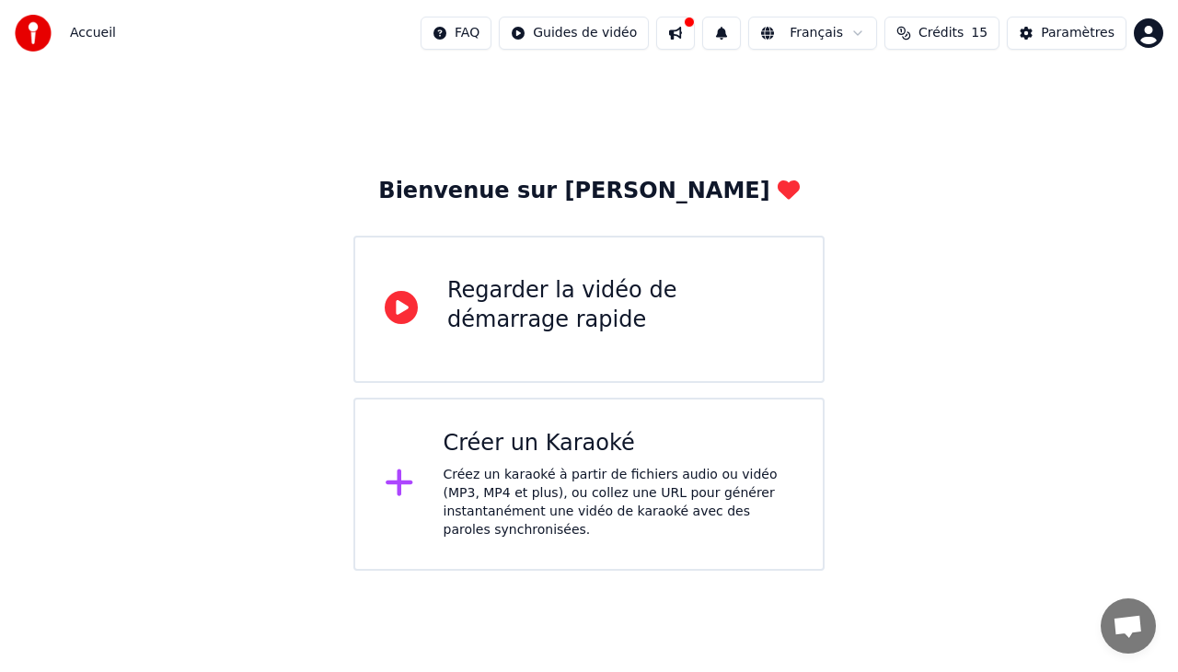
click at [673, 322] on div "Regarder la vidéo de démarrage rapide" at bounding box center [620, 305] width 346 height 59
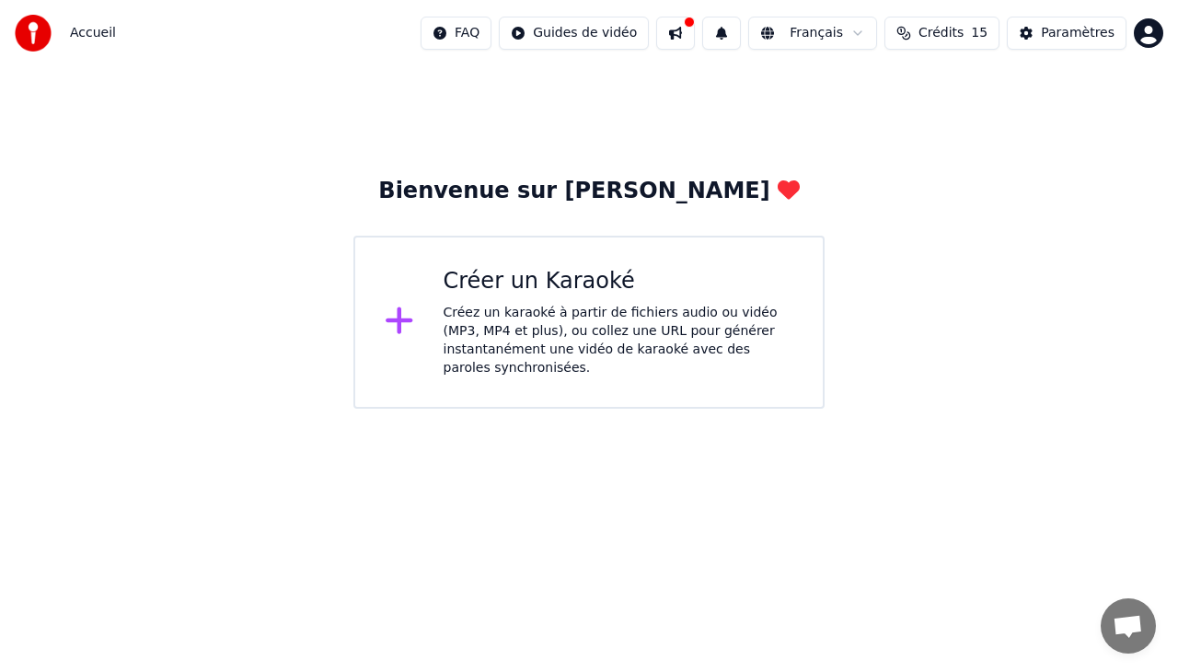
click at [543, 323] on div "Créez un karaoké à partir de fichiers audio ou vidéo (MP3, MP4 et plus), ou col…" at bounding box center [618, 341] width 351 height 74
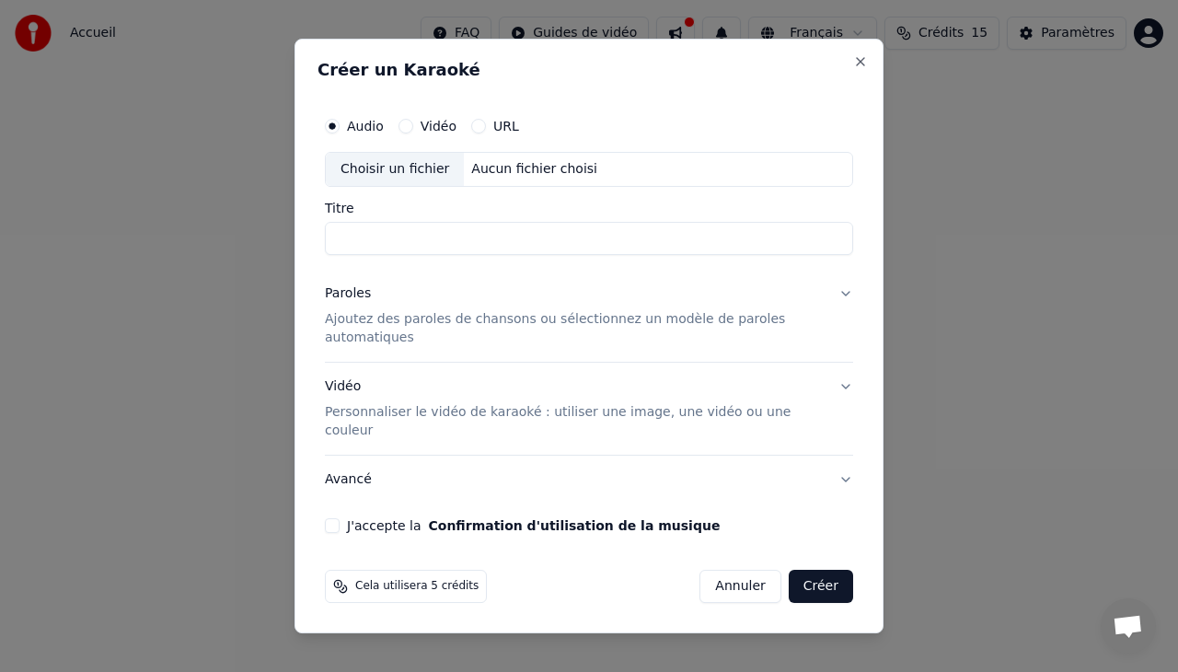
click at [410, 133] on button "Vidéo" at bounding box center [405, 126] width 15 height 15
click at [402, 186] on div "Choisir un fichier" at bounding box center [395, 169] width 138 height 33
click at [856, 69] on button "Close" at bounding box center [860, 61] width 15 height 15
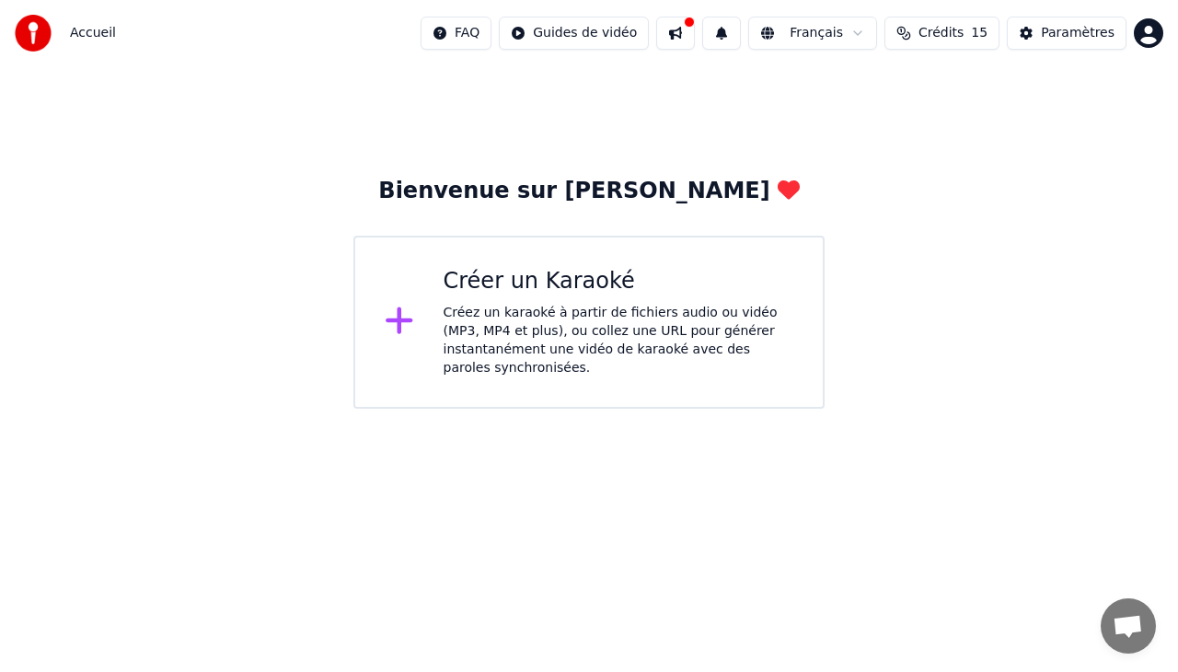
click at [554, 285] on div "Créer un Karaoké" at bounding box center [618, 281] width 351 height 29
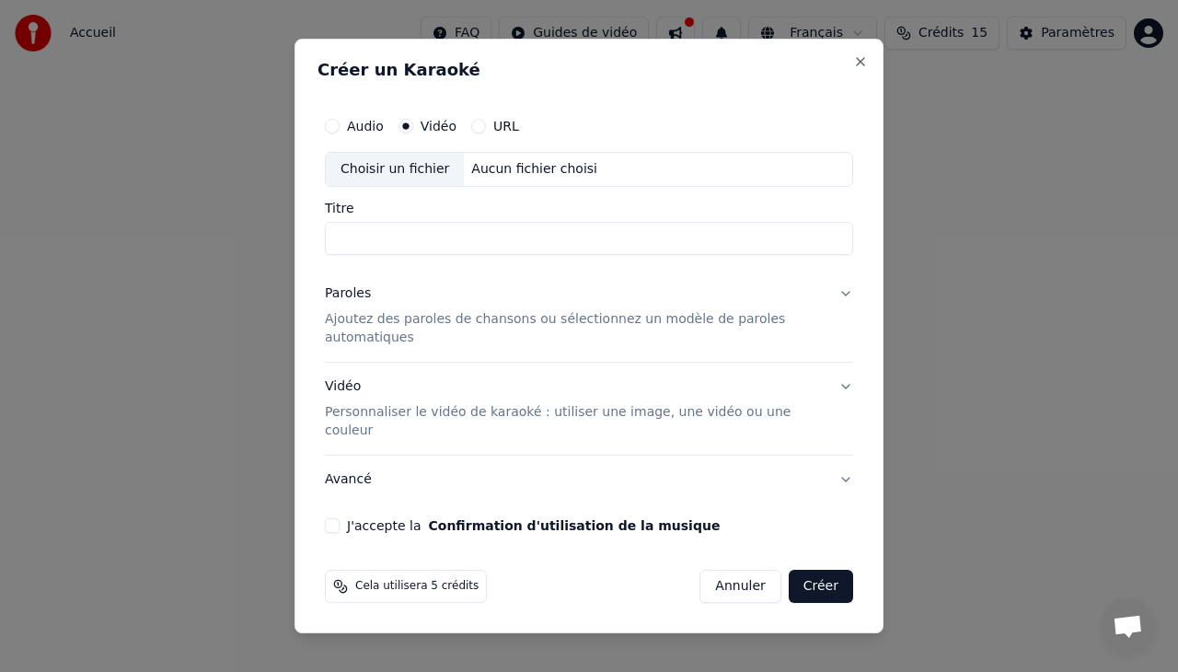
click at [412, 186] on div "Choisir un fichier" at bounding box center [395, 169] width 138 height 33
type input "**********"
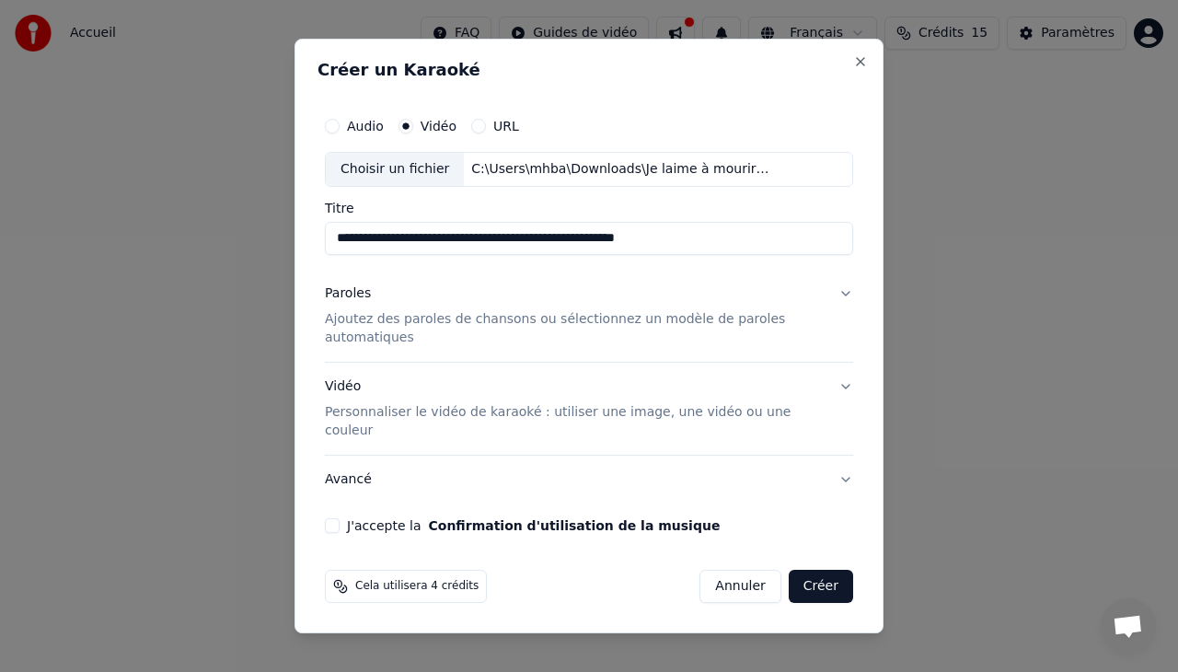
click at [847, 309] on button "Paroles Ajoutez des paroles de chansons ou sélectionnez un modèle de paroles au…" at bounding box center [589, 316] width 528 height 92
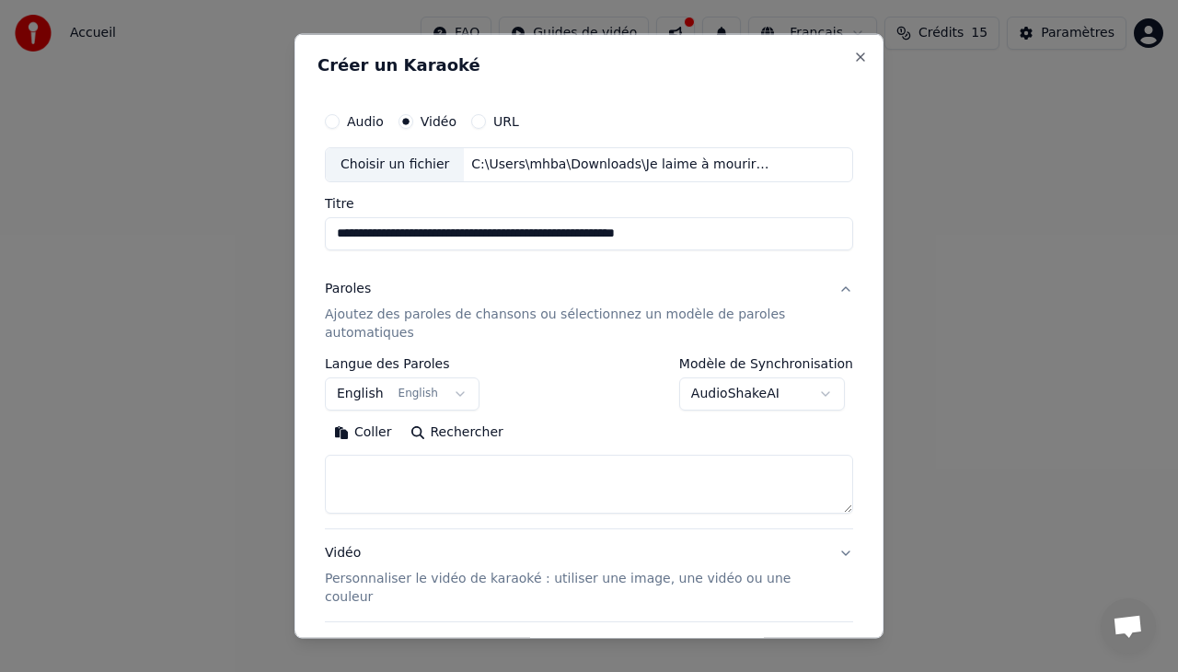
click at [456, 385] on button "English English" at bounding box center [402, 392] width 155 height 33
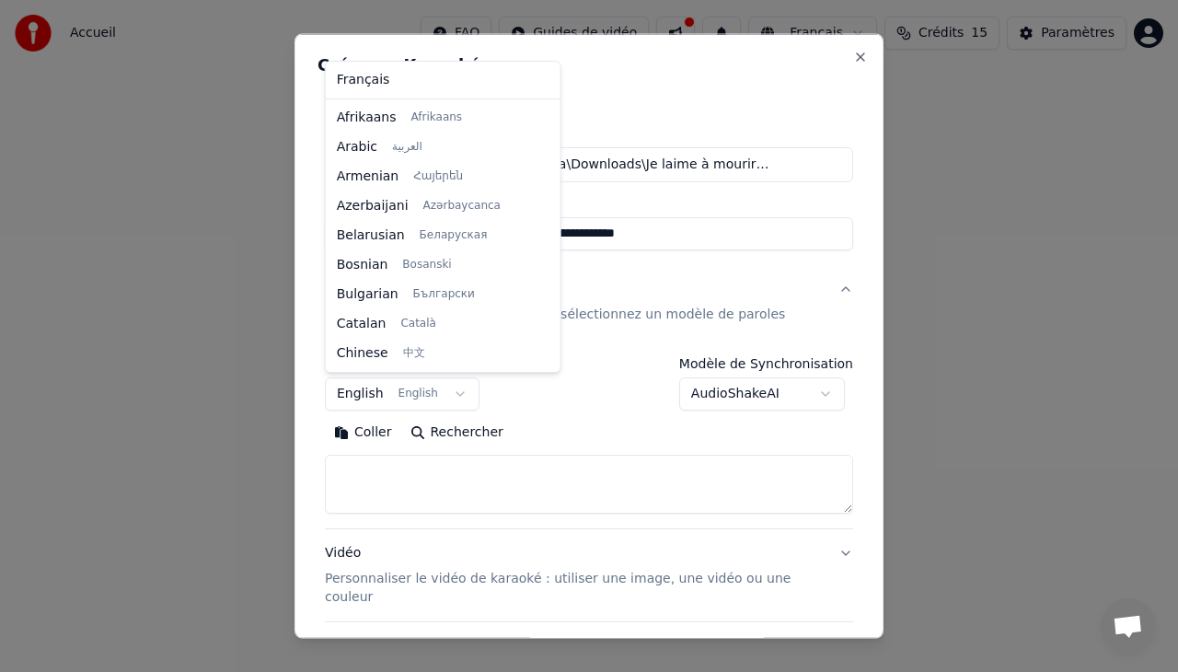
scroll to position [147, 0]
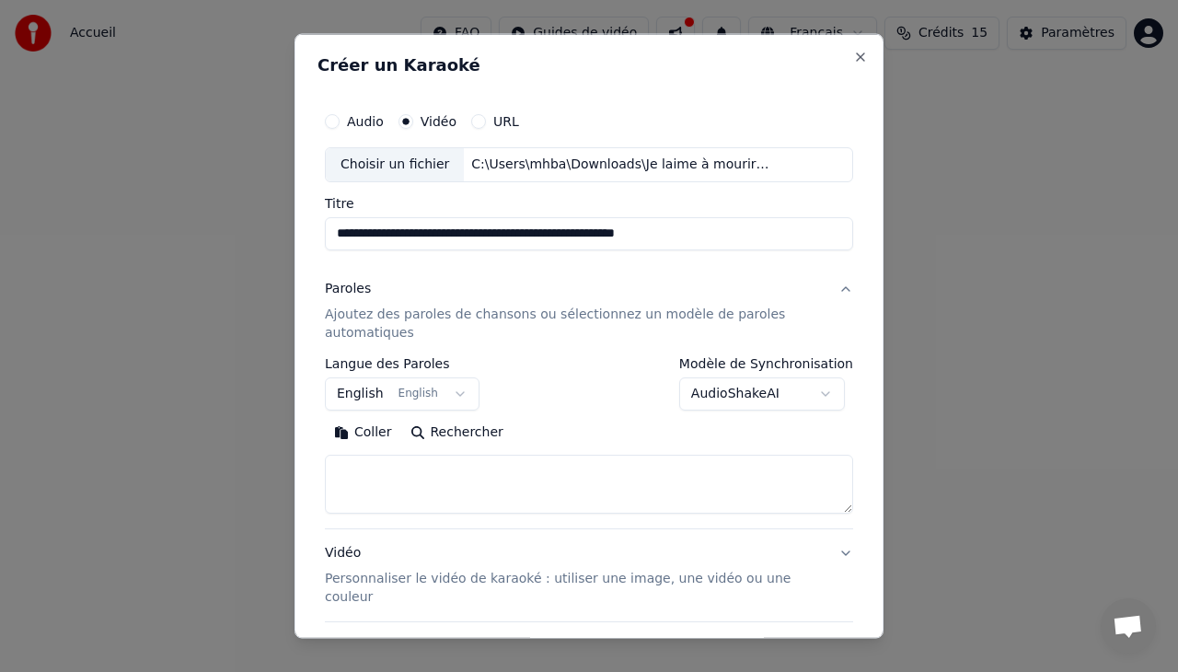
click at [373, 388] on body "**********" at bounding box center [589, 204] width 1178 height 408
click at [793, 269] on body "**********" at bounding box center [589, 204] width 1178 height 408
click at [853, 59] on button "Close" at bounding box center [860, 57] width 15 height 15
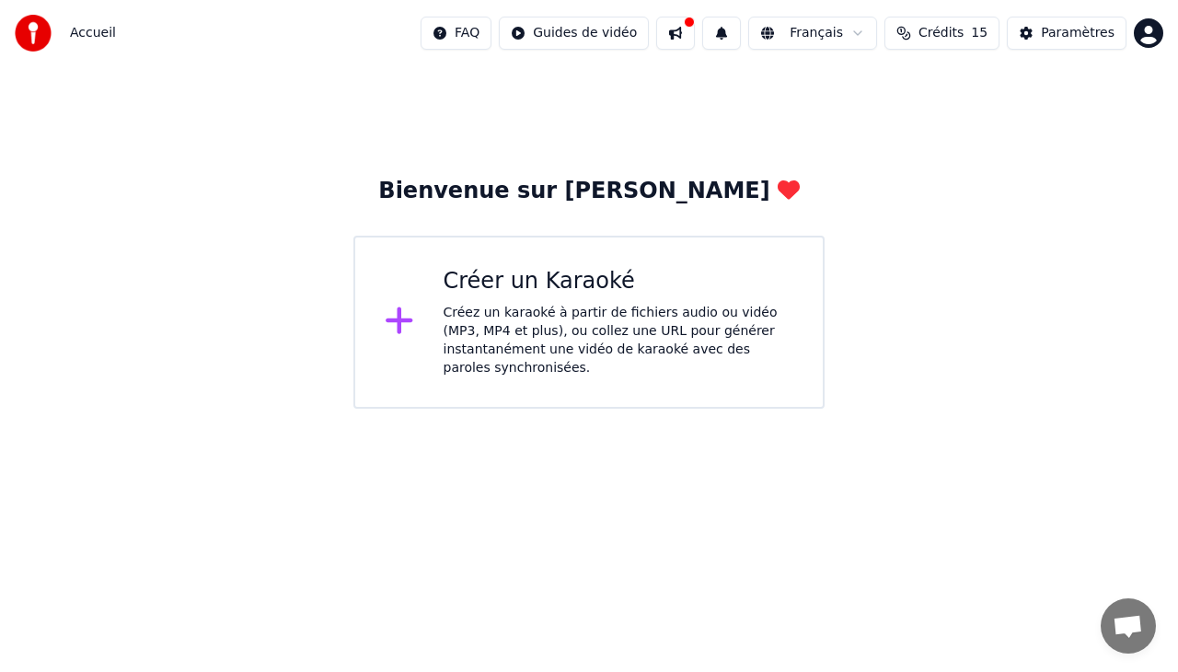
click at [407, 314] on icon at bounding box center [398, 320] width 27 height 27
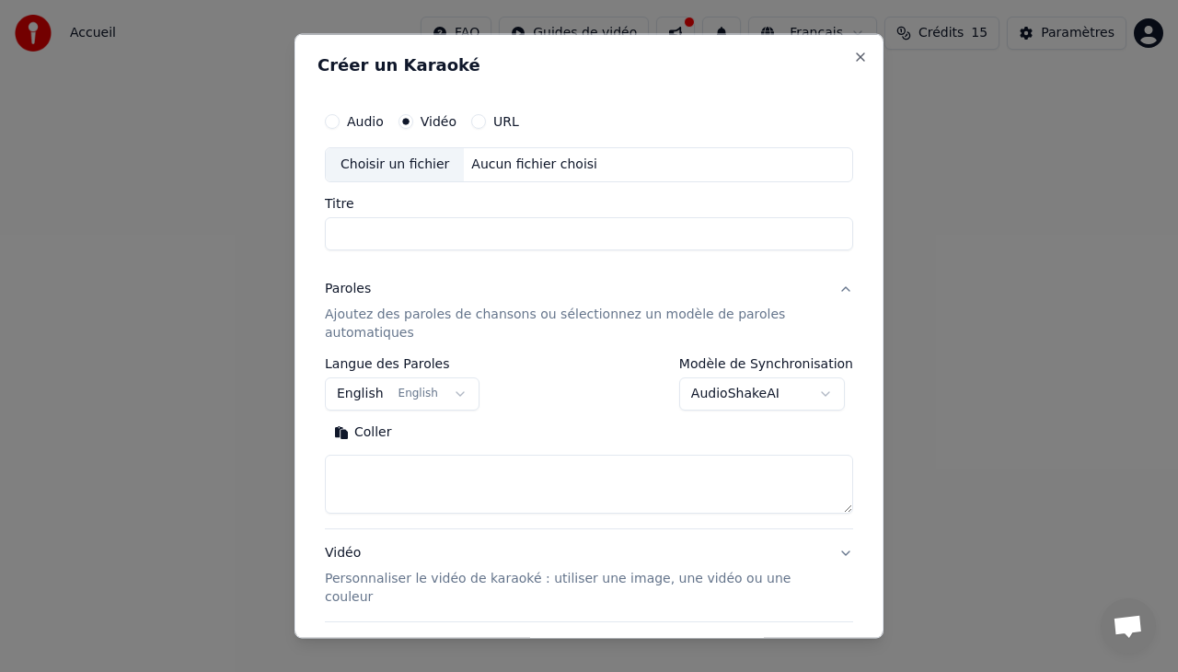
click at [478, 125] on button "URL" at bounding box center [478, 121] width 15 height 15
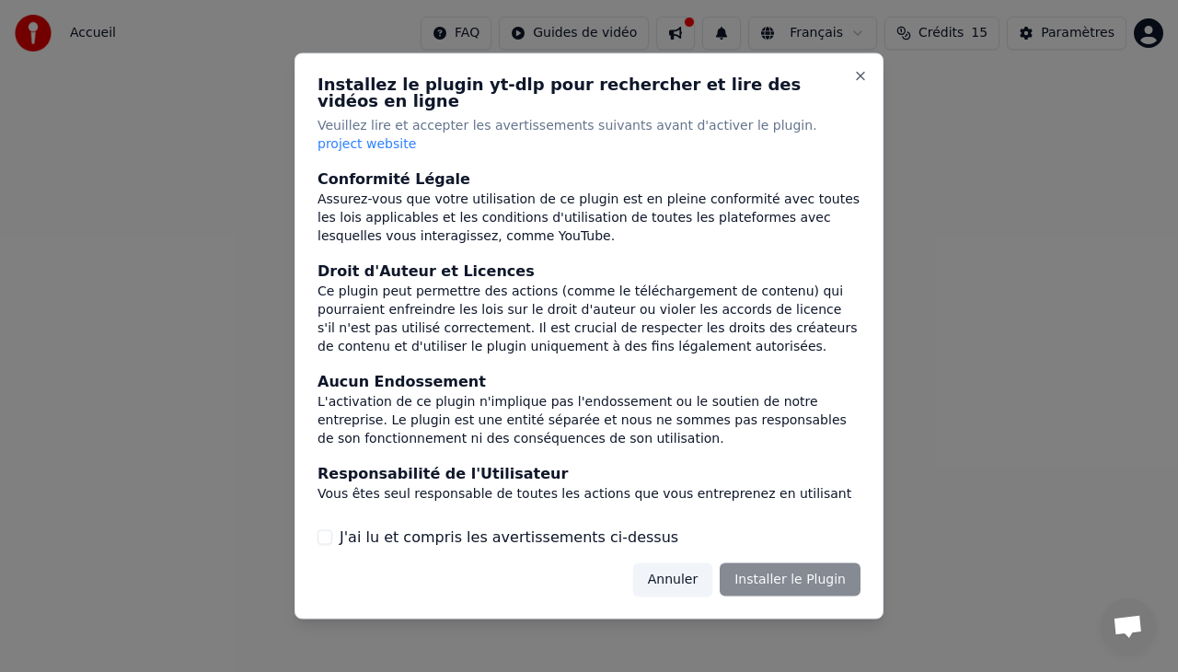
click at [689, 565] on button "Annuler" at bounding box center [672, 578] width 79 height 33
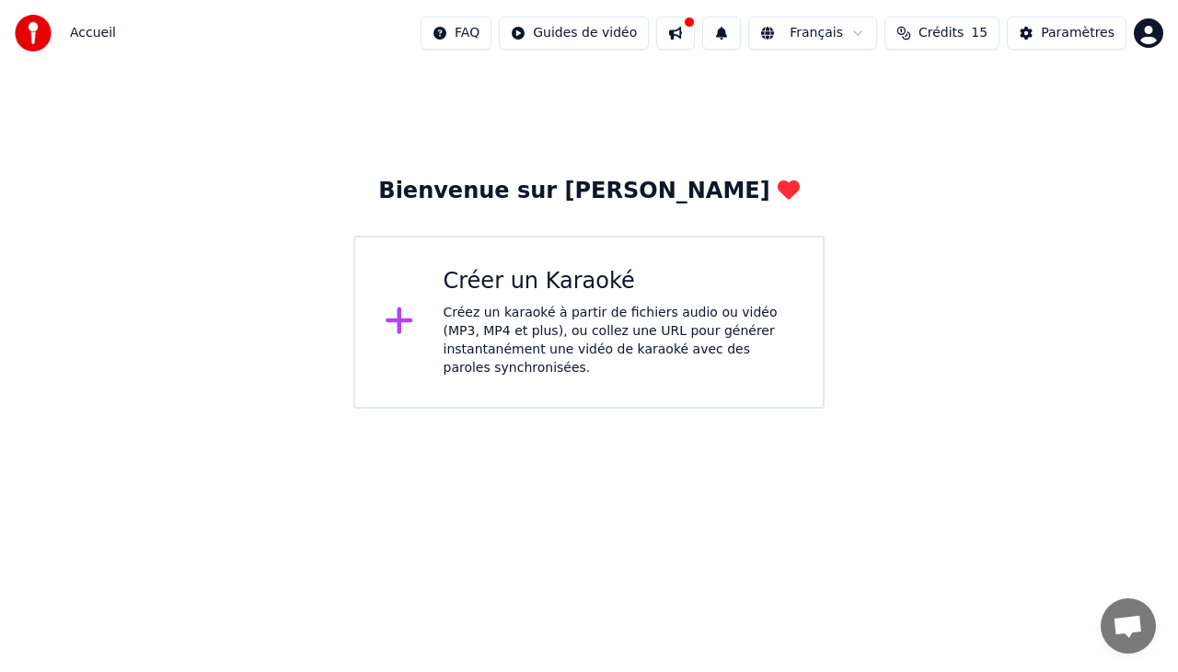
click at [420, 320] on div at bounding box center [407, 322] width 44 height 37
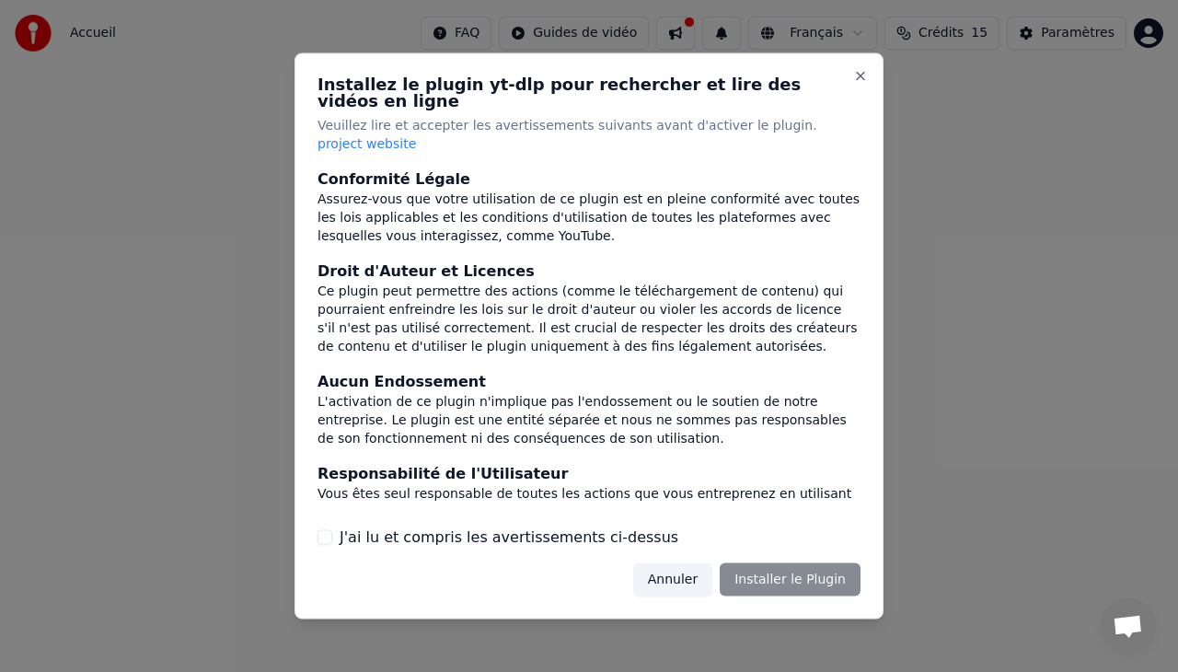
click at [329, 529] on button "J'ai lu et compris les avertissements ci-dessus" at bounding box center [324, 536] width 15 height 15
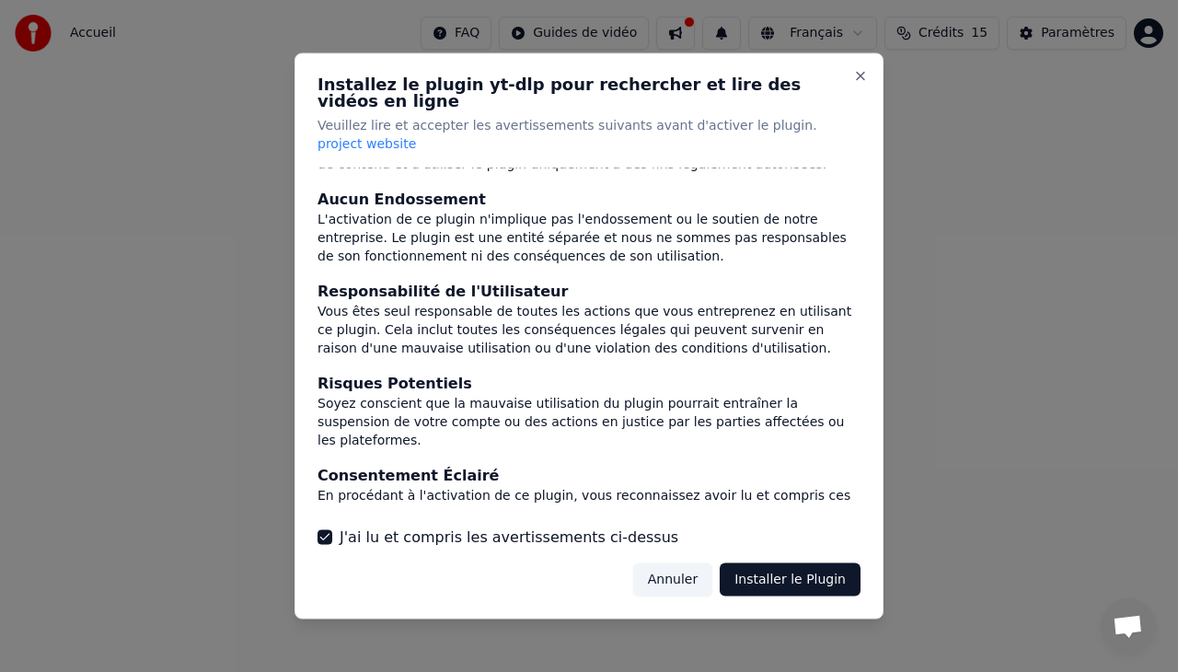
scroll to position [0, 0]
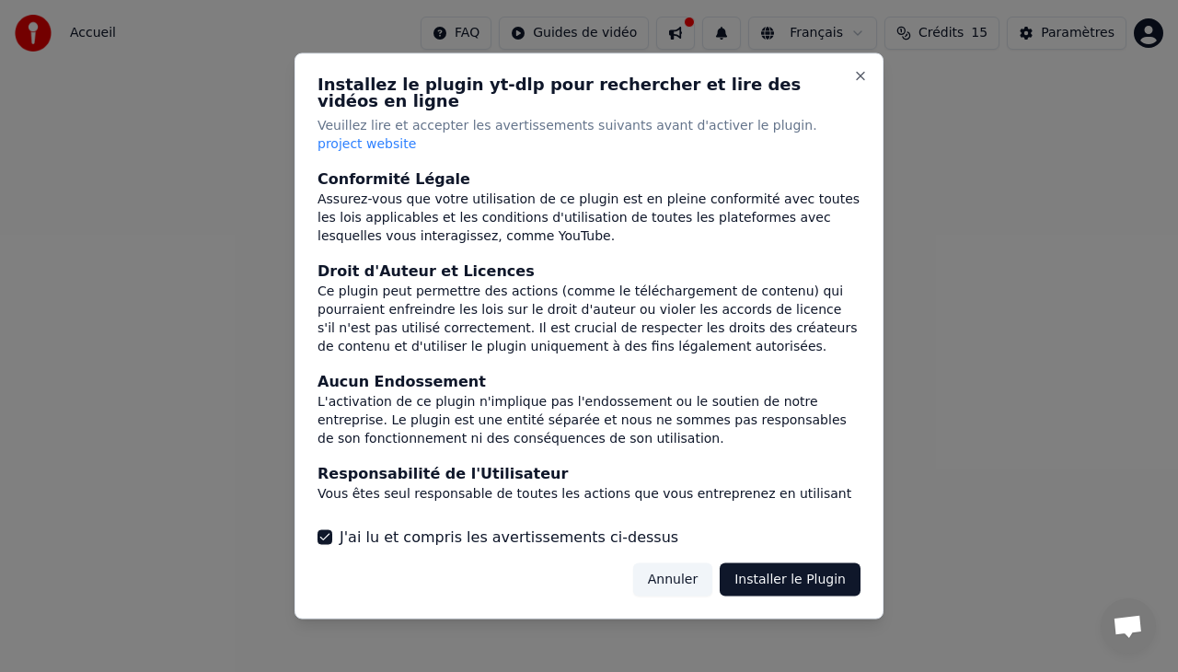
click at [789, 564] on button "Installer le Plugin" at bounding box center [789, 578] width 141 height 33
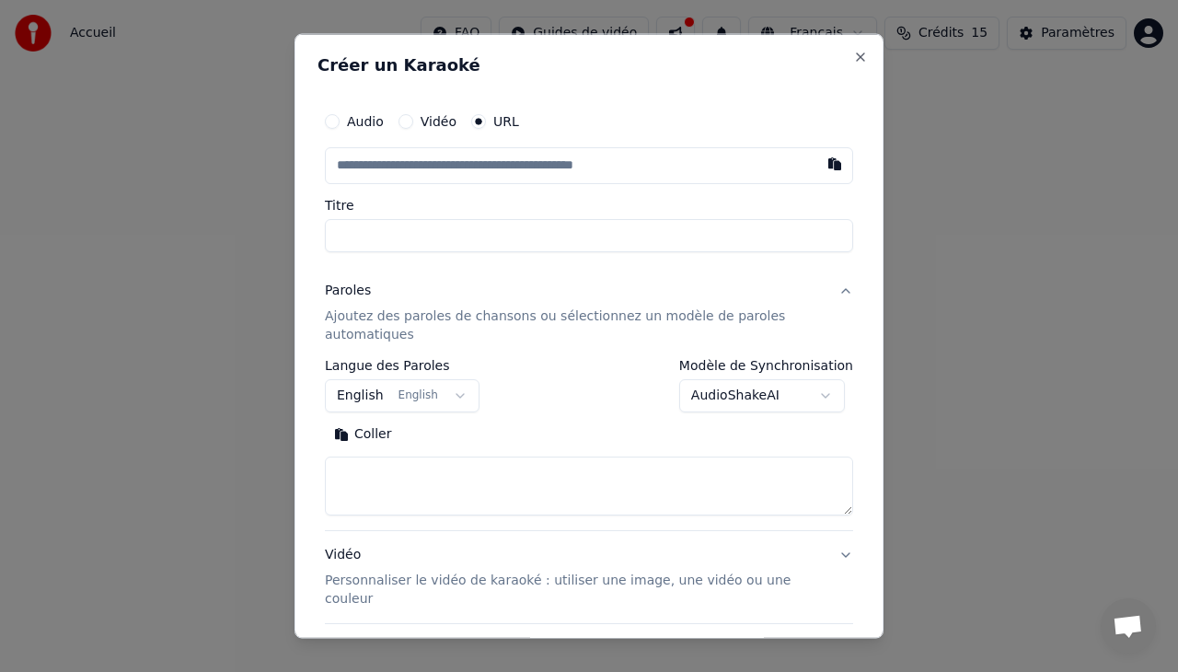
click at [405, 122] on button "Vidéo" at bounding box center [405, 121] width 15 height 15
click at [418, 159] on div "Choisir un fichier" at bounding box center [395, 164] width 138 height 33
type input "**********"
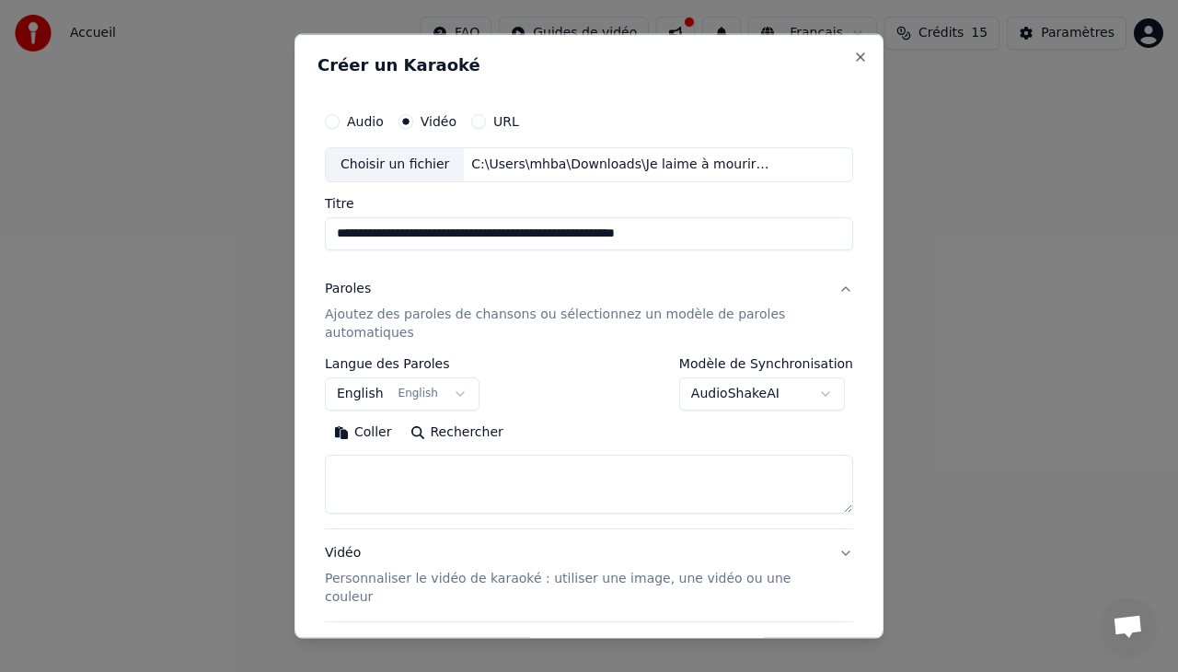
click at [445, 385] on body "**********" at bounding box center [589, 204] width 1178 height 408
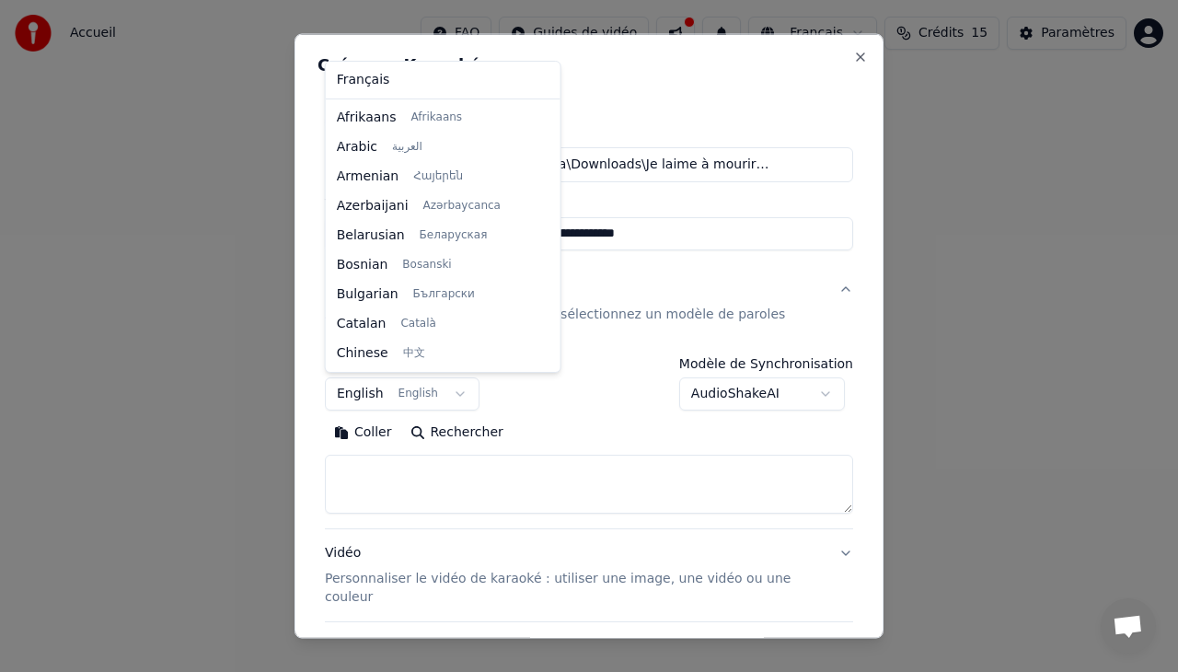
scroll to position [147, 0]
select select "**"
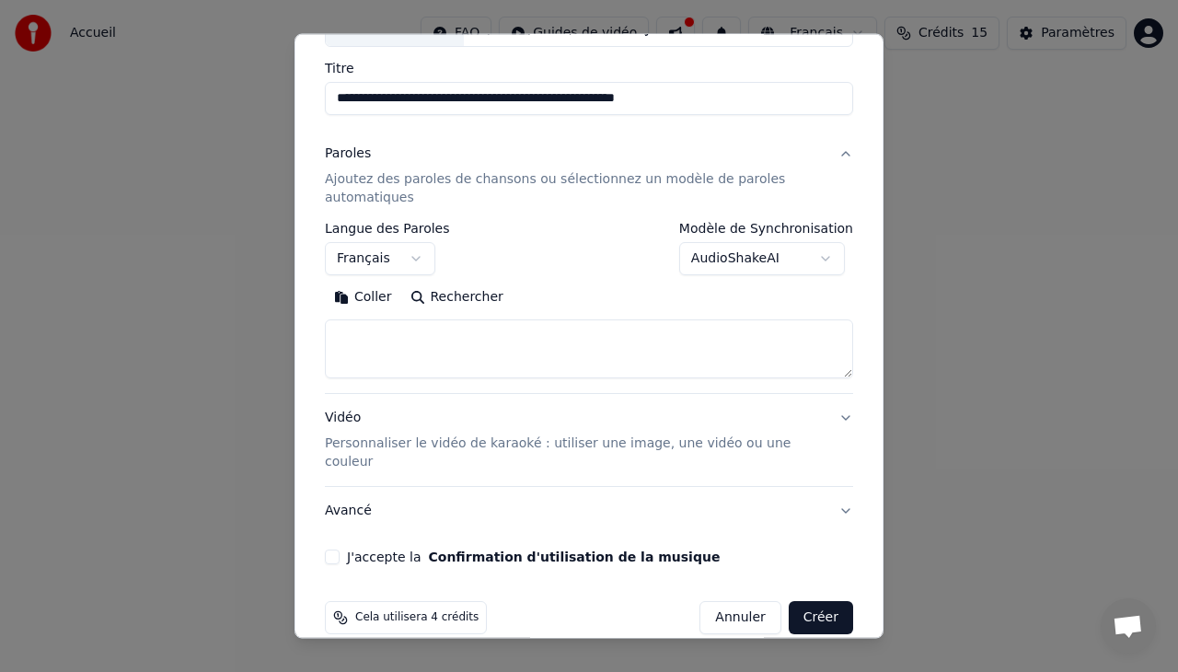
scroll to position [140, 0]
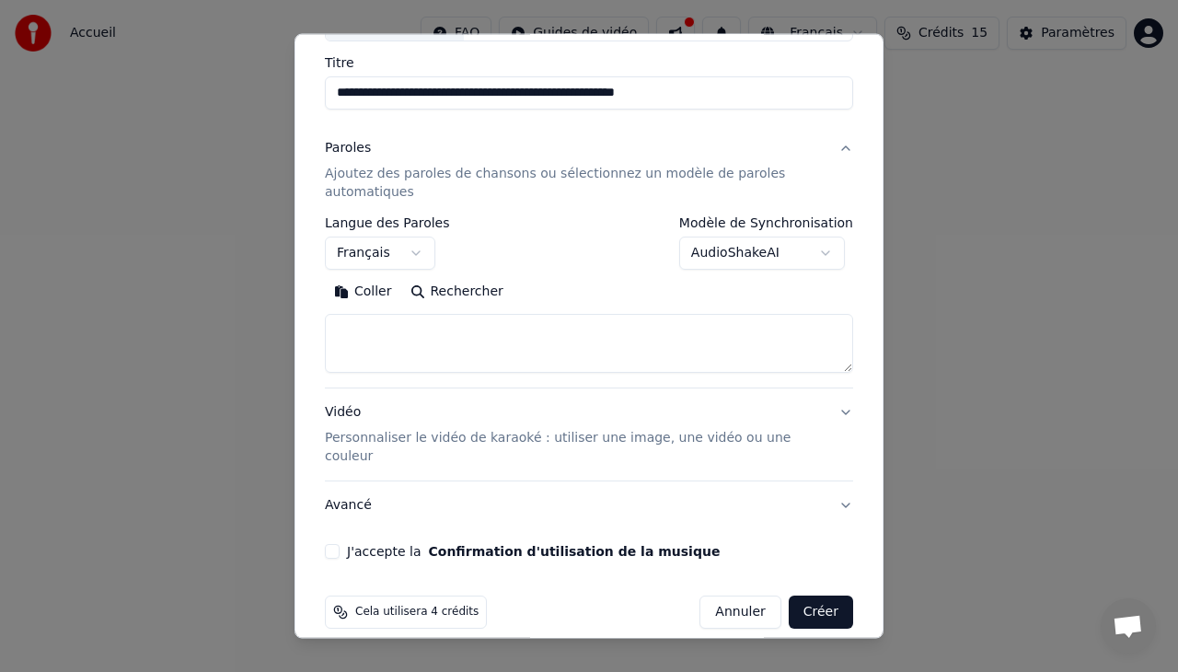
click at [828, 414] on button "Vidéo Personnaliser le vidéo de karaoké : utiliser une image, une vidéo ou une …" at bounding box center [589, 434] width 528 height 92
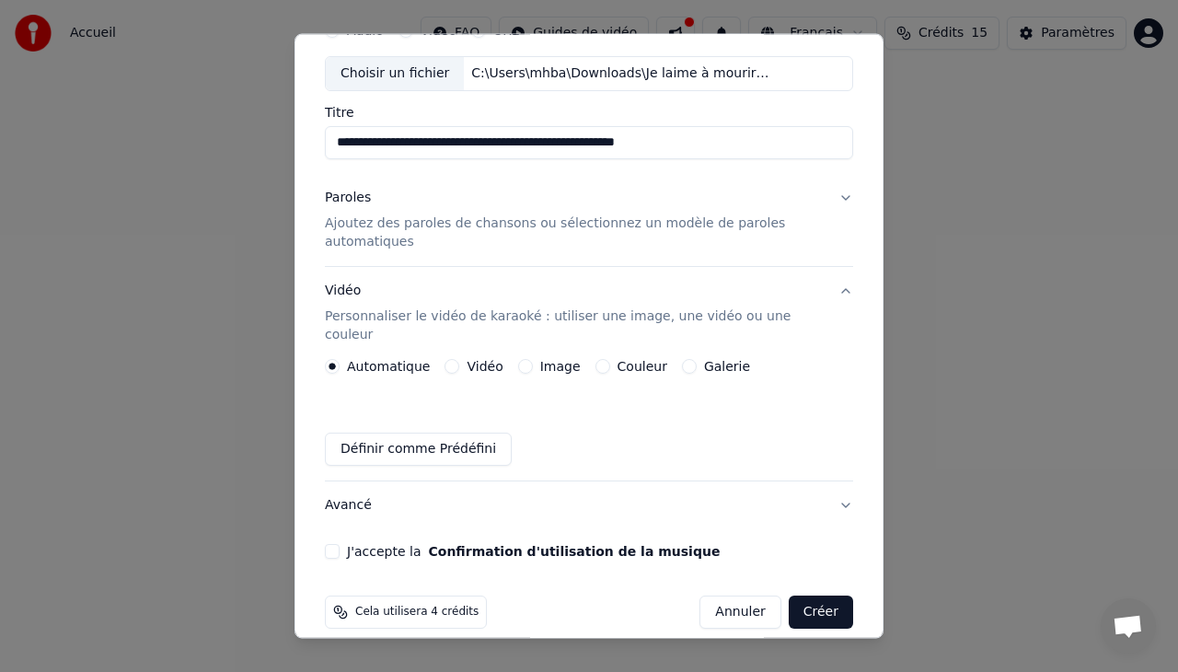
scroll to position [0, 0]
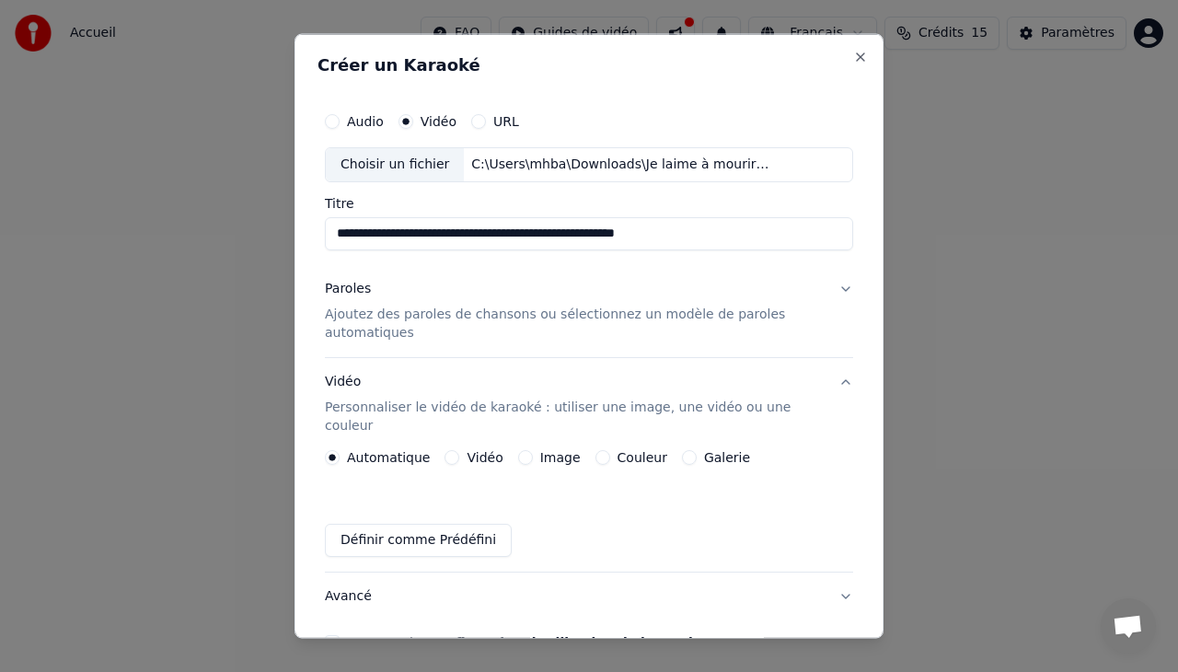
click at [827, 293] on button "Paroles Ajoutez des paroles de chansons ou sélectionnez un modèle de paroles au…" at bounding box center [589, 310] width 528 height 92
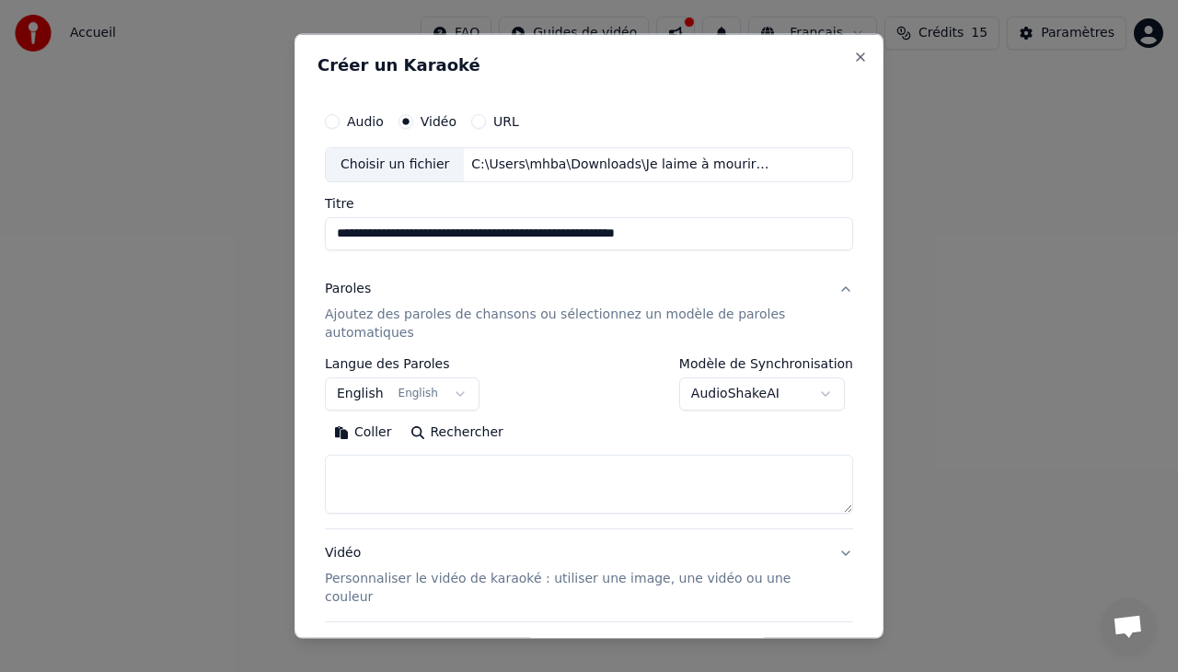
paste textarea "**********"
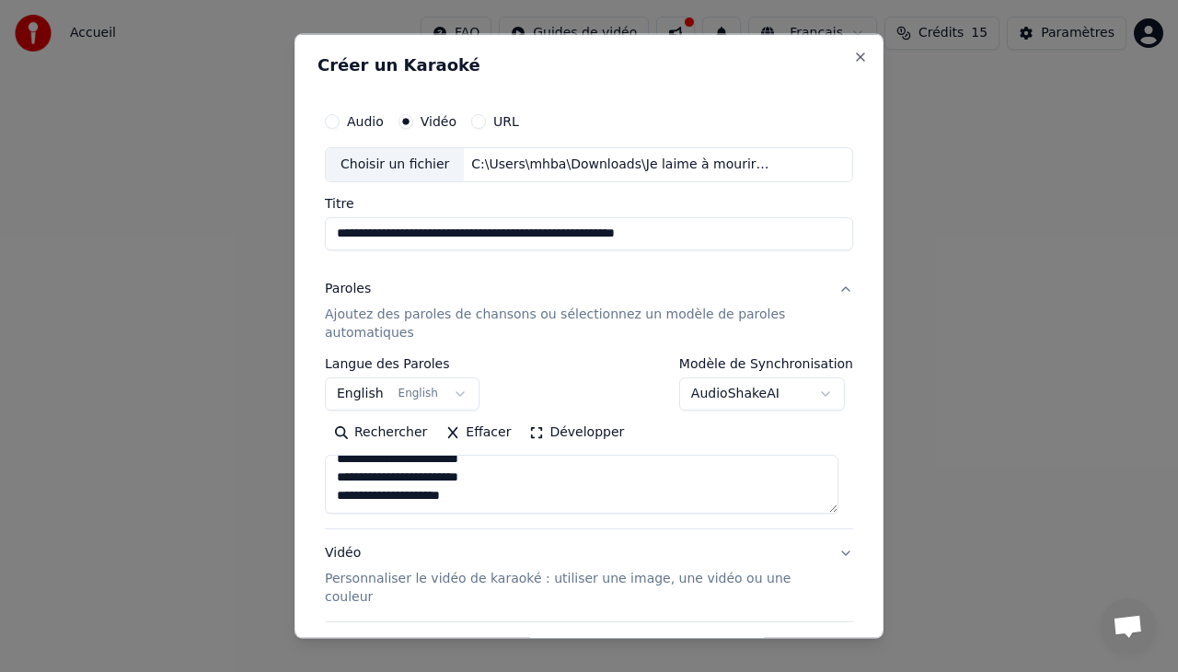
type textarea "**********"
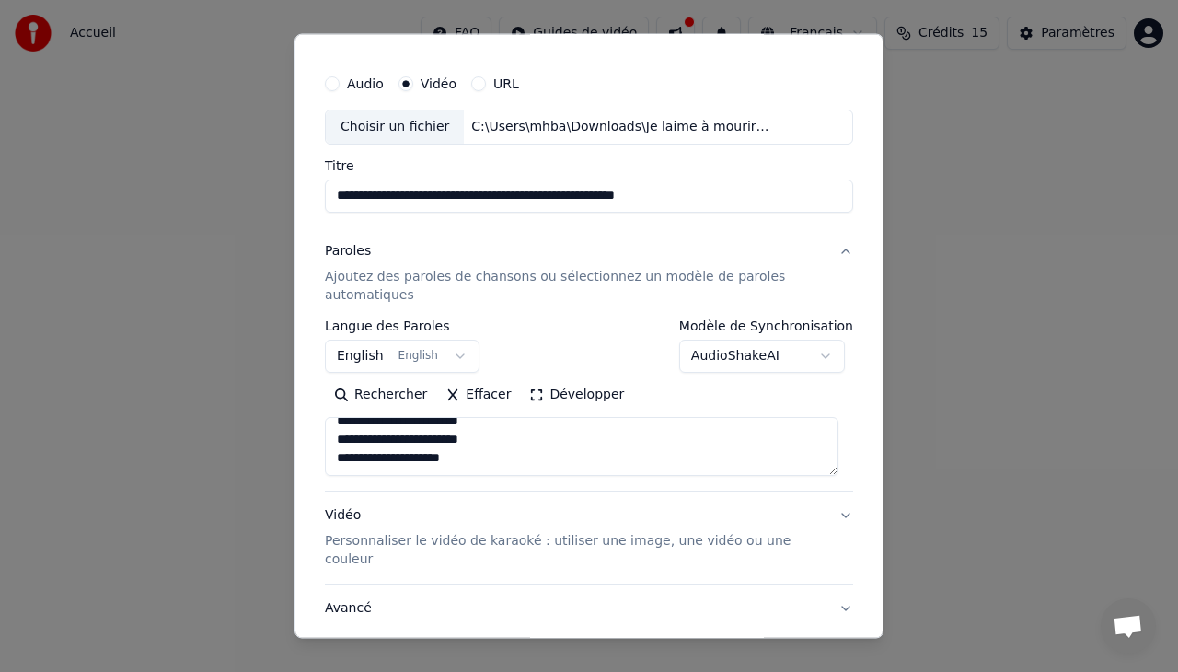
scroll to position [140, 0]
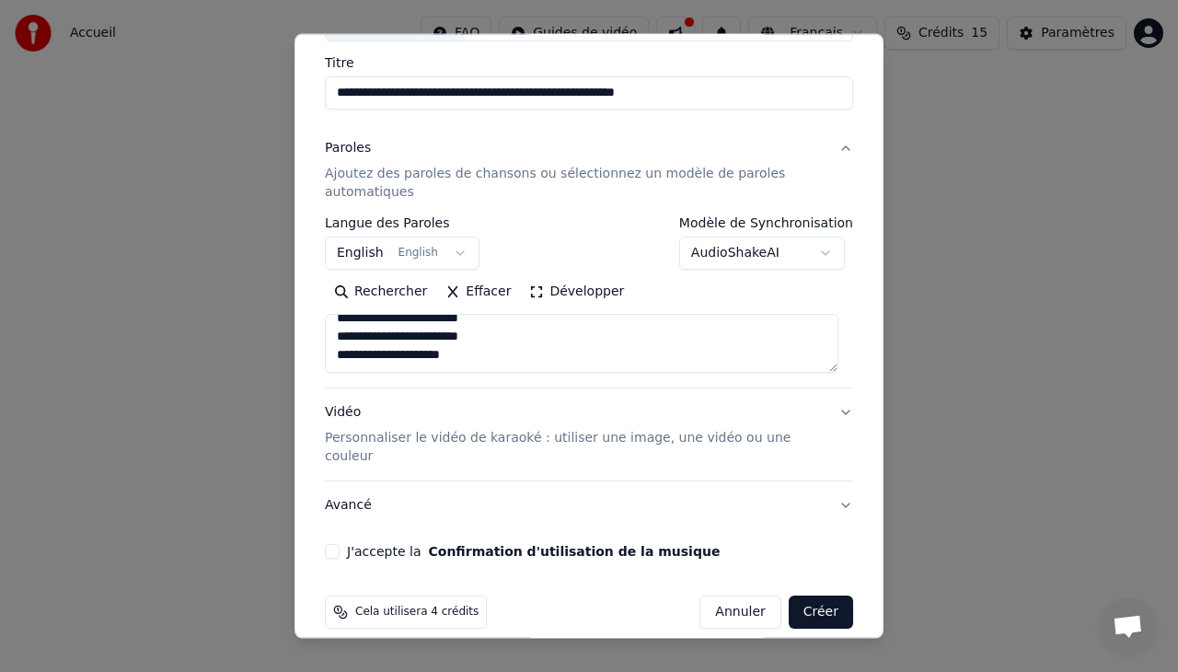
click at [722, 431] on p "Personnaliser le vidéo de karaoké : utiliser une image, une vidéo ou une couleur" at bounding box center [574, 447] width 499 height 37
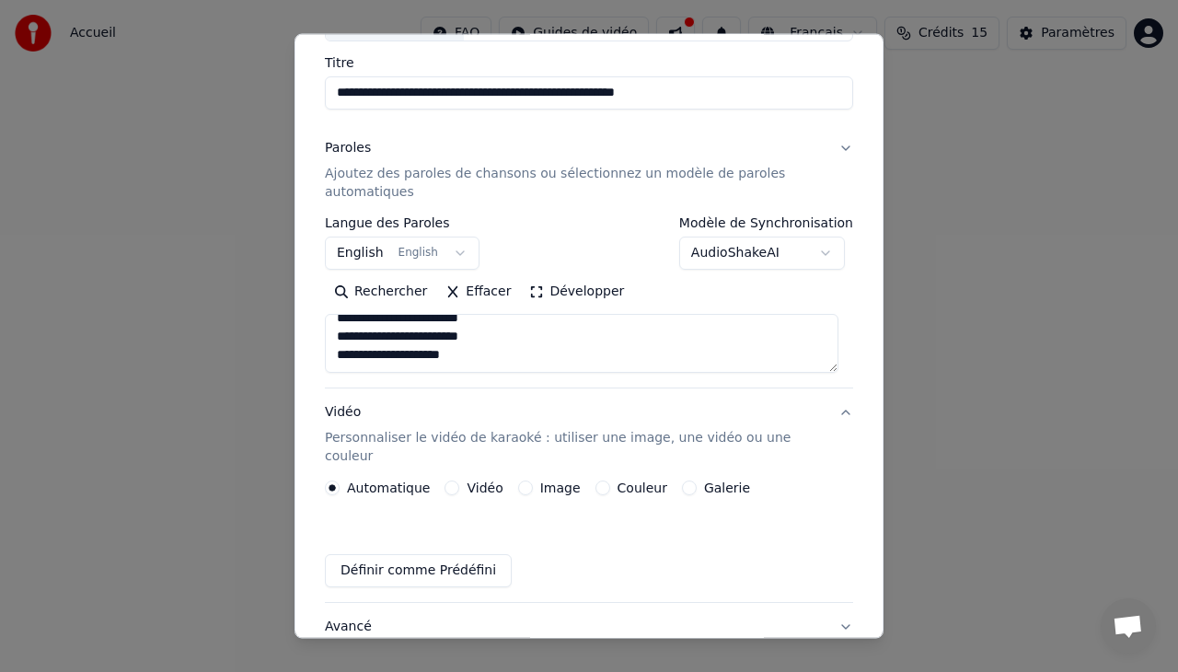
scroll to position [90, 0]
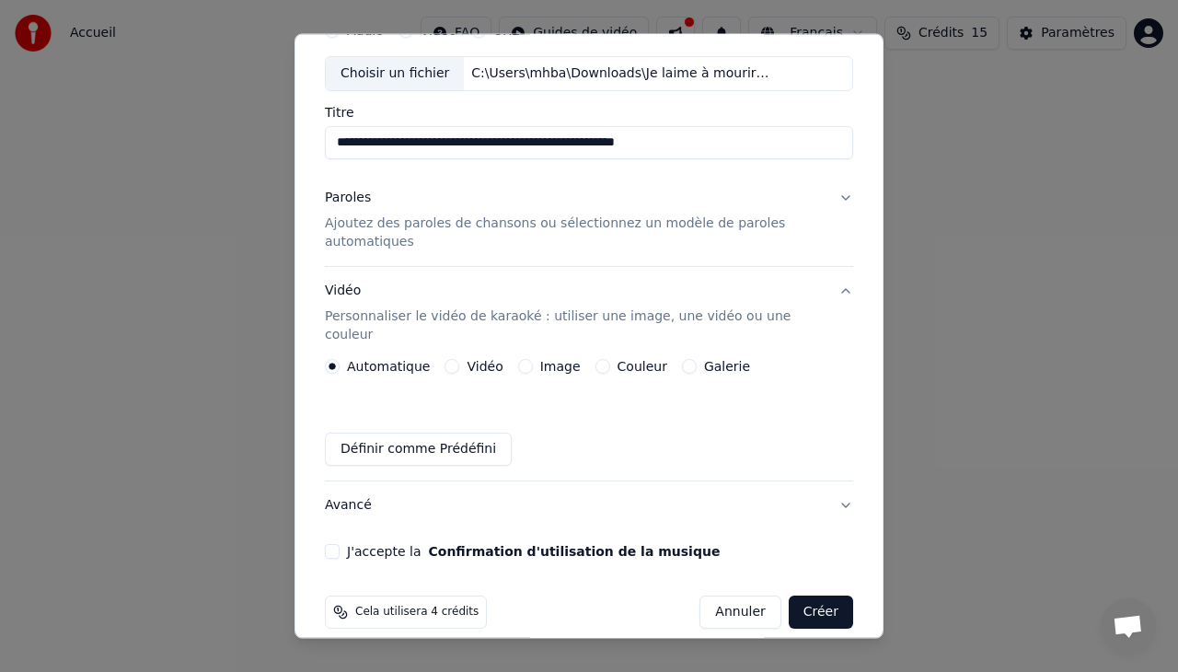
click at [519, 359] on button "Image" at bounding box center [525, 366] width 15 height 15
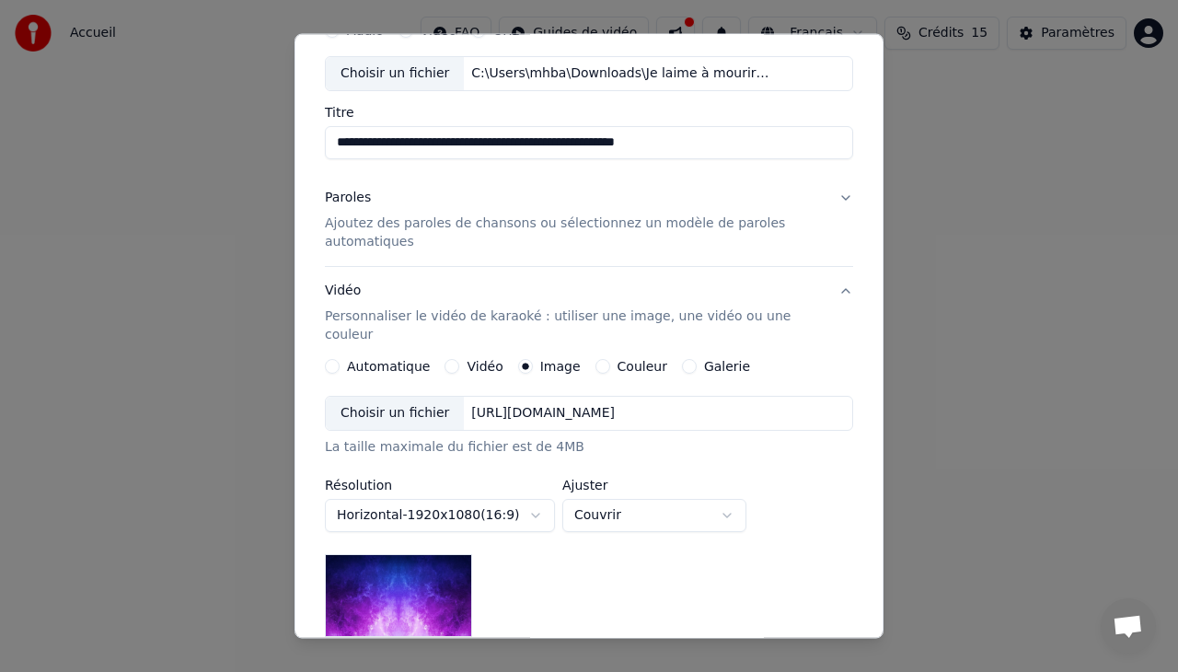
click at [385, 397] on div "Choisir un fichier" at bounding box center [395, 413] width 138 height 33
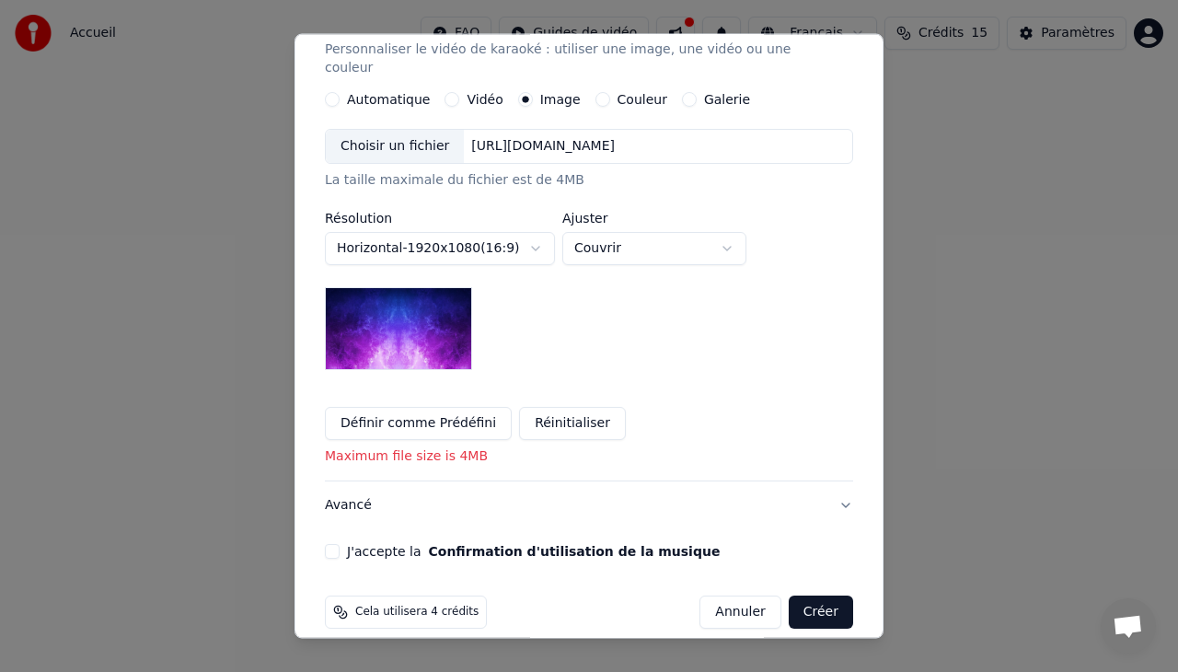
click at [331, 544] on button "J'accepte la Confirmation d'utilisation de la musique" at bounding box center [332, 551] width 15 height 15
click at [333, 544] on button "J'accepte la Confirmation d'utilisation de la musique" at bounding box center [332, 551] width 15 height 15
click at [807, 595] on button "Créer" at bounding box center [820, 611] width 64 height 33
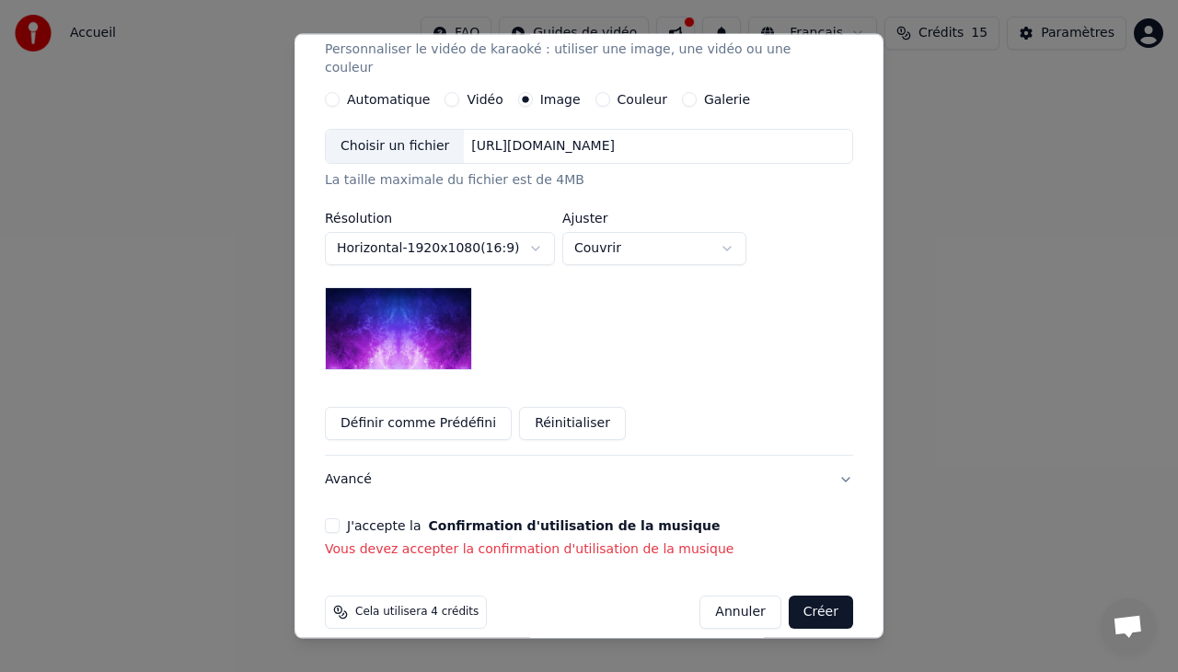
click at [337, 518] on button "J'accepte la Confirmation d'utilisation de la musique" at bounding box center [332, 525] width 15 height 15
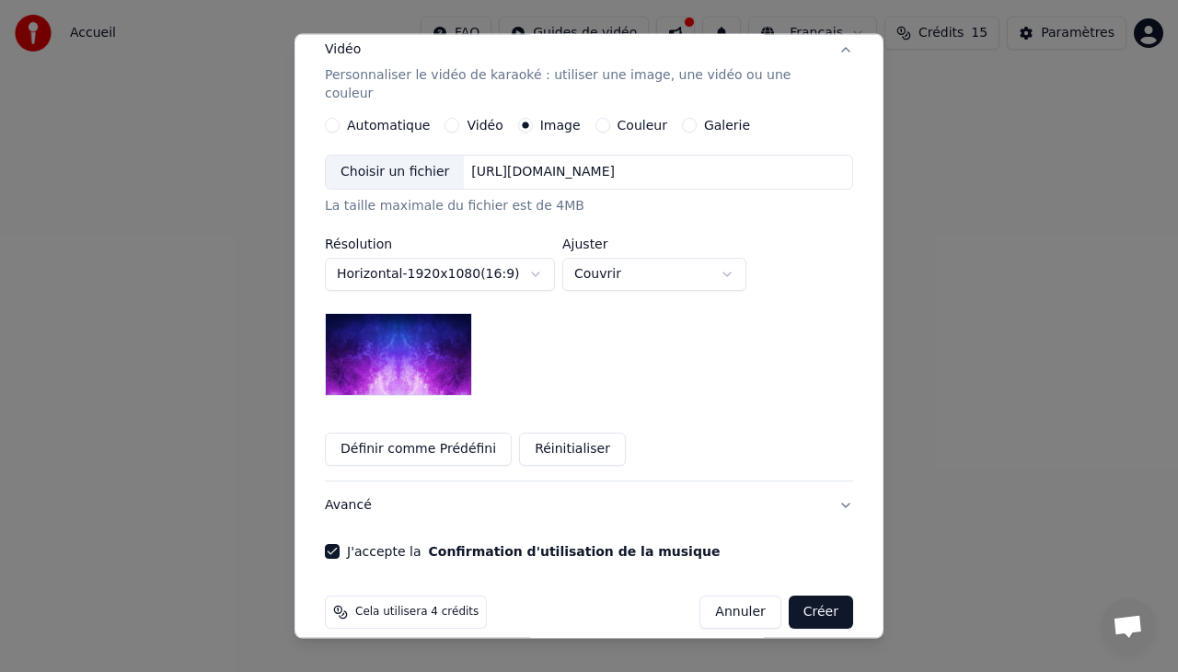
click at [811, 595] on button "Créer" at bounding box center [820, 611] width 64 height 33
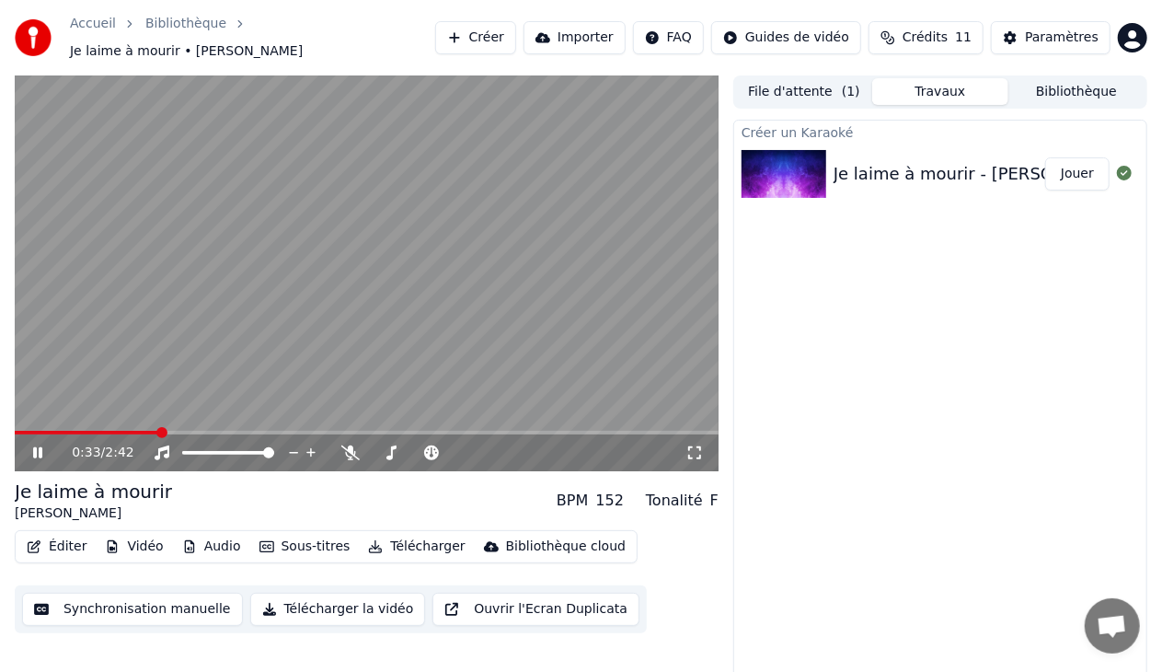
click at [39, 445] on icon at bounding box center [50, 452] width 42 height 15
click at [818, 32] on html "Accueil Bibliothèque Je laime à mourir • Francis Cabrel Créer Importer FAQ Guid…" at bounding box center [581, 336] width 1162 height 672
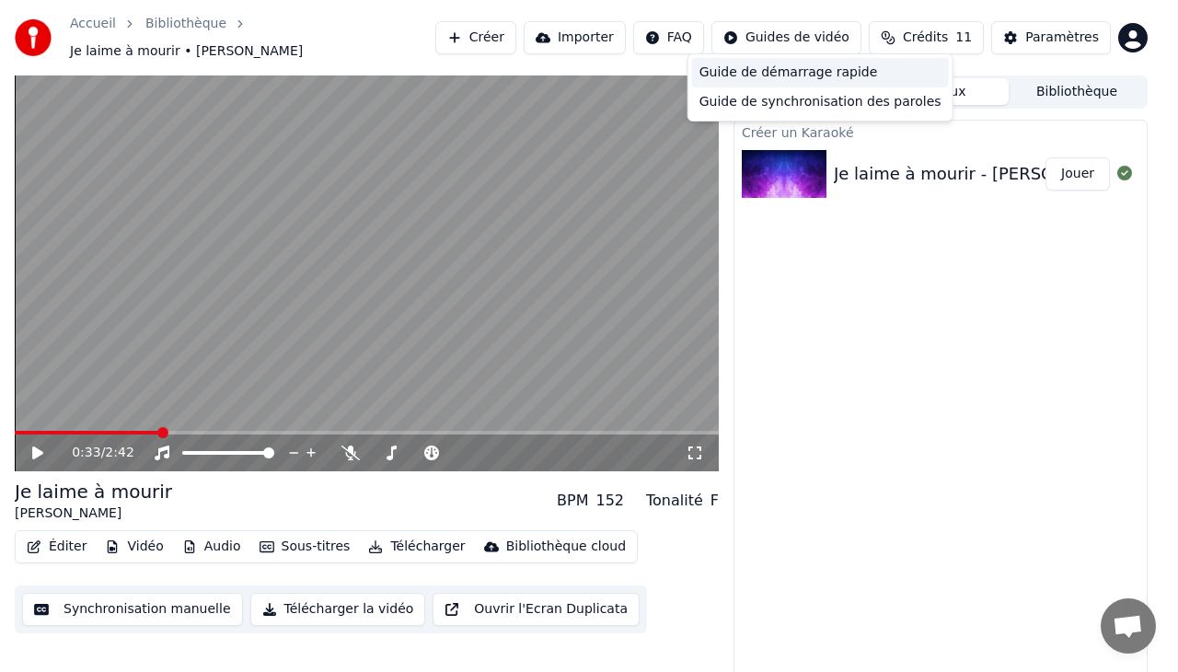
click at [815, 66] on div "Guide de démarrage rapide" at bounding box center [820, 72] width 257 height 29
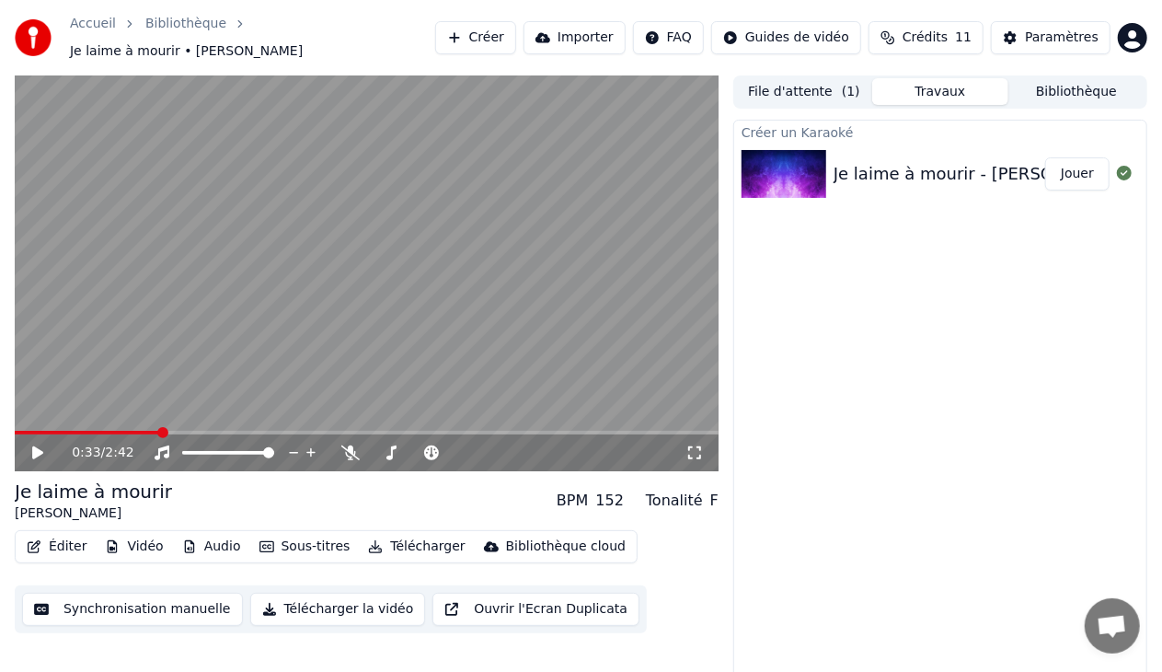
click at [89, 29] on link "Accueil" at bounding box center [93, 24] width 46 height 18
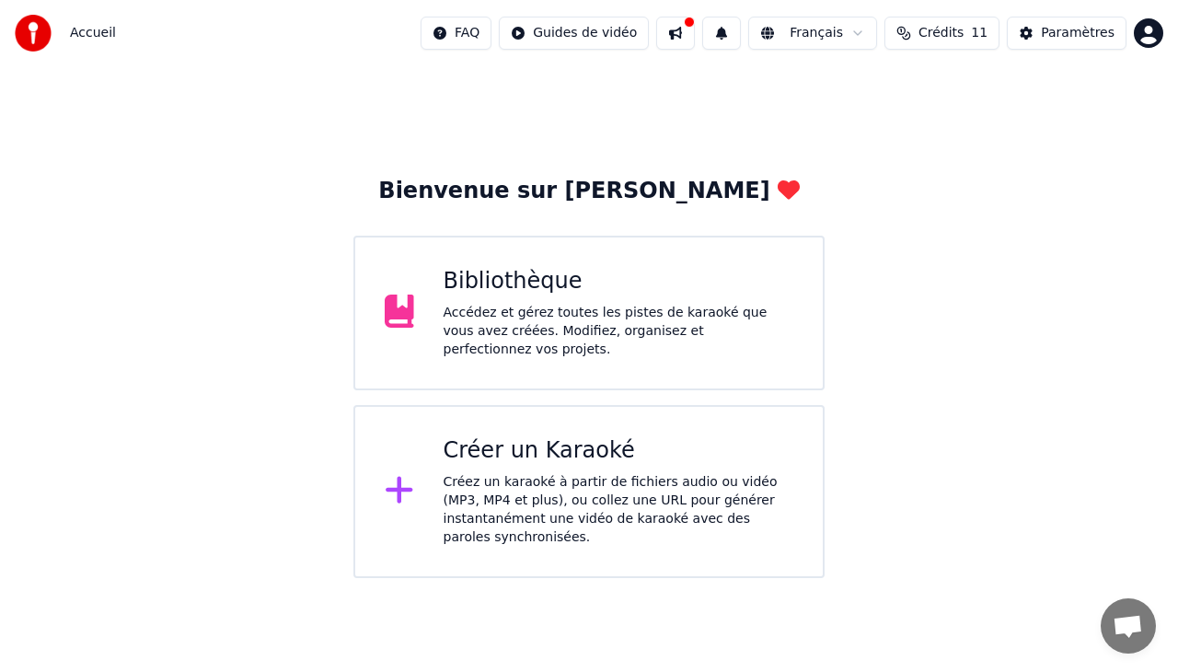
click at [611, 457] on div "Créer un Karaoké" at bounding box center [618, 450] width 351 height 29
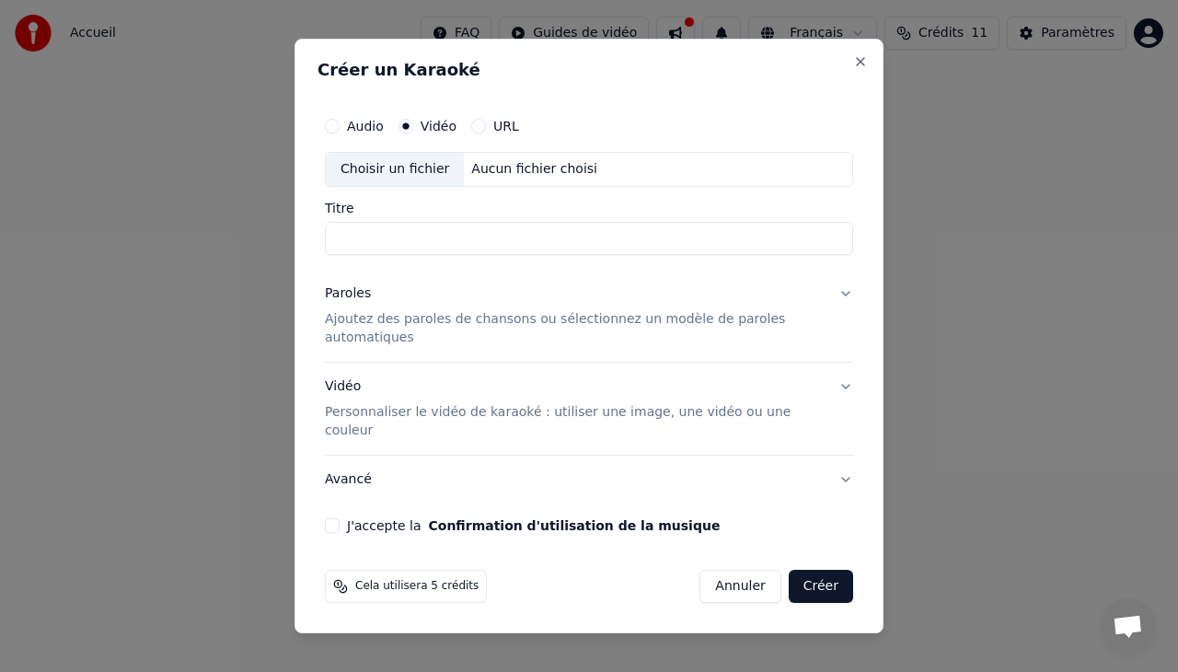
click at [535, 178] on div "Aucun fichier choisi" at bounding box center [534, 169] width 141 height 18
click at [862, 69] on button "Close" at bounding box center [860, 61] width 15 height 15
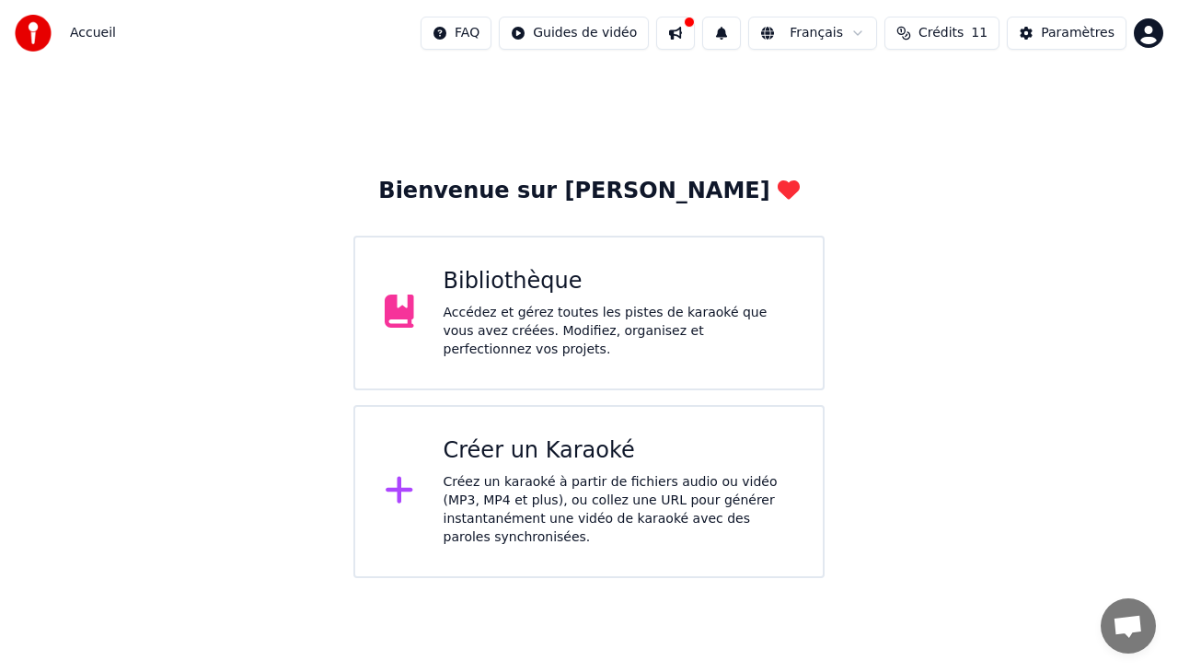
click at [645, 323] on div "Accédez et gérez toutes les pistes de karaoké que vous avez créées. Modifiez, o…" at bounding box center [618, 331] width 351 height 55
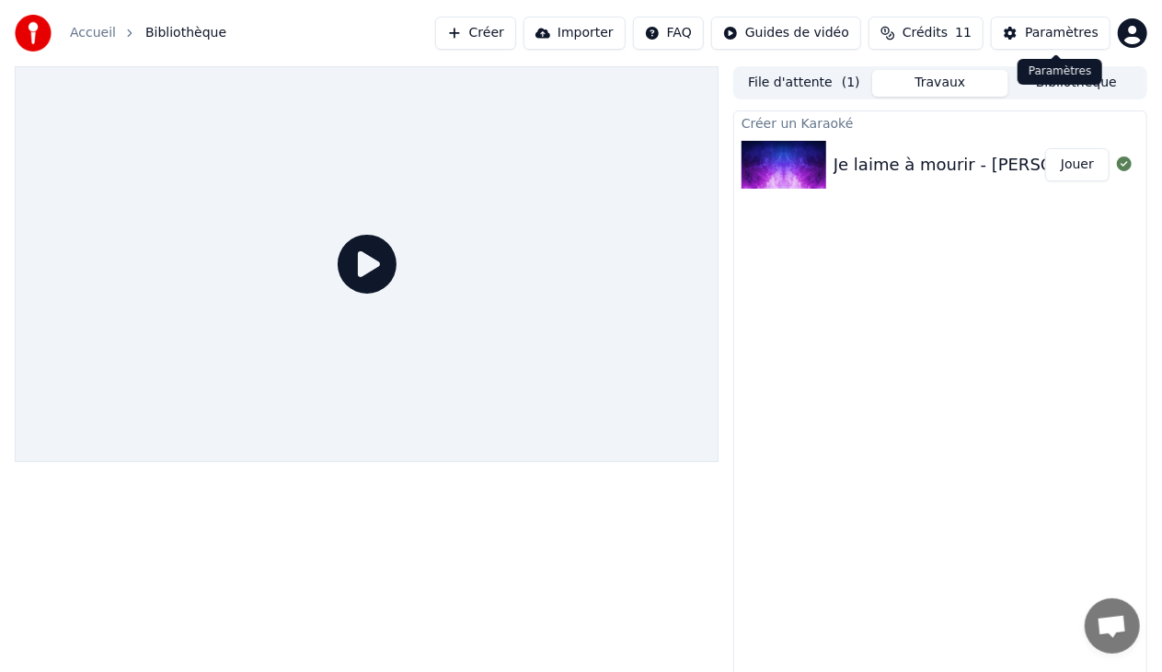
click at [1053, 31] on div "Paramètres" at bounding box center [1062, 33] width 74 height 18
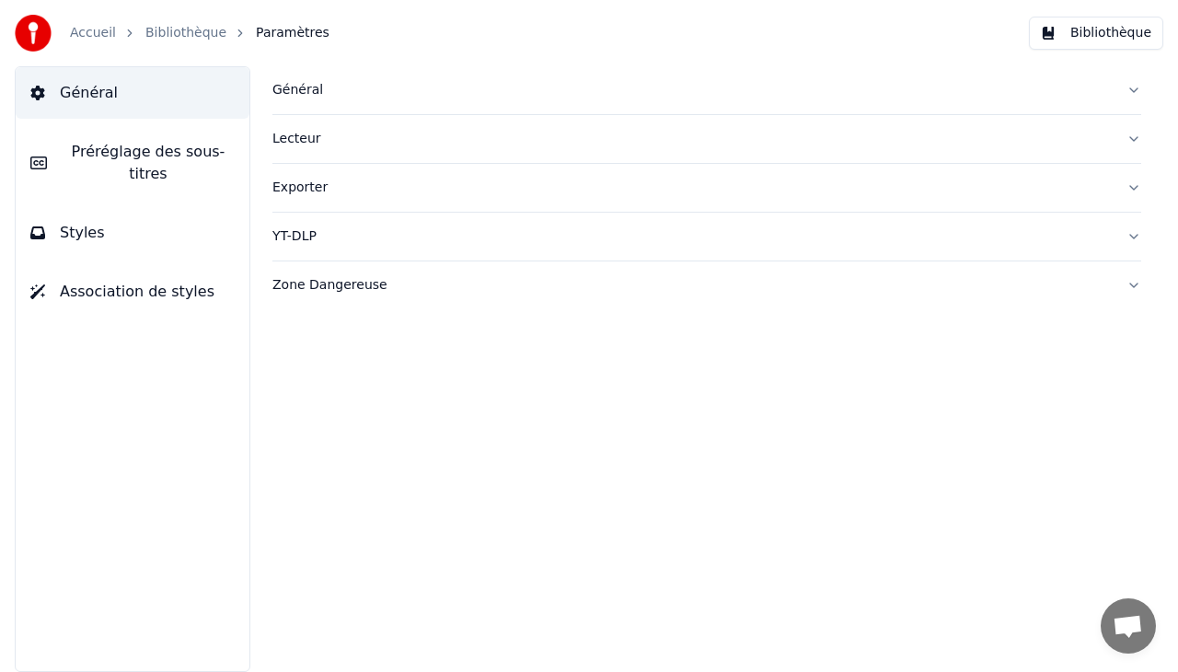
click at [186, 155] on span "Préréglage des sous-titres" at bounding box center [148, 163] width 173 height 44
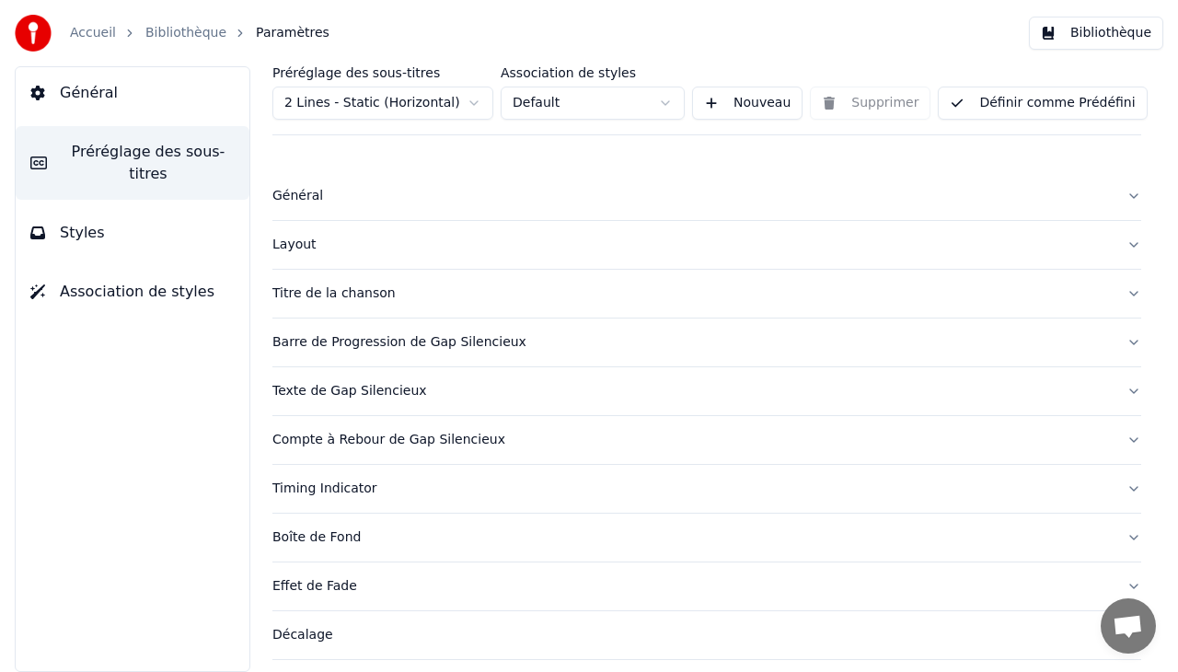
click at [94, 222] on span "Styles" at bounding box center [82, 233] width 45 height 22
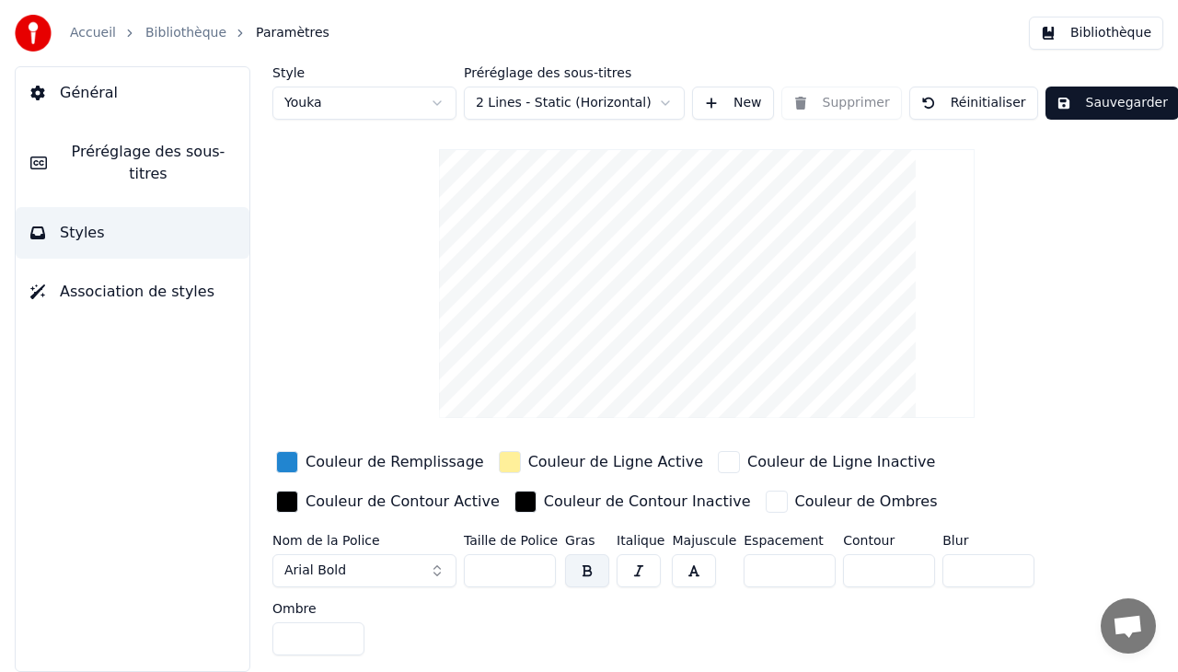
click at [97, 93] on span "Général" at bounding box center [89, 93] width 58 height 22
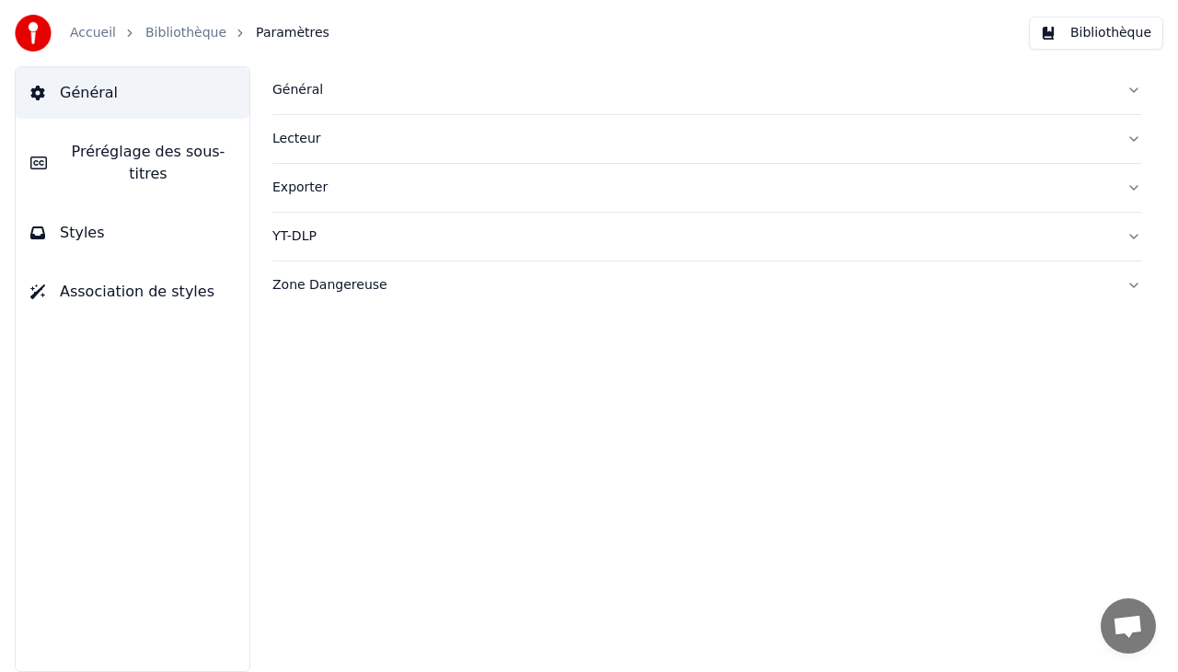
click at [184, 26] on link "Bibliothèque" at bounding box center [185, 33] width 81 height 18
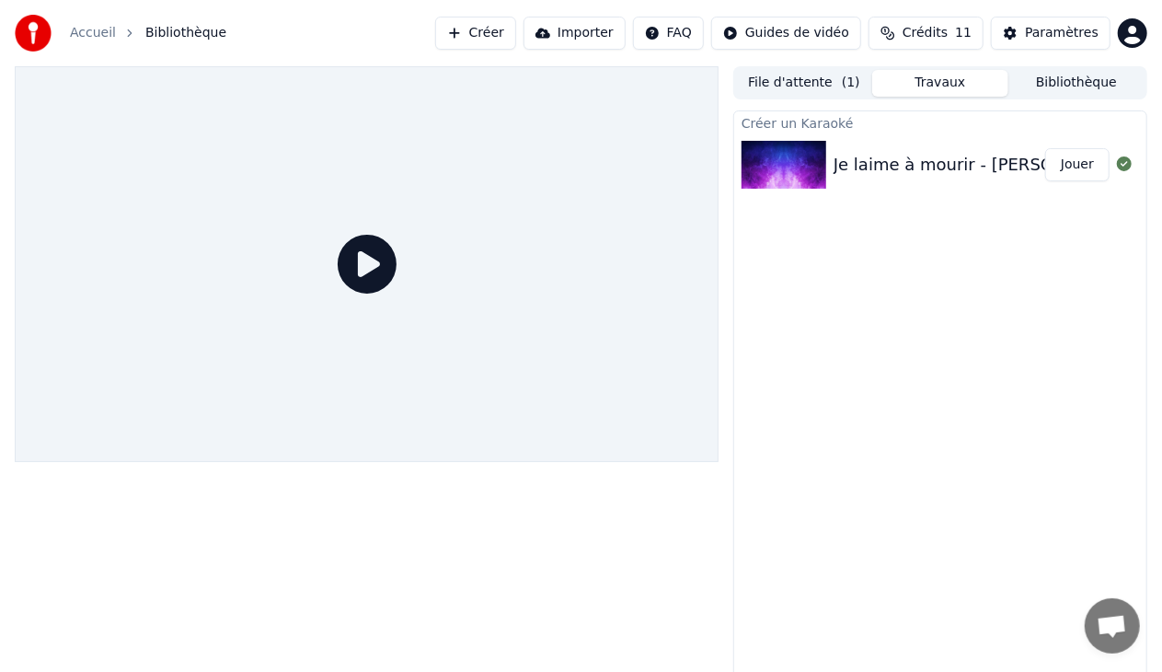
click at [913, 170] on div "Je laime à mourir - Francis Cabrel Karaoke Version KaraFun" at bounding box center [1087, 165] width 507 height 26
click at [819, 79] on button "File d'attente ( 1 )" at bounding box center [804, 83] width 136 height 27
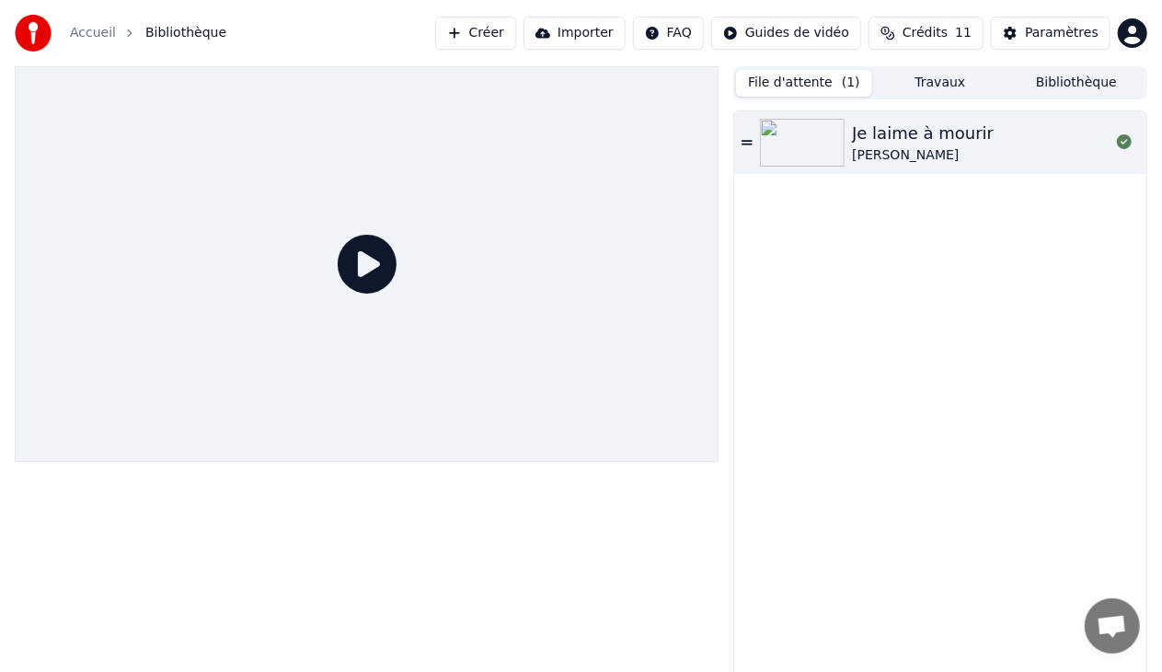
click at [926, 86] on button "Travaux" at bounding box center [940, 83] width 136 height 27
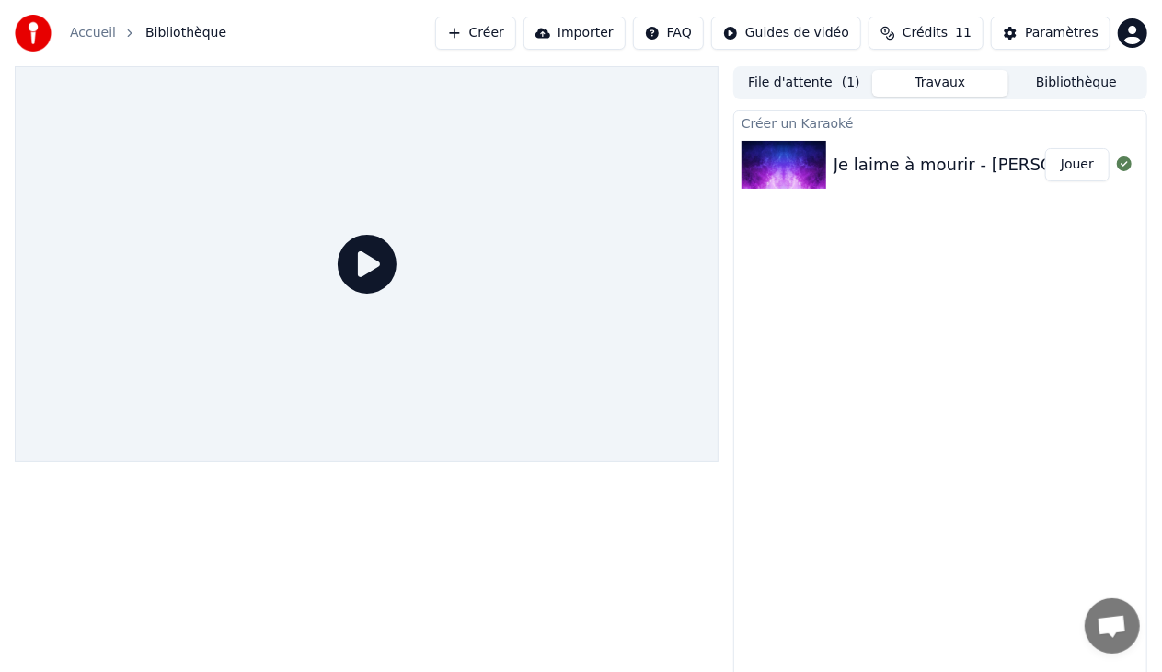
click at [778, 38] on html "Accueil Bibliothèque Créer Importer FAQ Guides de vidéo Crédits 11 Paramètres F…" at bounding box center [581, 336] width 1162 height 672
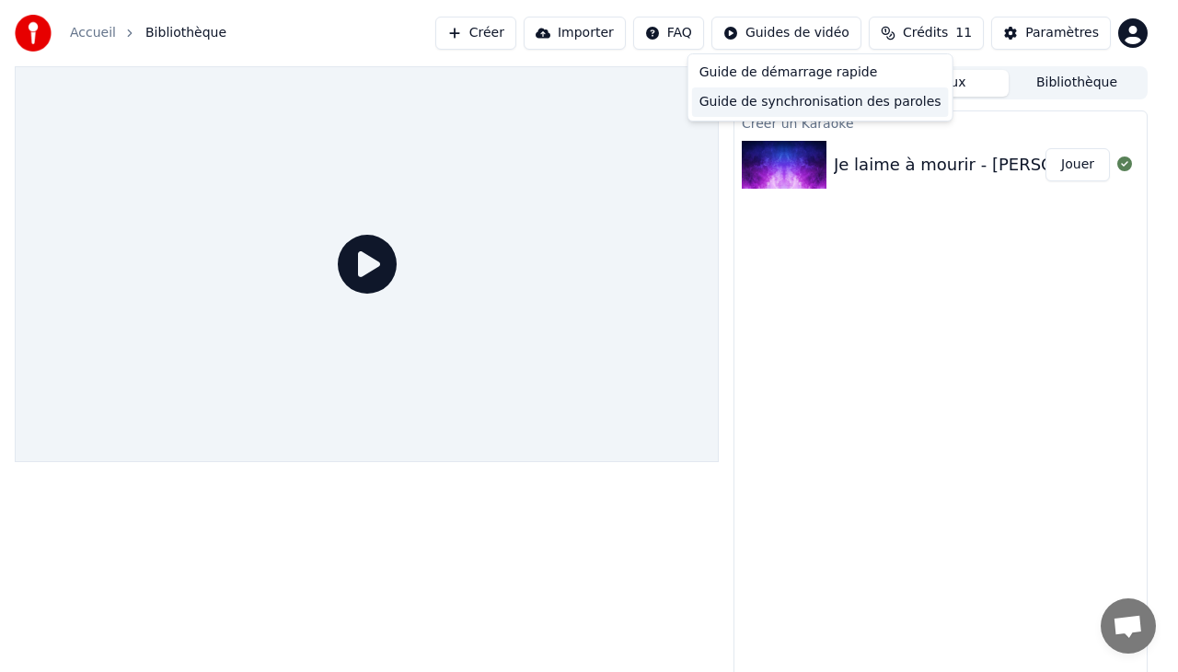
click at [799, 102] on div "Guide de synchronisation des paroles" at bounding box center [820, 101] width 257 height 29
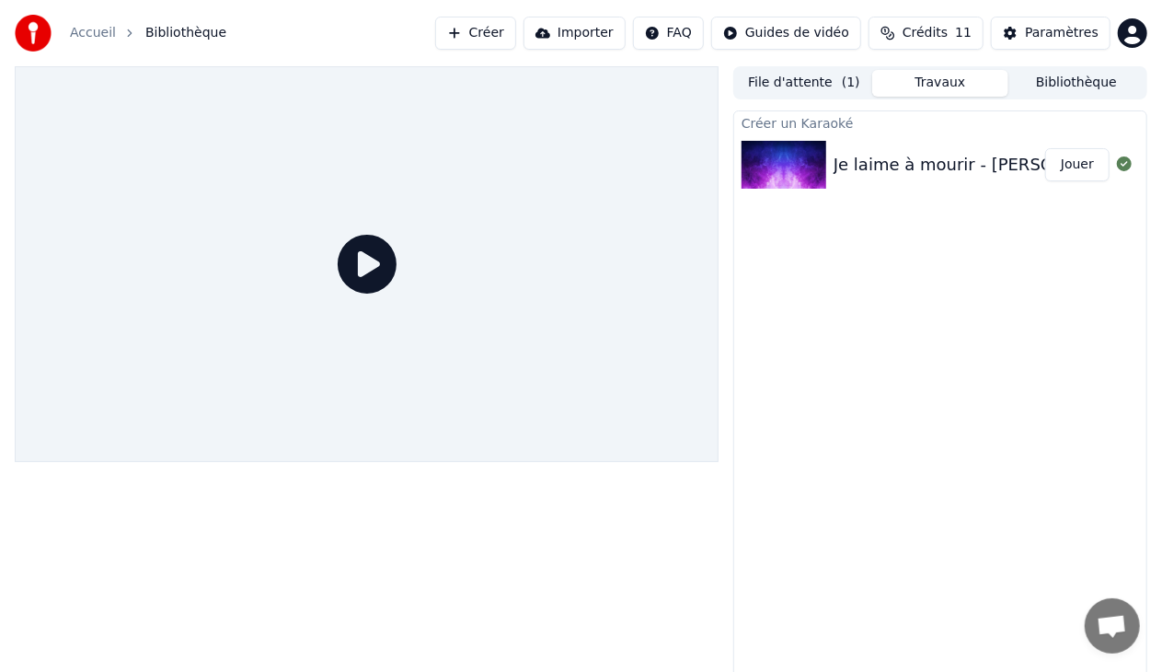
click at [802, 169] on img at bounding box center [784, 165] width 85 height 48
click at [121, 622] on div at bounding box center [367, 373] width 704 height 615
click at [787, 181] on img at bounding box center [784, 165] width 85 height 48
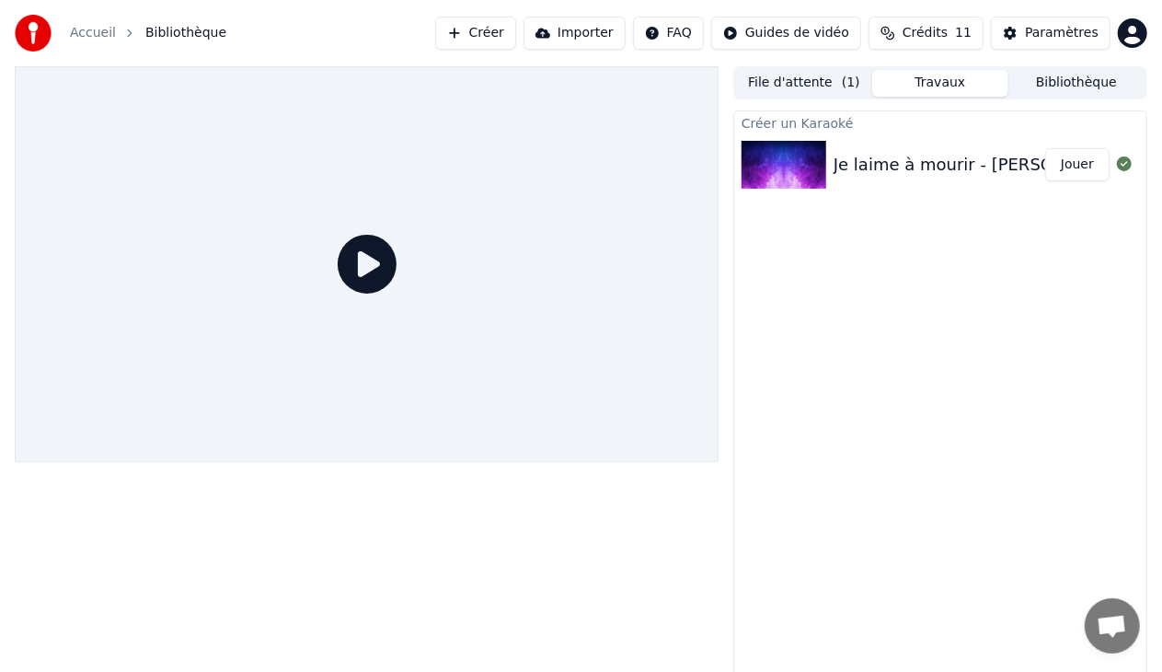
click at [1076, 167] on button "Jouer" at bounding box center [1077, 164] width 64 height 33
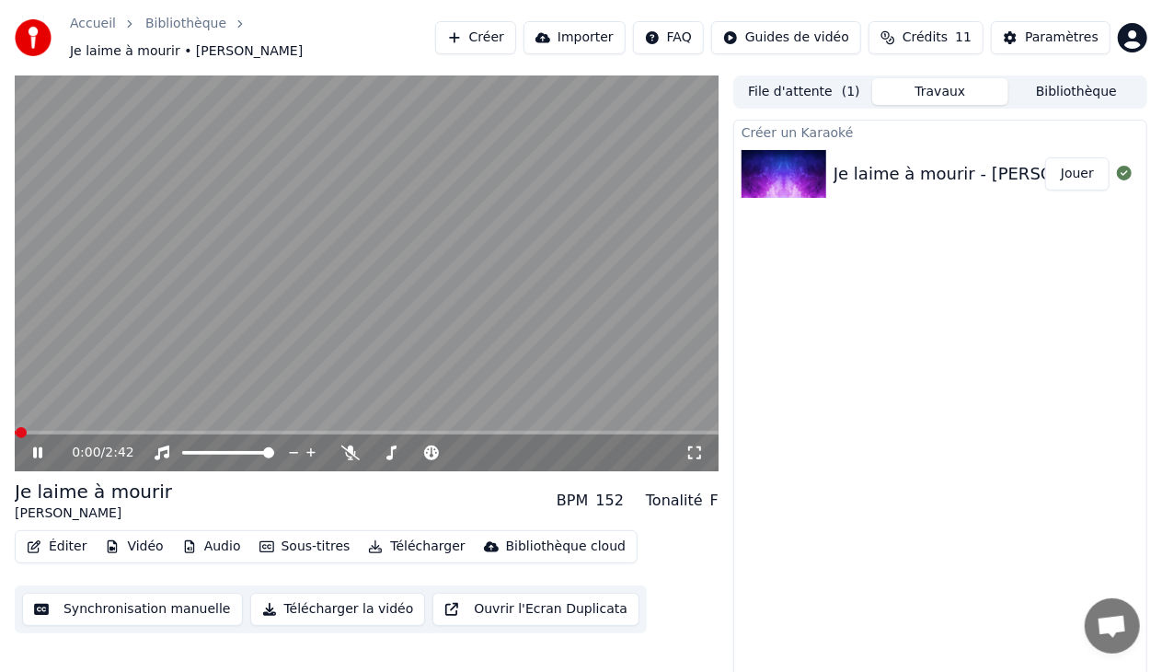
click at [54, 536] on button "Éditer" at bounding box center [56, 547] width 75 height 26
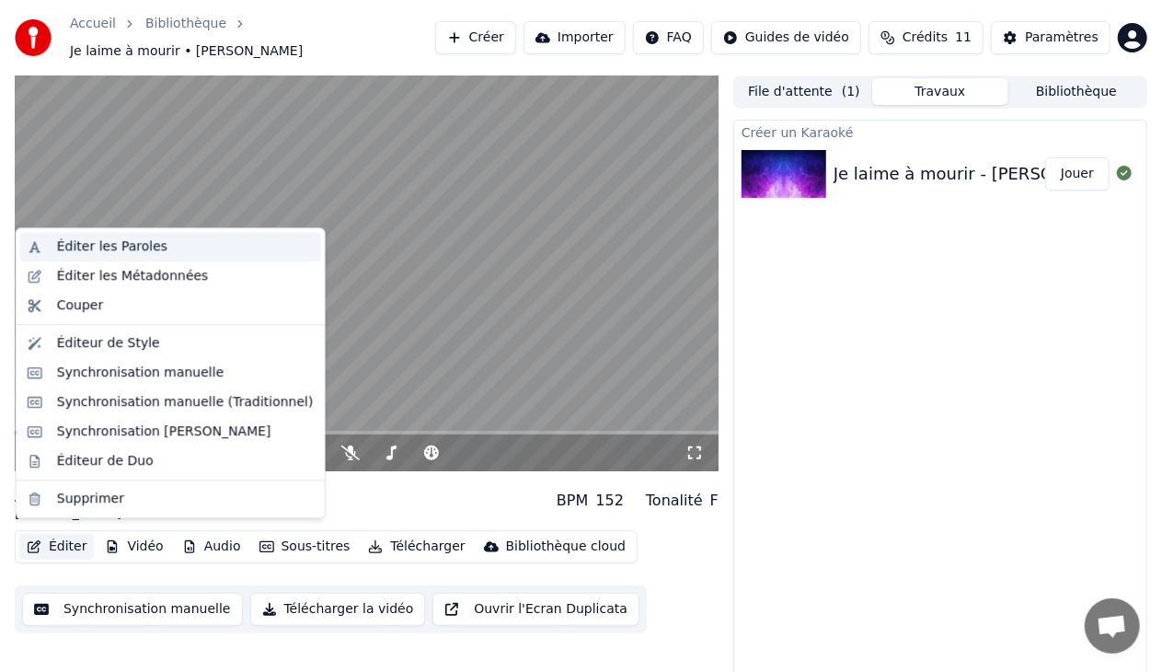
click at [161, 245] on div "Éditer les Paroles" at bounding box center [185, 246] width 257 height 18
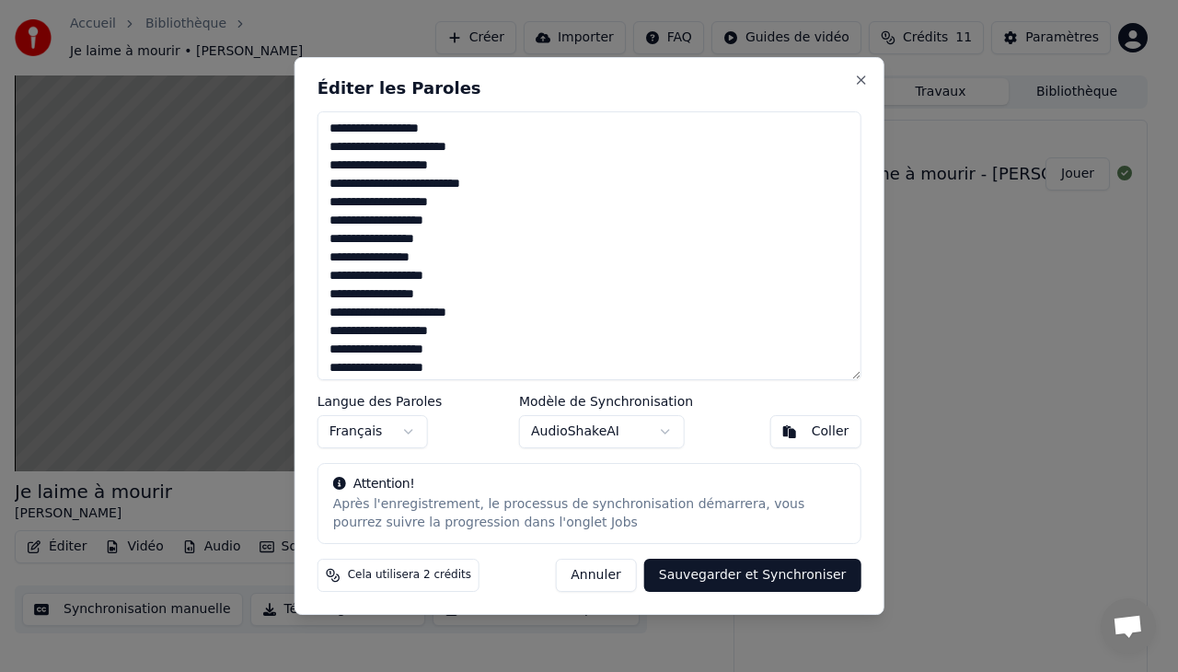
click at [451, 204] on textarea at bounding box center [589, 245] width 544 height 269
click at [449, 276] on textarea at bounding box center [589, 245] width 544 height 269
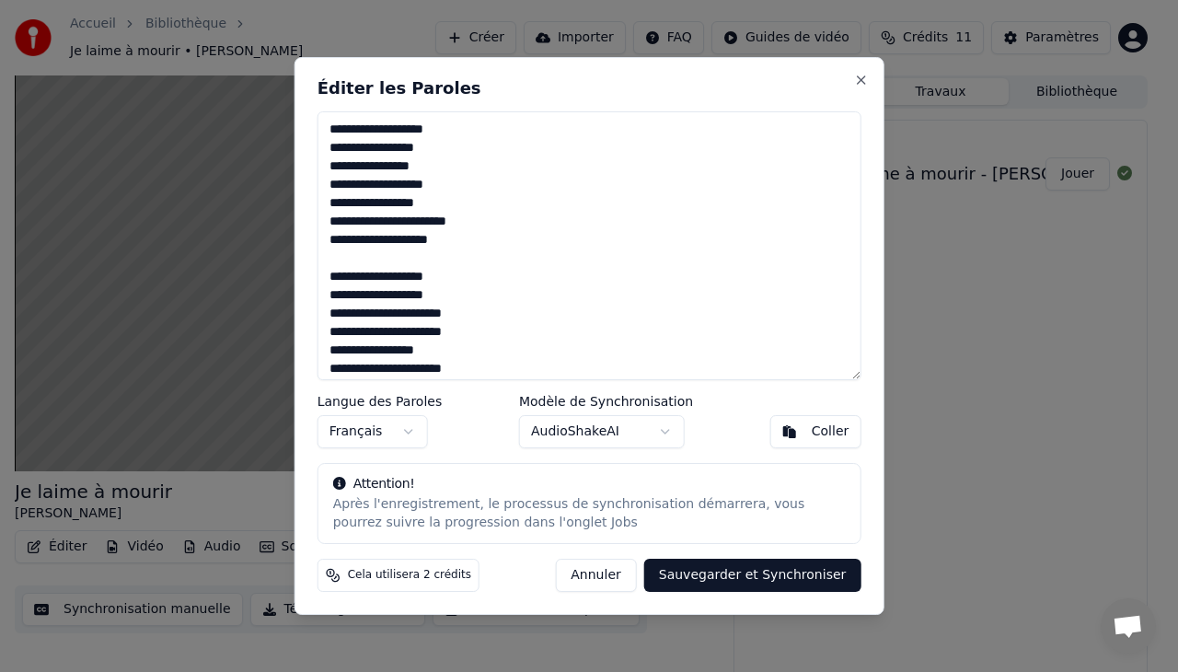
click at [854, 364] on textarea at bounding box center [589, 245] width 544 height 269
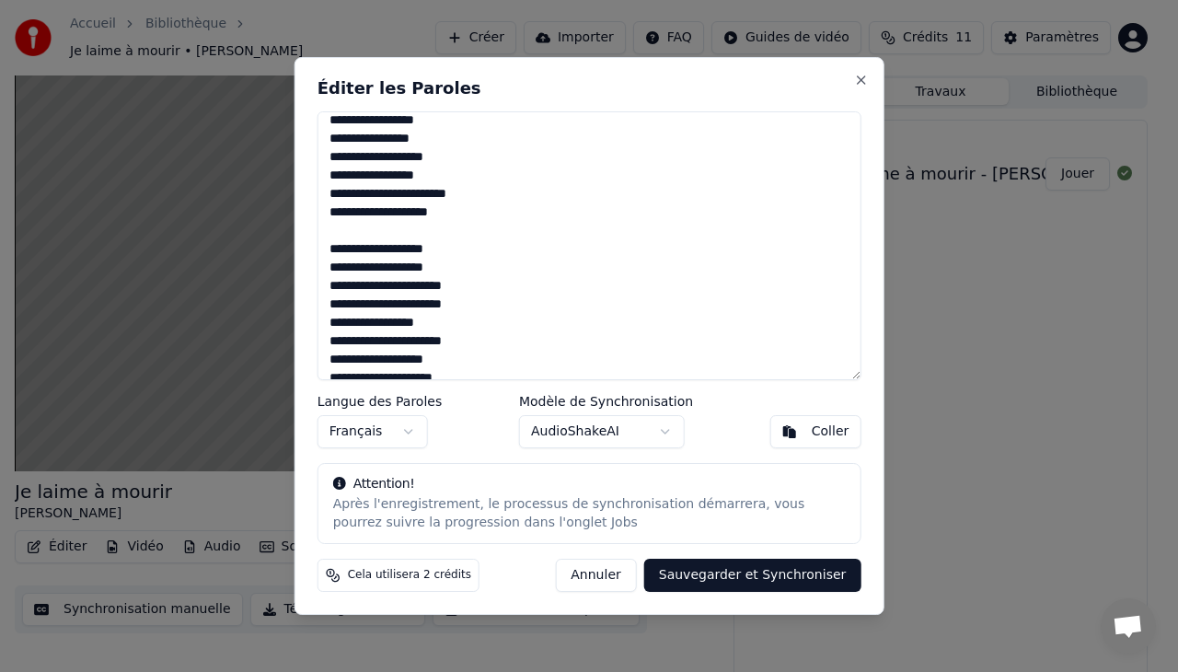
click at [854, 364] on textarea at bounding box center [589, 245] width 544 height 269
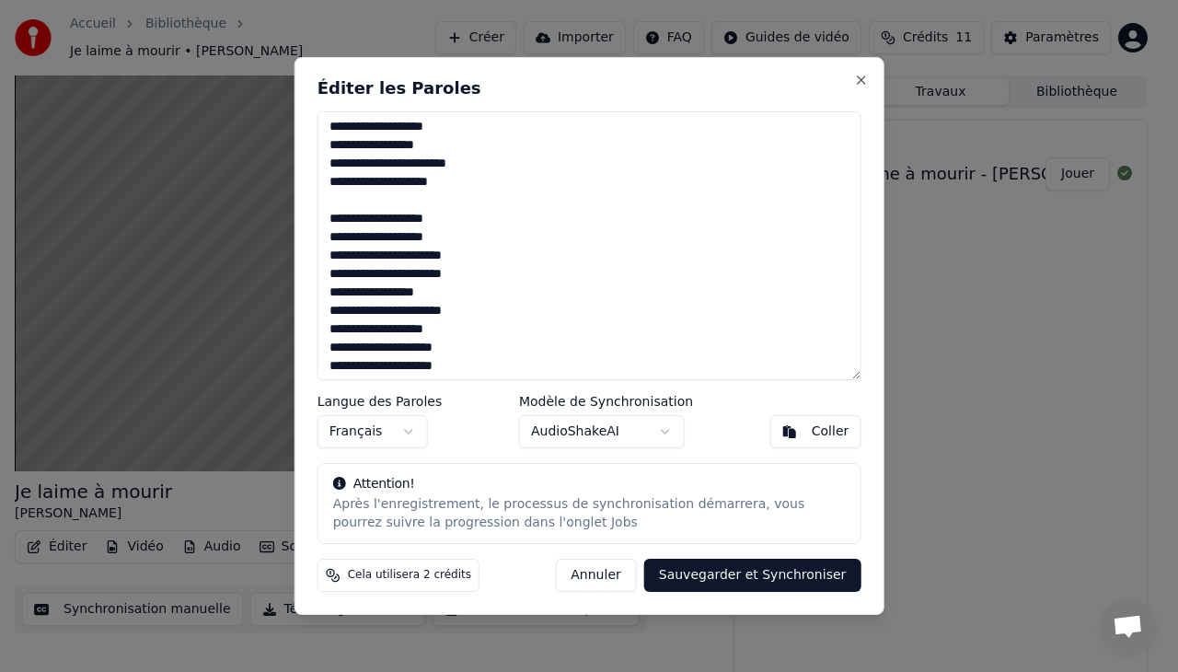
click at [854, 364] on textarea at bounding box center [589, 245] width 544 height 269
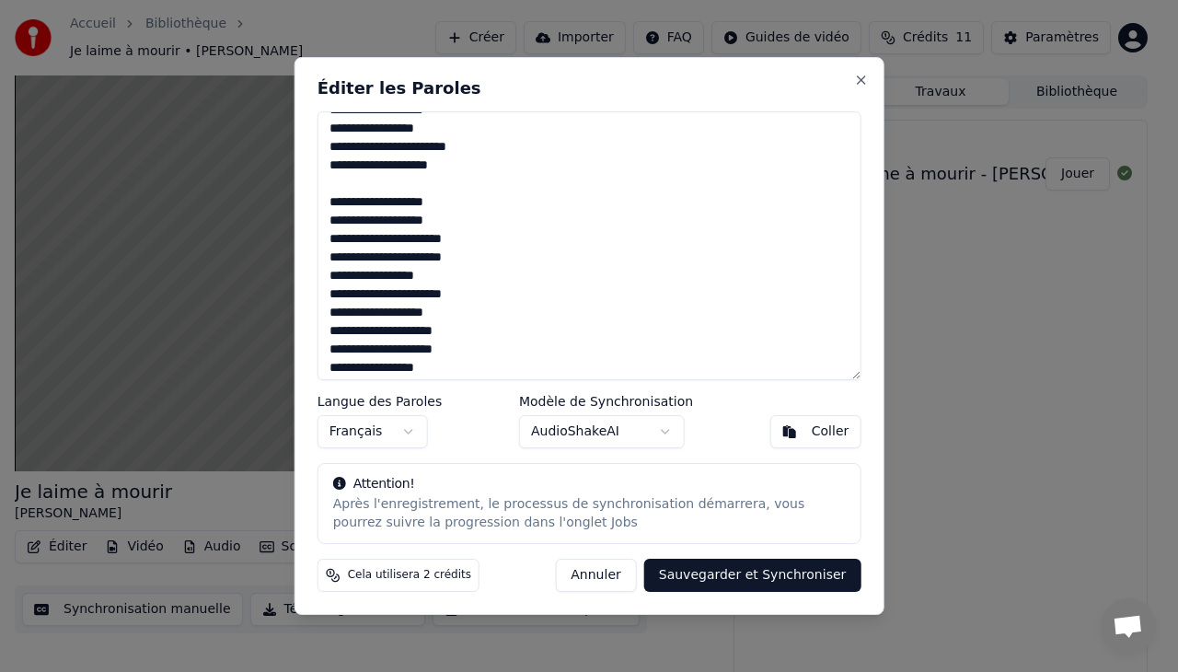
scroll to position [221, 0]
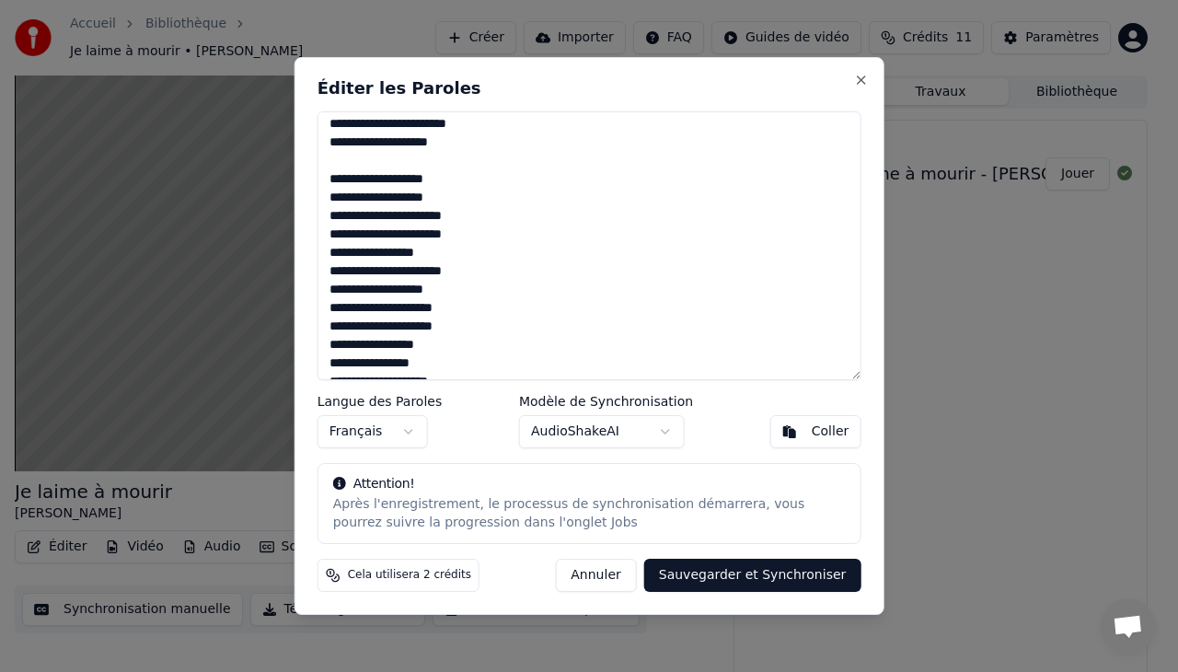
click at [854, 364] on textarea at bounding box center [589, 245] width 544 height 269
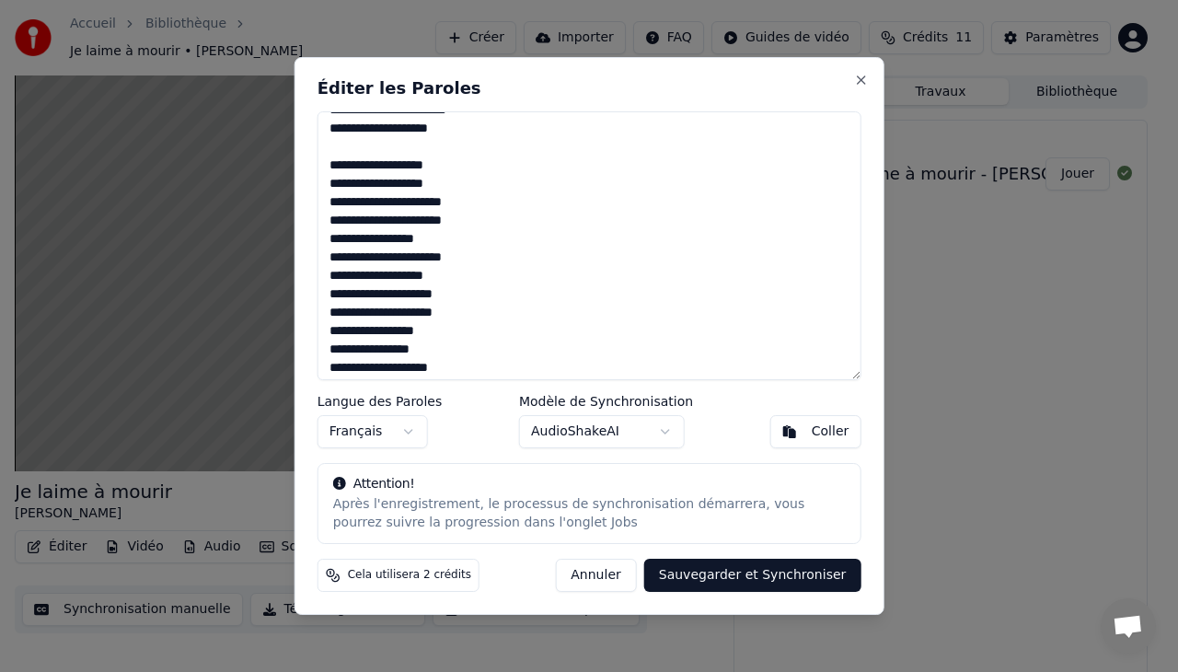
click at [439, 240] on textarea at bounding box center [589, 245] width 544 height 269
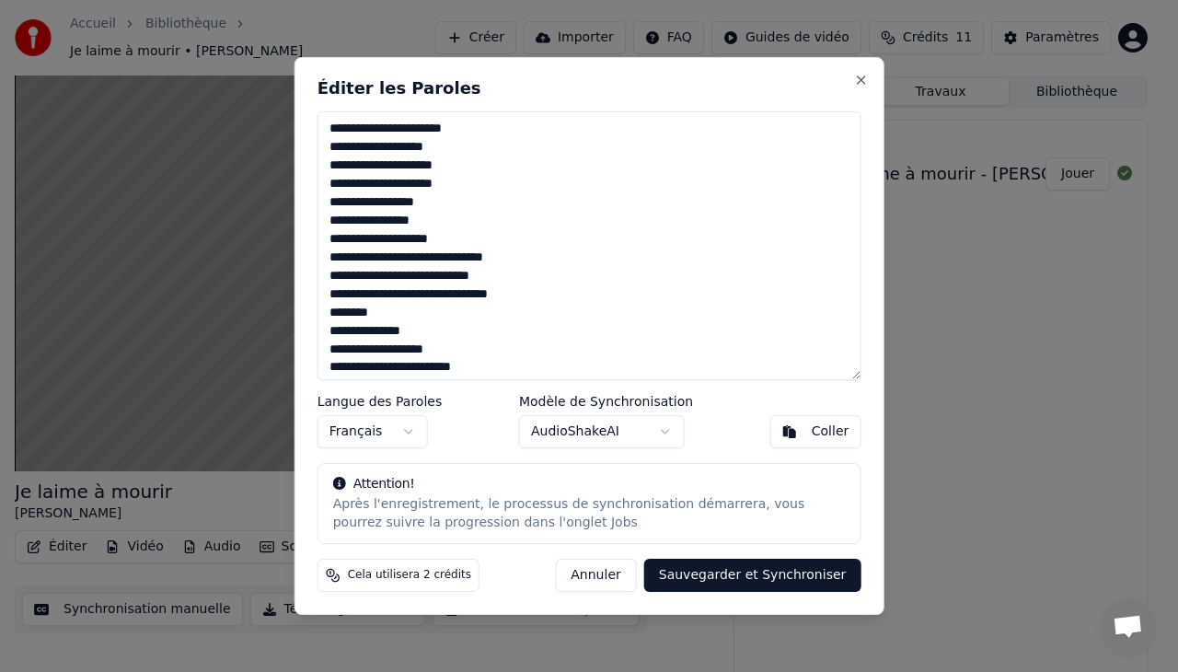
click at [456, 242] on textarea at bounding box center [589, 245] width 544 height 269
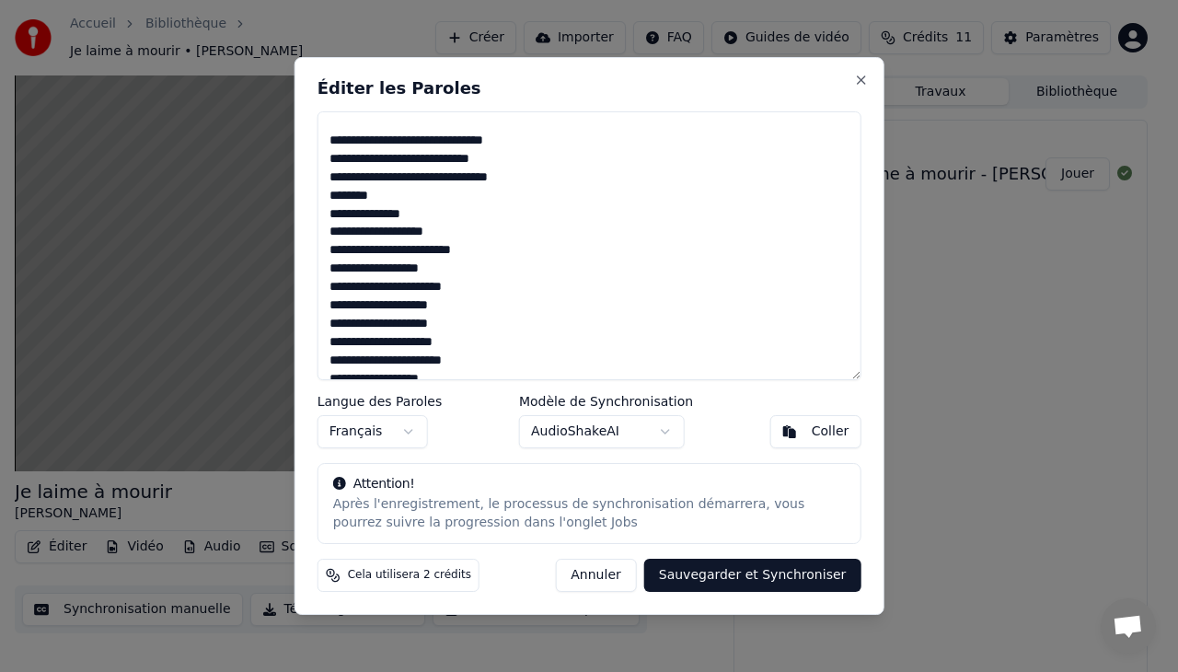
click at [410, 213] on textarea at bounding box center [589, 245] width 544 height 269
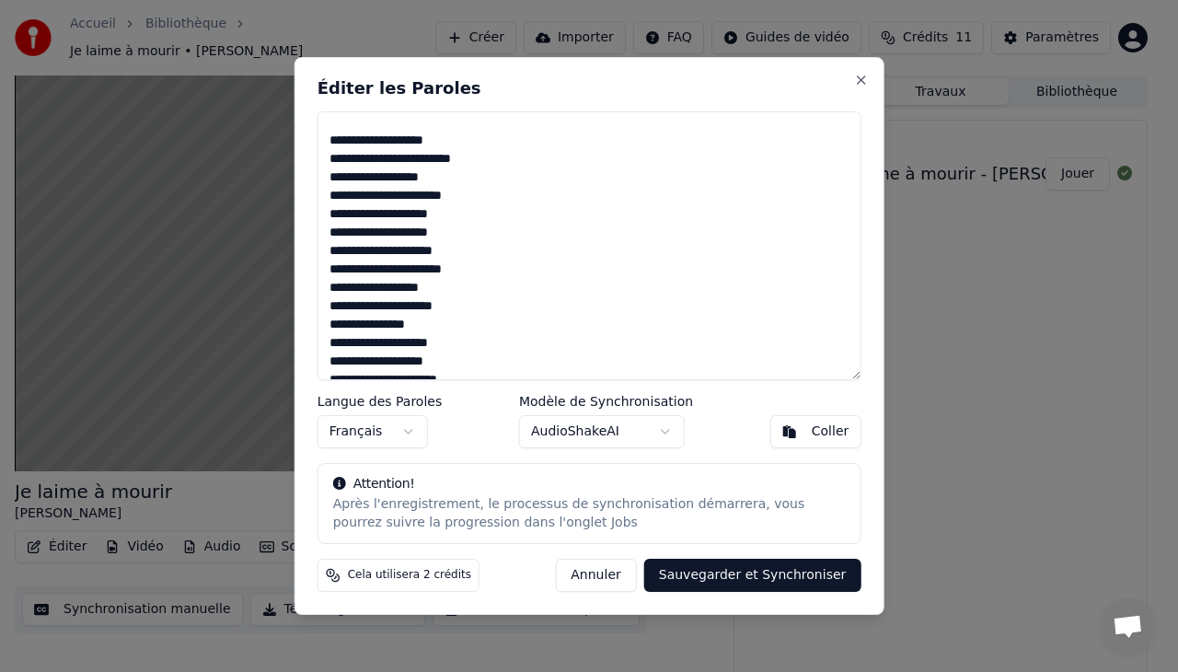
click at [476, 210] on textarea at bounding box center [589, 245] width 544 height 269
click at [438, 232] on textarea at bounding box center [589, 245] width 544 height 269
click at [460, 254] on textarea at bounding box center [589, 245] width 544 height 269
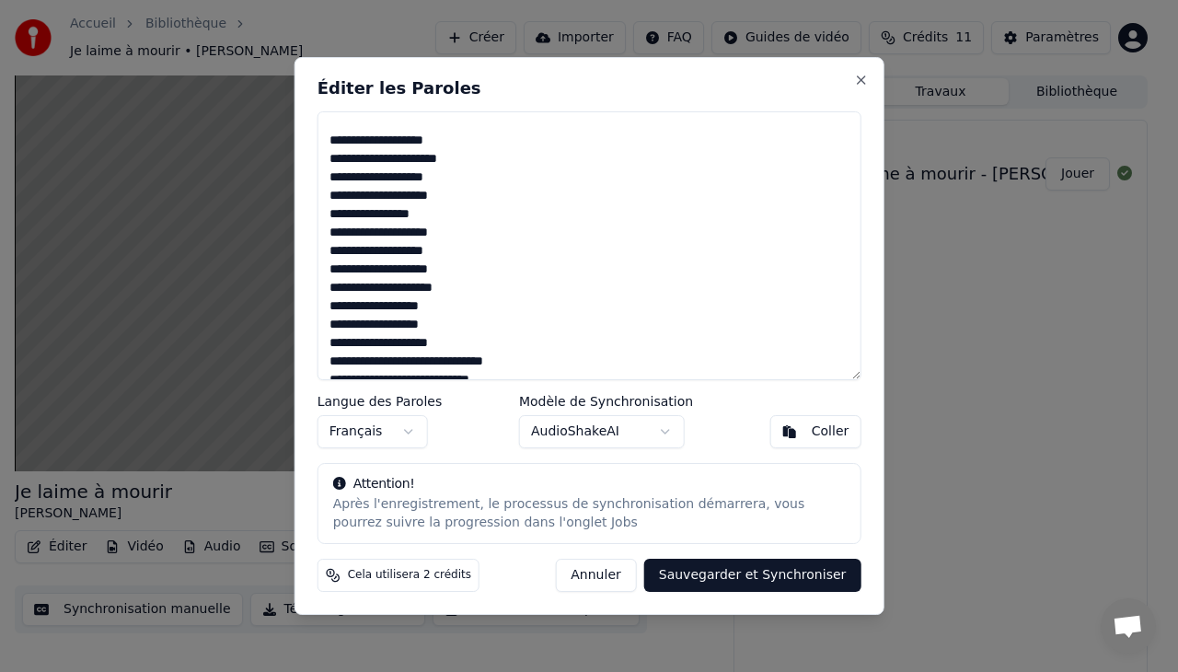
click at [431, 214] on textarea at bounding box center [589, 245] width 544 height 269
click at [452, 215] on textarea at bounding box center [589, 245] width 544 height 269
click at [455, 248] on textarea at bounding box center [589, 245] width 544 height 269
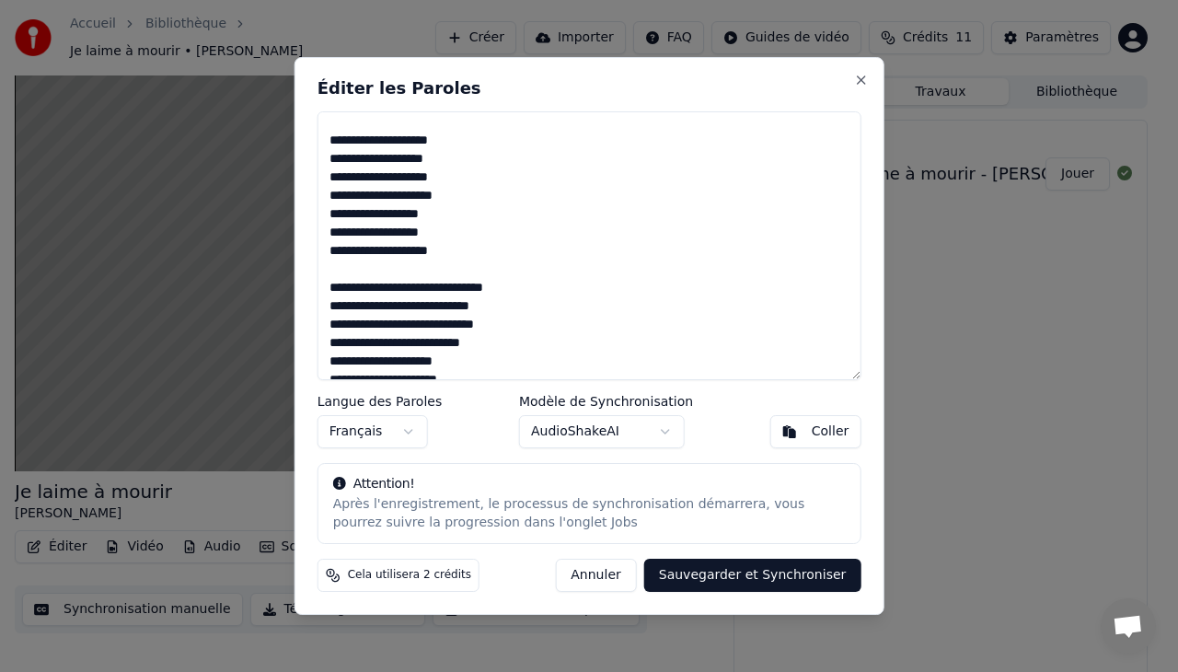
scroll to position [1128, 0]
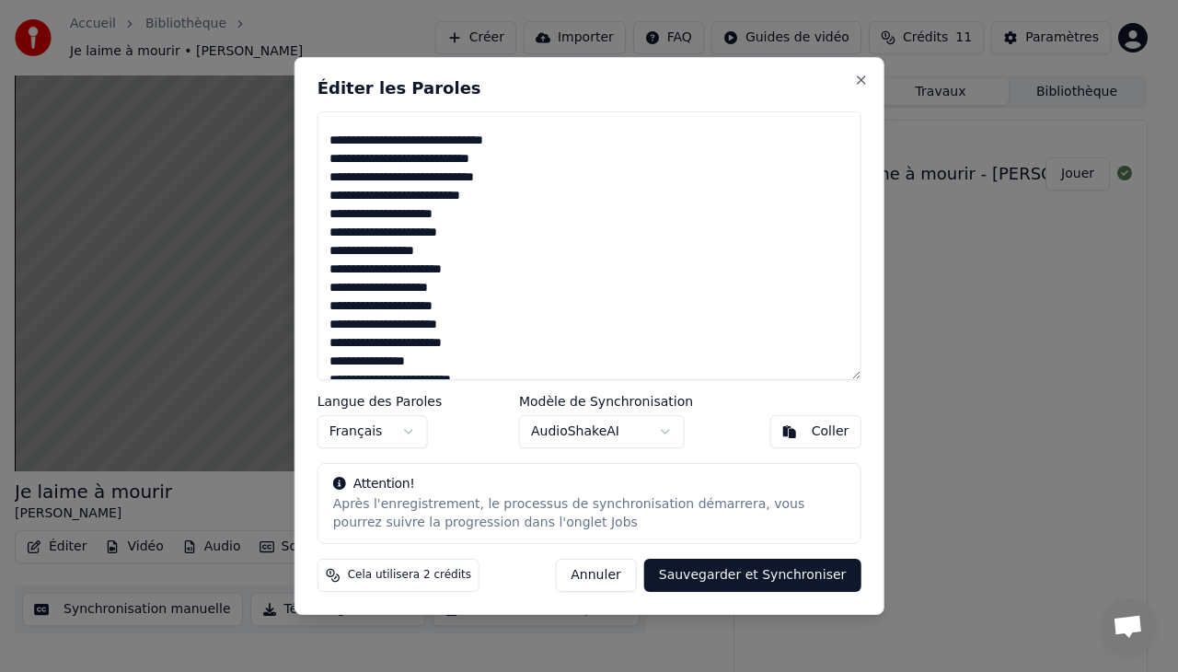
click at [463, 287] on textarea at bounding box center [589, 245] width 544 height 269
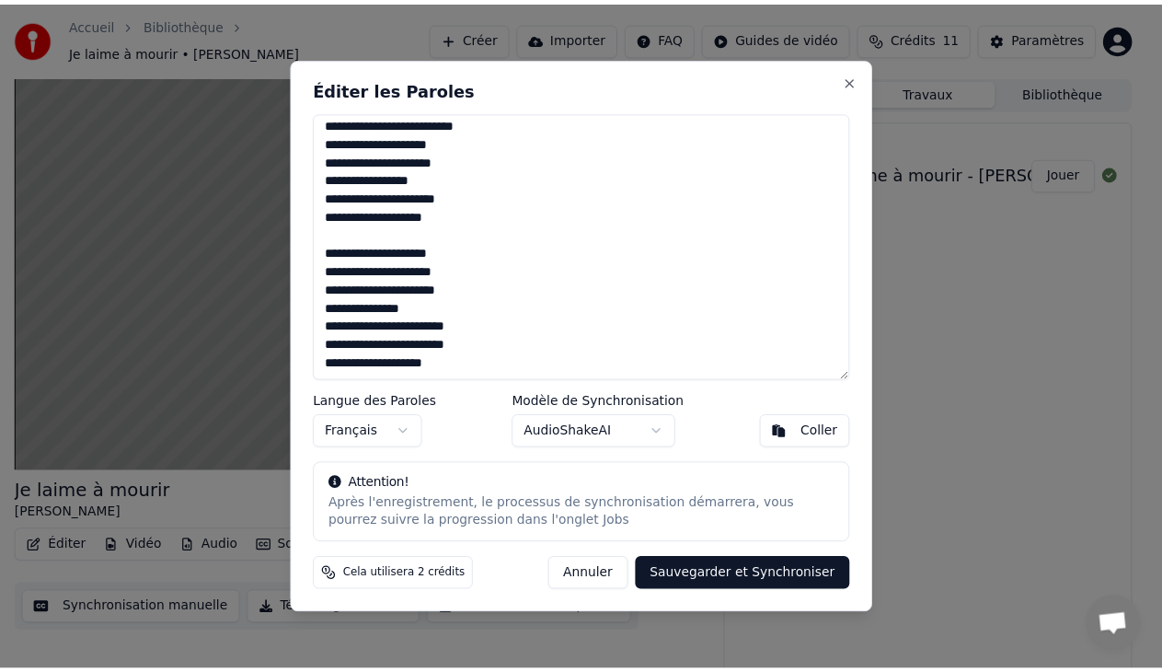
scroll to position [1200, 0]
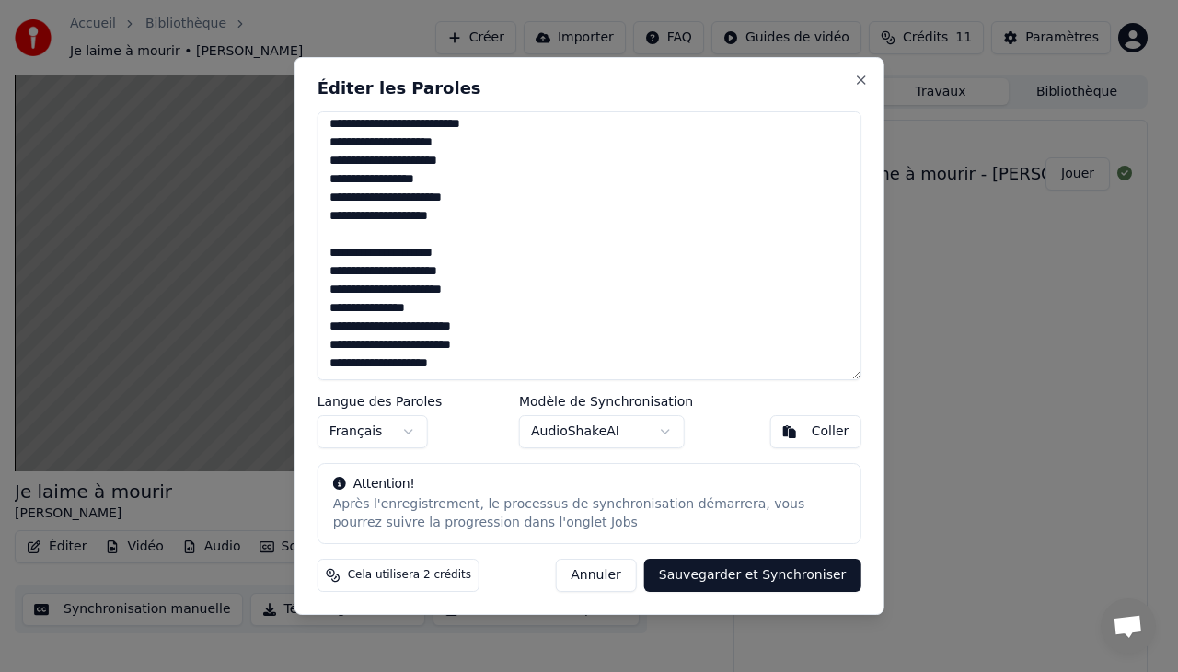
type textarea "**********"
click at [761, 576] on button "Sauvegarder et Synchroniser" at bounding box center [752, 574] width 217 height 33
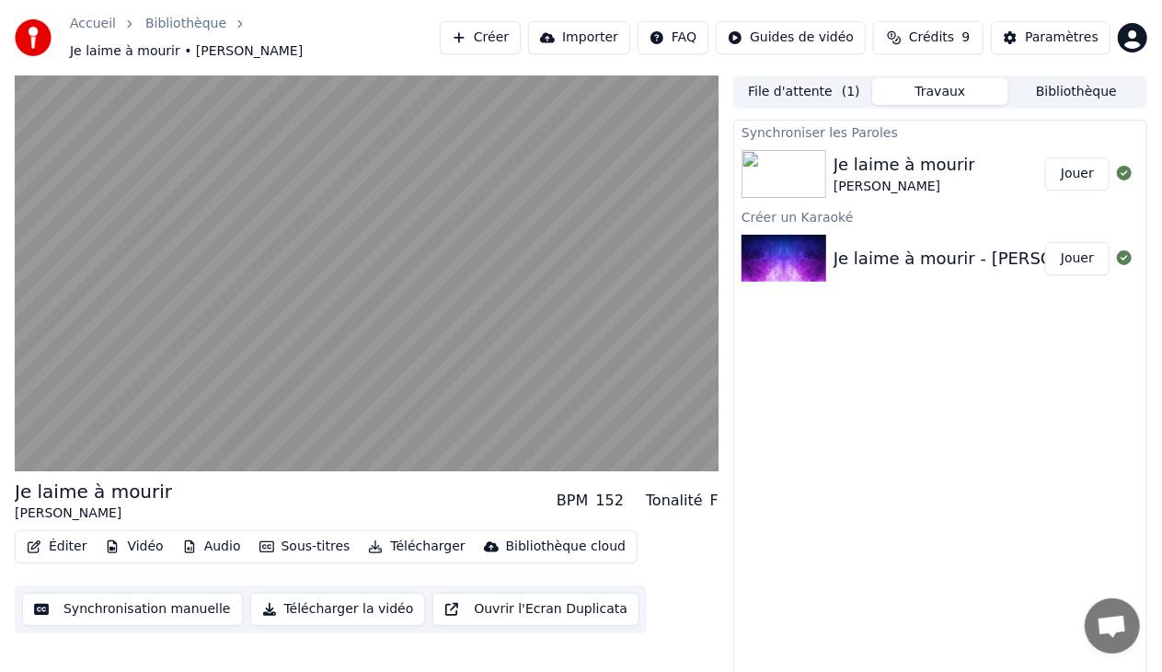
click at [929, 178] on div "[PERSON_NAME]" at bounding box center [905, 187] width 142 height 18
click at [168, 594] on button "Synchronisation manuelle" at bounding box center [132, 608] width 221 height 33
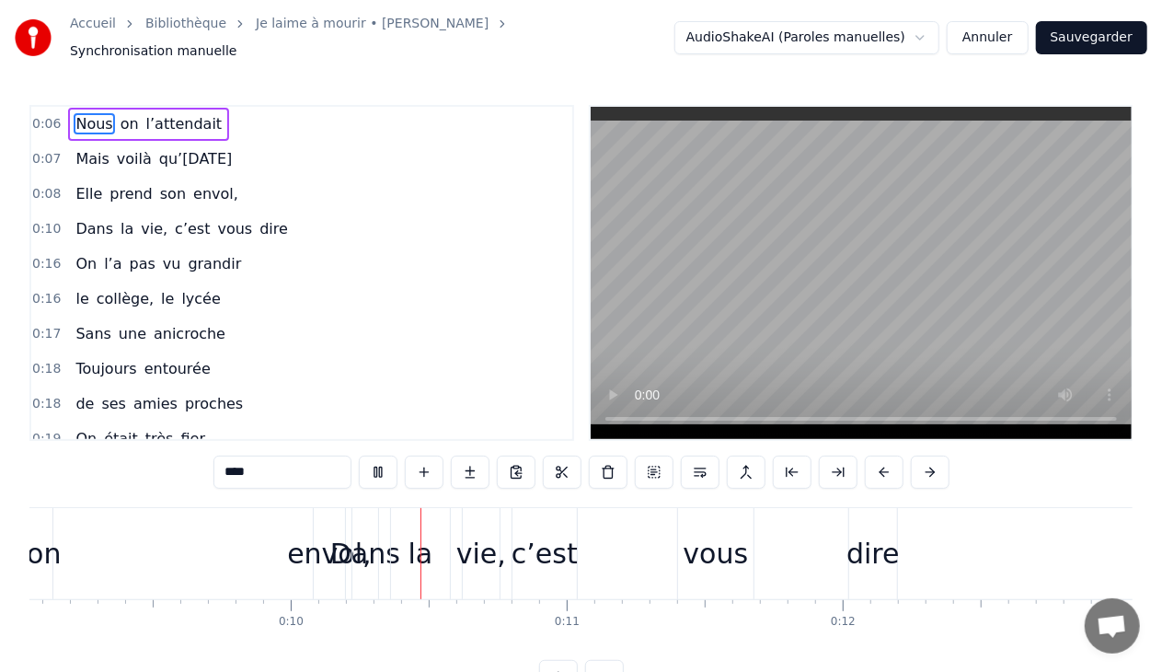
scroll to position [0, 2656]
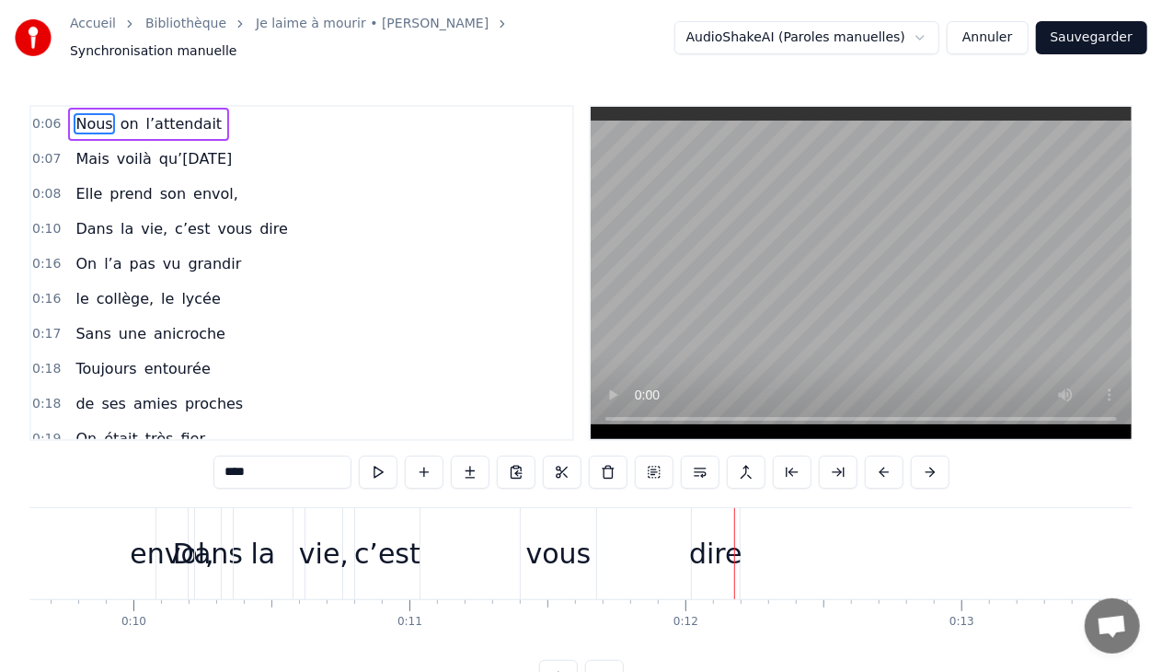
click at [82, 113] on span "Nous" at bounding box center [94, 123] width 40 height 21
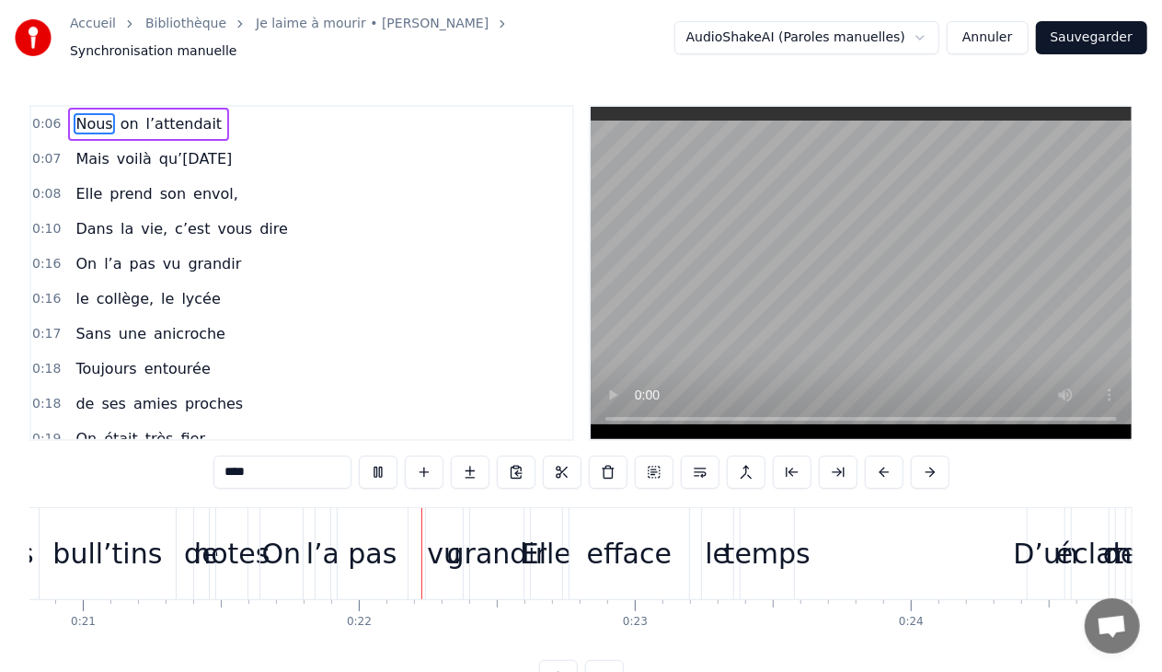
scroll to position [0, 5912]
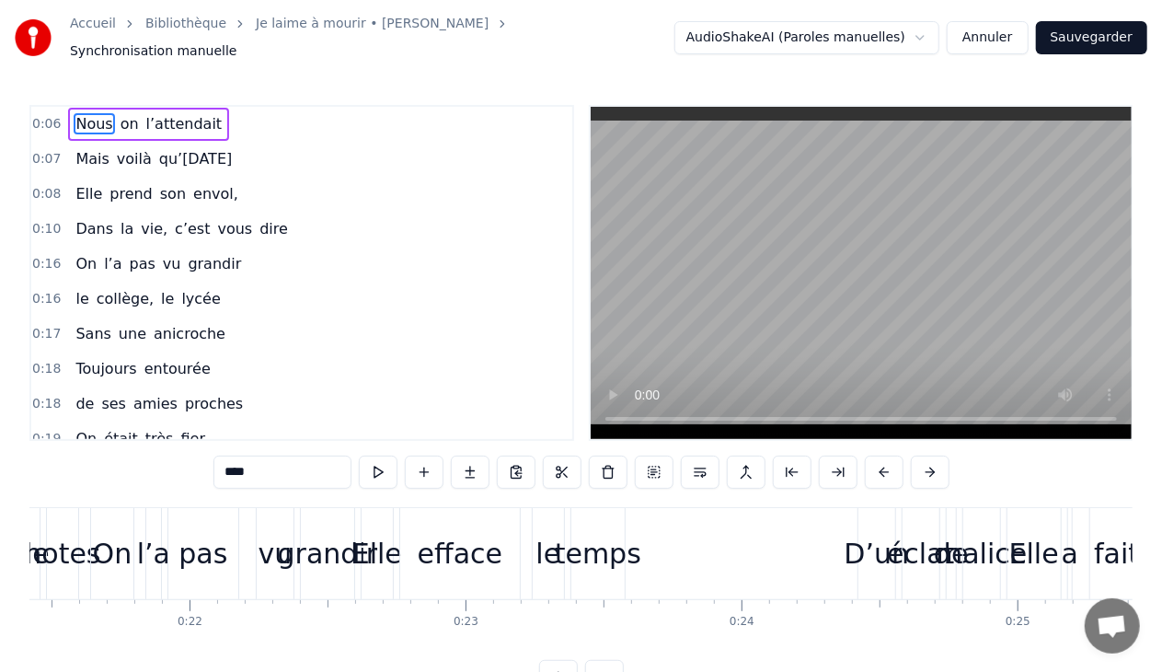
click at [572, 438] on div "0:06 Nous on l’attendait 0:07 Mais voilà qu’aujourd’hui 0:08 Elle prend son env…" at bounding box center [580, 399] width 1103 height 588
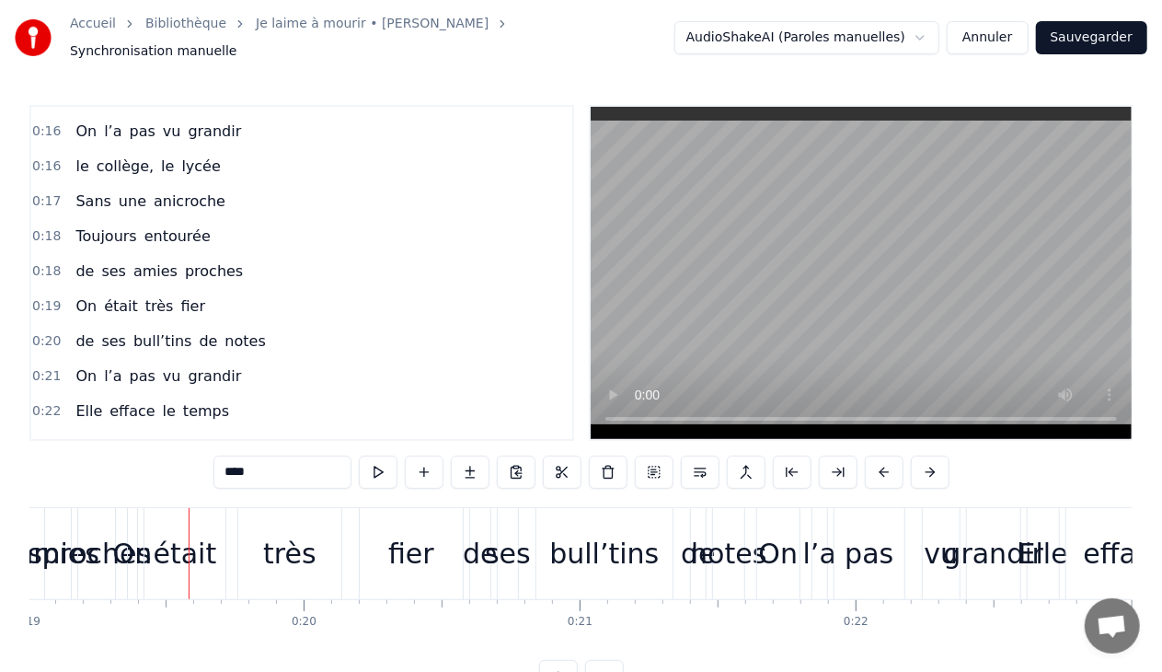
scroll to position [0, 0]
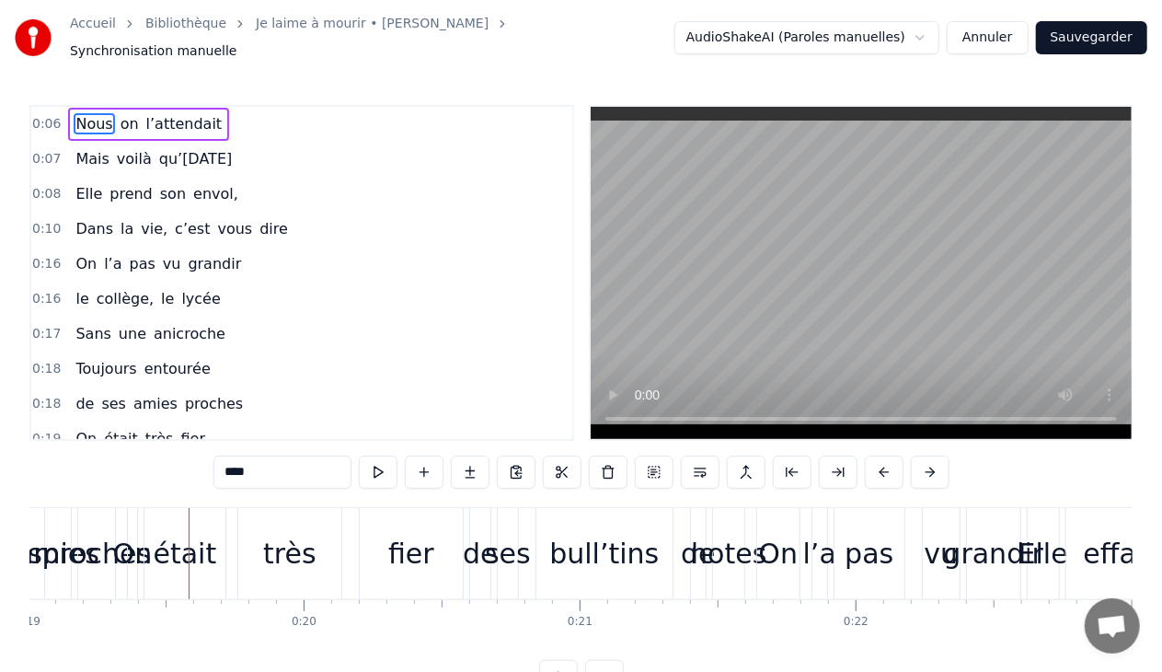
click at [1013, 35] on button "Annuler" at bounding box center [987, 37] width 81 height 33
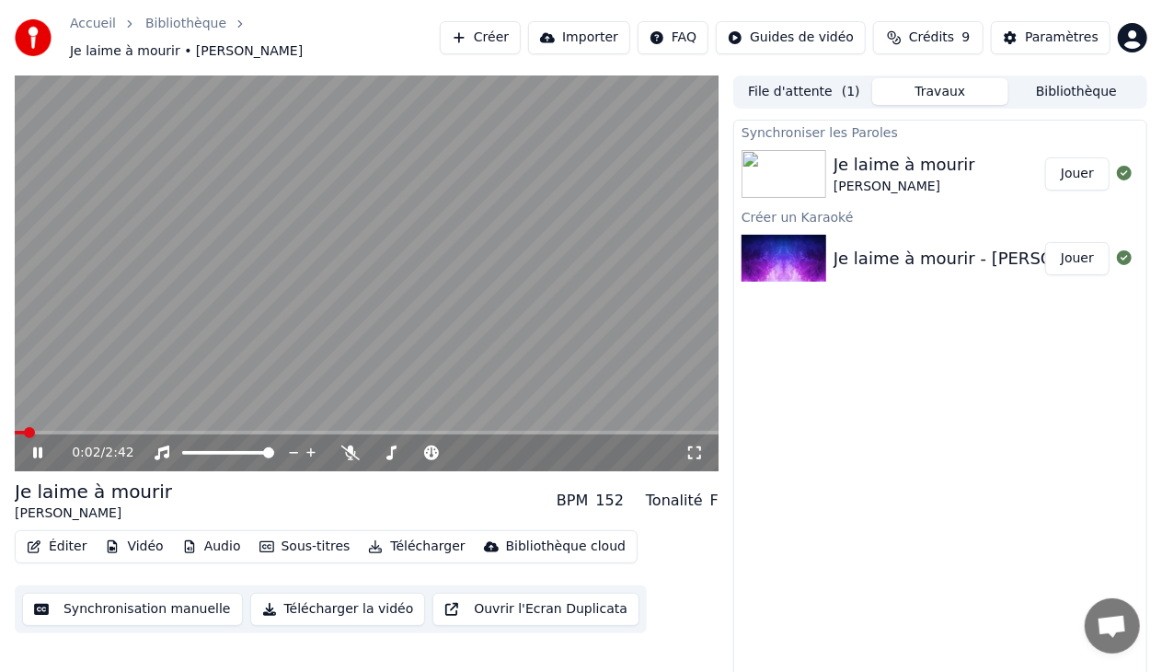
click at [30, 446] on icon at bounding box center [50, 452] width 42 height 15
click at [15, 427] on span at bounding box center [20, 432] width 11 height 11
click at [442, 602] on button "Ouvrir l'Ecran Duplicata" at bounding box center [535, 608] width 207 height 33
click at [15, 427] on span at bounding box center [20, 432] width 11 height 11
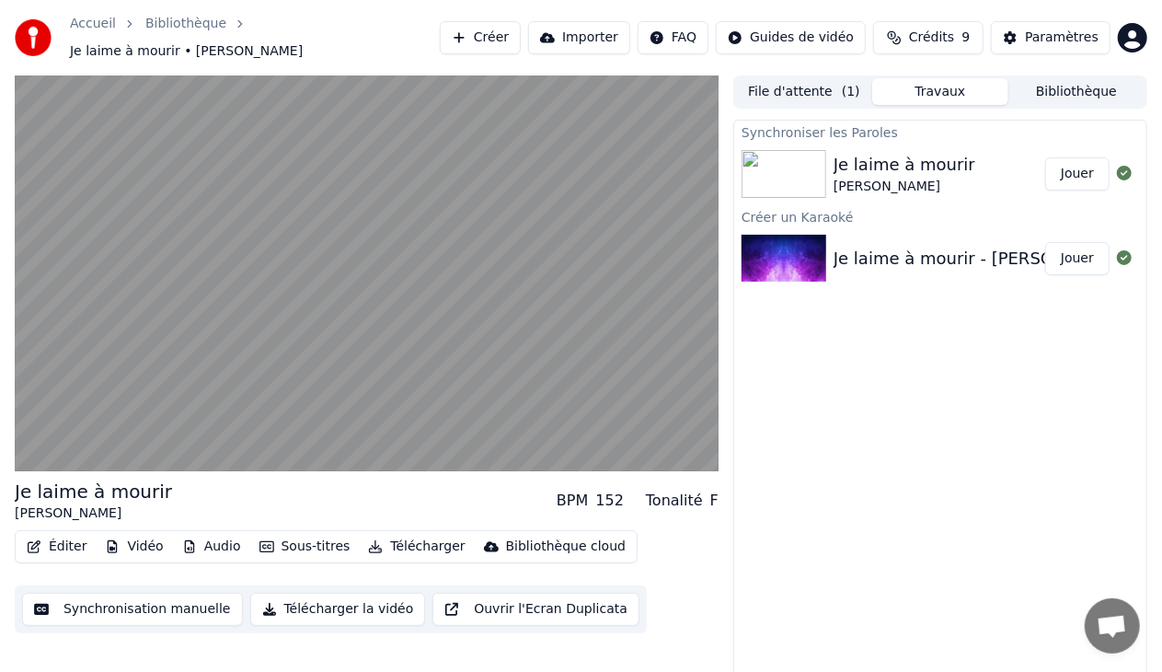
click at [153, 607] on button "Synchronisation manuelle" at bounding box center [132, 608] width 221 height 33
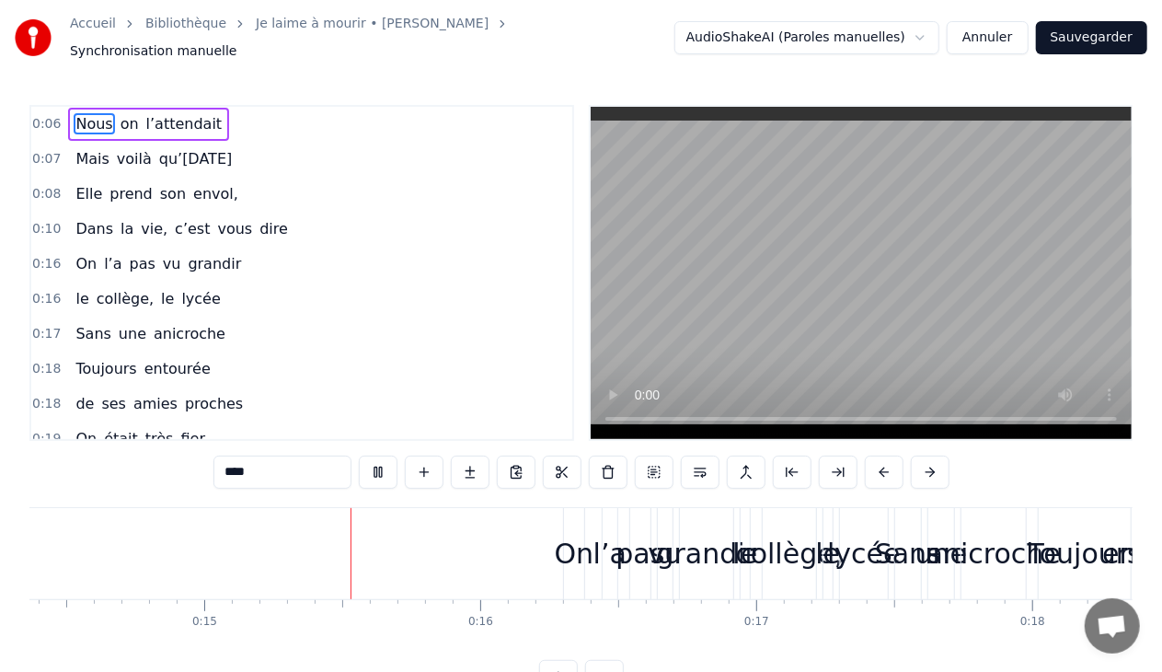
scroll to position [0, 4000]
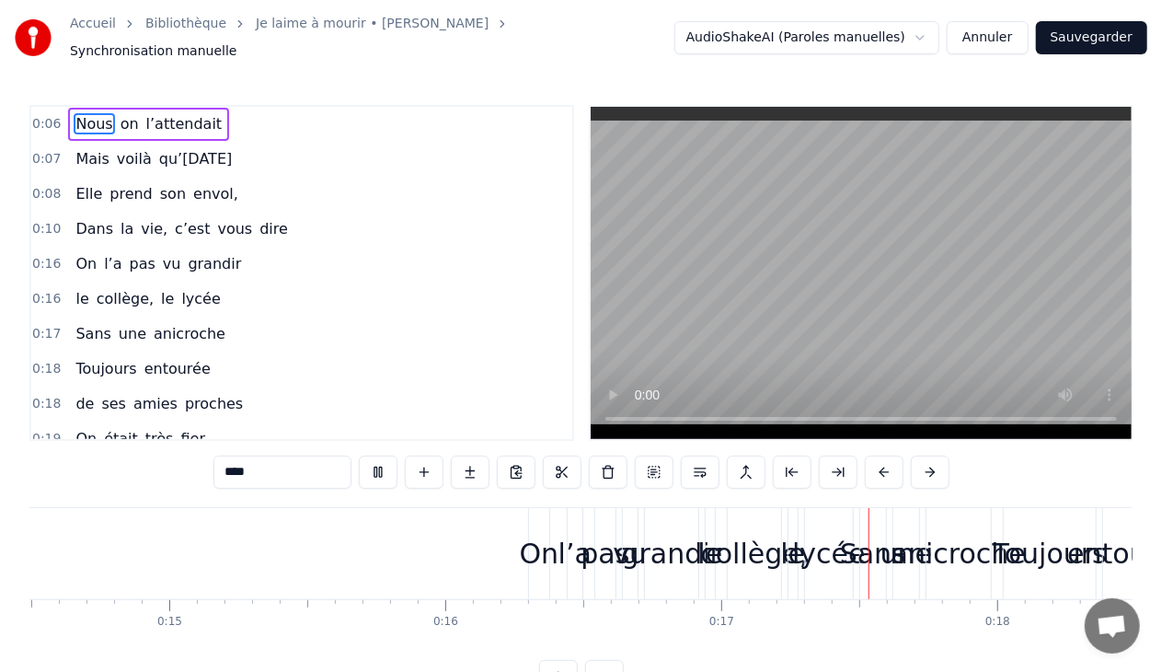
click at [224, 223] on span "vous" at bounding box center [235, 228] width 39 height 21
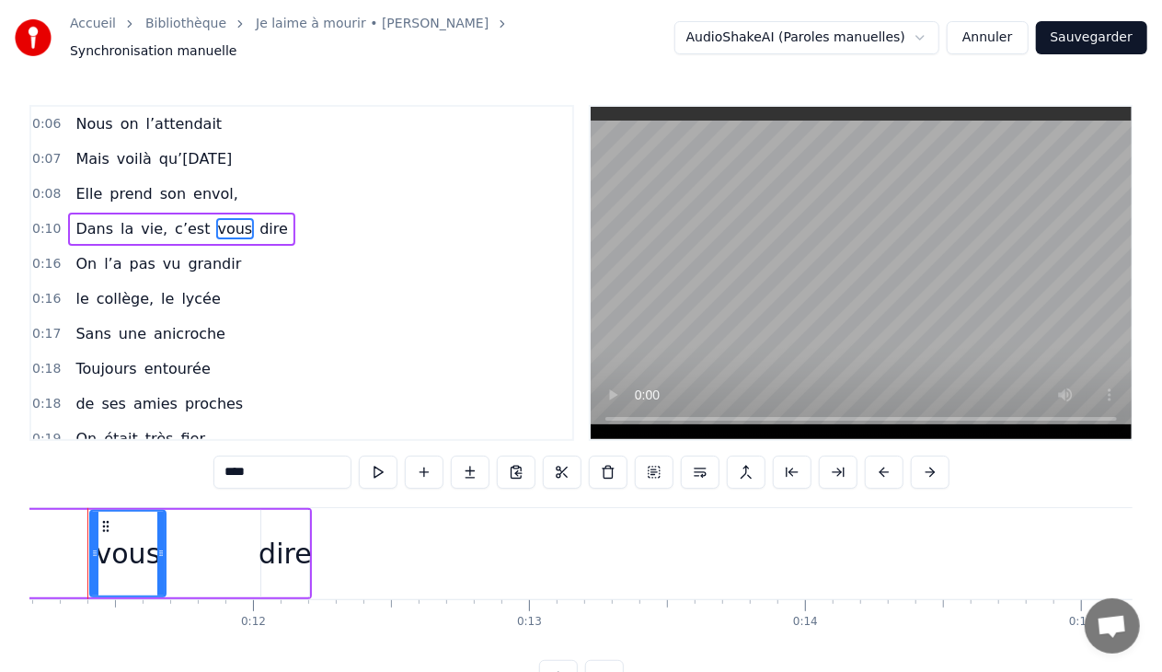
scroll to position [0, 3054]
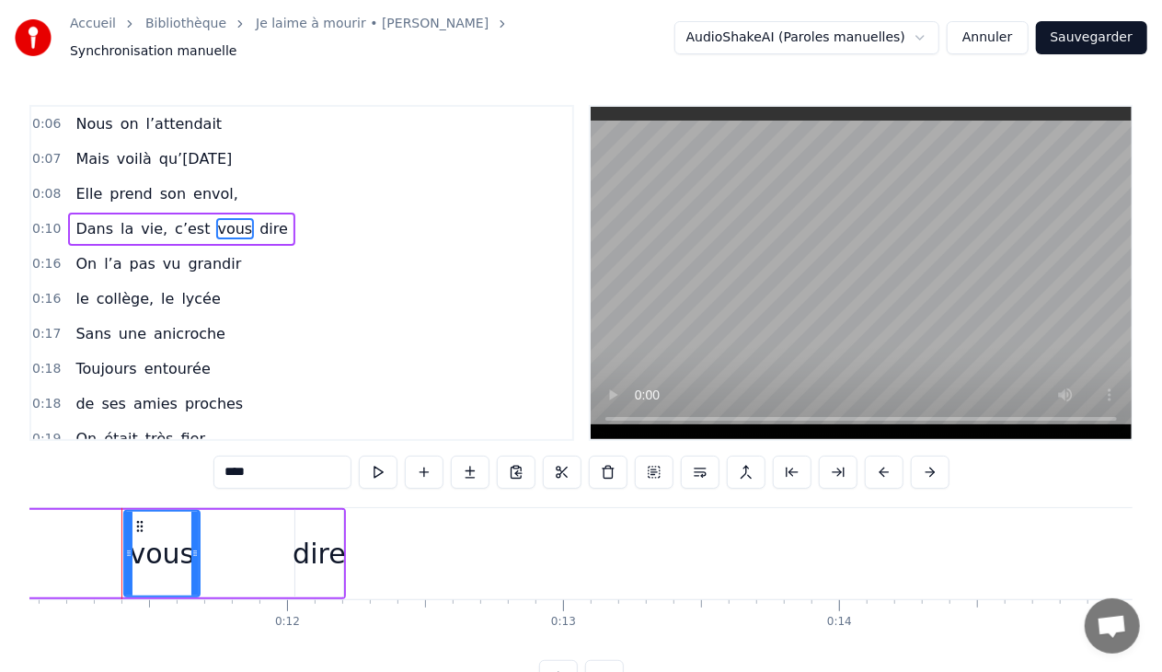
click at [258, 218] on span "dire" at bounding box center [274, 228] width 32 height 21
type input "****"
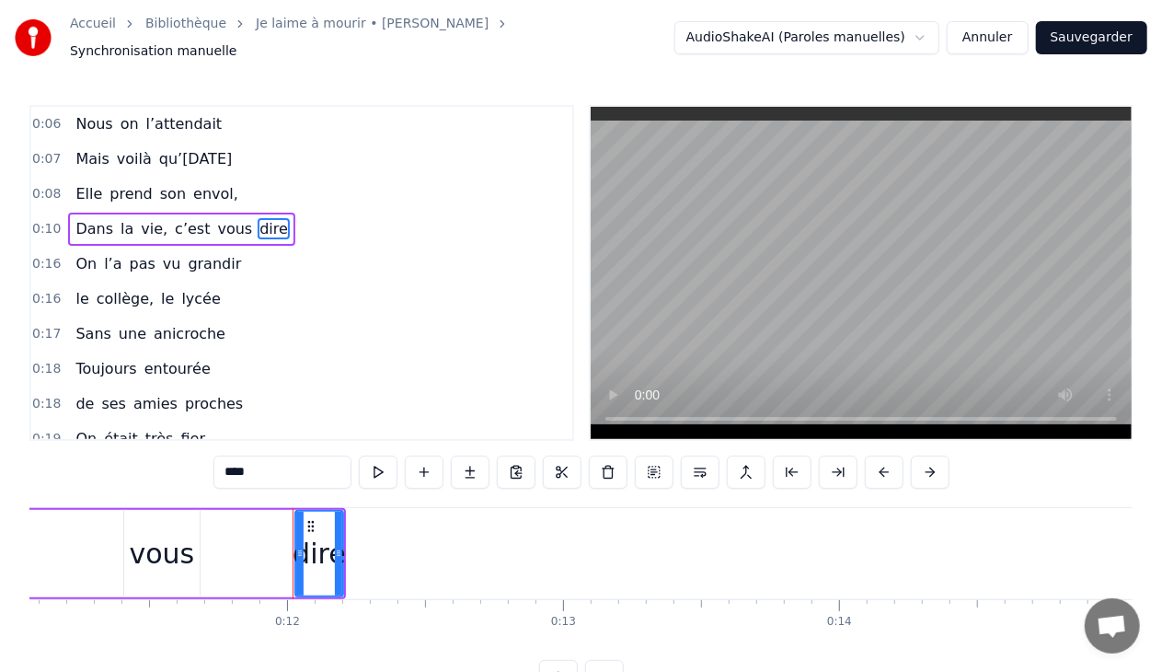
click at [52, 255] on span "0:16" at bounding box center [46, 264] width 29 height 18
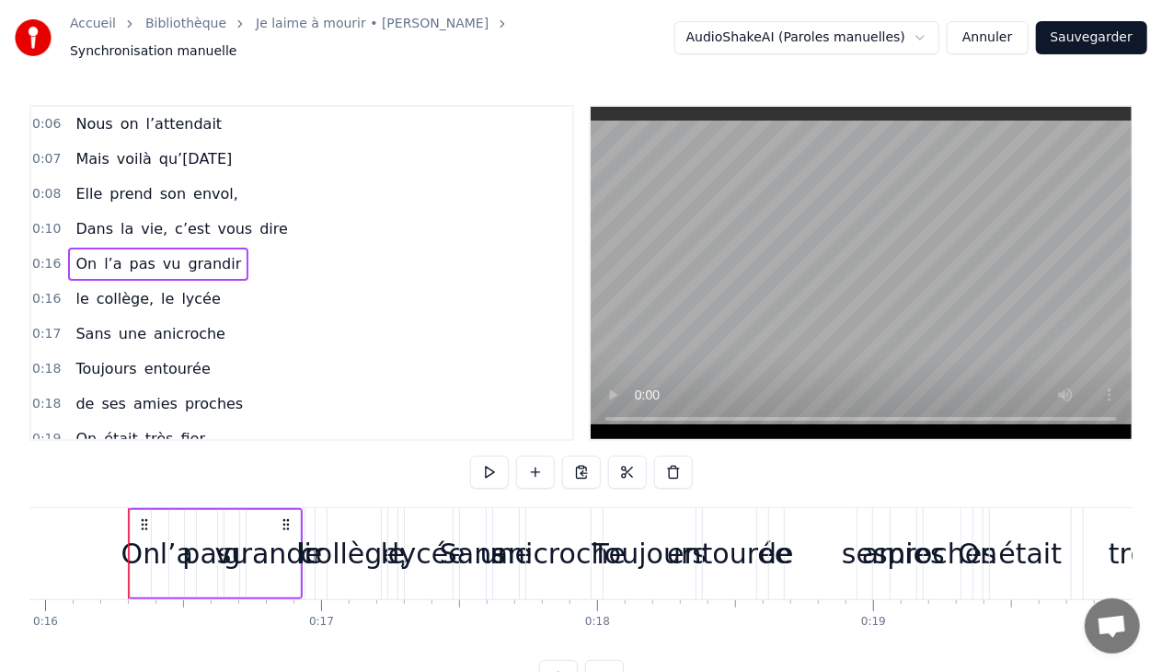
scroll to position [0, 4407]
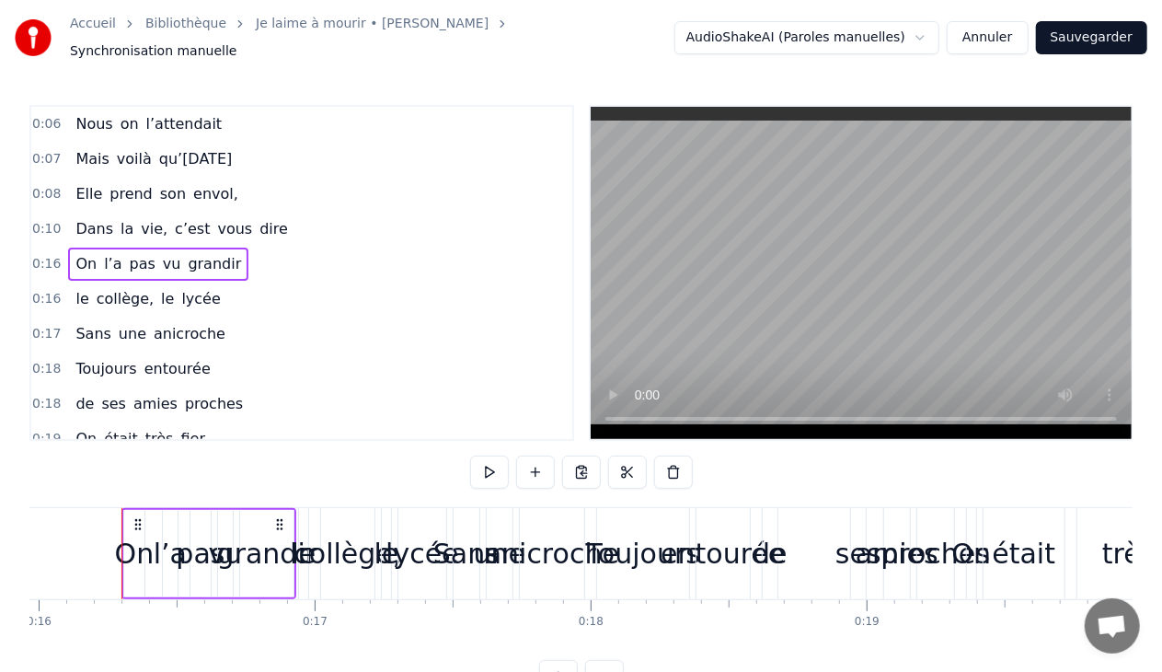
click at [258, 223] on span "dire" at bounding box center [274, 228] width 32 height 21
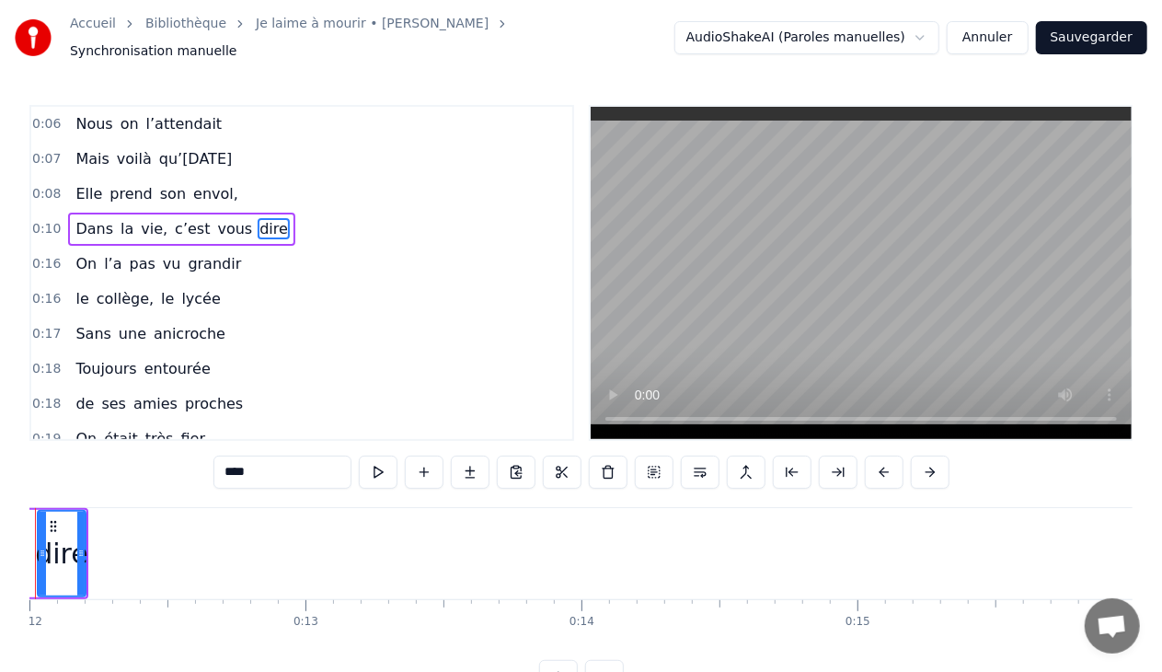
scroll to position [0, 3226]
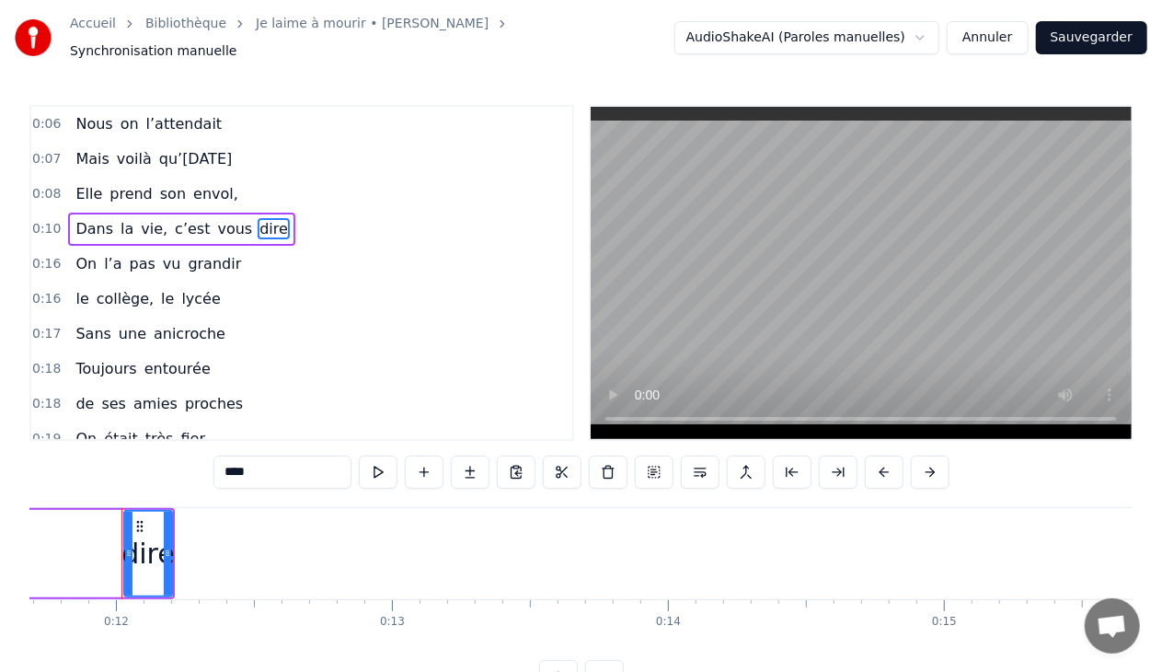
click at [216, 193] on span "envol," at bounding box center [215, 194] width 49 height 22
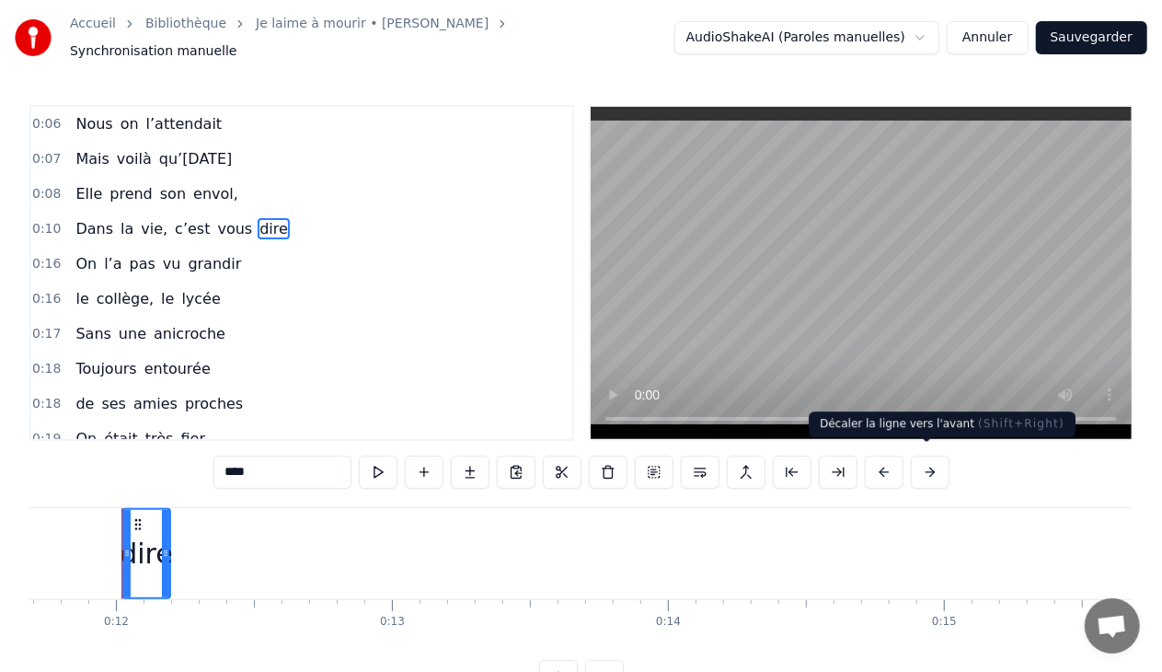
click at [931, 467] on button at bounding box center [930, 471] width 39 height 33
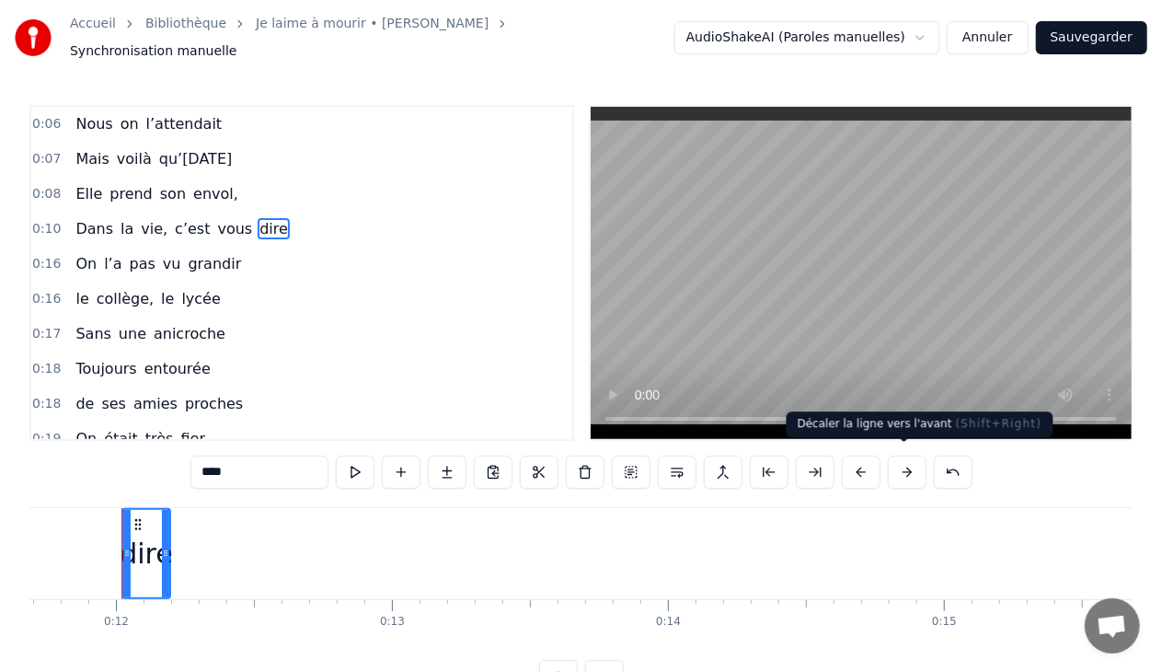
click at [915, 461] on button at bounding box center [907, 471] width 39 height 33
click at [48, 255] on span "0:16" at bounding box center [46, 264] width 29 height 18
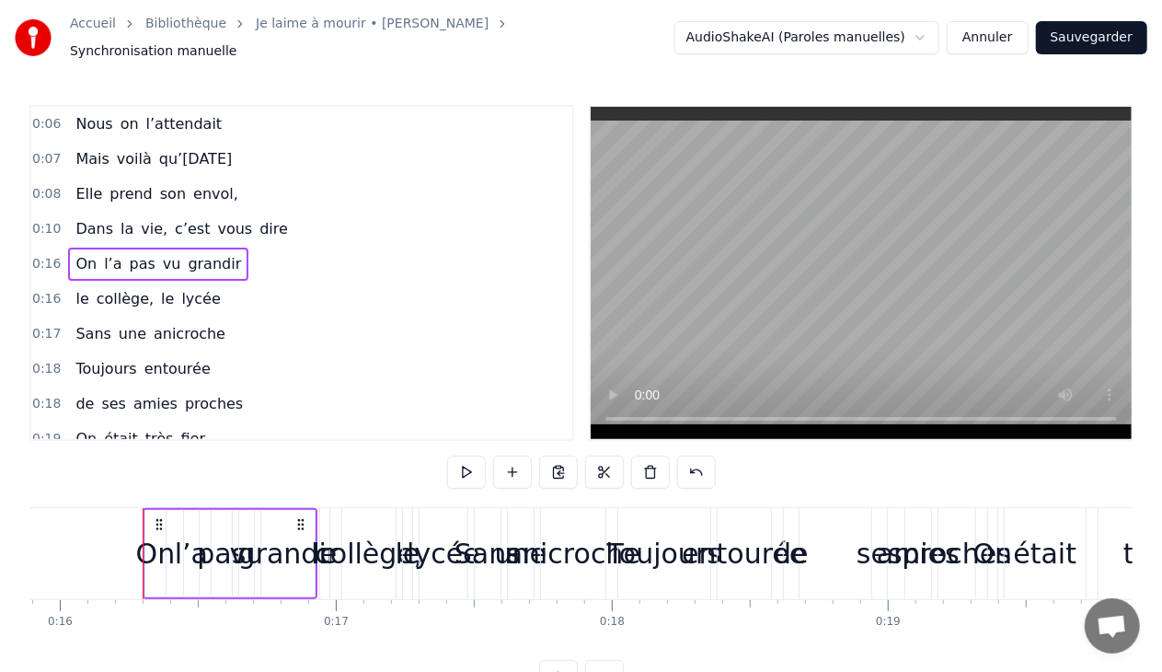
scroll to position [0, 4407]
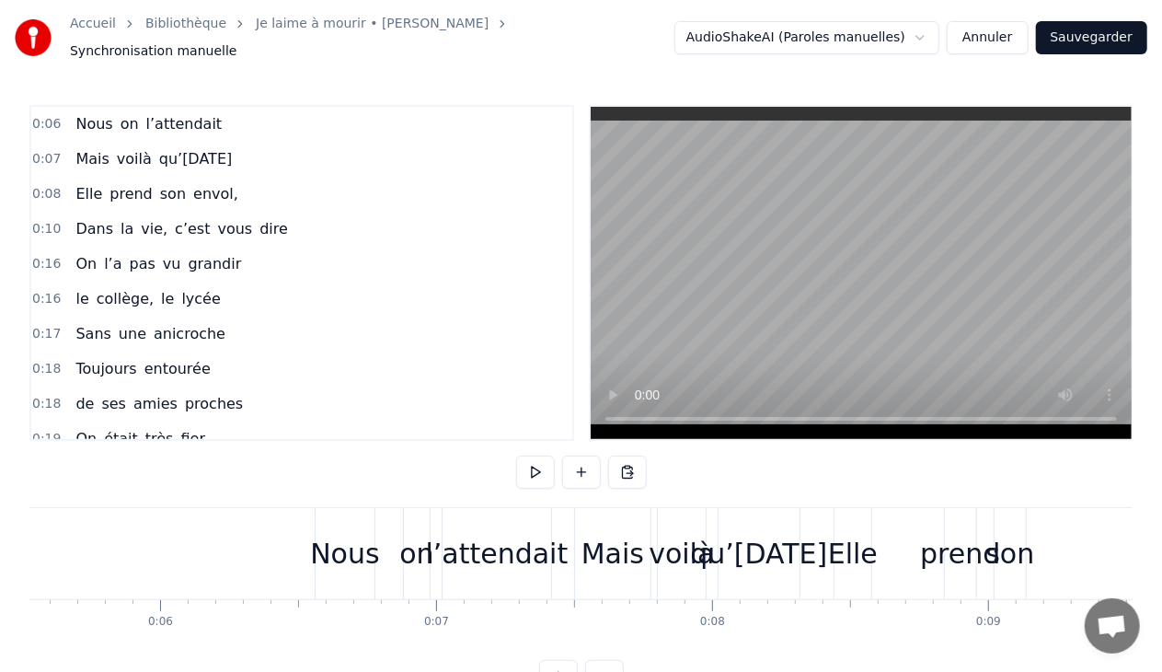
scroll to position [0, 1428]
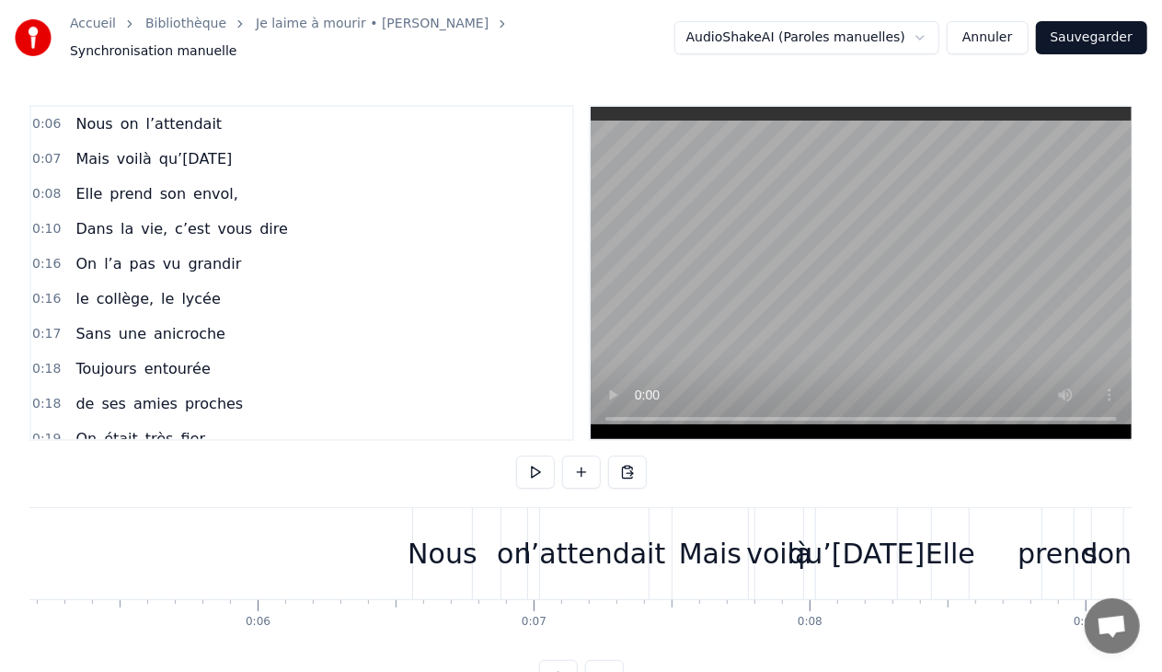
click at [1129, 648] on link "Ouvrir le chat" at bounding box center [1112, 625] width 55 height 55
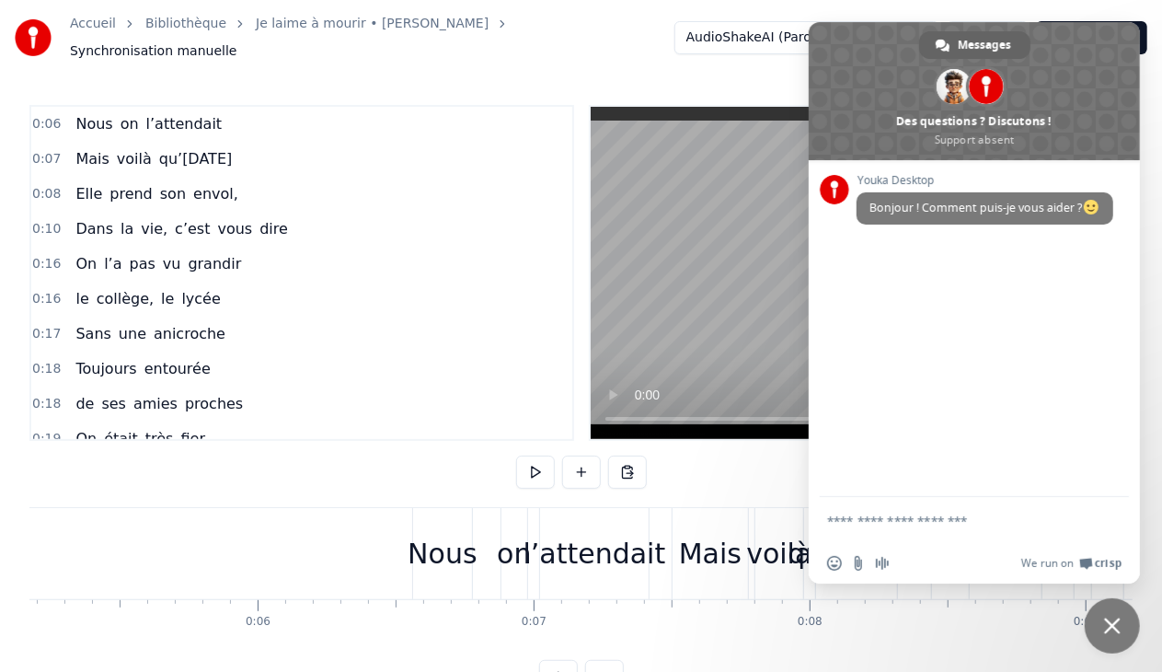
scroll to position [0, 0]
click at [713, 454] on div "0:06 Nous on l’attendait 0:07 Mais voilà qu’aujourd’hui 0:08 Elle prend son env…" at bounding box center [580, 399] width 1103 height 588
click at [1121, 624] on span "Fermer le chat" at bounding box center [1112, 625] width 55 height 55
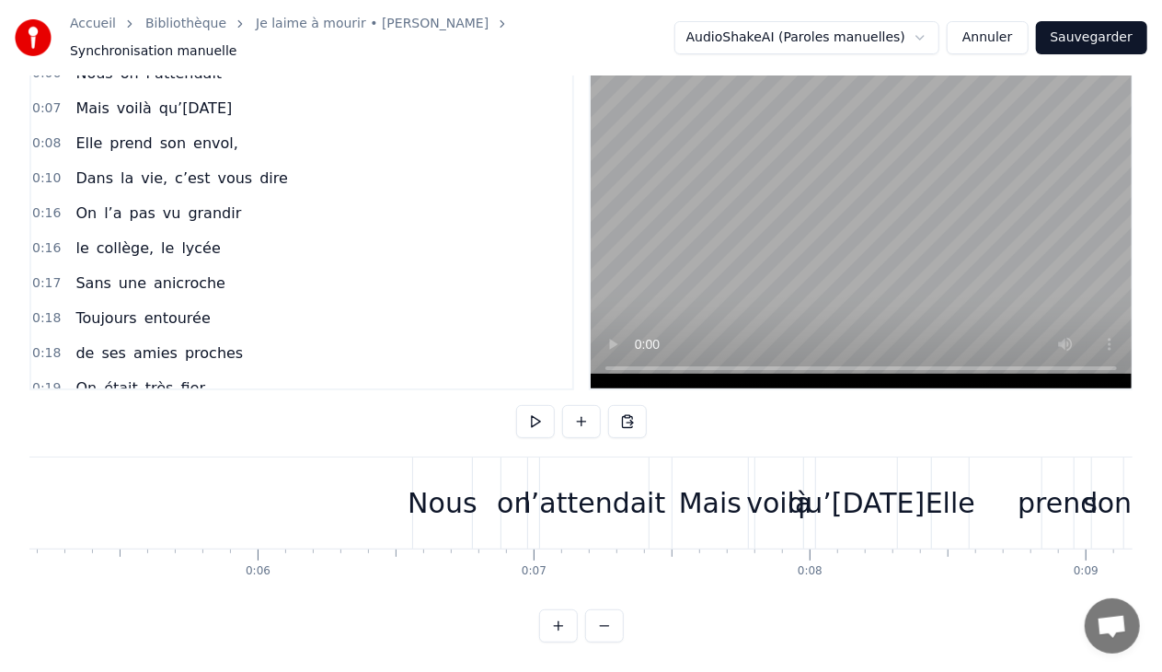
scroll to position [57, 0]
click at [504, 482] on div "on" at bounding box center [514, 502] width 34 height 41
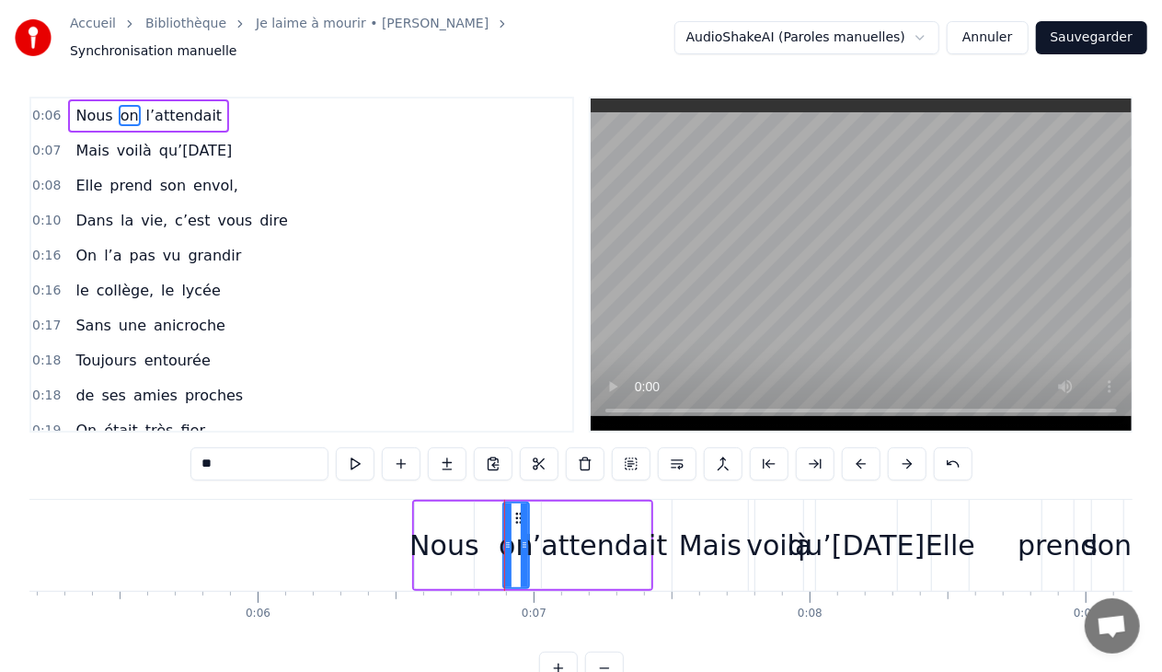
scroll to position [0, 0]
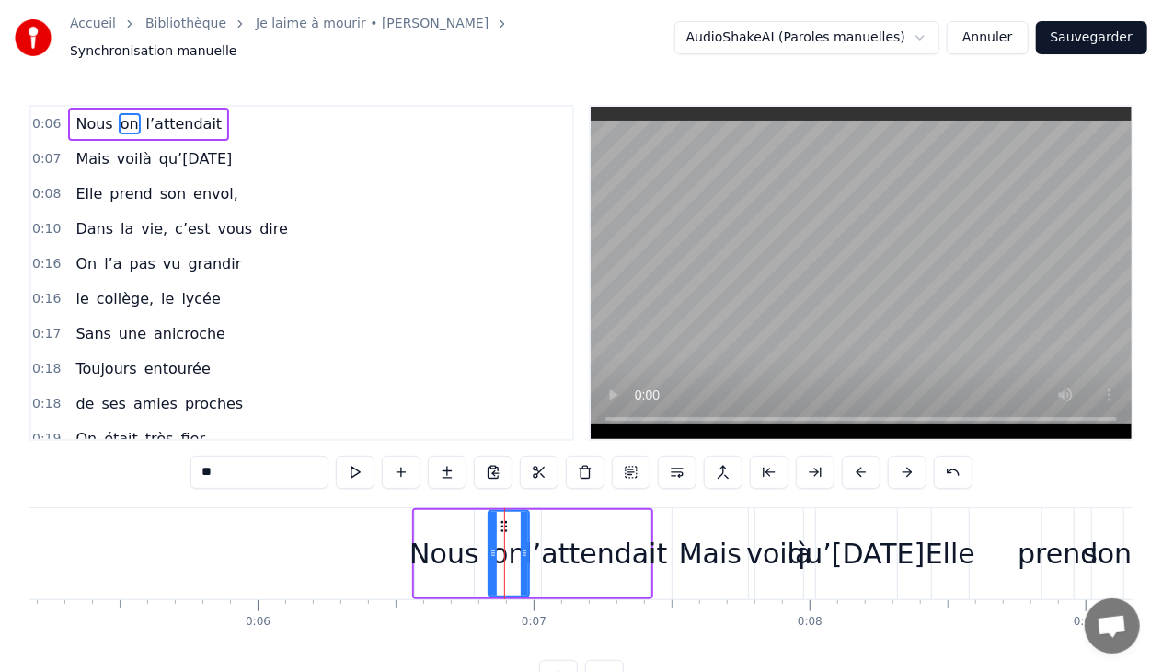
drag, startPoint x: 507, startPoint y: 515, endPoint x: 493, endPoint y: 516, distance: 13.8
click at [493, 516] on div at bounding box center [492, 554] width 7 height 84
click at [788, 546] on div "qu’[DATE]" at bounding box center [856, 553] width 137 height 41
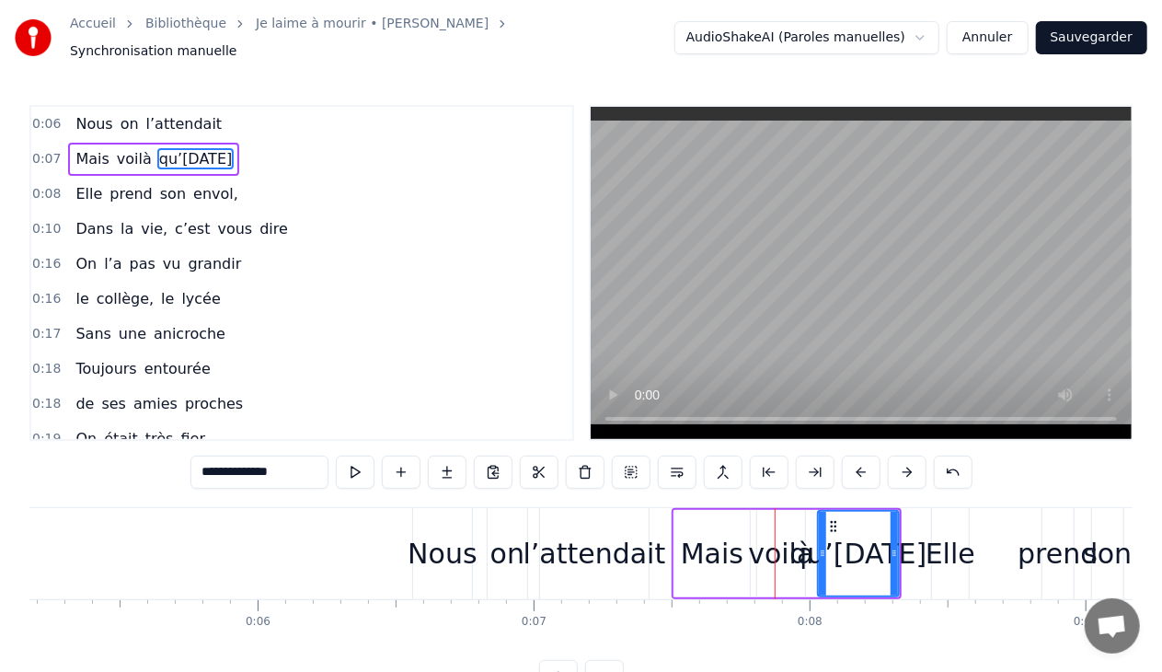
click at [961, 549] on div "Elle" at bounding box center [951, 553] width 50 height 41
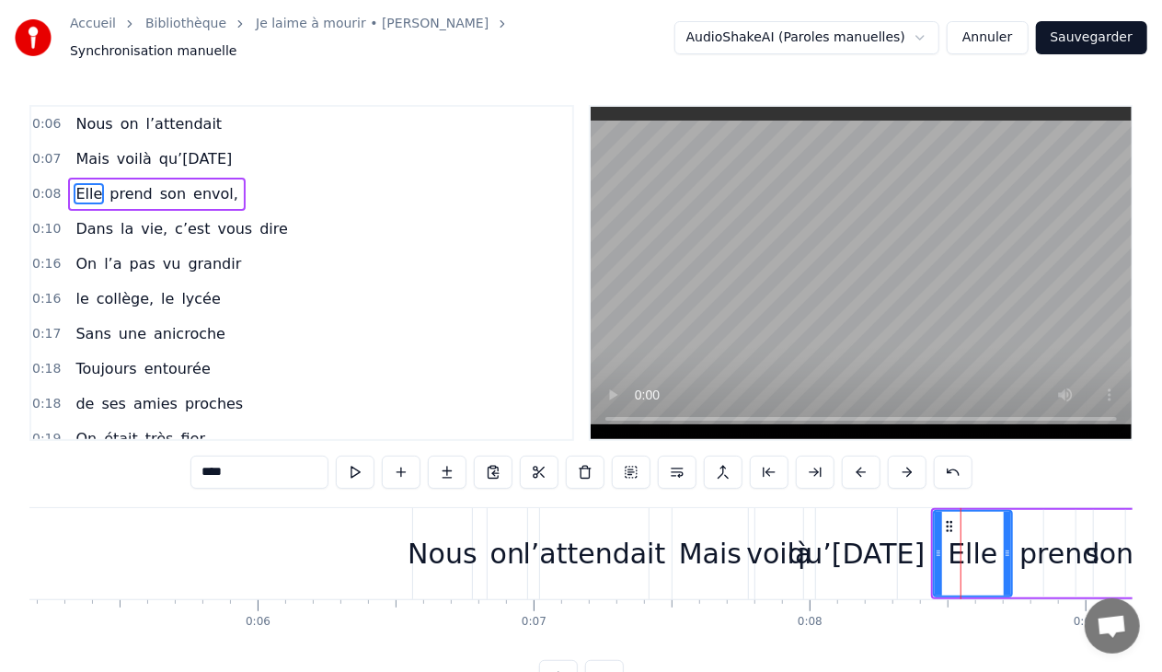
drag, startPoint x: 968, startPoint y: 543, endPoint x: 1009, endPoint y: 546, distance: 41.5
click at [1009, 546] on icon at bounding box center [1007, 553] width 7 height 15
click at [944, 546] on icon at bounding box center [947, 553] width 7 height 15
click at [788, 537] on div "qu’[DATE]" at bounding box center [856, 553] width 137 height 41
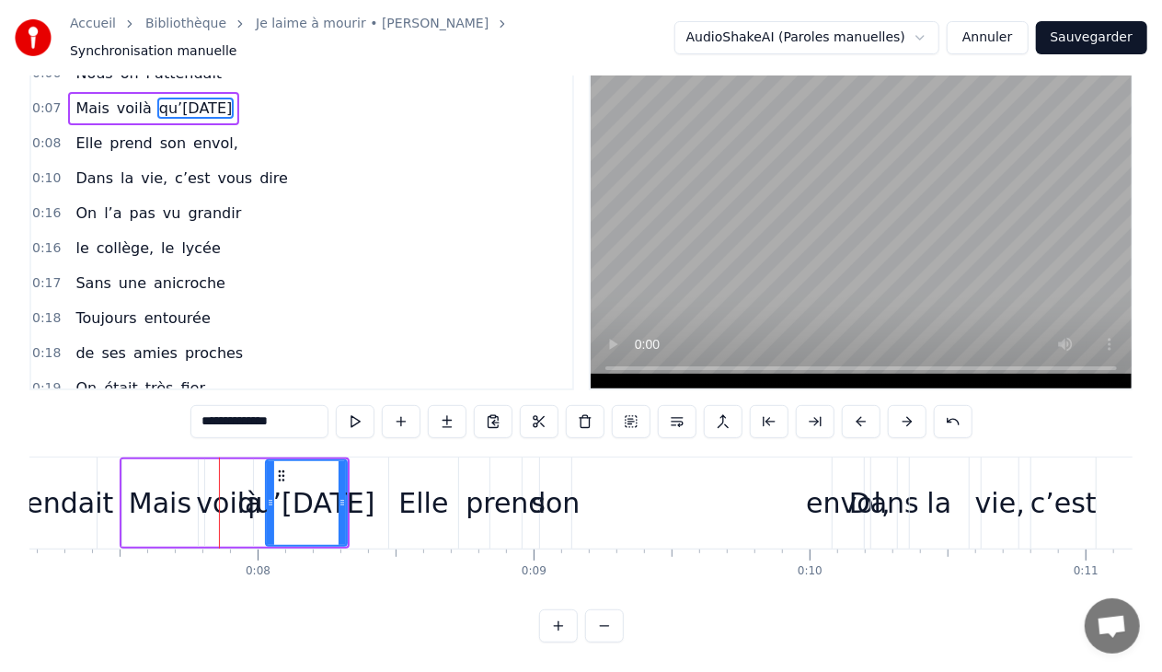
scroll to position [0, 2017]
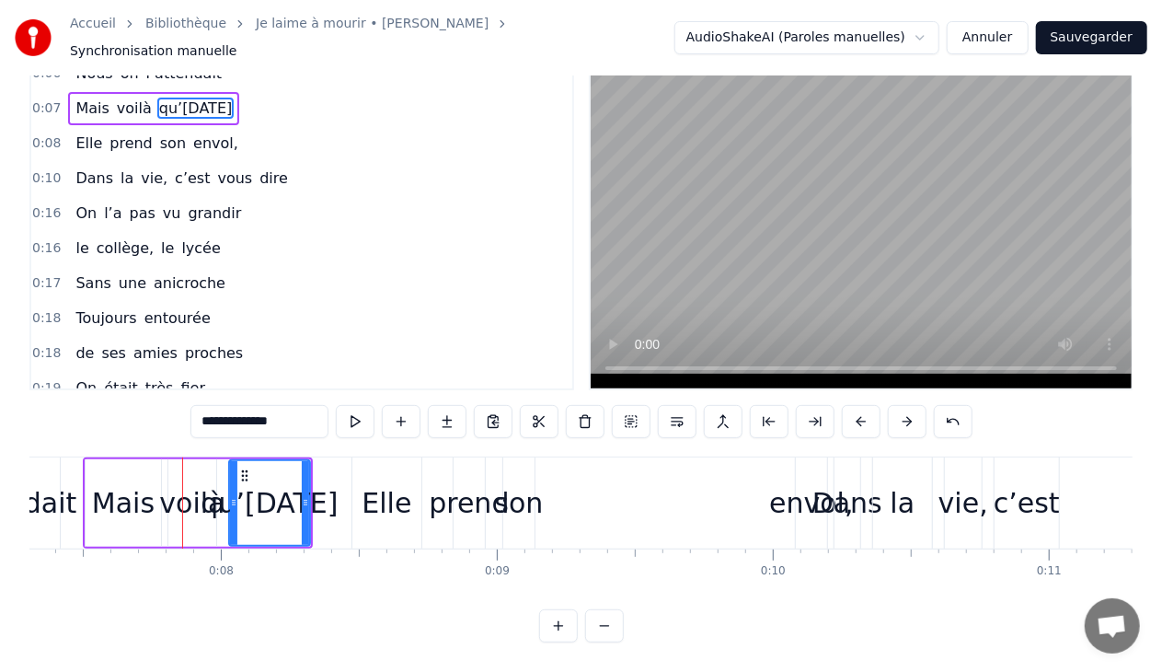
click at [521, 482] on div "son" at bounding box center [518, 502] width 49 height 41
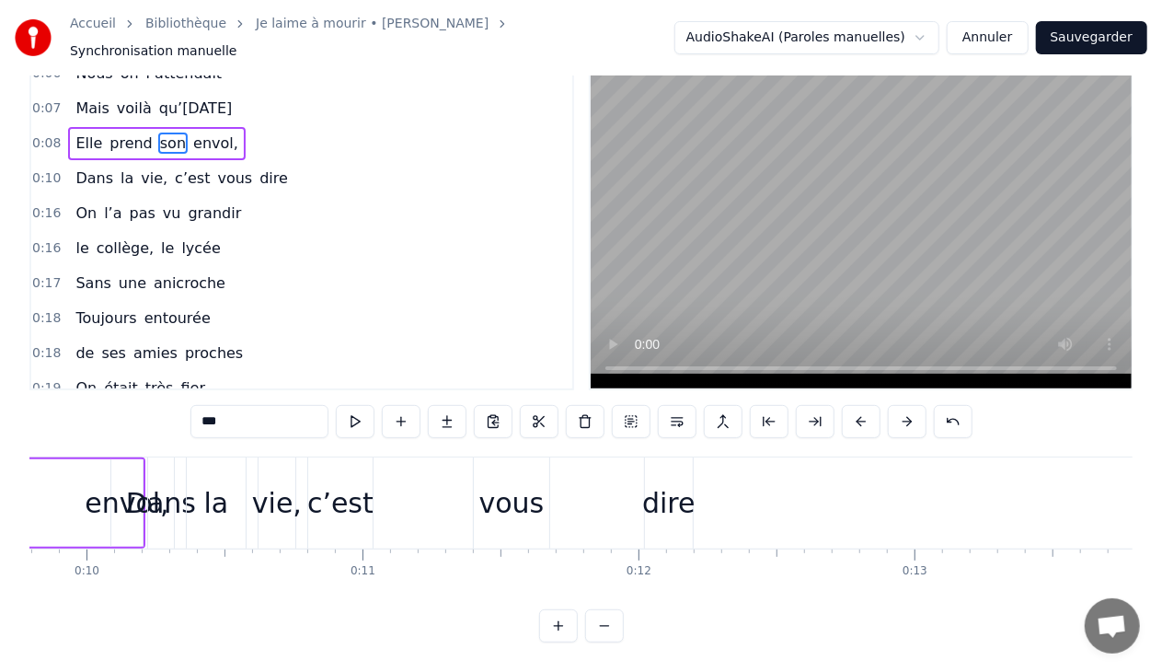
scroll to position [0, 2728]
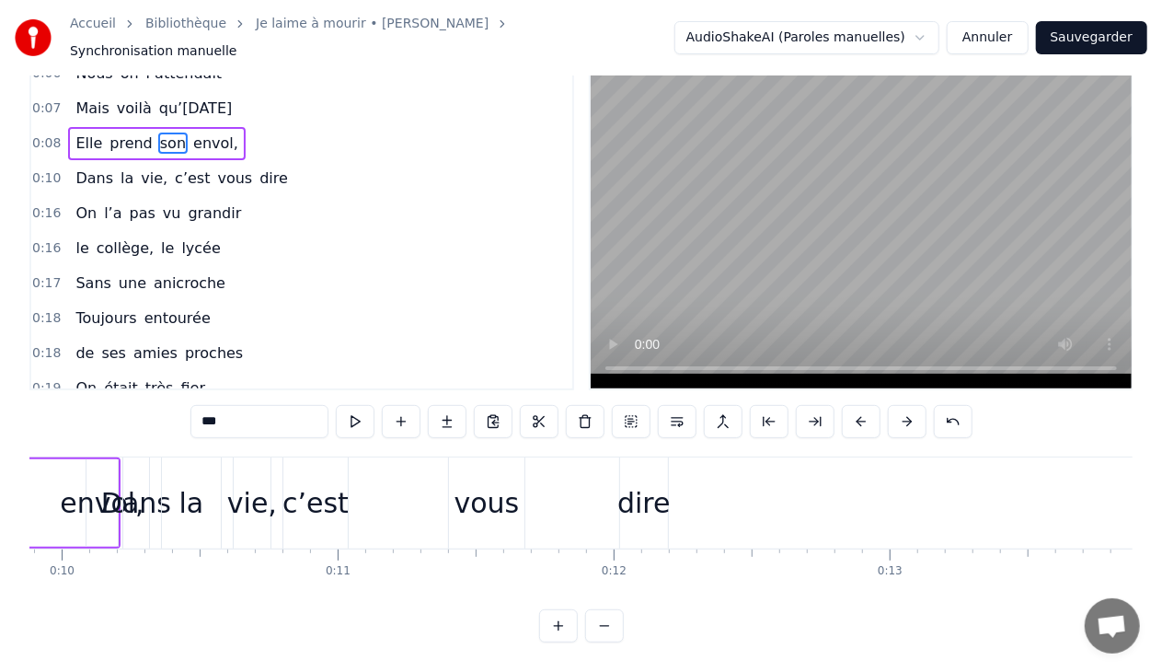
click at [483, 488] on div "vous" at bounding box center [486, 502] width 65 height 41
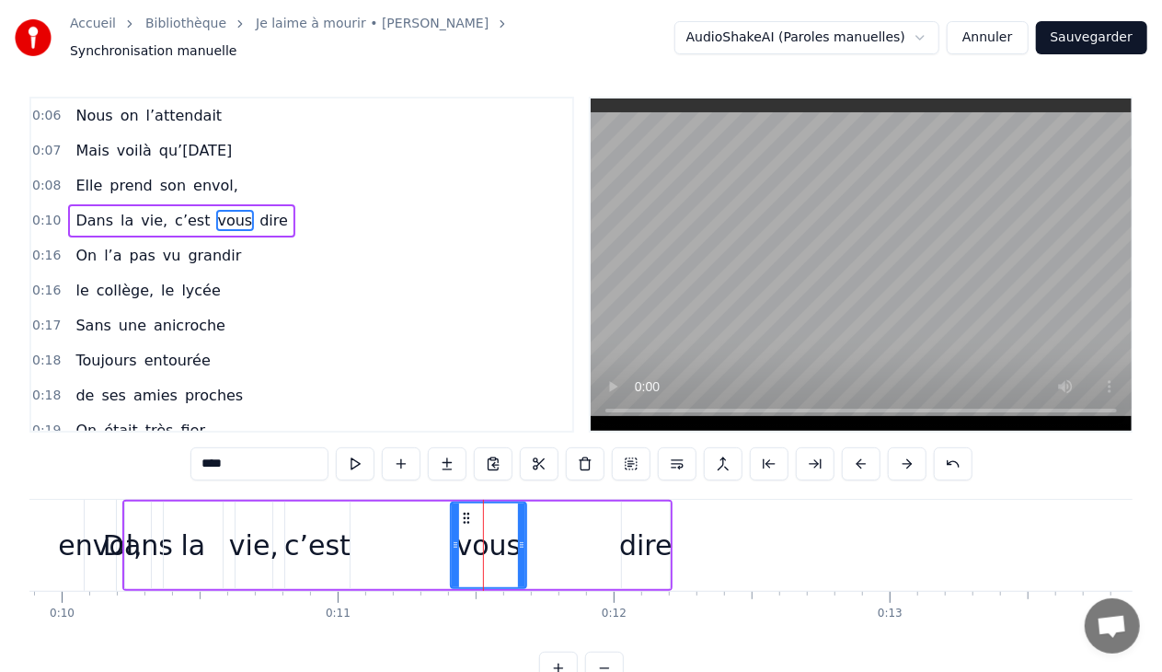
scroll to position [0, 0]
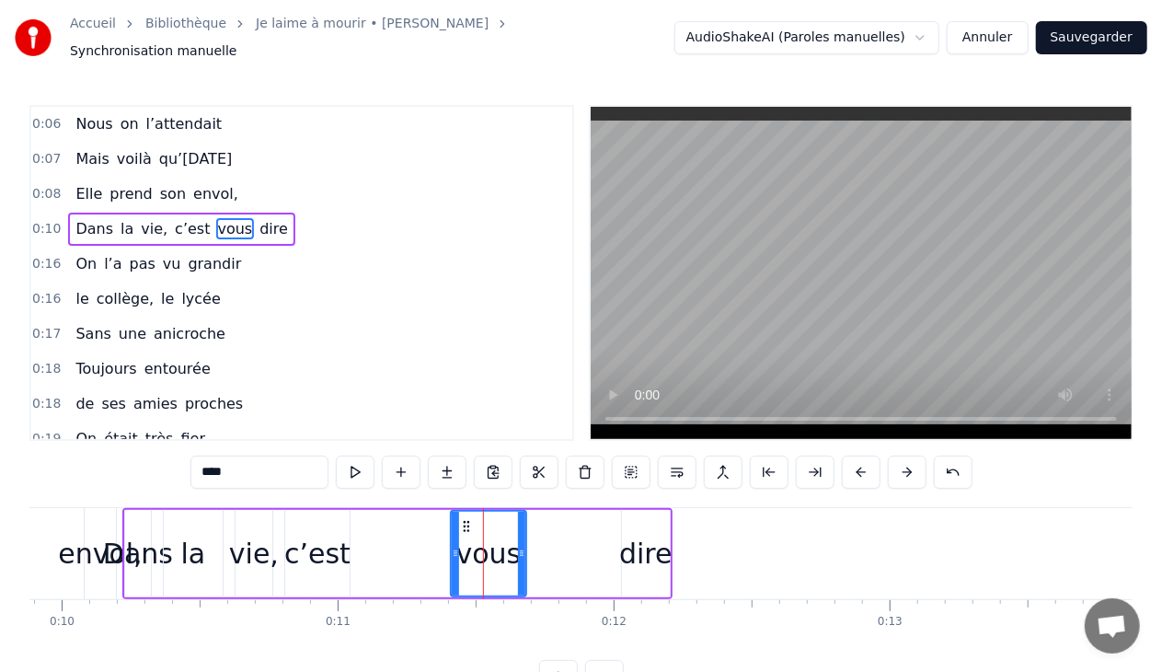
click at [320, 551] on div "c’est" at bounding box center [317, 553] width 66 height 41
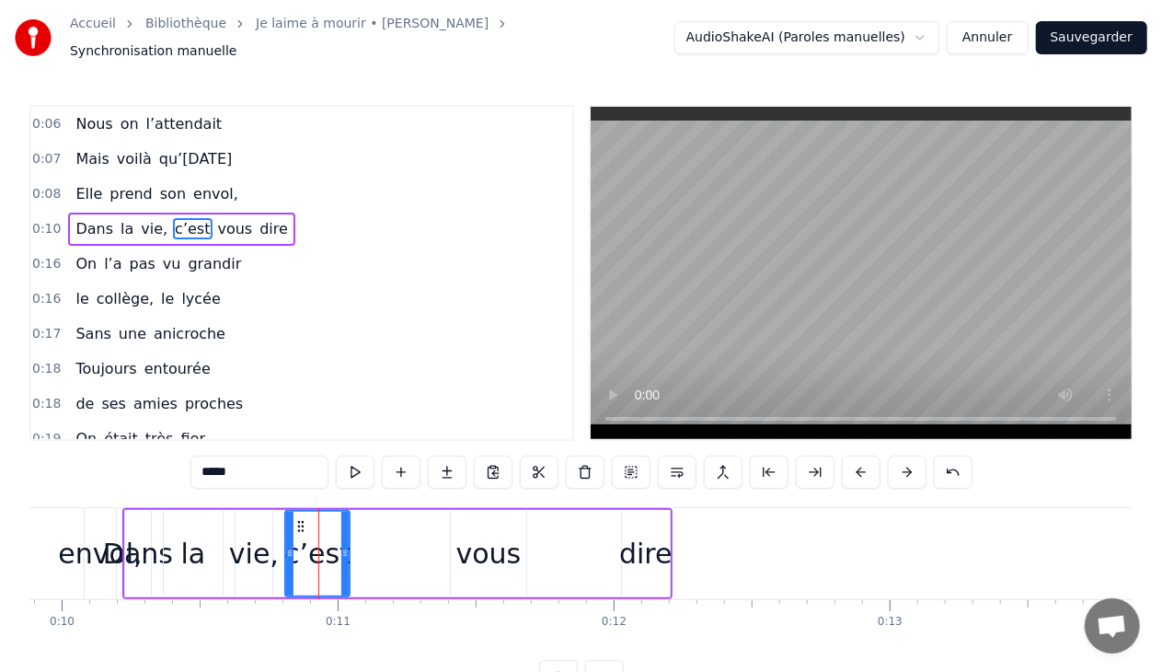
click at [488, 551] on div "vous" at bounding box center [488, 553] width 65 height 41
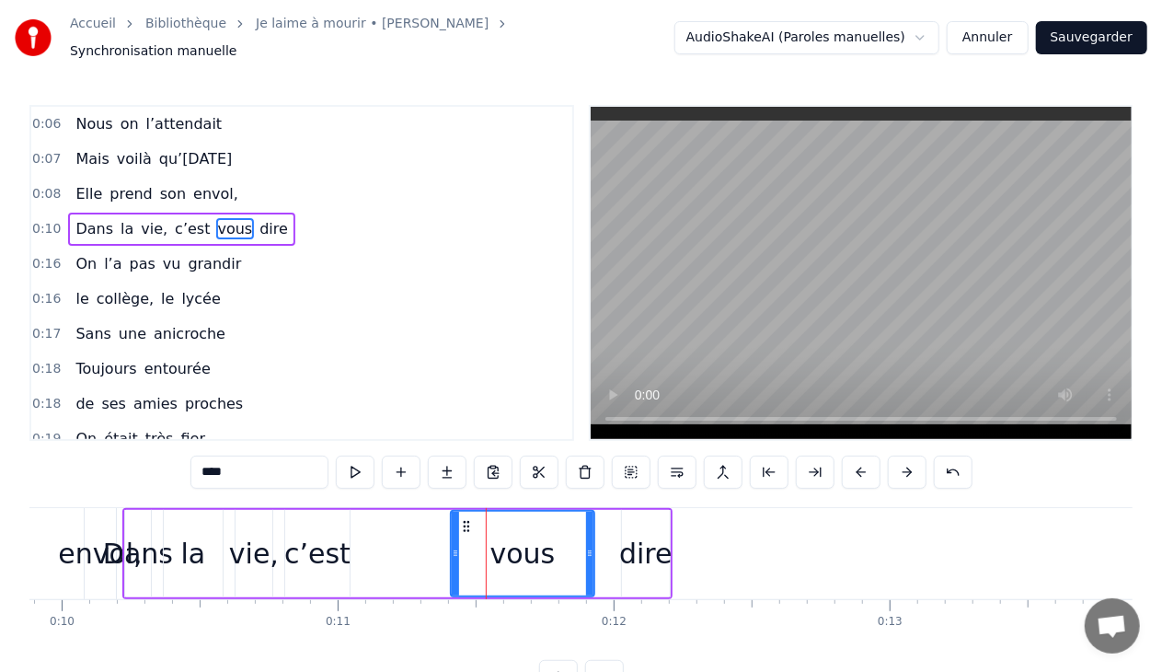
drag, startPoint x: 521, startPoint y: 537, endPoint x: 589, endPoint y: 543, distance: 68.3
click at [589, 546] on icon at bounding box center [589, 553] width 7 height 15
drag, startPoint x: 455, startPoint y: 543, endPoint x: 500, endPoint y: 556, distance: 46.9
click at [500, 556] on div at bounding box center [500, 554] width 7 height 84
click at [328, 533] on div "c’est" at bounding box center [317, 553] width 66 height 41
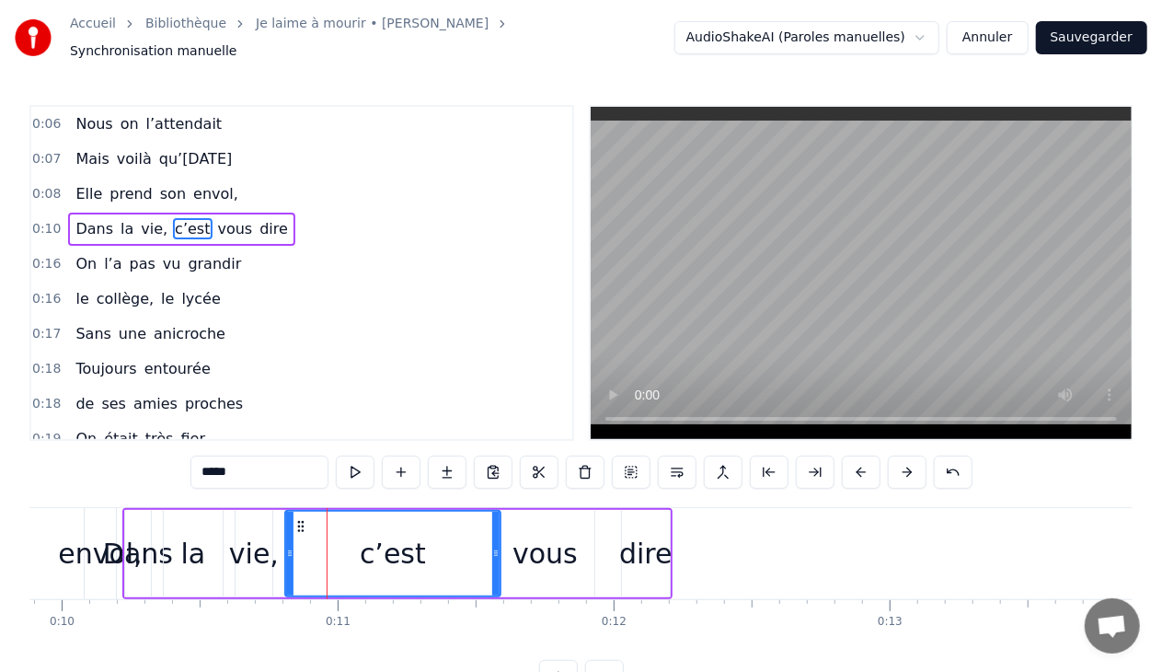
drag, startPoint x: 348, startPoint y: 545, endPoint x: 499, endPoint y: 558, distance: 151.4
click at [499, 558] on div "c’est" at bounding box center [392, 553] width 217 height 87
drag, startPoint x: 289, startPoint y: 541, endPoint x: 374, endPoint y: 545, distance: 85.6
click at [374, 546] on icon at bounding box center [375, 553] width 7 height 15
click at [266, 537] on div "vie," at bounding box center [254, 553] width 50 height 41
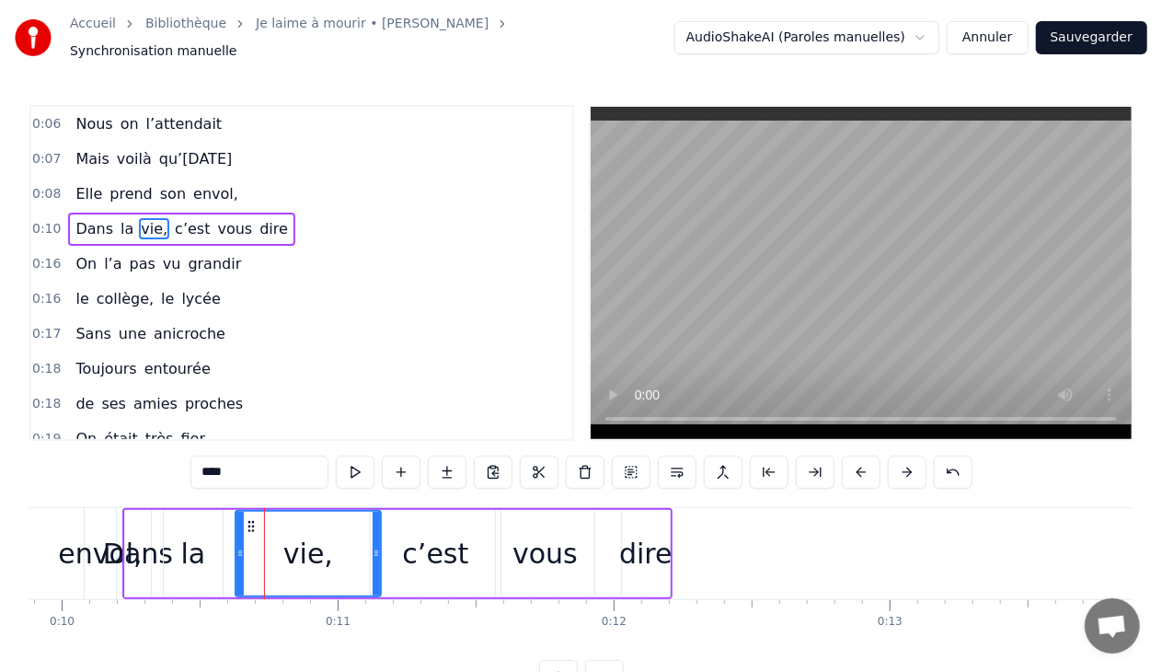
drag, startPoint x: 269, startPoint y: 547, endPoint x: 377, endPoint y: 546, distance: 108.6
click at [377, 546] on icon at bounding box center [376, 553] width 7 height 15
drag, startPoint x: 241, startPoint y: 541, endPoint x: 289, endPoint y: 543, distance: 47.9
click at [289, 546] on icon at bounding box center [287, 553] width 7 height 15
click at [200, 539] on div "la" at bounding box center [193, 553] width 25 height 41
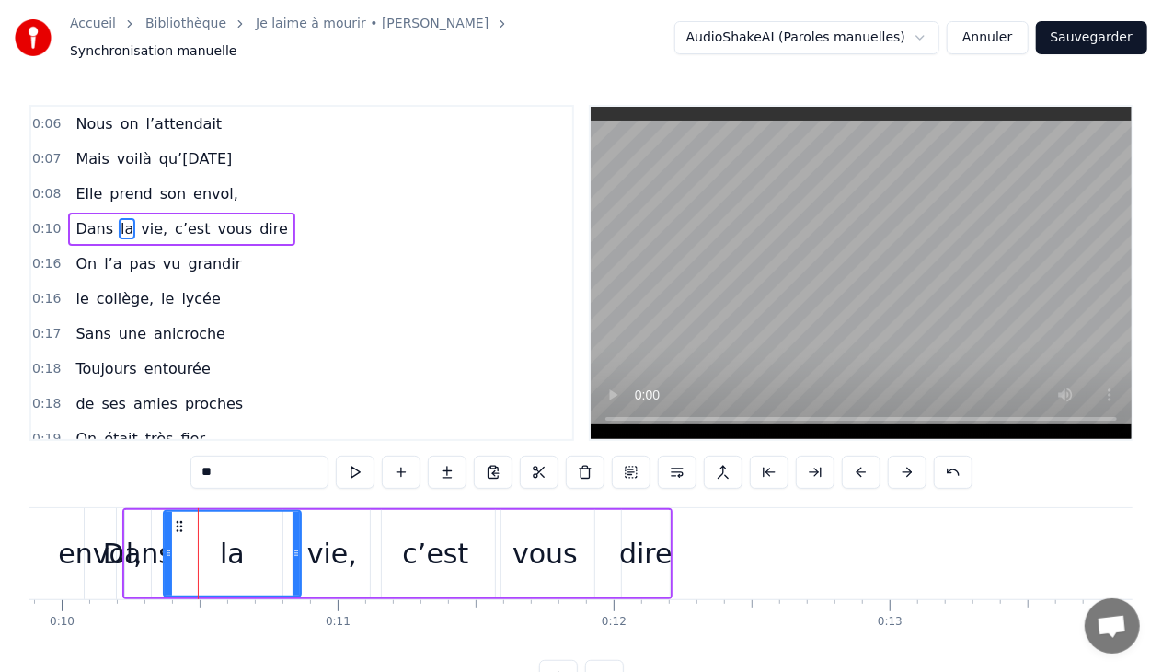
drag, startPoint x: 218, startPoint y: 543, endPoint x: 297, endPoint y: 549, distance: 79.4
click at [297, 549] on icon at bounding box center [296, 553] width 7 height 15
drag, startPoint x: 167, startPoint y: 543, endPoint x: 238, endPoint y: 557, distance: 73.1
click at [237, 557] on div at bounding box center [233, 554] width 7 height 84
click at [163, 545] on div "Dans" at bounding box center [138, 553] width 70 height 41
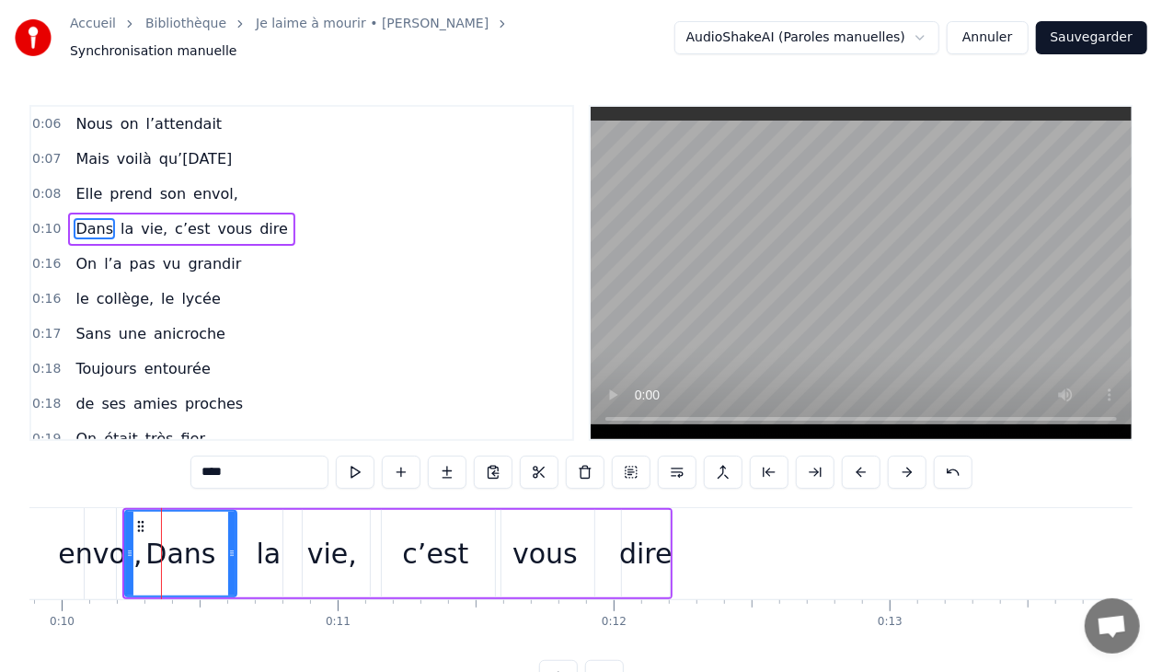
drag, startPoint x: 148, startPoint y: 544, endPoint x: 235, endPoint y: 543, distance: 86.5
click at [235, 546] on icon at bounding box center [231, 553] width 7 height 15
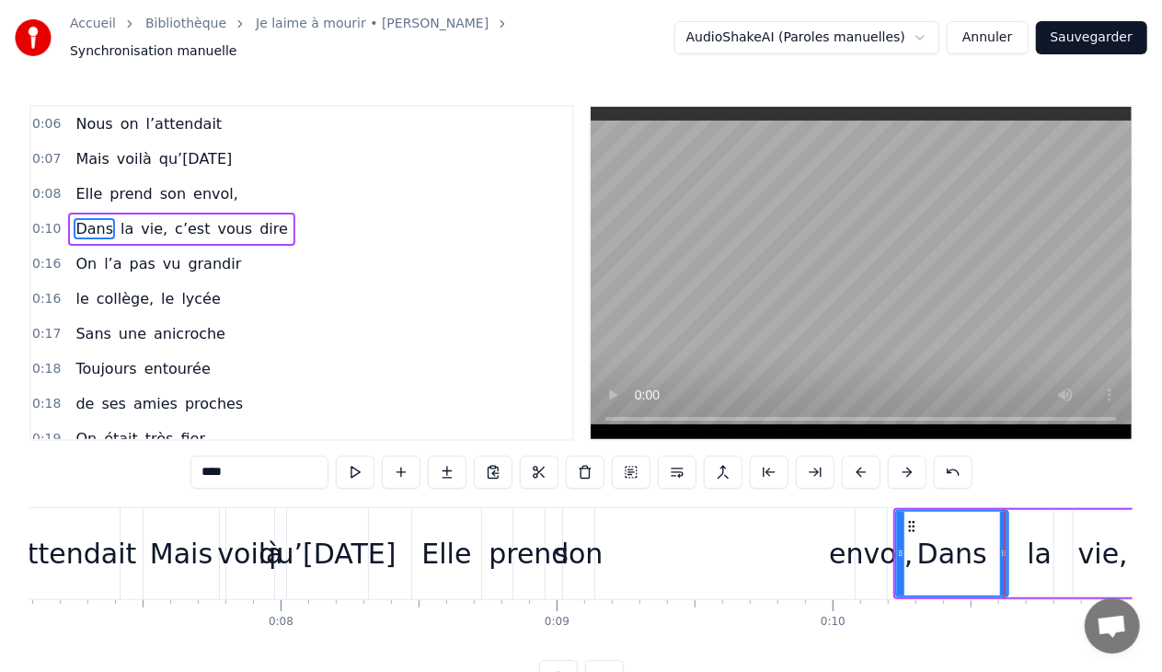
scroll to position [0, 1520]
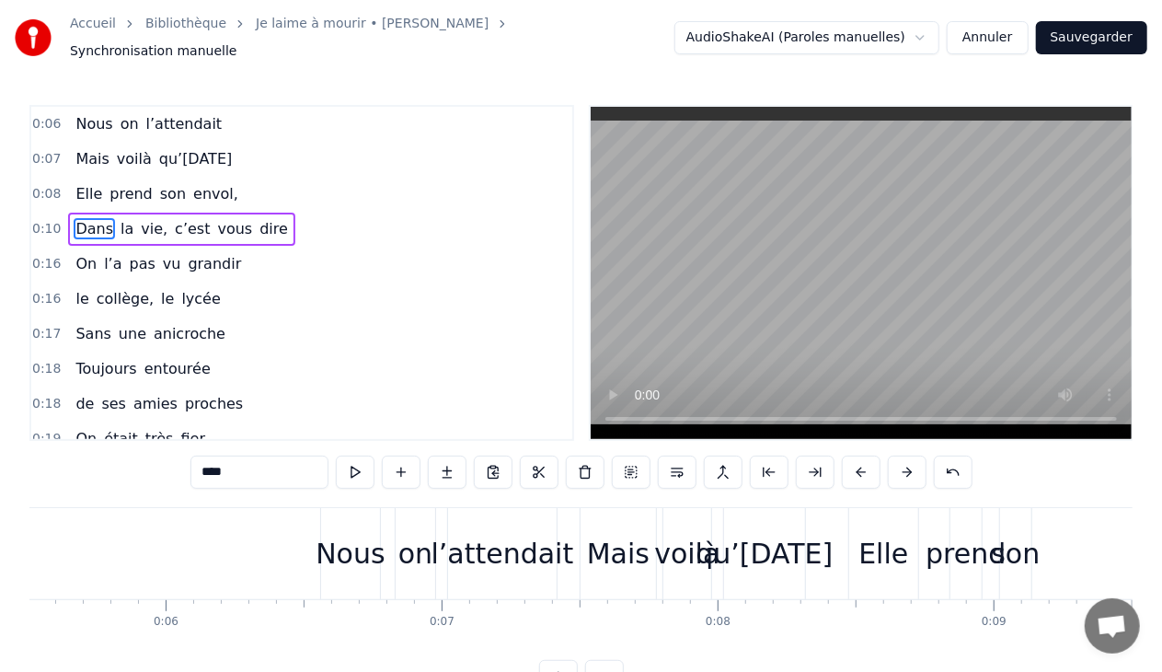
click at [696, 545] on div "qu’[DATE]" at bounding box center [764, 553] width 137 height 41
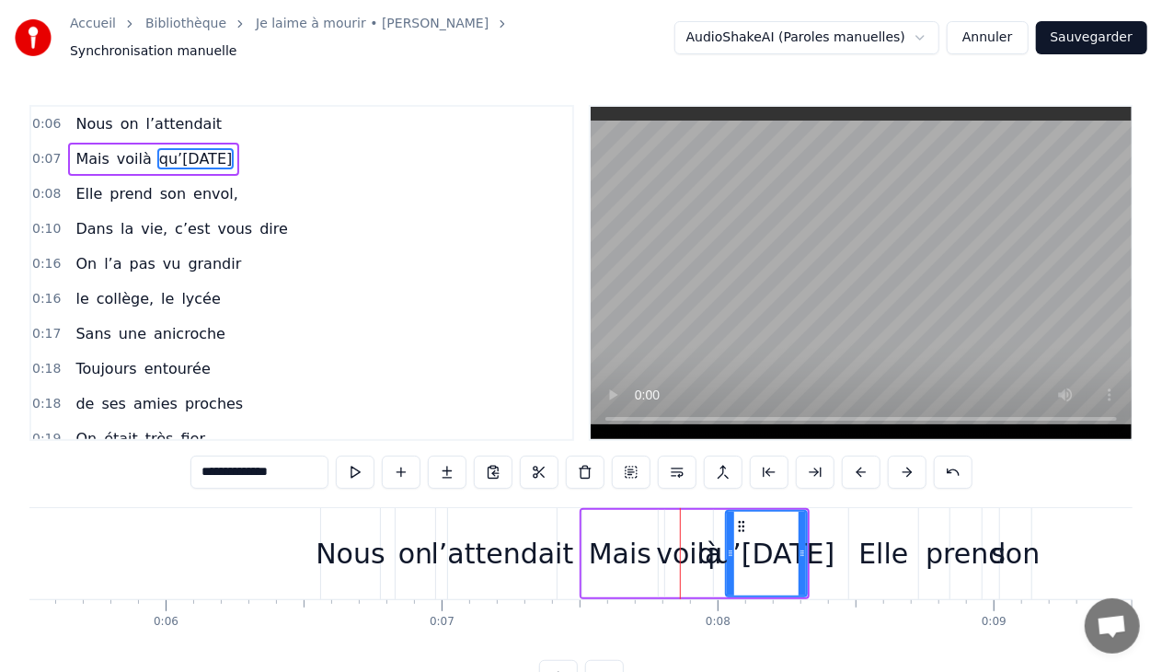
click at [1020, 547] on div "son" at bounding box center [1015, 553] width 49 height 41
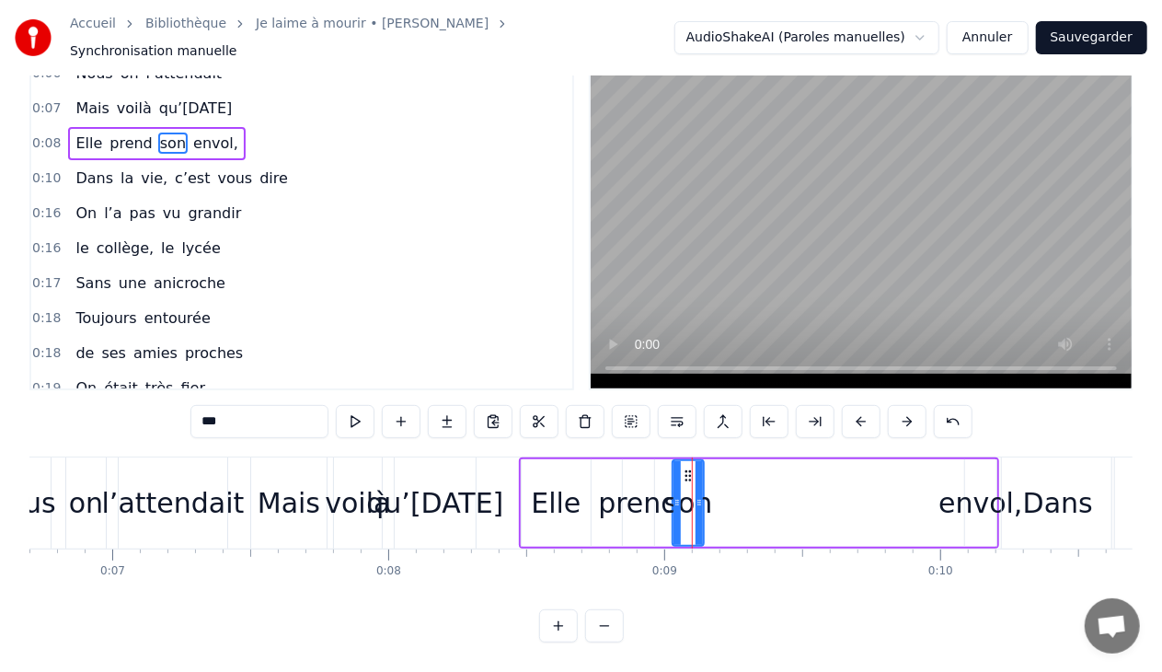
scroll to position [0, 1888]
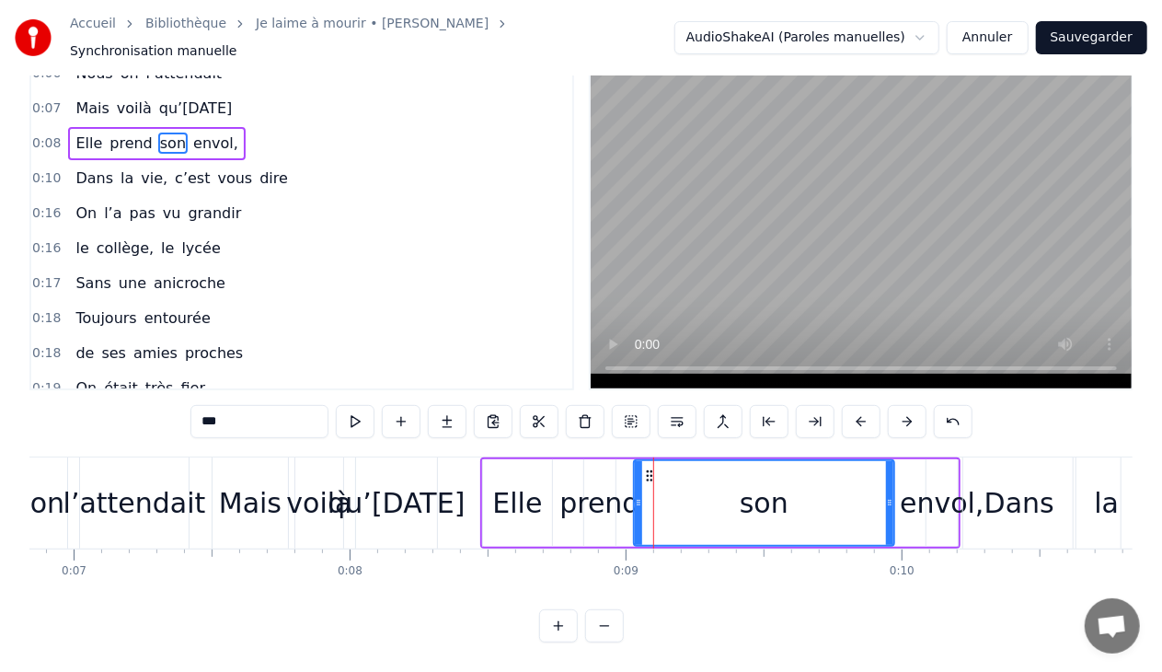
drag, startPoint x: 660, startPoint y: 482, endPoint x: 889, endPoint y: 482, distance: 229.1
click at [889, 495] on icon at bounding box center [889, 502] width 7 height 15
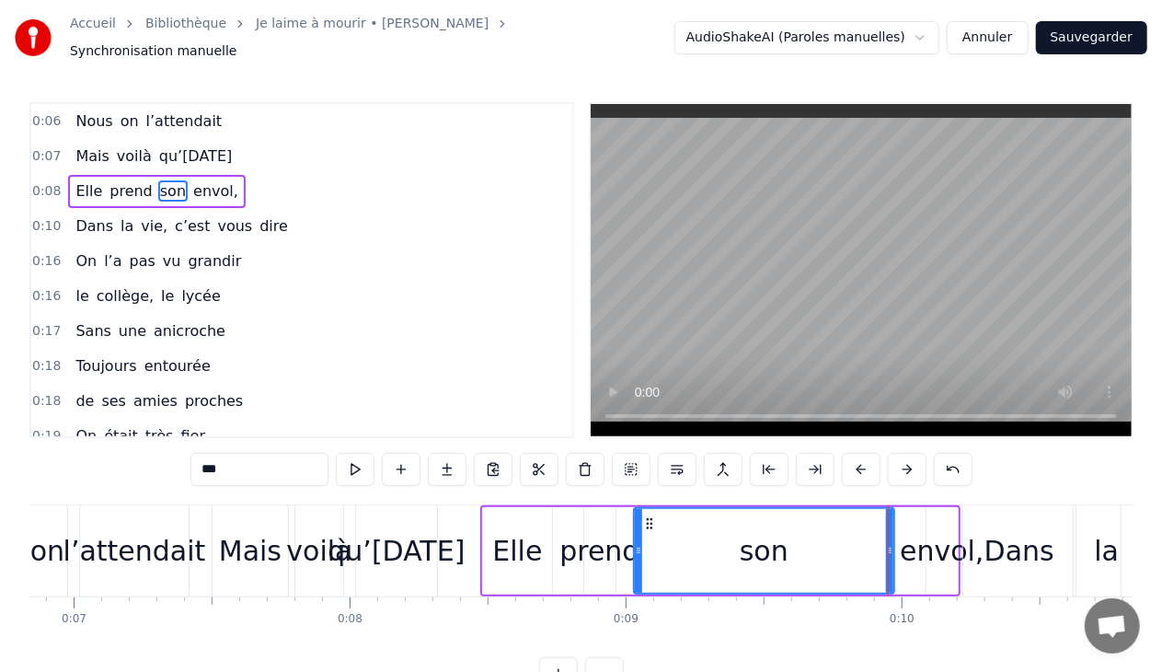
scroll to position [0, 0]
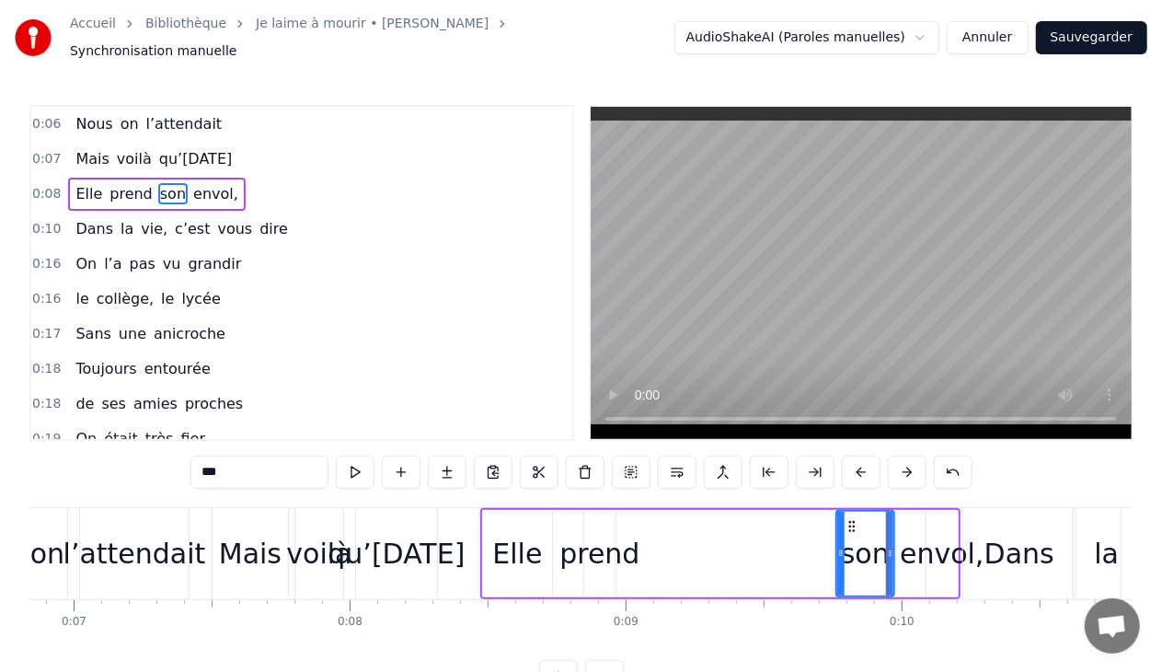
drag, startPoint x: 637, startPoint y: 541, endPoint x: 839, endPoint y: 527, distance: 202.9
click at [839, 527] on div at bounding box center [840, 554] width 7 height 84
click at [601, 545] on div "prend" at bounding box center [599, 553] width 80 height 41
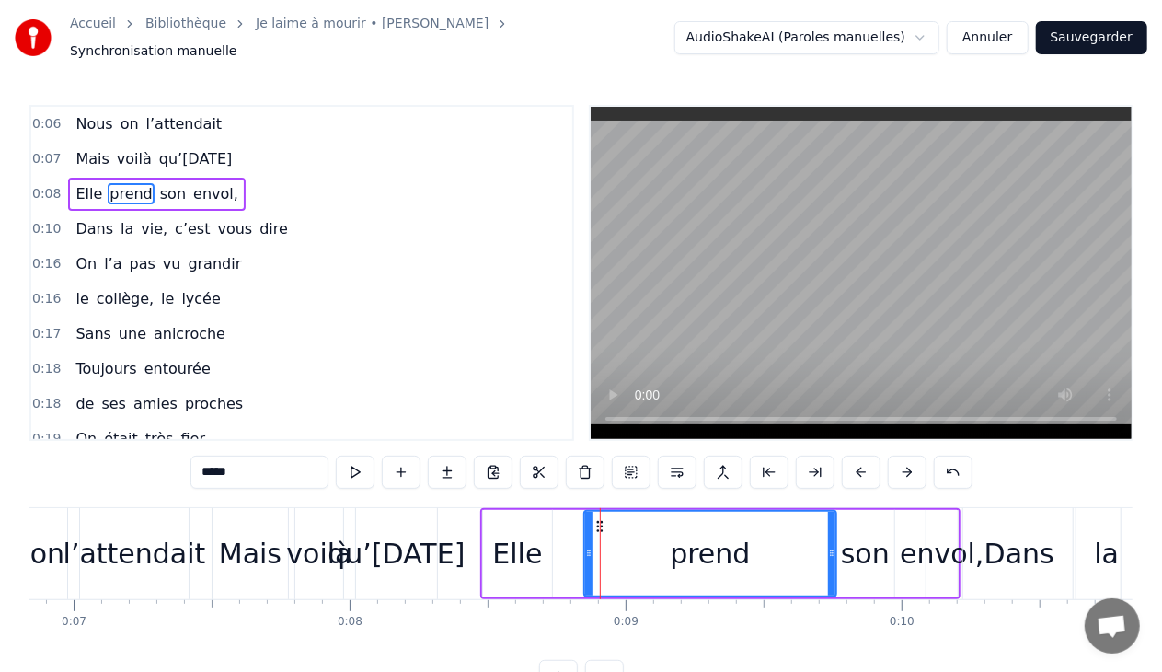
drag, startPoint x: 611, startPoint y: 541, endPoint x: 830, endPoint y: 570, distance: 220.9
click at [830, 570] on div at bounding box center [831, 554] width 7 height 84
drag, startPoint x: 583, startPoint y: 546, endPoint x: 676, endPoint y: 530, distance: 94.2
click at [676, 530] on div "prend" at bounding box center [709, 553] width 252 height 87
drag, startPoint x: 583, startPoint y: 544, endPoint x: 689, endPoint y: 534, distance: 106.3
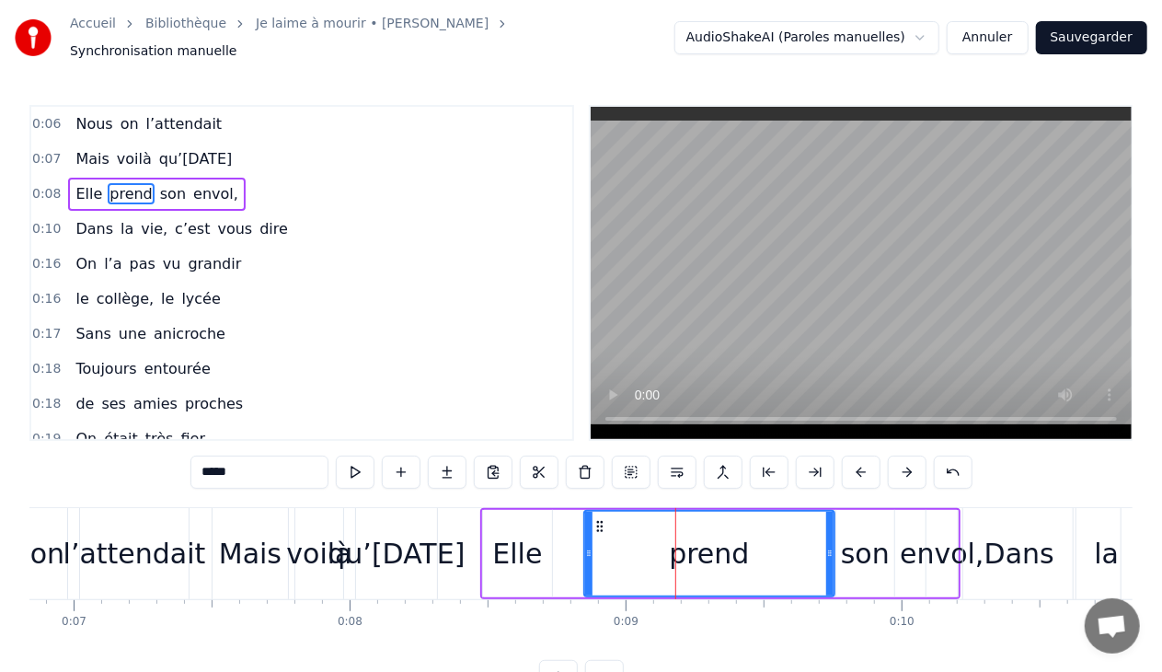
click at [689, 534] on div "prend" at bounding box center [709, 553] width 252 height 87
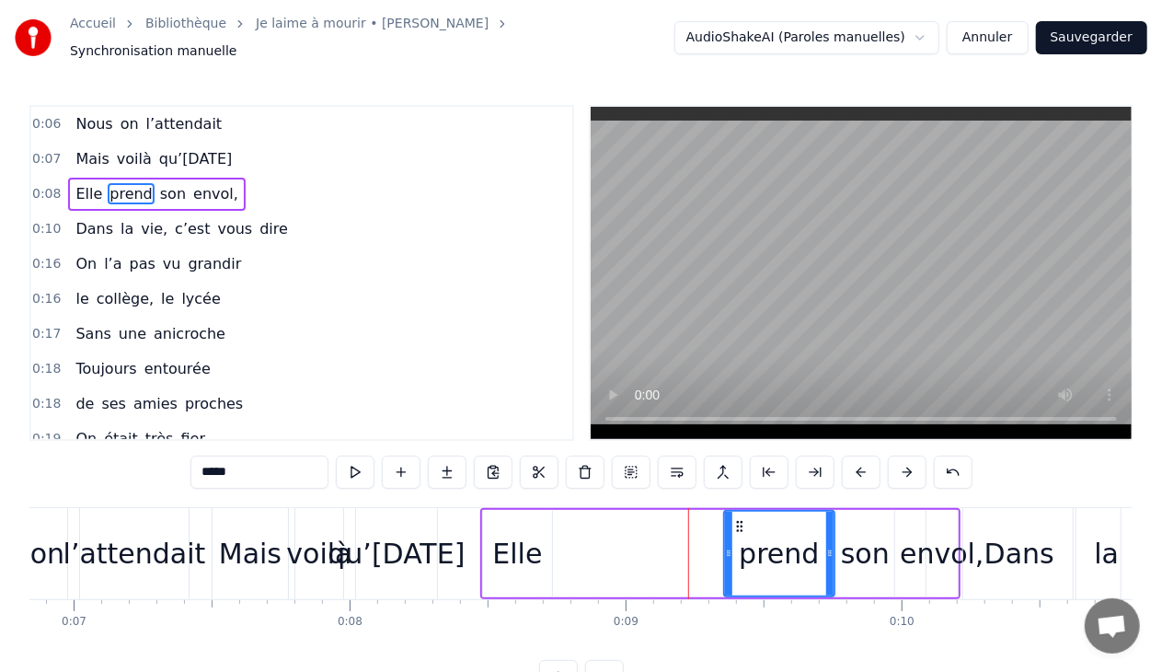
drag, startPoint x: 585, startPoint y: 541, endPoint x: 724, endPoint y: 547, distance: 139.1
click at [725, 547] on icon at bounding box center [728, 553] width 7 height 15
click at [530, 548] on div "Elle" at bounding box center [517, 553] width 50 height 41
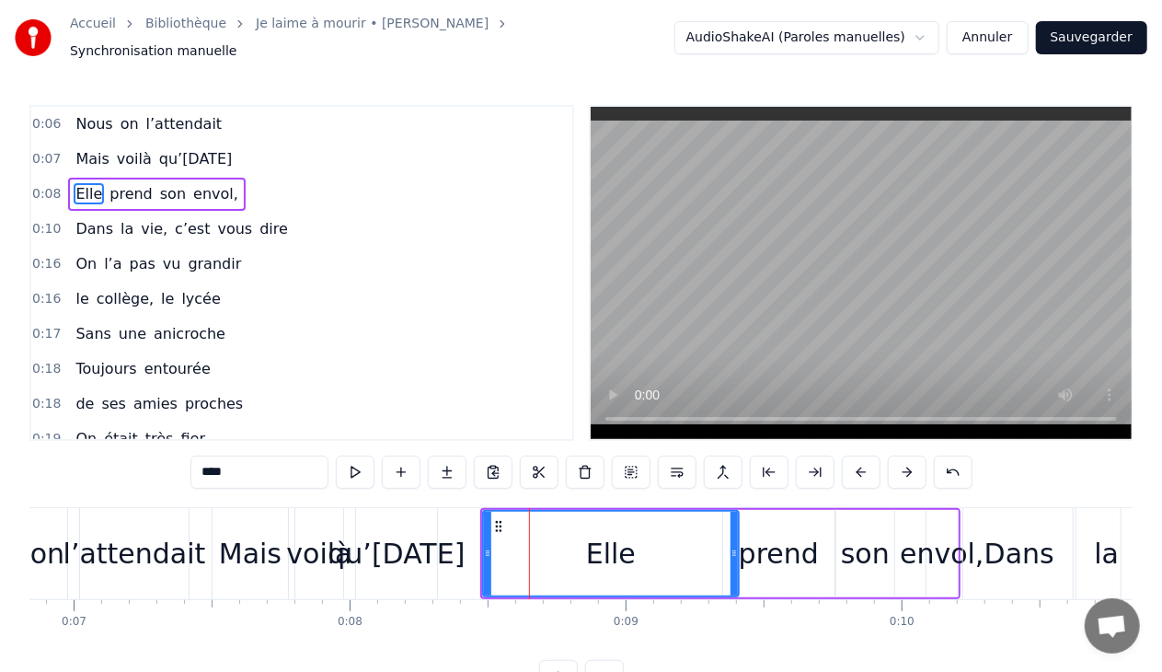
drag, startPoint x: 546, startPoint y: 544, endPoint x: 733, endPoint y: 552, distance: 186.9
click at [733, 552] on div at bounding box center [734, 554] width 7 height 84
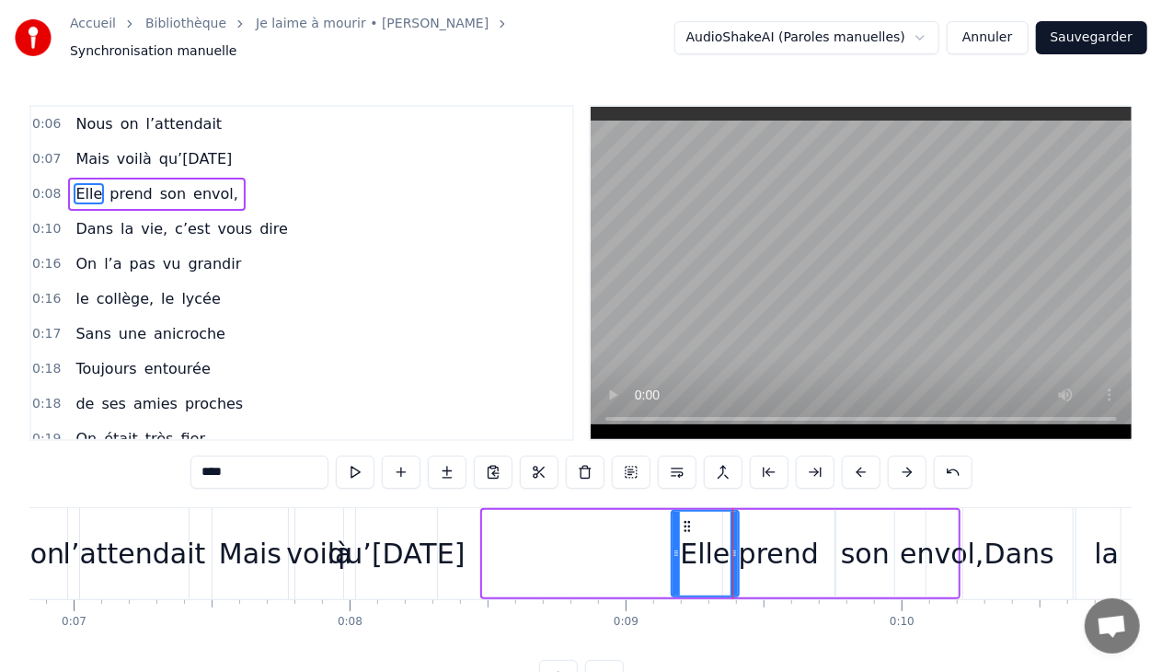
drag, startPoint x: 485, startPoint y: 546, endPoint x: 622, endPoint y: 546, distance: 137.1
click at [674, 546] on icon at bounding box center [676, 553] width 7 height 15
click at [465, 551] on div "qu’[DATE]" at bounding box center [396, 553] width 137 height 41
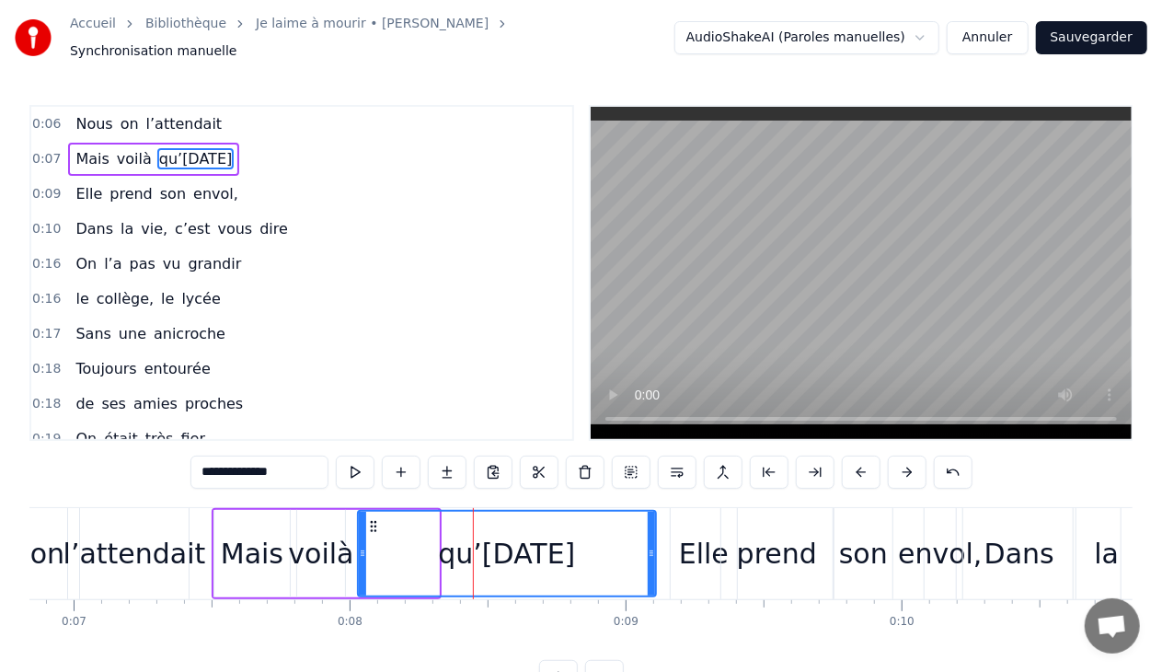
drag, startPoint x: 434, startPoint y: 545, endPoint x: 651, endPoint y: 554, distance: 217.3
click at [651, 554] on div at bounding box center [651, 554] width 7 height 84
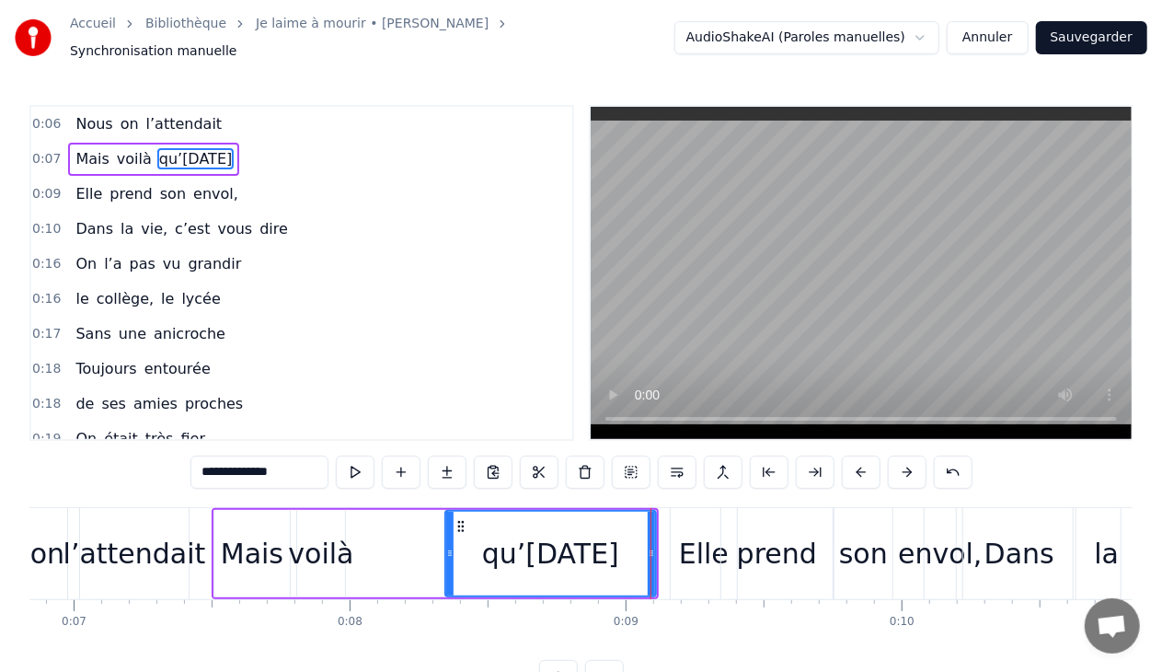
drag, startPoint x: 362, startPoint y: 544, endPoint x: 450, endPoint y: 543, distance: 87.4
click at [450, 546] on icon at bounding box center [449, 553] width 7 height 15
click at [328, 543] on div "voilà" at bounding box center [320, 553] width 65 height 41
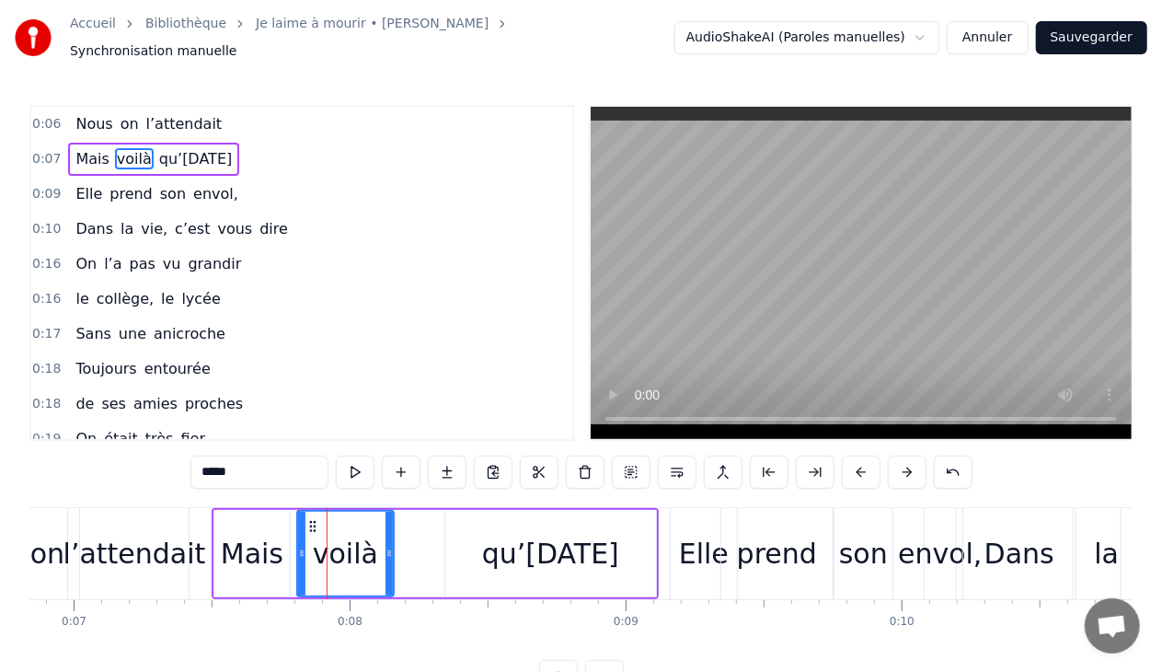
drag, startPoint x: 339, startPoint y: 541, endPoint x: 390, endPoint y: 545, distance: 50.7
click at [390, 546] on icon at bounding box center [388, 553] width 7 height 15
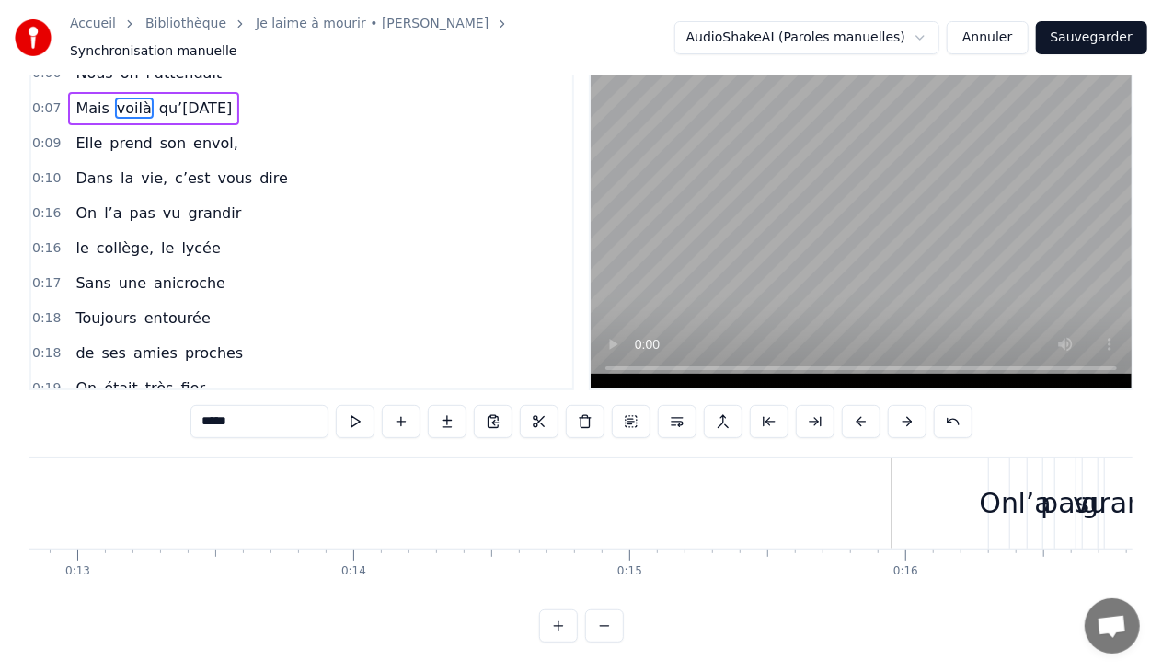
scroll to position [0, 3565]
click at [970, 491] on div "On" at bounding box center [975, 502] width 40 height 41
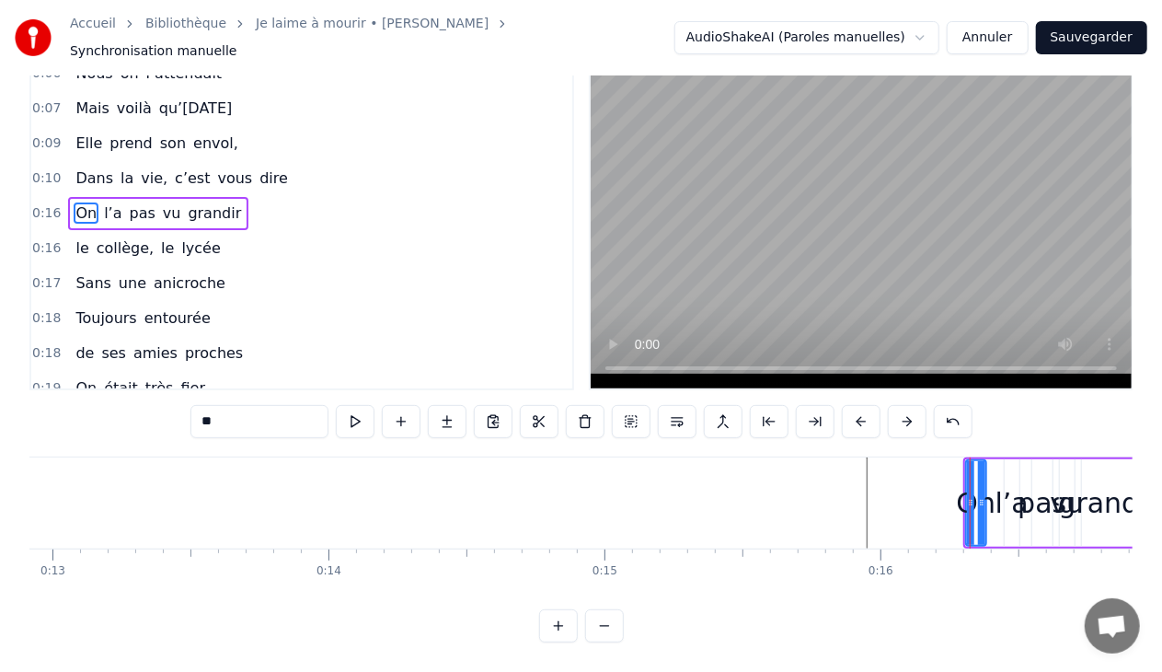
scroll to position [0, 0]
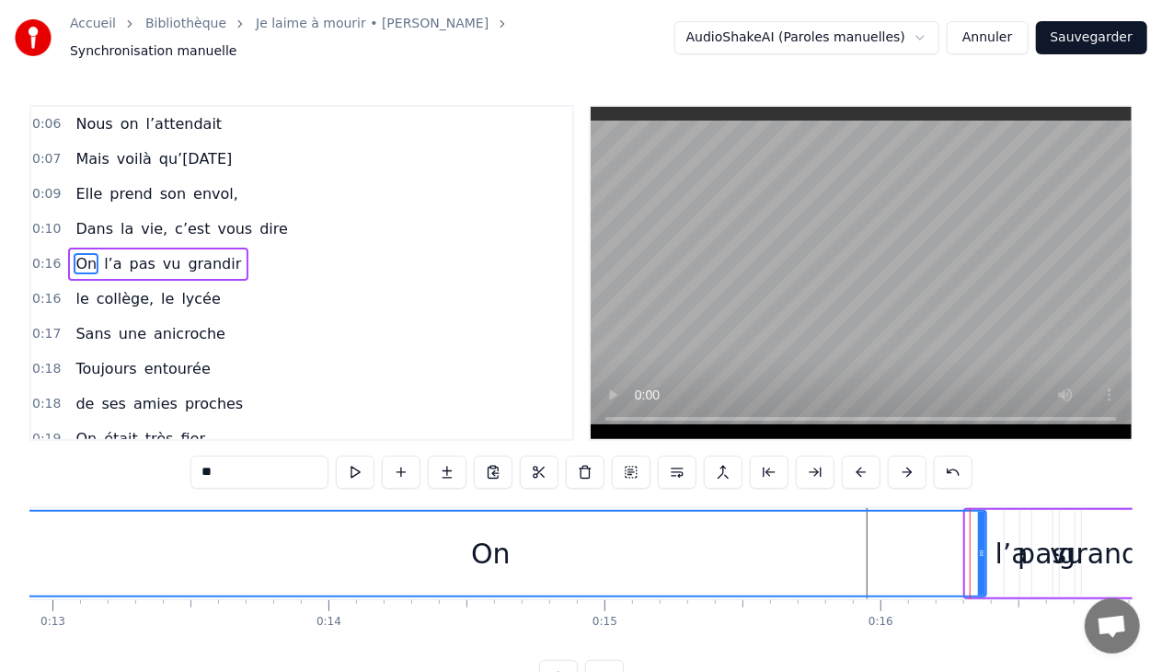
drag, startPoint x: 972, startPoint y: 545, endPoint x: 46, endPoint y: 497, distance: 927.7
click at [4, 497] on div "Accueil Bibliothèque Je laime à mourir • Francis Cabrel Synchronisation manuell…" at bounding box center [581, 346] width 1162 height 693
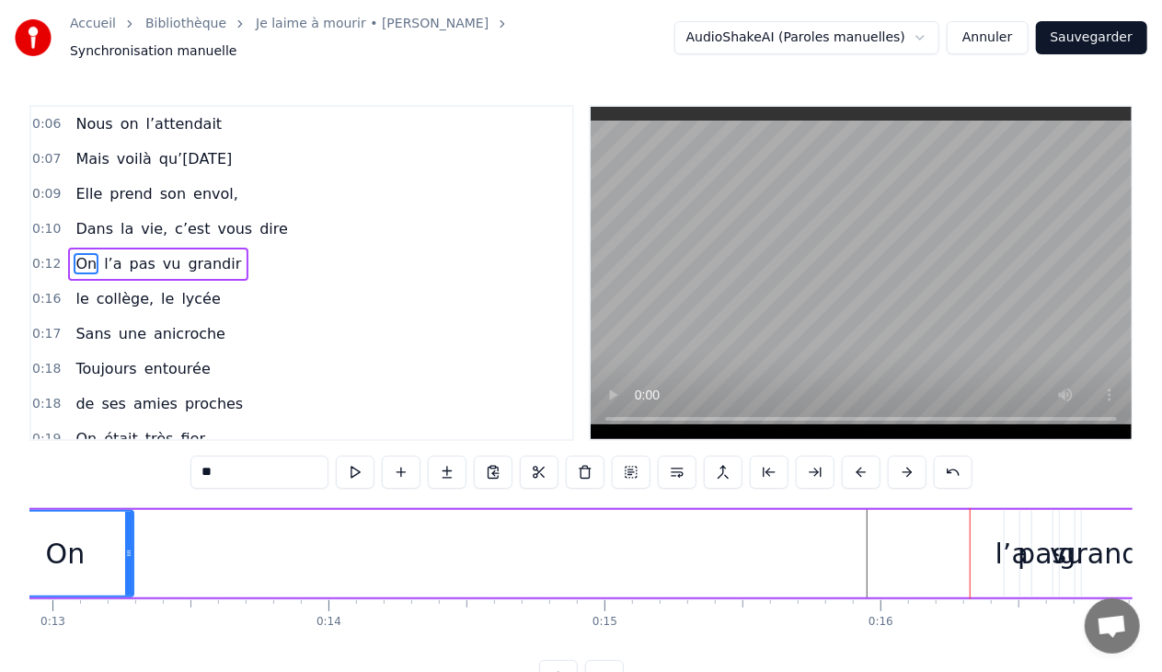
drag, startPoint x: 981, startPoint y: 541, endPoint x: 127, endPoint y: 545, distance: 853.8
click at [127, 546] on icon at bounding box center [128, 553] width 7 height 15
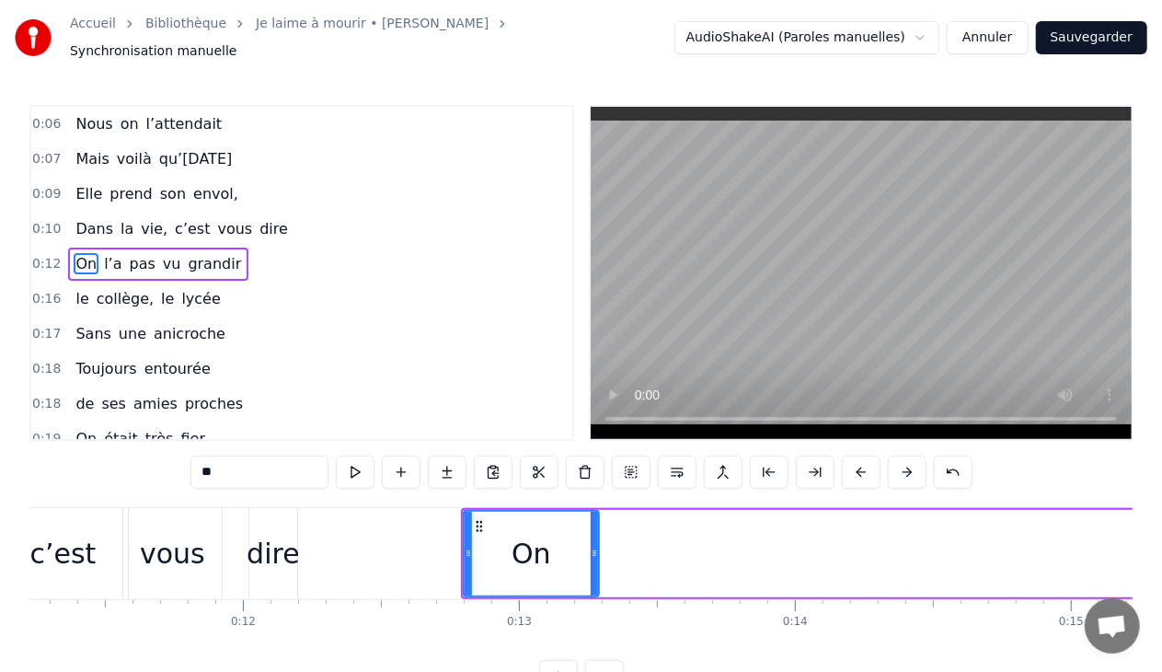
scroll to position [0, 3087]
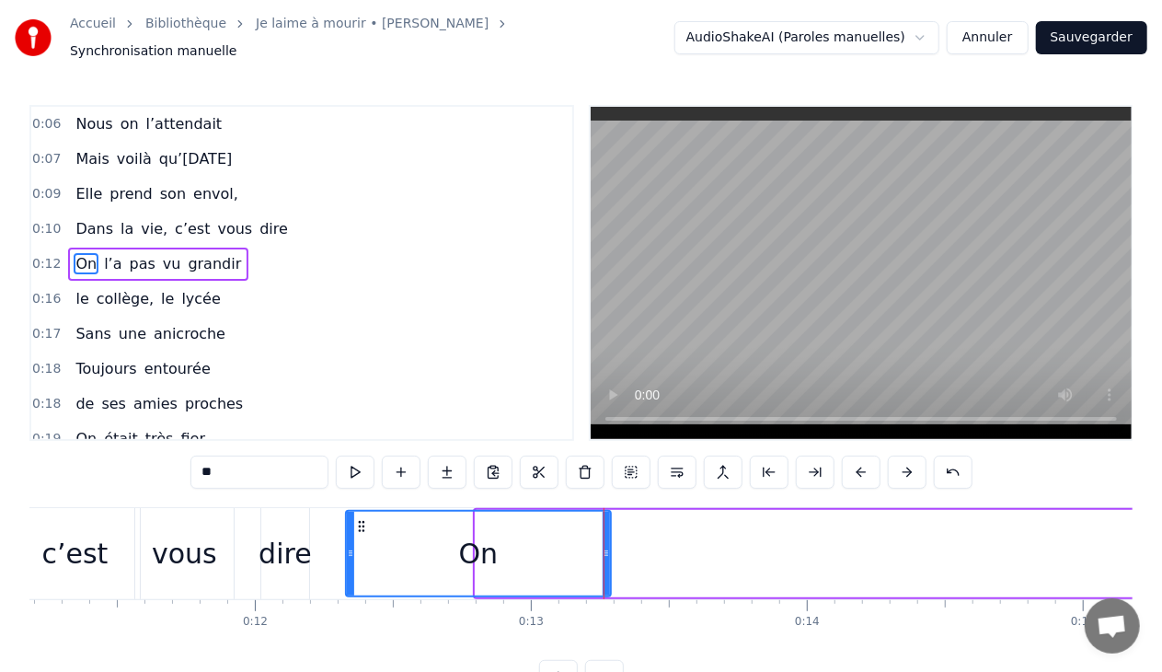
drag, startPoint x: 477, startPoint y: 544, endPoint x: 347, endPoint y: 535, distance: 130.0
click at [347, 535] on div at bounding box center [350, 554] width 7 height 84
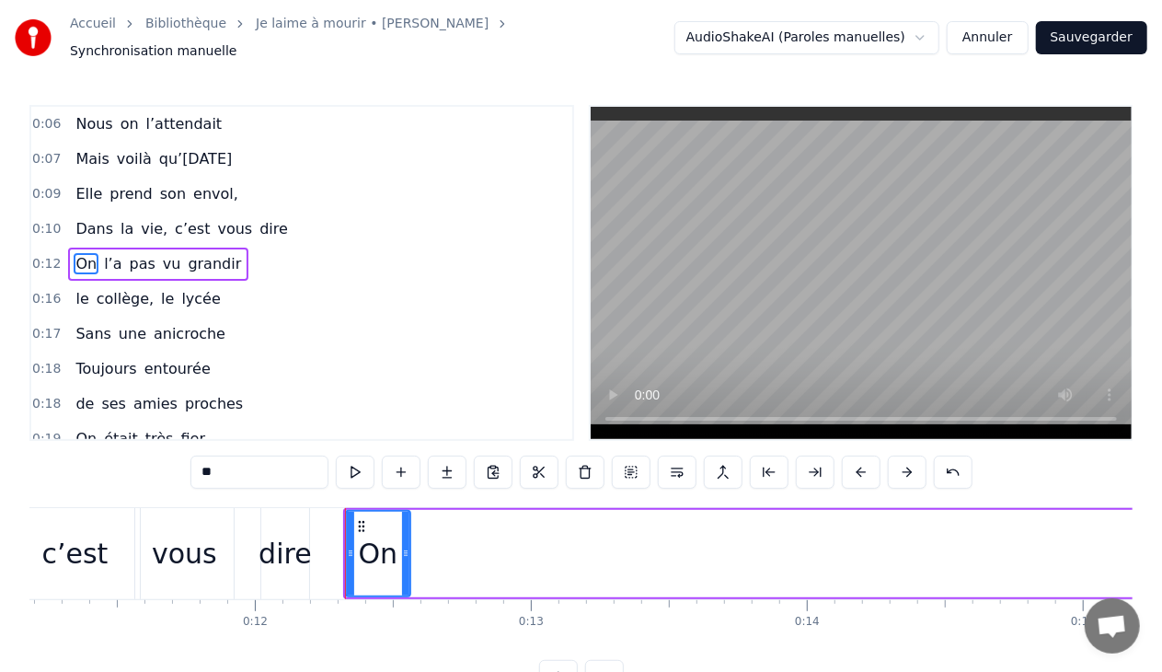
drag, startPoint x: 604, startPoint y: 539, endPoint x: 403, endPoint y: 520, distance: 201.5
click at [403, 520] on div at bounding box center [405, 554] width 7 height 84
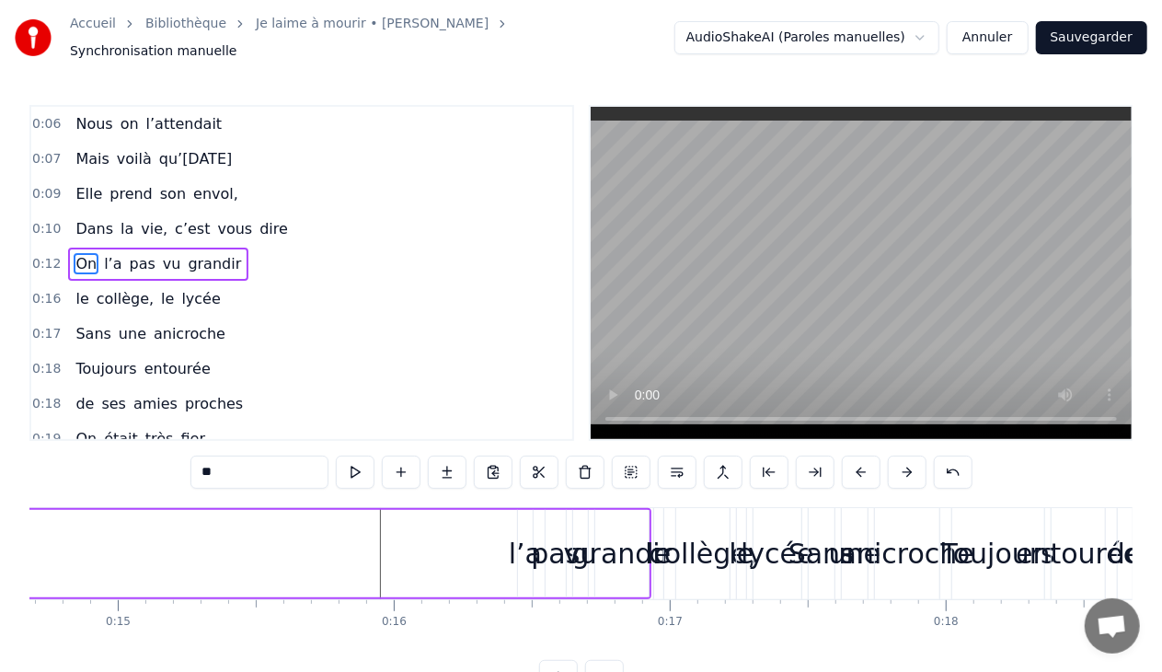
click at [518, 545] on div "l’a" at bounding box center [525, 553] width 33 height 41
type input "***"
drag, startPoint x: 523, startPoint y: 543, endPoint x: 49, endPoint y: 539, distance: 473.8
click at [49, 539] on div "On l’a pas vu grandir" at bounding box center [14, 553] width 1273 height 91
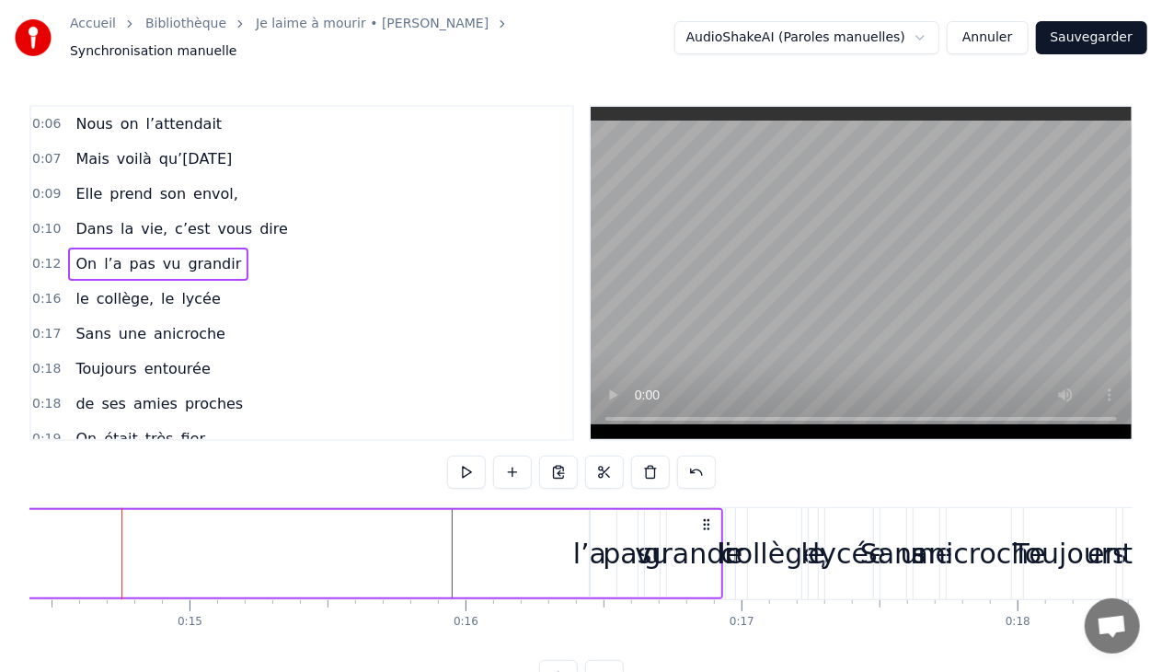
scroll to position [0, 3980]
click at [575, 535] on div "On l’a pas vu grandir" at bounding box center [86, 553] width 1273 height 91
click at [581, 543] on div "l’a" at bounding box center [589, 553] width 33 height 41
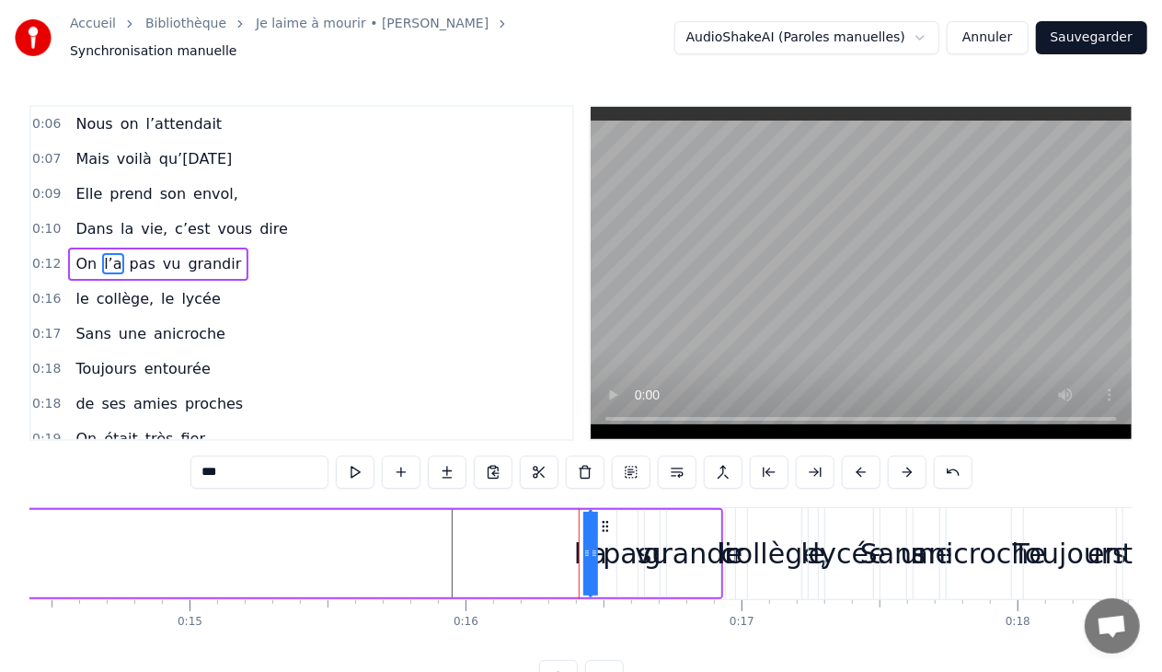
drag, startPoint x: 583, startPoint y: 548, endPoint x: 101, endPoint y: 507, distance: 483.9
click at [92, 508] on div "On l’a pas vu grandir" at bounding box center [86, 553] width 1273 height 91
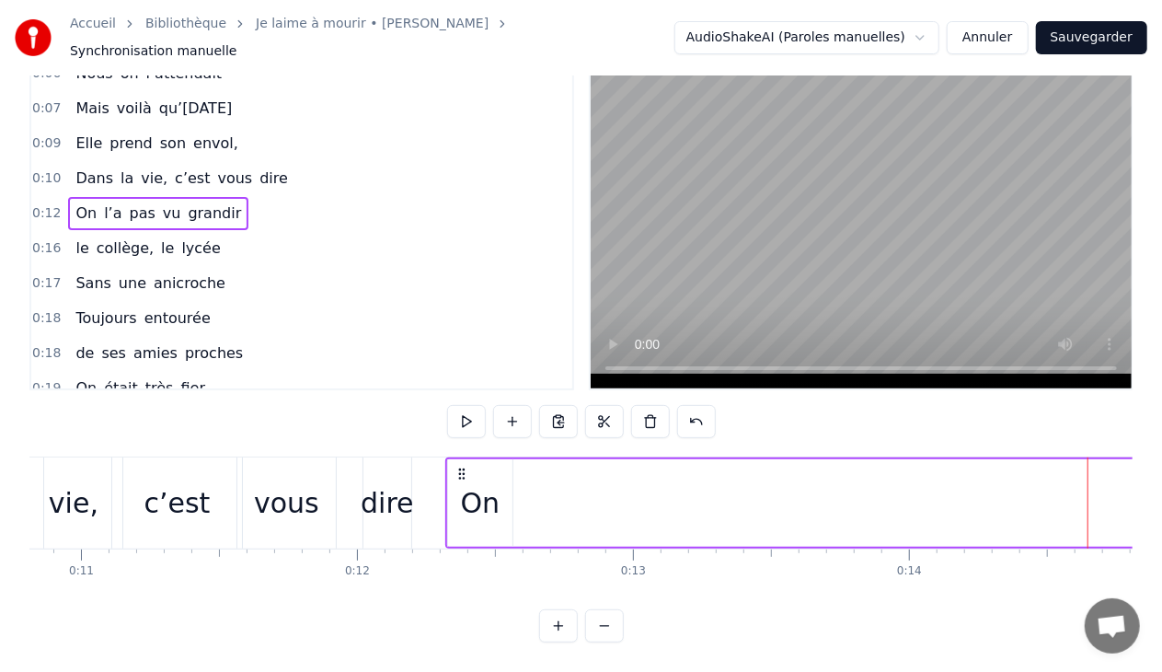
scroll to position [0, 3951]
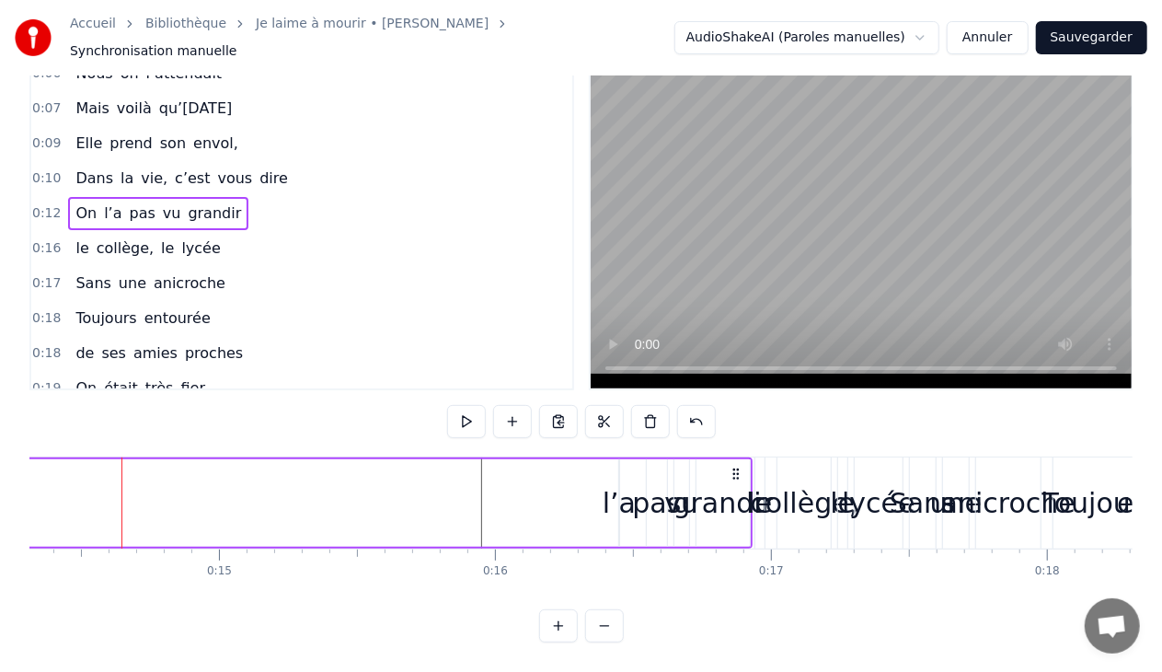
click at [616, 482] on div "l’a" at bounding box center [619, 502] width 33 height 41
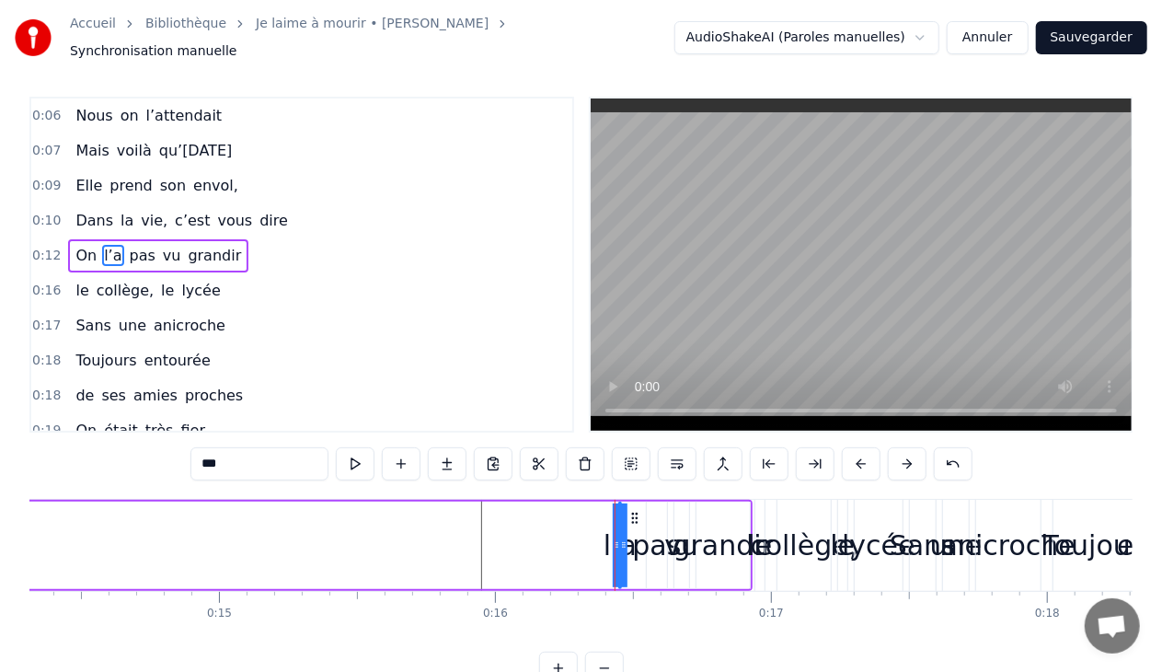
scroll to position [0, 0]
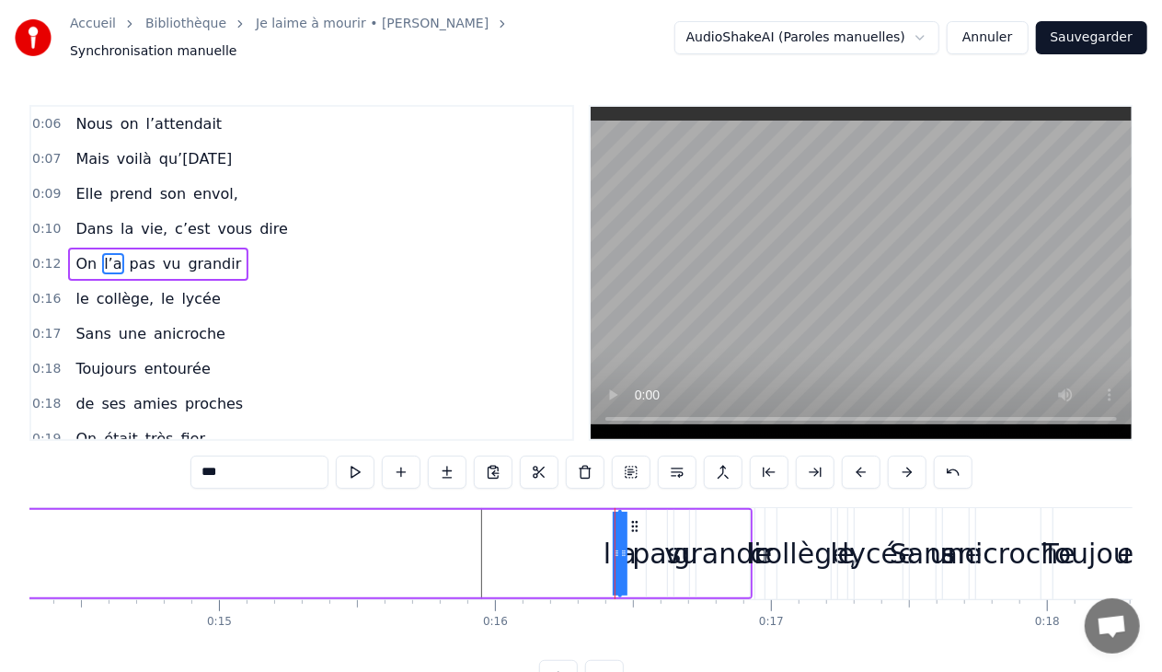
click at [594, 545] on div "On l’a pas vu grandir" at bounding box center [115, 553] width 1273 height 91
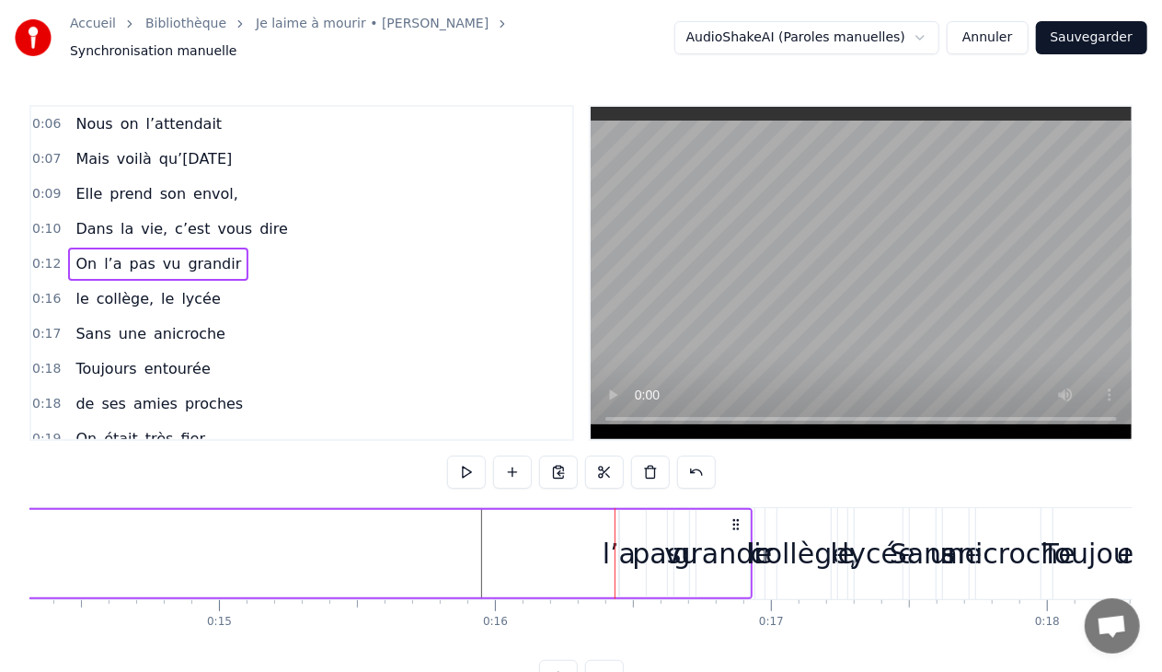
click at [592, 513] on div "On l’a pas vu grandir" at bounding box center [115, 553] width 1273 height 91
drag, startPoint x: 592, startPoint y: 513, endPoint x: 569, endPoint y: 489, distance: 33.8
click at [569, 489] on div "0:06 Nous on l’attendait 0:07 Mais voilà qu’aujourd’hui 0:09 Elle prend son env…" at bounding box center [580, 399] width 1103 height 588
click at [618, 533] on div "l’a" at bounding box center [619, 553] width 33 height 41
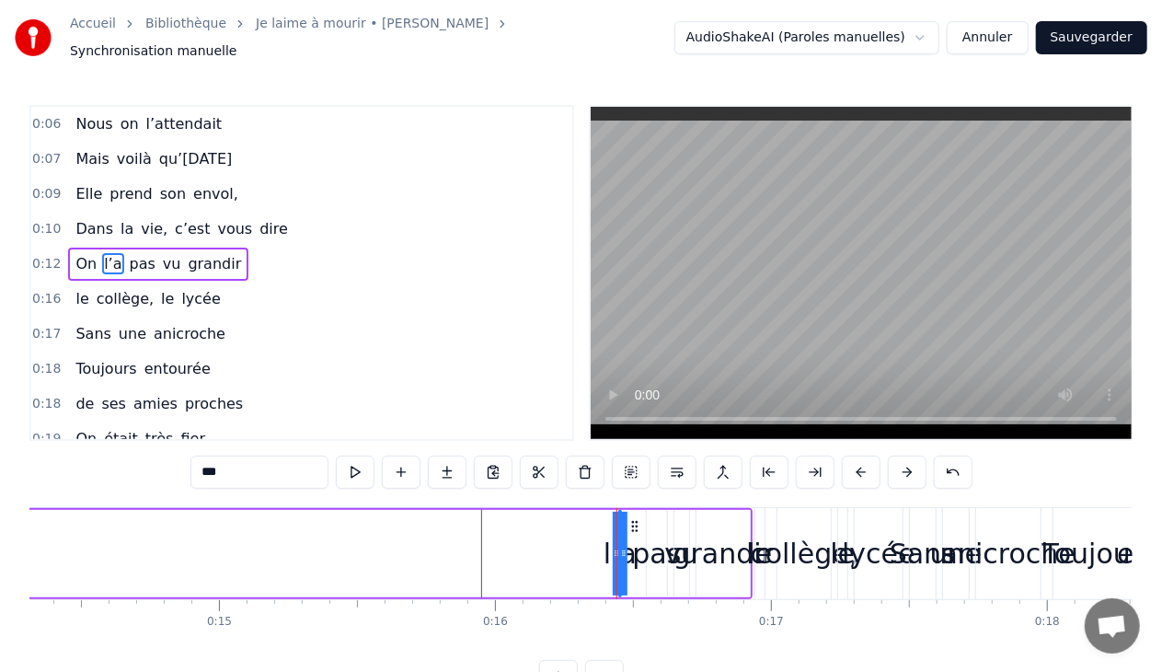
click at [608, 545] on div "l’a" at bounding box center [620, 553] width 33 height 41
click at [611, 545] on div "l’a" at bounding box center [620, 553] width 33 height 41
drag, startPoint x: 616, startPoint y: 535, endPoint x: 440, endPoint y: 500, distance: 180.1
click at [440, 508] on div "On l’a pas vu grandir" at bounding box center [115, 553] width 1273 height 91
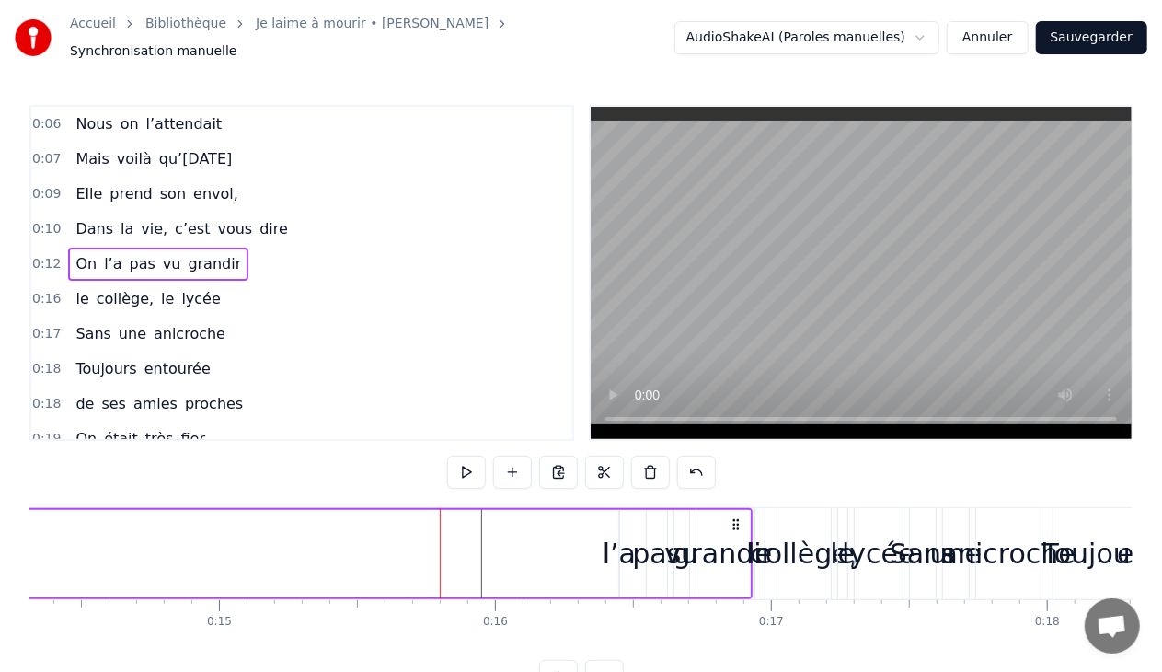
click at [608, 548] on div "l’a" at bounding box center [619, 553] width 33 height 41
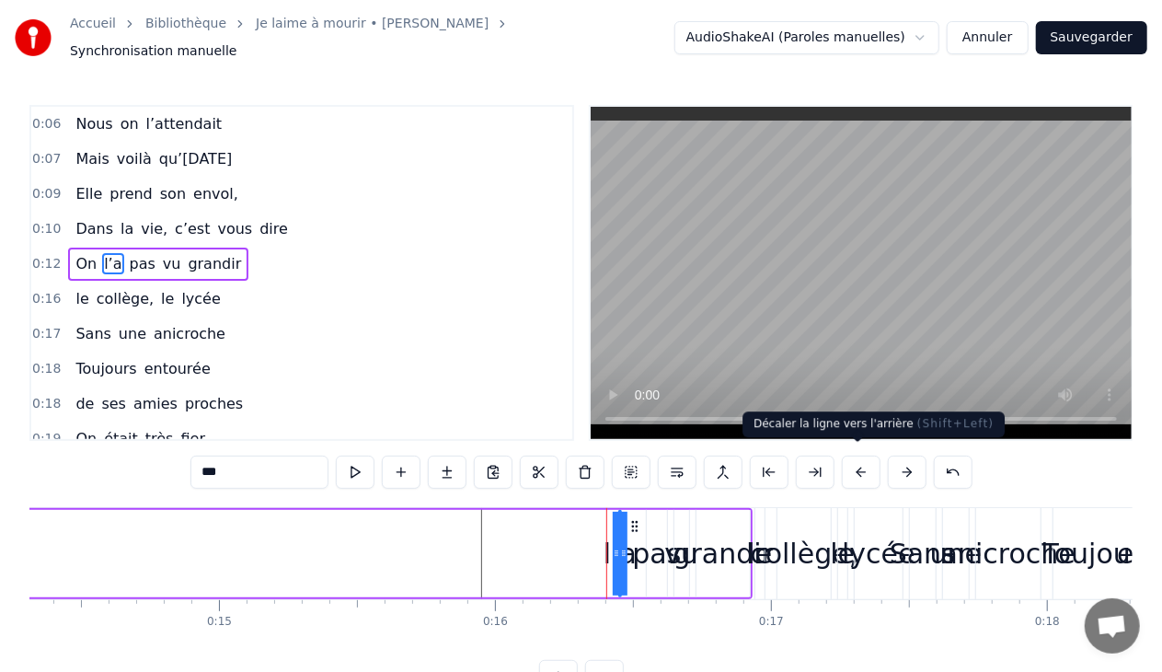
click at [859, 459] on button at bounding box center [861, 471] width 39 height 33
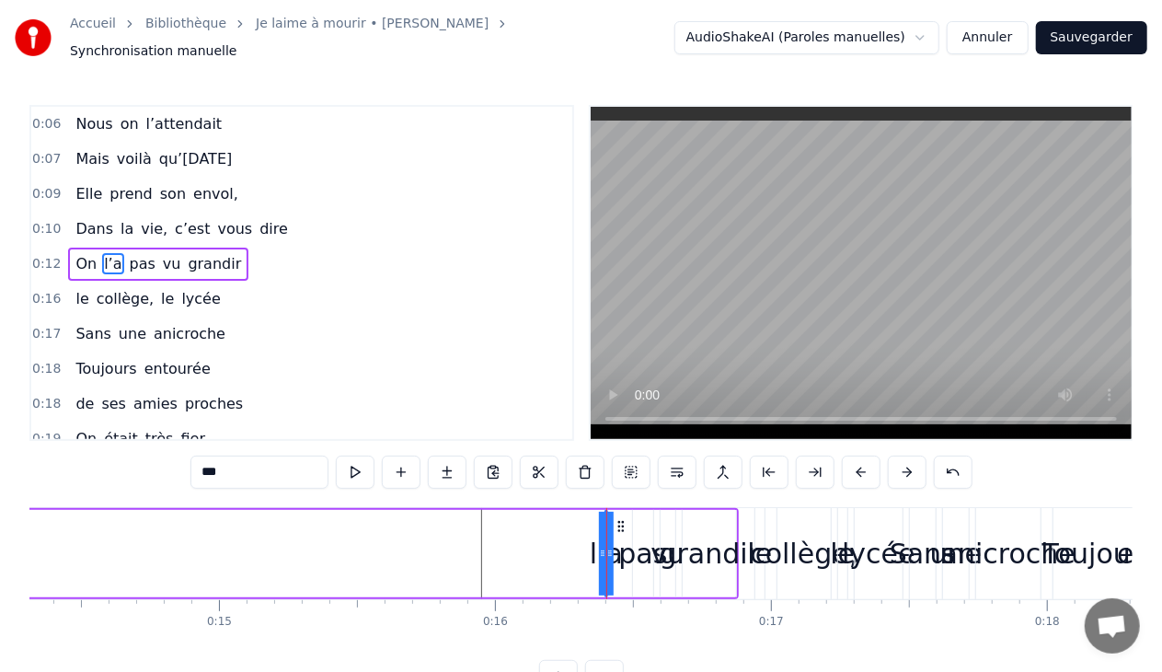
click at [859, 459] on button at bounding box center [861, 471] width 39 height 33
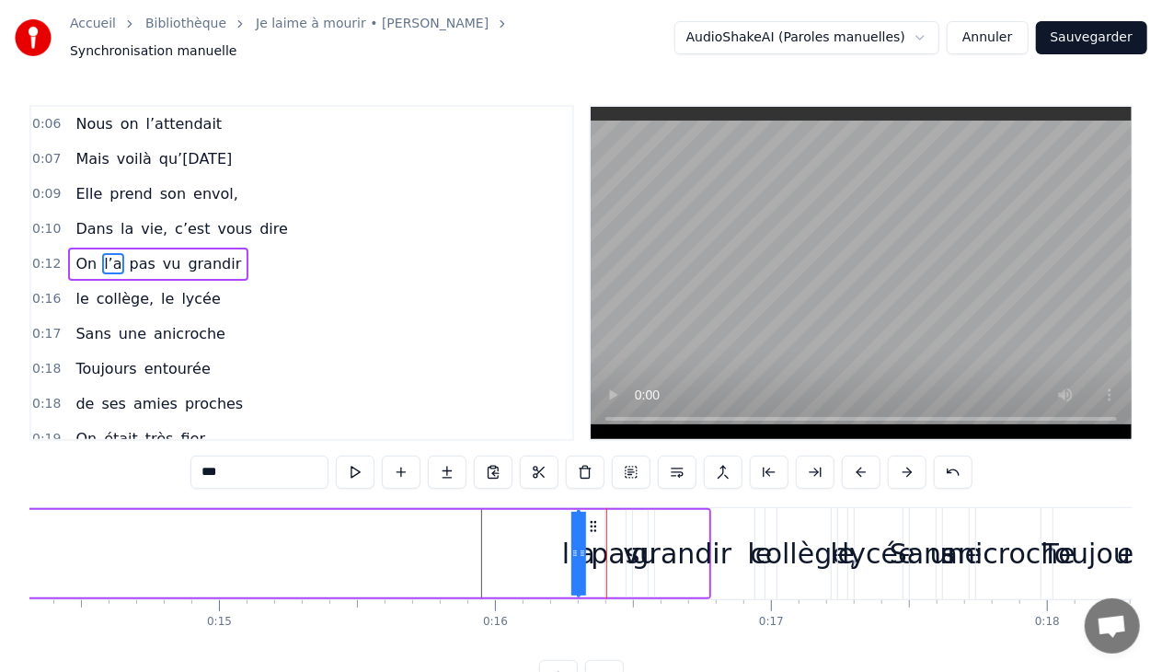
click at [859, 459] on button at bounding box center [861, 471] width 39 height 33
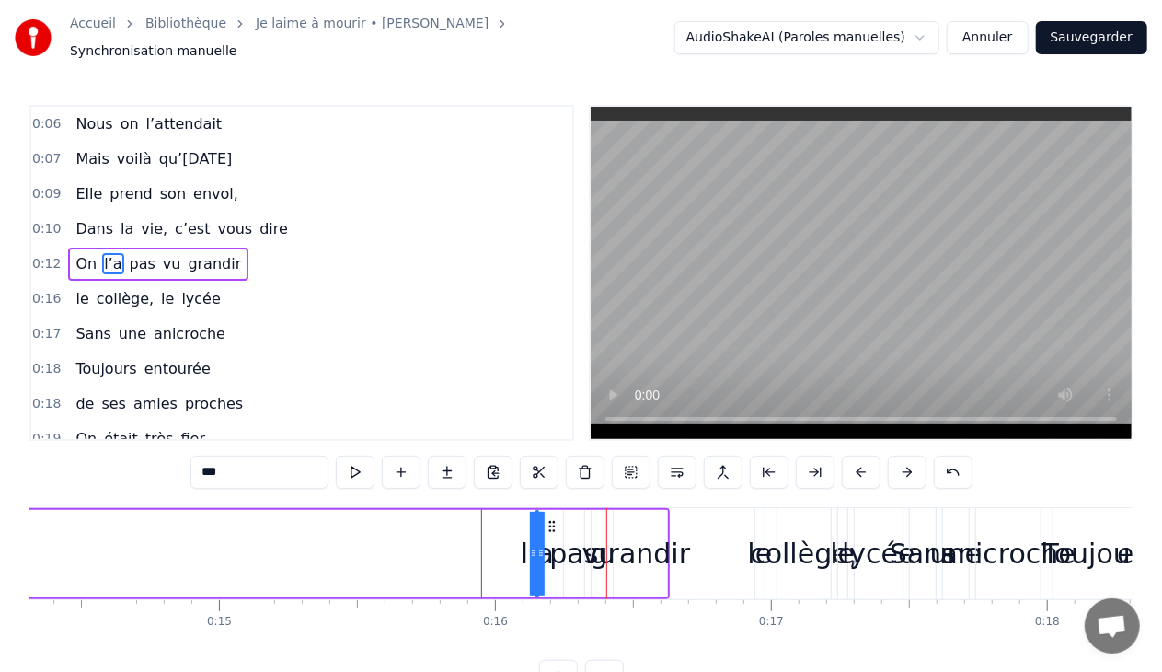
click at [859, 459] on button at bounding box center [861, 471] width 39 height 33
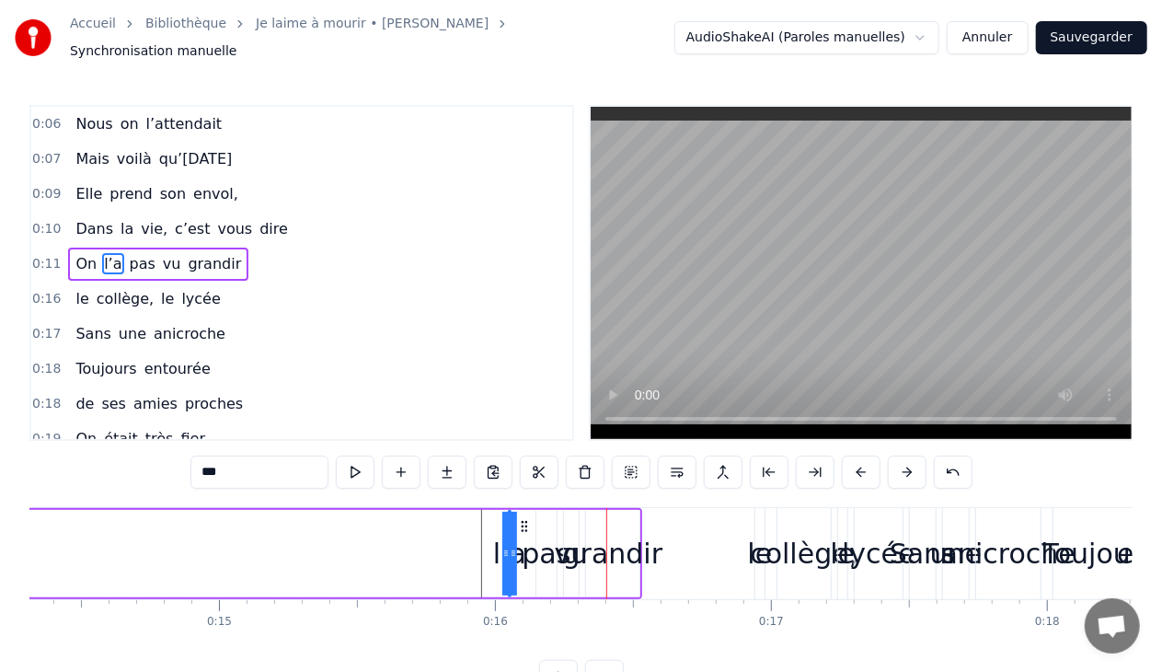
click at [859, 459] on button at bounding box center [861, 471] width 39 height 33
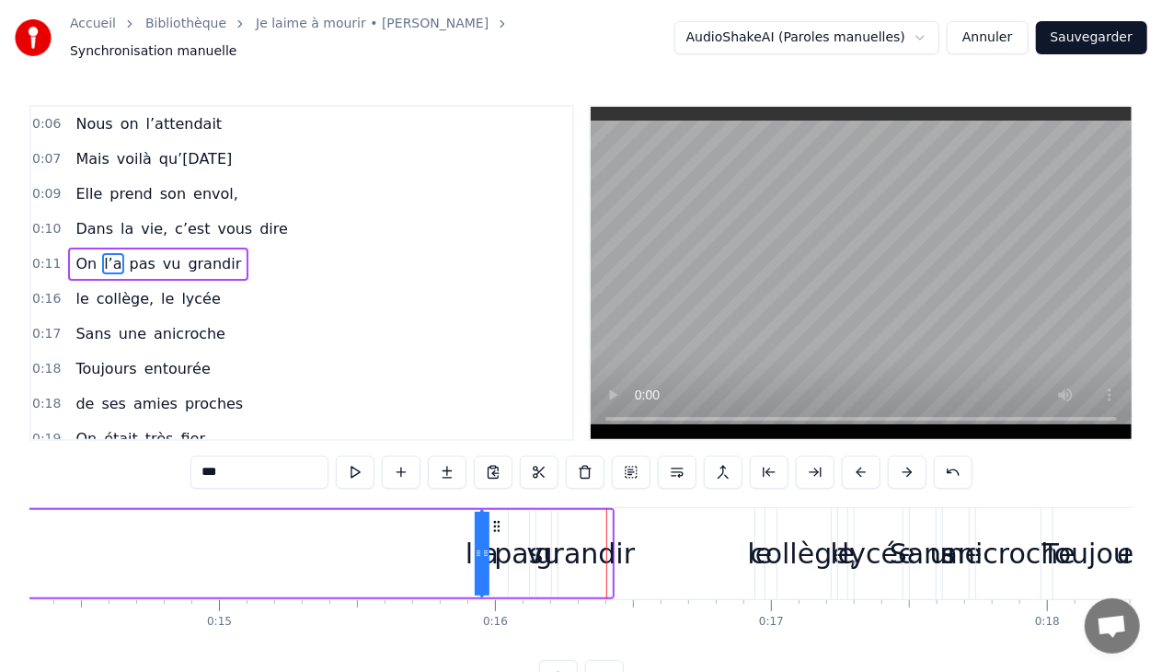
click at [859, 459] on button at bounding box center [861, 471] width 39 height 33
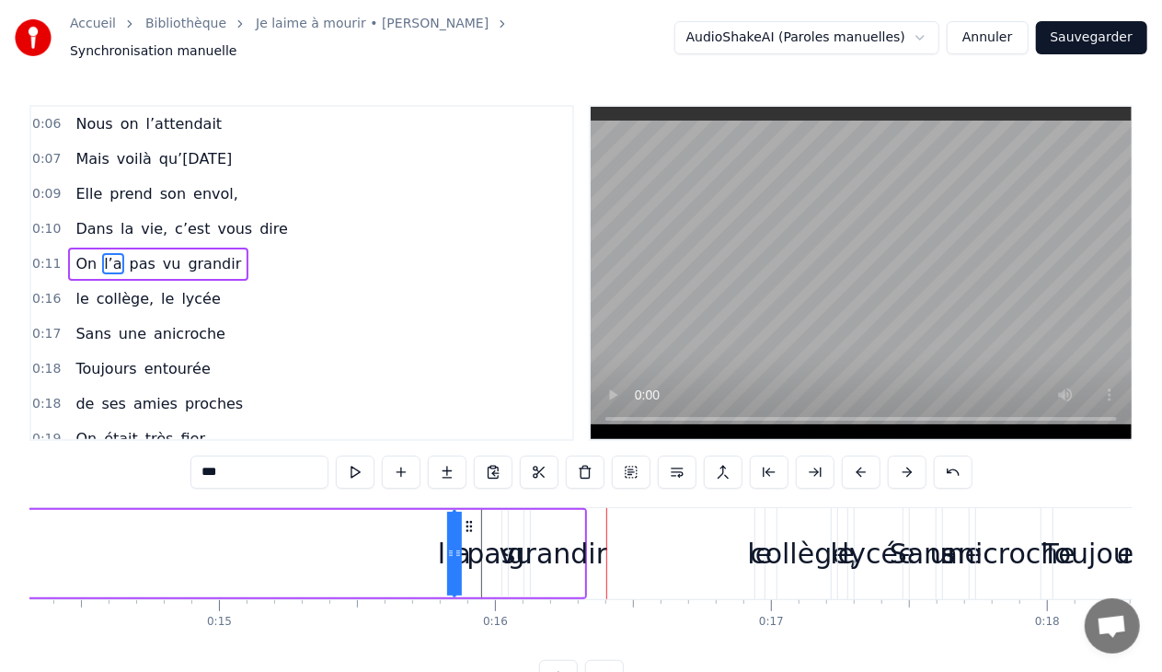
click at [859, 459] on button at bounding box center [861, 471] width 39 height 33
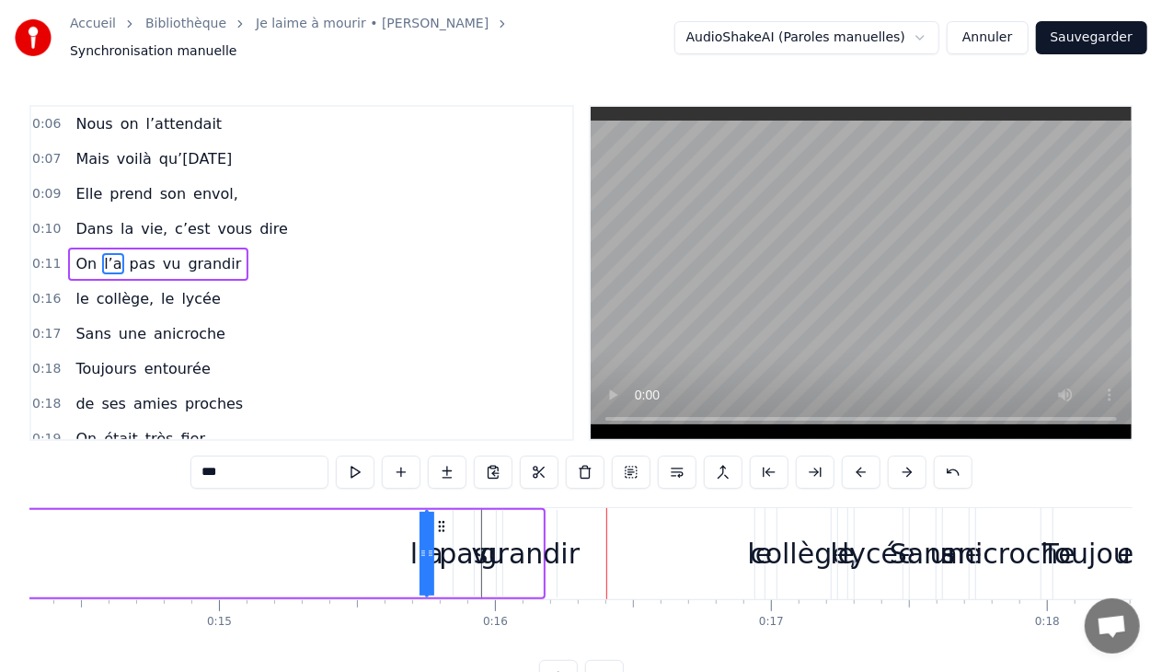
click at [859, 459] on button at bounding box center [861, 471] width 39 height 33
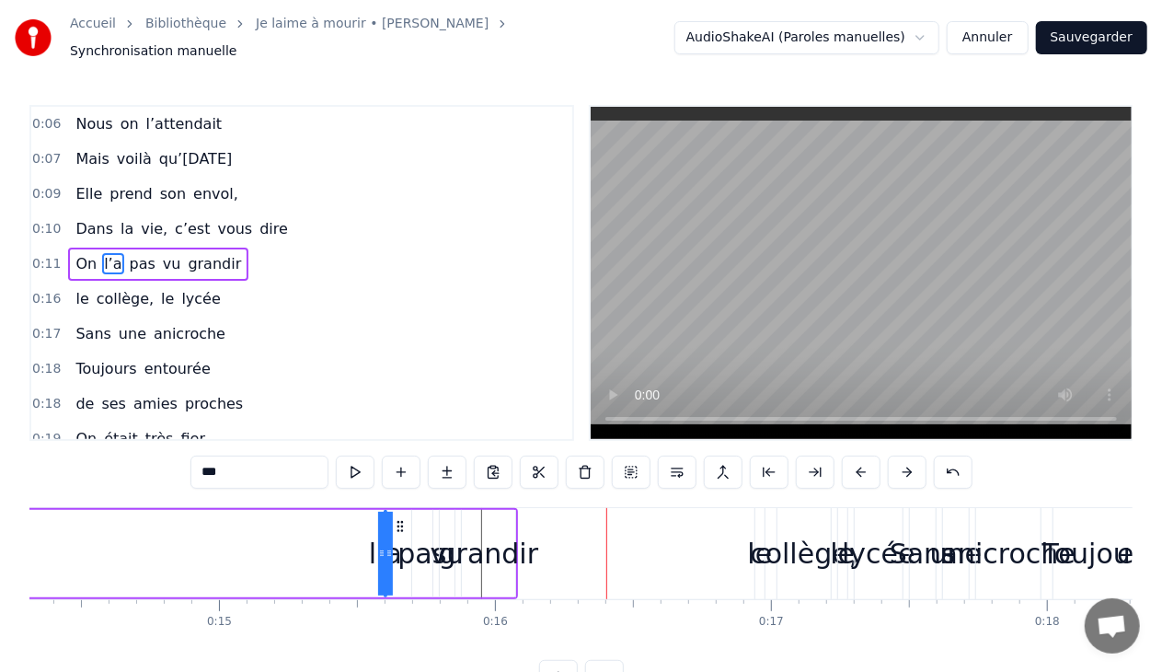
click at [859, 459] on button at bounding box center [861, 471] width 39 height 33
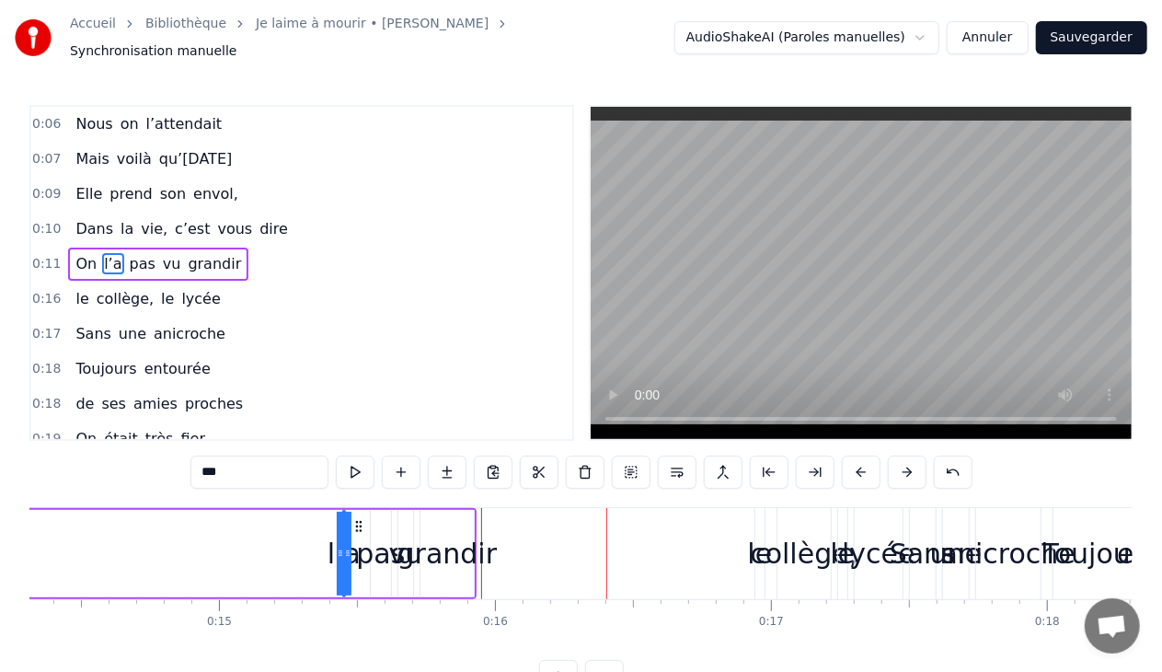
click at [859, 459] on button at bounding box center [861, 471] width 39 height 33
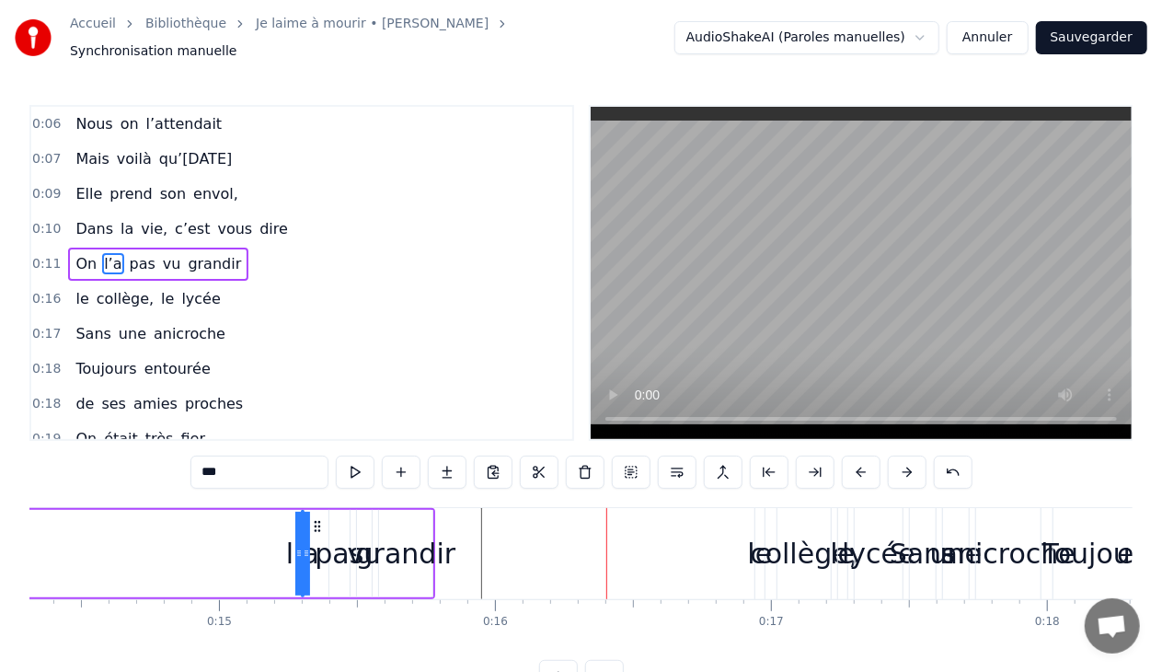
click at [859, 459] on button at bounding box center [861, 471] width 39 height 33
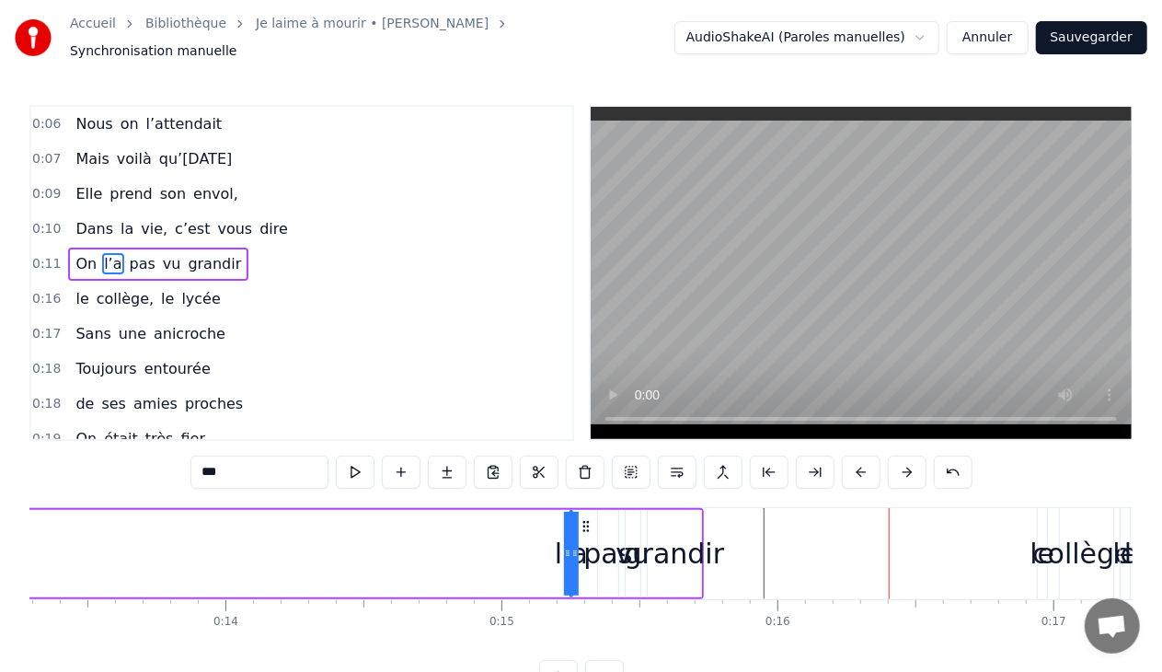
scroll to position [0, 3594]
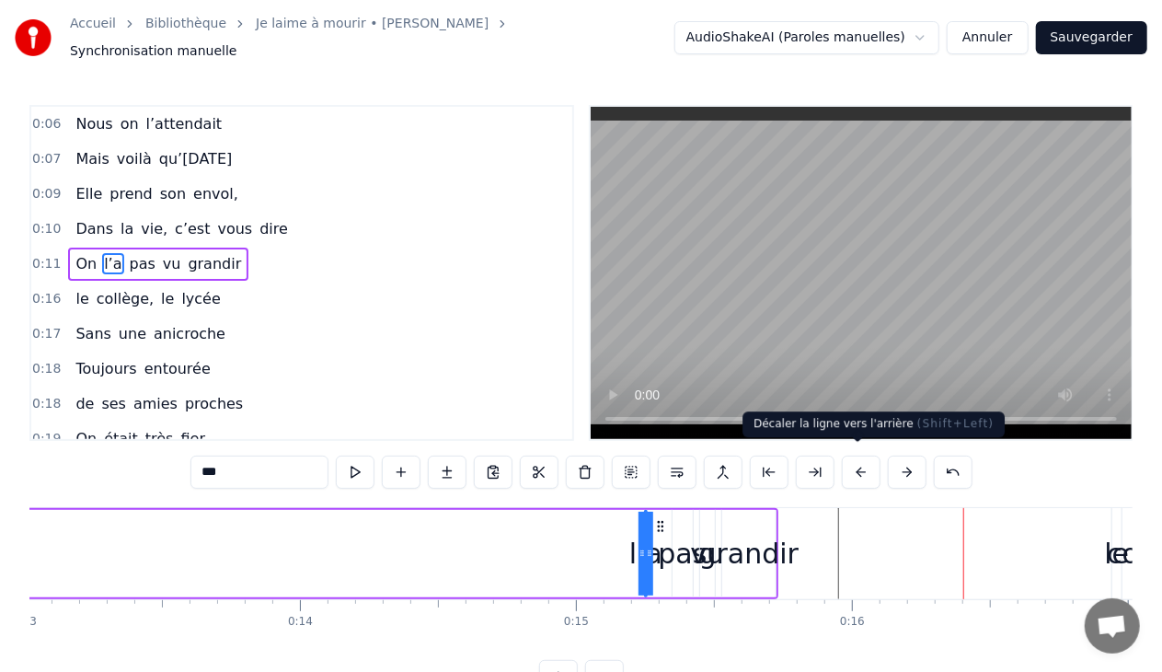
click at [854, 460] on button at bounding box center [861, 471] width 39 height 33
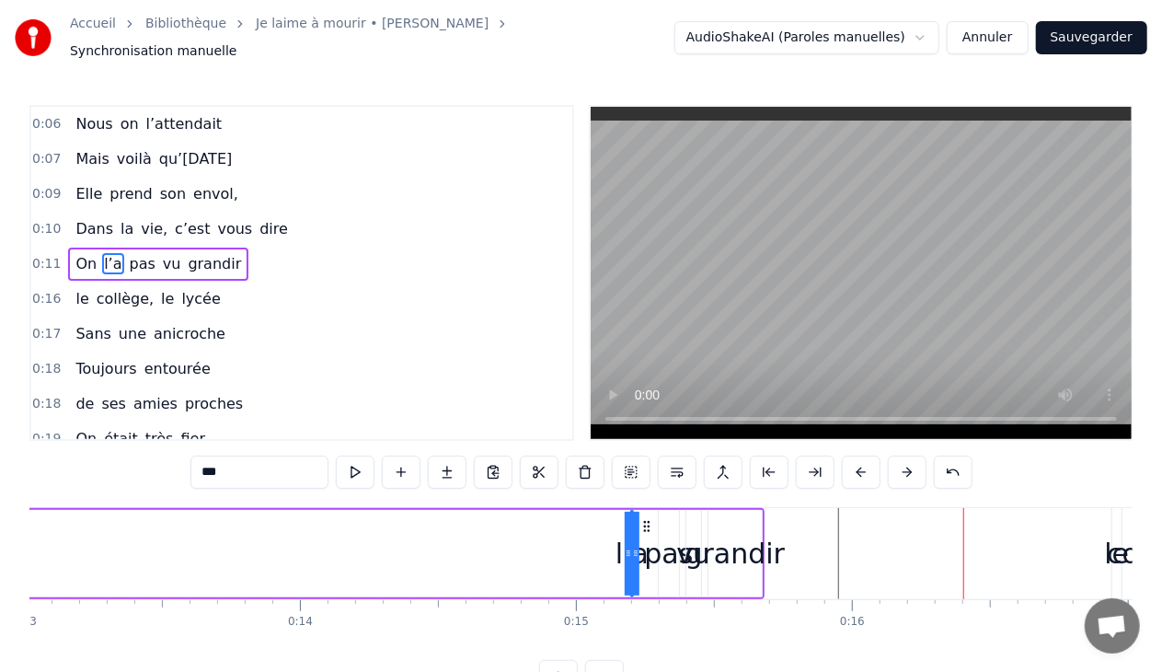
click at [854, 460] on button at bounding box center [861, 471] width 39 height 33
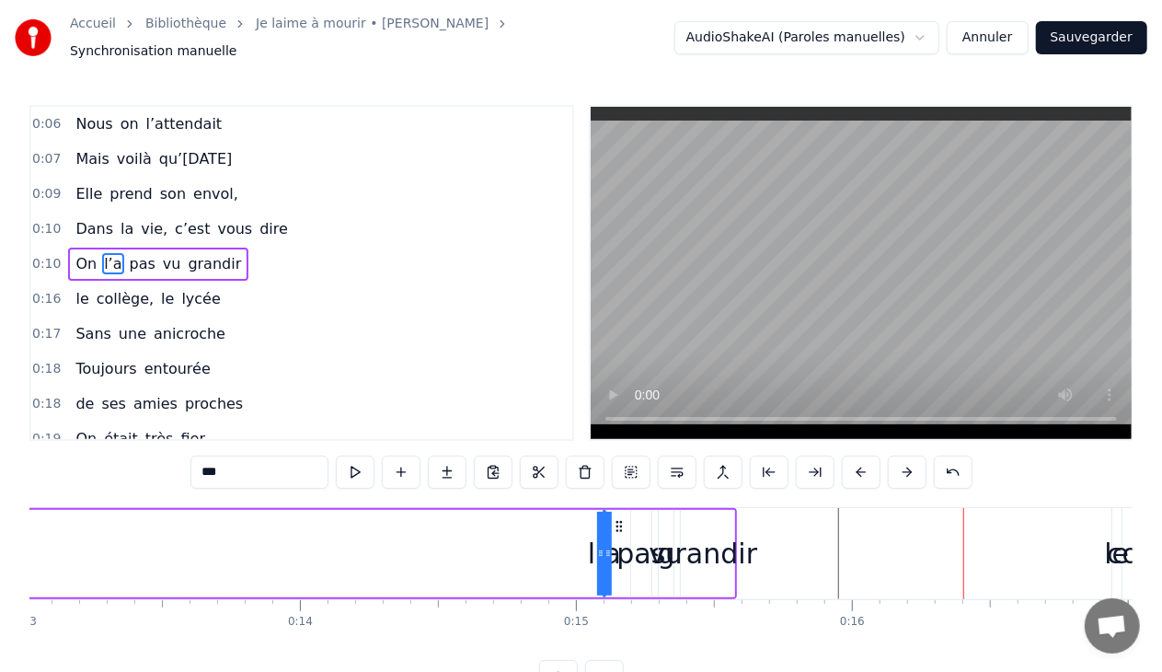
click at [854, 460] on button at bounding box center [861, 471] width 39 height 33
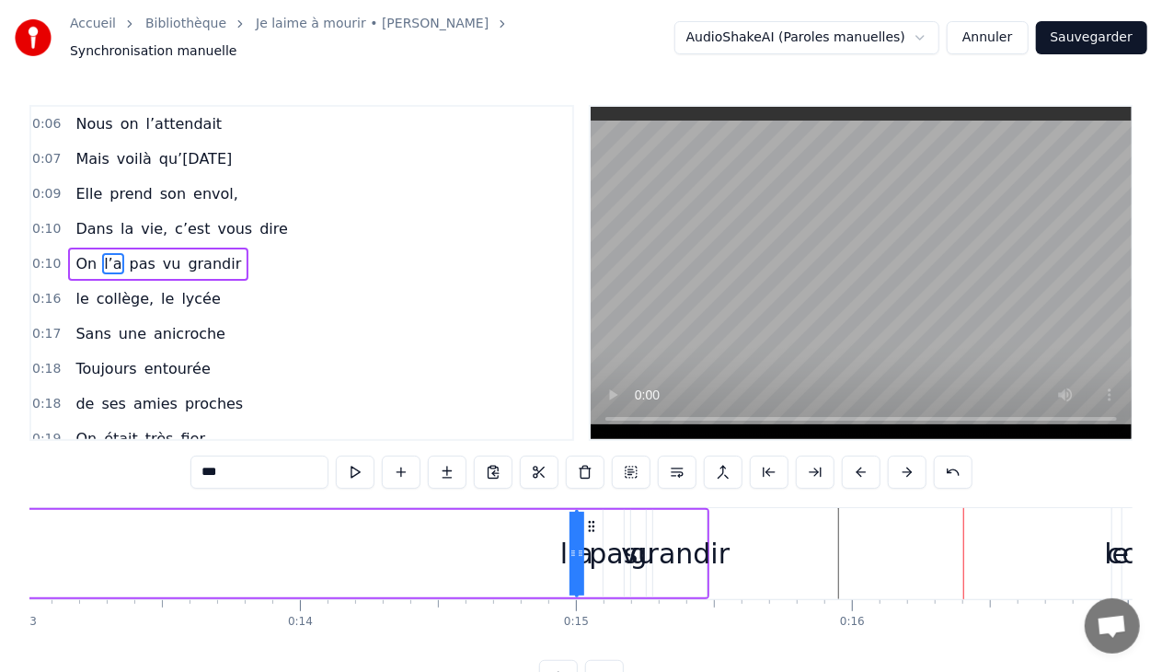
click at [854, 460] on button at bounding box center [861, 471] width 39 height 33
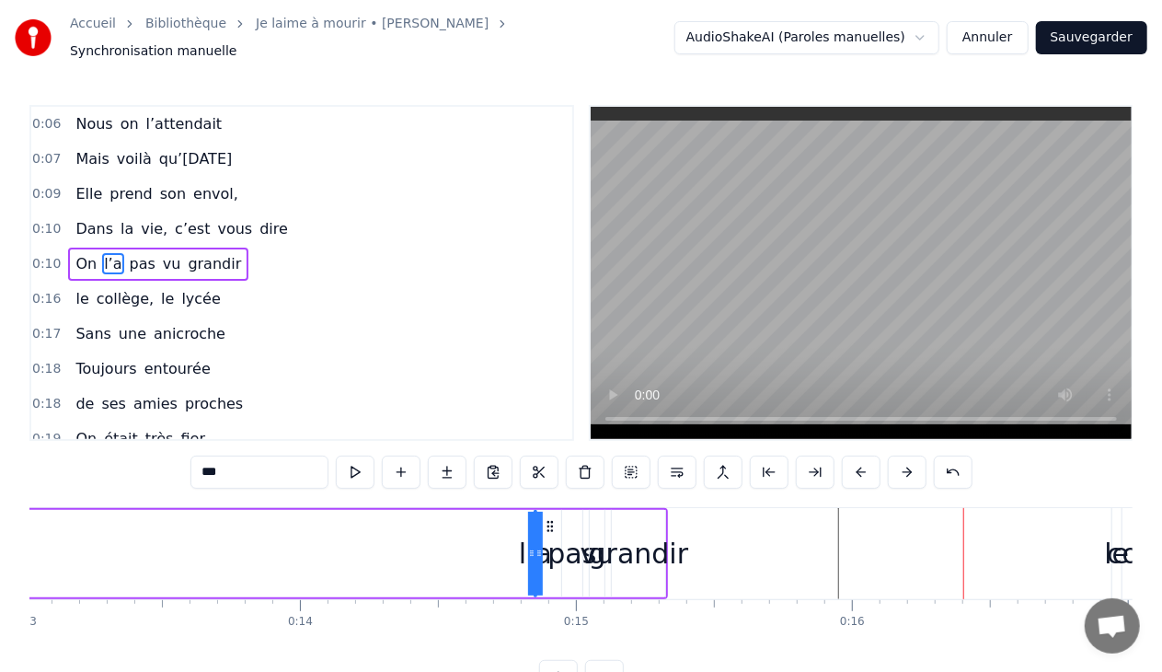
click at [854, 460] on button at bounding box center [861, 471] width 39 height 33
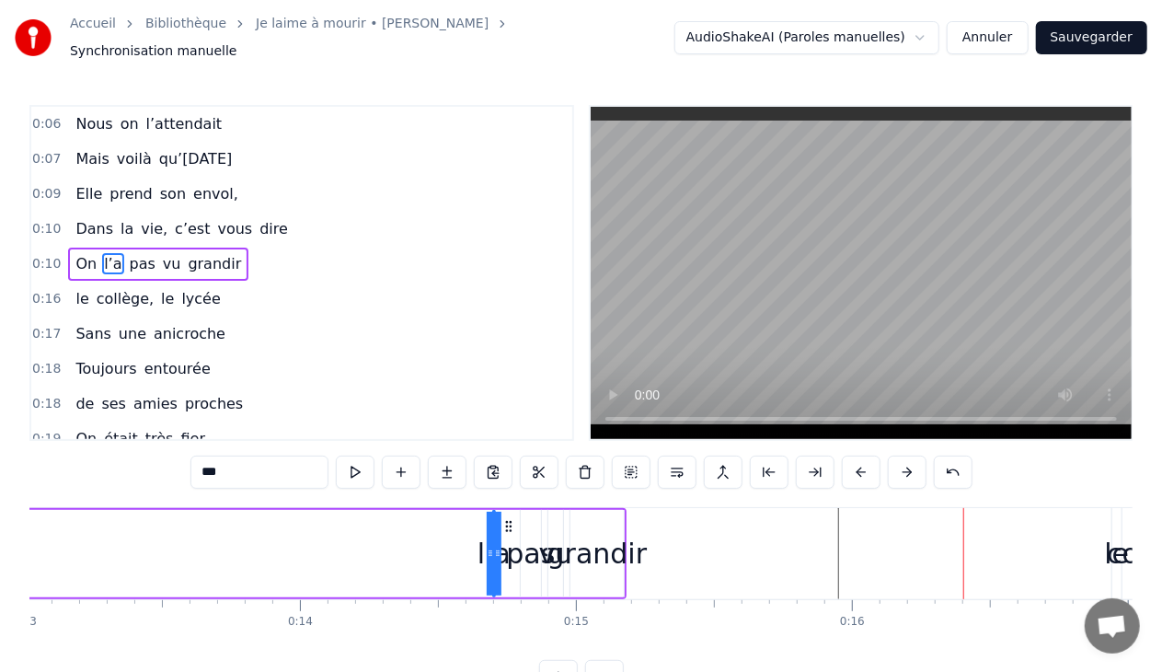
click at [854, 460] on button at bounding box center [861, 471] width 39 height 33
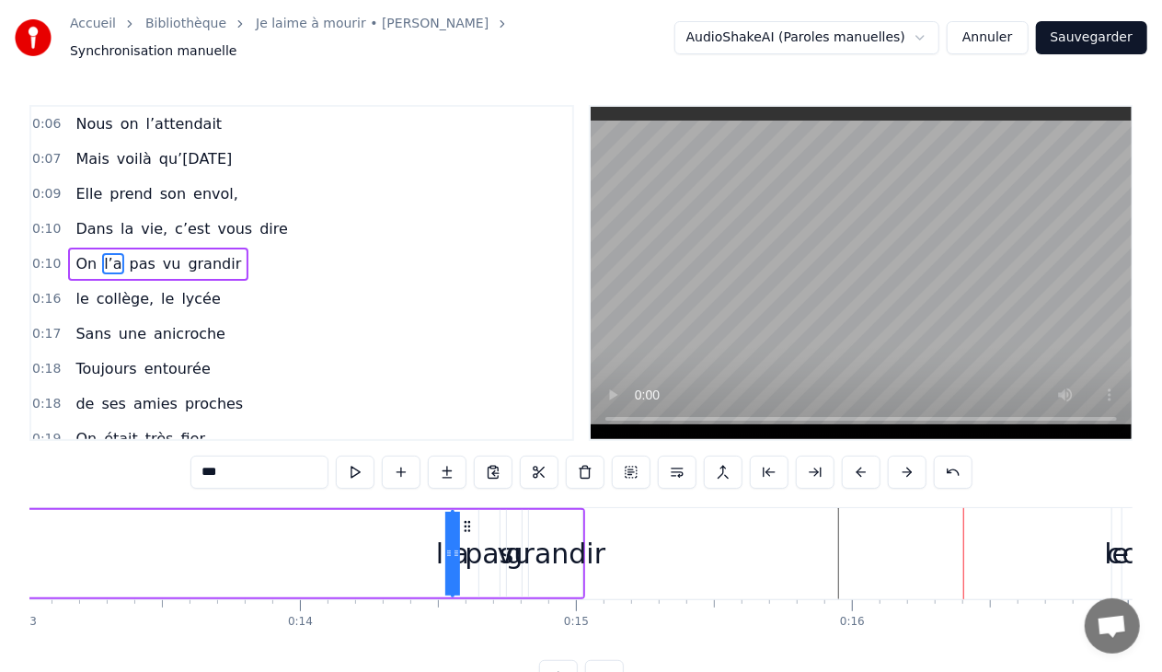
click at [854, 460] on button at bounding box center [861, 471] width 39 height 33
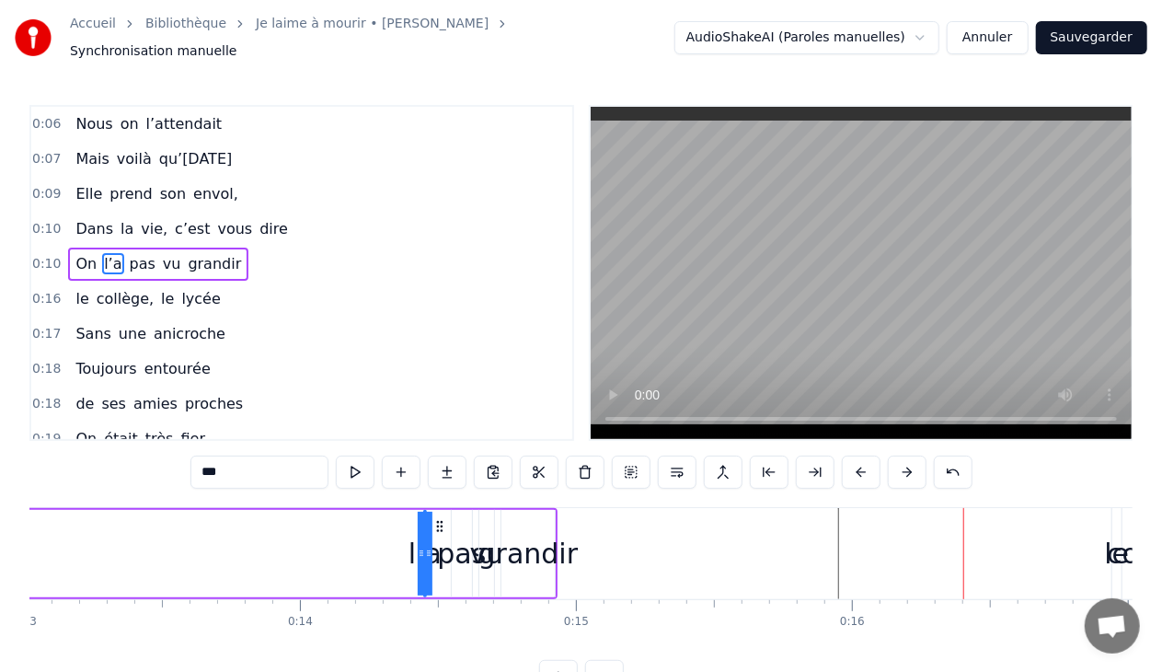
click at [854, 460] on button at bounding box center [861, 471] width 39 height 33
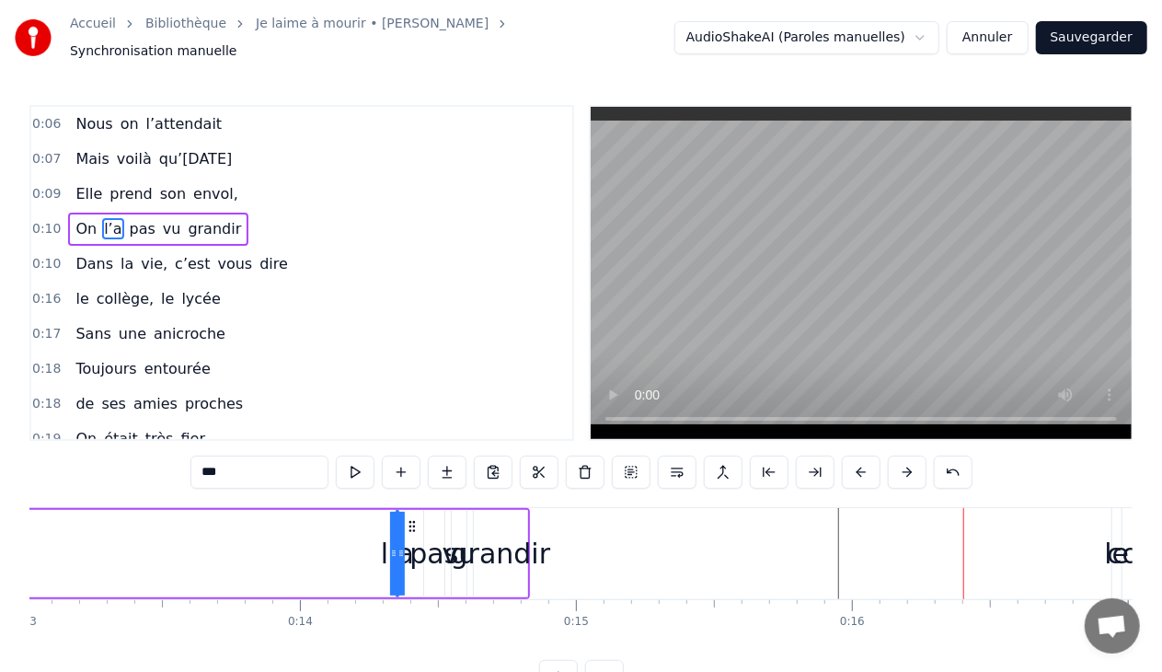
click at [854, 460] on button at bounding box center [861, 471] width 39 height 33
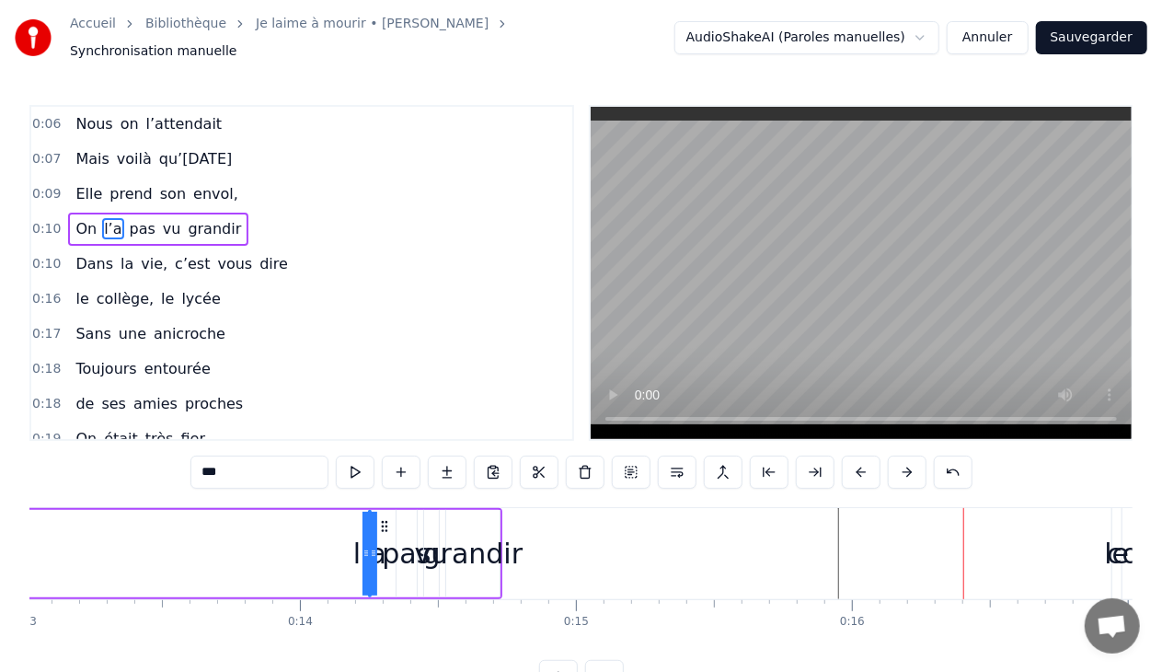
click at [854, 460] on button at bounding box center [861, 471] width 39 height 33
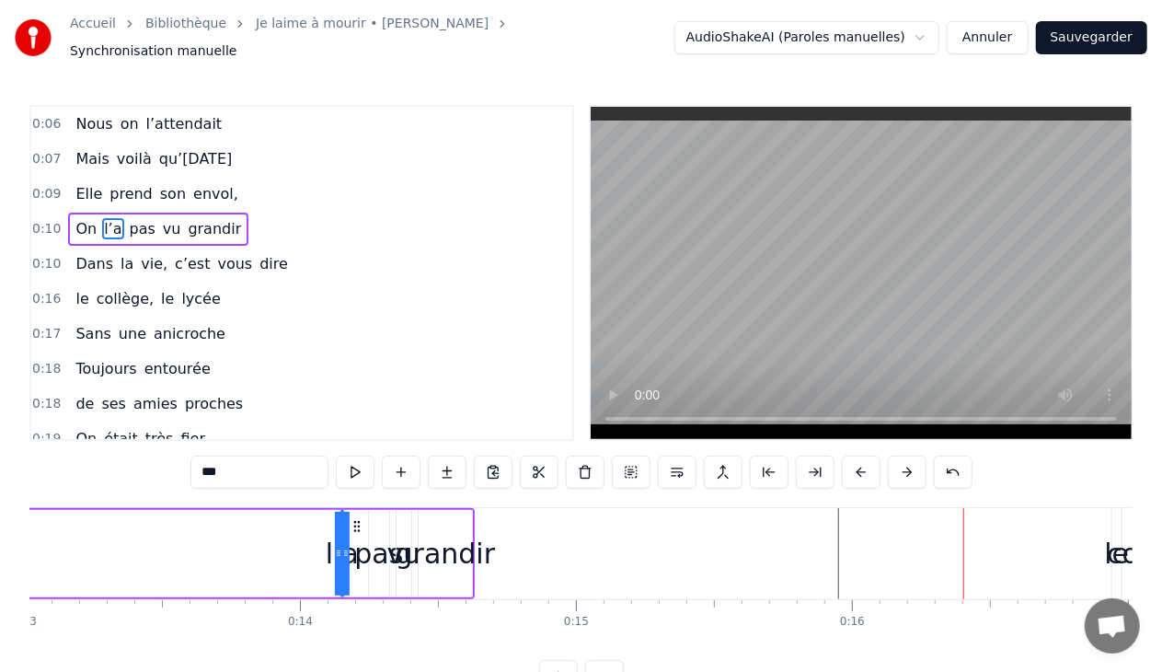
click at [854, 460] on button at bounding box center [861, 471] width 39 height 33
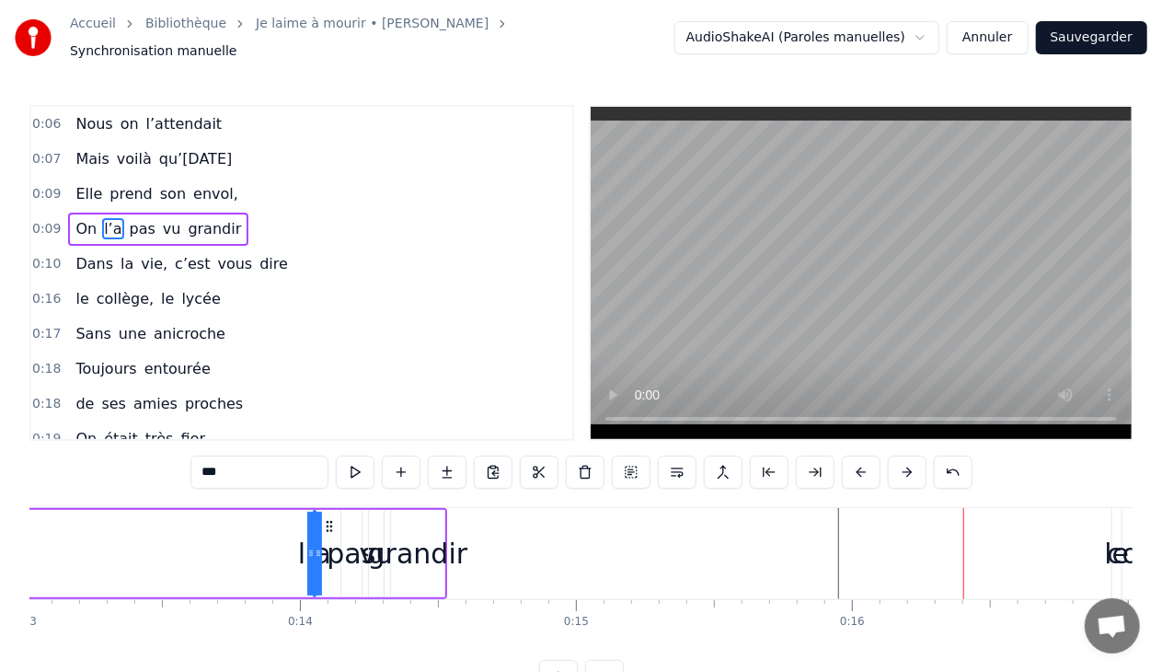
click at [854, 460] on button at bounding box center [861, 471] width 39 height 33
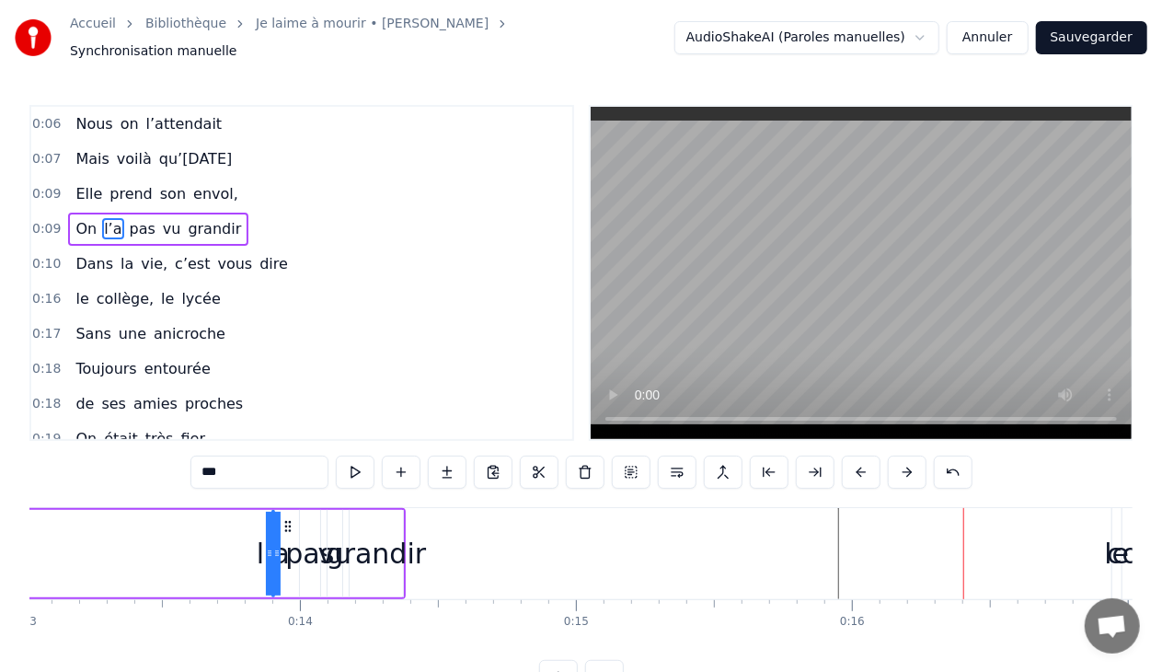
click at [854, 460] on button at bounding box center [861, 471] width 39 height 33
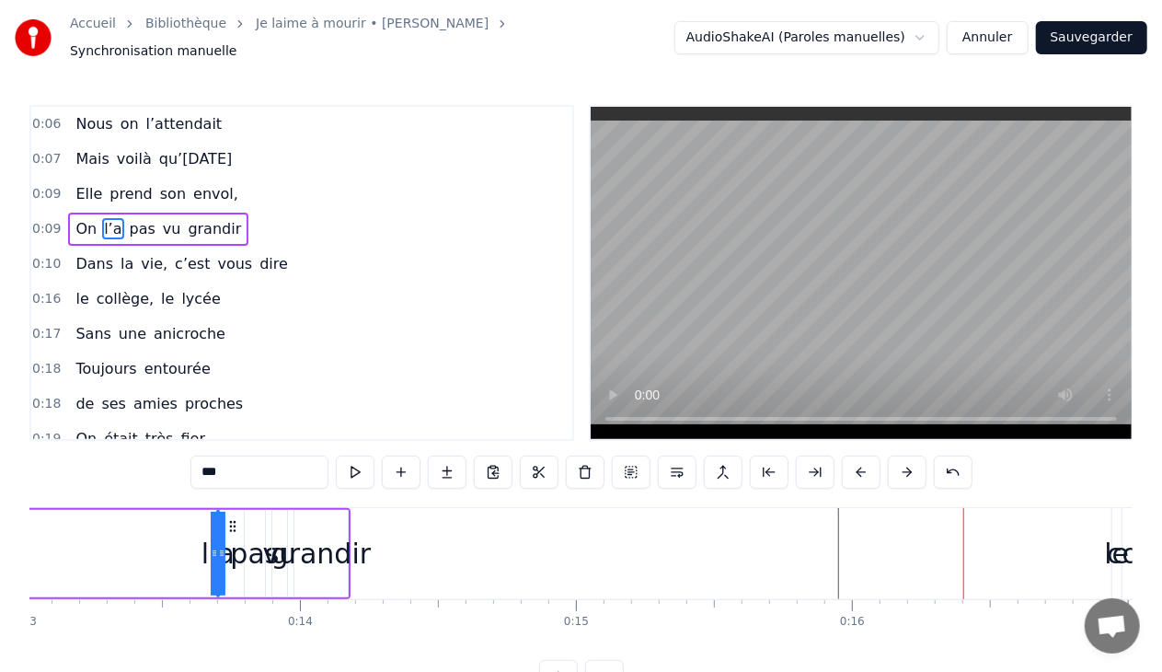
click at [854, 460] on button at bounding box center [861, 471] width 39 height 33
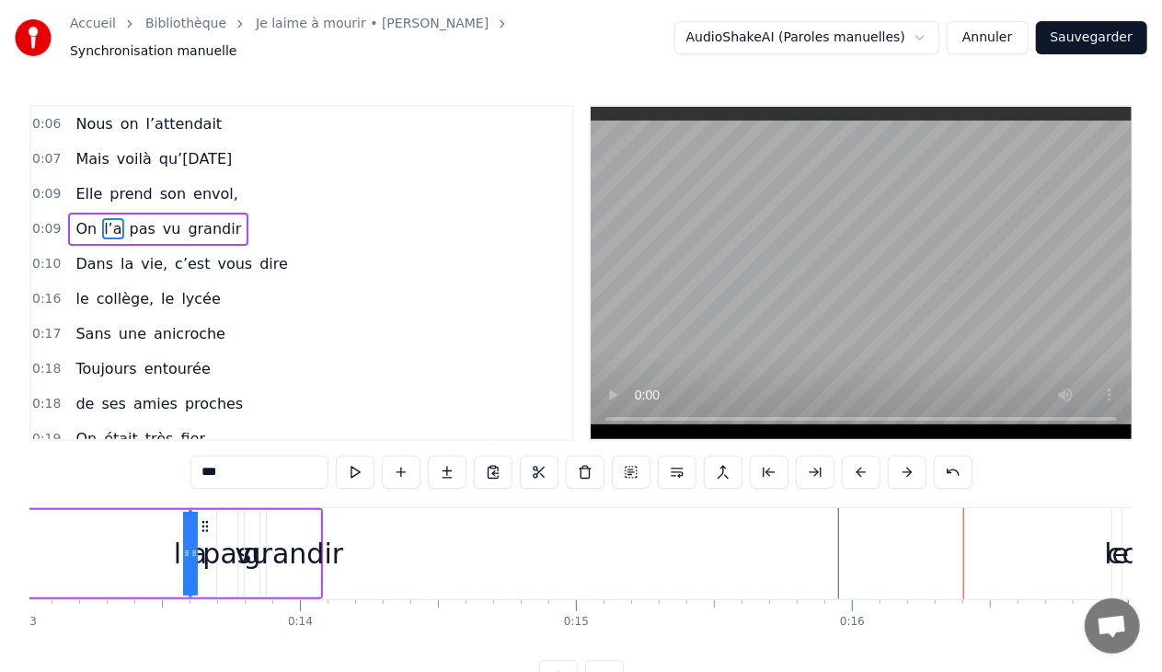
click at [854, 460] on button at bounding box center [861, 471] width 39 height 33
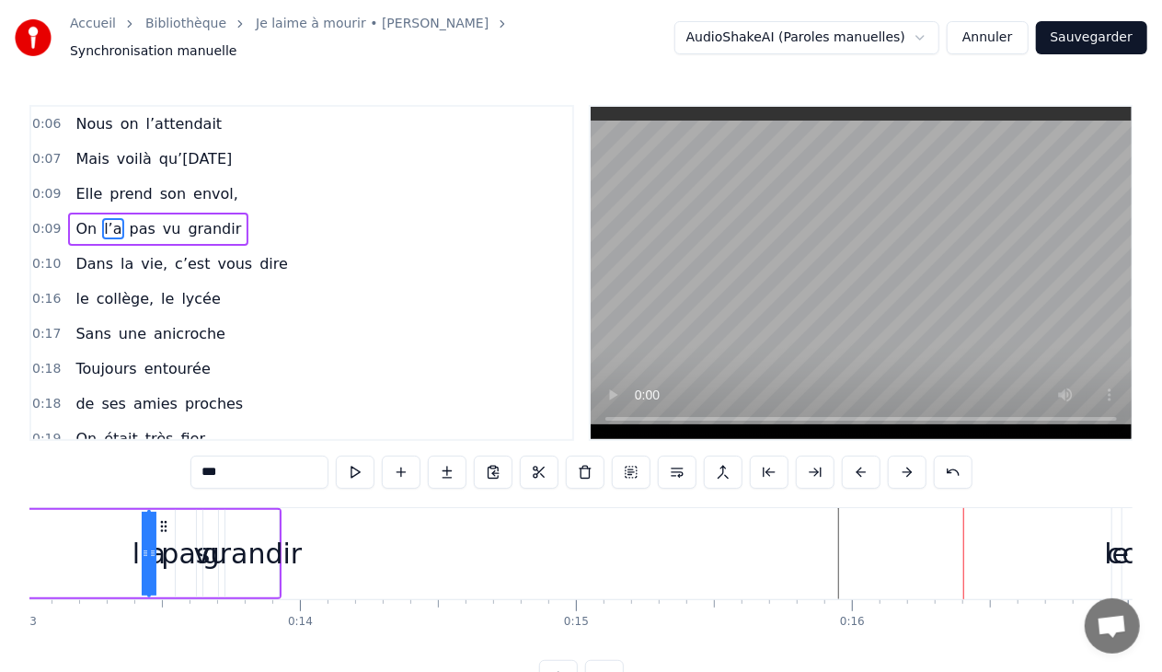
click at [854, 460] on button at bounding box center [861, 471] width 39 height 33
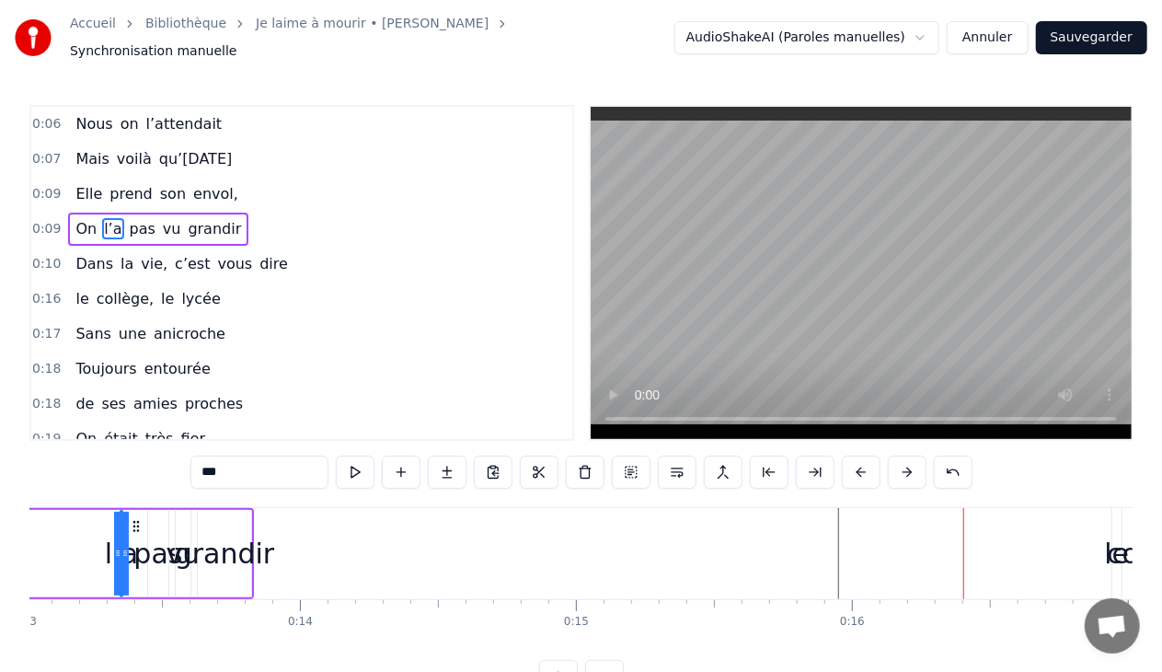
click at [854, 460] on button at bounding box center [861, 471] width 39 height 33
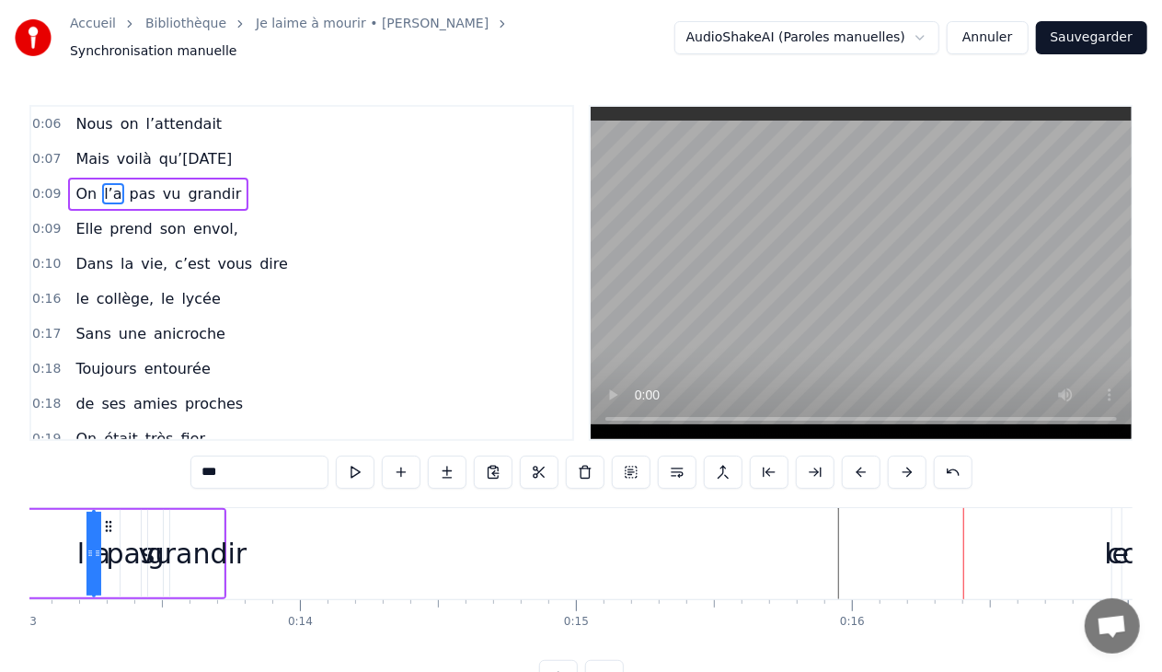
click at [854, 460] on button at bounding box center [861, 471] width 39 height 33
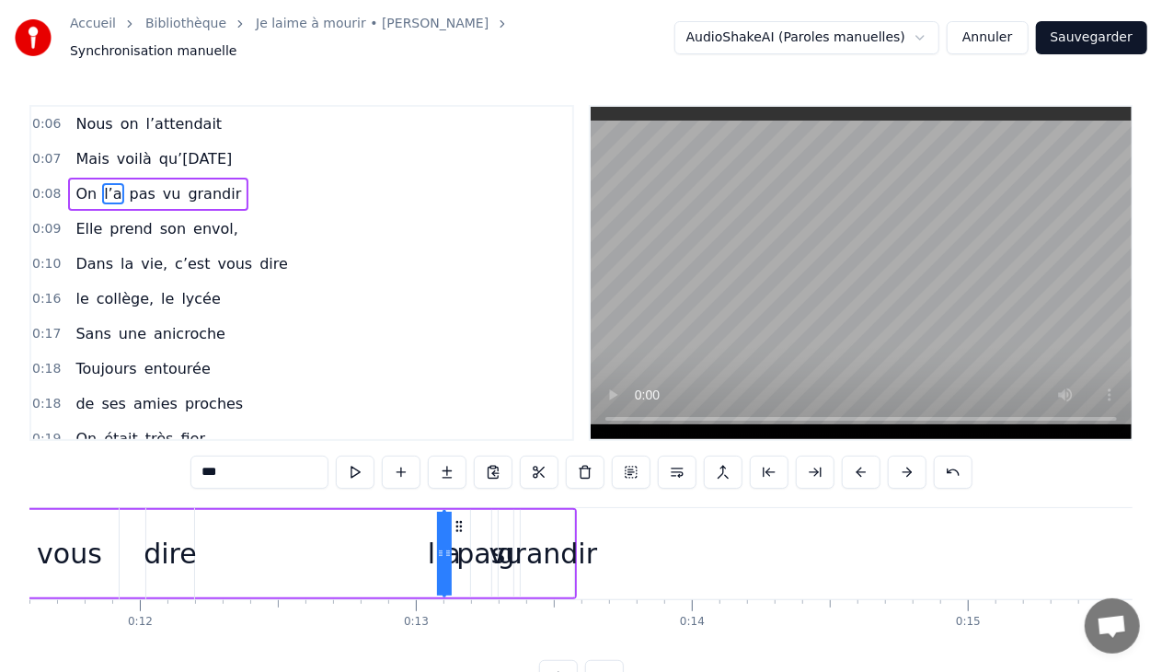
scroll to position [0, 3152]
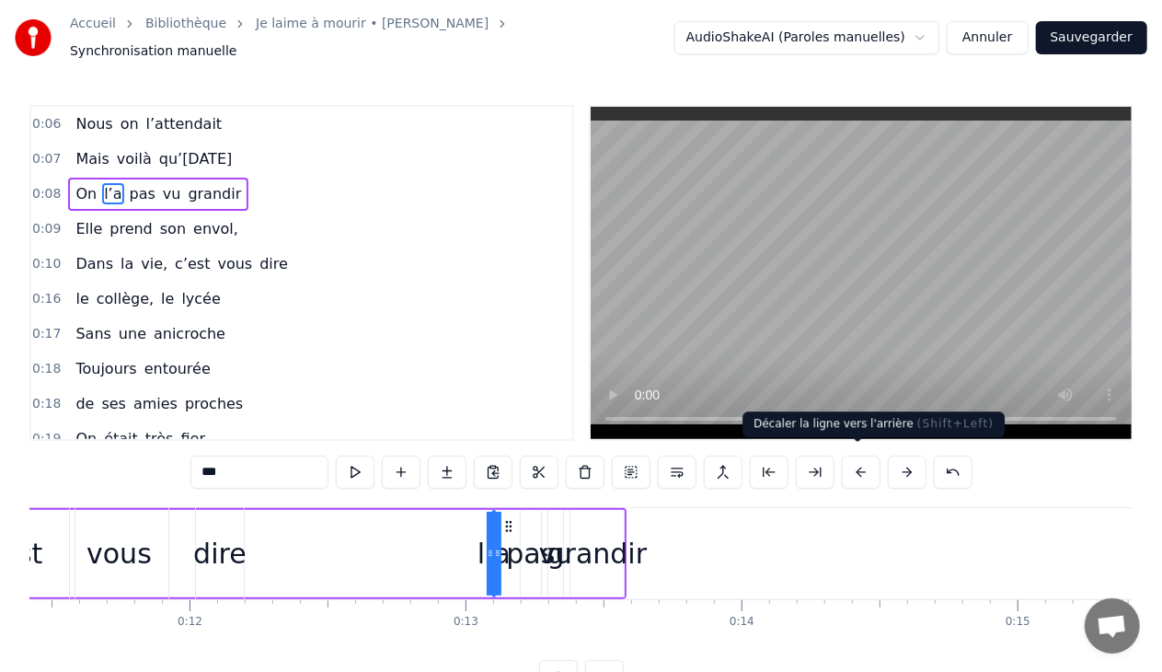
click at [863, 466] on button at bounding box center [861, 471] width 39 height 33
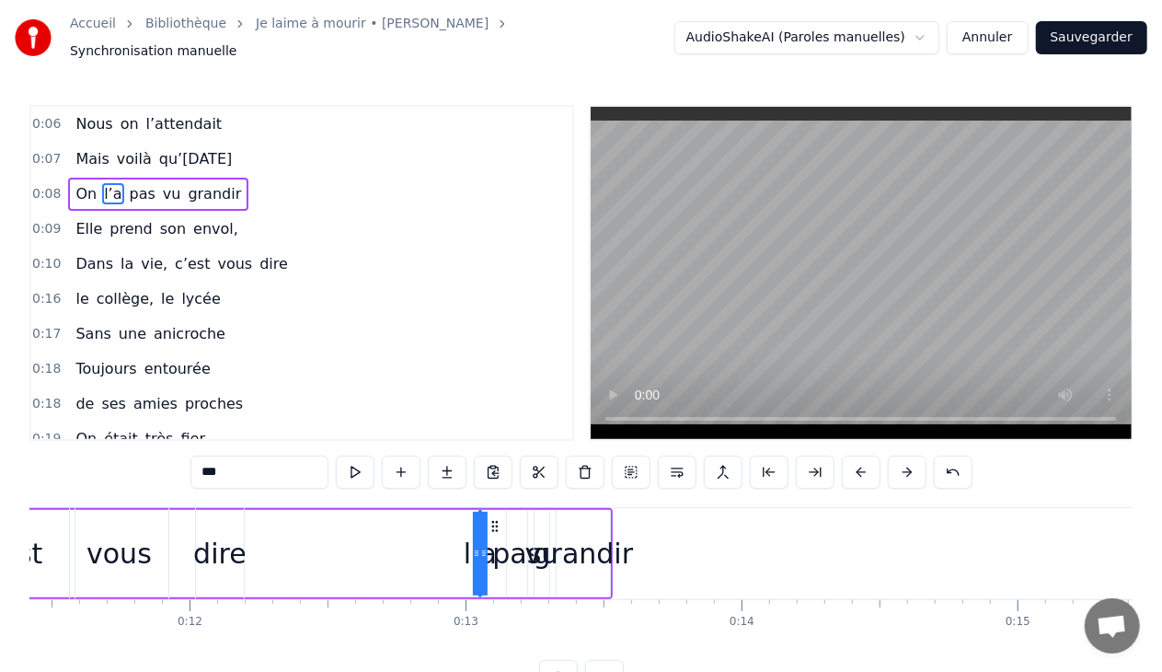
click at [863, 466] on button at bounding box center [861, 471] width 39 height 33
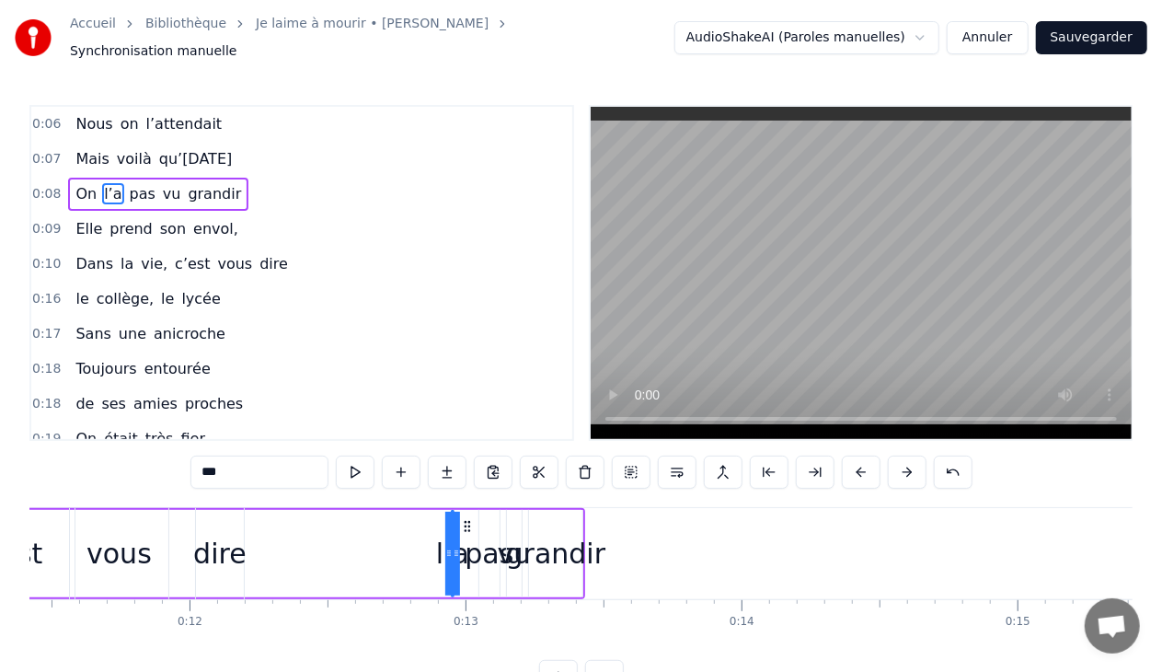
click at [863, 466] on button at bounding box center [861, 471] width 39 height 33
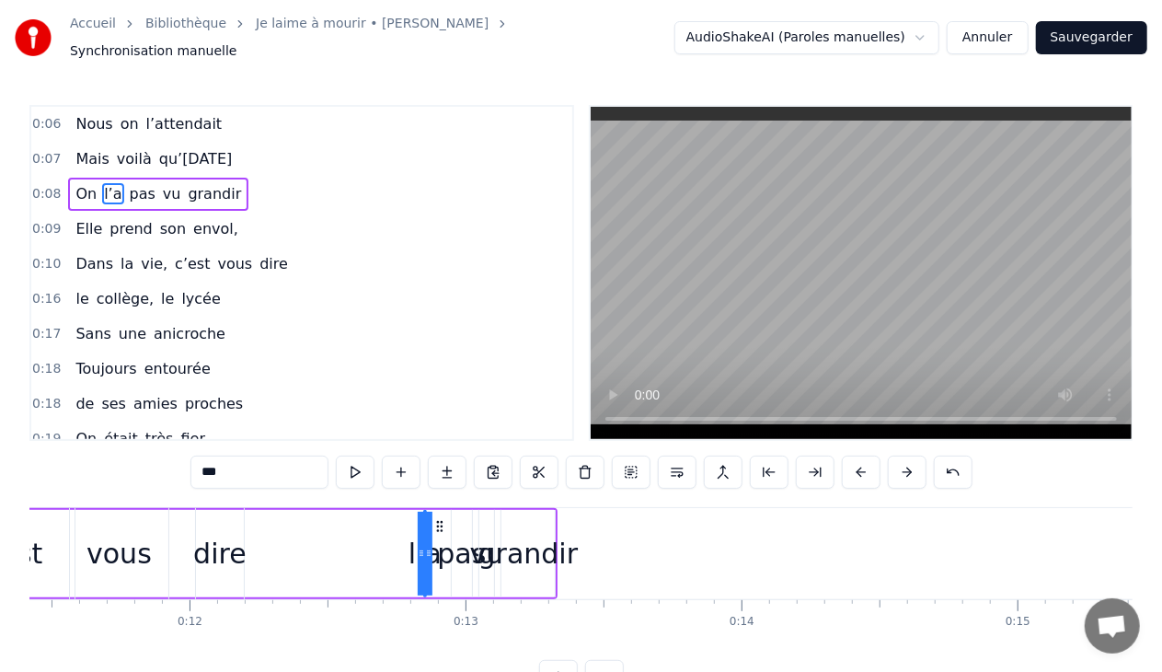
click at [863, 466] on button at bounding box center [861, 471] width 39 height 33
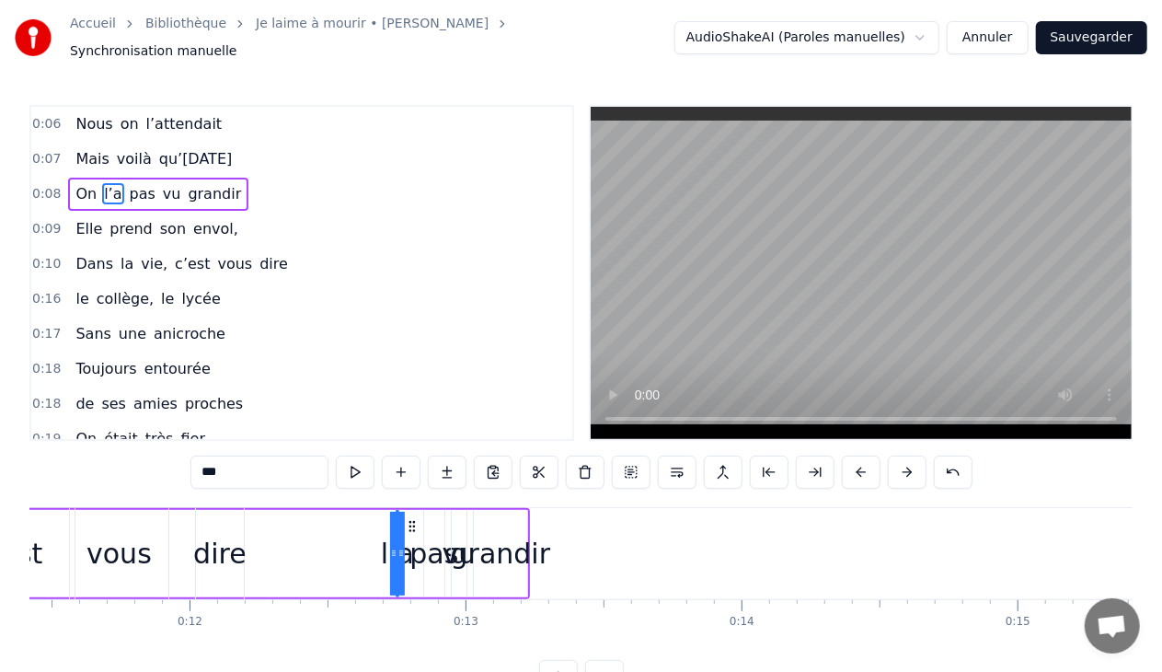
click at [863, 466] on button at bounding box center [861, 471] width 39 height 33
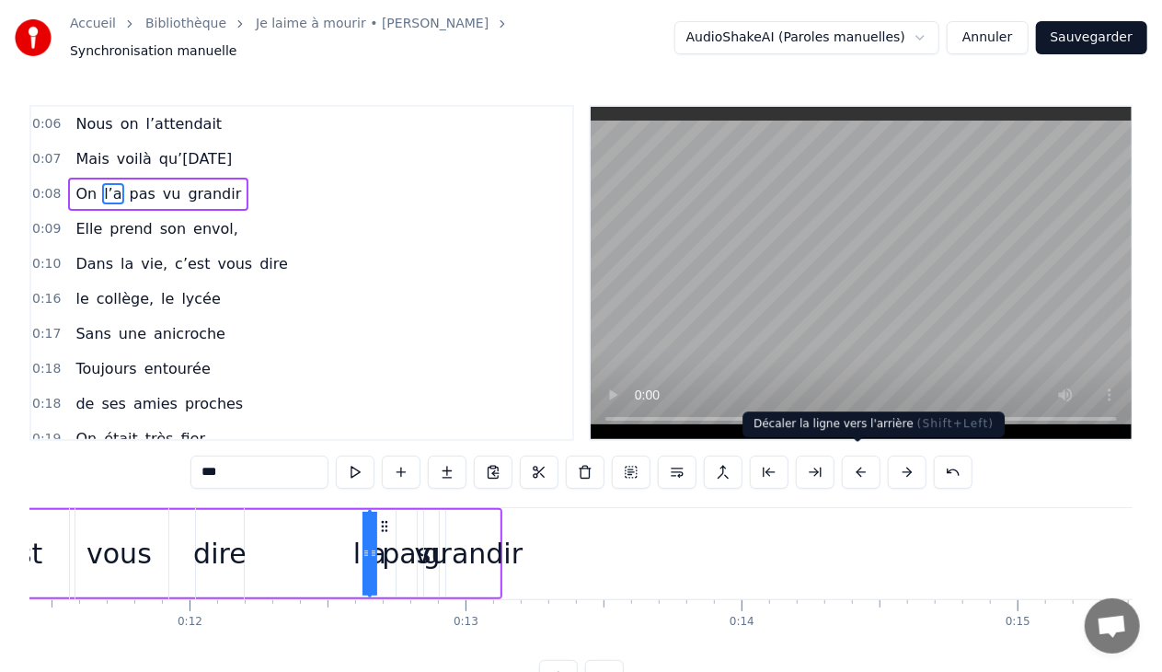
click at [848, 462] on button at bounding box center [861, 471] width 39 height 33
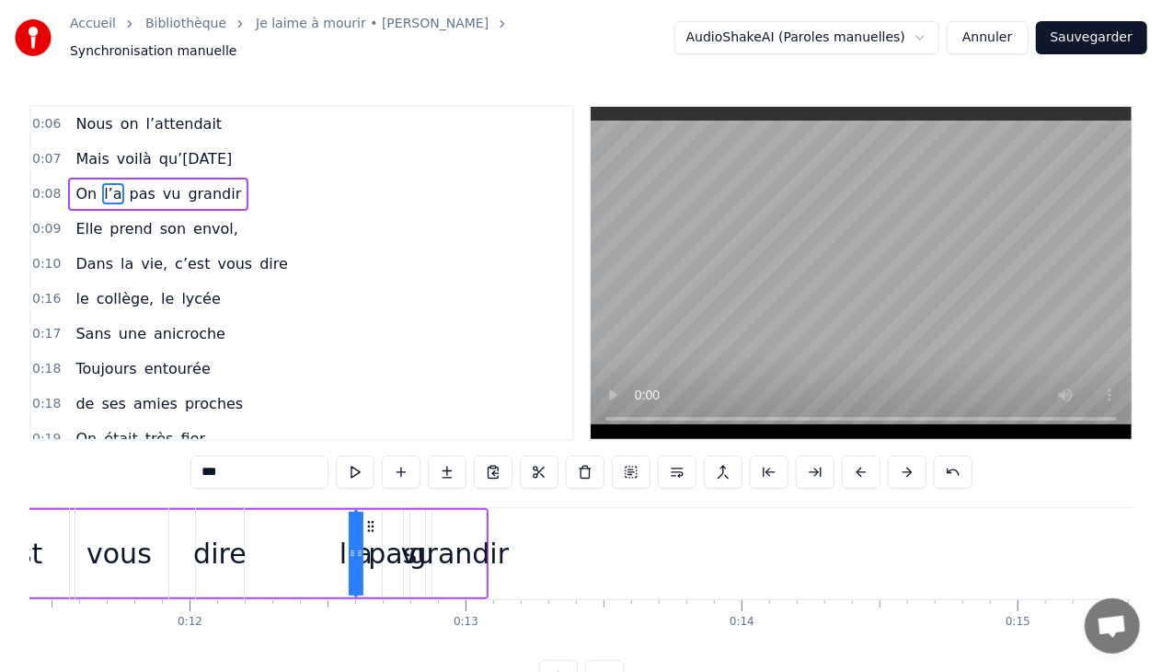
click at [848, 462] on button at bounding box center [861, 471] width 39 height 33
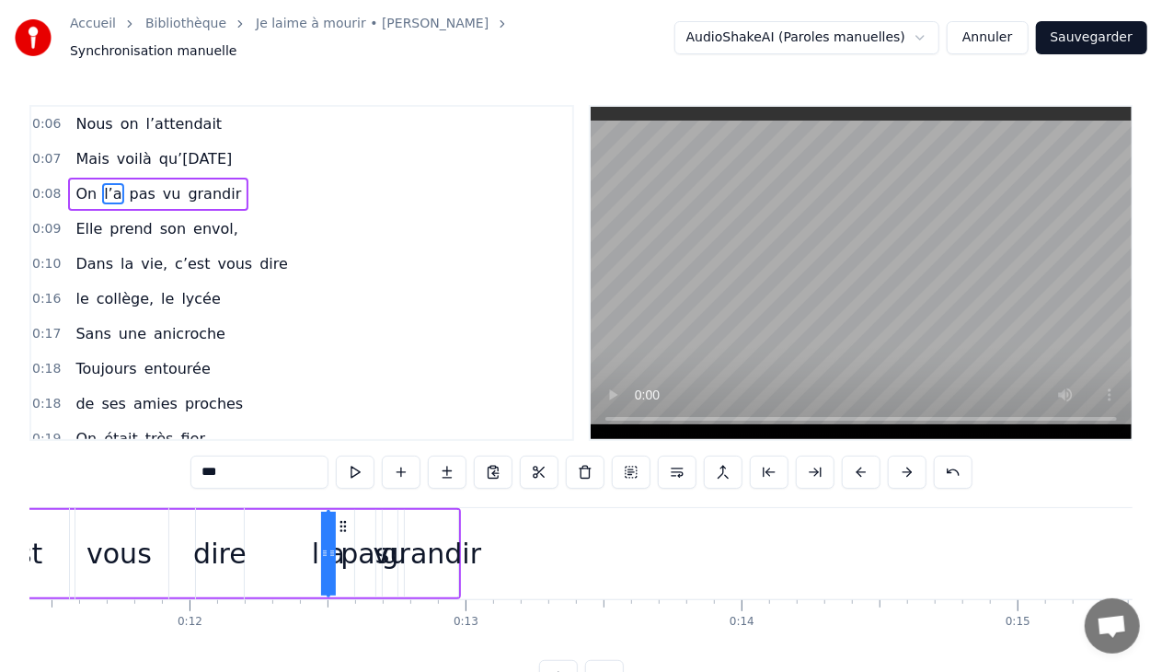
click at [848, 462] on button at bounding box center [861, 471] width 39 height 33
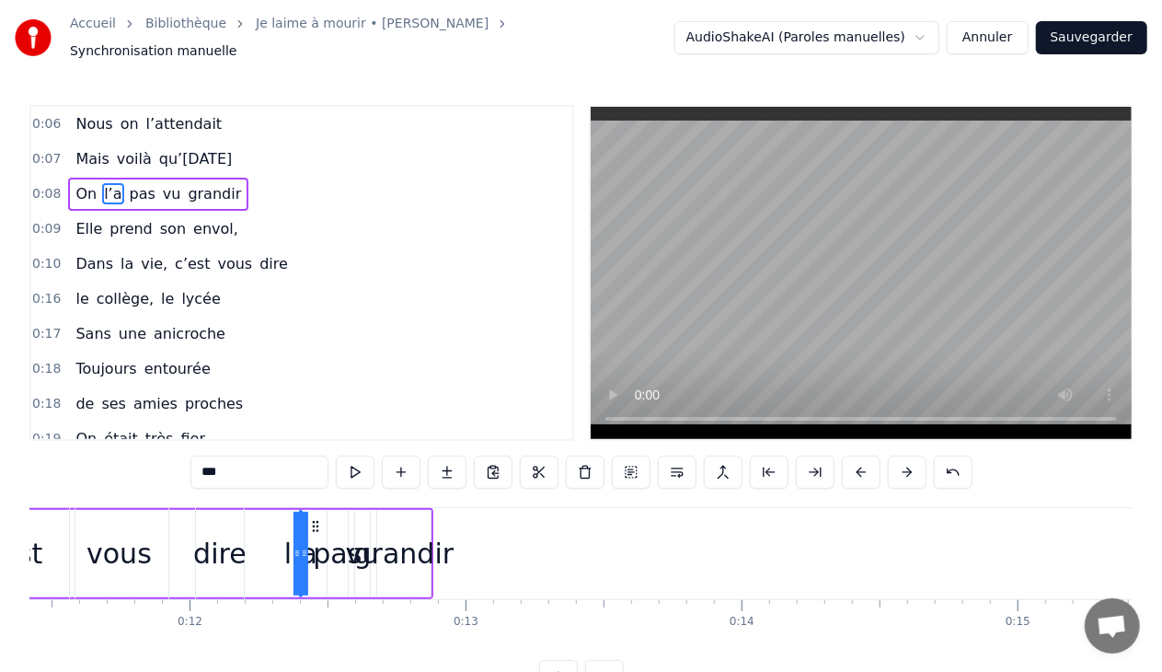
click at [848, 462] on button at bounding box center [861, 471] width 39 height 33
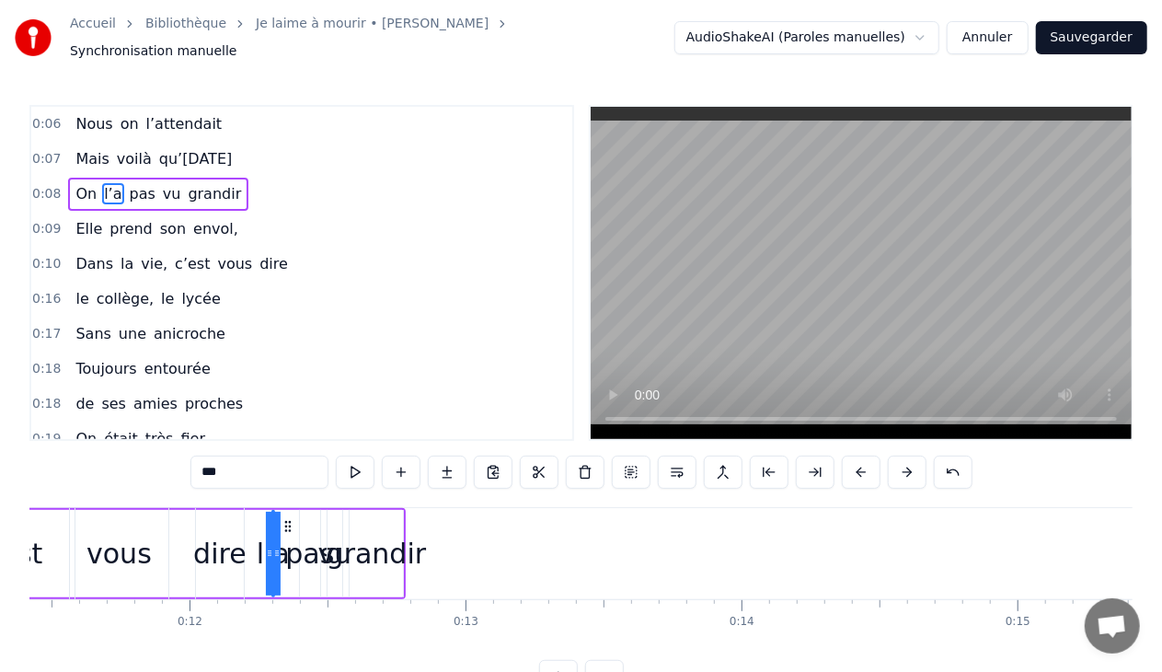
click at [848, 462] on button at bounding box center [861, 471] width 39 height 33
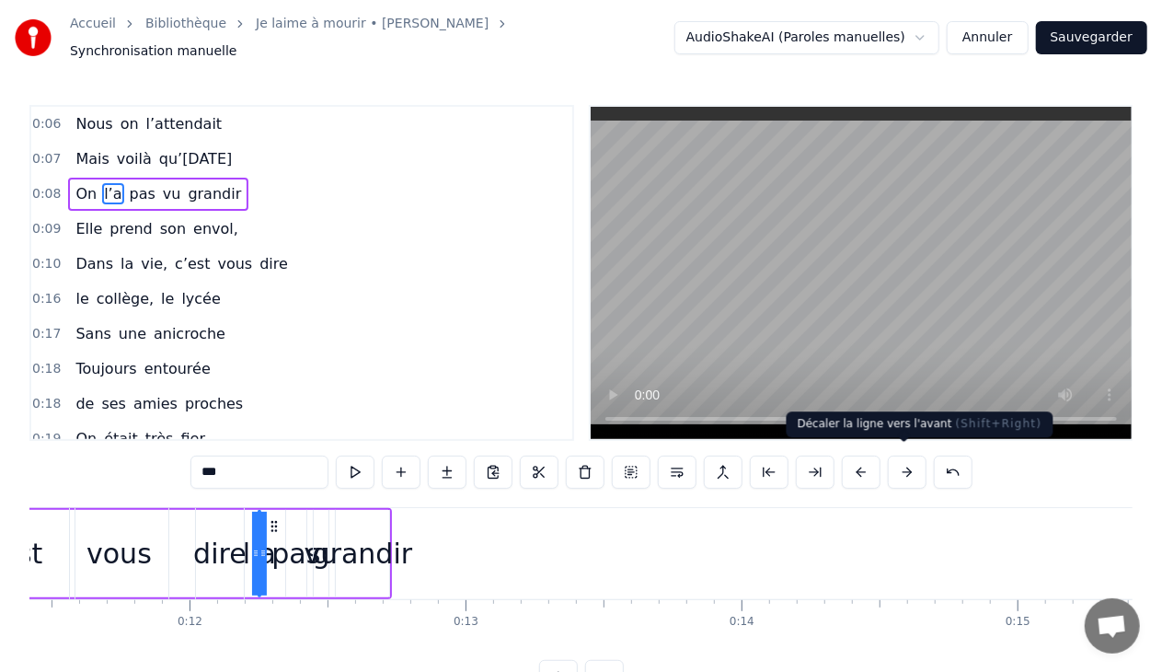
click at [908, 462] on button at bounding box center [907, 471] width 39 height 33
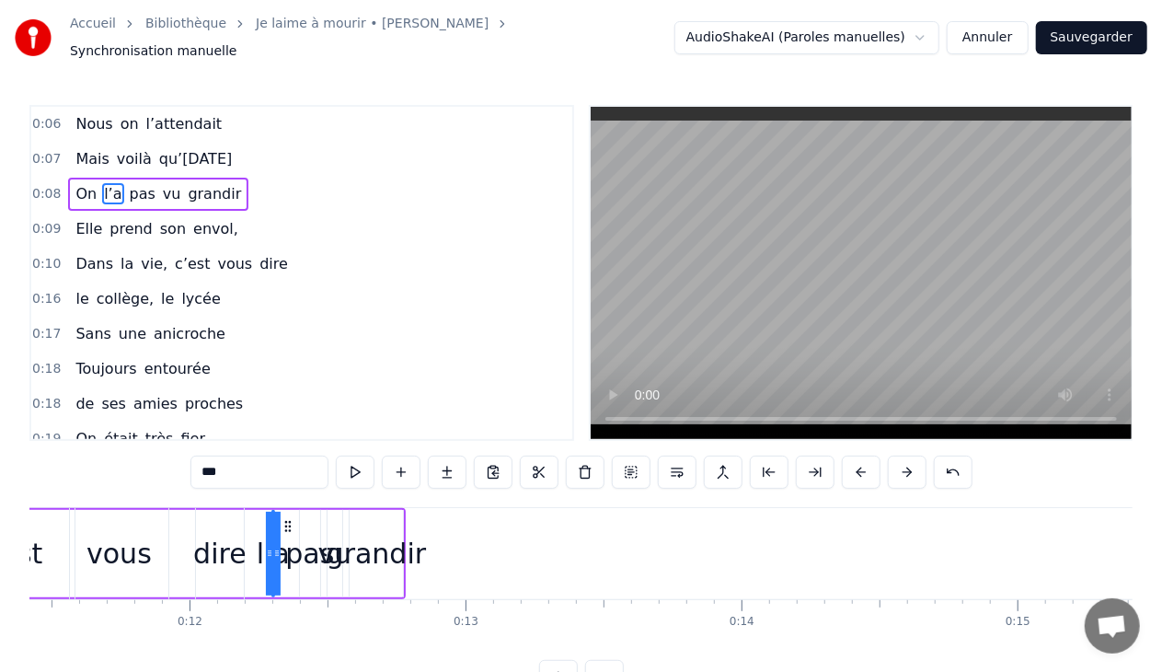
click at [908, 462] on button at bounding box center [907, 471] width 39 height 33
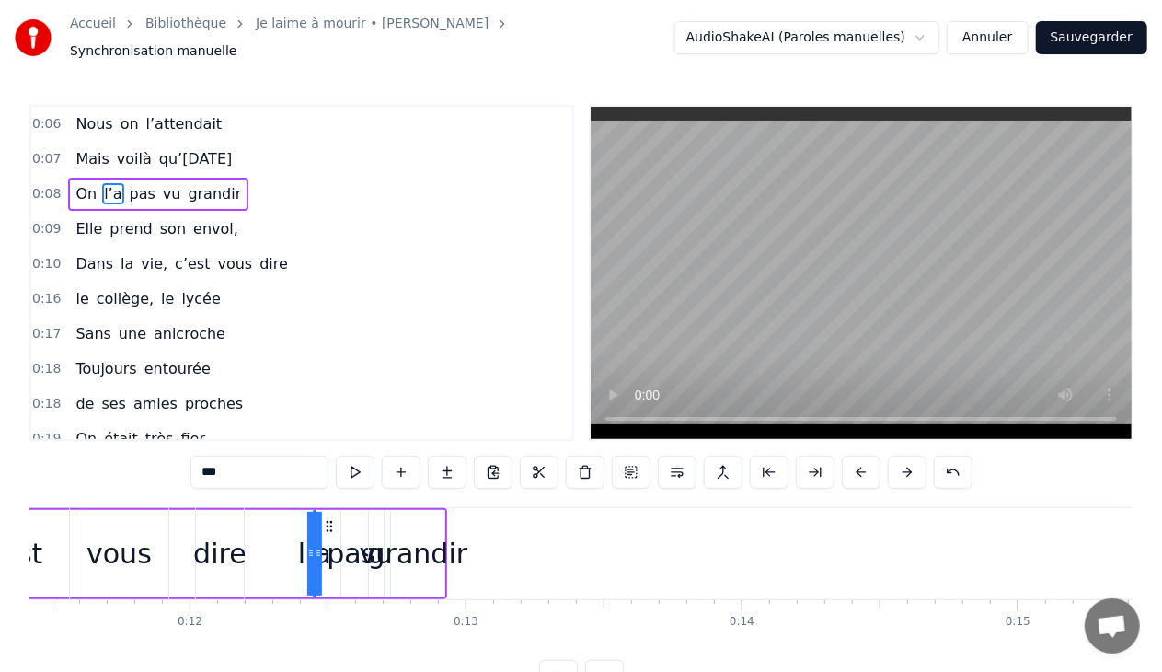
click at [908, 462] on button at bounding box center [907, 471] width 39 height 33
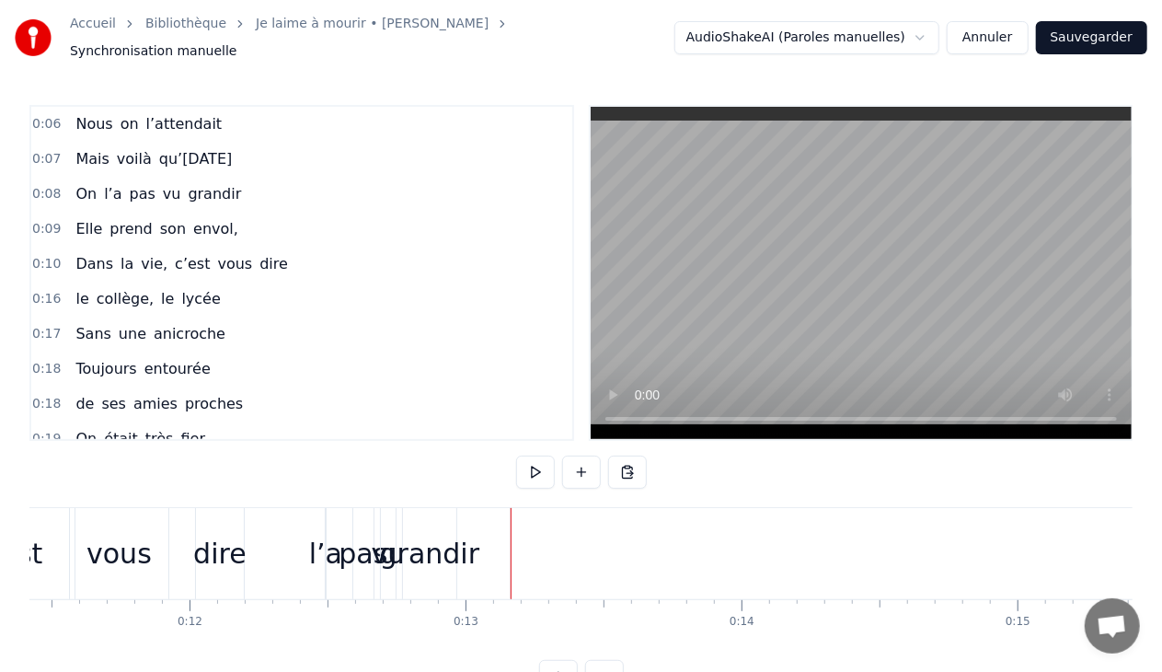
click at [322, 534] on div "l’a" at bounding box center [325, 553] width 33 height 41
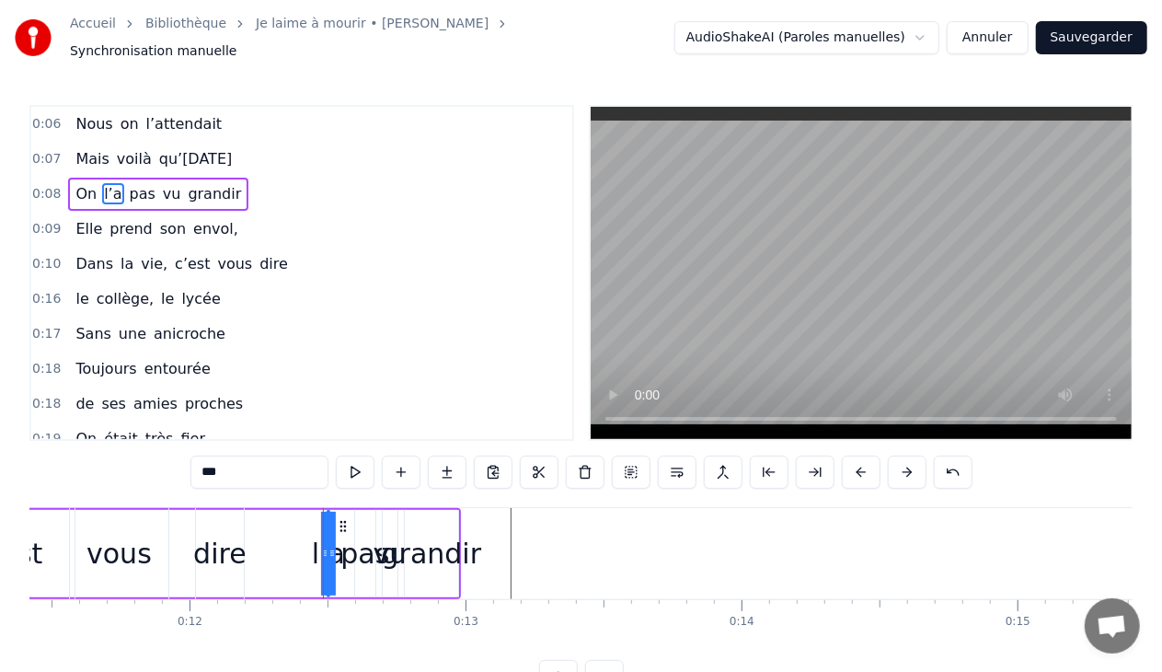
drag, startPoint x: 326, startPoint y: 525, endPoint x: 254, endPoint y: 524, distance: 71.8
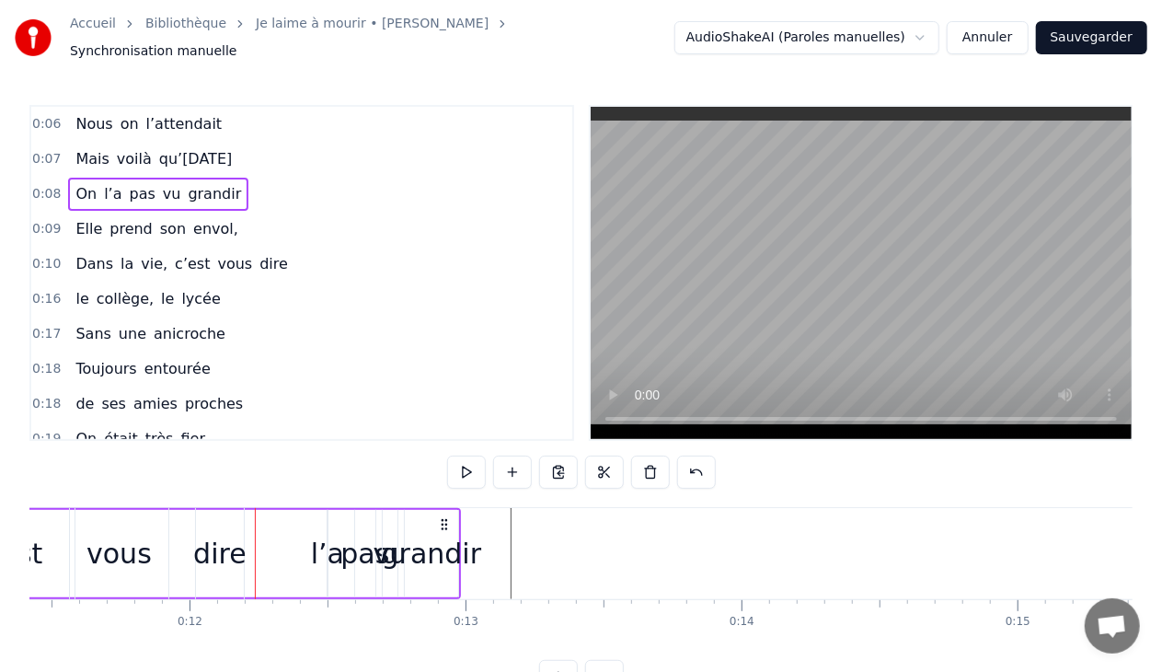
click at [316, 535] on div "l’a" at bounding box center [327, 553] width 33 height 41
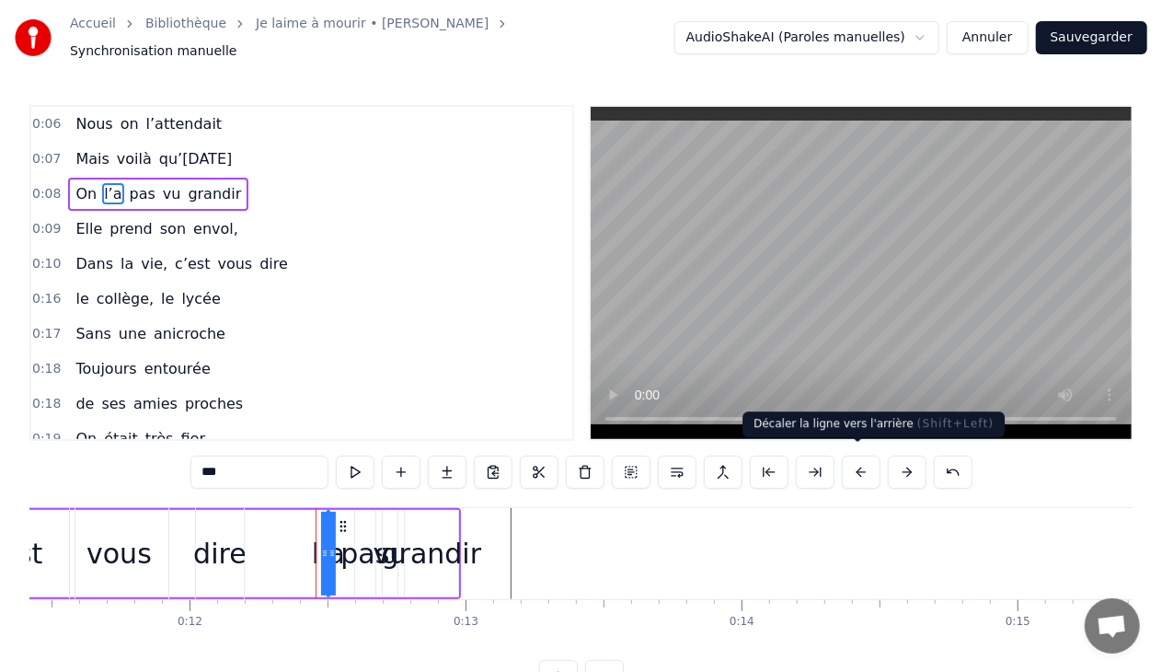
click at [848, 464] on button at bounding box center [861, 471] width 39 height 33
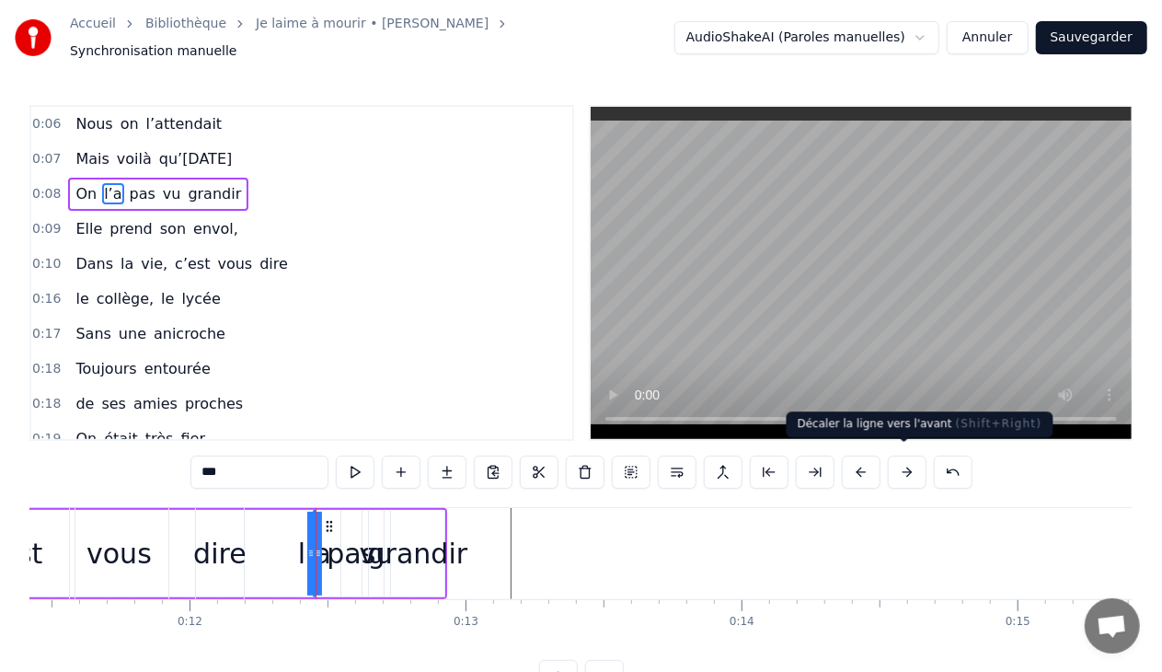
click at [891, 461] on button at bounding box center [907, 471] width 39 height 33
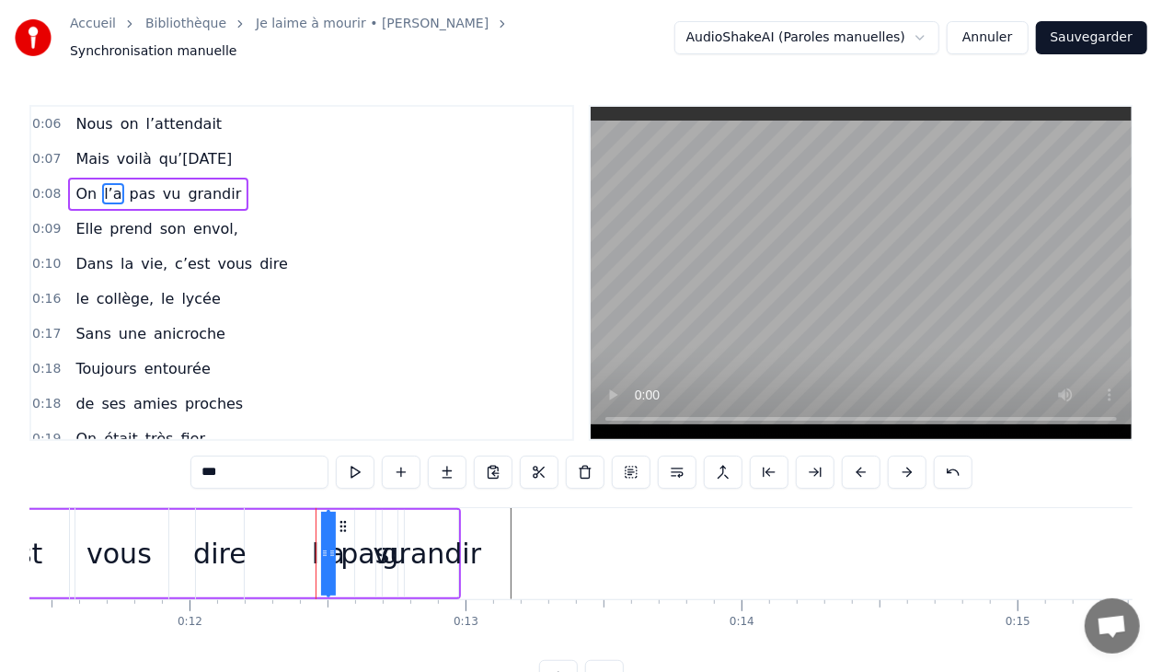
click at [382, 553] on div "vu" at bounding box center [391, 553] width 34 height 41
type input "**"
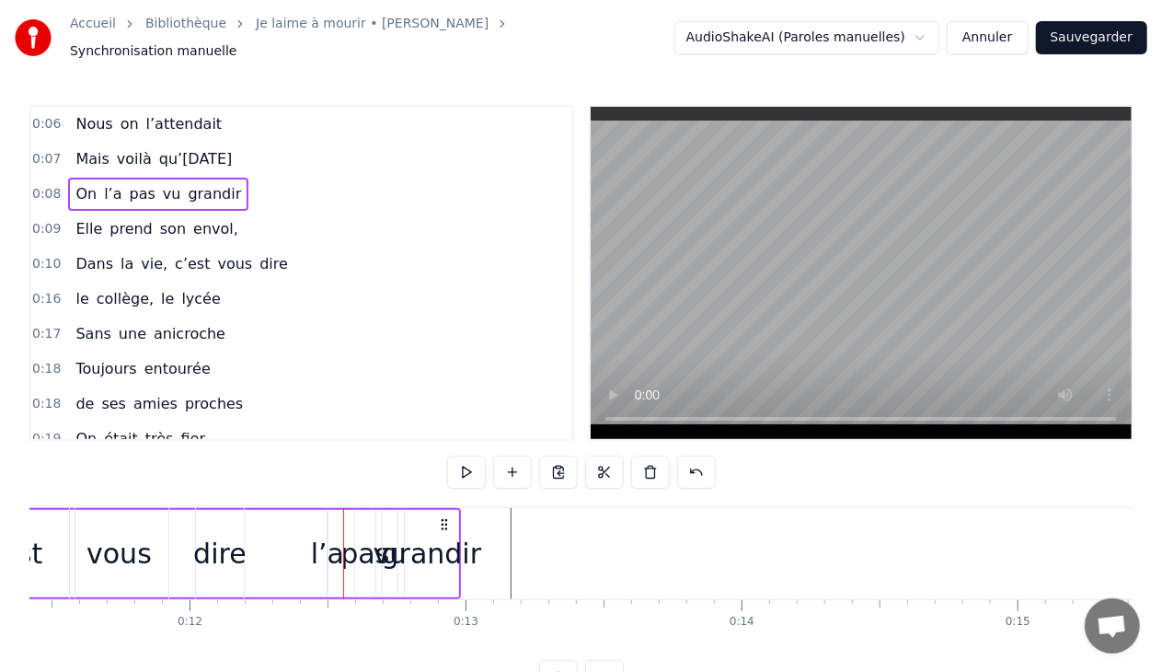
click at [335, 564] on div "l’a" at bounding box center [327, 553] width 33 height 41
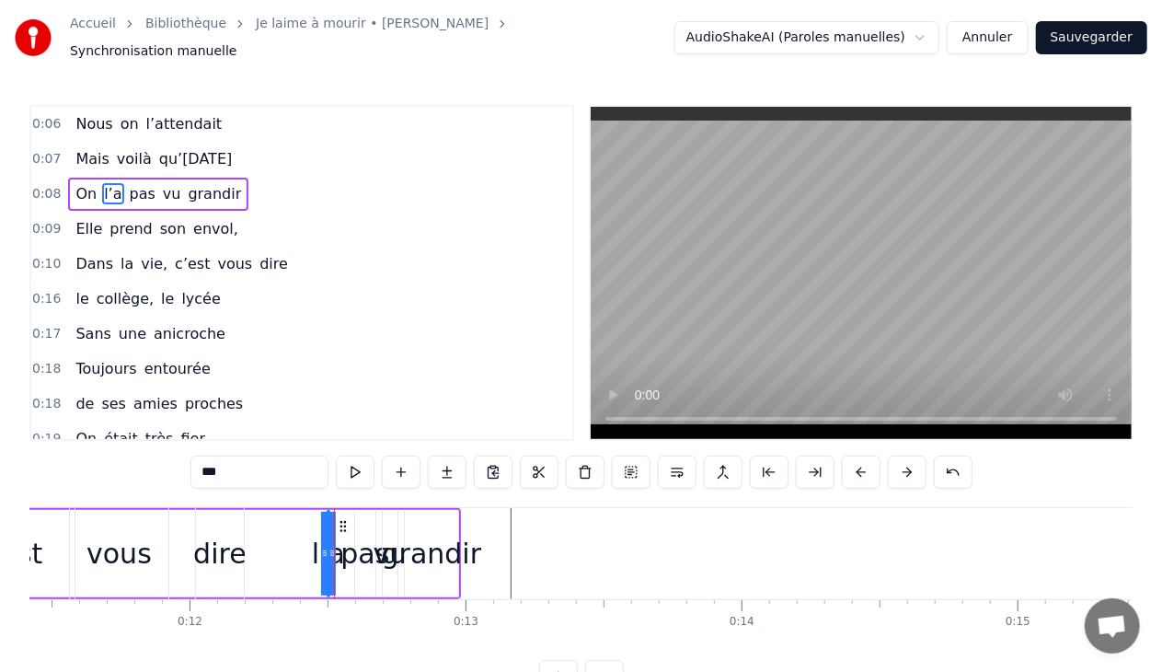
drag, startPoint x: 320, startPoint y: 546, endPoint x: 265, endPoint y: 539, distance: 55.7
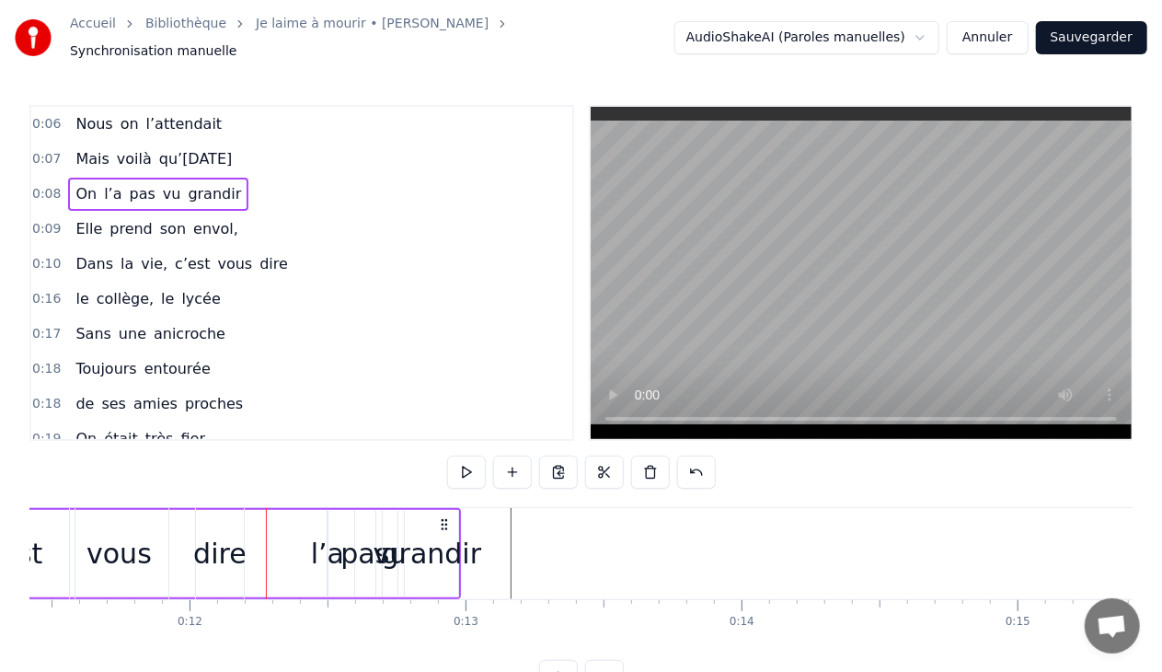
click at [369, 571] on div "pas" at bounding box center [365, 553] width 20 height 87
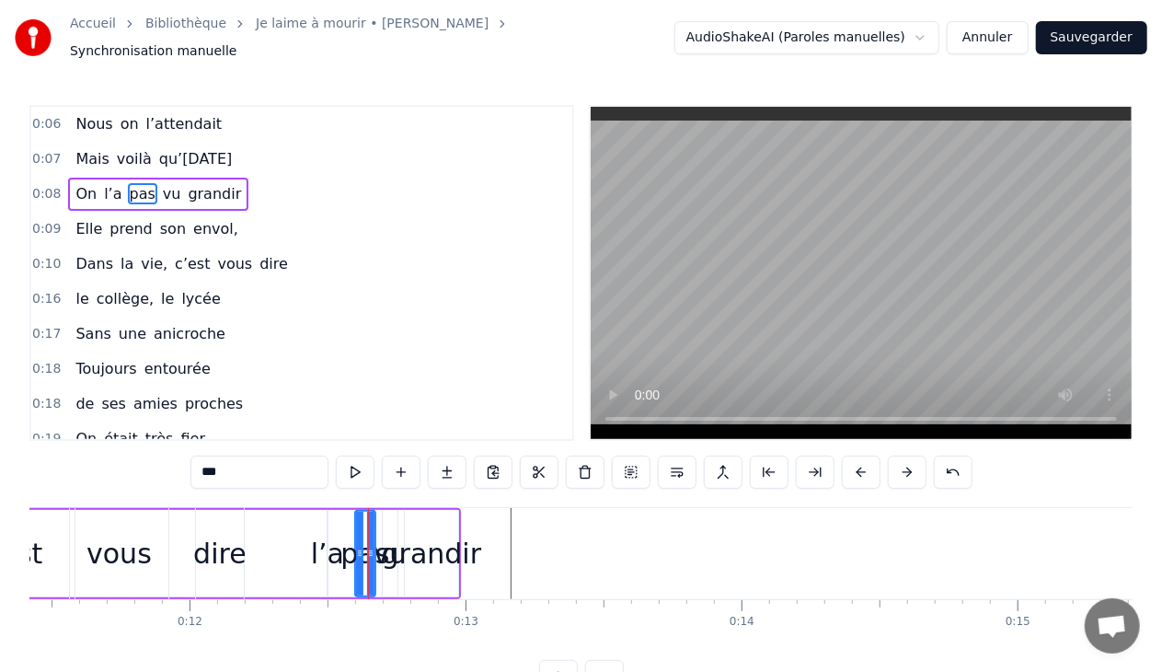
click at [335, 540] on div "l’a" at bounding box center [327, 553] width 33 height 41
type input "***"
drag, startPoint x: 325, startPoint y: 563, endPoint x: 267, endPoint y: 548, distance: 59.8
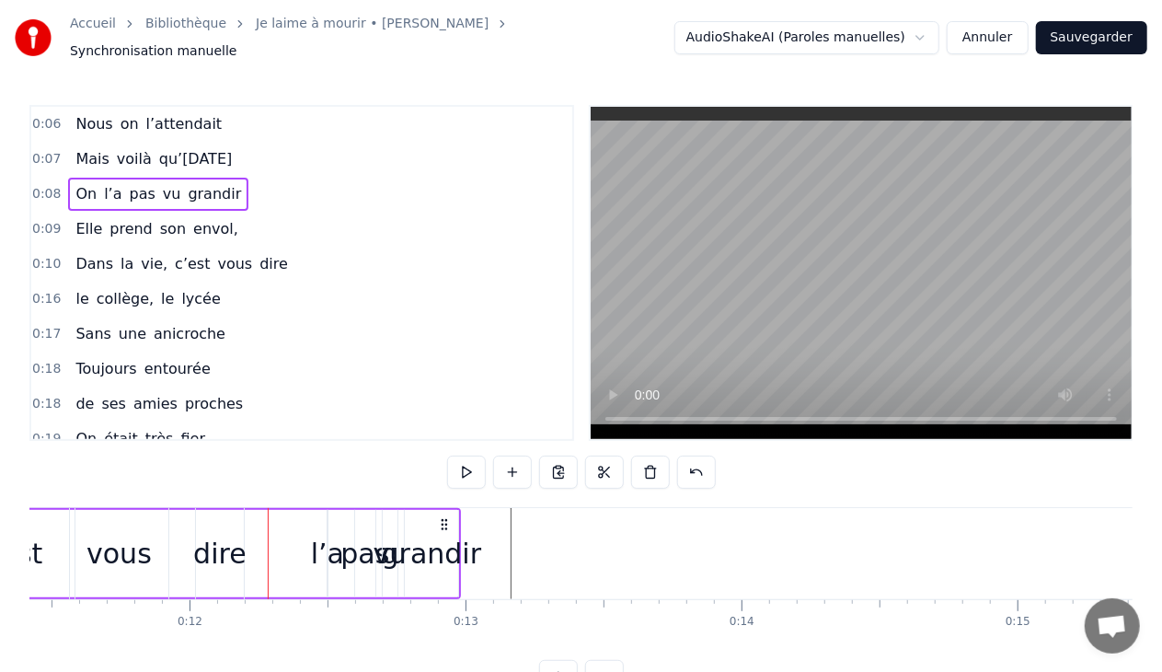
click at [338, 548] on div "l’a" at bounding box center [327, 553] width 33 height 41
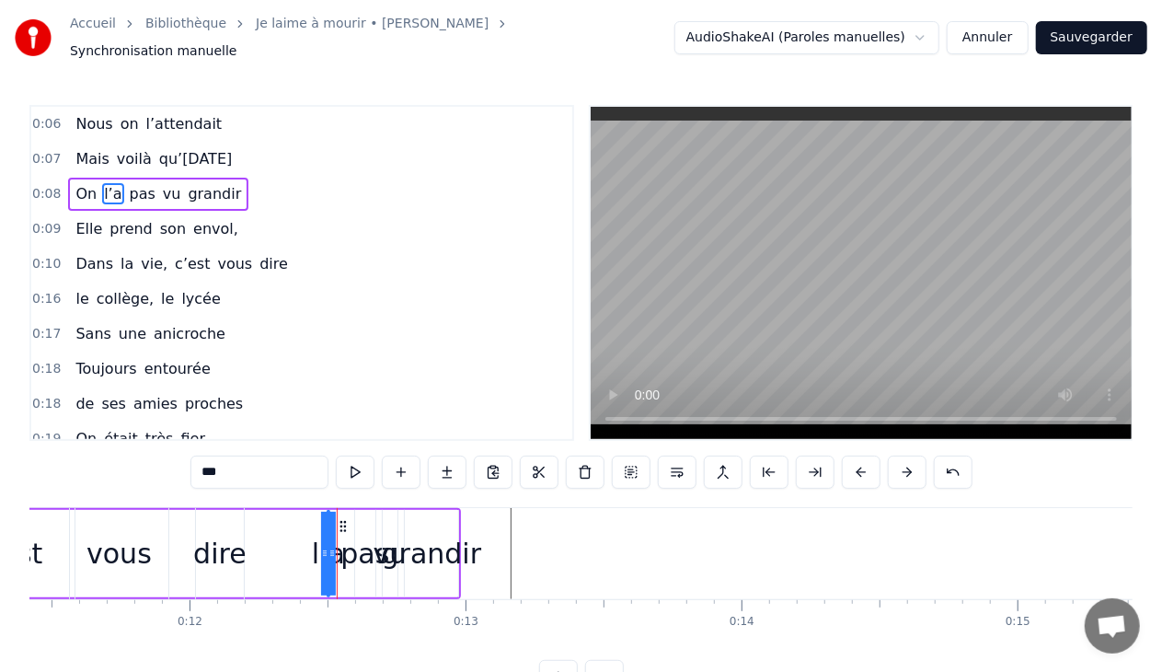
click at [399, 538] on div "grandir" at bounding box center [432, 553] width 100 height 41
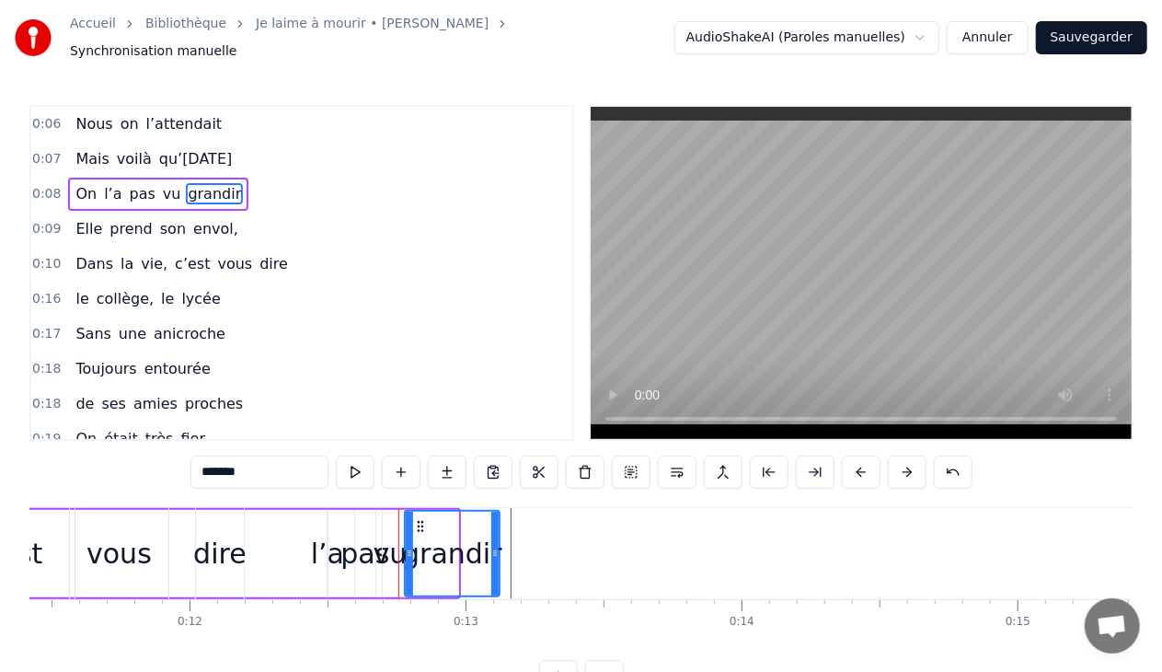
drag, startPoint x: 453, startPoint y: 542, endPoint x: 499, endPoint y: 557, distance: 48.3
click at [499, 557] on div at bounding box center [494, 554] width 7 height 84
drag, startPoint x: 408, startPoint y: 546, endPoint x: 420, endPoint y: 547, distance: 12.0
click at [420, 547] on icon at bounding box center [420, 553] width 7 height 15
click at [395, 546] on div "vu" at bounding box center [391, 553] width 34 height 41
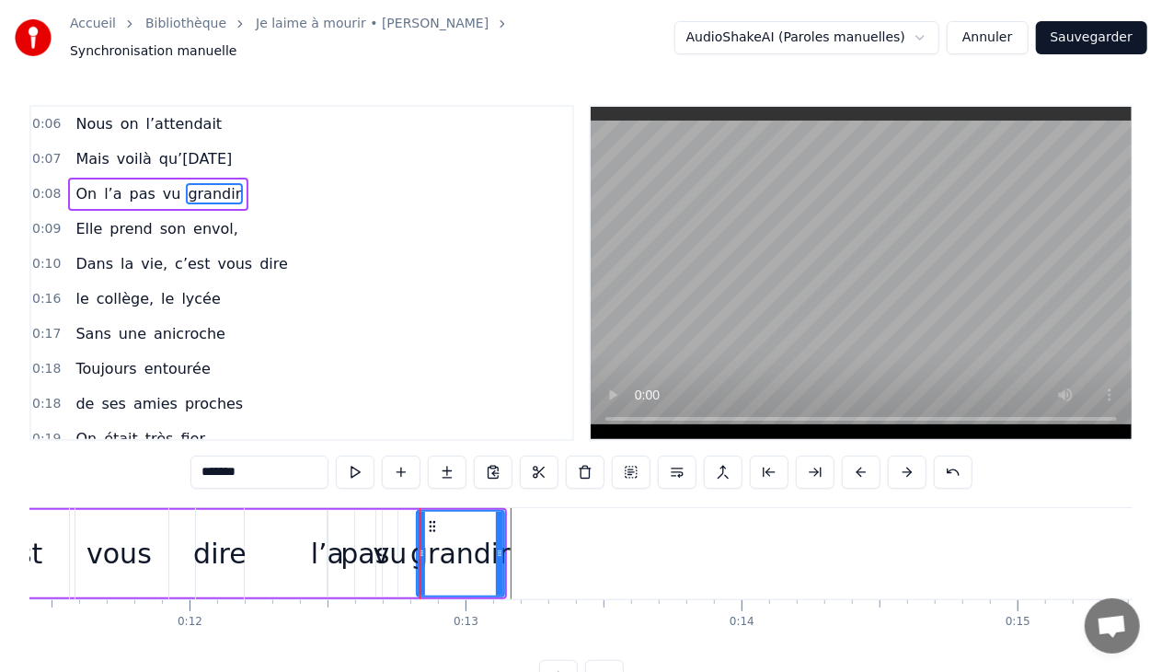
type input "**"
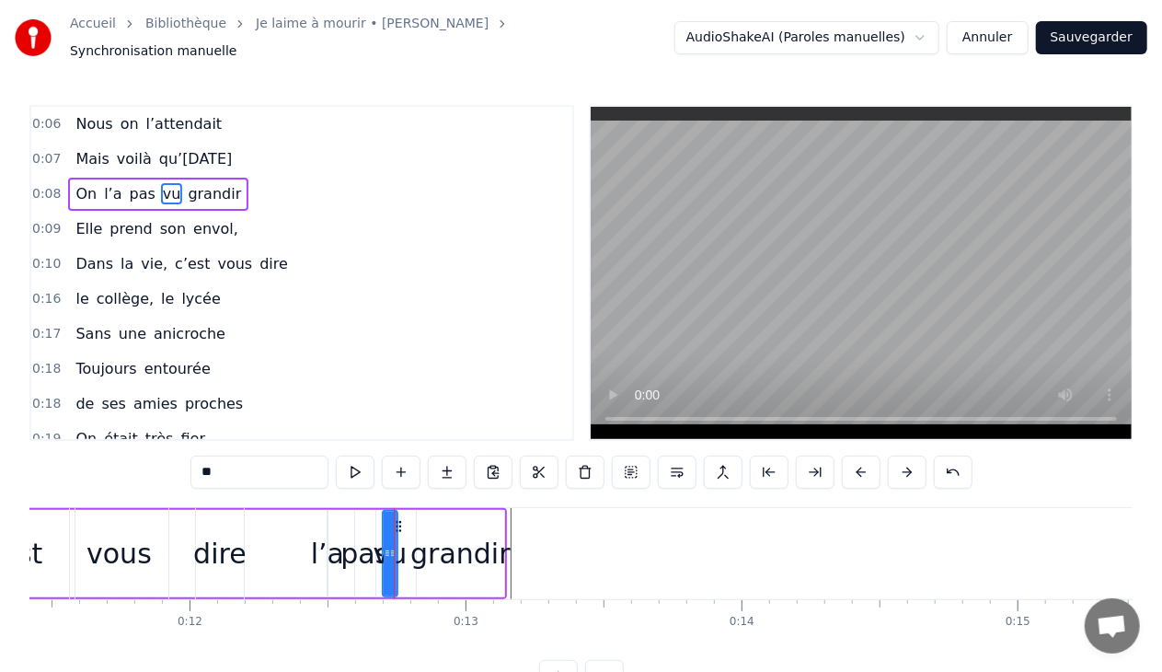
drag, startPoint x: 394, startPoint y: 546, endPoint x: 409, endPoint y: 550, distance: 16.1
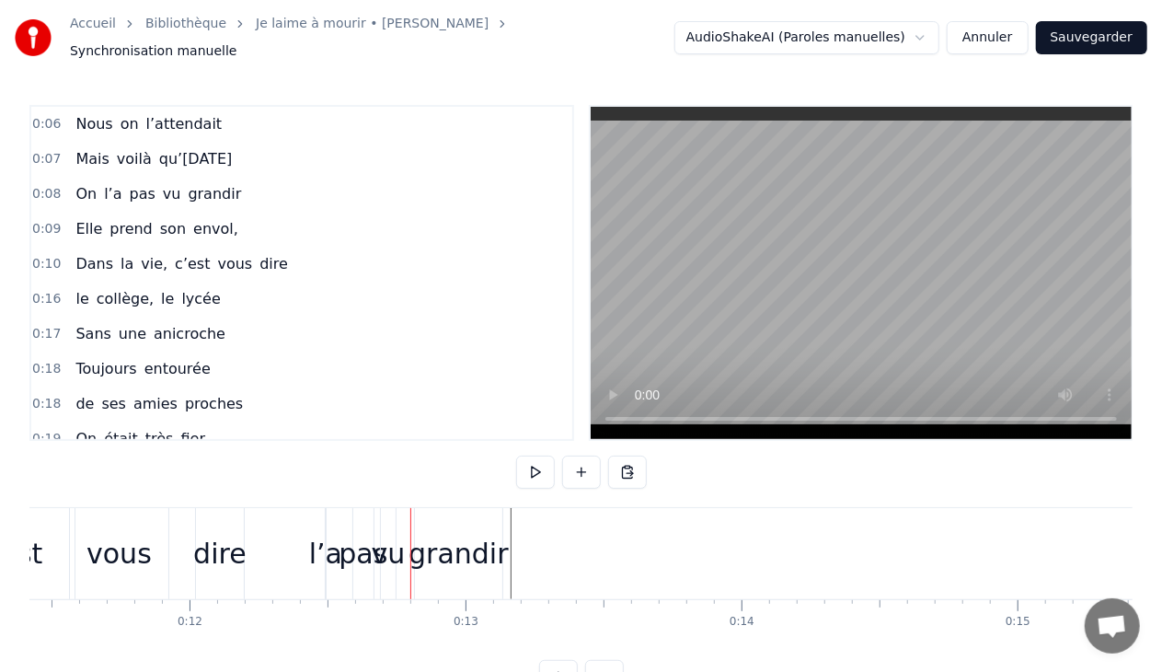
click at [362, 550] on div "pas" at bounding box center [363, 553] width 49 height 41
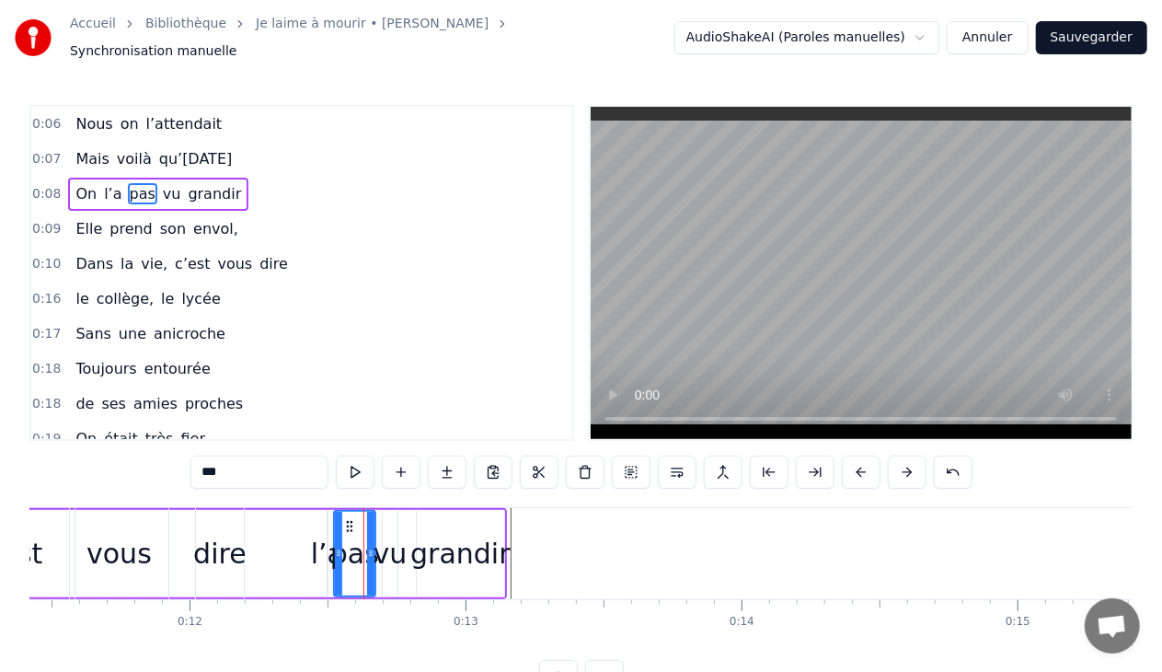
drag, startPoint x: 360, startPoint y: 542, endPoint x: 339, endPoint y: 541, distance: 21.2
click at [339, 546] on icon at bounding box center [338, 553] width 7 height 15
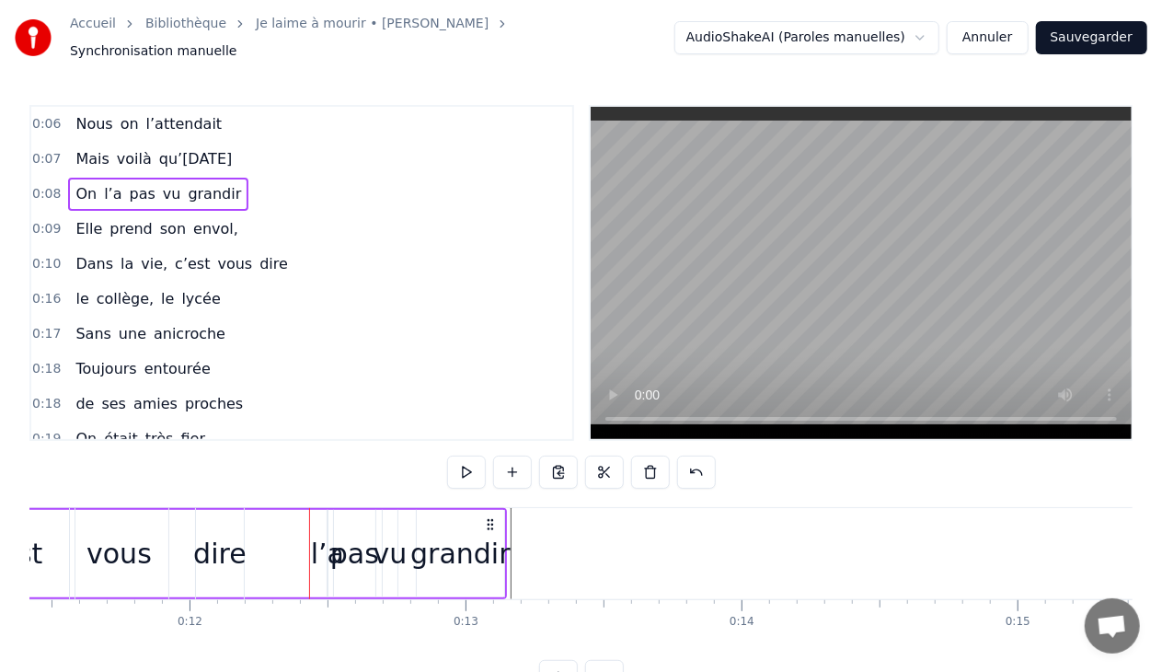
click at [318, 546] on div "l’a" at bounding box center [327, 553] width 33 height 41
drag, startPoint x: 320, startPoint y: 544, endPoint x: 219, endPoint y: 522, distance: 103.6
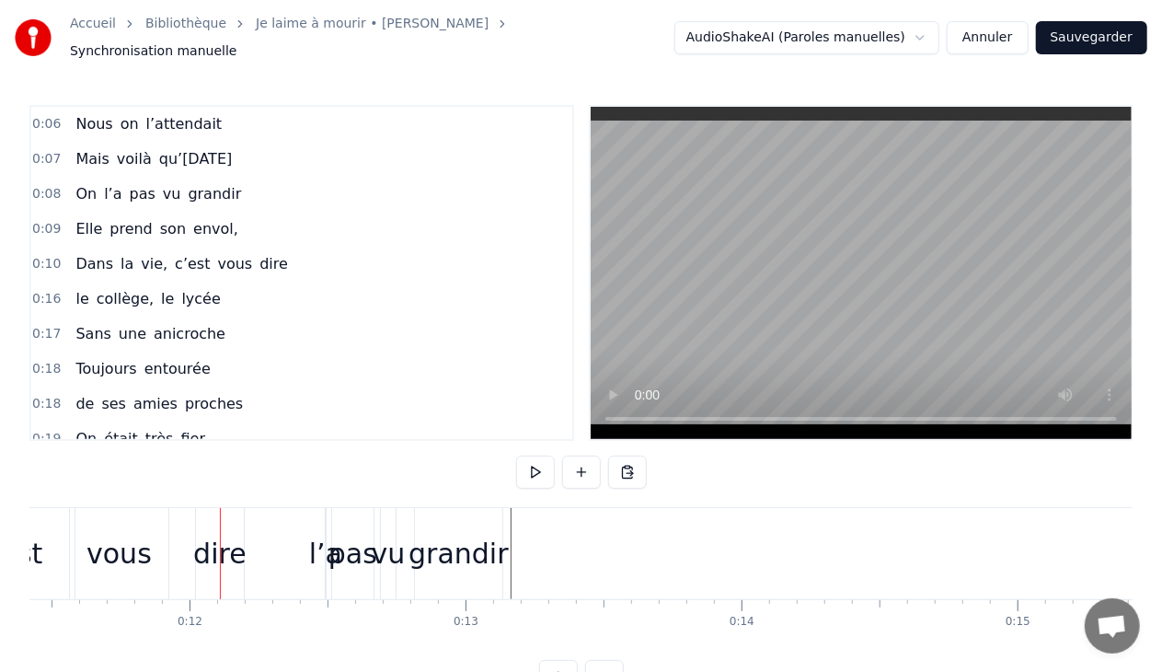
click at [339, 543] on div "pas" at bounding box center [352, 553] width 49 height 41
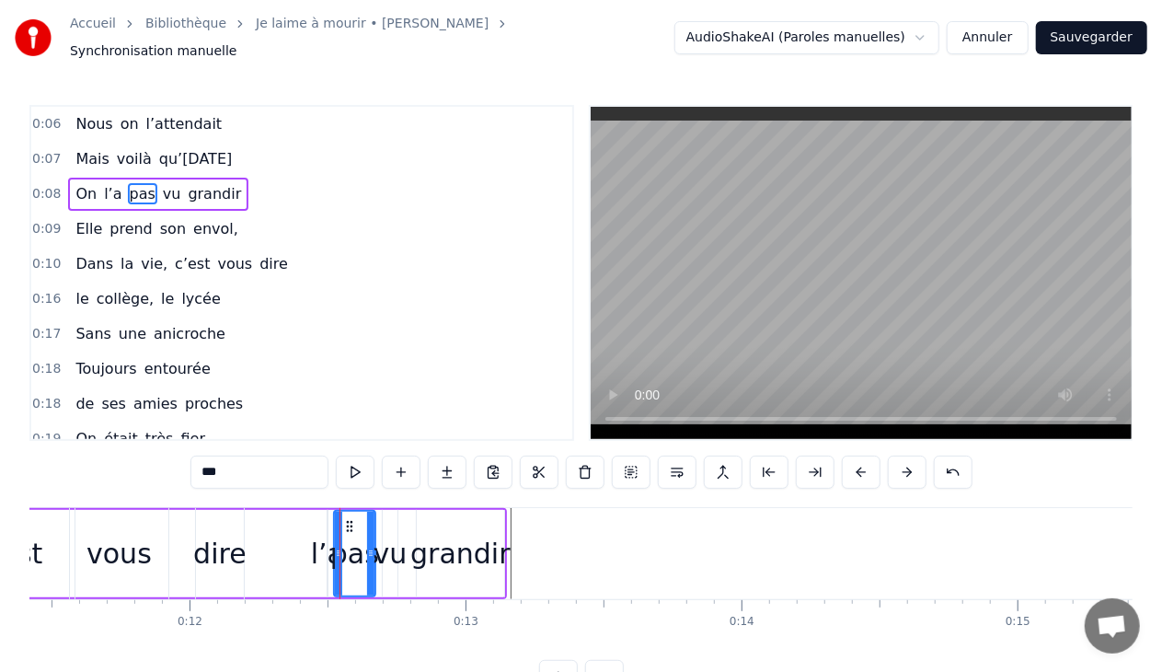
click at [332, 542] on div "pas" at bounding box center [354, 553] width 49 height 41
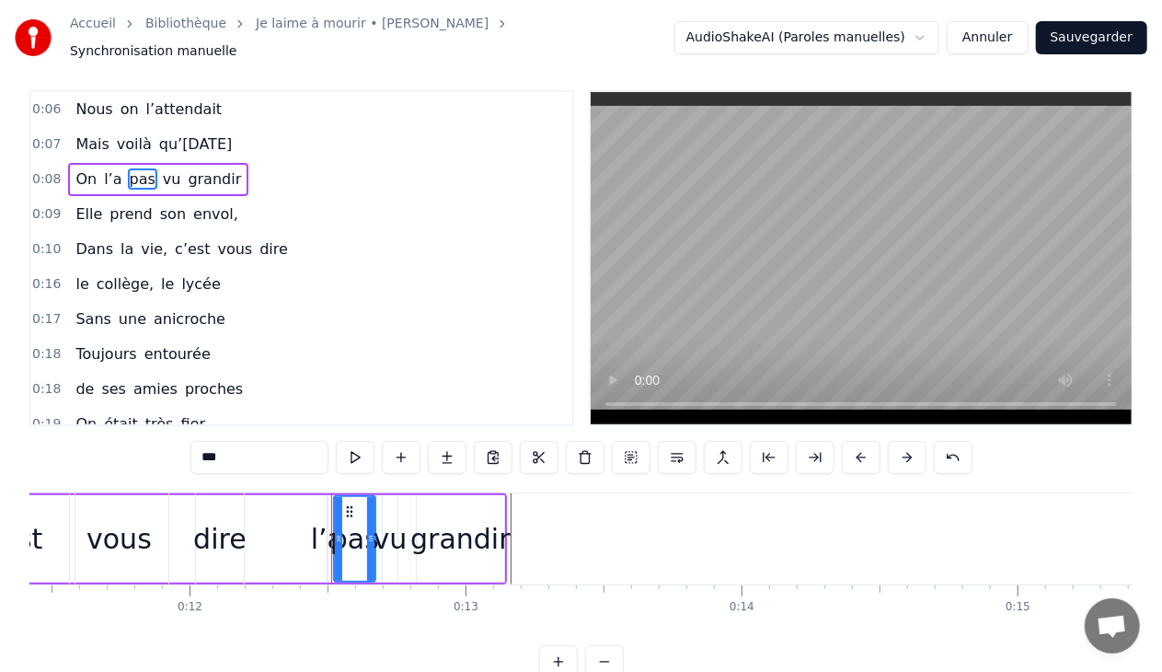
scroll to position [17, 0]
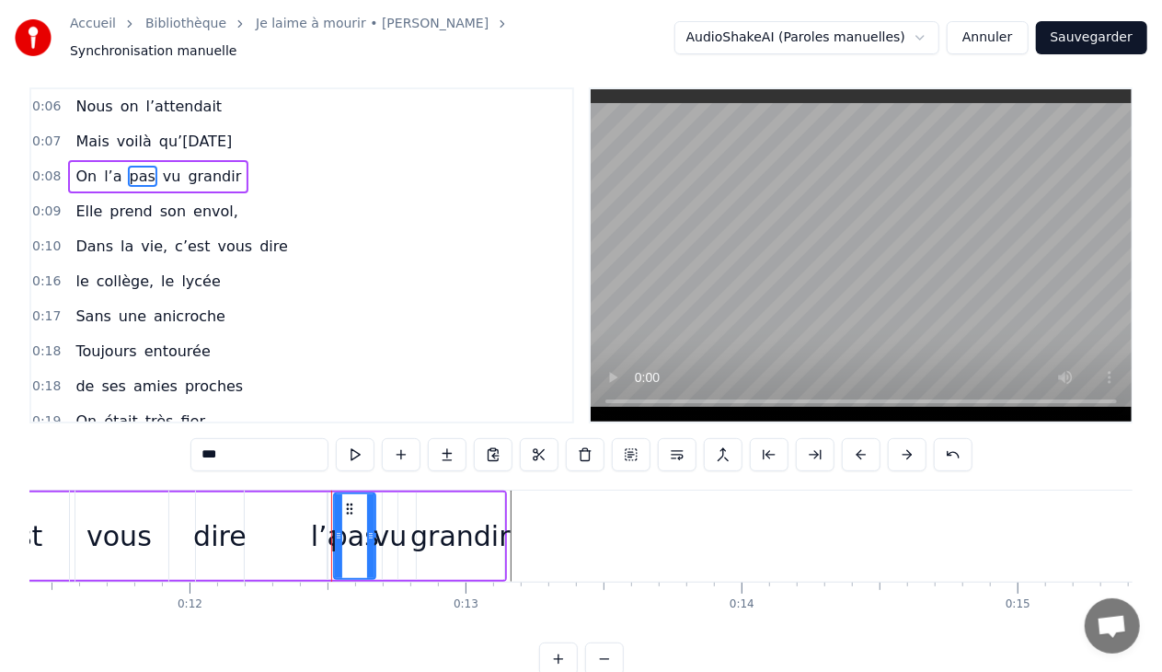
click at [1008, 41] on button "Annuler" at bounding box center [987, 37] width 81 height 33
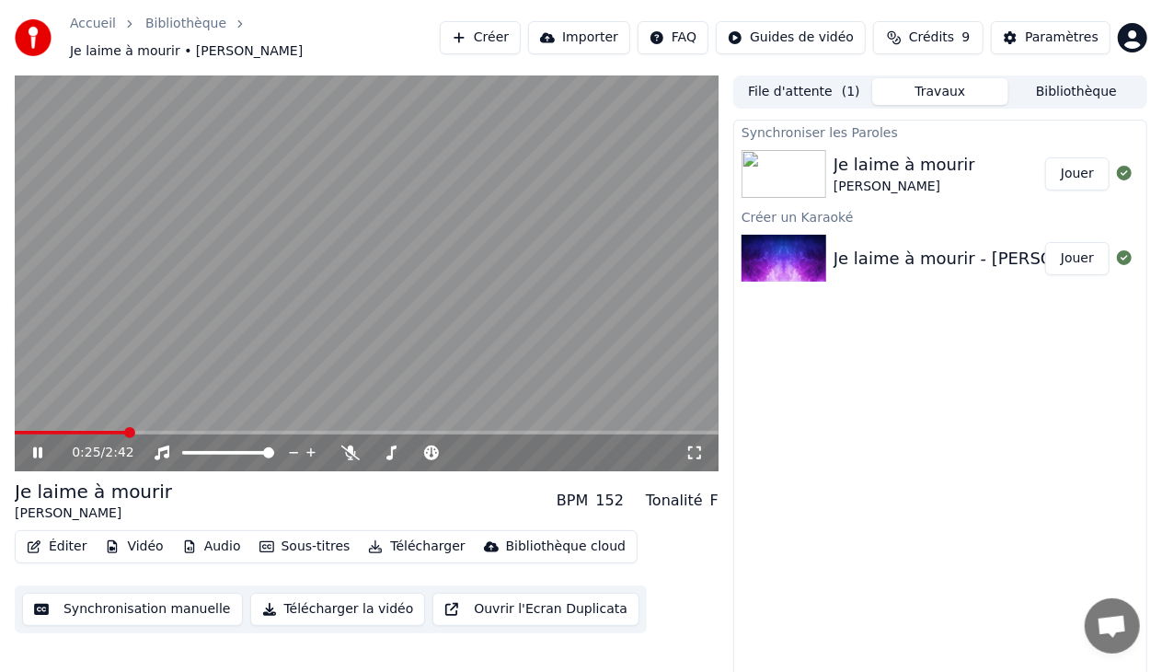
click at [46, 445] on icon at bounding box center [50, 452] width 42 height 15
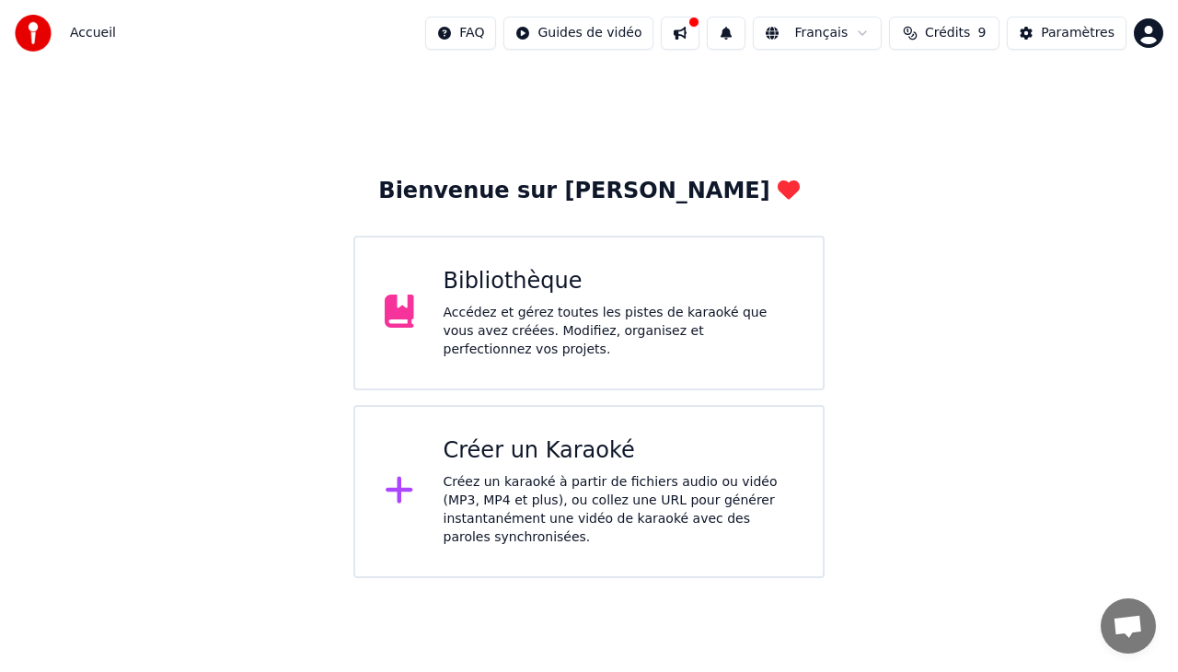
click at [540, 462] on div "Créer un Karaoké Créez un karaoké à partir de fichiers audio ou vidéo (MP3, MP4…" at bounding box center [618, 491] width 351 height 110
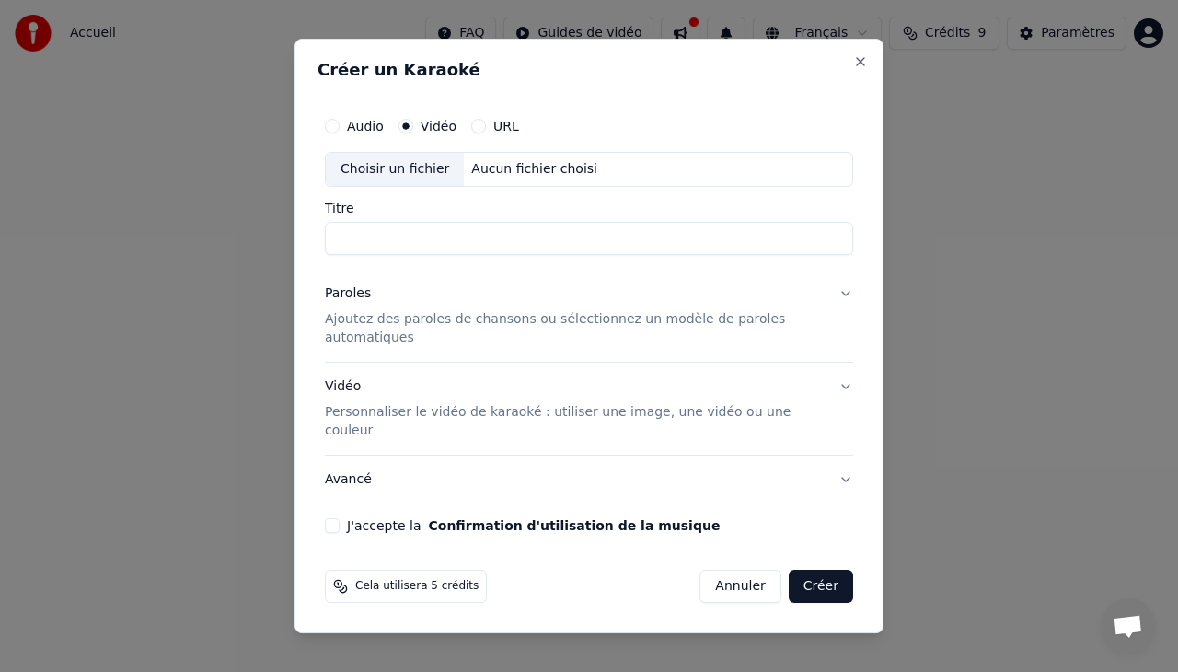
click at [475, 133] on button "URL" at bounding box center [478, 126] width 15 height 15
click at [578, 188] on input "text" at bounding box center [589, 169] width 528 height 37
paste input "**********"
type input "**********"
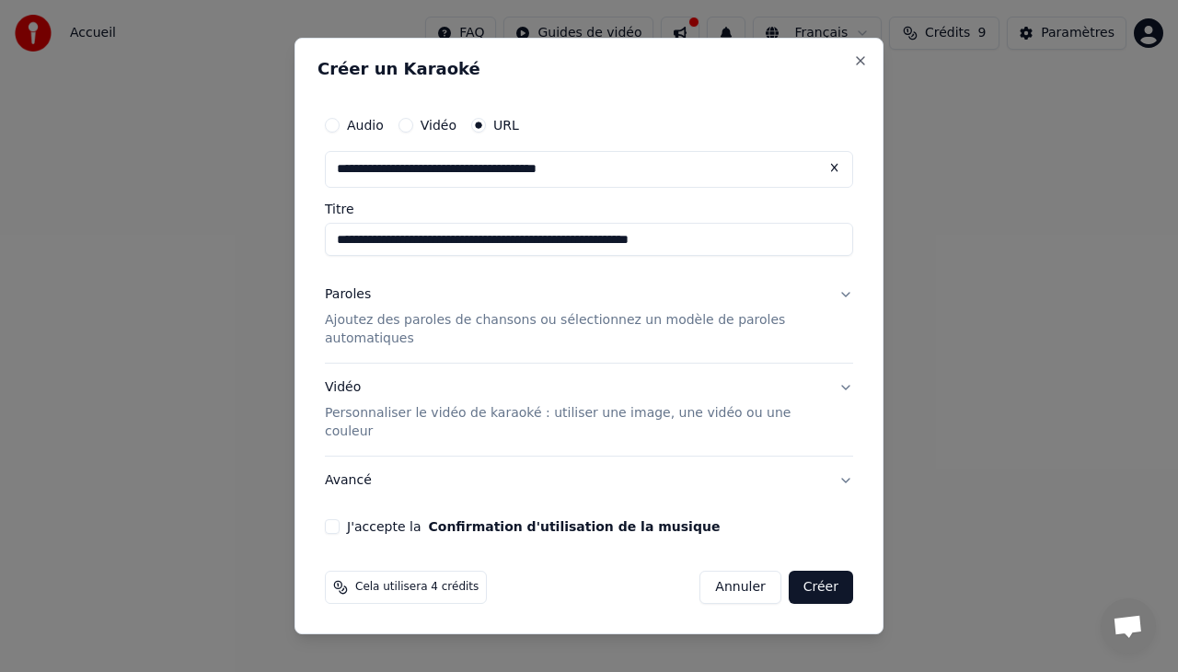
type input "**********"
click at [848, 394] on button "Vidéo Personnaliser le vidéo de karaoké : utiliser une image, une vidéo ou une …" at bounding box center [589, 409] width 528 height 92
type input "**********"
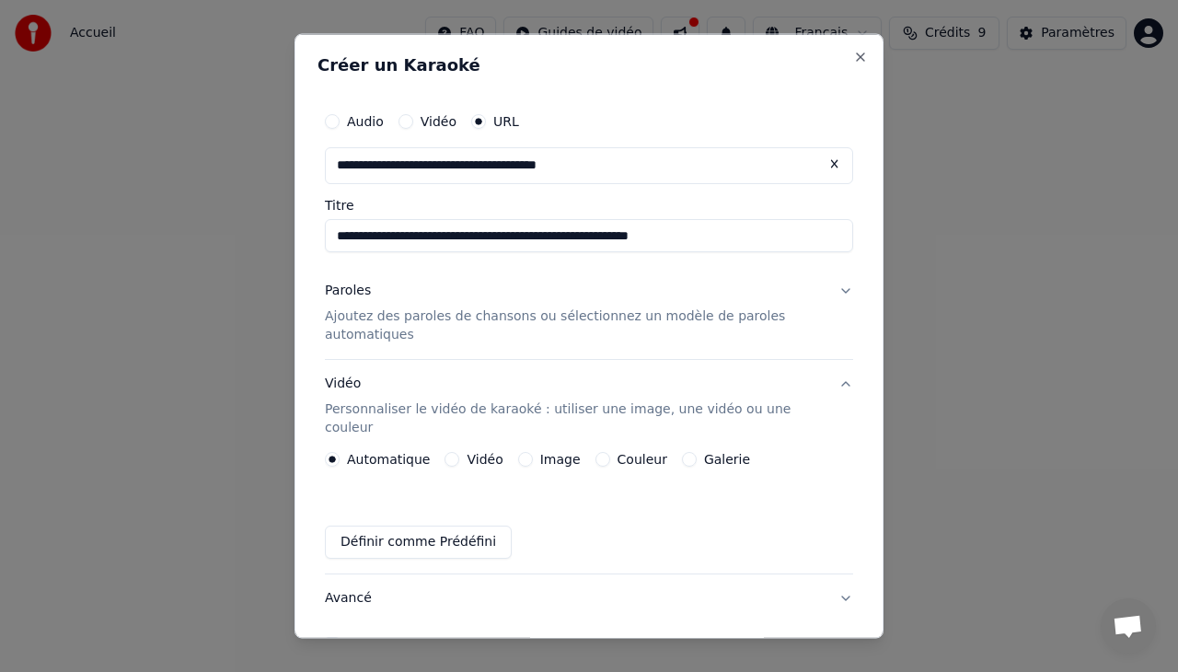
click at [521, 451] on button "Image" at bounding box center [525, 458] width 15 height 15
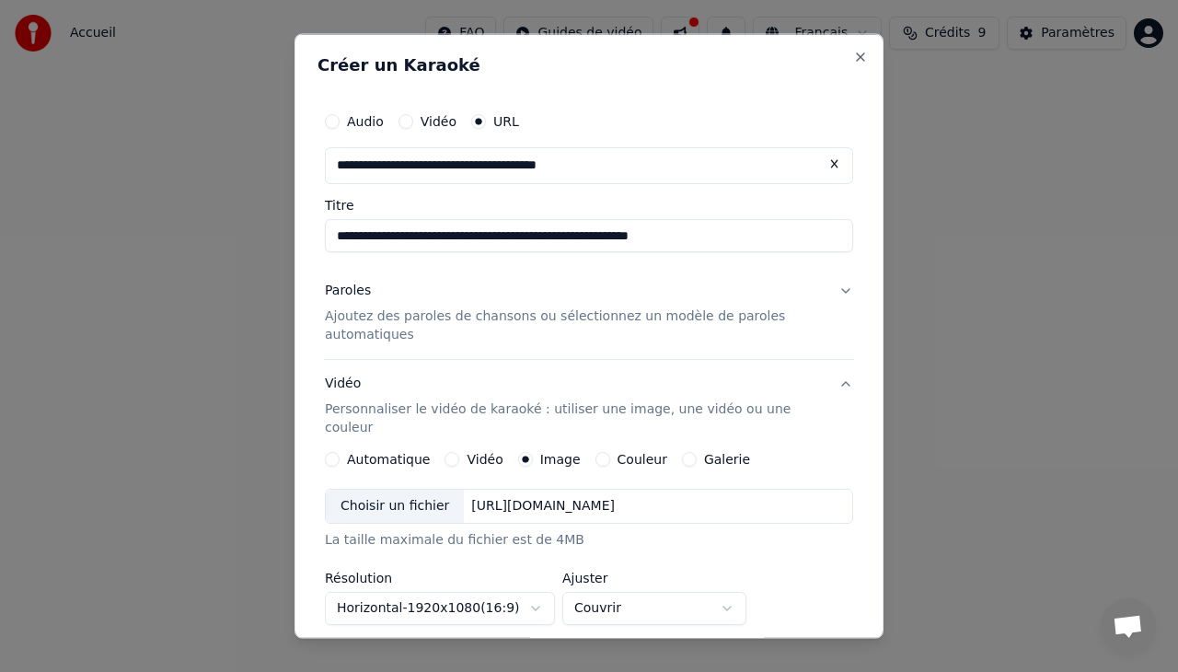
click at [402, 489] on div "Choisir un fichier" at bounding box center [395, 505] width 138 height 33
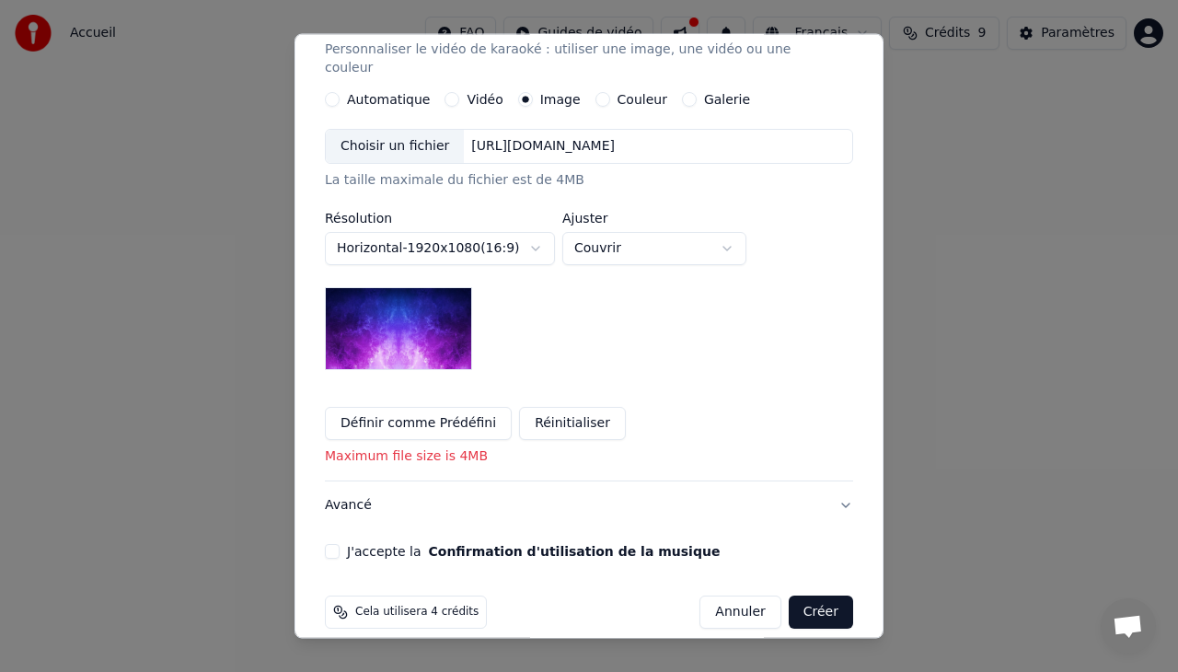
click at [777, 129] on div "Choisir un fichier [URL][DOMAIN_NAME]" at bounding box center [589, 146] width 528 height 35
click at [538, 228] on body "**********" at bounding box center [589, 289] width 1178 height 578
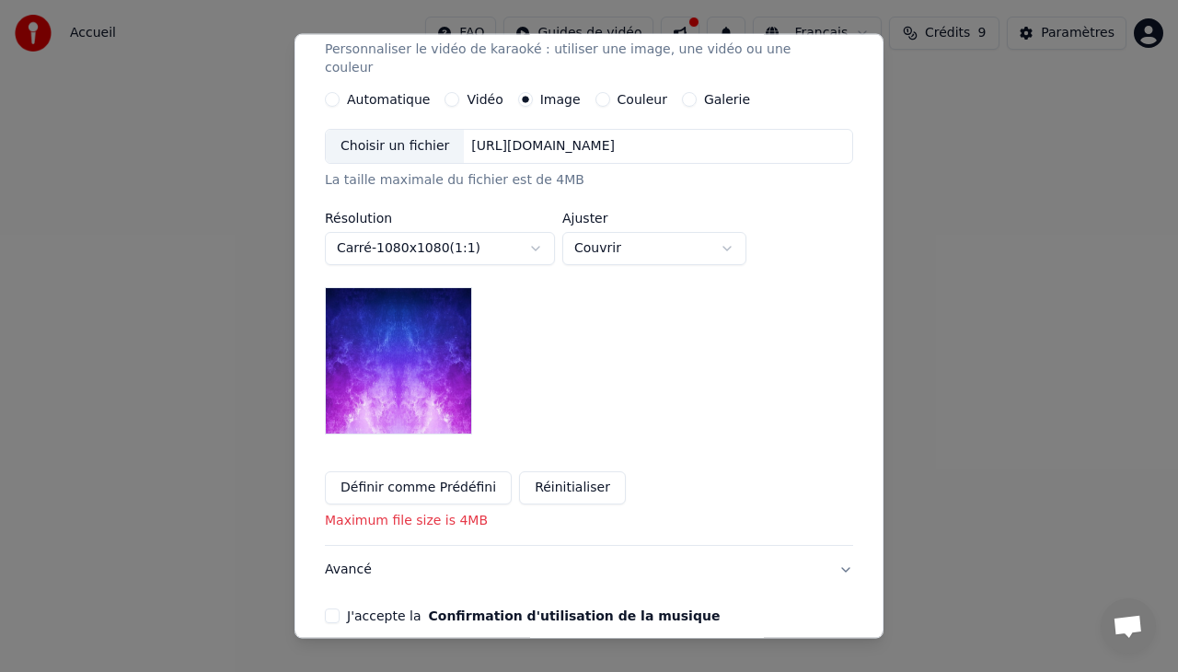
click at [534, 226] on body "**********" at bounding box center [589, 289] width 1178 height 578
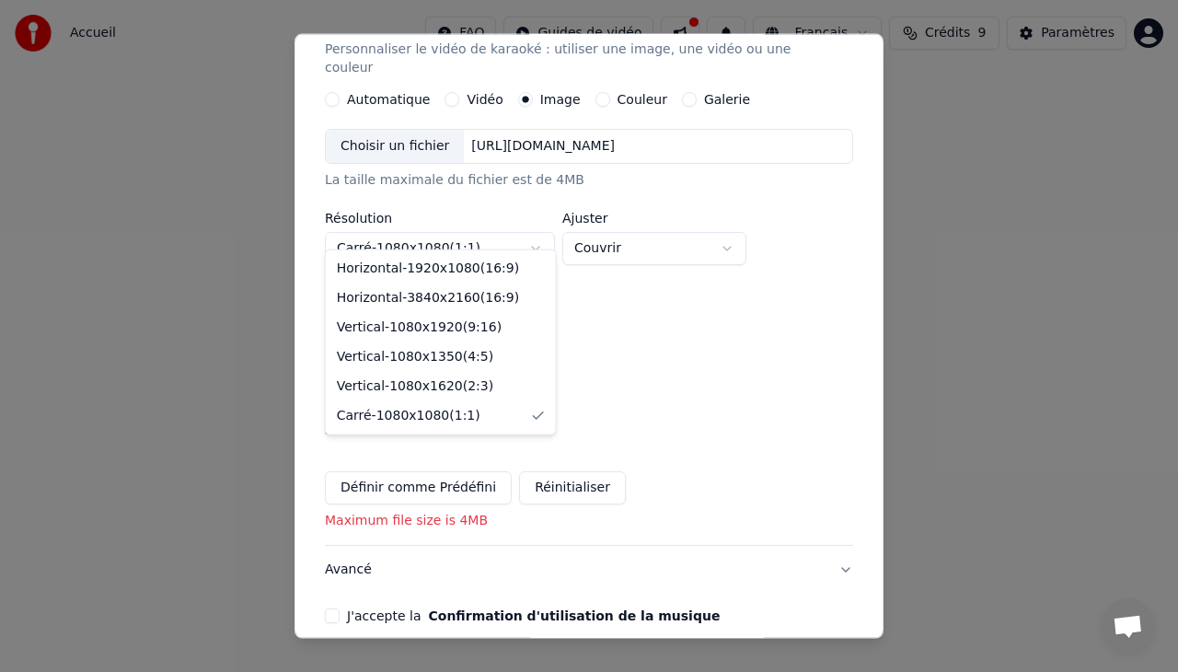
select select "*********"
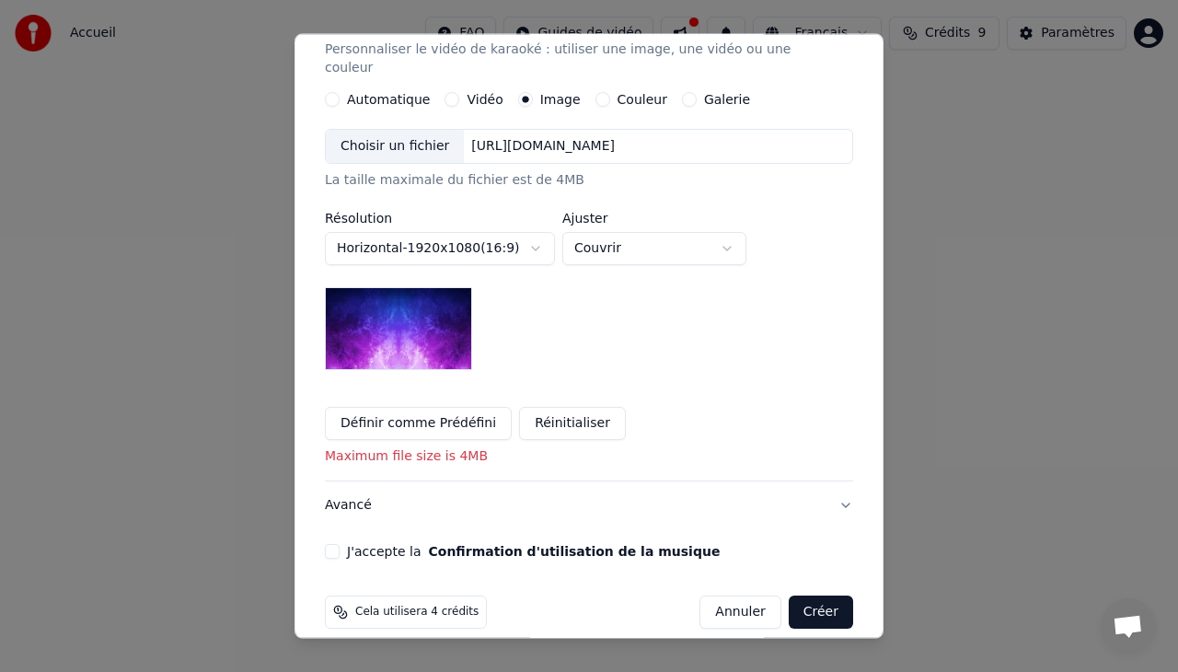
click at [738, 226] on body "**********" at bounding box center [589, 289] width 1178 height 578
click at [725, 232] on body "**********" at bounding box center [589, 289] width 1178 height 578
select select "*****"
click at [331, 544] on button "J'accepte la Confirmation d'utilisation de la musique" at bounding box center [332, 551] width 15 height 15
click at [814, 595] on button "Créer" at bounding box center [820, 611] width 64 height 33
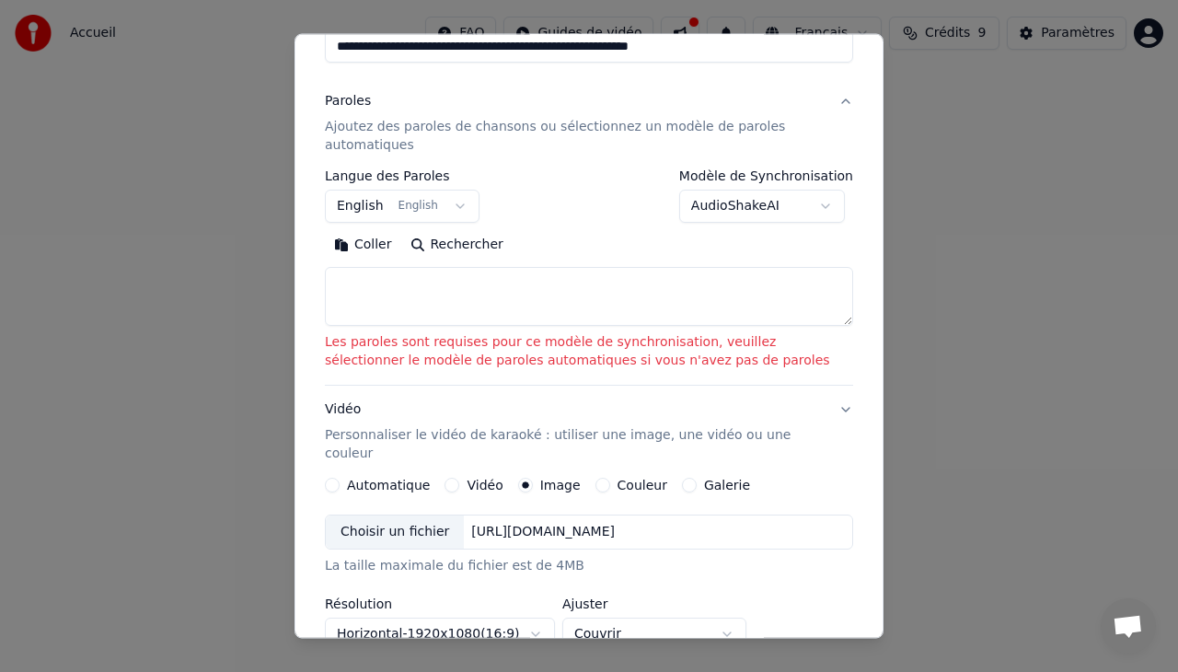
scroll to position [187, 0]
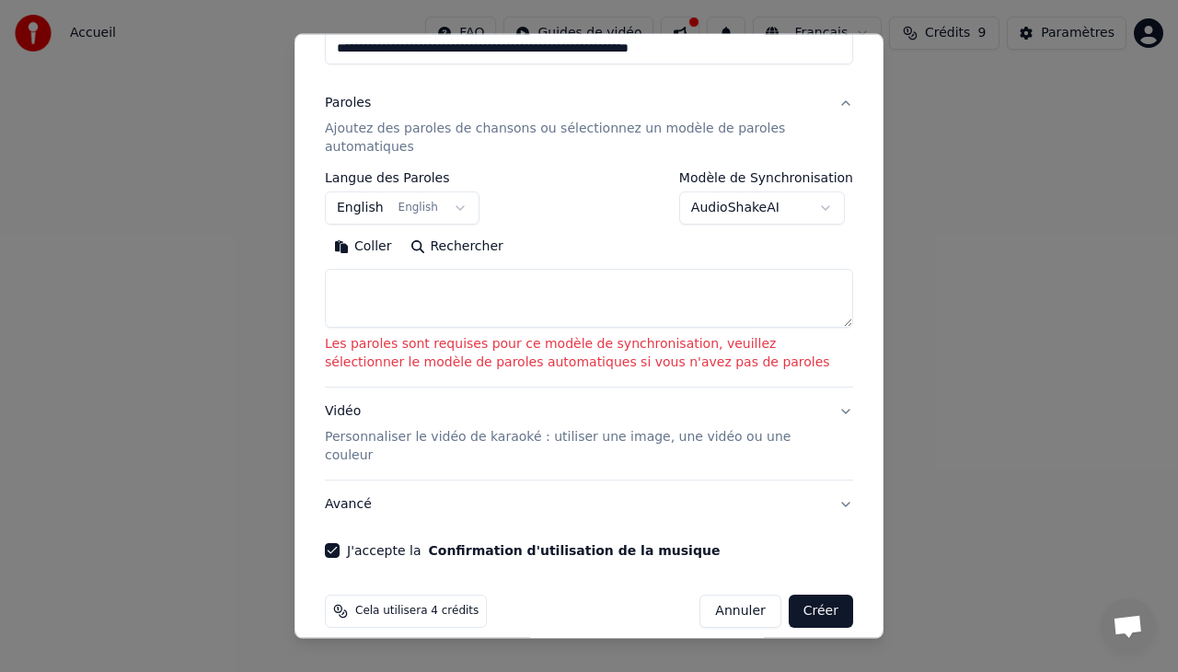
click at [452, 204] on button "English English" at bounding box center [402, 207] width 155 height 33
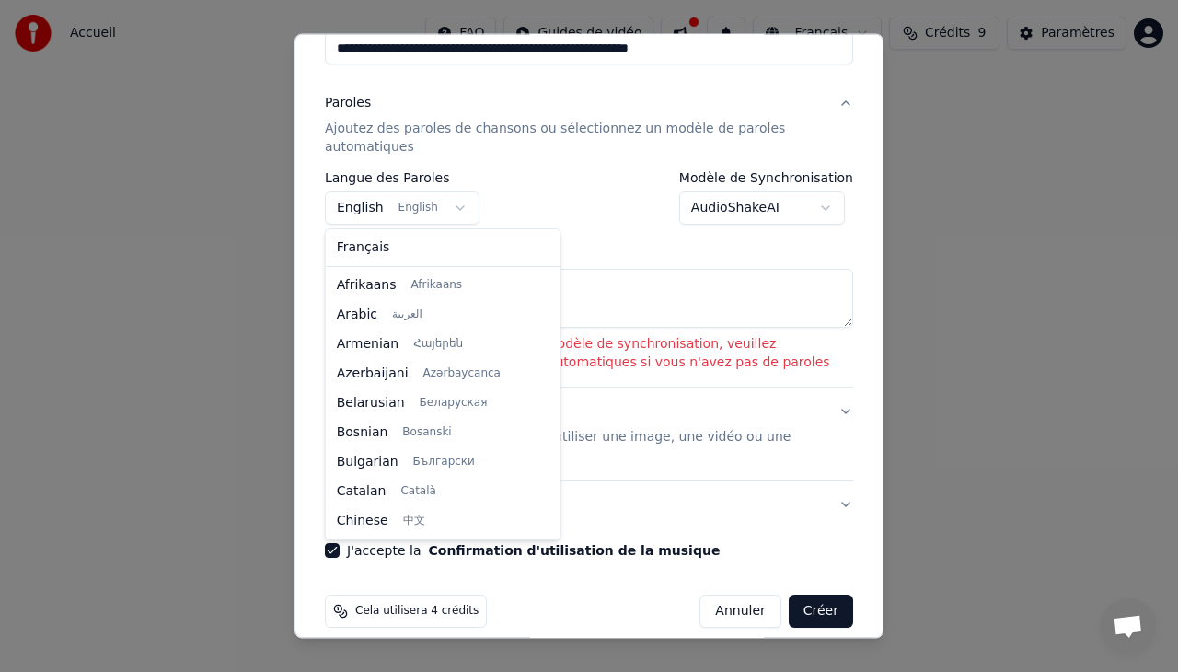
scroll to position [147, 0]
select select "**"
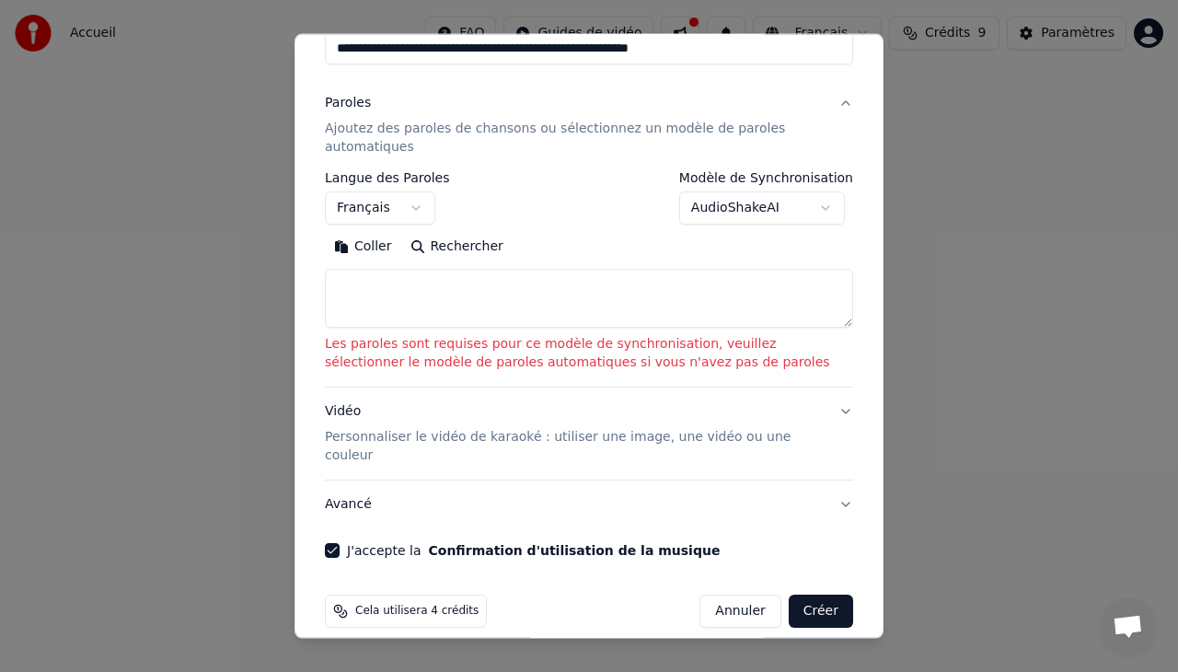
click at [655, 124] on p "Ajoutez des paroles de chansons ou sélectionnez un modèle de paroles automatiqu…" at bounding box center [574, 138] width 499 height 37
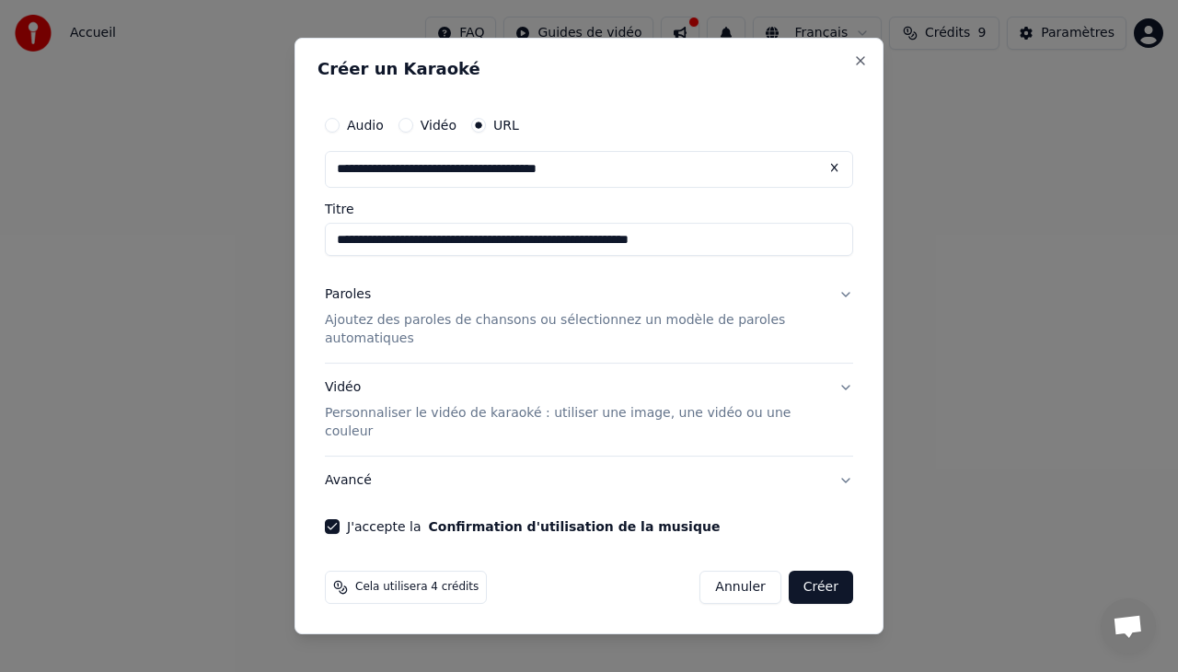
scroll to position [0, 0]
click at [829, 572] on button "Créer" at bounding box center [820, 586] width 64 height 33
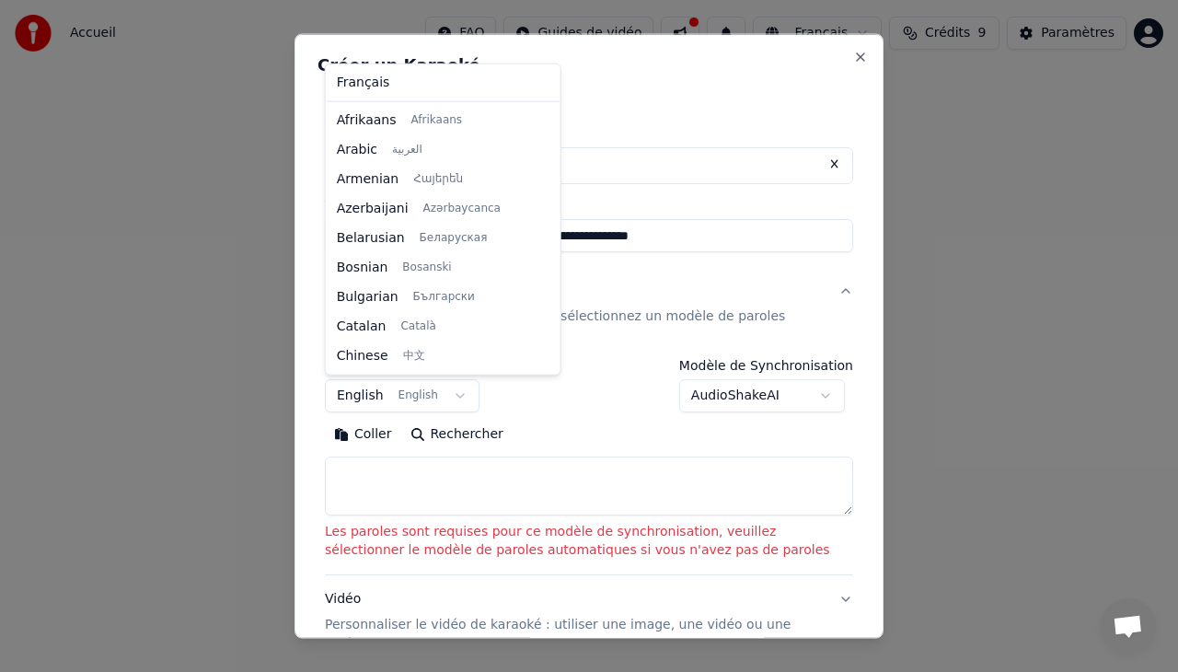
click at [446, 396] on body "**********" at bounding box center [589, 289] width 1178 height 578
select select "**"
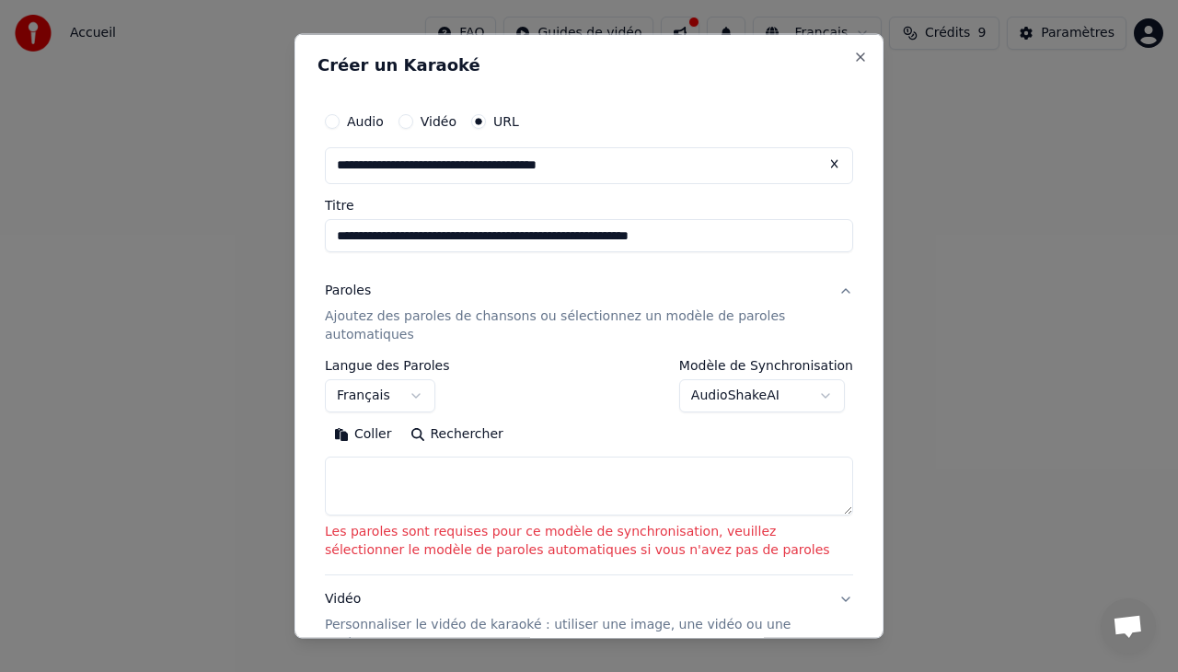
click at [390, 465] on textarea at bounding box center [589, 484] width 528 height 59
paste textarea "**********"
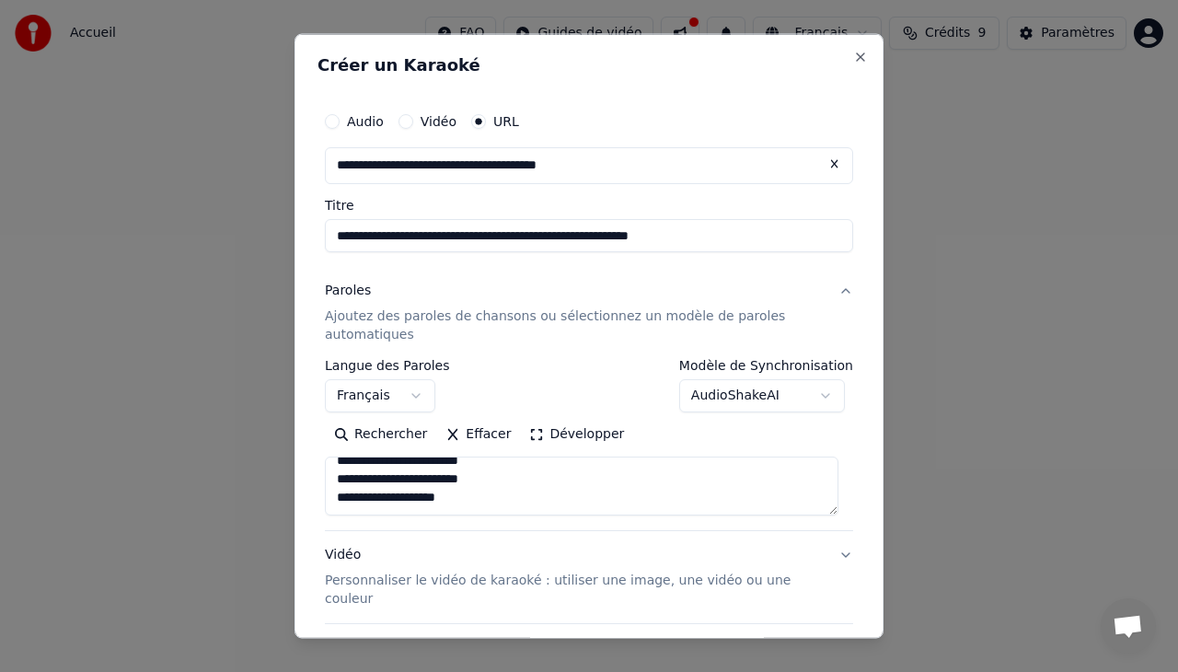
scroll to position [1409, 0]
type textarea "**********"
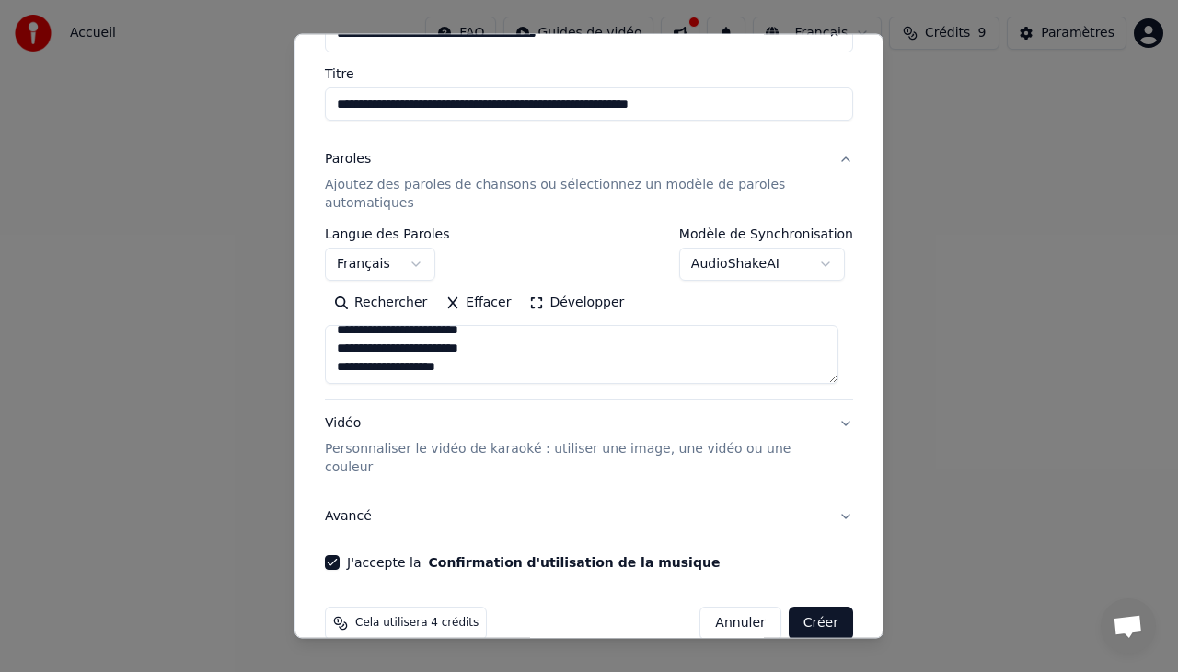
scroll to position [143, 0]
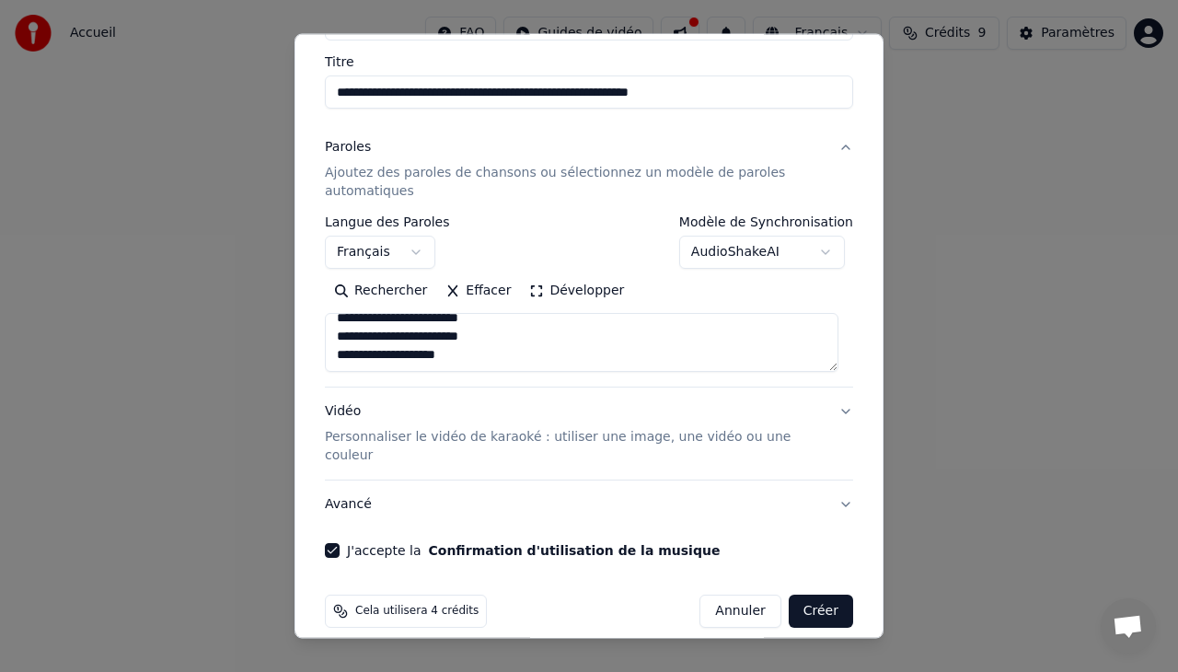
click at [808, 594] on button "Créer" at bounding box center [820, 610] width 64 height 33
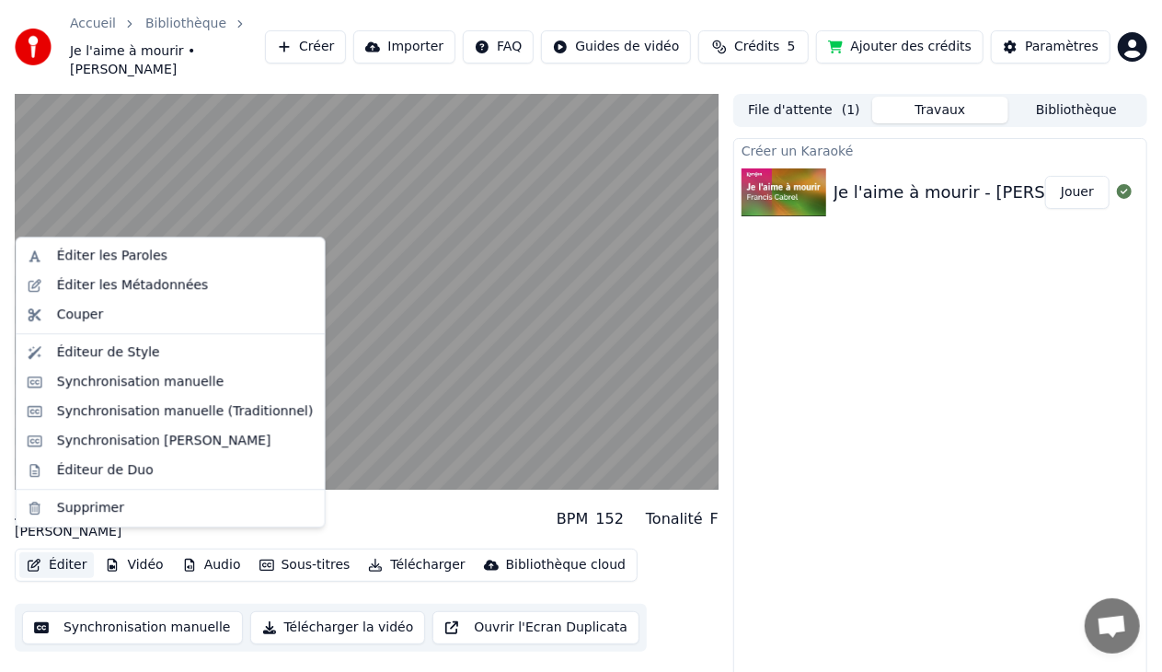
click at [65, 552] on button "Éditer" at bounding box center [56, 565] width 75 height 26
click at [160, 282] on div "Éditer les Métadonnées" at bounding box center [133, 285] width 152 height 18
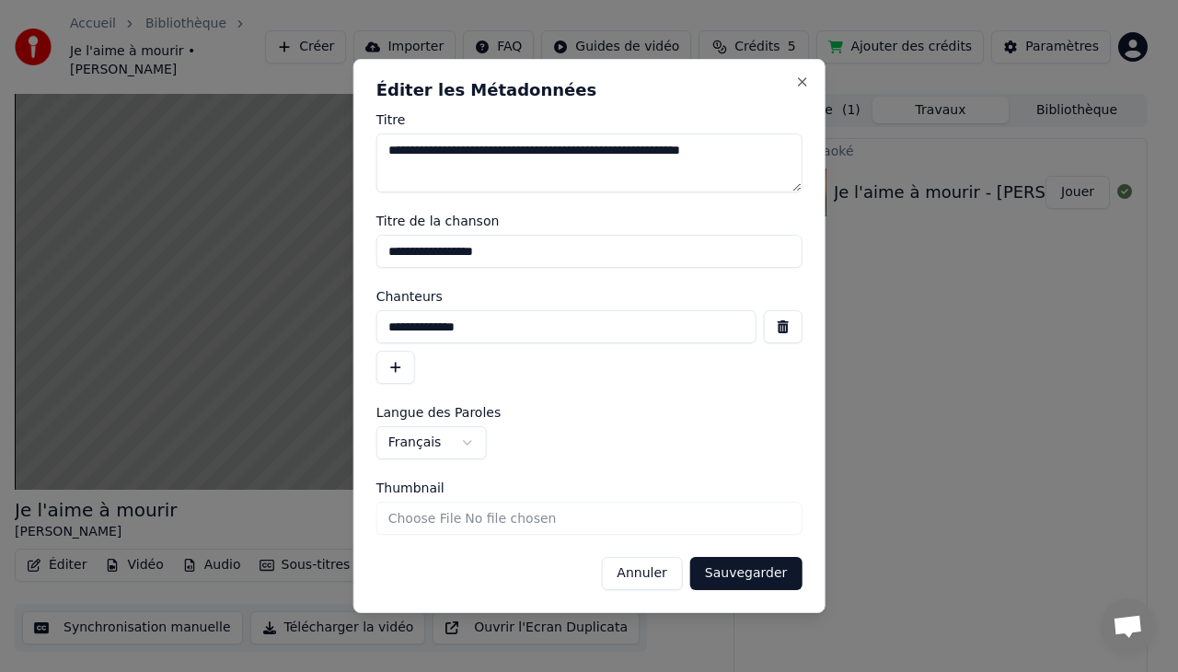
drag, startPoint x: 748, startPoint y: 155, endPoint x: 592, endPoint y: 160, distance: 155.6
click at [592, 160] on textarea "**********" at bounding box center [589, 162] width 426 height 59
type textarea "**********"
click at [748, 573] on button "Sauvegarder" at bounding box center [745, 573] width 111 height 33
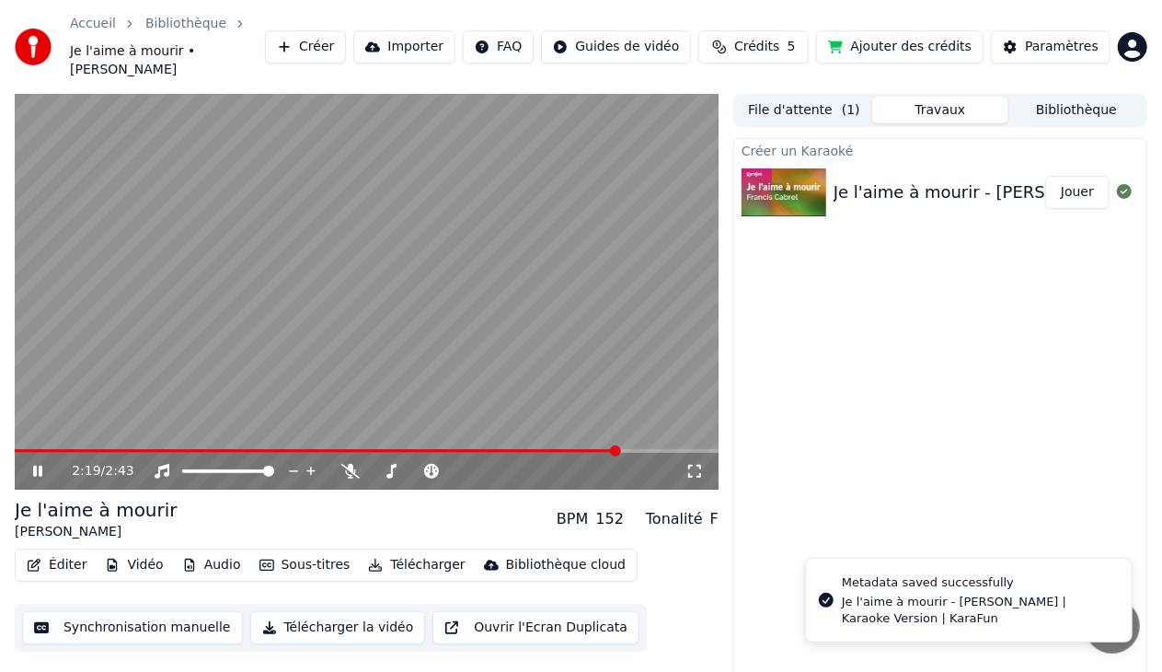
click at [70, 552] on button "Éditer" at bounding box center [56, 565] width 75 height 26
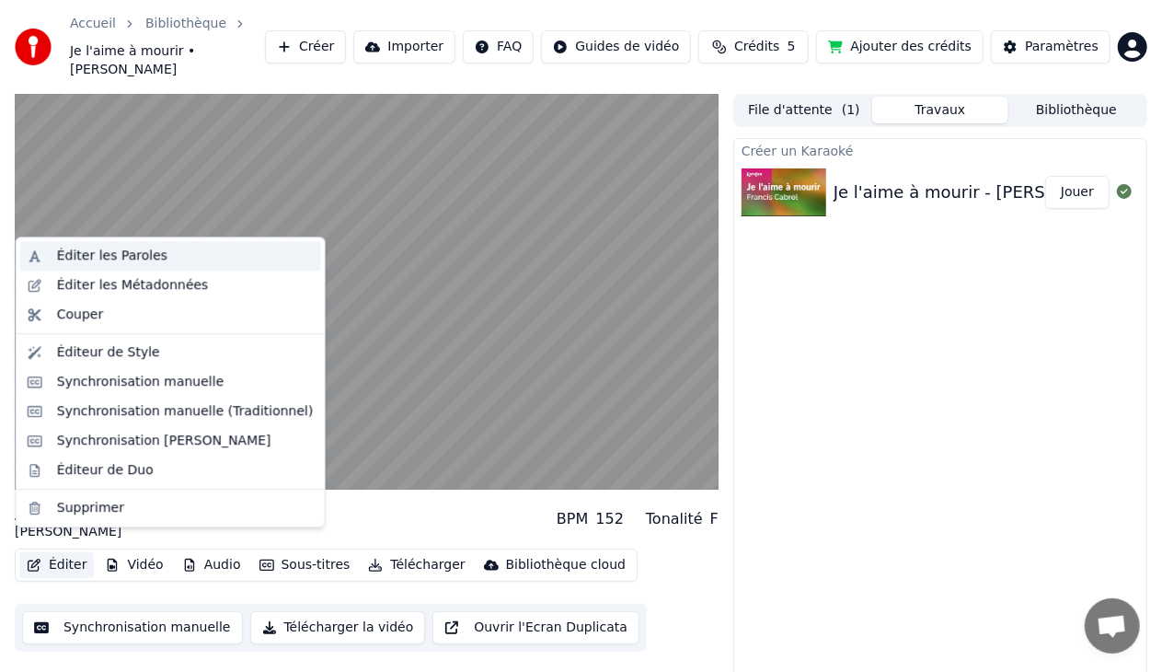
click at [154, 252] on div "Éditer les Paroles" at bounding box center [185, 256] width 257 height 18
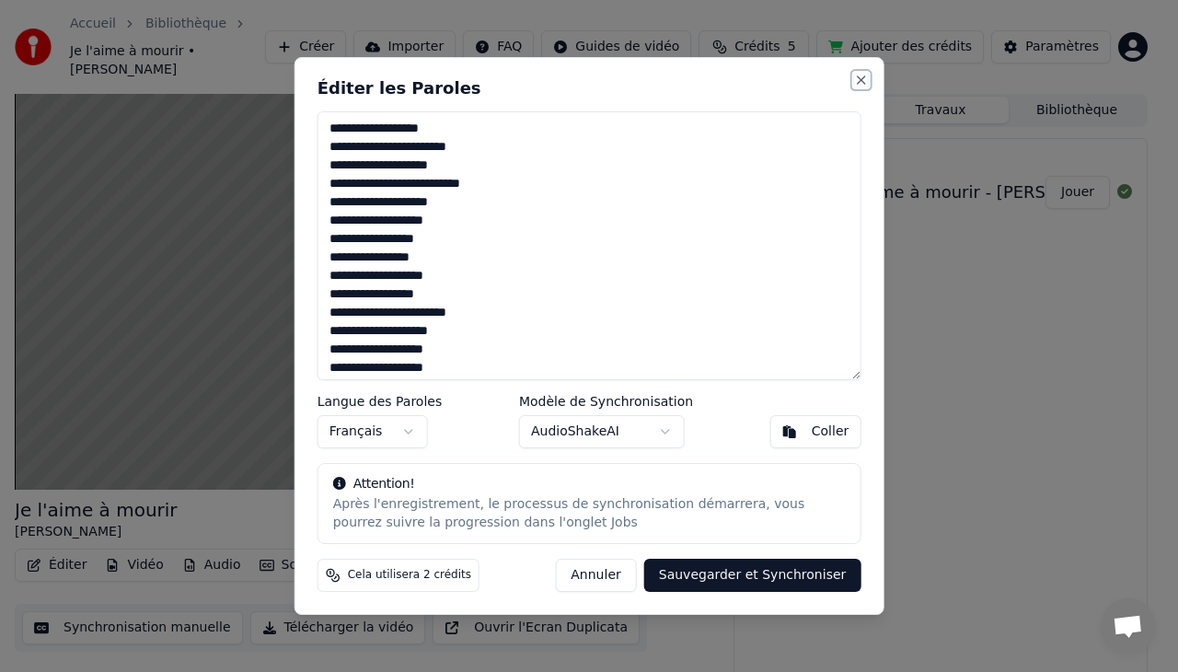
click at [856, 83] on button "Close" at bounding box center [860, 80] width 15 height 15
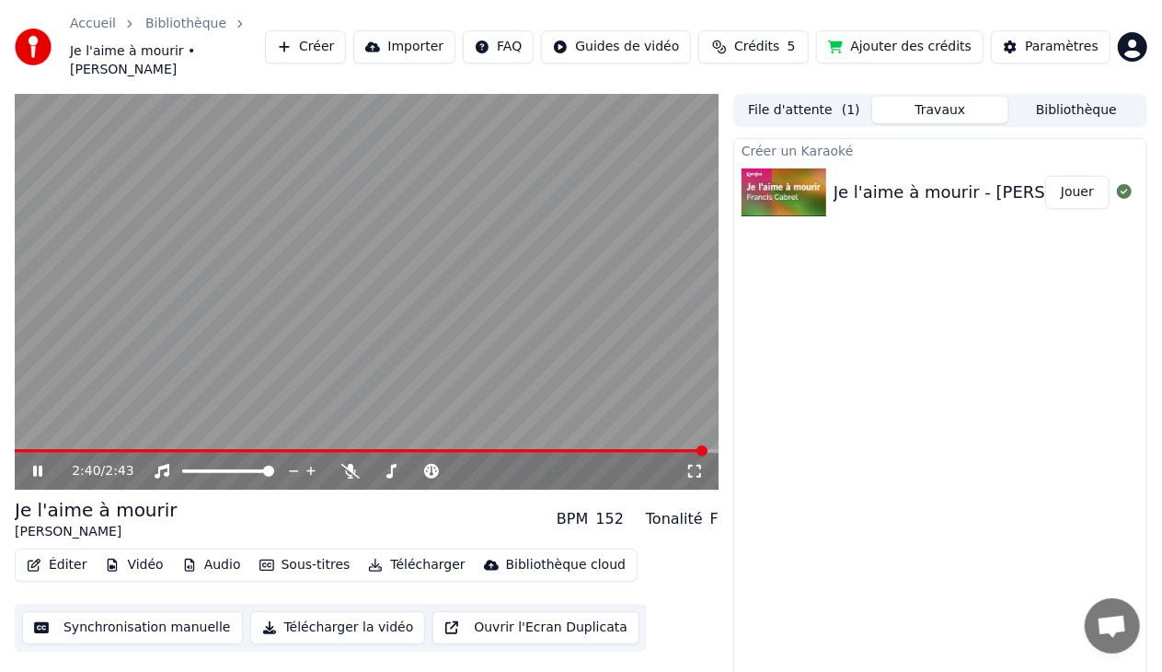
click at [42, 466] on icon at bounding box center [37, 471] width 9 height 11
click at [265, 559] on icon "button" at bounding box center [266, 564] width 15 height 11
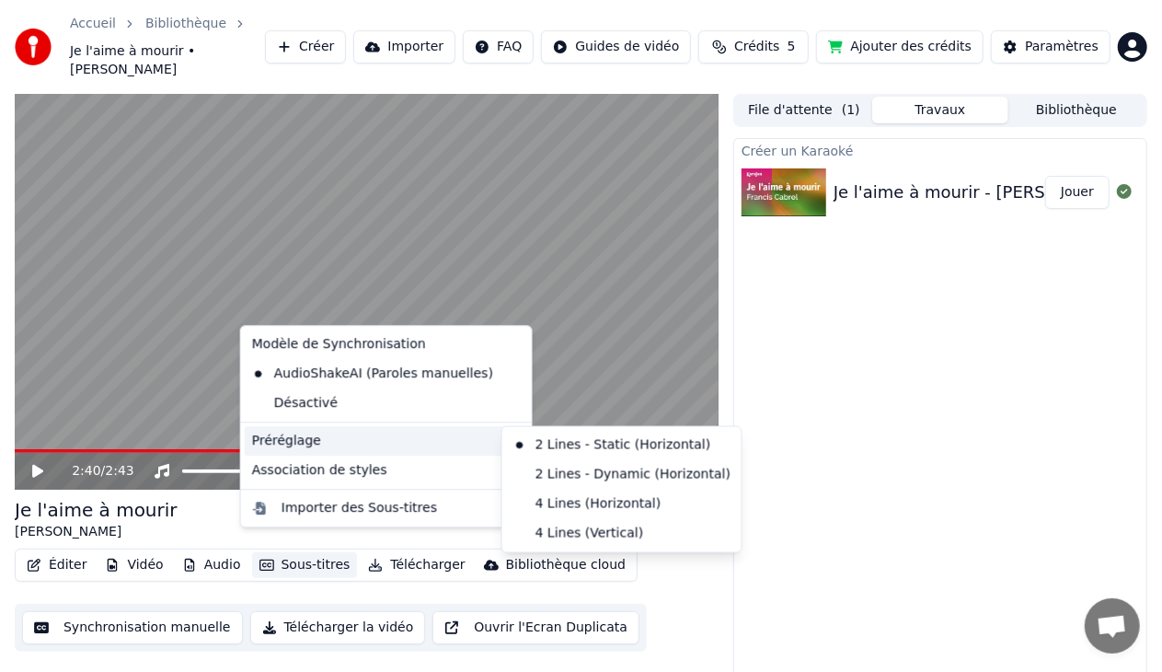
click at [372, 431] on div "Préréglage" at bounding box center [386, 440] width 283 height 29
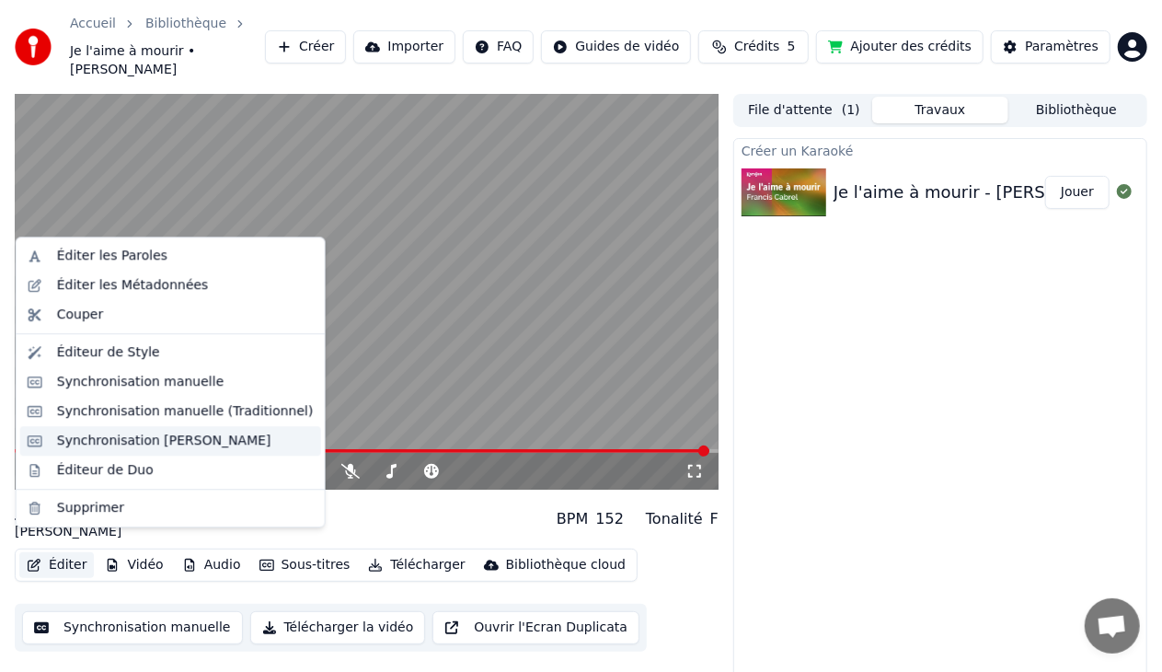
click at [158, 436] on div "Synchronisation [PERSON_NAME]" at bounding box center [164, 440] width 214 height 18
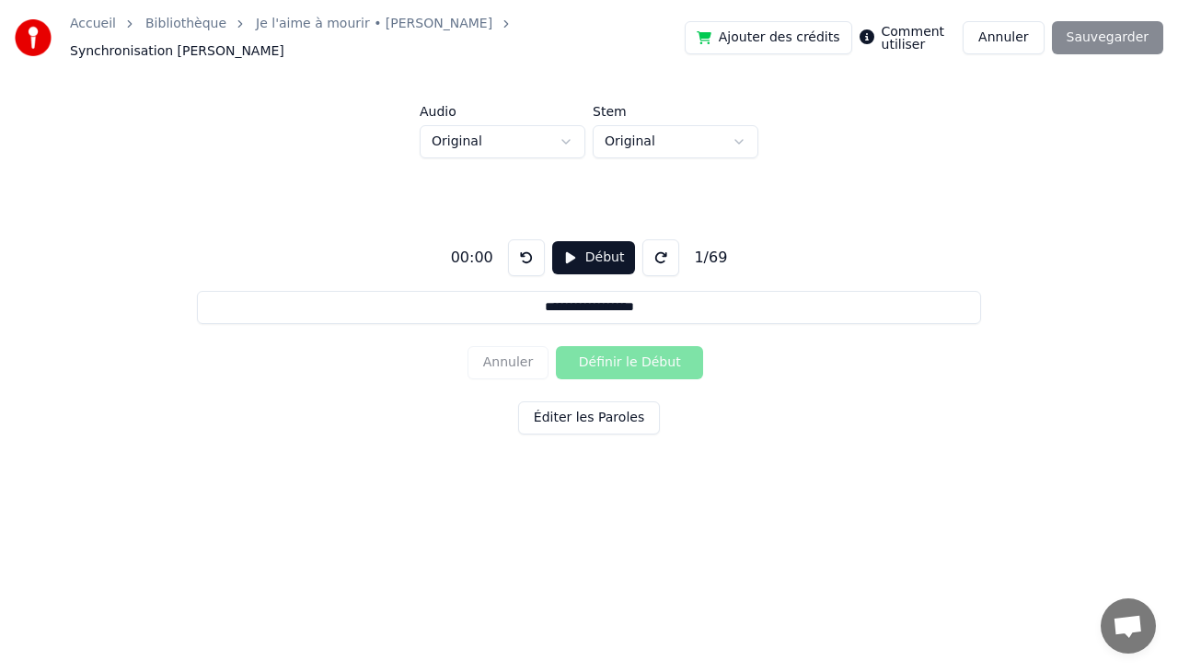
click at [590, 247] on button "Début" at bounding box center [594, 257] width 84 height 33
click at [1021, 36] on button "Annuler" at bounding box center [1002, 37] width 81 height 33
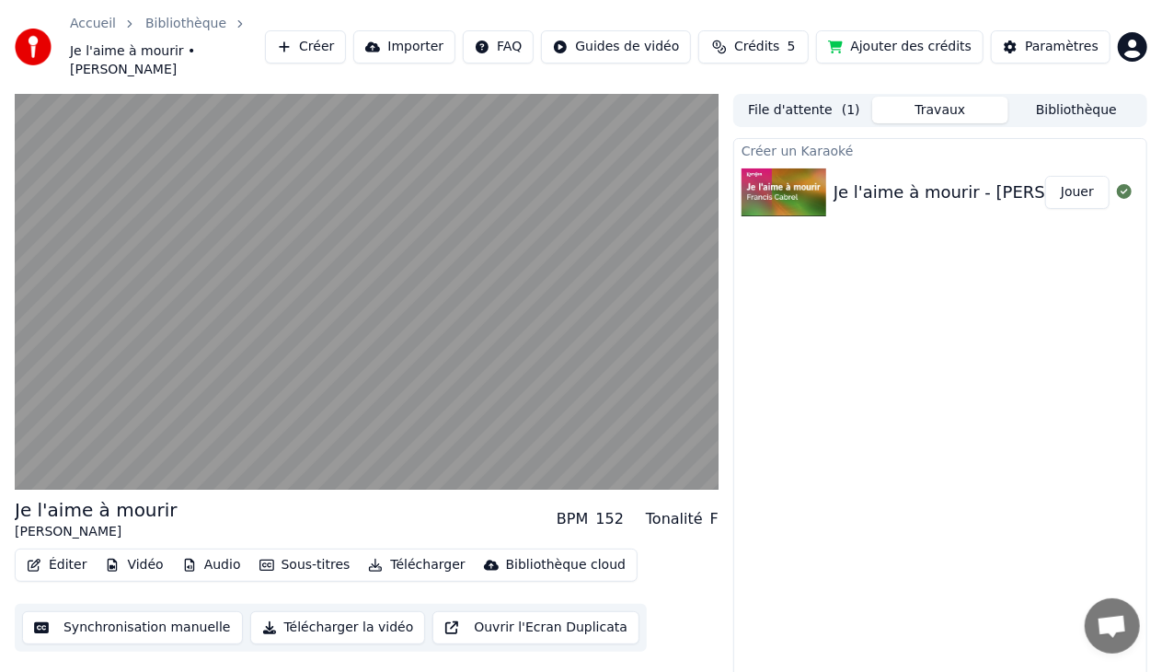
click at [64, 552] on button "Éditer" at bounding box center [56, 565] width 75 height 26
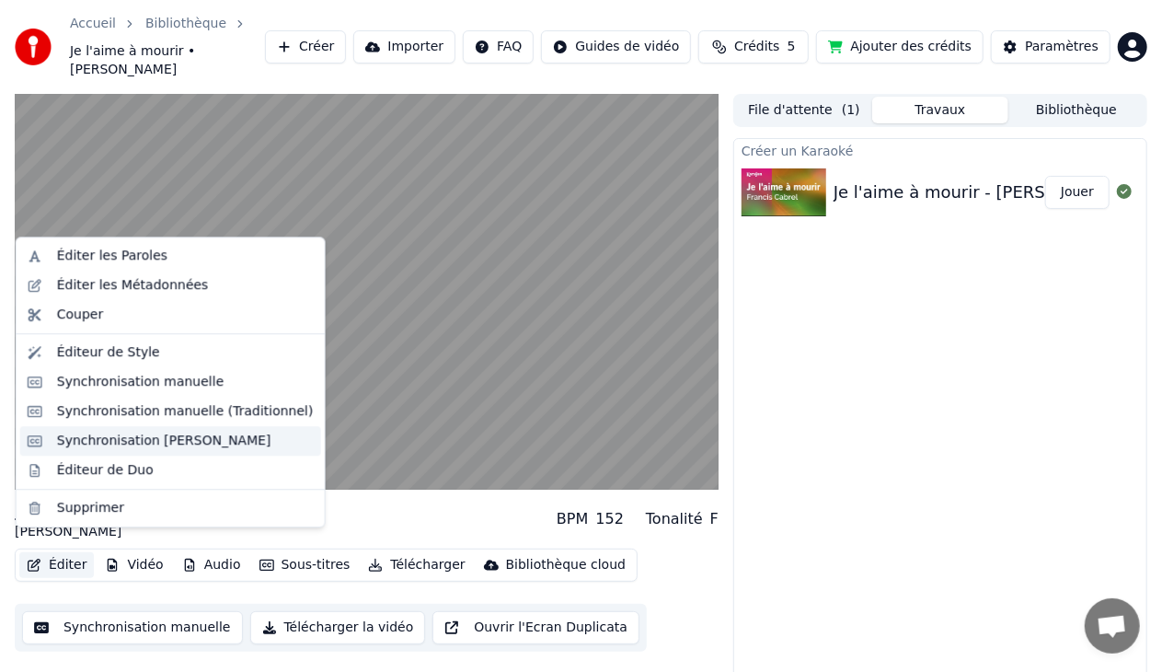
click at [187, 434] on div "Synchronisation [PERSON_NAME]" at bounding box center [164, 440] width 214 height 18
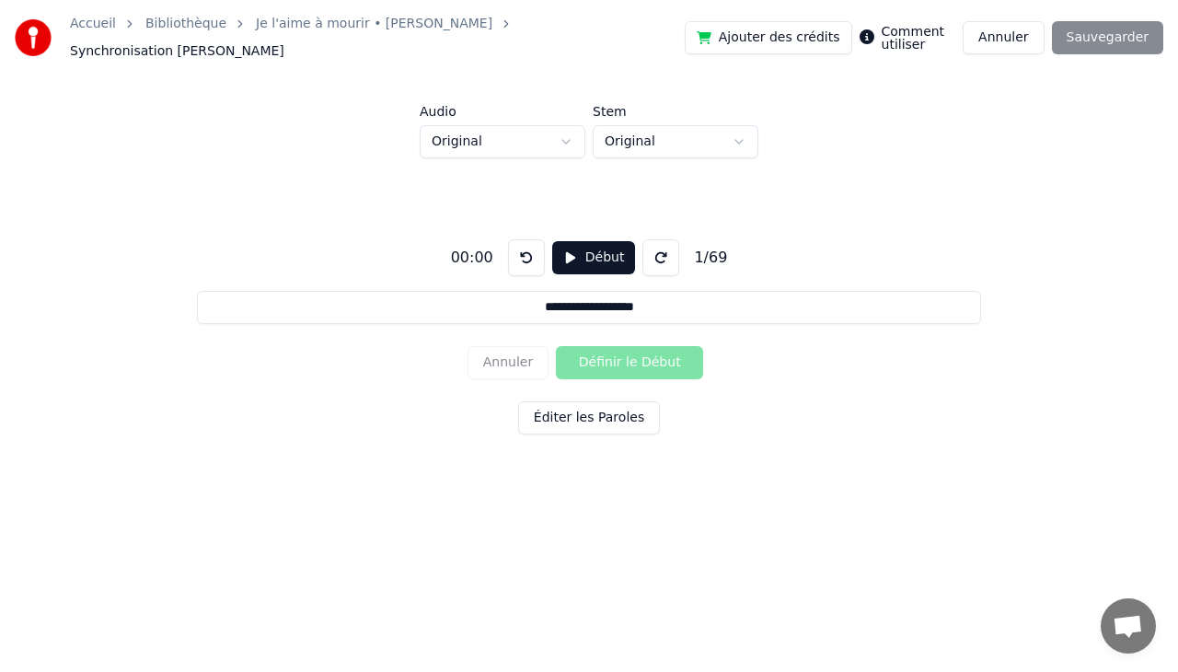
click at [594, 246] on button "Début" at bounding box center [594, 257] width 84 height 33
click at [627, 356] on button "Définir le Début" at bounding box center [629, 362] width 147 height 33
click at [512, 351] on button "Annuler" at bounding box center [507, 362] width 81 height 33
click at [1010, 33] on button "Annuler" at bounding box center [1002, 37] width 81 height 33
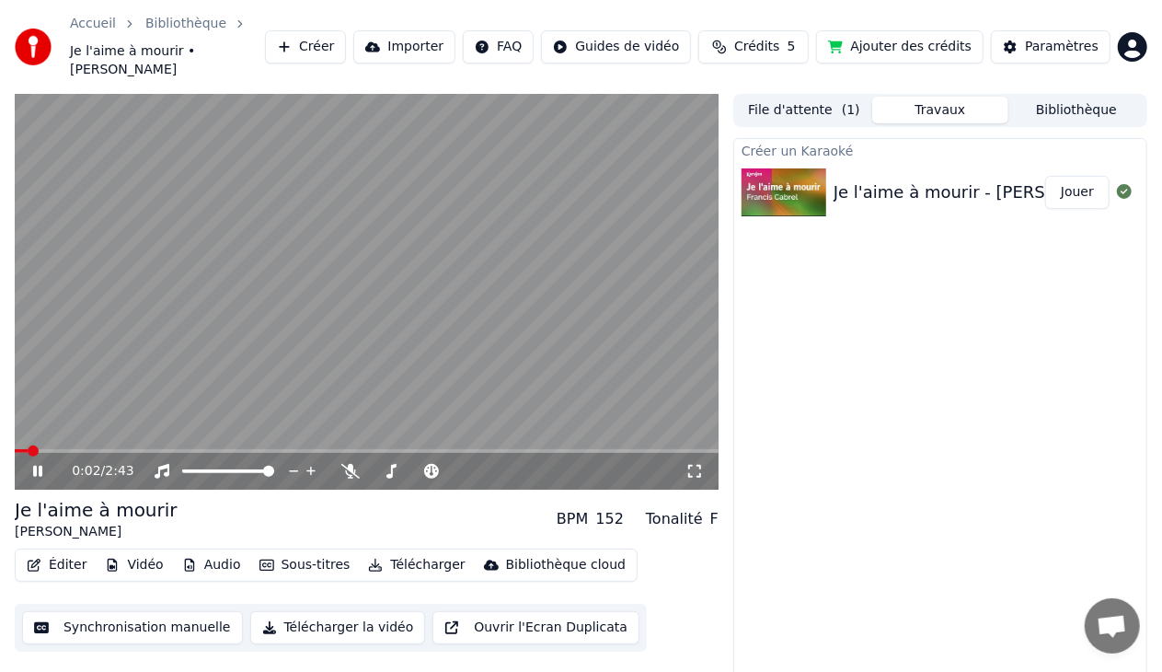
click at [40, 466] on icon at bounding box center [37, 471] width 9 height 11
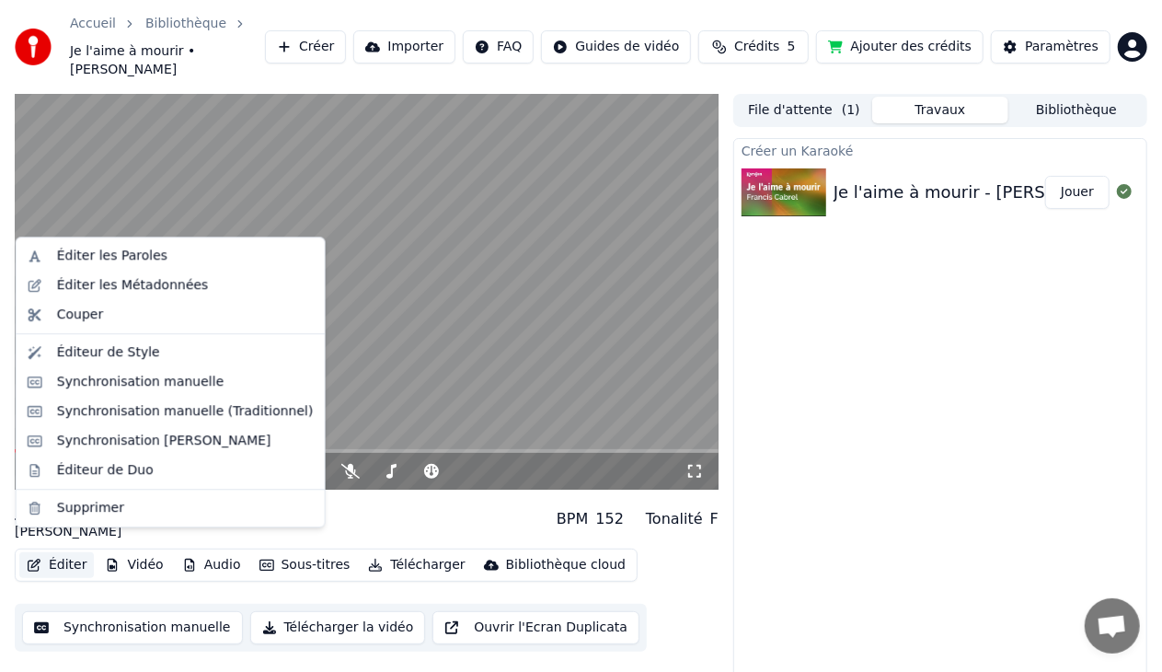
click at [62, 552] on button "Éditer" at bounding box center [56, 565] width 75 height 26
click at [212, 407] on div "Synchronisation manuelle (Traditionnel)" at bounding box center [185, 411] width 257 height 18
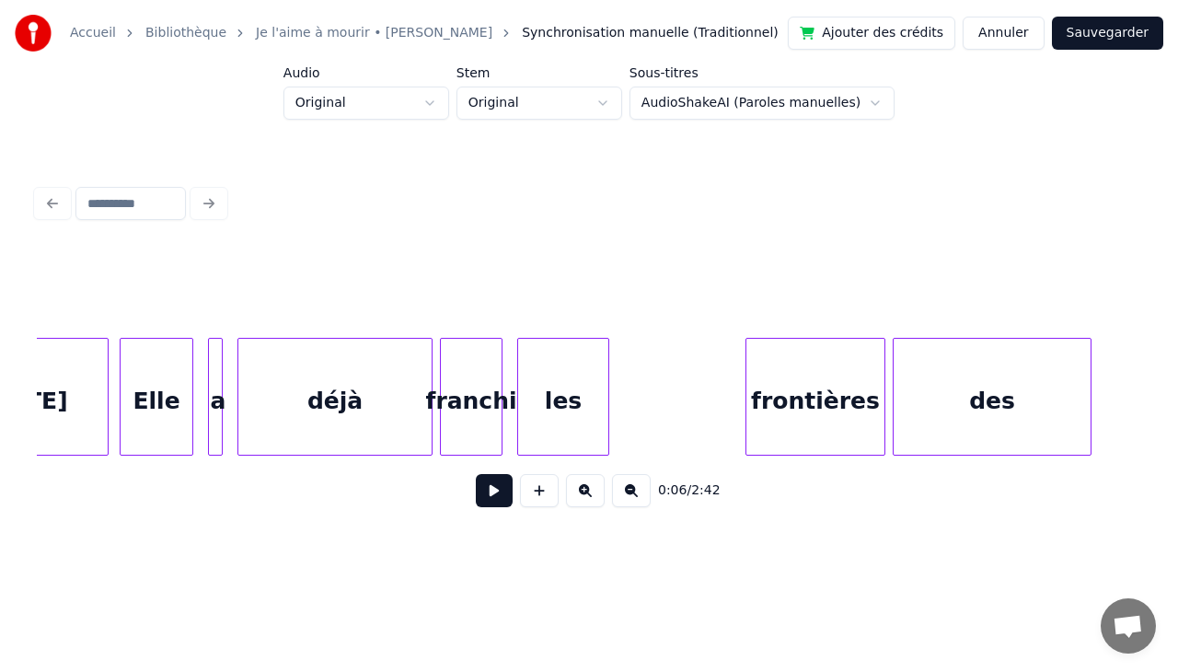
scroll to position [0, 10542]
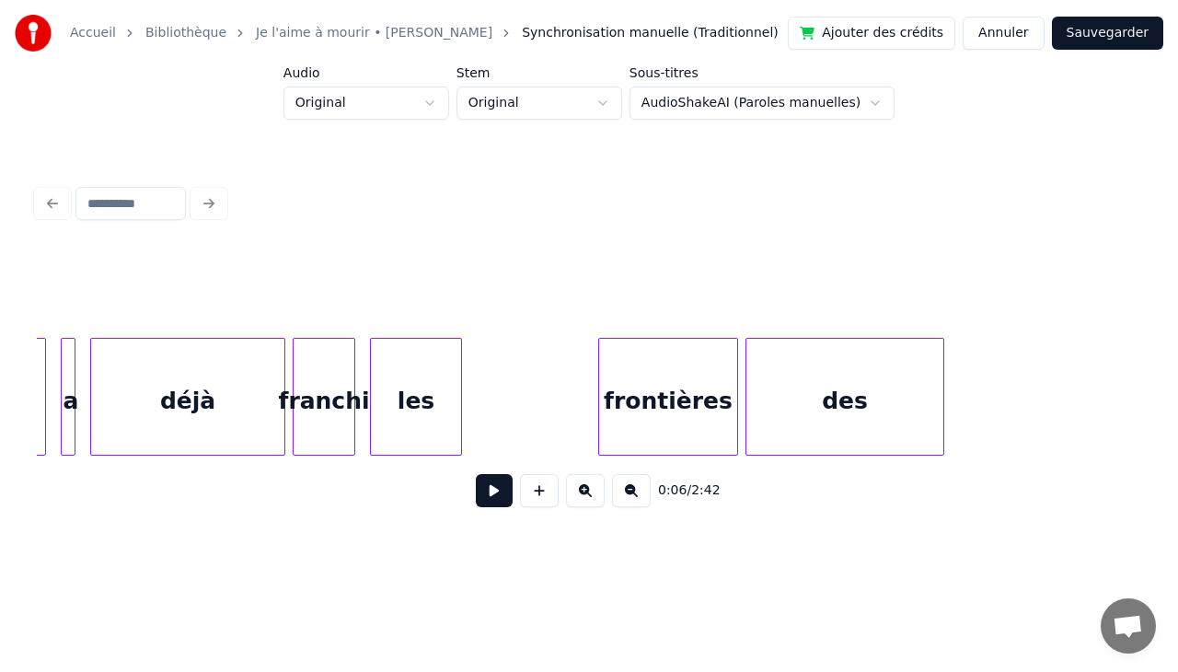
click at [615, 102] on html "Accueil Bibliothèque Je l'aime à mourir • [PERSON_NAME] Synchronisation manuell…" at bounding box center [589, 290] width 1178 height 581
click at [443, 98] on html "Accueil Bibliothèque Je l'aime à mourir • [PERSON_NAME] Synchronisation manuell…" at bounding box center [589, 290] width 1178 height 581
click at [1018, 39] on button "Annuler" at bounding box center [1002, 33] width 81 height 33
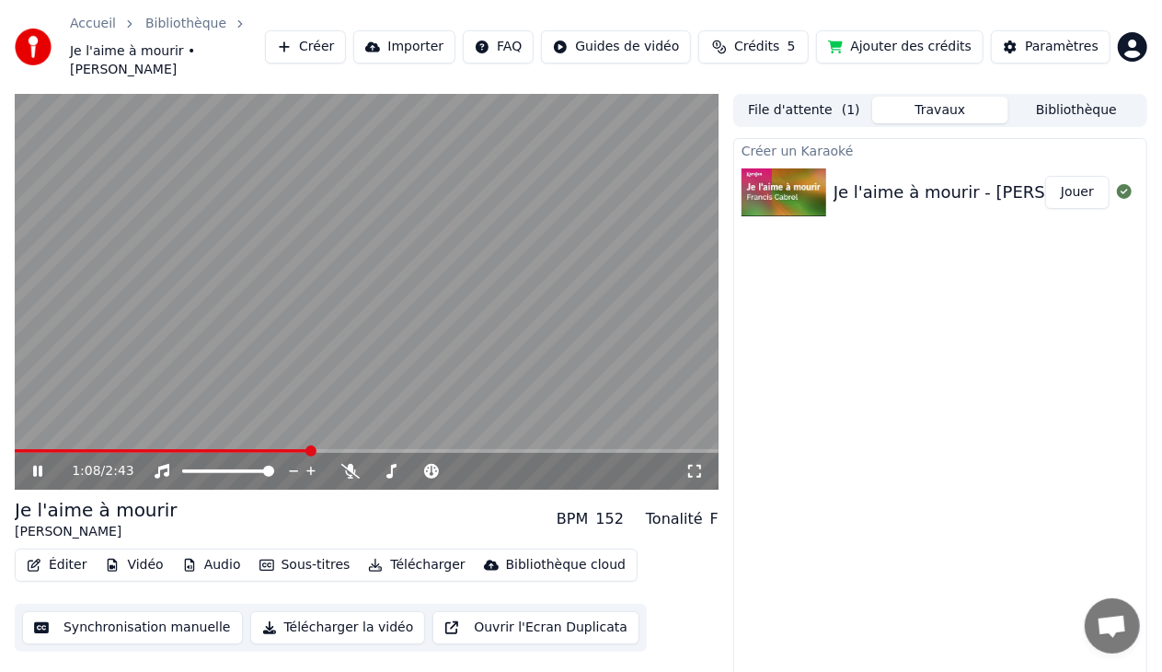
click at [270, 449] on span at bounding box center [162, 451] width 295 height 4
click at [40, 466] on icon at bounding box center [37, 471] width 9 height 11
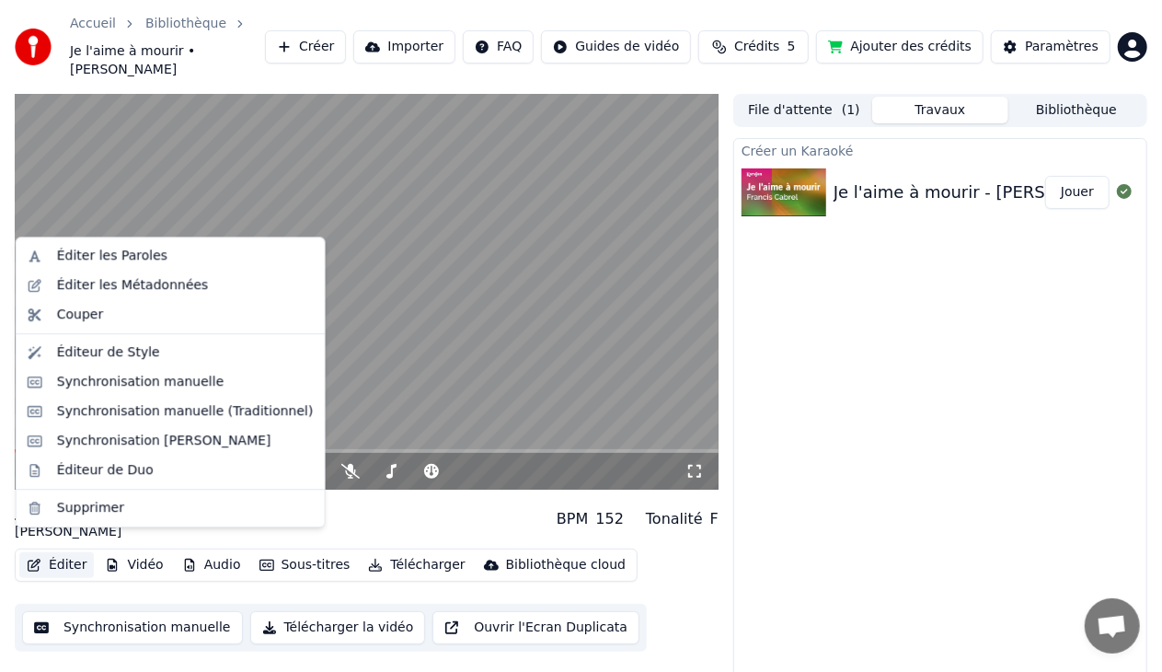
click at [58, 552] on button "Éditer" at bounding box center [56, 565] width 75 height 26
click at [169, 421] on div "Synchronisation manuelle (Traditionnel)" at bounding box center [170, 411] width 301 height 29
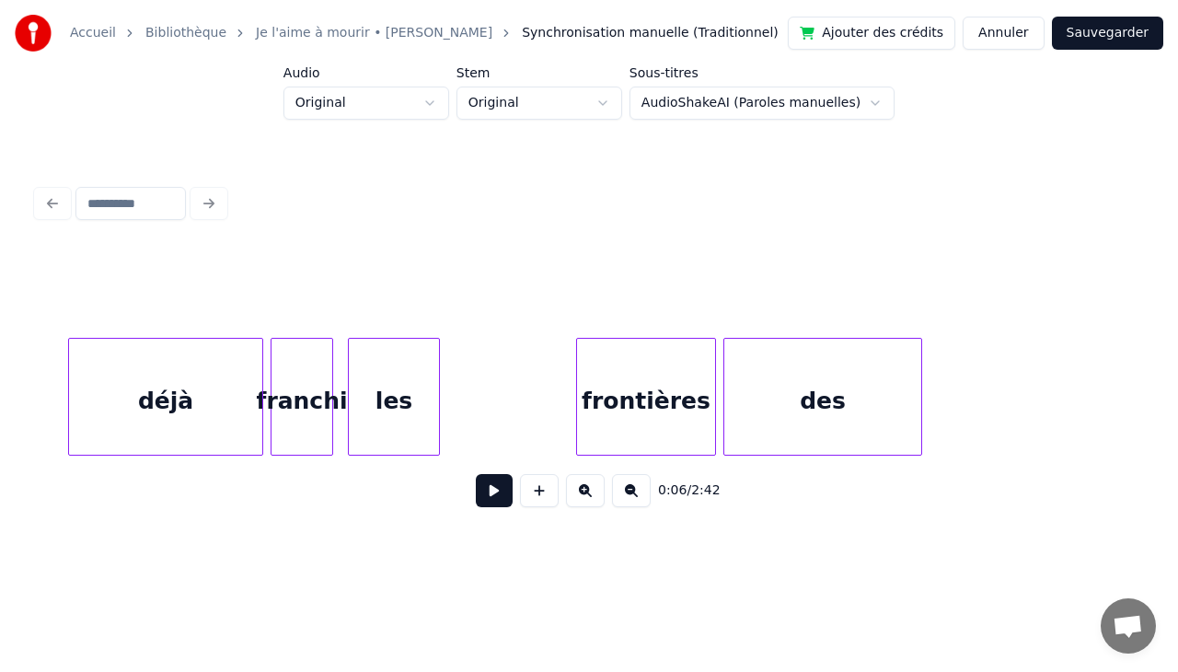
scroll to position [0, 10552]
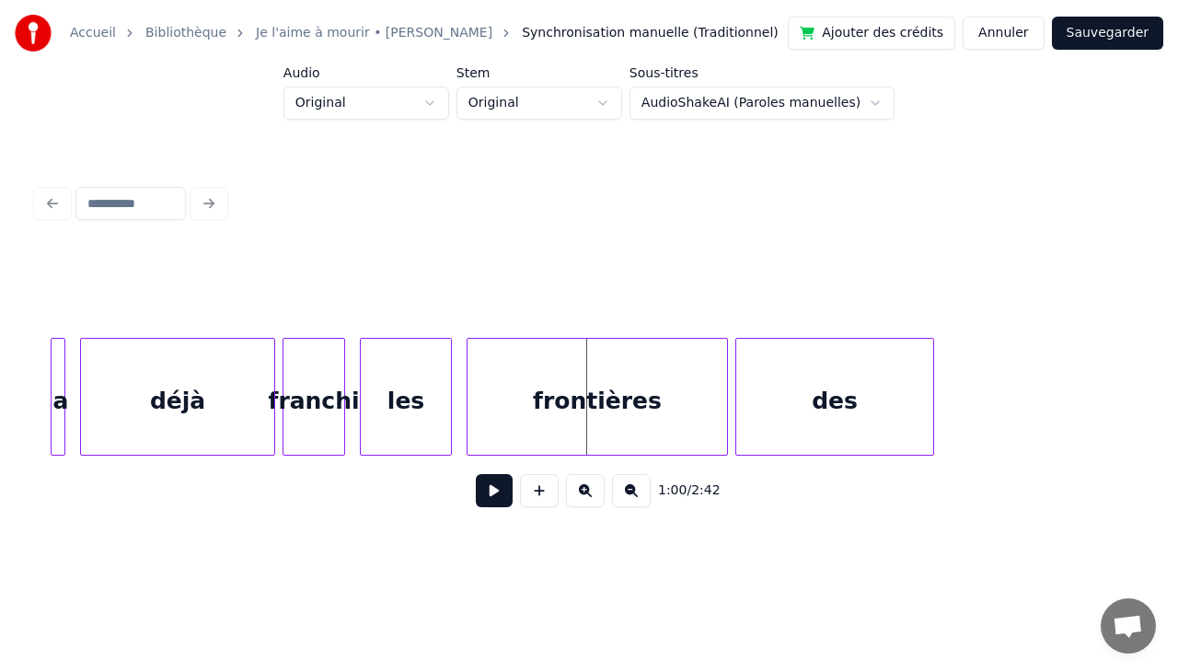
click at [467, 397] on div at bounding box center [470, 397] width 6 height 116
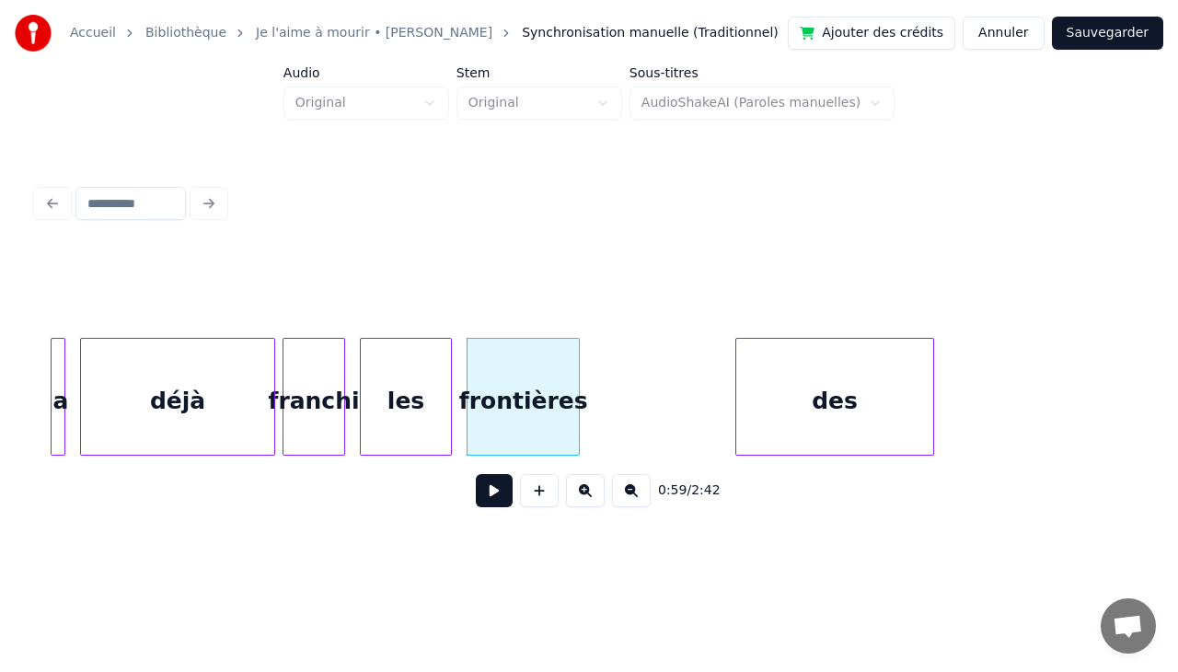
click at [576, 400] on div at bounding box center [576, 397] width 6 height 116
click at [594, 403] on div at bounding box center [595, 397] width 6 height 116
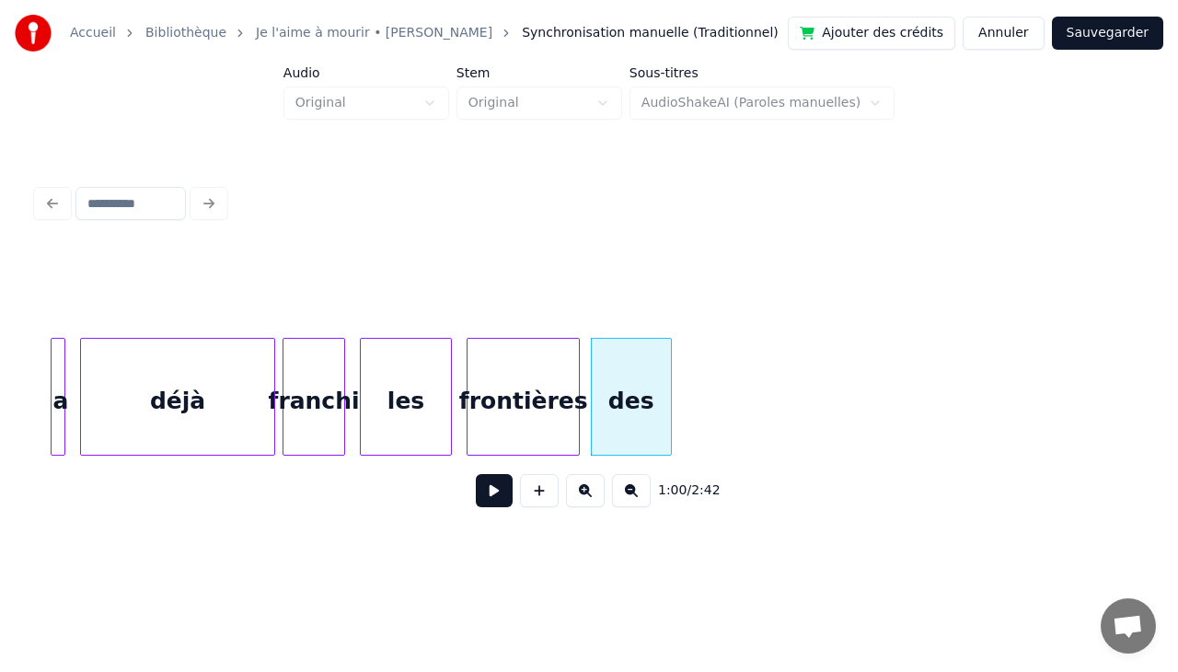
click at [670, 407] on div at bounding box center [668, 397] width 6 height 116
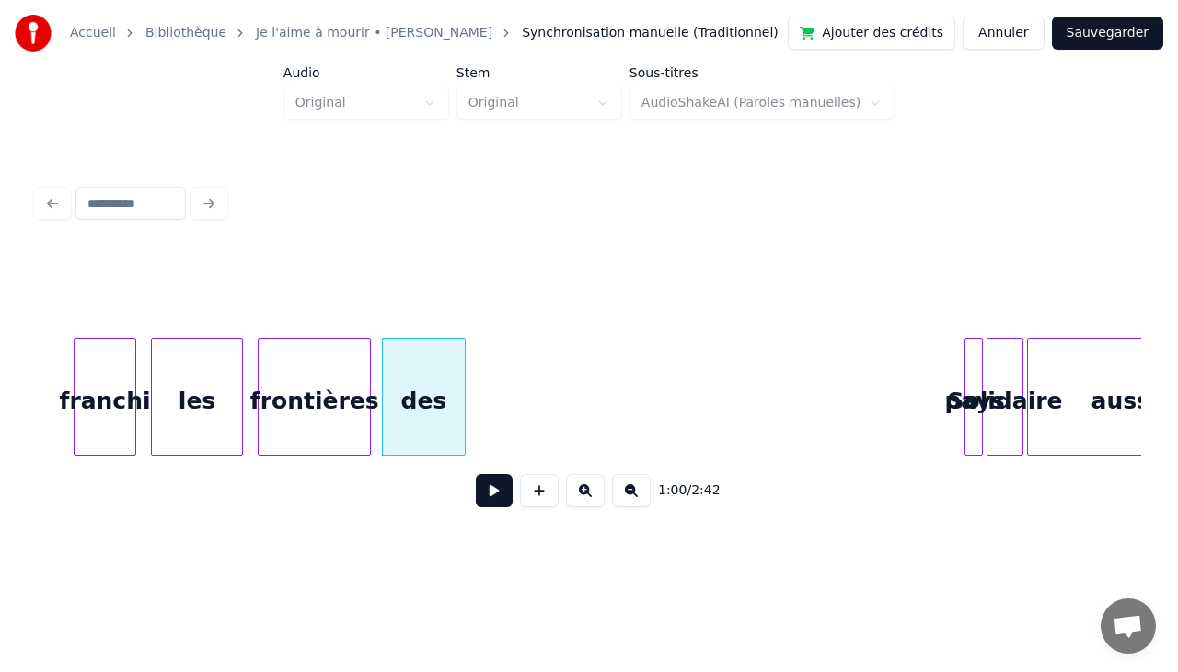
scroll to position [0, 10809]
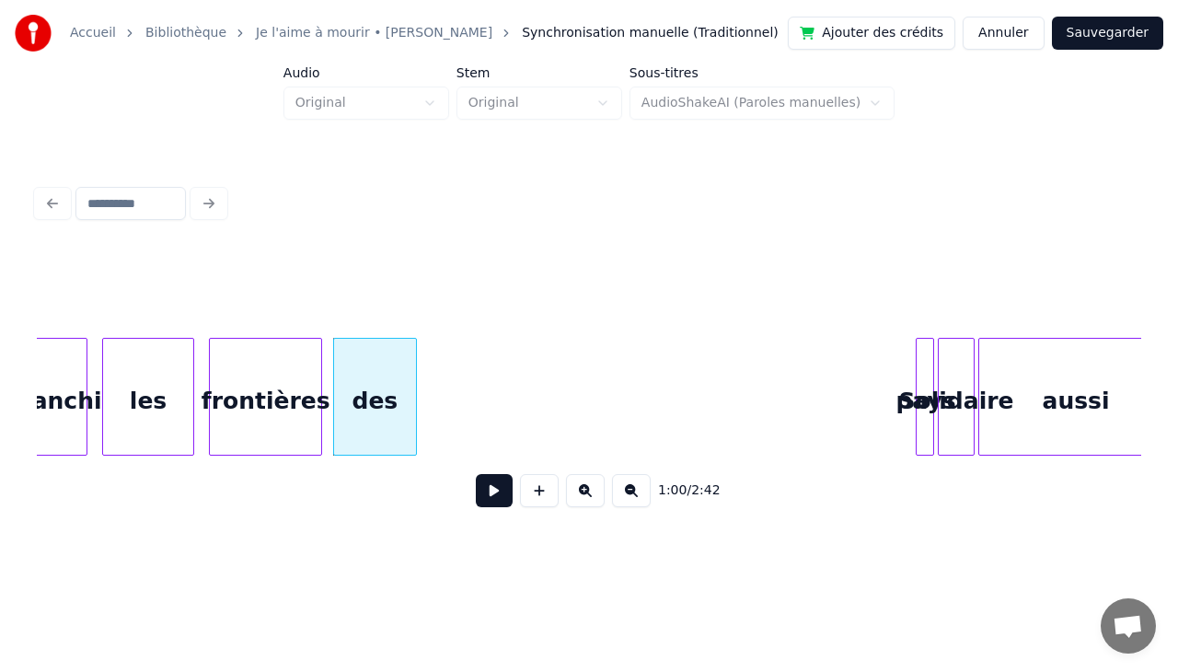
click at [928, 368] on div at bounding box center [930, 397] width 6 height 116
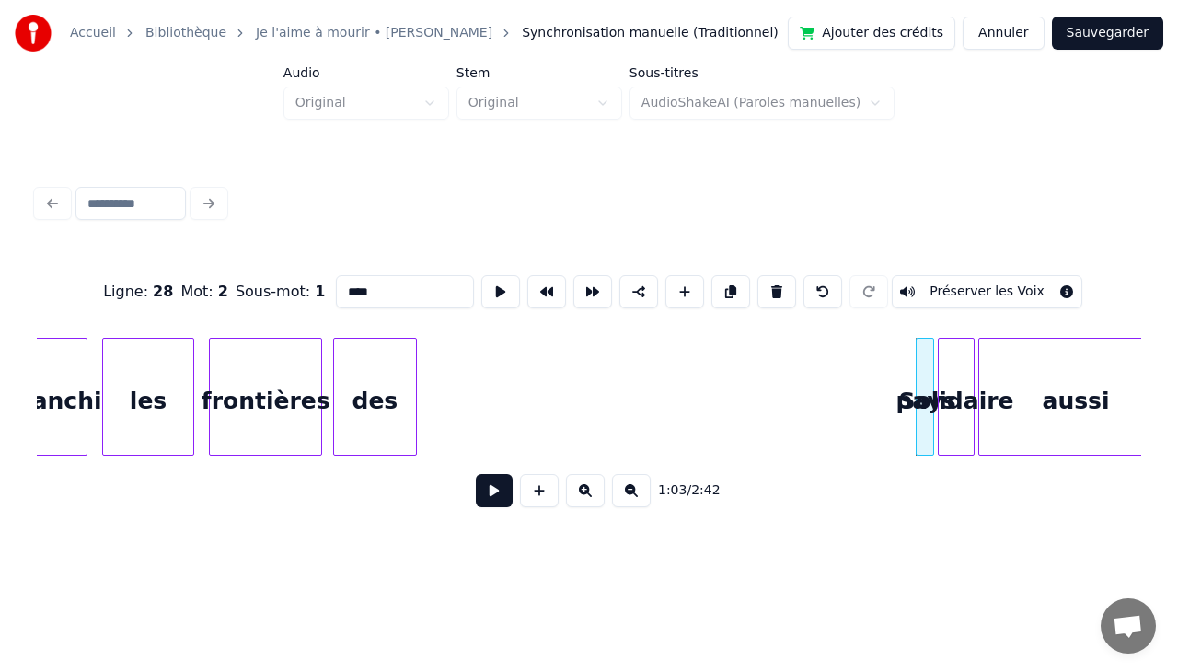
drag, startPoint x: 915, startPoint y: 370, endPoint x: 423, endPoint y: 425, distance: 494.4
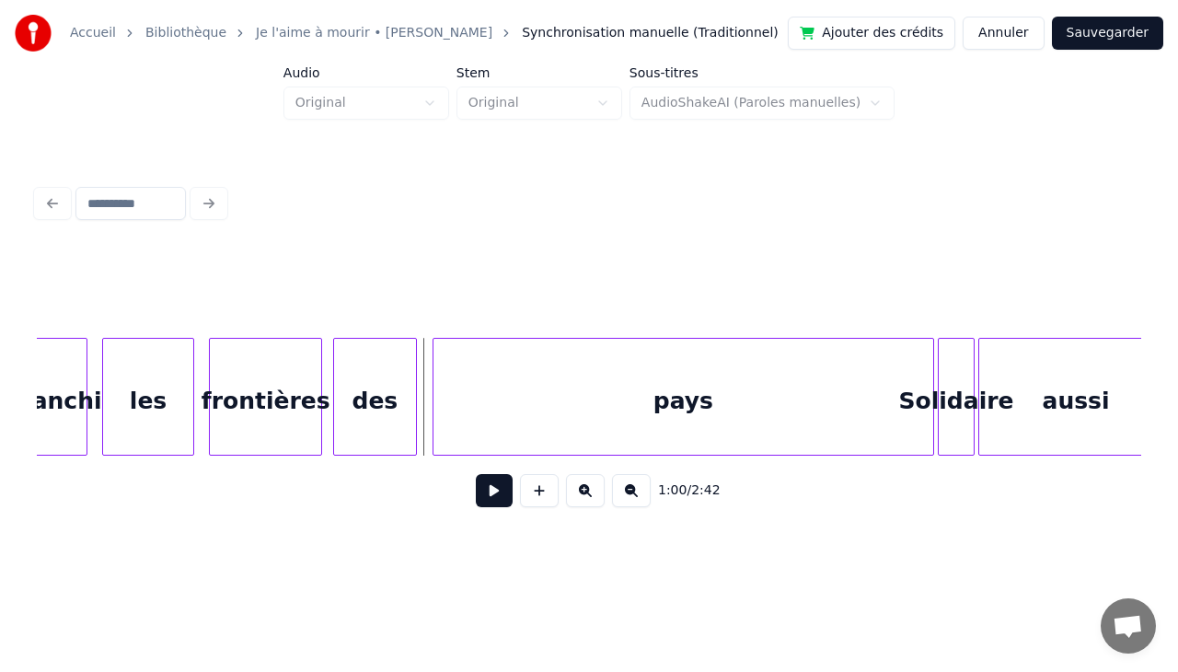
click at [434, 388] on div at bounding box center [436, 397] width 6 height 116
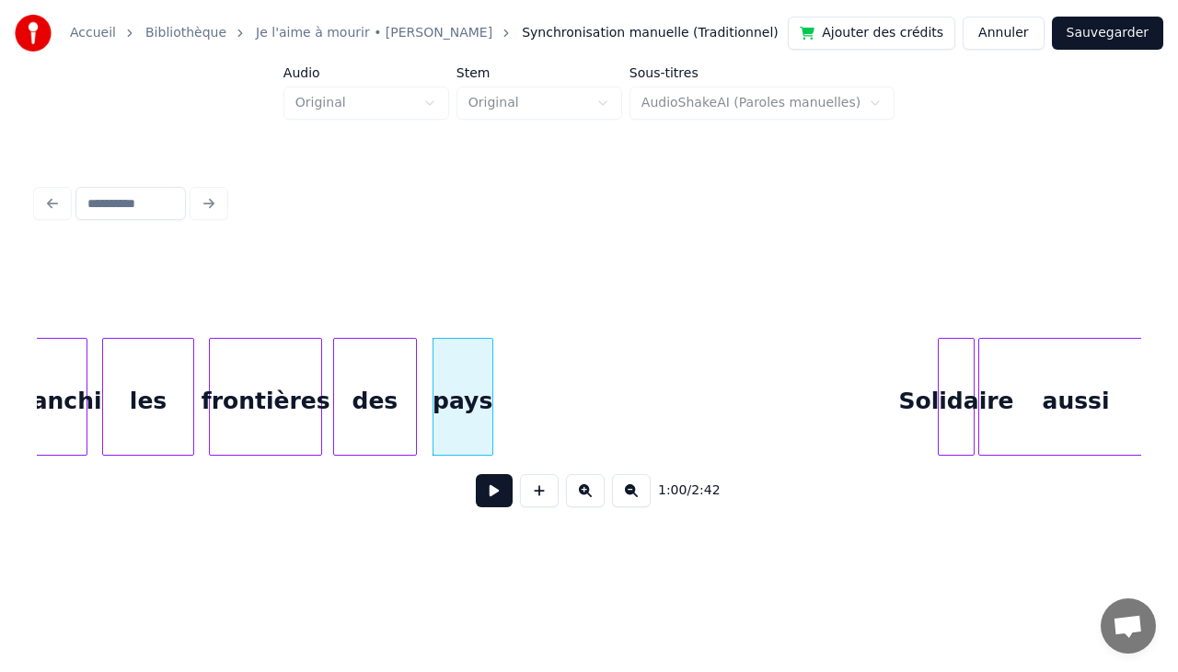
click at [491, 360] on div at bounding box center [490, 397] width 6 height 116
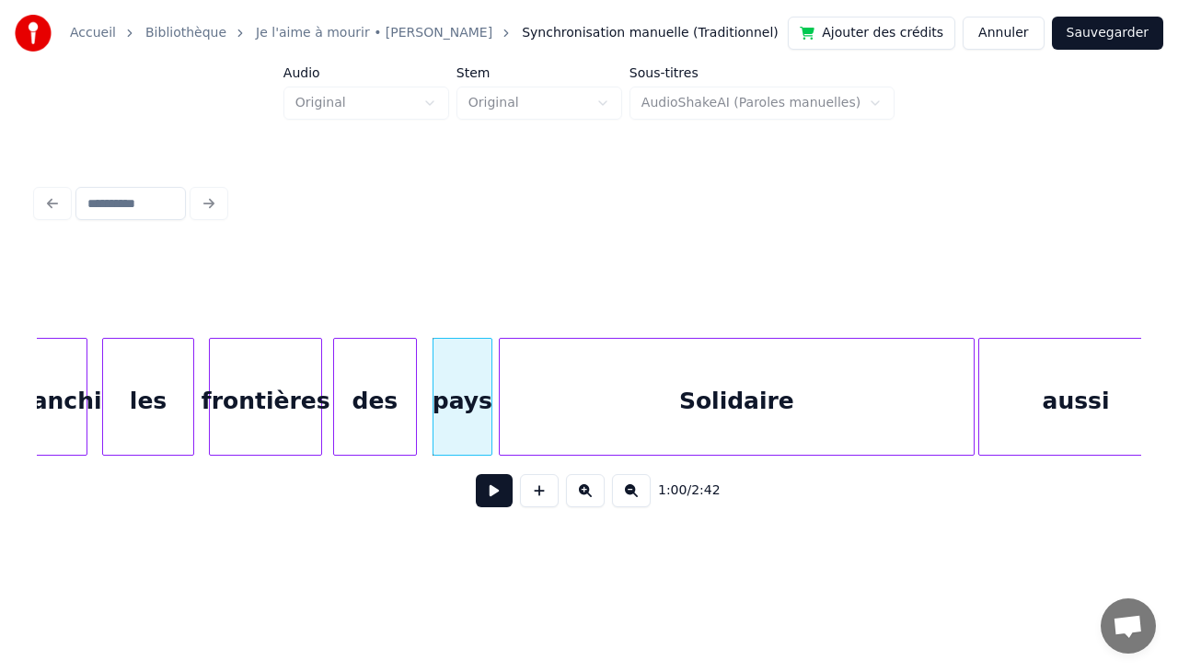
click at [500, 349] on div at bounding box center [503, 397] width 6 height 116
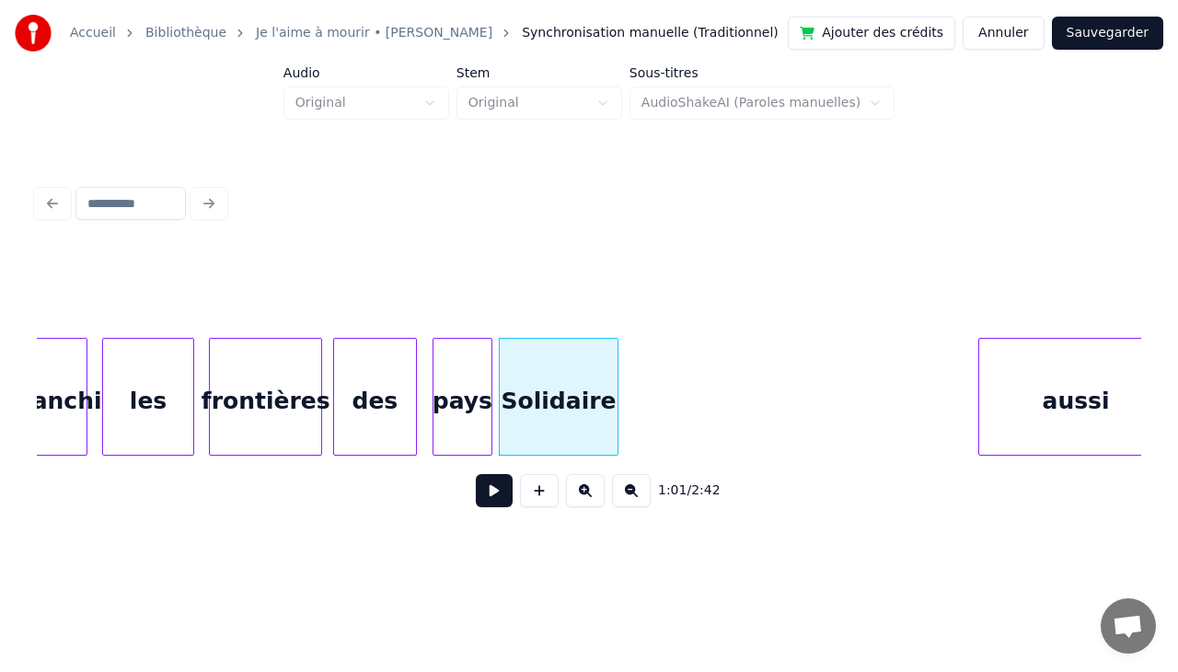
click at [612, 396] on div at bounding box center [615, 397] width 6 height 116
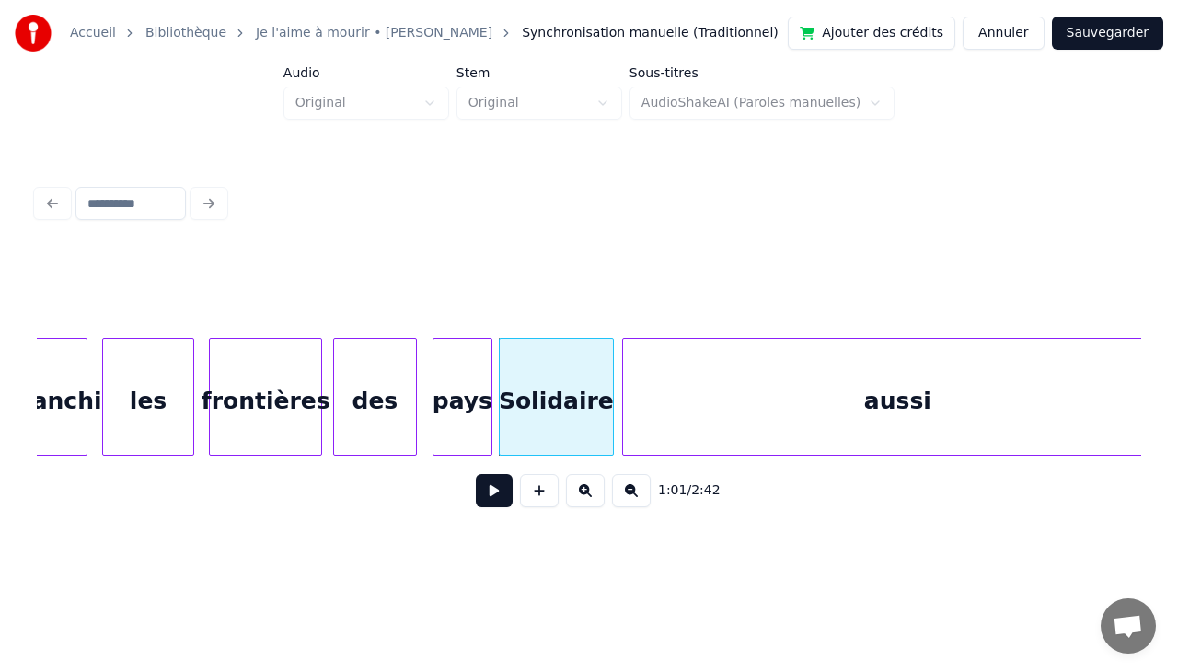
click at [624, 378] on div at bounding box center [626, 397] width 6 height 116
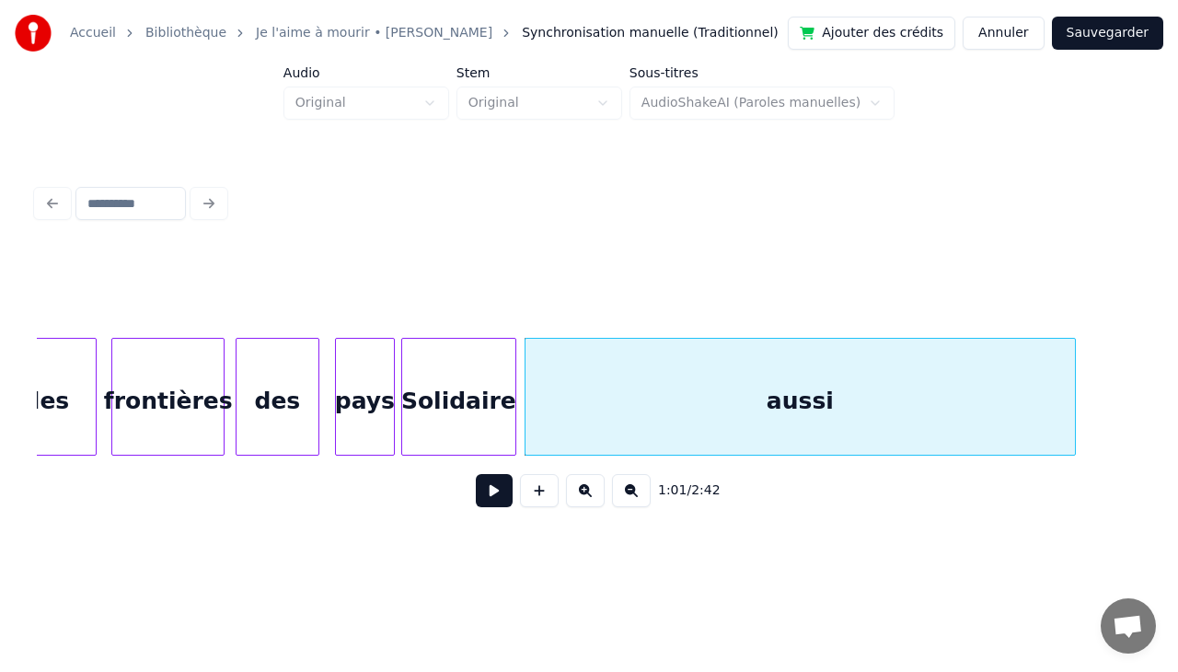
scroll to position [0, 10920]
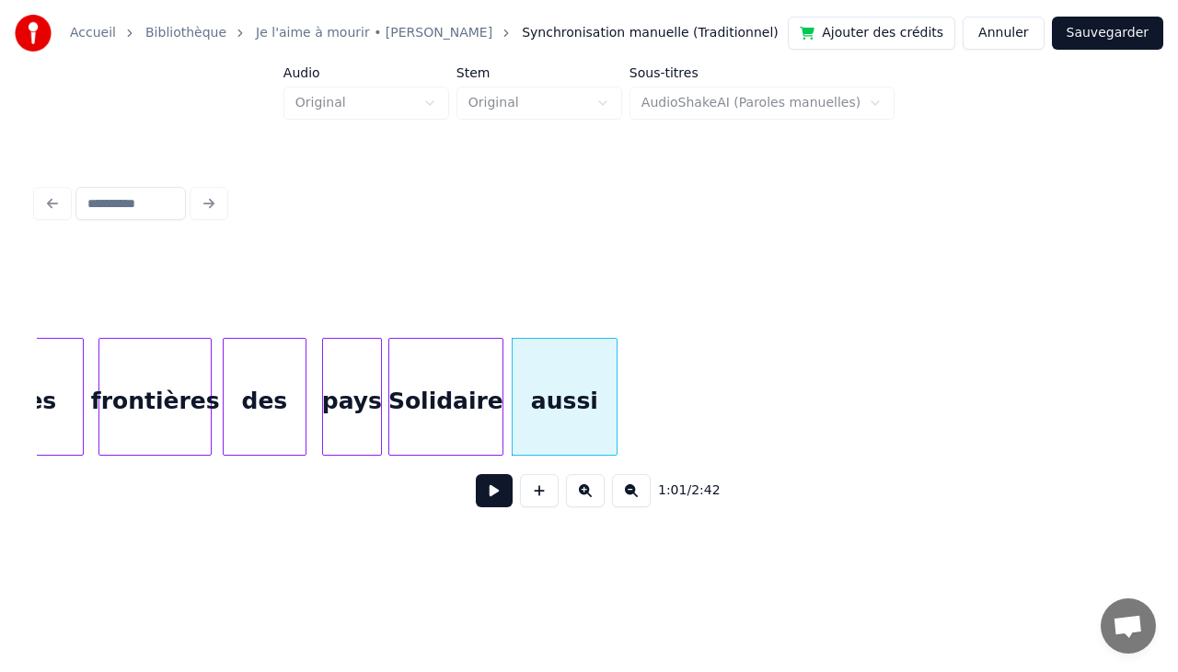
click at [615, 375] on div at bounding box center [614, 397] width 6 height 116
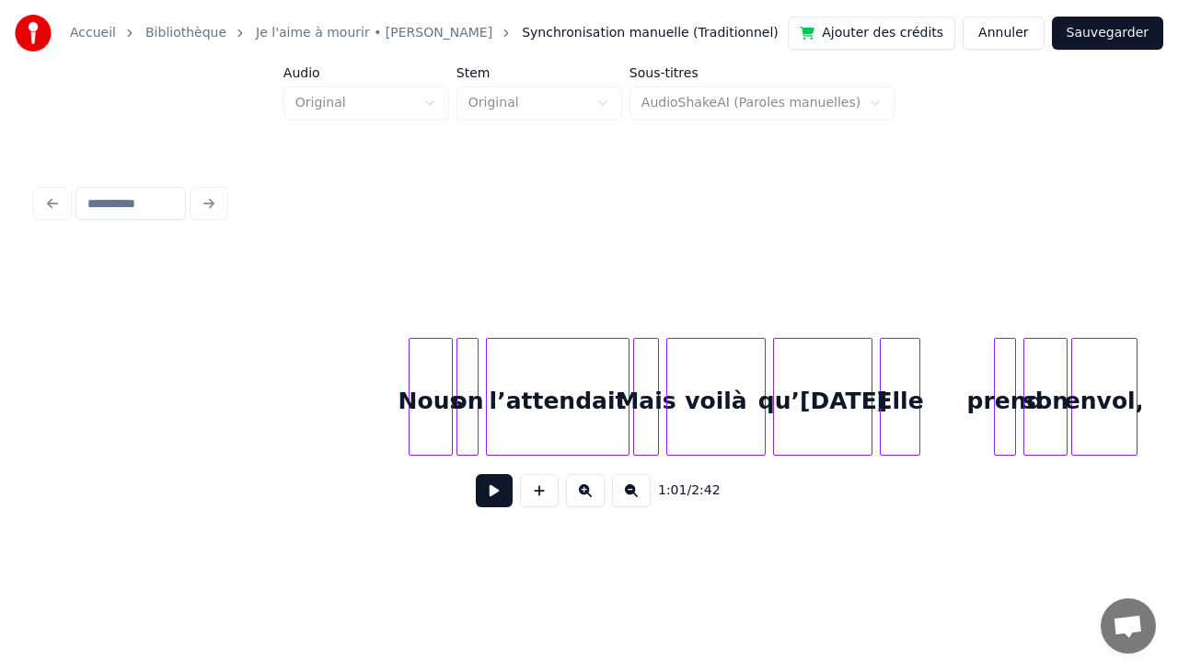
scroll to position [0, 870]
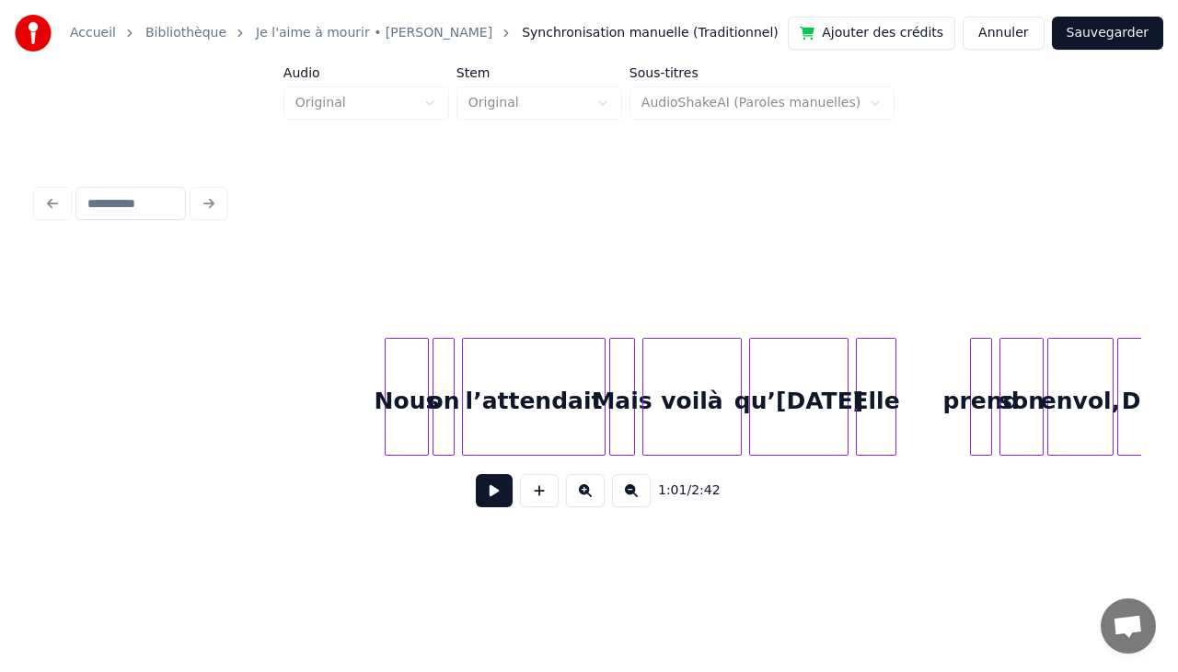
click at [421, 351] on div "Nous" at bounding box center [406, 401] width 42 height 125
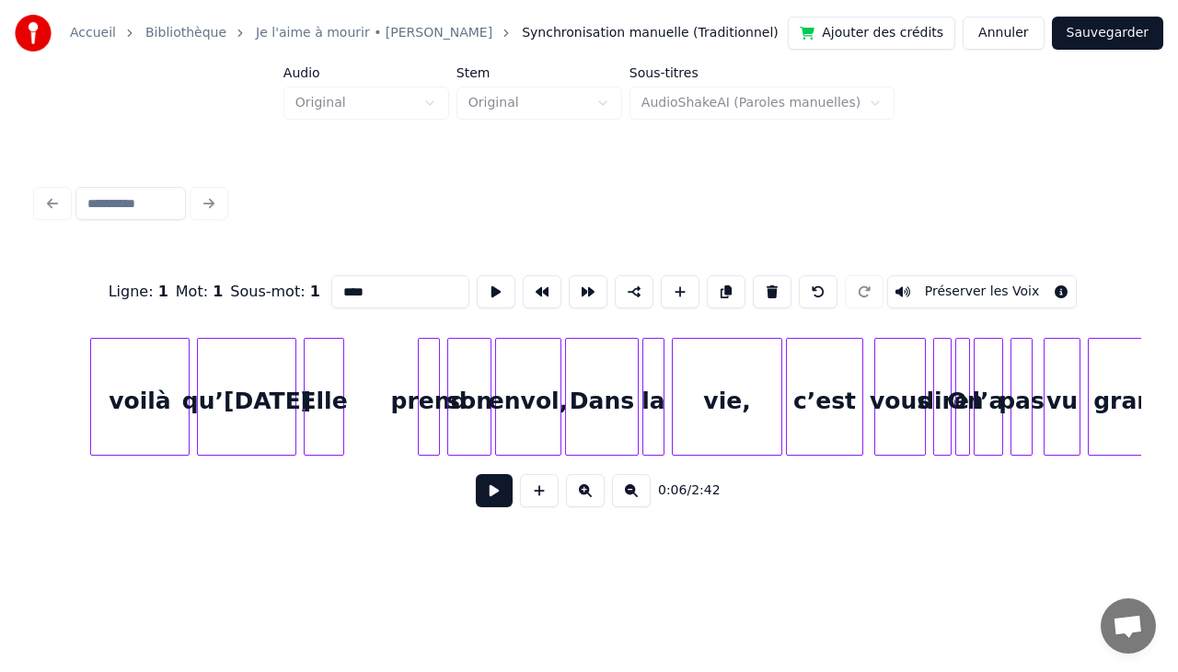
scroll to position [0, 1558]
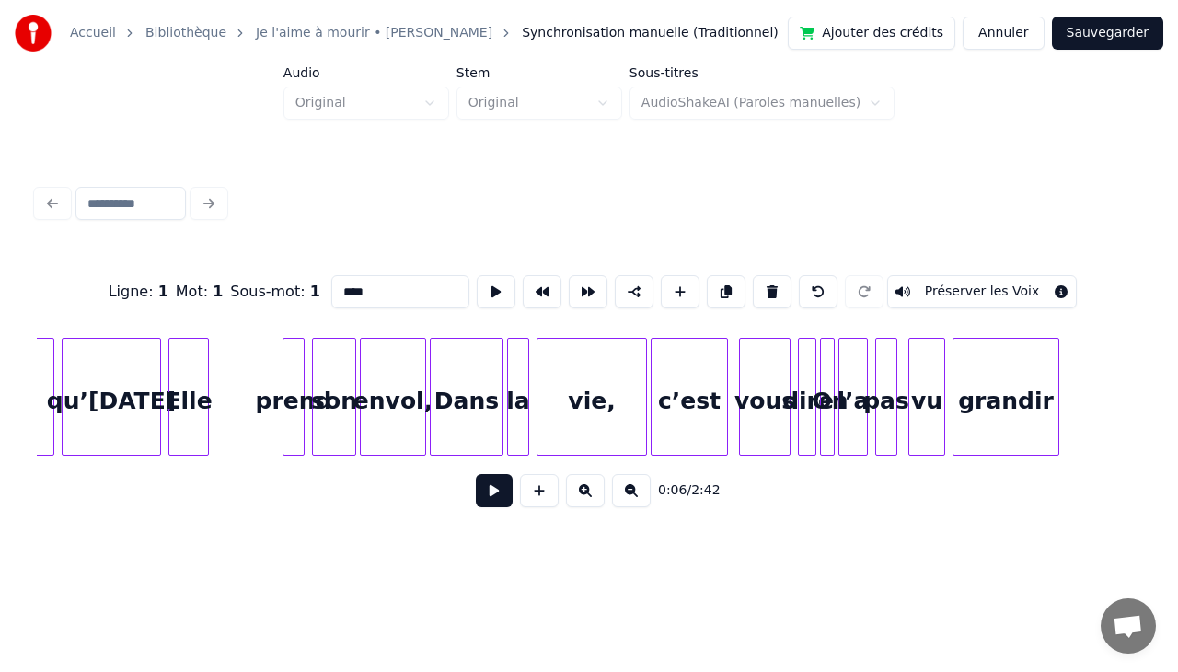
click at [1041, 388] on div "grandir" at bounding box center [1005, 401] width 105 height 125
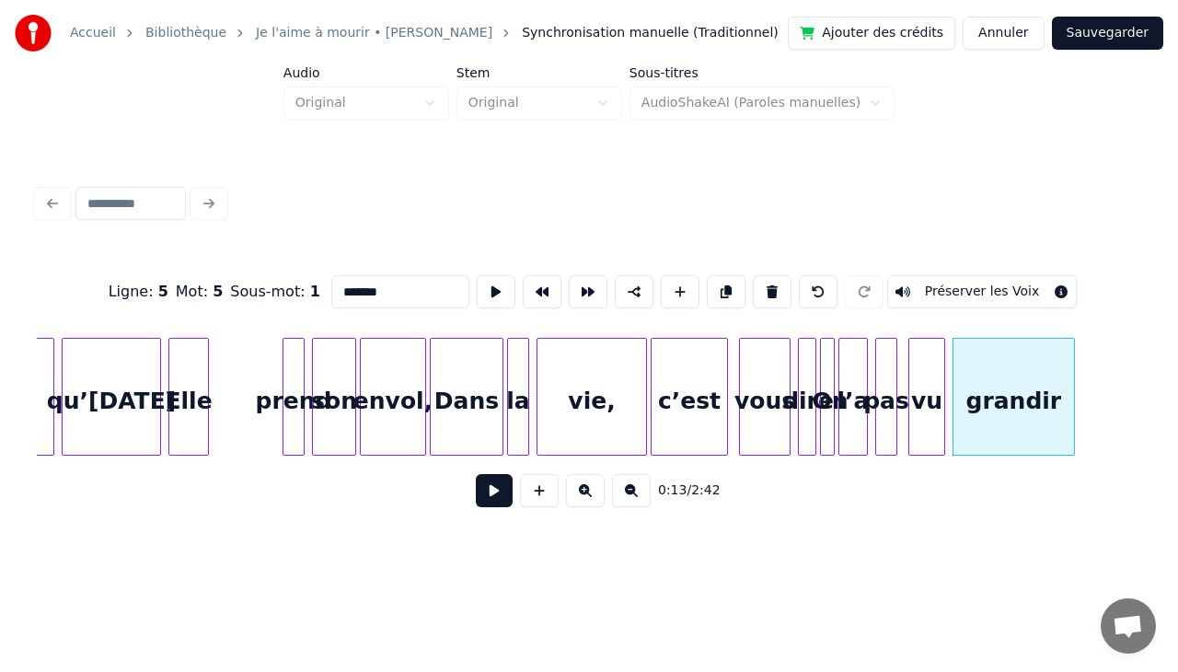
click at [1071, 365] on div at bounding box center [1071, 397] width 6 height 116
click at [971, 379] on div at bounding box center [974, 397] width 6 height 116
click at [958, 372] on div at bounding box center [957, 397] width 6 height 116
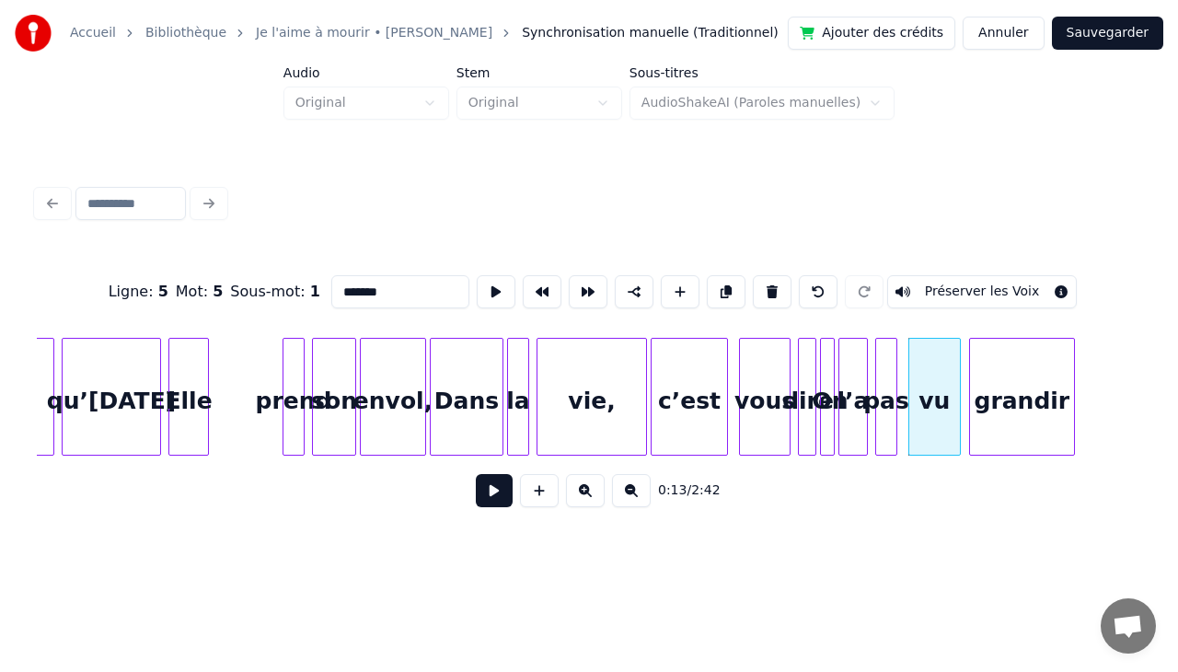
click at [909, 369] on div at bounding box center [912, 397] width 6 height 116
click at [925, 373] on div at bounding box center [928, 397] width 6 height 116
click at [886, 369] on div "pas" at bounding box center [886, 401] width 20 height 125
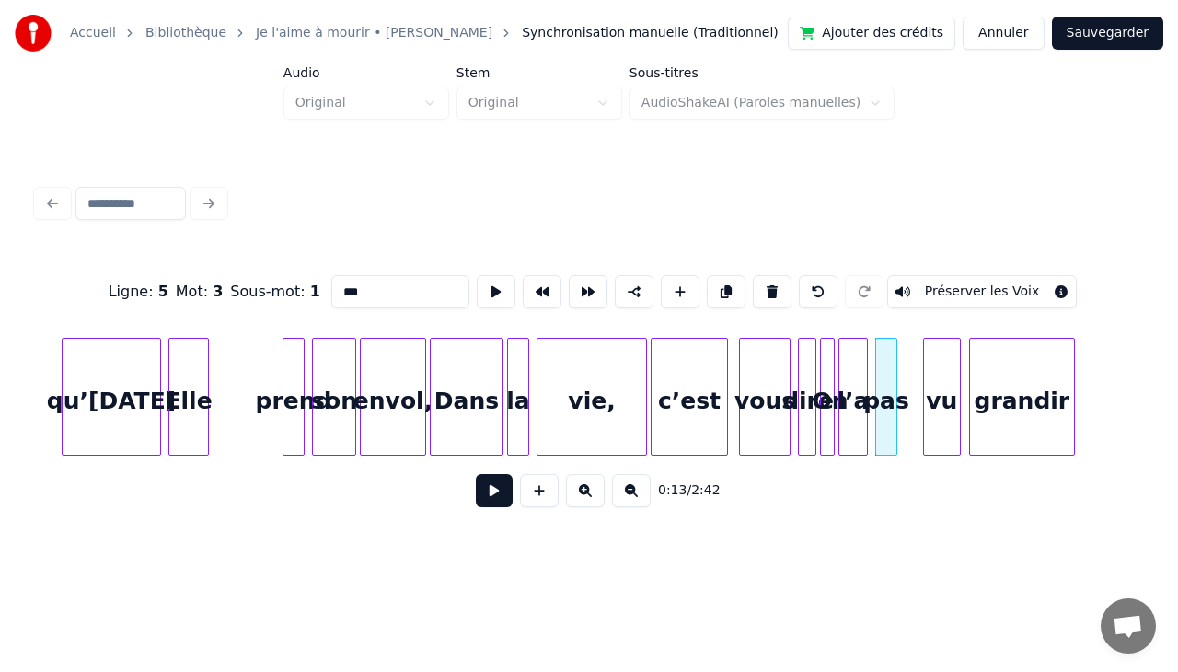
scroll to position [0, 1594]
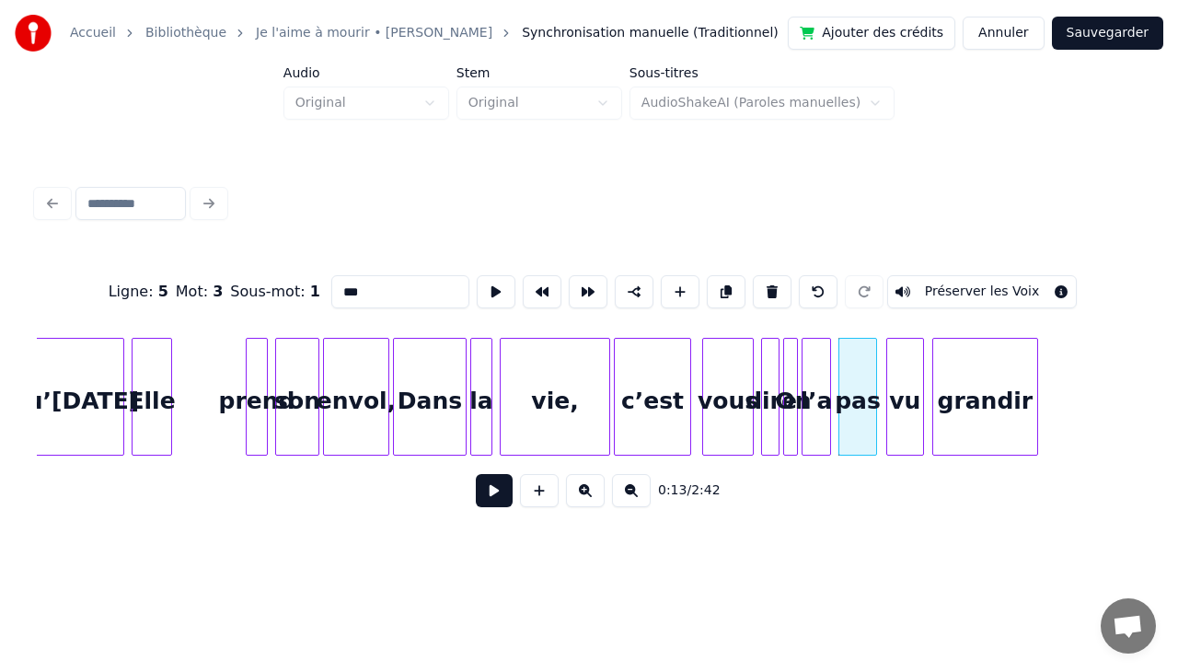
click at [874, 381] on div at bounding box center [873, 397] width 6 height 116
click at [852, 384] on div at bounding box center [852, 397] width 6 height 116
click at [841, 387] on div at bounding box center [841, 397] width 6 height 116
click at [819, 383] on div at bounding box center [819, 397] width 6 height 116
click at [800, 375] on div "On" at bounding box center [793, 401] width 18 height 125
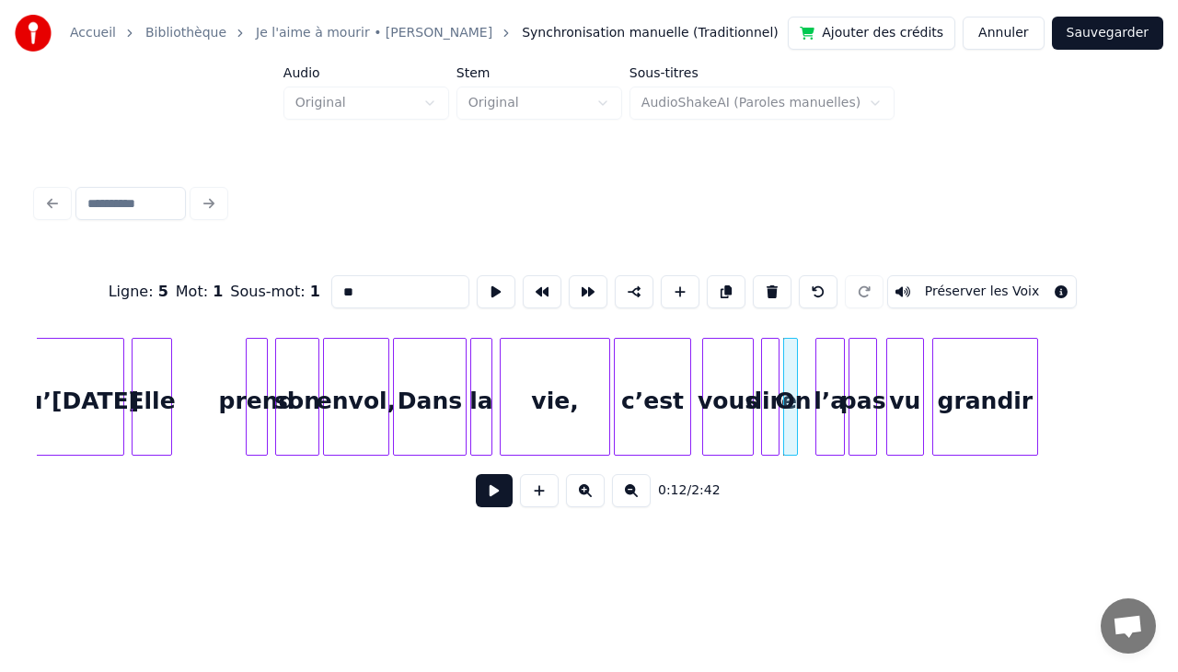
click at [798, 375] on div "On" at bounding box center [793, 401] width 18 height 125
click at [809, 381] on div at bounding box center [811, 397] width 6 height 116
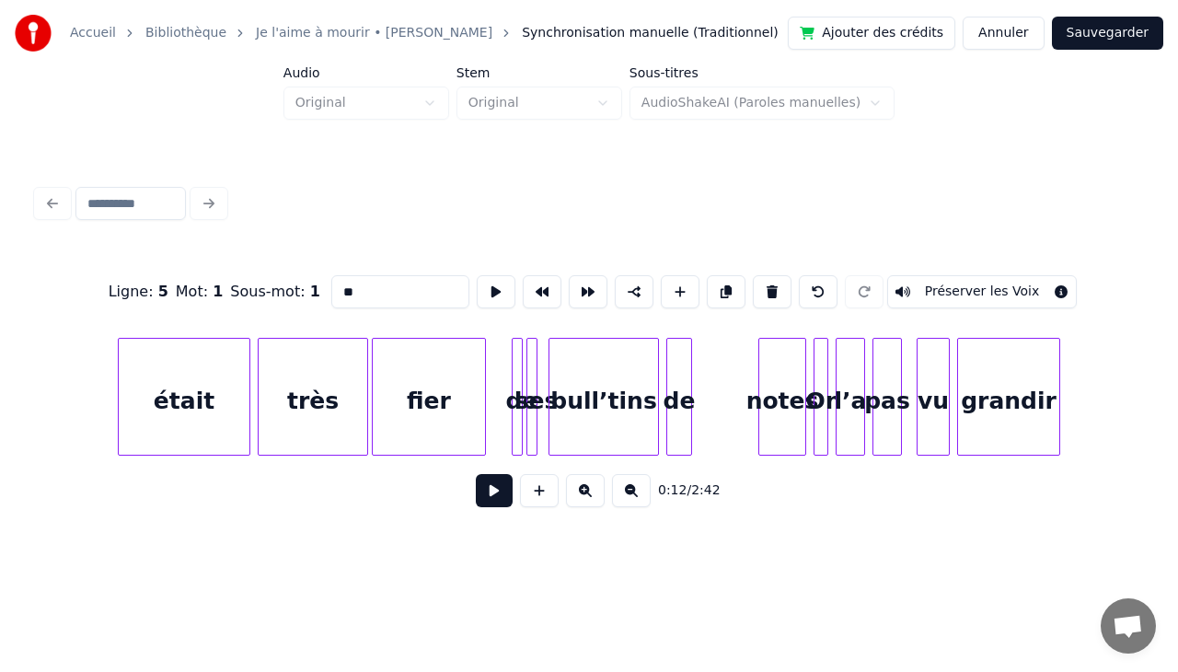
scroll to position [0, 4061]
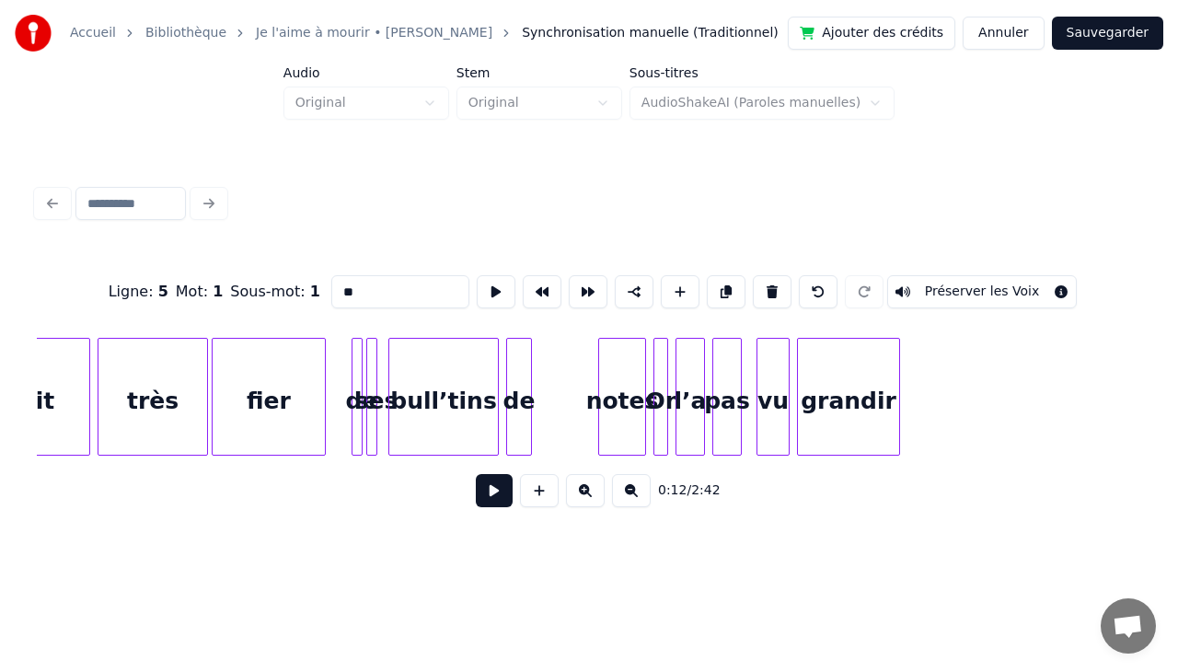
click at [887, 368] on div "grandir" at bounding box center [848, 401] width 101 height 125
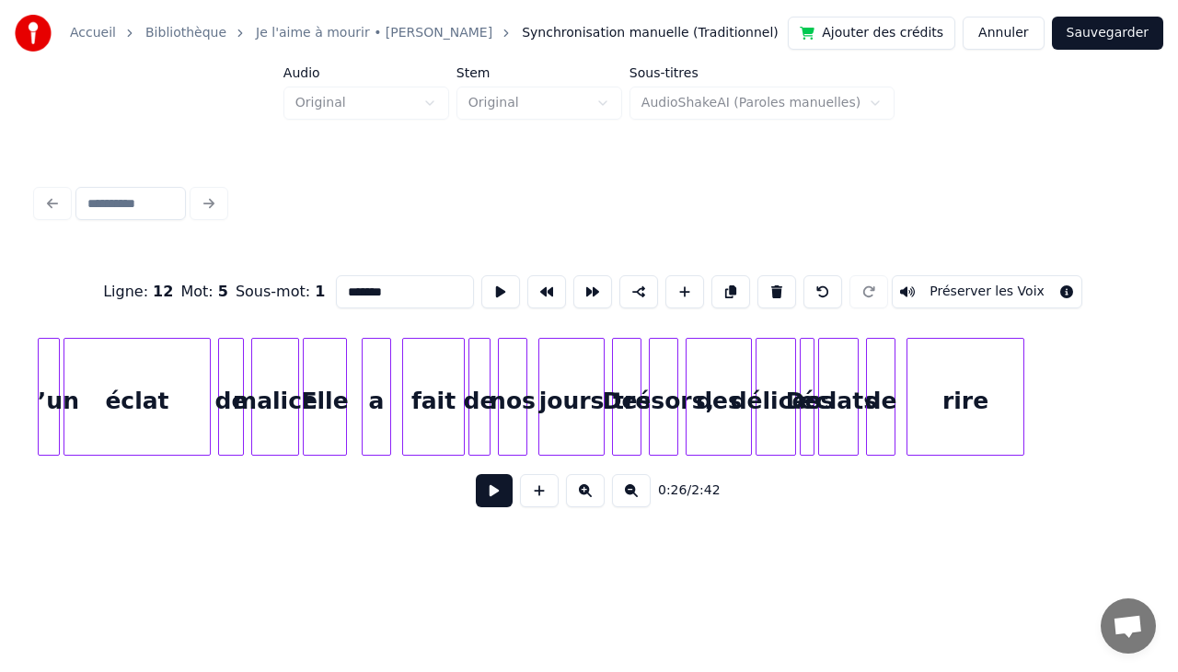
scroll to position [0, 5729]
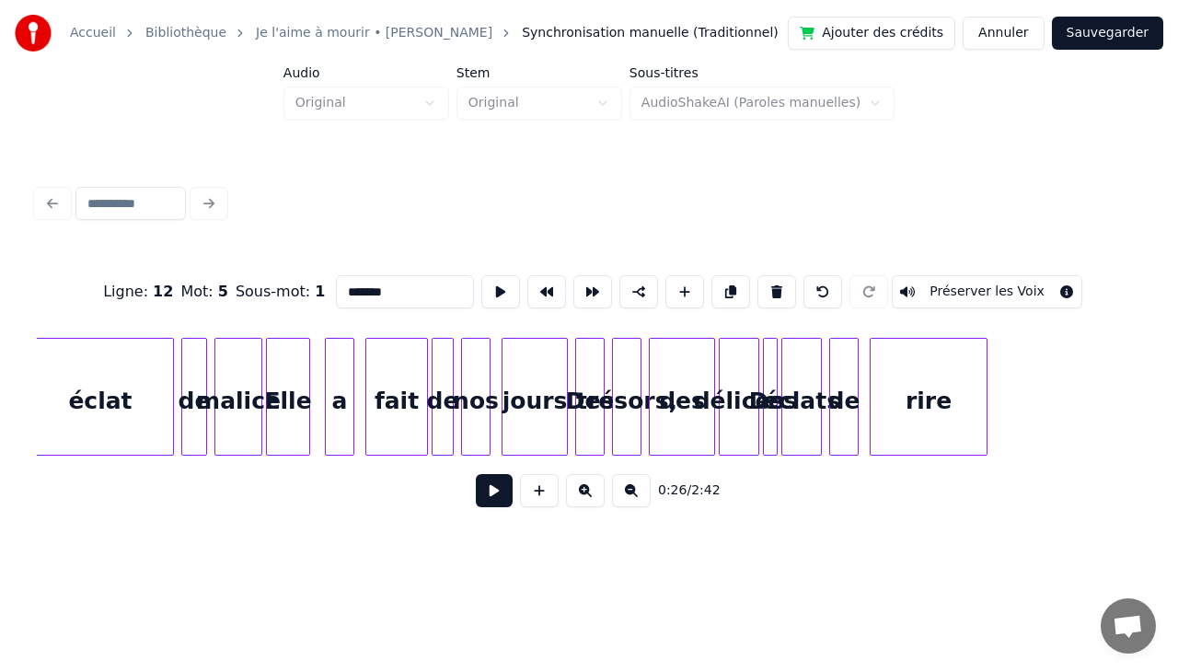
click at [944, 342] on div "rire" at bounding box center [928, 401] width 116 height 125
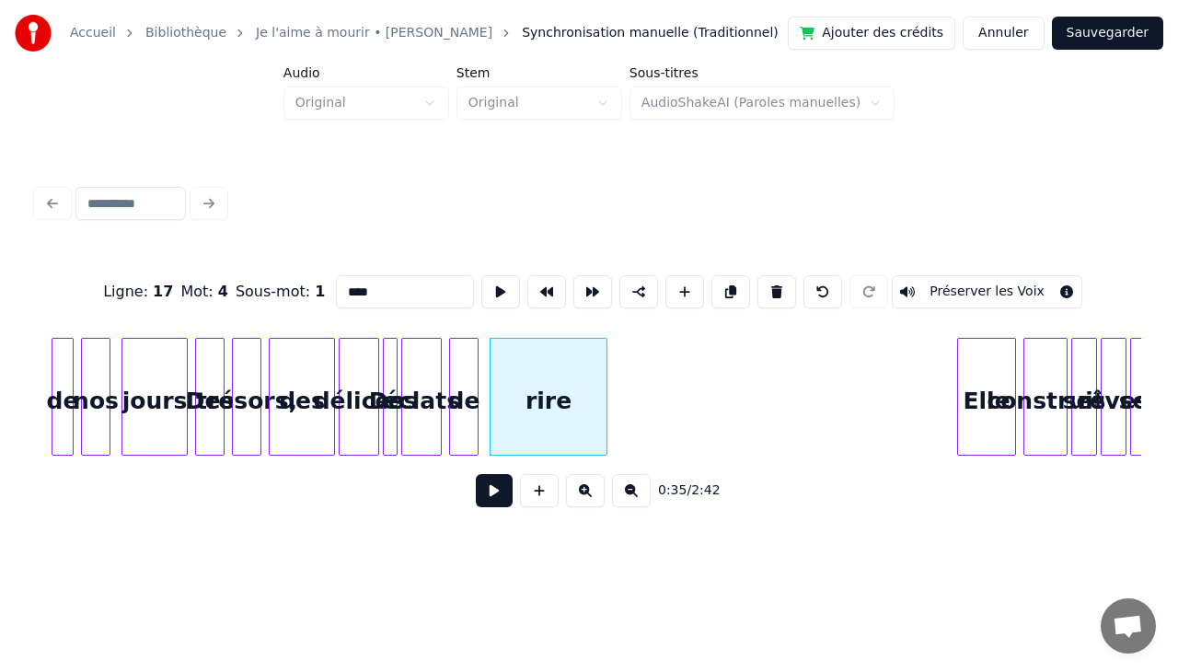
scroll to position [0, 6171]
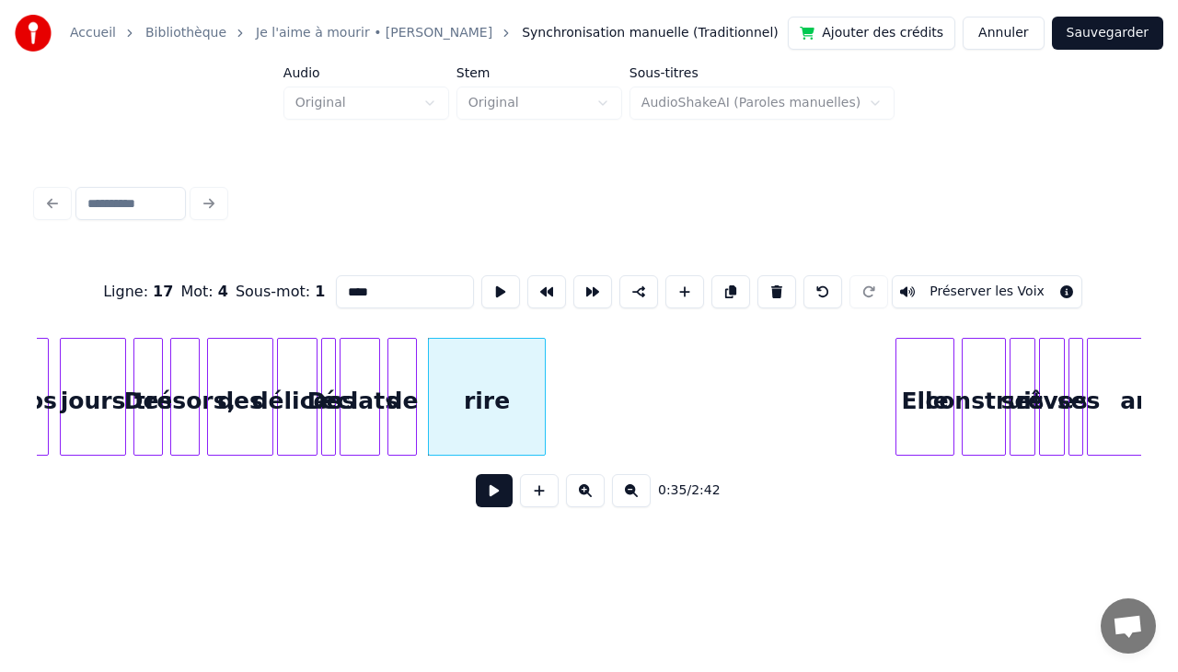
click at [1140, 443] on div "ambitions" at bounding box center [1183, 401] width 193 height 125
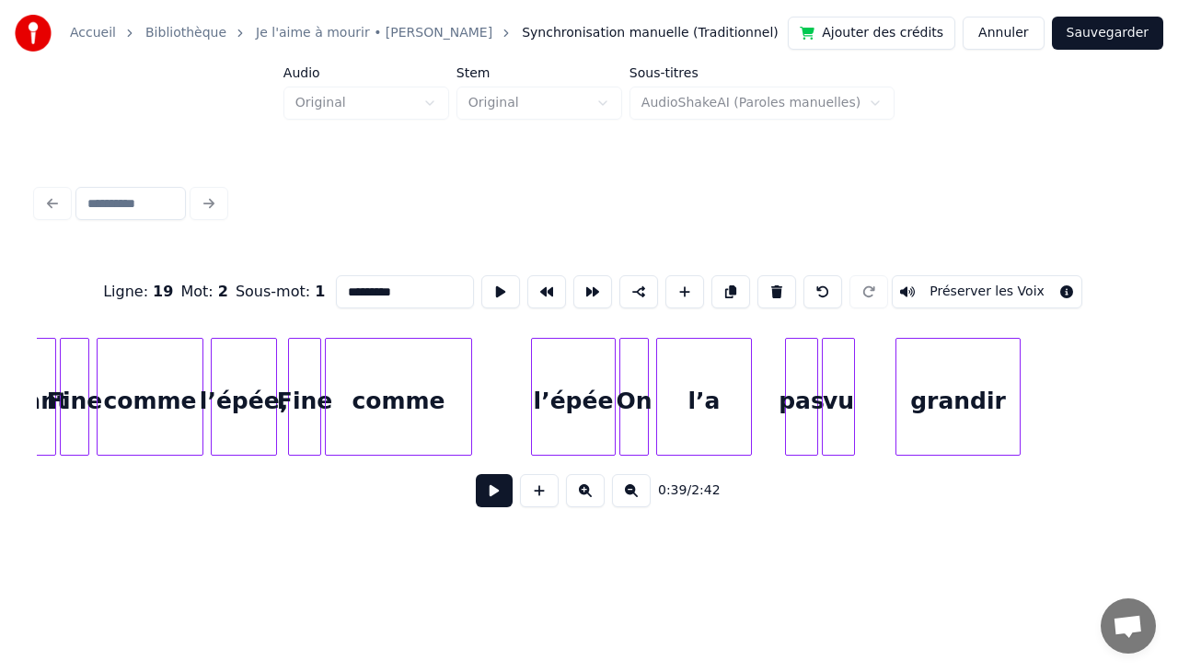
scroll to position [0, 8011]
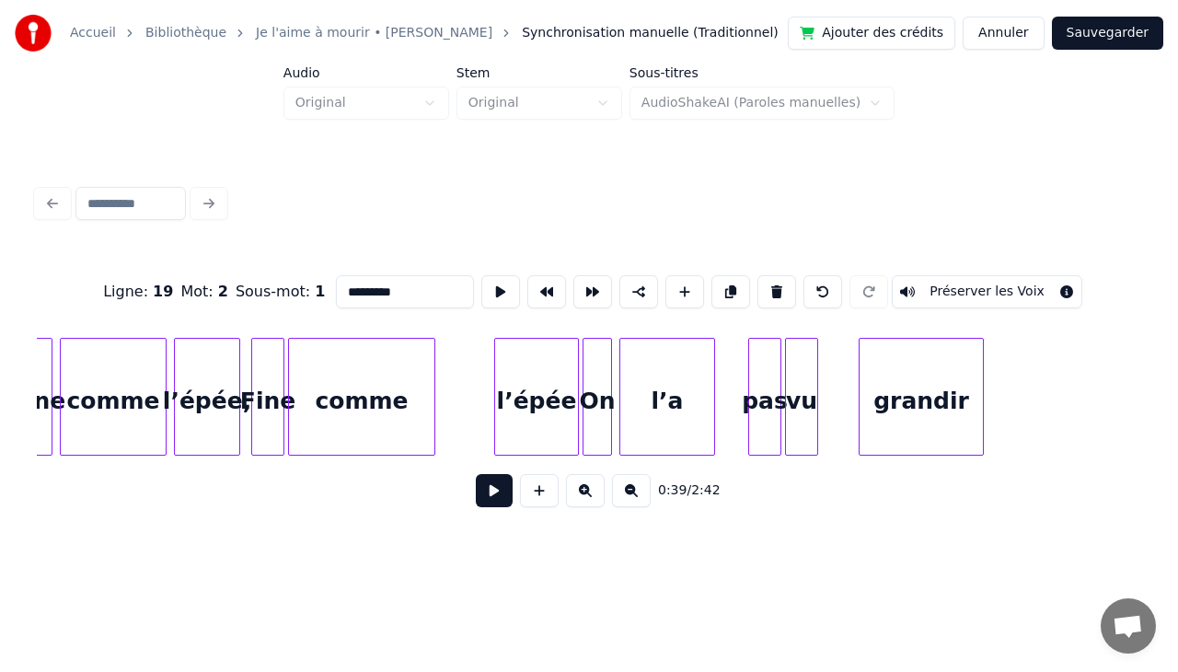
click at [947, 374] on div "grandir" at bounding box center [920, 401] width 123 height 125
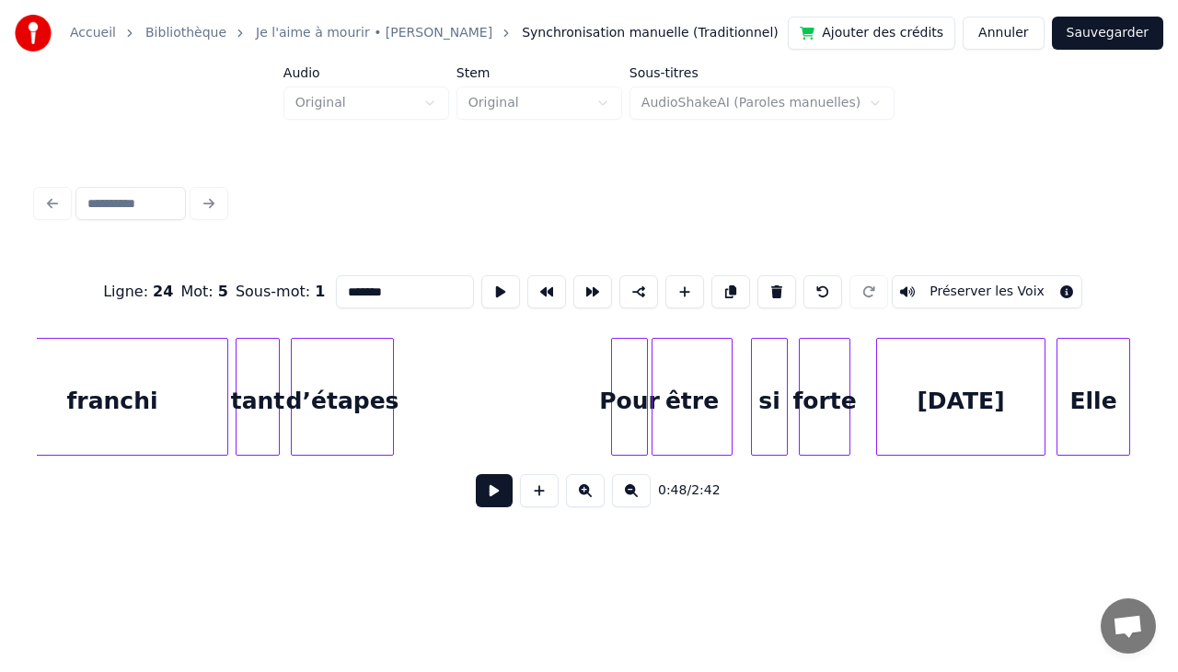
scroll to position [0, 9544]
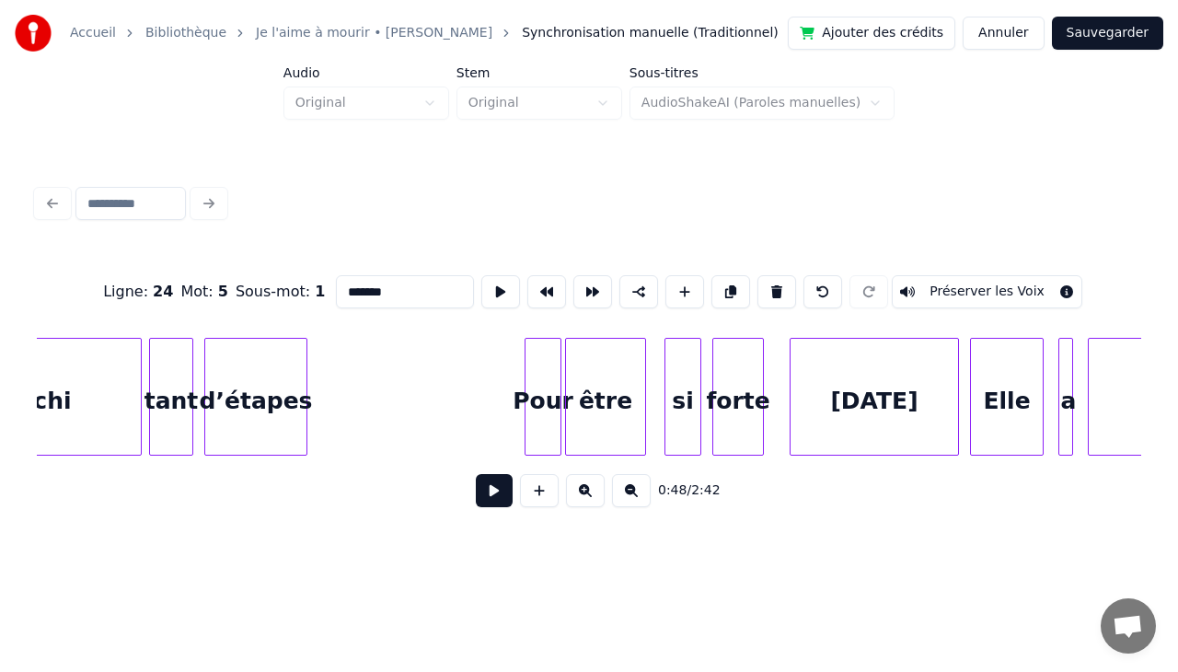
click at [896, 394] on div "[DATE]" at bounding box center [873, 401] width 167 height 125
type input "**********"
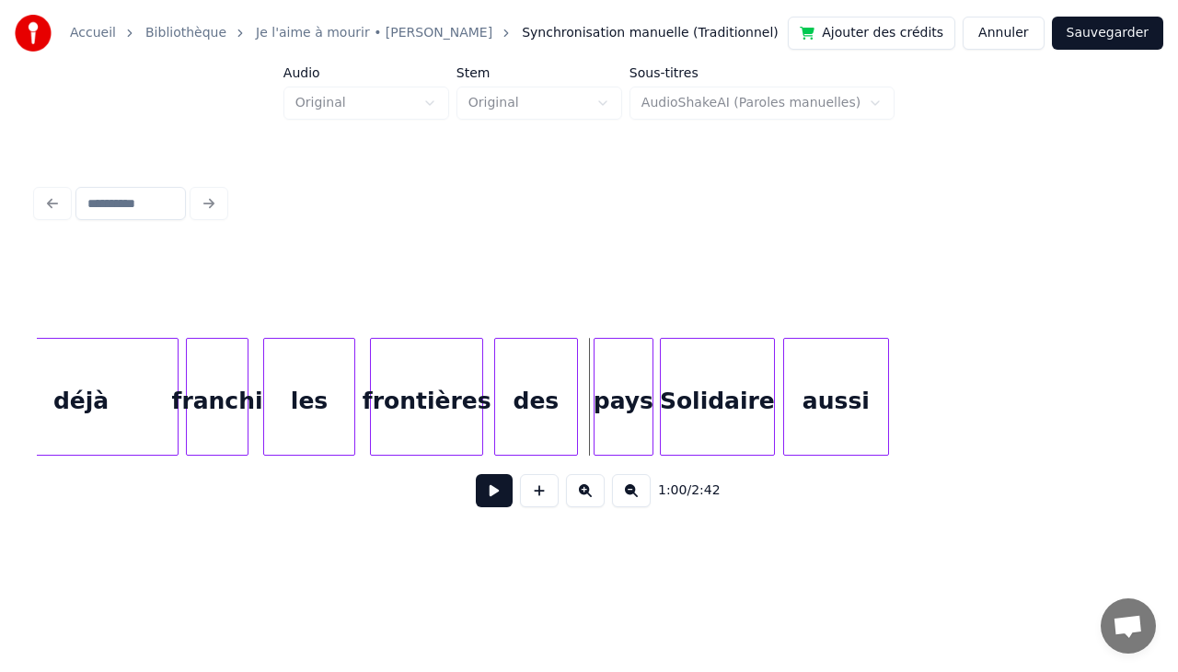
scroll to position [0, 10709]
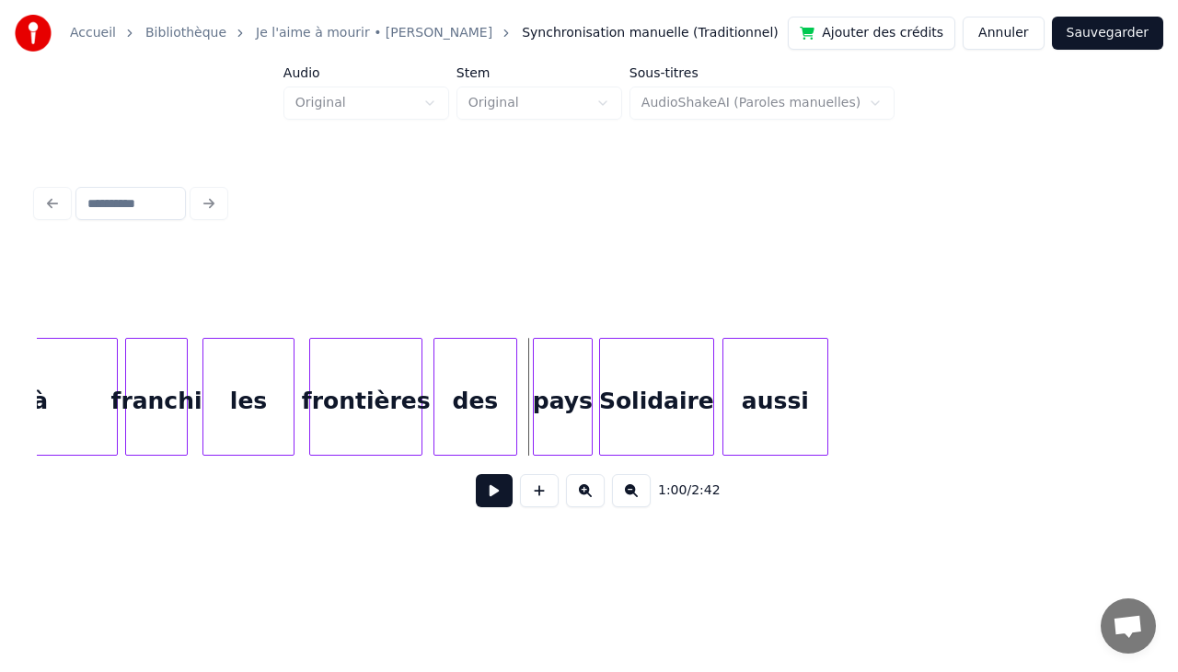
click at [780, 353] on div "aussi" at bounding box center [775, 401] width 104 height 125
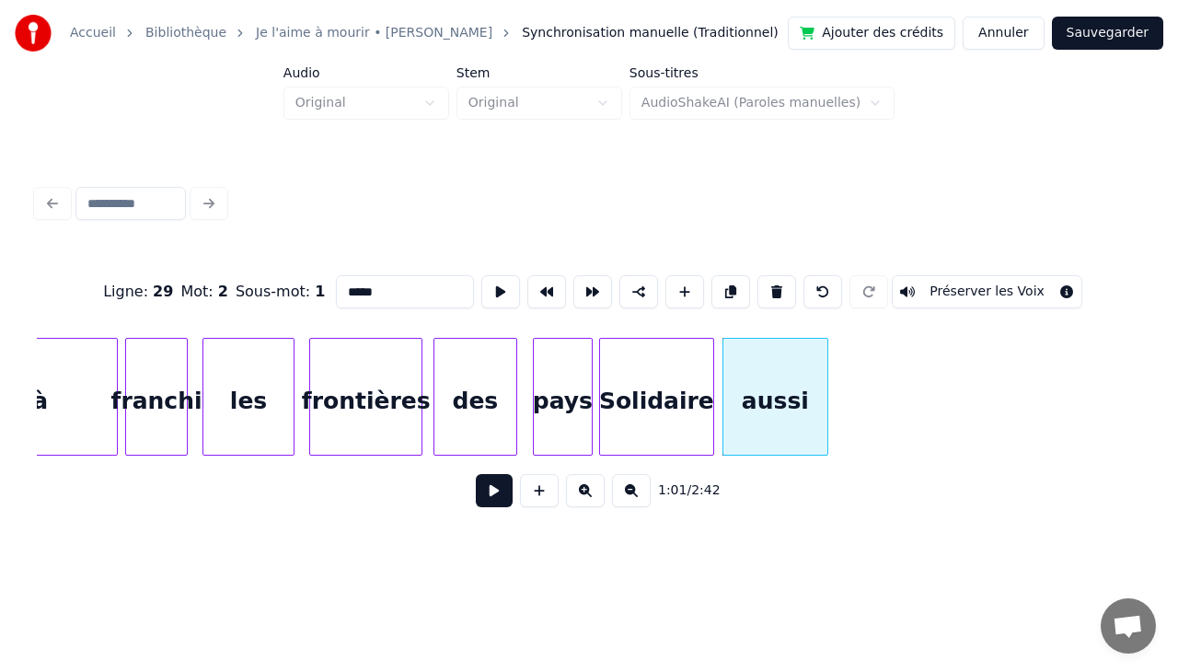
click at [690, 363] on div "Solidaire" at bounding box center [656, 401] width 113 height 125
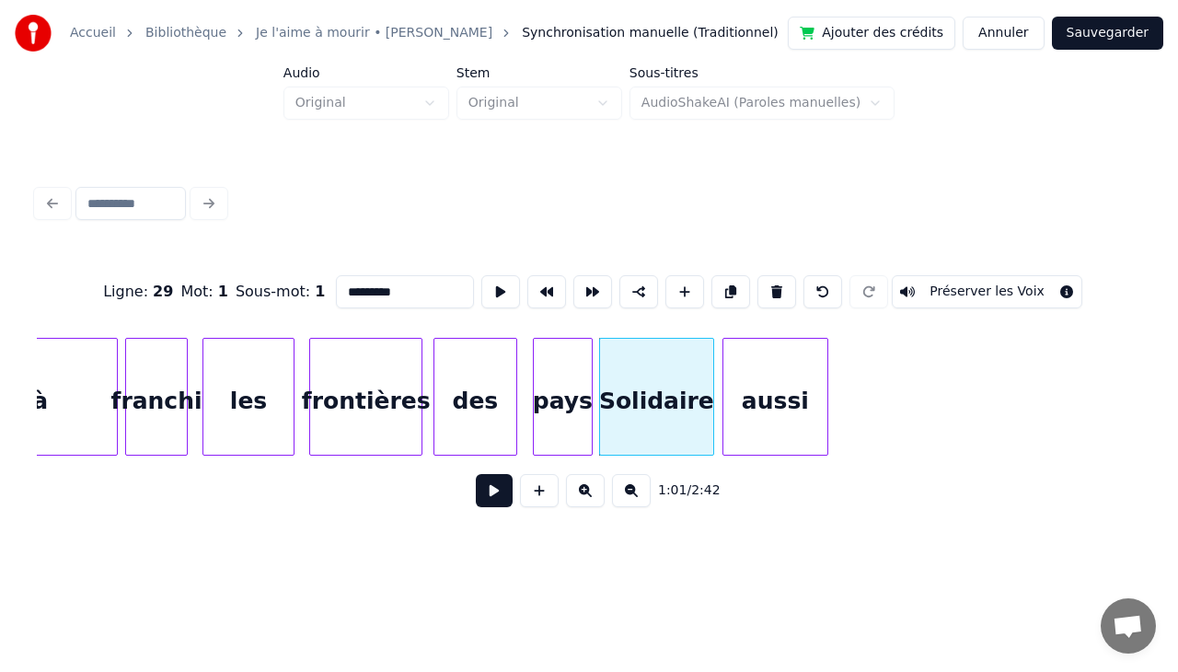
click at [789, 375] on div "aussi" at bounding box center [775, 401] width 104 height 125
type input "*****"
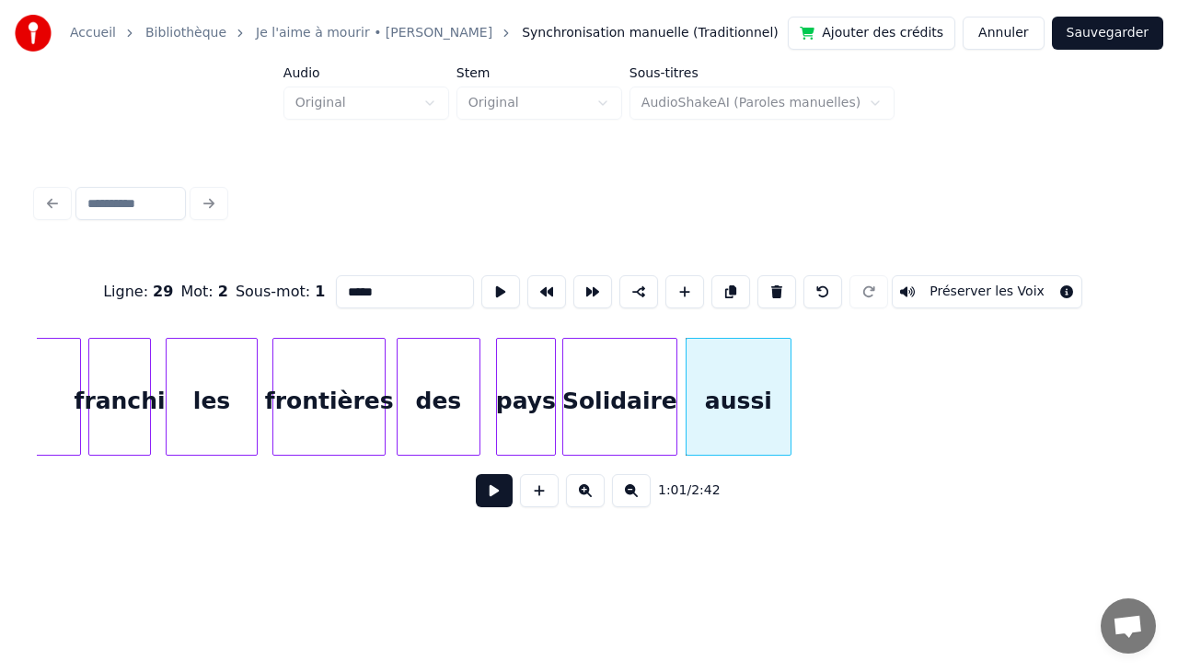
scroll to position [0, 10783]
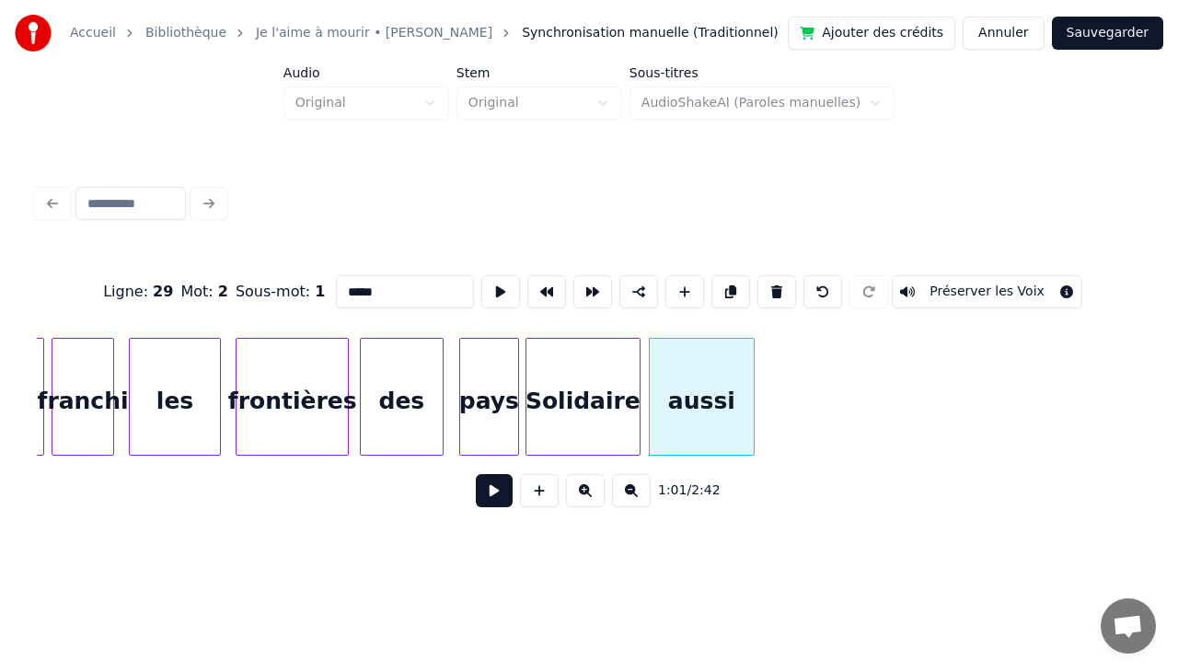
click at [754, 374] on div "aussi" at bounding box center [702, 397] width 106 height 118
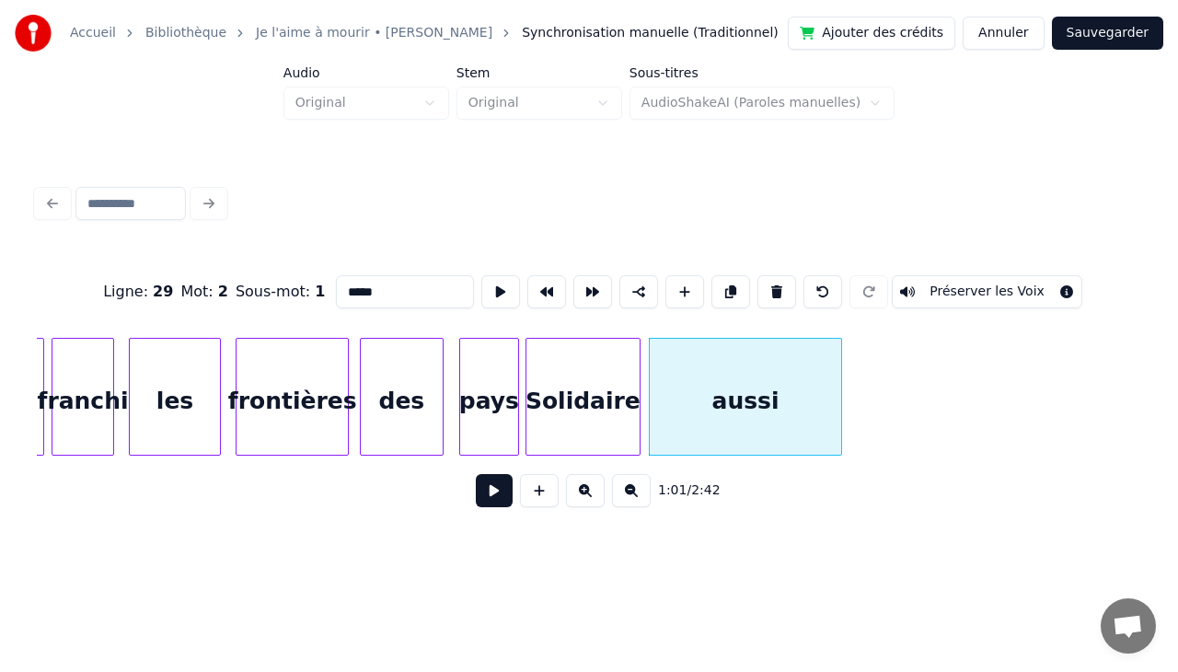
click at [841, 397] on div at bounding box center [838, 397] width 6 height 116
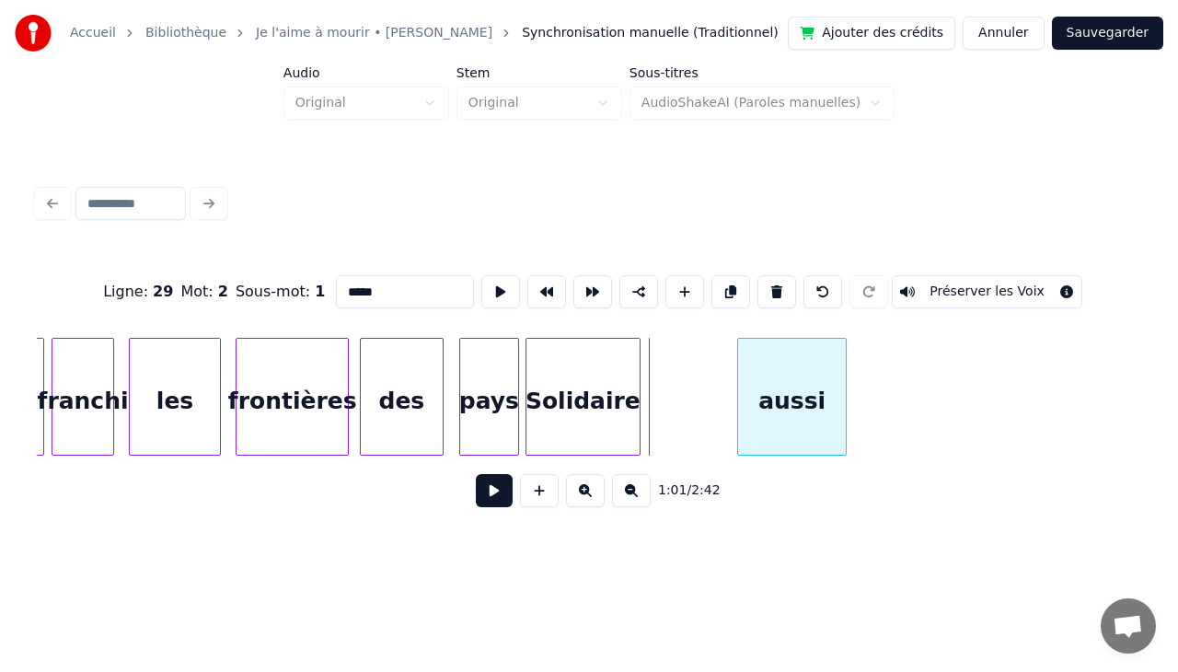
click at [739, 409] on div at bounding box center [741, 397] width 6 height 116
click at [730, 408] on div at bounding box center [729, 397] width 6 height 116
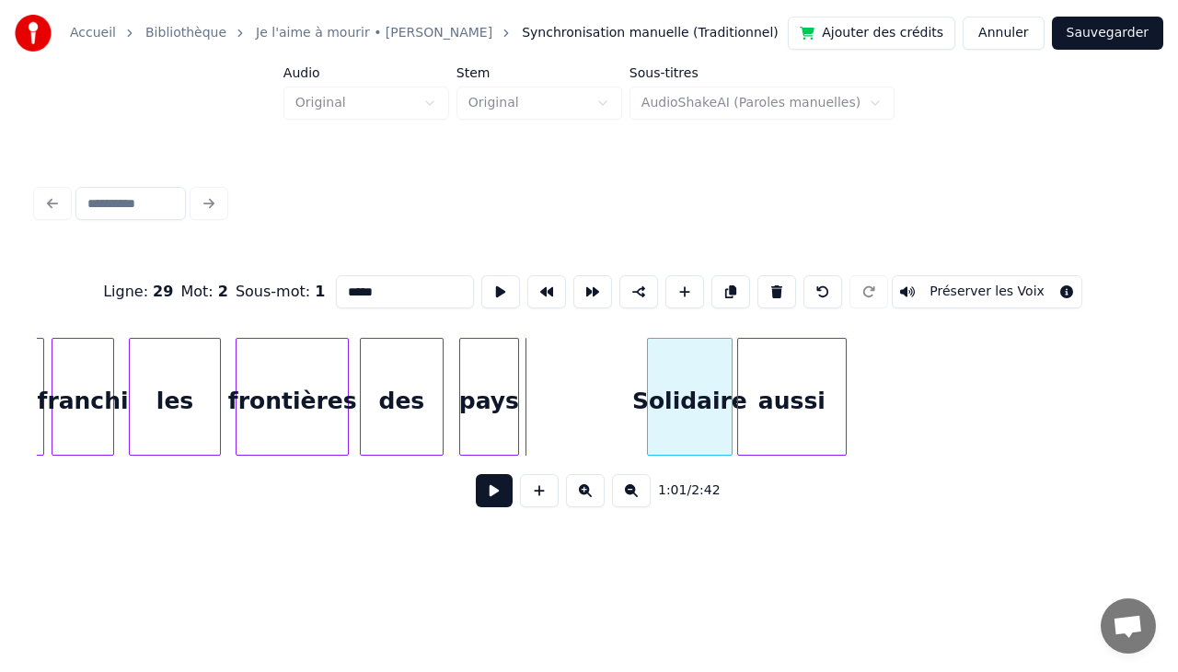
click at [648, 386] on div at bounding box center [651, 397] width 6 height 116
drag, startPoint x: 520, startPoint y: 377, endPoint x: 571, endPoint y: 373, distance: 51.7
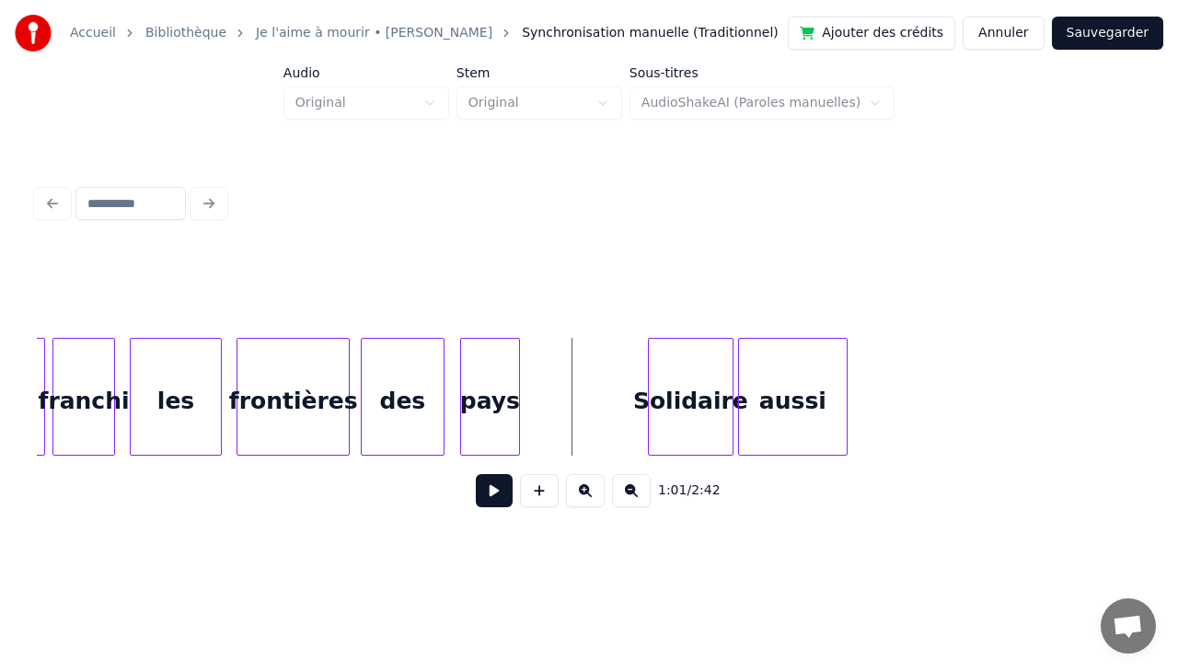
click at [515, 373] on div at bounding box center [516, 397] width 6 height 116
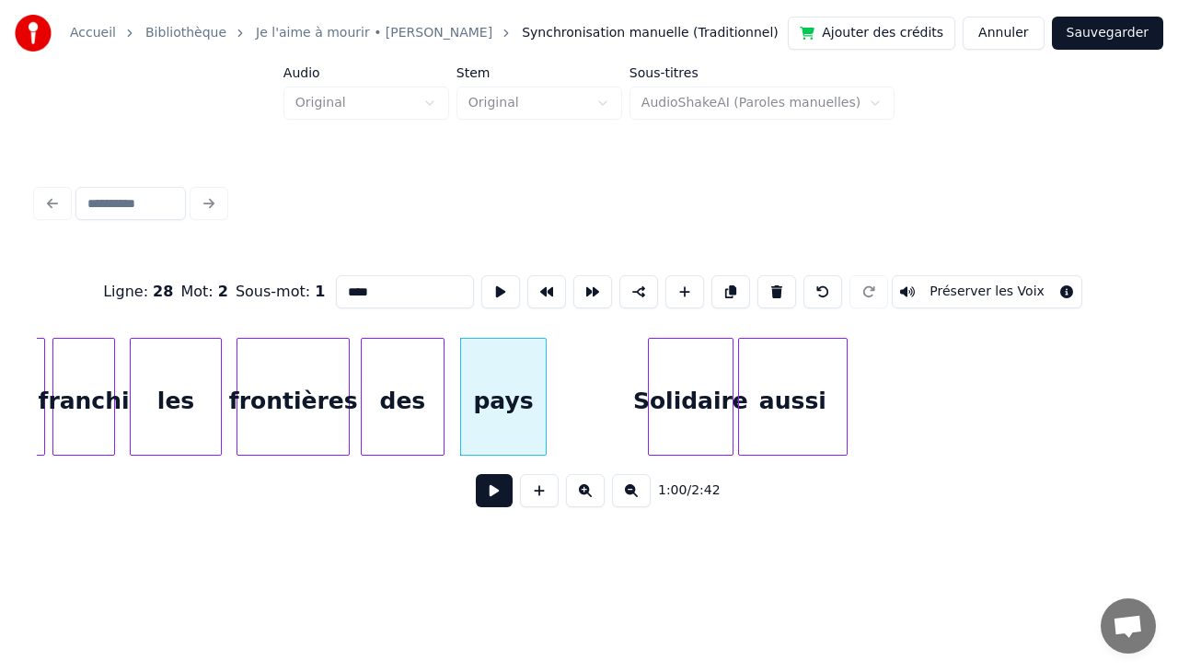
click at [546, 374] on div at bounding box center [543, 397] width 6 height 116
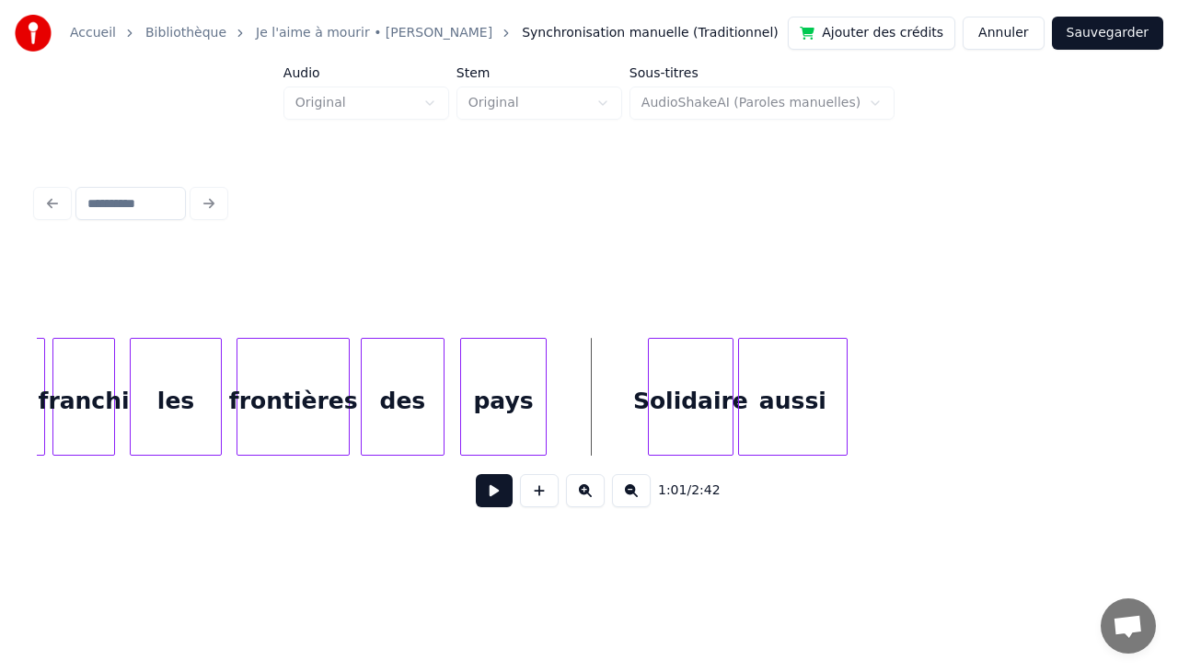
click at [681, 366] on div "Solidaire" at bounding box center [691, 401] width 84 height 125
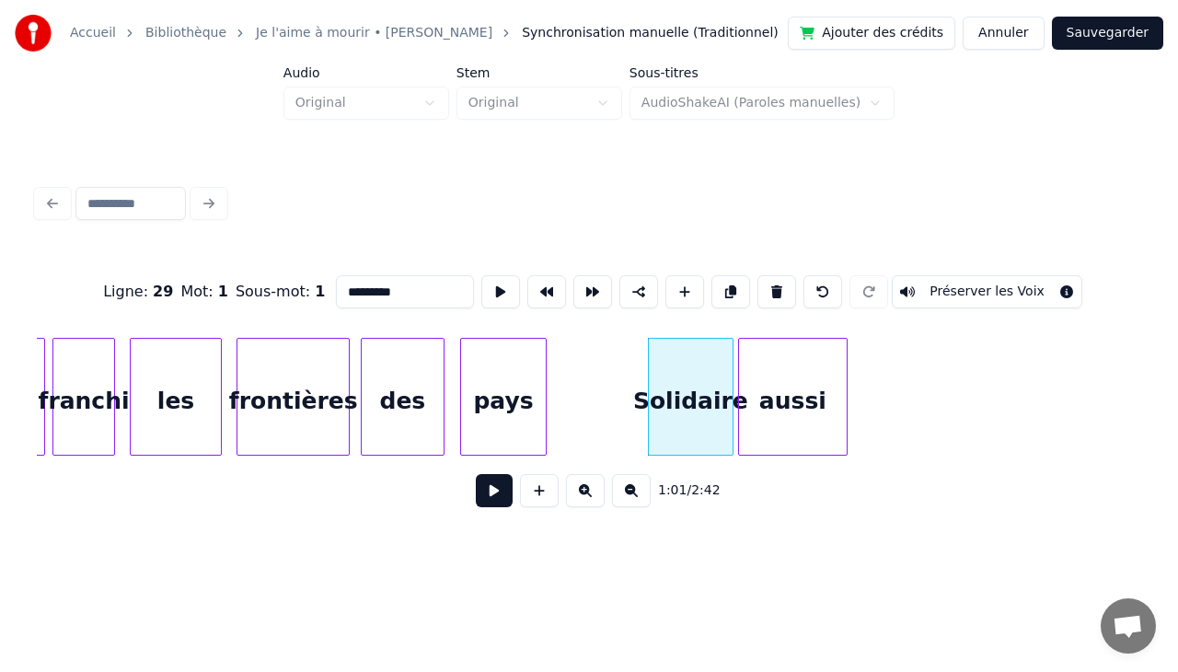
click at [470, 383] on div "pays" at bounding box center [504, 401] width 86 height 125
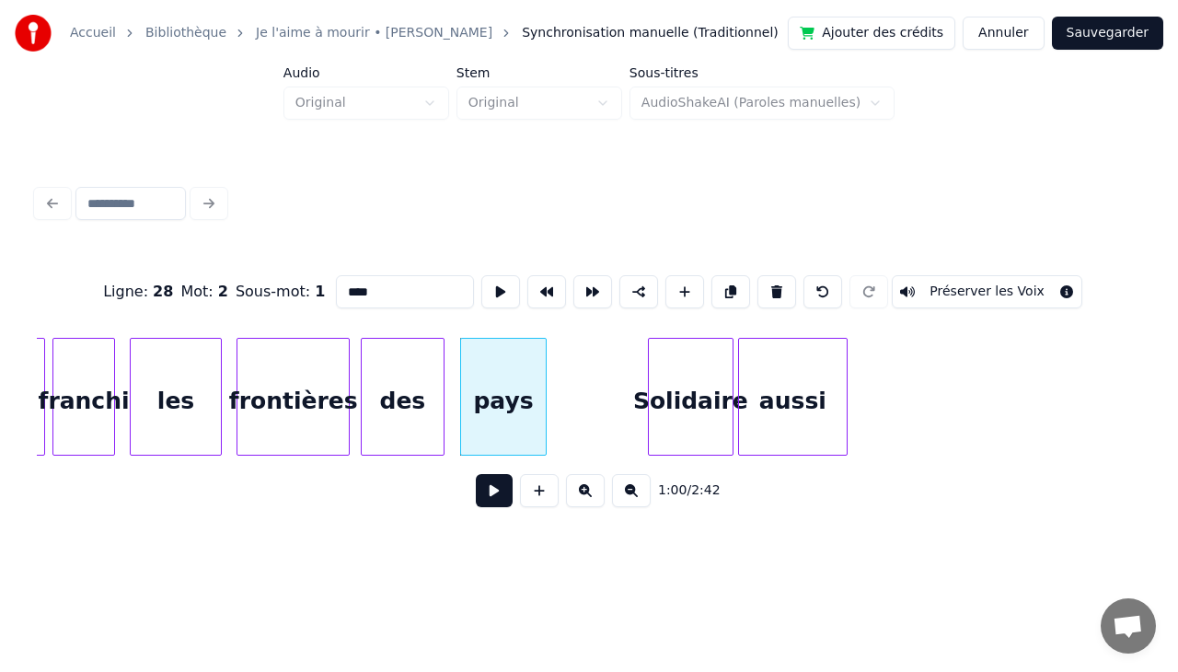
click at [527, 380] on div "pays" at bounding box center [504, 401] width 86 height 125
click at [622, 427] on div at bounding box center [619, 397] width 6 height 116
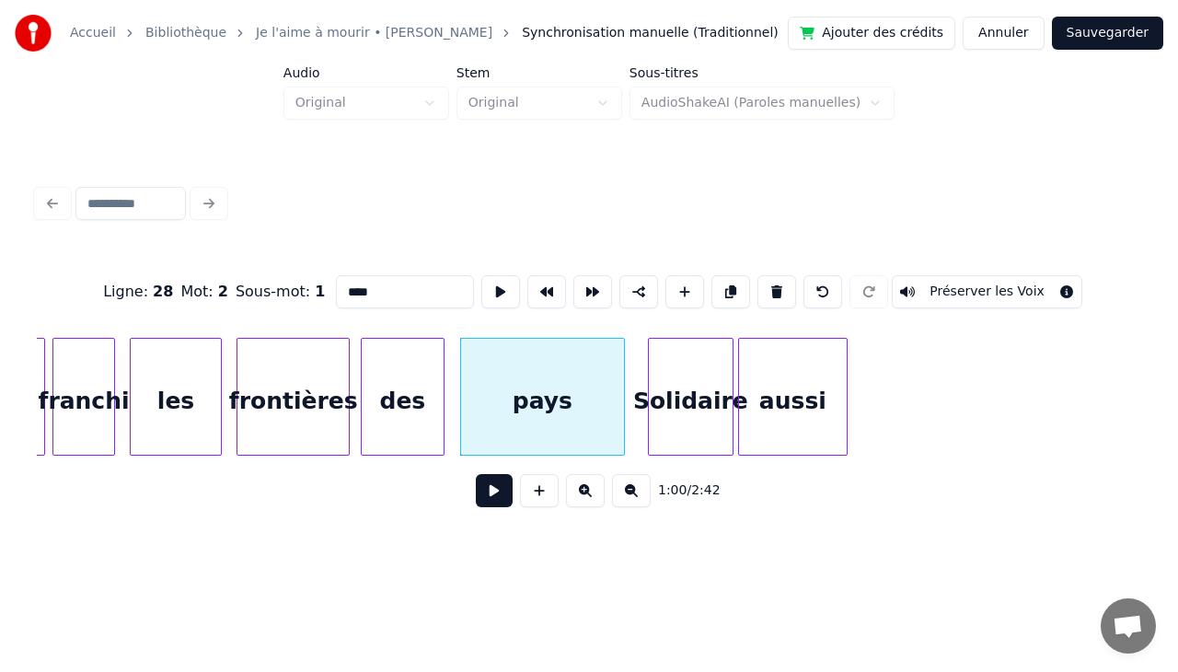
click at [408, 394] on div "des" at bounding box center [403, 401] width 82 height 125
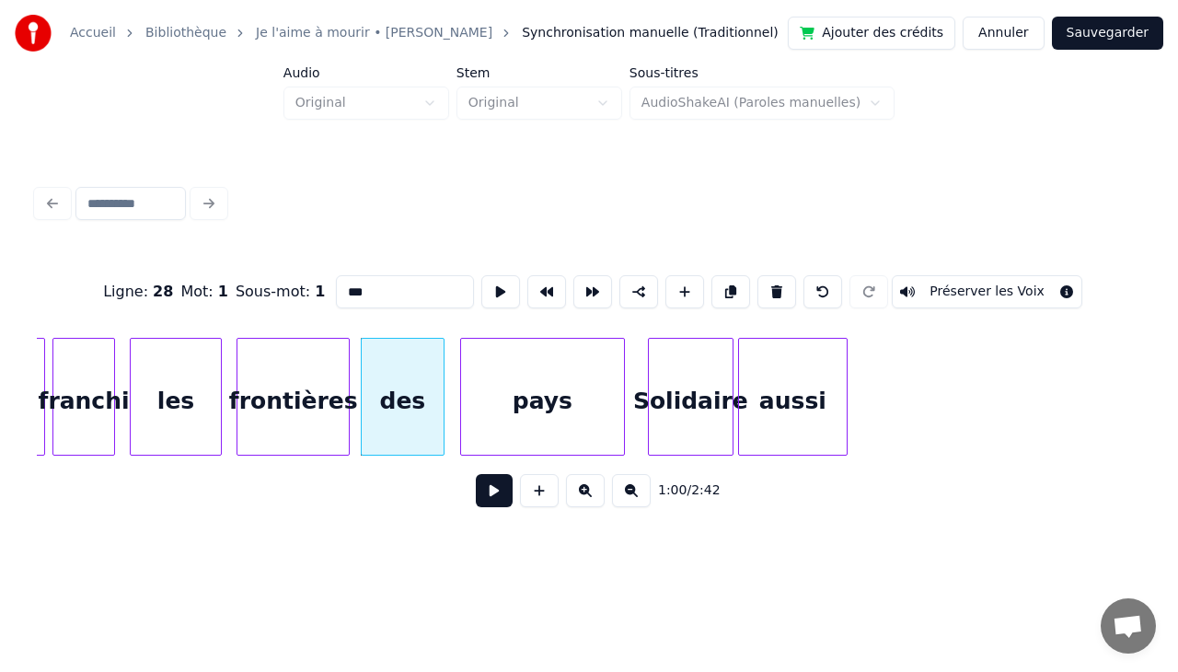
click at [543, 390] on div "pays" at bounding box center [542, 401] width 163 height 125
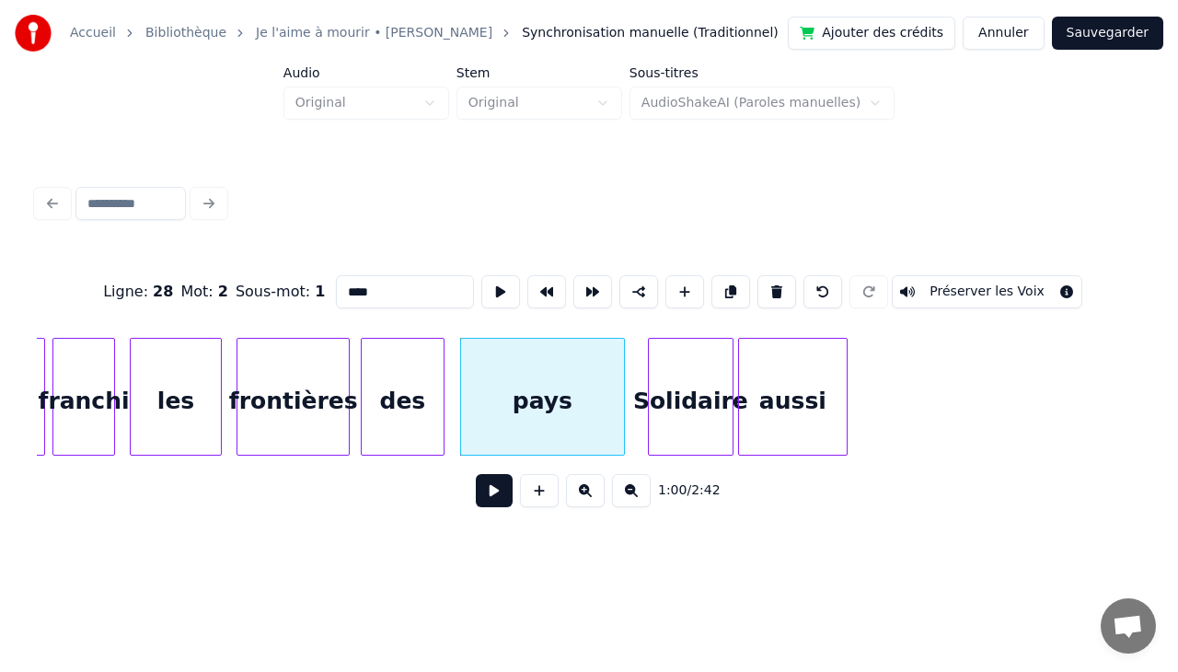
click at [692, 379] on div "Solidaire" at bounding box center [691, 401] width 84 height 125
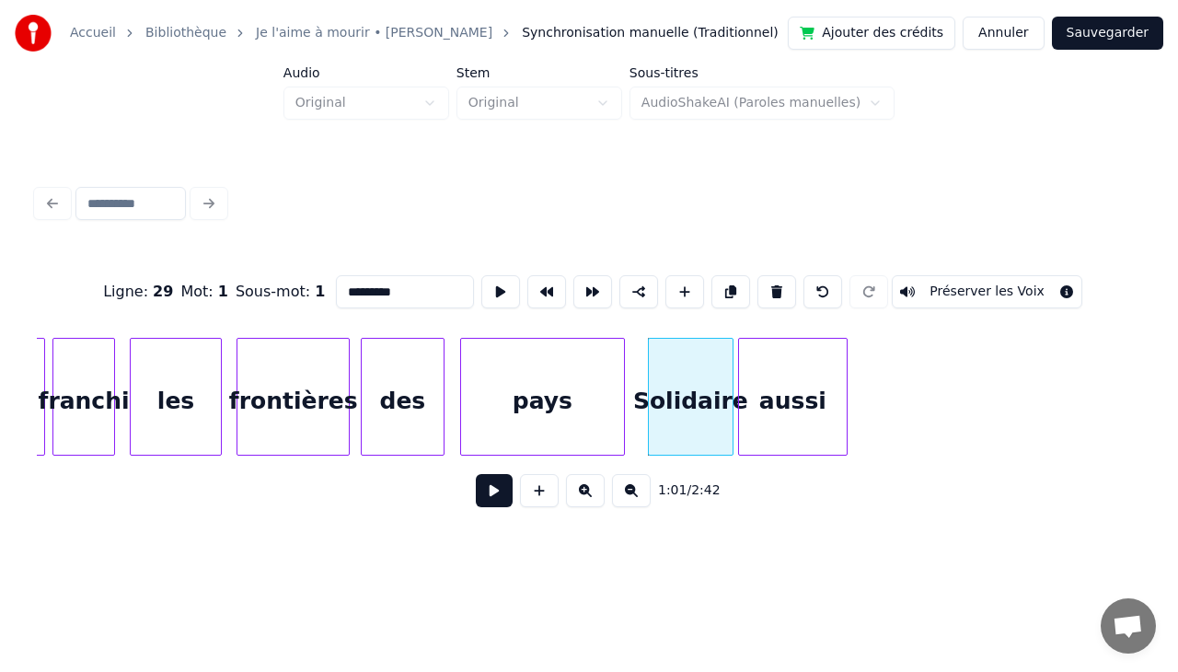
click at [824, 363] on div "aussi" at bounding box center [793, 401] width 108 height 125
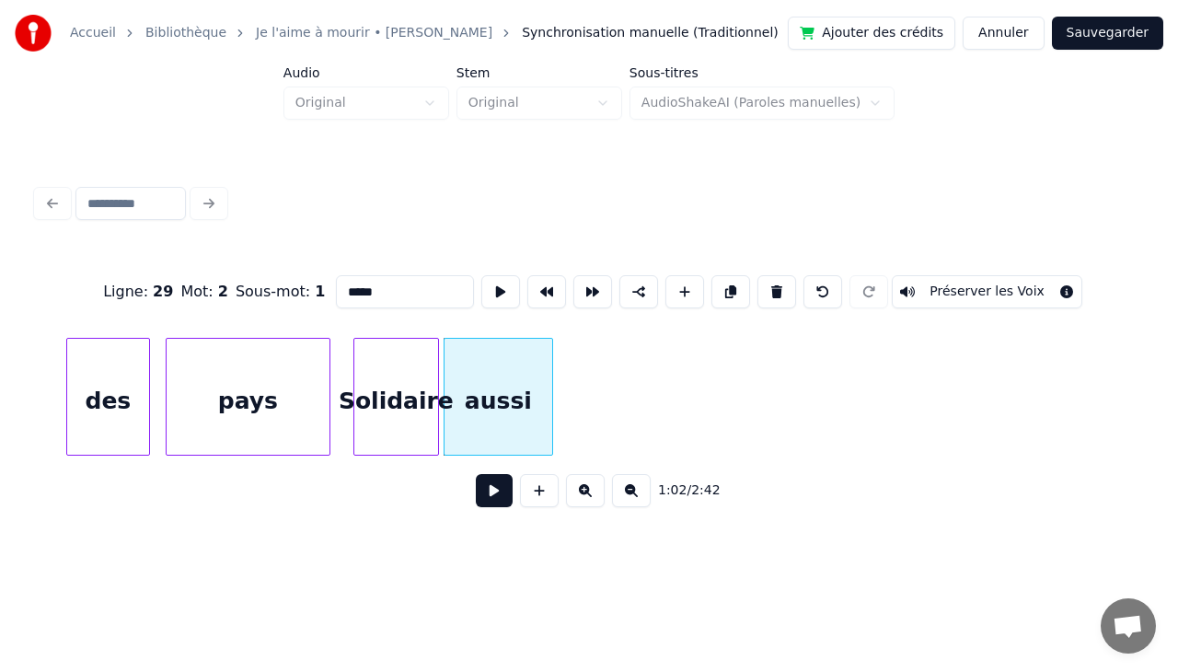
scroll to position [0, 10953]
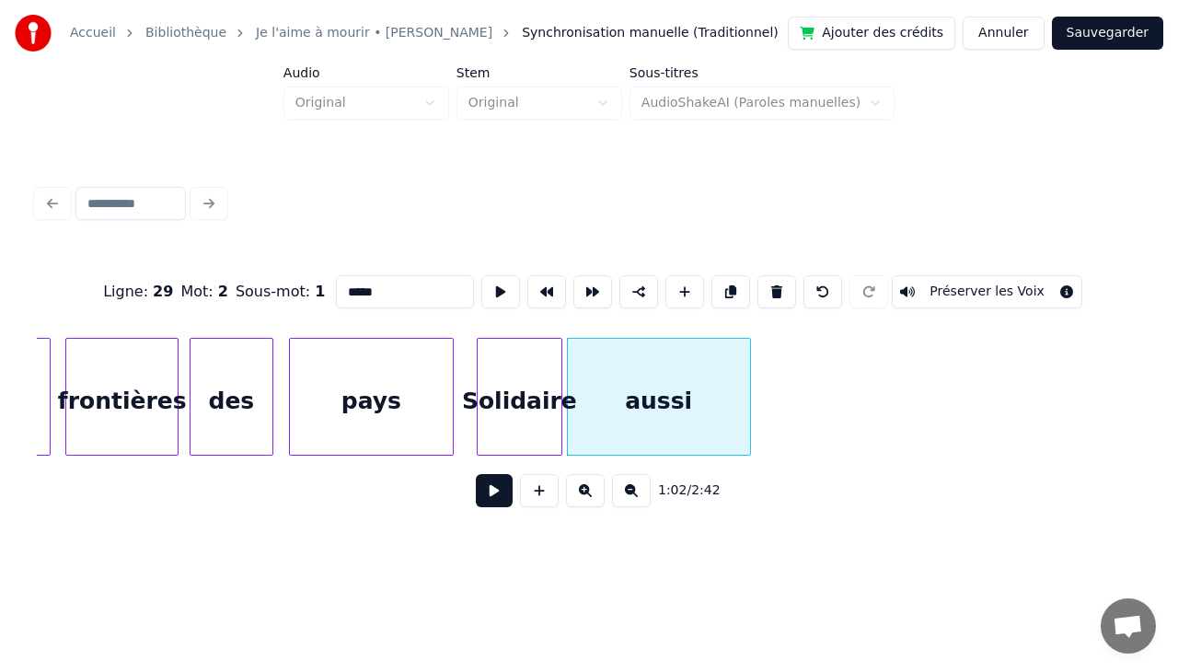
click at [745, 399] on div at bounding box center [747, 397] width 6 height 116
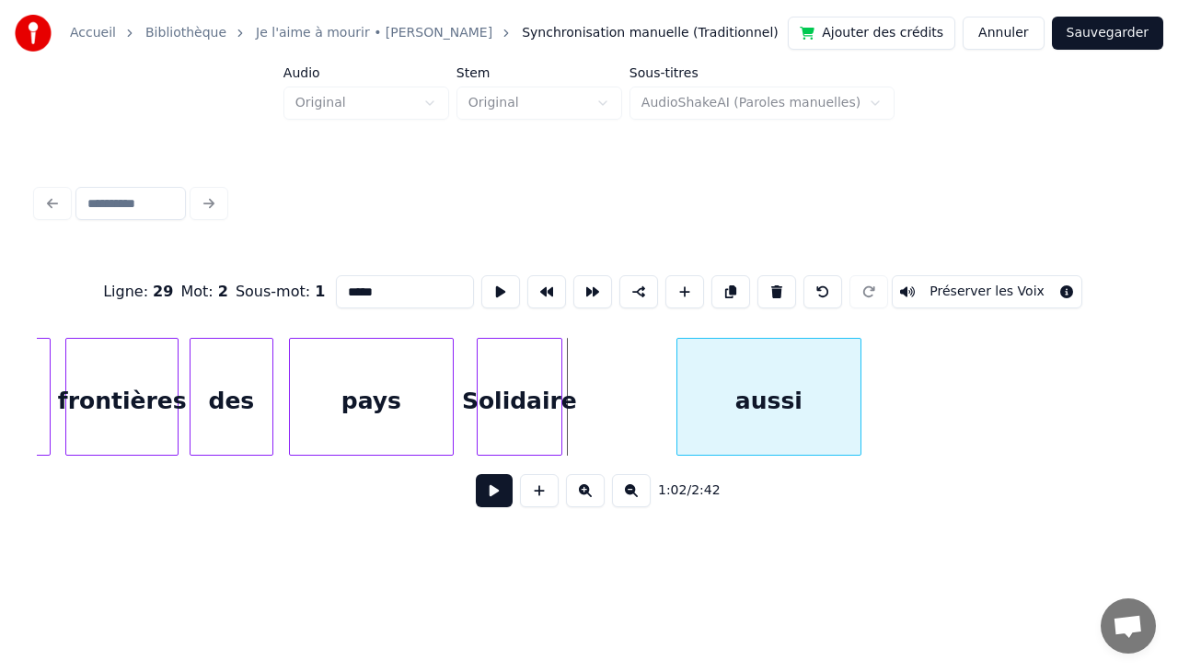
click at [684, 375] on div "aussi" at bounding box center [768, 397] width 185 height 118
click at [534, 350] on div "Solidaire" at bounding box center [519, 401] width 84 height 125
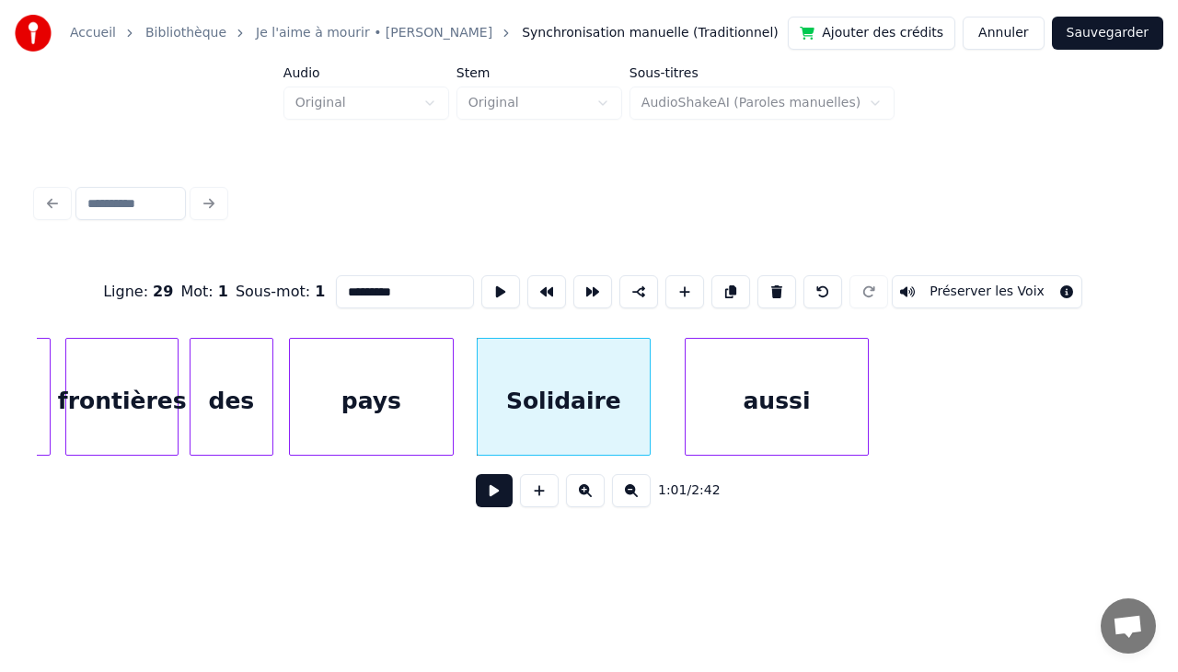
click at [650, 381] on div at bounding box center [647, 397] width 6 height 116
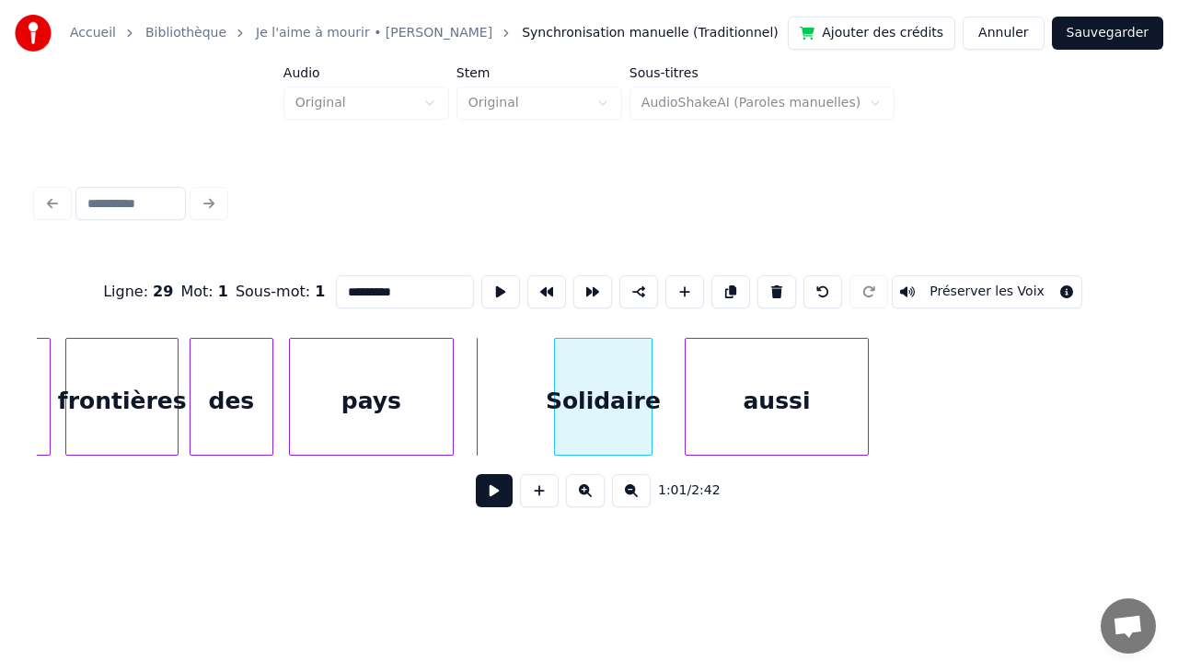
click at [559, 381] on div at bounding box center [558, 397] width 6 height 116
click at [422, 372] on div "pays" at bounding box center [371, 401] width 163 height 125
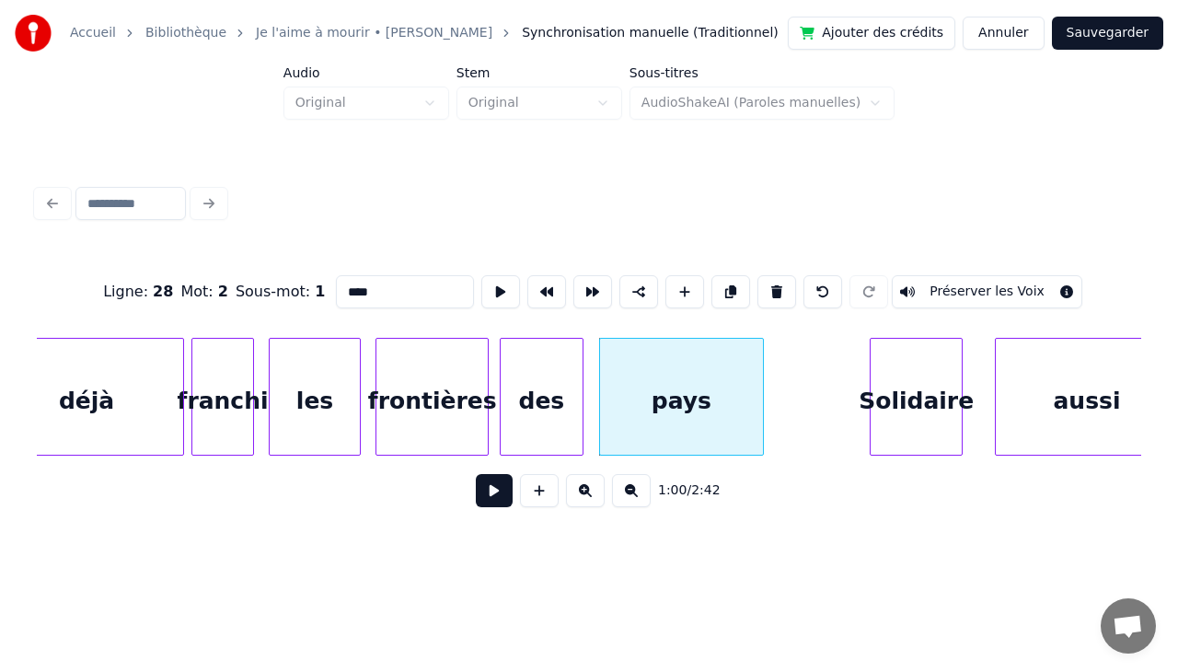
scroll to position [0, 10656]
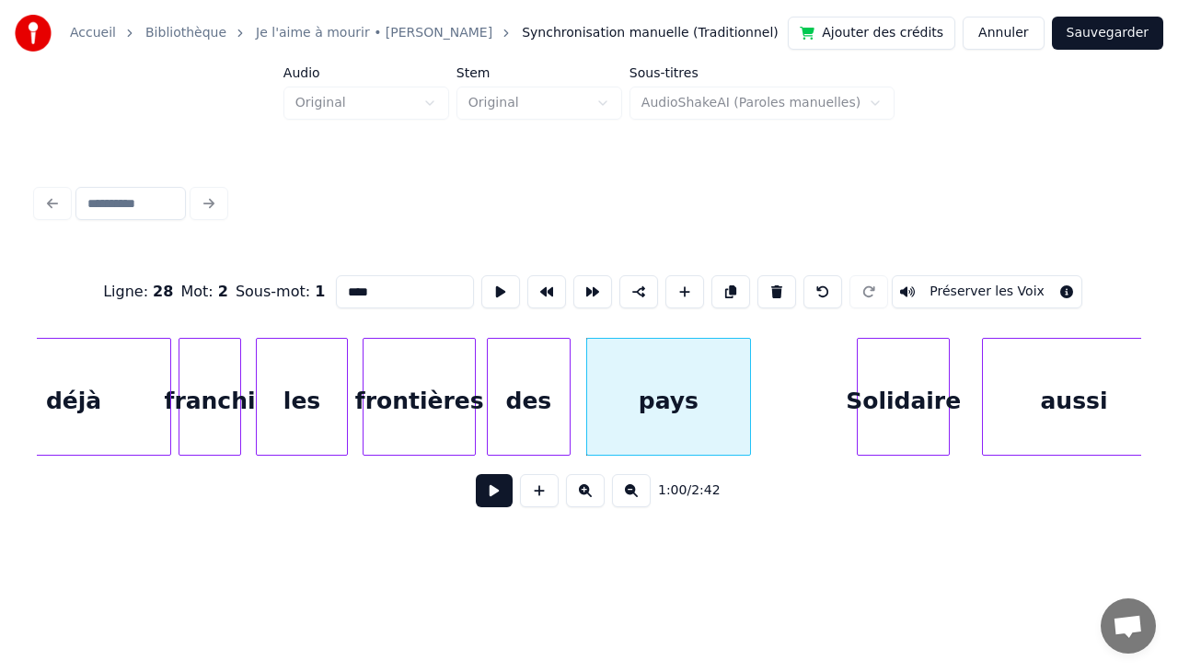
click at [724, 354] on div "pays" at bounding box center [668, 401] width 163 height 125
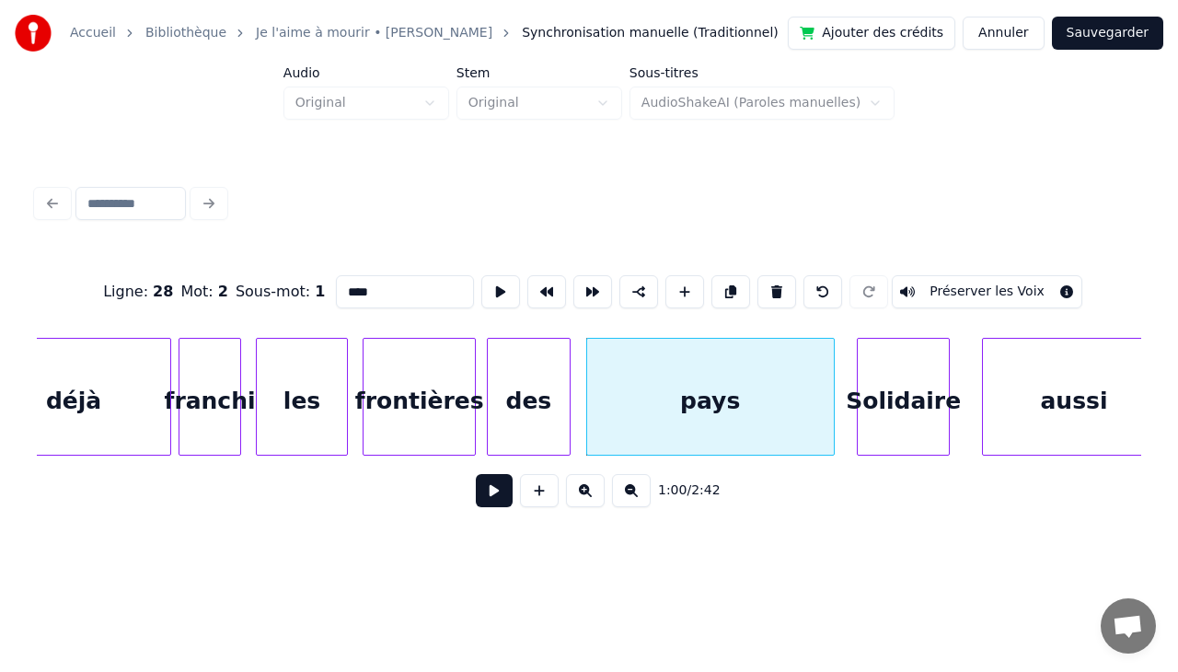
click at [832, 407] on div at bounding box center [831, 397] width 6 height 116
click at [904, 380] on div "Solidaire" at bounding box center [902, 401] width 91 height 125
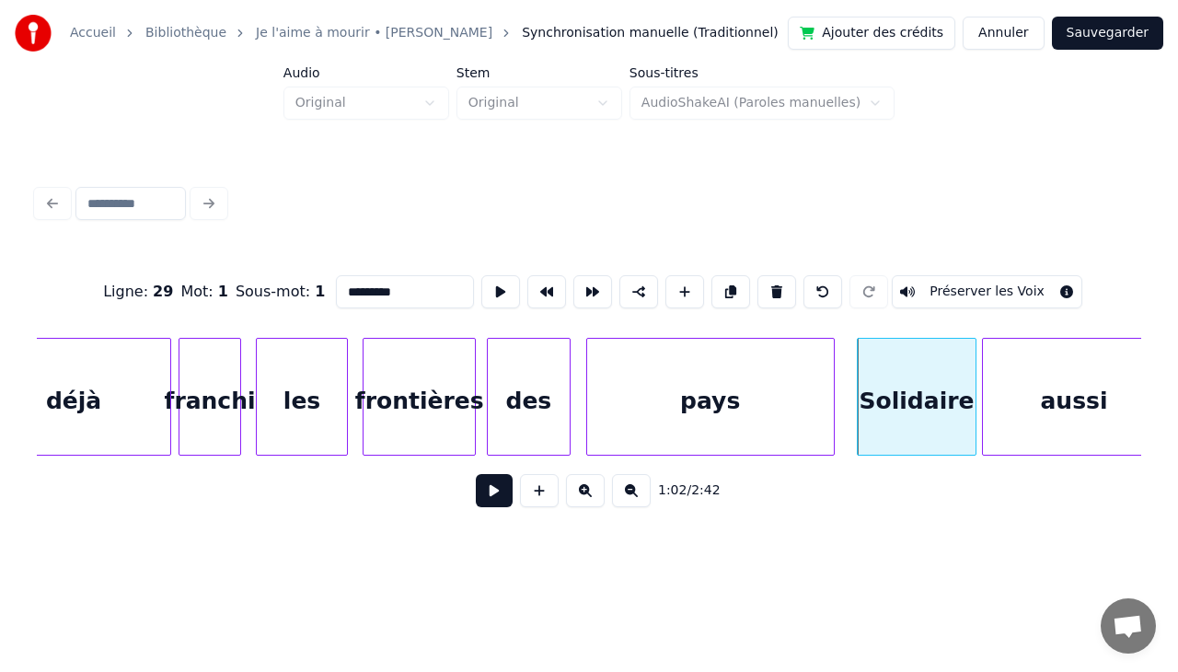
click at [973, 379] on div at bounding box center [973, 397] width 6 height 116
click at [884, 384] on div at bounding box center [885, 397] width 6 height 116
click at [865, 377] on div at bounding box center [865, 397] width 6 height 116
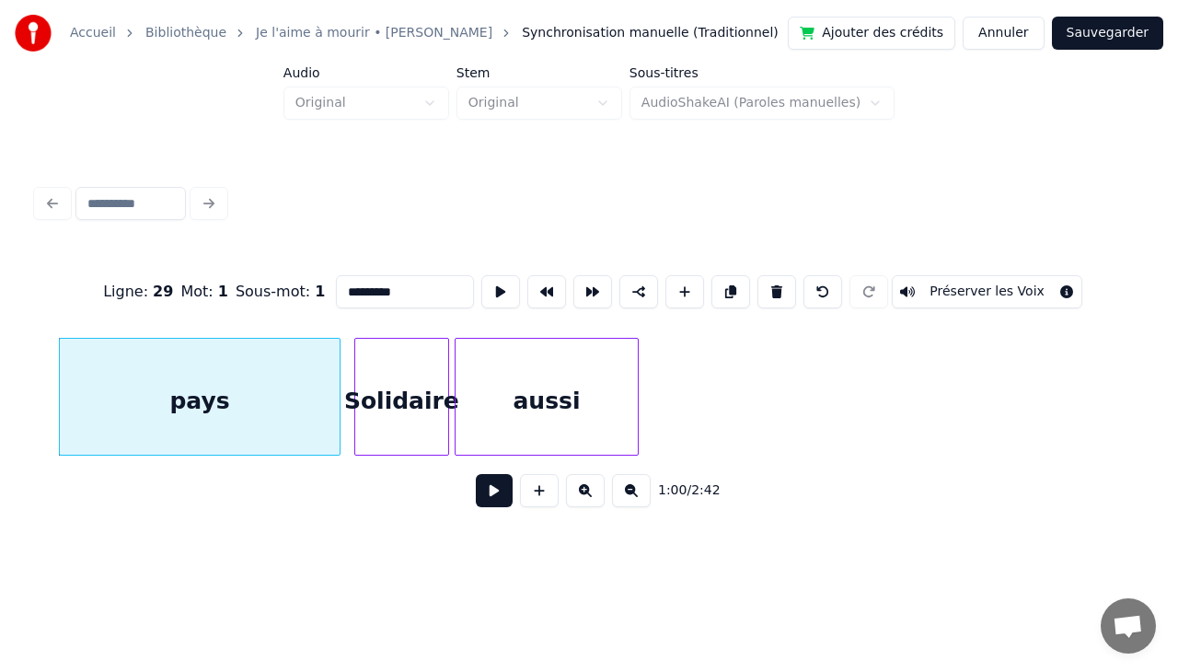
scroll to position [0, 11257]
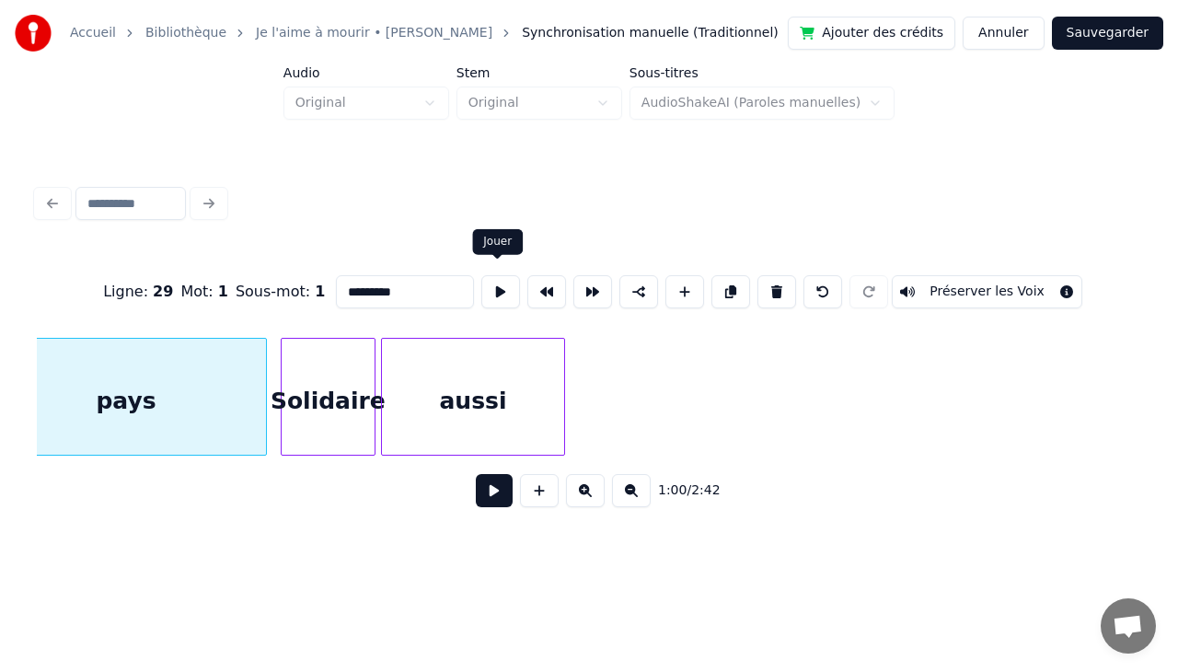
click at [499, 324] on div "Ligne : 29 Mot : 1 Sous-mot : 1 ********* Préserver les Voix" at bounding box center [589, 292] width 1104 height 92
click at [500, 345] on div "aussi" at bounding box center [473, 401] width 183 height 125
type input "*****"
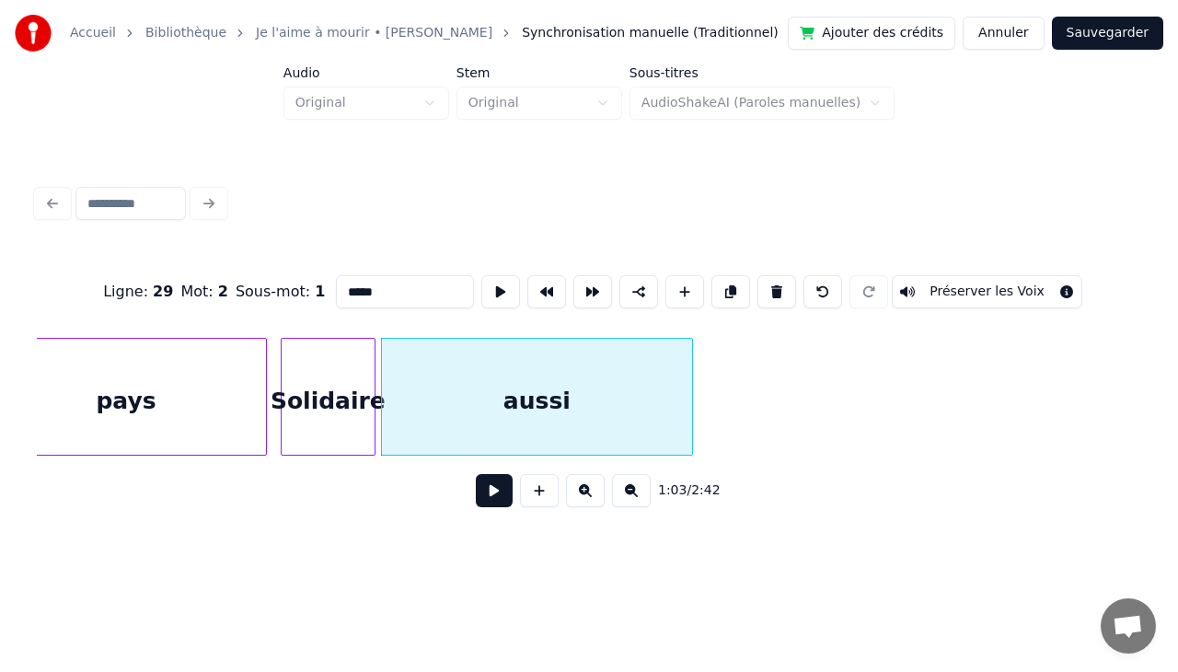
click at [688, 374] on div at bounding box center [689, 397] width 6 height 116
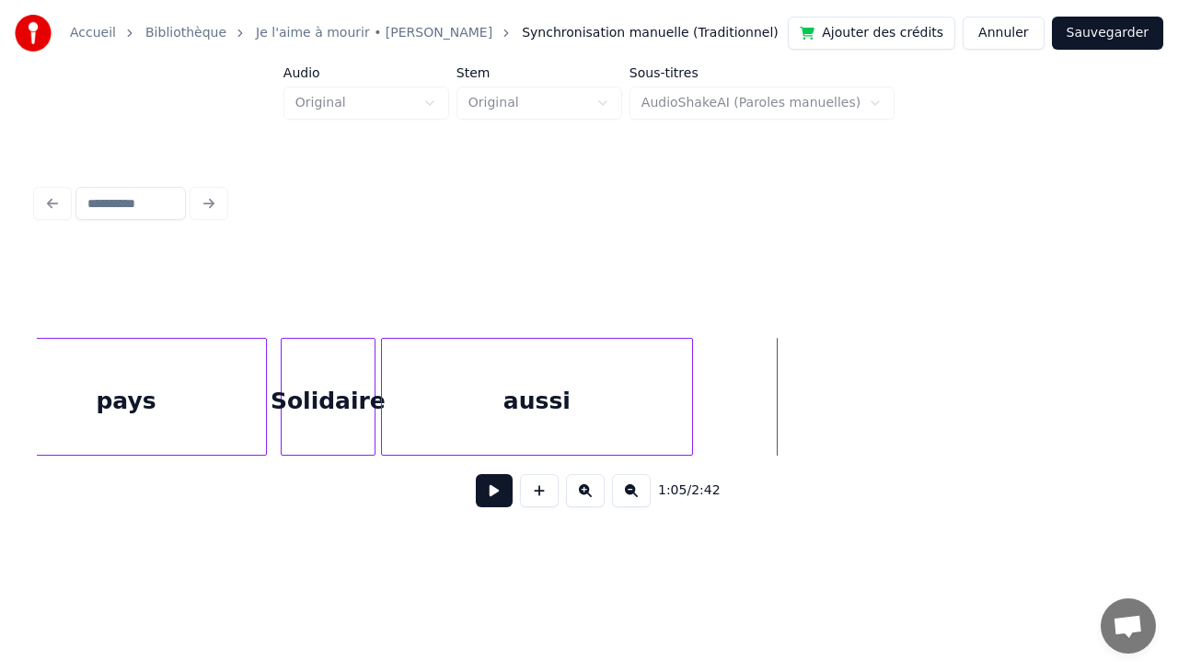
click at [573, 367] on div "aussi" at bounding box center [537, 401] width 310 height 125
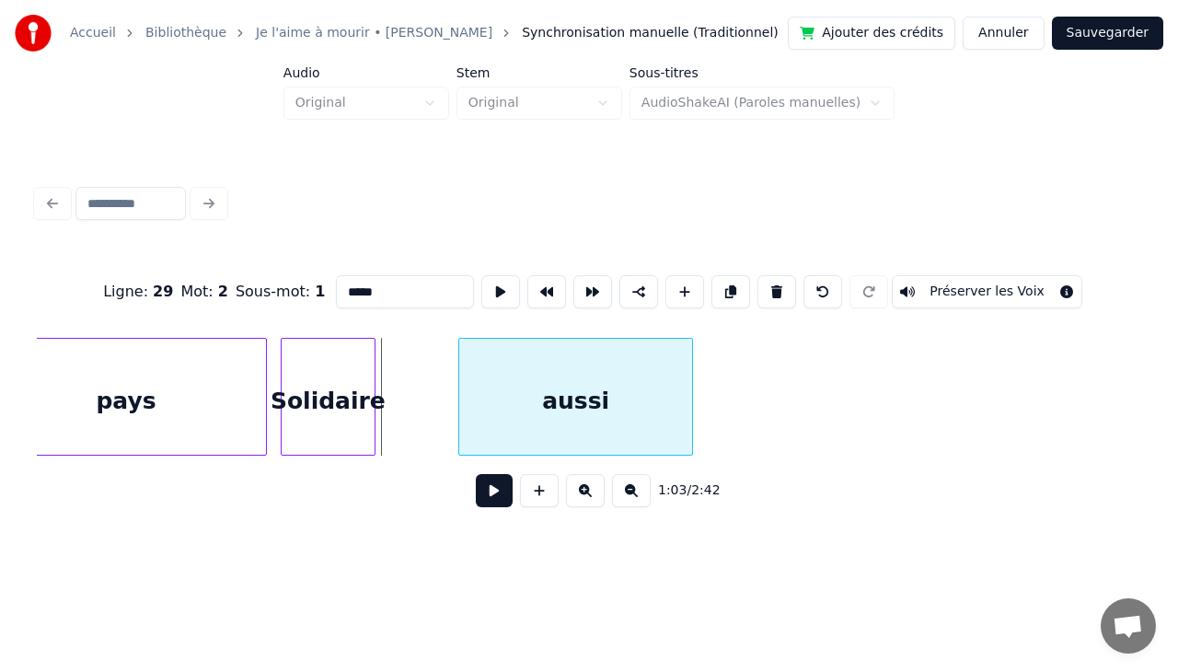
click at [461, 375] on div at bounding box center [462, 397] width 6 height 116
click at [363, 369] on div "Solidaire" at bounding box center [328, 401] width 93 height 125
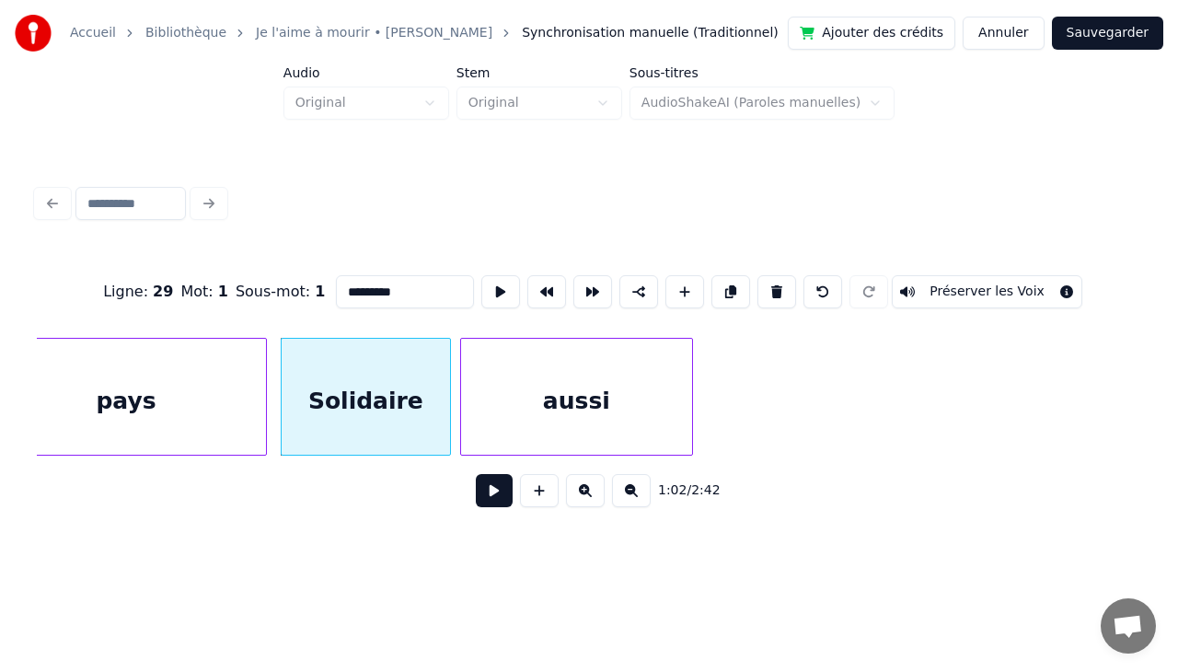
click at [450, 390] on div at bounding box center [447, 397] width 6 height 116
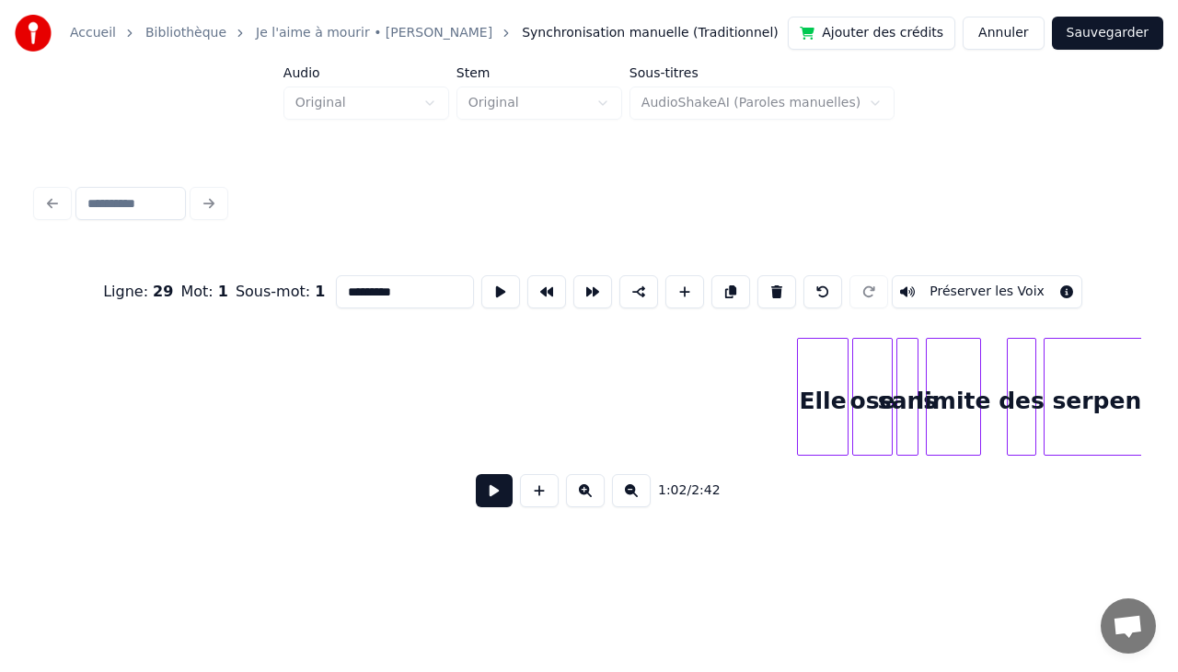
scroll to position [0, 12190]
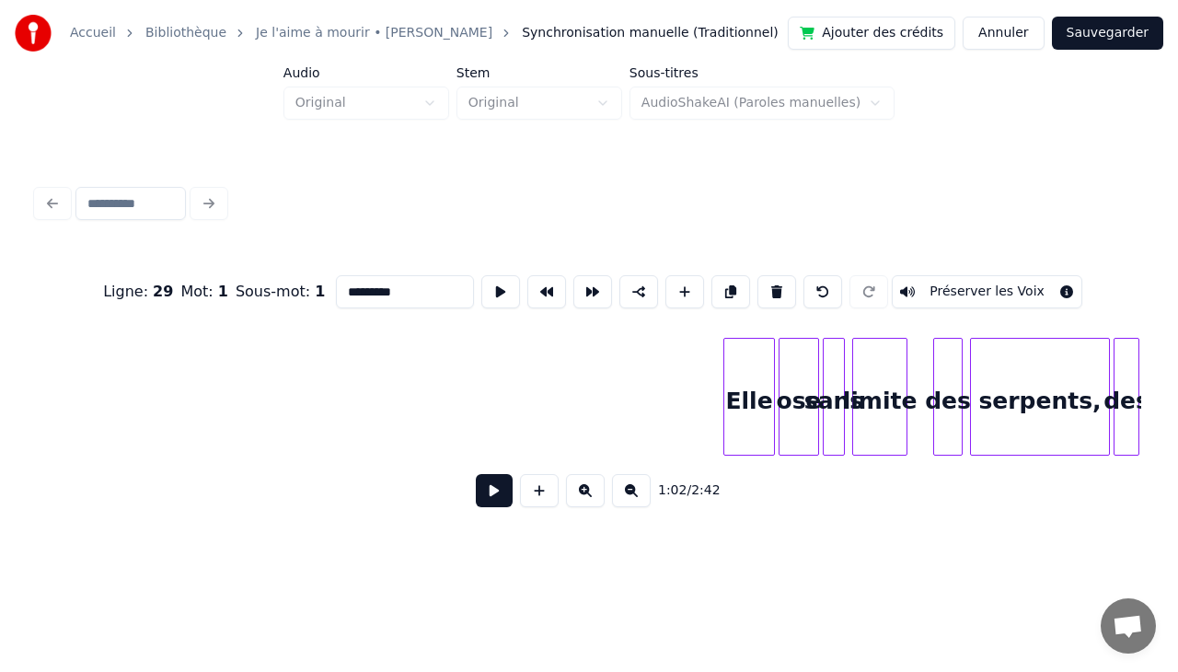
click at [756, 364] on div "Elle" at bounding box center [749, 401] width 50 height 125
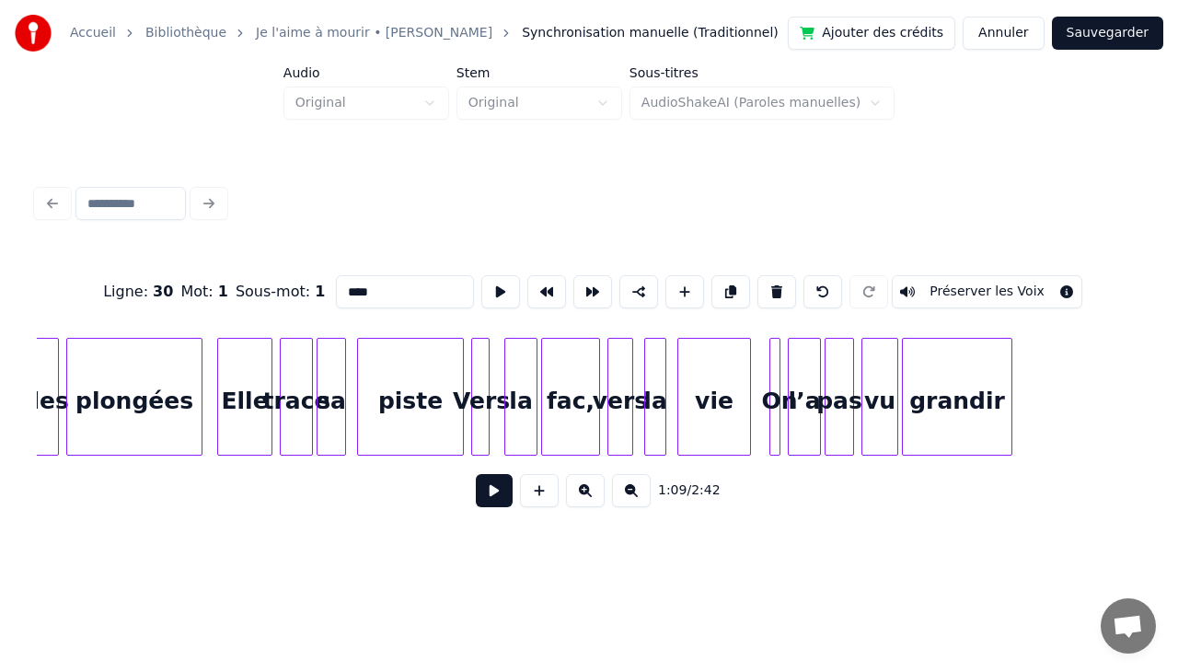
scroll to position [0, 13307]
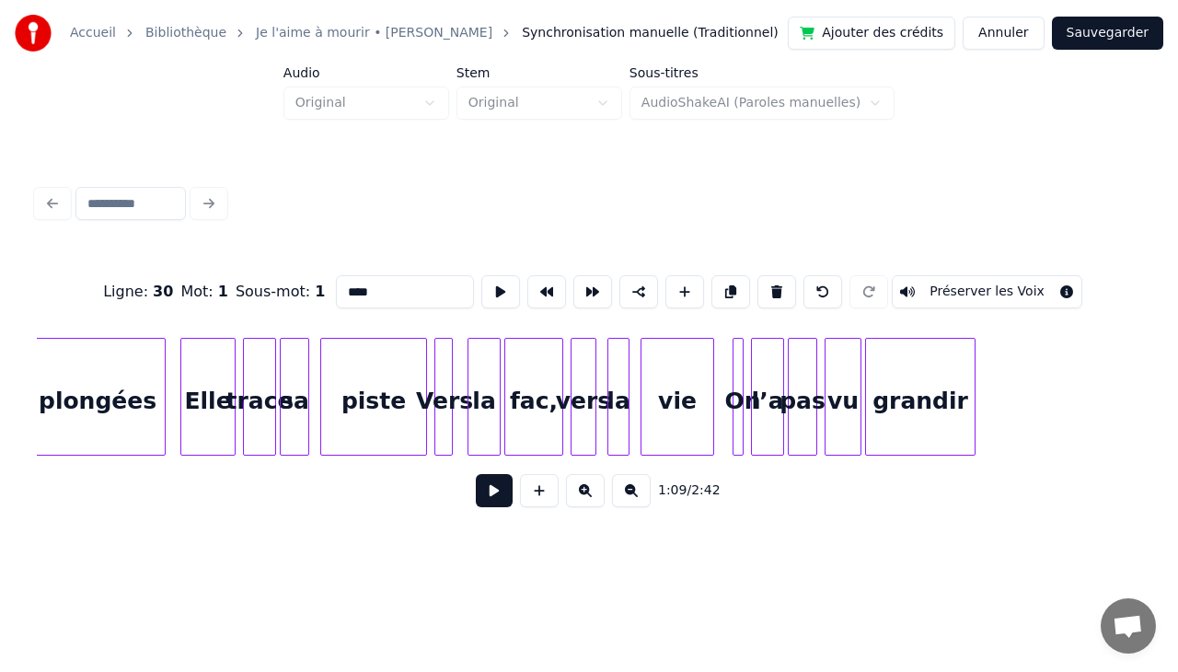
click at [924, 377] on div "grandir" at bounding box center [920, 401] width 109 height 125
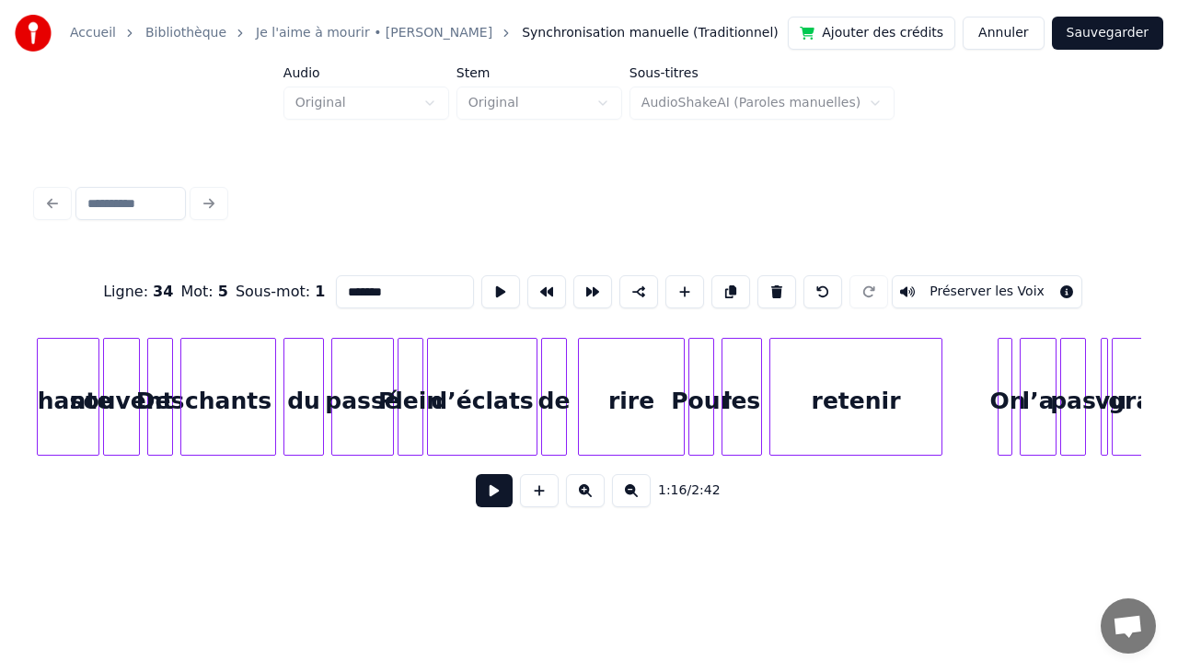
scroll to position [0, 15122]
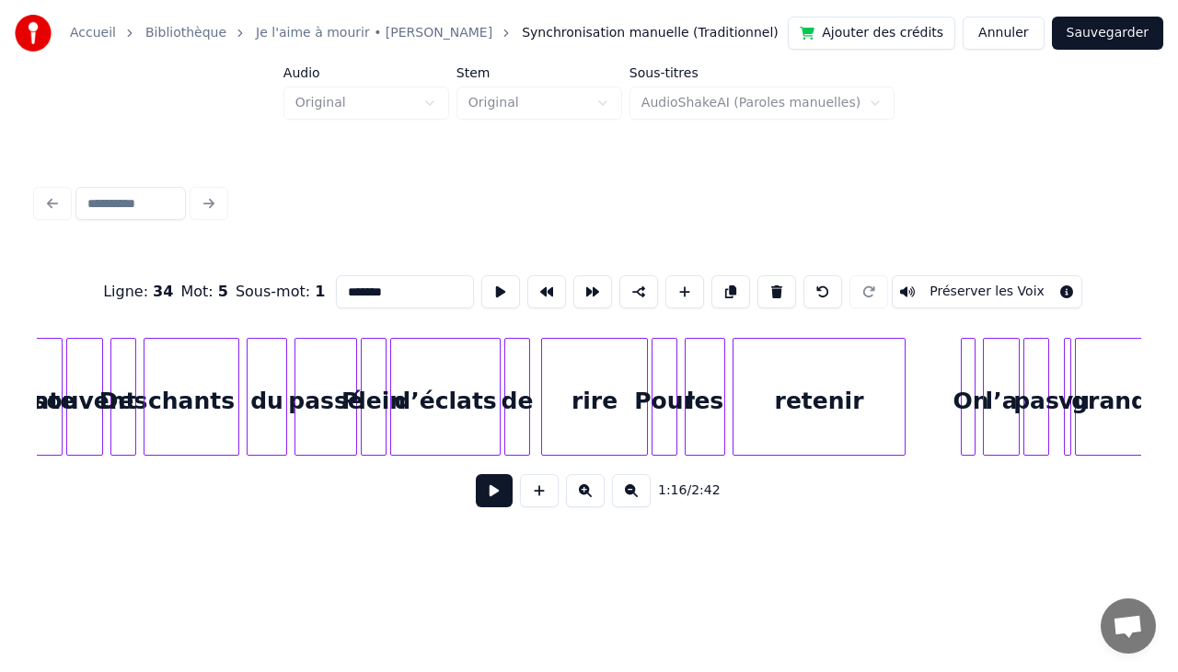
click at [604, 356] on div "rire" at bounding box center [594, 401] width 105 height 125
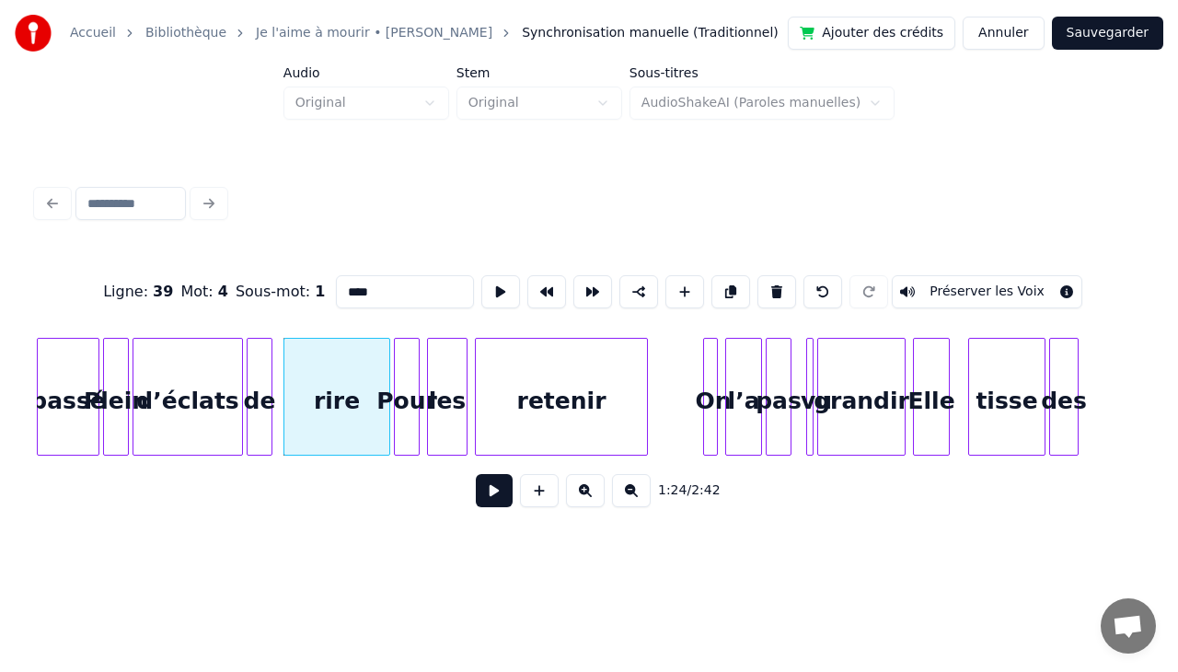
scroll to position [0, 15466]
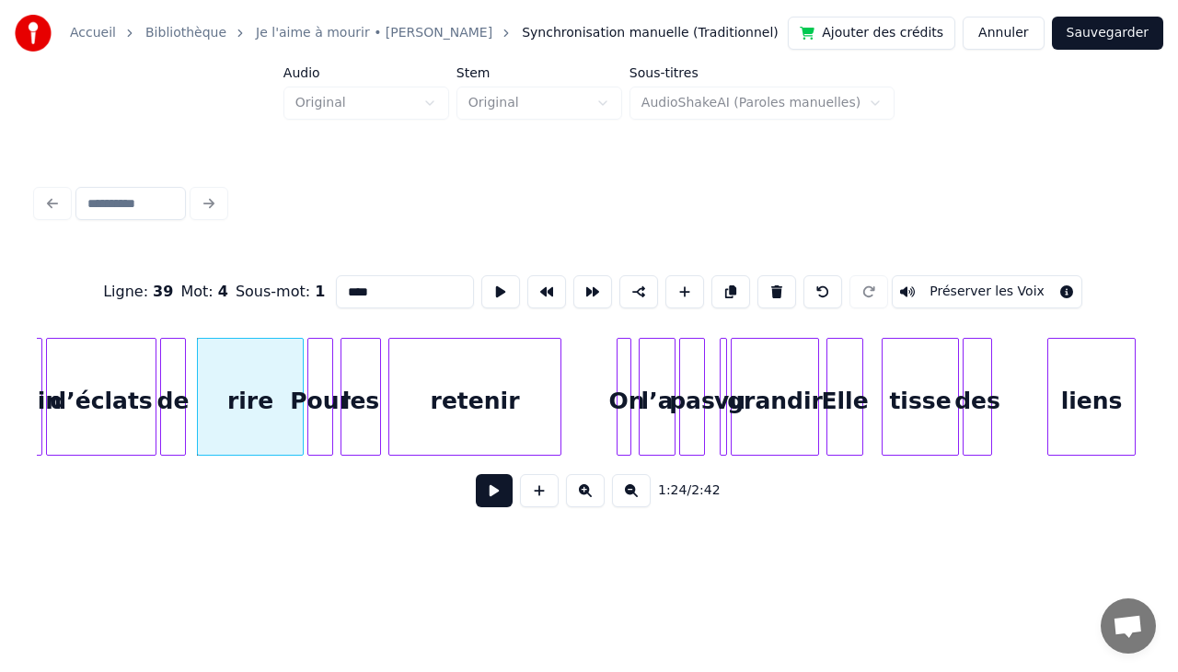
click at [772, 366] on div "grandir" at bounding box center [774, 401] width 86 height 125
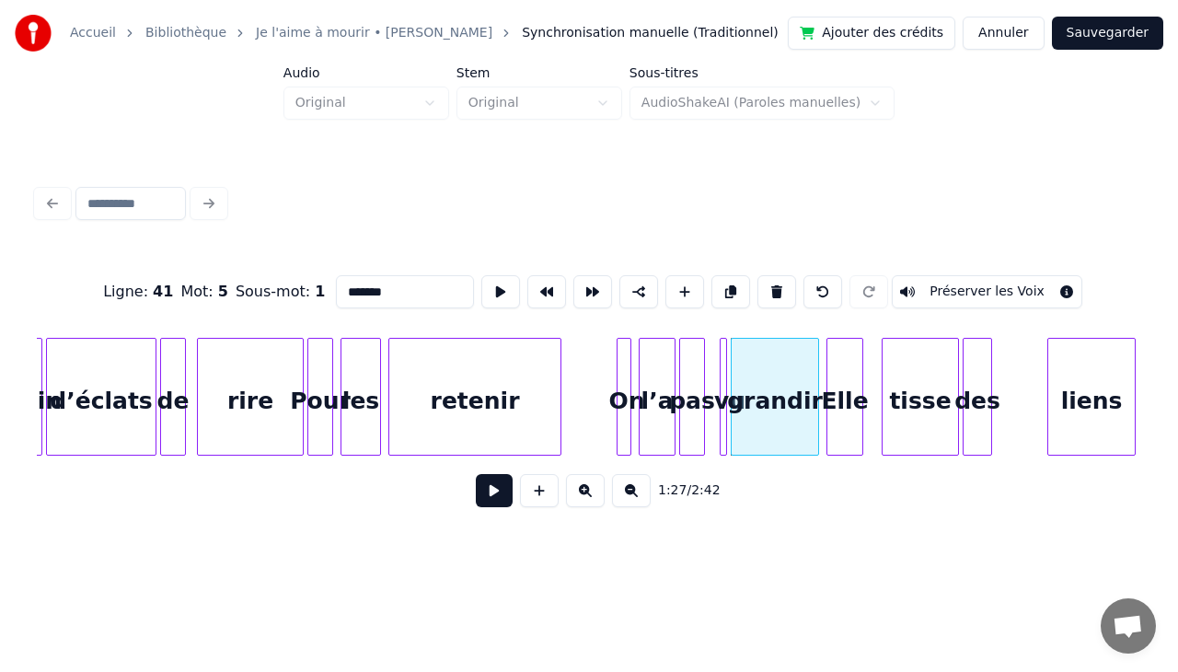
click at [1141, 475] on div "Ligne : 41 Mot : 5 Sous-mot : 1 ******* Préserver les Voix 1:27 / 2:42" at bounding box center [588, 350] width 1119 height 364
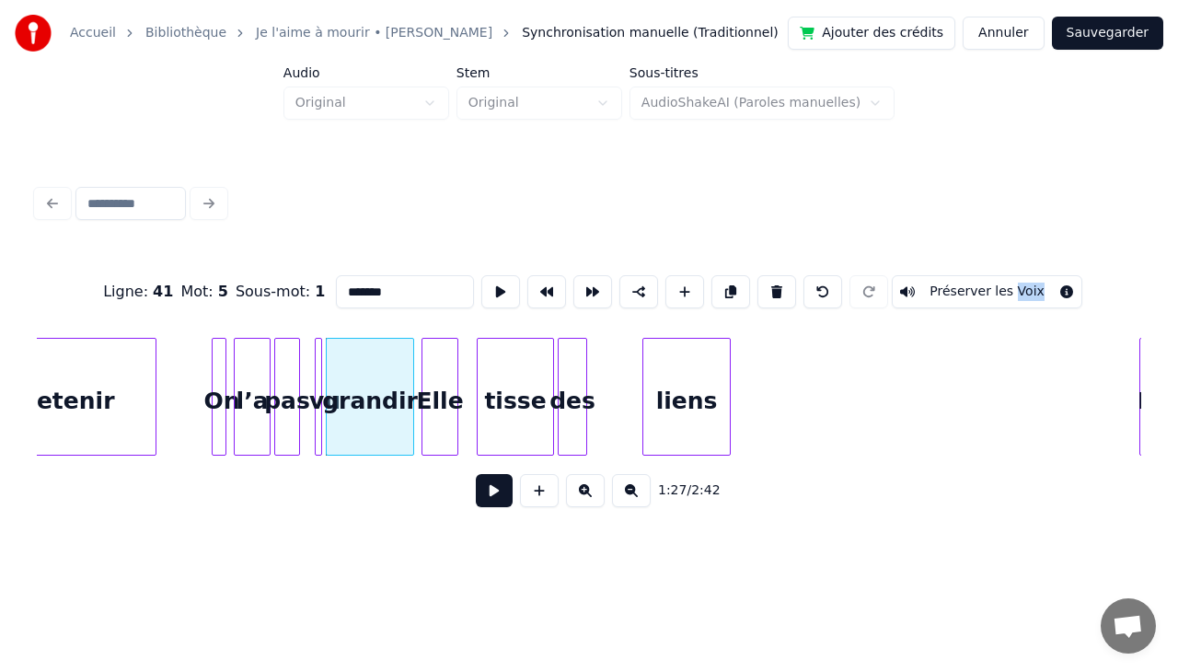
scroll to position [0, 15882]
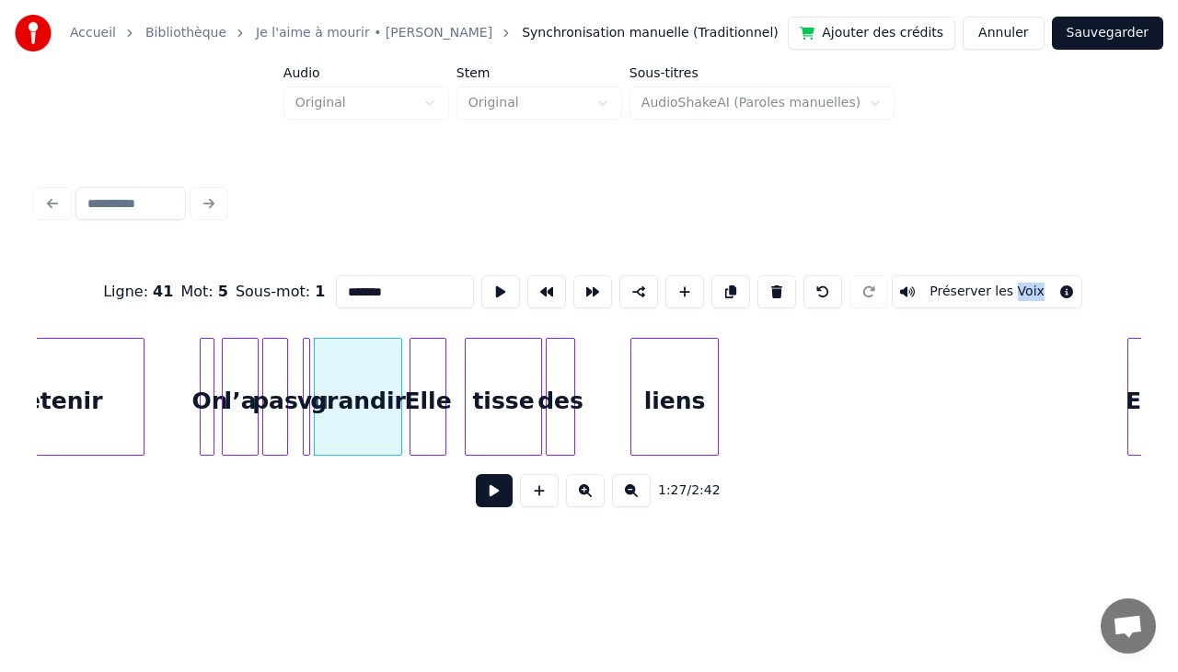
click at [690, 364] on div "liens" at bounding box center [674, 401] width 86 height 125
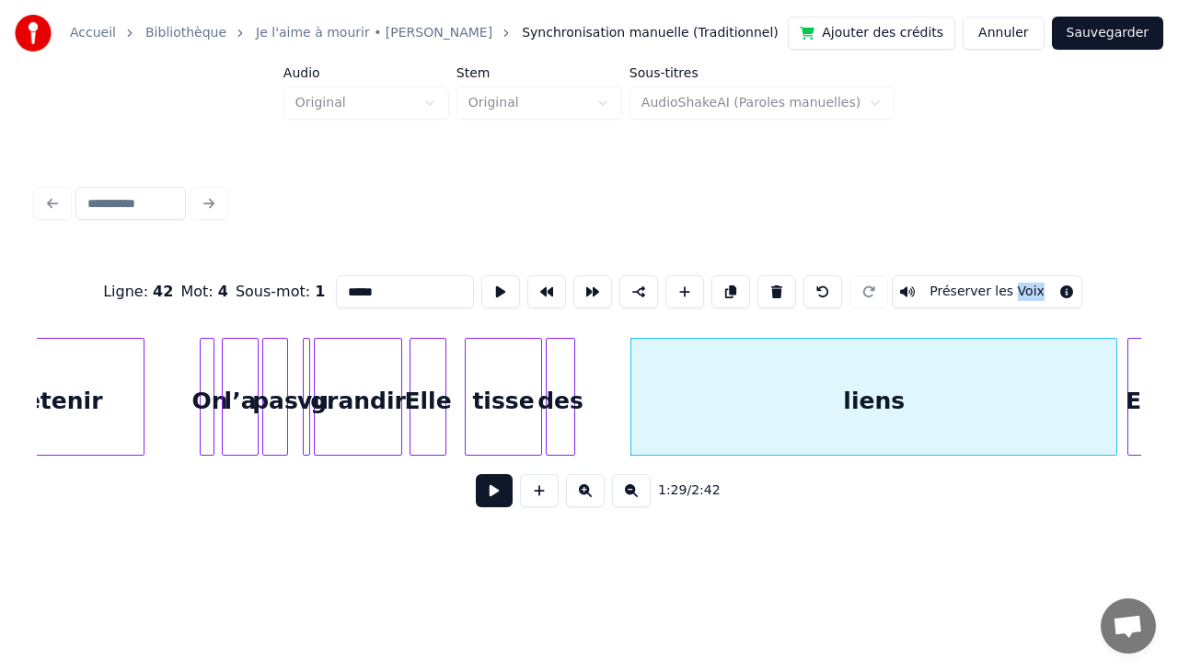
click at [1113, 400] on div at bounding box center [1113, 397] width 6 height 116
click at [630, 361] on div "liens" at bounding box center [873, 397] width 487 height 118
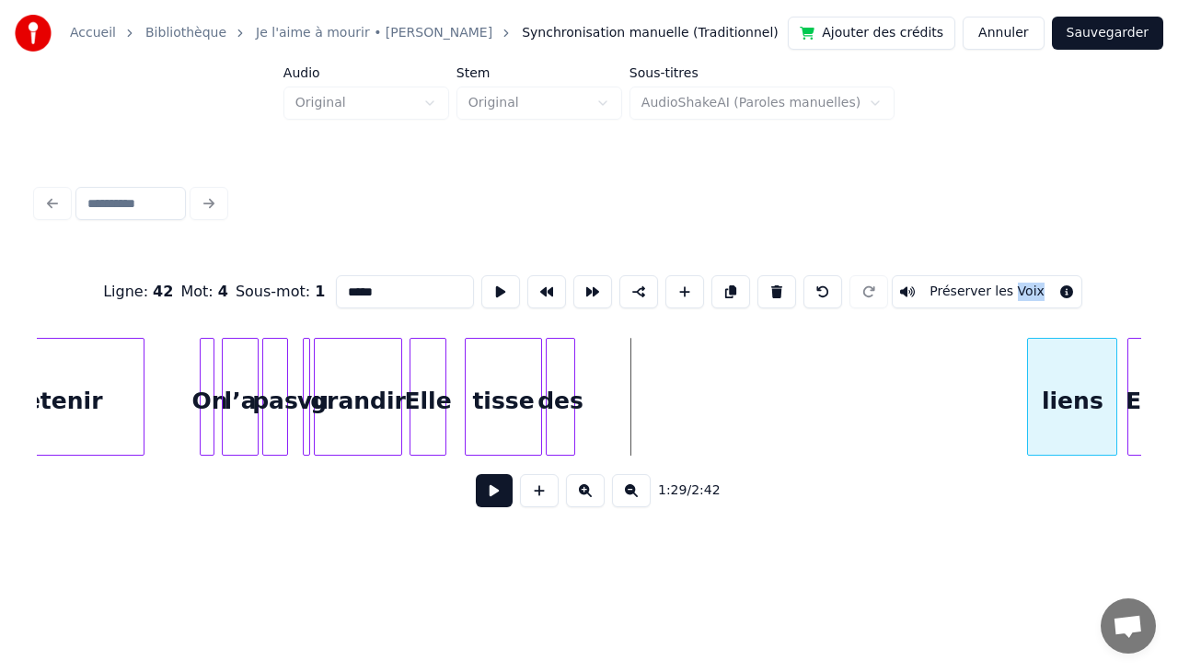
click at [1030, 383] on div at bounding box center [1031, 397] width 6 height 116
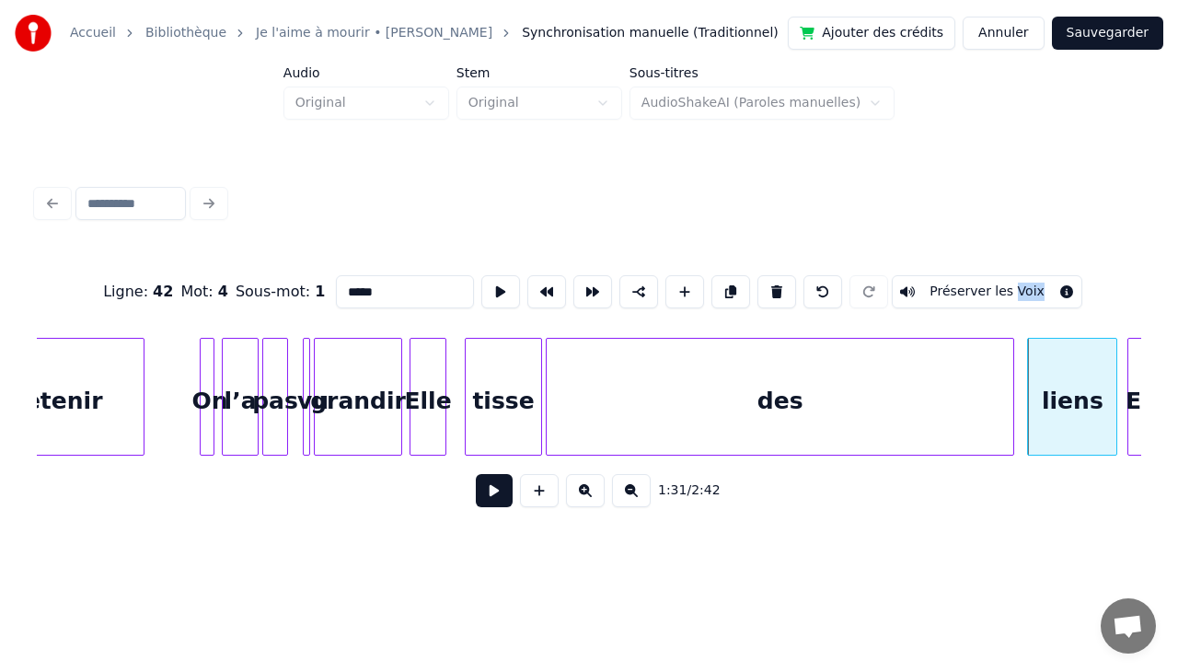
click at [1011, 367] on div at bounding box center [1010, 397] width 6 height 116
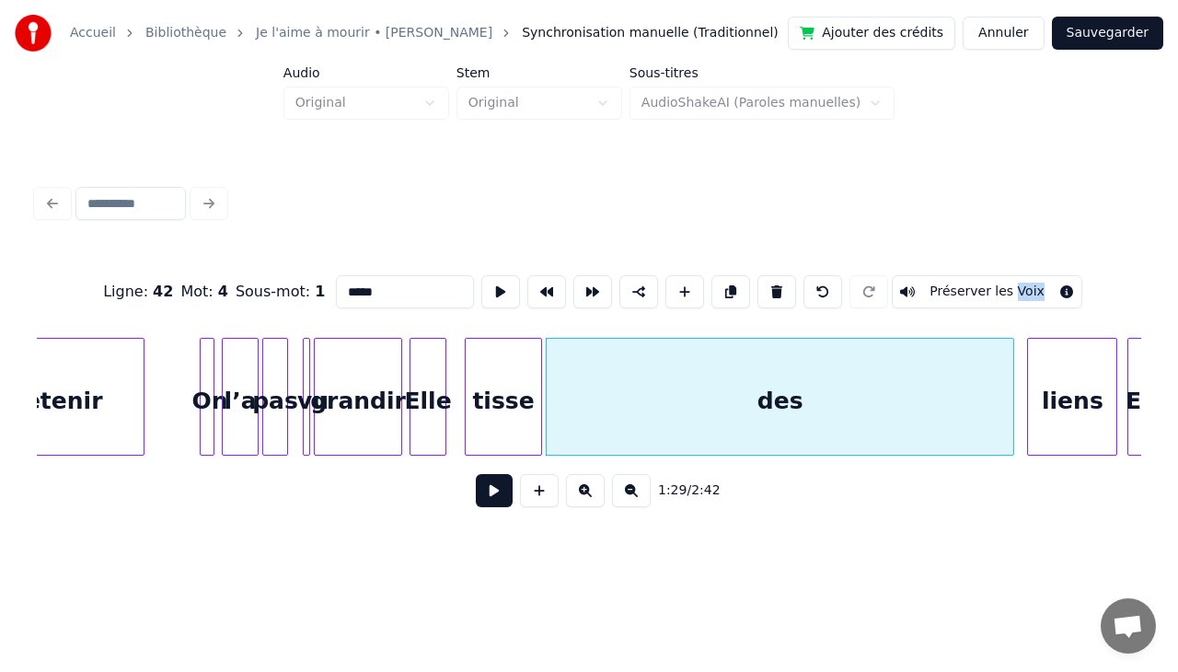
click at [546, 364] on div "des" at bounding box center [780, 397] width 468 height 118
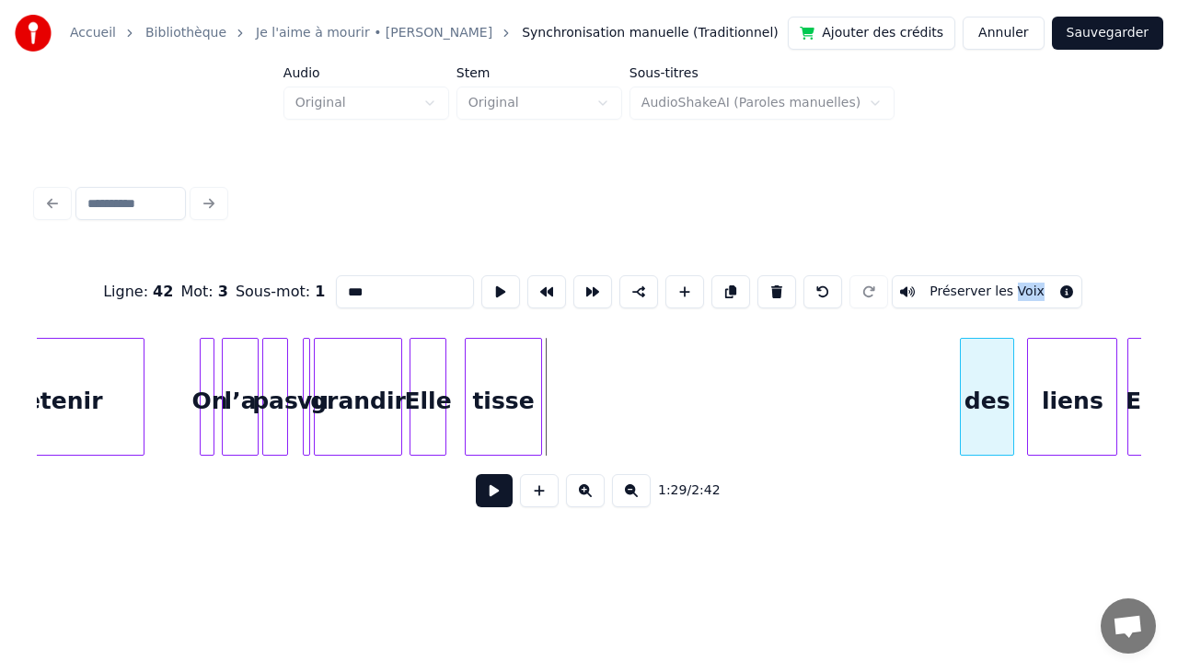
click at [964, 404] on div at bounding box center [964, 397] width 6 height 116
click at [478, 340] on div "tisse" at bounding box center [503, 401] width 75 height 125
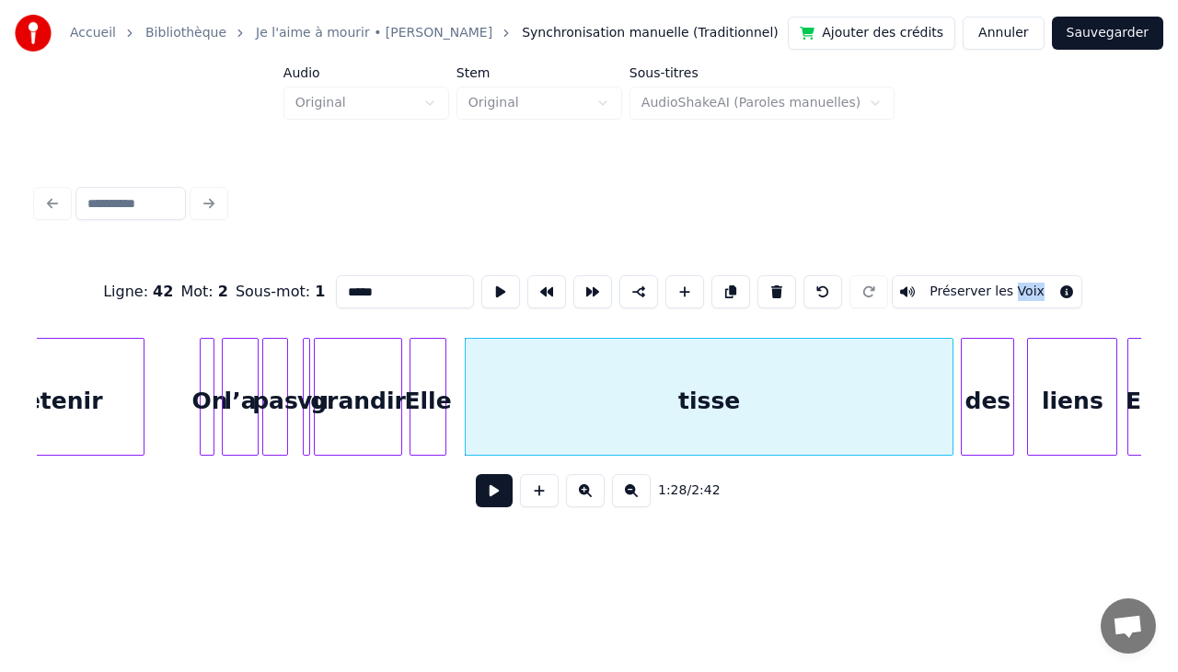
click at [952, 379] on div at bounding box center [950, 397] width 6 height 116
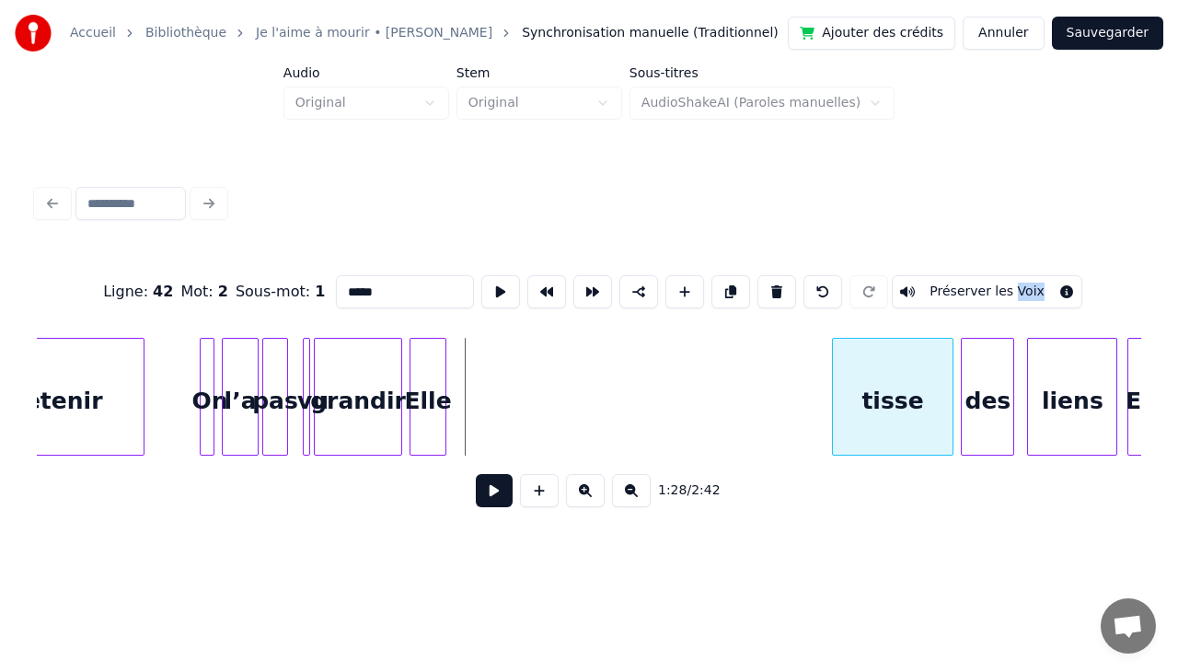
click at [836, 385] on div at bounding box center [836, 397] width 6 height 116
click at [427, 369] on div "Elle" at bounding box center [427, 401] width 35 height 125
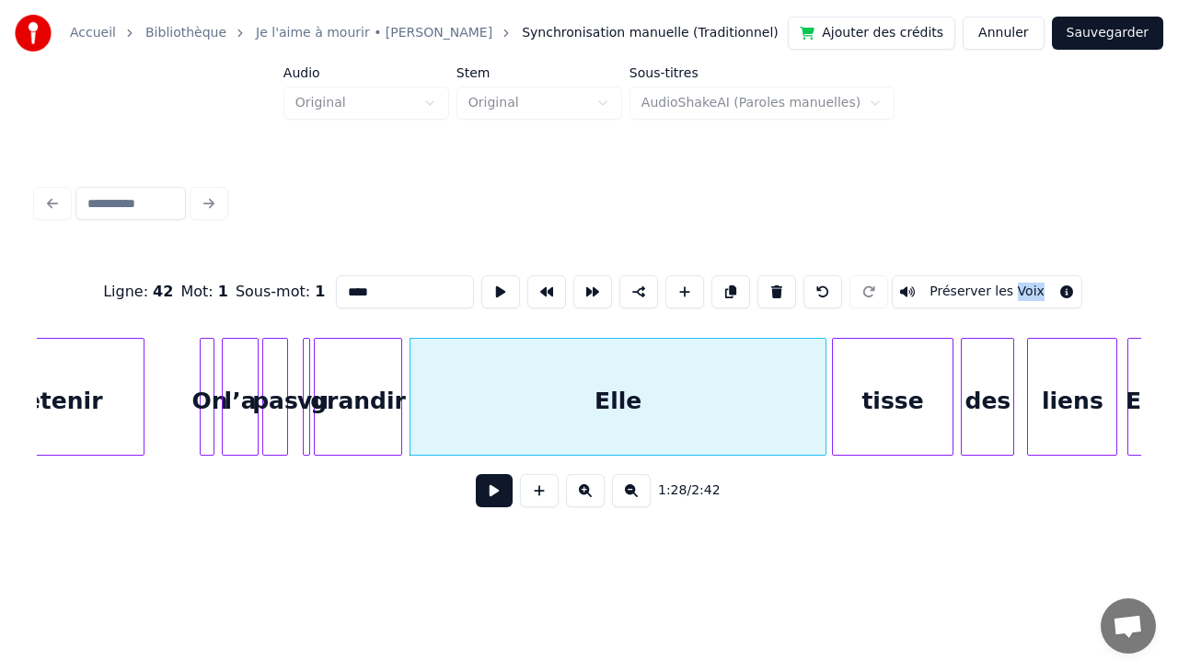
click at [823, 390] on div at bounding box center [823, 397] width 6 height 116
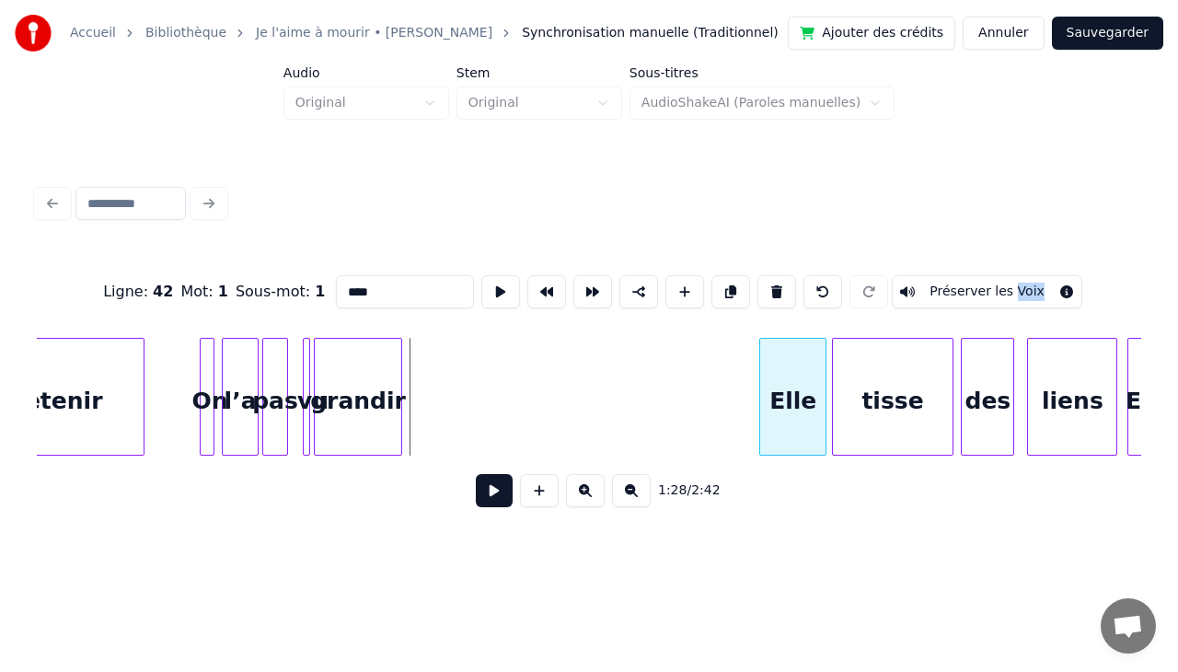
click at [762, 397] on div at bounding box center [763, 397] width 6 height 116
click at [399, 364] on div at bounding box center [399, 397] width 6 height 116
type input "*******"
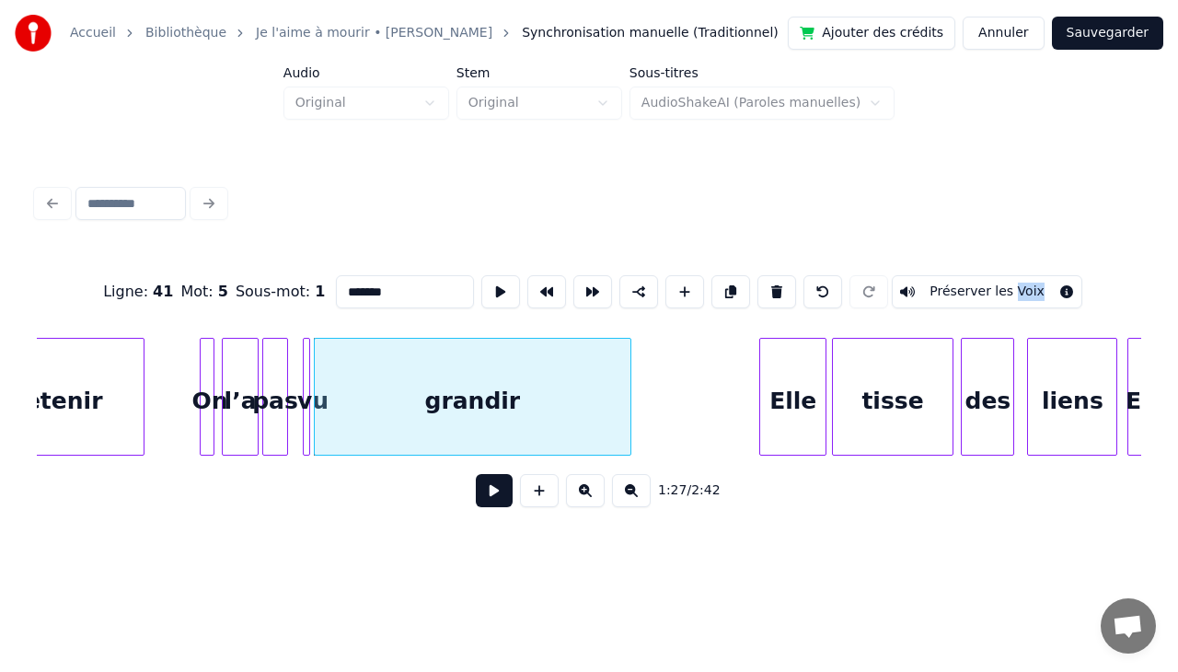
click at [630, 383] on div at bounding box center [628, 397] width 6 height 116
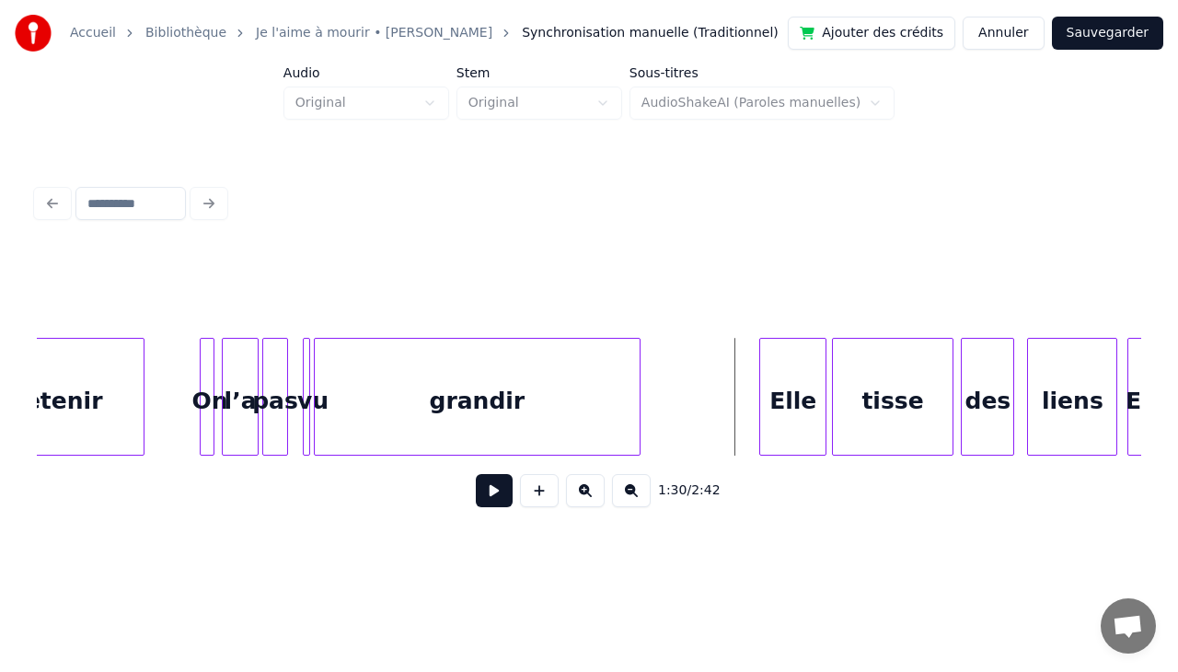
click at [736, 394] on div at bounding box center [737, 397] width 6 height 116
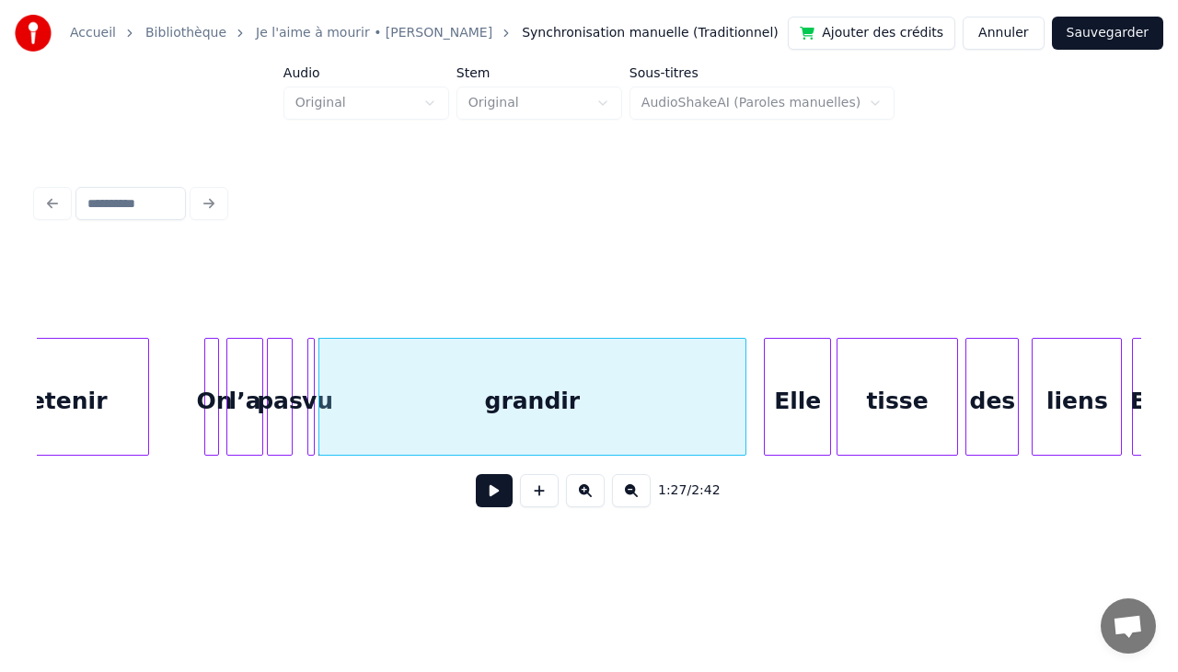
scroll to position [0, 15876]
click at [700, 372] on div "grandir" at bounding box center [534, 401] width 426 height 125
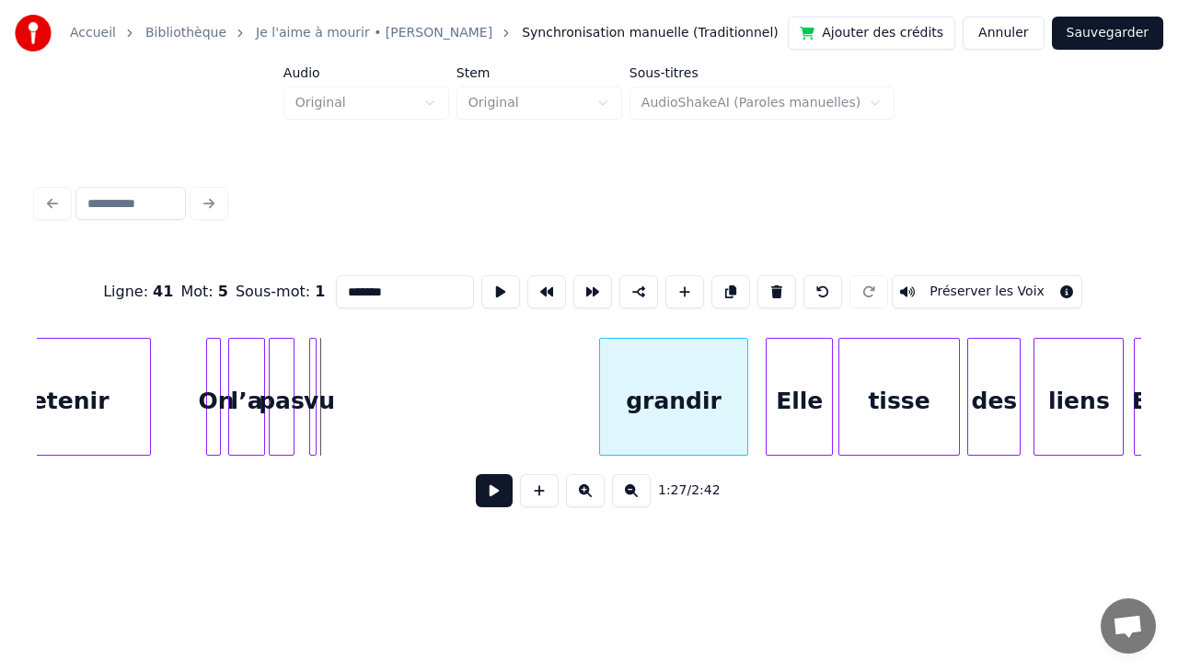
click at [605, 374] on div at bounding box center [603, 397] width 6 height 116
click at [679, 385] on div "grandir" at bounding box center [677, 401] width 139 height 125
click at [313, 357] on div at bounding box center [313, 397] width 6 height 116
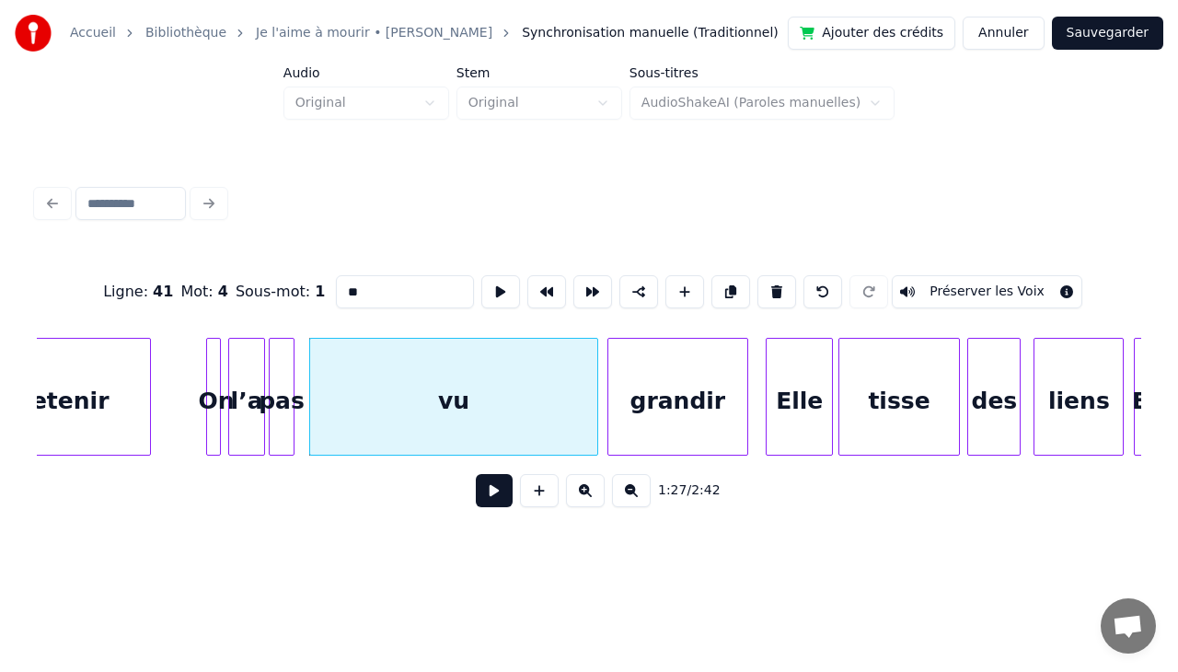
click at [594, 378] on div at bounding box center [595, 397] width 6 height 116
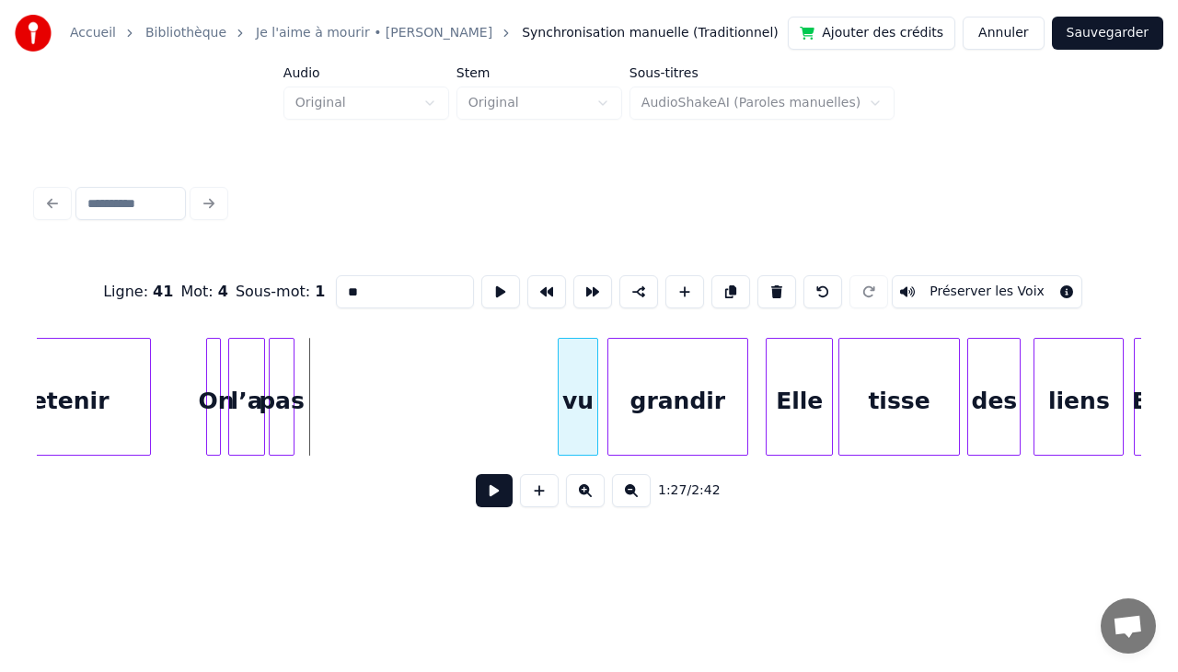
click at [559, 397] on div at bounding box center [561, 397] width 6 height 116
click at [291, 377] on div at bounding box center [291, 397] width 6 height 116
type input "***"
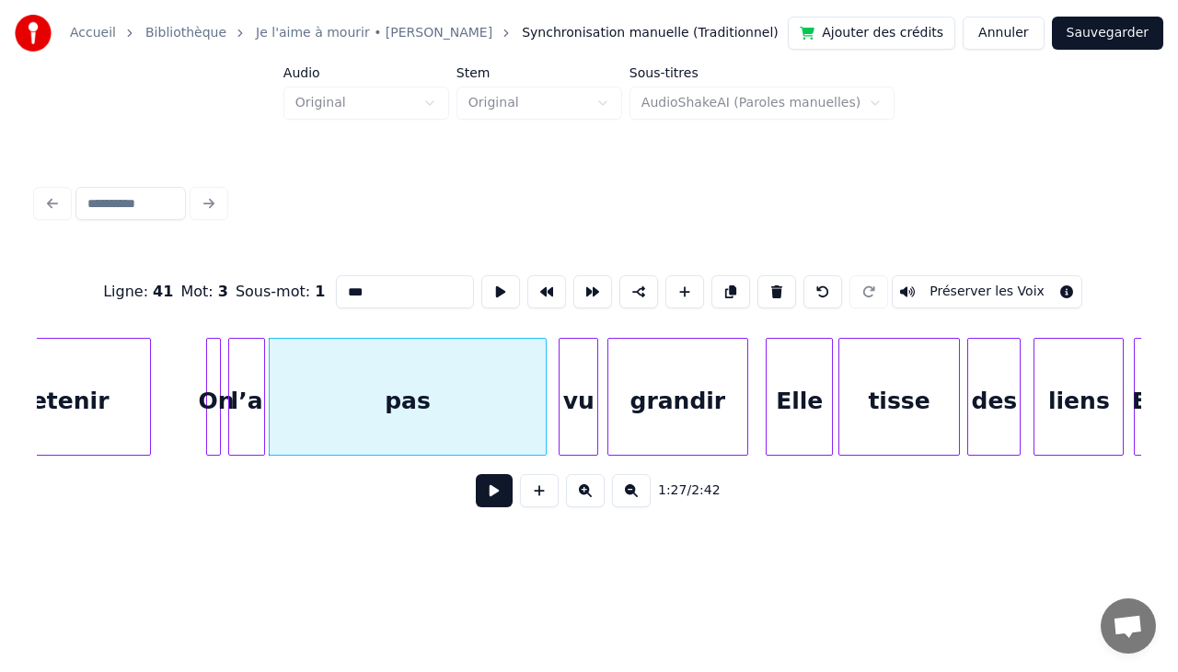
click at [543, 410] on div at bounding box center [543, 397] width 6 height 116
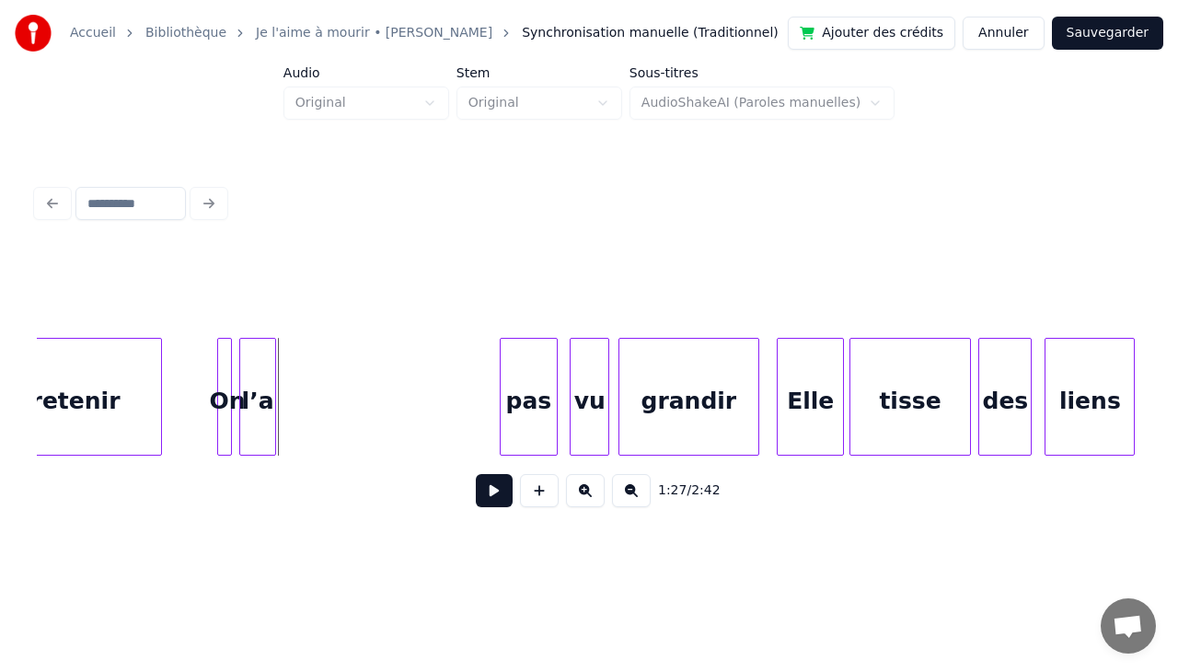
click at [502, 390] on div at bounding box center [503, 397] width 6 height 116
click at [256, 364] on div "l’a" at bounding box center [257, 401] width 35 height 125
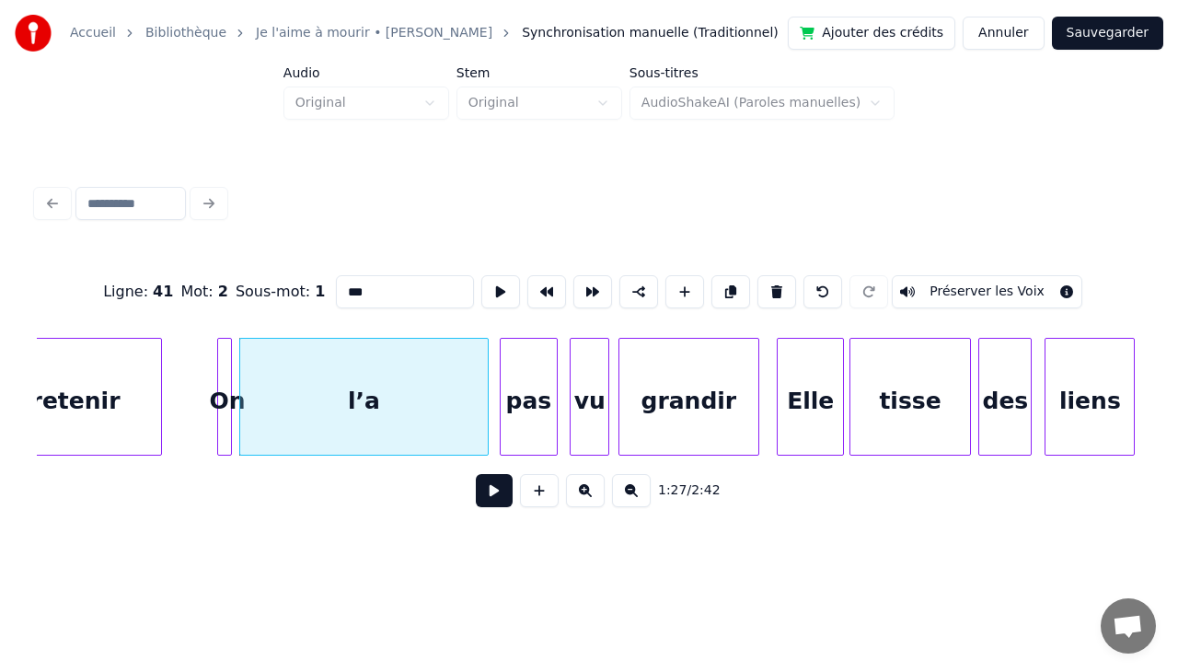
click at [486, 412] on div at bounding box center [485, 397] width 6 height 116
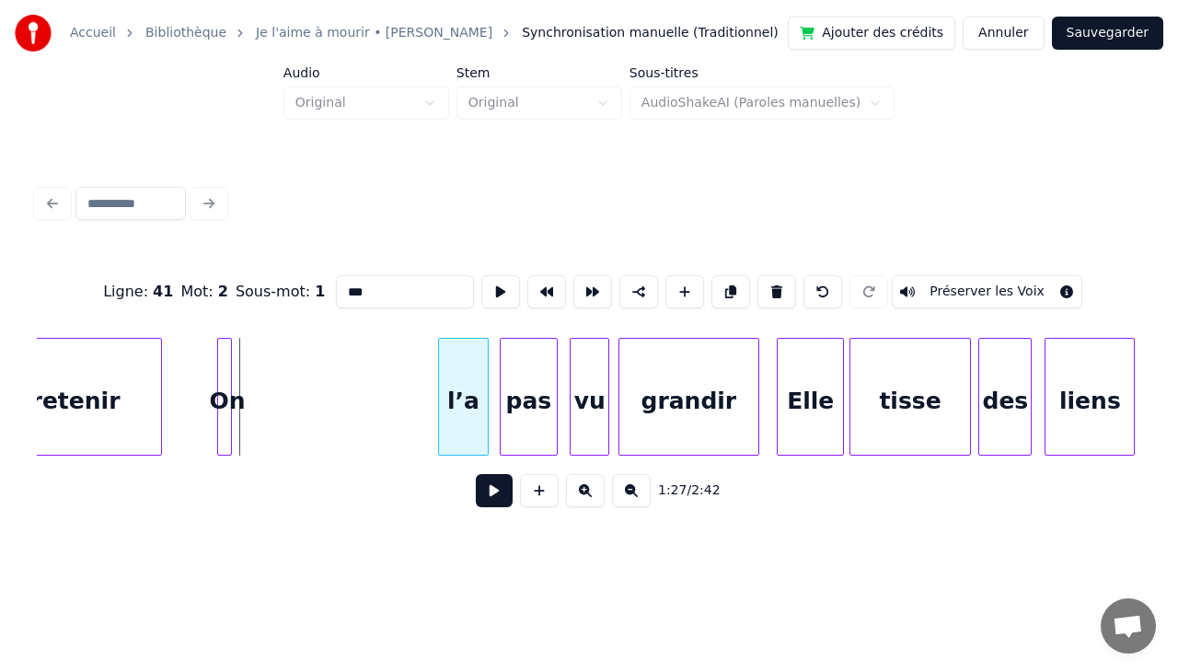
click at [440, 404] on div at bounding box center [442, 397] width 6 height 116
click at [230, 384] on div at bounding box center [228, 397] width 6 height 116
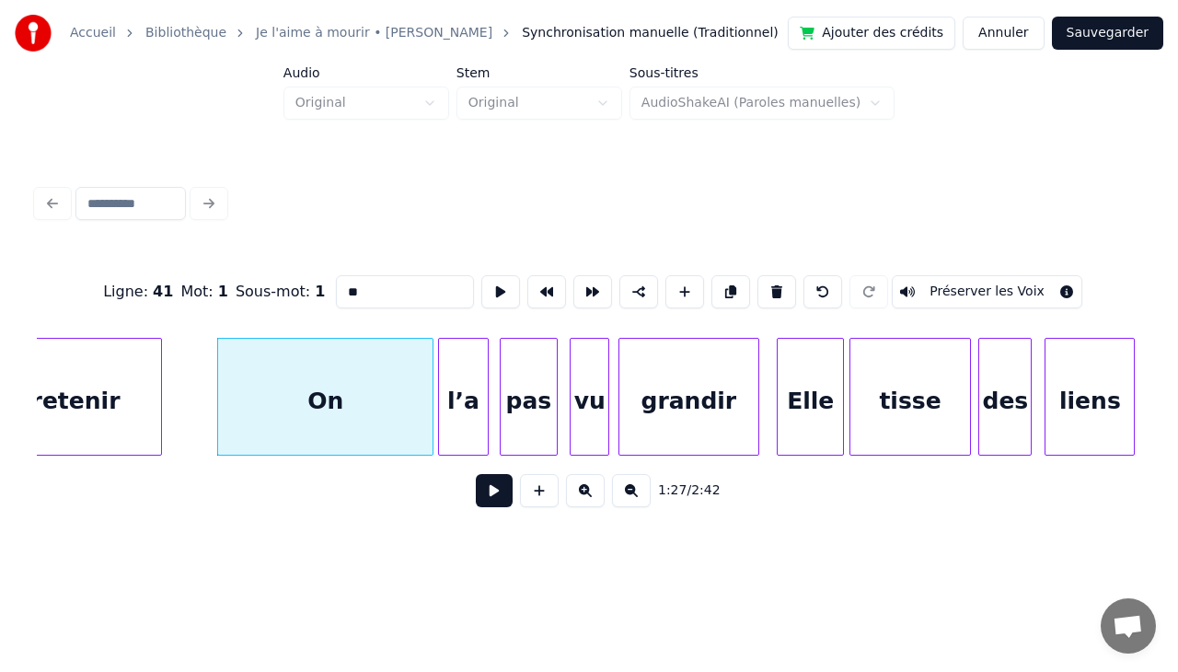
click at [432, 408] on div at bounding box center [430, 397] width 6 height 116
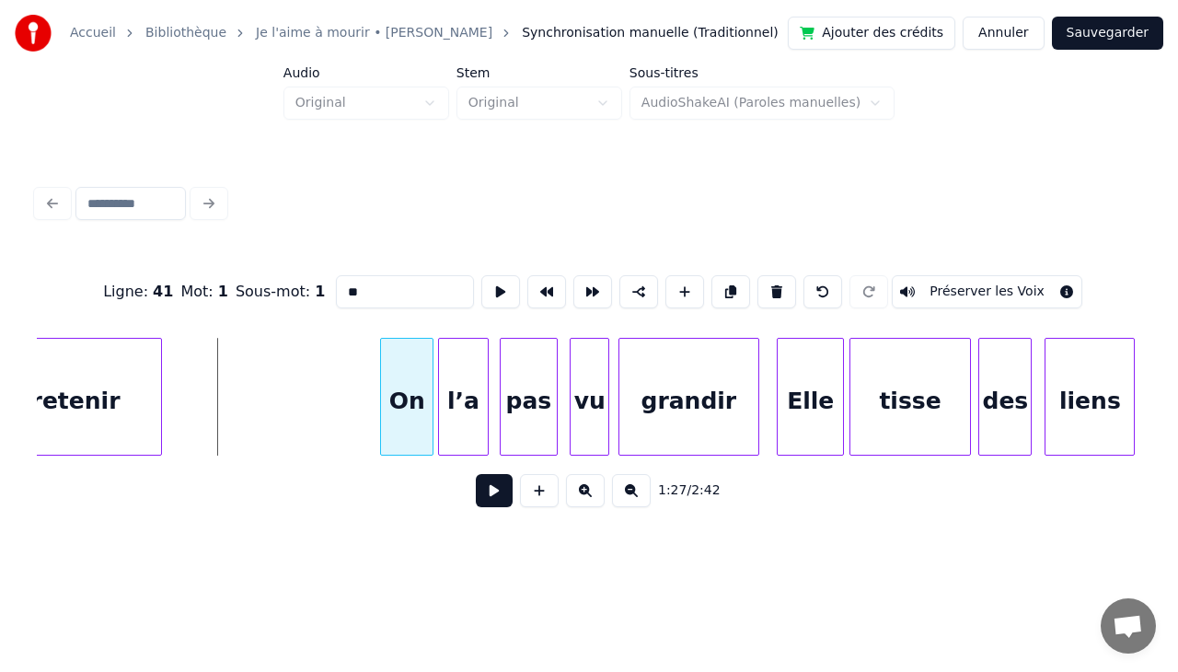
click at [381, 389] on div at bounding box center [384, 397] width 6 height 116
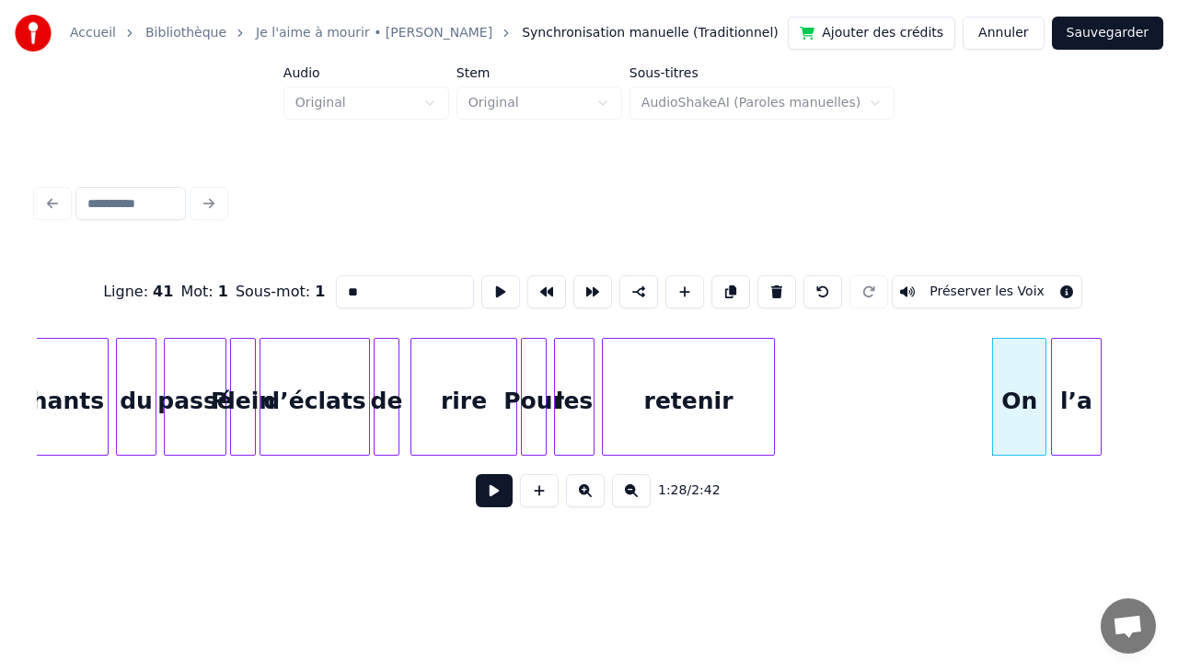
scroll to position [0, 15301]
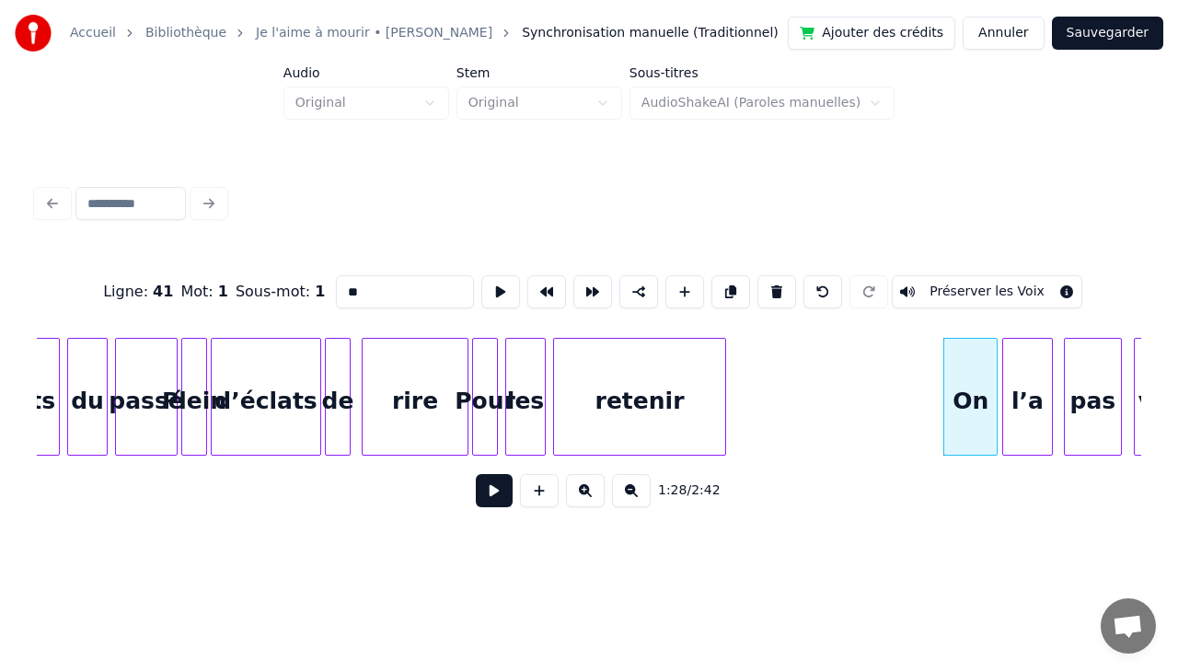
click at [1044, 287] on button "Préserver les Voix" at bounding box center [987, 291] width 190 height 33
click at [673, 357] on div "retenir" at bounding box center [639, 401] width 171 height 125
type input "*******"
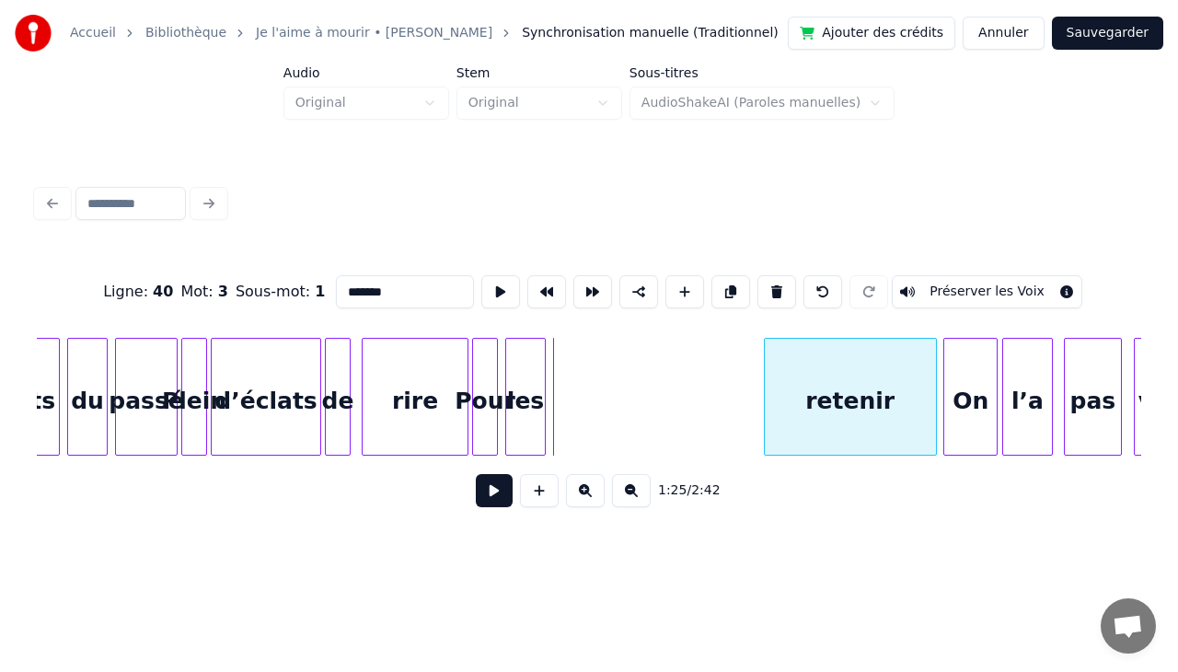
click at [882, 346] on div "retenir" at bounding box center [850, 401] width 171 height 125
click at [736, 355] on div "les" at bounding box center [738, 401] width 39 height 125
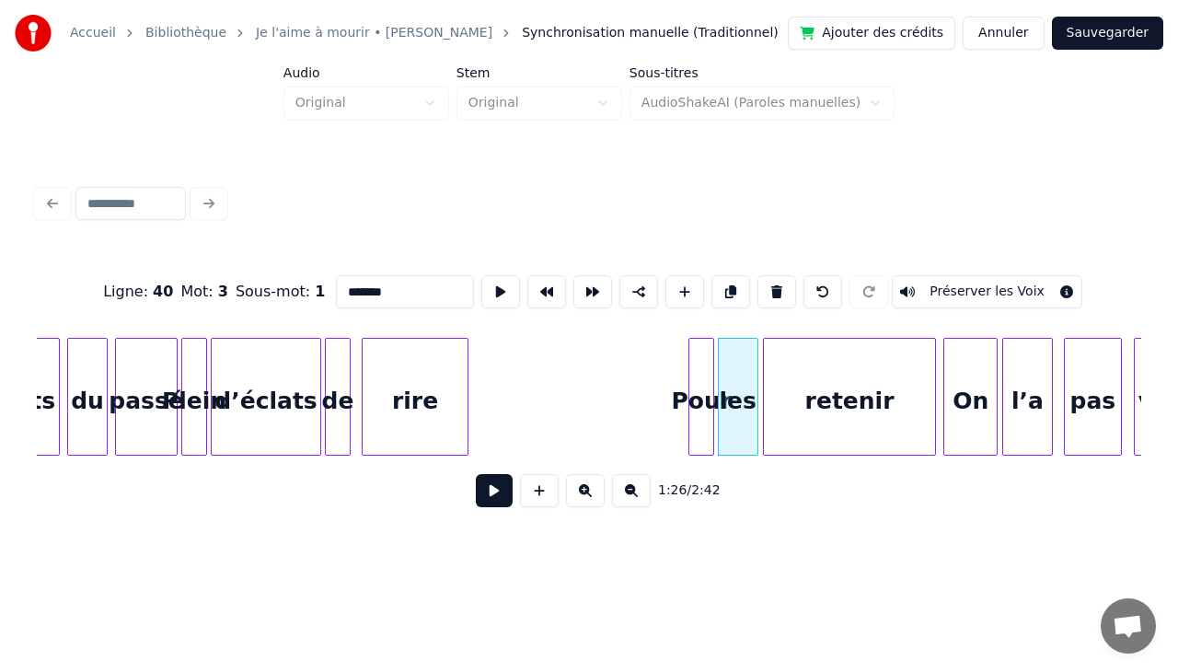
click at [707, 370] on div "Pour" at bounding box center [701, 401] width 24 height 125
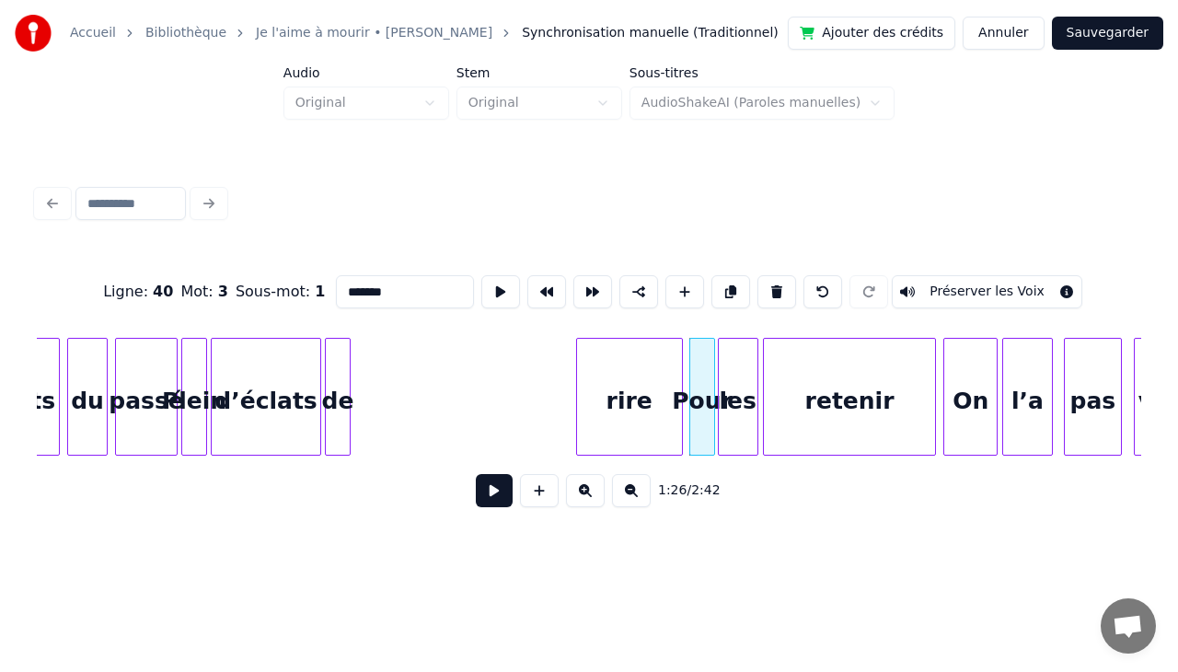
click at [650, 362] on div "rire" at bounding box center [629, 401] width 105 height 125
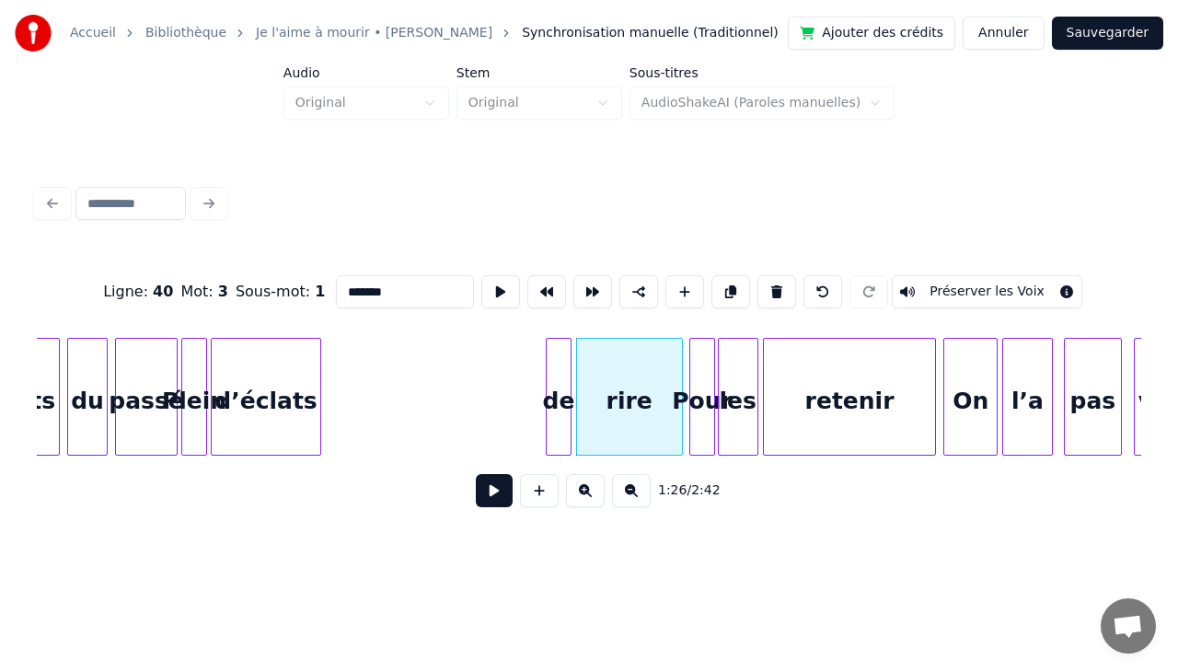
click at [561, 353] on div "de" at bounding box center [558, 401] width 24 height 125
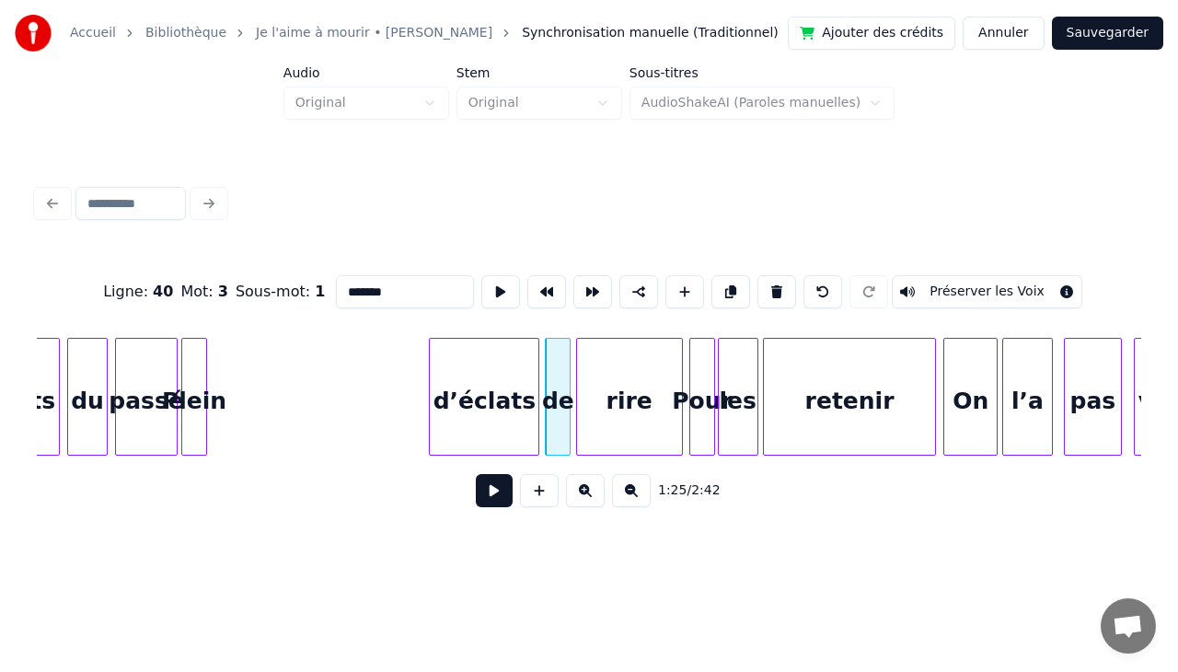
click at [509, 368] on div "d’éclats" at bounding box center [484, 401] width 109 height 125
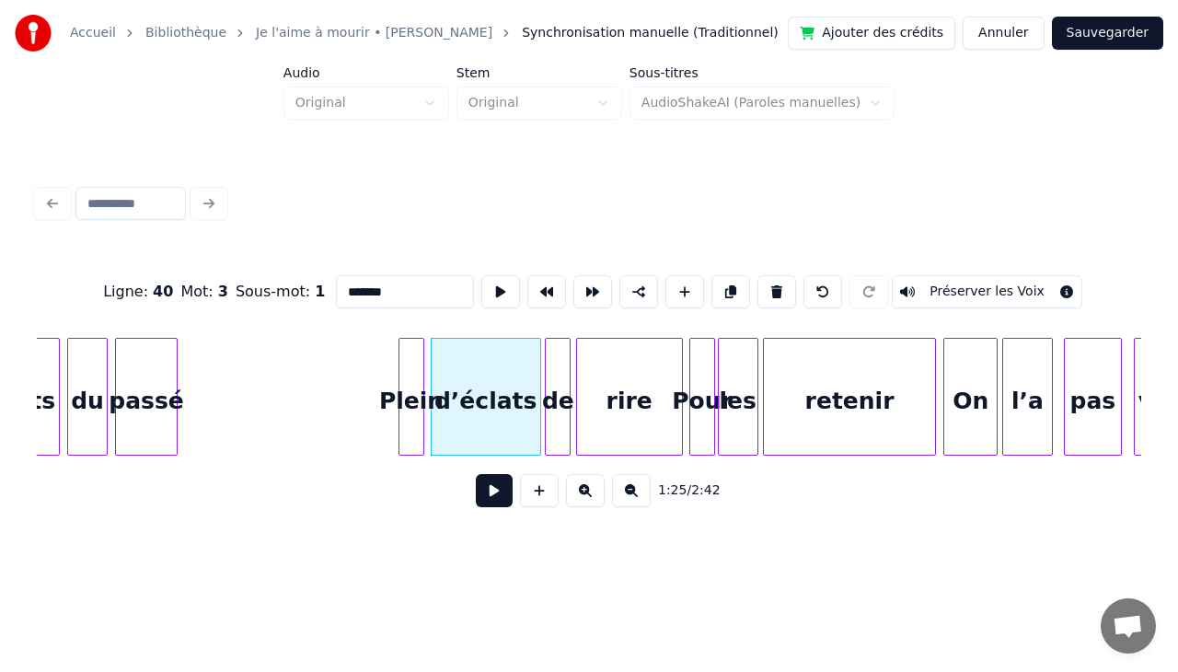
click at [412, 348] on div "Plein" at bounding box center [411, 401] width 24 height 125
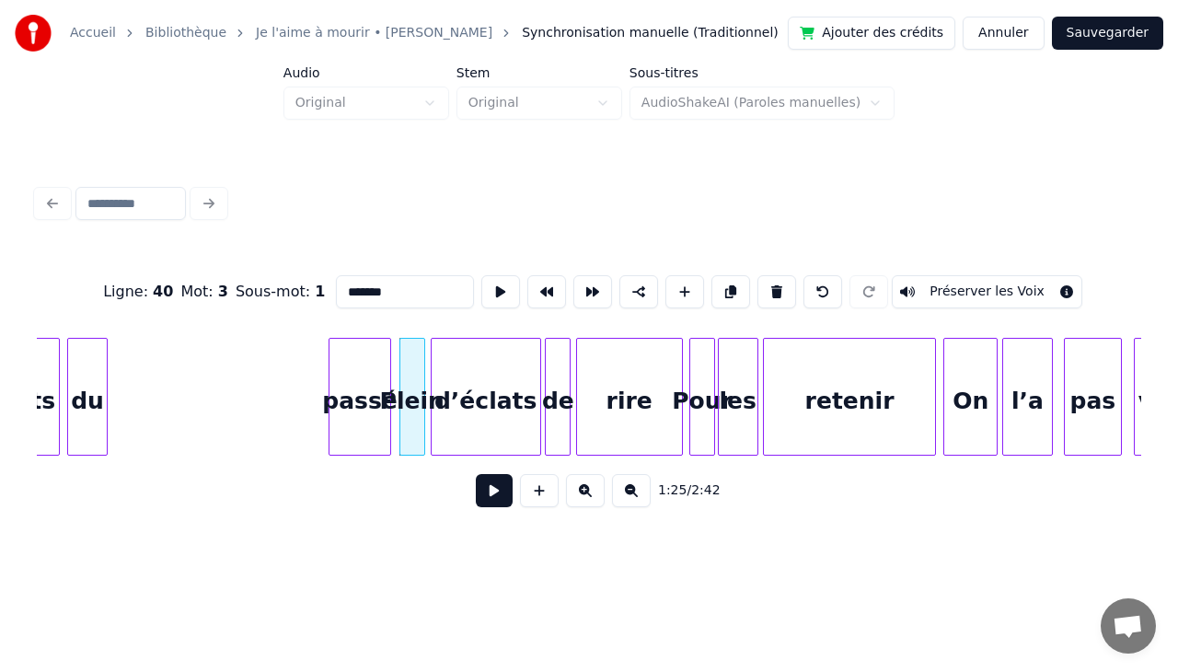
click at [355, 344] on div "passé" at bounding box center [359, 401] width 61 height 125
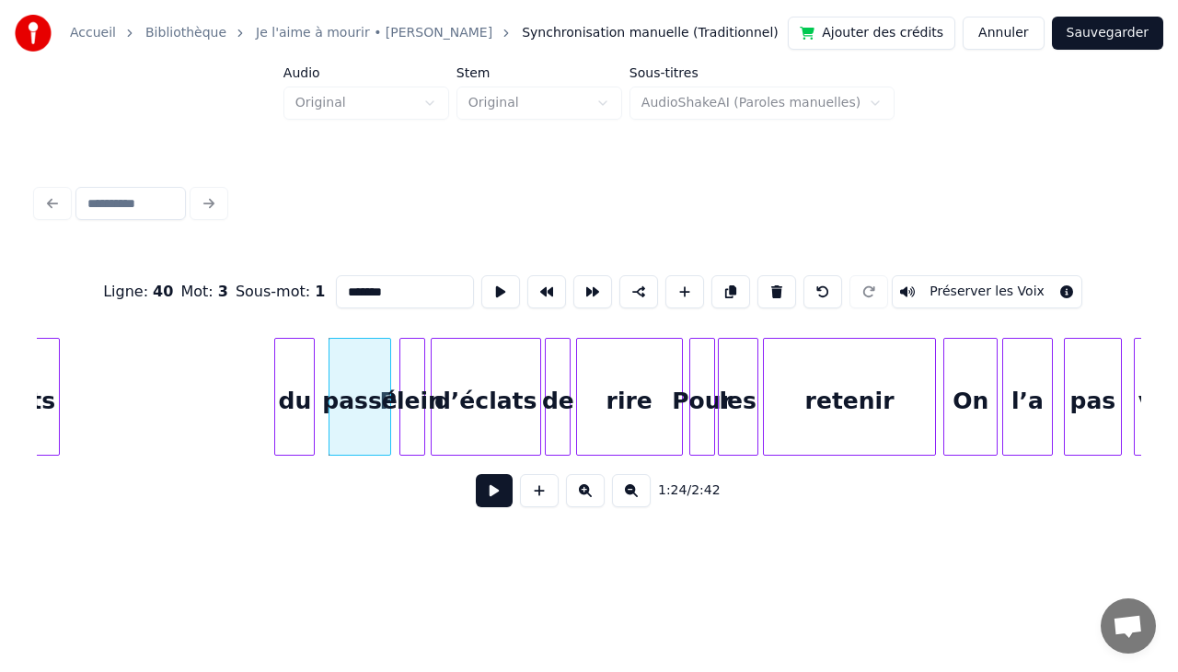
click at [296, 359] on div "du" at bounding box center [294, 401] width 39 height 125
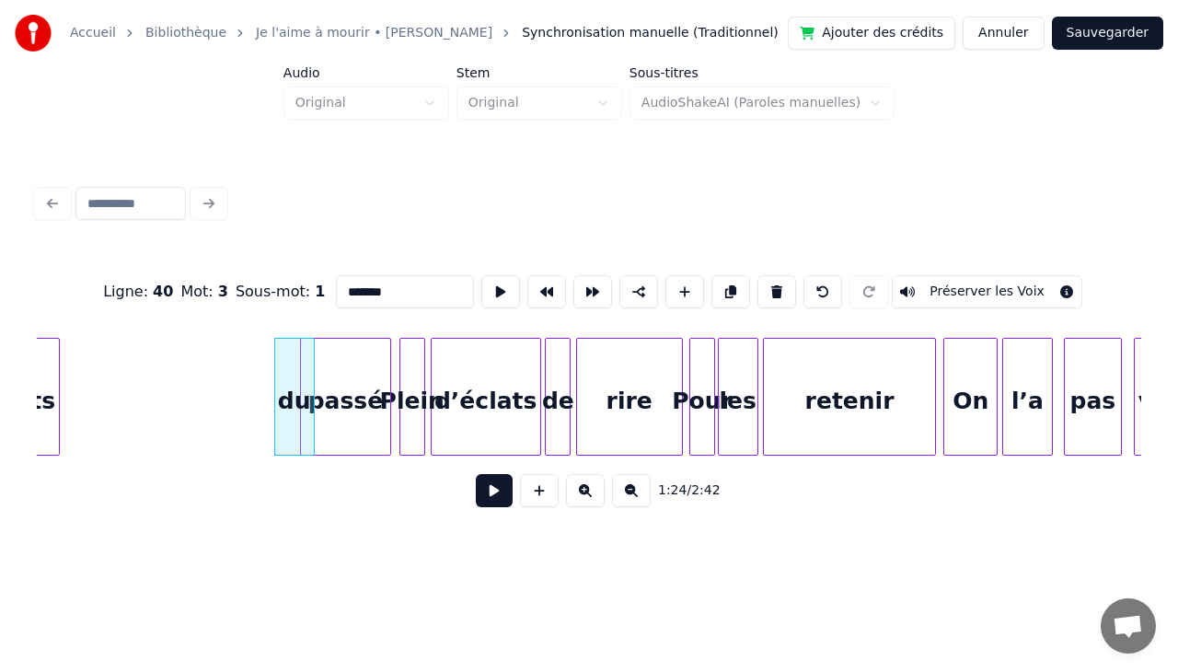
click at [304, 374] on div at bounding box center [304, 397] width 6 height 116
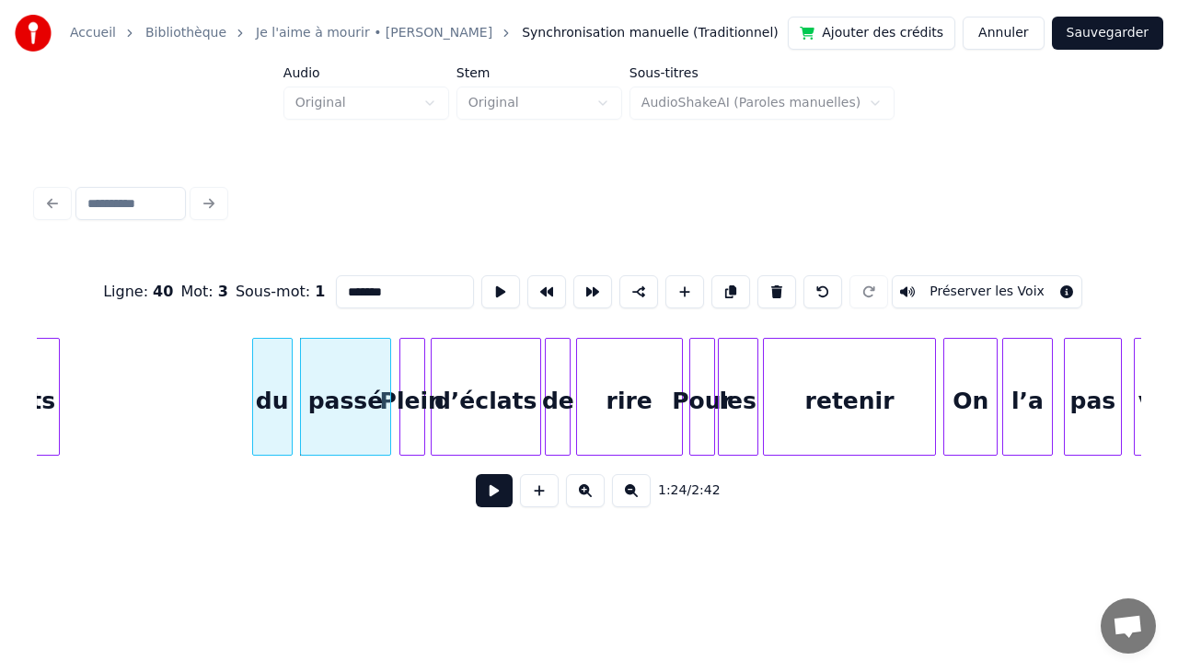
click at [262, 366] on div "du" at bounding box center [272, 401] width 39 height 125
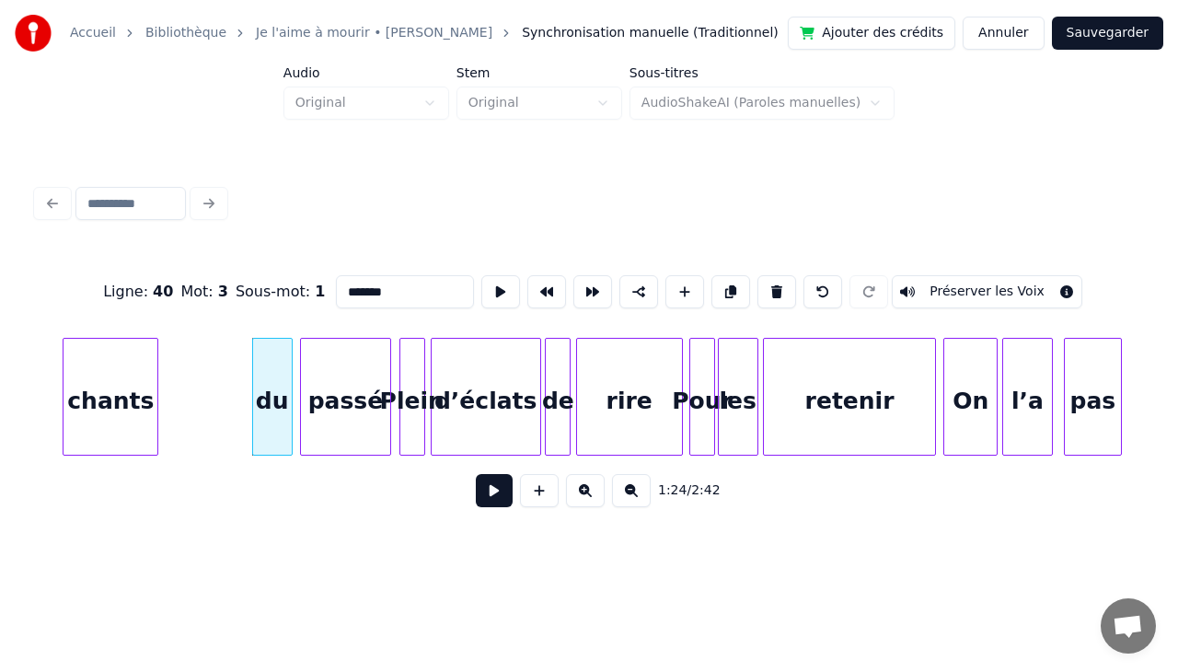
scroll to position [0, 15240]
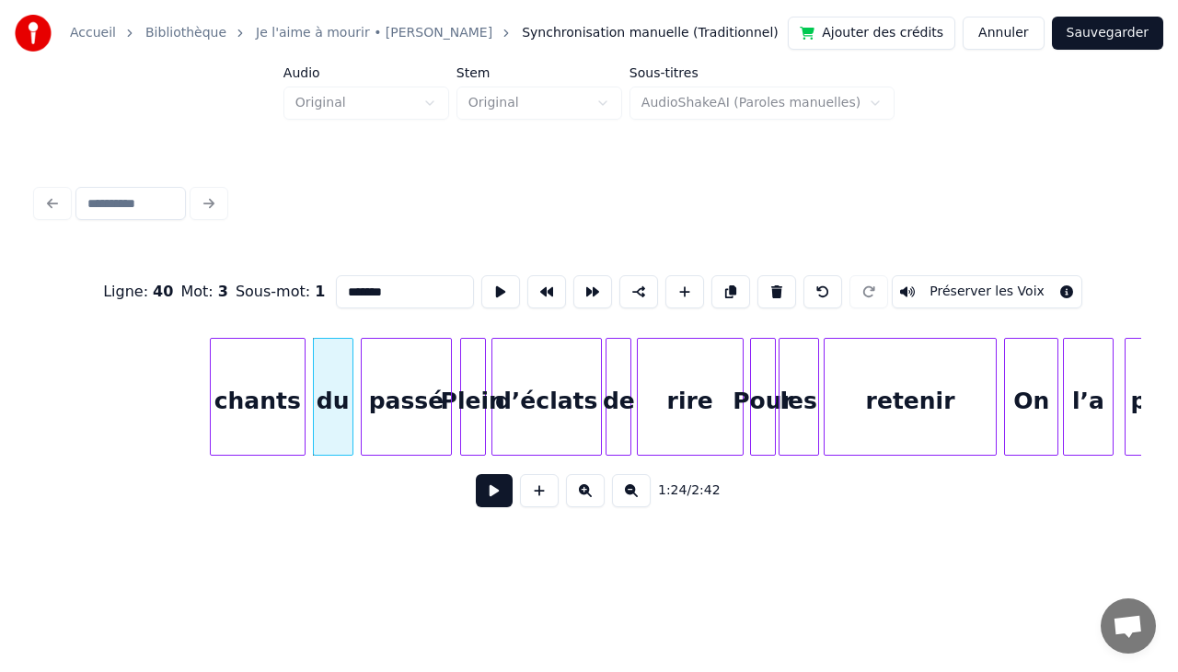
click at [236, 381] on div "chants" at bounding box center [258, 401] width 94 height 125
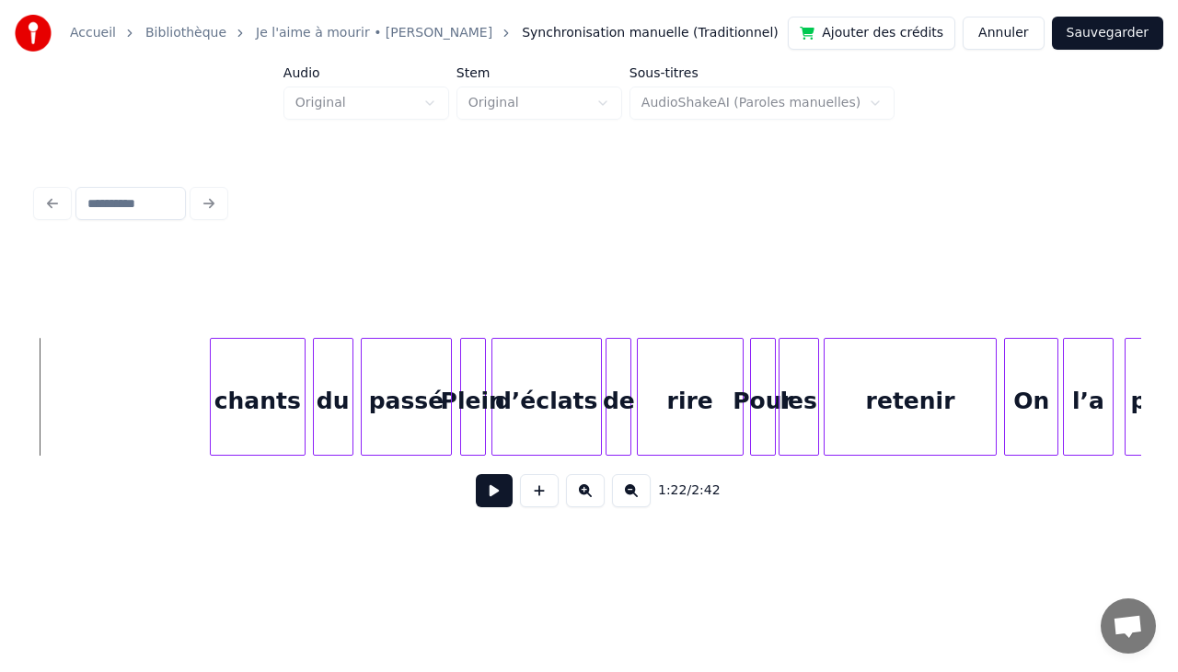
click at [42, 463] on div "1:22 / 2:42" at bounding box center [589, 490] width 1104 height 70
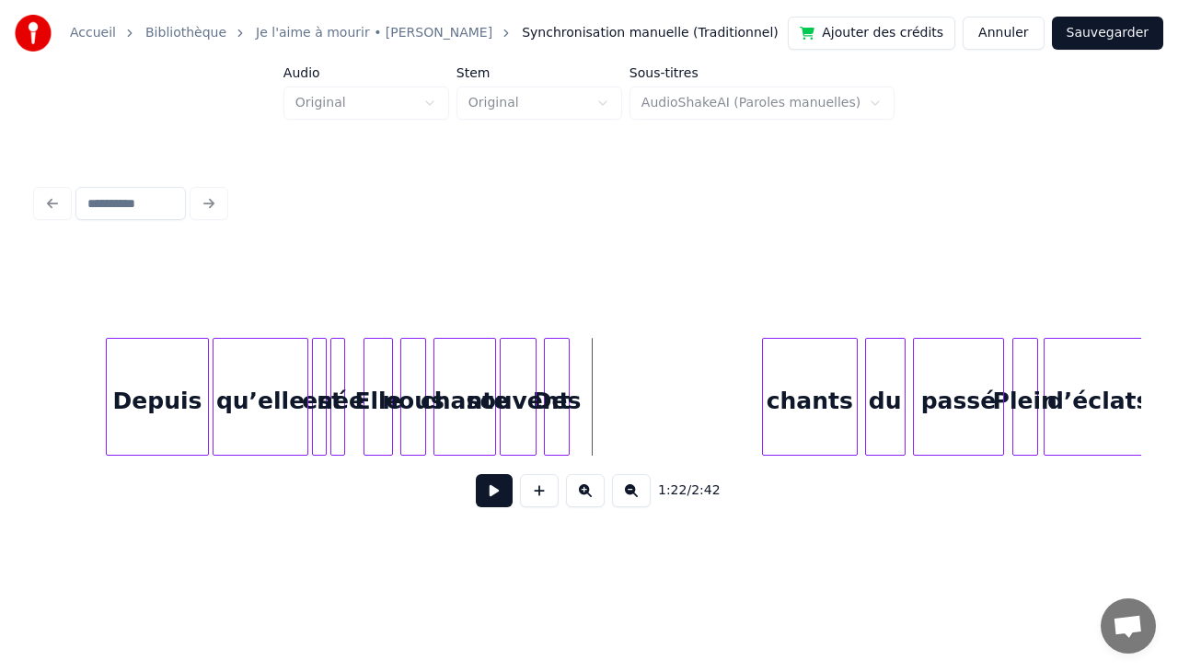
scroll to position [0, 14676]
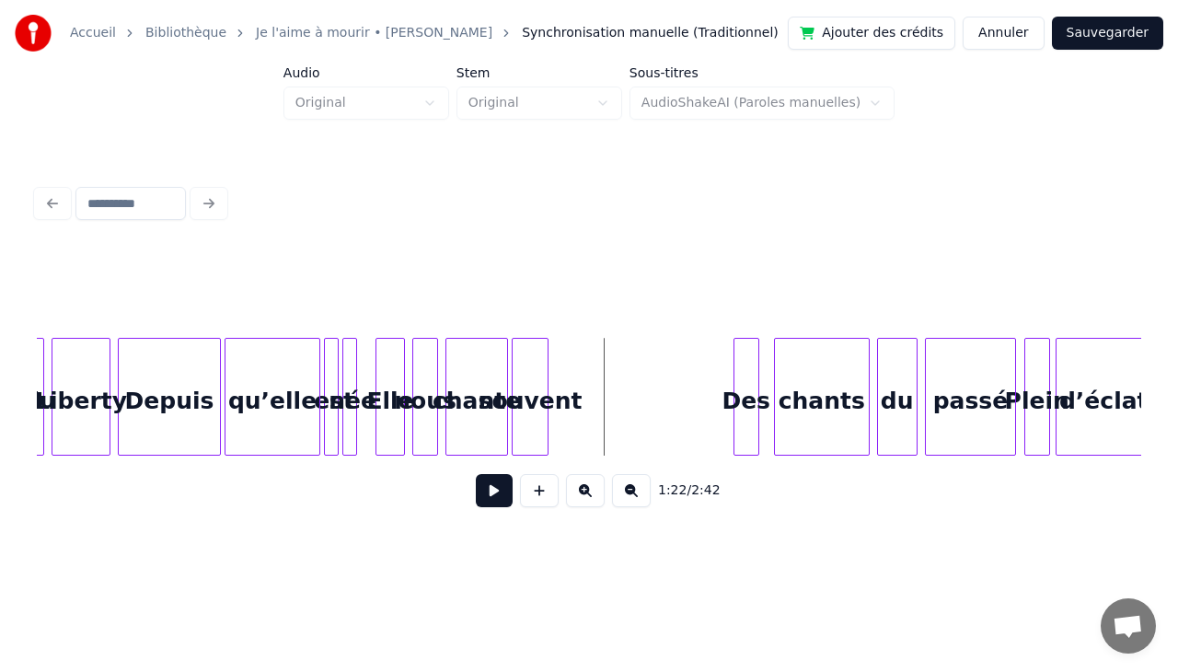
click at [742, 378] on div "Des" at bounding box center [746, 401] width 24 height 125
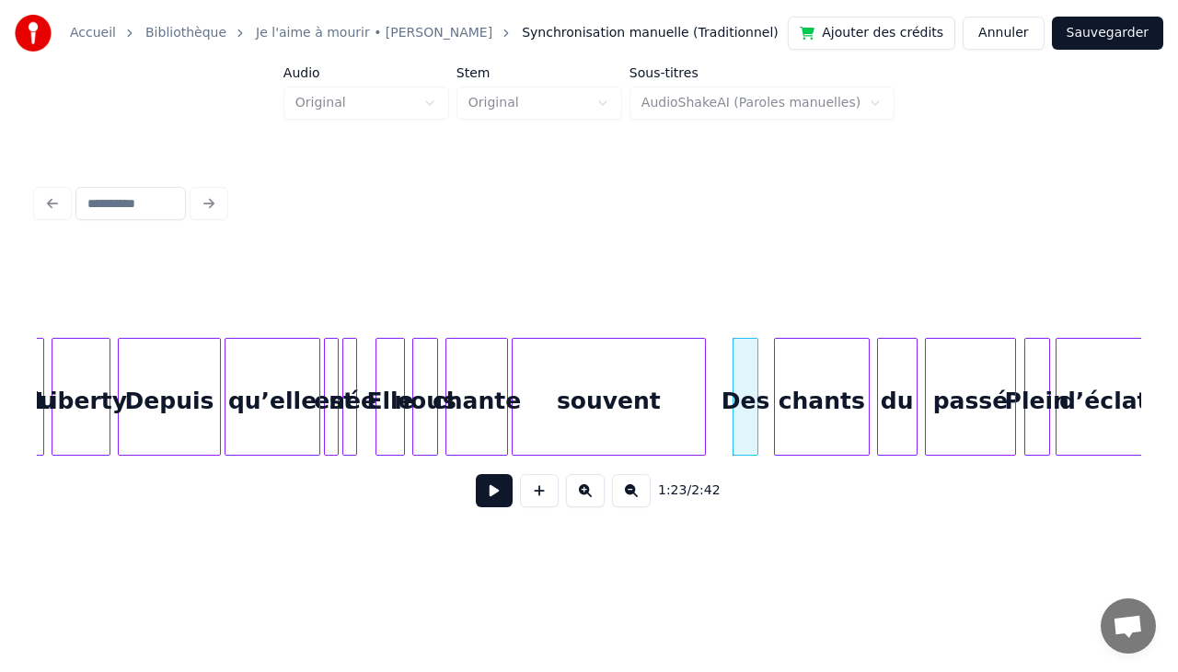
click at [702, 371] on div at bounding box center [702, 397] width 6 height 116
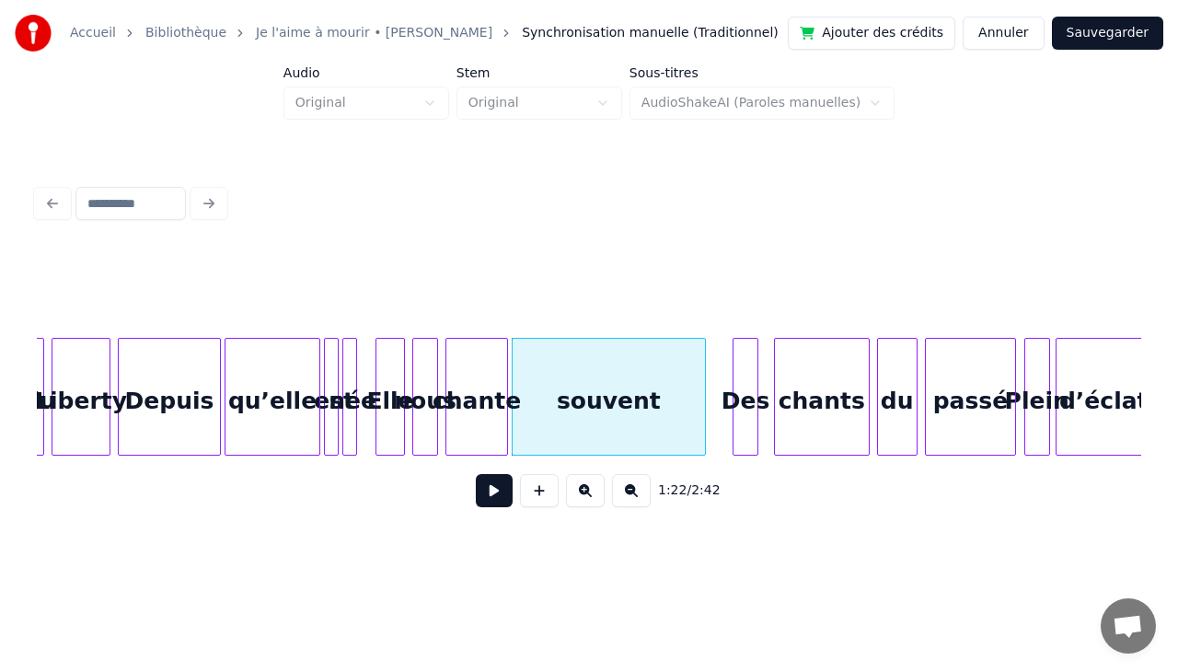
click at [517, 359] on div at bounding box center [515, 397] width 6 height 116
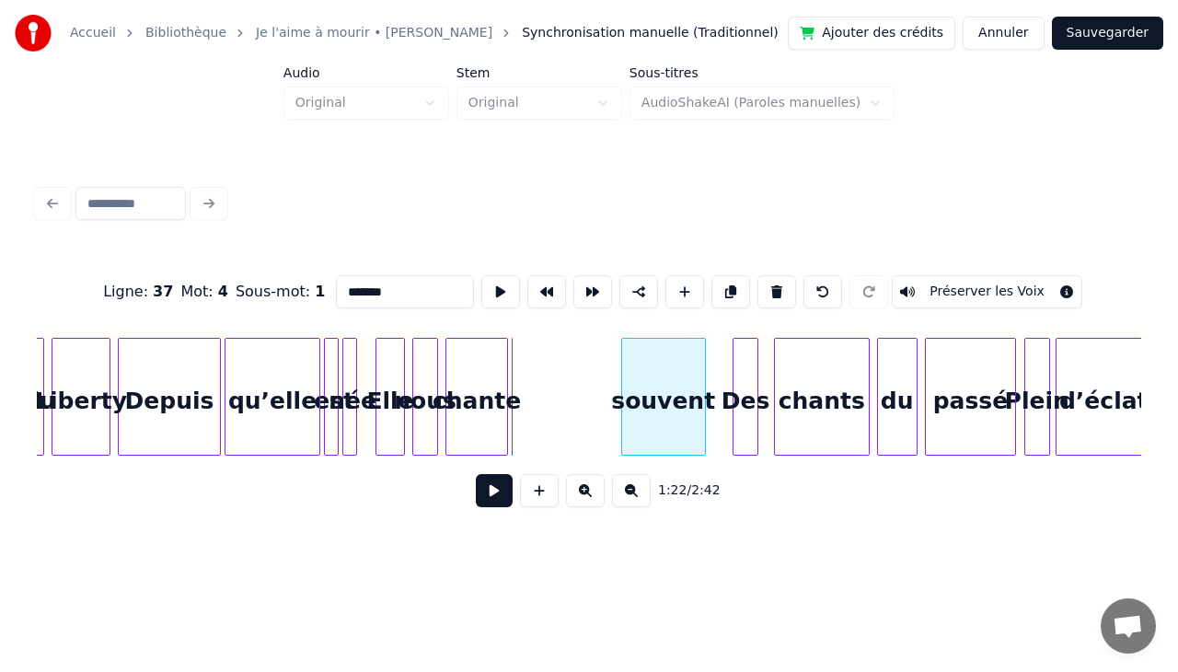
click at [626, 363] on div at bounding box center [625, 397] width 6 height 116
click at [661, 353] on div "souvent" at bounding box center [672, 401] width 83 height 125
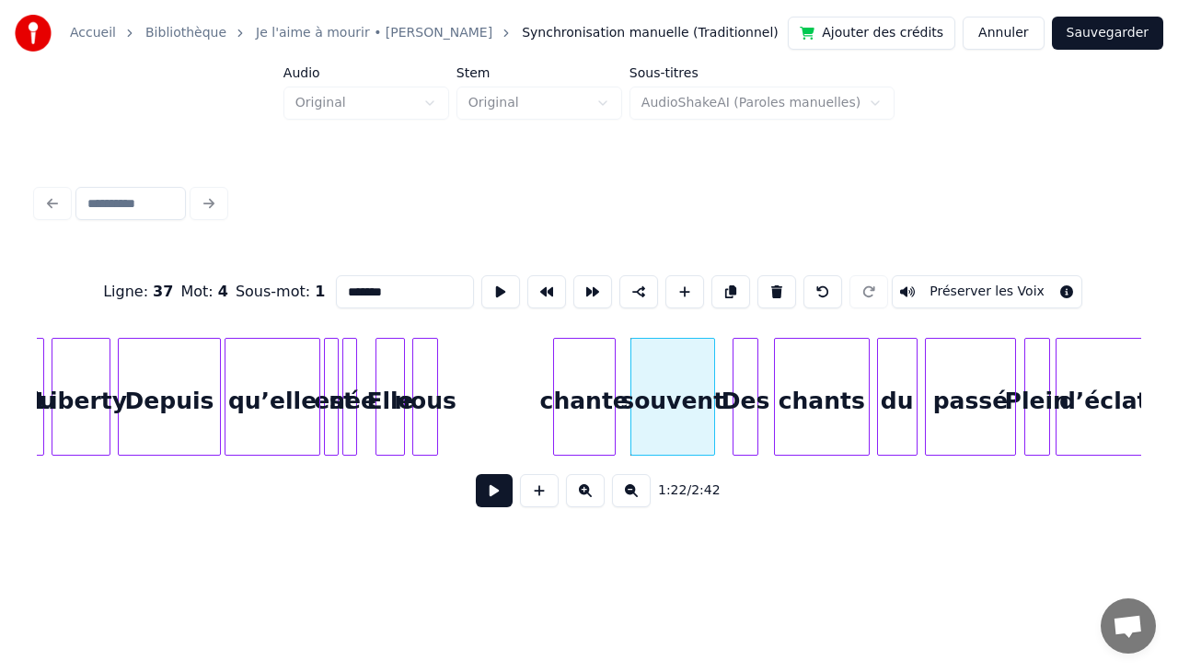
click at [600, 357] on div "chante" at bounding box center [584, 401] width 61 height 125
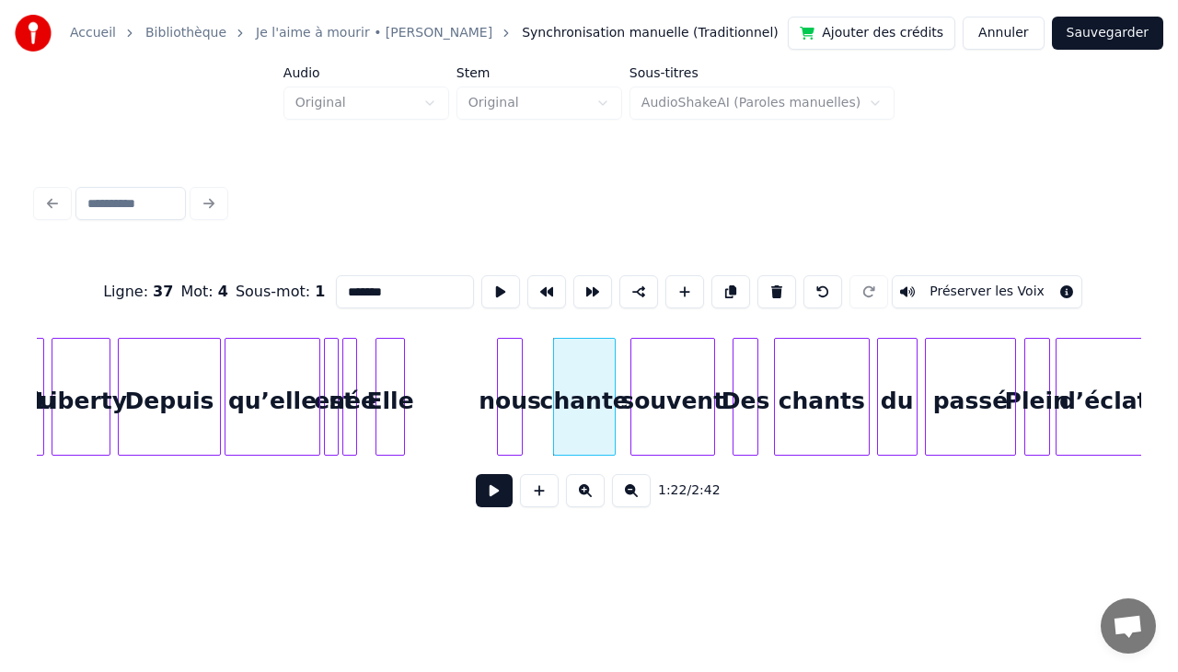
click at [508, 352] on div "nous" at bounding box center [510, 401] width 24 height 125
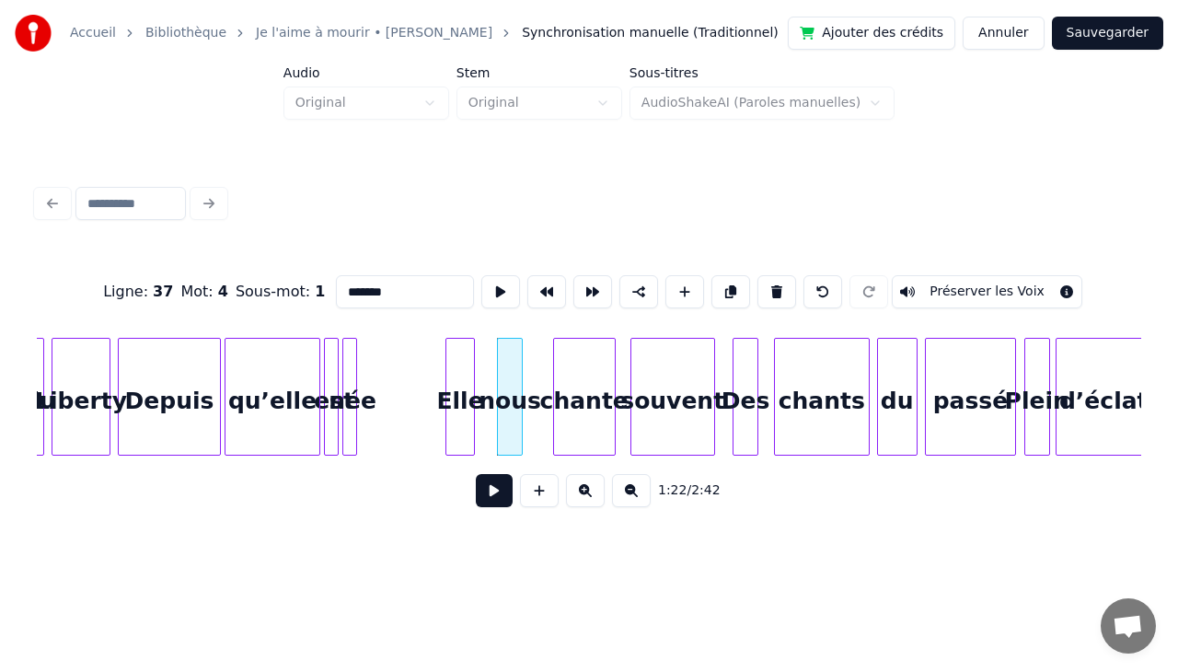
click at [462, 361] on div "Elle" at bounding box center [460, 401] width 28 height 125
click at [427, 359] on div "d’éclats Plein passé du chants Des souvent chante nous Elle née est qu’elle Dep…" at bounding box center [341, 397] width 29960 height 118
click at [354, 365] on div at bounding box center [355, 397] width 6 height 116
click at [333, 363] on div "d’éclats Plein passé du chants Des souvent chante nous Elle née est qu’elle Dep…" at bounding box center [341, 397] width 29960 height 118
click at [358, 361] on div at bounding box center [361, 397] width 6 height 116
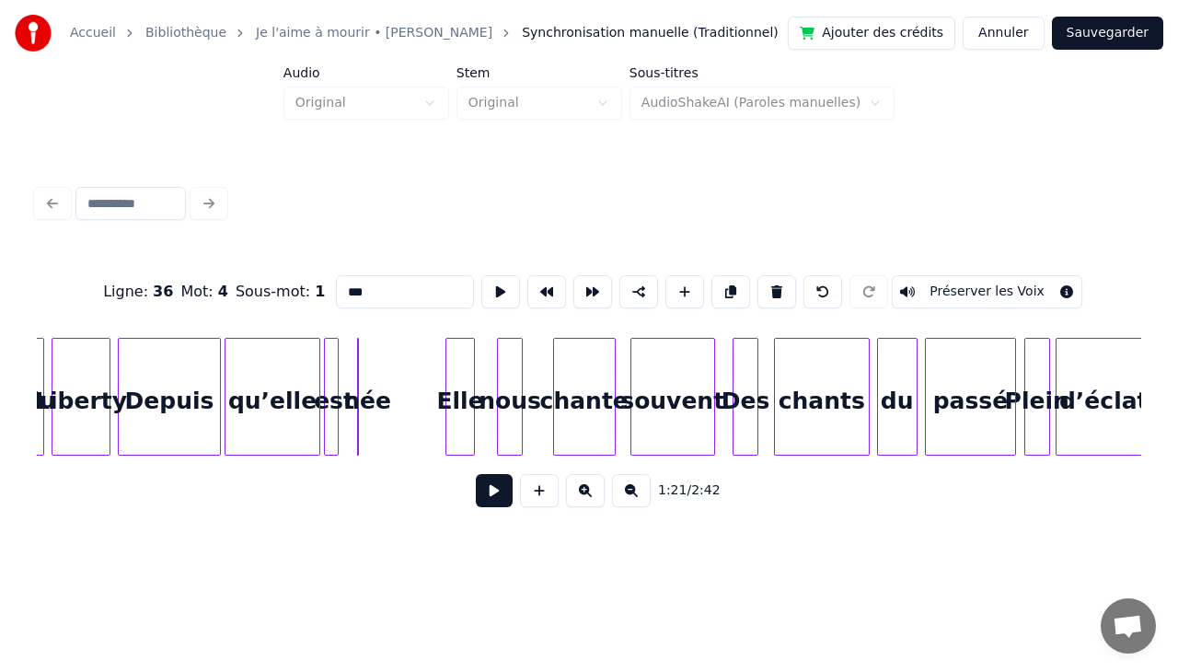
click at [407, 294] on input "***" at bounding box center [405, 291] width 138 height 33
click at [315, 350] on div "d’éclats Plein passé du chants Des souvent chante nous Elle née est qu’elle Dep…" at bounding box center [341, 397] width 29960 height 118
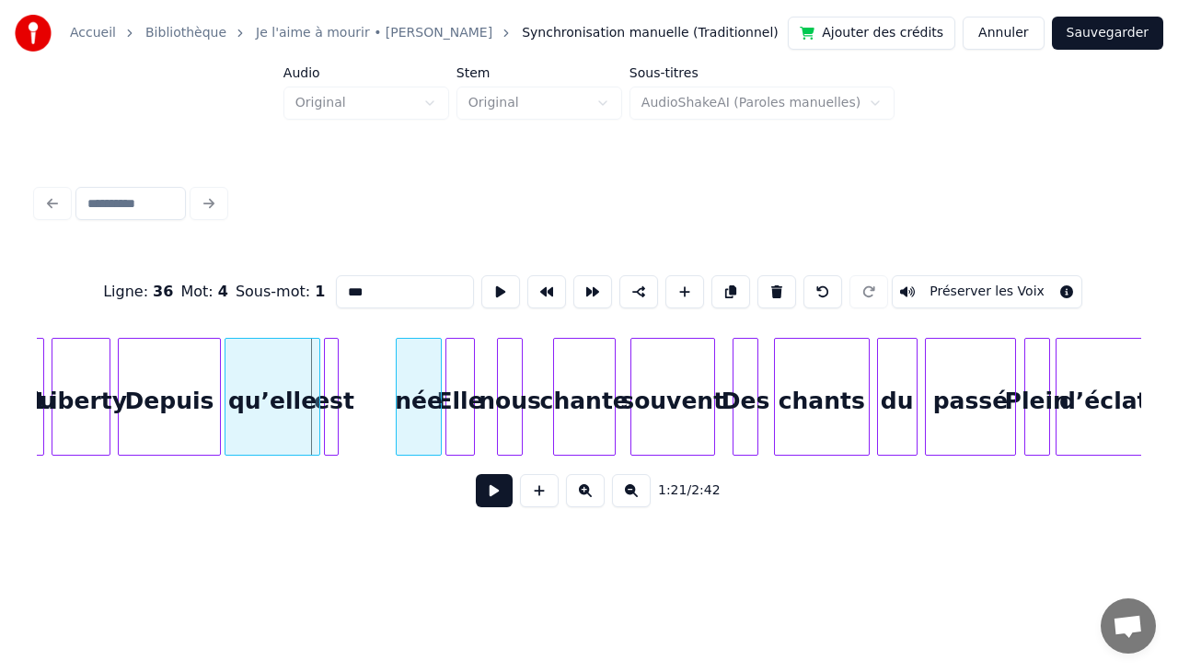
click at [431, 357] on div "née" at bounding box center [419, 401] width 44 height 125
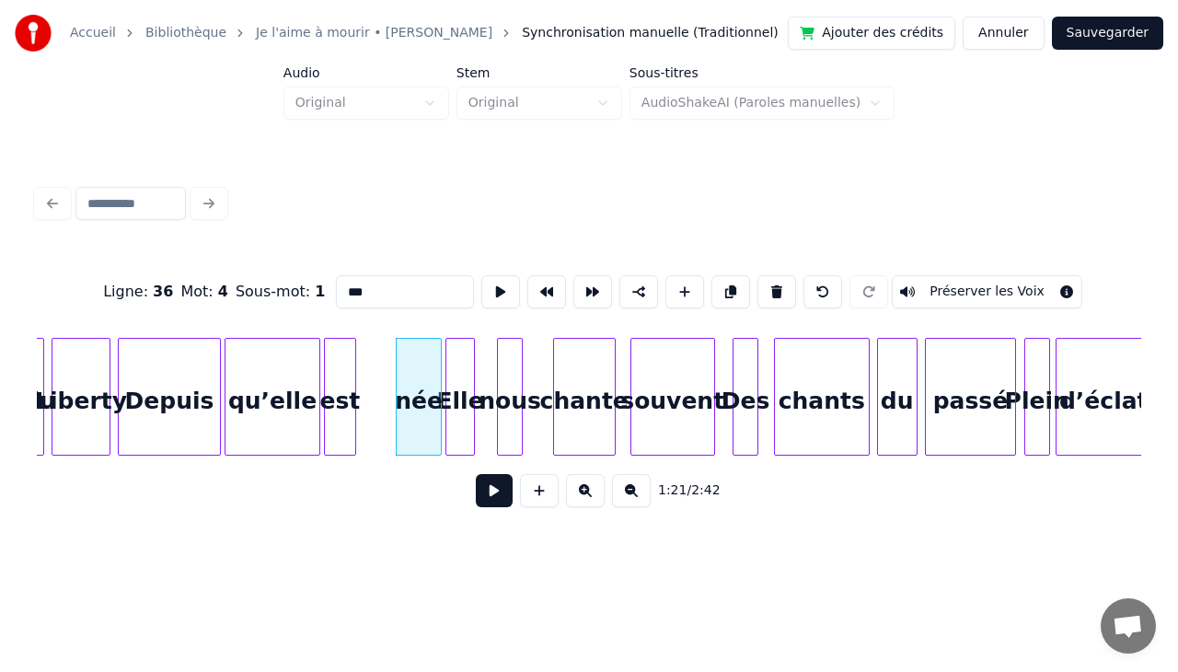
click at [354, 362] on div at bounding box center [353, 397] width 6 height 116
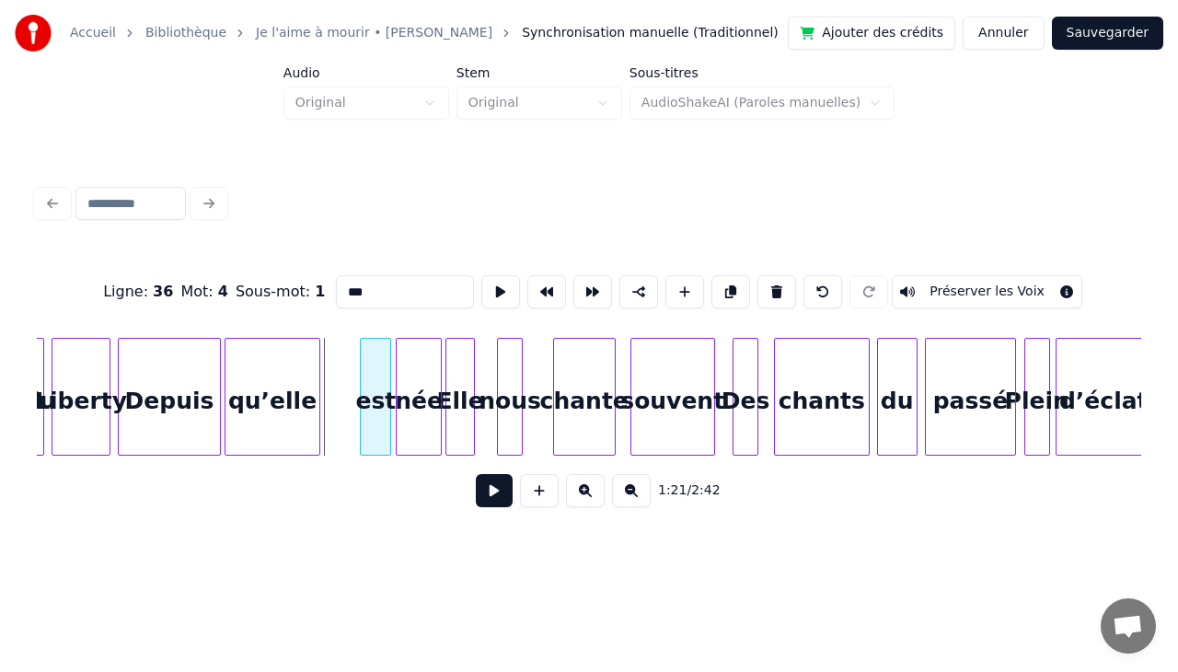
click at [379, 360] on div "est" at bounding box center [375, 401] width 29 height 125
click at [327, 365] on div "qu’elle" at bounding box center [310, 401] width 94 height 125
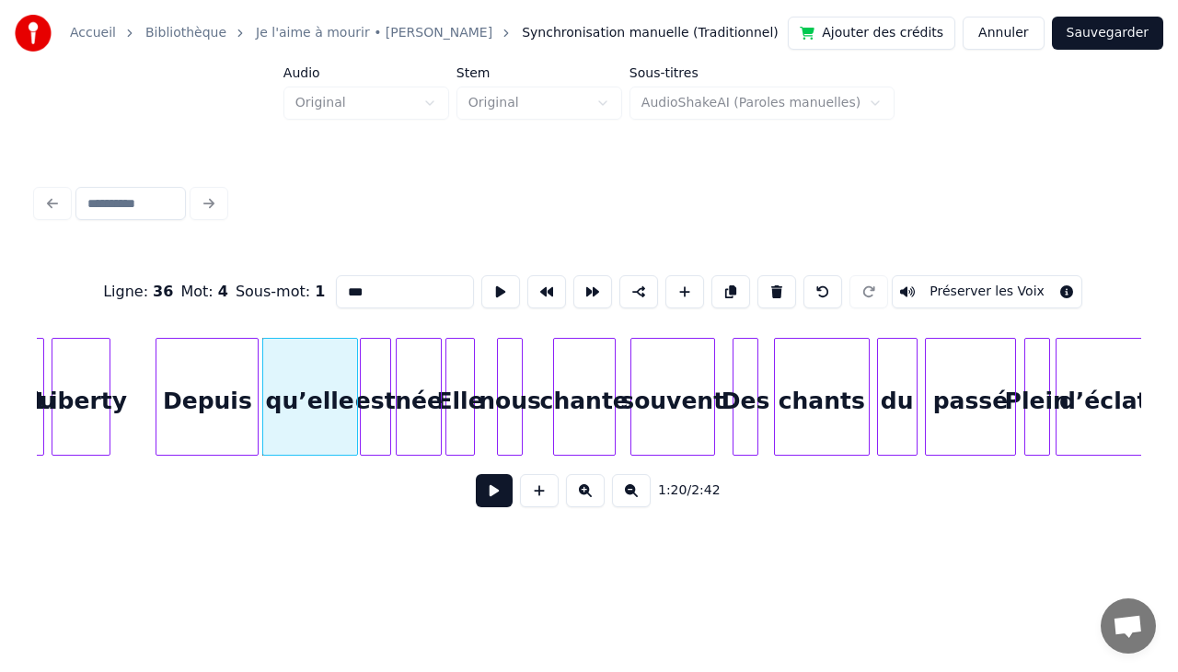
click at [233, 362] on div "Depuis" at bounding box center [206, 401] width 101 height 125
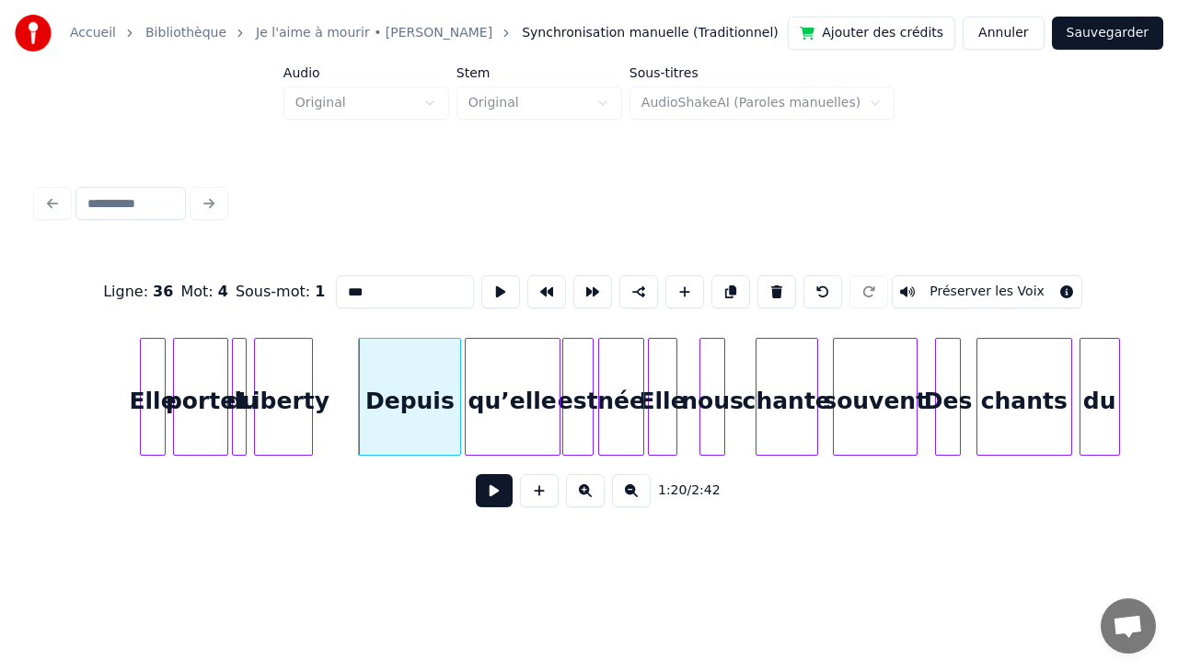
scroll to position [0, 14327]
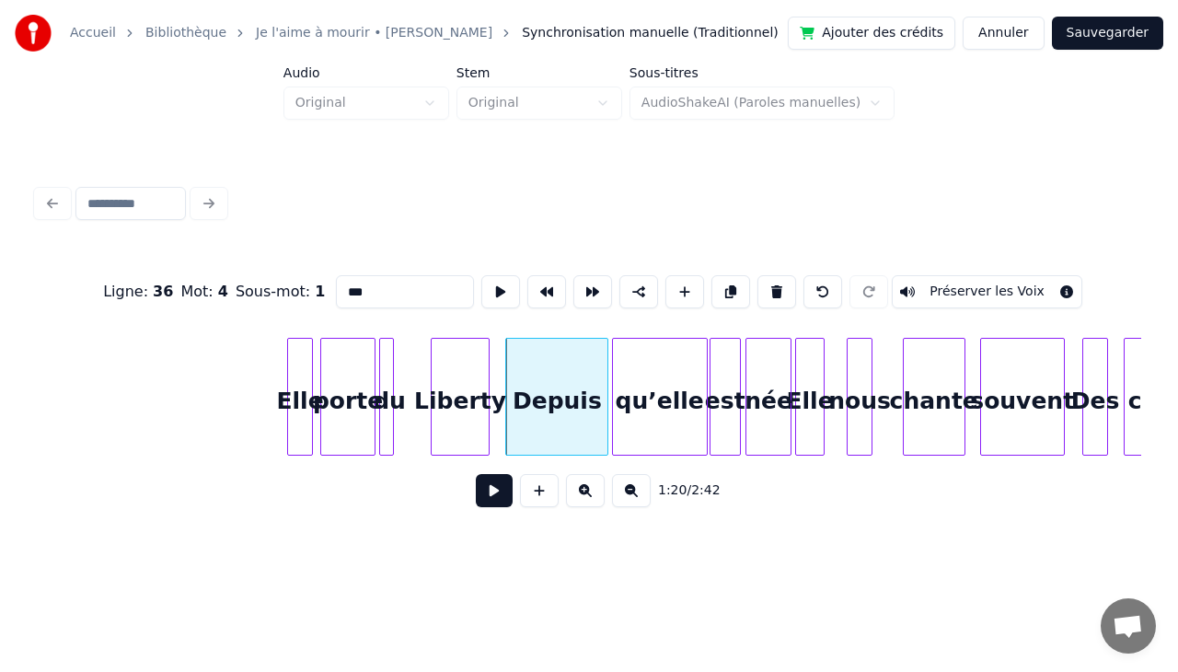
click at [447, 371] on div "Liberty" at bounding box center [459, 401] width 57 height 125
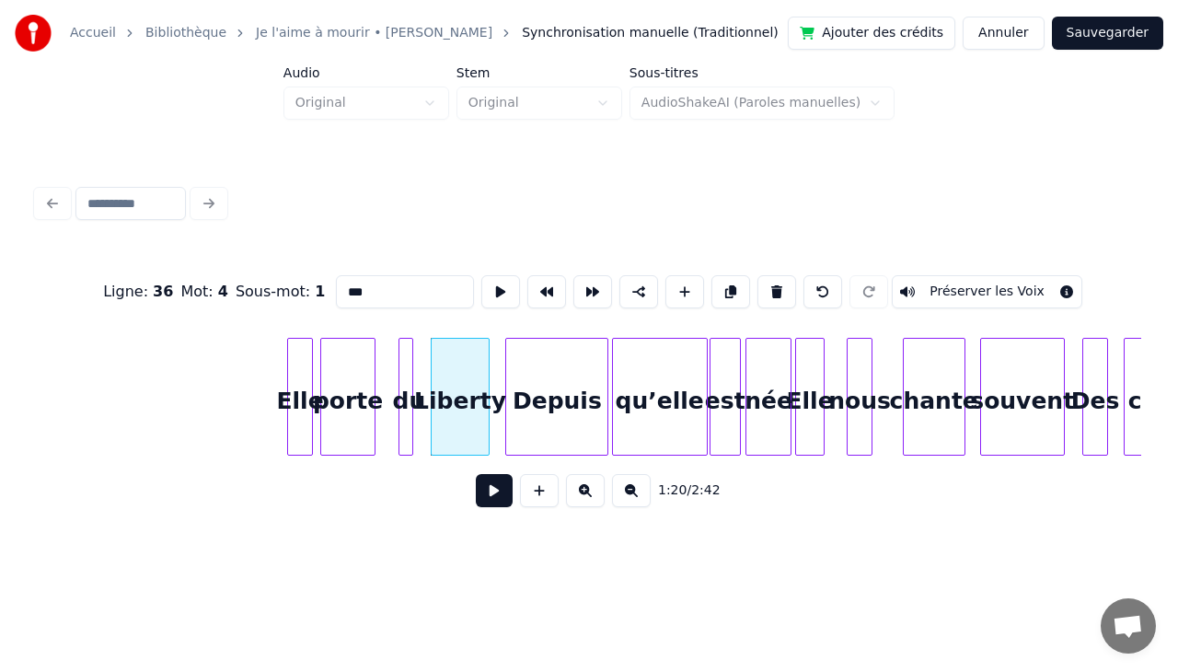
click at [407, 357] on div "du" at bounding box center [408, 401] width 18 height 125
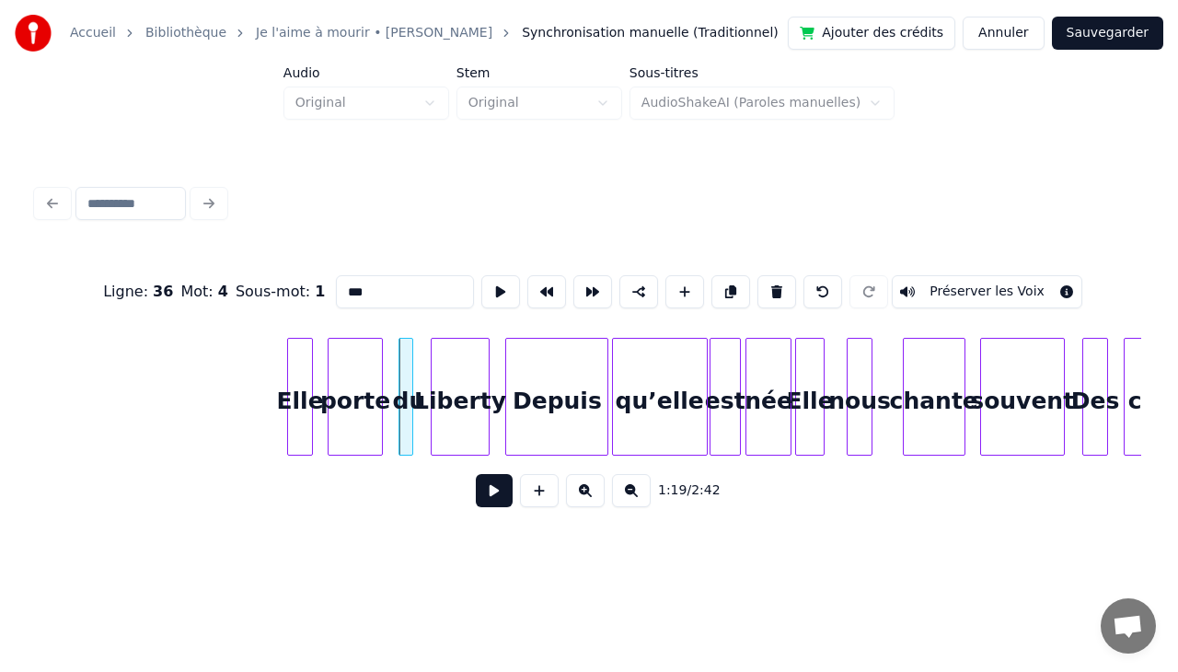
click at [366, 354] on div "porte" at bounding box center [354, 401] width 53 height 125
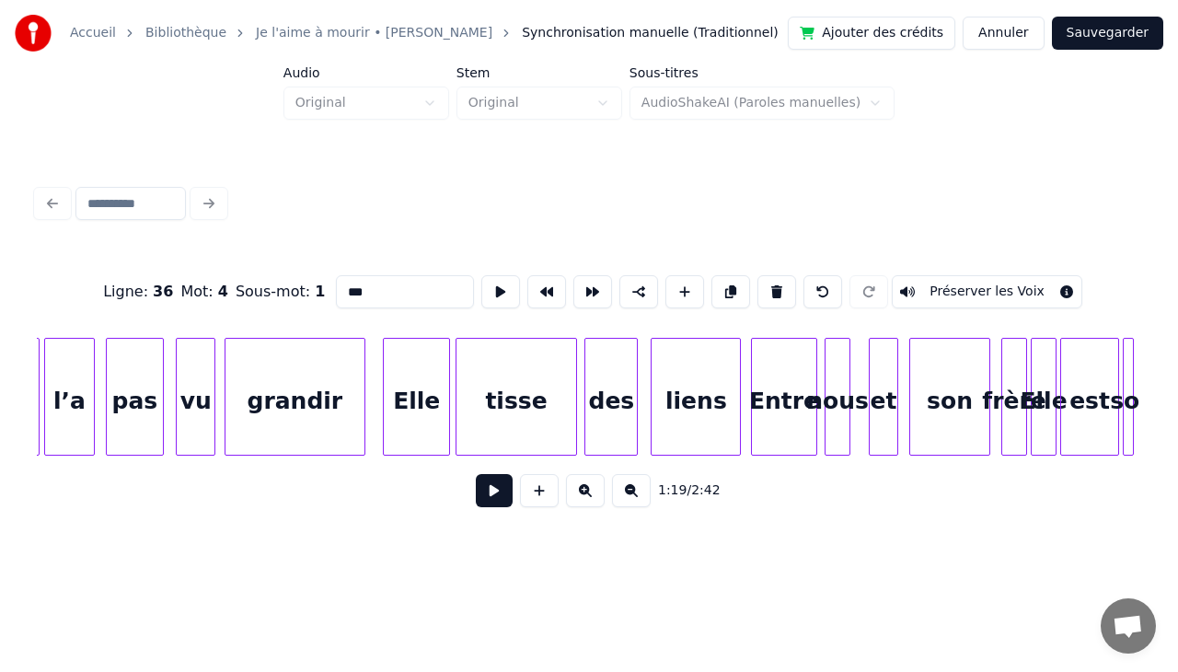
scroll to position [0, 17225]
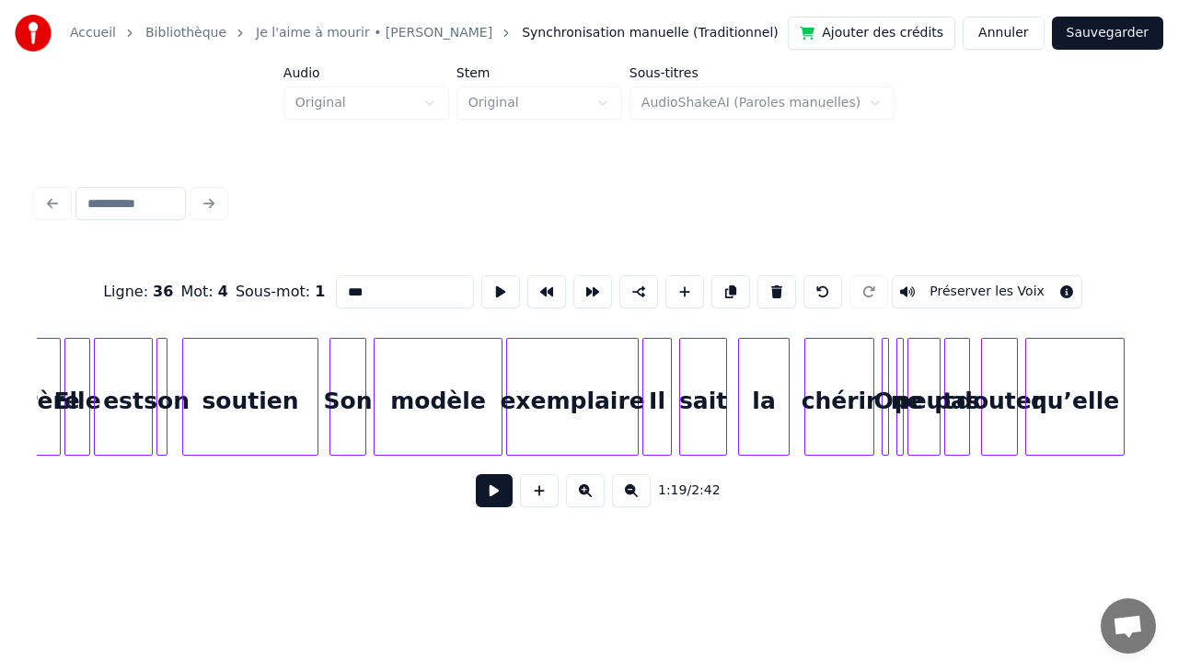
click at [1090, 446] on div "qu’elle" at bounding box center [1075, 401] width 98 height 125
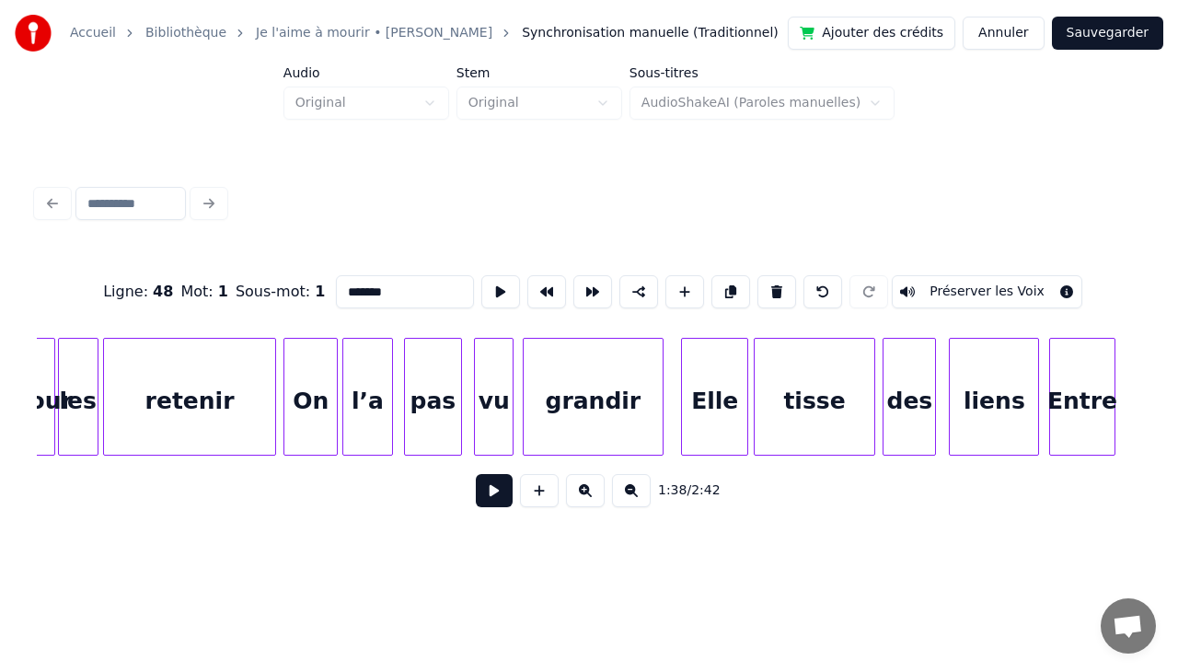
scroll to position [0, 15900]
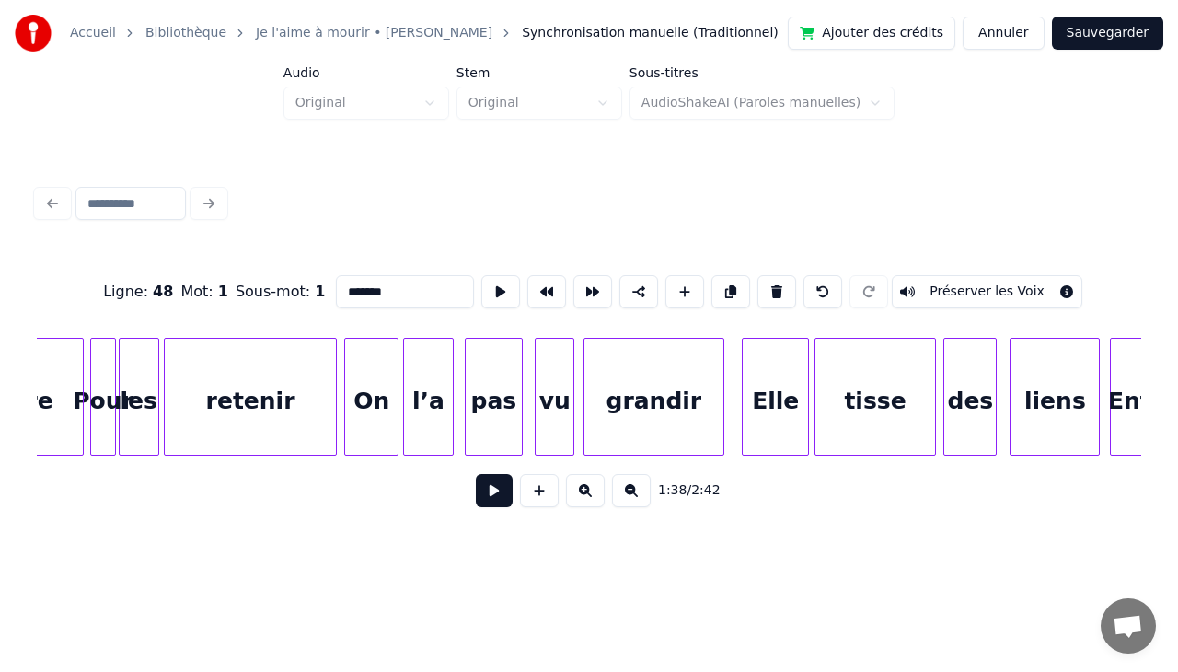
click at [655, 387] on div "grandir" at bounding box center [653, 401] width 139 height 125
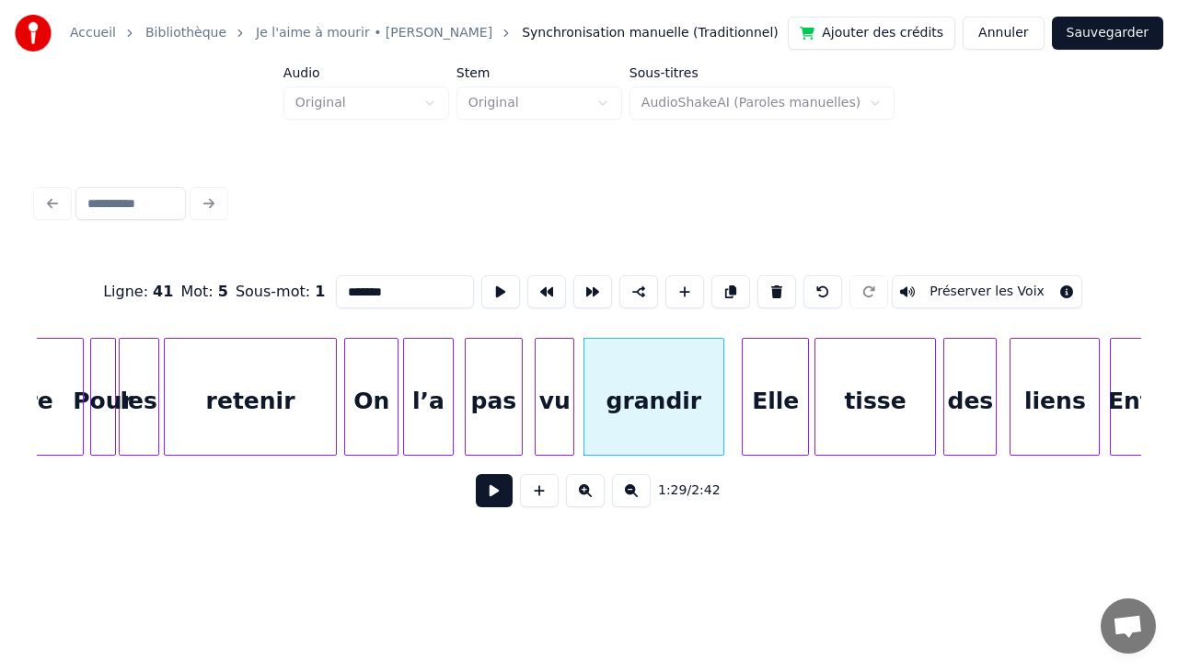
click at [775, 368] on div "Elle" at bounding box center [774, 401] width 65 height 125
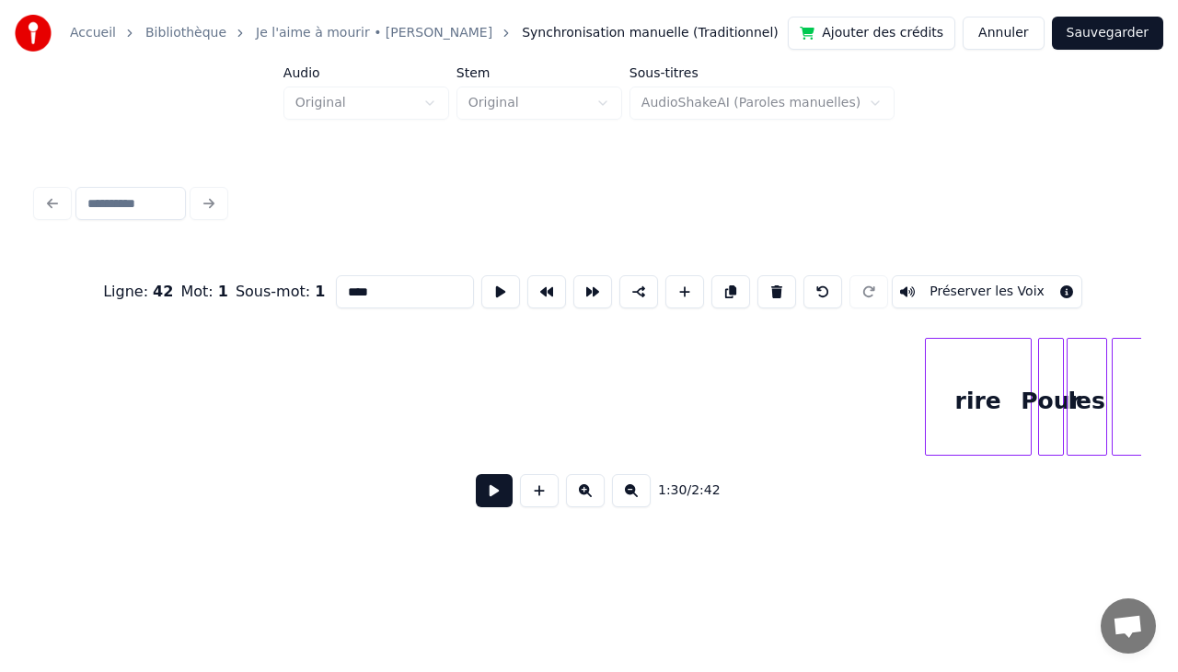
scroll to position [0, 15918]
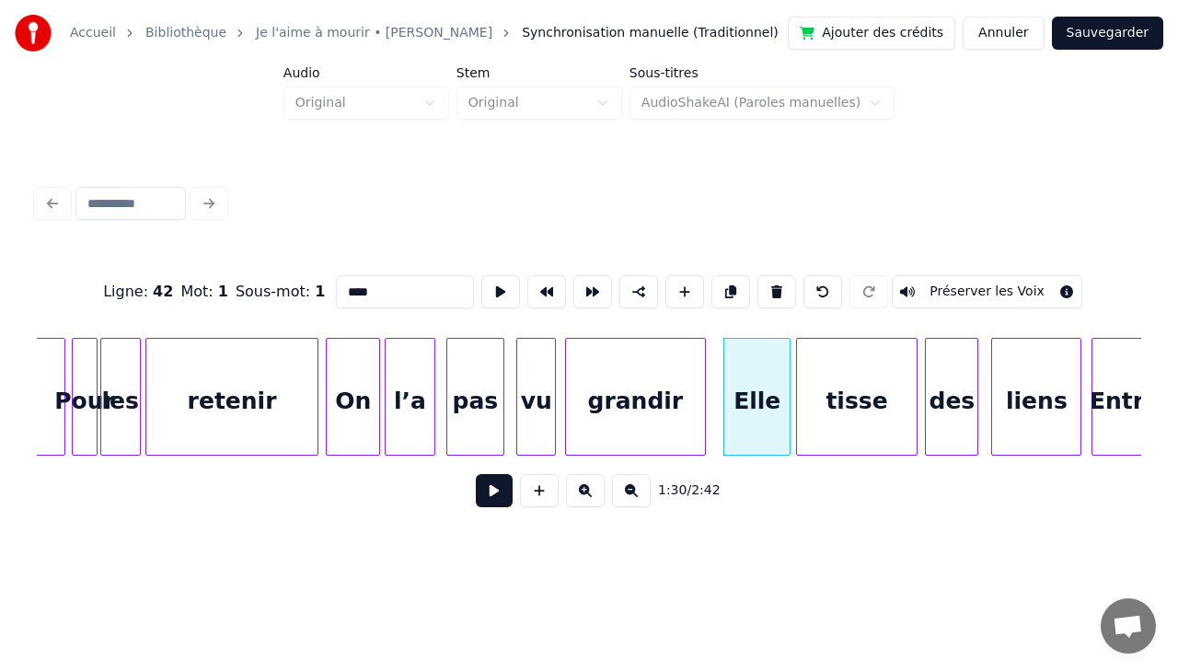
click at [1141, 458] on div "Ligne : 42 Mot : 1 Sous-mot : 1 **** Préserver les Voix 1:30 / 2:42" at bounding box center [588, 350] width 1119 height 364
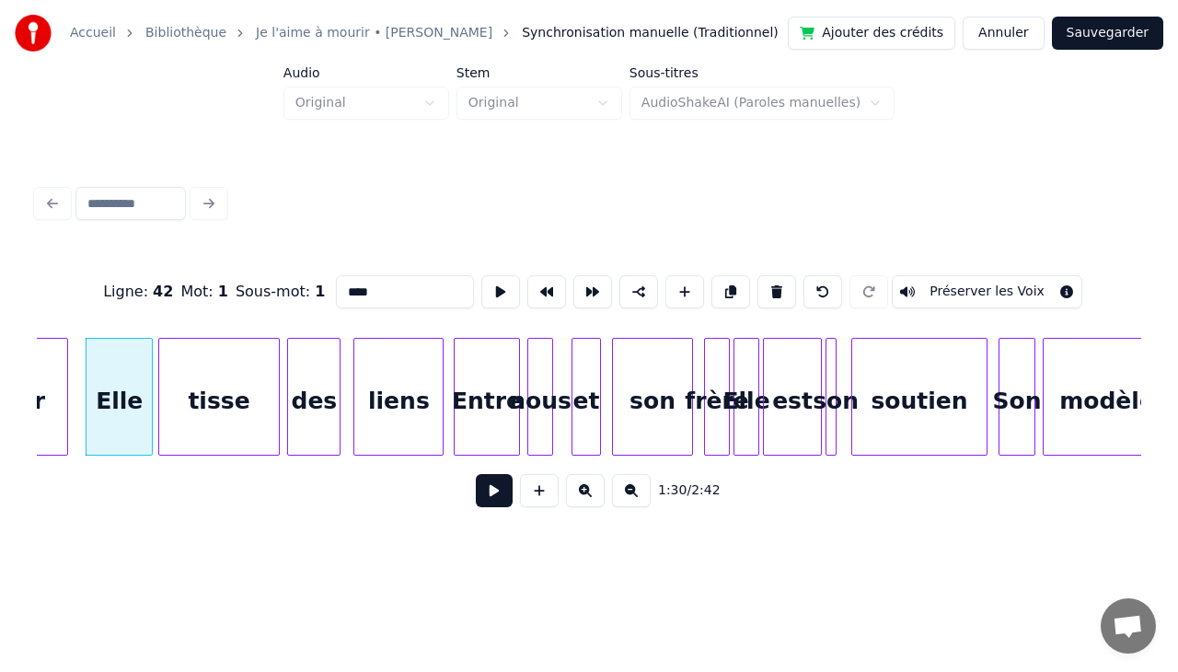
scroll to position [0, 16593]
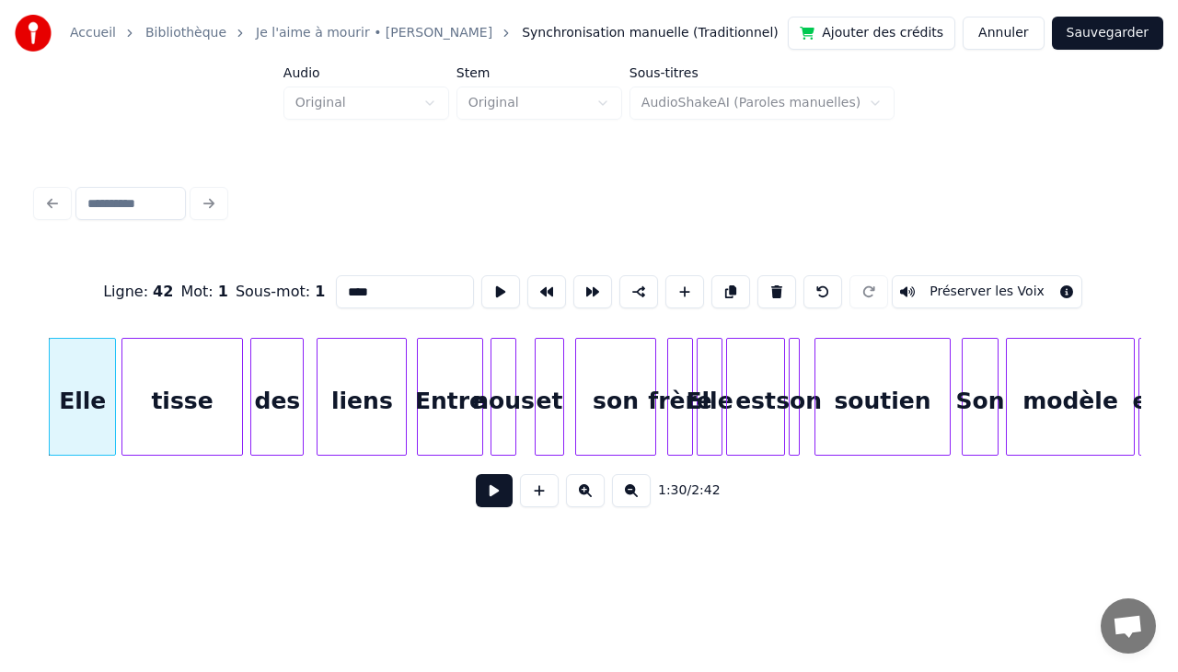
click at [201, 385] on div "tisse" at bounding box center [182, 401] width 121 height 125
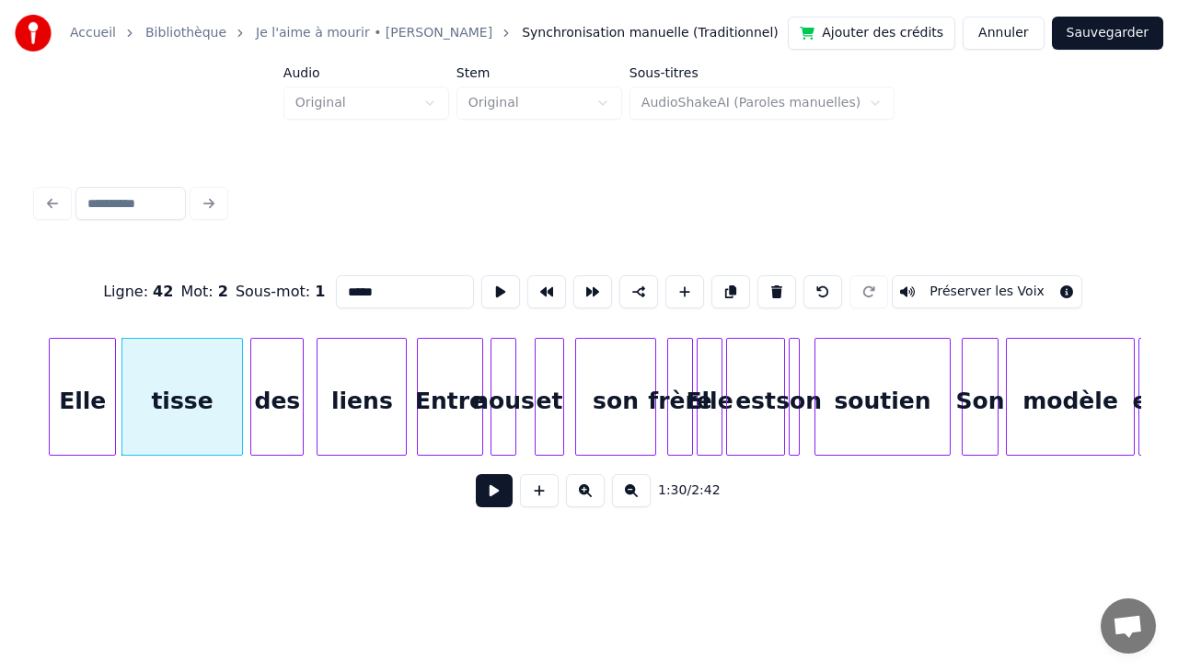
click at [96, 385] on div "Elle" at bounding box center [82, 401] width 65 height 125
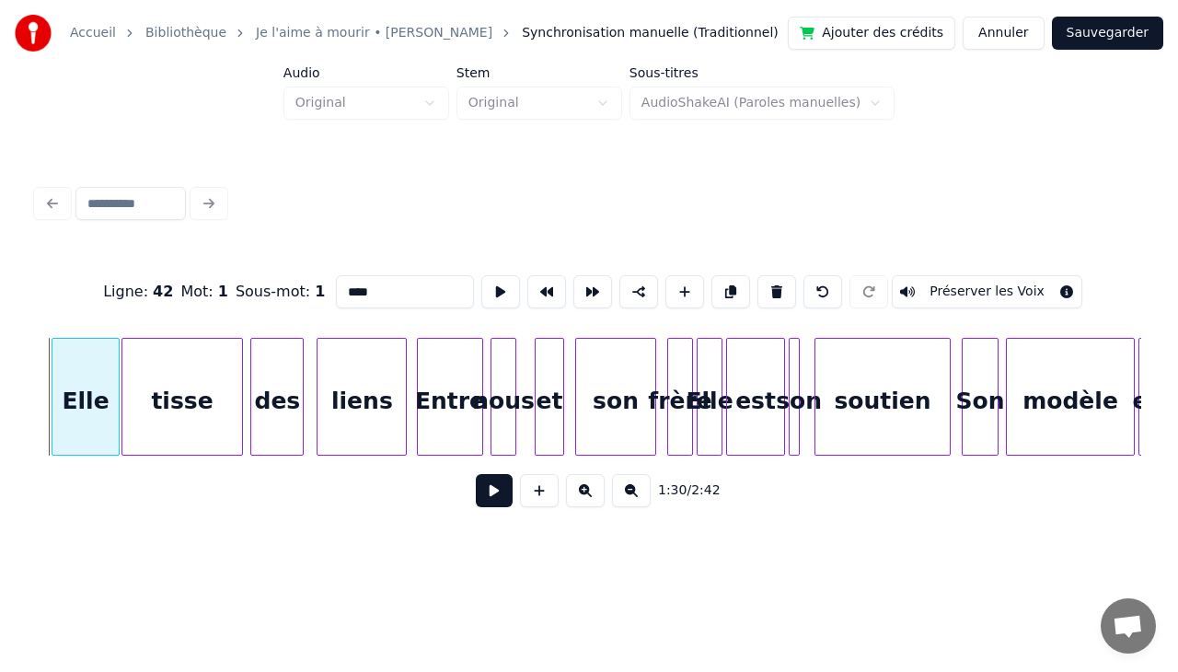
click at [98, 383] on div "Elle" at bounding box center [84, 401] width 65 height 125
click at [144, 383] on div "tisse" at bounding box center [182, 401] width 121 height 125
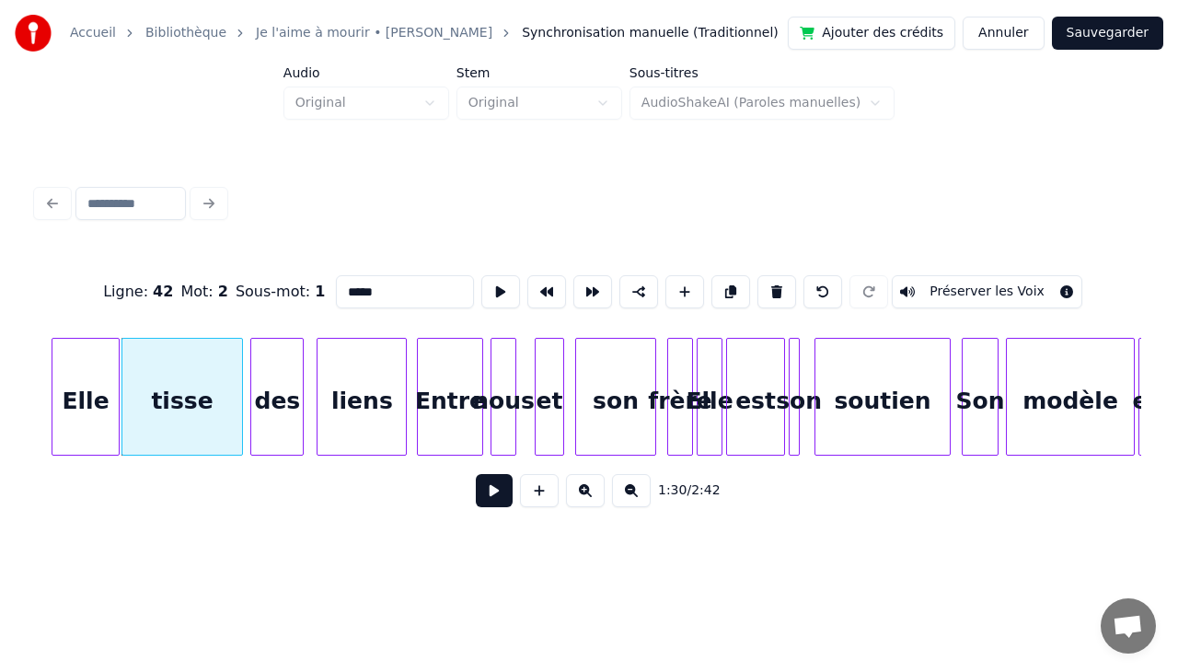
click at [295, 384] on div "des" at bounding box center [277, 401] width 52 height 125
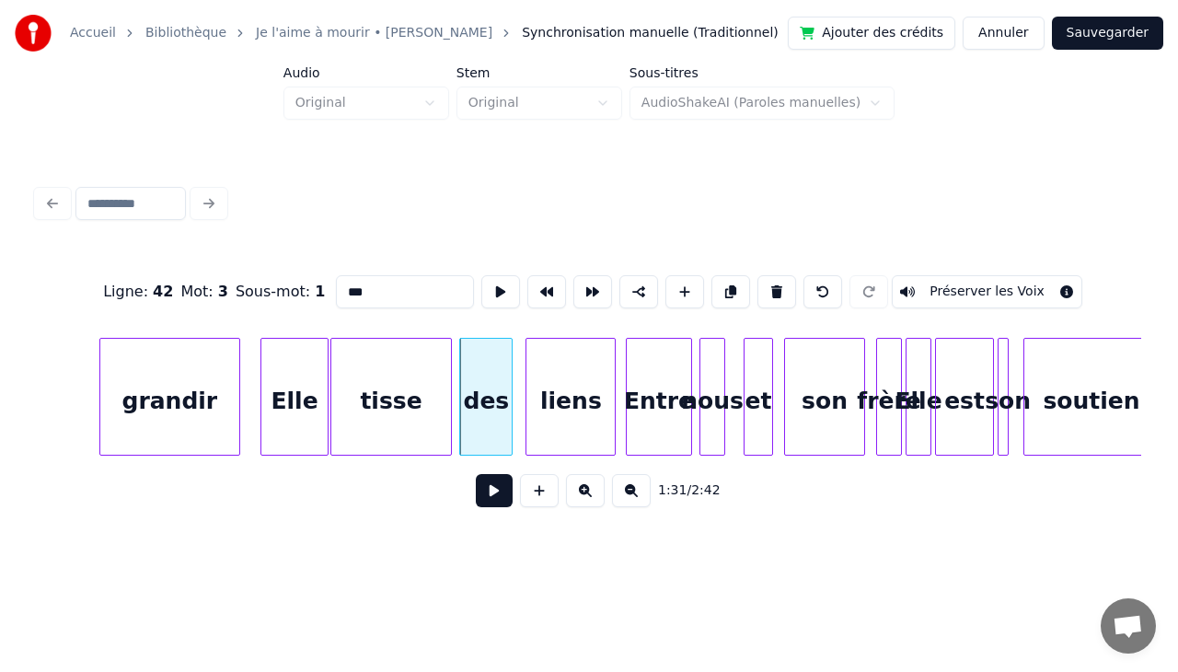
scroll to position [0, 16360]
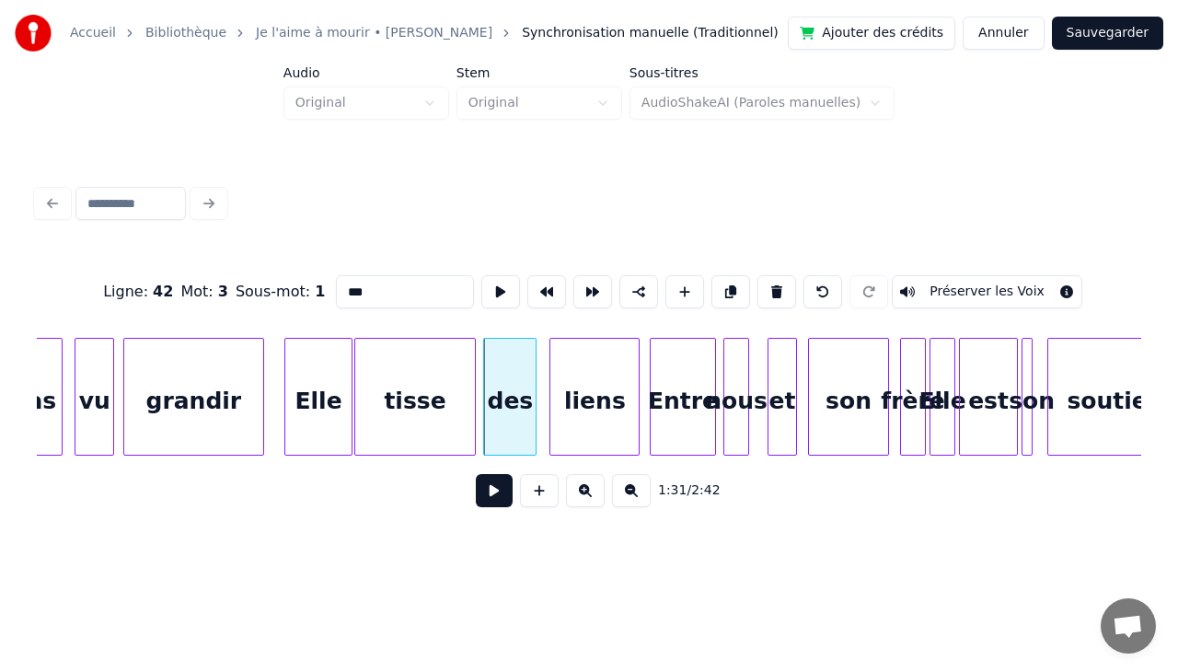
click at [315, 373] on div "Elle" at bounding box center [317, 401] width 65 height 125
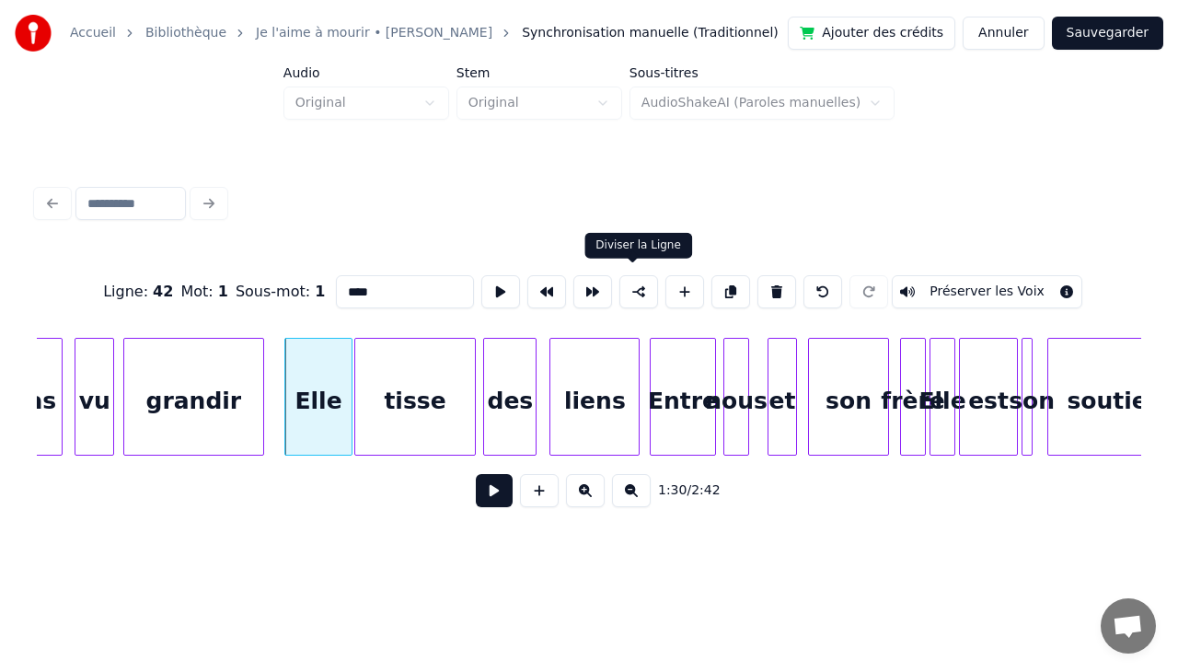
click at [638, 282] on button at bounding box center [638, 291] width 39 height 33
click at [586, 287] on button at bounding box center [592, 291] width 39 height 33
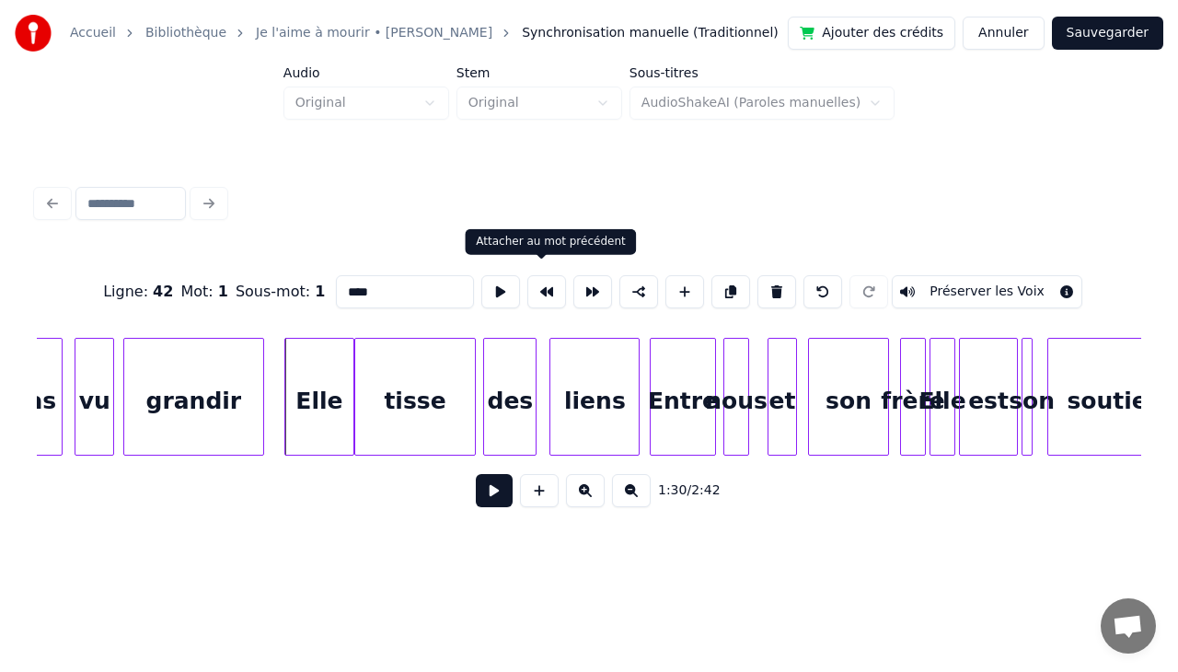
click at [548, 285] on button at bounding box center [546, 291] width 39 height 33
click at [587, 284] on button at bounding box center [592, 291] width 39 height 33
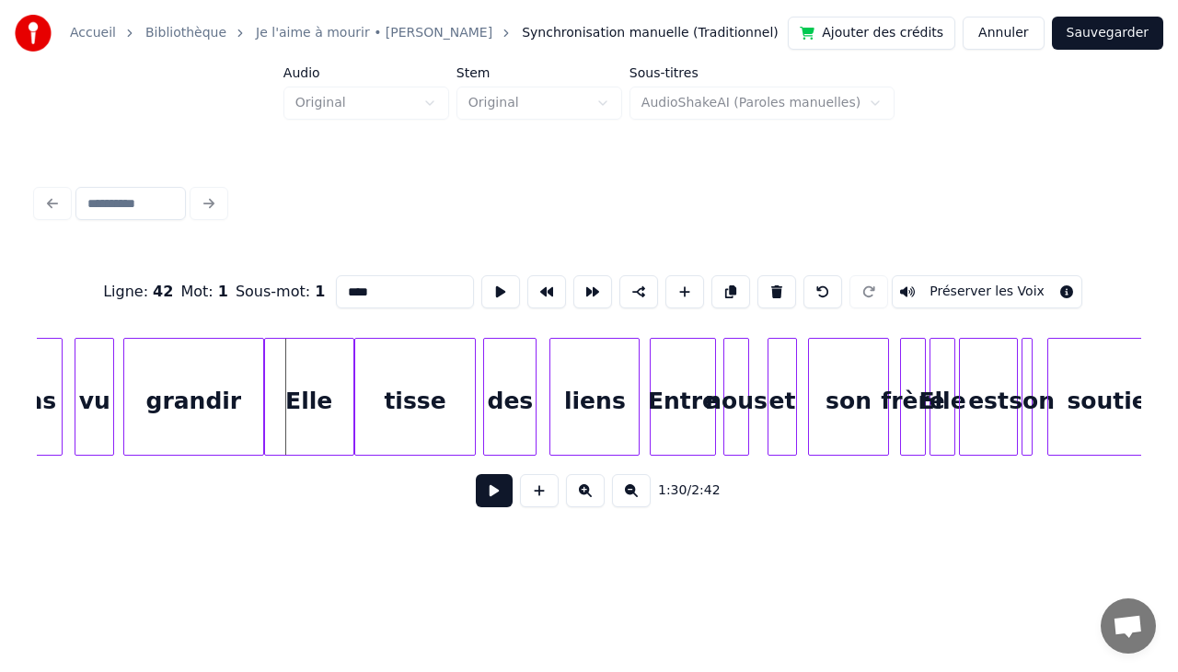
click at [587, 284] on button at bounding box center [592, 291] width 39 height 33
click at [326, 375] on div "Elle" at bounding box center [309, 401] width 88 height 125
click at [582, 283] on button at bounding box center [592, 291] width 39 height 33
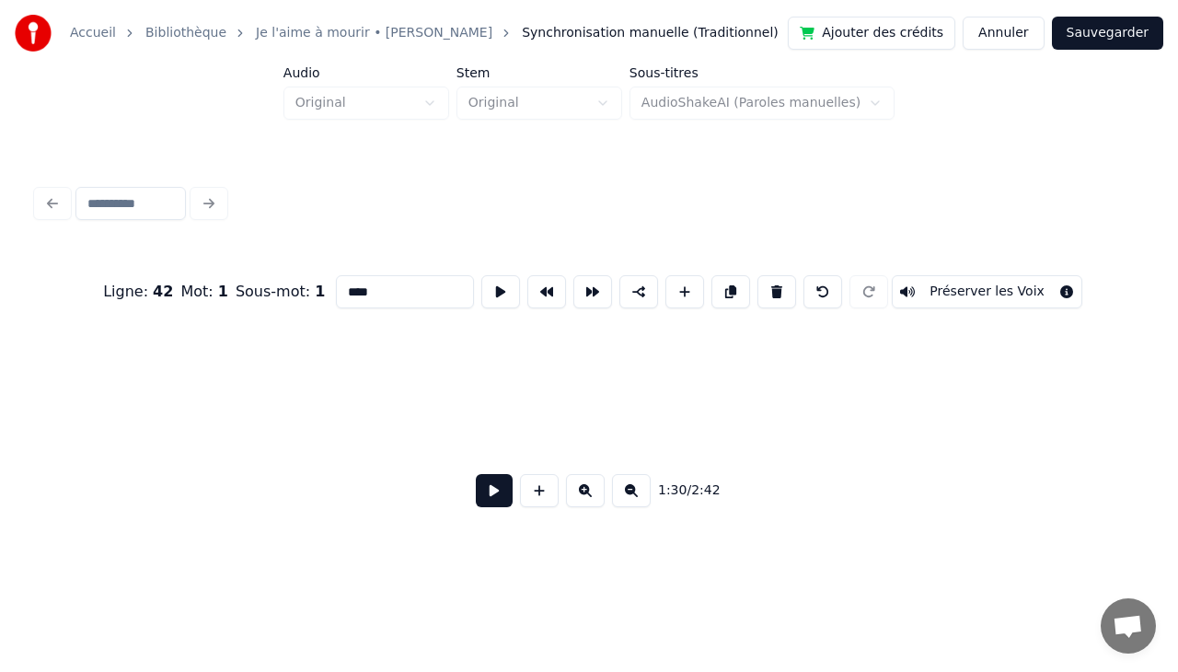
scroll to position [0, 27631]
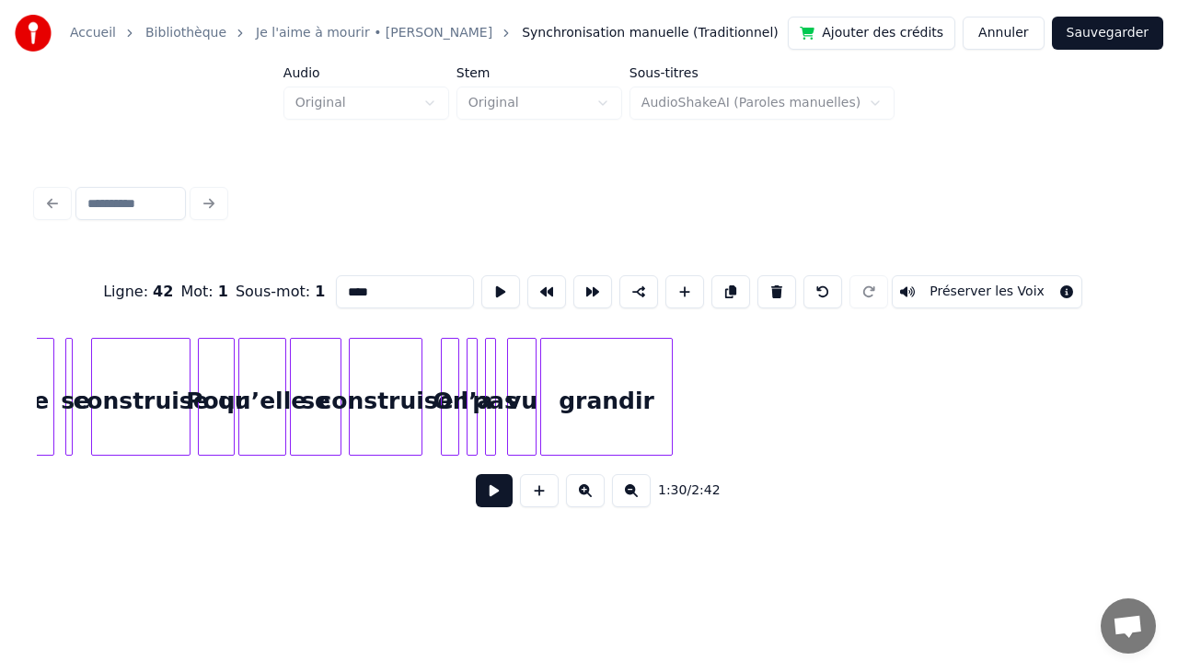
click at [602, 410] on div "grandir" at bounding box center [606, 401] width 131 height 125
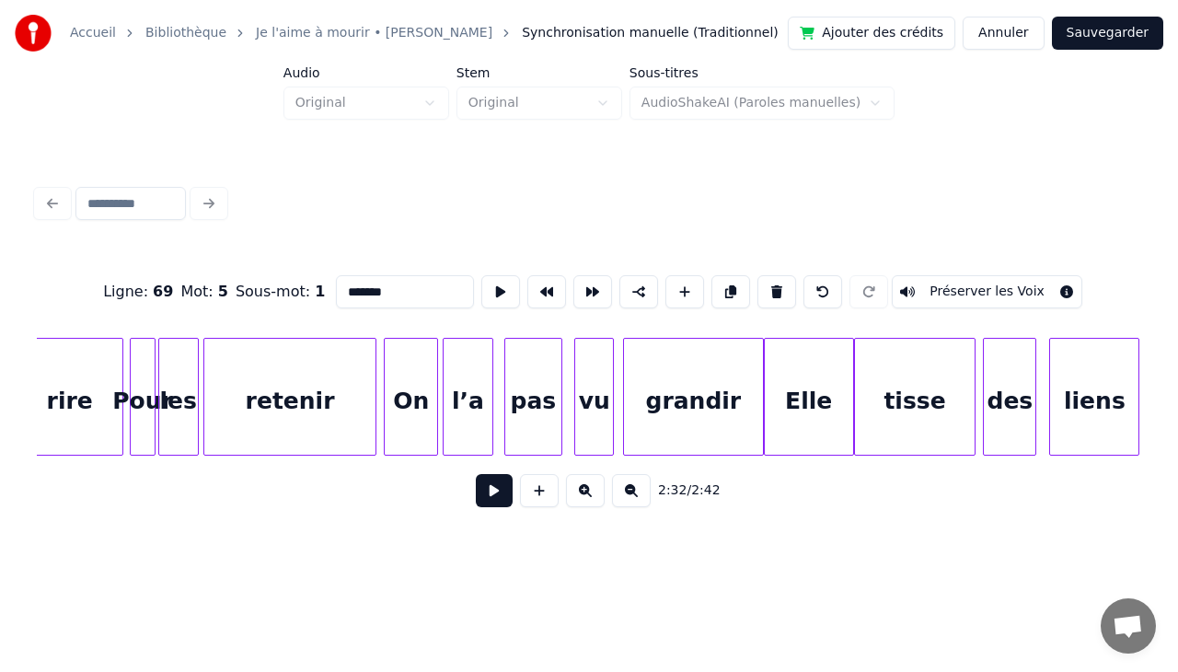
scroll to position [0, 15971]
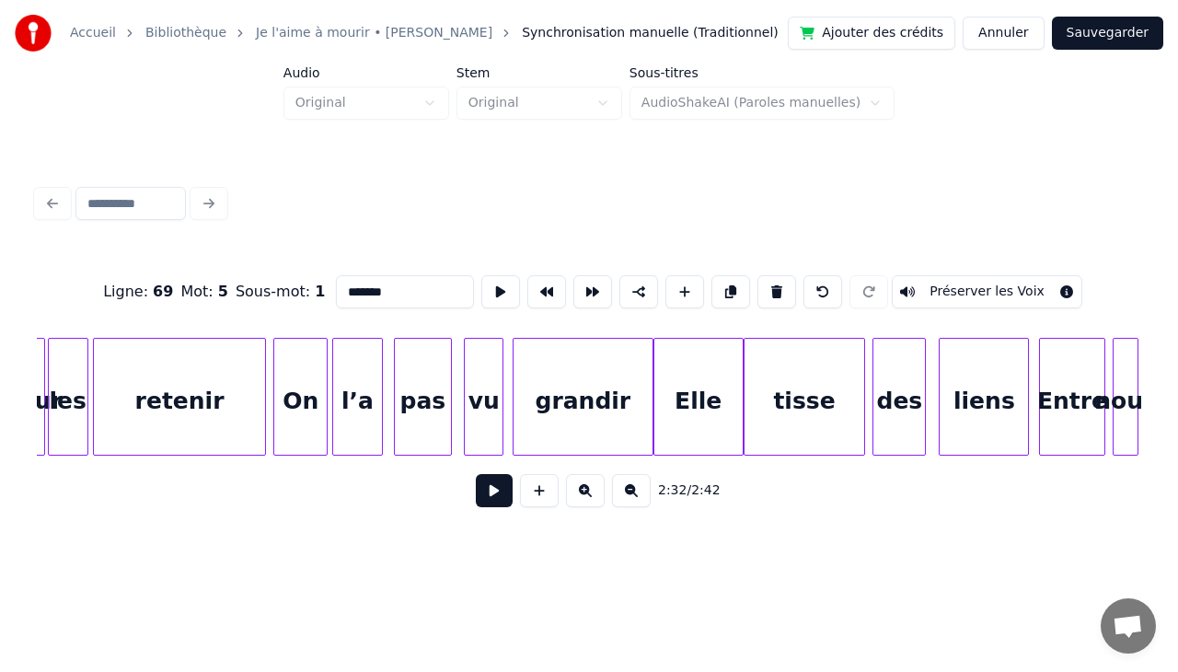
click at [593, 362] on div "grandir" at bounding box center [582, 401] width 139 height 125
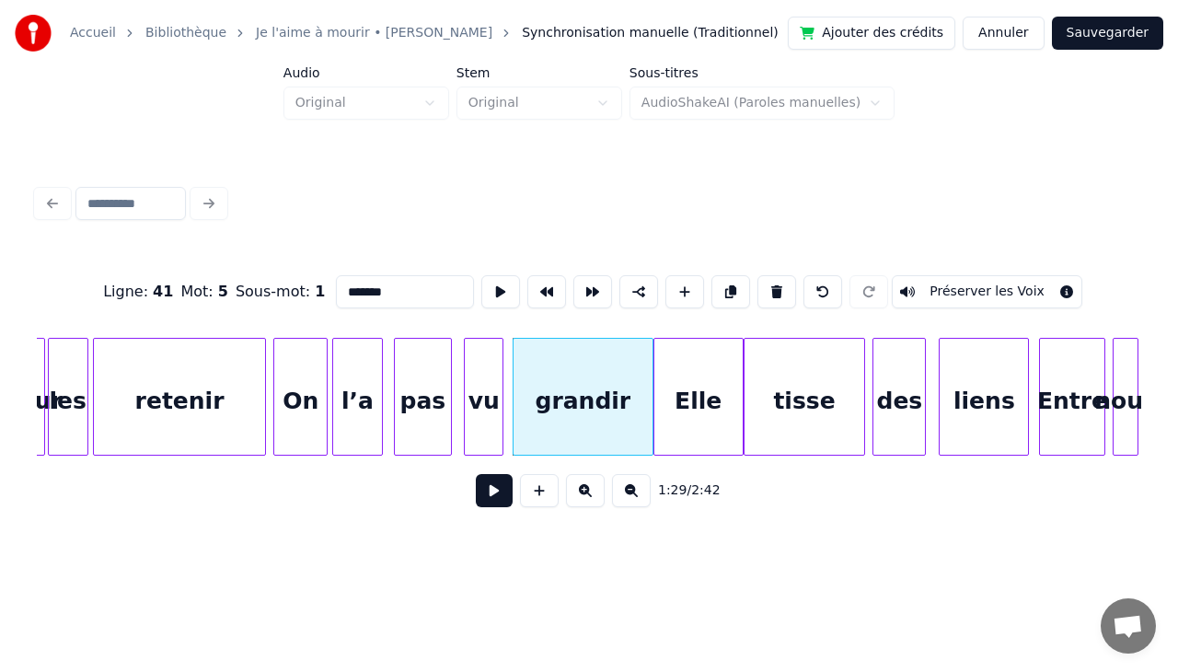
click at [694, 406] on div "Elle" at bounding box center [698, 401] width 88 height 125
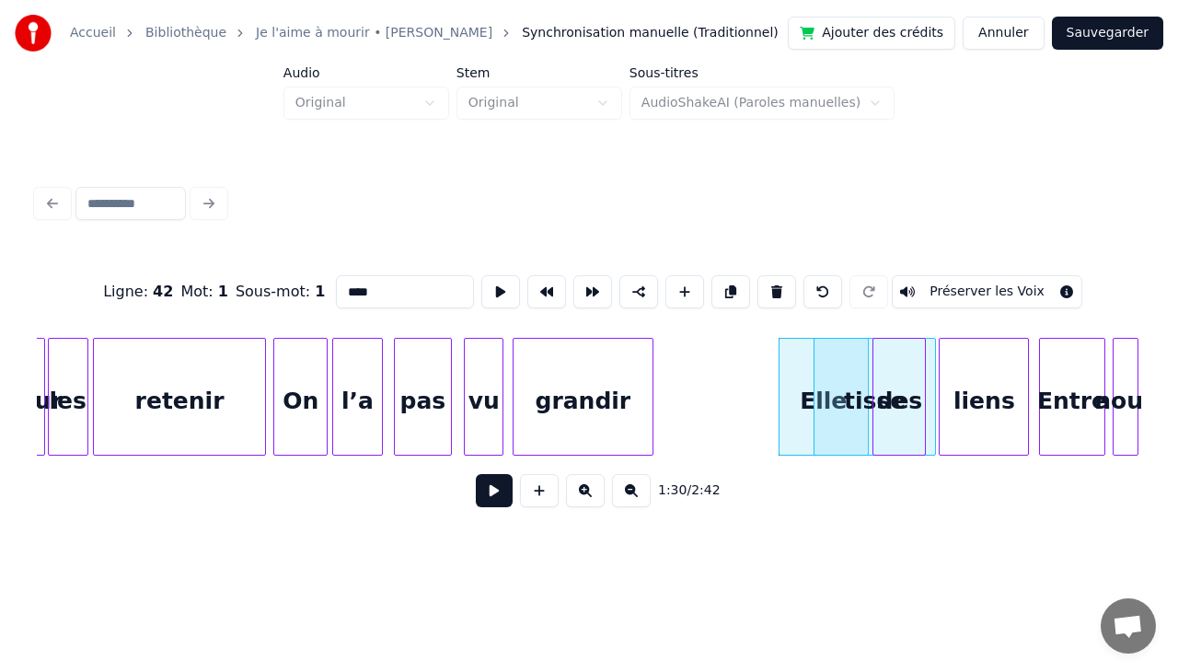
click at [784, 379] on div "Elle" at bounding box center [810, 401] width 88 height 125
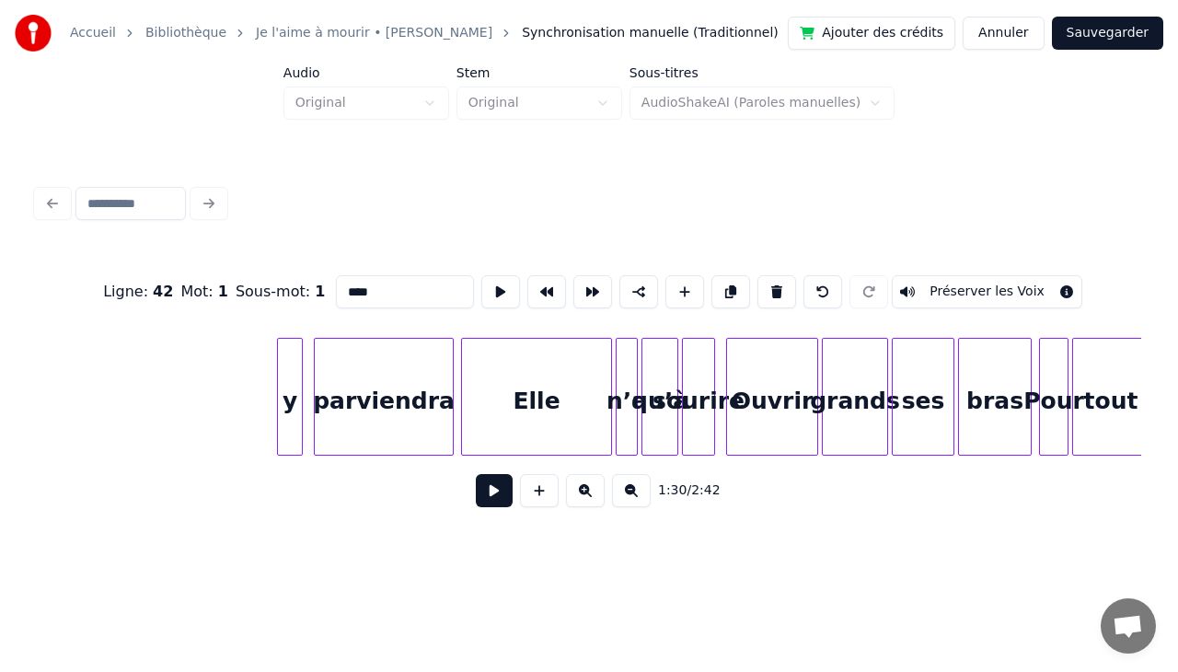
scroll to position [0, 17470]
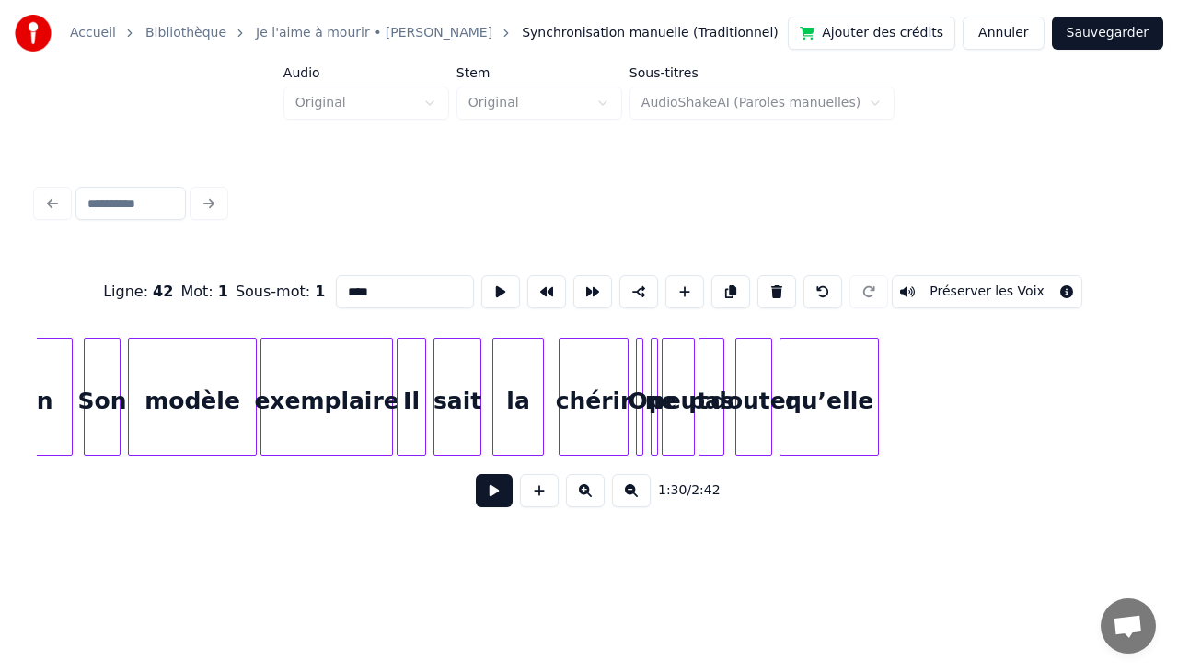
click at [574, 397] on div "chérir" at bounding box center [593, 401] width 68 height 125
type input "******"
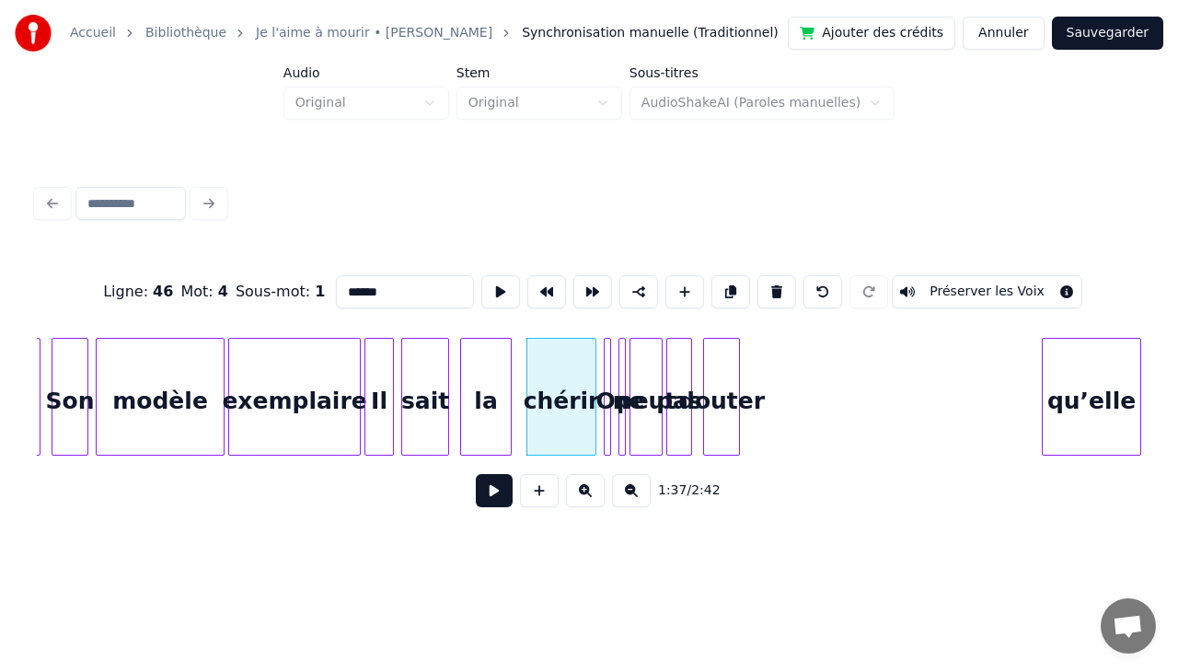
scroll to position [0, 17503]
click at [1117, 352] on div "qu’elle" at bounding box center [1090, 401] width 98 height 125
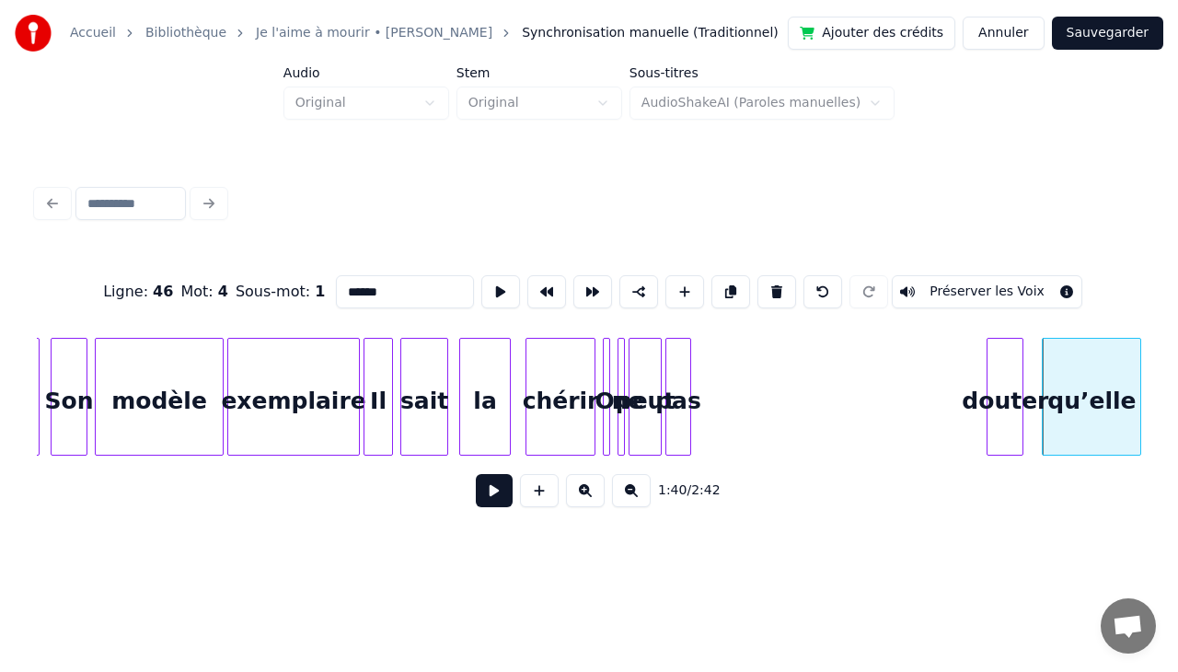
click at [1006, 348] on div "douter" at bounding box center [1004, 401] width 35 height 125
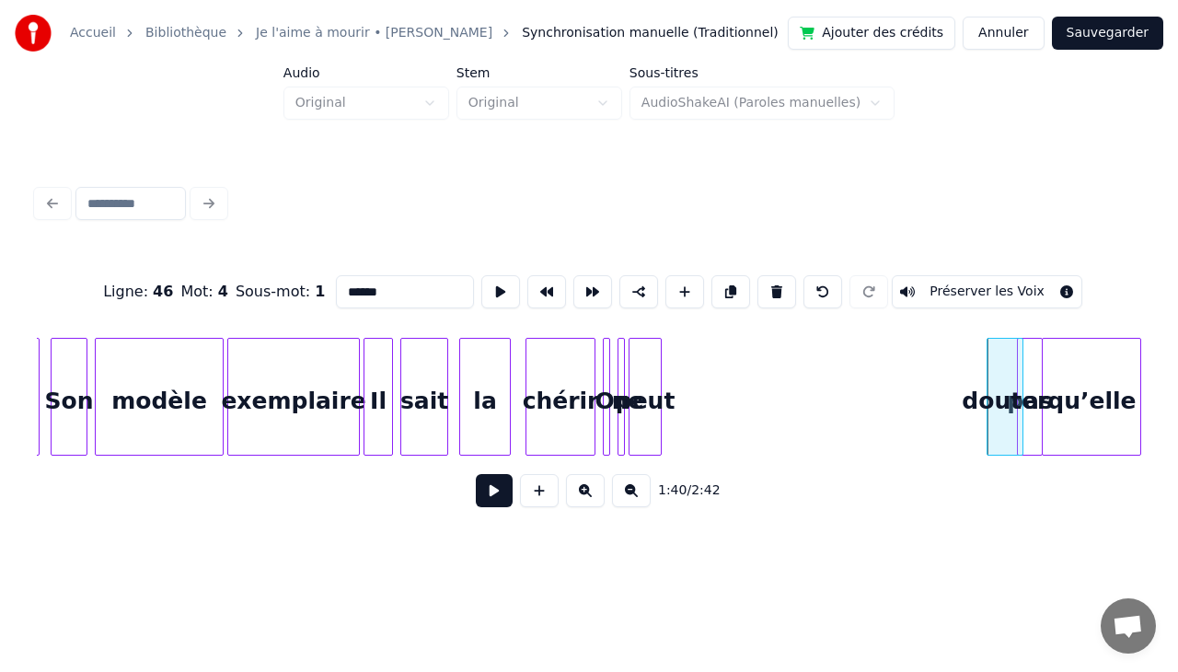
click at [1032, 354] on div "pas" at bounding box center [1030, 401] width 24 height 125
click at [1048, 344] on div "peut" at bounding box center [1046, 401] width 31 height 125
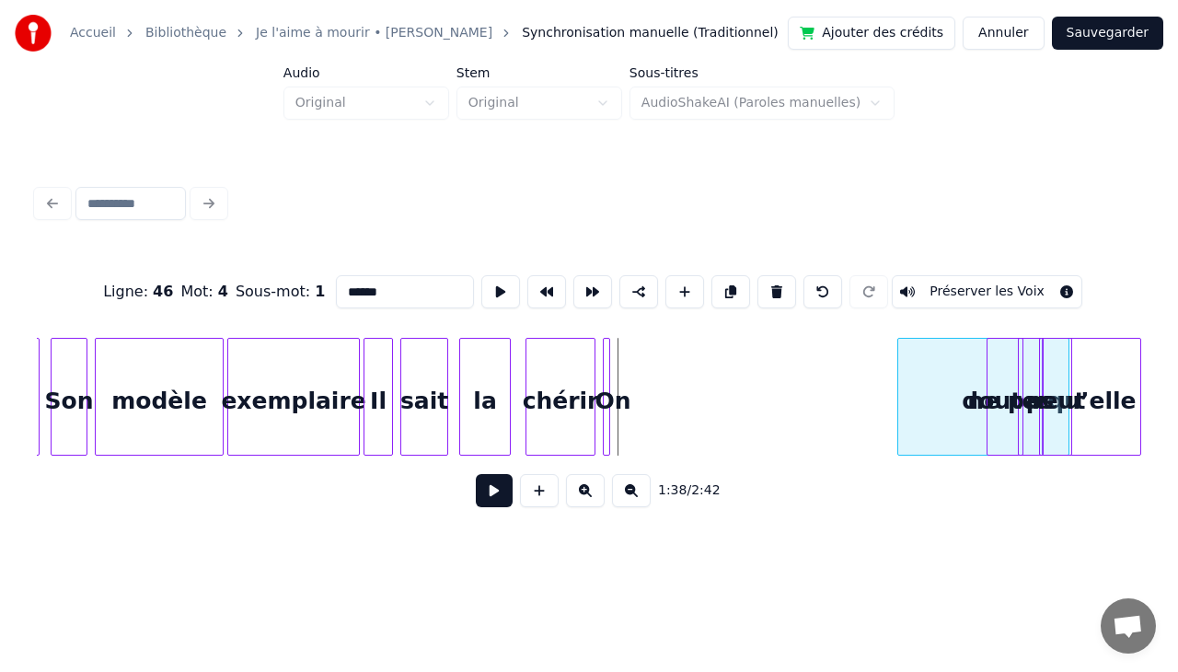
click at [903, 365] on div at bounding box center [901, 397] width 6 height 116
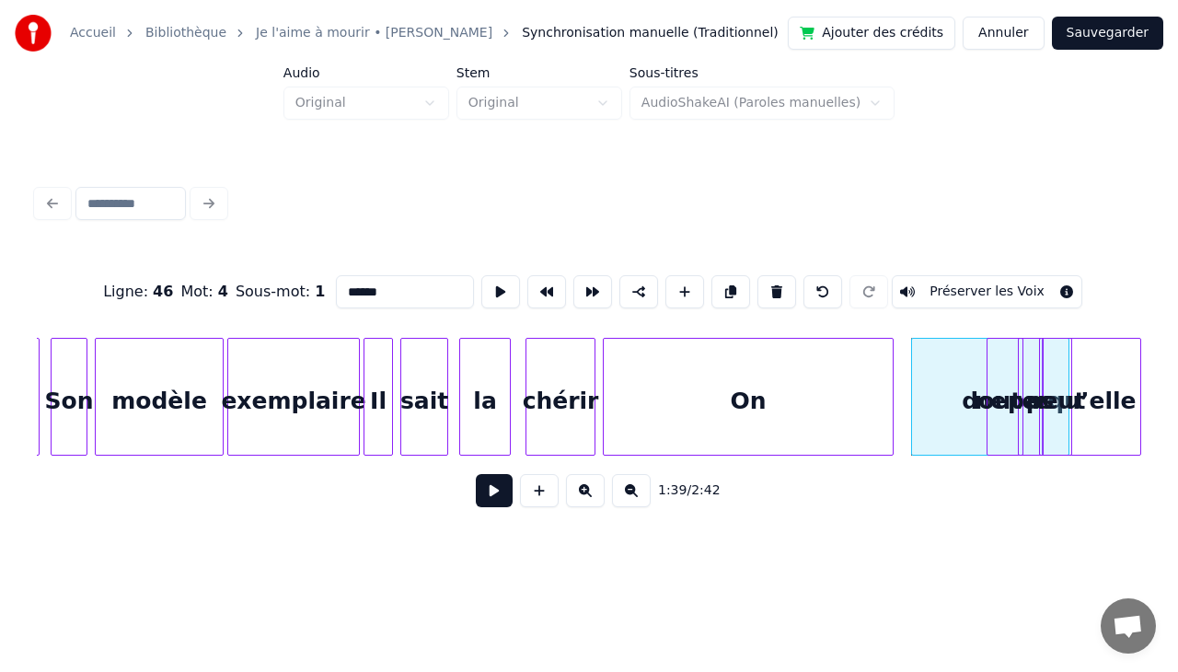
click at [892, 362] on div at bounding box center [890, 397] width 6 height 116
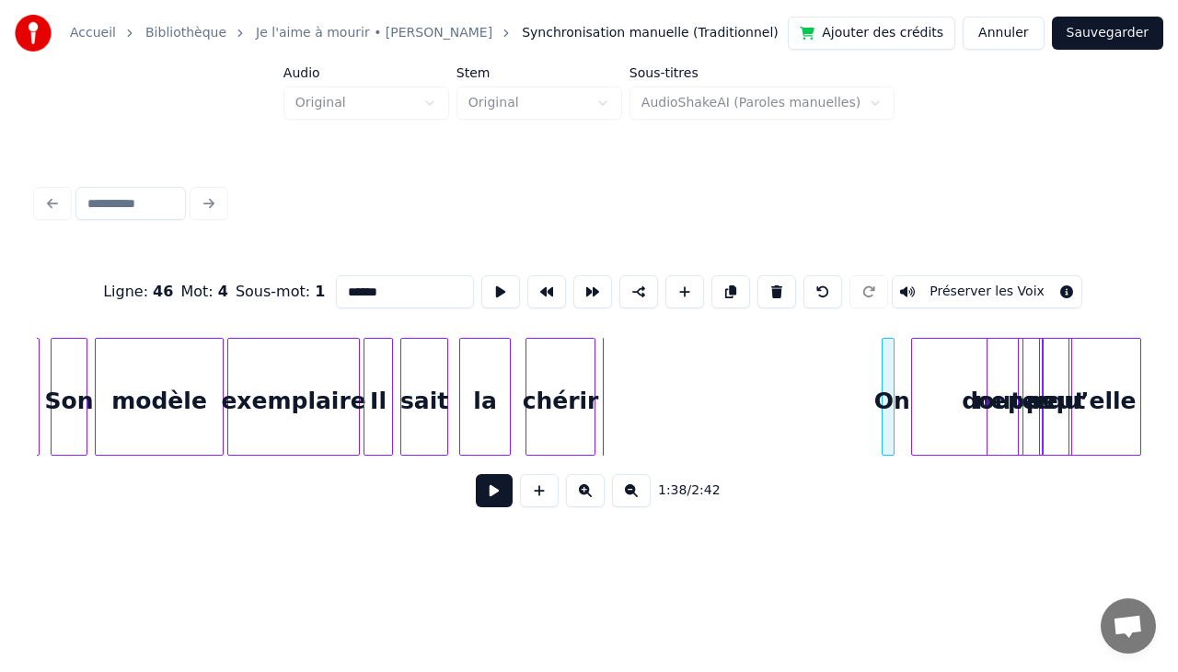
click at [883, 365] on div at bounding box center [885, 397] width 6 height 116
click at [581, 377] on div "chérir" at bounding box center [560, 401] width 68 height 125
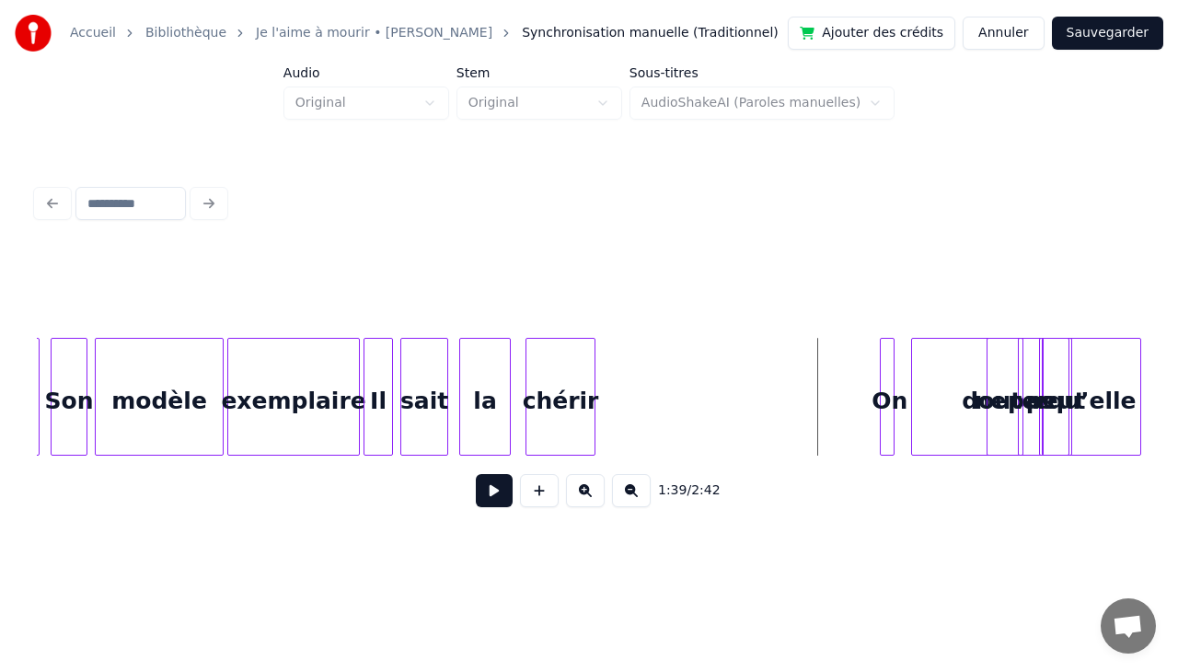
click at [594, 368] on div at bounding box center [592, 397] width 6 height 116
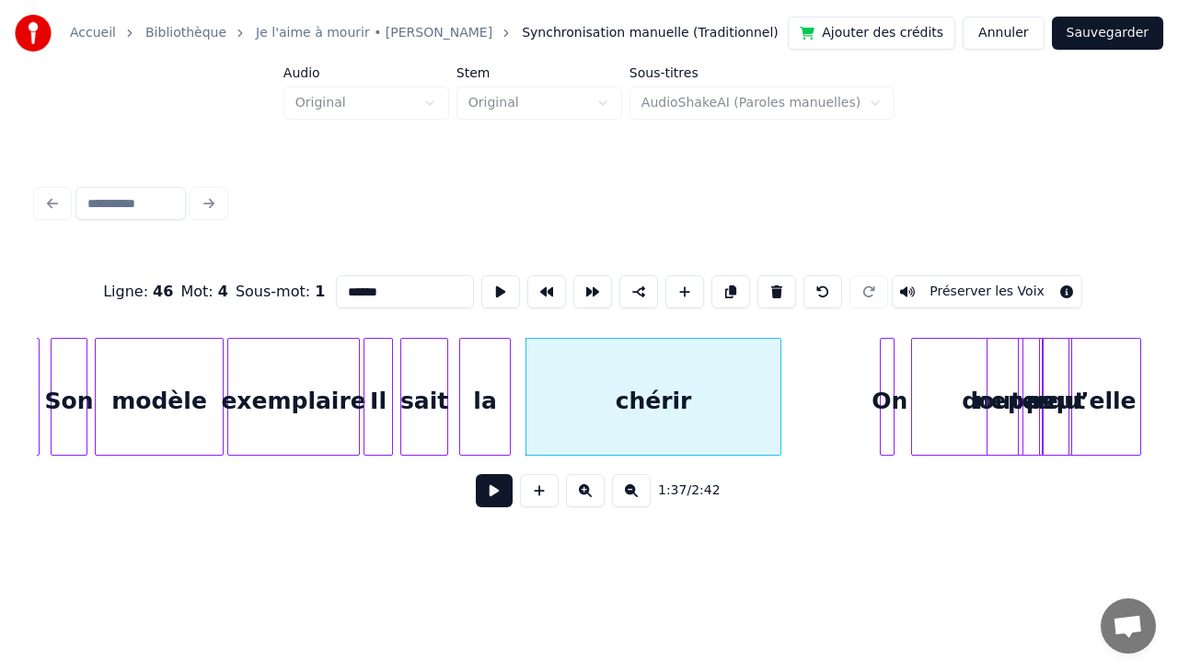
click at [780, 383] on div at bounding box center [778, 397] width 6 height 116
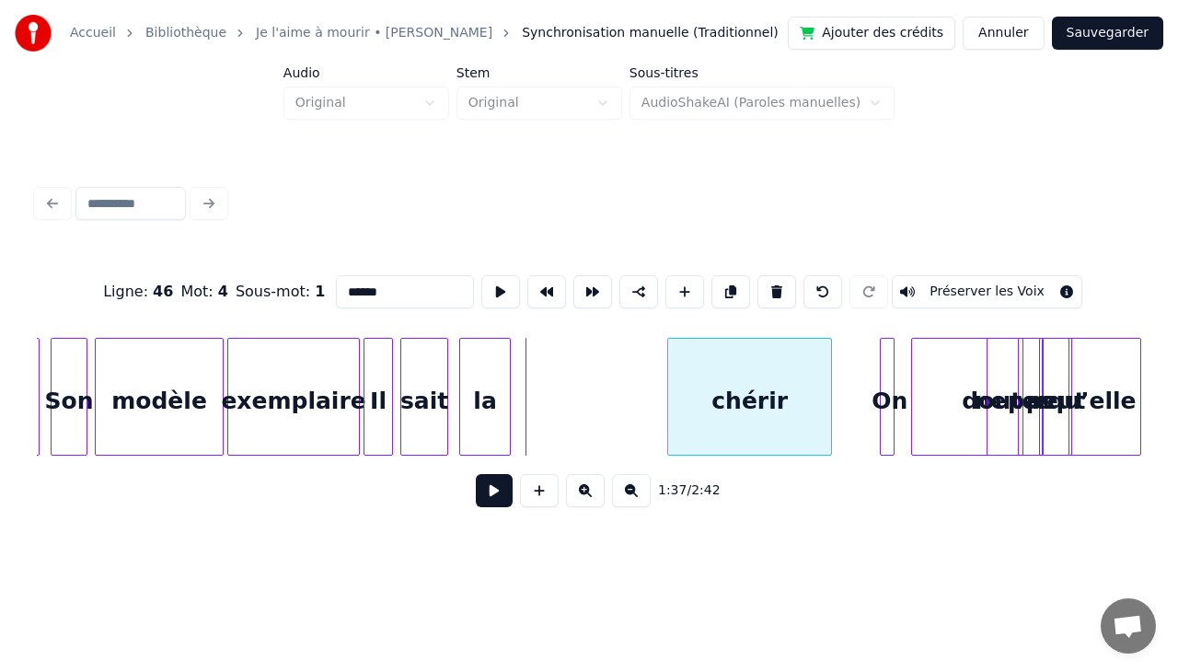
click at [673, 384] on div at bounding box center [671, 397] width 6 height 116
click at [777, 390] on div "chérir" at bounding box center [774, 401] width 111 height 125
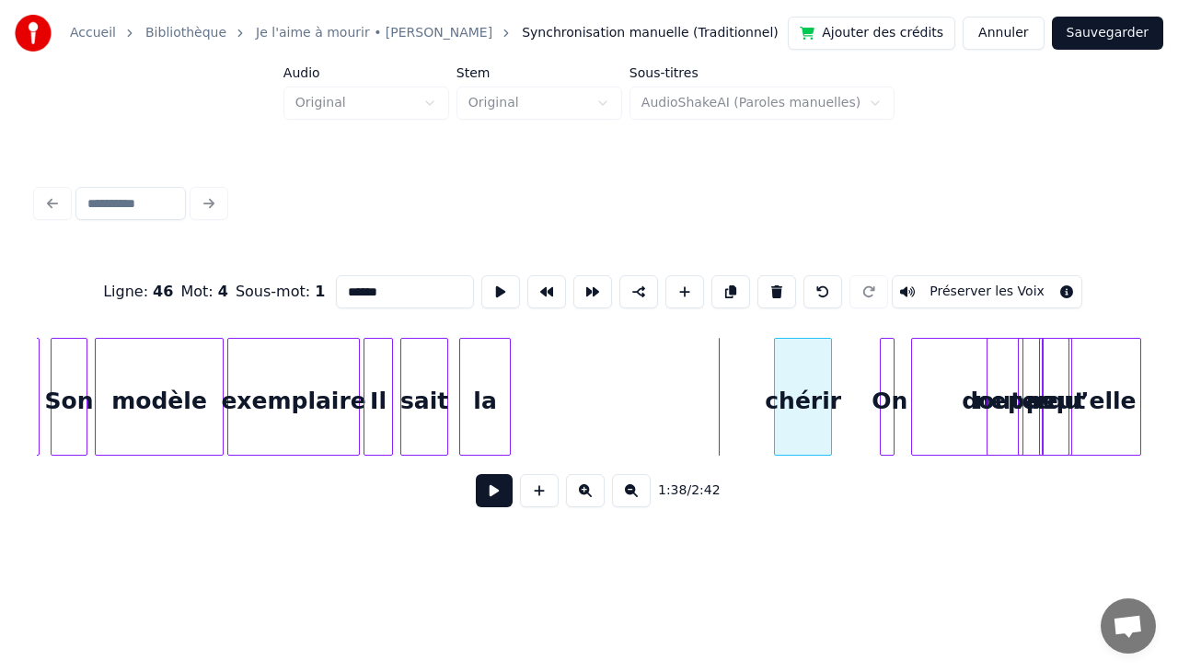
click at [780, 381] on div at bounding box center [778, 397] width 6 height 116
click at [861, 380] on div at bounding box center [859, 397] width 6 height 116
click at [492, 366] on div "la" at bounding box center [485, 401] width 50 height 125
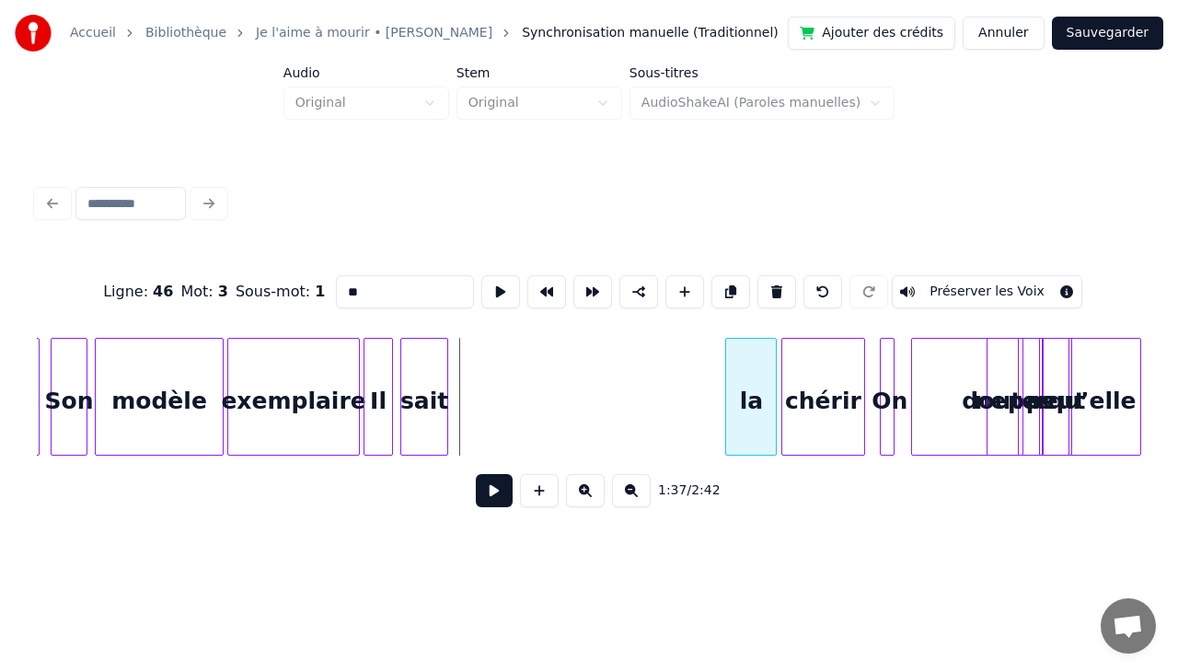
click at [763, 359] on div "la" at bounding box center [751, 401] width 50 height 125
click at [430, 370] on div "sait" at bounding box center [424, 401] width 46 height 125
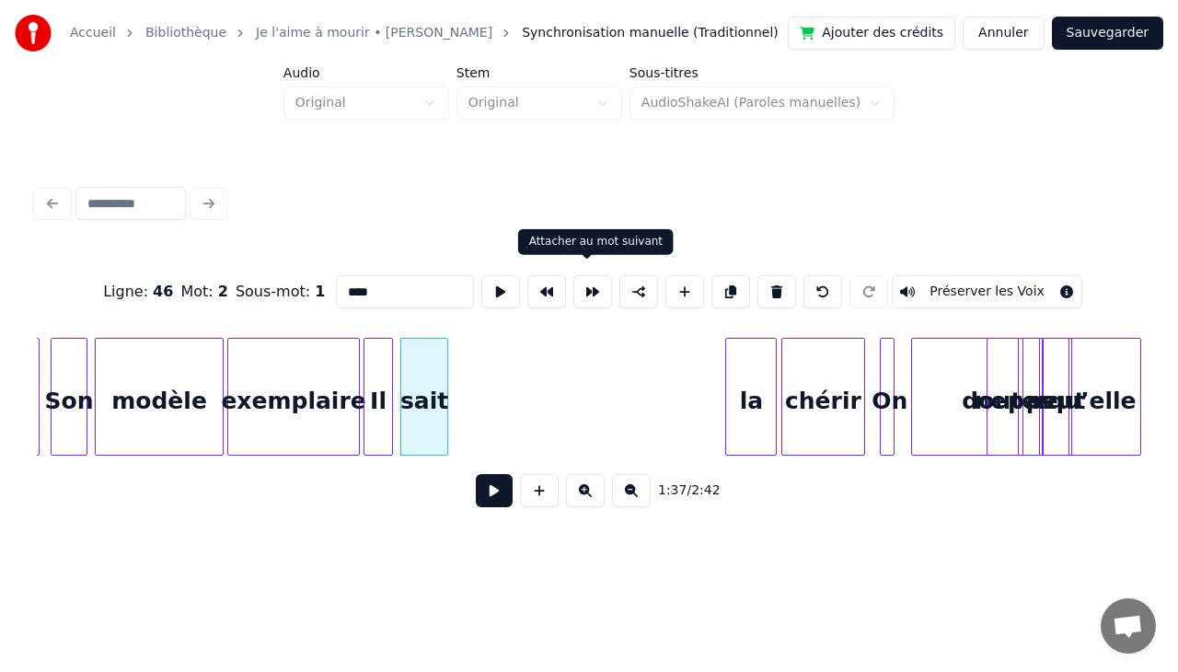
click at [586, 282] on button at bounding box center [592, 291] width 39 height 33
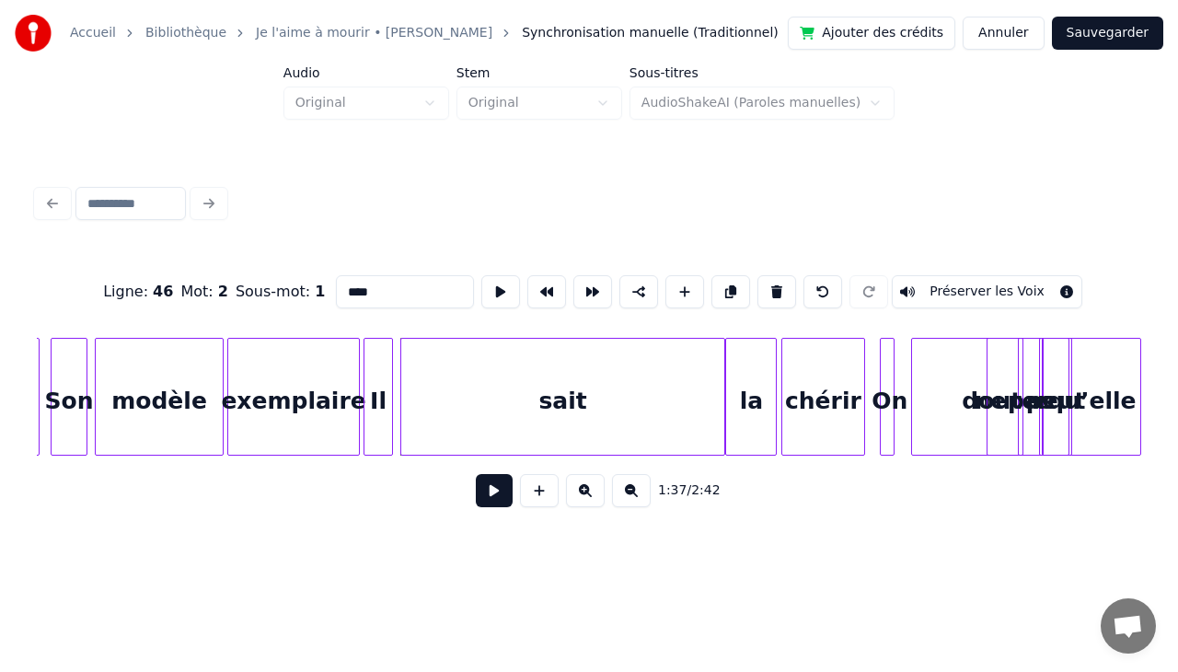
click at [379, 363] on div "Il" at bounding box center [378, 401] width 28 height 125
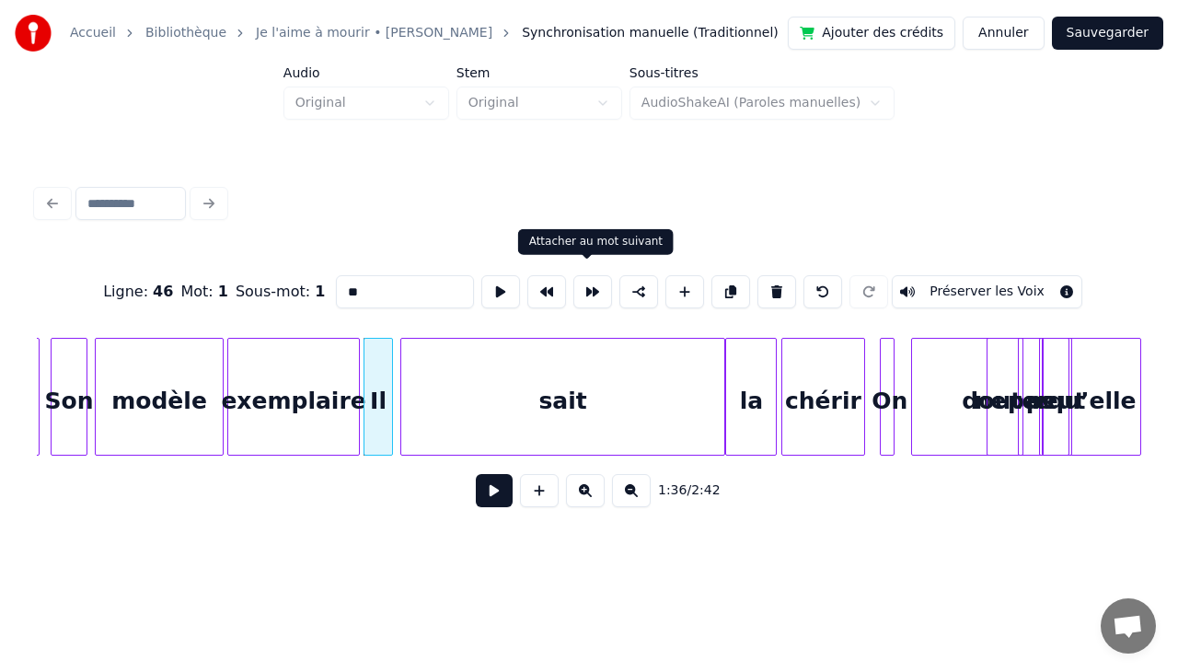
click at [578, 292] on button at bounding box center [592, 291] width 39 height 33
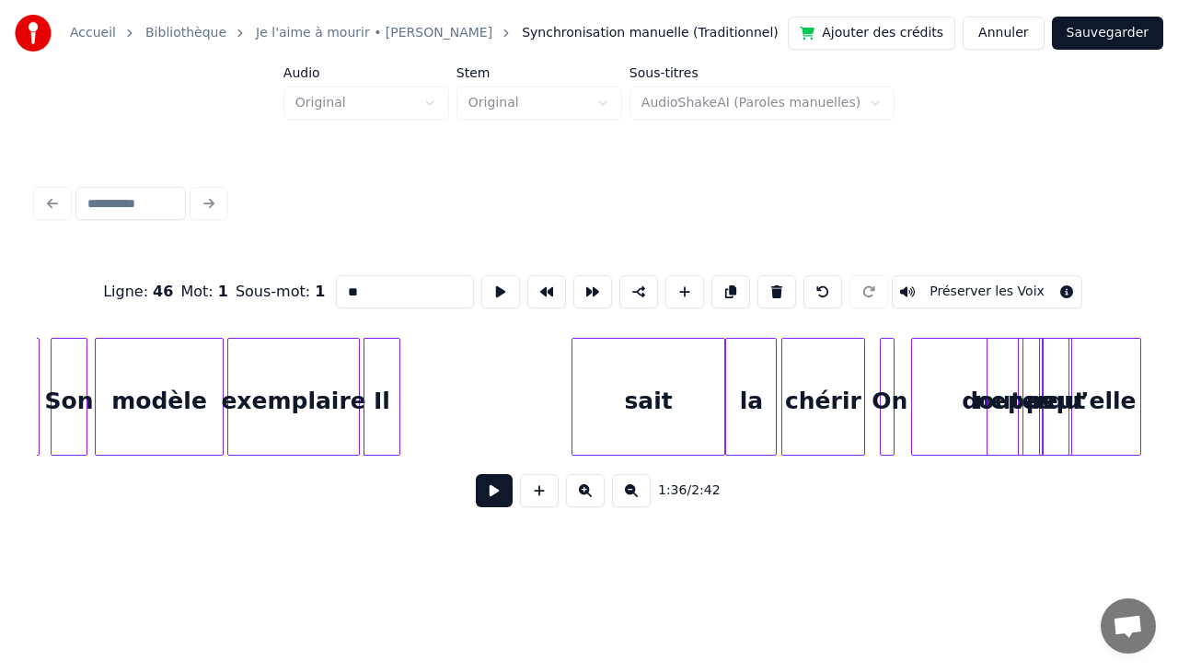
click at [576, 388] on div at bounding box center [575, 397] width 6 height 116
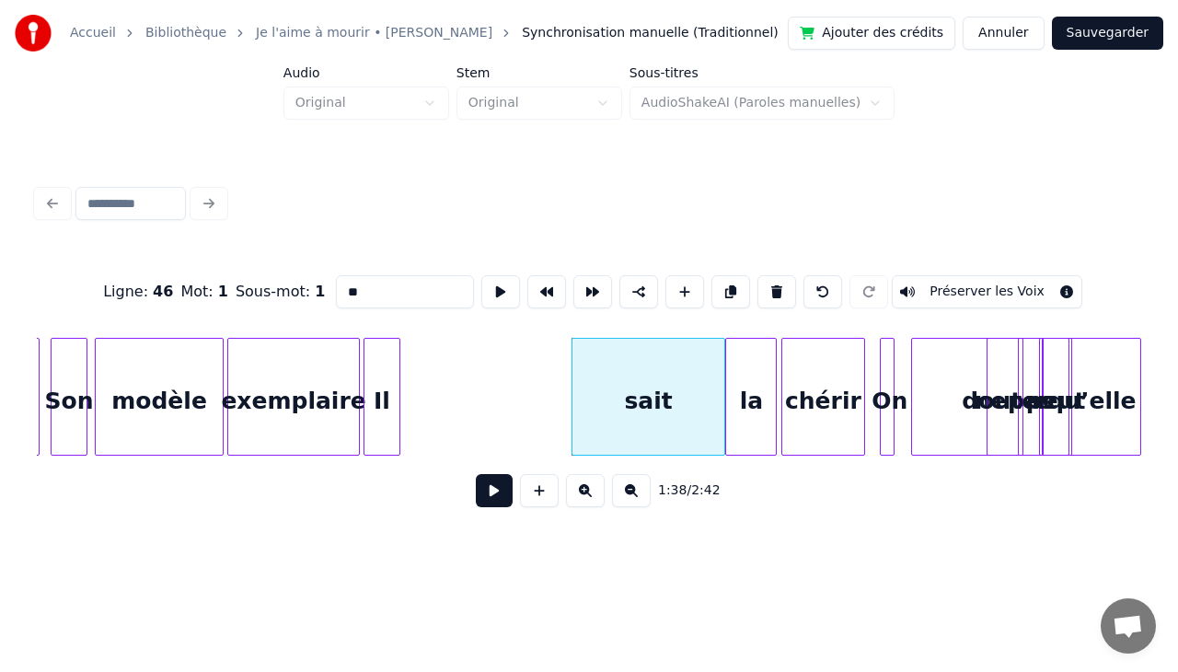
click at [381, 375] on div "Il" at bounding box center [381, 401] width 35 height 125
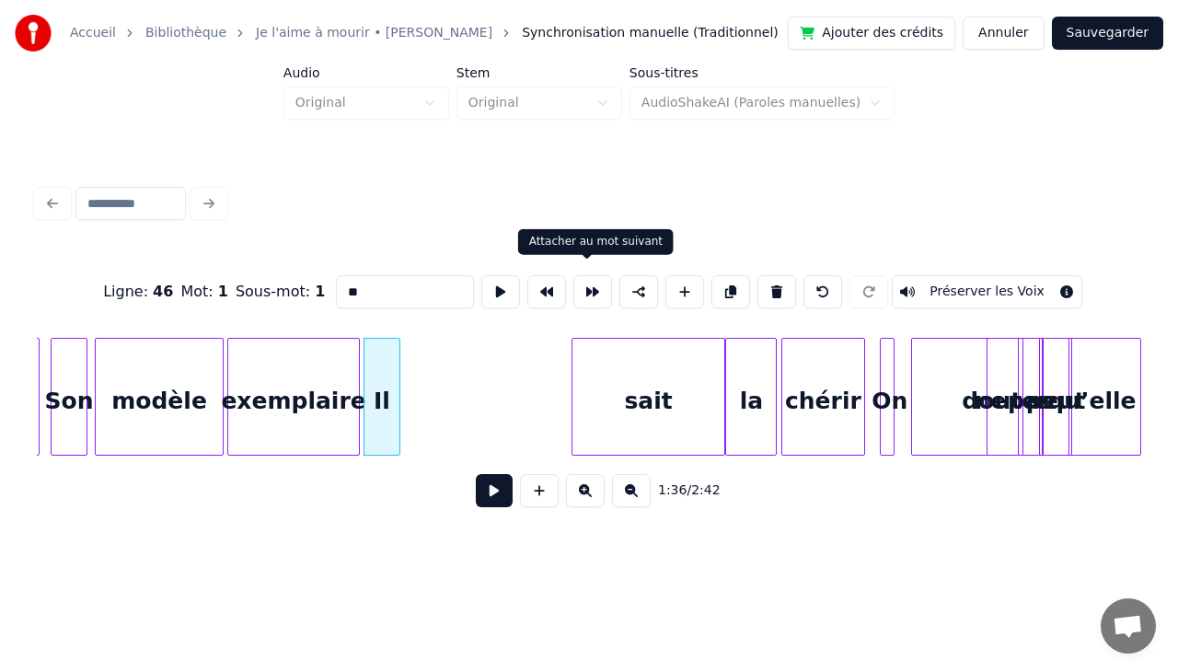
click at [587, 287] on button at bounding box center [592, 291] width 39 height 33
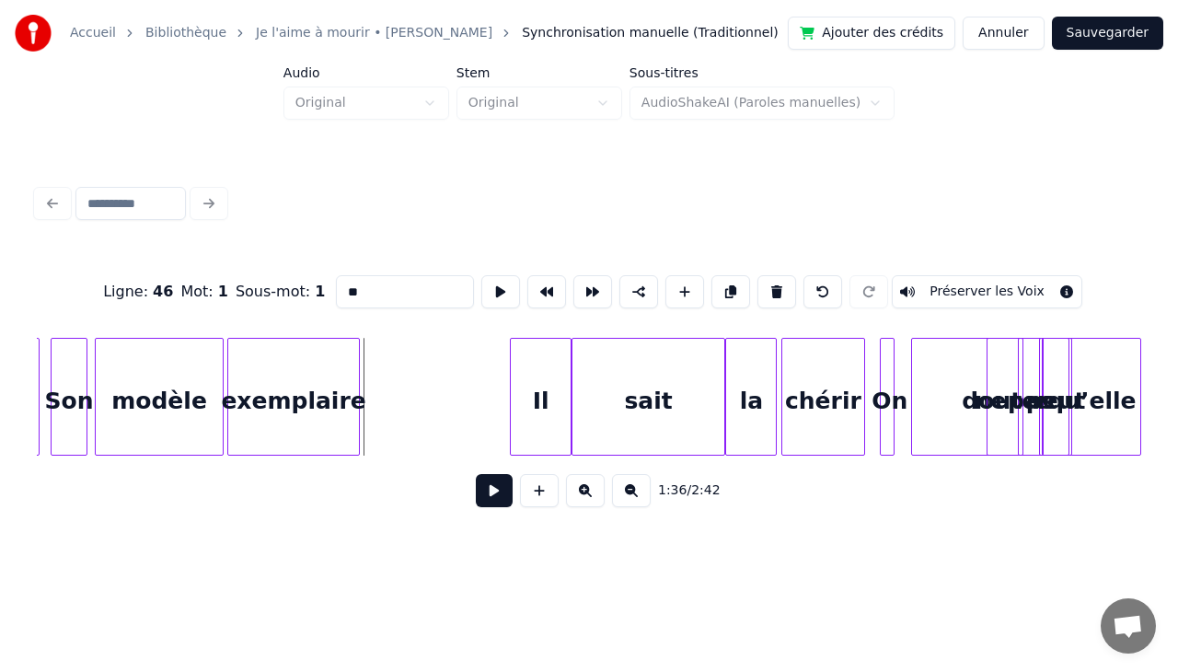
click at [513, 393] on div at bounding box center [514, 397] width 6 height 116
click at [631, 392] on div at bounding box center [633, 397] width 6 height 116
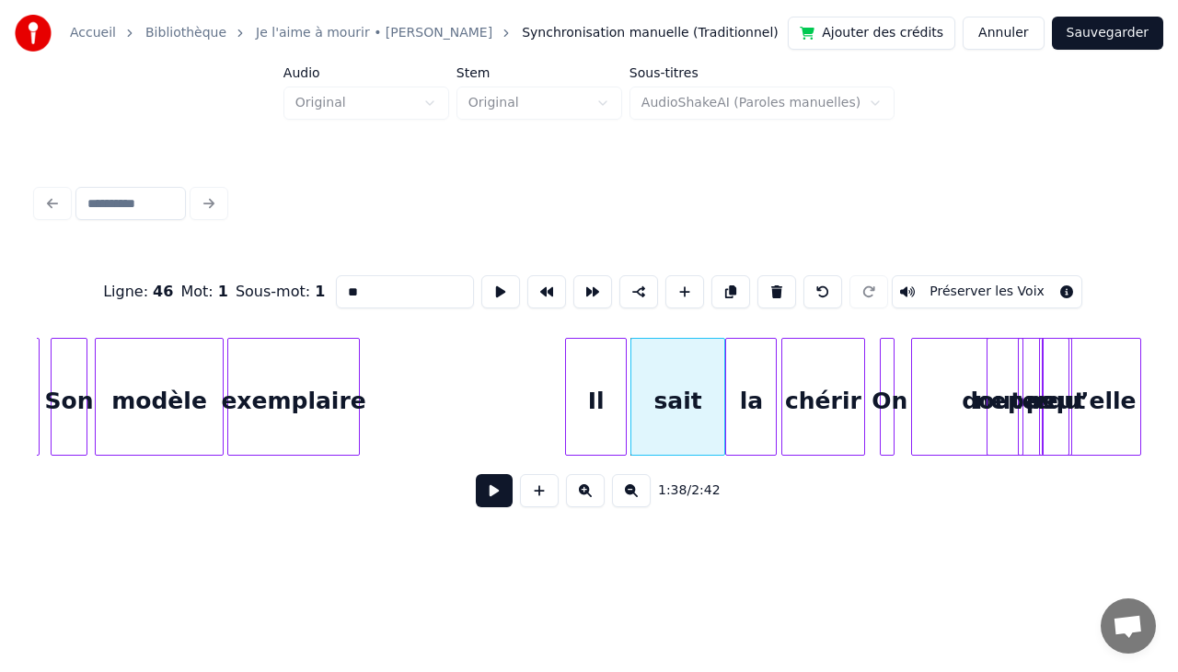
click at [598, 385] on div "Il" at bounding box center [595, 401] width 59 height 125
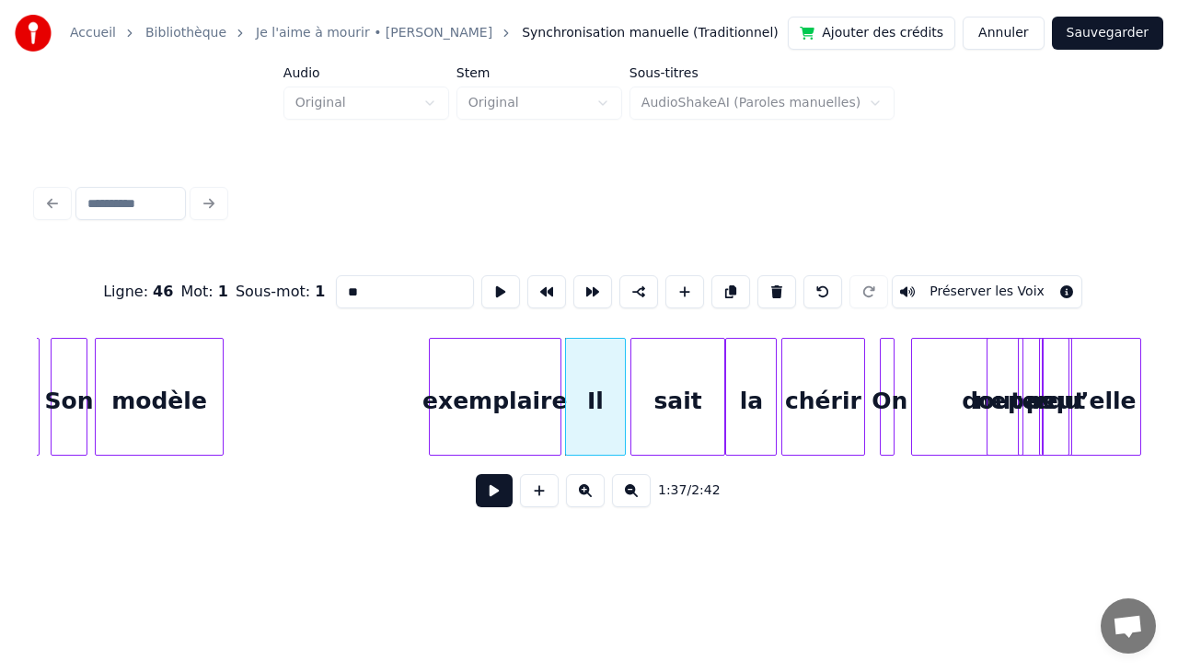
click at [514, 353] on div "exemplaire" at bounding box center [495, 401] width 131 height 125
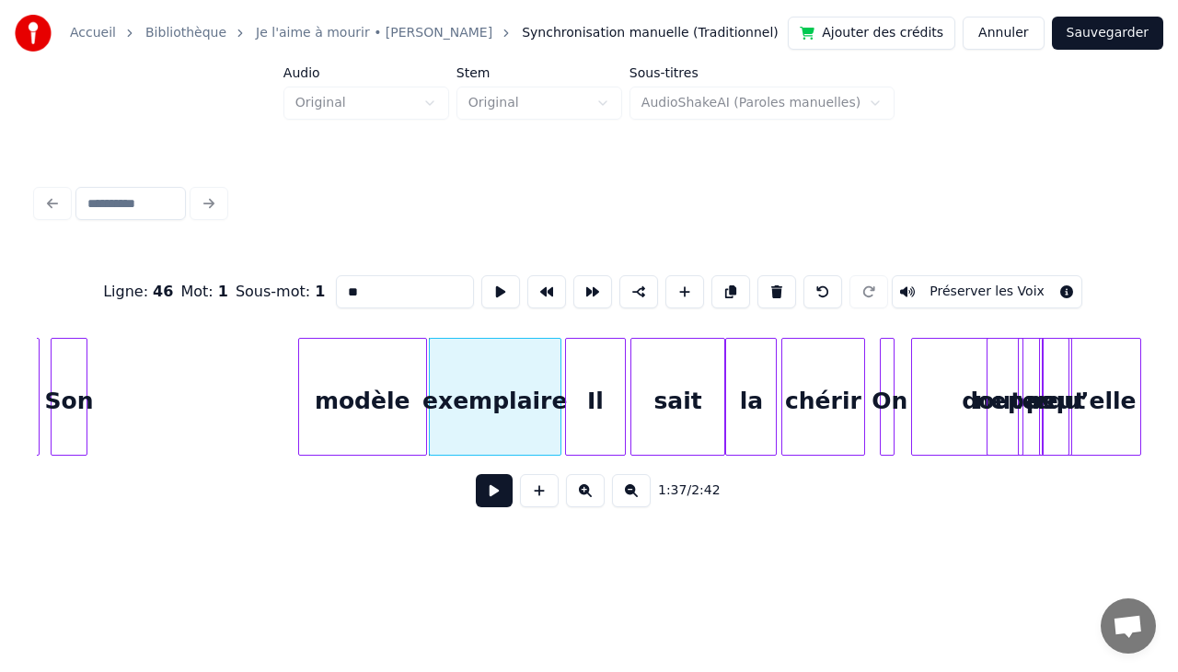
click at [401, 376] on div "modèle" at bounding box center [362, 401] width 127 height 125
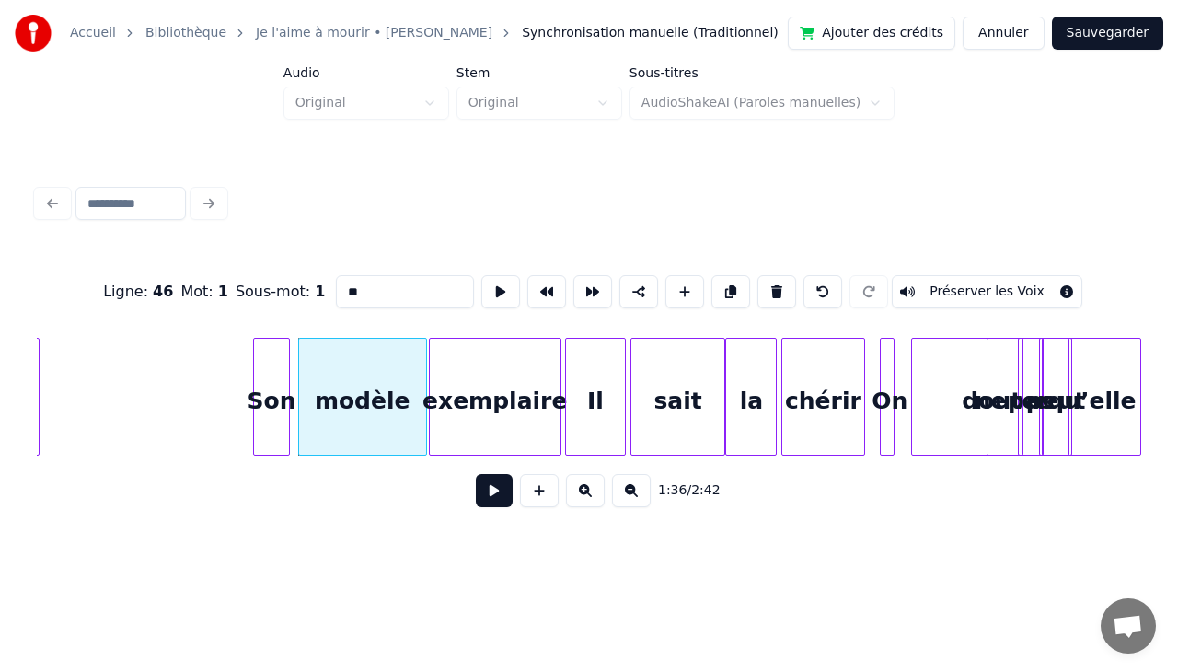
click at [274, 373] on div "Son" at bounding box center [271, 401] width 35 height 125
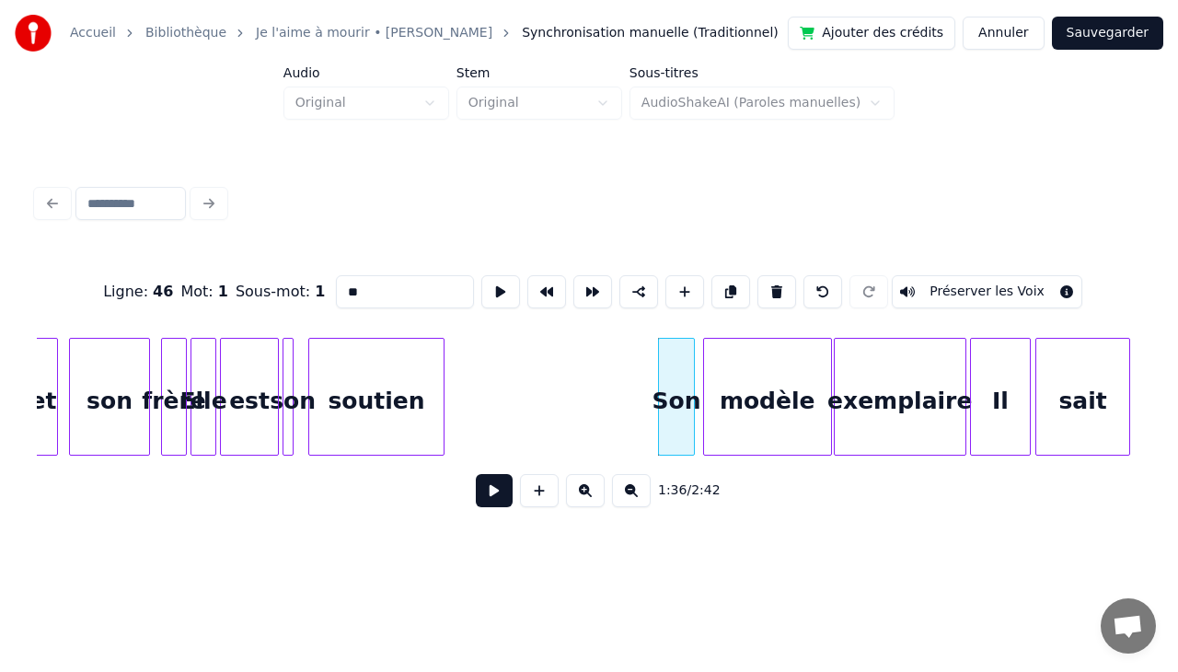
scroll to position [0, 17025]
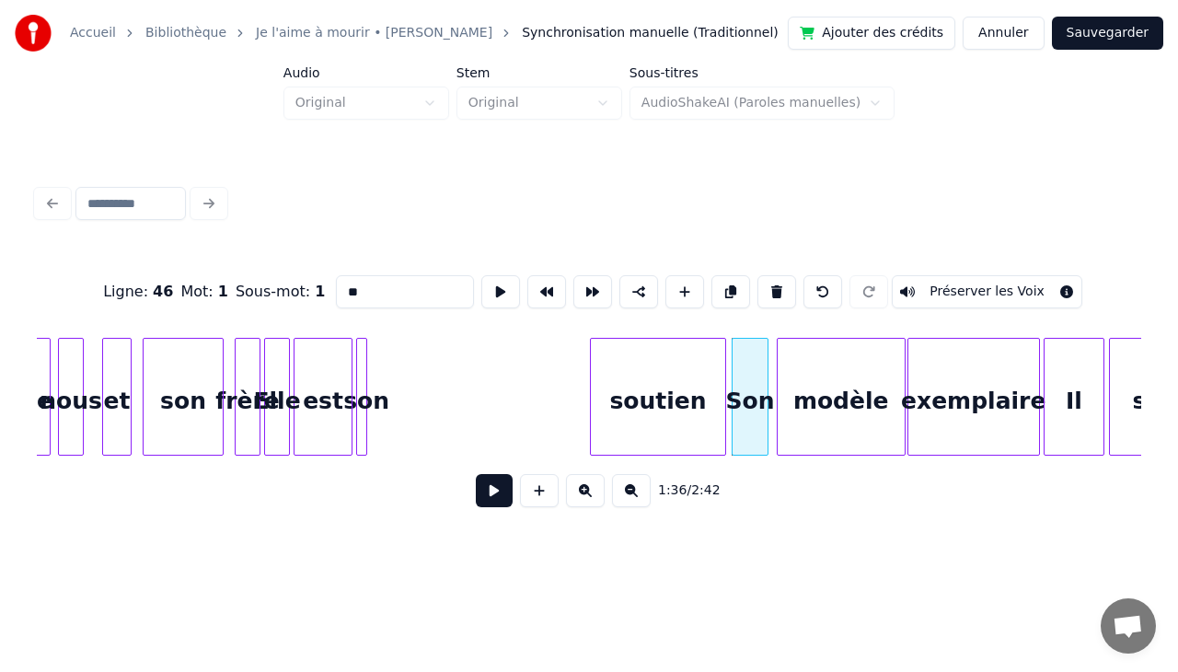
click at [627, 370] on div "soutien" at bounding box center [658, 401] width 134 height 125
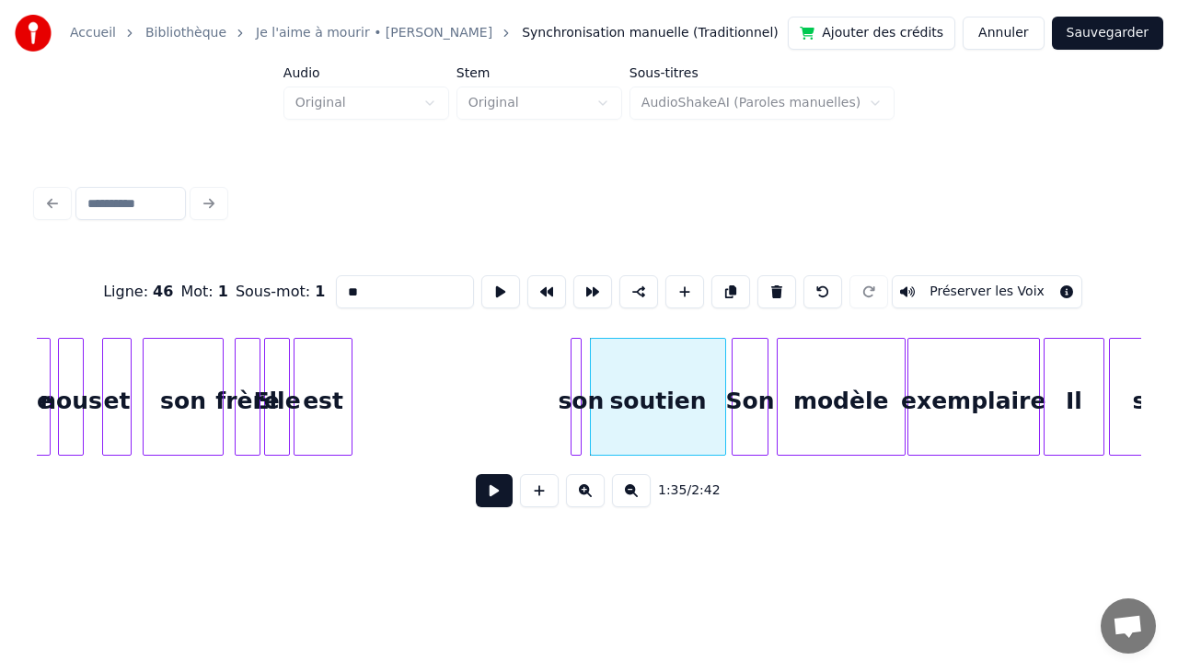
click at [583, 368] on div "son" at bounding box center [580, 401] width 18 height 125
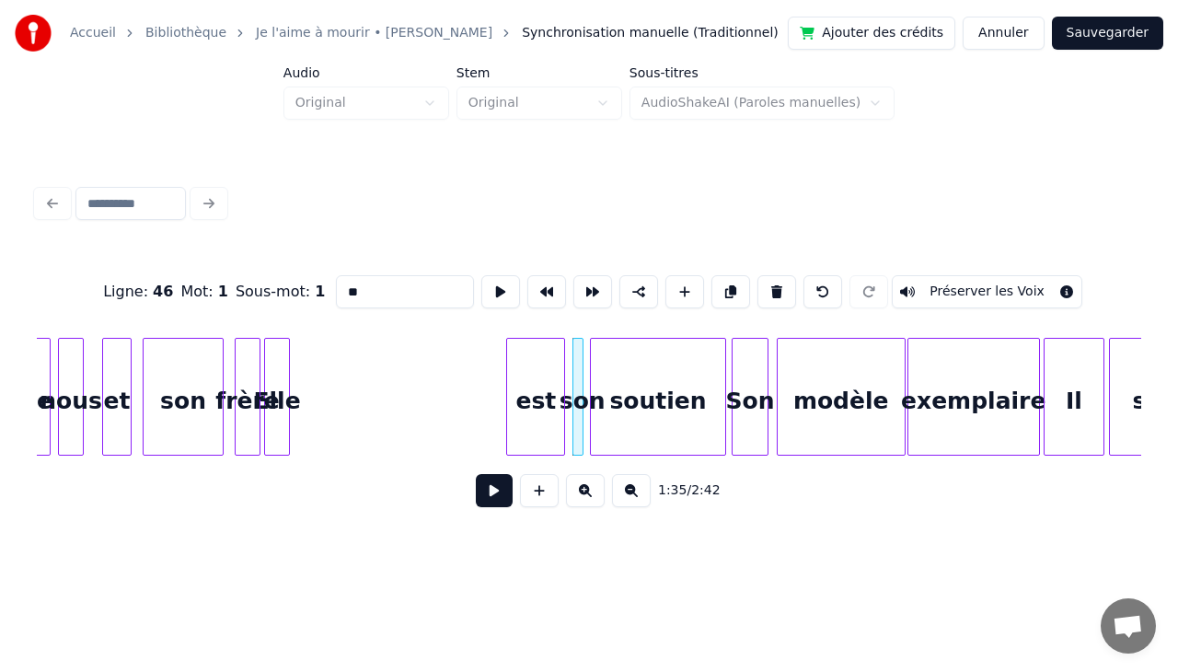
click at [539, 367] on div "est" at bounding box center [535, 401] width 57 height 125
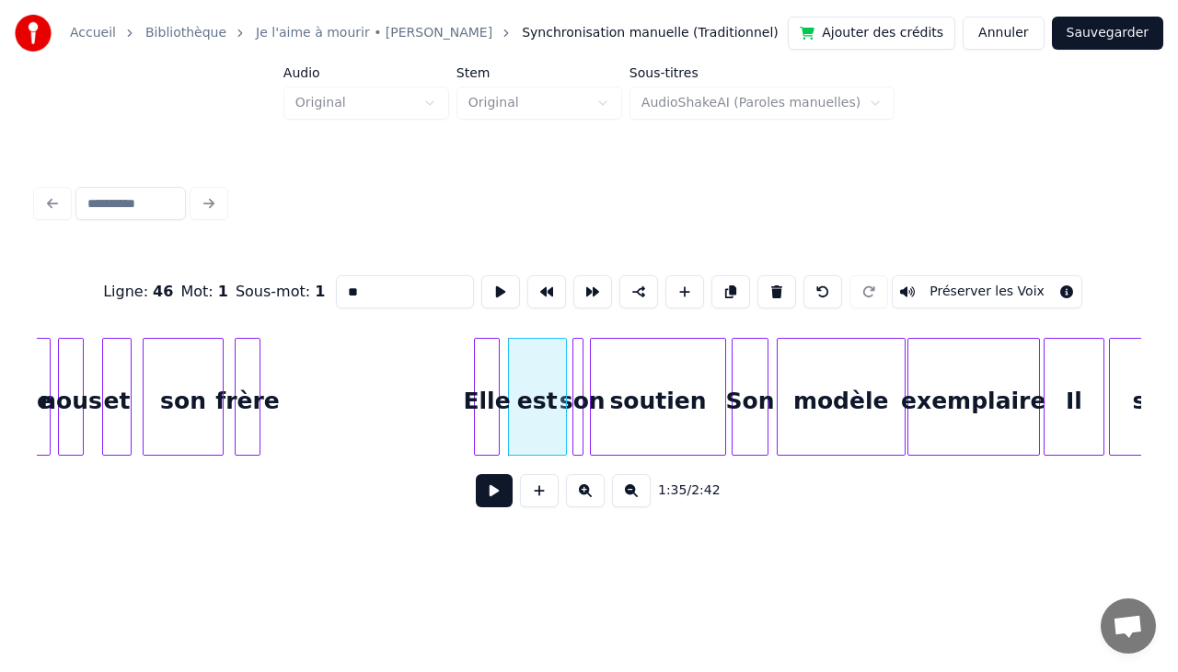
click at [489, 361] on div "Elle" at bounding box center [487, 401] width 24 height 125
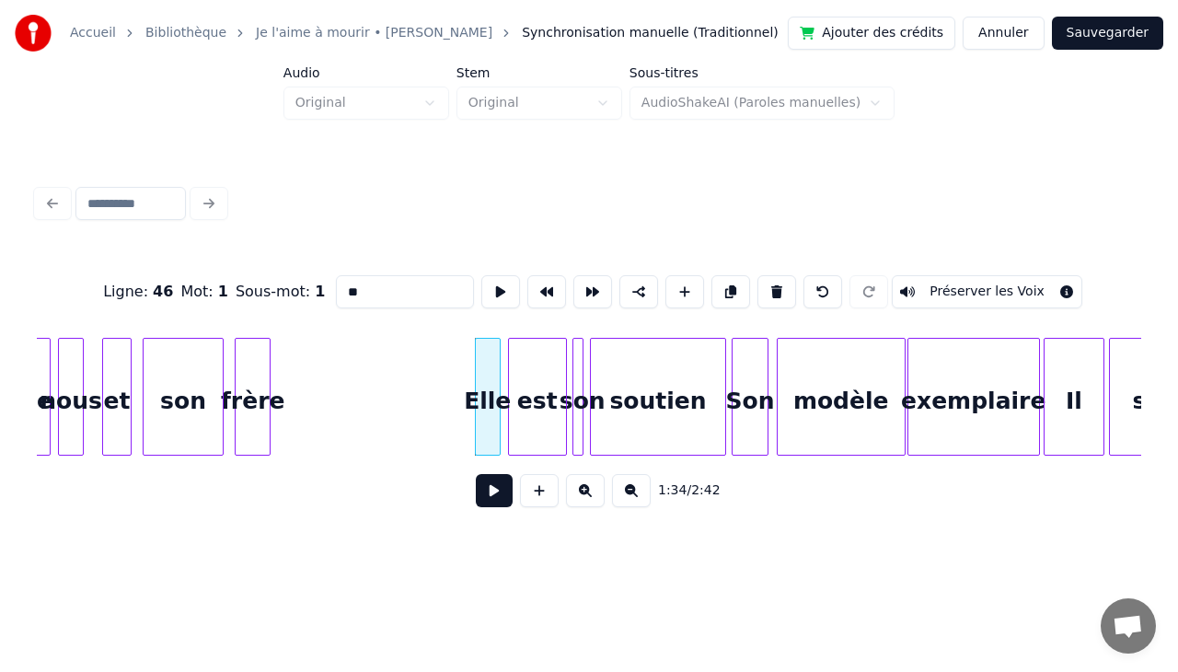
click at [264, 353] on div at bounding box center [267, 397] width 6 height 116
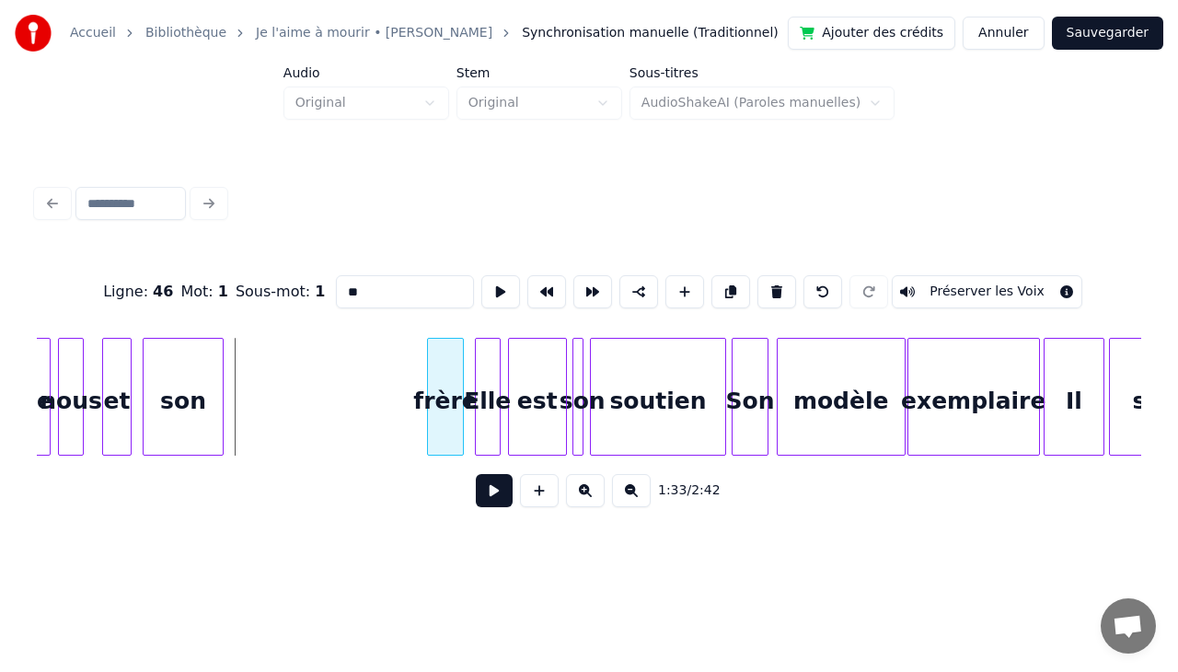
click at [451, 351] on div "frère" at bounding box center [445, 401] width 34 height 125
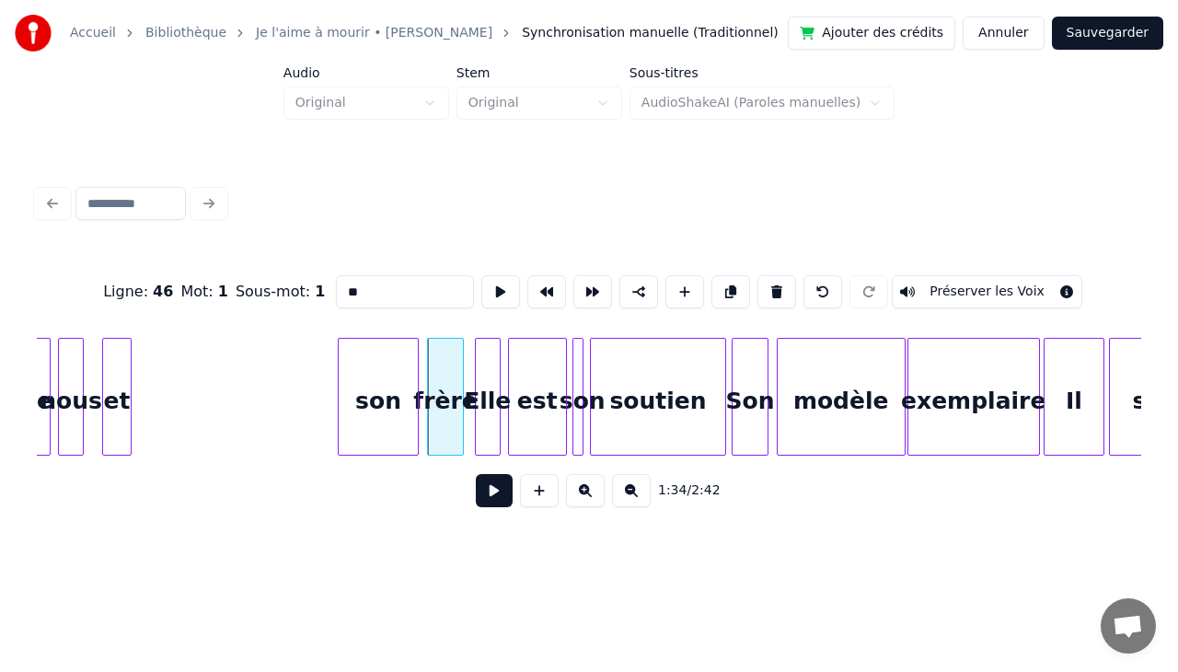
click at [380, 375] on div "son" at bounding box center [378, 401] width 79 height 125
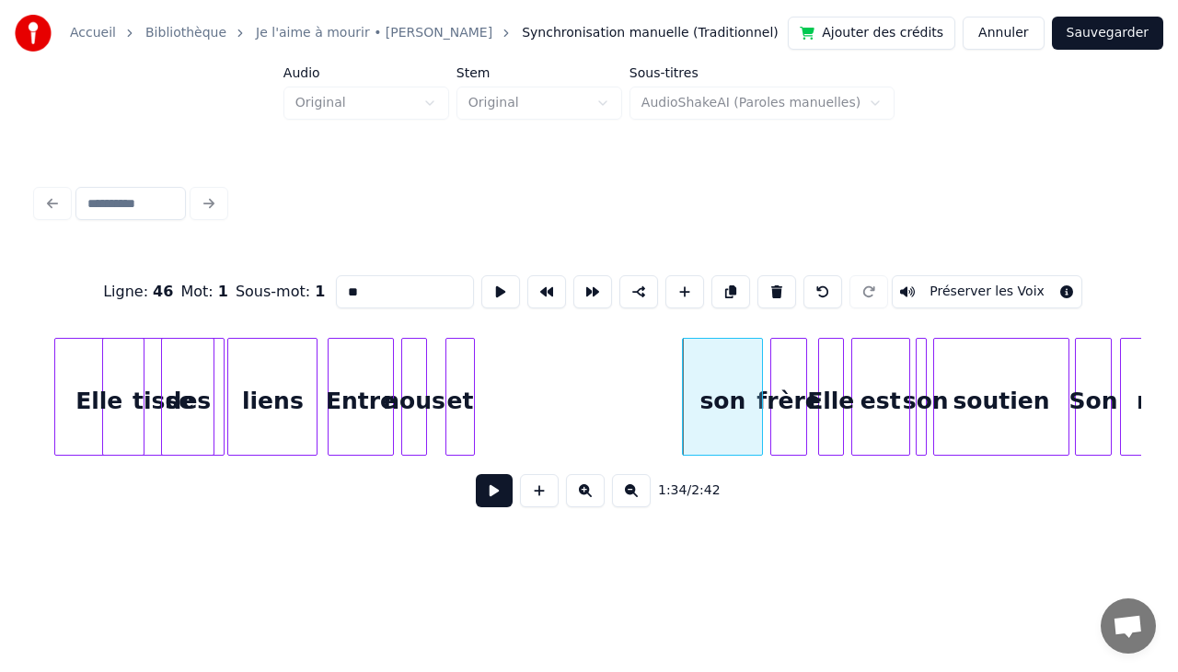
scroll to position [0, 16583]
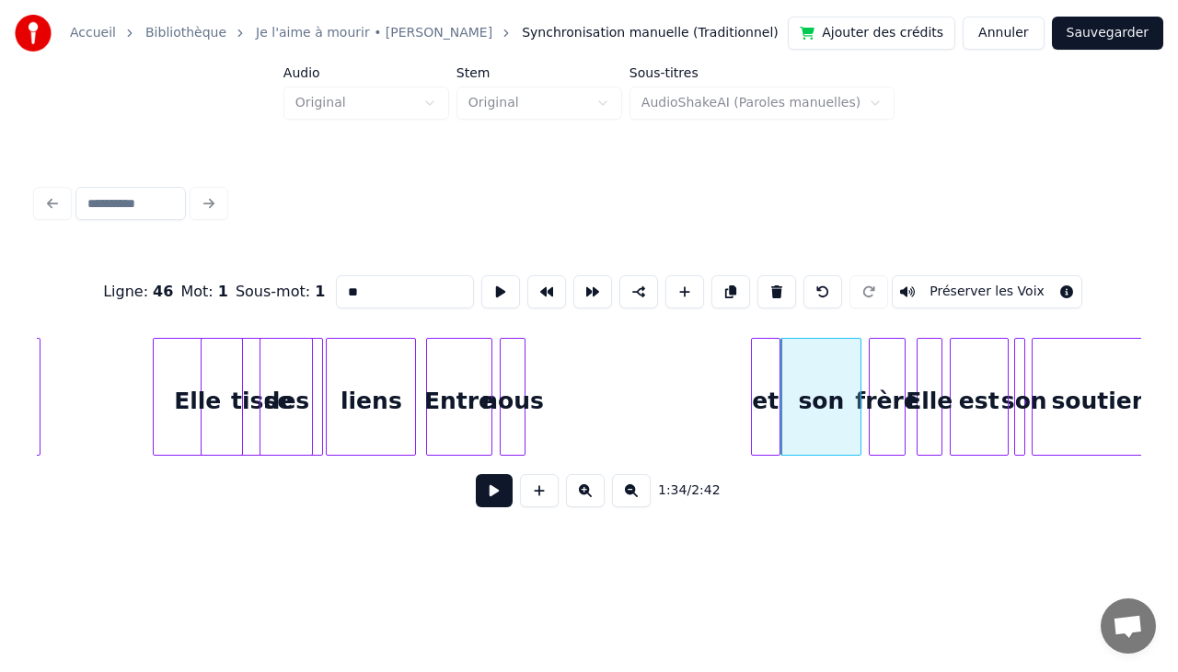
click at [764, 346] on div "et" at bounding box center [766, 401] width 28 height 125
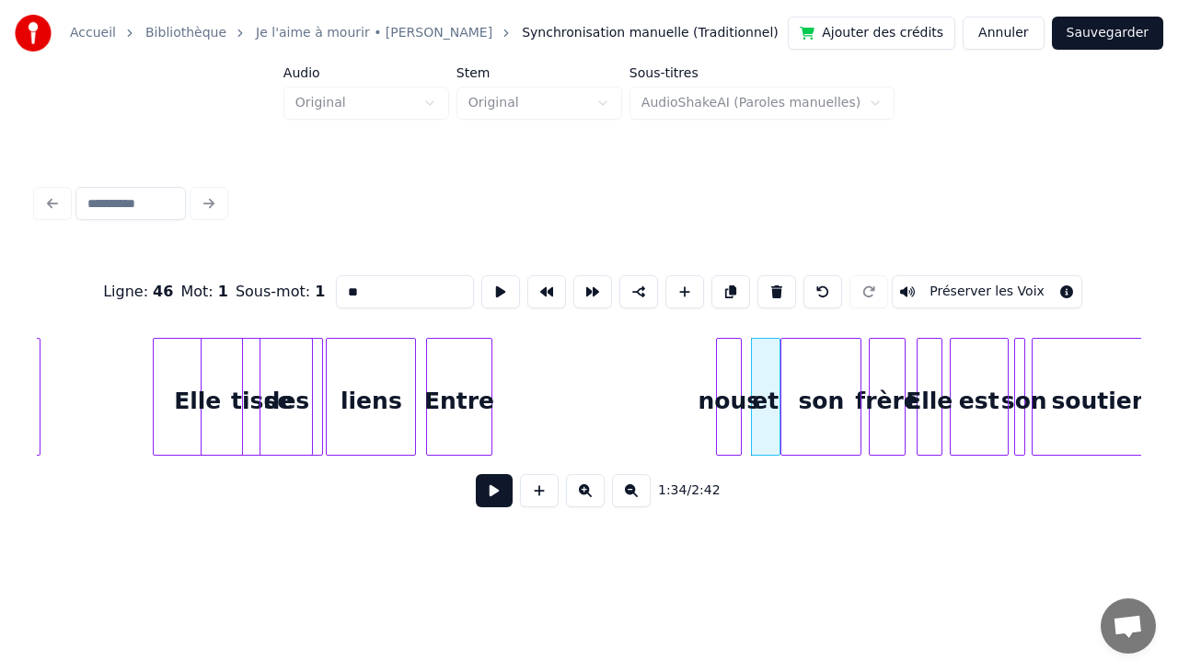
click at [731, 343] on div "nous" at bounding box center [729, 401] width 24 height 125
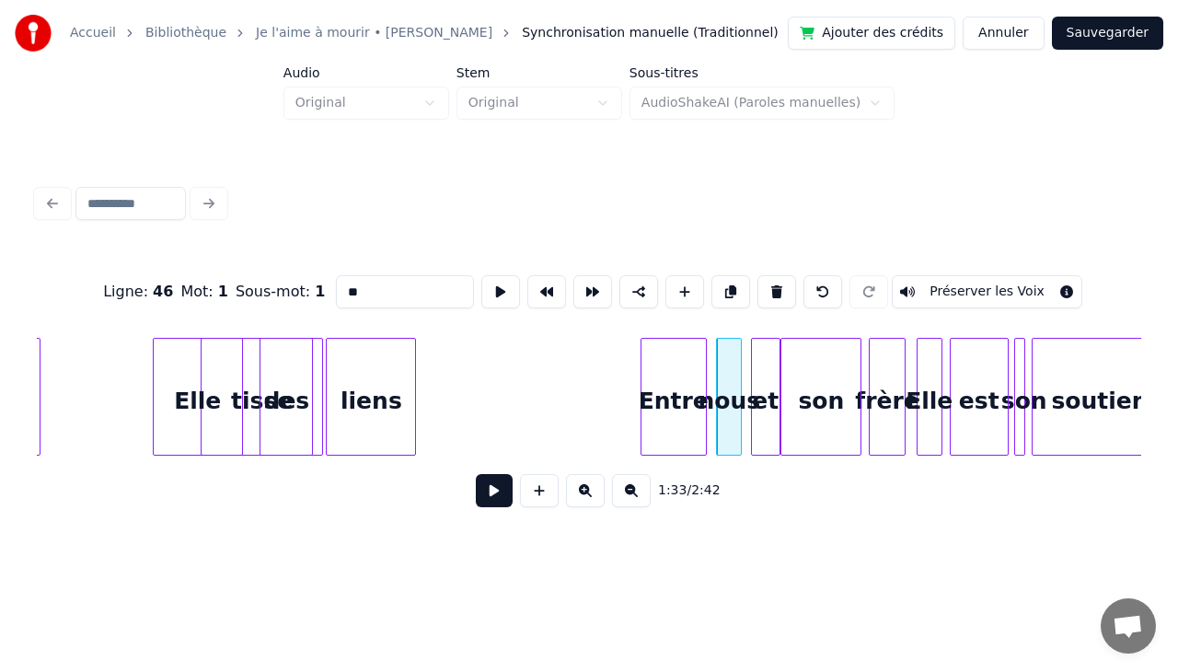
click at [670, 369] on div "Entre" at bounding box center [673, 401] width 64 height 125
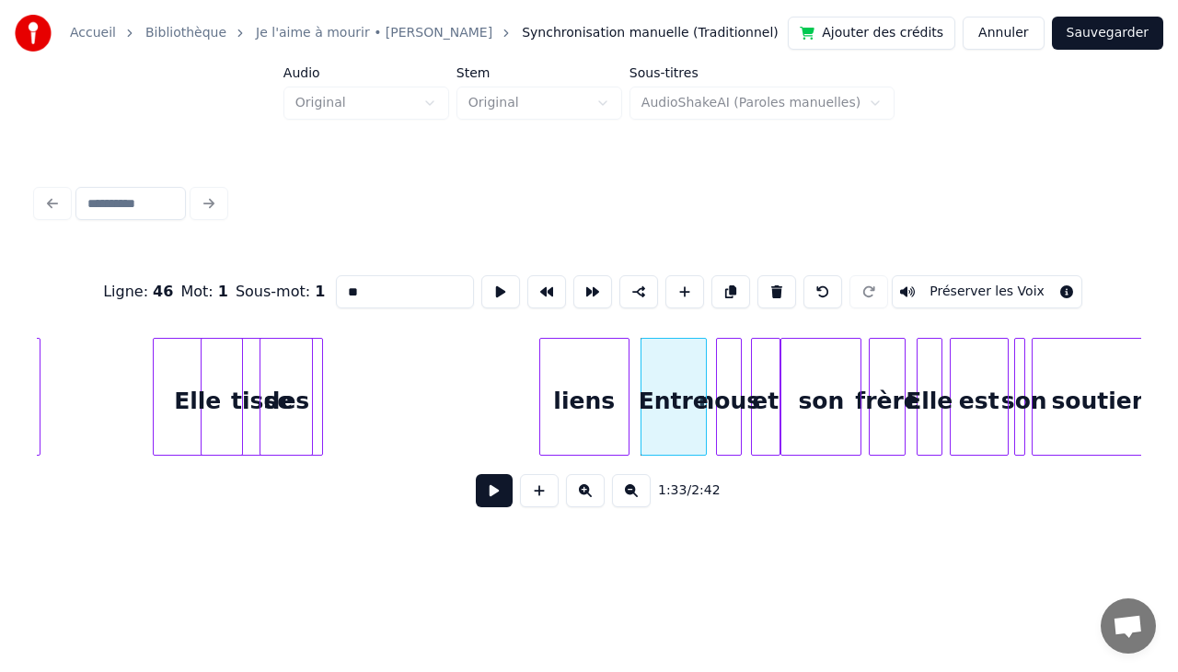
click at [581, 381] on div "liens" at bounding box center [584, 401] width 88 height 125
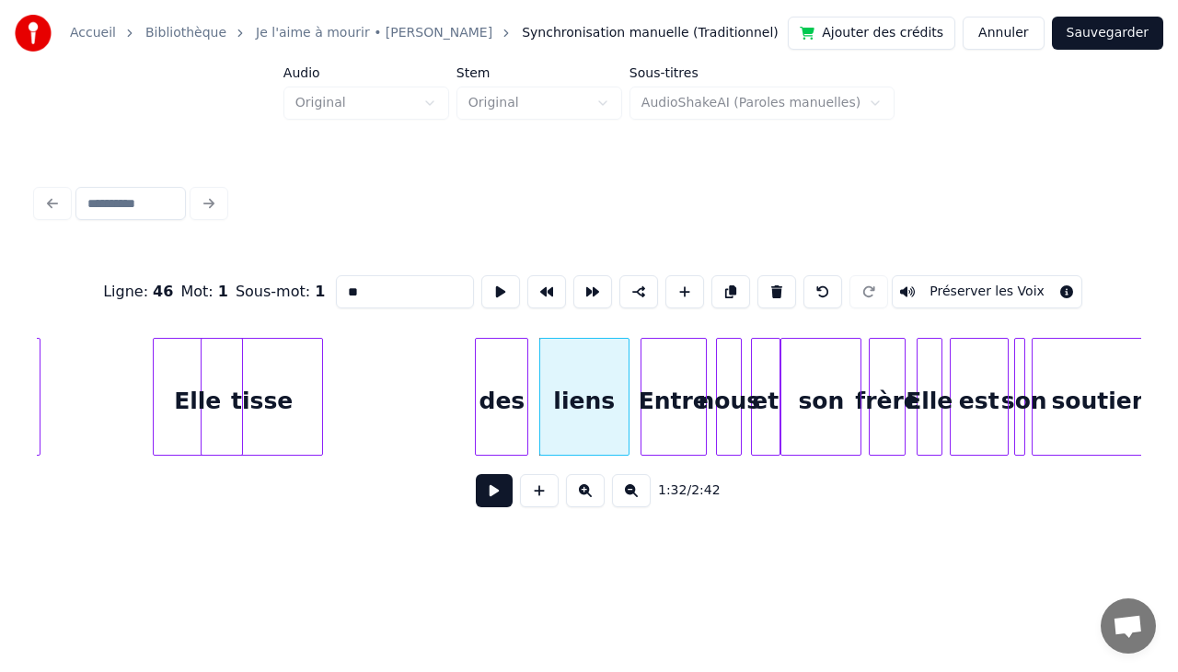
click at [506, 344] on div "des" at bounding box center [502, 401] width 52 height 125
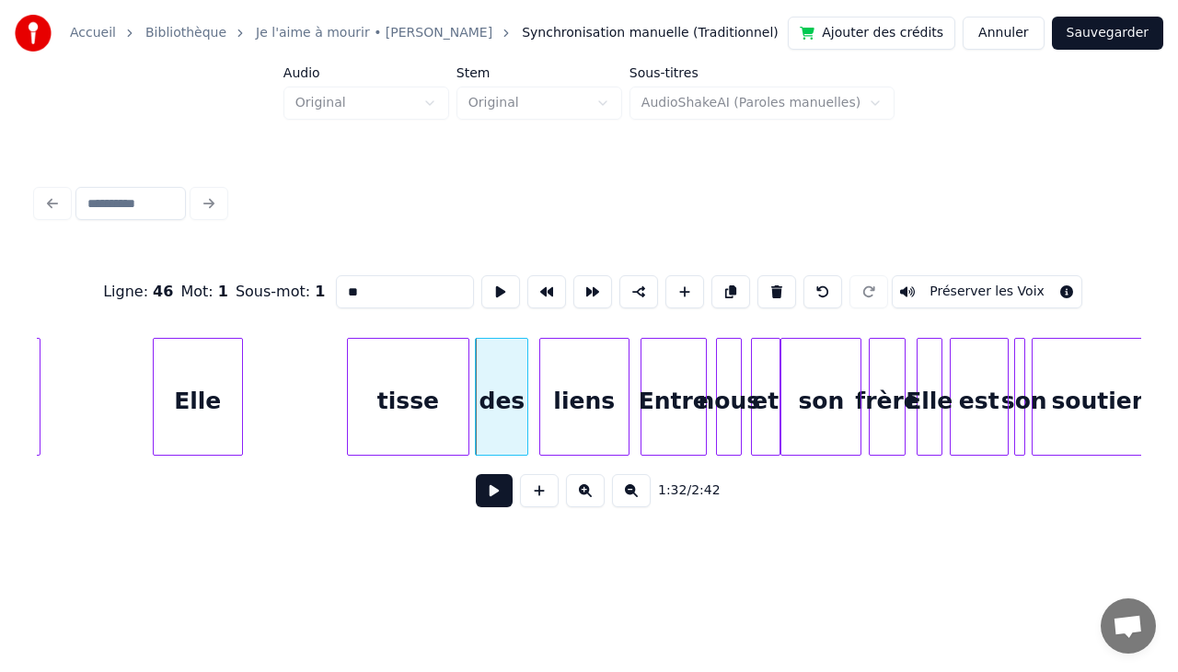
click at [428, 358] on div "tisse" at bounding box center [408, 401] width 121 height 125
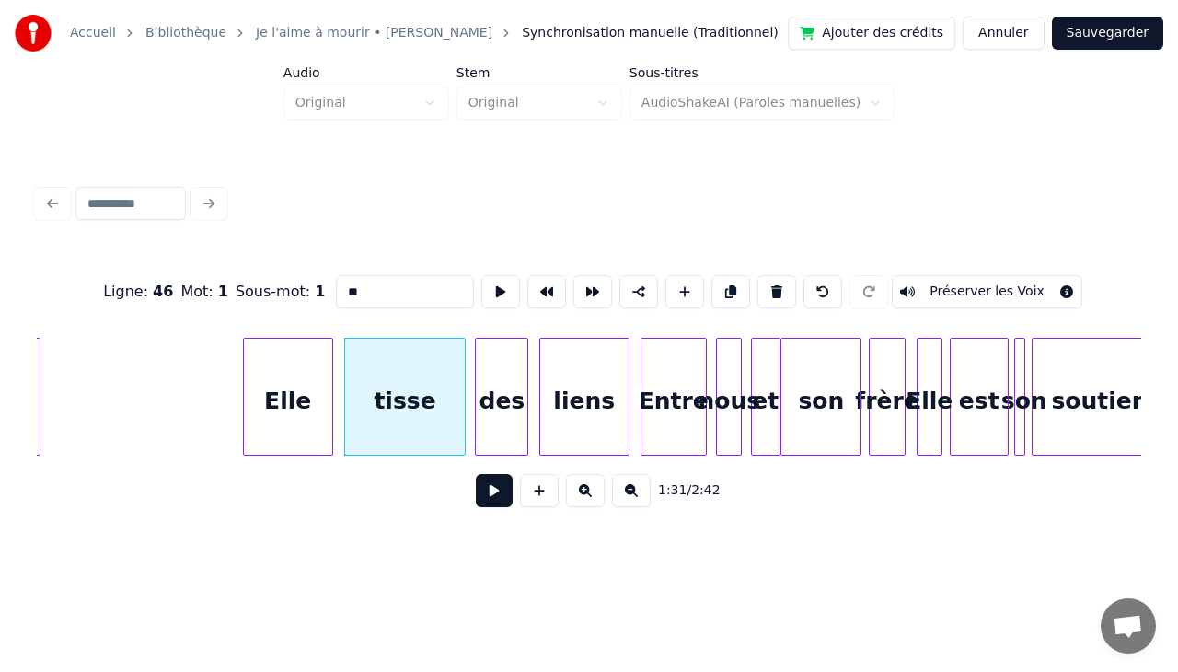
click at [307, 366] on div "Elle" at bounding box center [288, 401] width 88 height 125
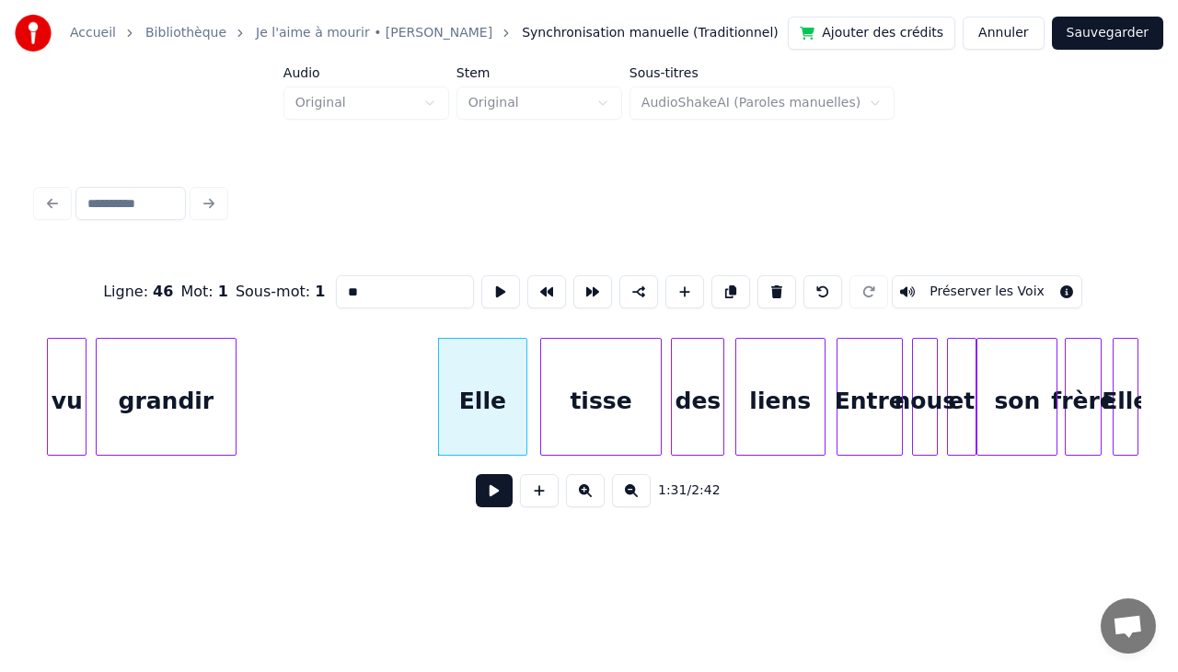
scroll to position [0, 16338]
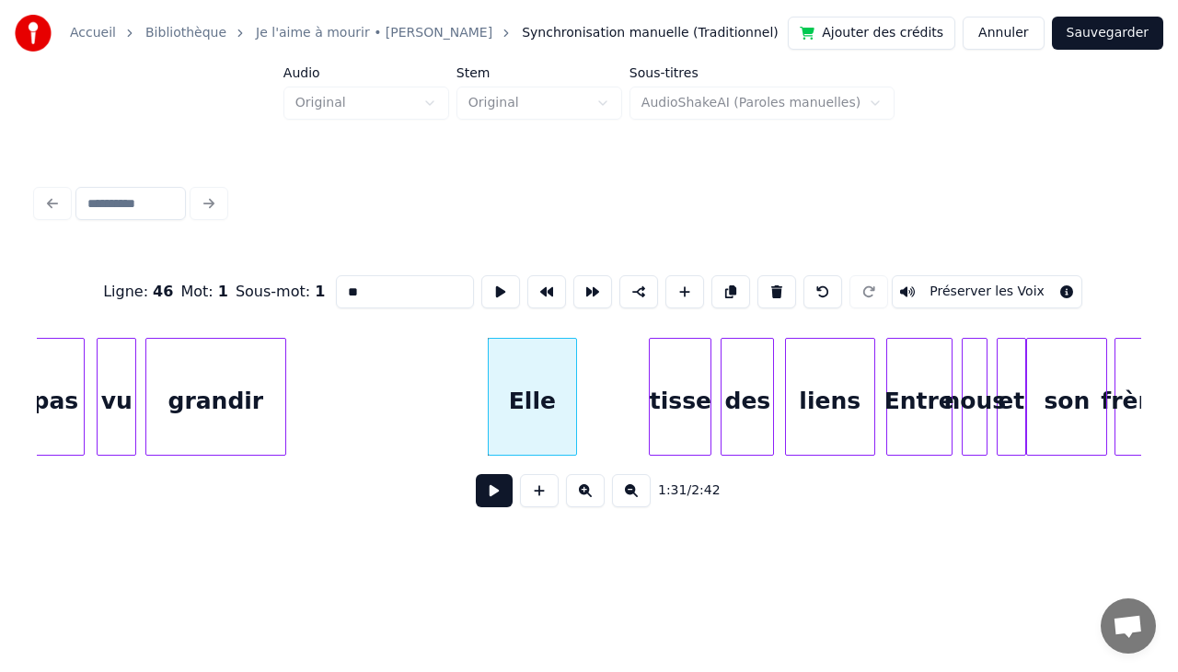
click at [652, 361] on div at bounding box center [653, 397] width 6 height 116
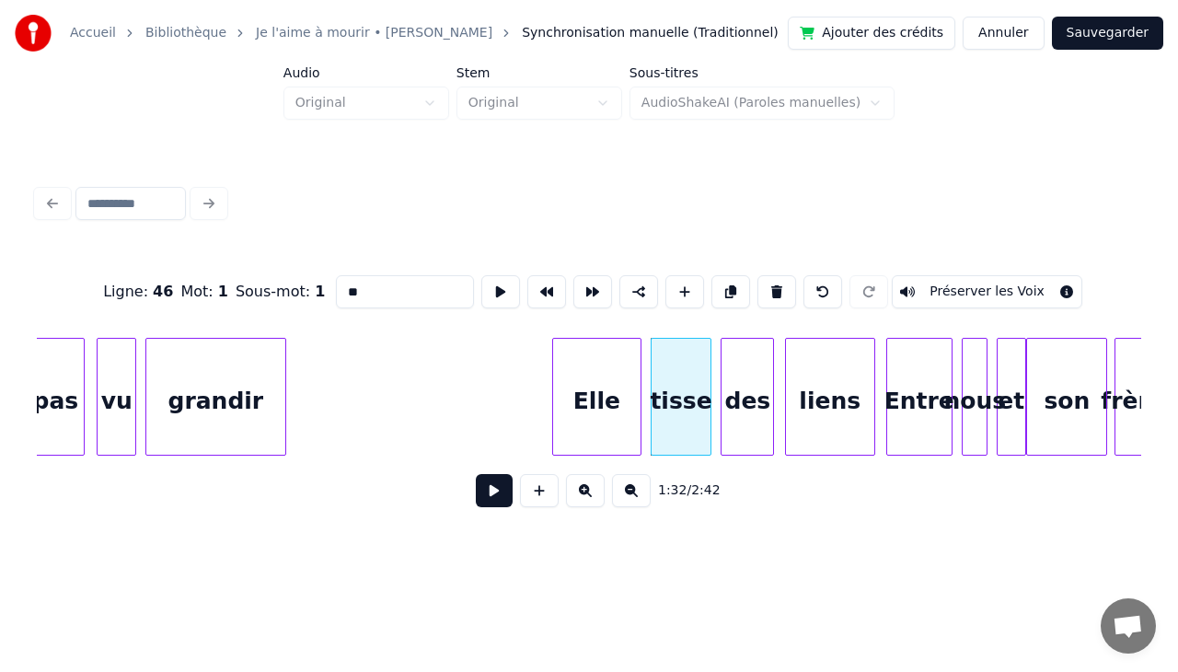
click at [611, 363] on div "Elle" at bounding box center [597, 401] width 88 height 125
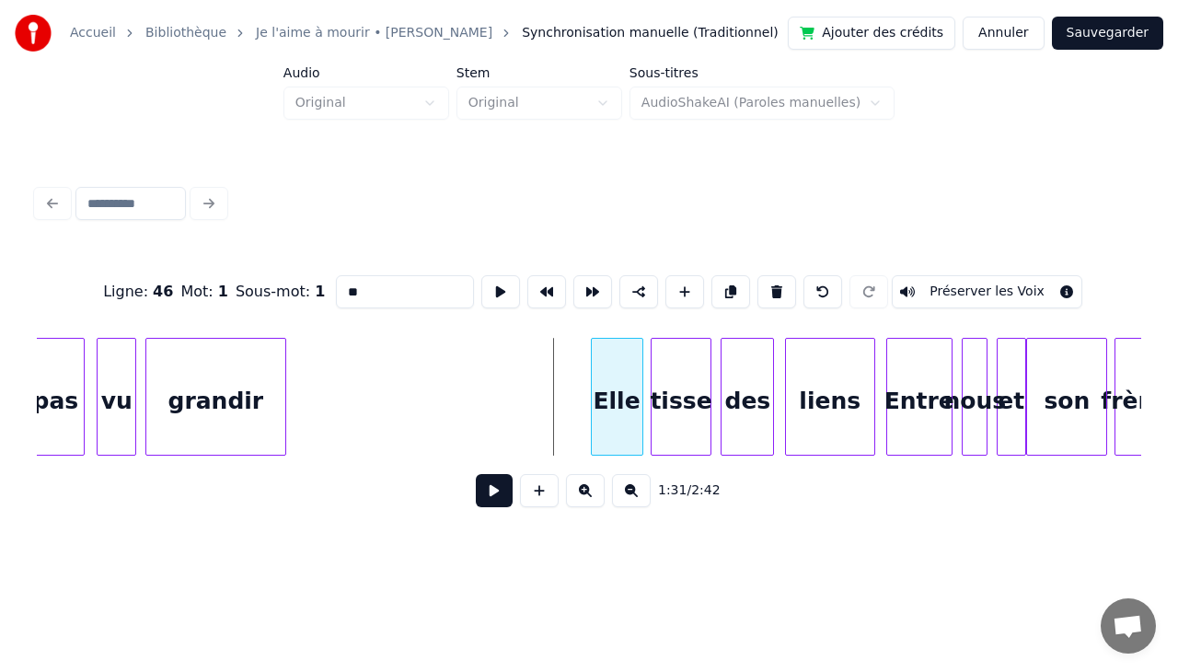
click at [592, 381] on div at bounding box center [595, 397] width 6 height 116
click at [615, 384] on div at bounding box center [618, 397] width 6 height 116
click at [679, 374] on div "tisse" at bounding box center [681, 401] width 60 height 125
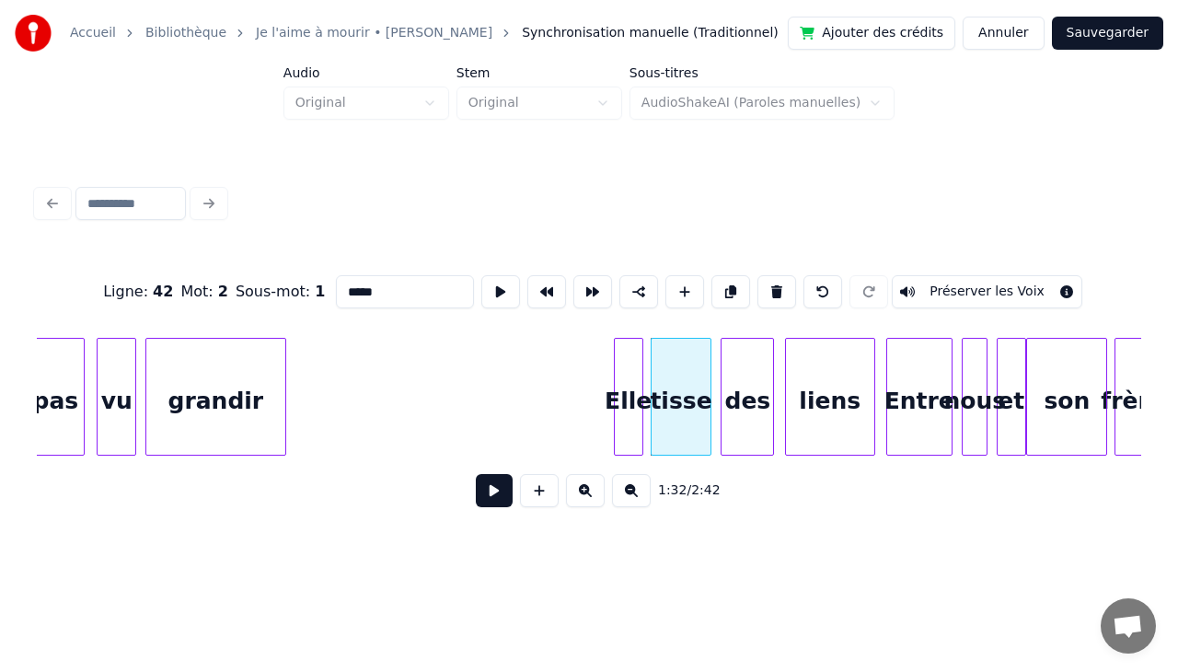
click at [742, 380] on div "des" at bounding box center [747, 401] width 52 height 125
type input "***"
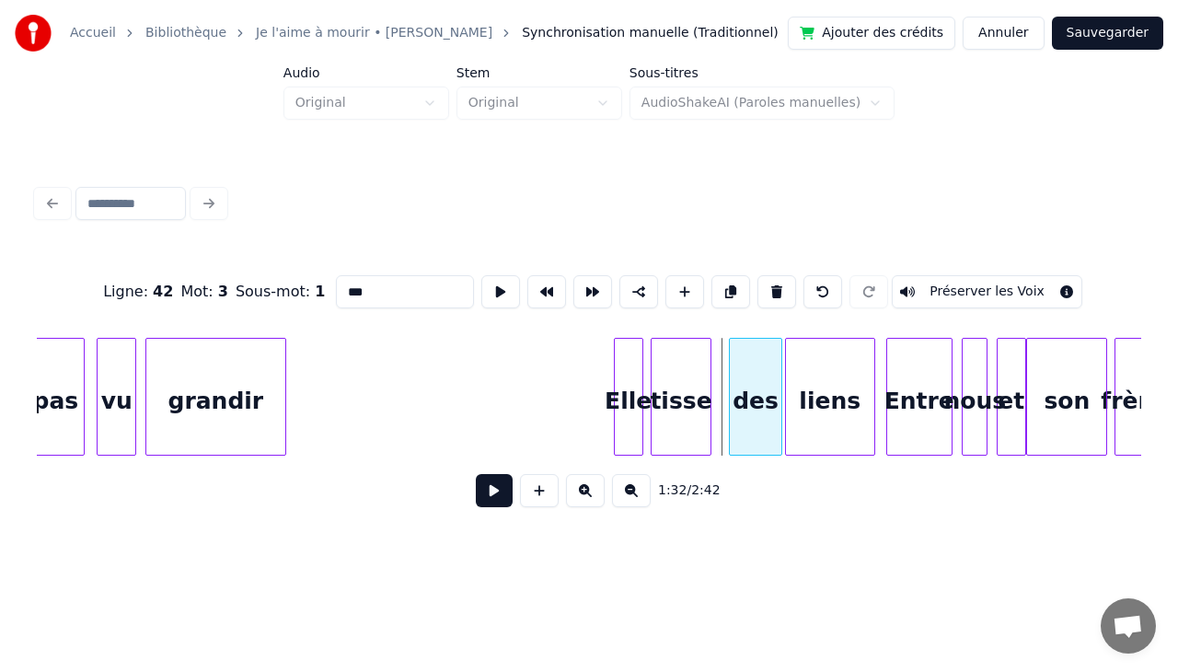
click at [751, 383] on div "des" at bounding box center [756, 401] width 52 height 125
click at [715, 378] on div "tisse" at bounding box center [700, 401] width 60 height 125
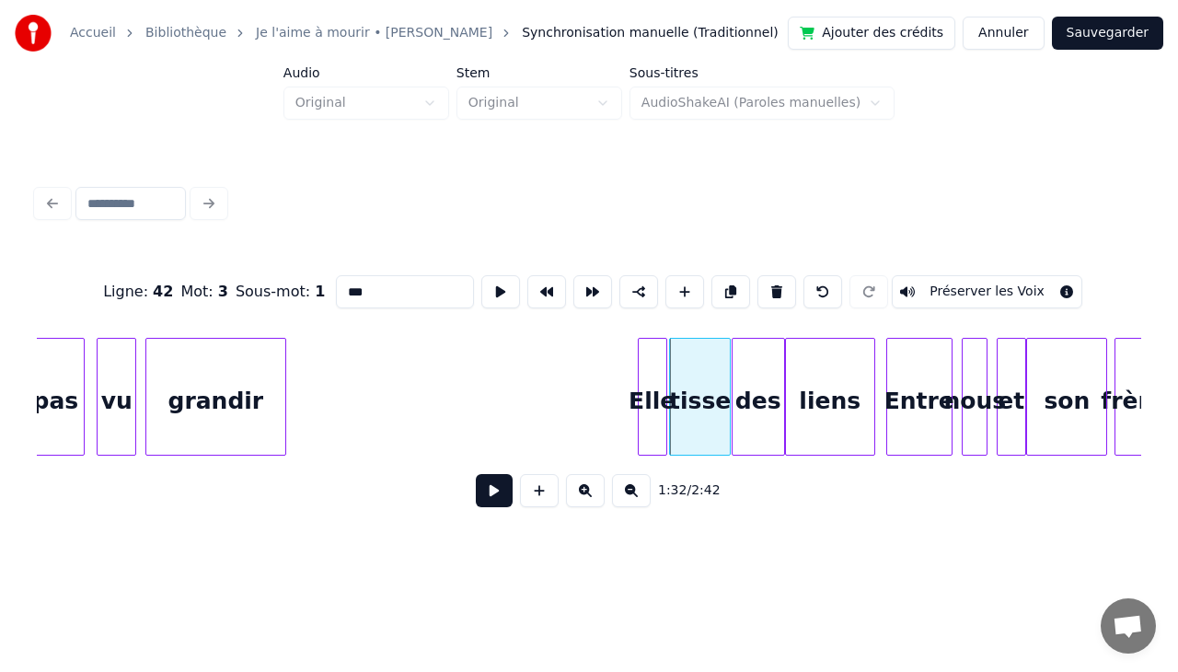
click at [659, 375] on div "Elle" at bounding box center [652, 401] width 28 height 125
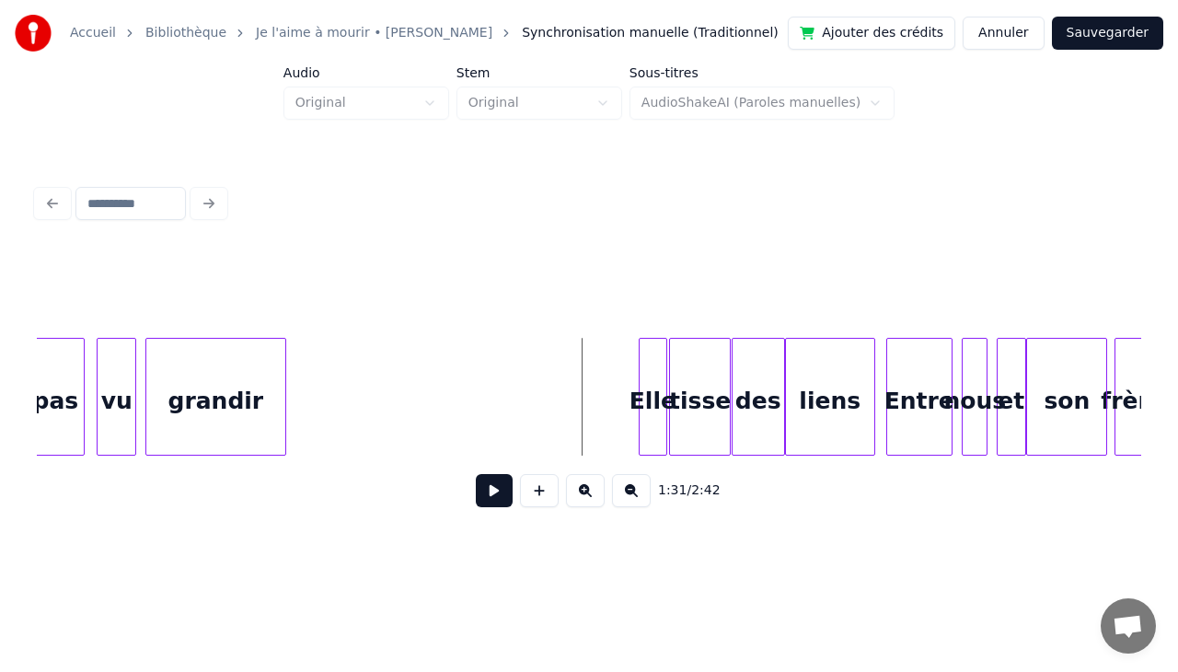
click at [657, 372] on div "Elle" at bounding box center [653, 401] width 28 height 125
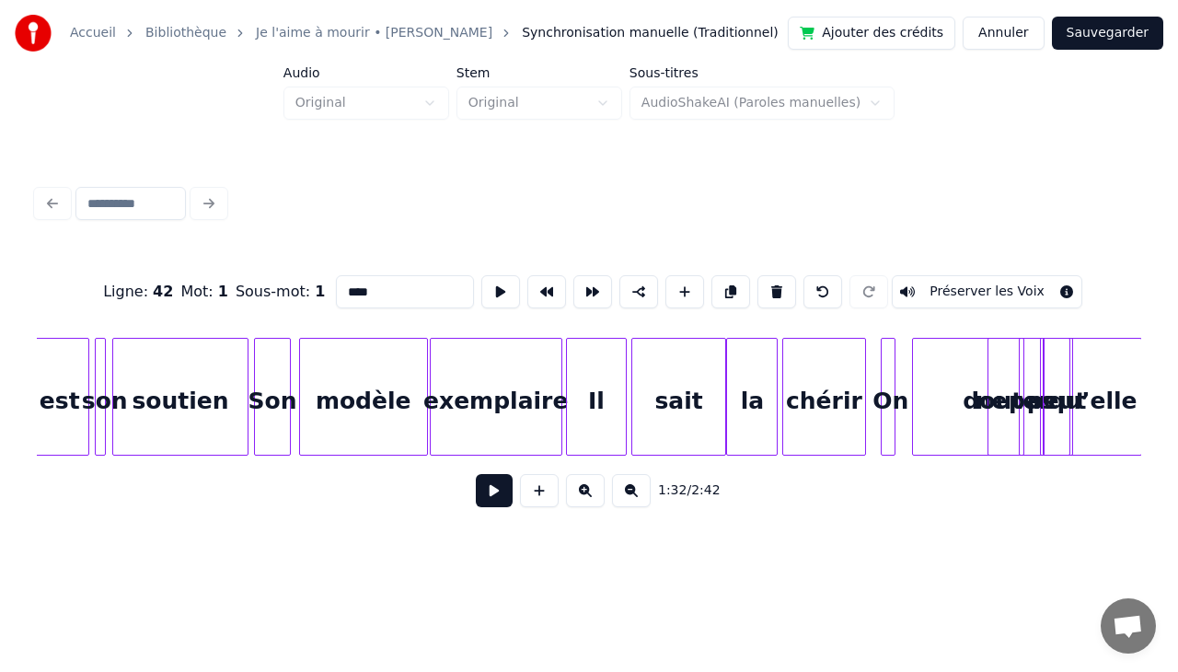
scroll to position [0, 17539]
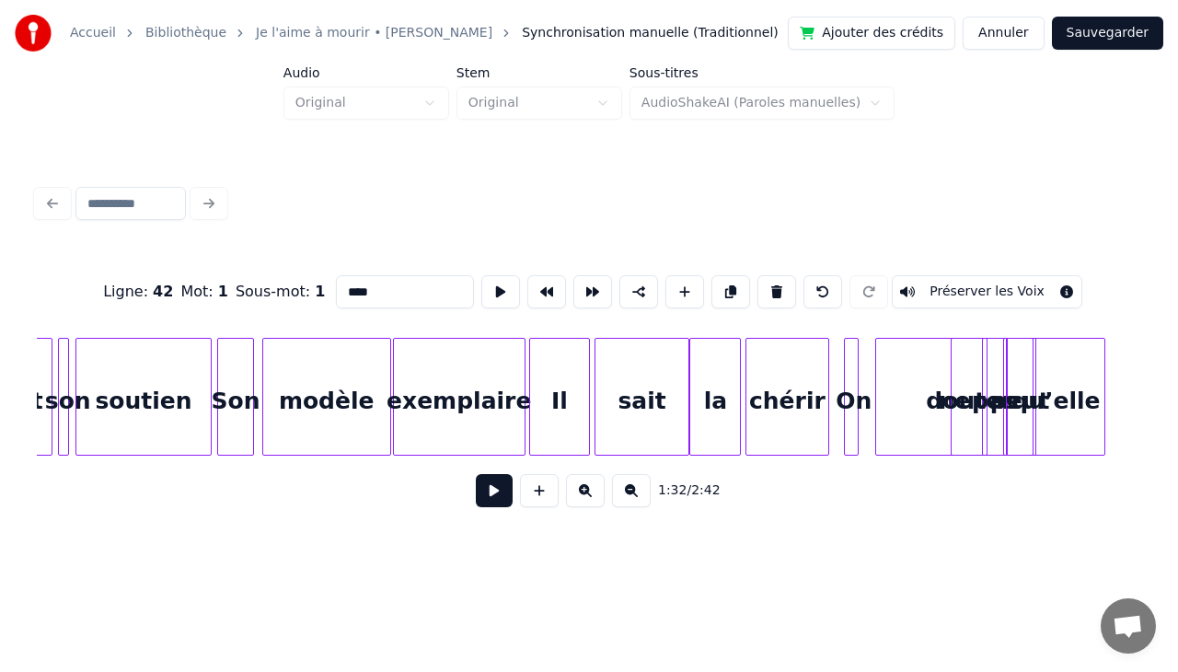
click at [777, 375] on div "chérir" at bounding box center [787, 401] width 82 height 125
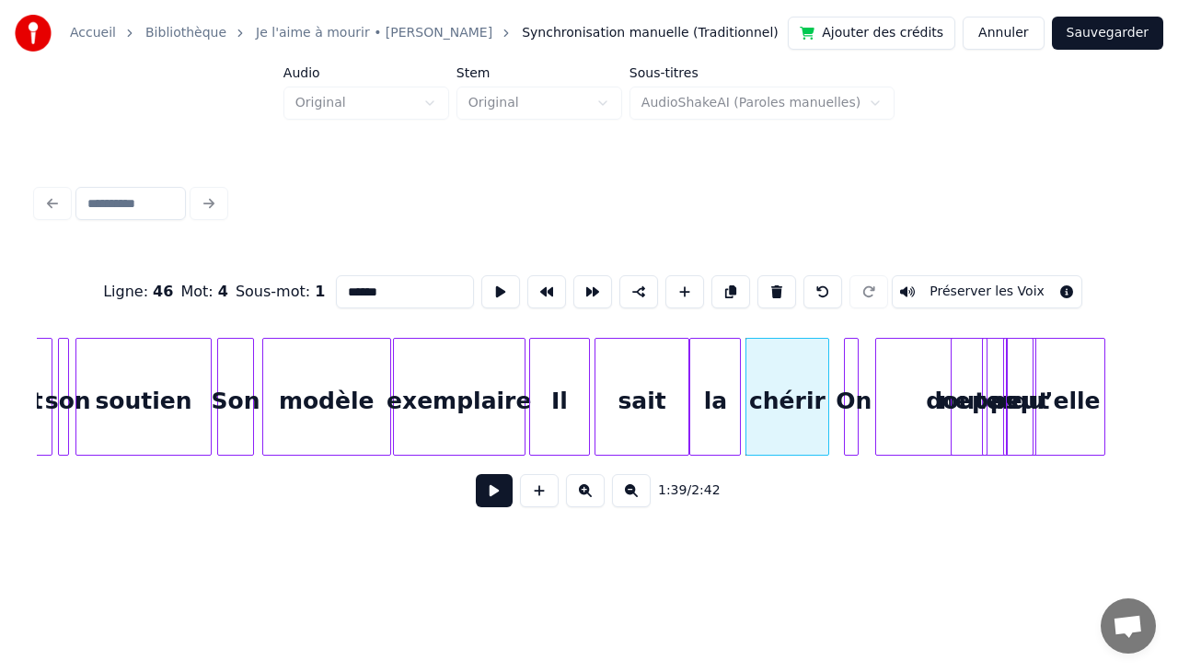
scroll to position [0, 17576]
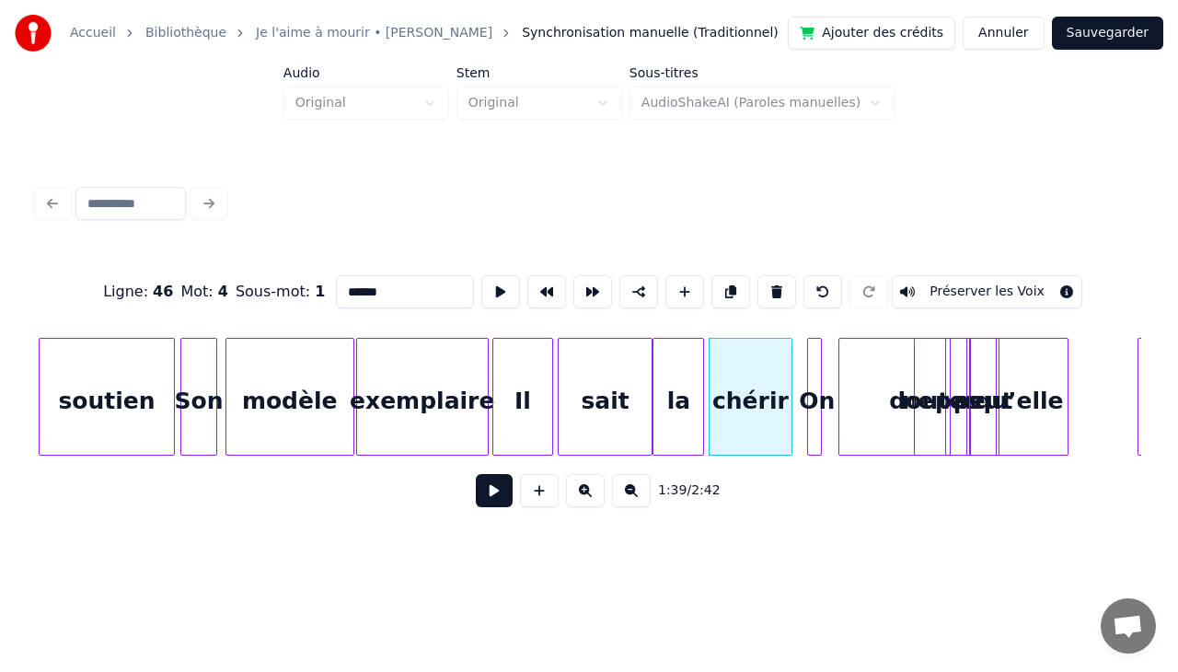
click at [811, 368] on div at bounding box center [811, 397] width 6 height 116
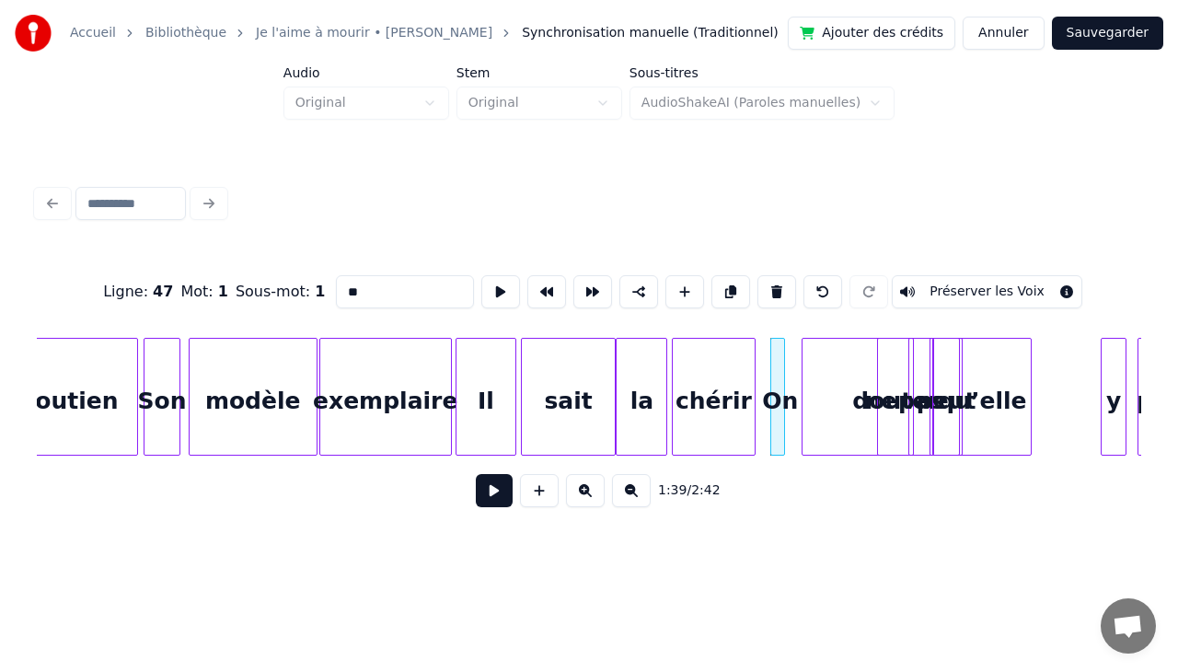
scroll to position [0, 17638]
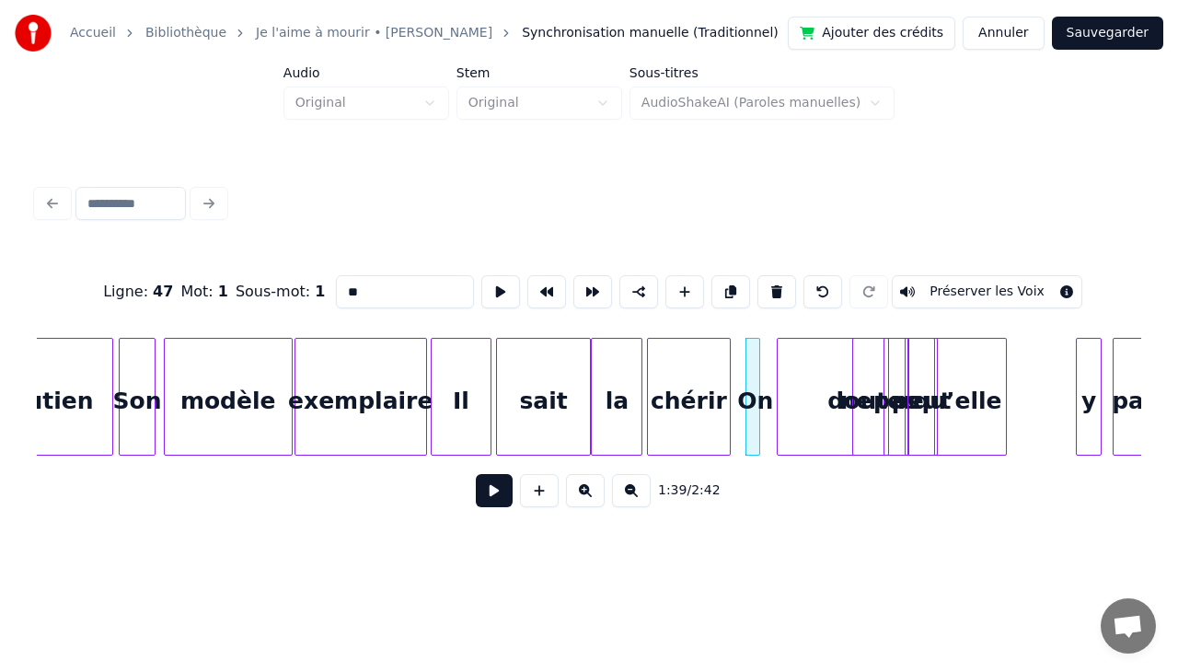
click at [1139, 465] on div "1:39 / 2:42" at bounding box center [589, 490] width 1104 height 70
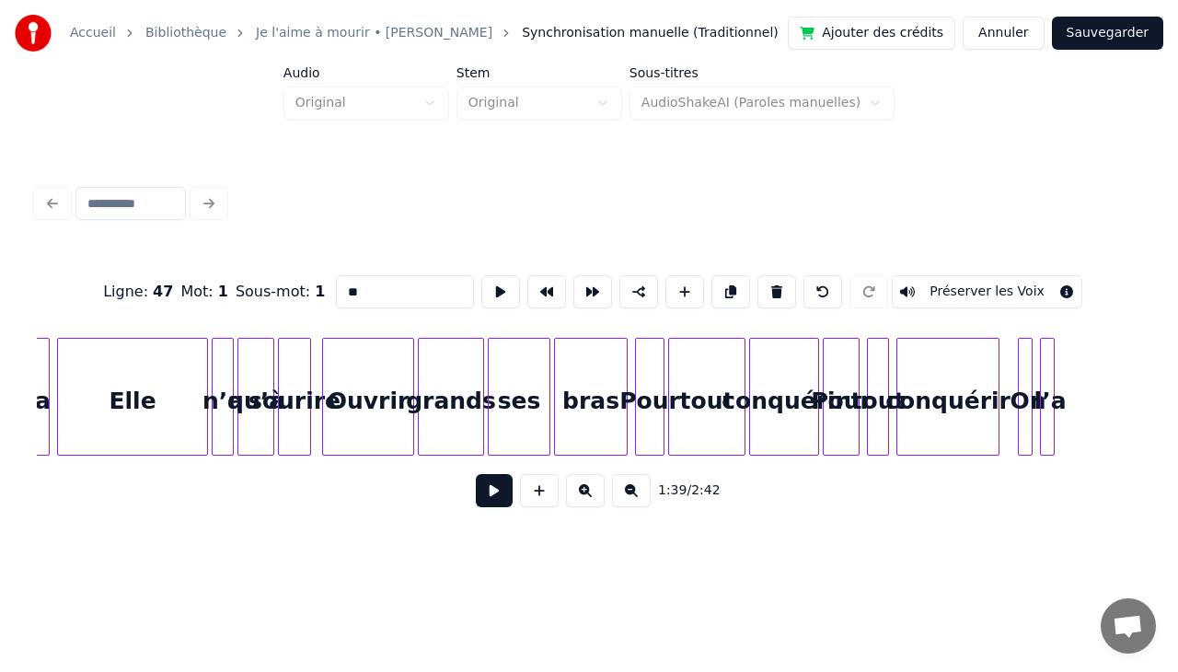
scroll to position [0, 18914]
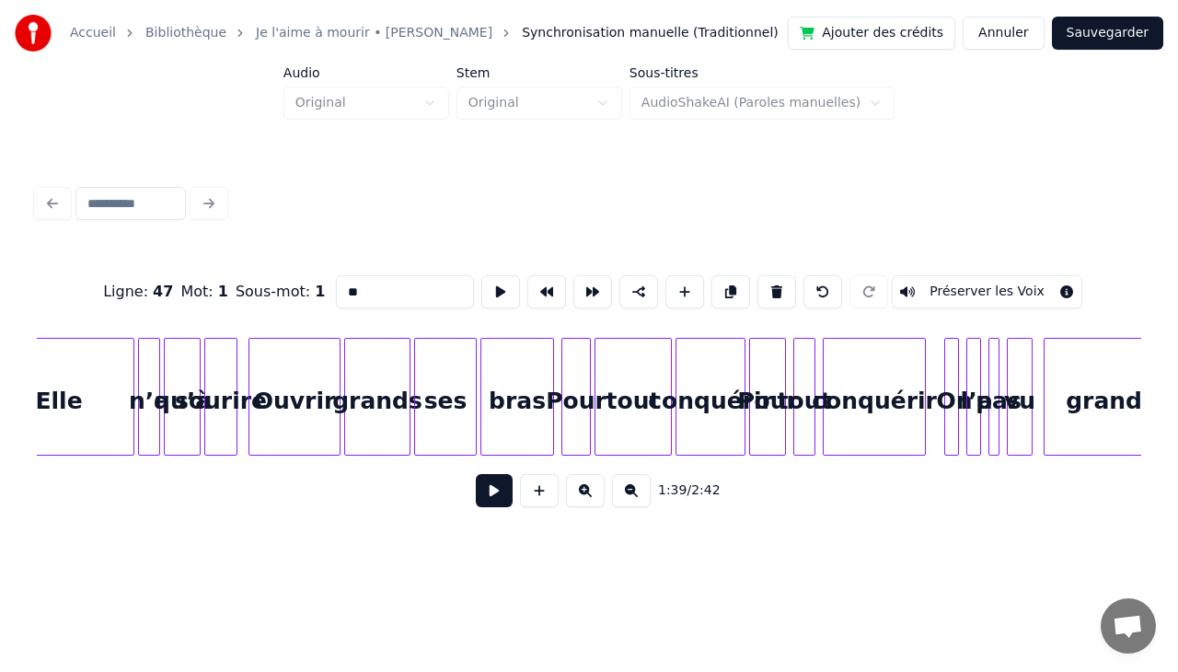
click at [232, 375] on div at bounding box center [234, 397] width 6 height 116
click at [1087, 399] on div "grandir" at bounding box center [1113, 401] width 138 height 125
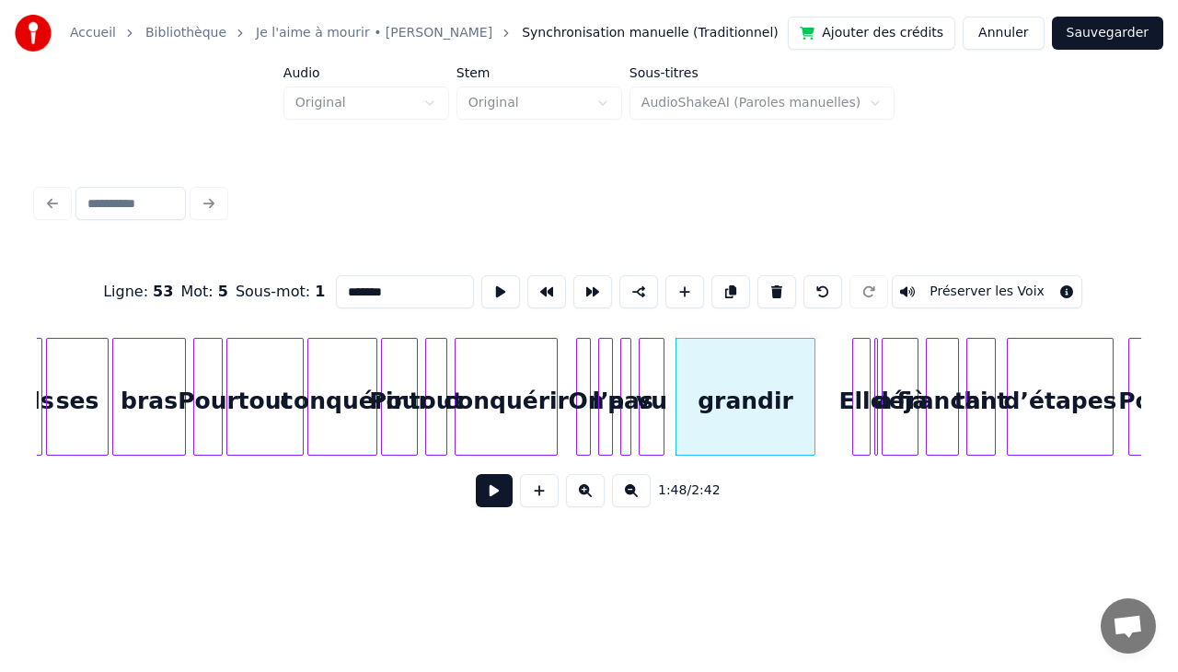
scroll to position [0, 19319]
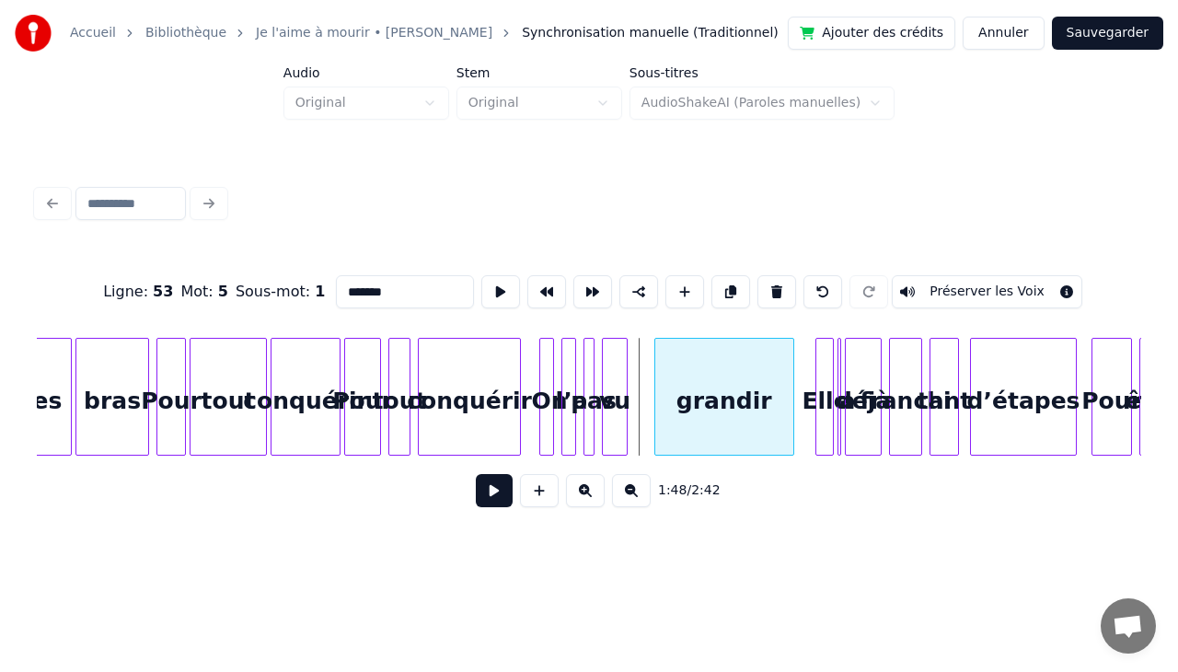
click at [754, 374] on div "grandir" at bounding box center [724, 401] width 138 height 125
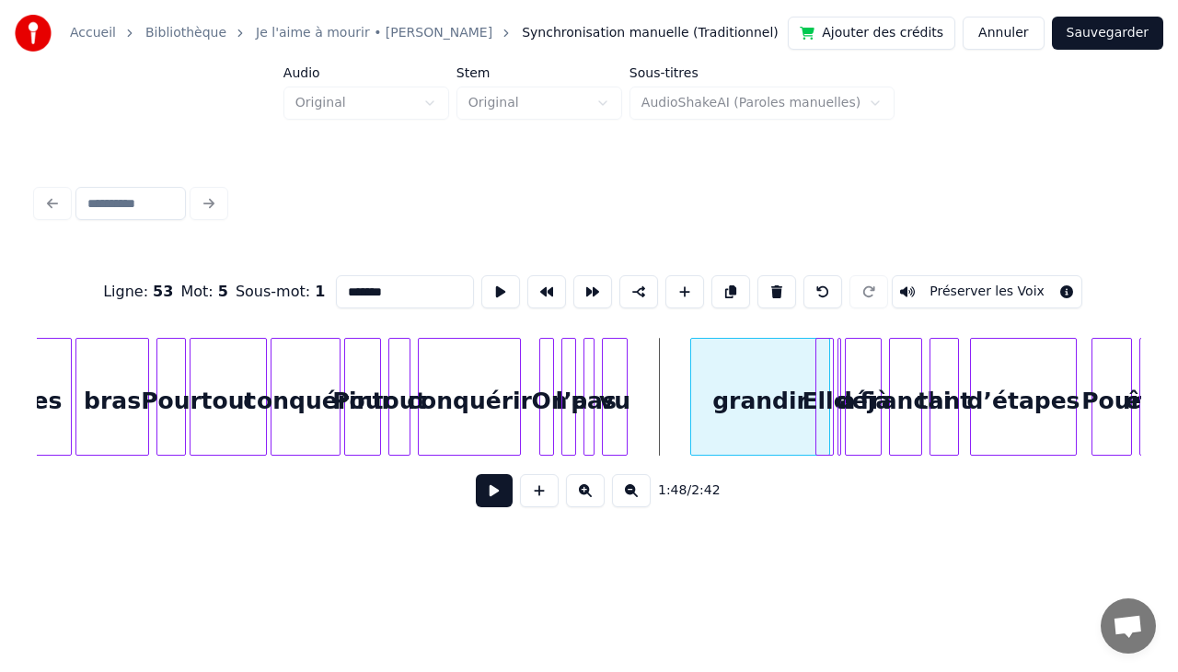
click at [769, 376] on div "grandir" at bounding box center [760, 401] width 138 height 125
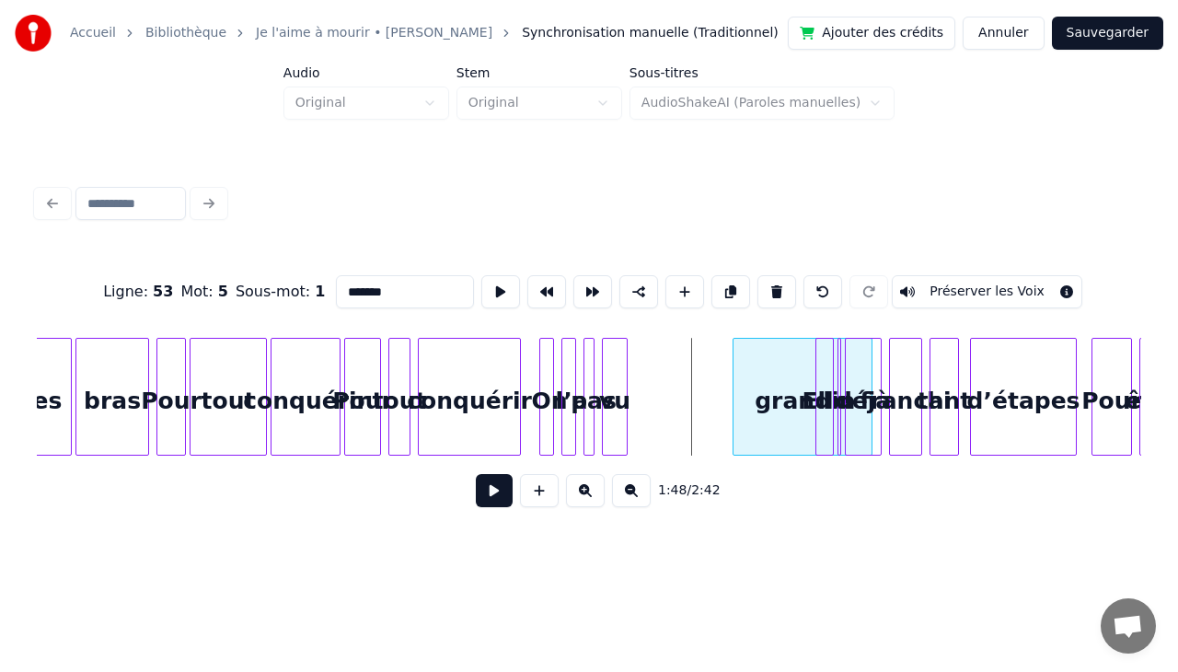
click at [805, 378] on div "grandir" at bounding box center [802, 401] width 138 height 125
click at [805, 378] on div "grandir" at bounding box center [804, 401] width 138 height 125
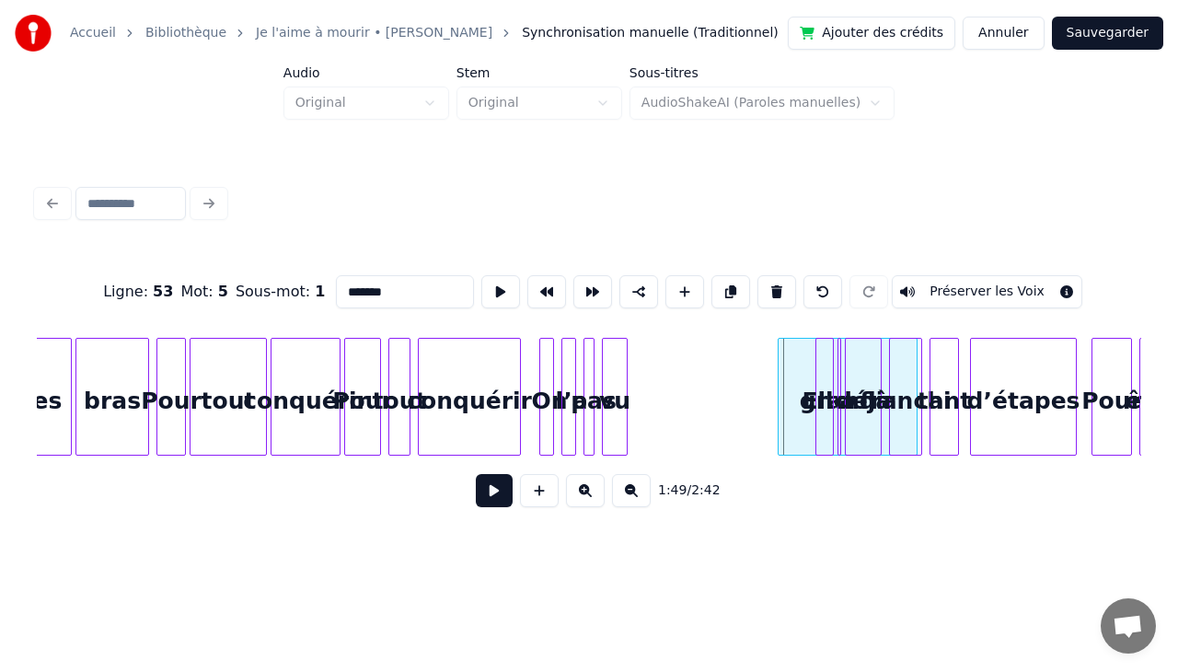
click at [792, 375] on div "grandir" at bounding box center [847, 401] width 138 height 125
click at [755, 388] on div "vu" at bounding box center [756, 401] width 24 height 125
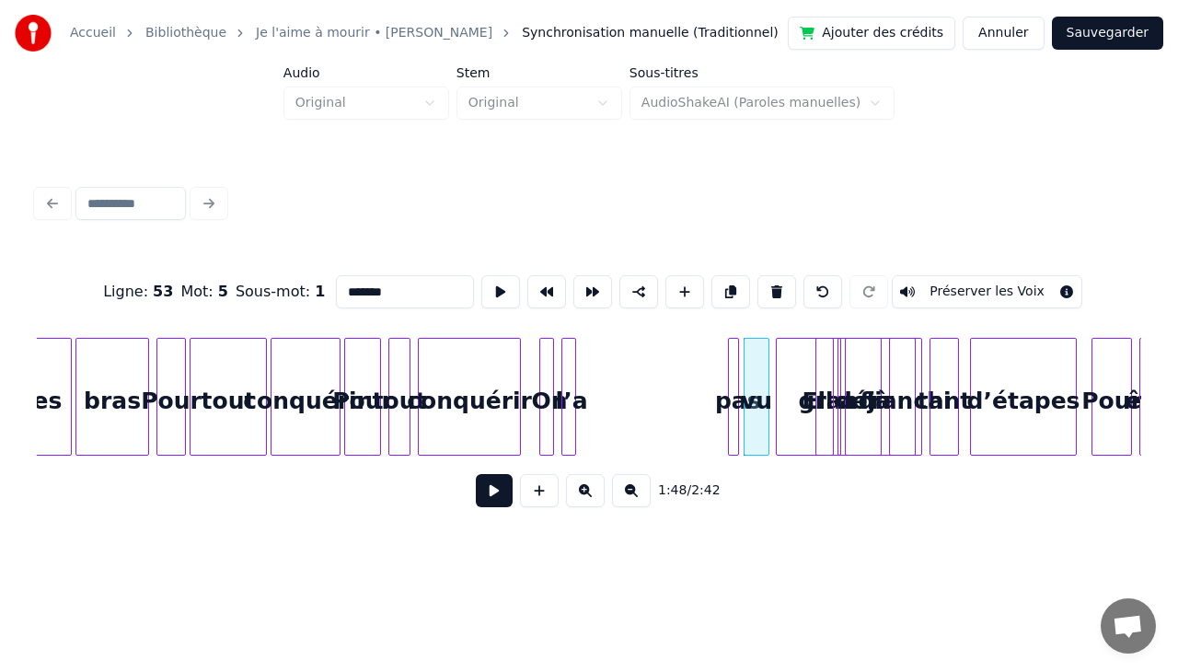
click at [742, 375] on div "pas" at bounding box center [738, 401] width 18 height 125
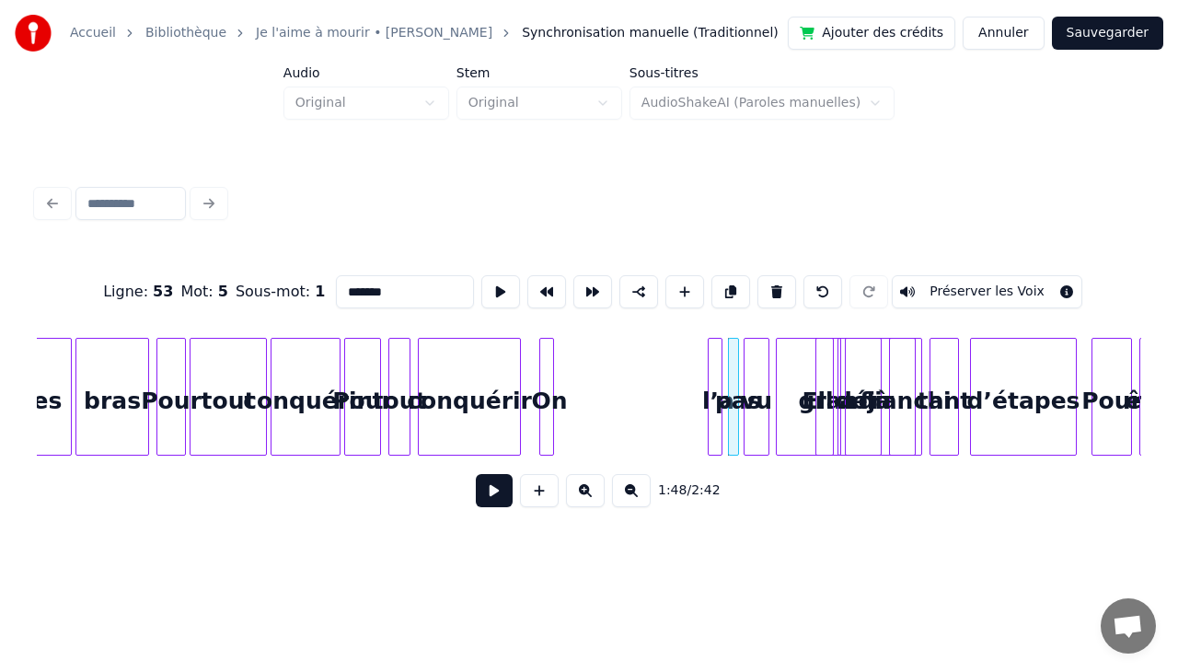
click at [716, 359] on div "l’a" at bounding box center [717, 401] width 18 height 125
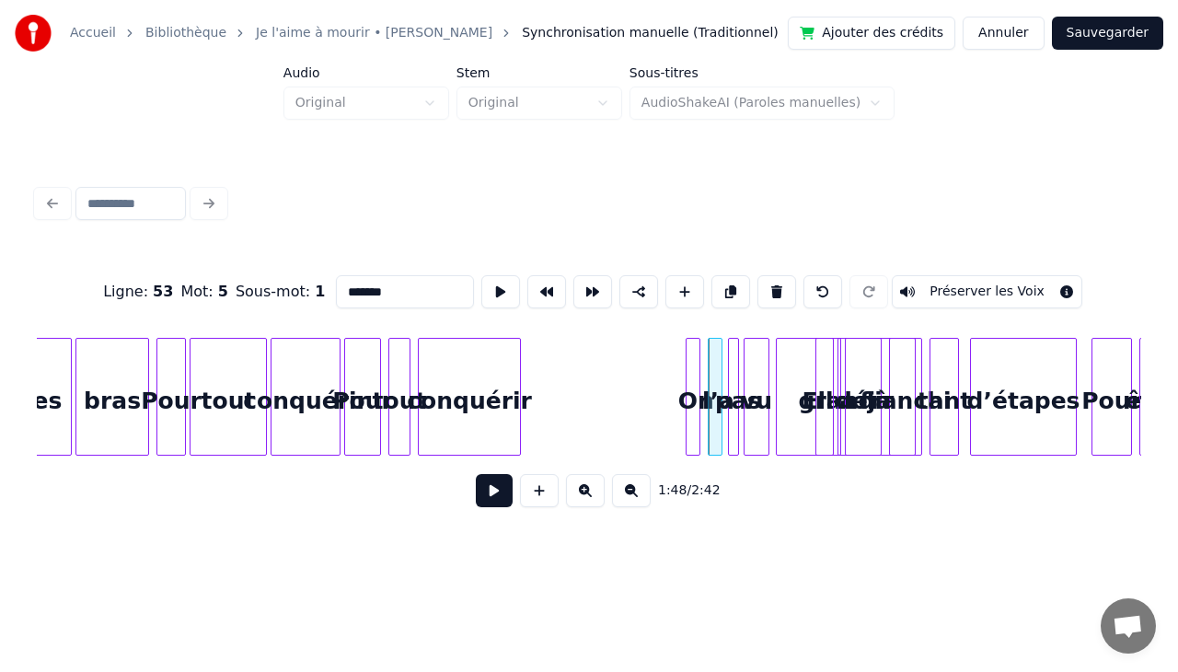
click at [694, 379] on div "On" at bounding box center [695, 401] width 18 height 125
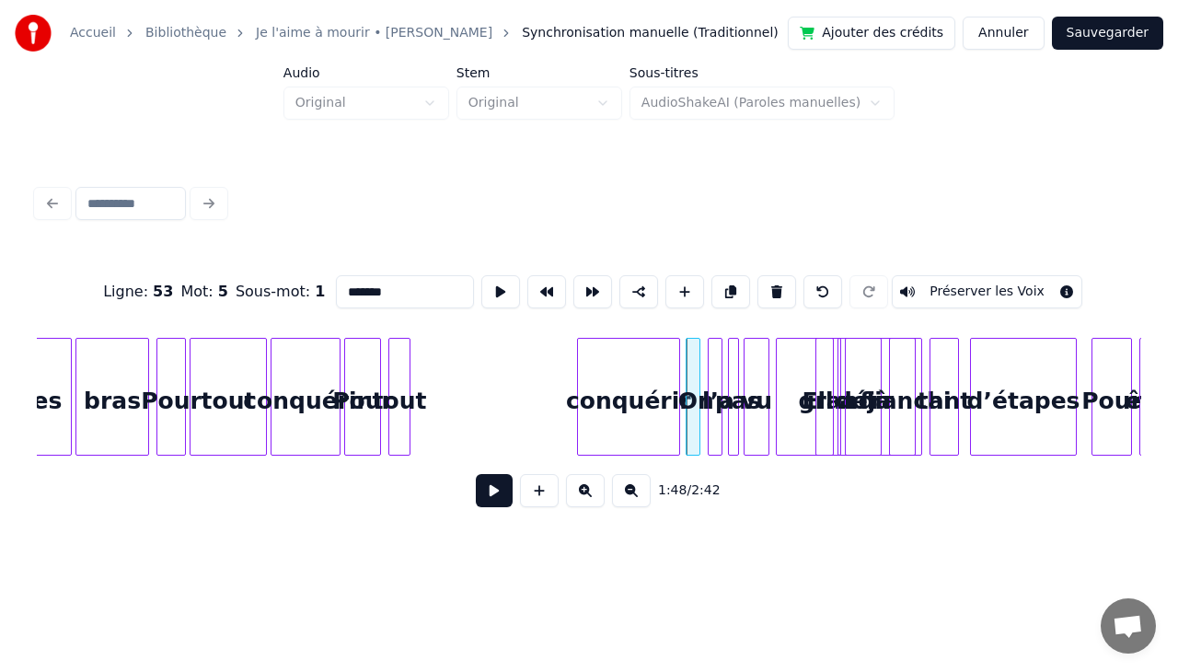
click at [648, 379] on div "conquérir" at bounding box center [628, 401] width 101 height 125
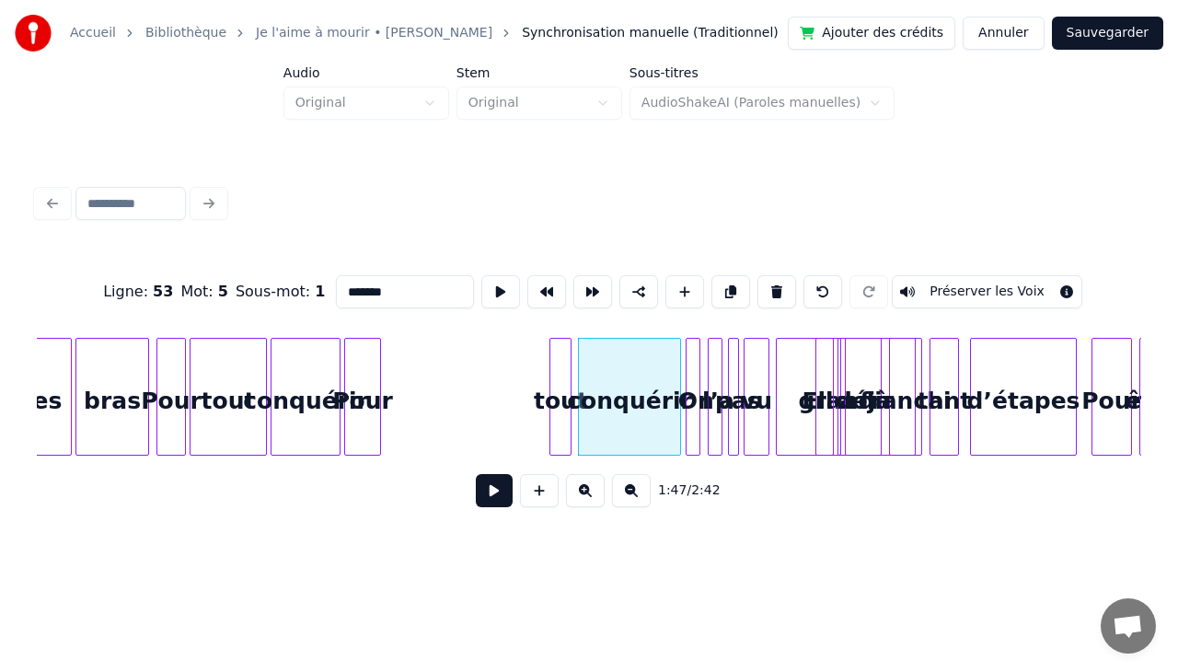
click at [565, 353] on div "tout" at bounding box center [560, 401] width 20 height 125
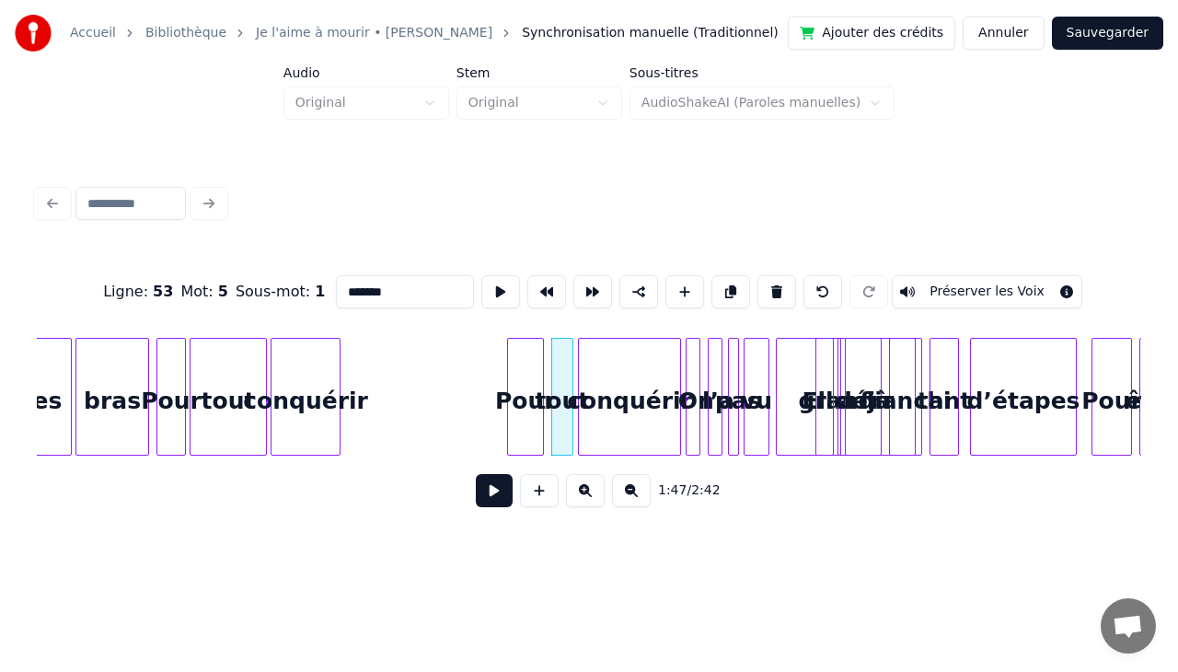
click at [525, 365] on div "Pour" at bounding box center [525, 401] width 35 height 125
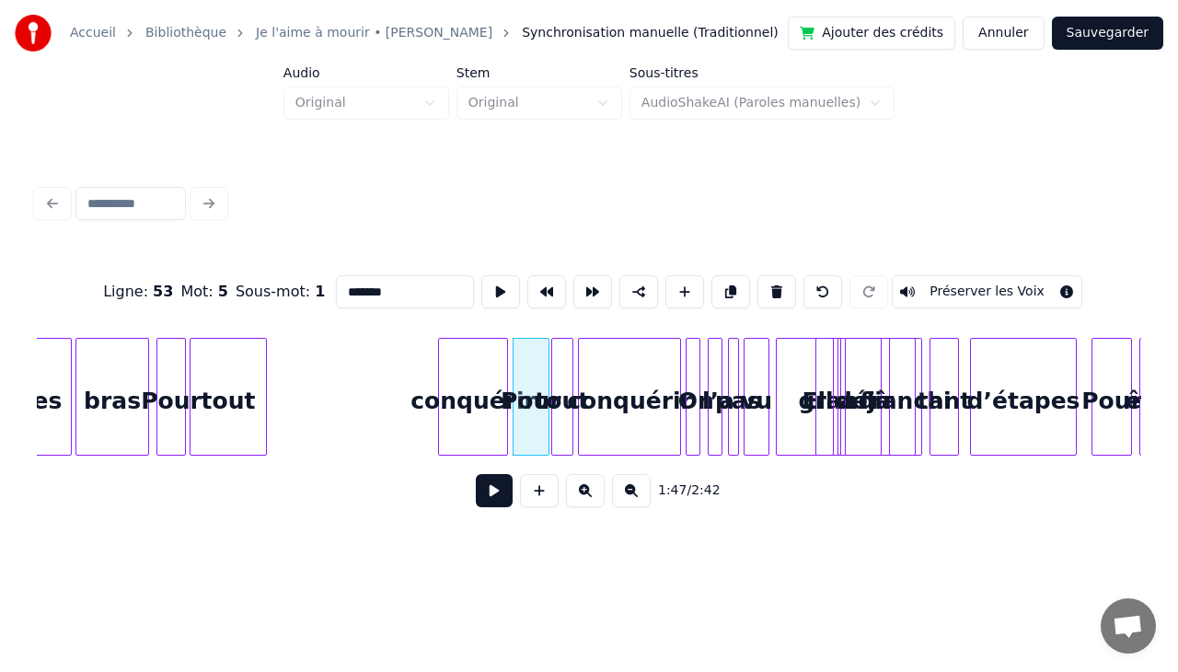
click at [483, 374] on div "conquérir" at bounding box center [473, 401] width 68 height 125
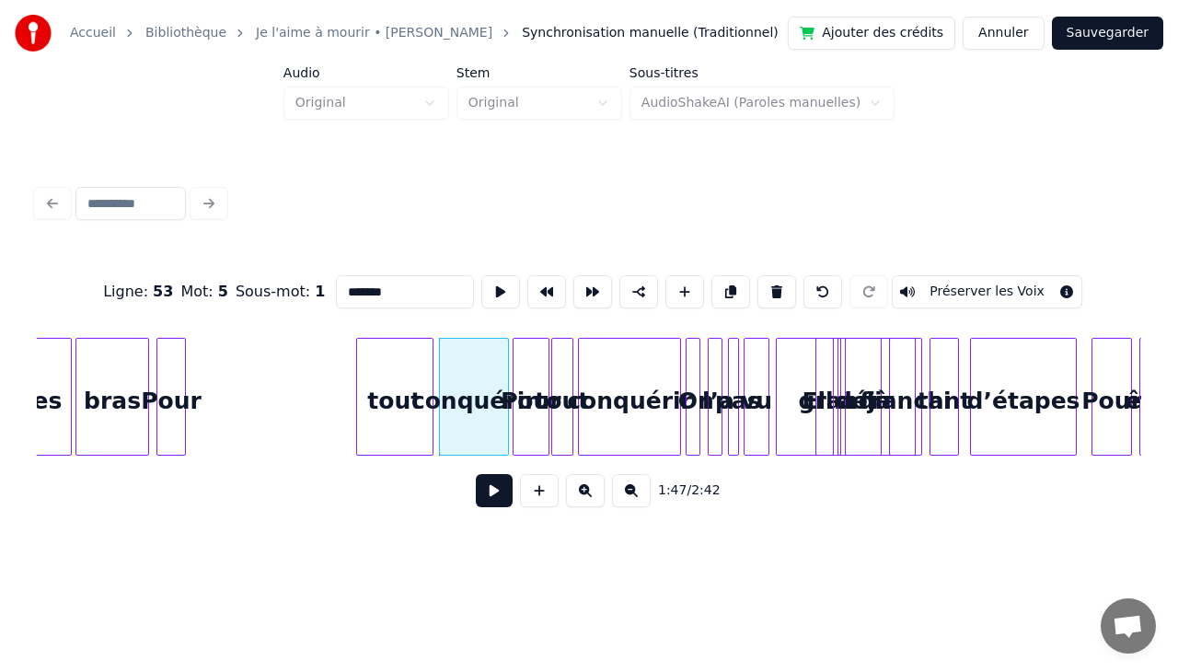
click at [414, 376] on div "tout" at bounding box center [394, 401] width 75 height 125
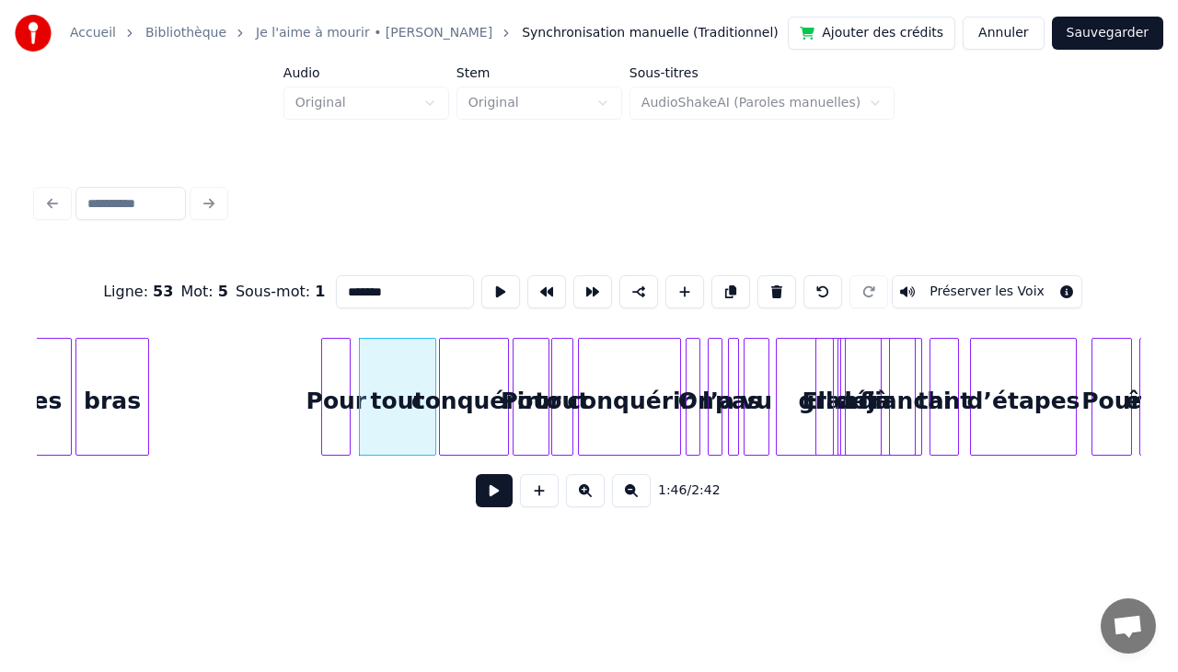
click at [345, 372] on div "Pour" at bounding box center [336, 401] width 28 height 125
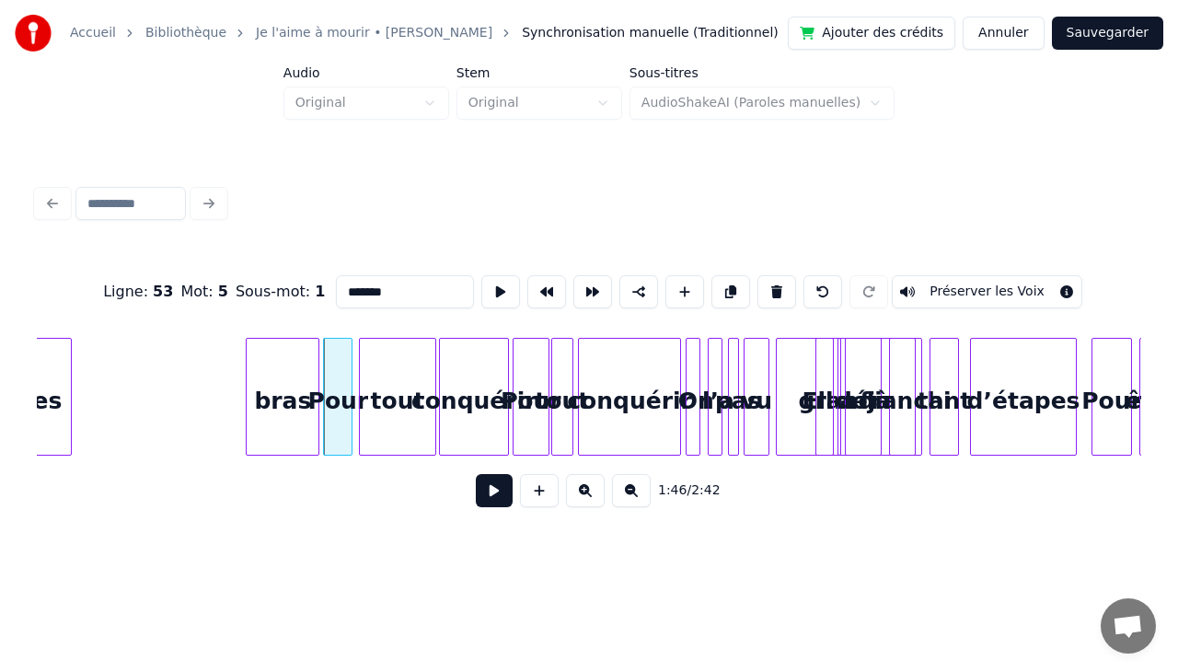
click at [285, 379] on div "bras" at bounding box center [283, 401] width 72 height 125
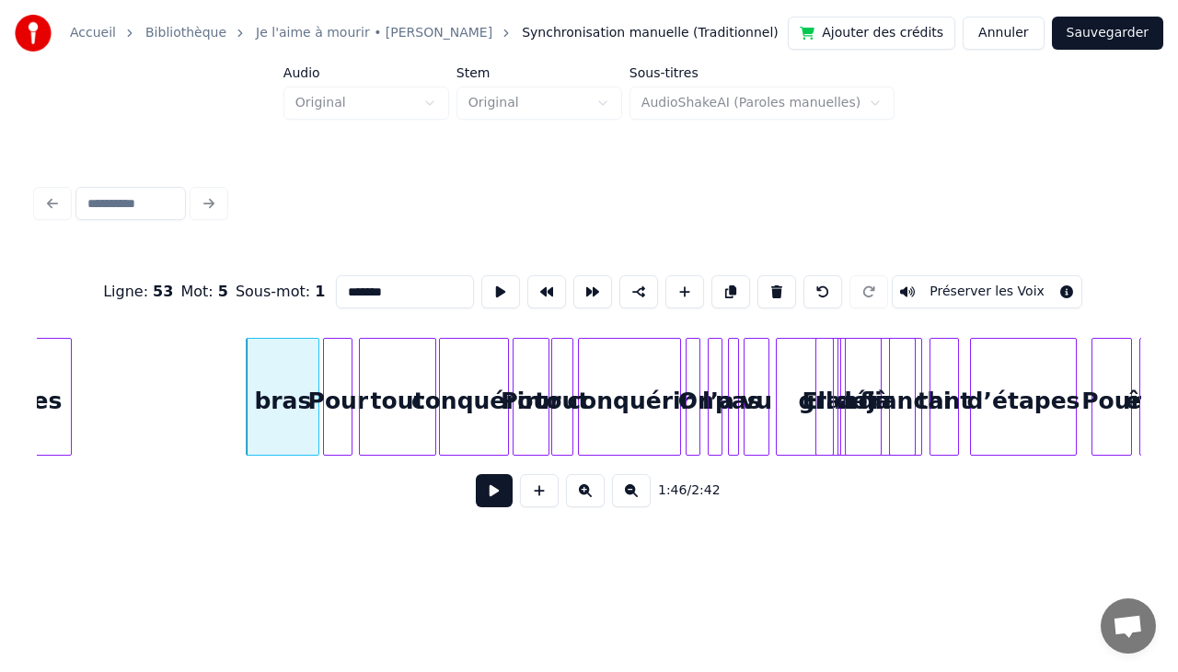
scroll to position [0, 19295]
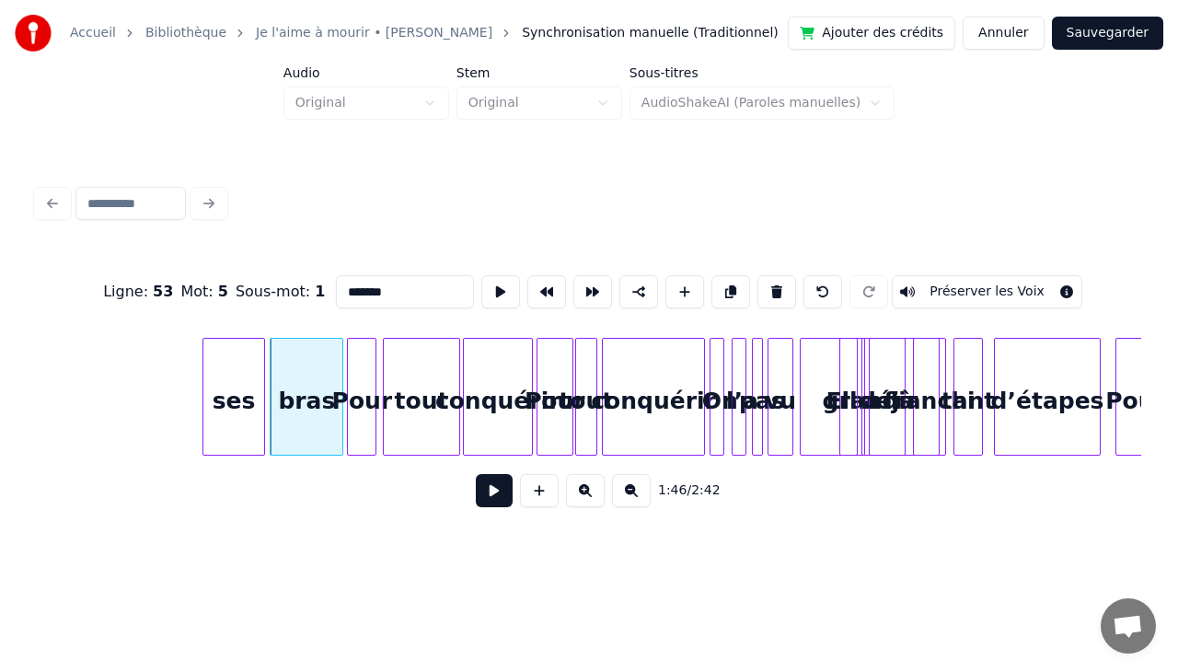
click at [219, 368] on div "ses" at bounding box center [233, 401] width 61 height 125
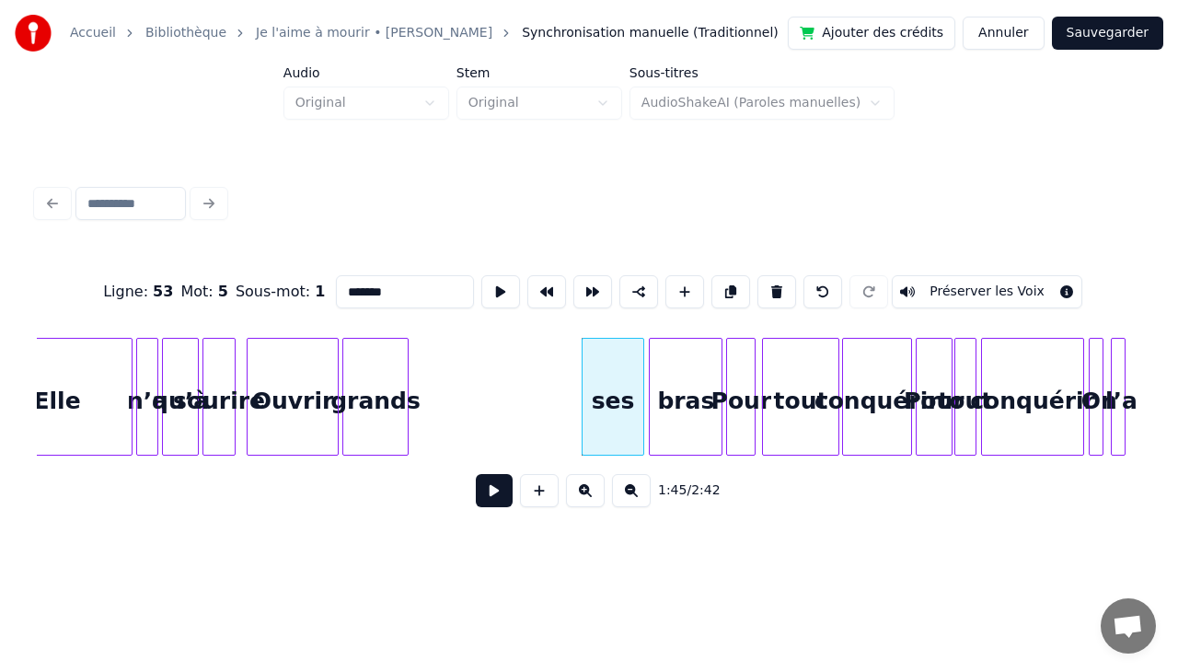
scroll to position [0, 18879]
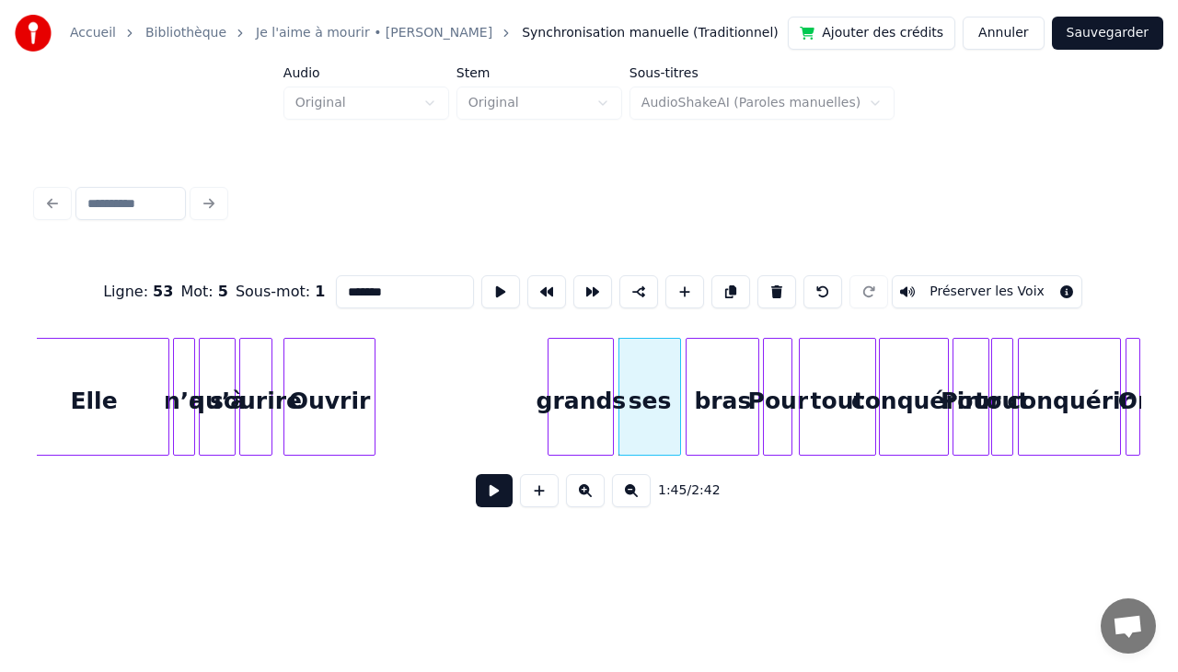
click at [565, 339] on div "grands" at bounding box center [580, 401] width 64 height 125
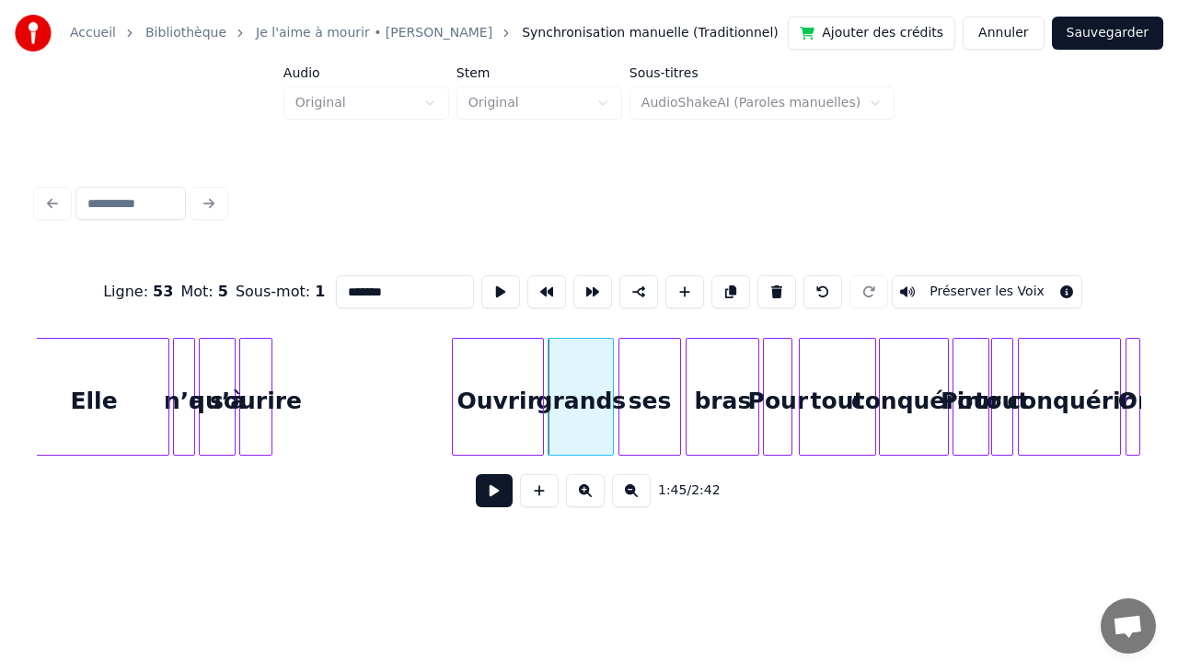
click at [502, 364] on div "Ouvrir" at bounding box center [498, 401] width 90 height 125
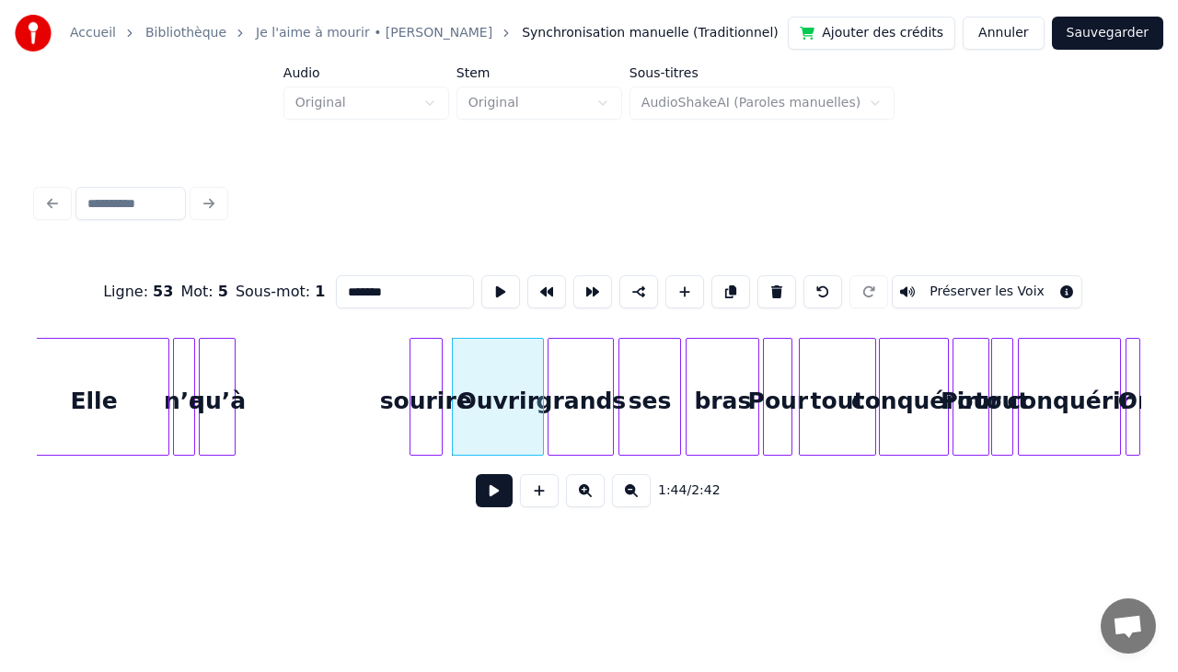
click at [432, 364] on div "sourire" at bounding box center [425, 401] width 31 height 125
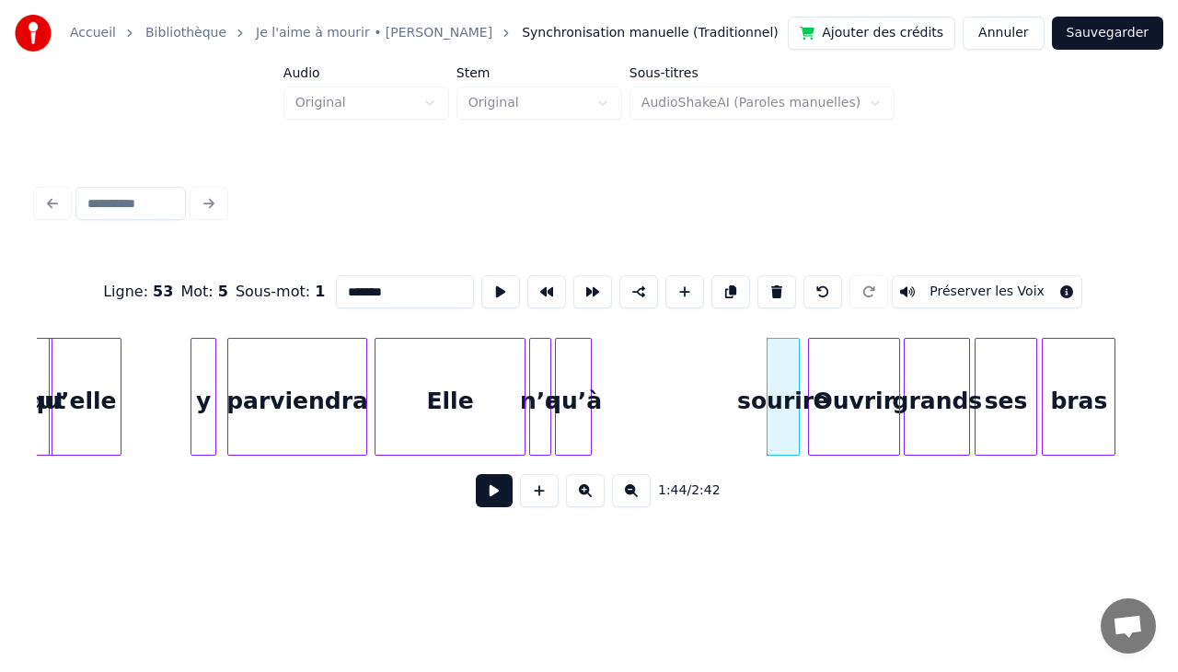
scroll to position [0, 18412]
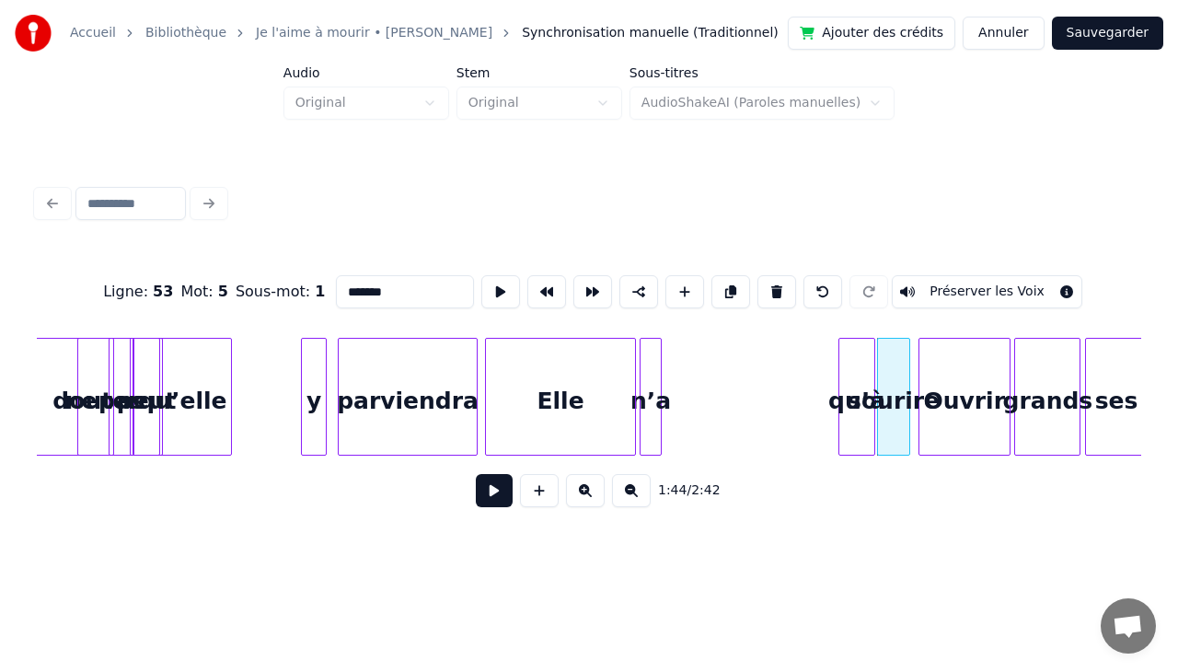
click at [859, 371] on div "qu’à" at bounding box center [856, 401] width 35 height 125
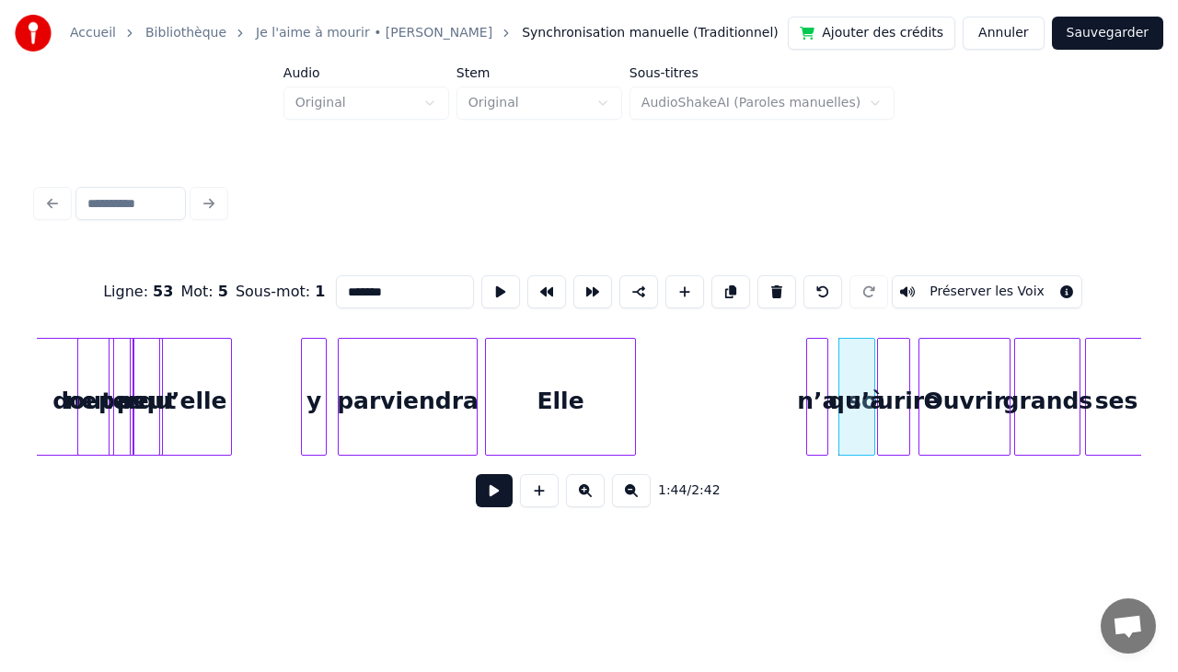
click at [821, 363] on div "n’a" at bounding box center [817, 401] width 20 height 125
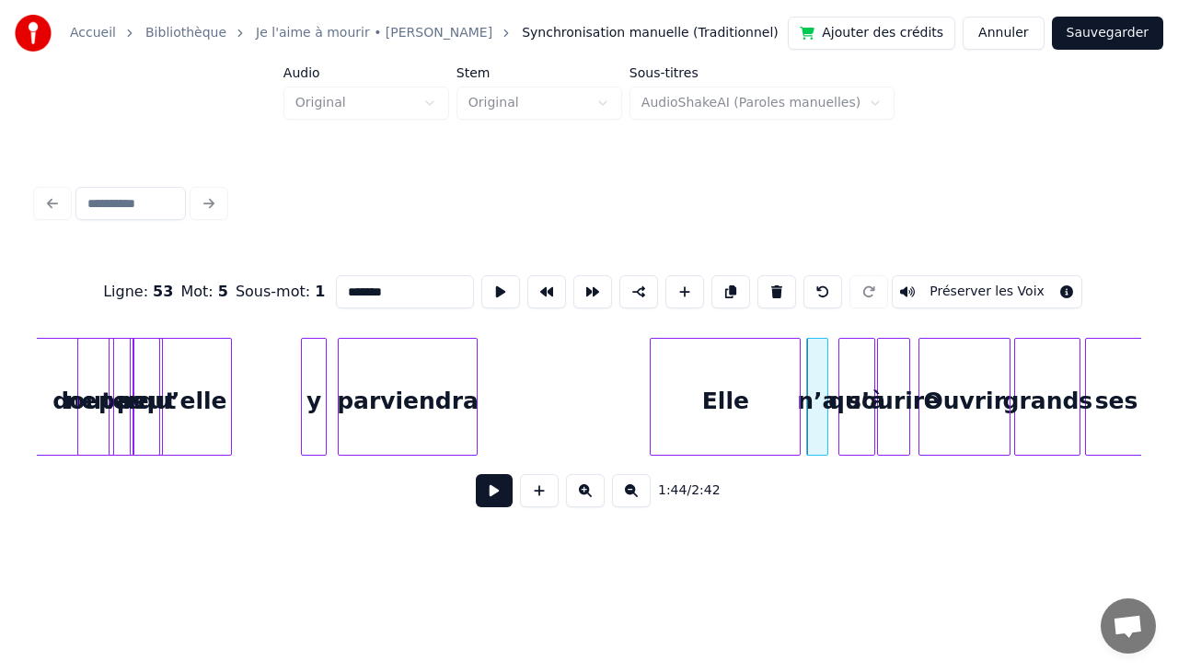
click at [760, 369] on div "Elle" at bounding box center [724, 401] width 149 height 125
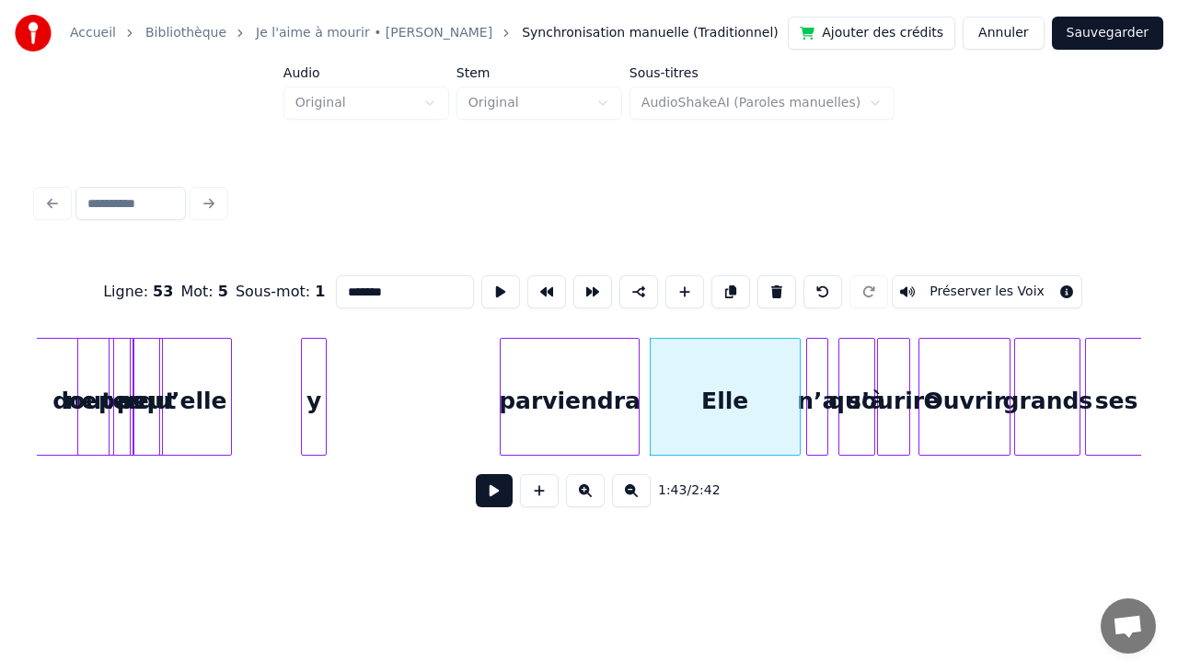
click at [595, 356] on div "parviendra" at bounding box center [569, 401] width 138 height 125
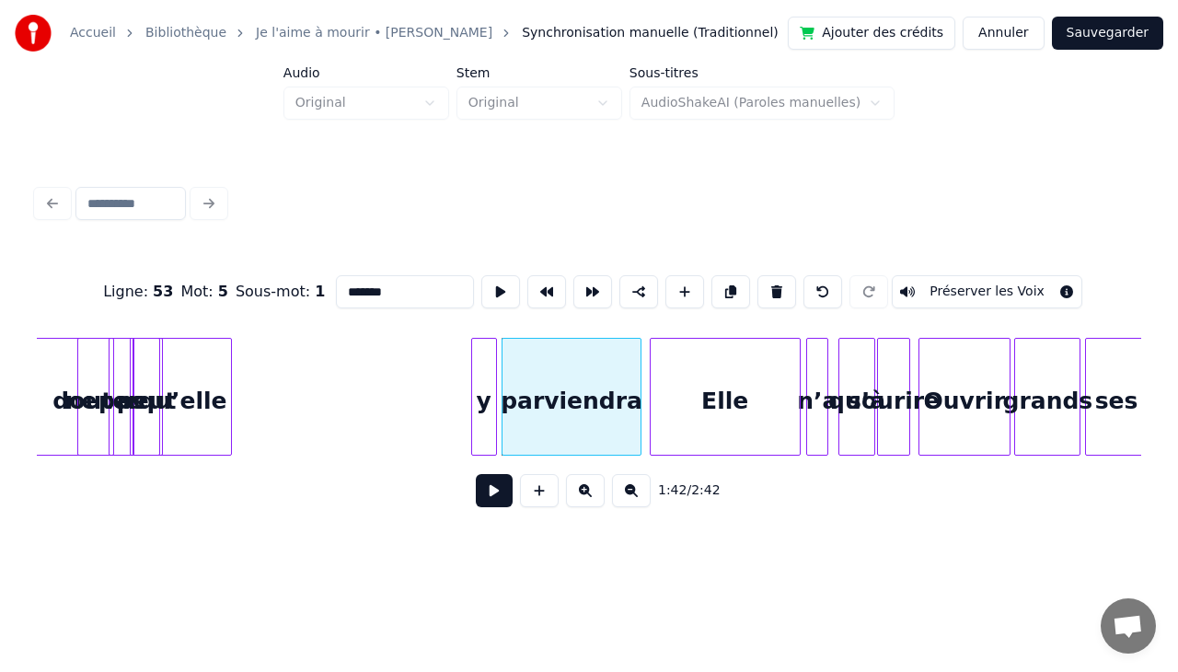
click at [483, 366] on div "y" at bounding box center [484, 401] width 24 height 125
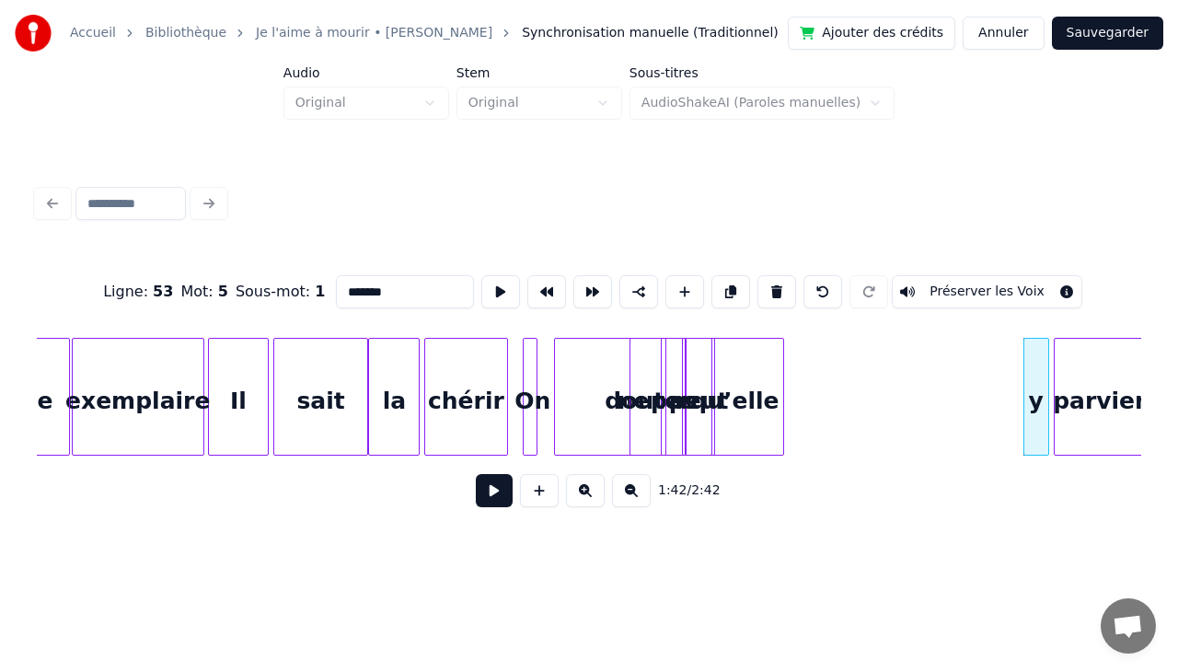
scroll to position [0, 17836]
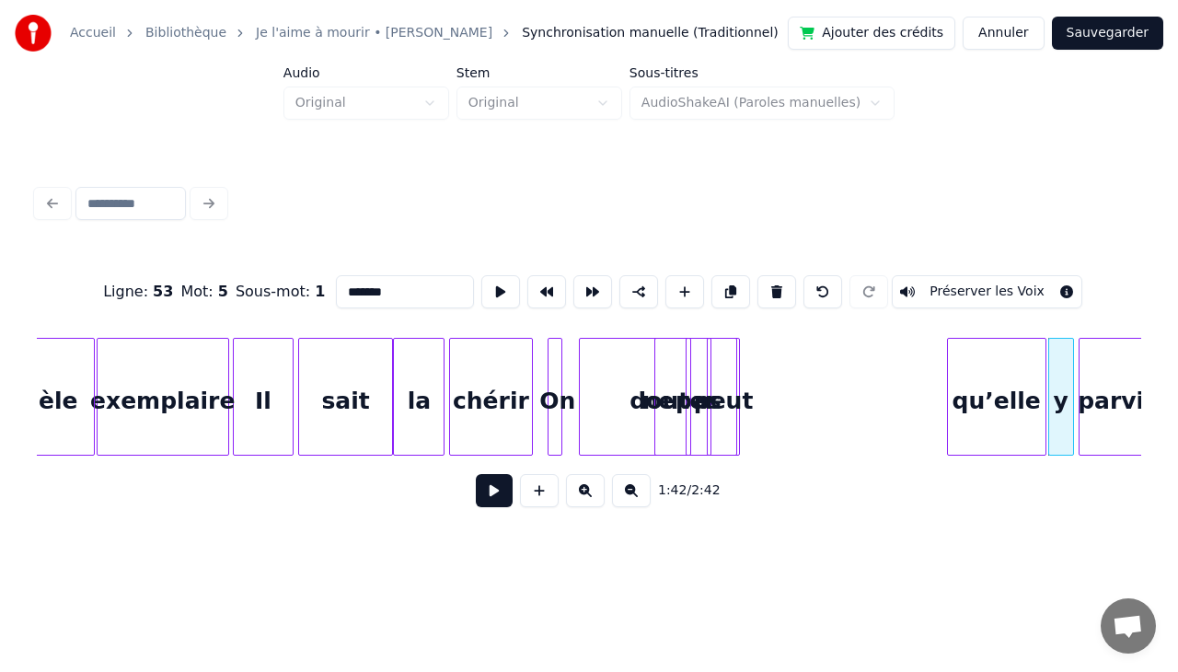
click at [1013, 367] on div "qu’elle" at bounding box center [997, 401] width 98 height 125
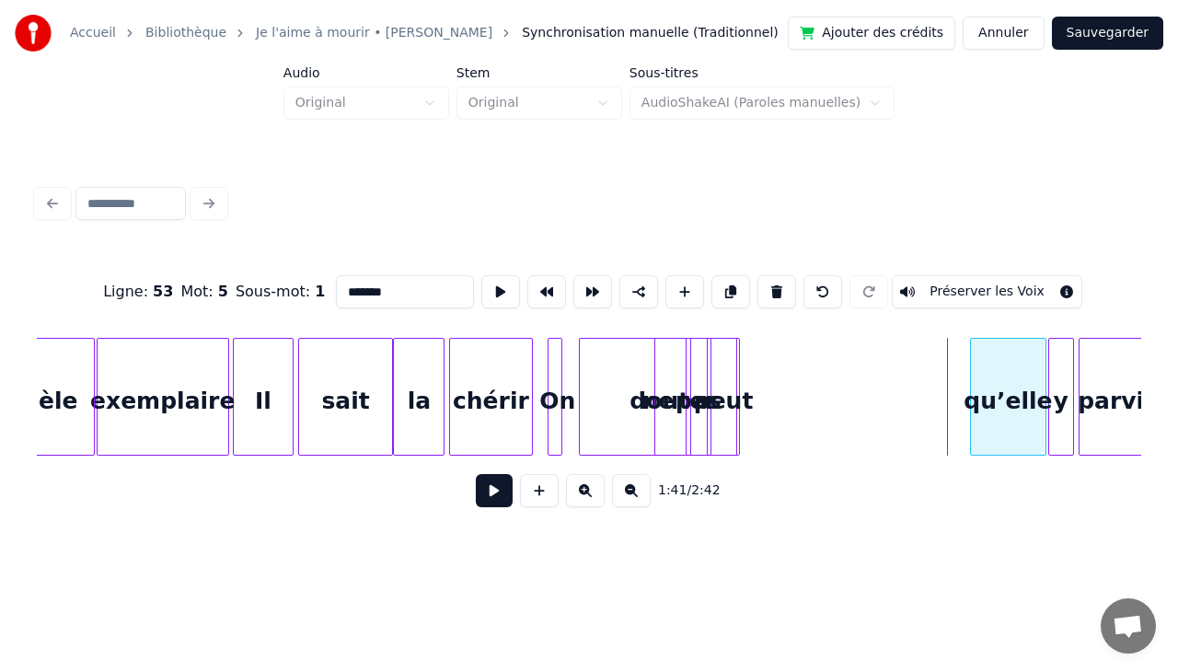
click at [972, 427] on div at bounding box center [974, 397] width 6 height 116
click at [938, 360] on div "peut" at bounding box center [945, 401] width 31 height 125
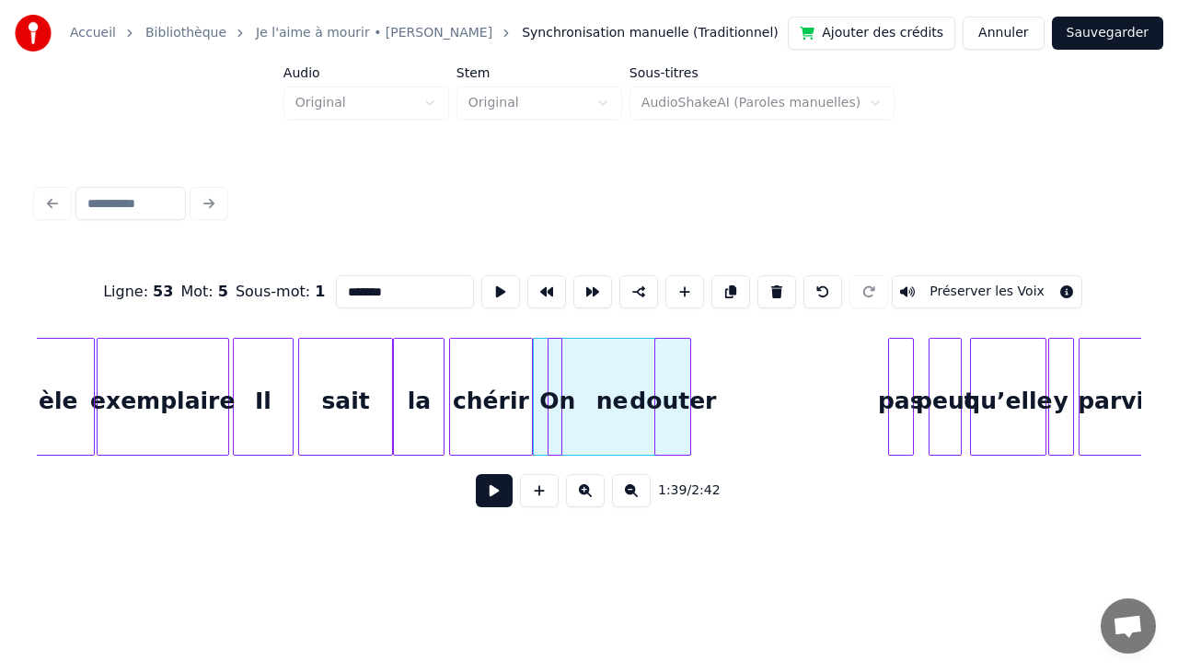
click at [903, 375] on div "pas" at bounding box center [901, 401] width 24 height 125
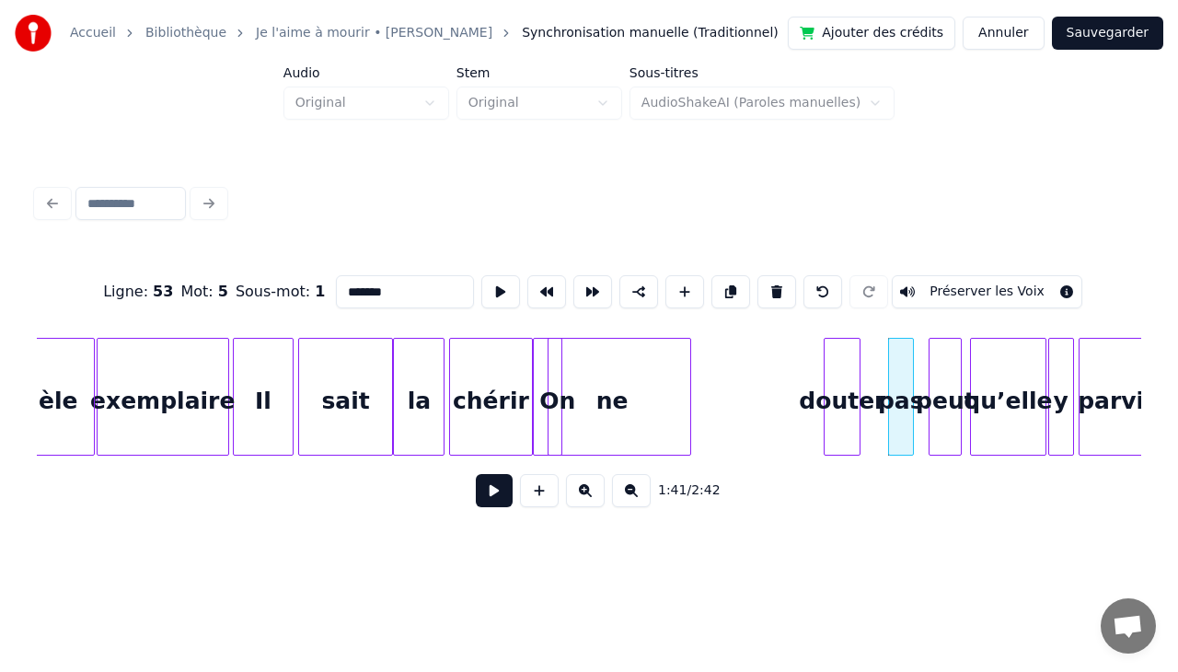
click at [848, 374] on div "douter" at bounding box center [841, 401] width 35 height 125
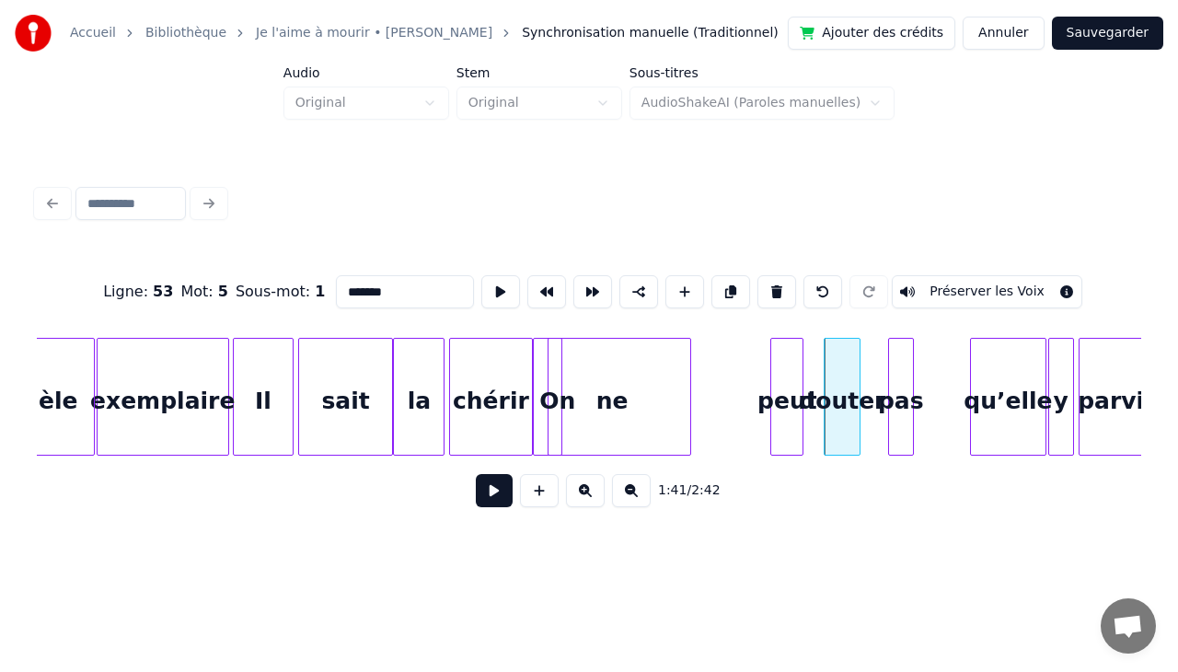
click at [784, 385] on div "peut" at bounding box center [786, 401] width 31 height 125
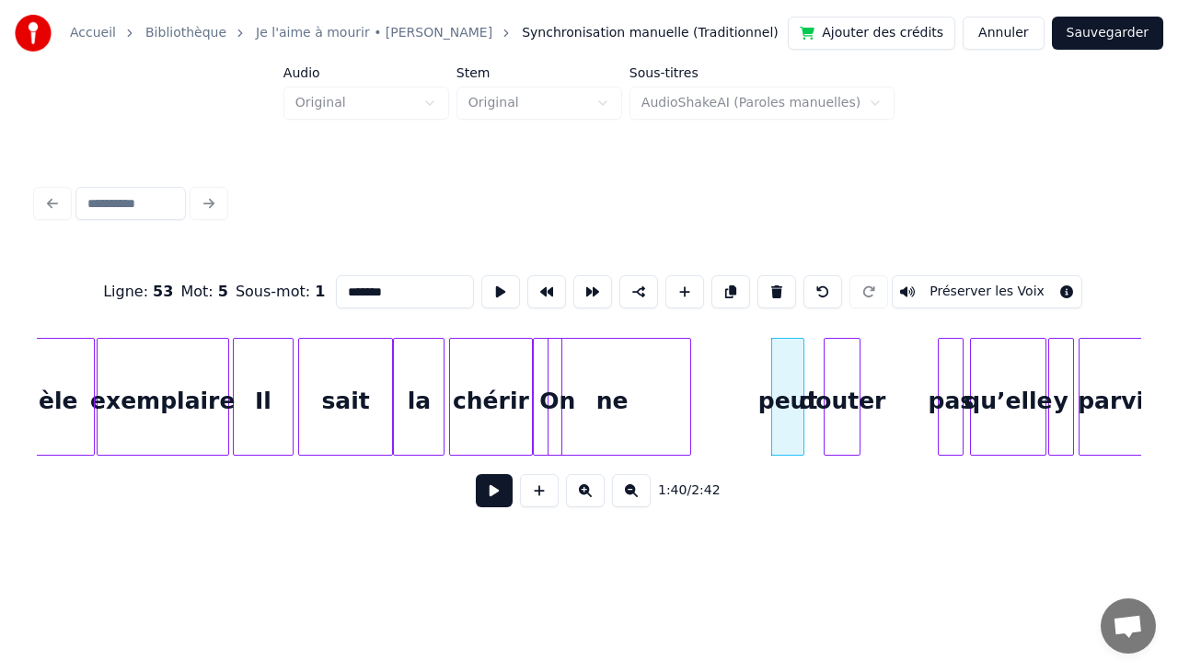
click at [952, 378] on div "pas" at bounding box center [950, 401] width 24 height 125
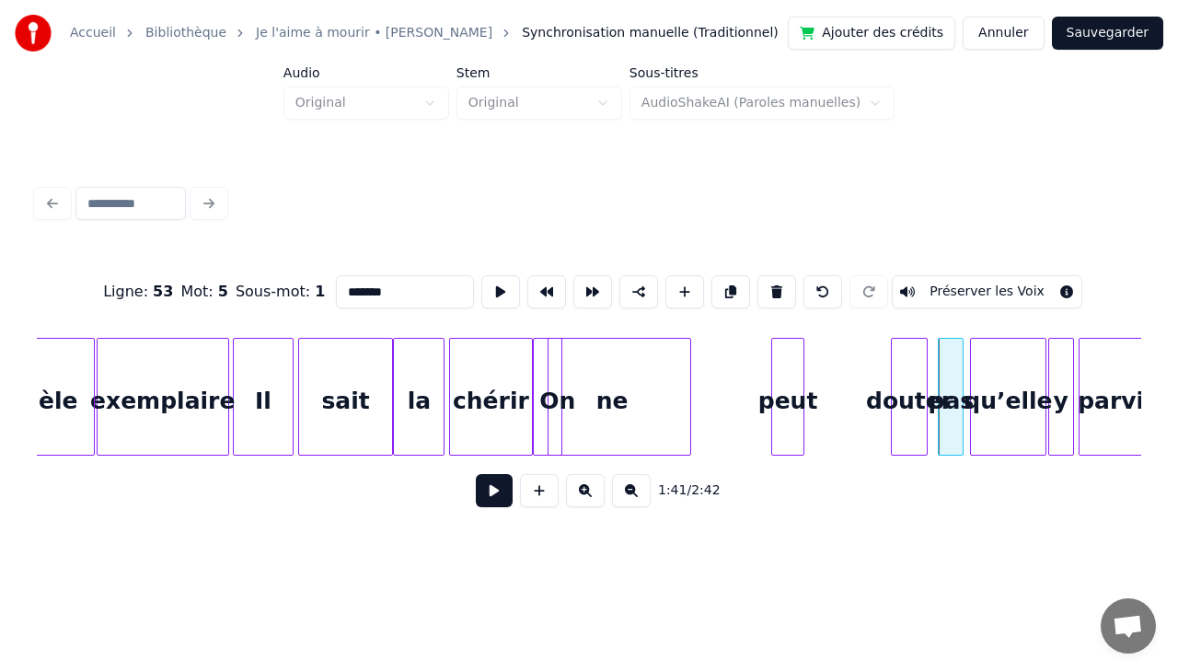
click at [908, 371] on div "douter" at bounding box center [909, 401] width 35 height 125
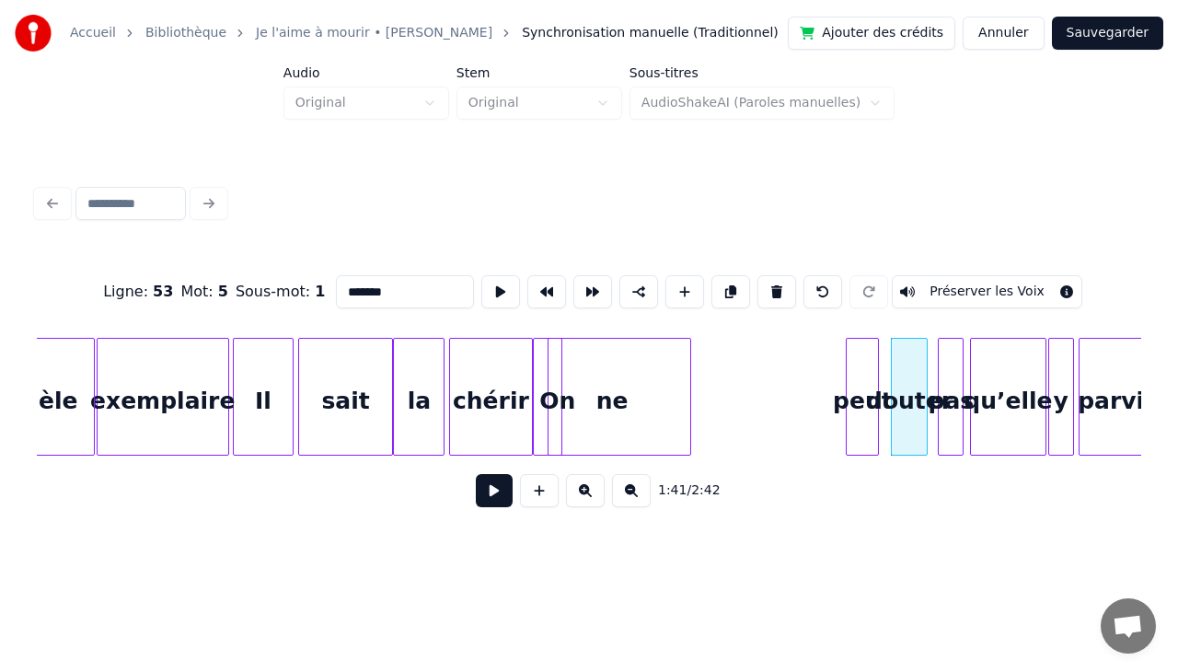
click at [863, 379] on div "peut" at bounding box center [861, 401] width 31 height 125
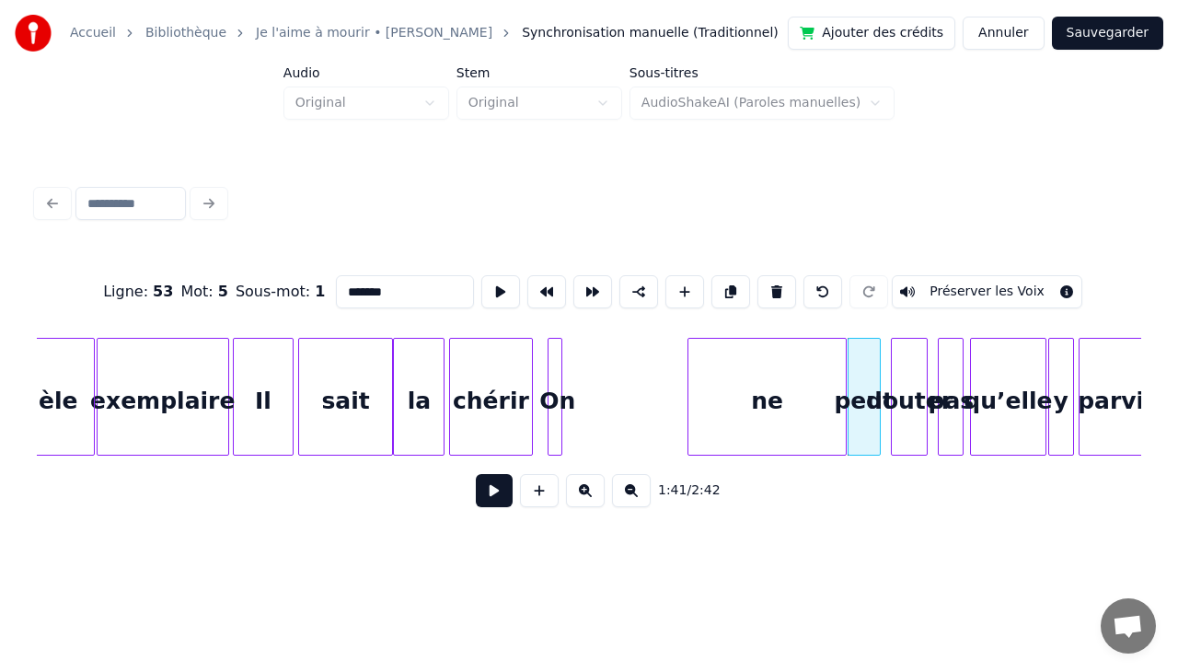
click at [795, 375] on div "ne" at bounding box center [766, 401] width 157 height 125
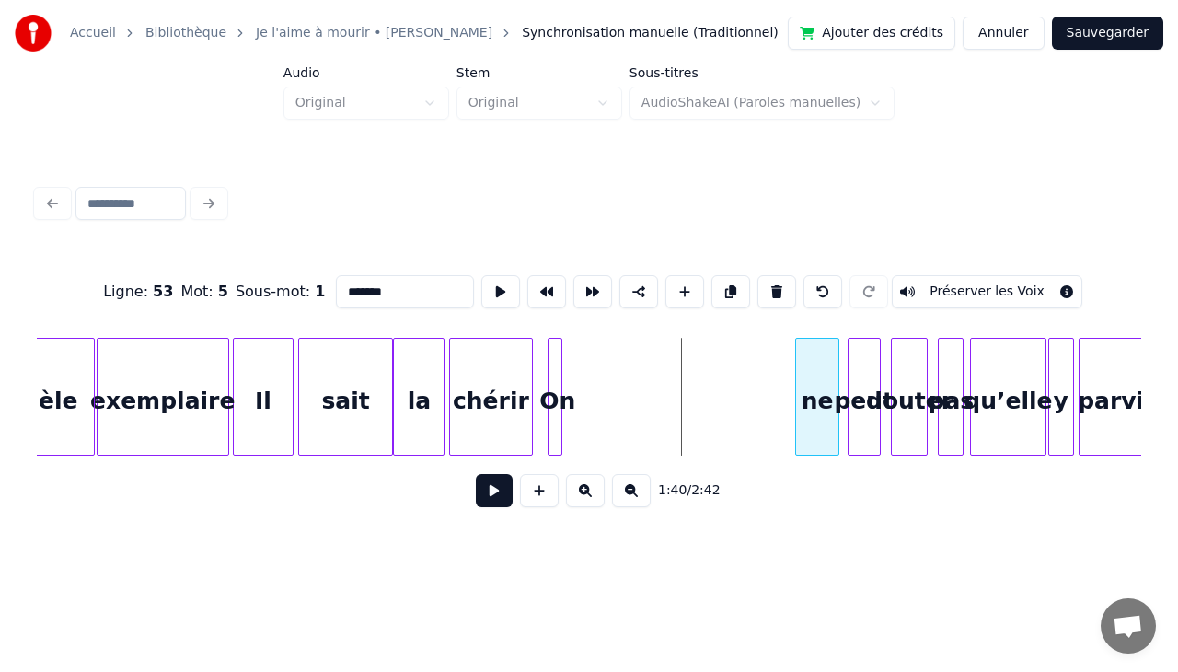
click at [797, 397] on div at bounding box center [799, 397] width 6 height 116
click at [786, 374] on div "On" at bounding box center [781, 401] width 18 height 125
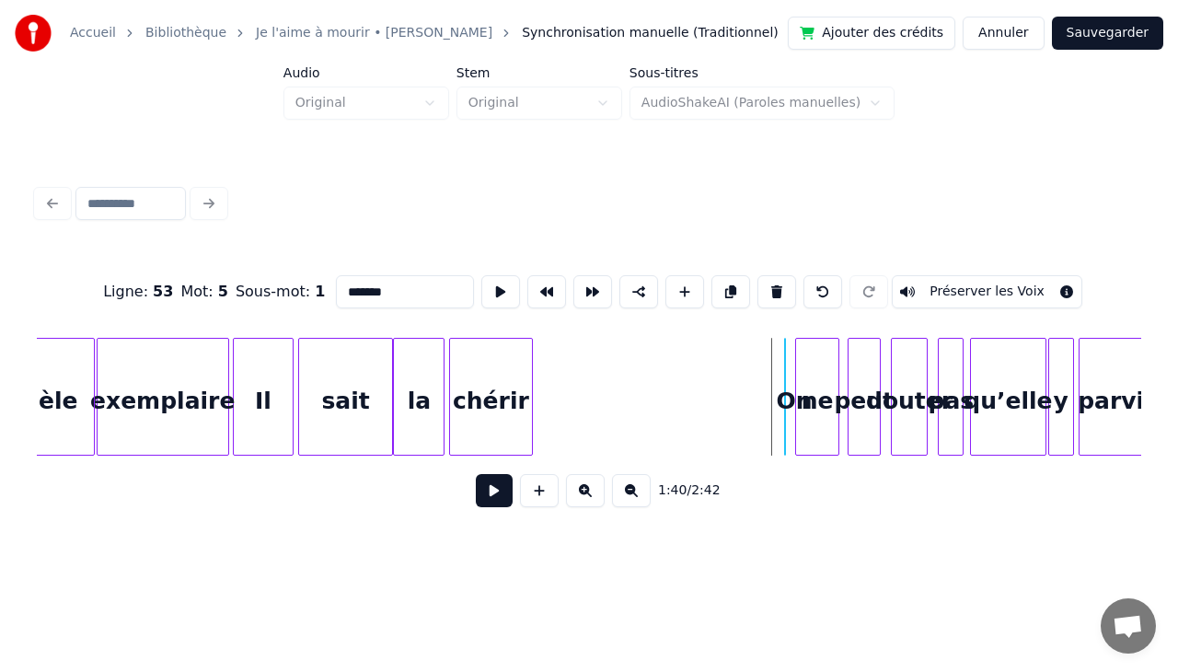
click at [789, 348] on div at bounding box center [788, 397] width 6 height 116
click at [809, 348] on div "ne" at bounding box center [817, 401] width 42 height 125
type input "**"
click at [821, 421] on div at bounding box center [818, 397] width 6 height 116
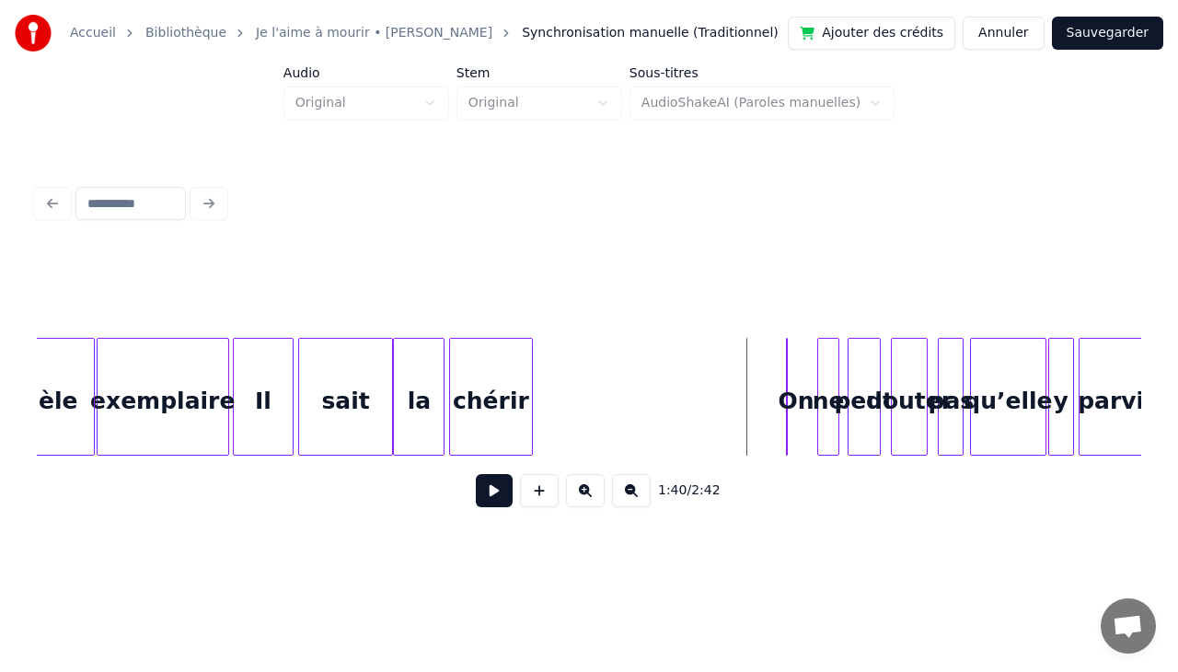
click at [789, 366] on div at bounding box center [790, 397] width 6 height 116
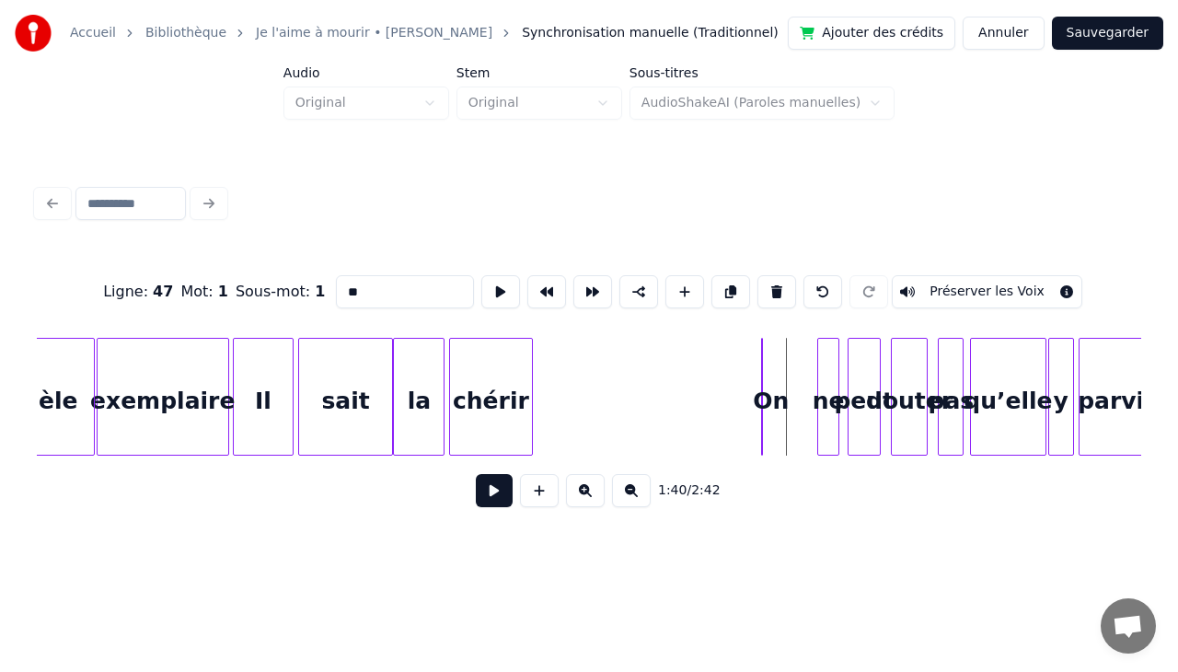
click at [769, 367] on div "On" at bounding box center [771, 401] width 18 height 125
click at [800, 369] on div at bounding box center [799, 397] width 6 height 116
click at [787, 358] on div "On" at bounding box center [782, 401] width 41 height 125
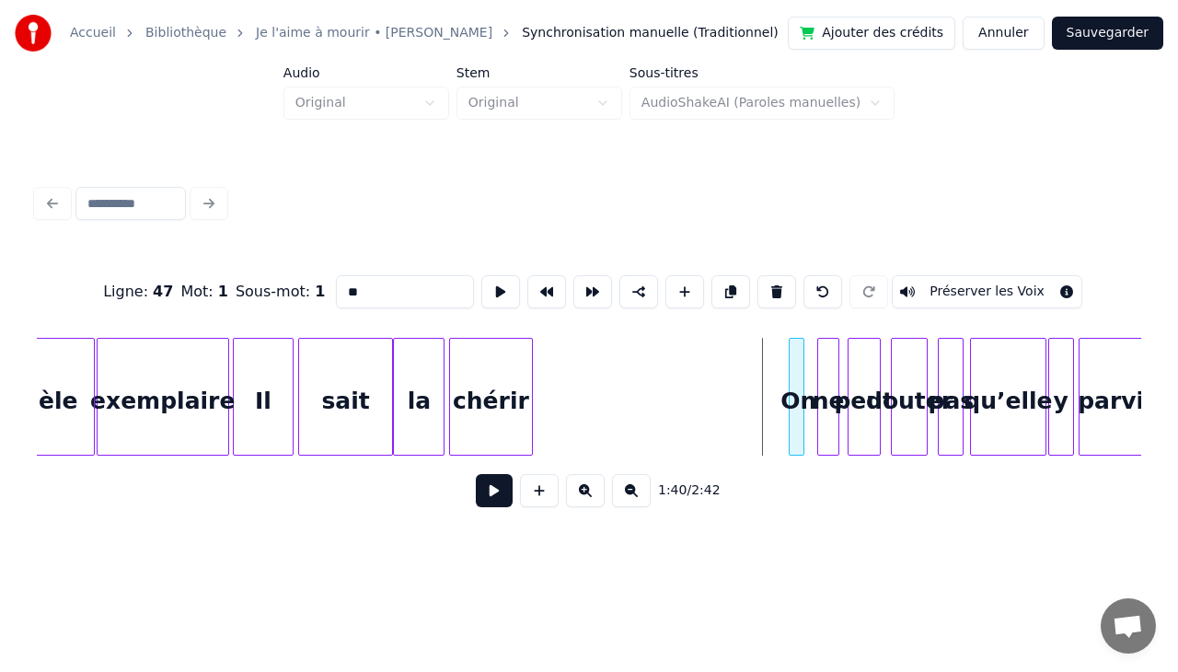
click at [791, 371] on div at bounding box center [792, 397] width 6 height 116
click at [811, 375] on div "On" at bounding box center [806, 401] width 18 height 125
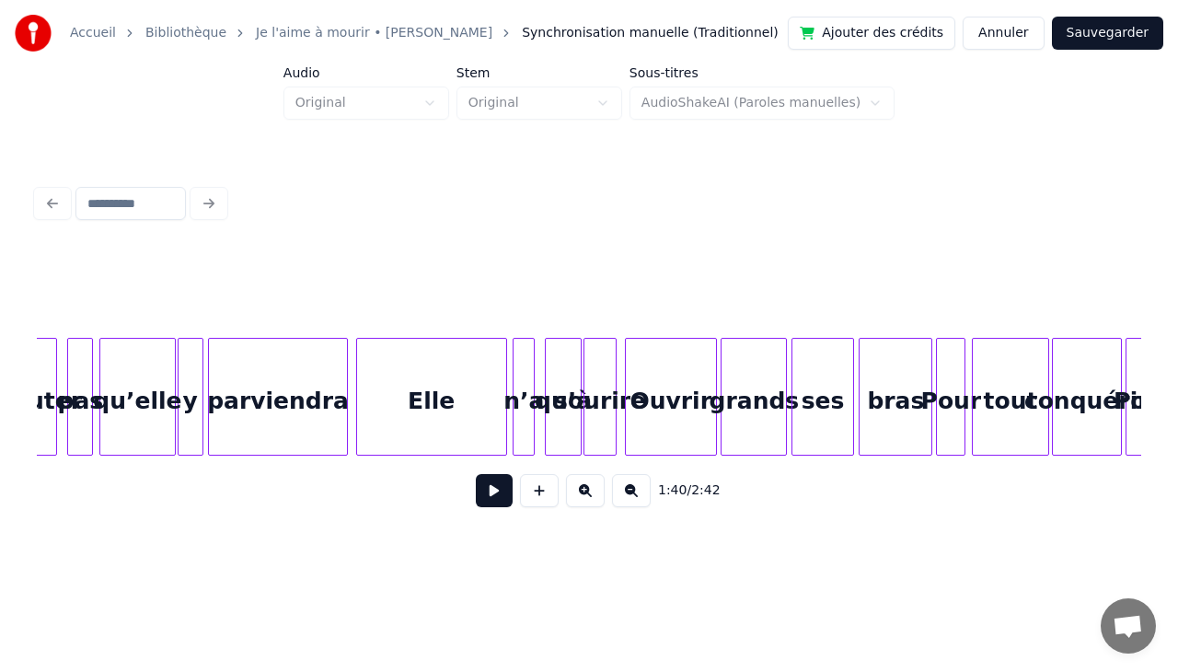
scroll to position [0, 18743]
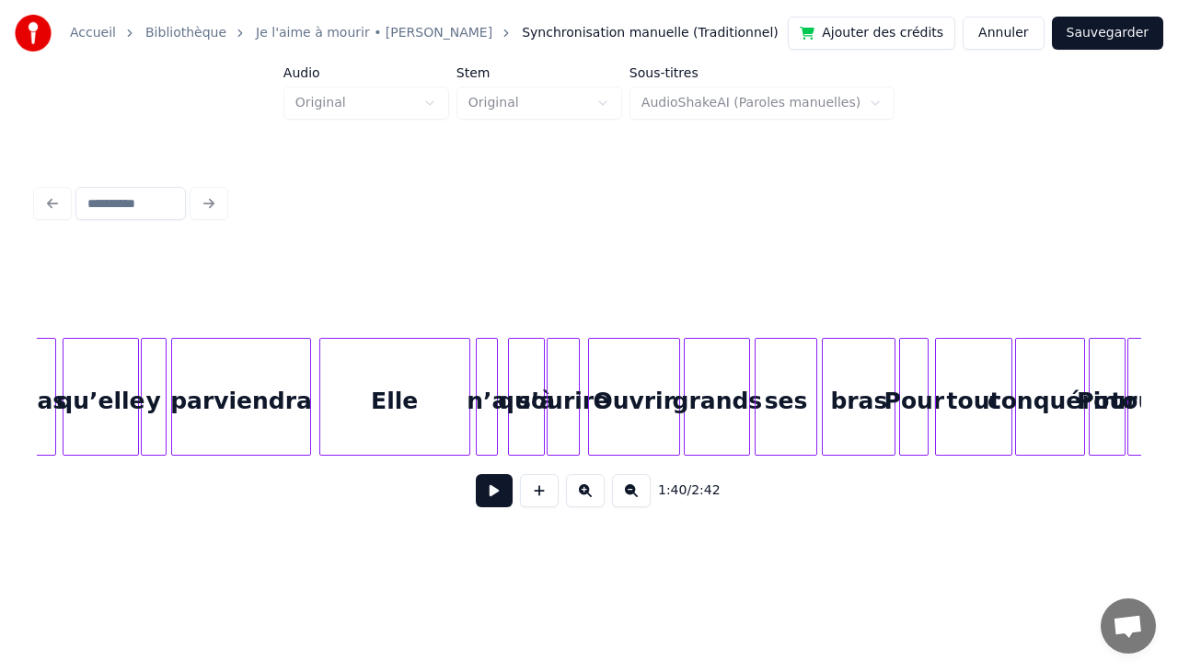
click at [263, 387] on div "parviendra" at bounding box center [241, 401] width 138 height 125
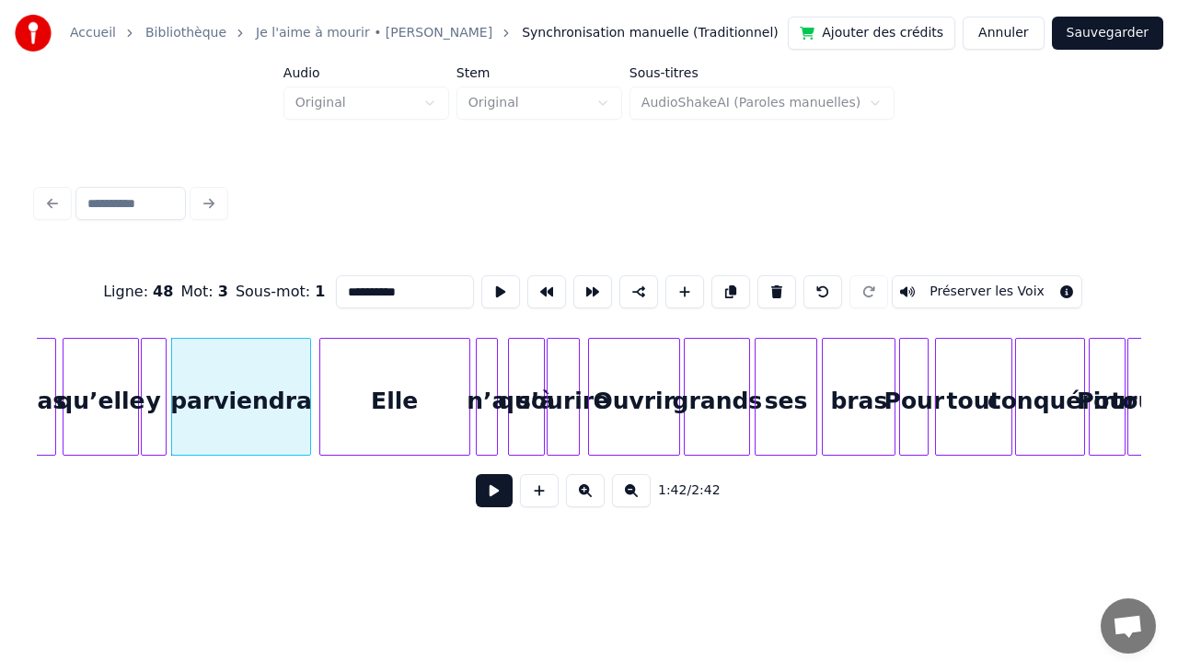
click at [374, 387] on div "Elle" at bounding box center [394, 401] width 149 height 125
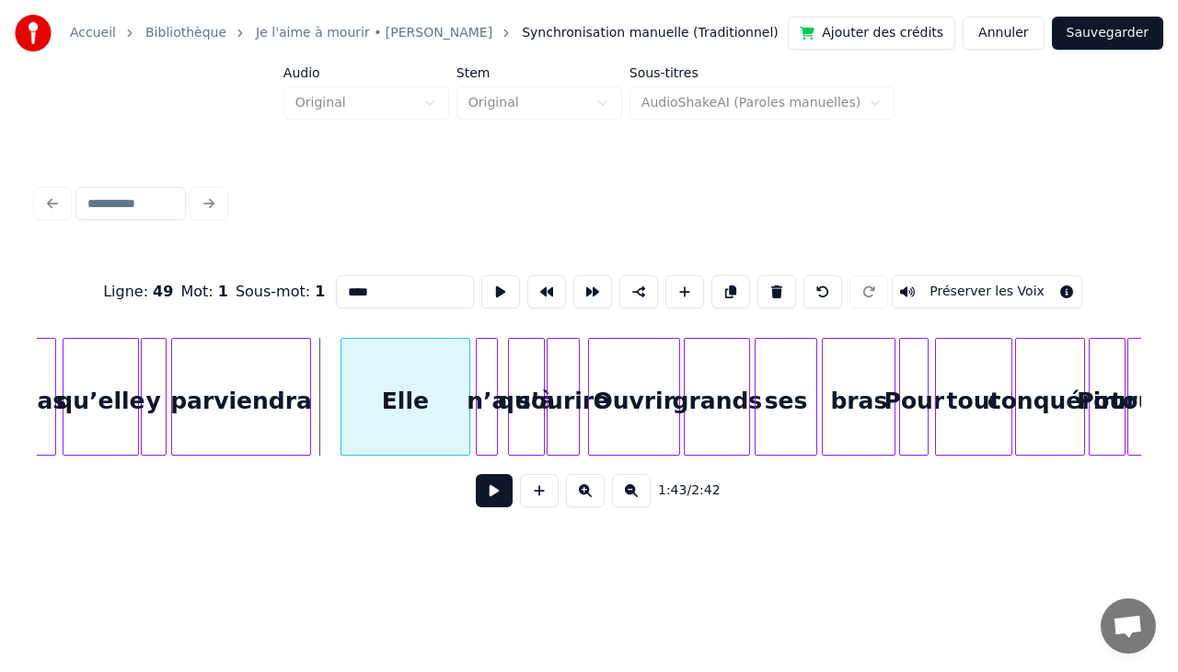
click at [346, 374] on div at bounding box center [344, 397] width 6 height 116
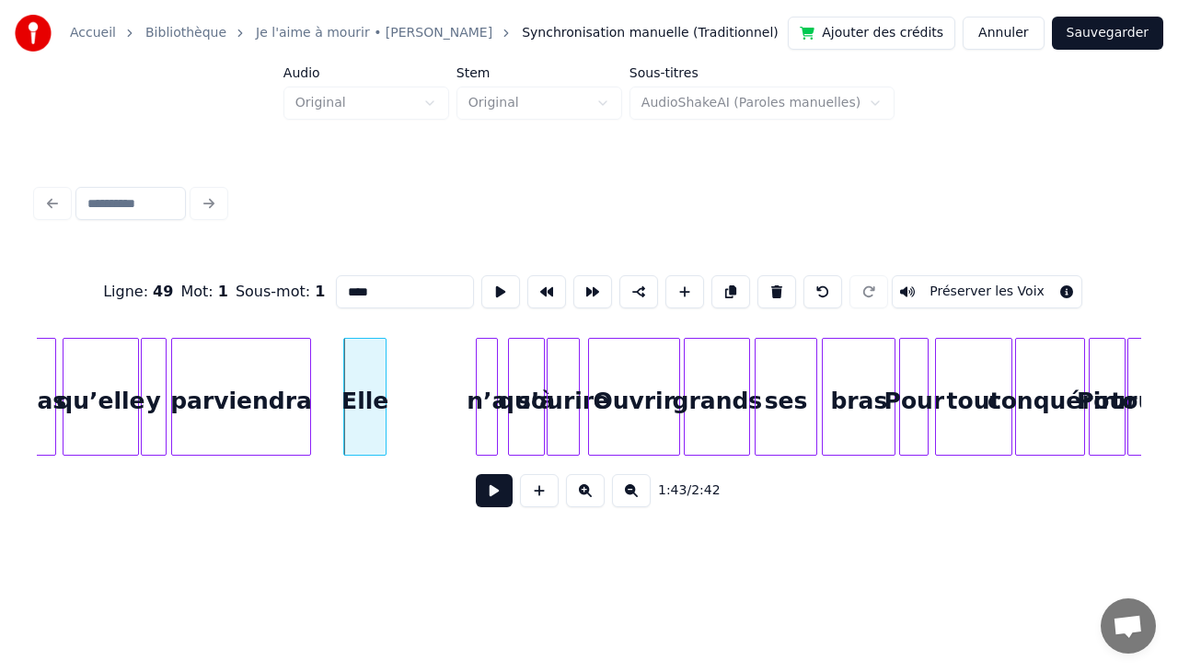
click at [385, 365] on div at bounding box center [383, 397] width 6 height 116
click at [411, 380] on div "n’a" at bounding box center [411, 401] width 20 height 125
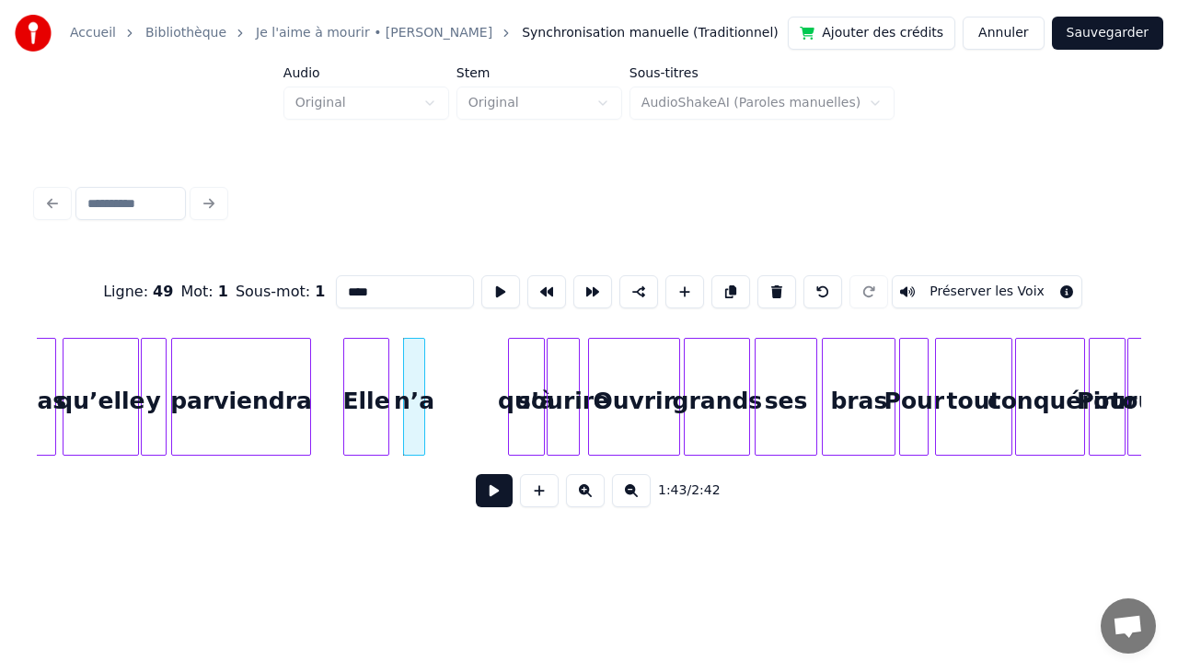
click at [523, 374] on div "qu’à" at bounding box center [526, 401] width 35 height 125
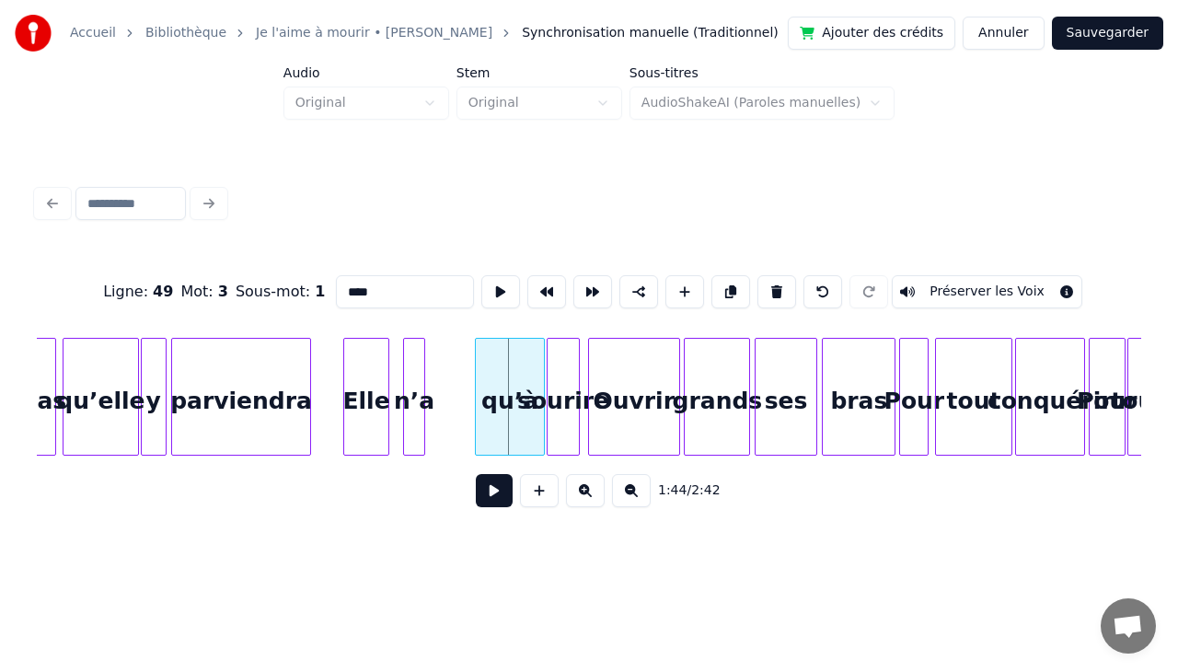
click at [477, 383] on div at bounding box center [479, 397] width 6 height 116
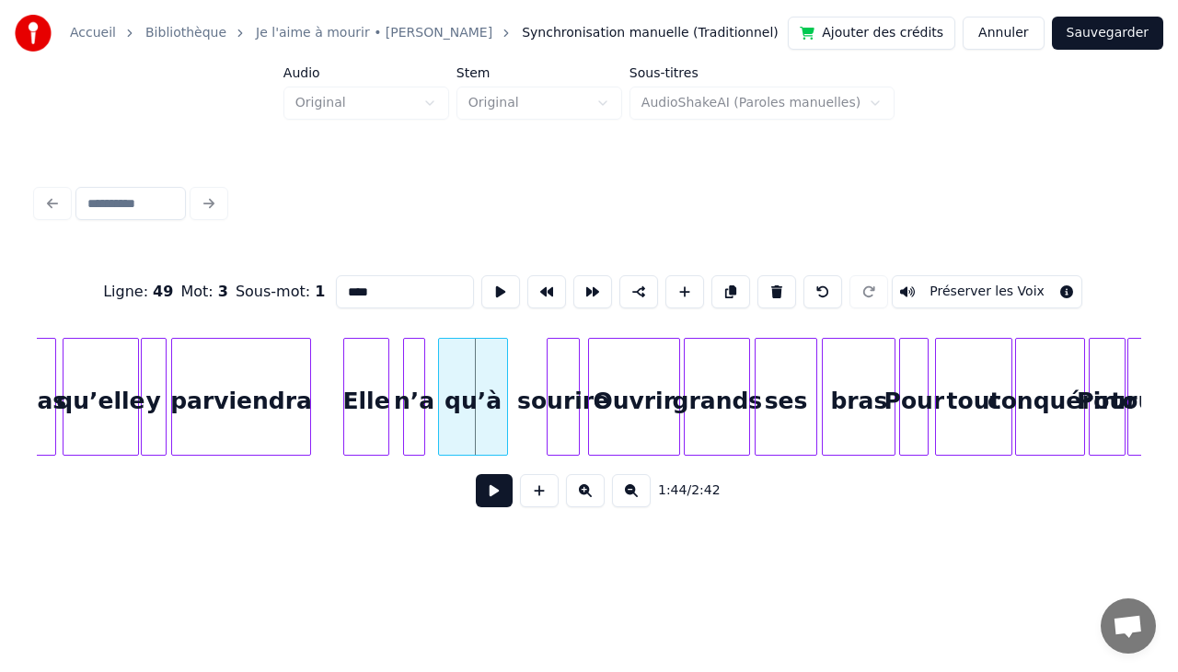
click at [465, 381] on div "qu’à" at bounding box center [473, 401] width 68 height 125
click at [552, 382] on div "sourire" at bounding box center [562, 401] width 31 height 125
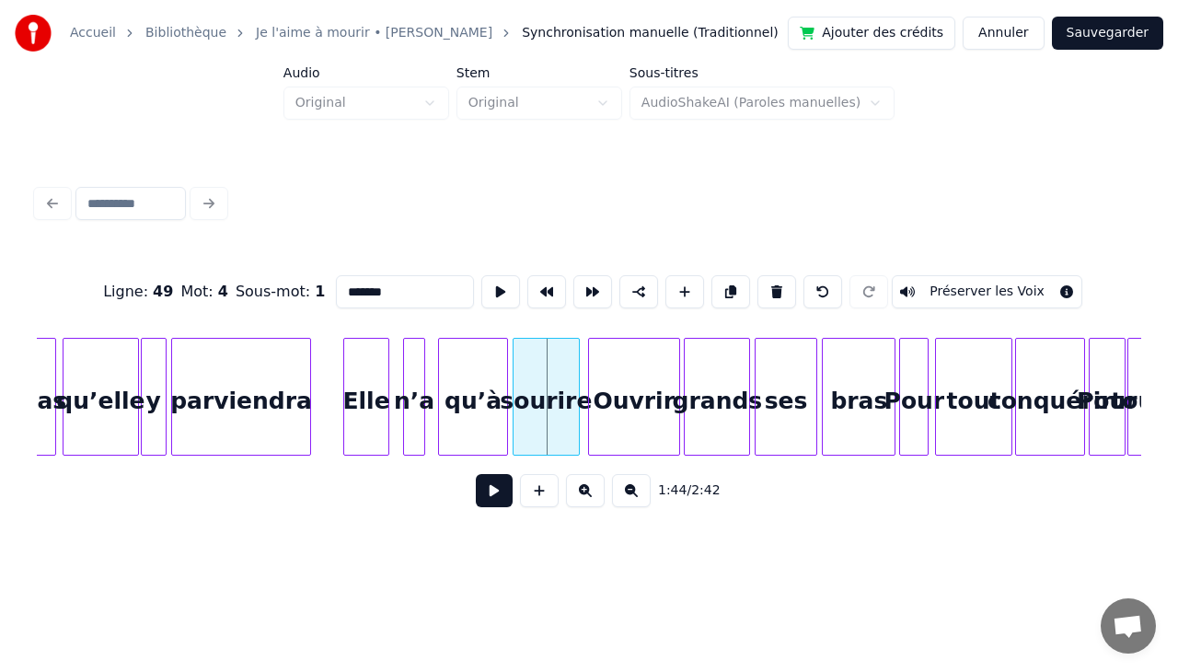
click at [514, 387] on div at bounding box center [516, 397] width 6 height 116
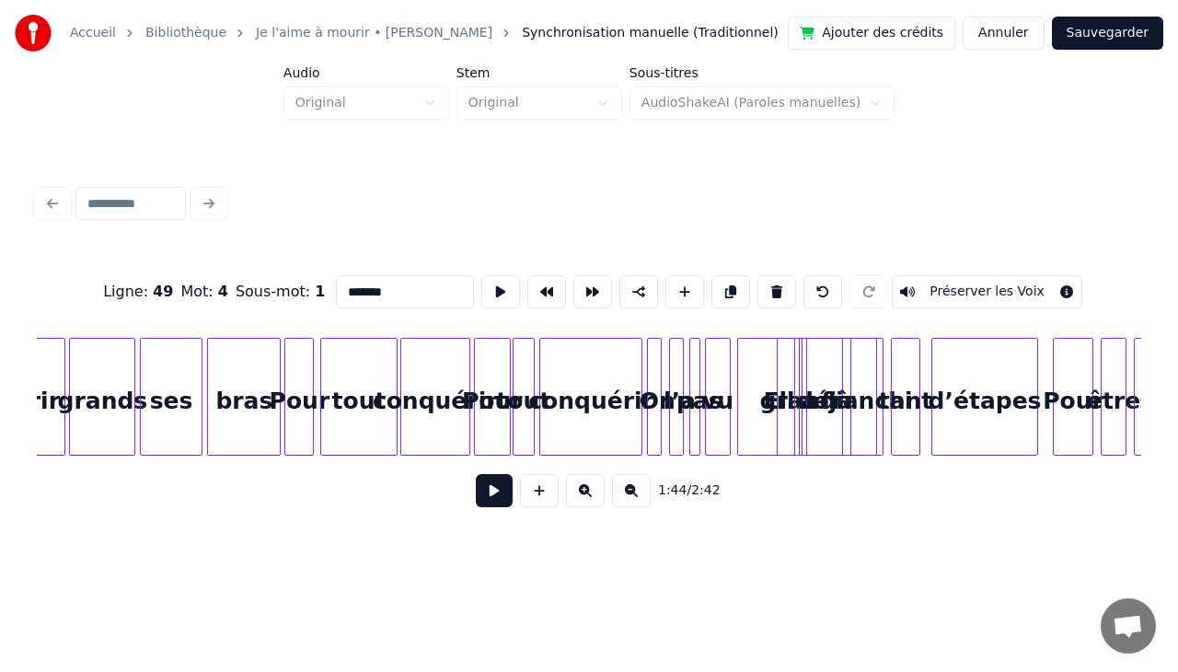
scroll to position [0, 19443]
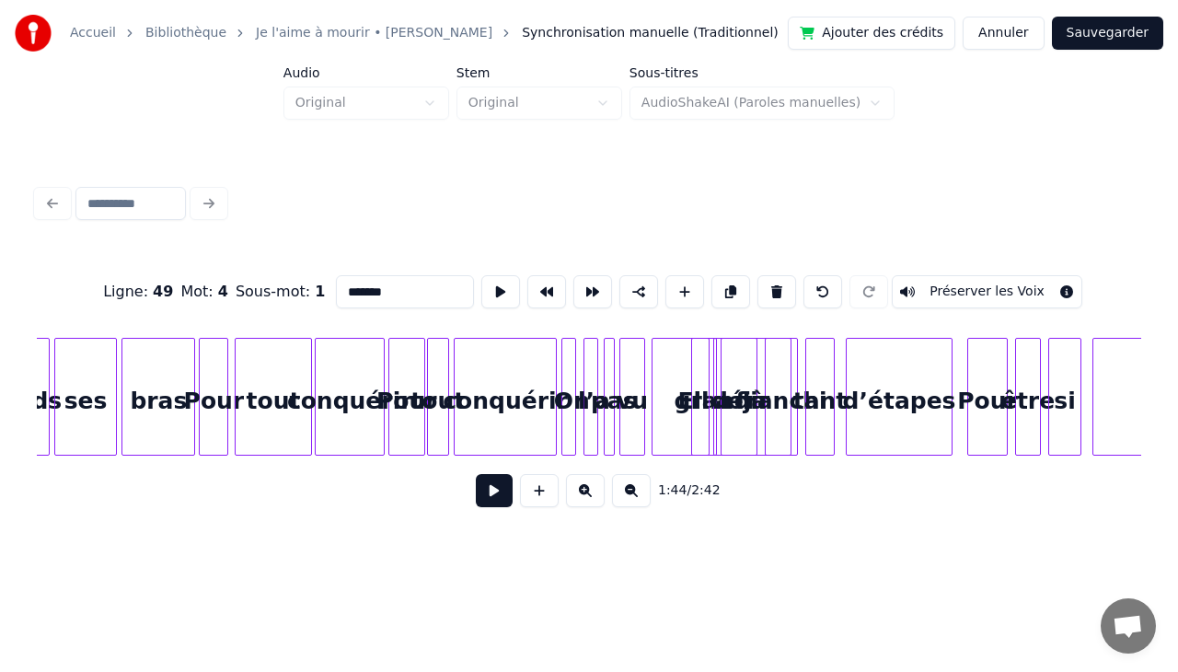
click at [526, 403] on div "conquérir" at bounding box center [504, 401] width 101 height 125
type input "*********"
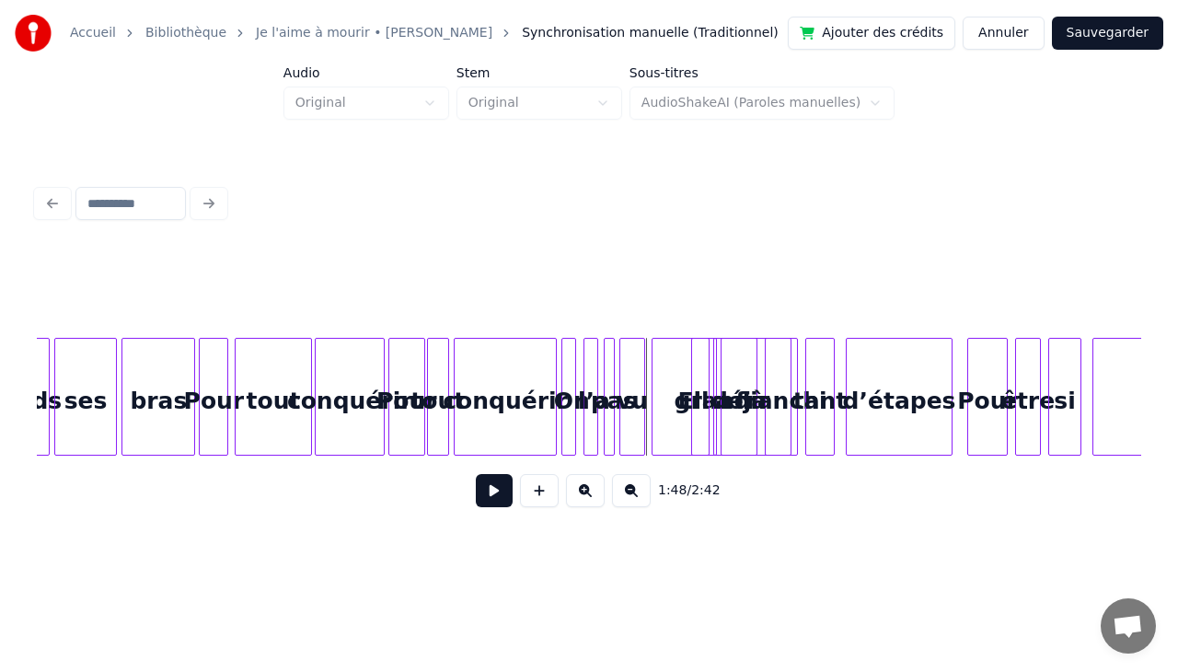
click at [638, 377] on div at bounding box center [641, 397] width 6 height 116
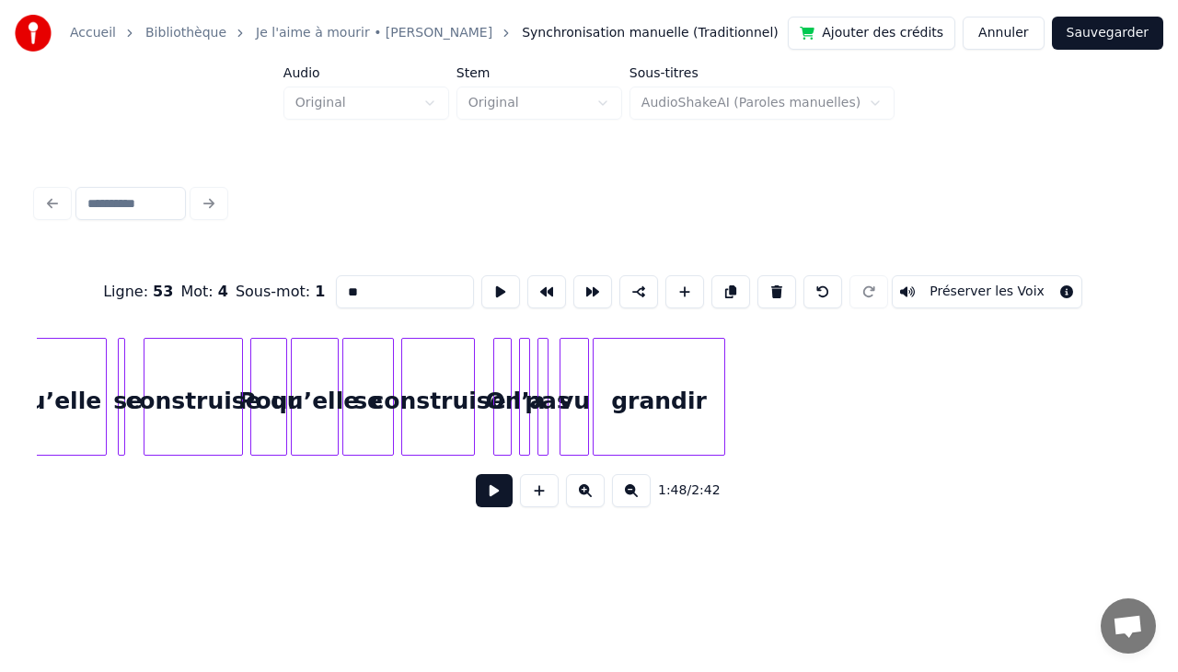
scroll to position [0, 27567]
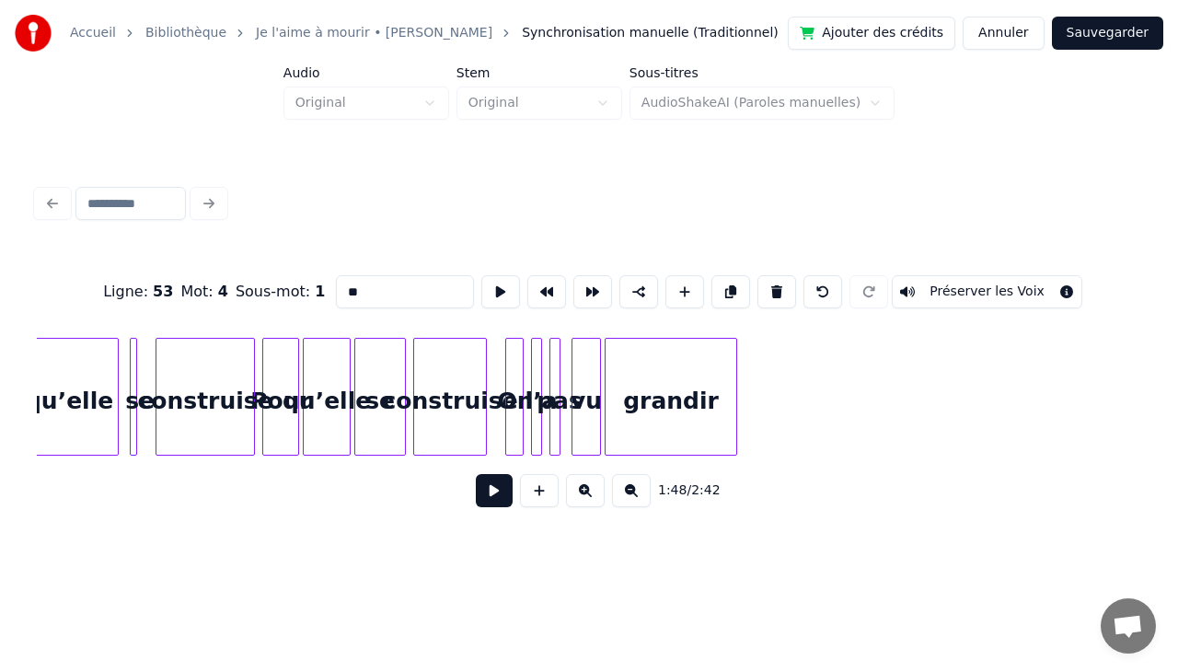
click at [719, 405] on div "grandir" at bounding box center [670, 401] width 131 height 125
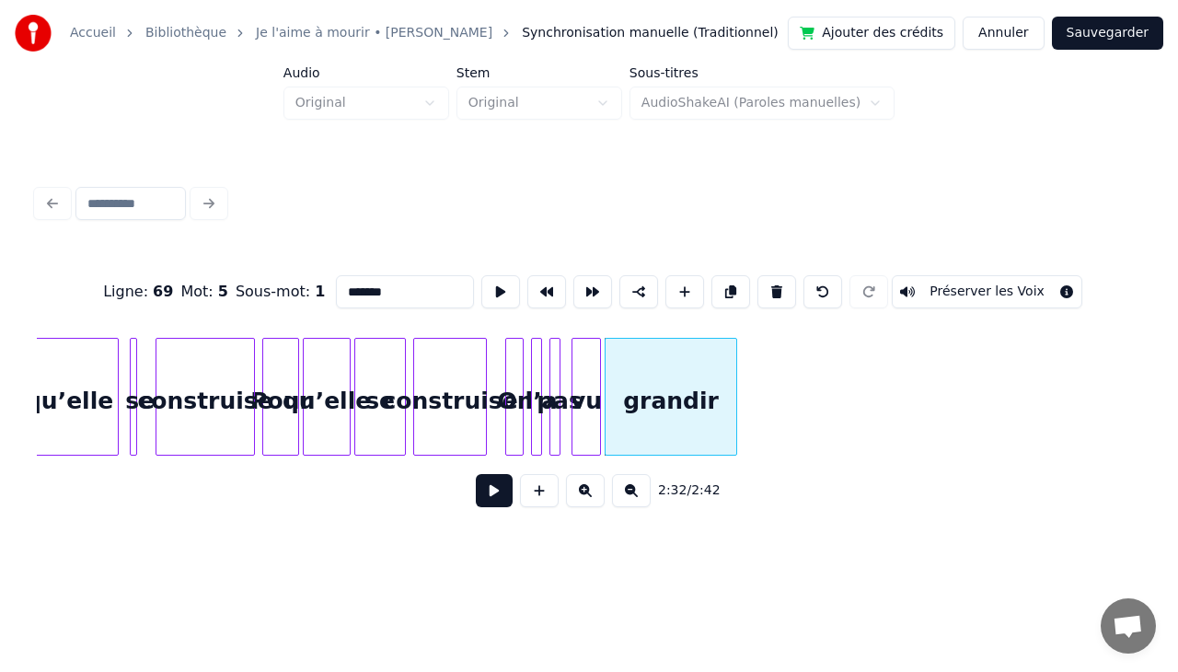
click at [34, 455] on div "Ligne : 69 Mot : 5 Sous-mot : 1 ******* Préserver les Voix 2:32 / 2:42" at bounding box center [588, 350] width 1119 height 364
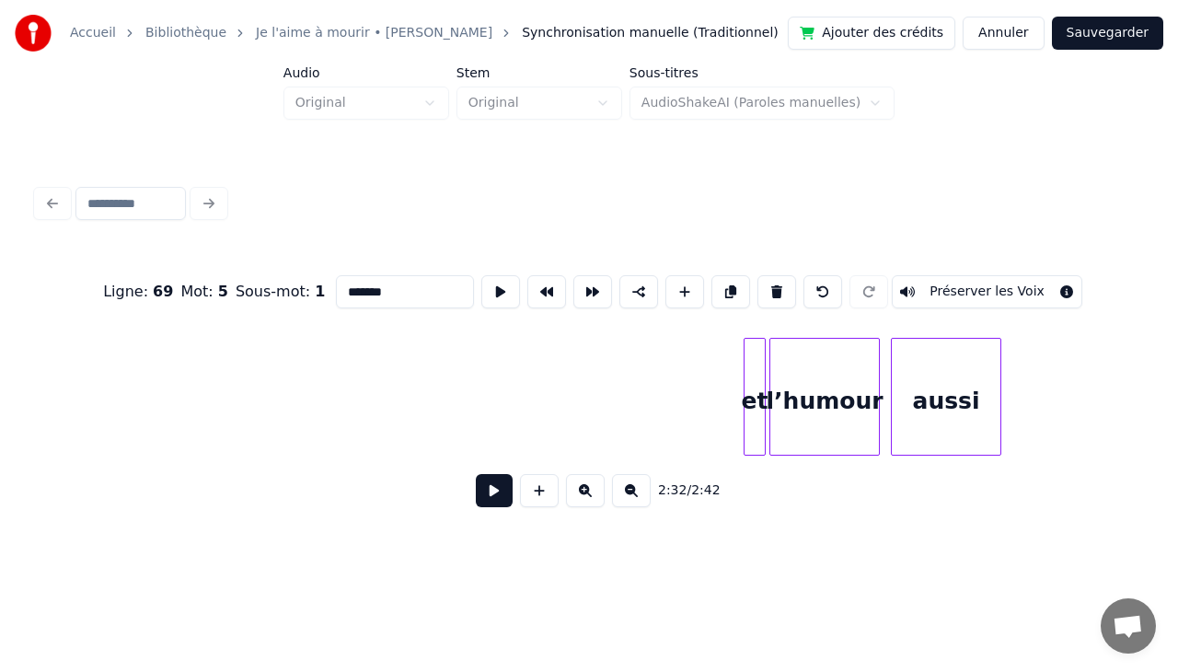
scroll to position [0, 22713]
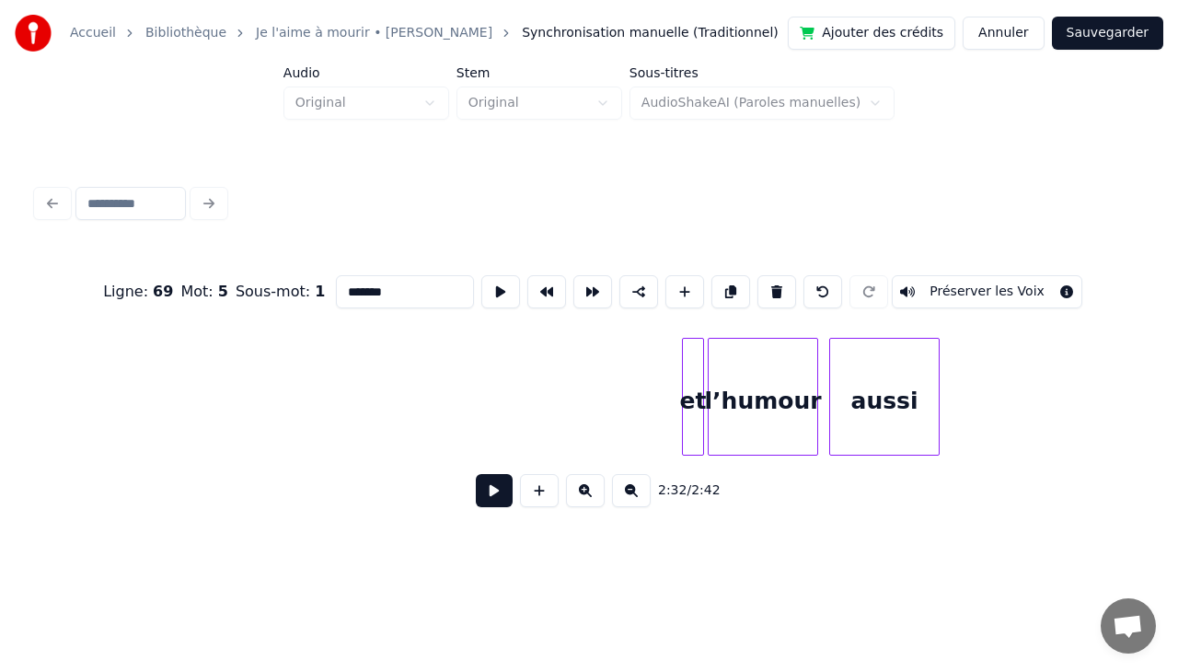
click at [915, 363] on div "aussi" at bounding box center [884, 401] width 109 height 125
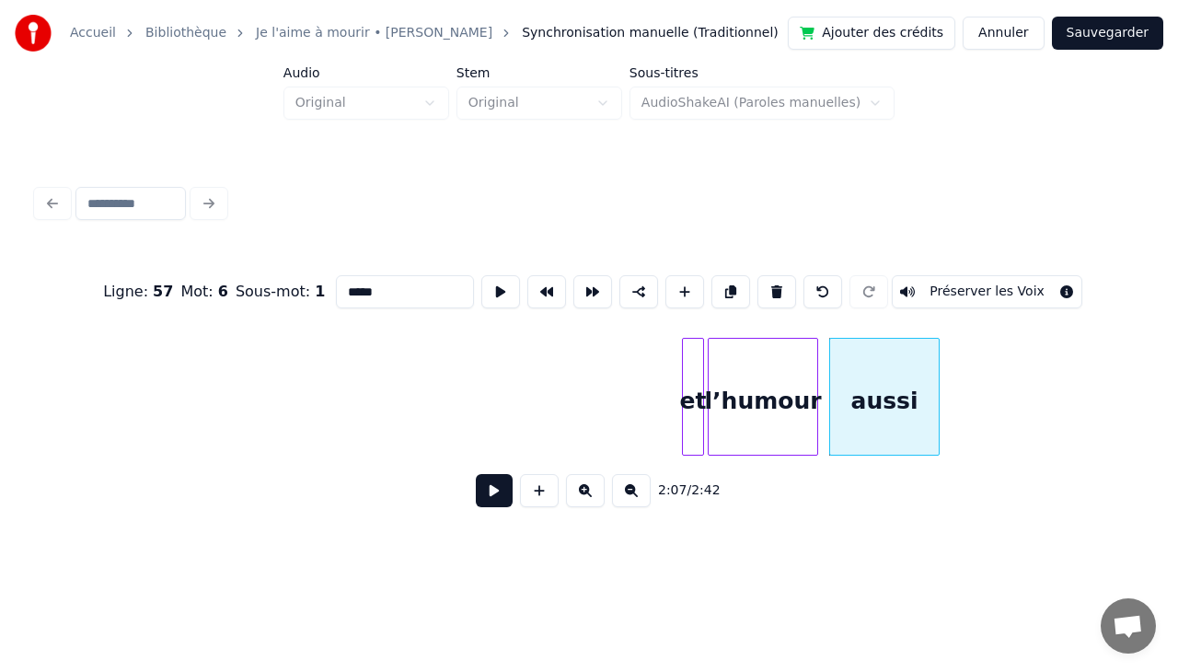
click at [757, 386] on div "l’humour" at bounding box center [762, 401] width 109 height 125
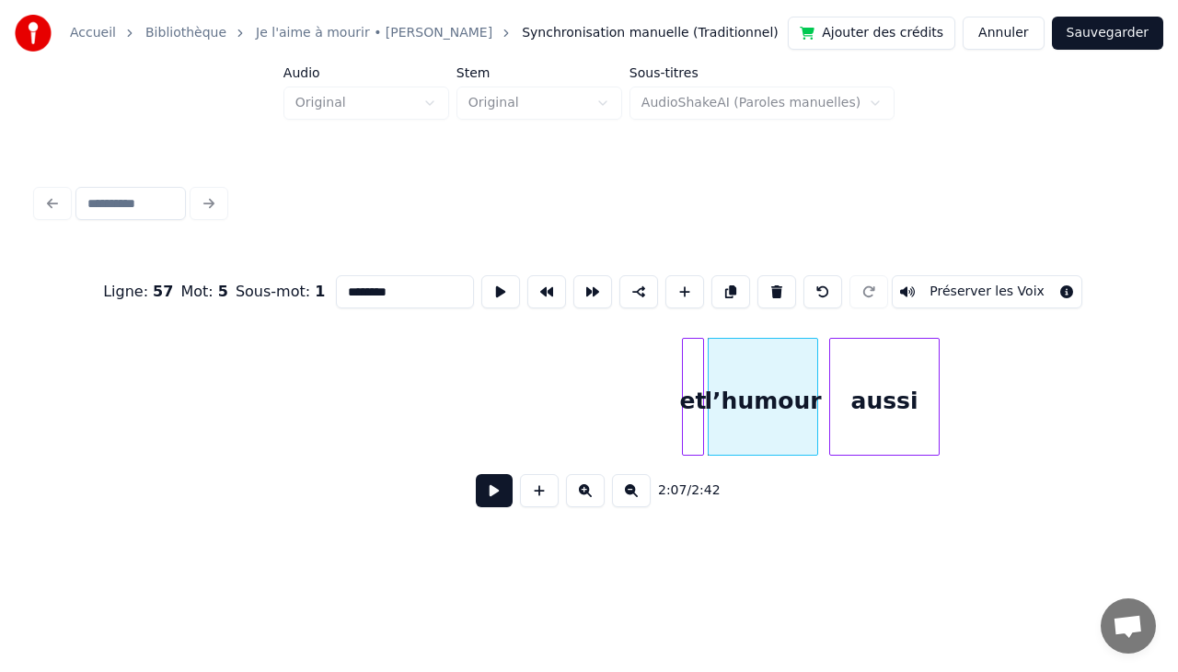
click at [690, 379] on div "et" at bounding box center [693, 401] width 20 height 125
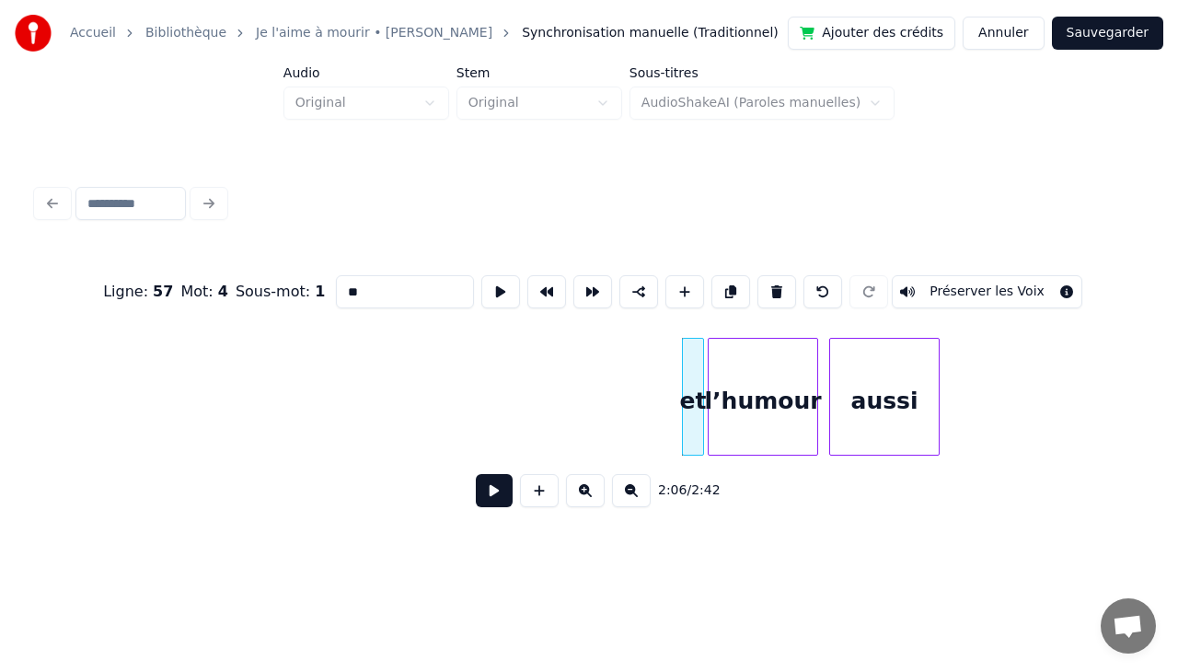
click at [894, 375] on div "aussi" at bounding box center [884, 401] width 109 height 125
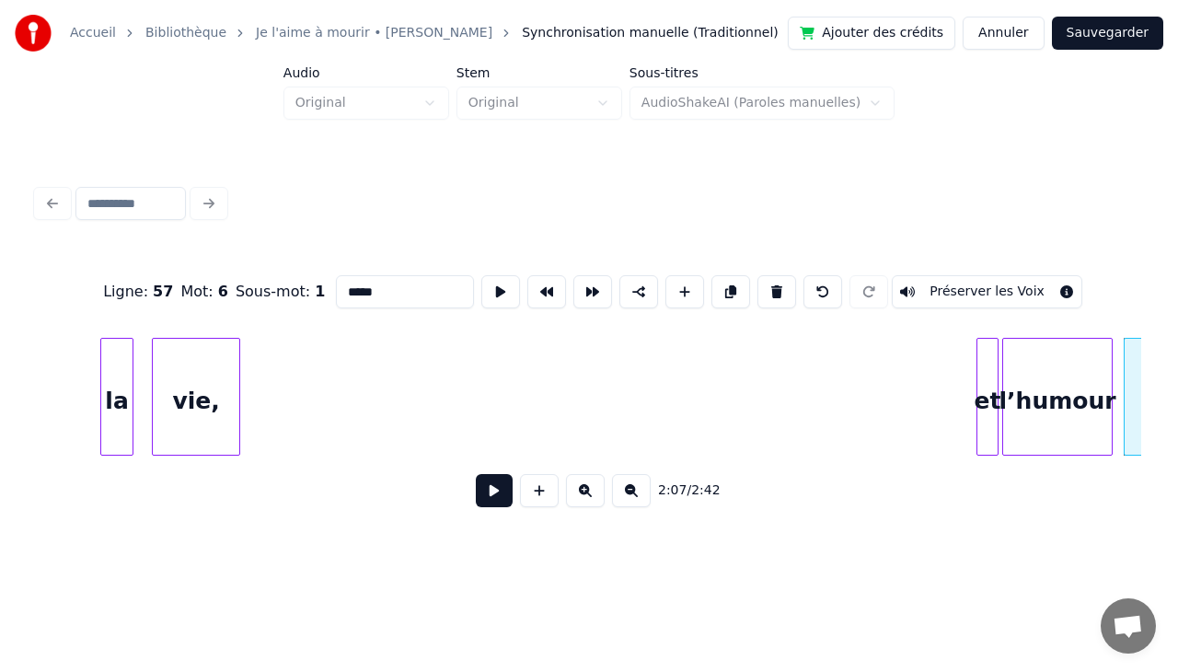
scroll to position [0, 22369]
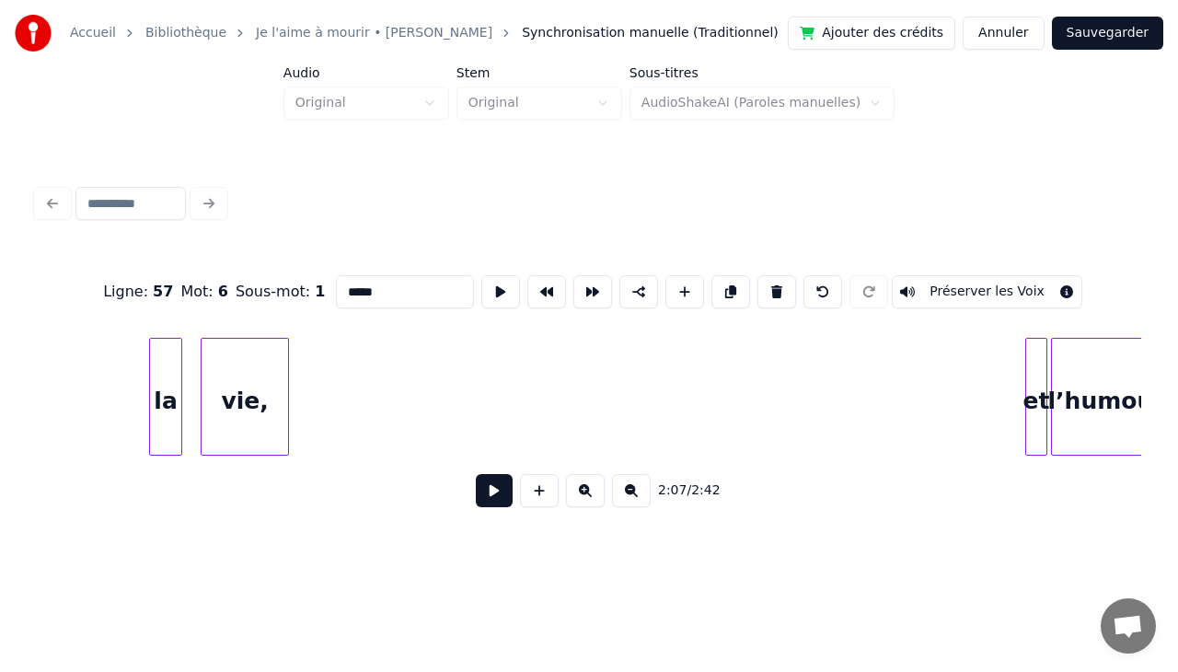
click at [252, 359] on div "vie," at bounding box center [244, 401] width 86 height 125
type input "****"
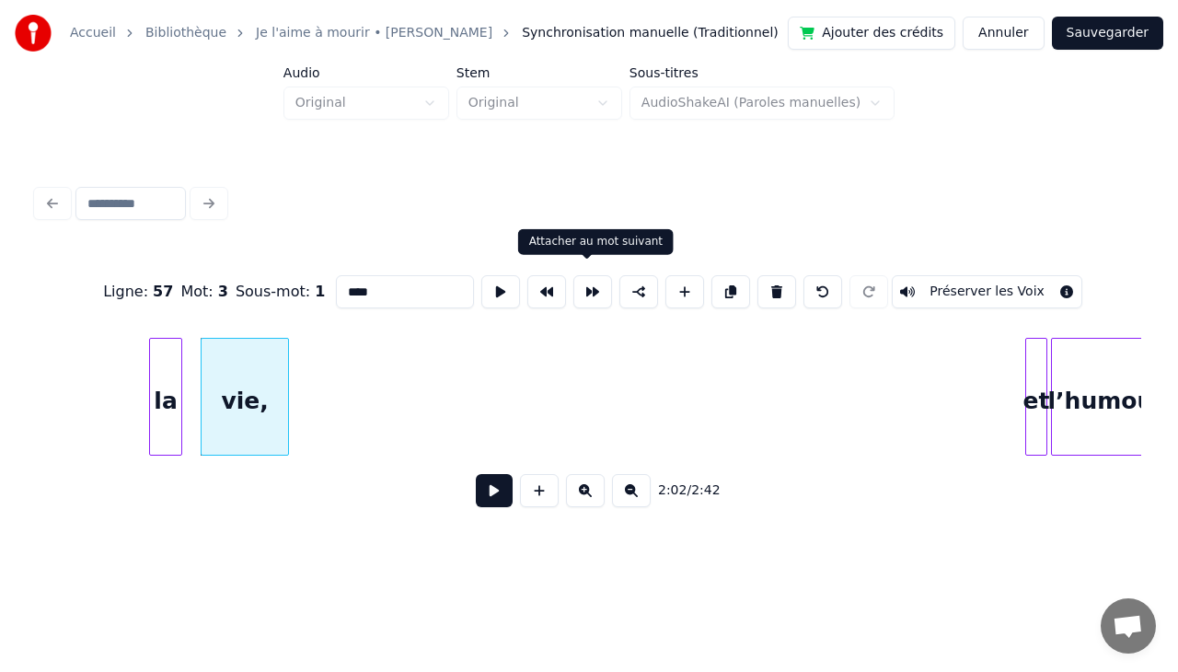
click at [592, 291] on button at bounding box center [592, 291] width 39 height 33
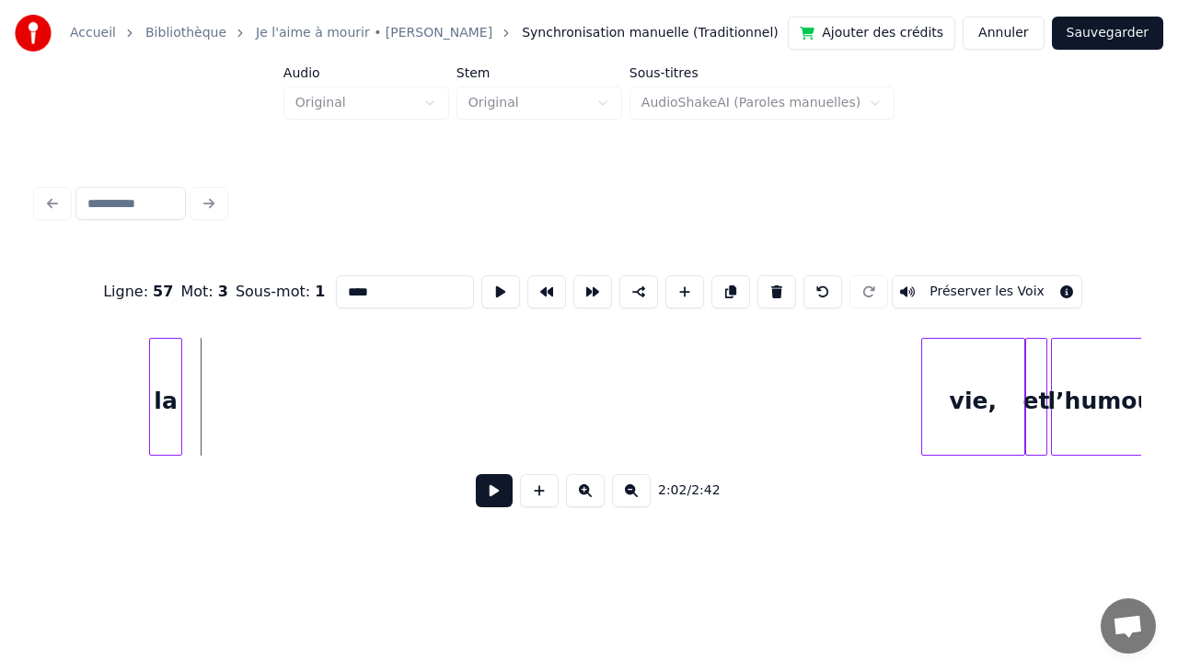
click at [924, 351] on div at bounding box center [925, 397] width 6 height 116
click at [902, 369] on div "la" at bounding box center [899, 401] width 31 height 125
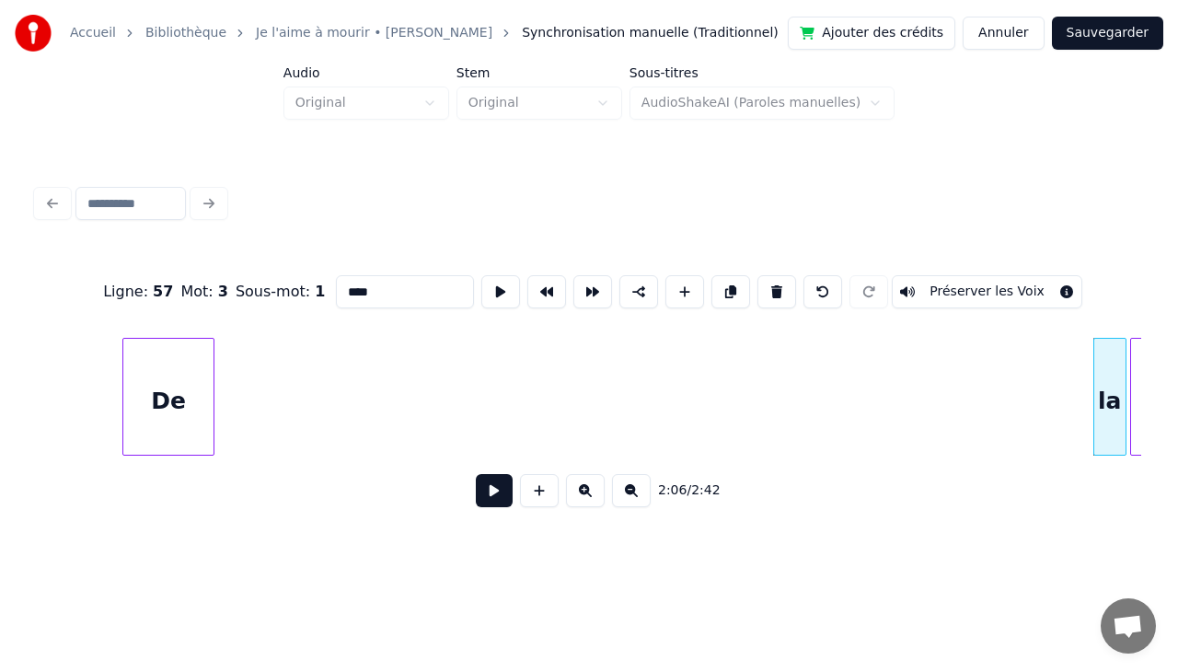
scroll to position [0, 22075]
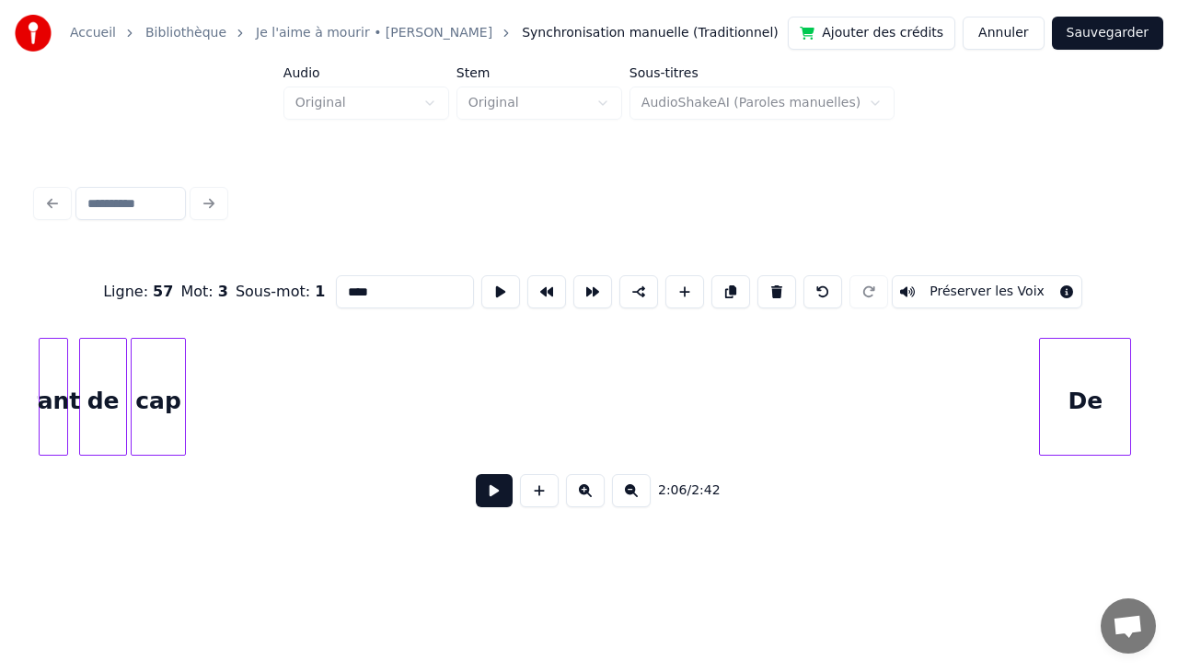
click at [1082, 384] on div "De" at bounding box center [1085, 401] width 90 height 125
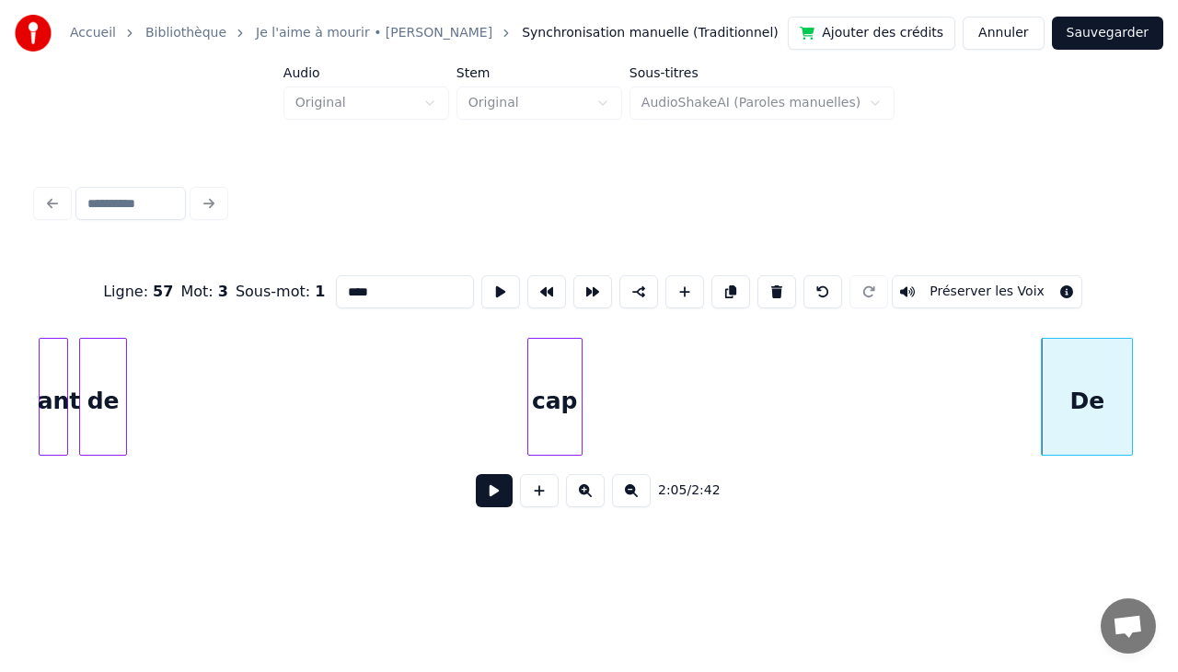
click at [581, 440] on div "cap" at bounding box center [554, 401] width 53 height 125
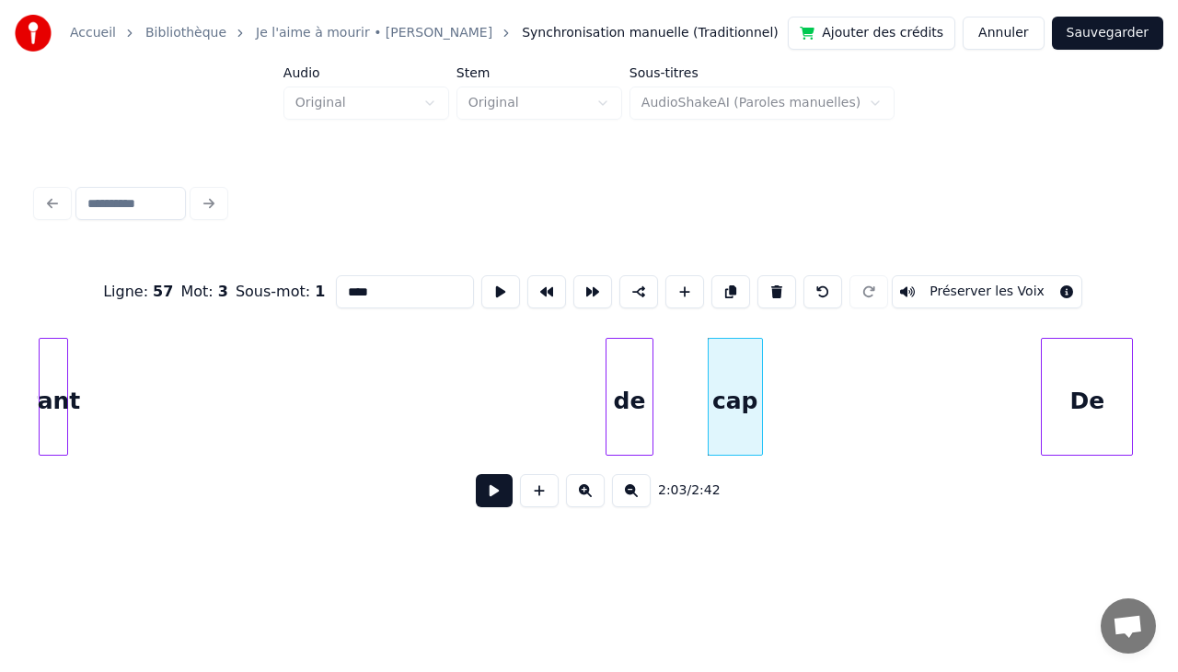
click at [639, 440] on div "de" at bounding box center [629, 401] width 46 height 125
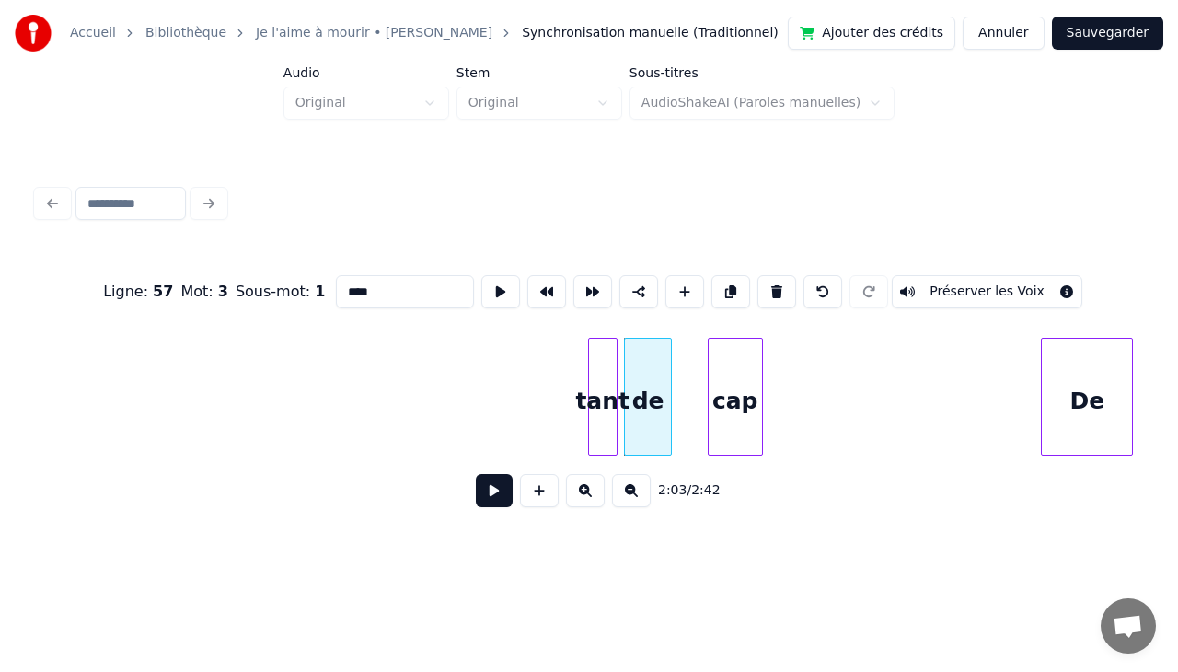
click at [616, 407] on div "tant" at bounding box center [603, 401] width 28 height 125
click at [576, 382] on div "tant" at bounding box center [590, 401] width 28 height 125
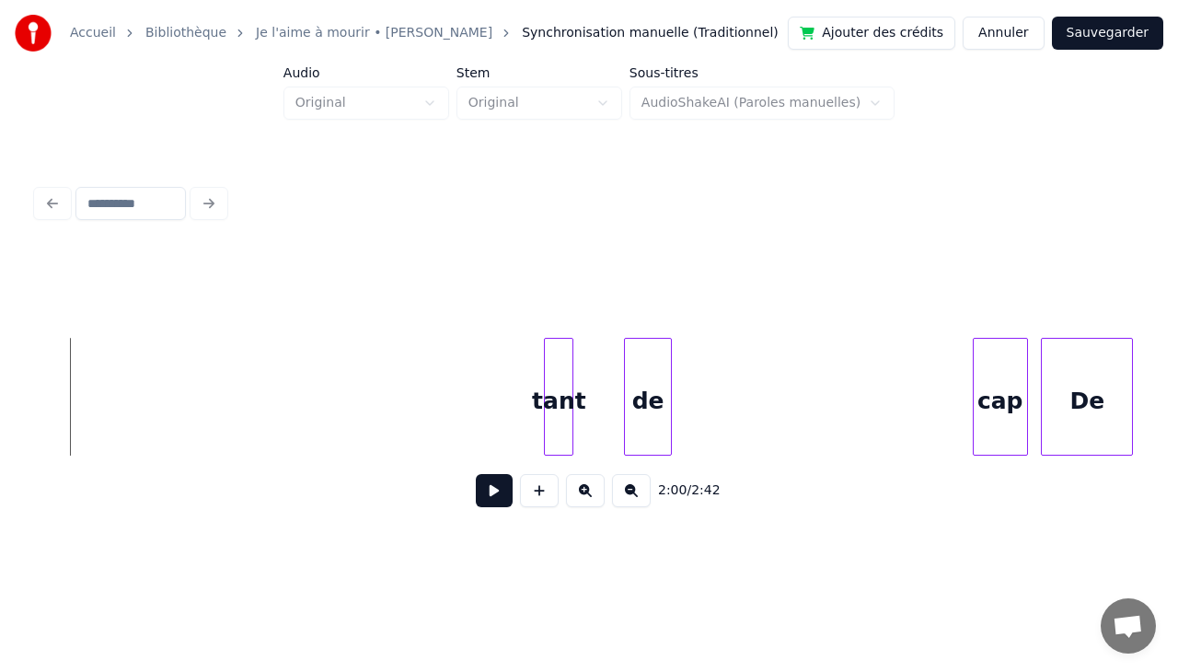
click at [990, 392] on div "cap" at bounding box center [999, 401] width 53 height 125
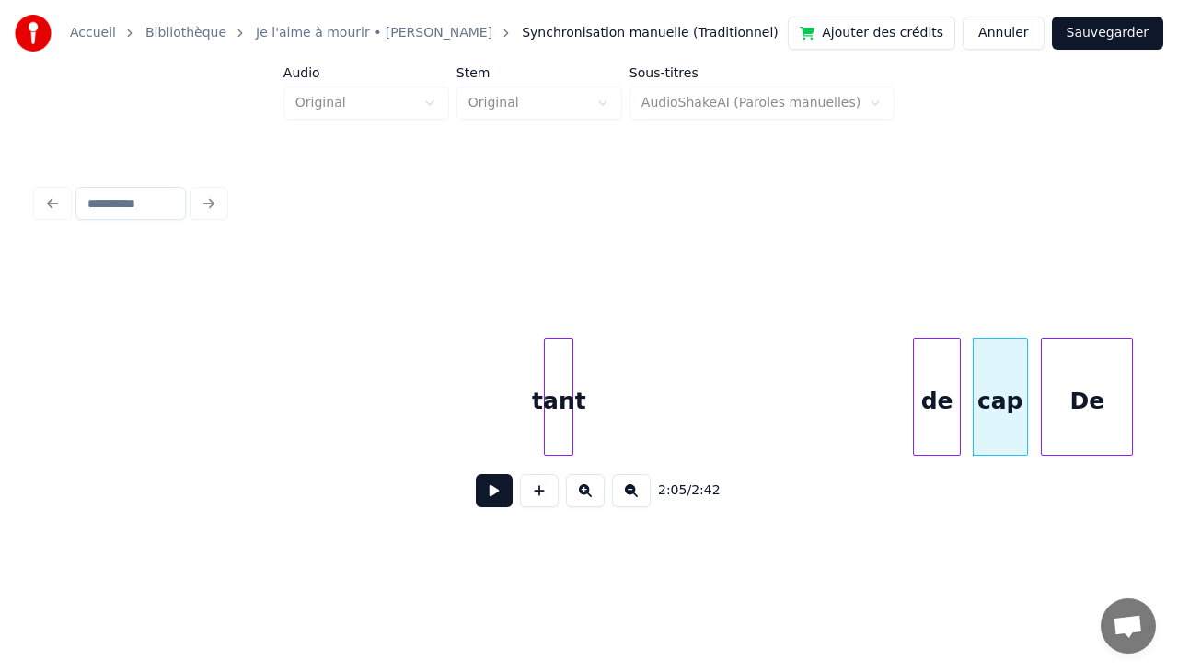
click at [935, 364] on div "de" at bounding box center [937, 401] width 46 height 125
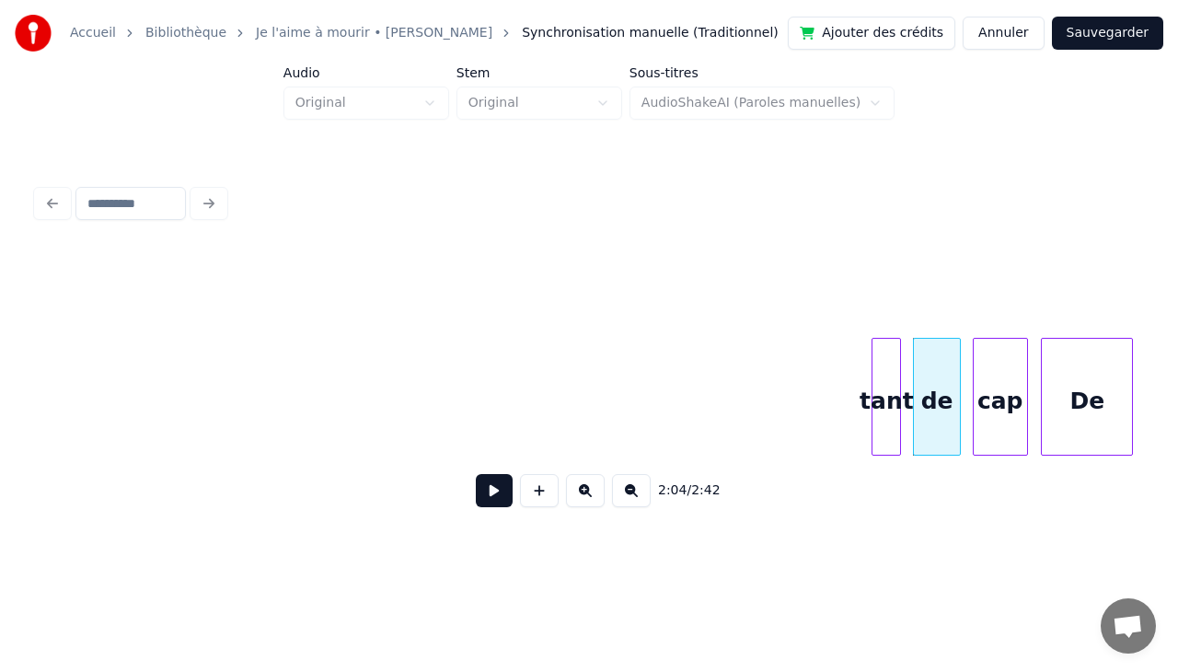
click at [887, 372] on div "tant" at bounding box center [886, 401] width 28 height 125
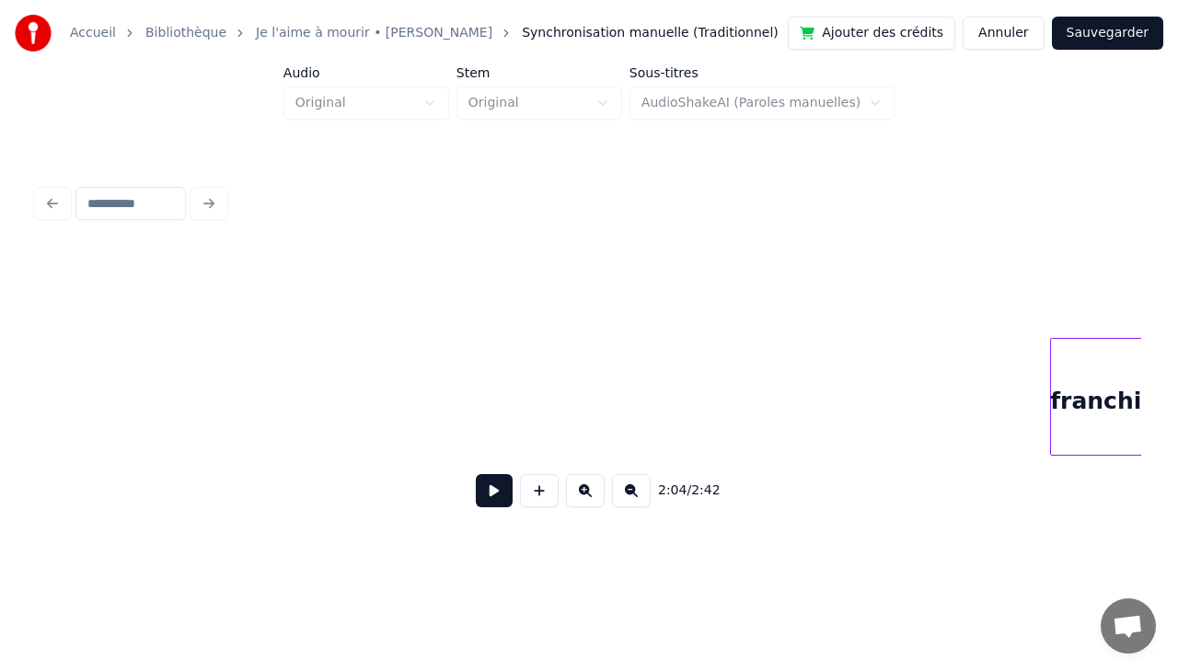
scroll to position [0, 21803]
click at [1152, 294] on div "Accueil Bibliothèque Je l'aime à mourir • [PERSON_NAME] Synchronisation manuell…" at bounding box center [589, 276] width 1178 height 552
click at [1053, 388] on div "déjà" at bounding box center [1044, 401] width 31 height 125
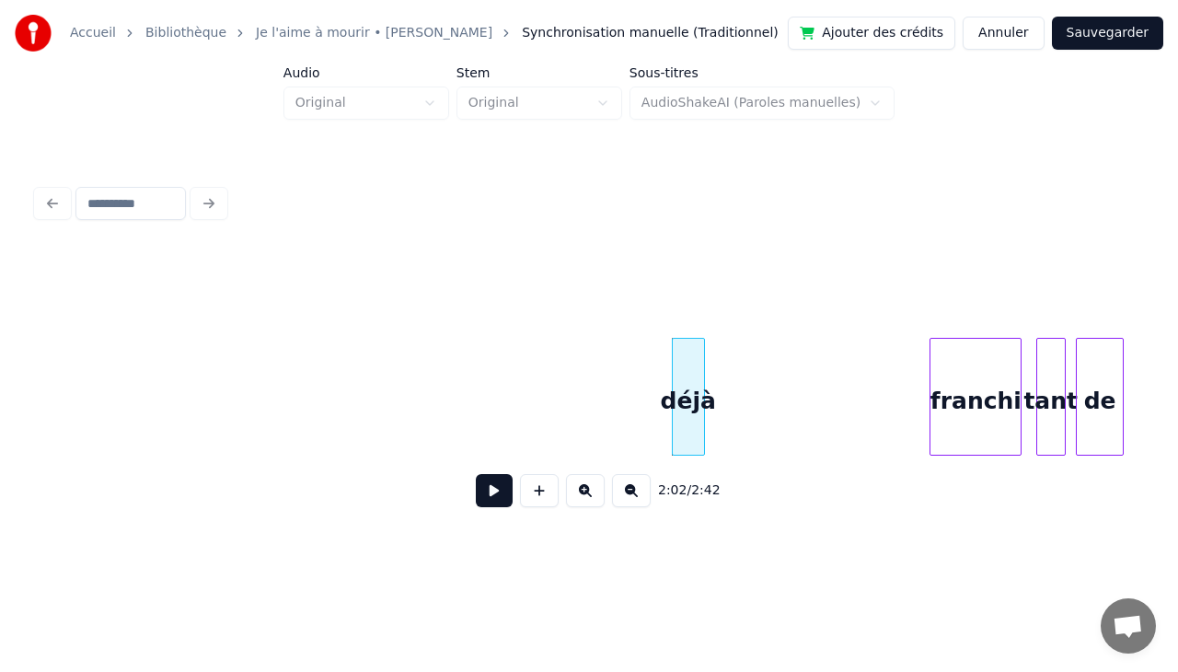
scroll to position [0, 21974]
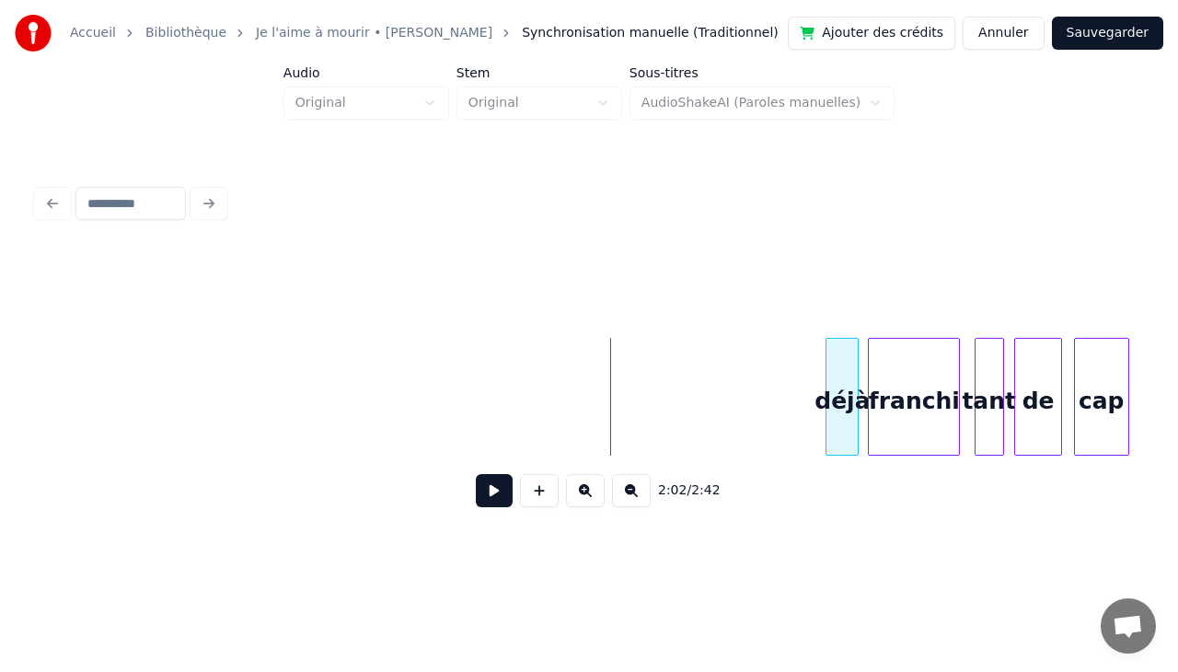
click at [848, 372] on div "déjà" at bounding box center [841, 401] width 31 height 125
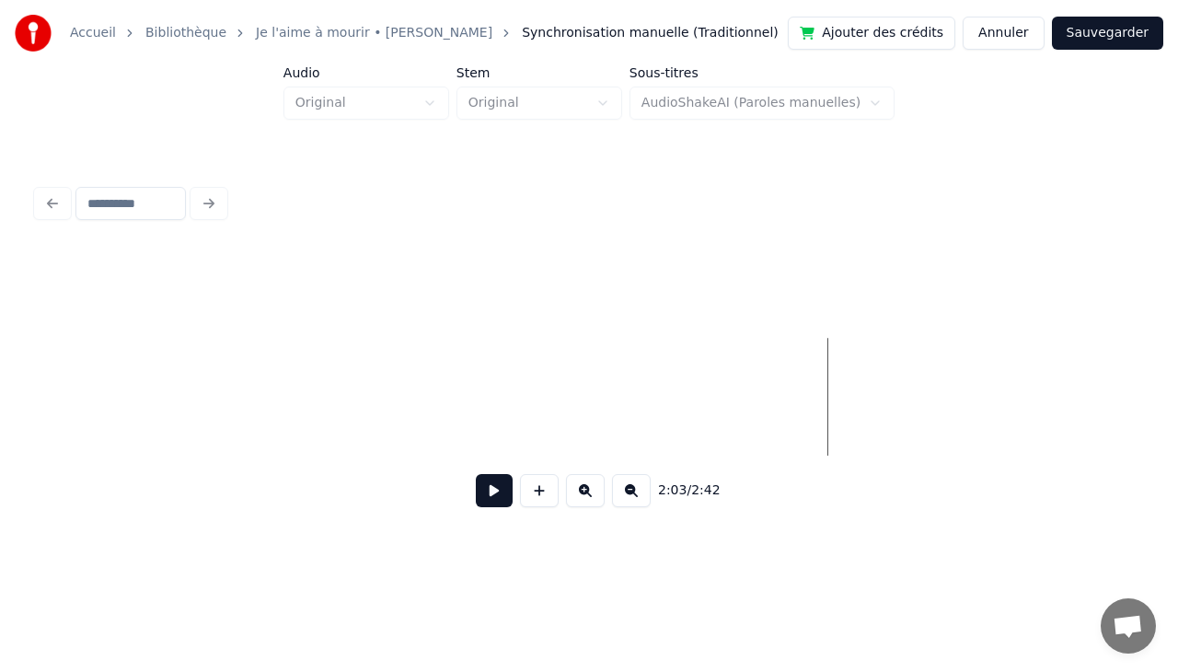
scroll to position [0, 21008]
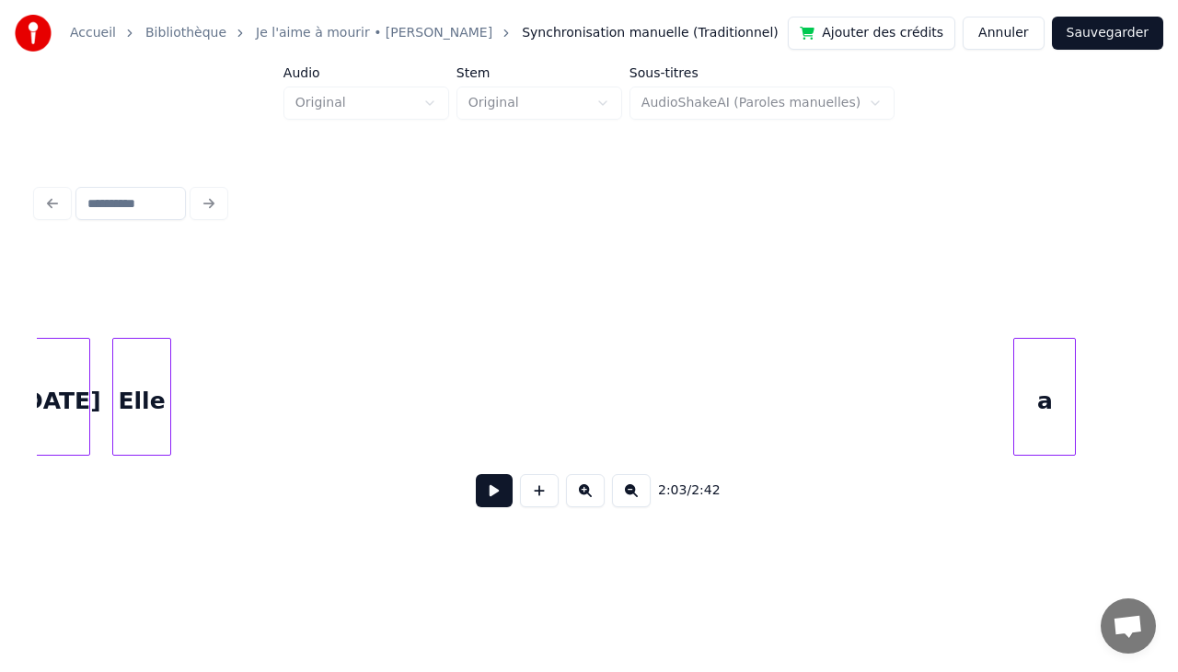
click at [1050, 364] on div "a" at bounding box center [1044, 401] width 61 height 125
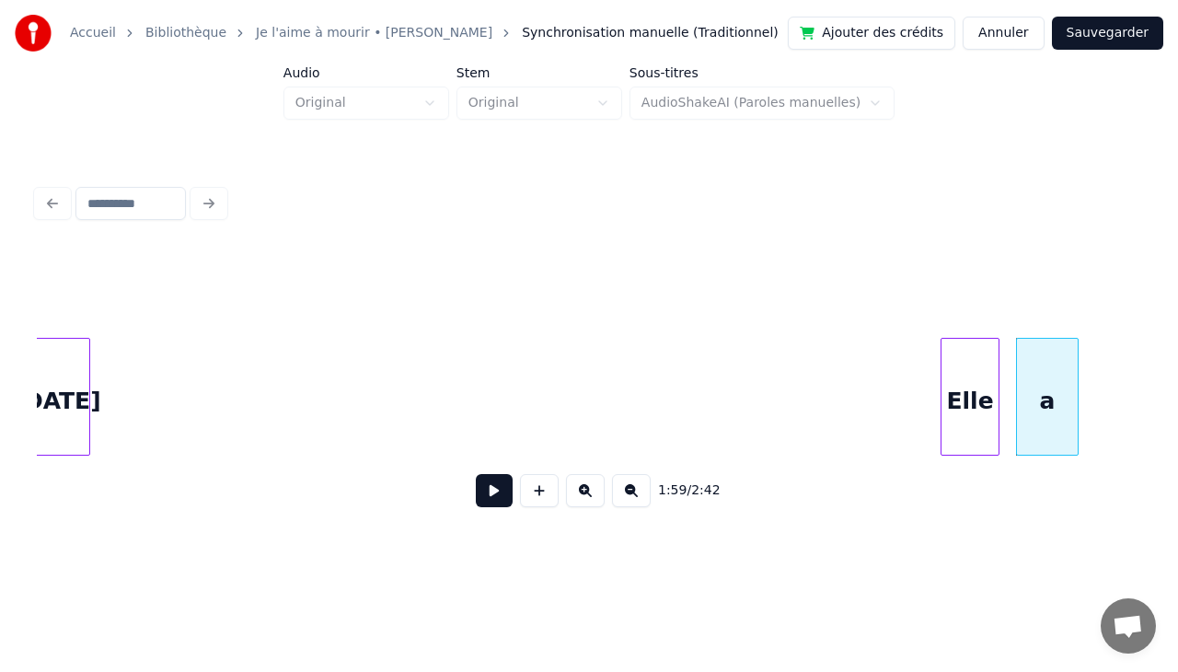
click at [982, 349] on div "Elle" at bounding box center [969, 401] width 57 height 125
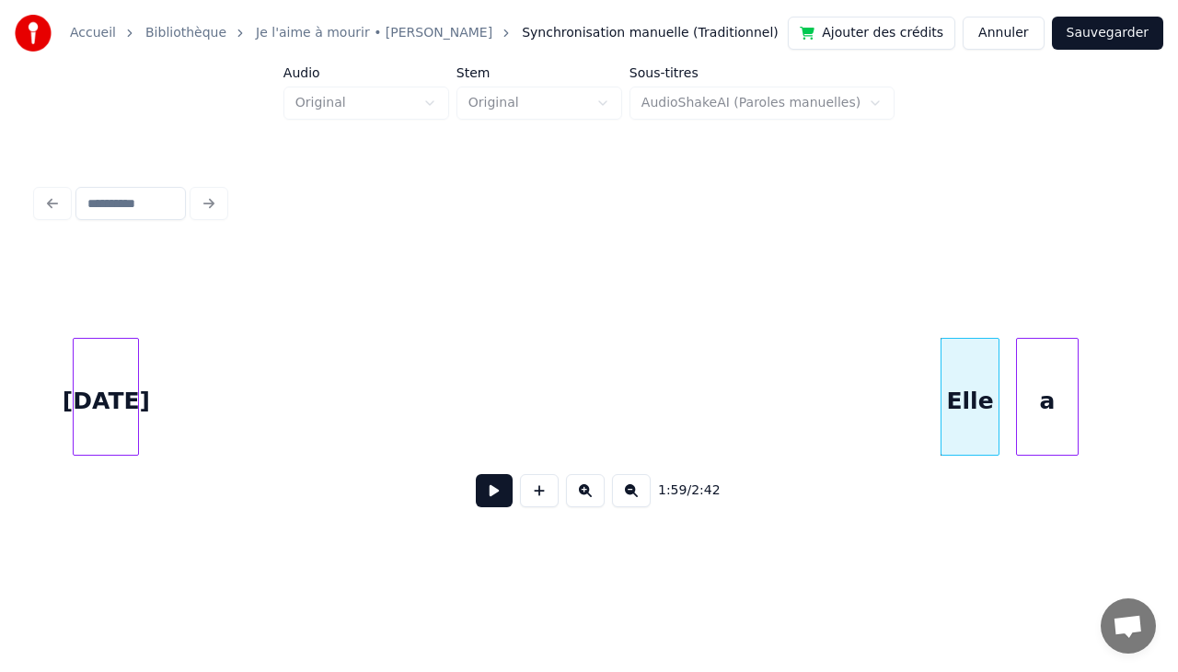
scroll to position [0, 21001]
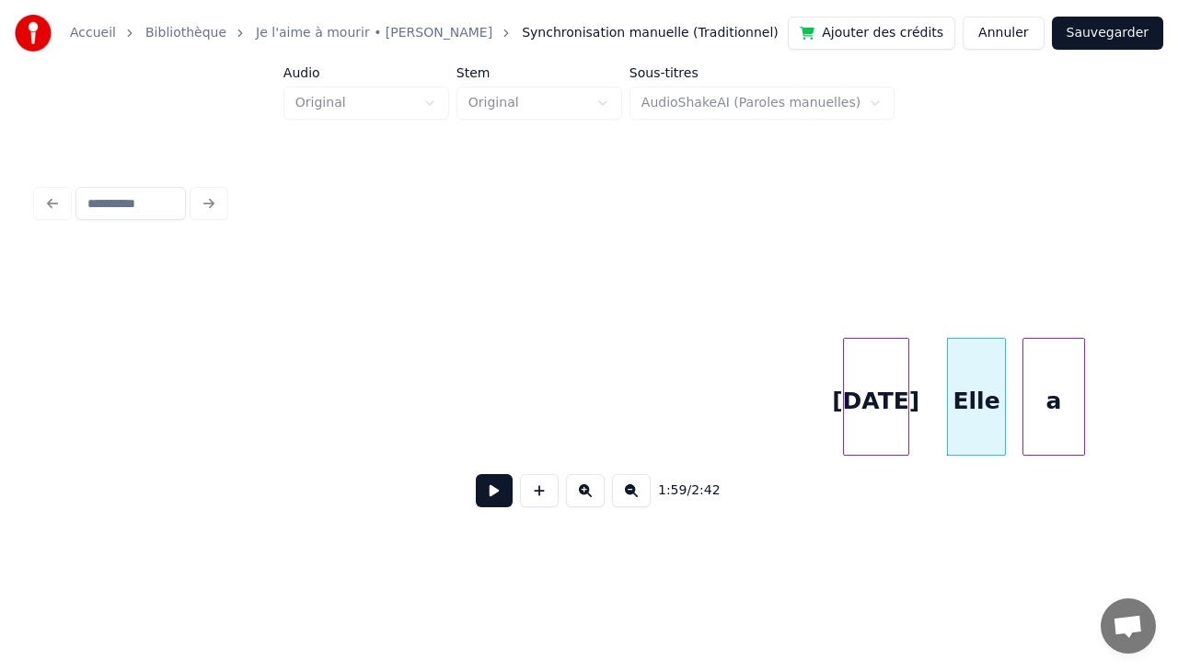
click at [862, 339] on div "[DATE]" at bounding box center [876, 401] width 64 height 125
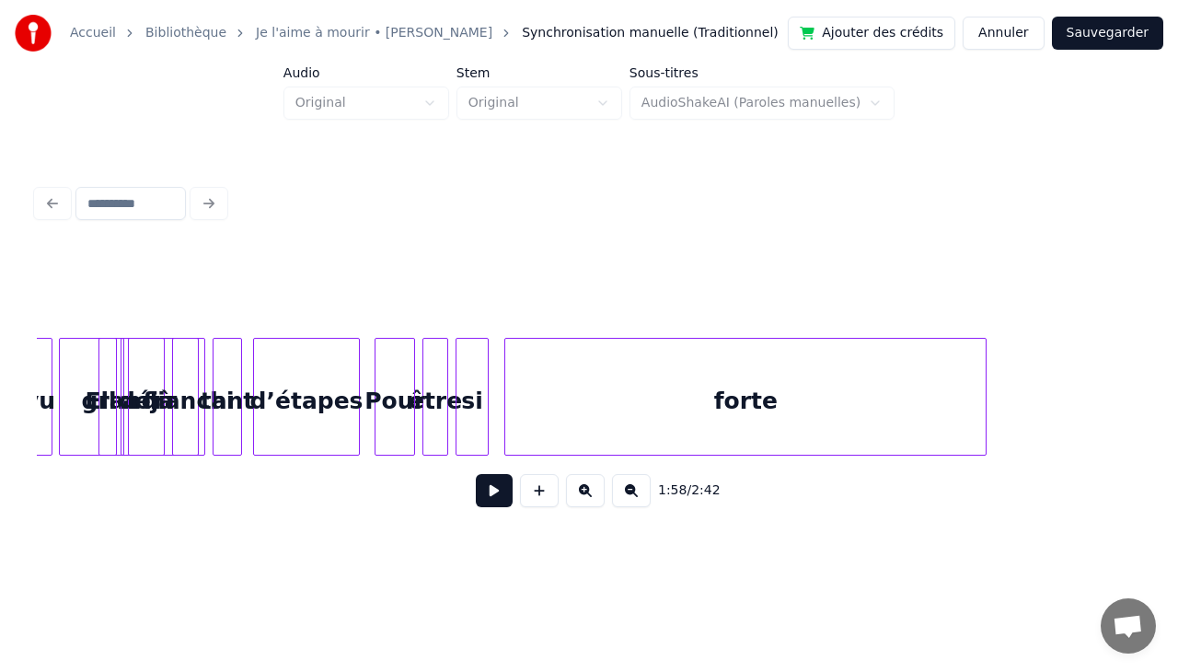
scroll to position [0, 20132]
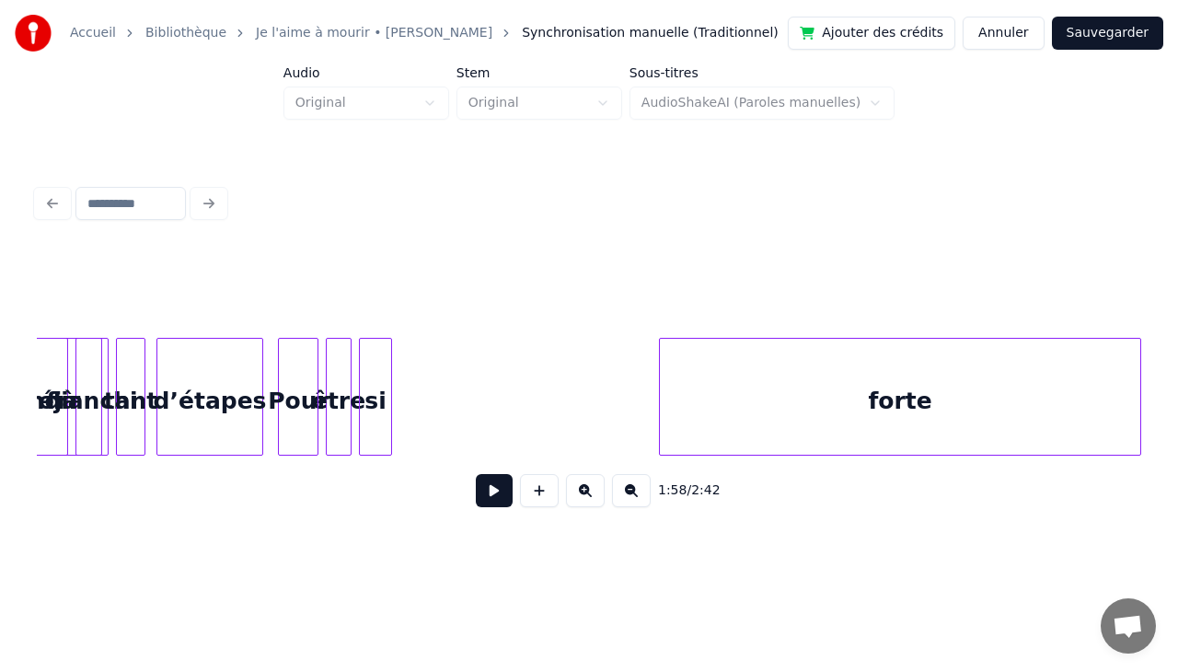
click at [1091, 313] on div "1:58 / 2:42" at bounding box center [589, 386] width 1104 height 280
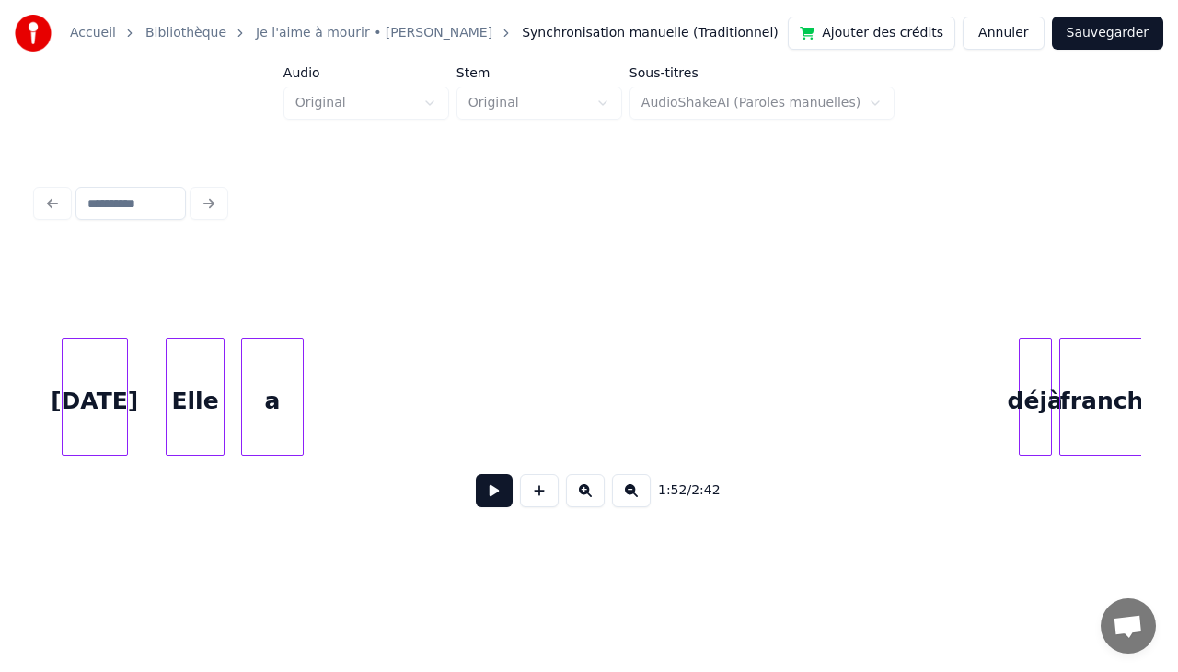
scroll to position [0, 21770]
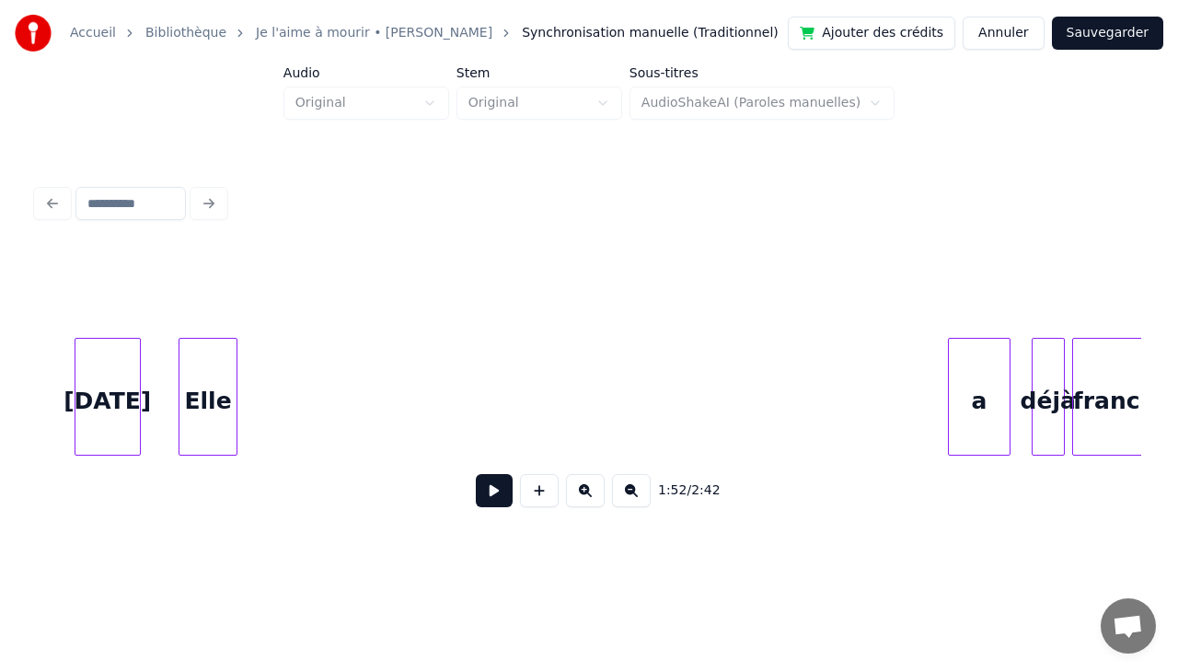
click at [973, 342] on div "a" at bounding box center [979, 401] width 61 height 125
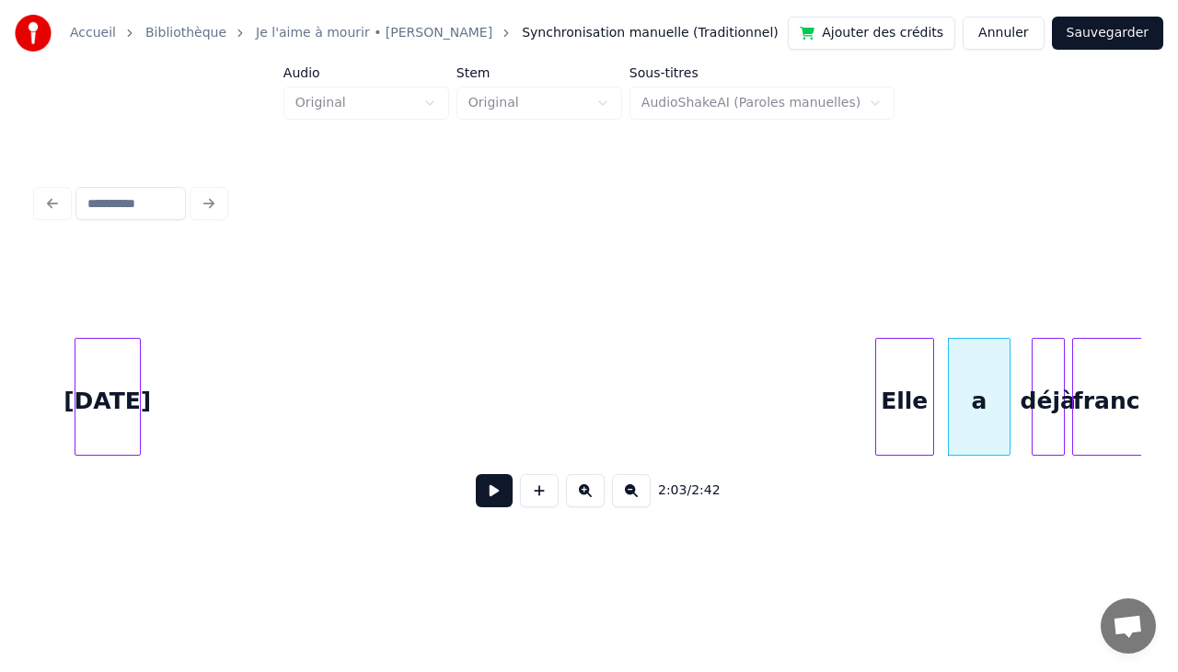
click at [910, 318] on div "2:03 / 2:42" at bounding box center [589, 386] width 1104 height 280
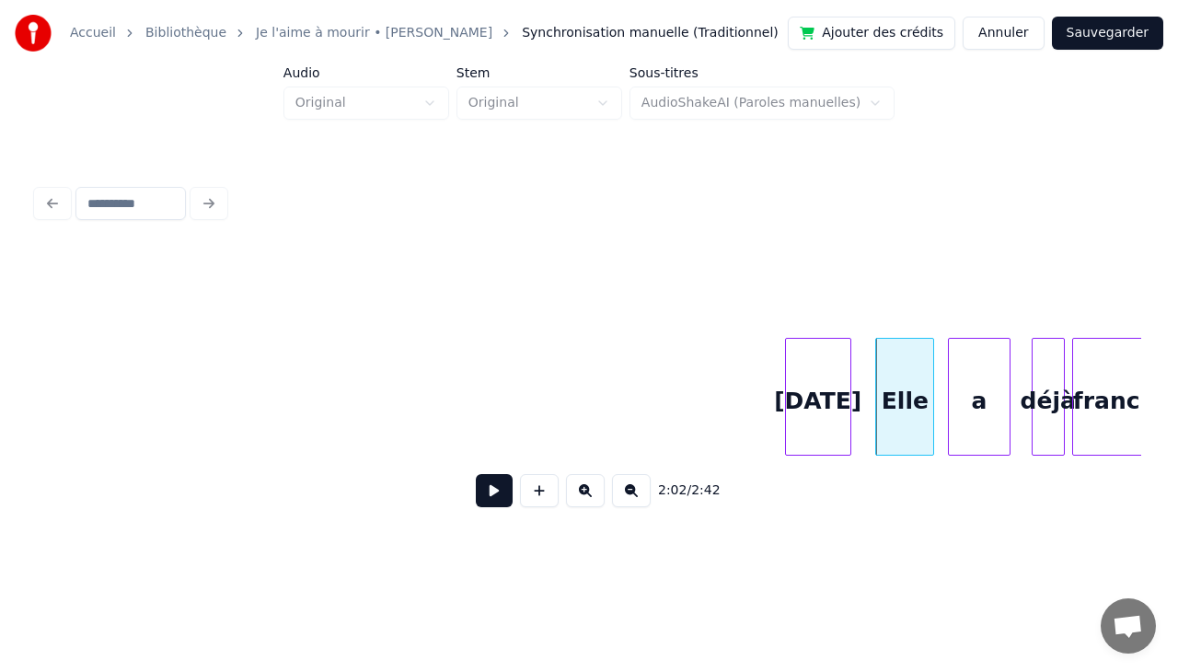
click at [835, 322] on div "2:02 / 2:42" at bounding box center [589, 386] width 1104 height 280
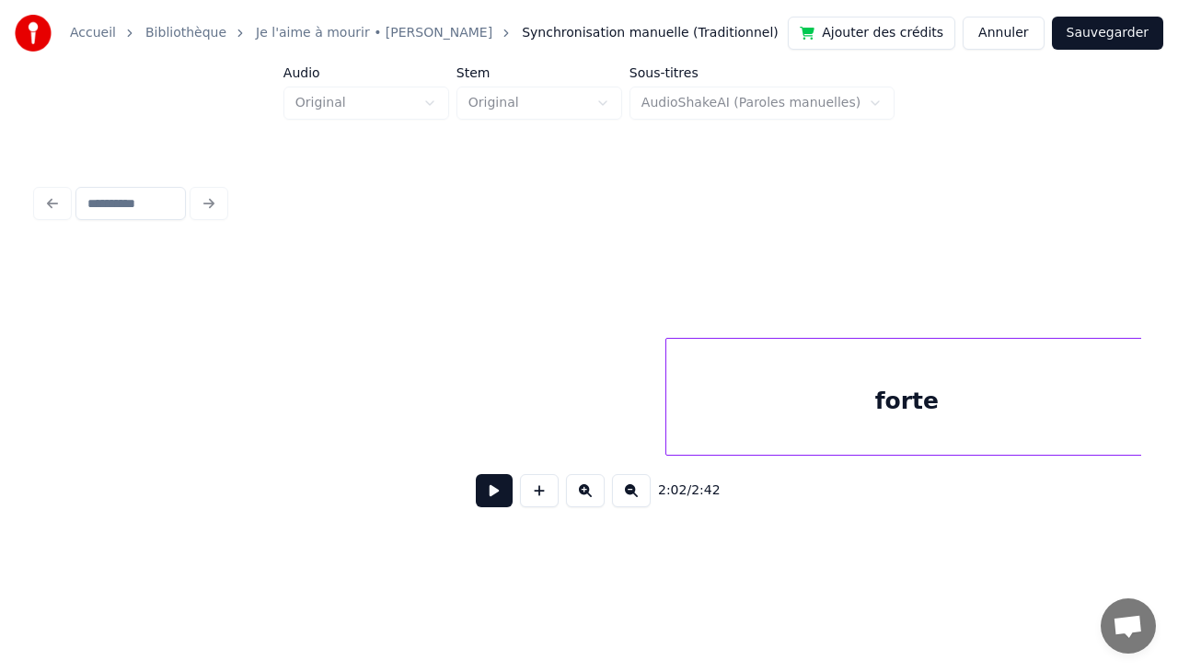
scroll to position [0, 20687]
click at [823, 384] on div "forte" at bounding box center [892, 401] width 480 height 125
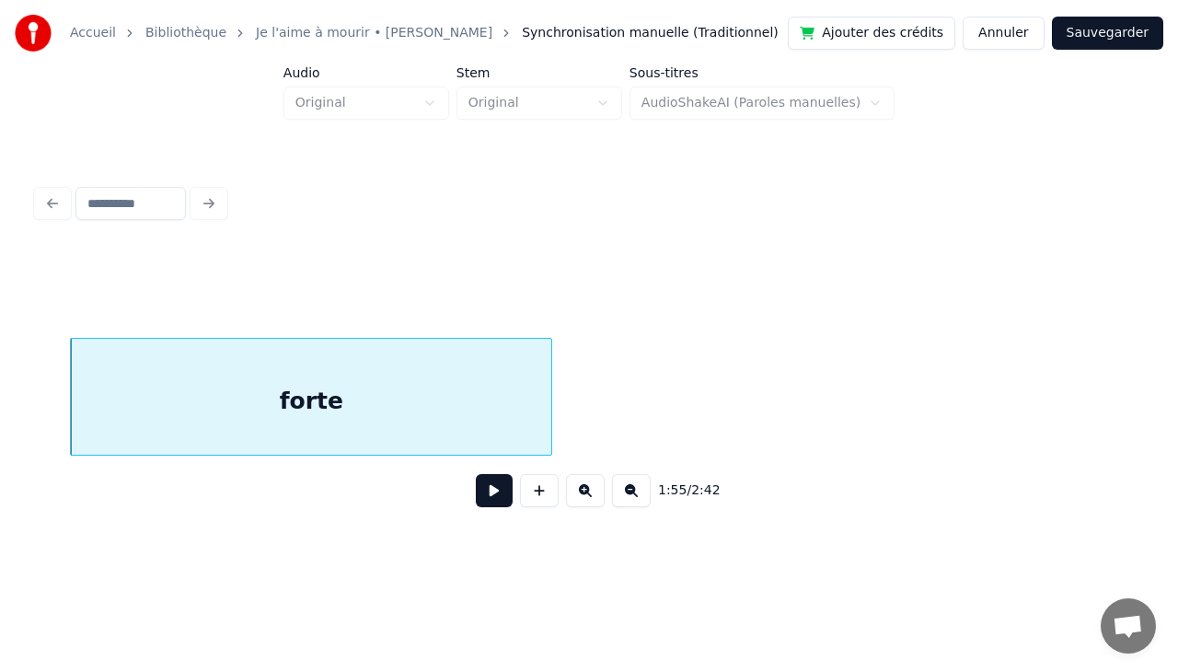
scroll to position [0, 21374]
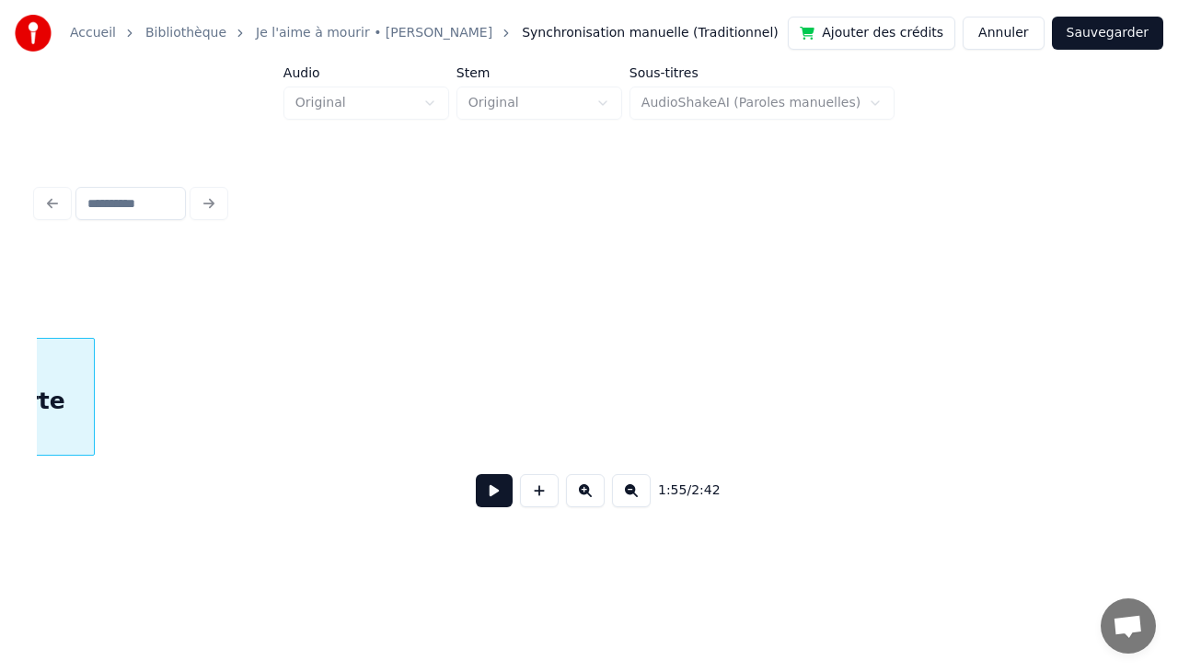
click at [88, 372] on div at bounding box center [91, 397] width 6 height 116
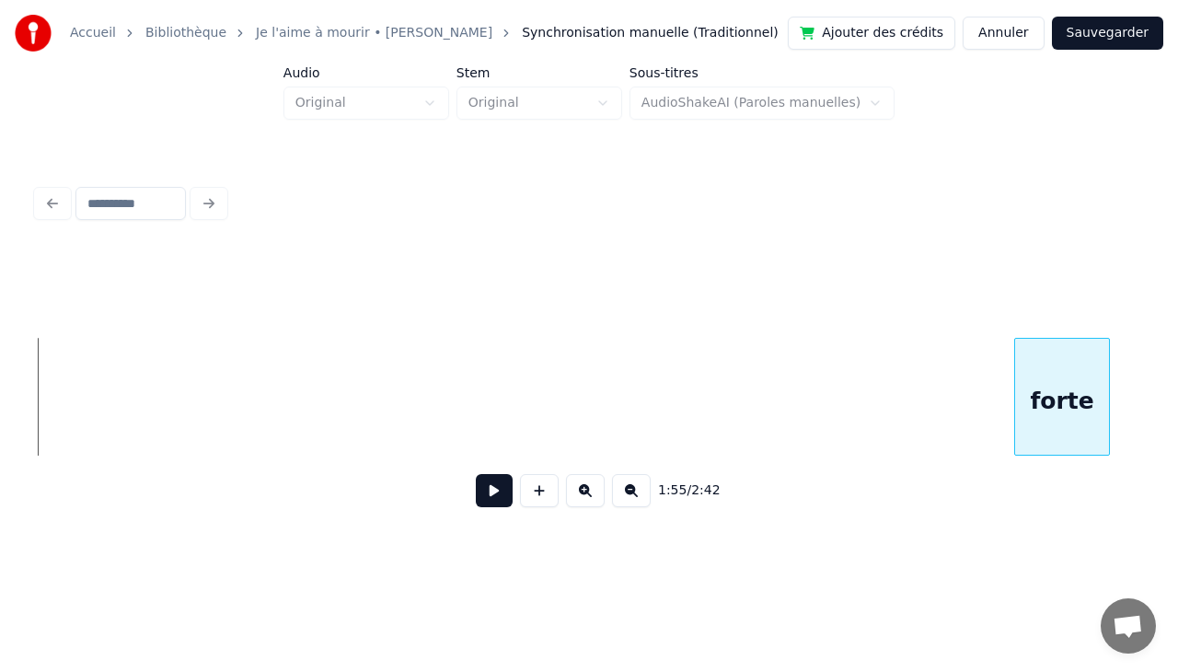
click at [1038, 383] on div "forte" at bounding box center [1062, 401] width 95 height 125
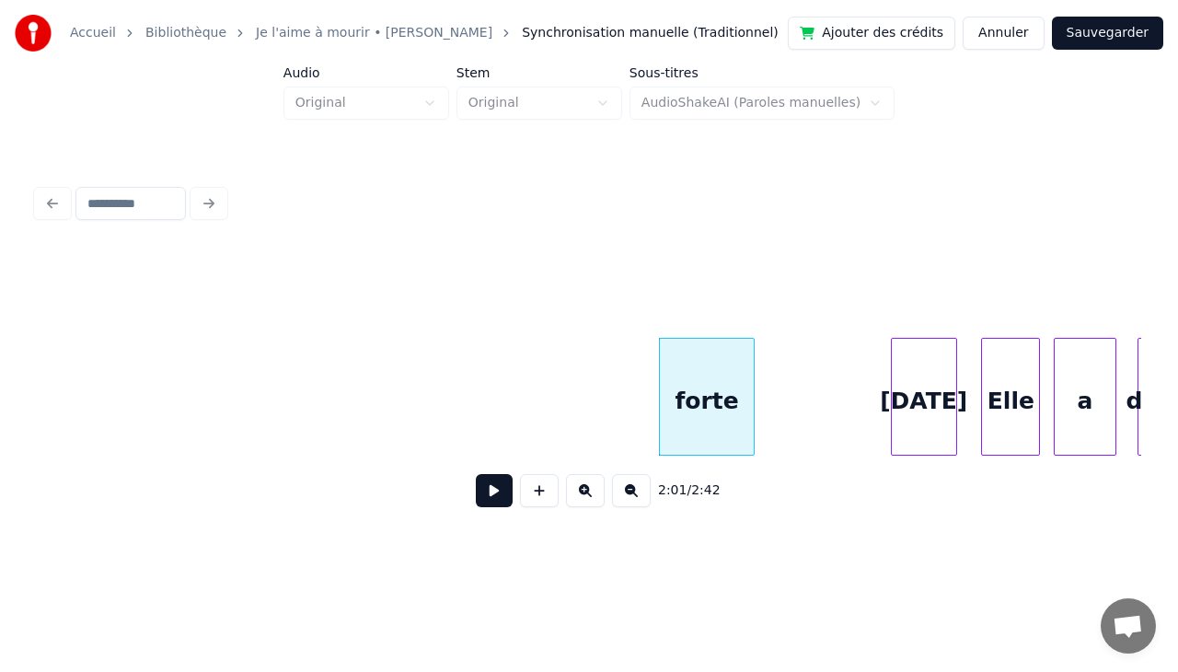
scroll to position [0, 21725]
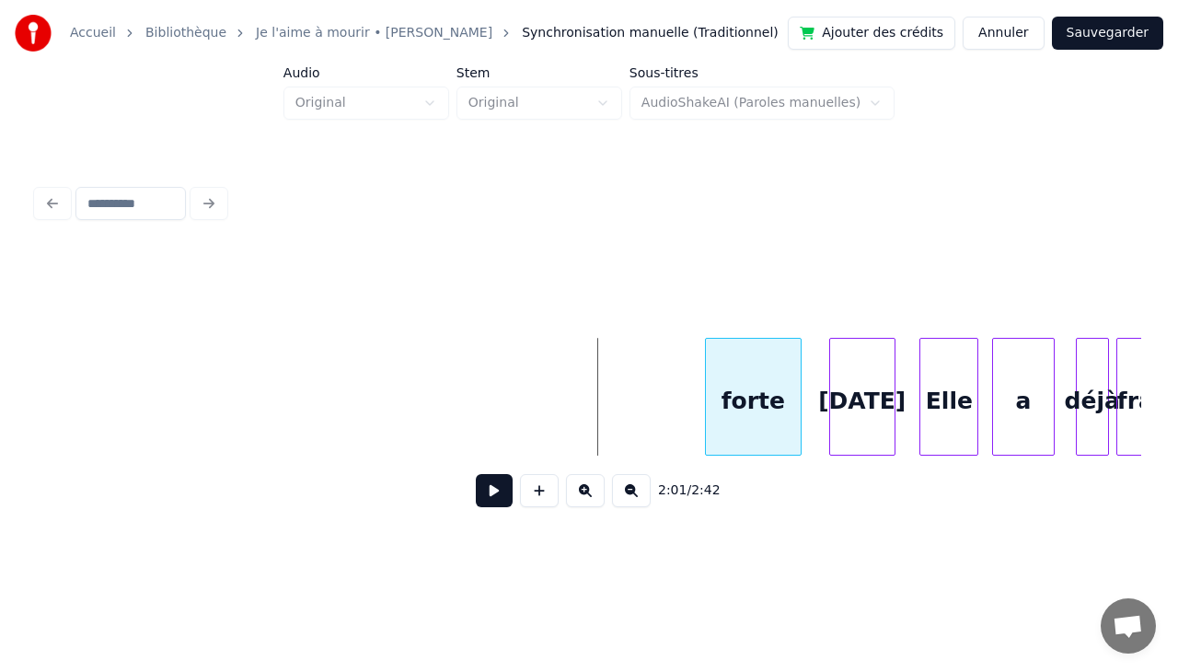
click at [753, 352] on div "forte" at bounding box center [753, 401] width 95 height 125
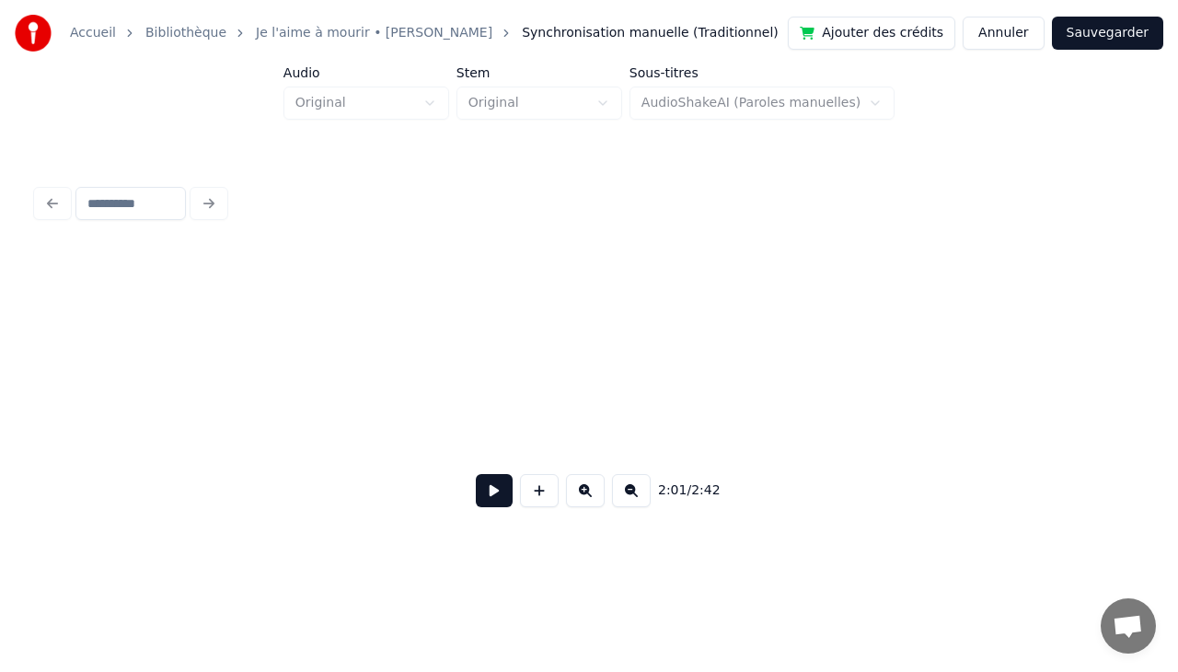
scroll to position [0, 19793]
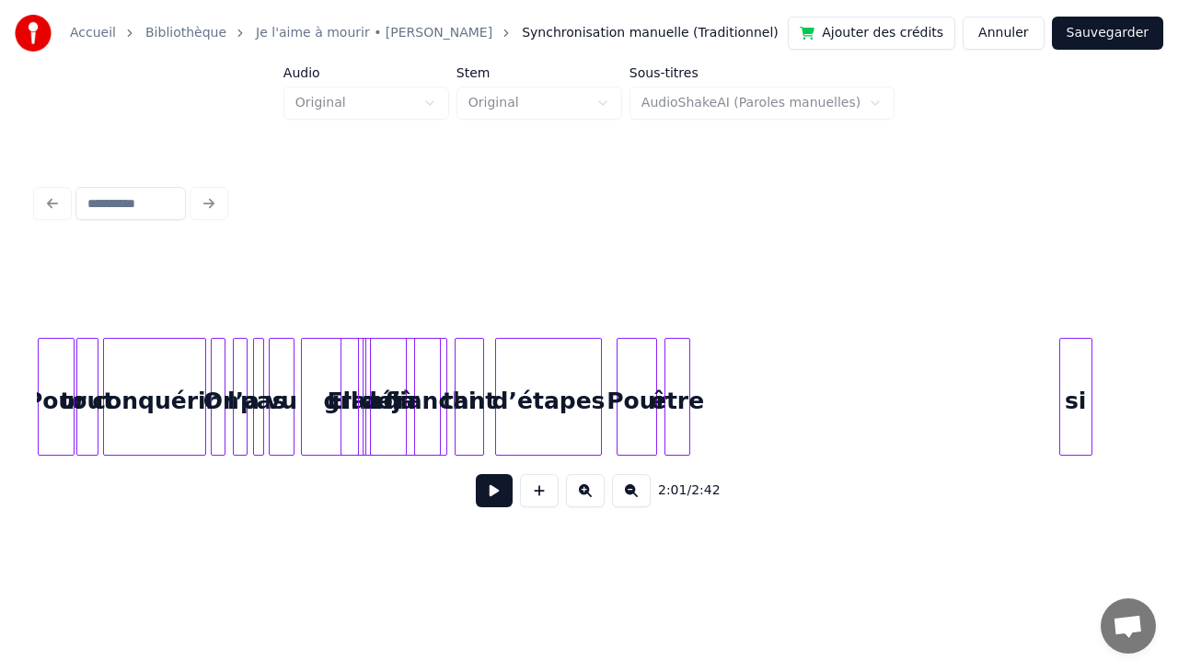
click at [1076, 339] on div "si" at bounding box center [1075, 401] width 31 height 125
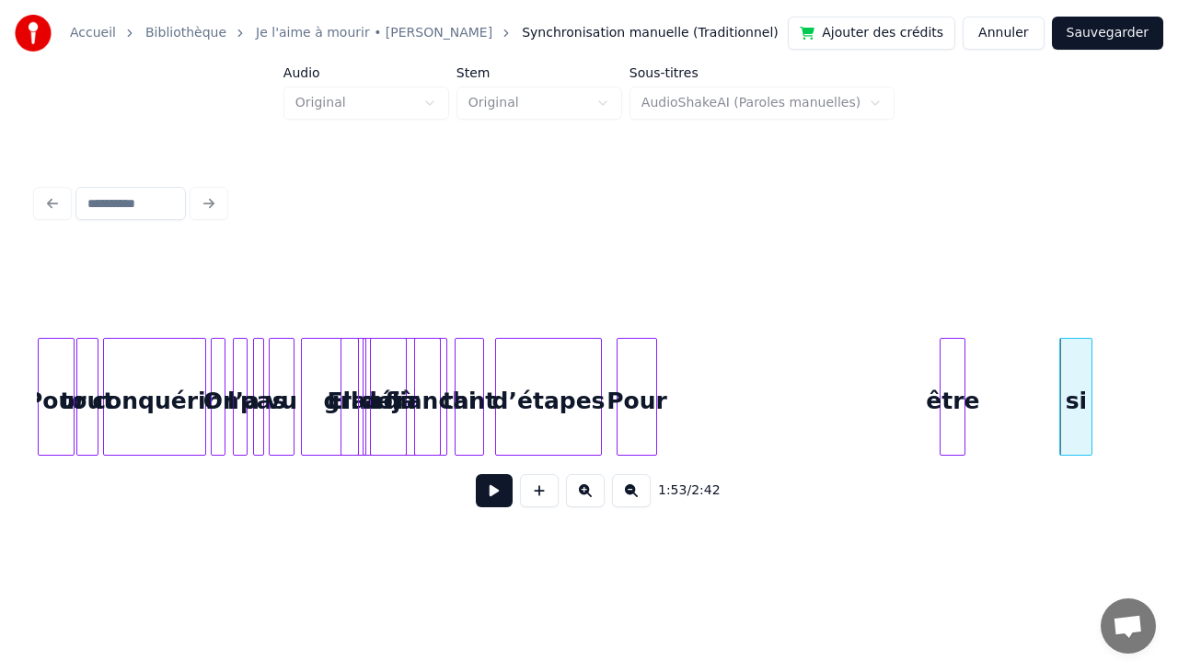
click at [964, 341] on div "être" at bounding box center [952, 401] width 24 height 125
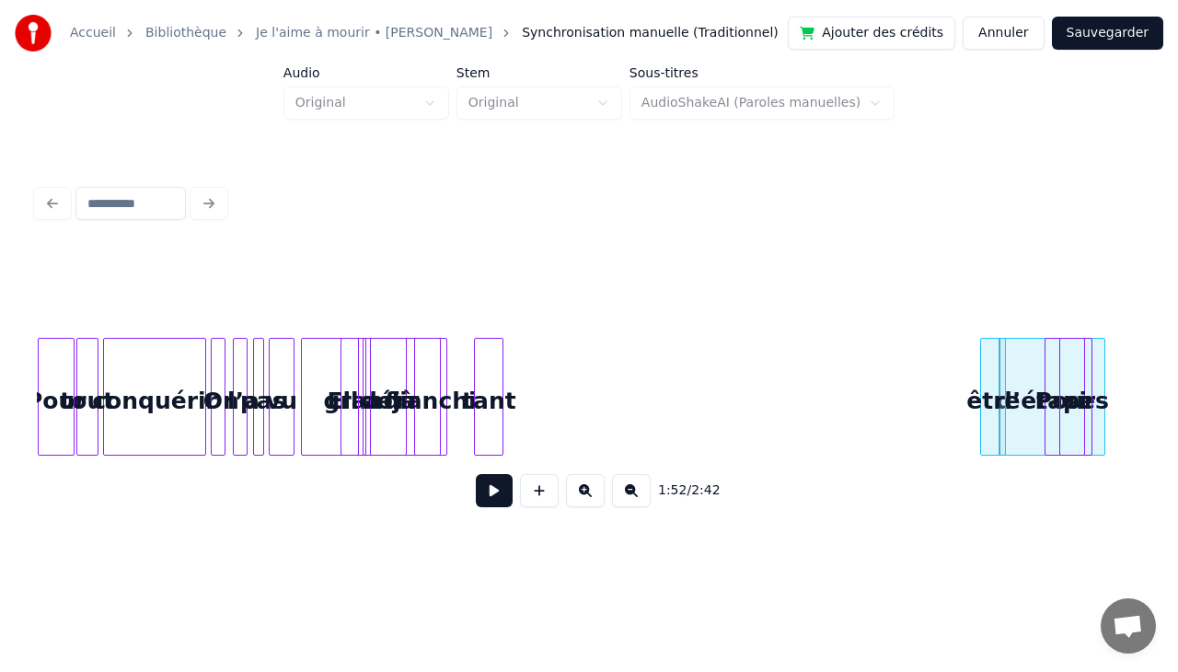
click at [502, 393] on div "tant" at bounding box center [489, 401] width 28 height 125
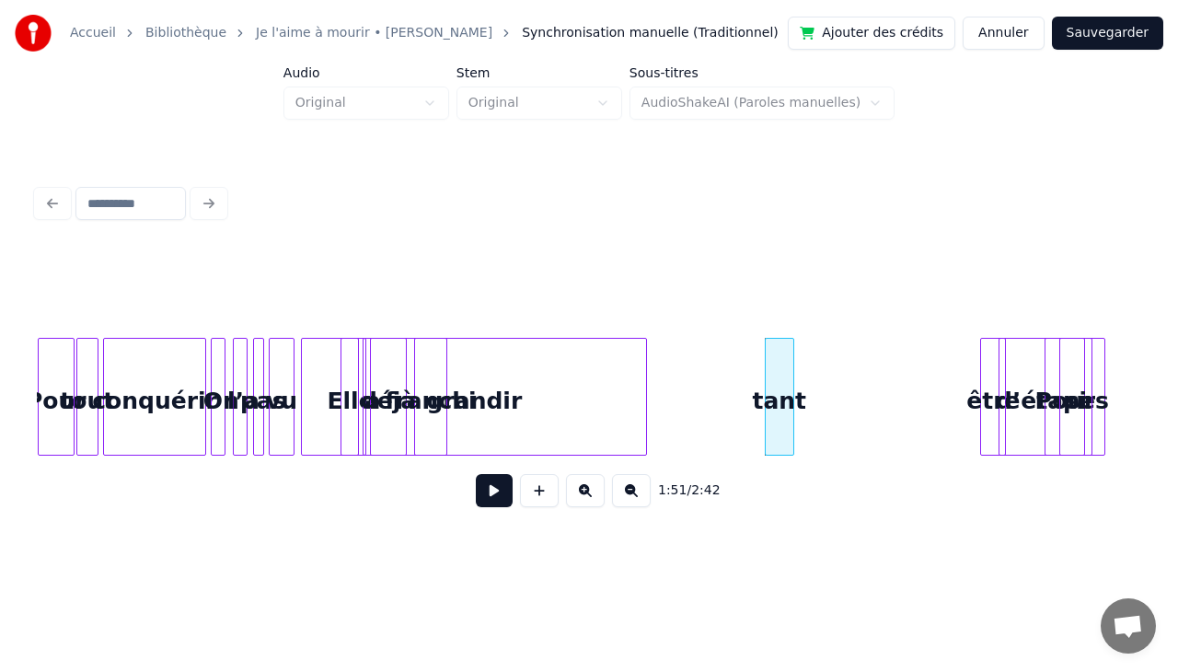
click at [646, 395] on div at bounding box center [643, 397] width 6 height 116
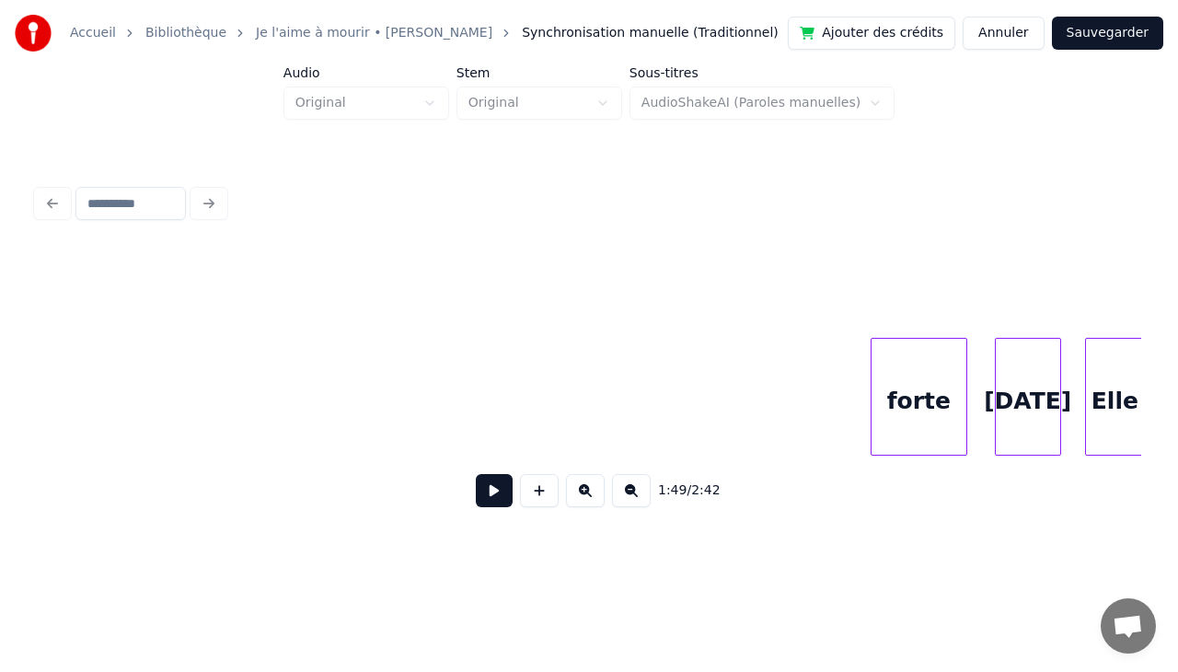
scroll to position [0, 21621]
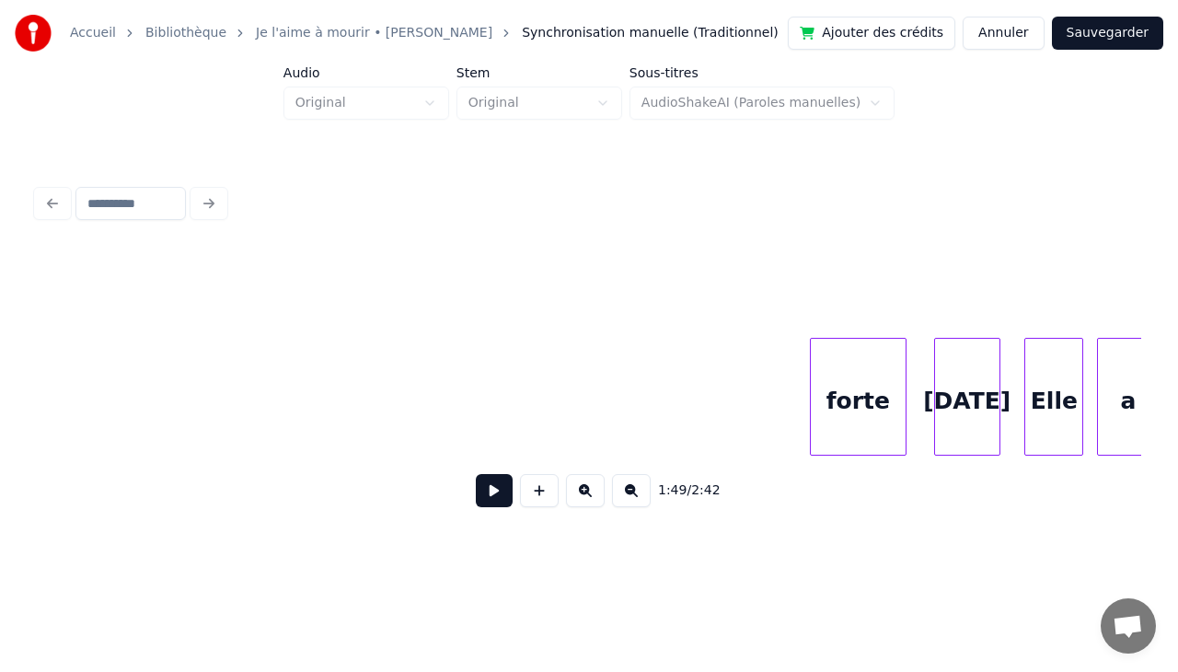
click at [856, 368] on div "forte" at bounding box center [858, 401] width 95 height 125
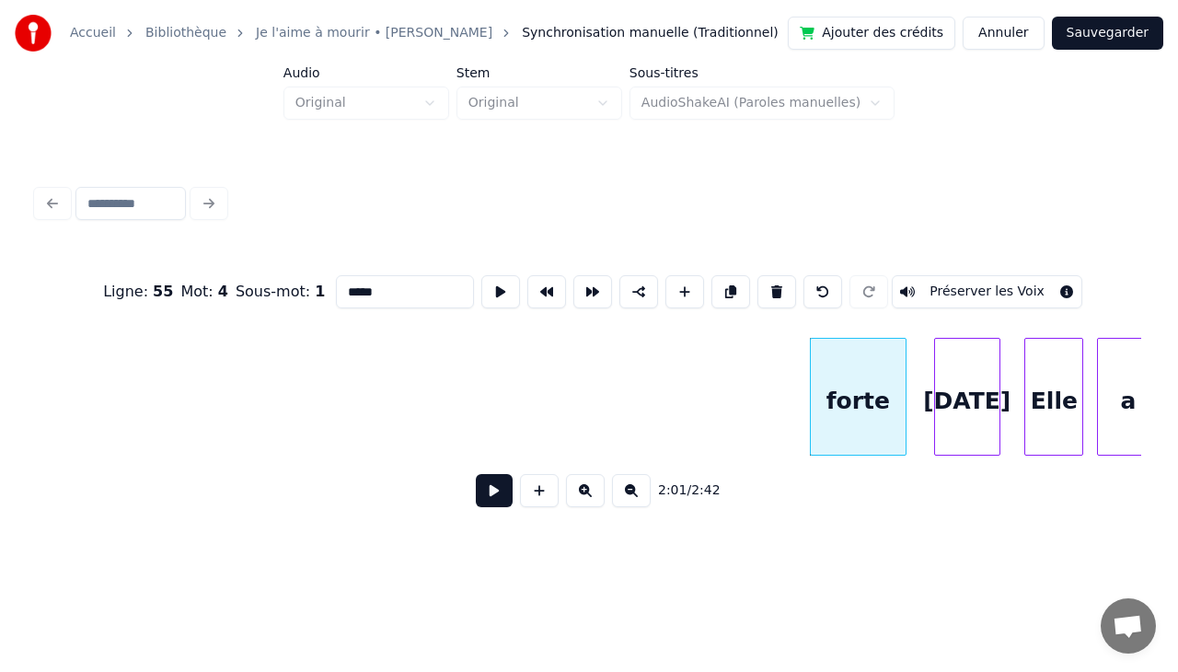
click at [848, 392] on div "forte" at bounding box center [858, 401] width 95 height 125
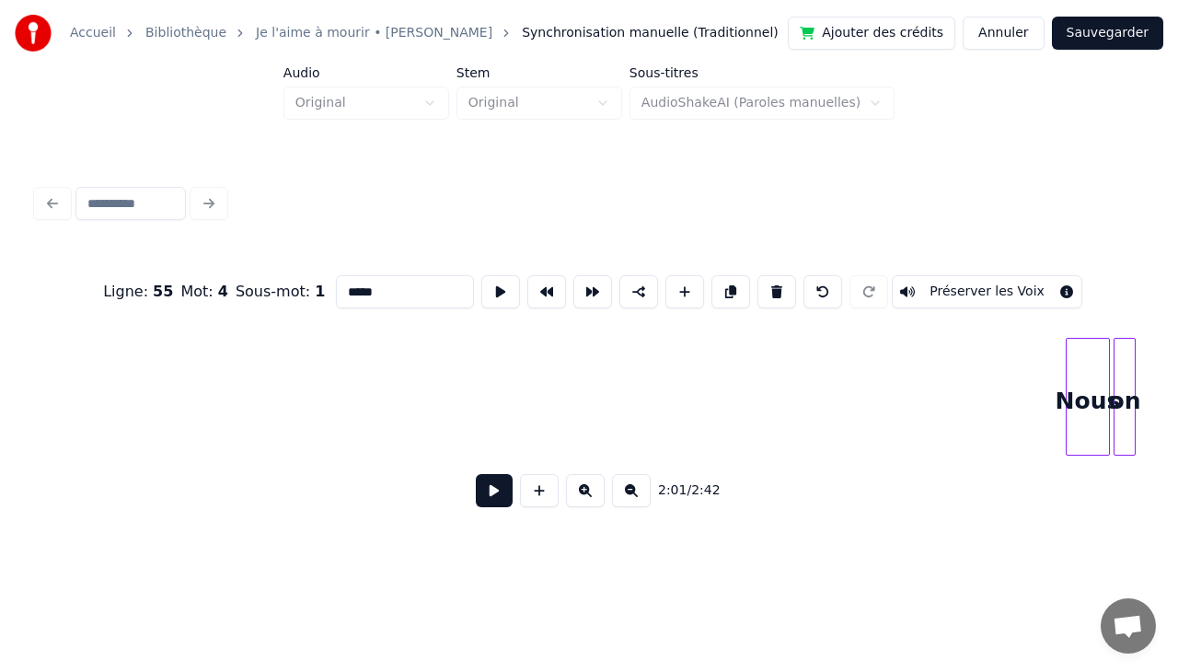
scroll to position [0, 0]
click at [498, 500] on button at bounding box center [494, 490] width 37 height 33
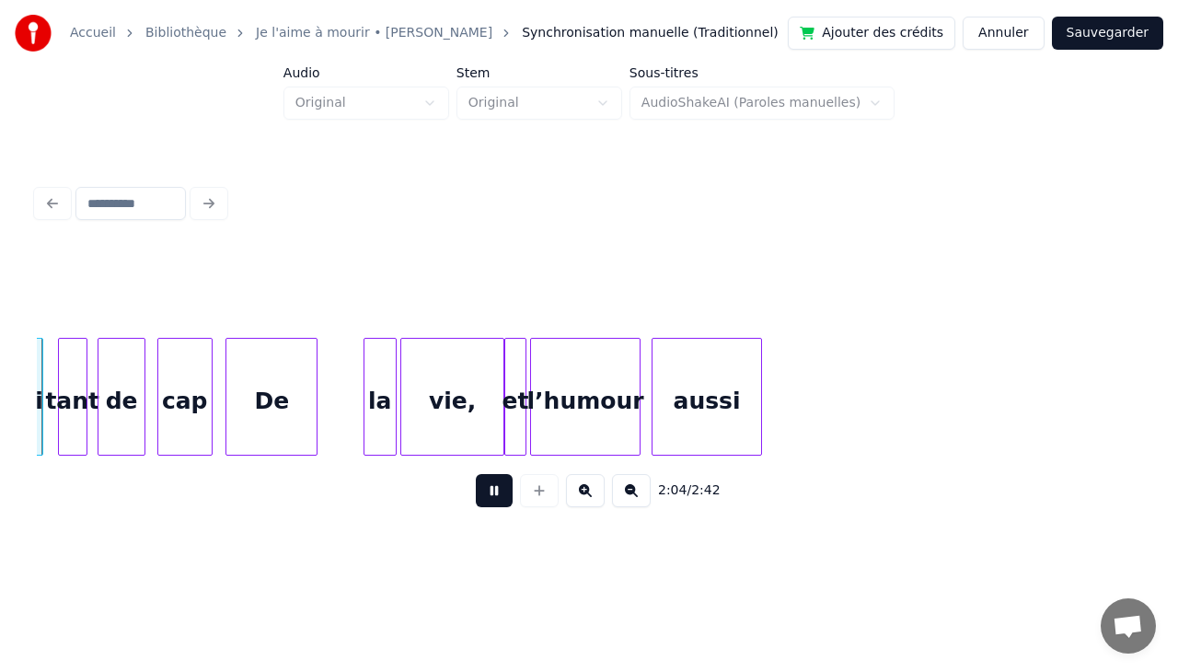
scroll to position [0, 22918]
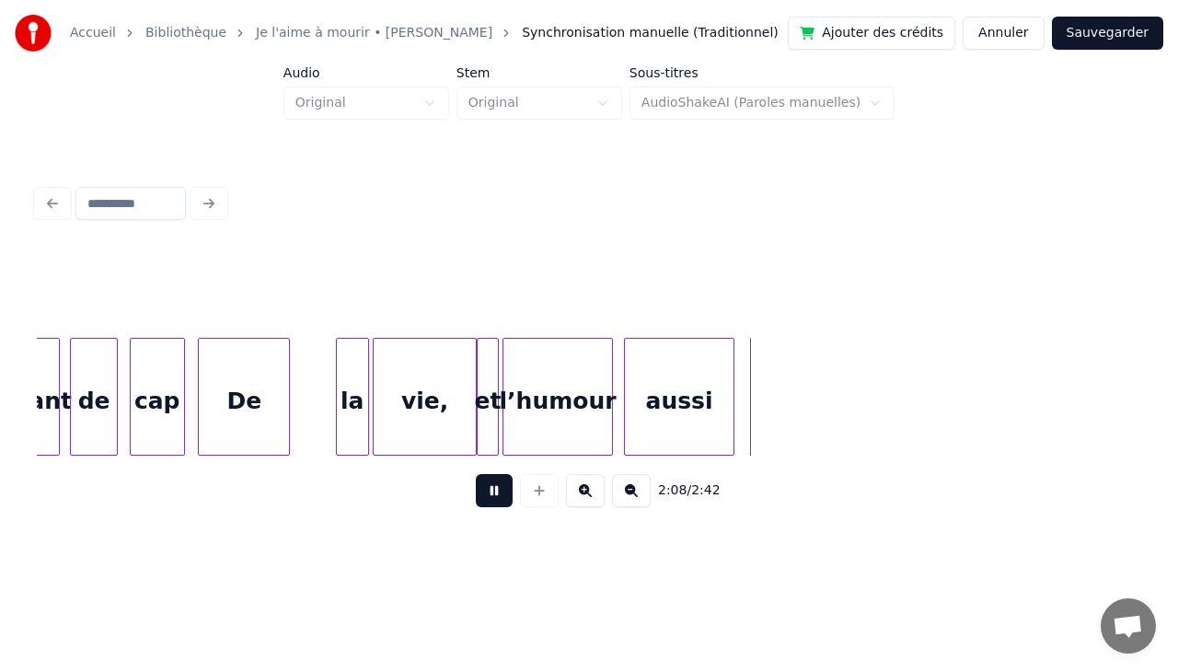
click at [500, 499] on button at bounding box center [494, 490] width 37 height 33
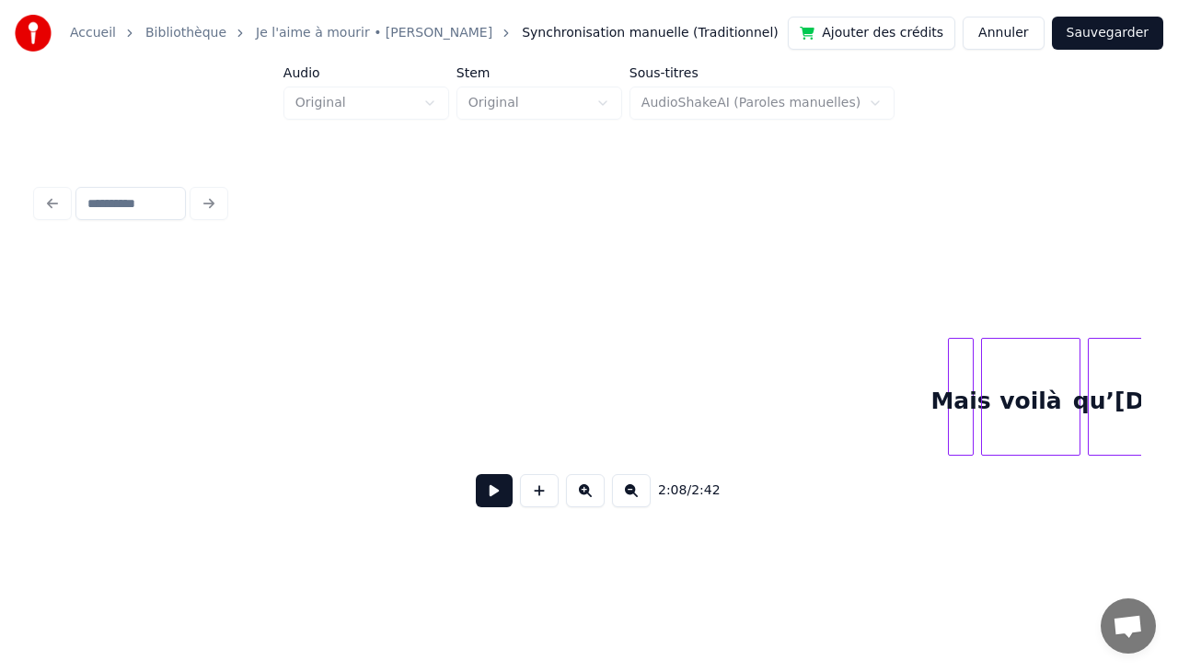
scroll to position [0, 0]
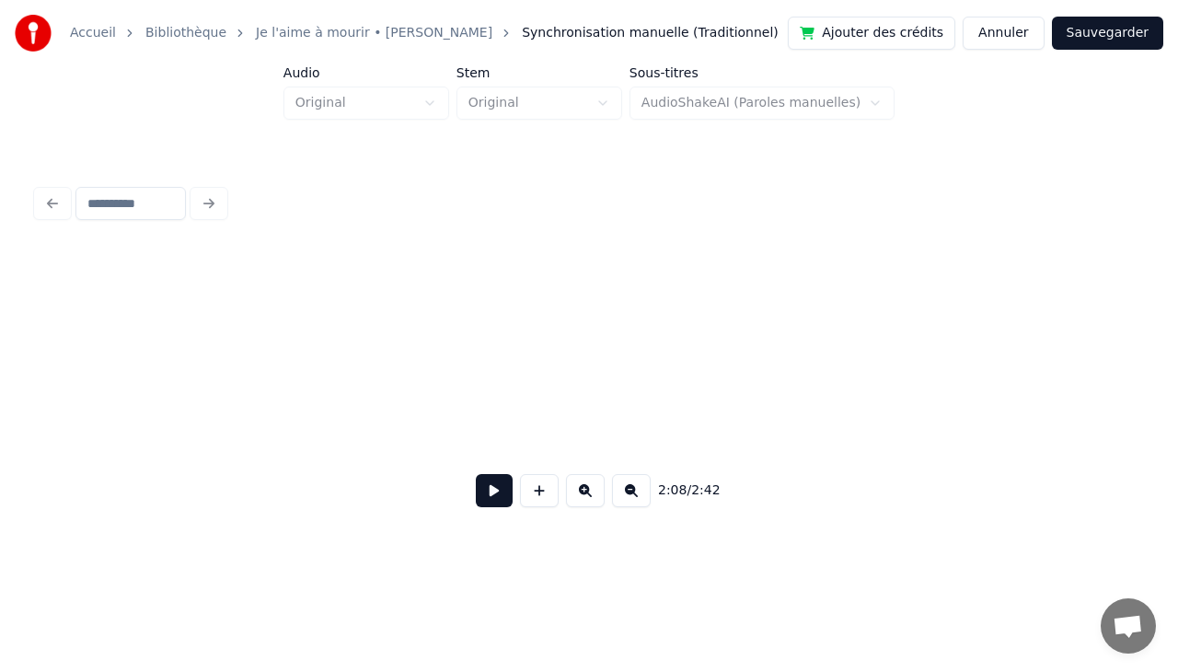
click at [493, 500] on button at bounding box center [494, 490] width 37 height 33
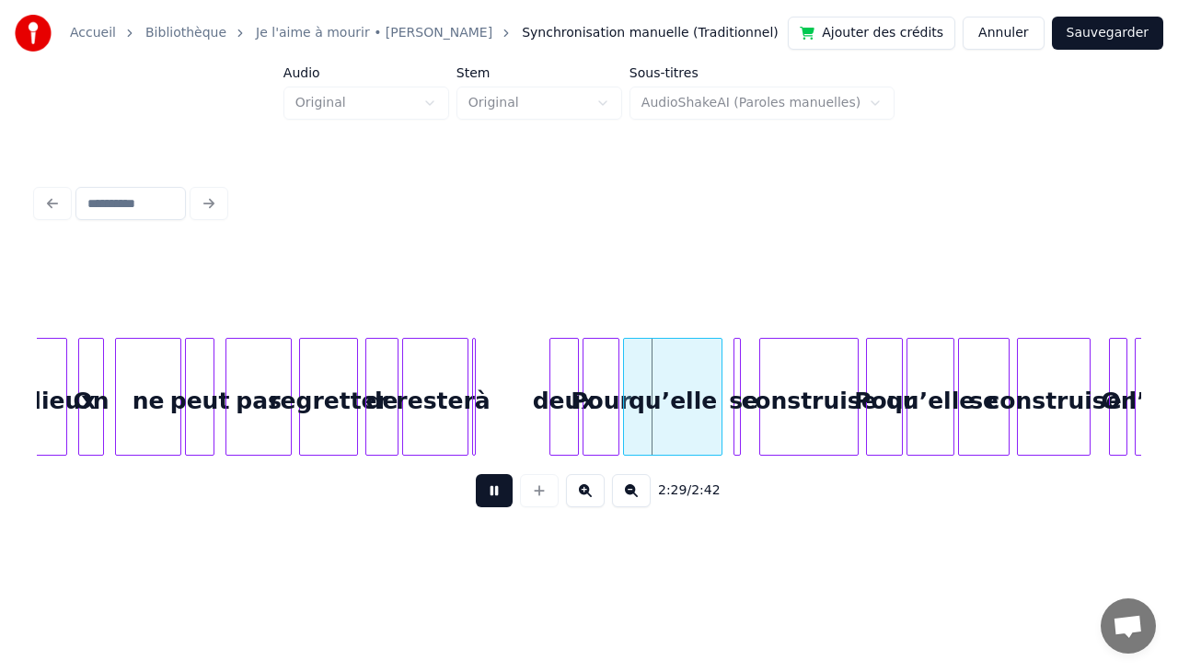
click at [493, 500] on button at bounding box center [494, 490] width 37 height 33
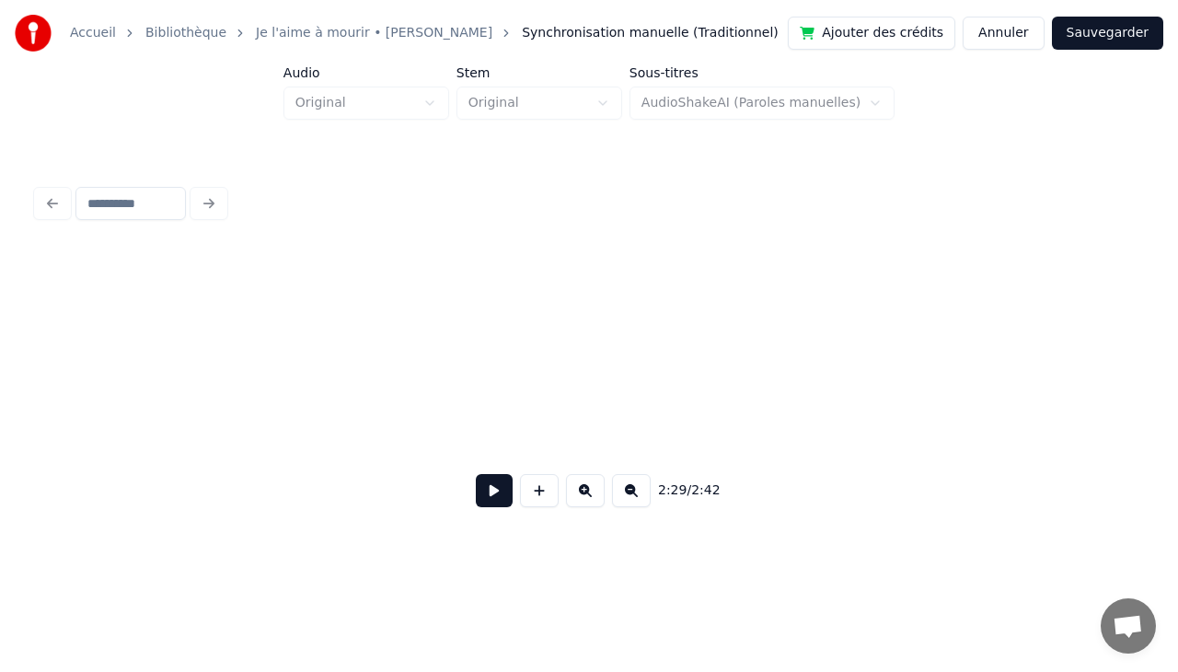
scroll to position [0, 966]
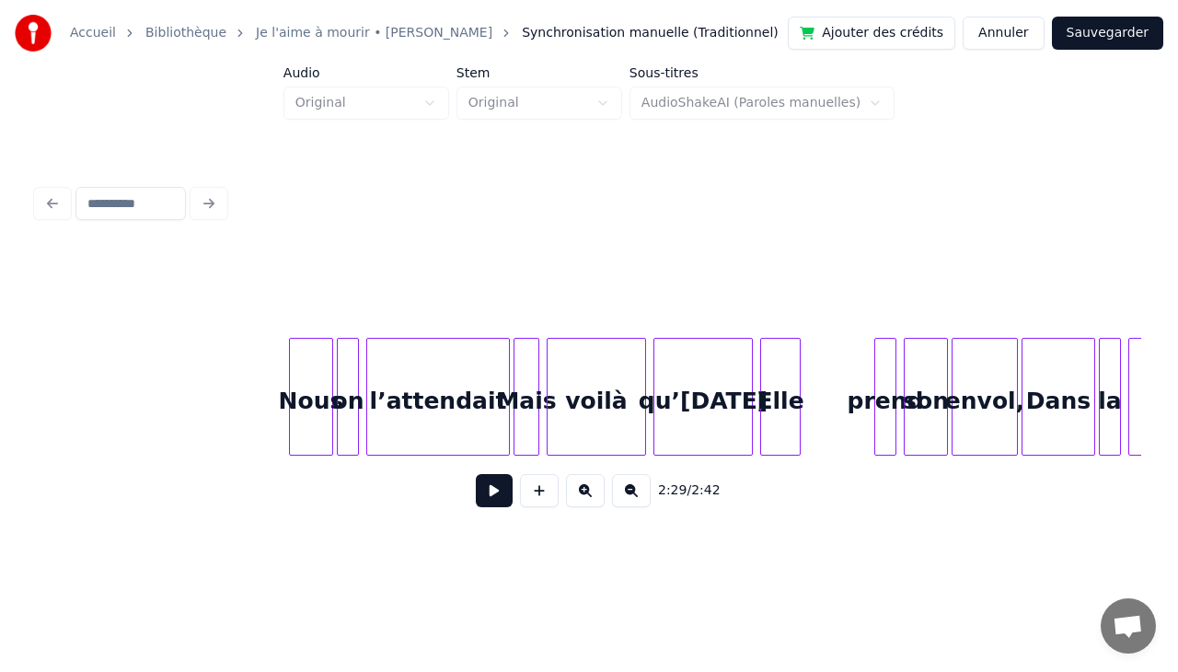
click at [44, 190] on div at bounding box center [588, 203] width 1119 height 40
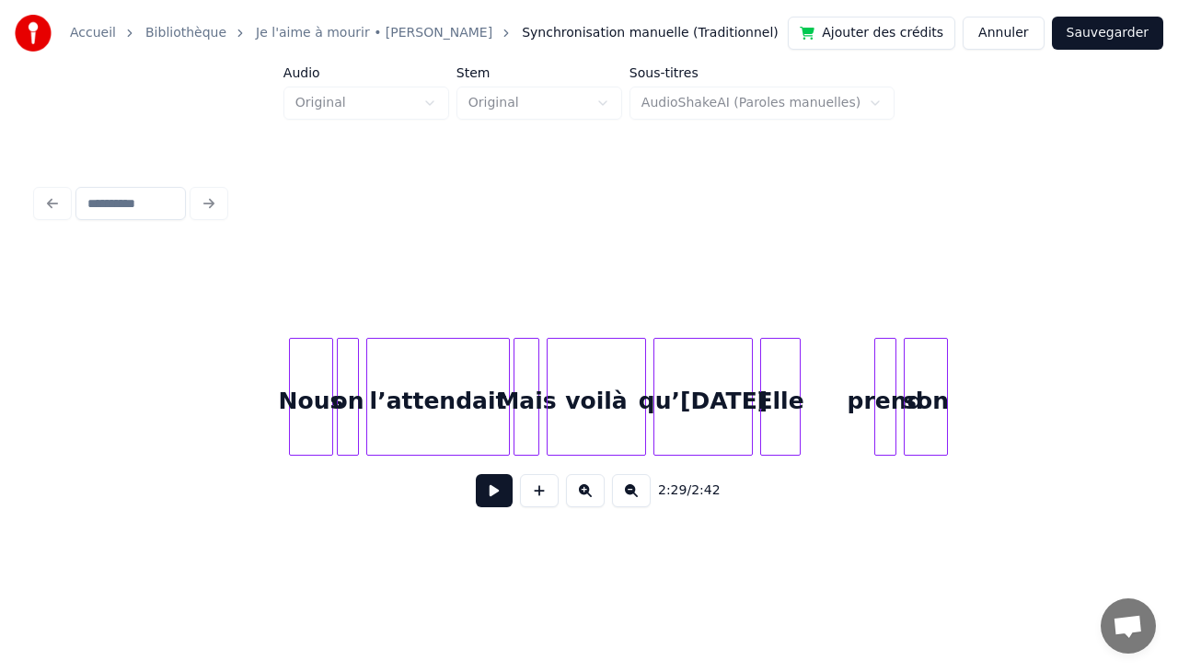
scroll to position [0, 0]
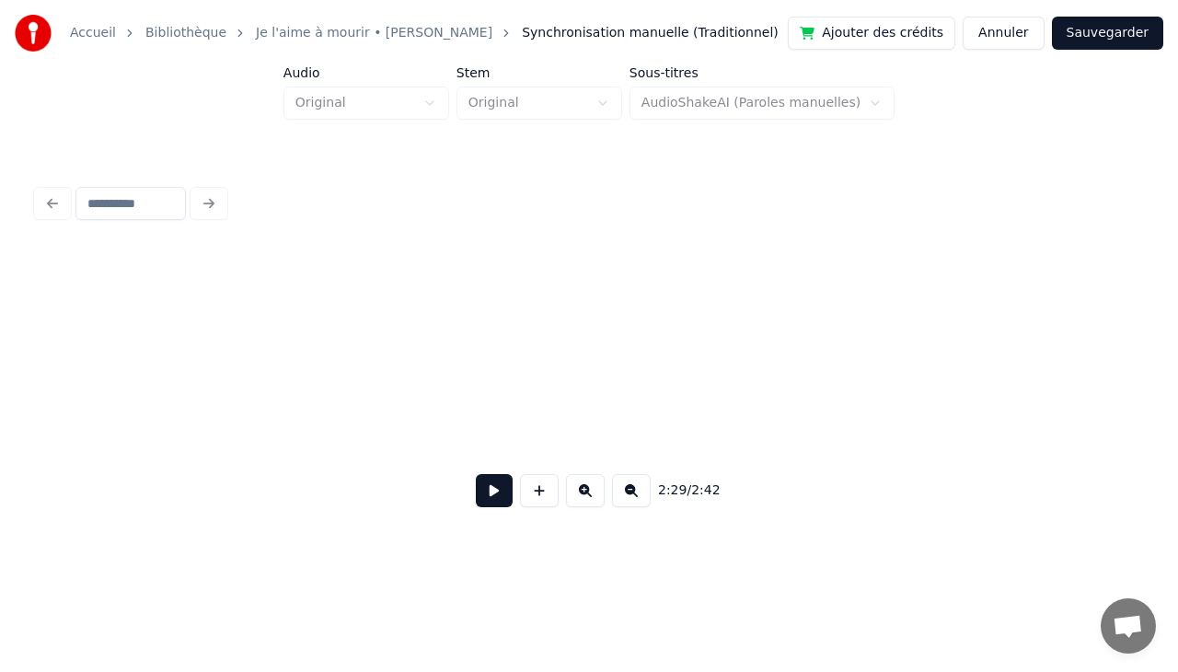
click at [1111, 29] on button "Sauvegarder" at bounding box center [1107, 33] width 111 height 33
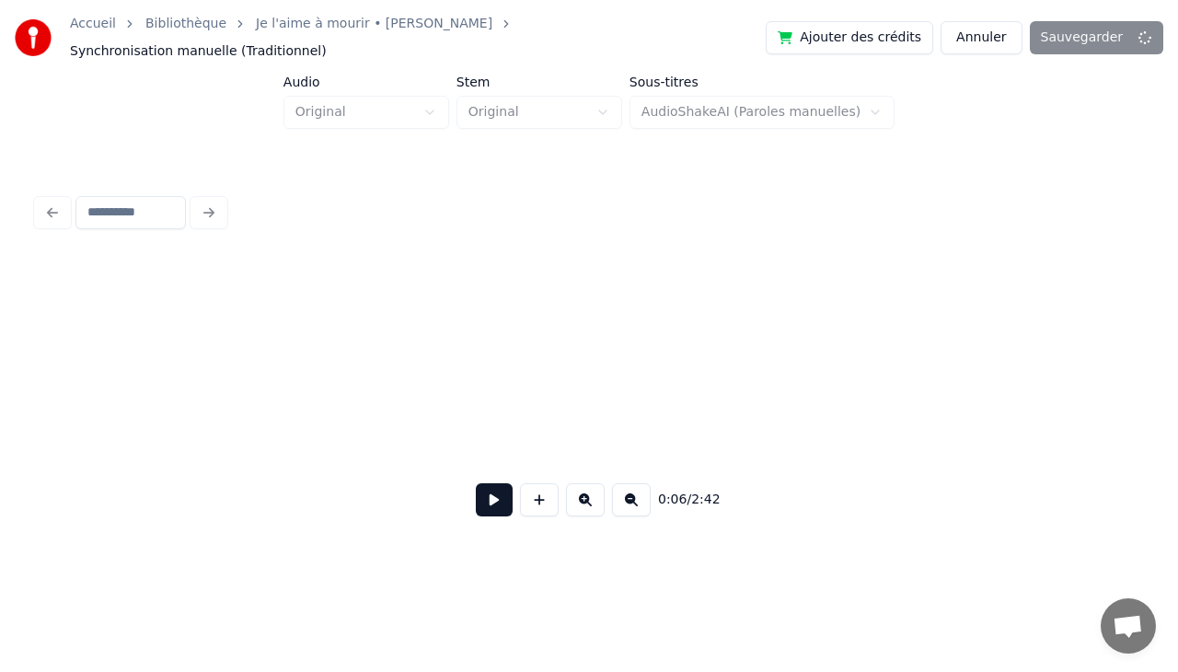
click at [59, 202] on div at bounding box center [588, 212] width 1119 height 40
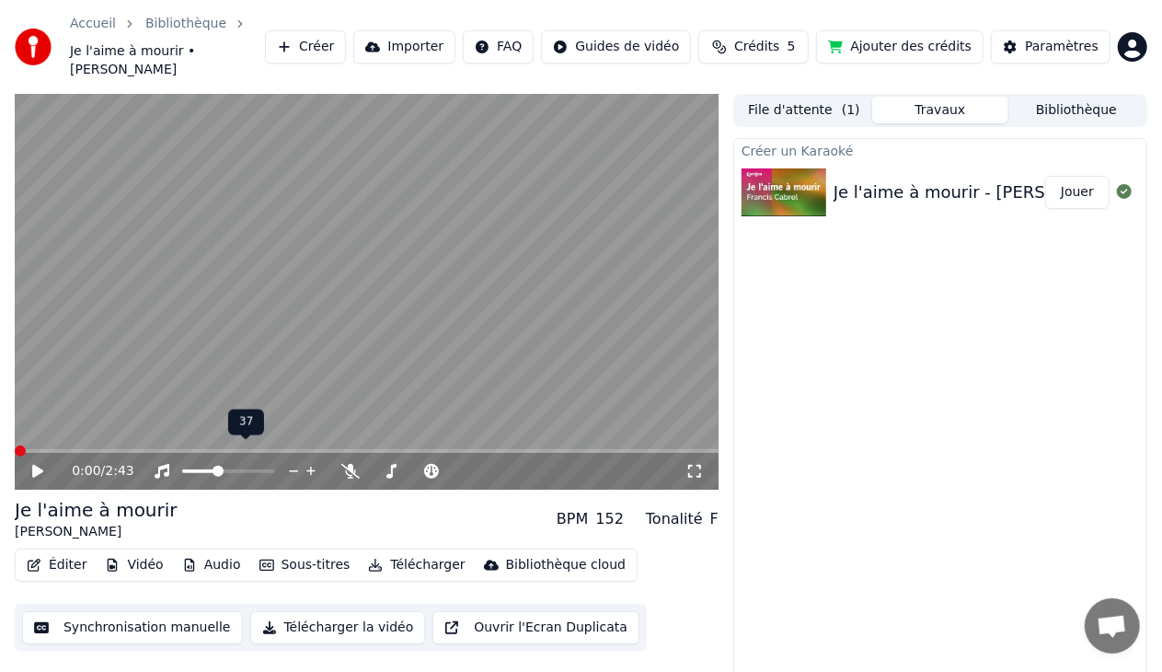
click at [216, 466] on span at bounding box center [218, 471] width 11 height 11
click at [35, 465] on icon at bounding box center [37, 471] width 11 height 13
click at [15, 445] on span at bounding box center [20, 450] width 11 height 11
click at [40, 464] on icon at bounding box center [50, 471] width 42 height 15
click at [37, 465] on icon at bounding box center [37, 471] width 11 height 13
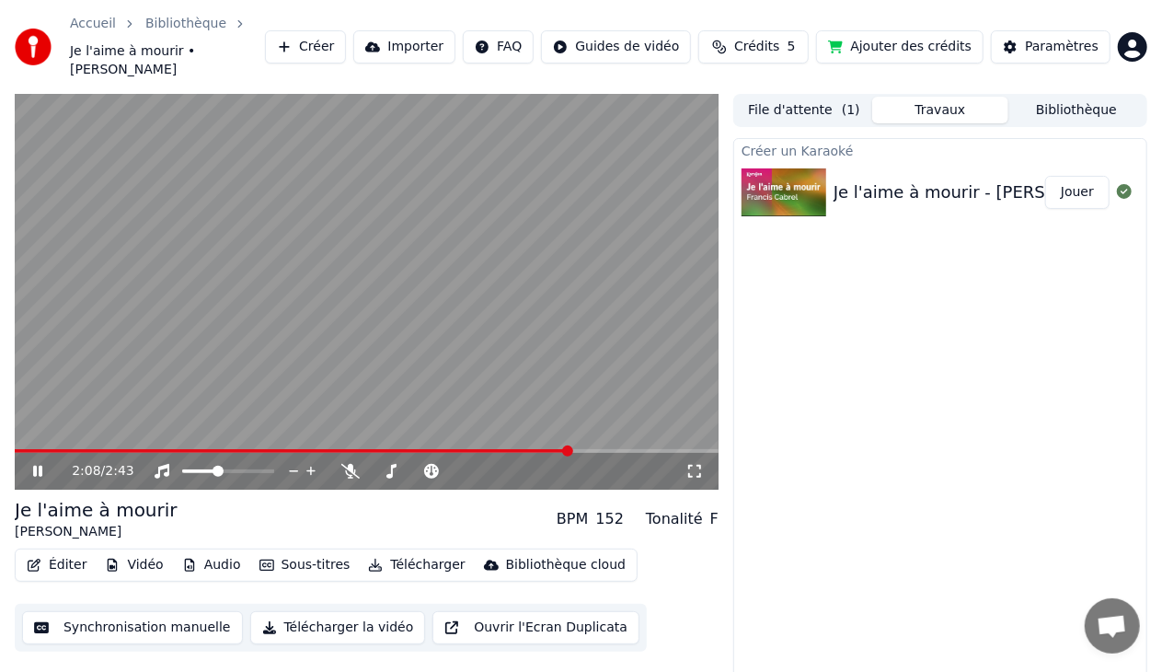
click at [812, 178] on img at bounding box center [784, 192] width 85 height 48
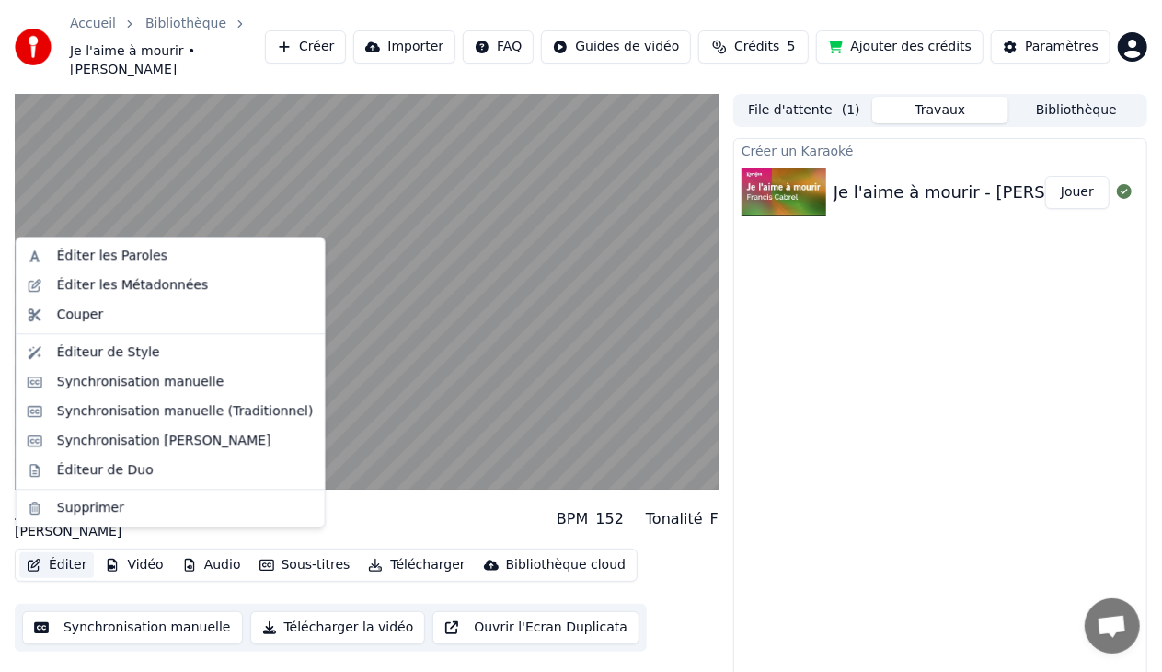
click at [42, 552] on button "Éditer" at bounding box center [56, 565] width 75 height 26
click at [206, 435] on div "Synchronisation [PERSON_NAME]" at bounding box center [164, 440] width 214 height 18
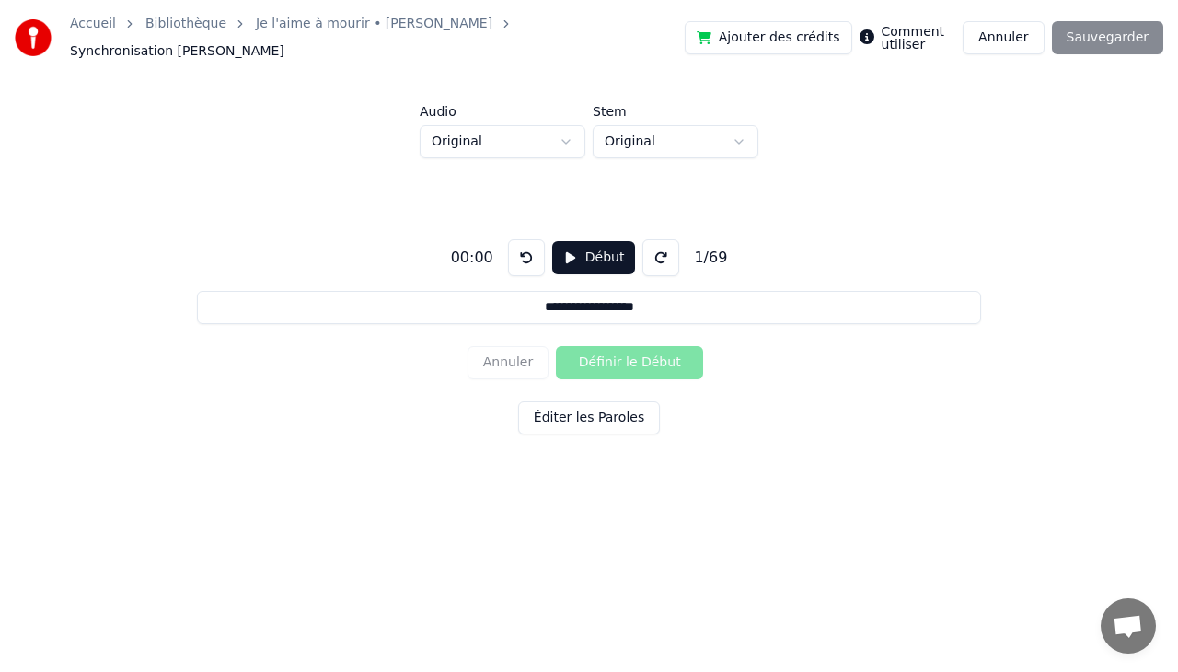
click at [591, 250] on button "Début" at bounding box center [594, 257] width 84 height 33
click at [1008, 39] on button "Annuler" at bounding box center [1002, 37] width 81 height 33
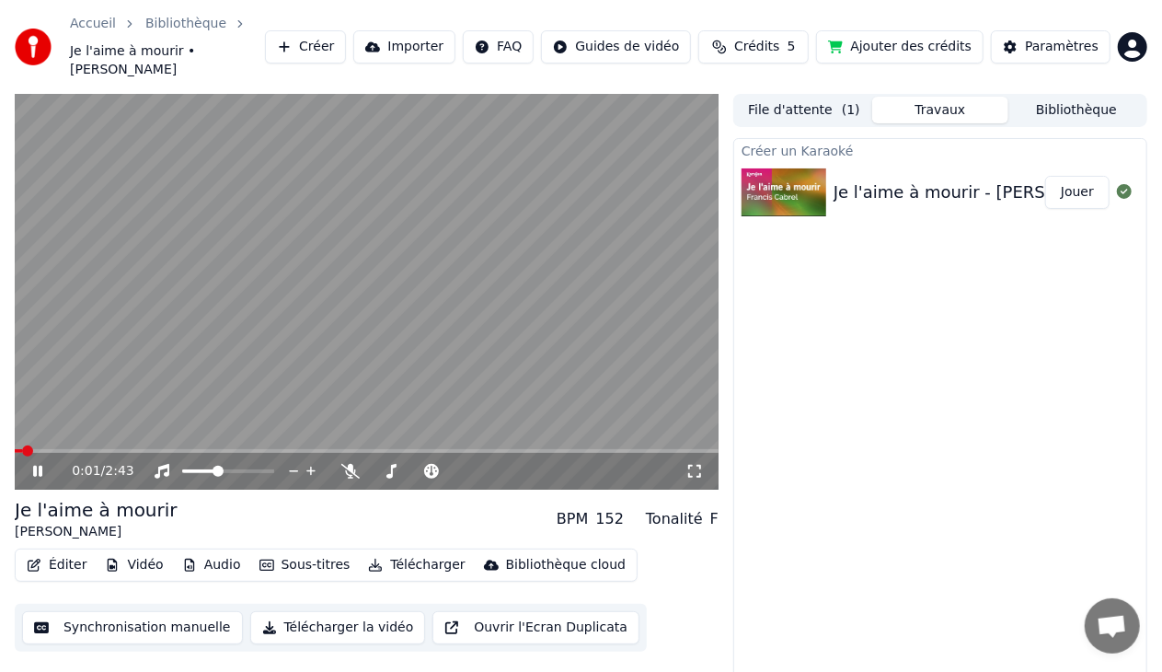
click at [69, 552] on button "Éditer" at bounding box center [56, 565] width 75 height 26
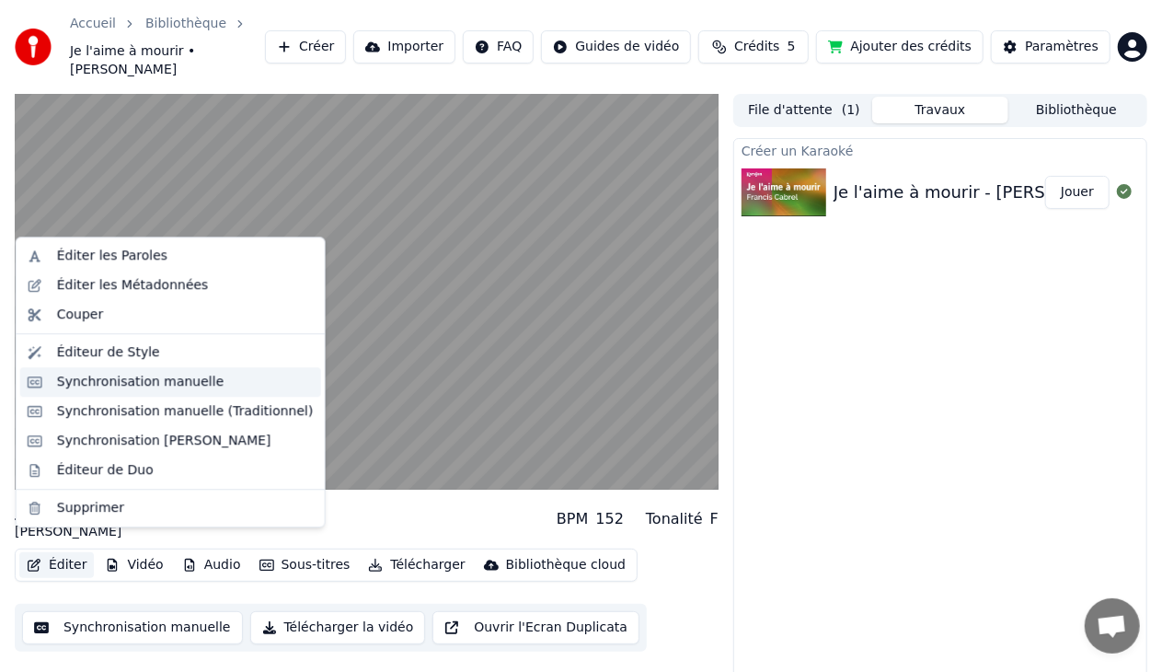
click at [207, 374] on div "Synchronisation manuelle" at bounding box center [185, 382] width 257 height 18
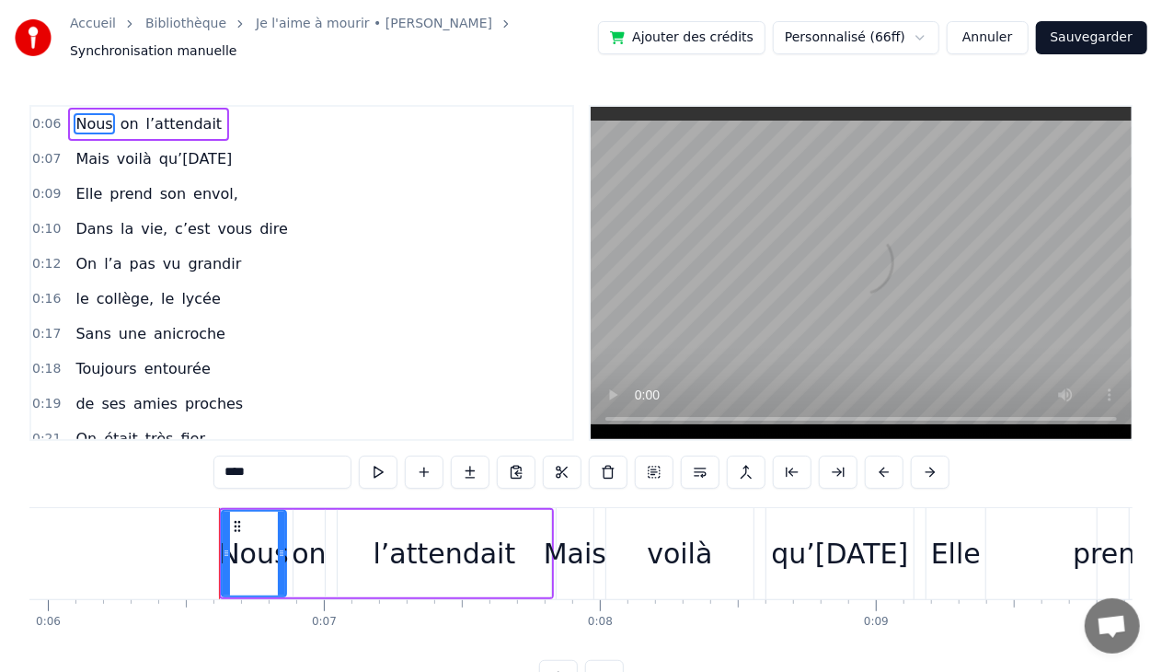
scroll to position [0, 1735]
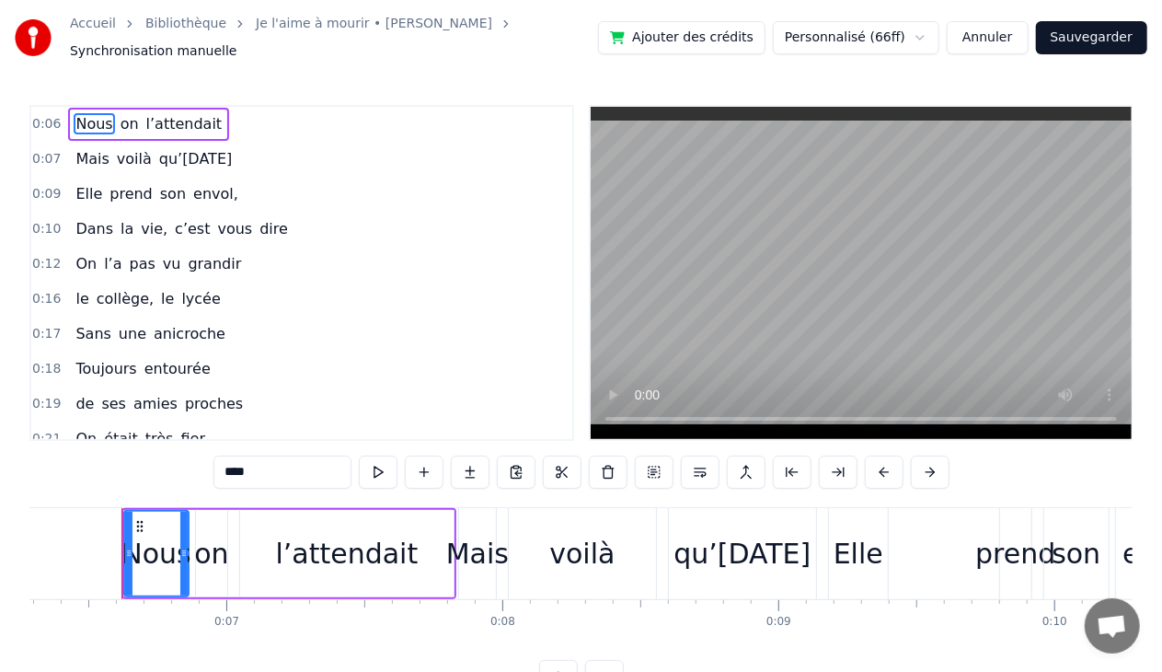
click at [52, 150] on span "0:07" at bounding box center [46, 159] width 29 height 18
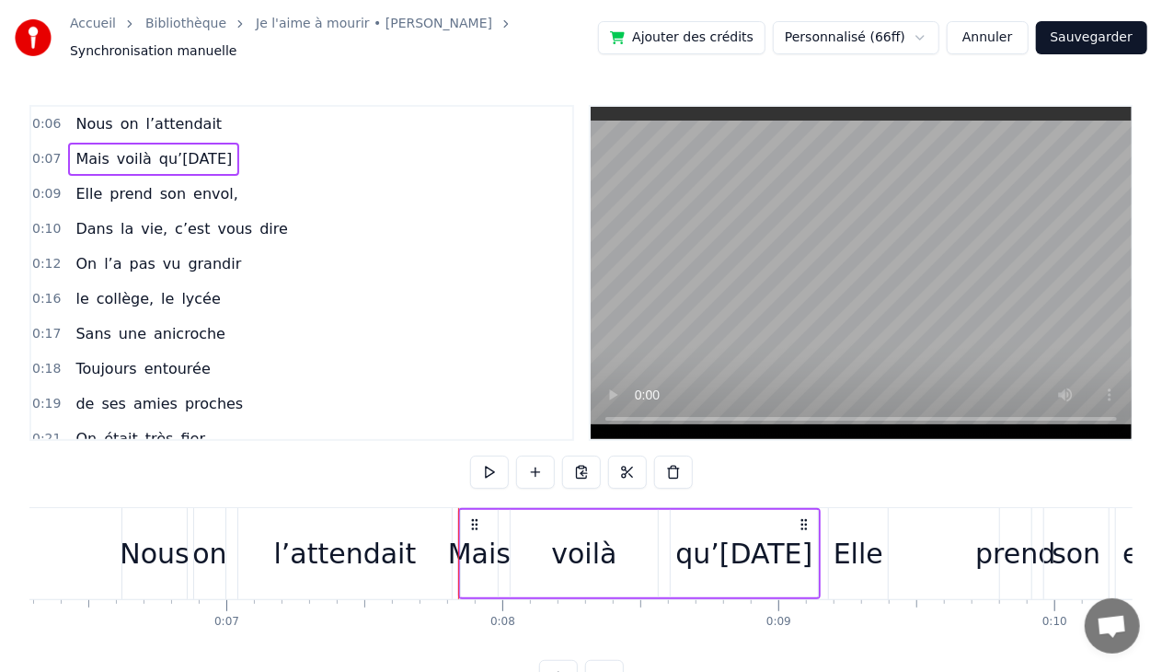
click at [49, 119] on span "0:06" at bounding box center [46, 124] width 29 height 18
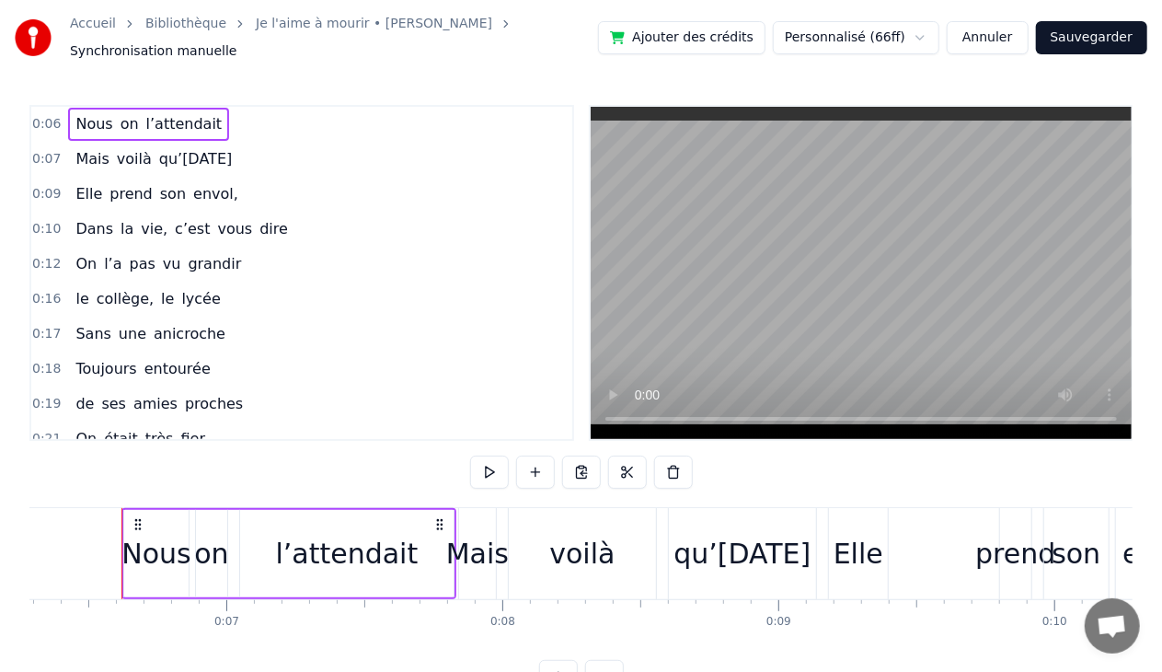
click at [438, 523] on circle at bounding box center [437, 523] width 1 height 1
click at [174, 156] on span "qu’[DATE]" at bounding box center [195, 158] width 77 height 21
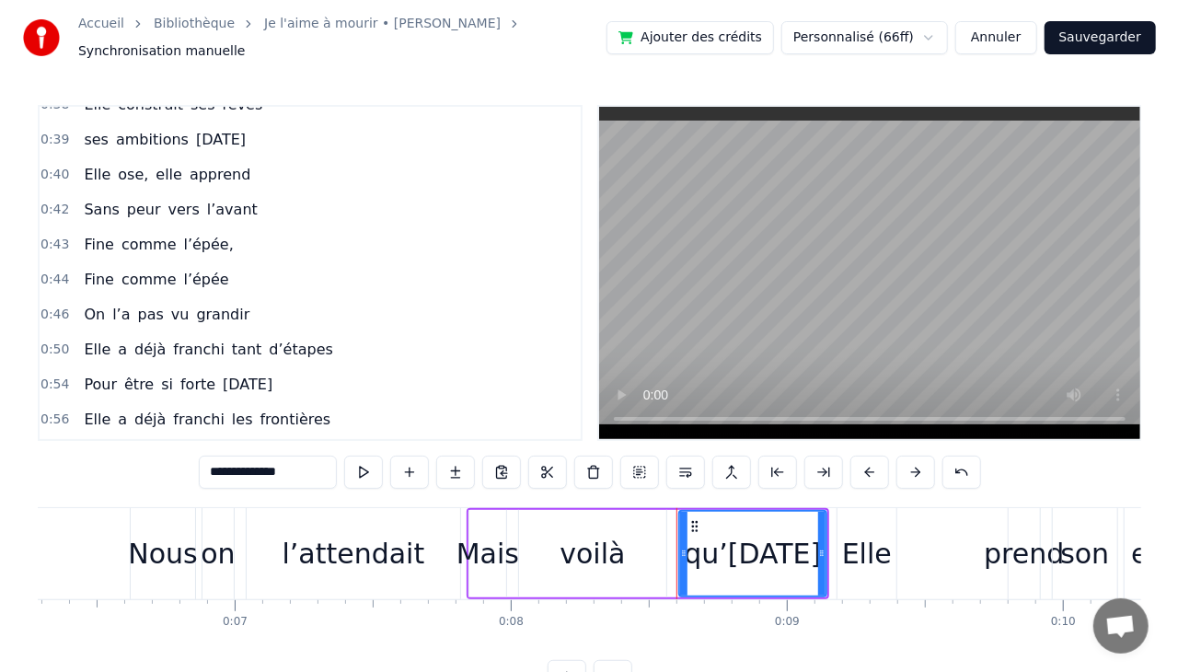
scroll to position [0, 0]
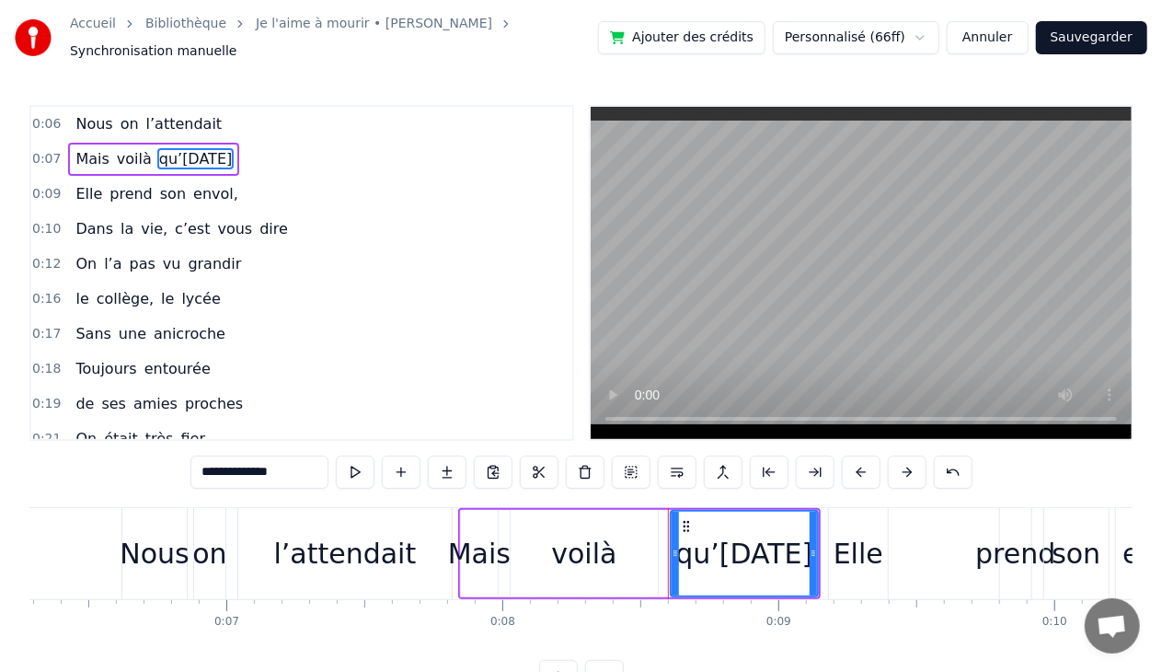
click at [139, 183] on span "prend" at bounding box center [131, 193] width 47 height 21
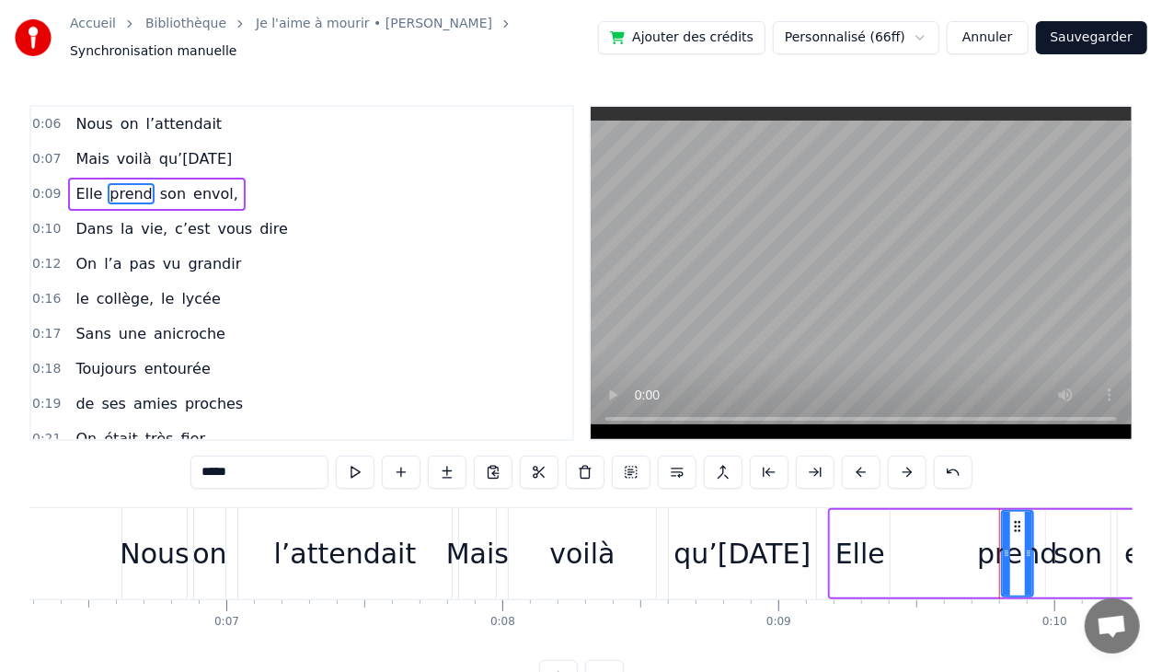
click at [120, 113] on span "on" at bounding box center [130, 123] width 22 height 21
type input "**"
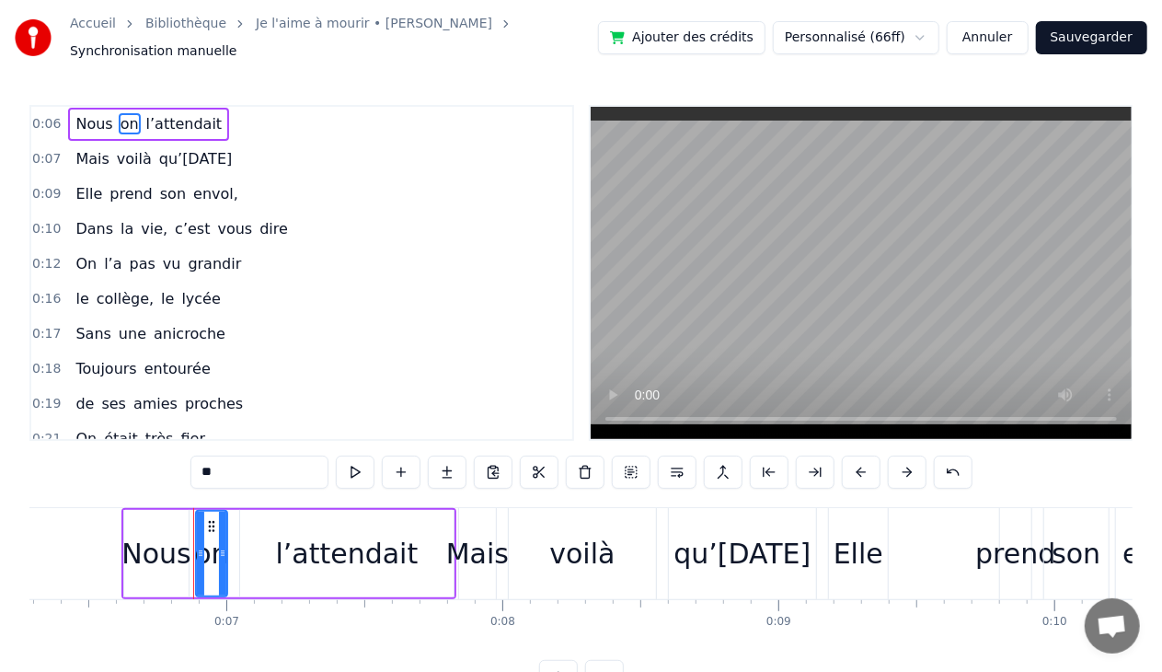
click at [997, 38] on button "Annuler" at bounding box center [987, 37] width 81 height 33
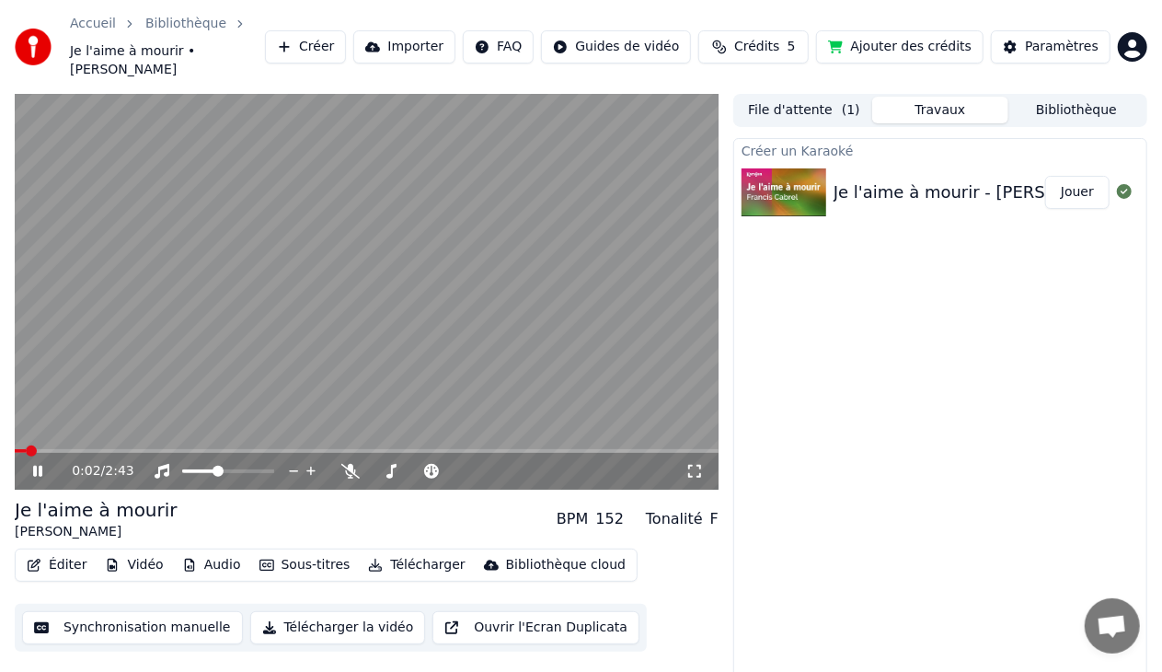
click at [40, 466] on icon at bounding box center [37, 471] width 9 height 11
click at [689, 464] on icon at bounding box center [694, 471] width 18 height 15
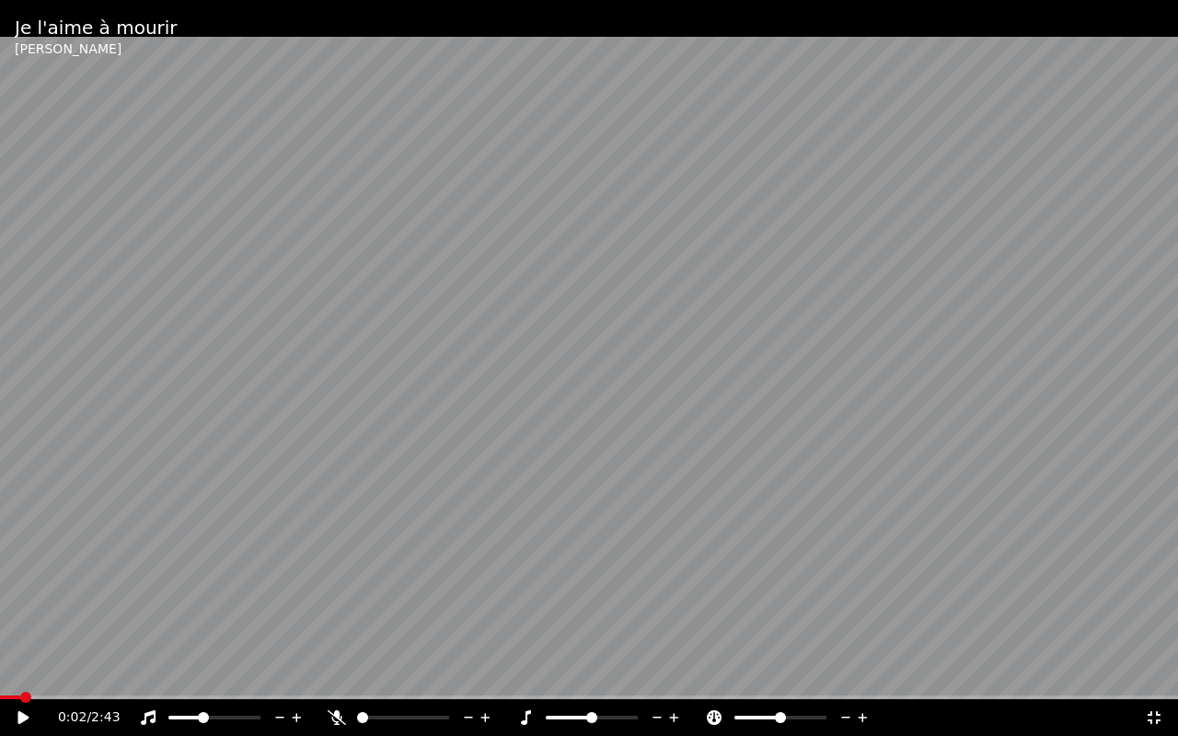
click at [19, 671] on icon at bounding box center [22, 717] width 11 height 13
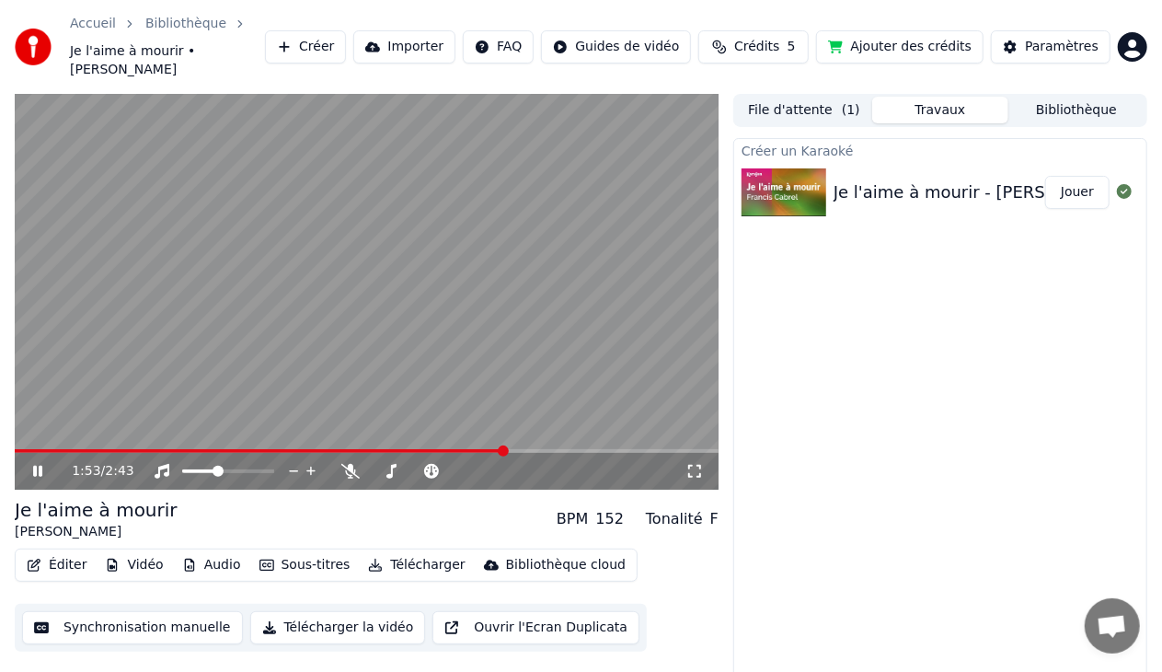
click at [37, 464] on icon at bounding box center [50, 471] width 42 height 15
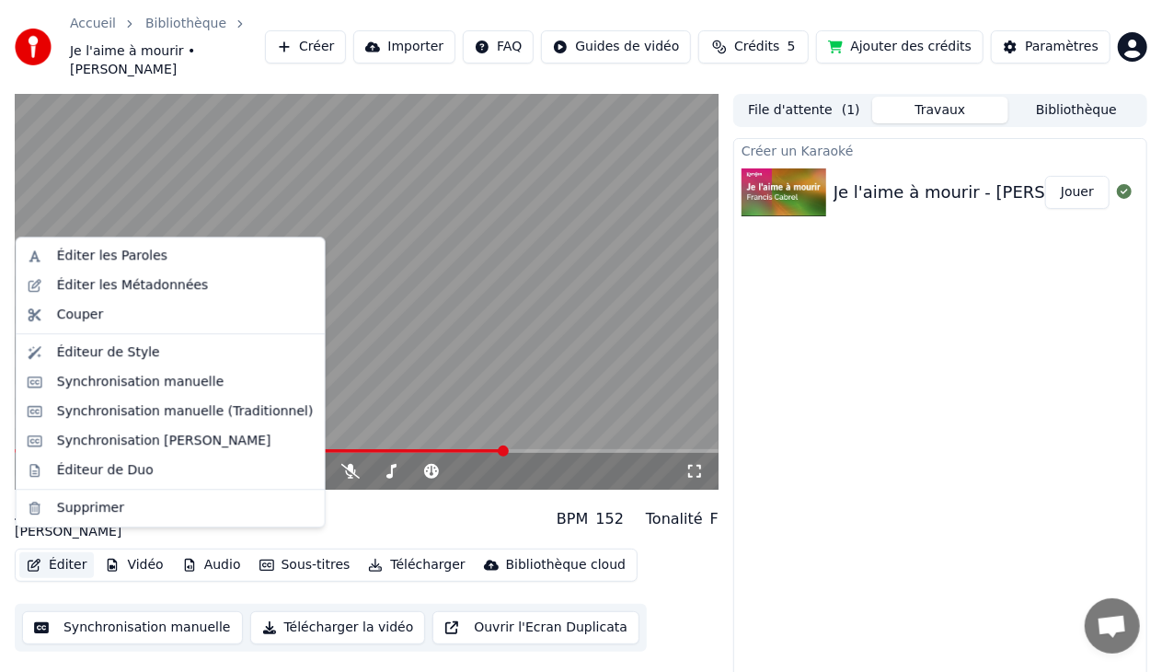
click at [66, 552] on button "Éditer" at bounding box center [56, 565] width 75 height 26
click at [217, 415] on div "Synchronisation manuelle (Traditionnel)" at bounding box center [185, 411] width 257 height 18
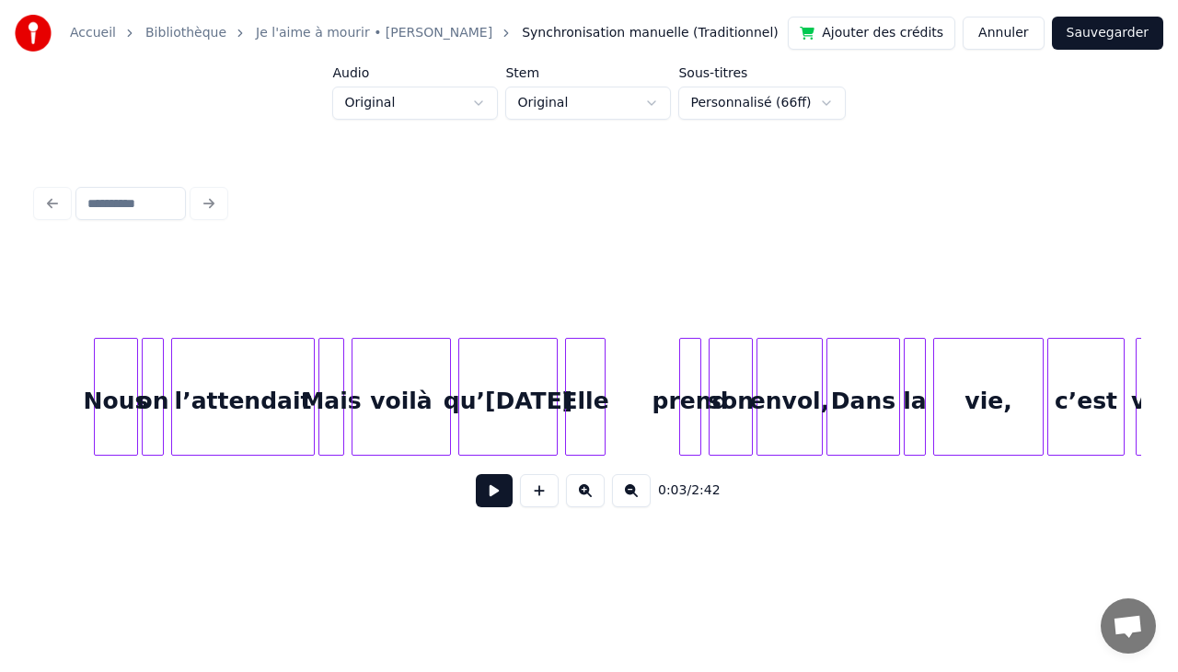
scroll to position [0, 1186]
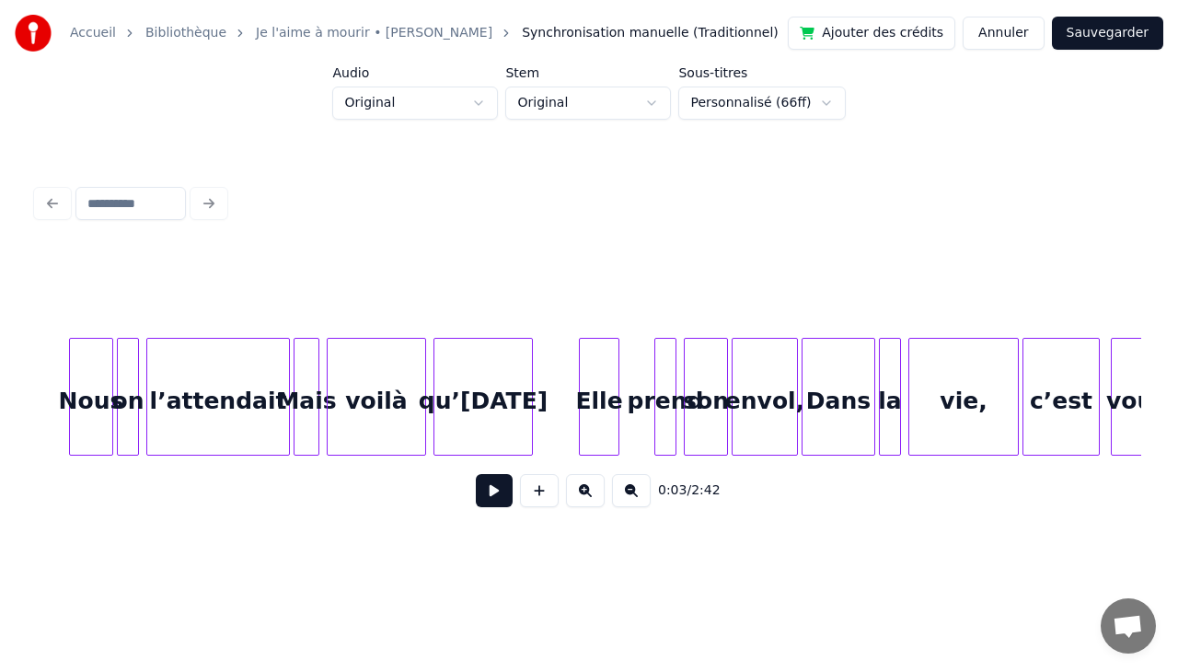
click at [598, 361] on div "Elle" at bounding box center [599, 401] width 39 height 125
click at [657, 366] on div at bounding box center [658, 397] width 6 height 116
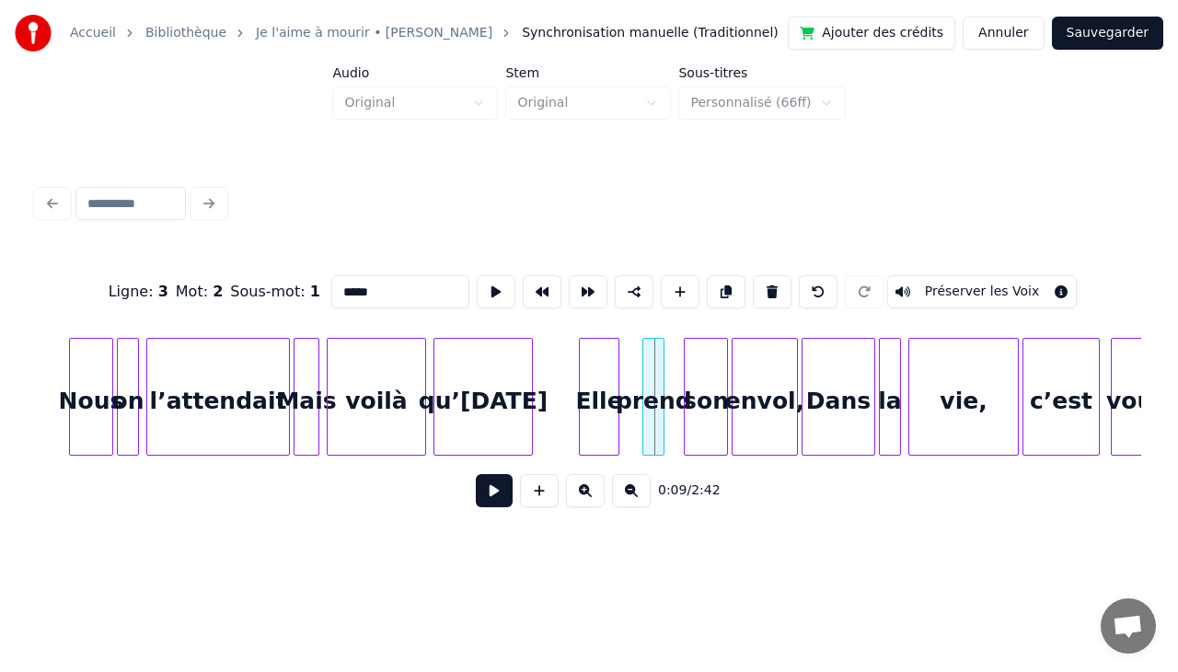
click at [653, 356] on div "prend" at bounding box center [653, 401] width 20 height 125
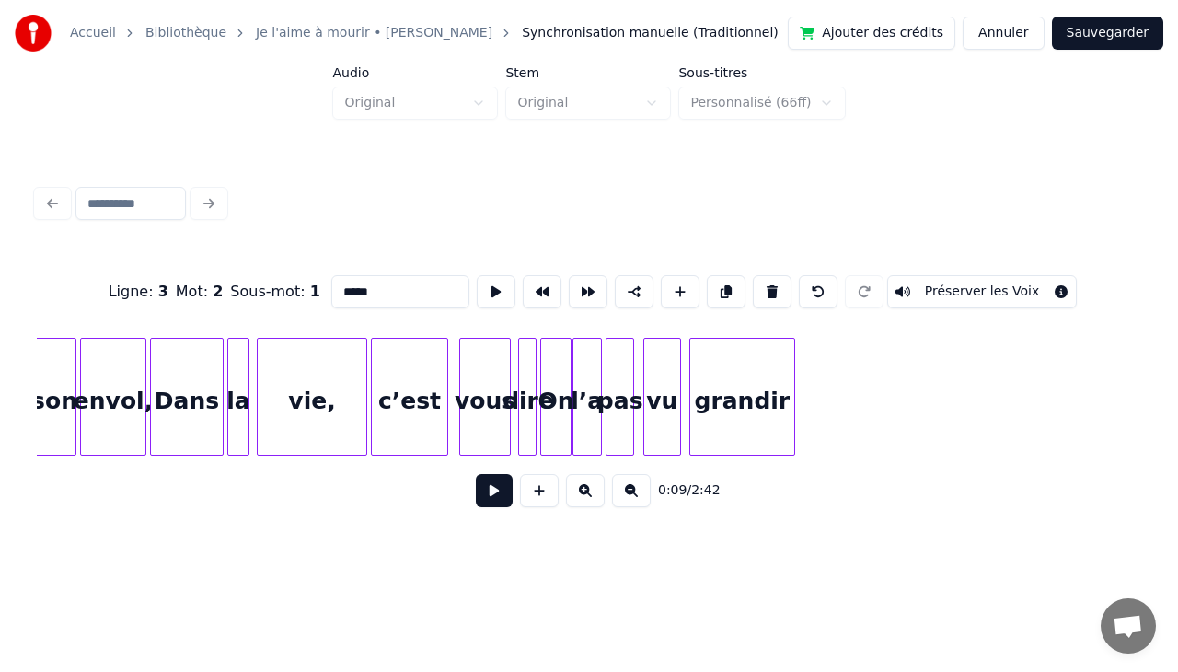
scroll to position [0, 1848]
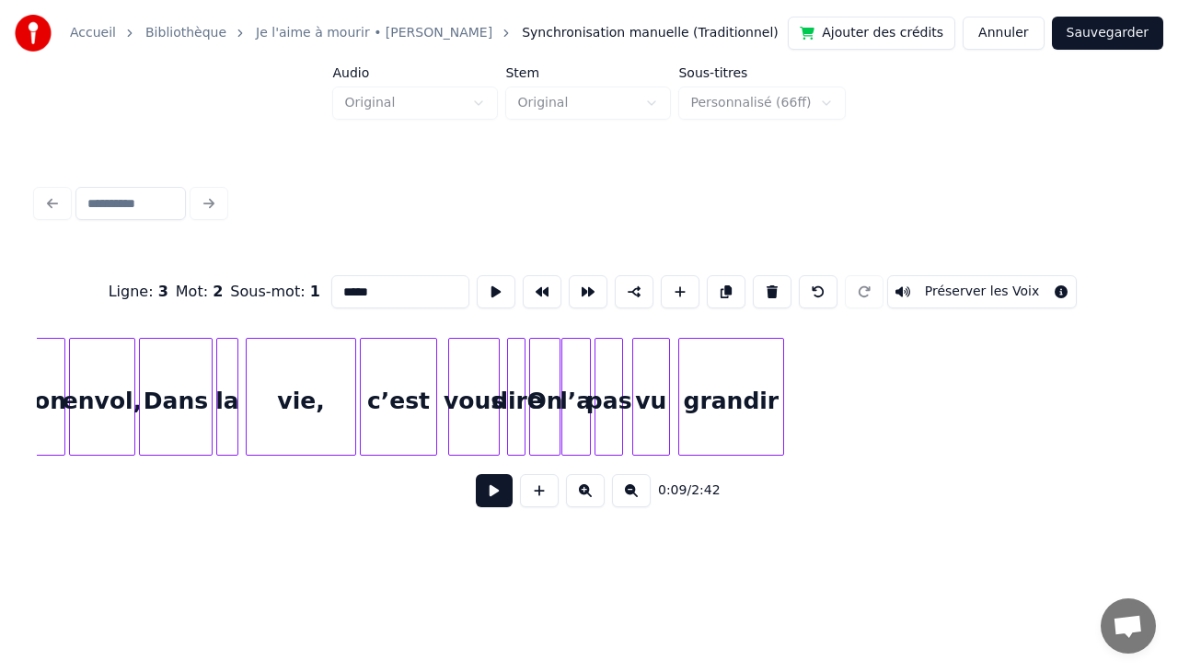
click at [744, 390] on div "grandir" at bounding box center [731, 401] width 104 height 125
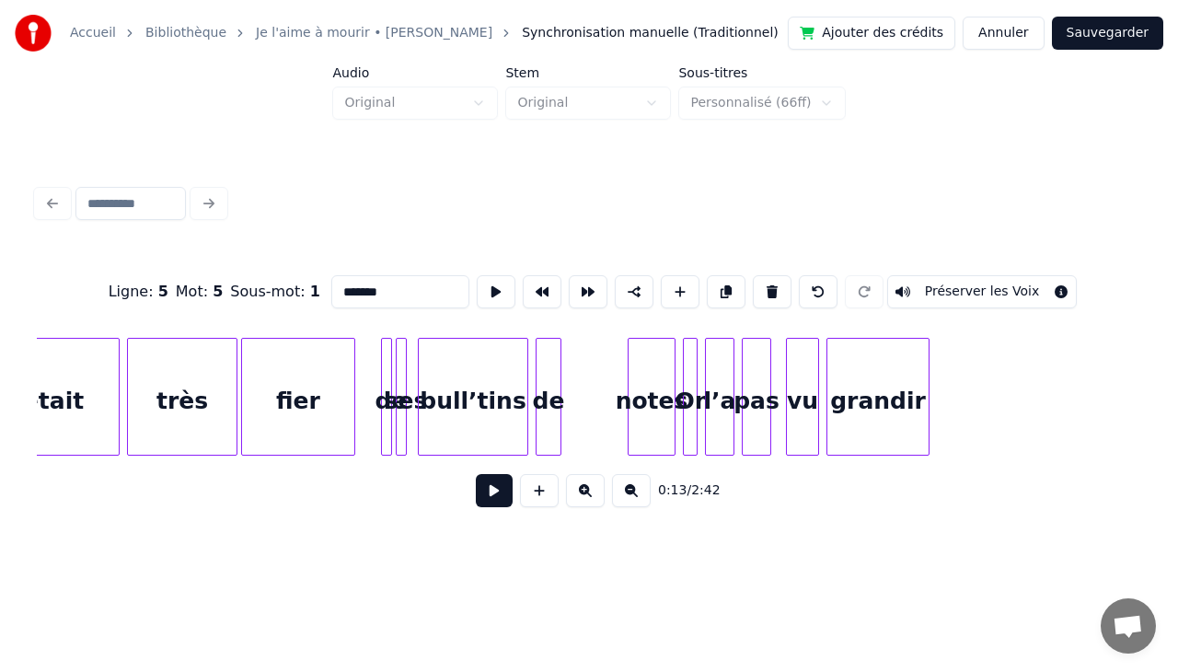
scroll to position [0, 4093]
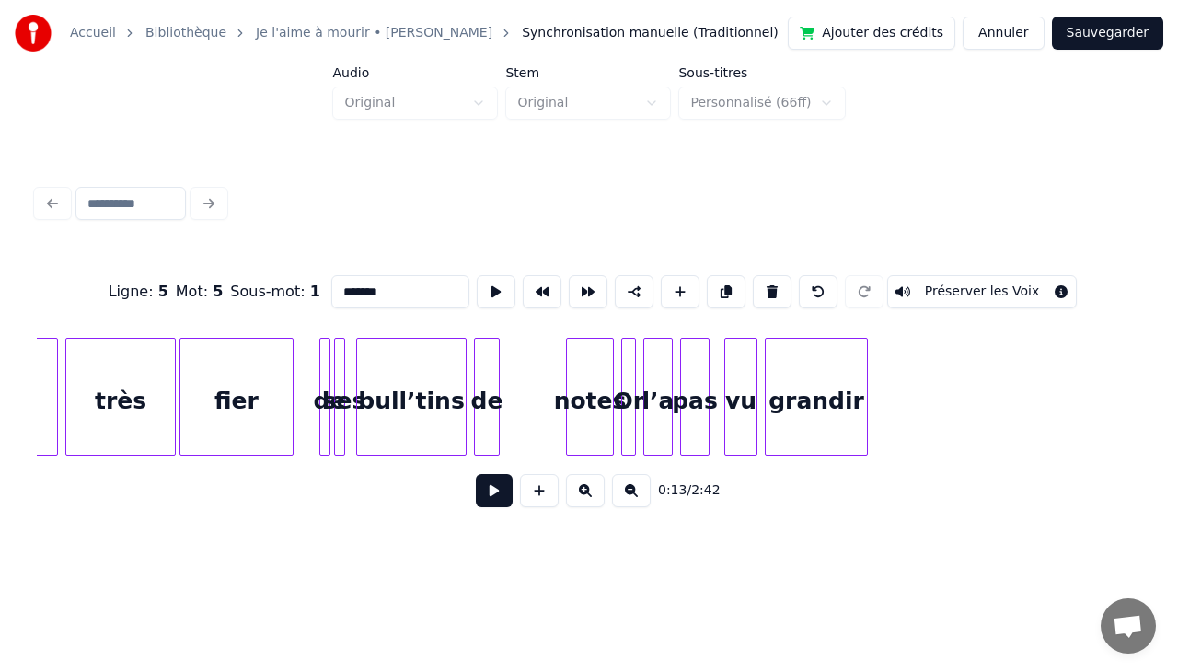
click at [828, 381] on div "grandir" at bounding box center [815, 401] width 101 height 125
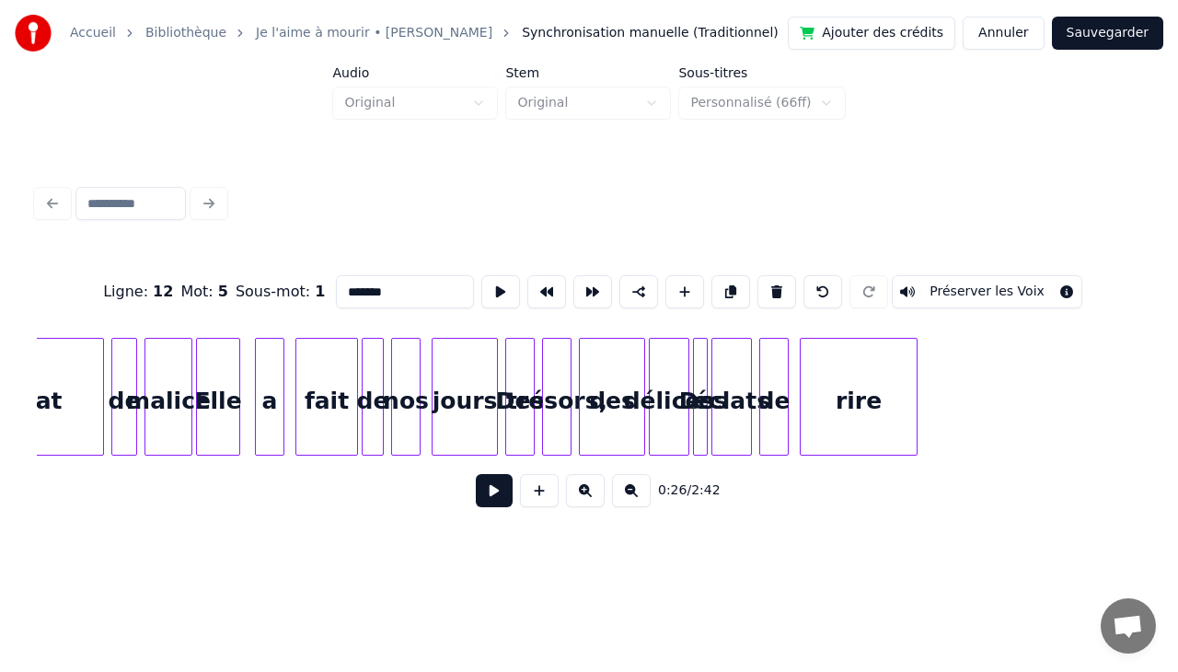
scroll to position [0, 5824]
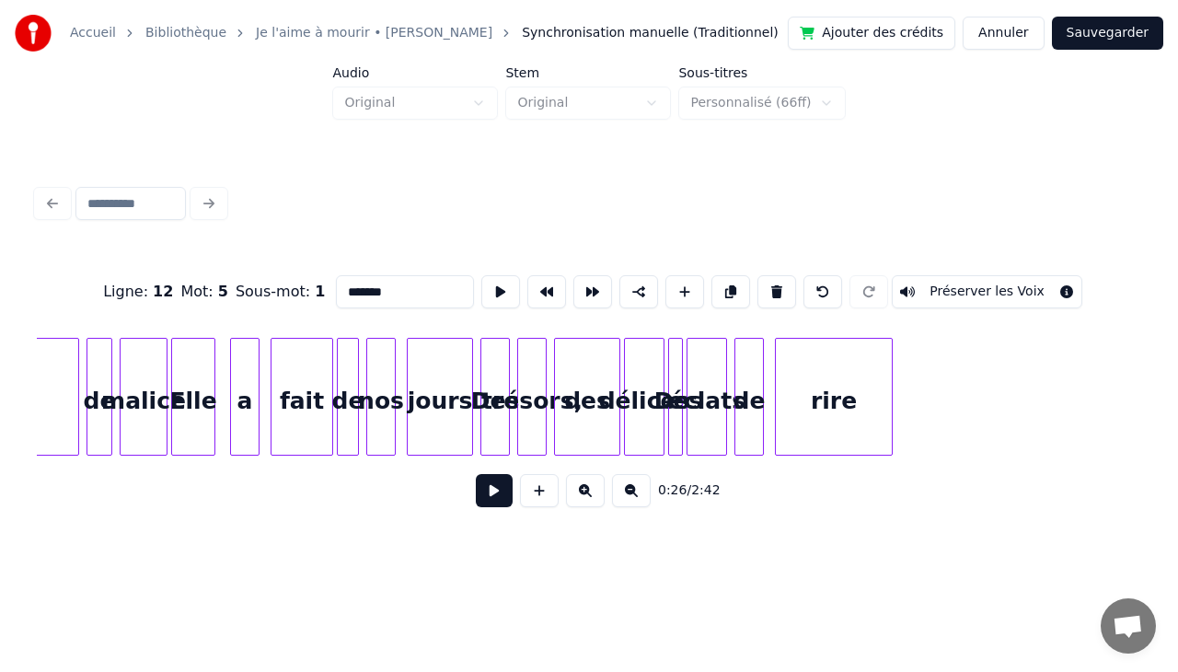
click at [852, 388] on div "rire" at bounding box center [834, 401] width 116 height 125
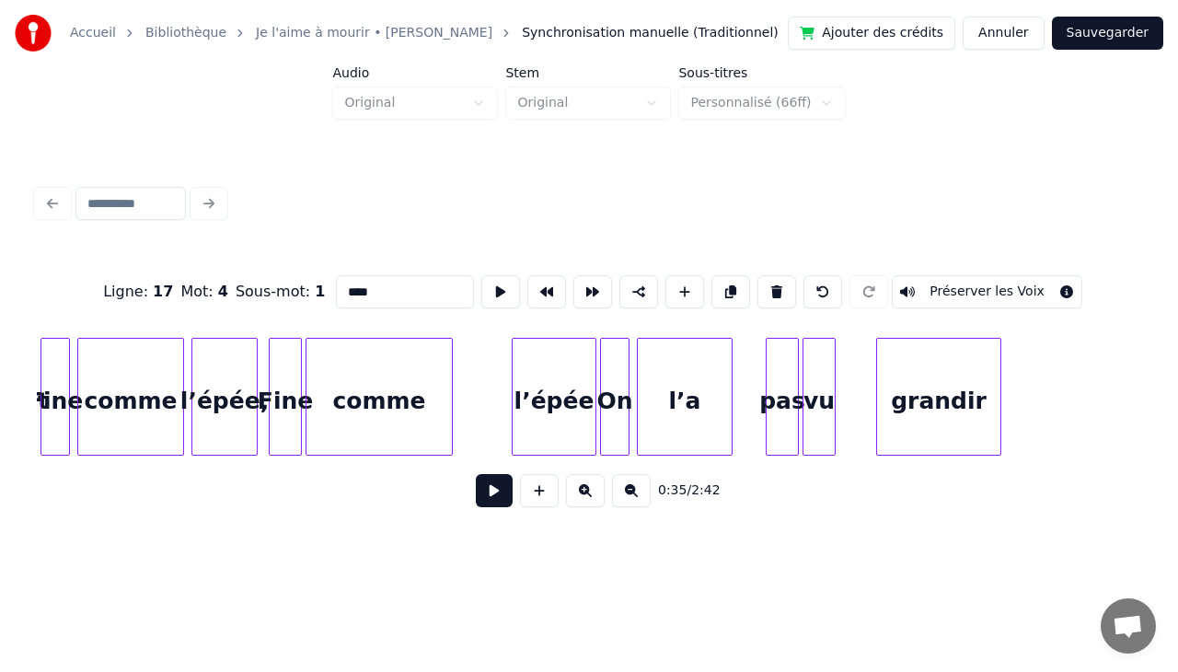
scroll to position [0, 8104]
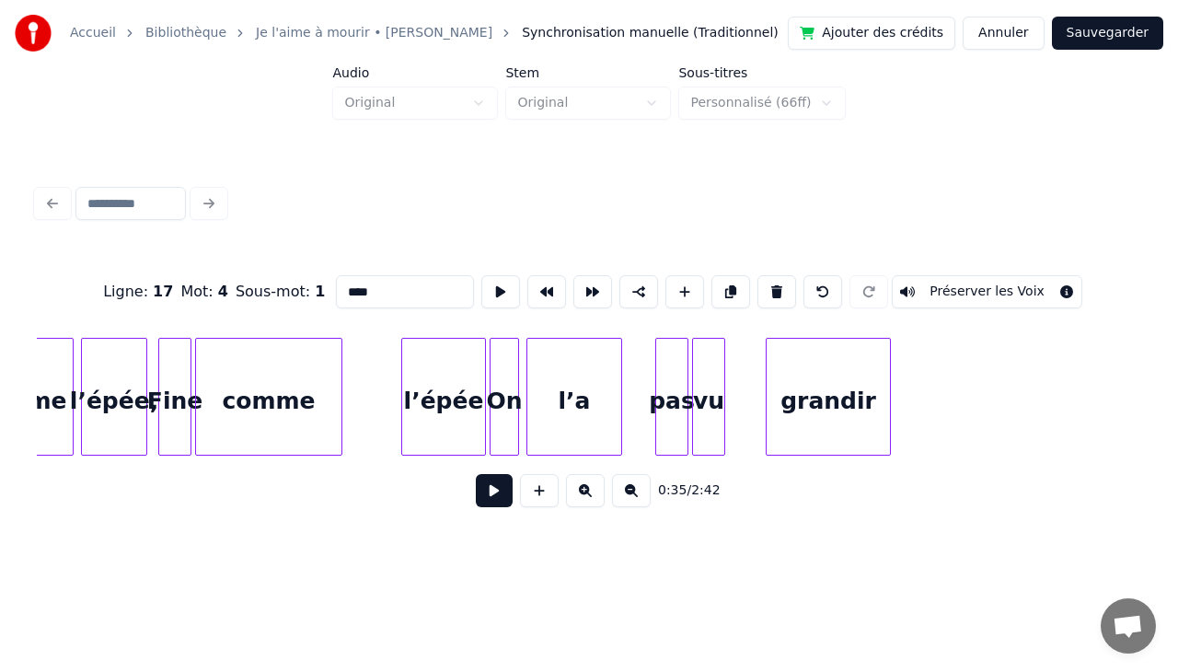
click at [851, 374] on div "grandir" at bounding box center [827, 401] width 123 height 125
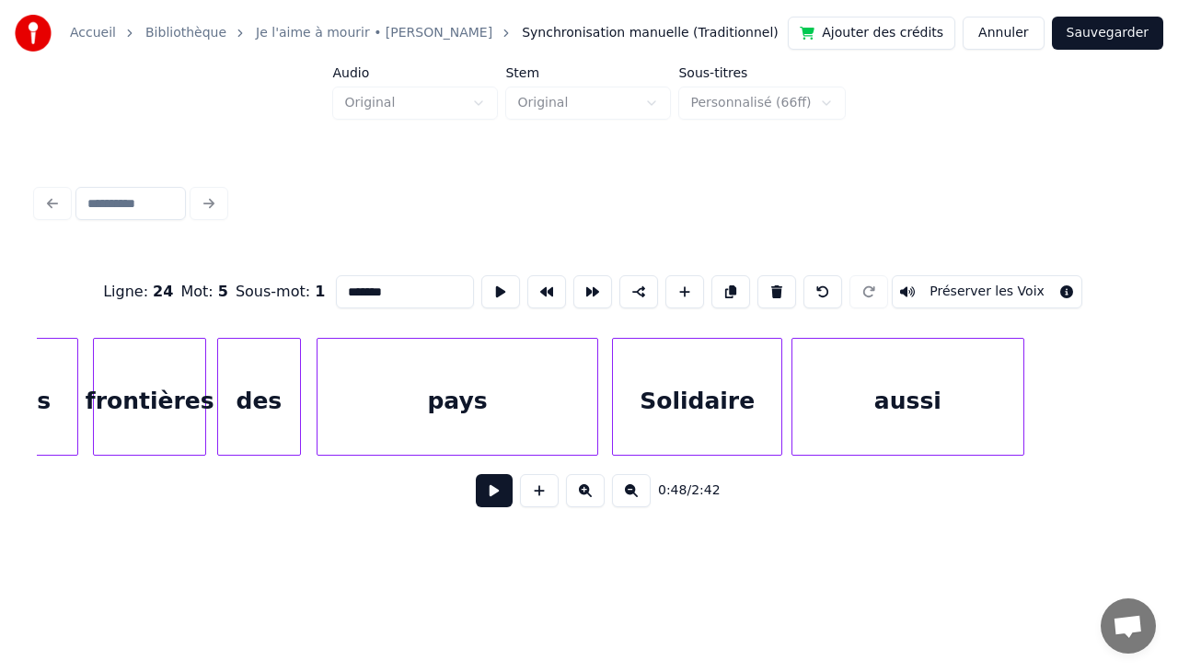
scroll to position [0, 10999]
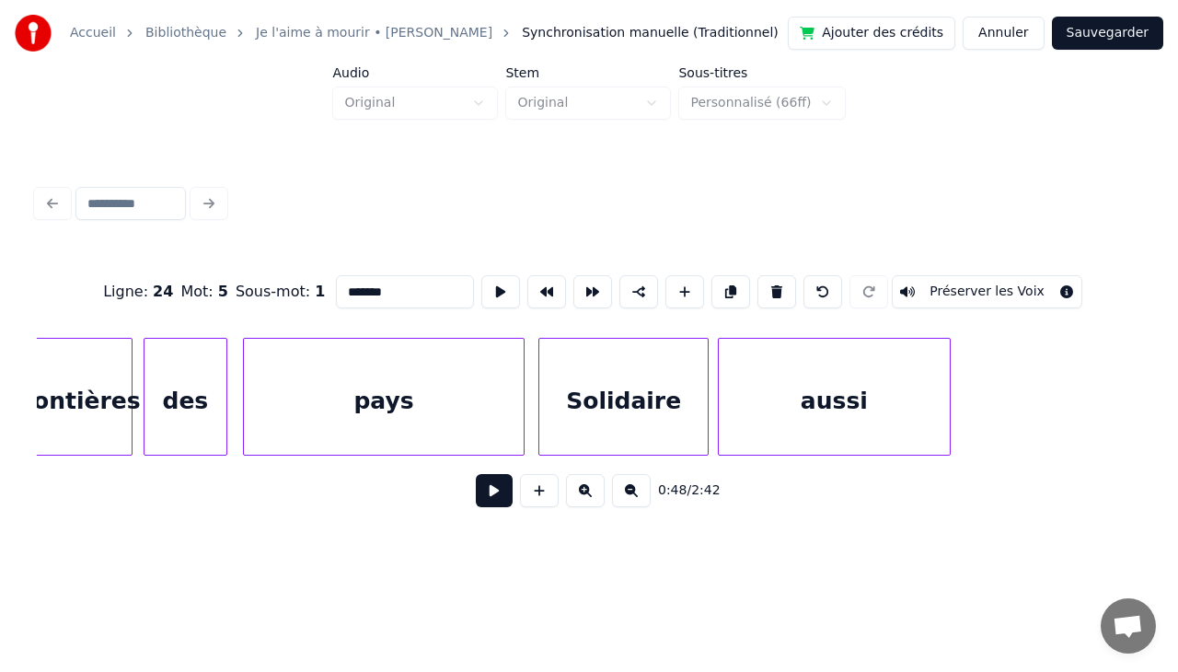
click at [891, 390] on div "aussi" at bounding box center [834, 401] width 231 height 125
type input "*****"
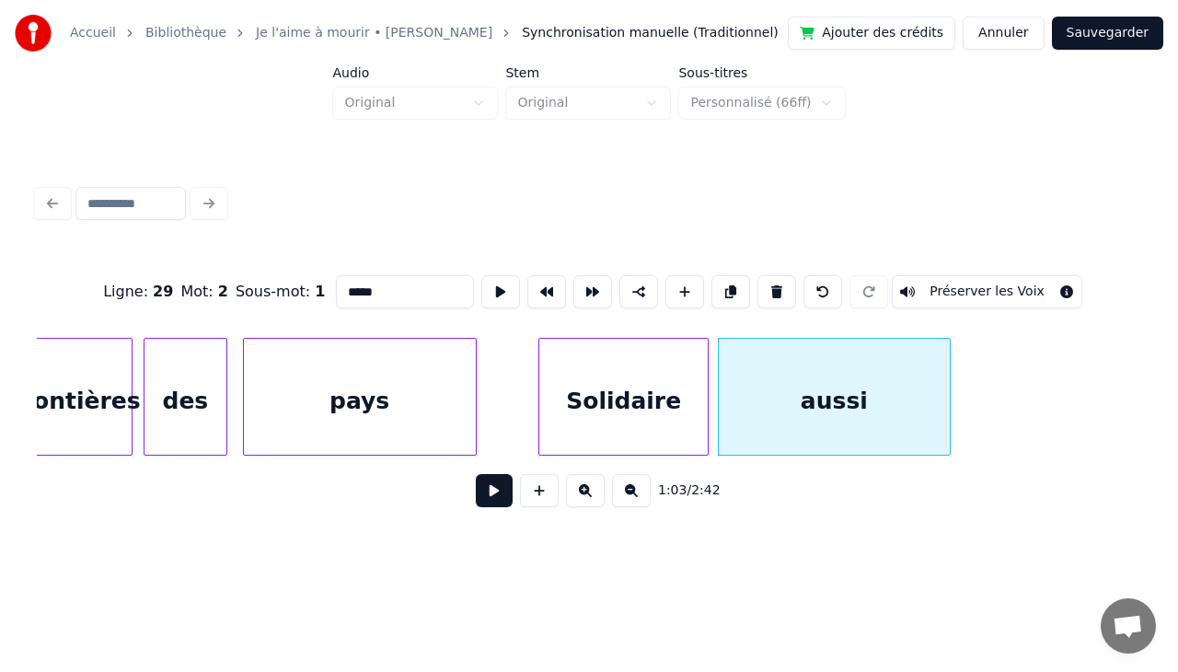
click at [470, 363] on div at bounding box center [473, 397] width 6 height 116
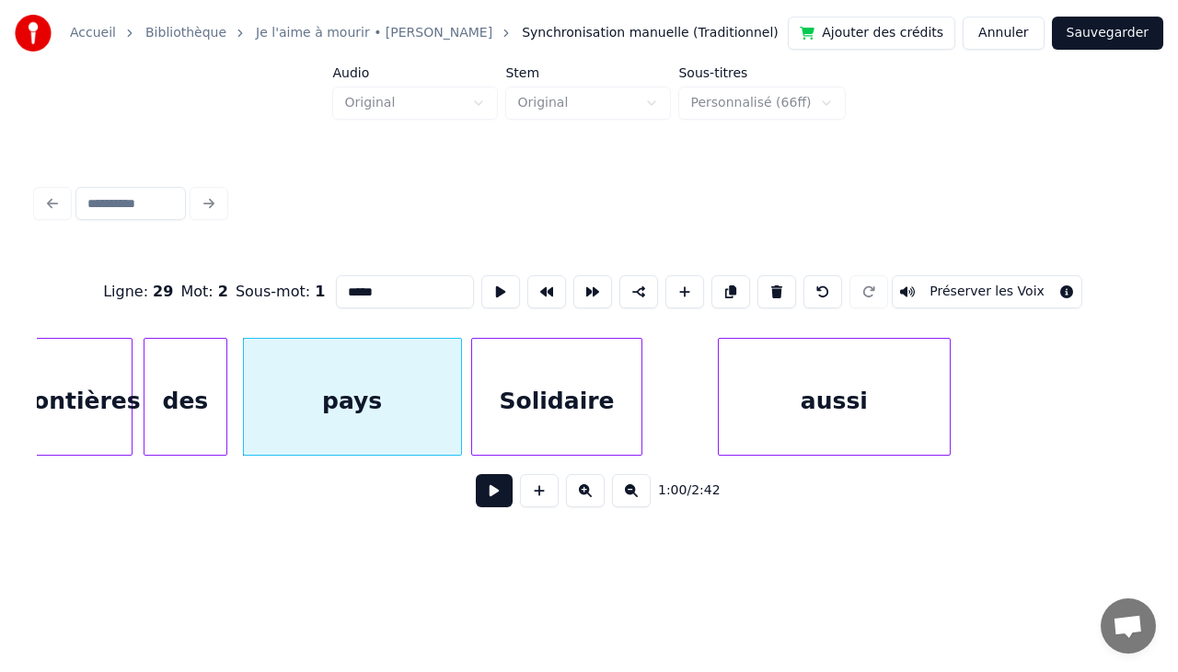
click at [581, 362] on div "Solidaire" at bounding box center [556, 401] width 168 height 125
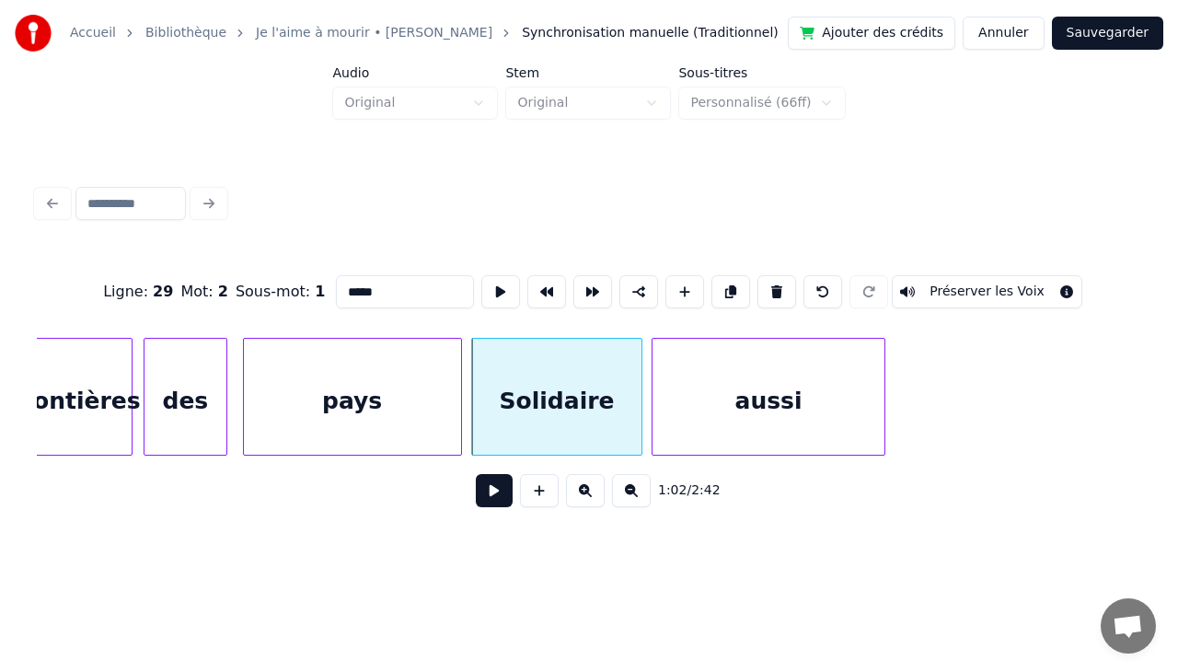
click at [723, 385] on div "aussi" at bounding box center [767, 401] width 231 height 125
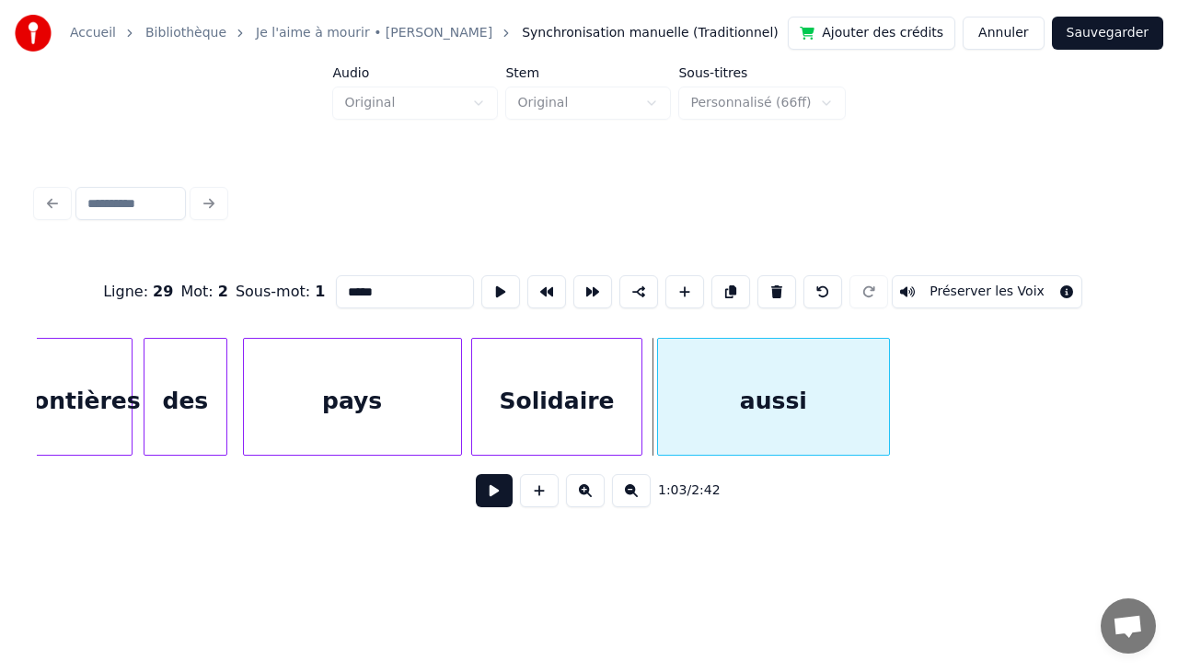
click at [889, 383] on div "aussi" at bounding box center [773, 397] width 233 height 118
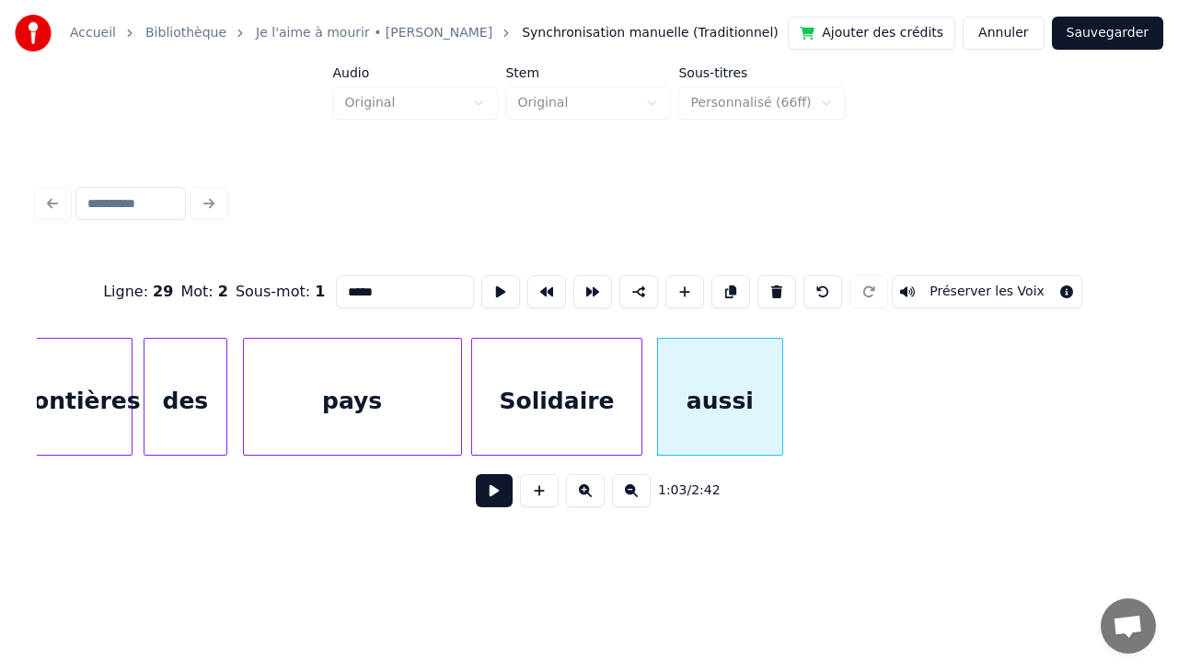
click at [780, 373] on div at bounding box center [780, 397] width 6 height 116
click at [709, 379] on div "aussi" at bounding box center [713, 401] width 124 height 125
click at [502, 500] on button at bounding box center [494, 490] width 37 height 33
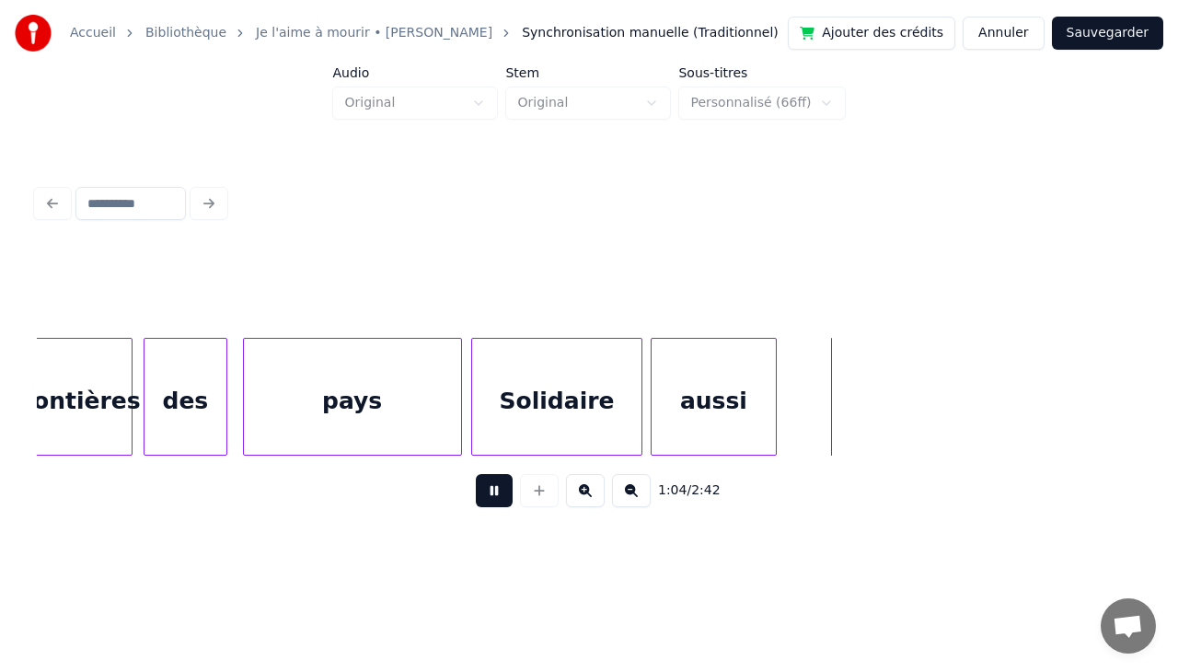
click at [502, 500] on button at bounding box center [494, 490] width 37 height 33
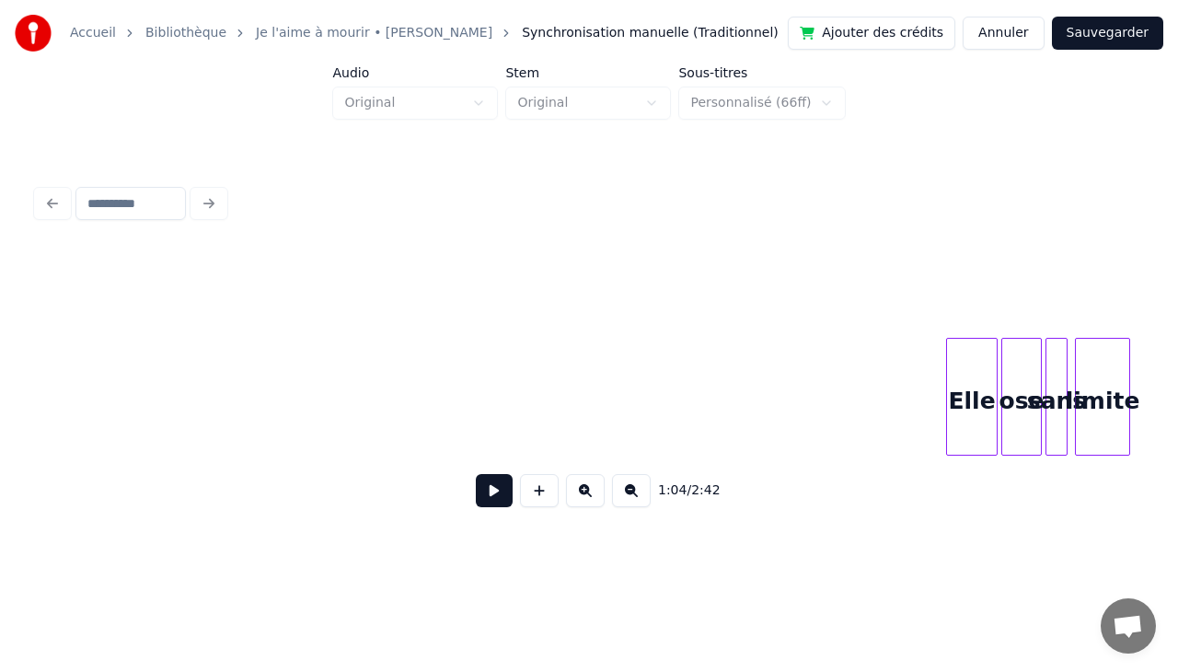
scroll to position [0, 12065]
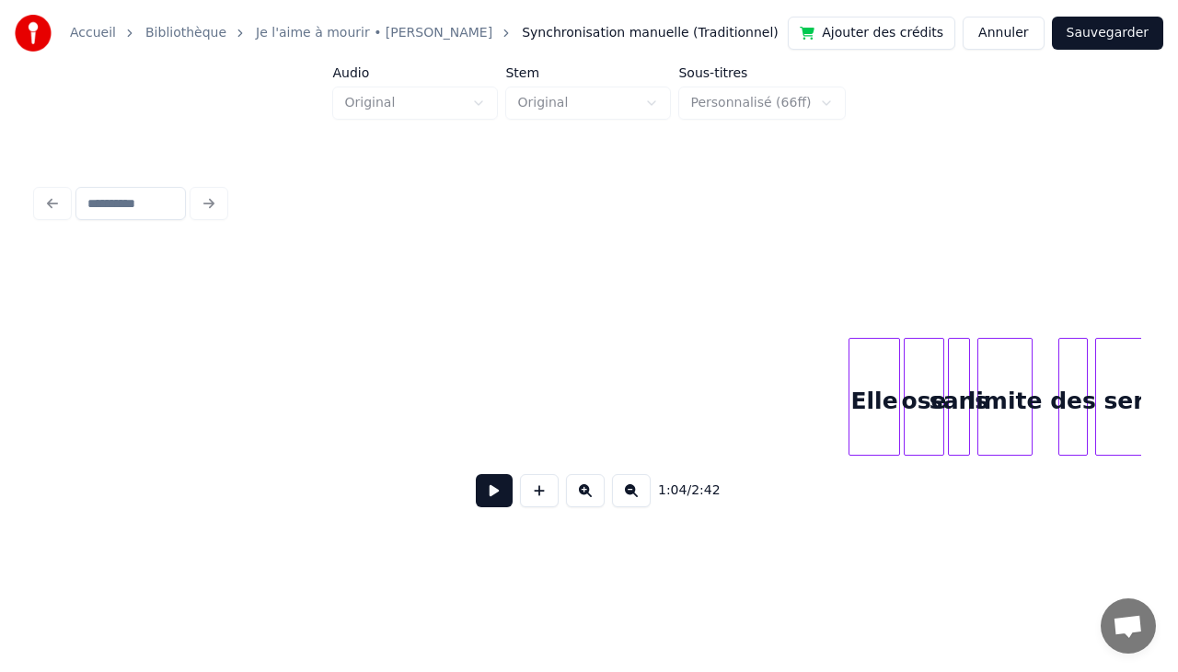
click at [880, 374] on div "Elle" at bounding box center [874, 401] width 50 height 125
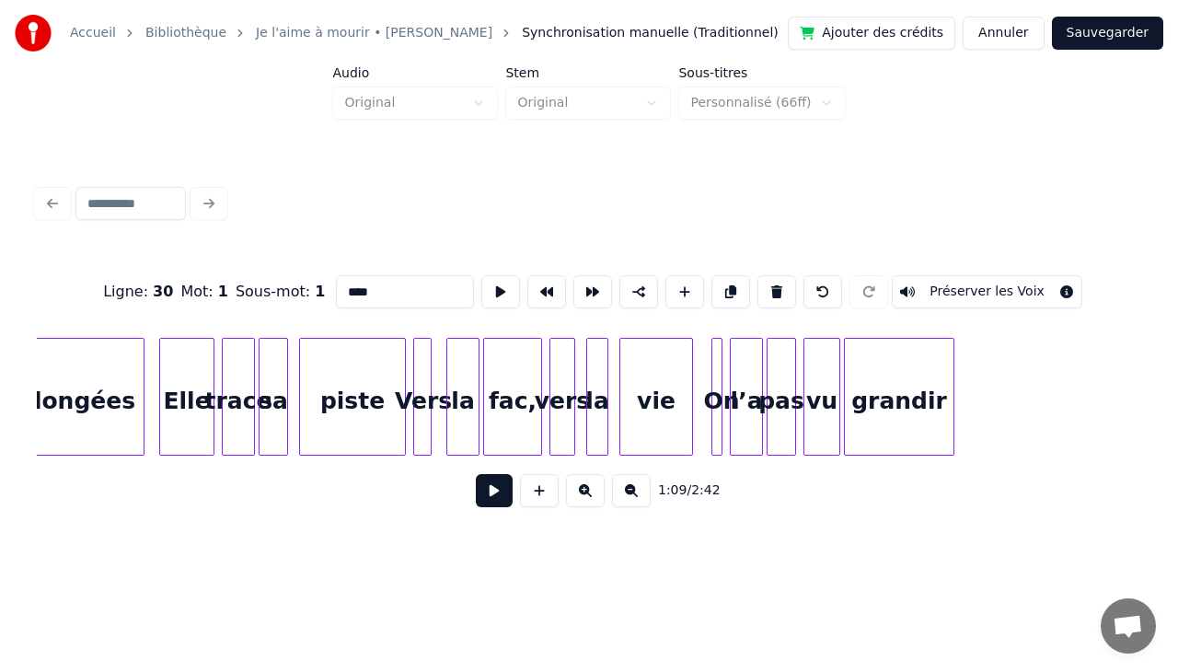
scroll to position [0, 13377]
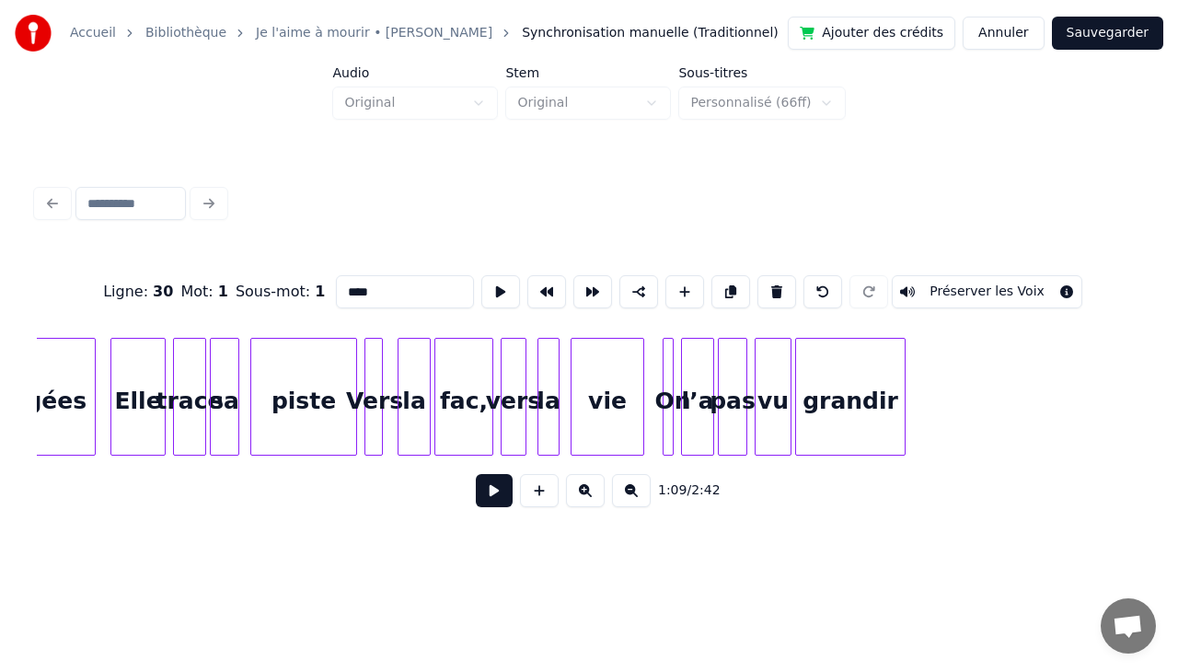
click at [843, 407] on div "grandir" at bounding box center [850, 401] width 109 height 125
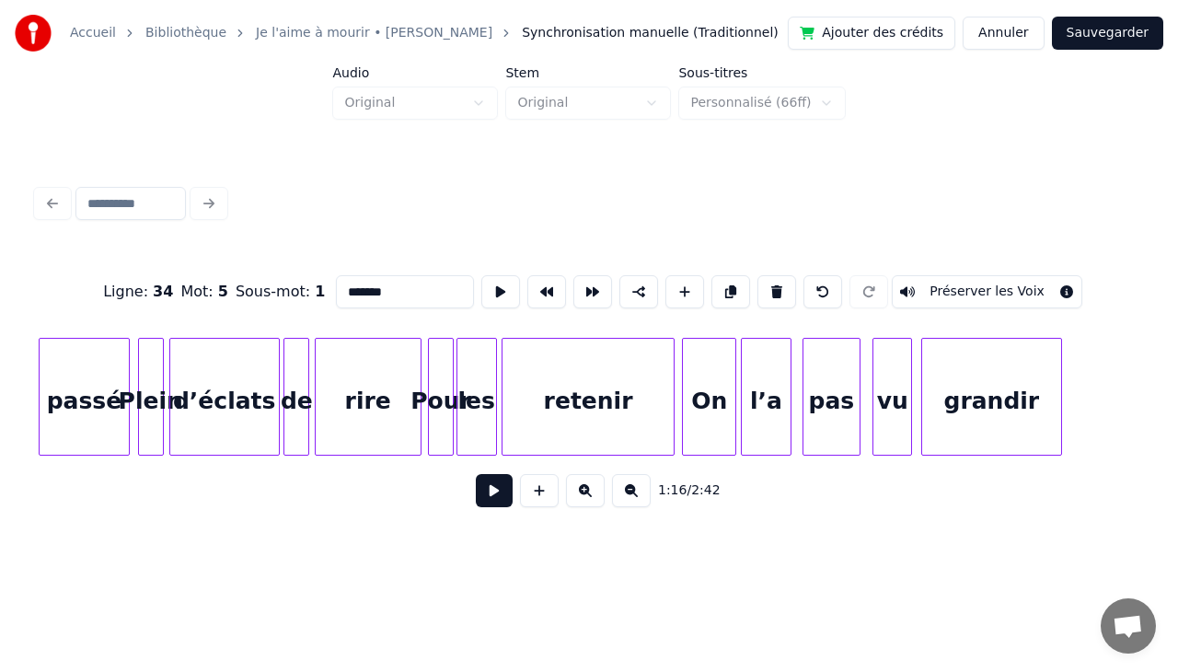
scroll to position [0, 15574]
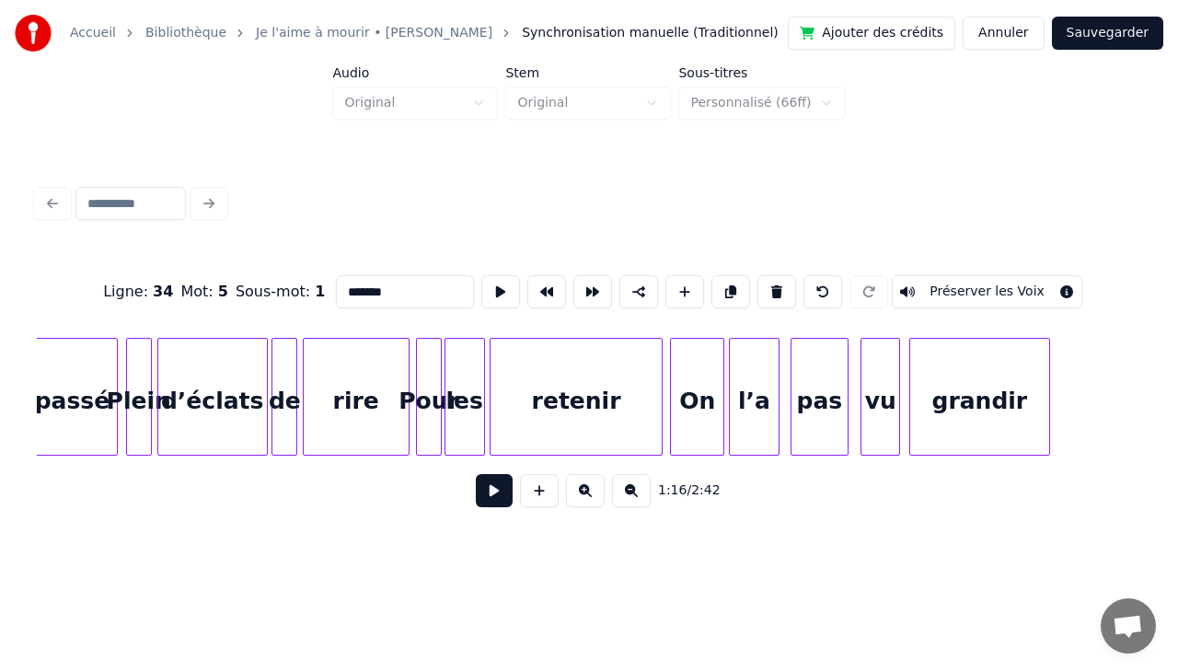
click at [1025, 405] on div "grandir" at bounding box center [979, 401] width 139 height 125
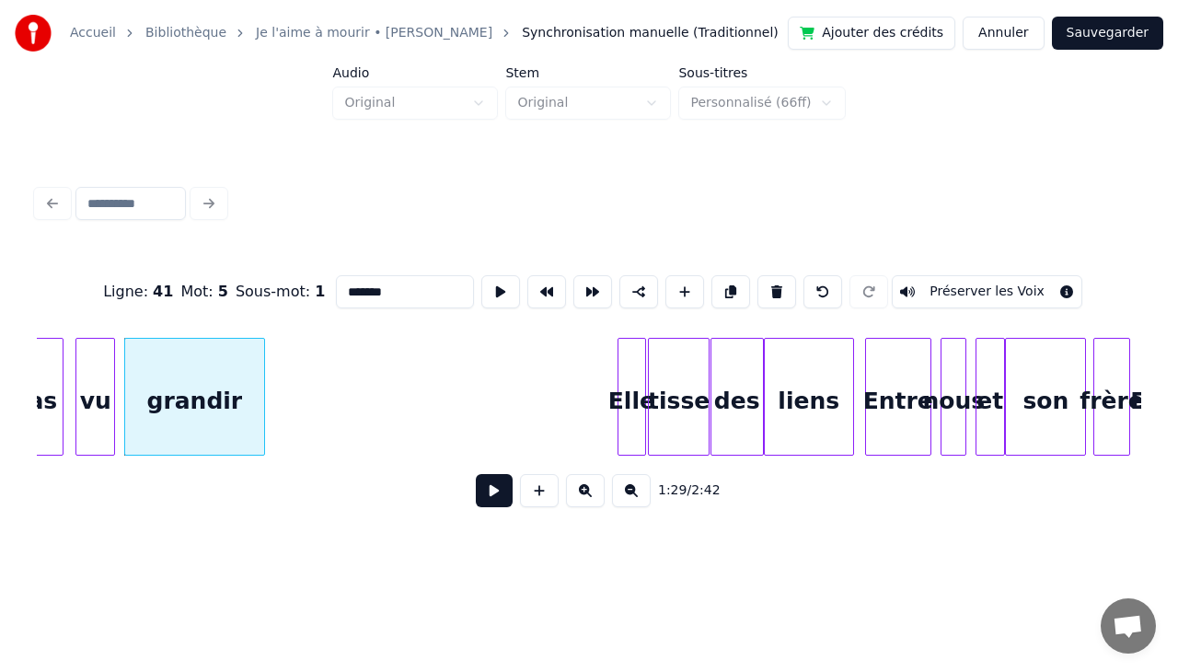
scroll to position [0, 16396]
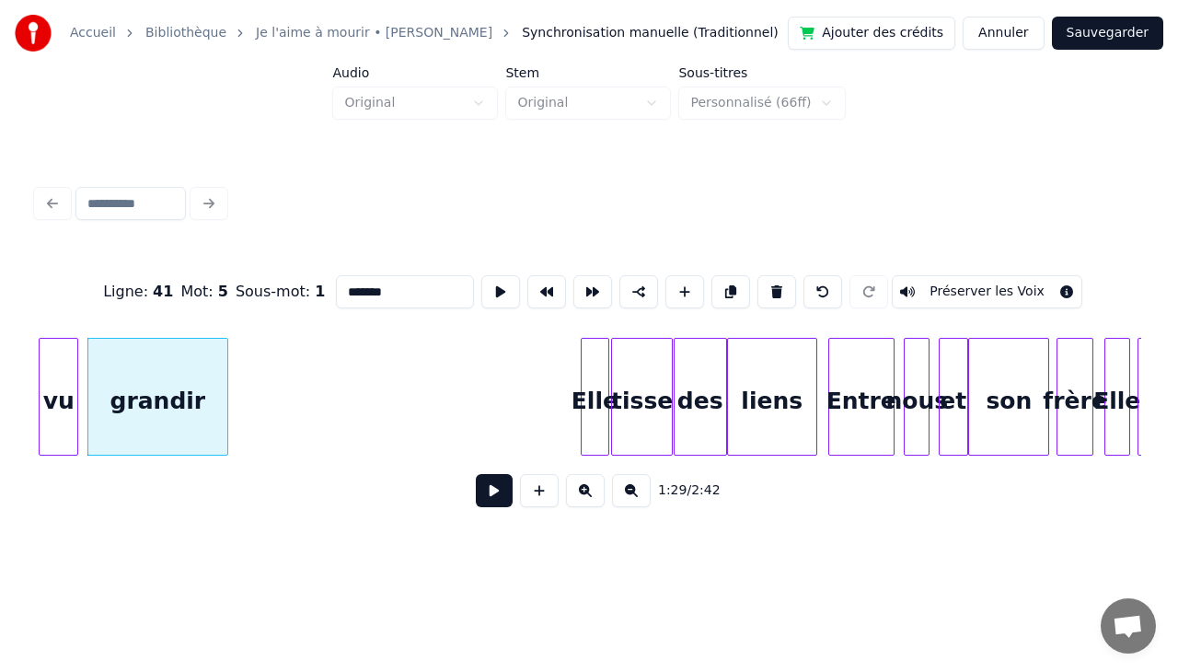
click at [604, 410] on div at bounding box center [606, 397] width 6 height 116
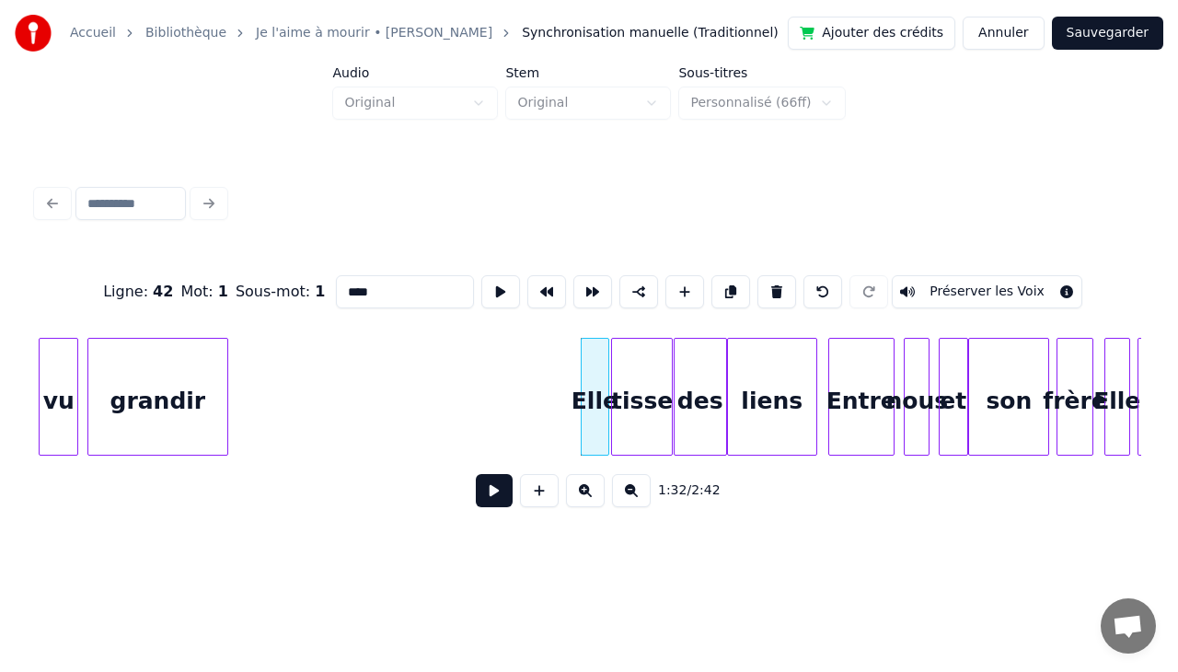
click at [592, 415] on div "Elle" at bounding box center [595, 401] width 28 height 125
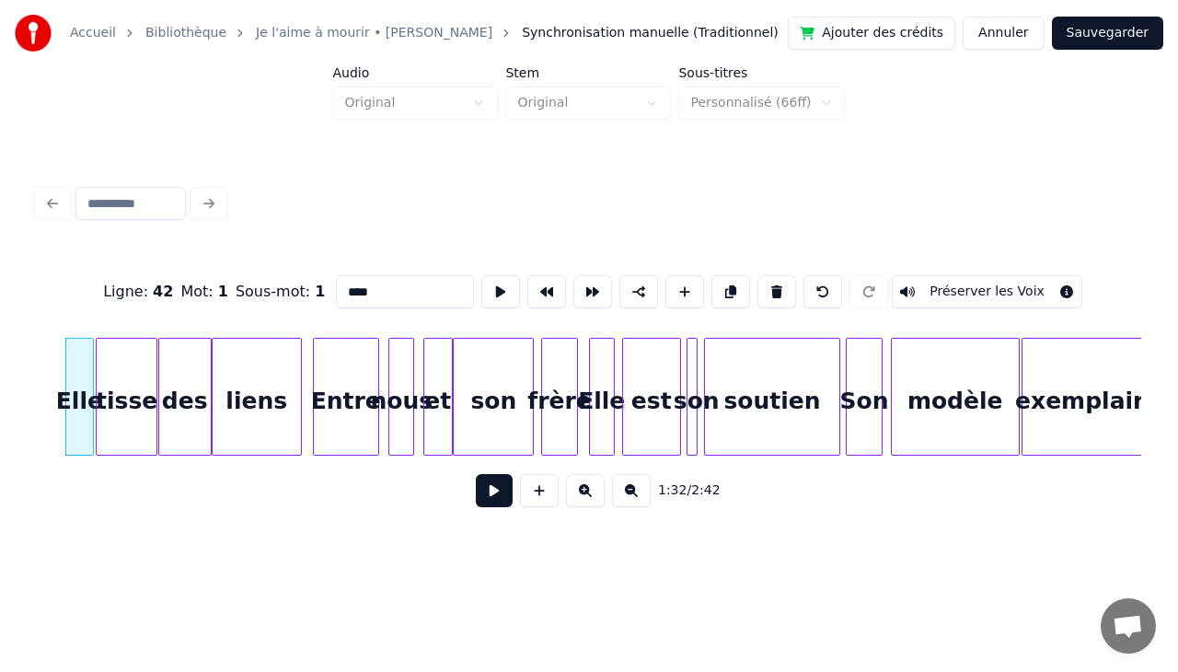
scroll to position [0, 16912]
click at [782, 381] on div "soutien" at bounding box center [771, 401] width 134 height 125
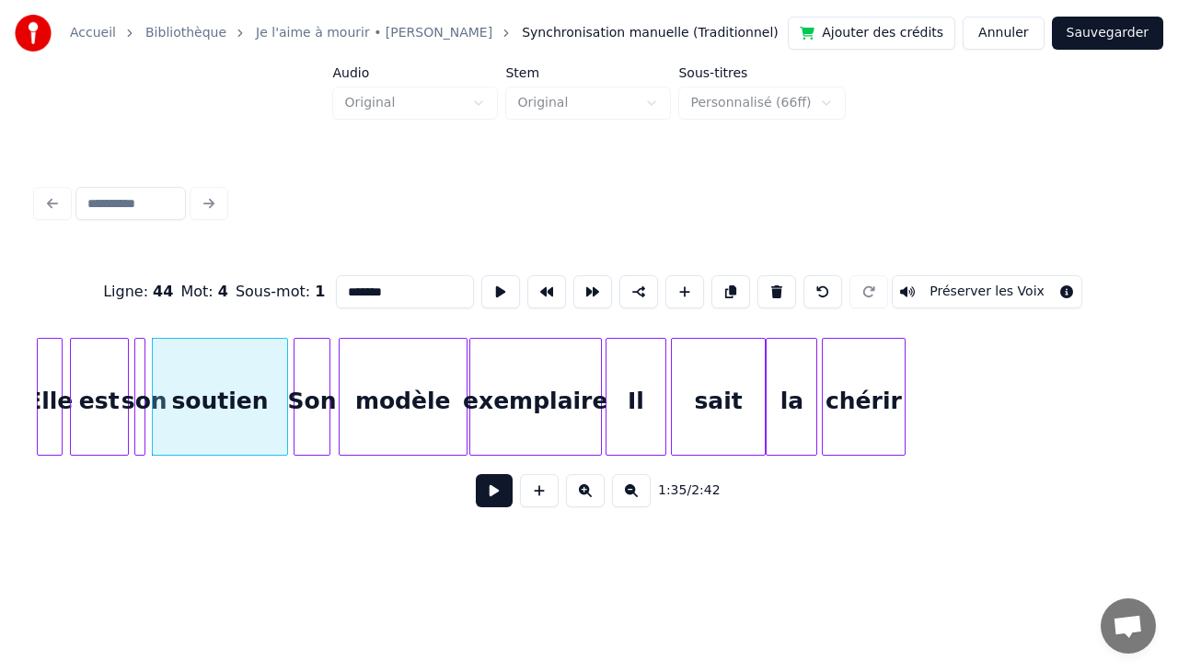
scroll to position [0, 17573]
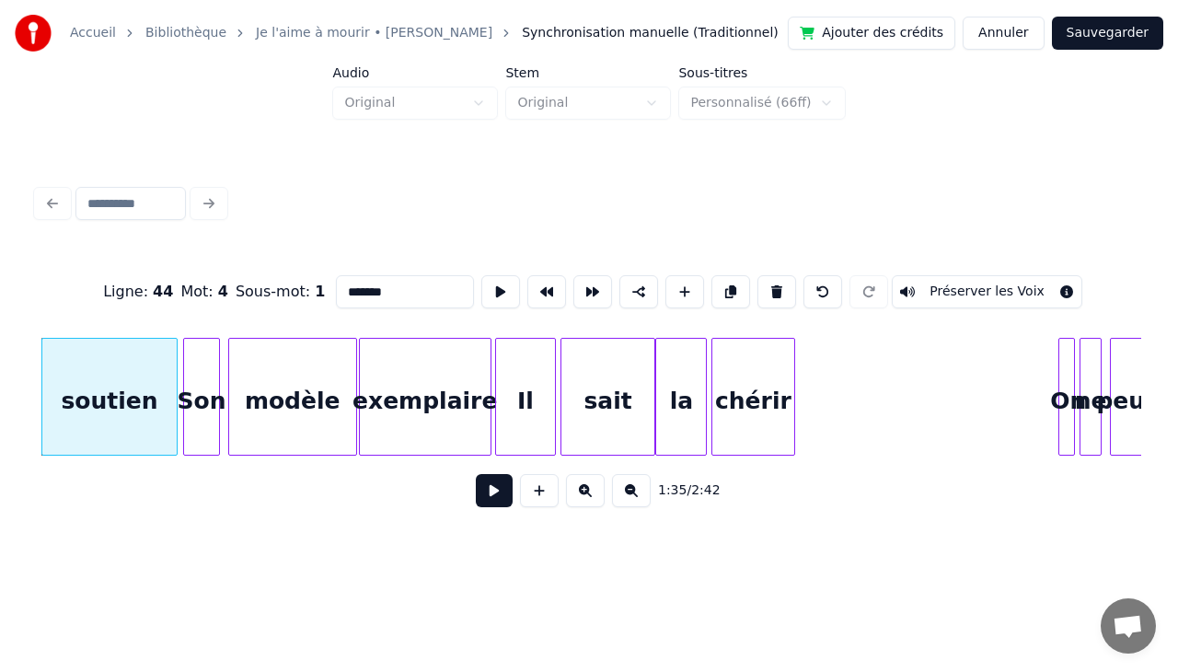
click at [745, 374] on div "chérir" at bounding box center [753, 401] width 82 height 125
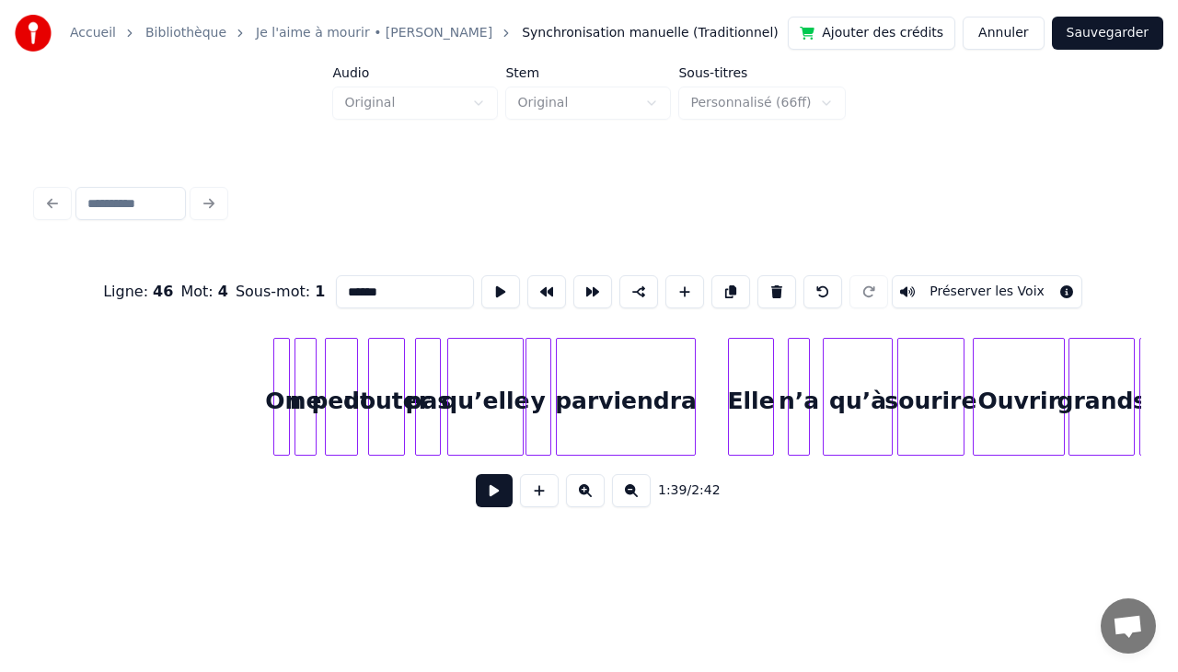
scroll to position [0, 18371]
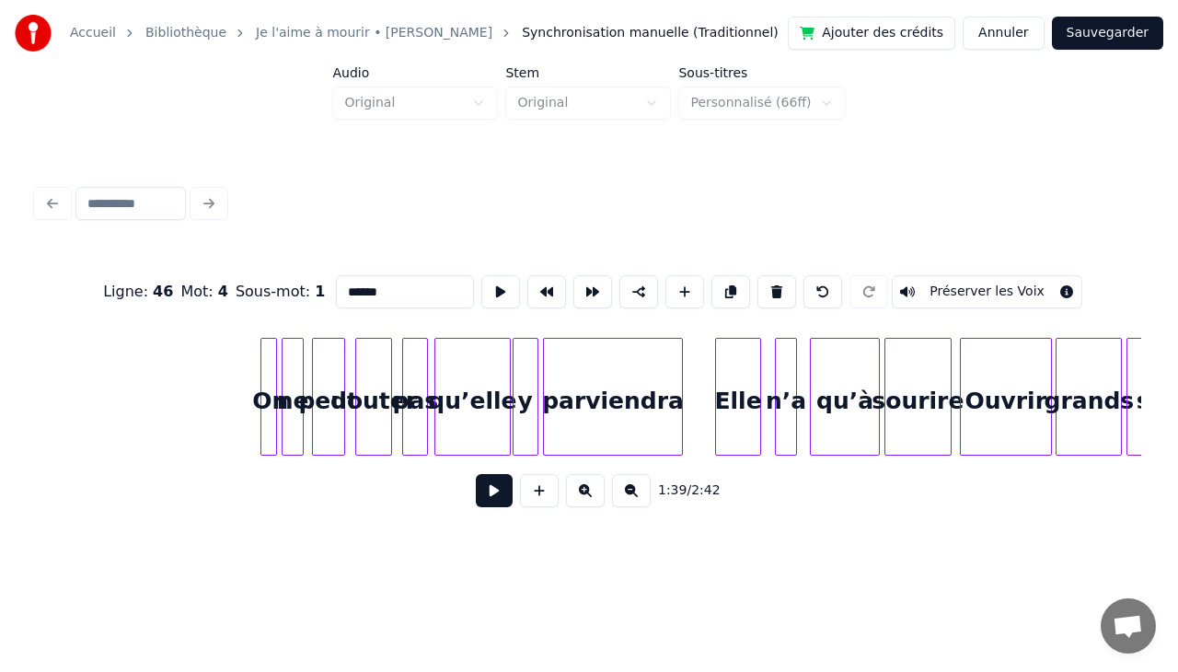
click at [266, 366] on div at bounding box center [264, 397] width 6 height 116
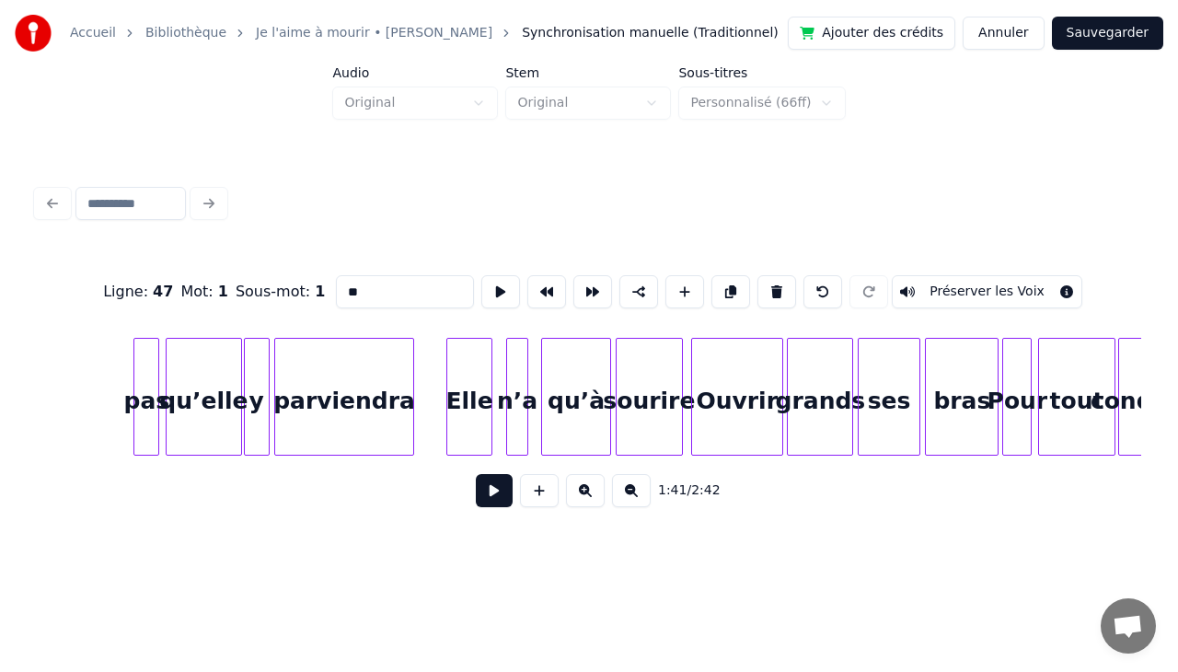
scroll to position [0, 18616]
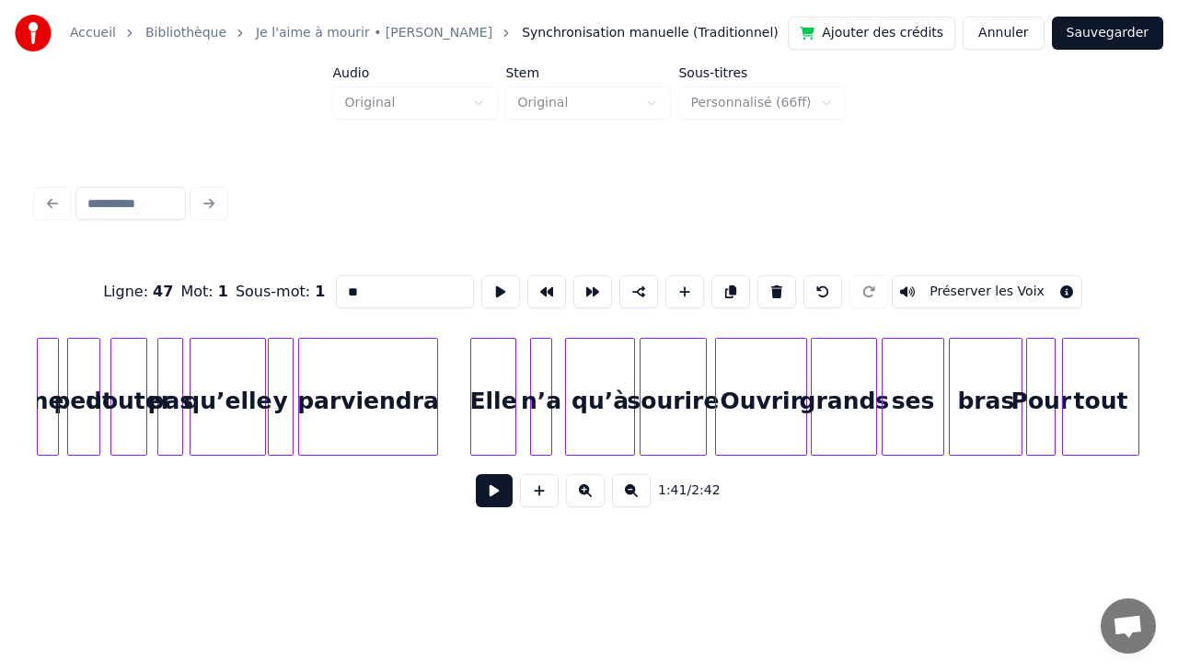
click at [44, 465] on div "1:41 / 2:42" at bounding box center [589, 490] width 1104 height 70
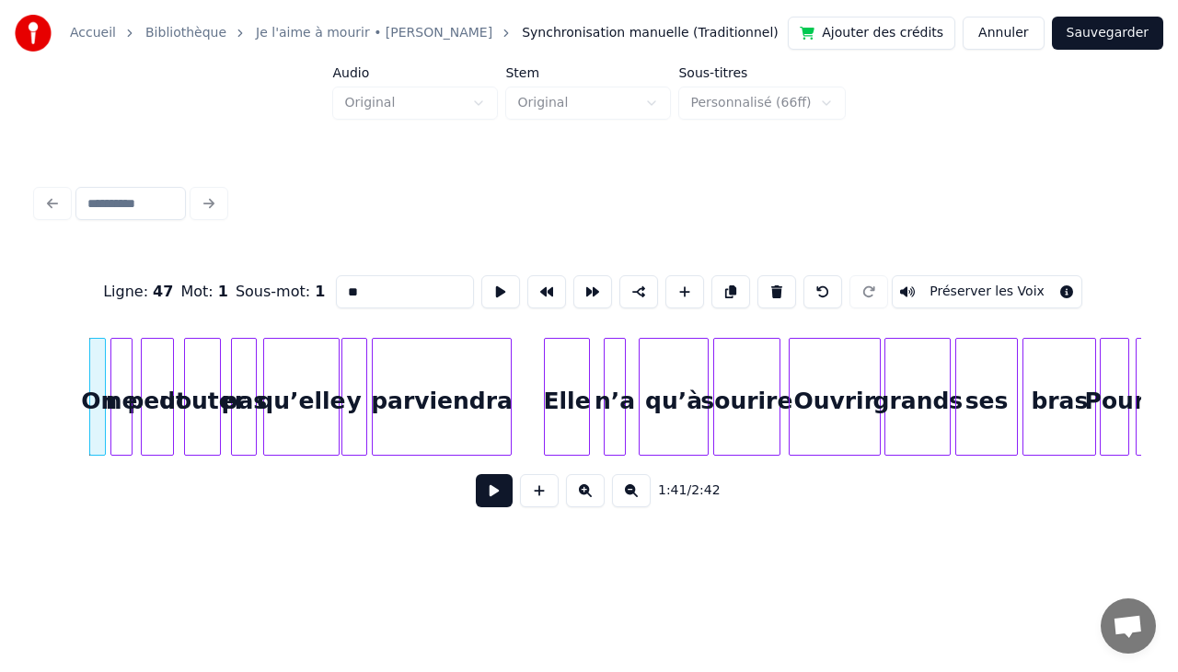
scroll to position [0, 18555]
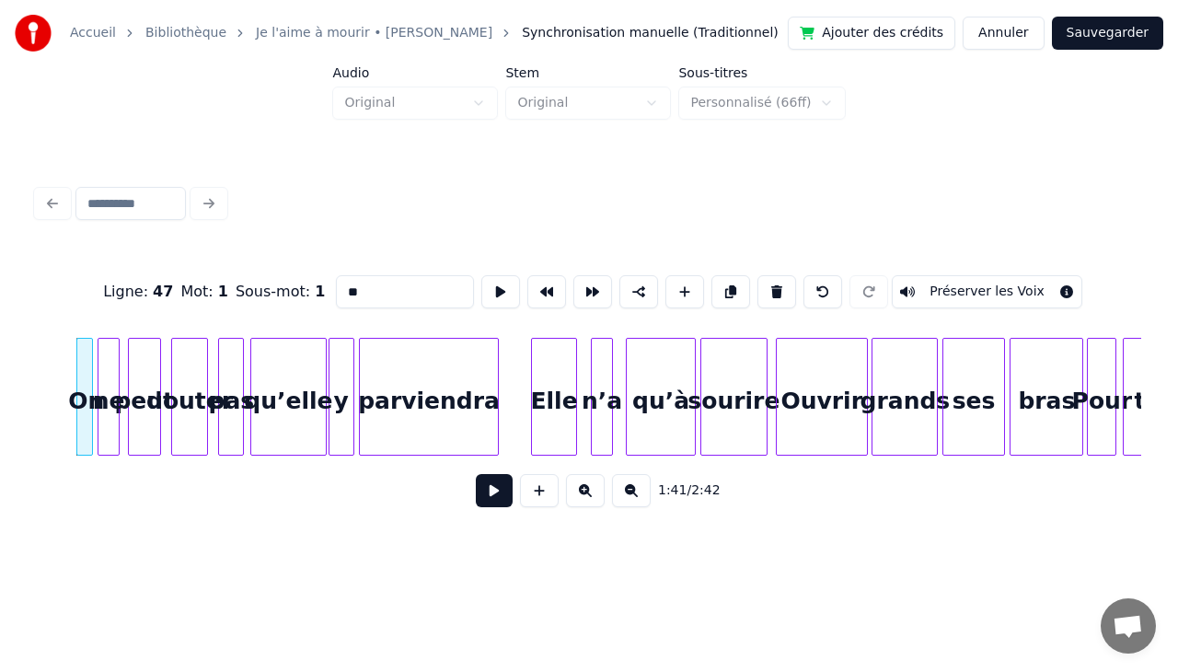
click at [567, 386] on div "Elle" at bounding box center [553, 401] width 43 height 125
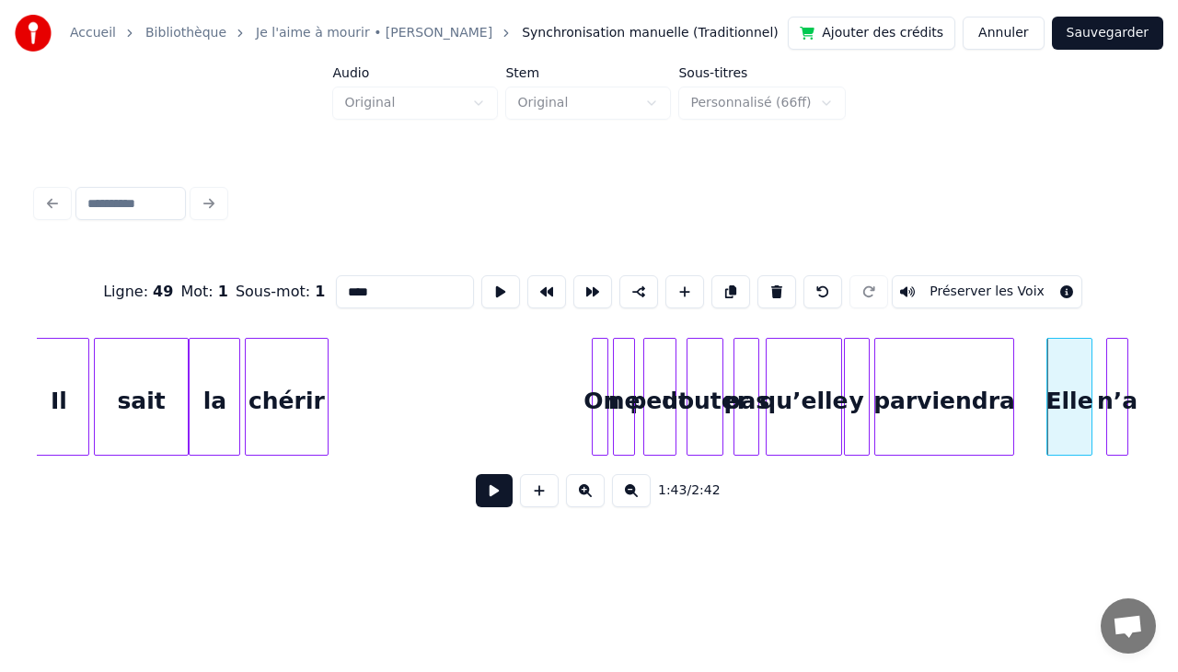
scroll to position [0, 18028]
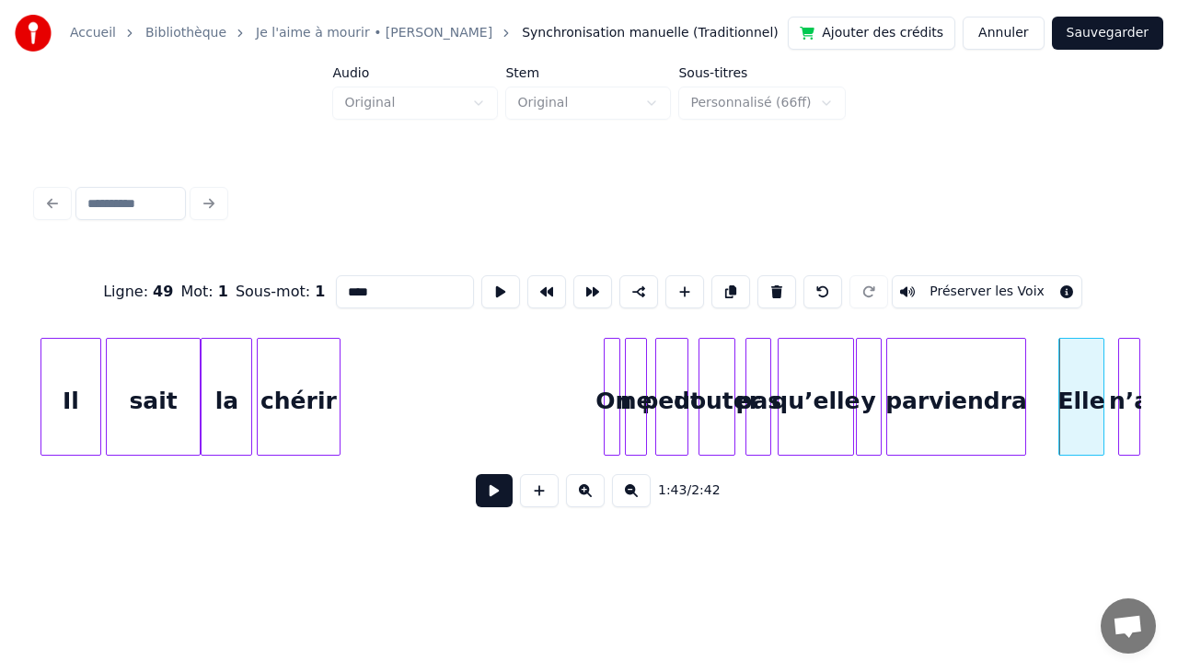
click at [611, 361] on div "On" at bounding box center [613, 401] width 18 height 125
click at [318, 372] on div "chérir" at bounding box center [299, 401] width 82 height 125
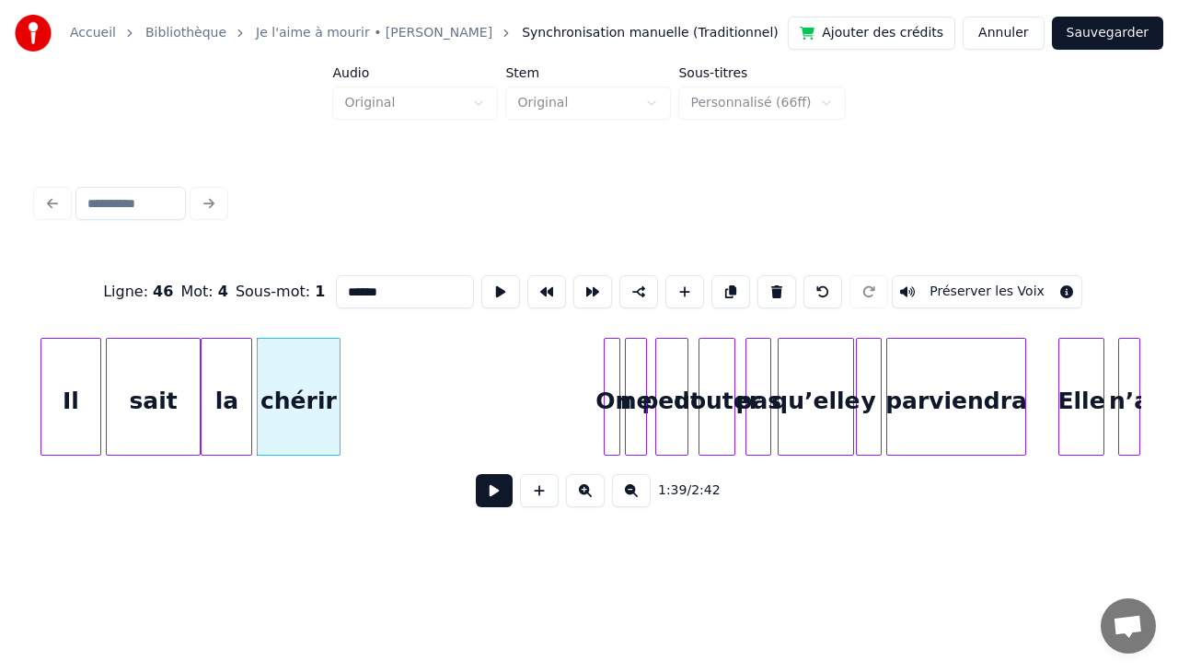
click at [611, 368] on div "On" at bounding box center [613, 401] width 18 height 125
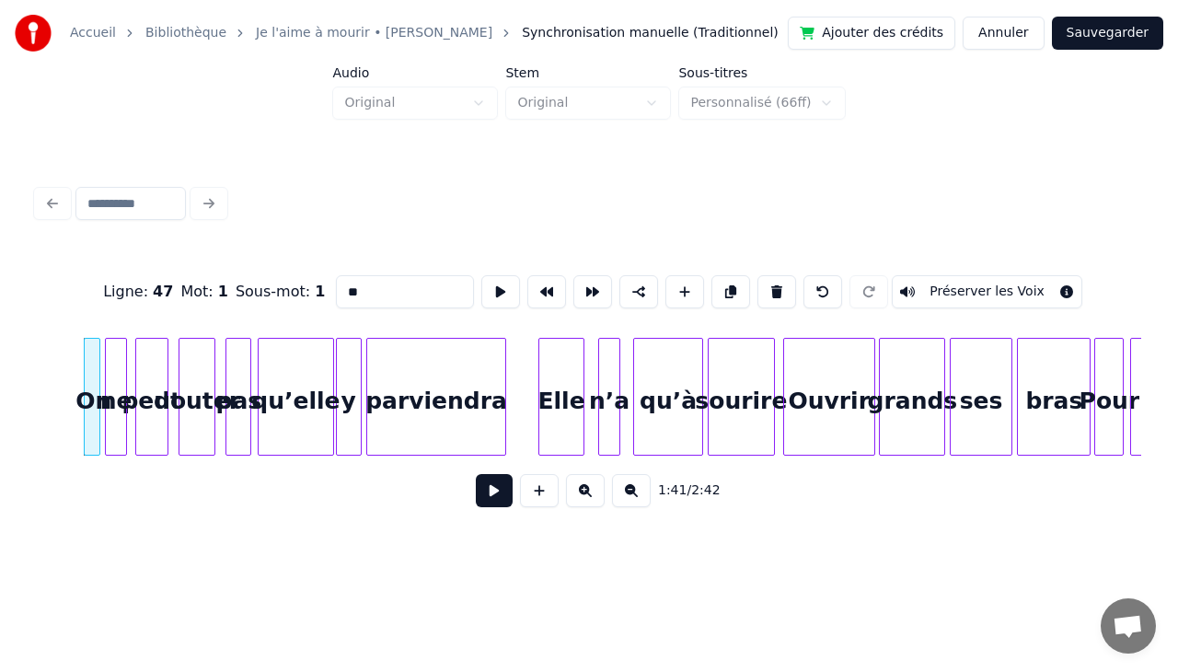
scroll to position [0, 18555]
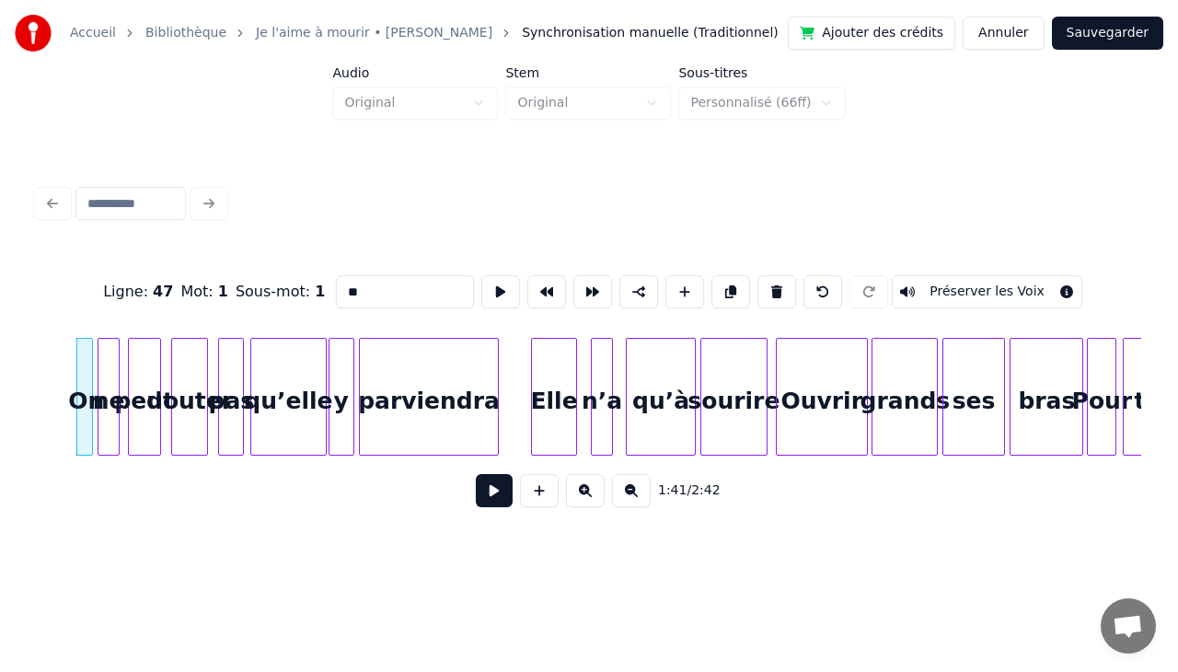
click at [1139, 442] on div "tout" at bounding box center [1160, 401] width 75 height 125
click at [480, 412] on div "parviendra" at bounding box center [429, 401] width 138 height 125
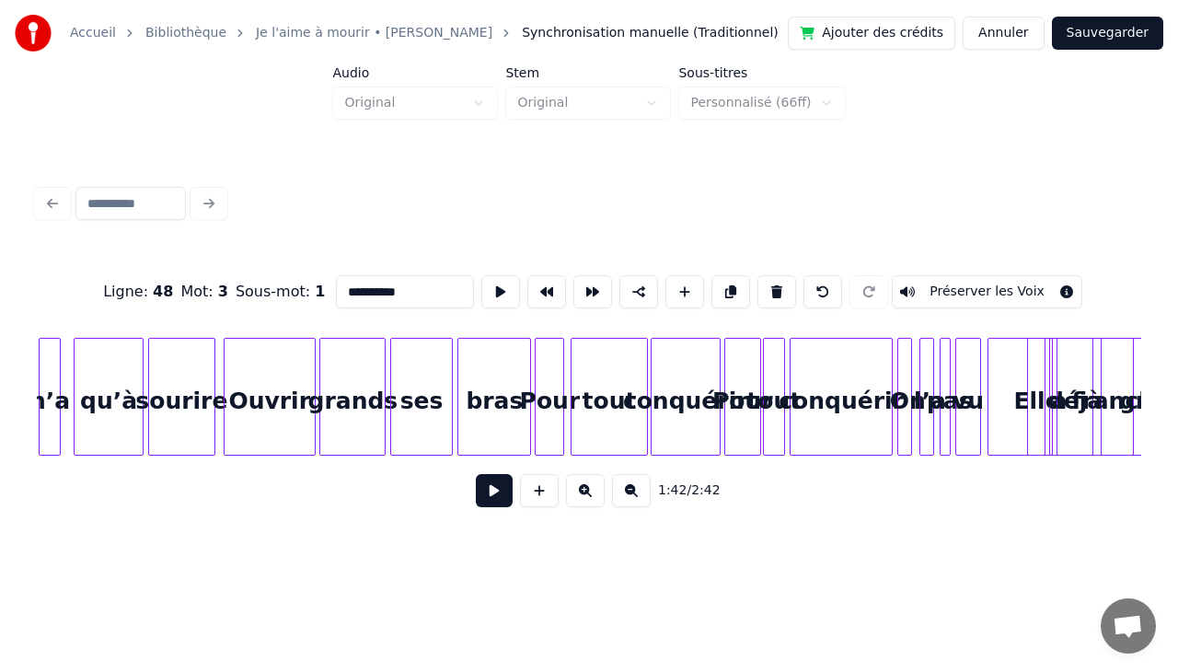
scroll to position [0, 19132]
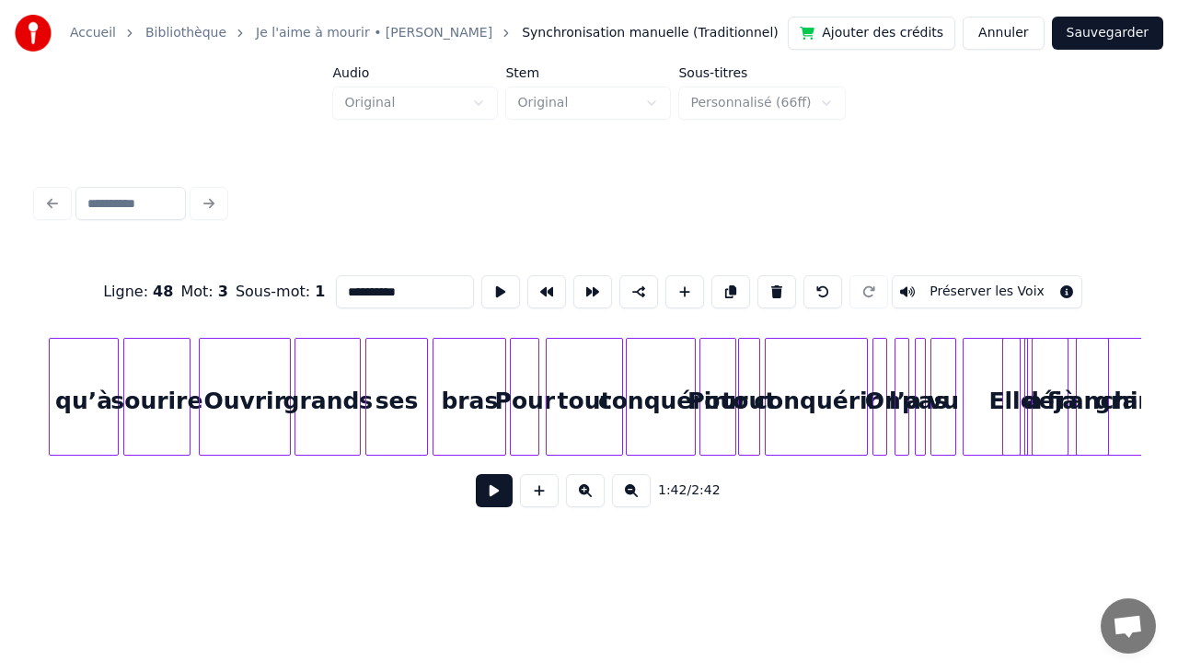
click at [659, 397] on div "conquérir" at bounding box center [661, 401] width 68 height 125
click at [931, 396] on div "vu" at bounding box center [943, 401] width 24 height 125
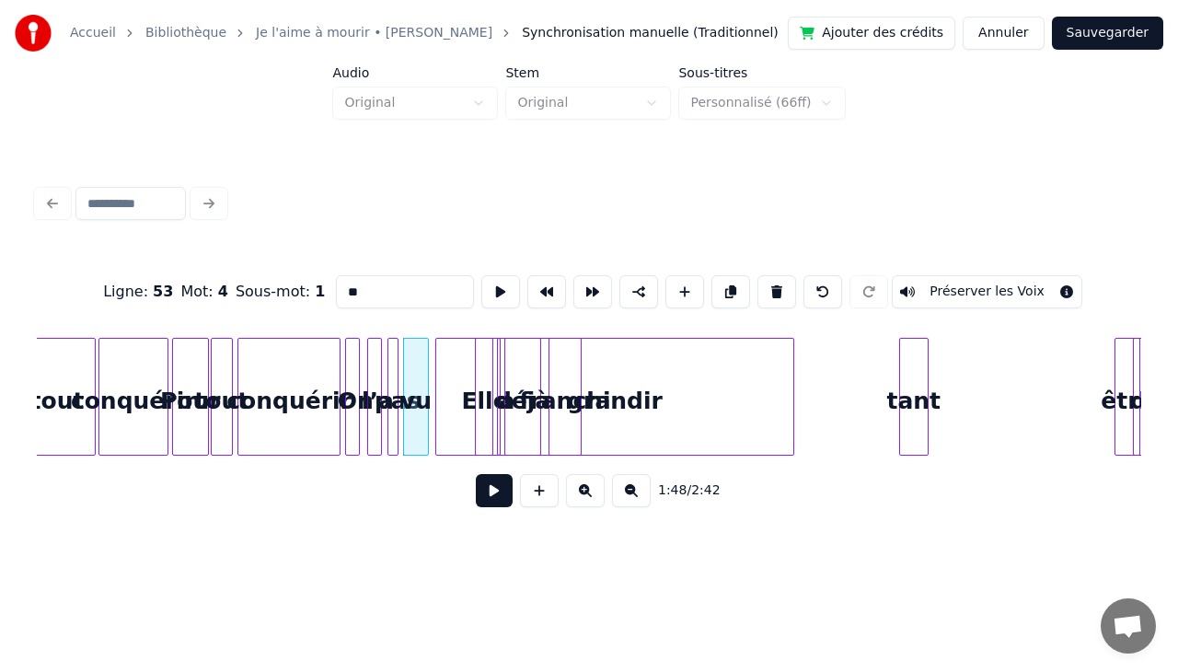
scroll to position [0, 19696]
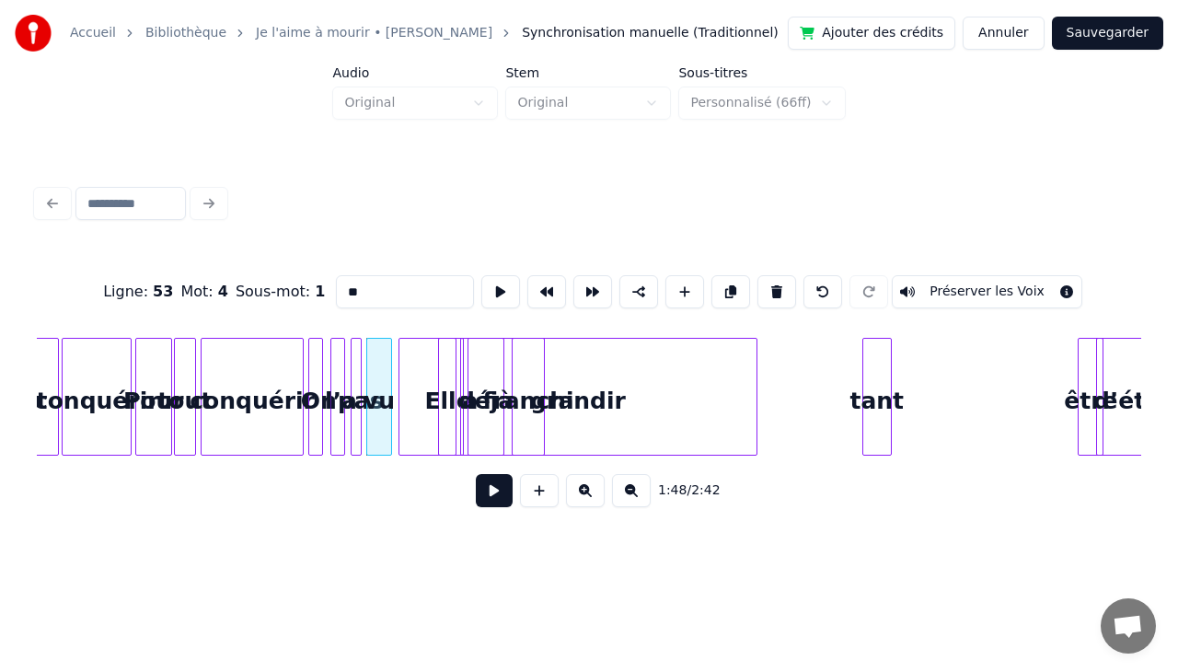
click at [426, 356] on div "grandir" at bounding box center [577, 401] width 356 height 125
type input "*******"
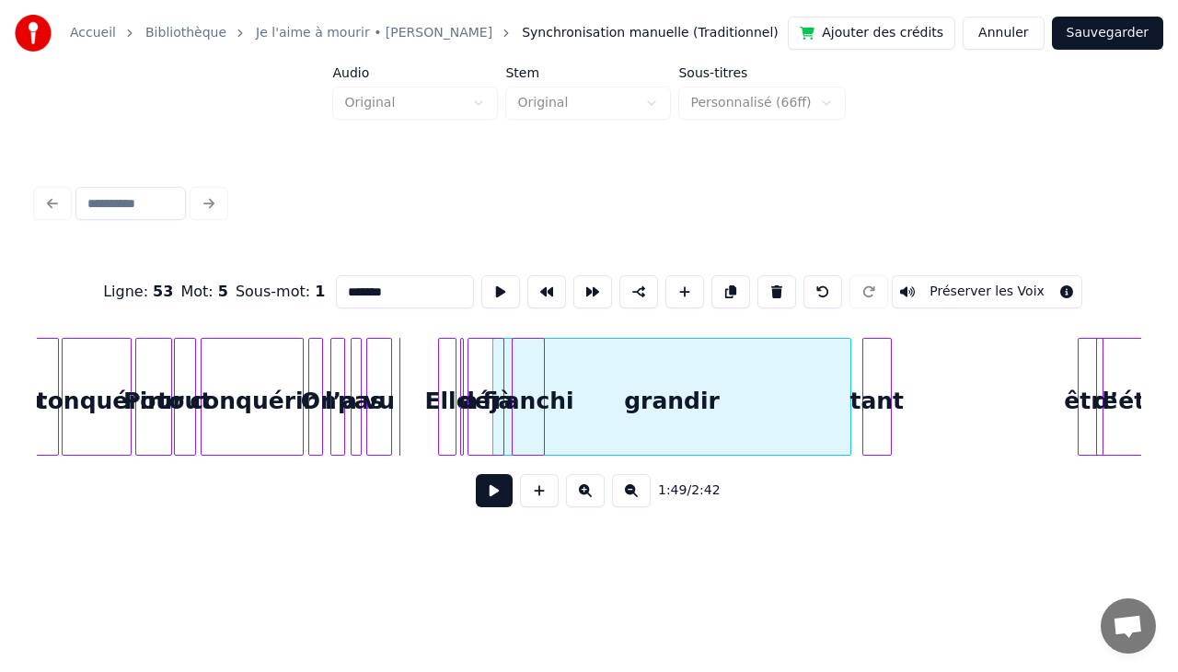
click at [732, 375] on div "grandir" at bounding box center [671, 401] width 356 height 125
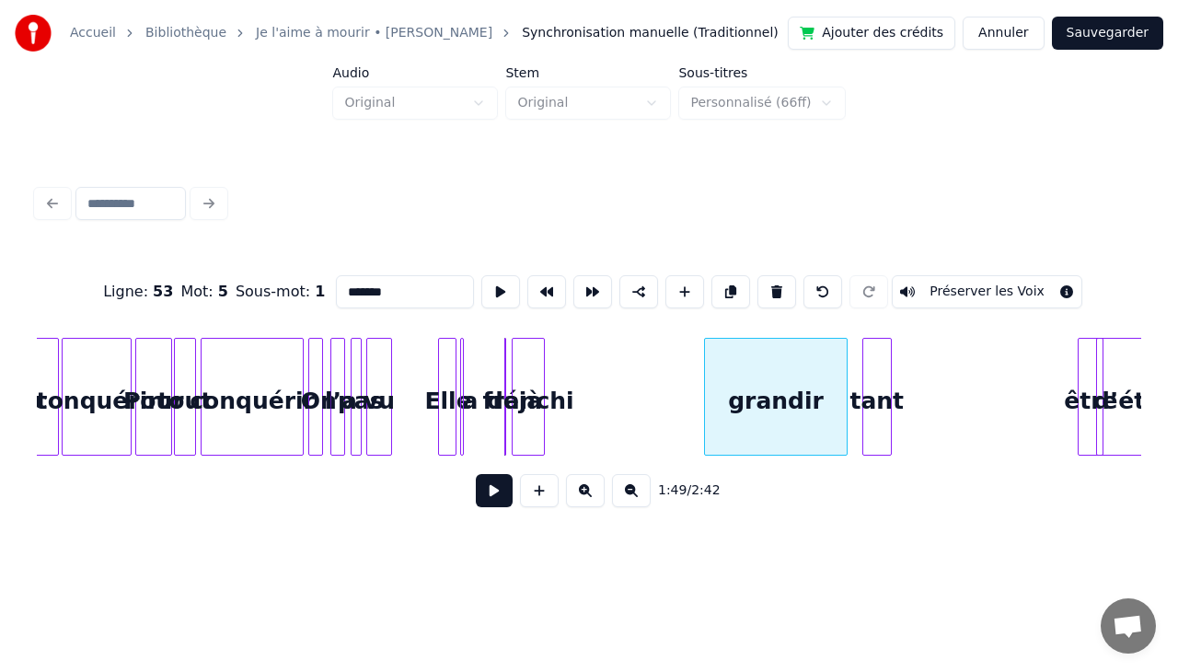
click at [705, 384] on div at bounding box center [708, 397] width 6 height 116
click at [738, 383] on div "grandir" at bounding box center [775, 401] width 144 height 125
click at [1037, 373] on div "tant" at bounding box center [1043, 401] width 28 height 125
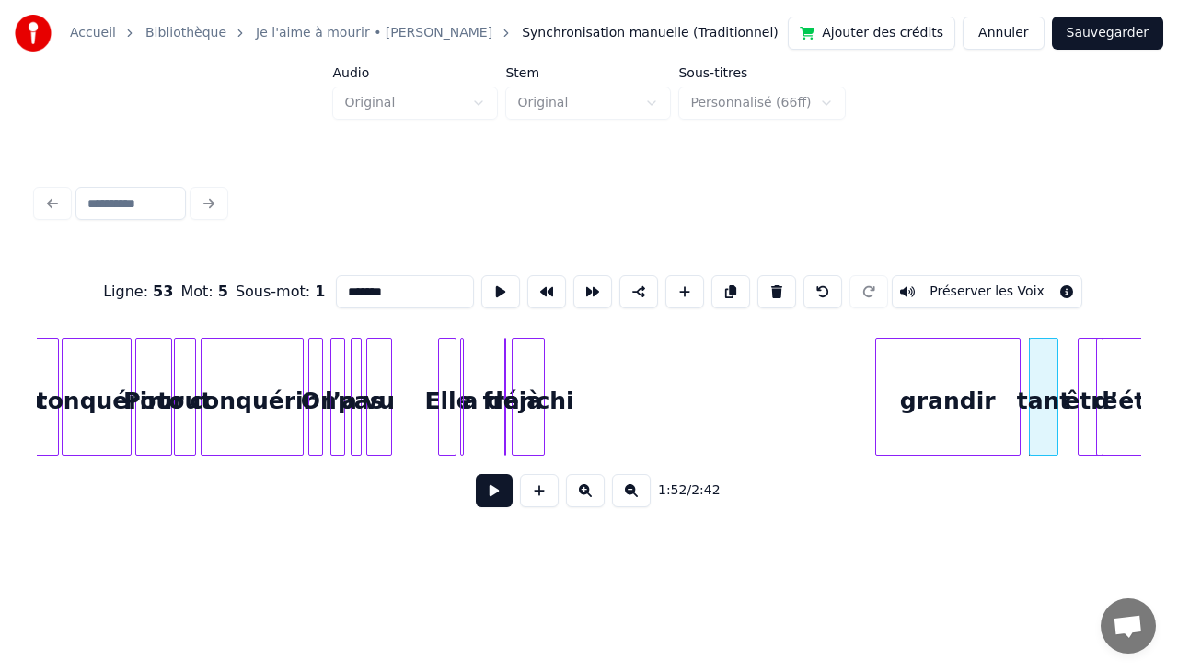
click at [955, 357] on div "grandir" at bounding box center [948, 401] width 144 height 125
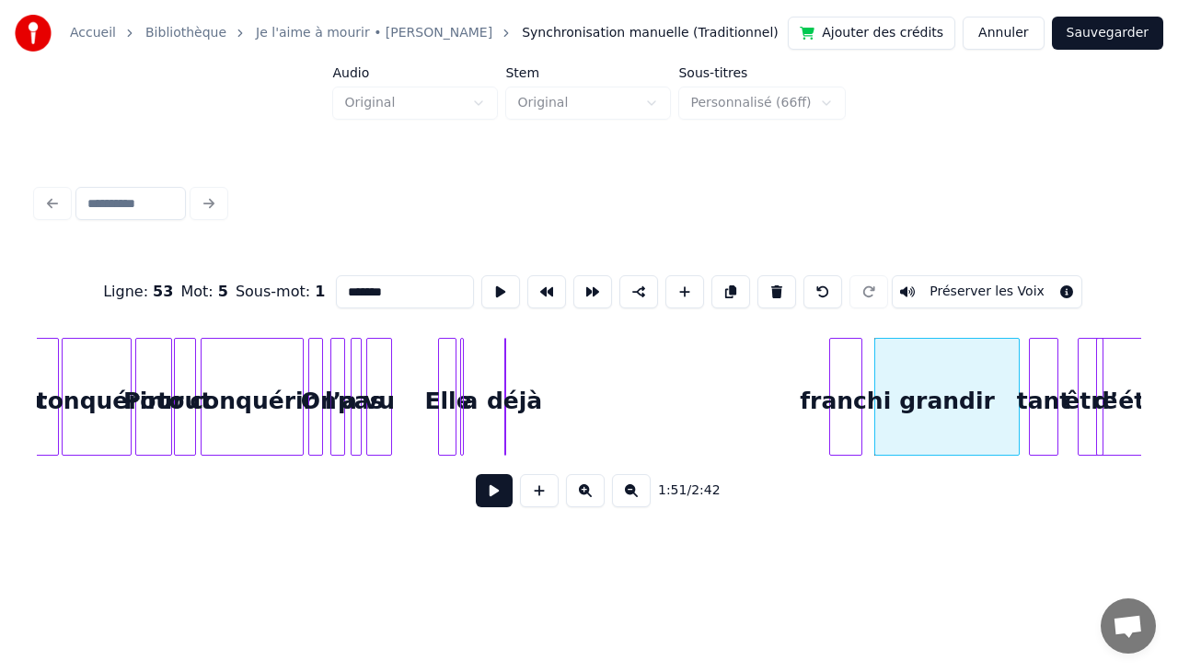
click at [844, 353] on div "franchi" at bounding box center [845, 401] width 31 height 125
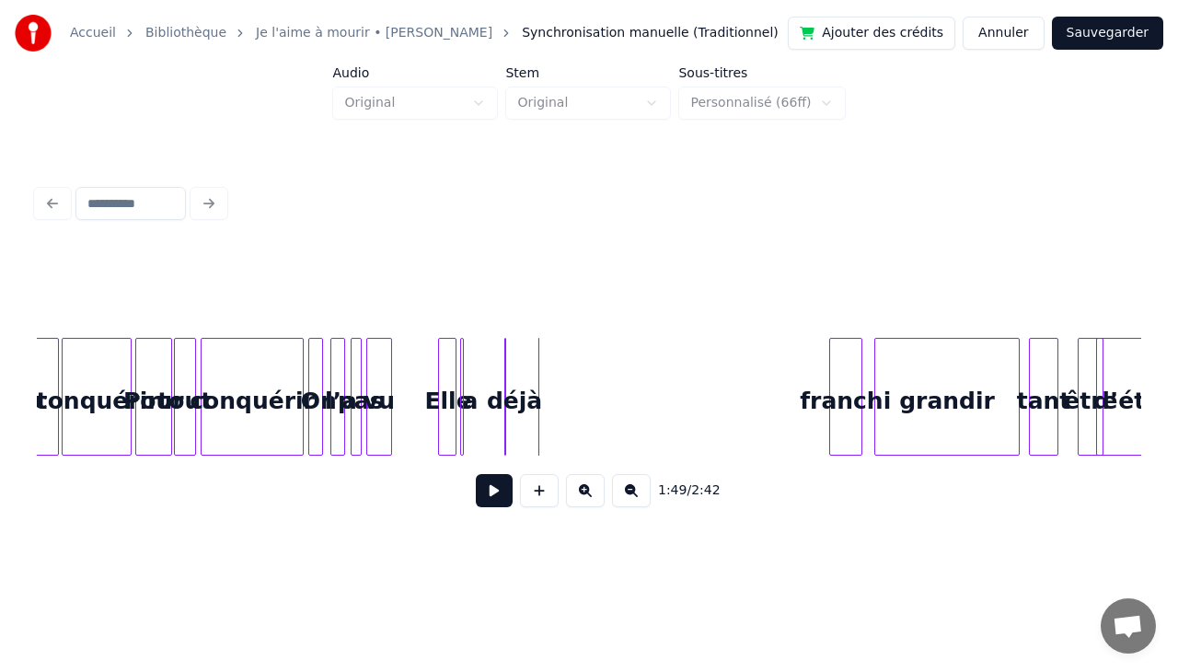
click at [477, 361] on div "a" at bounding box center [470, 401] width 18 height 125
click at [669, 345] on div "a" at bounding box center [662, 401] width 18 height 125
click at [512, 357] on div "déjà" at bounding box center [514, 401] width 18 height 125
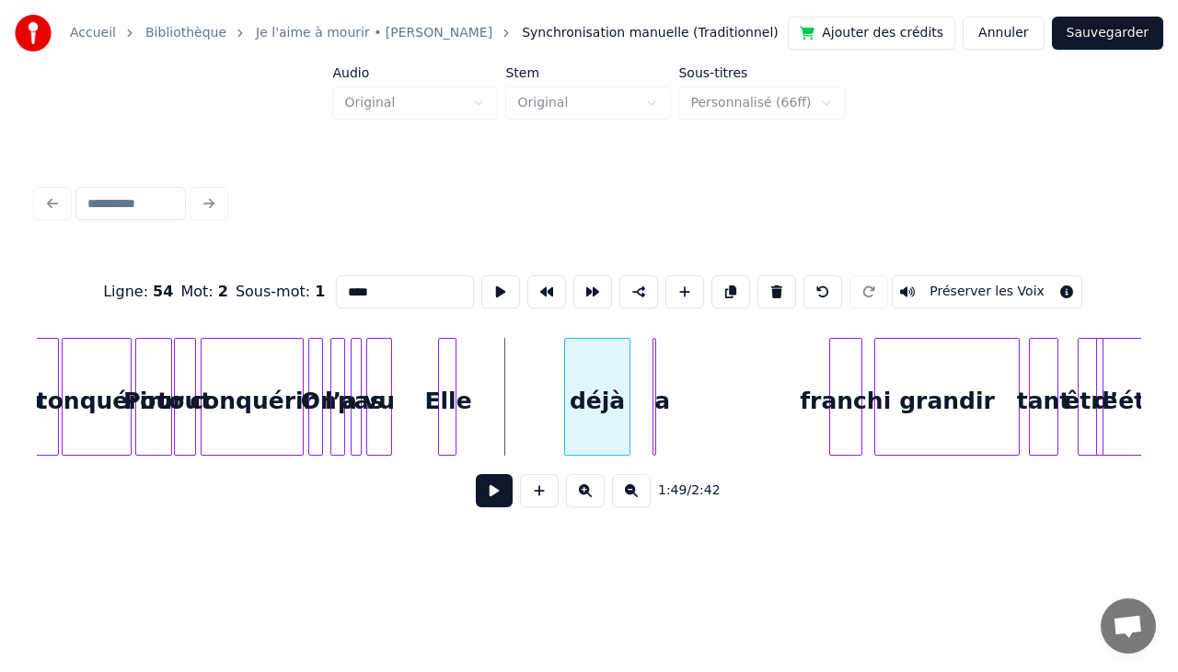
click at [602, 357] on div "déjà" at bounding box center [596, 401] width 63 height 125
click at [653, 348] on div at bounding box center [653, 397] width 6 height 116
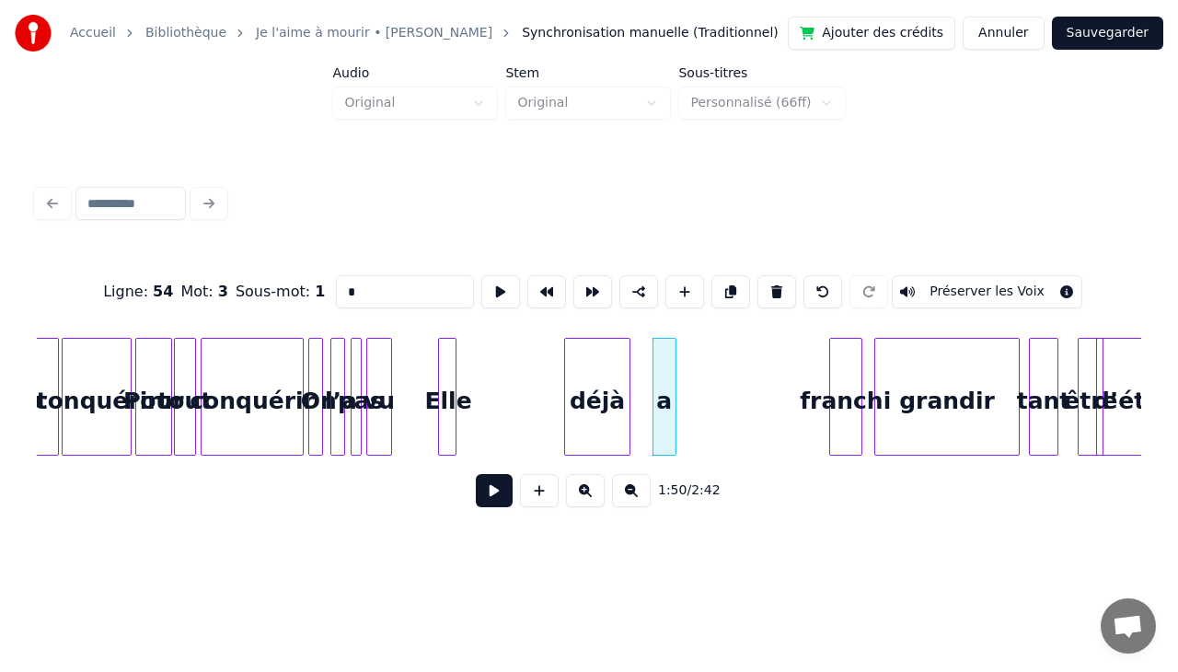
click at [673, 351] on div at bounding box center [673, 397] width 6 height 116
click at [805, 339] on div "a" at bounding box center [808, 401] width 23 height 125
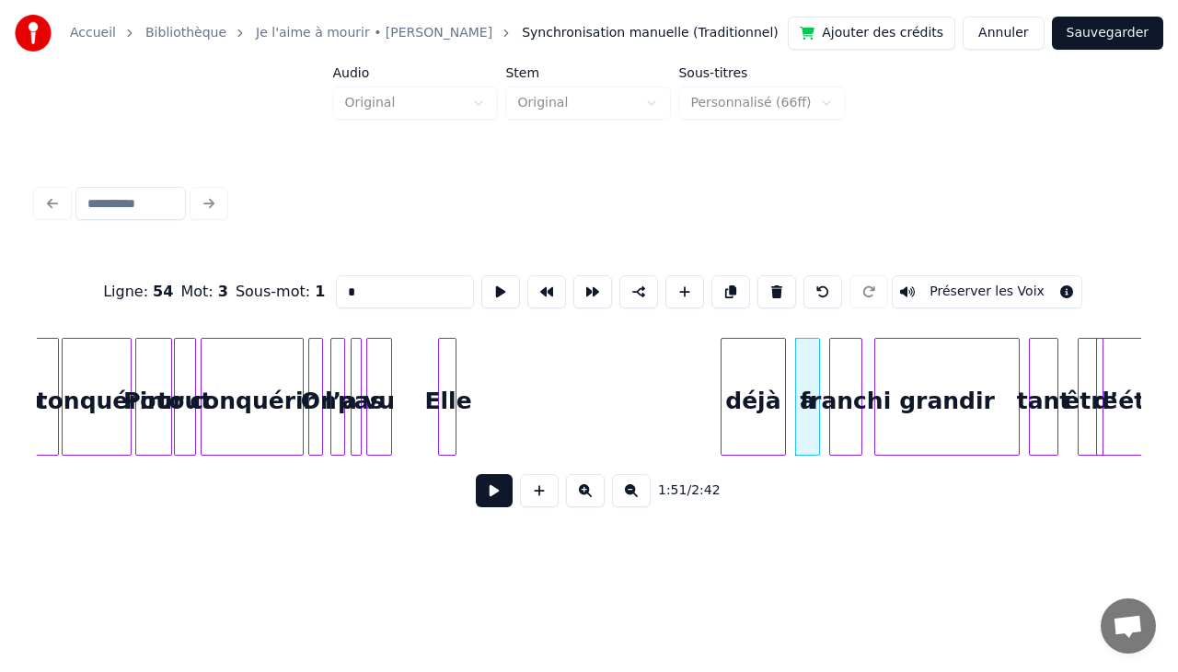
click at [755, 350] on div "déjà" at bounding box center [752, 401] width 63 height 125
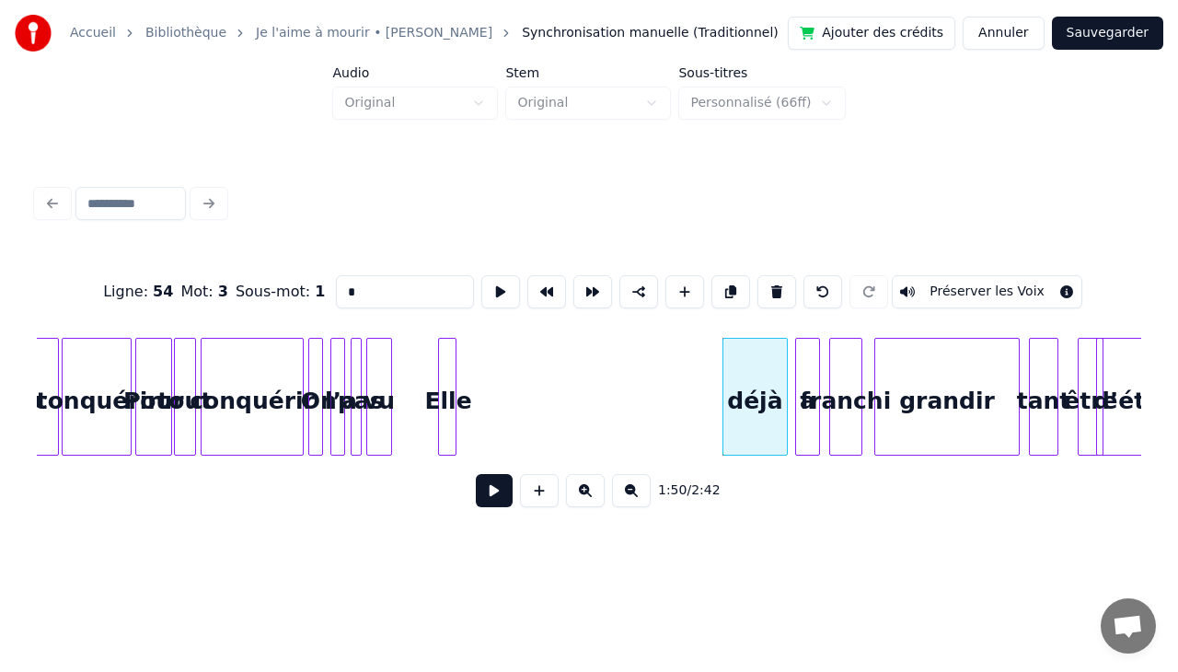
click at [453, 350] on div at bounding box center [453, 397] width 6 height 116
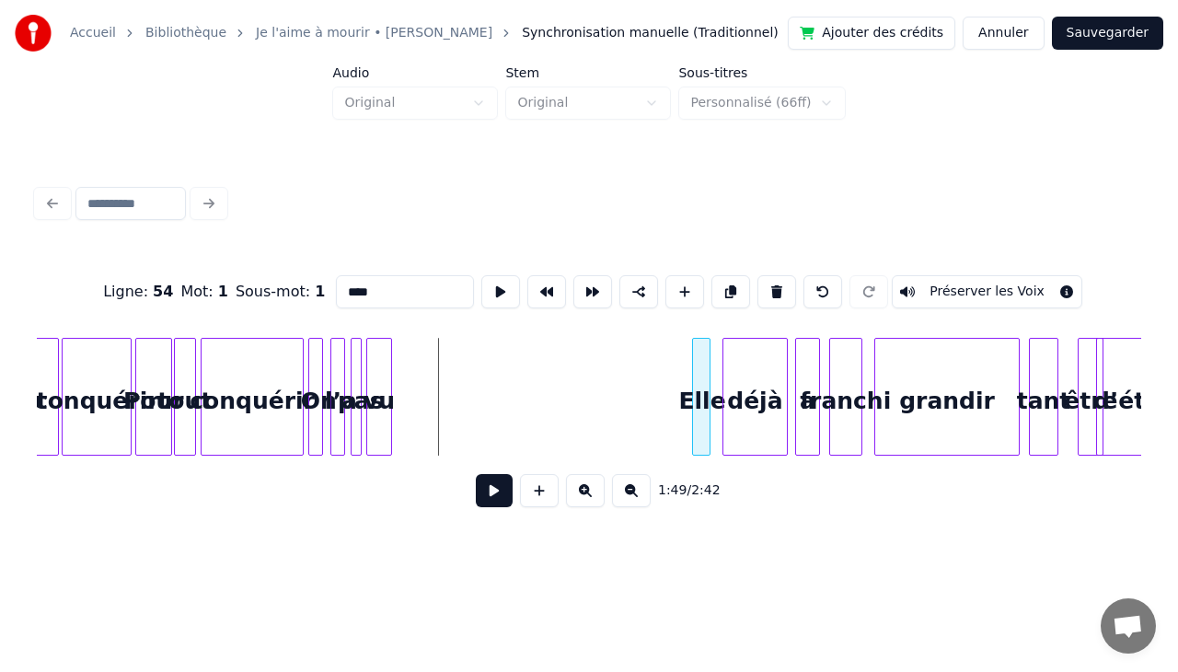
click at [701, 347] on div "Elle" at bounding box center [702, 401] width 18 height 125
click at [714, 368] on div "Elle" at bounding box center [713, 401] width 18 height 125
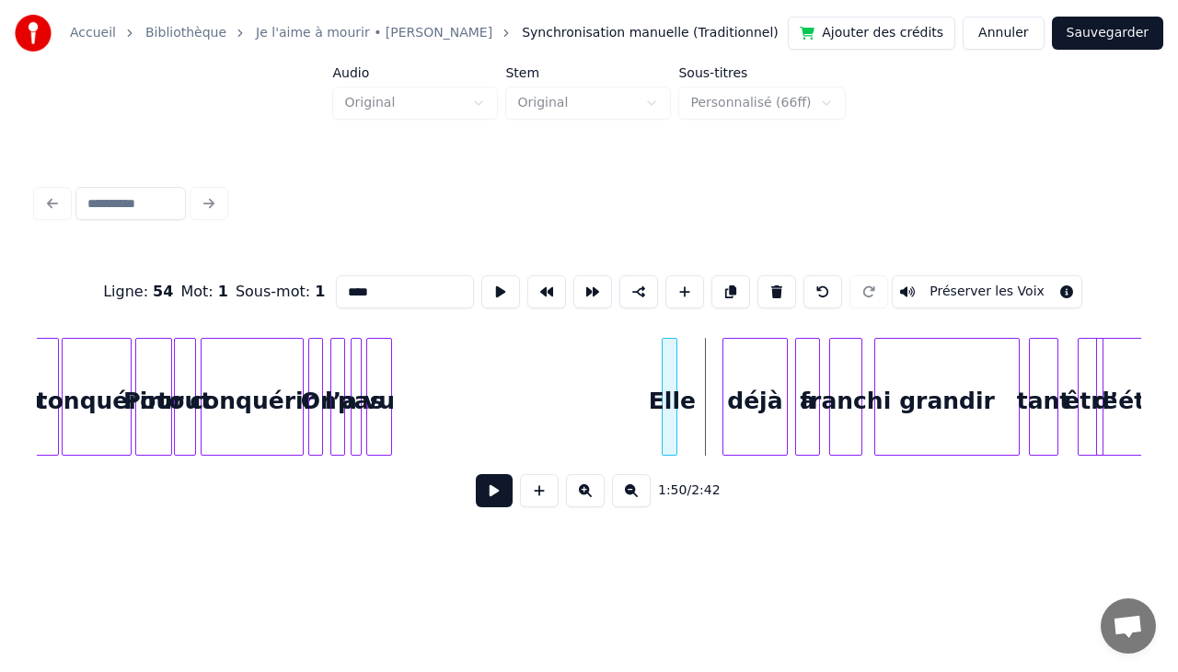
click at [680, 362] on div "Elle" at bounding box center [671, 401] width 18 height 125
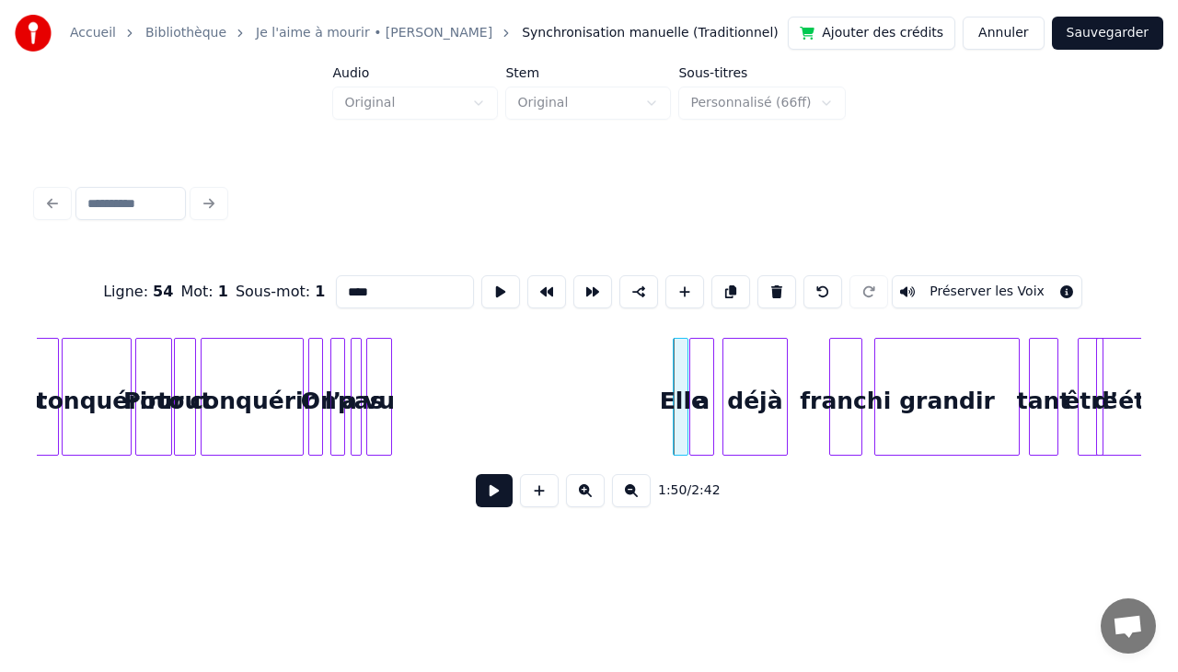
click at [704, 359] on div "a" at bounding box center [701, 401] width 23 height 125
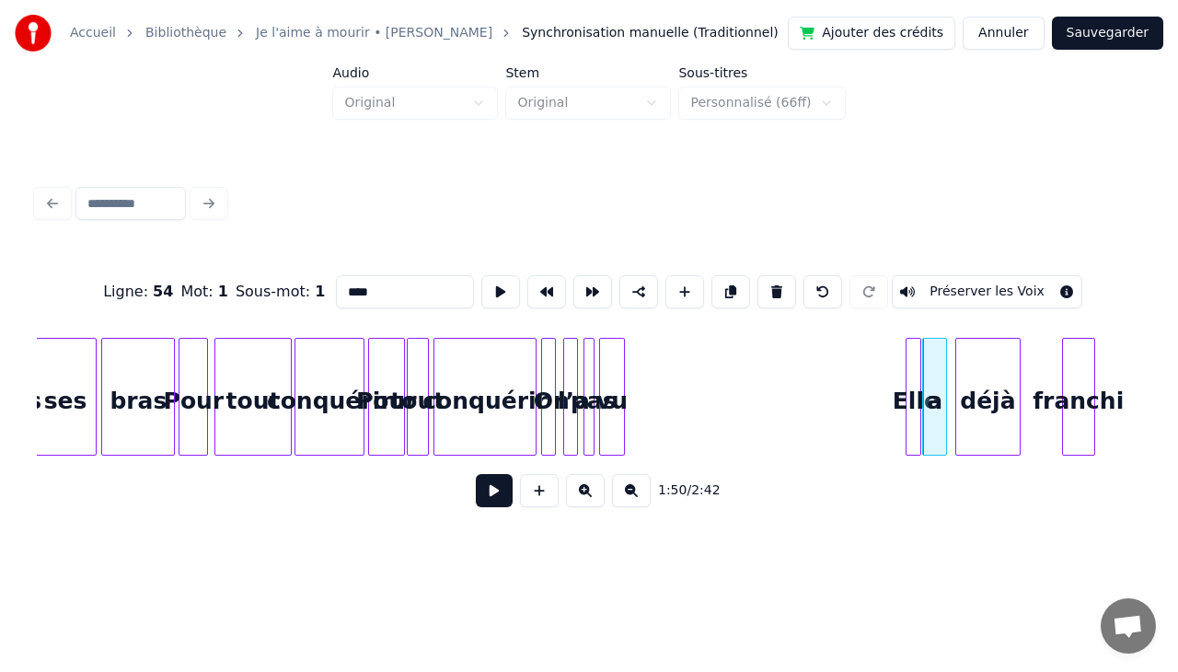
scroll to position [0, 19500]
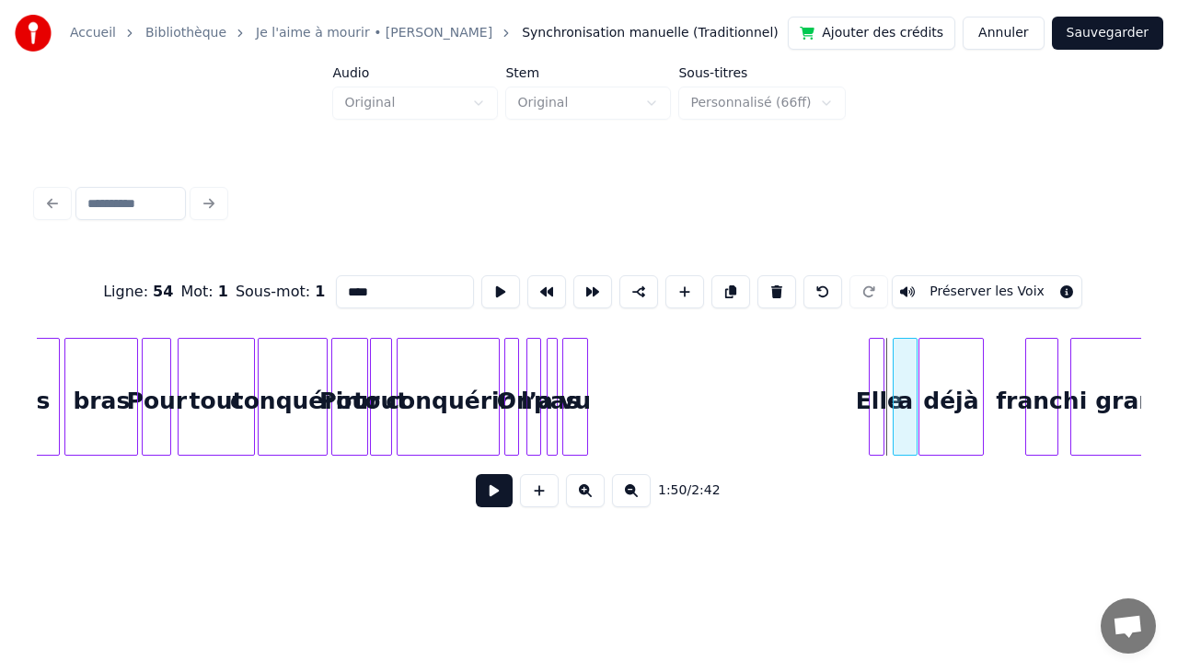
click at [907, 372] on div "a" at bounding box center [904, 401] width 23 height 125
click at [966, 368] on div "déjà" at bounding box center [969, 401] width 63 height 125
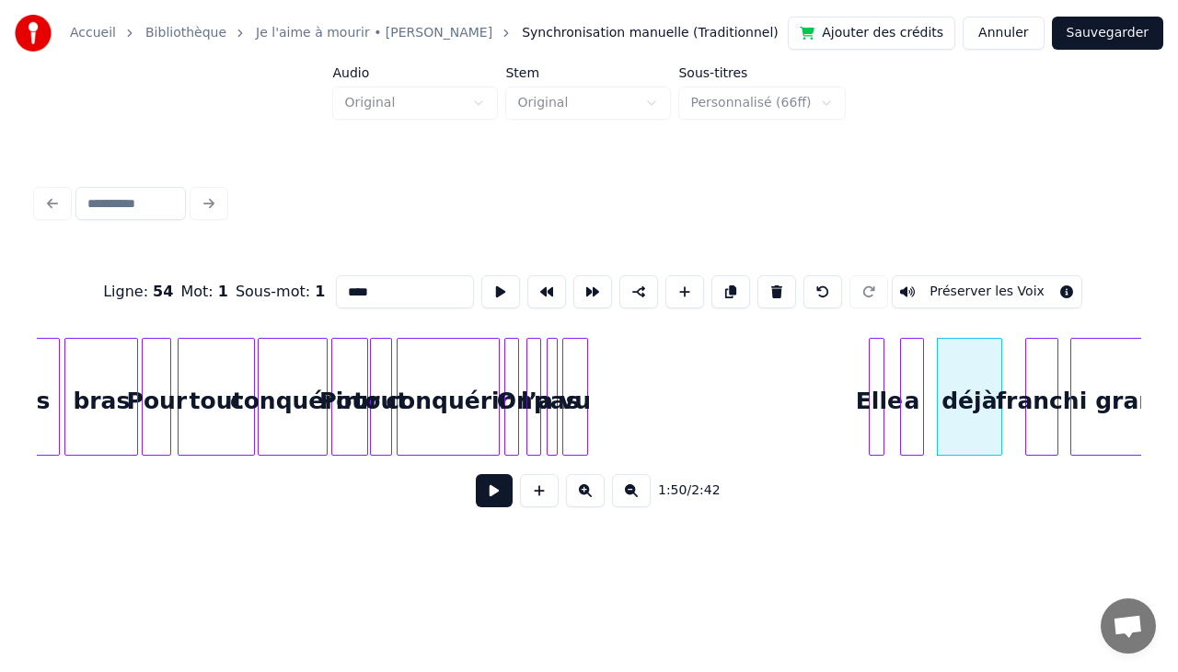
click at [915, 367] on div "a" at bounding box center [912, 401] width 23 height 125
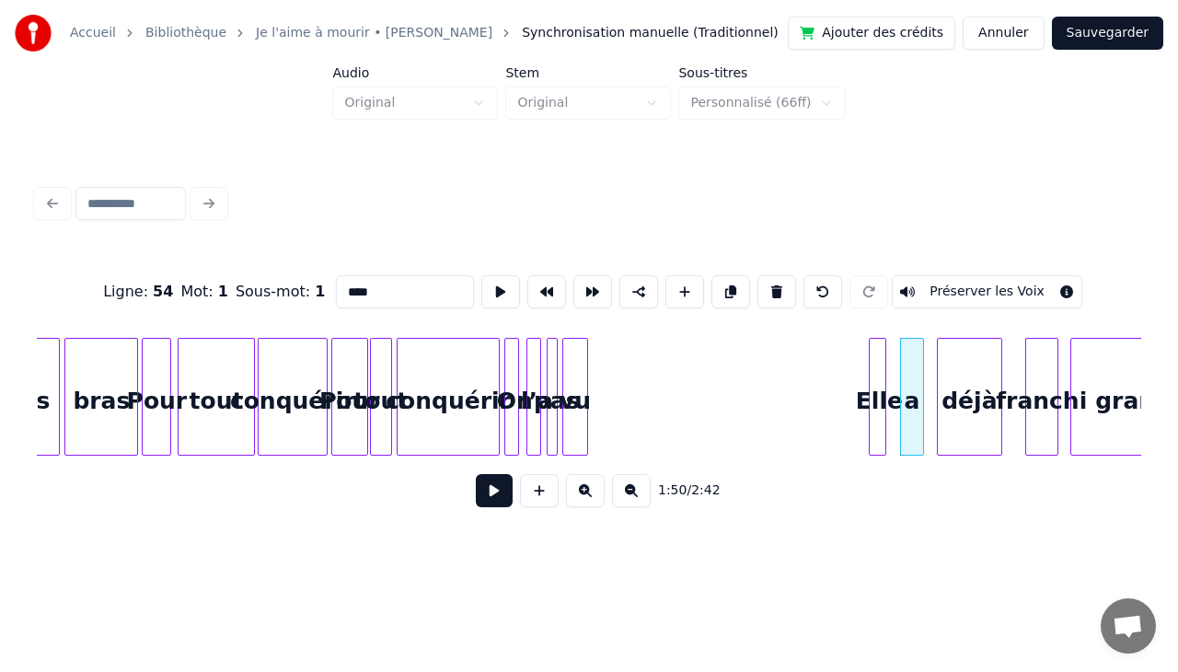
click at [880, 362] on div at bounding box center [883, 397] width 6 height 116
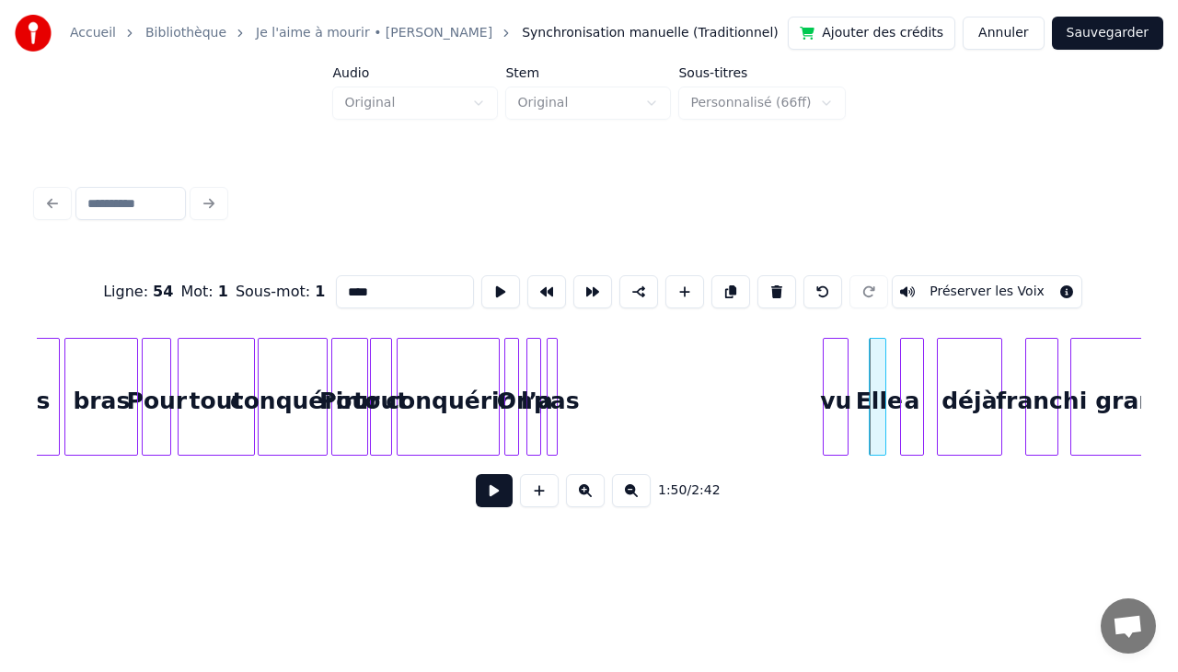
click at [838, 392] on div "vu" at bounding box center [835, 401] width 24 height 125
click at [554, 363] on div at bounding box center [554, 397] width 6 height 116
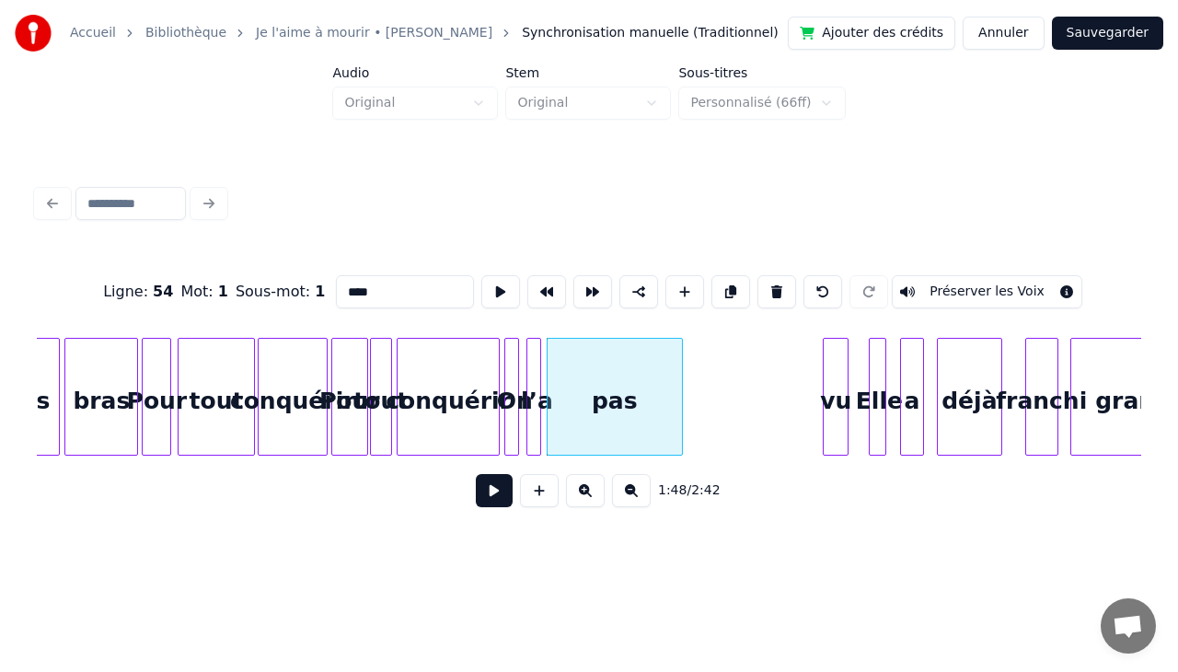
click at [679, 377] on div at bounding box center [679, 397] width 6 height 116
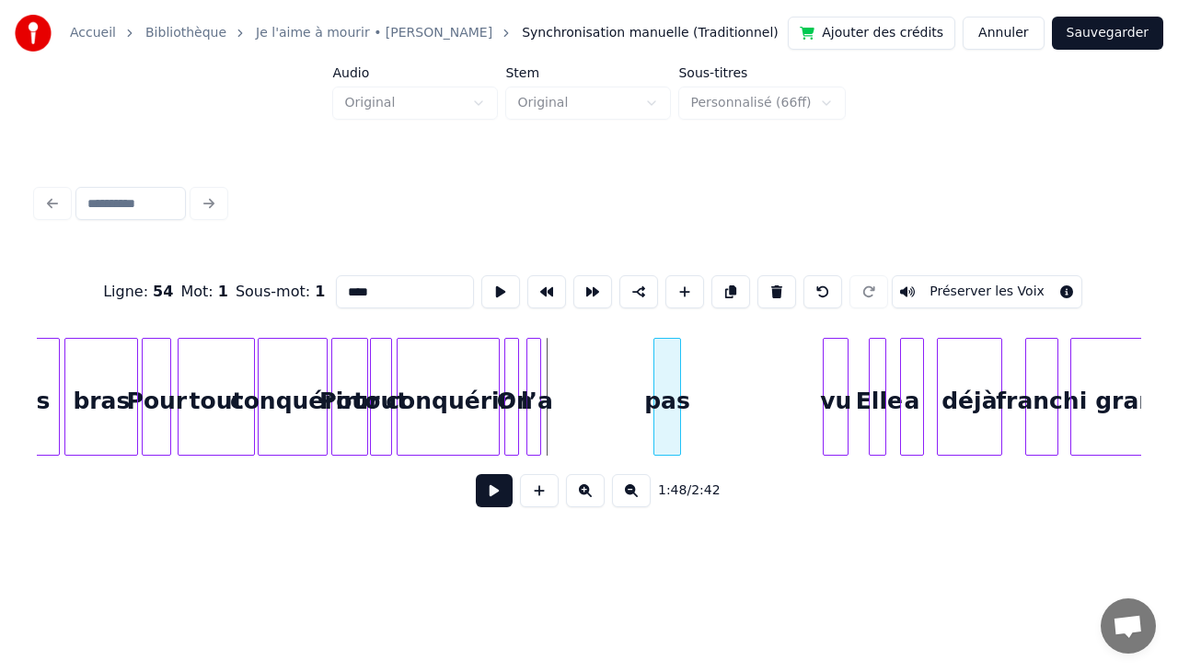
click at [658, 389] on div at bounding box center [657, 397] width 6 height 116
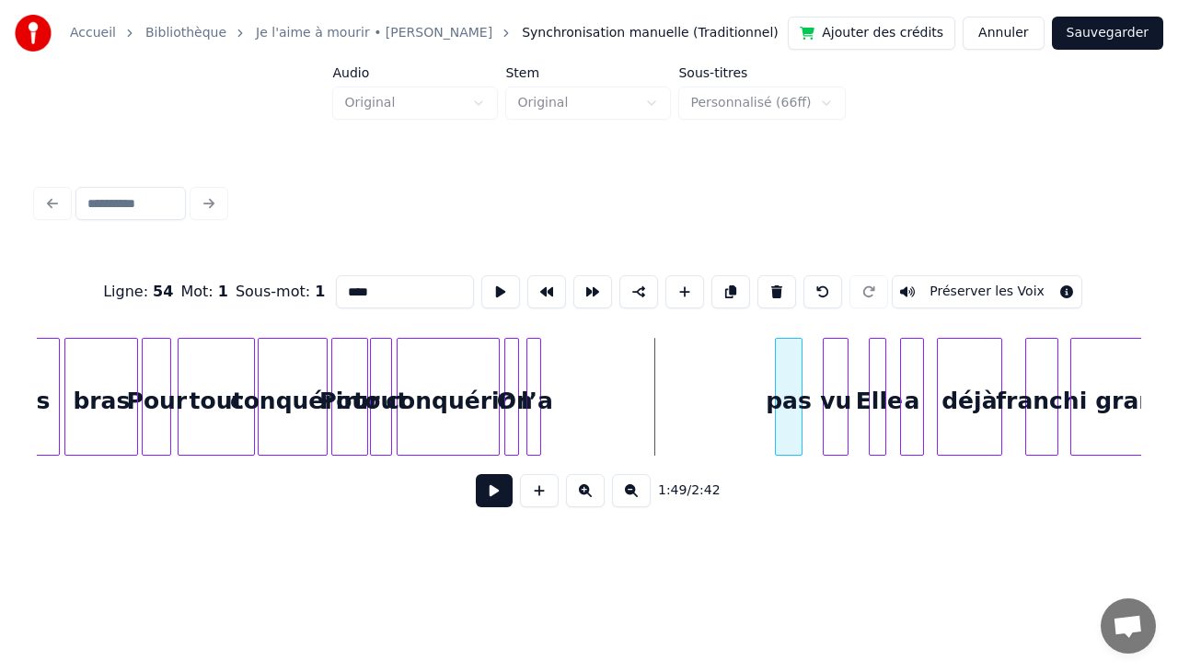
click at [784, 357] on div "pas" at bounding box center [788, 401] width 25 height 125
click at [745, 361] on div "l’a" at bounding box center [753, 401] width 18 height 125
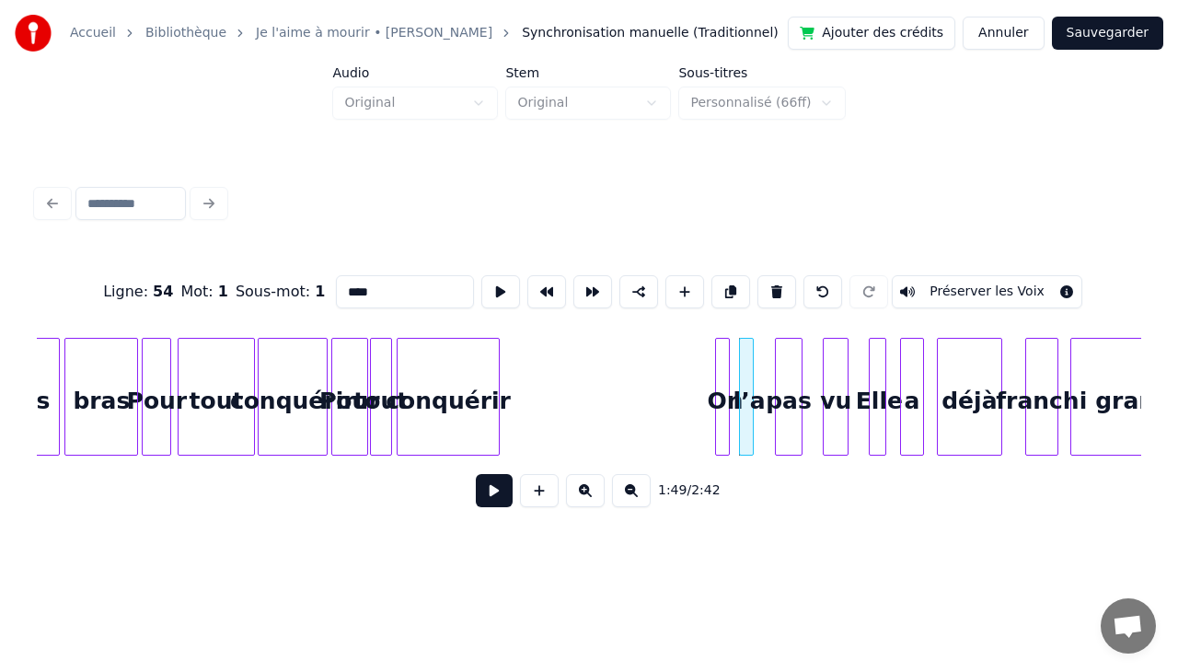
click at [721, 359] on div "On" at bounding box center [725, 401] width 18 height 125
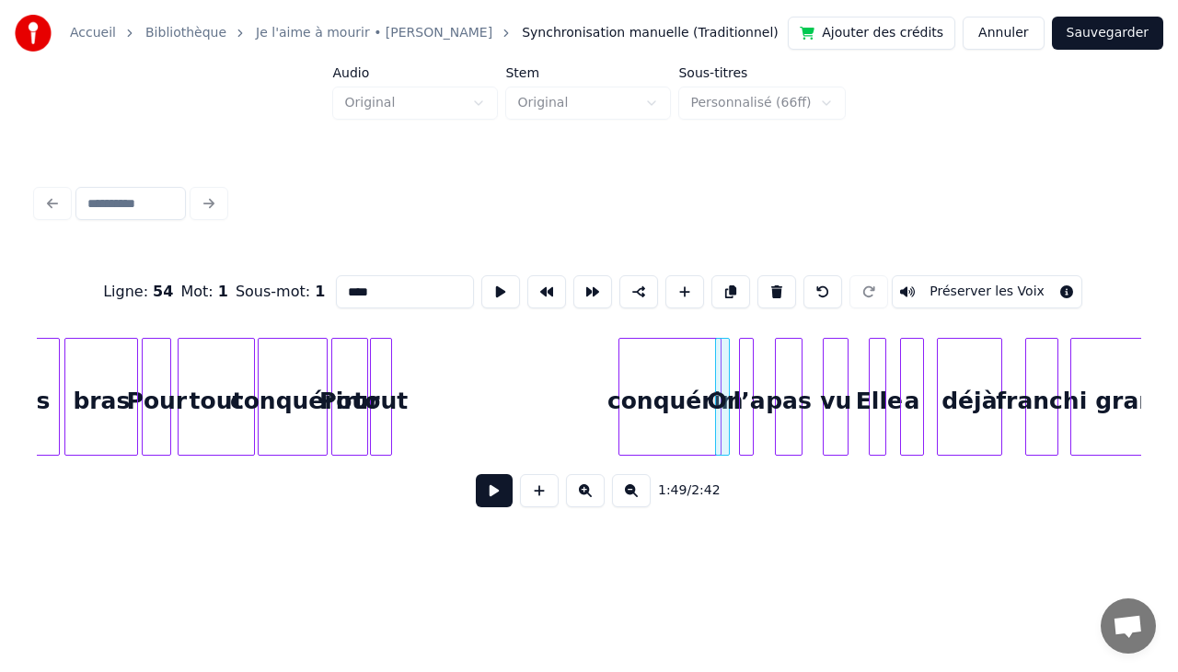
click at [696, 361] on div "conquérir" at bounding box center [669, 401] width 101 height 125
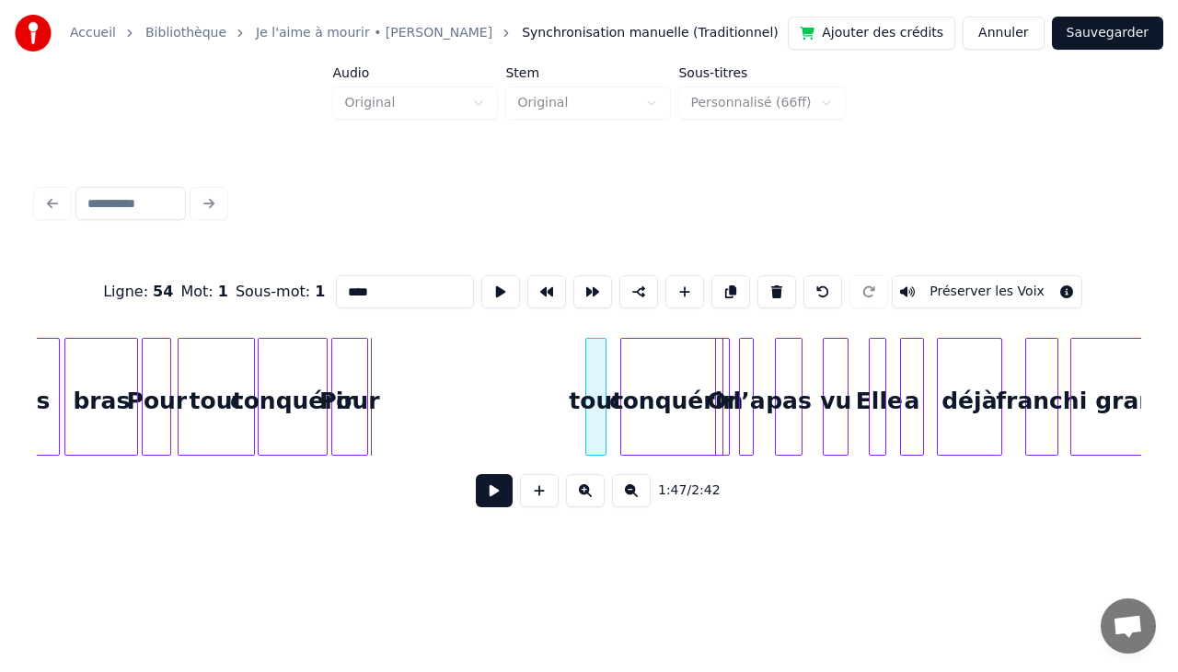
click at [598, 377] on div "tout" at bounding box center [595, 401] width 19 height 125
click at [559, 374] on div "Pour" at bounding box center [562, 401] width 35 height 125
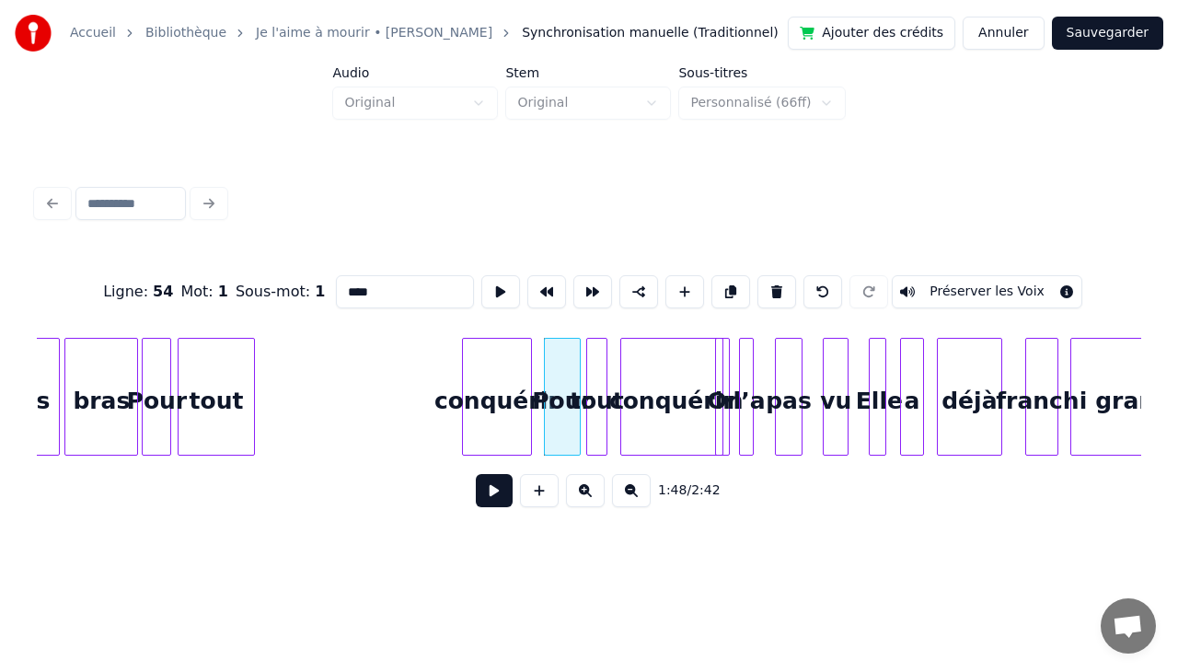
click at [505, 349] on div "conquérir" at bounding box center [497, 401] width 68 height 125
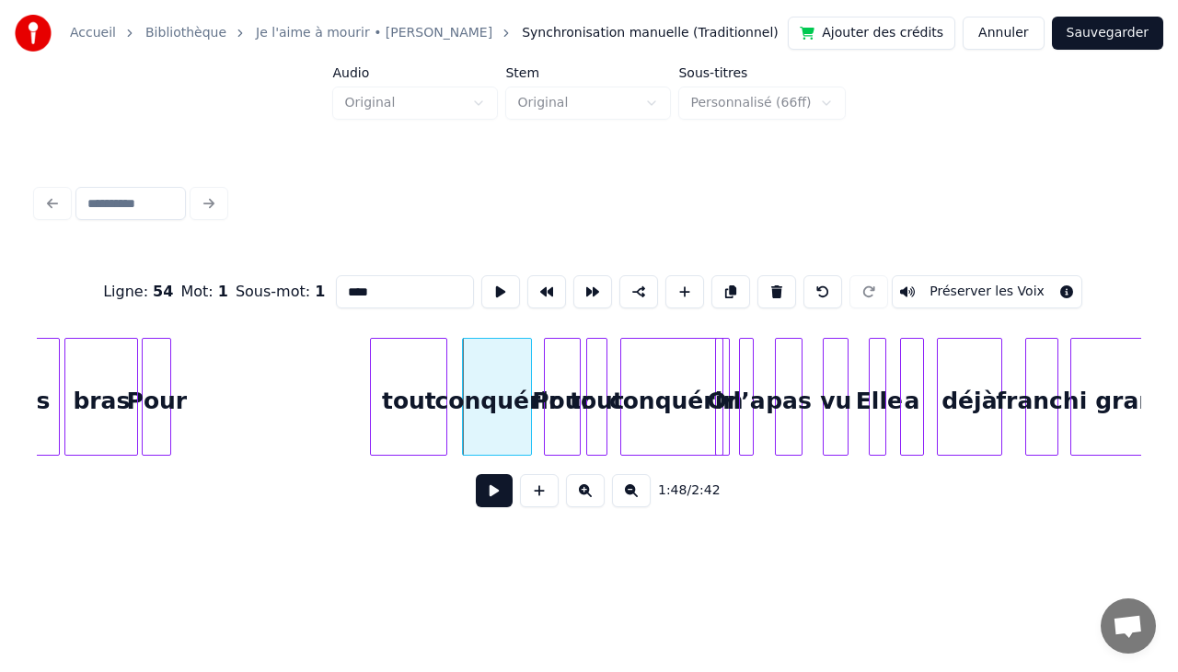
click at [425, 345] on div "tout" at bounding box center [408, 401] width 75 height 125
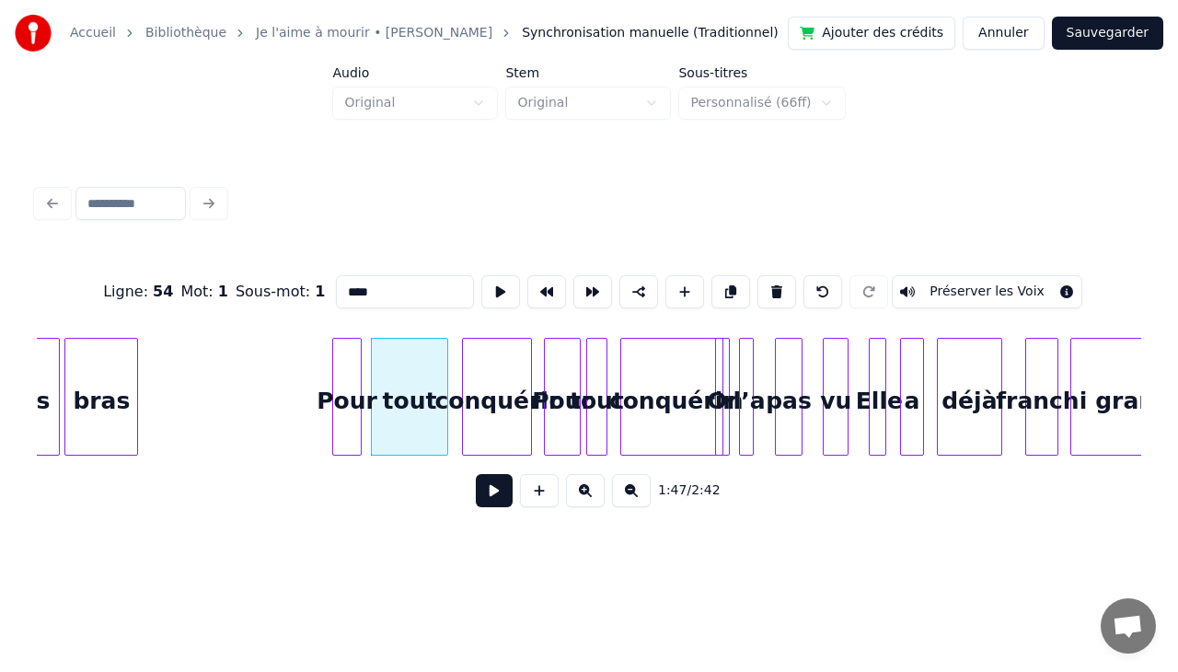
click at [347, 364] on div "Pour" at bounding box center [347, 401] width 28 height 125
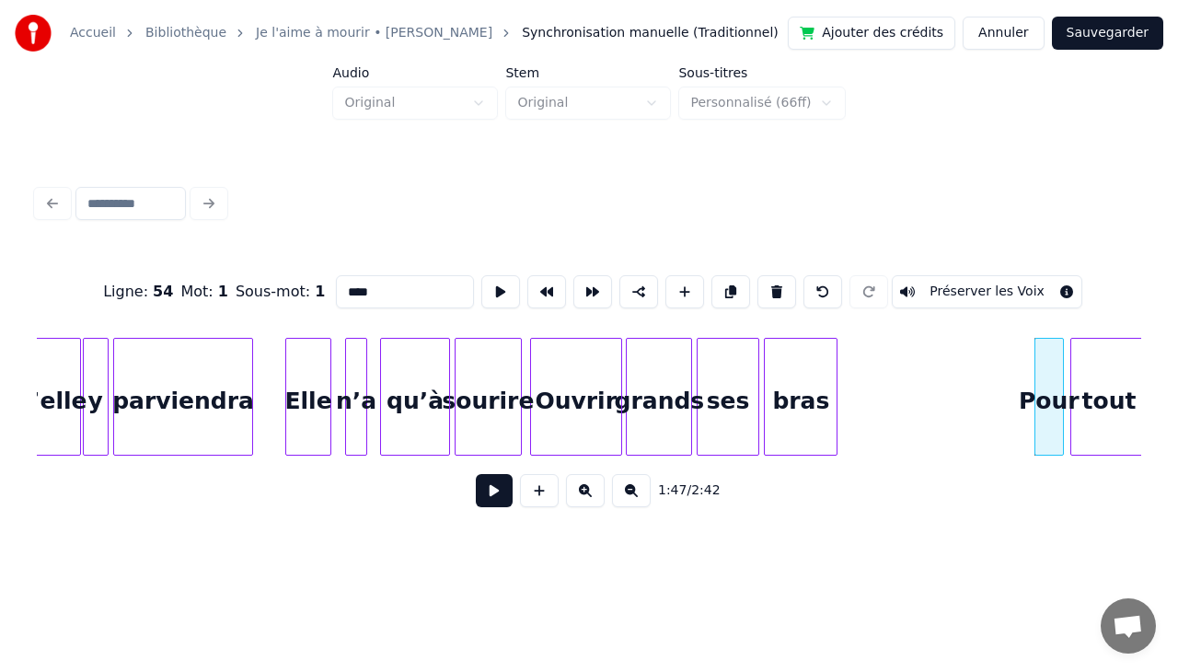
scroll to position [0, 18665]
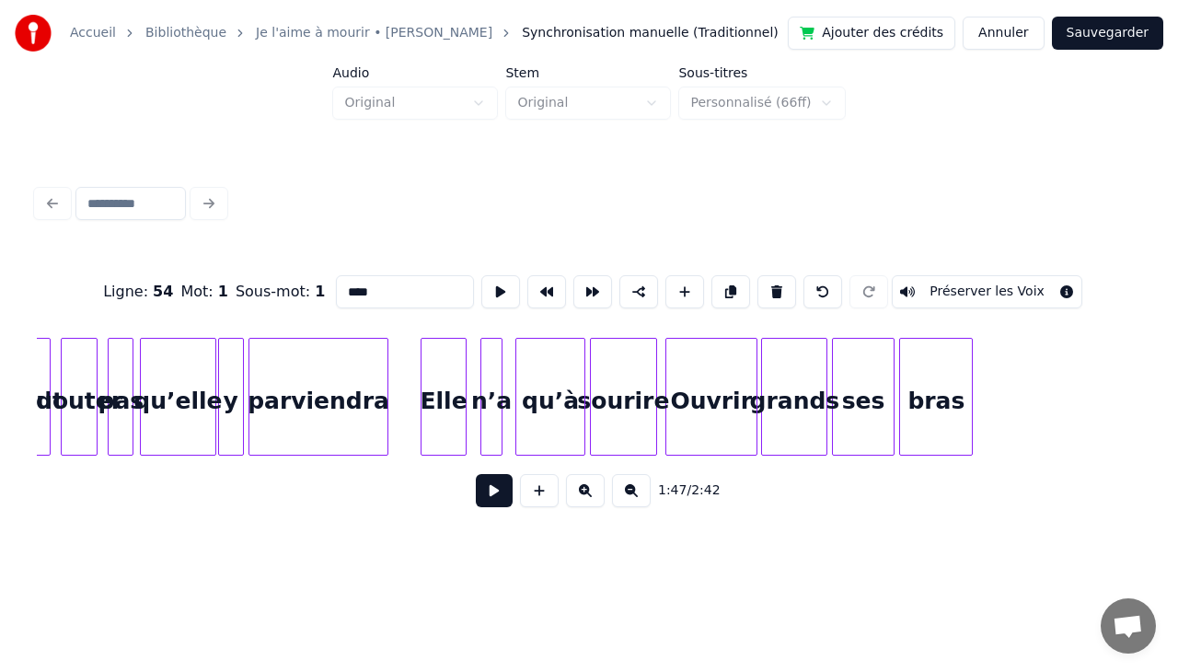
click at [334, 398] on div "parviendra" at bounding box center [318, 401] width 138 height 125
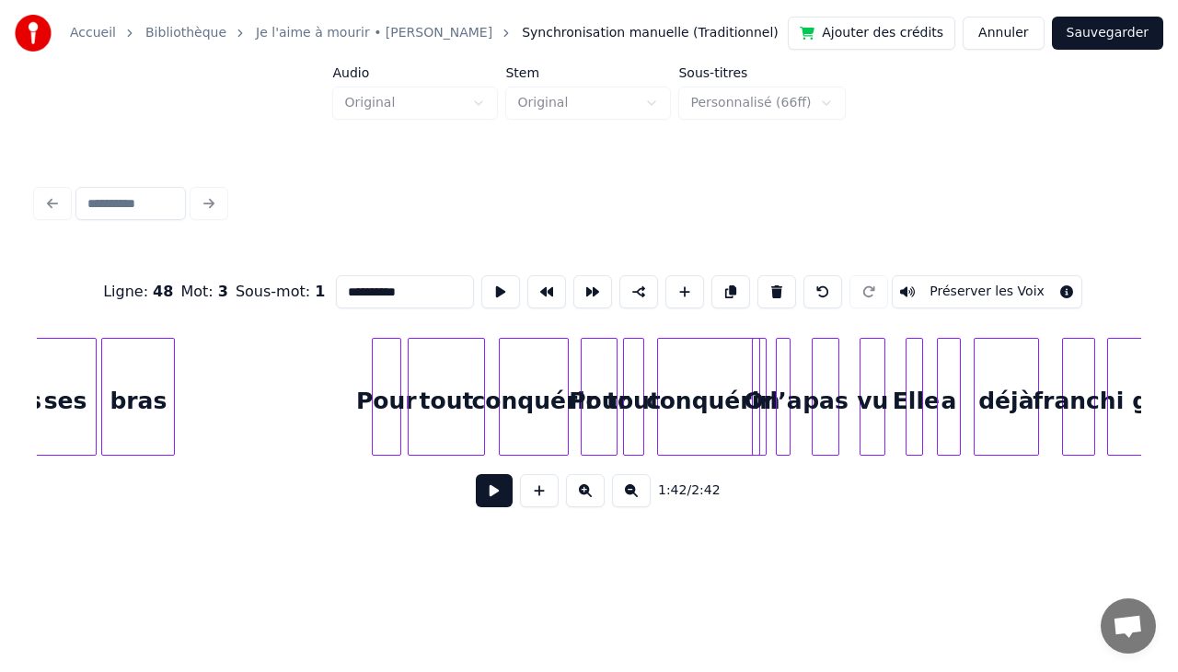
scroll to position [0, 19475]
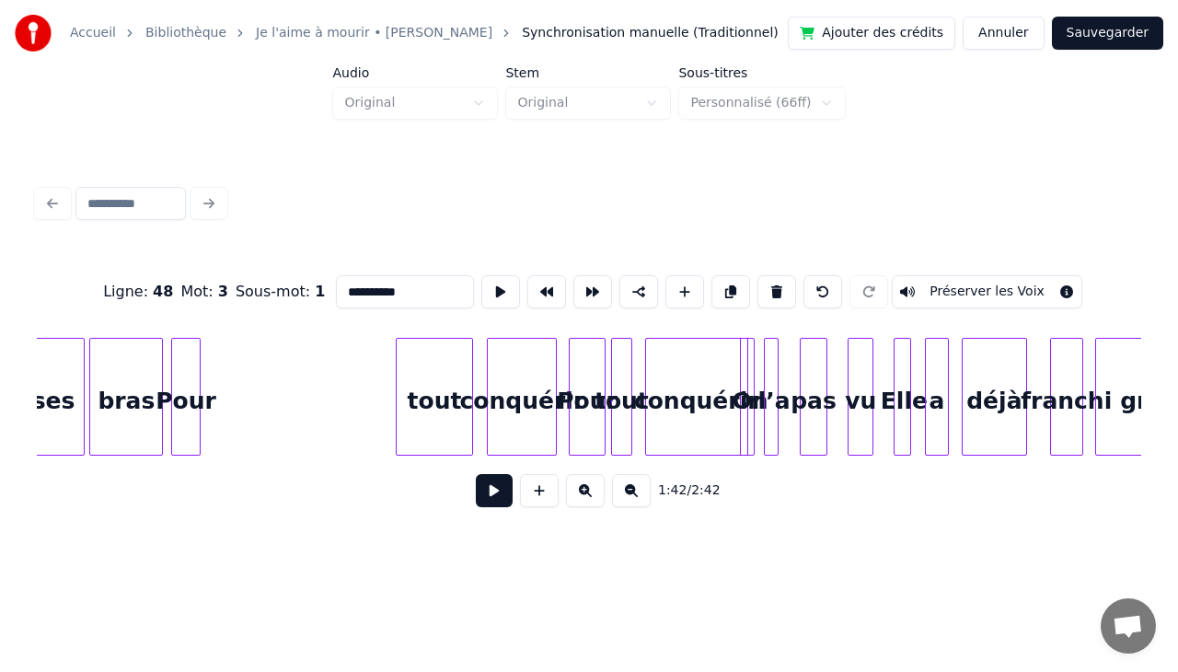
click at [179, 364] on div "Pour" at bounding box center [186, 401] width 28 height 125
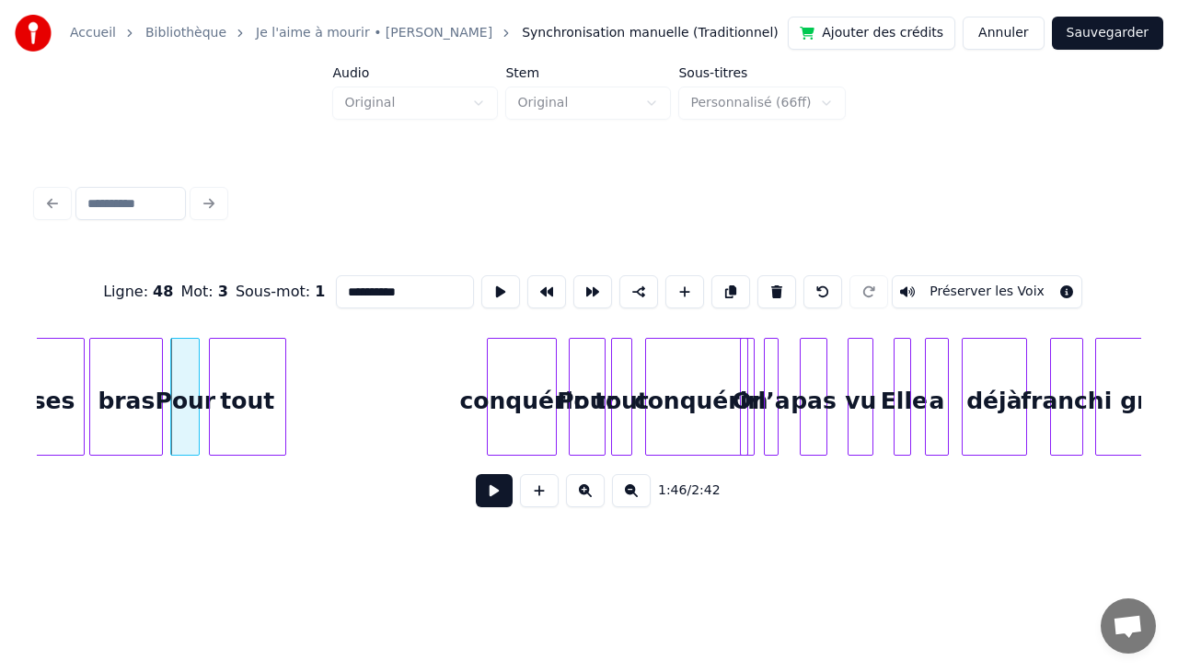
click at [263, 340] on div "tout" at bounding box center [247, 401] width 75 height 125
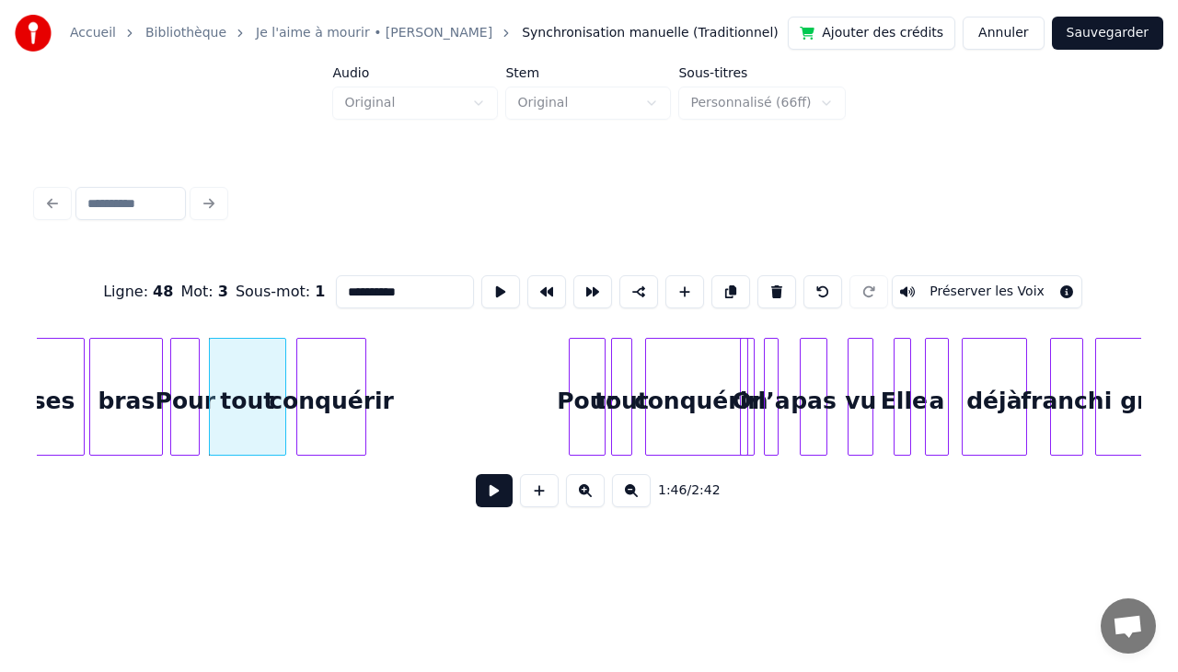
click at [333, 350] on div "conquérir" at bounding box center [331, 401] width 68 height 125
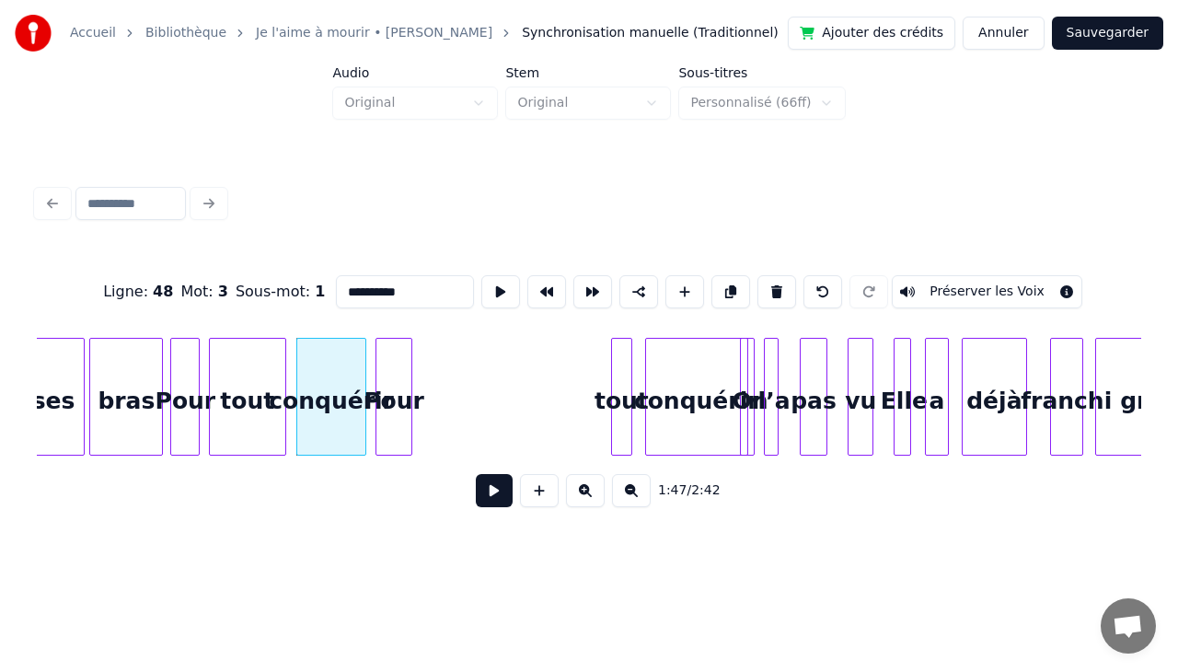
click at [385, 346] on div "Pour" at bounding box center [393, 401] width 35 height 125
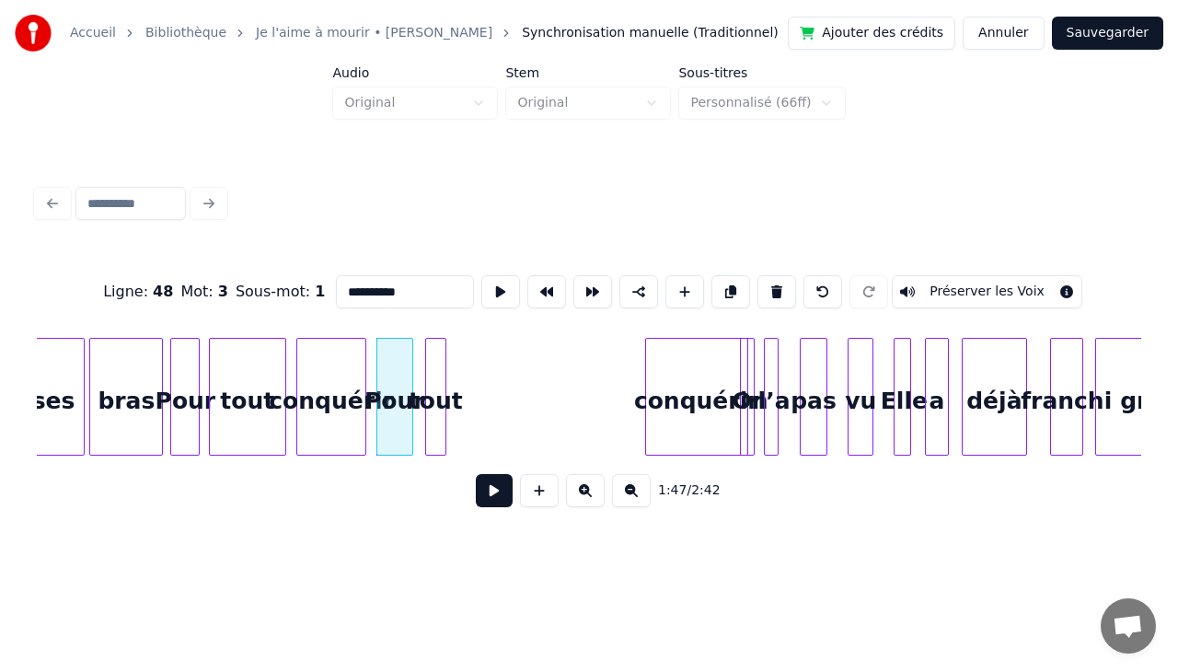
click at [433, 361] on div "tout" at bounding box center [435, 401] width 19 height 125
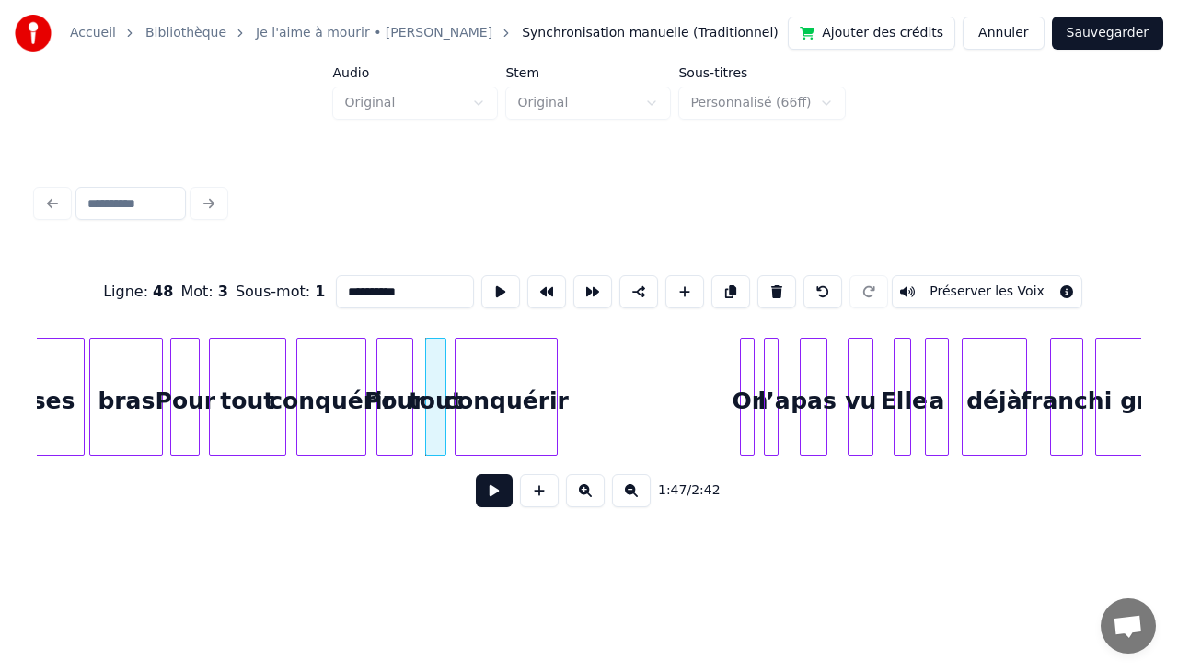
click at [478, 358] on div "conquérir" at bounding box center [505, 401] width 101 height 125
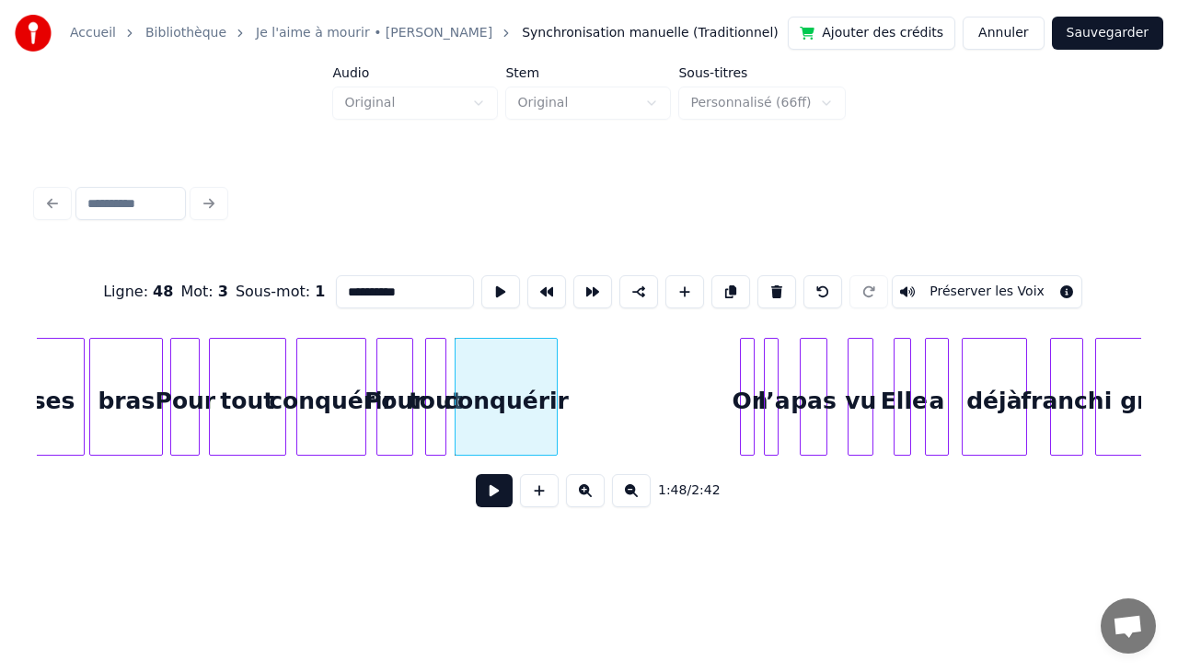
click at [526, 365] on div "conquérir" at bounding box center [505, 401] width 101 height 125
type input "*********"
click at [578, 376] on div "On" at bounding box center [574, 401] width 18 height 125
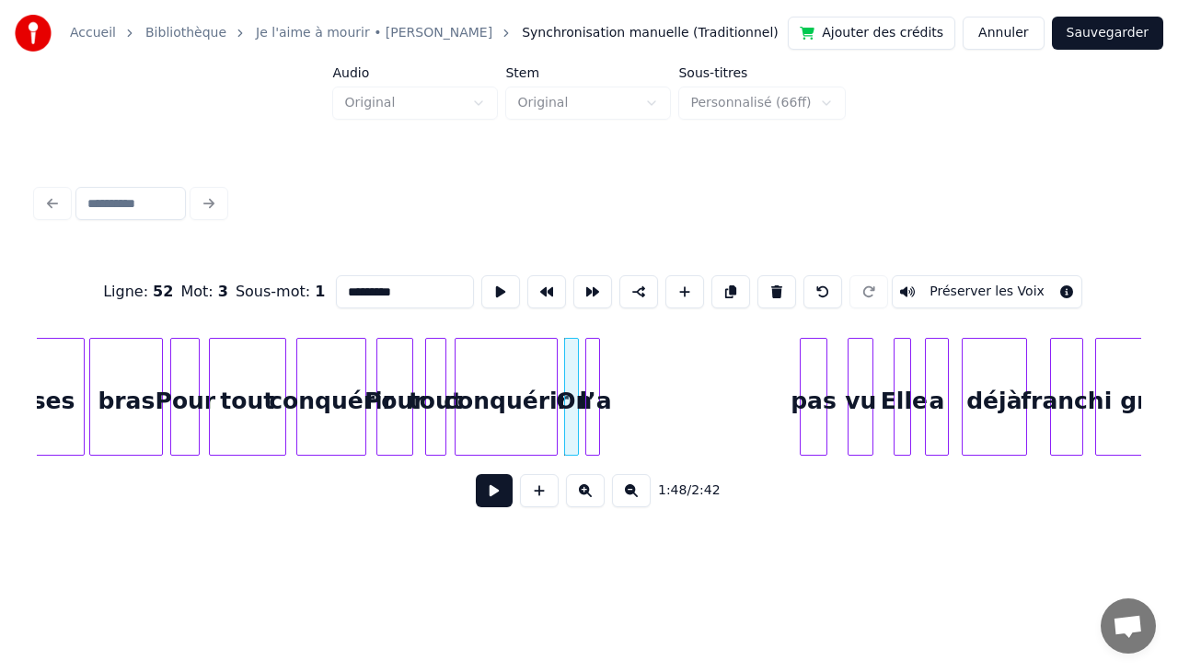
click at [600, 351] on div "l’a" at bounding box center [595, 401] width 18 height 125
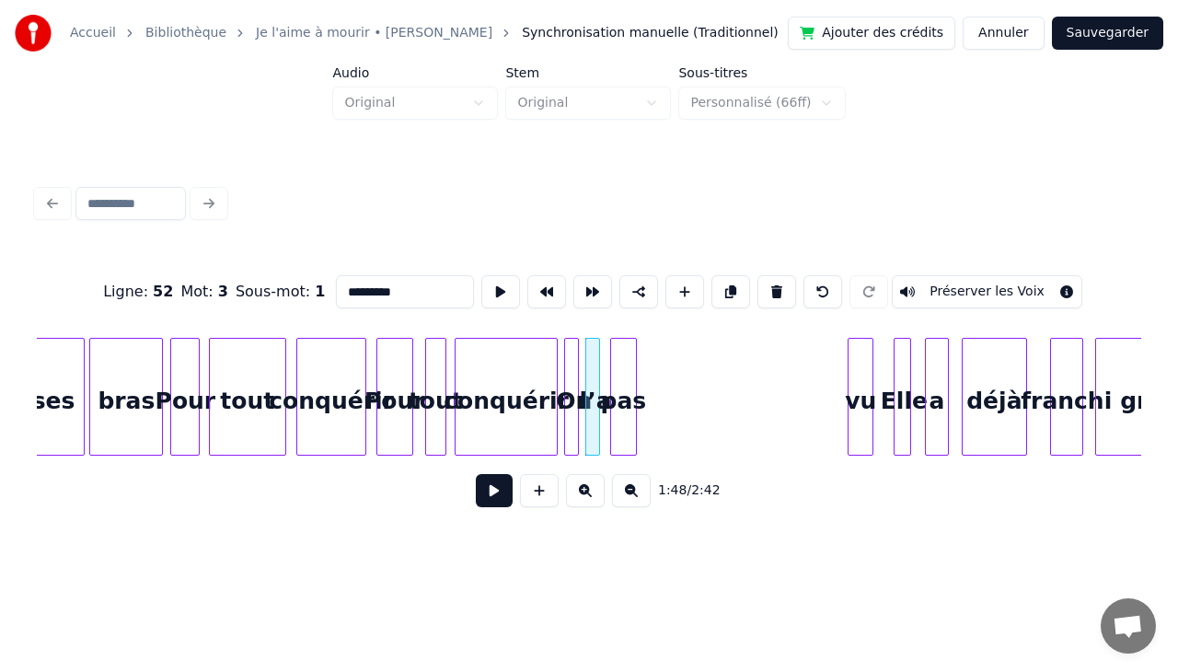
click at [619, 360] on div "pas" at bounding box center [623, 401] width 25 height 125
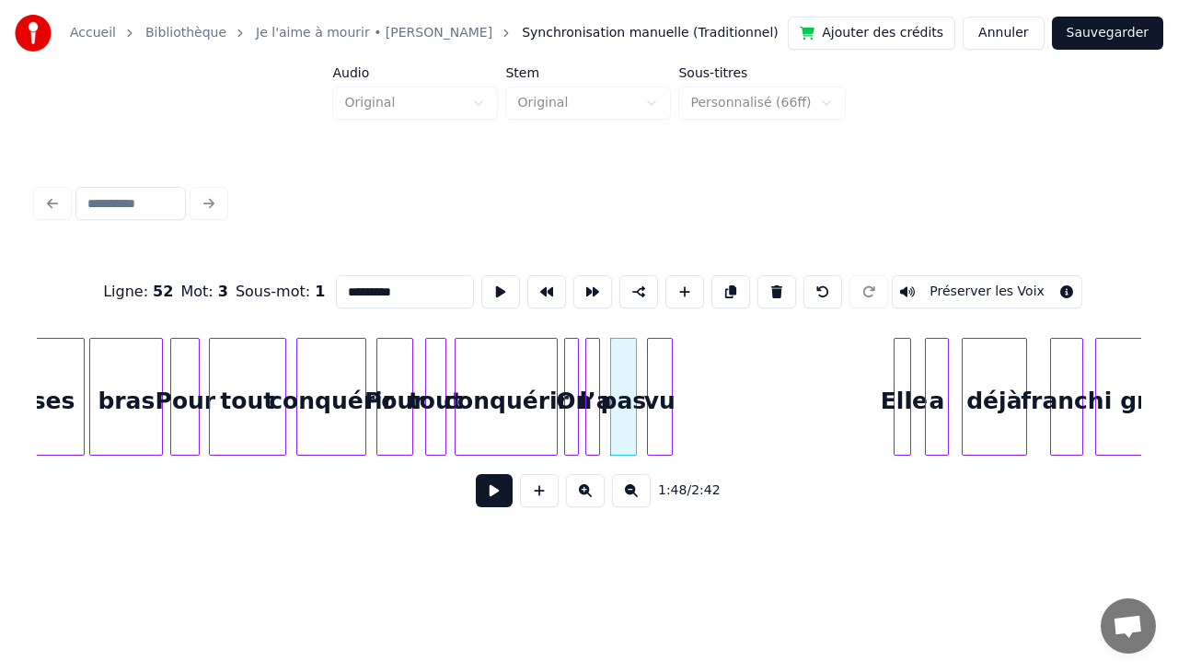
click at [657, 357] on div "vu" at bounding box center [660, 401] width 24 height 125
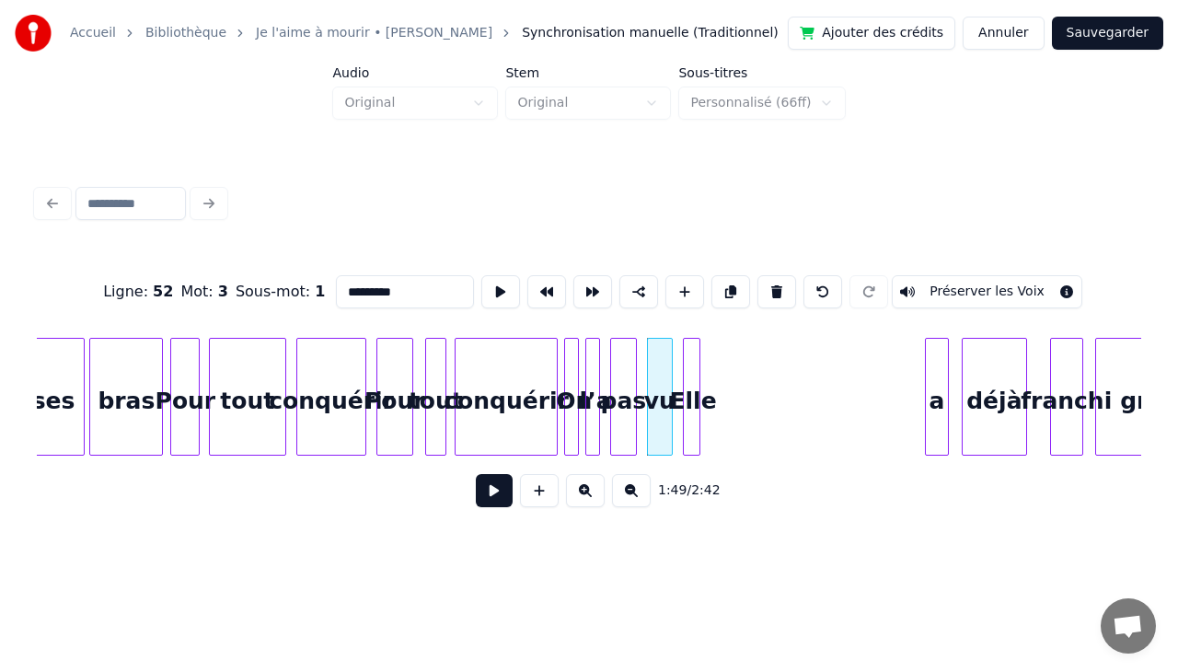
click at [690, 339] on div "Elle" at bounding box center [693, 401] width 18 height 125
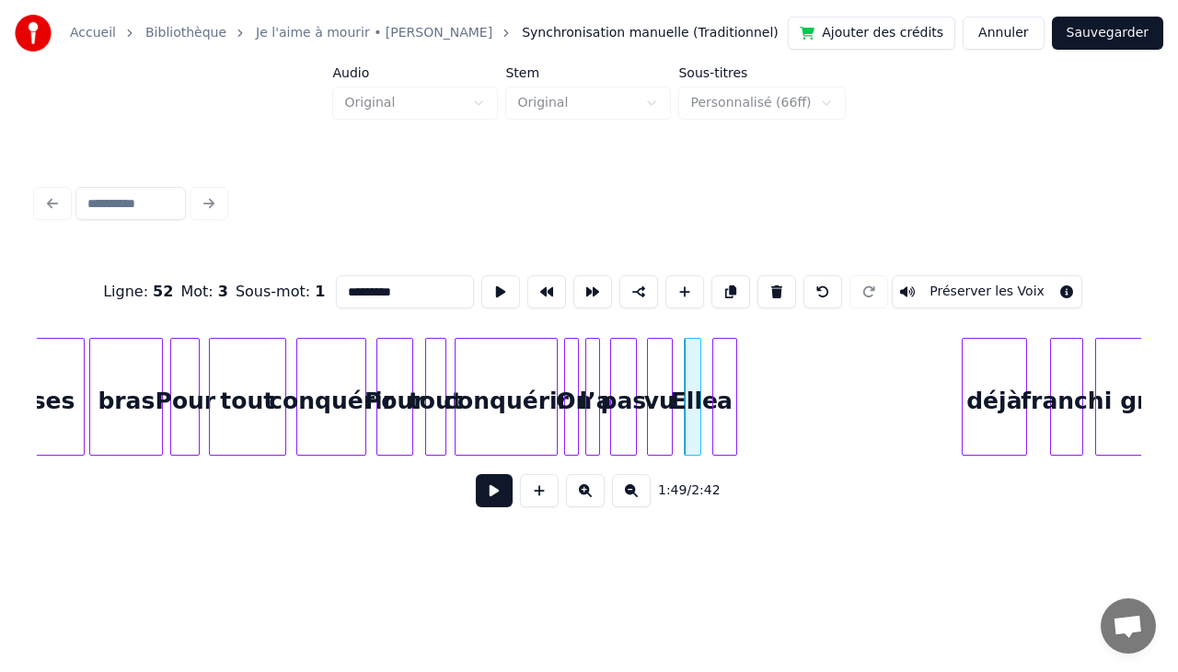
click at [725, 389] on div "a" at bounding box center [724, 401] width 23 height 125
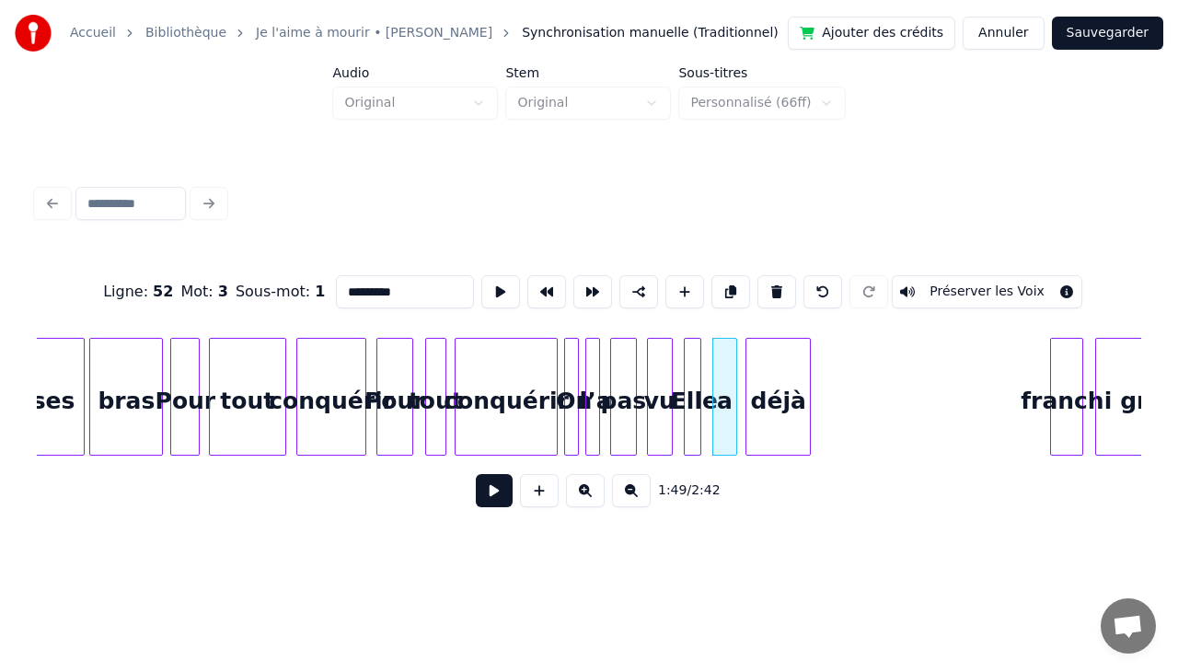
click at [771, 383] on div "déjà" at bounding box center [777, 401] width 63 height 125
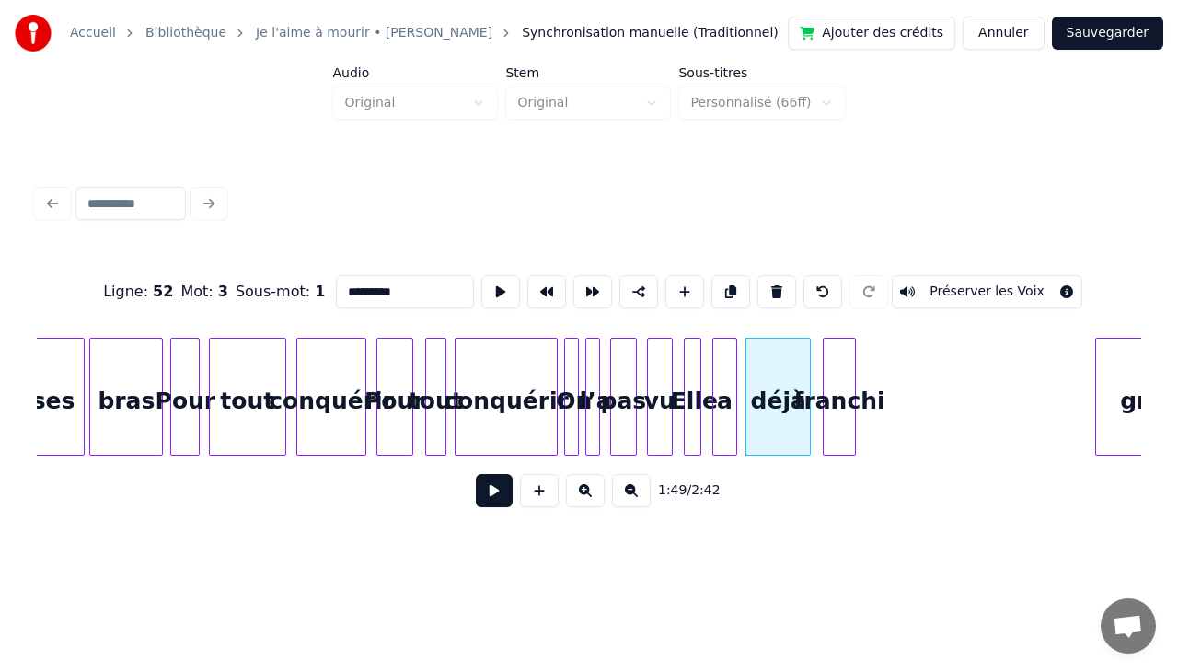
click at [828, 383] on div "franchi" at bounding box center [838, 401] width 31 height 125
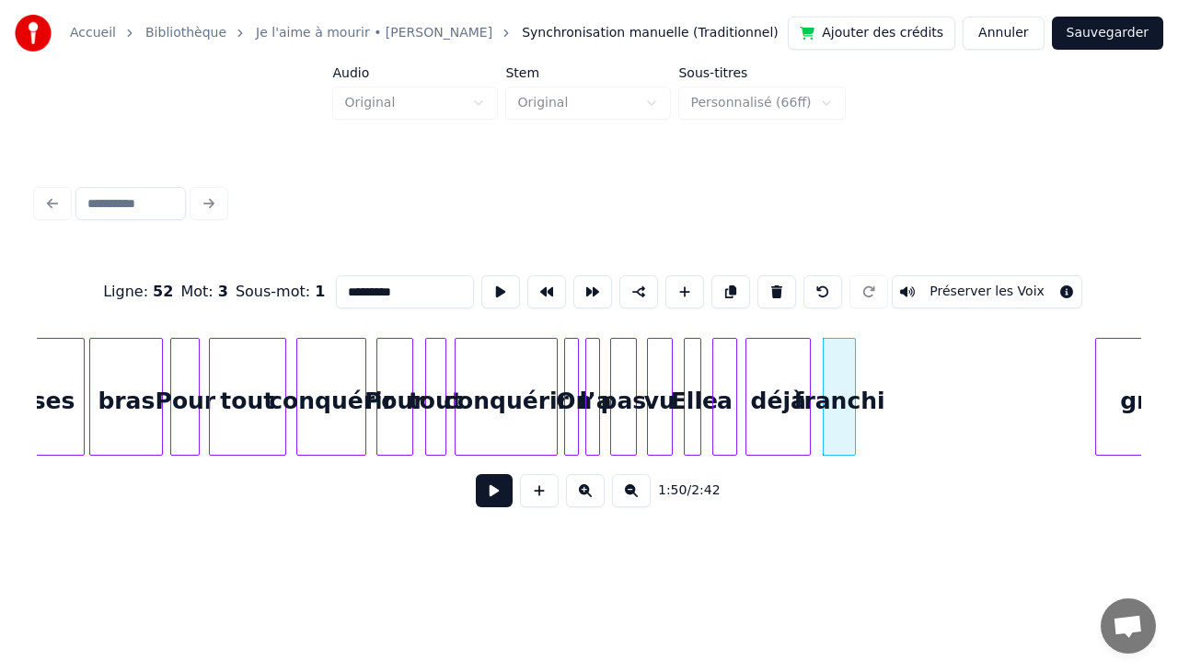
scroll to position [0, 19561]
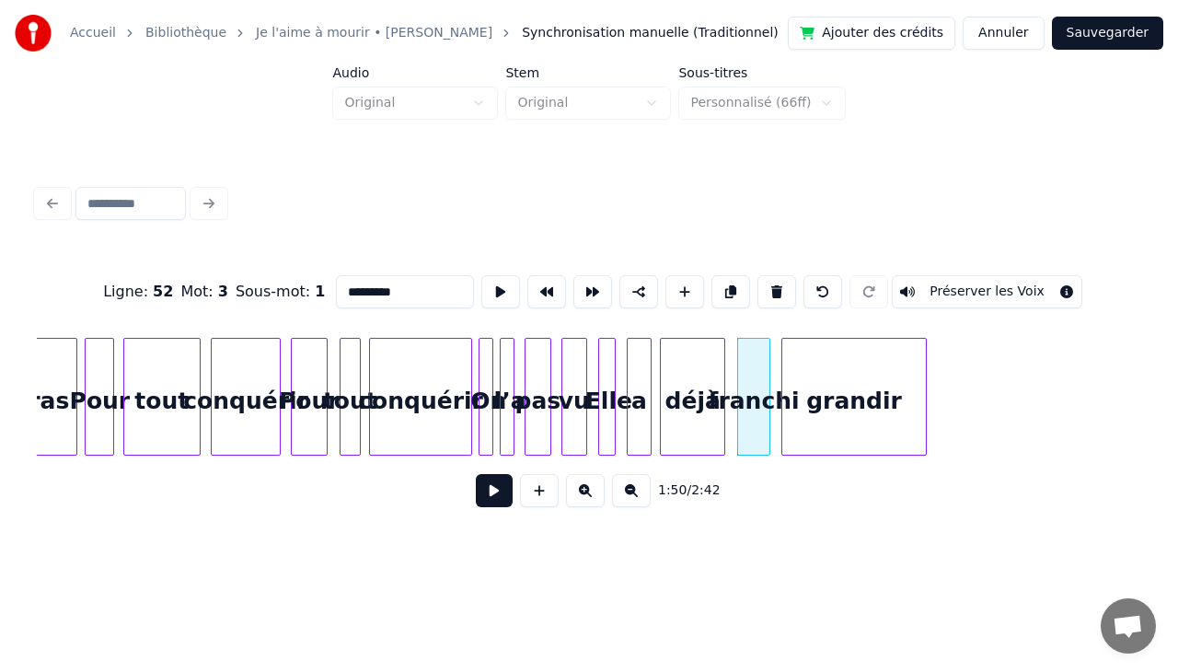
click at [896, 402] on div "grandir" at bounding box center [854, 401] width 144 height 125
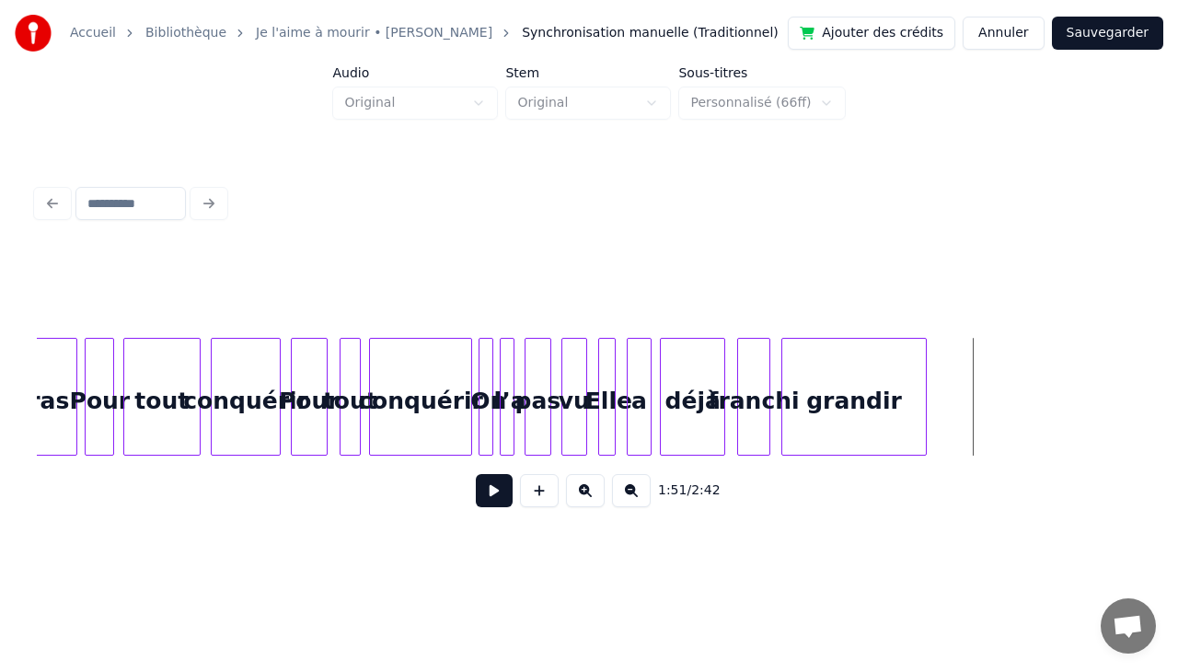
click at [884, 410] on div "grandir" at bounding box center [854, 401] width 144 height 125
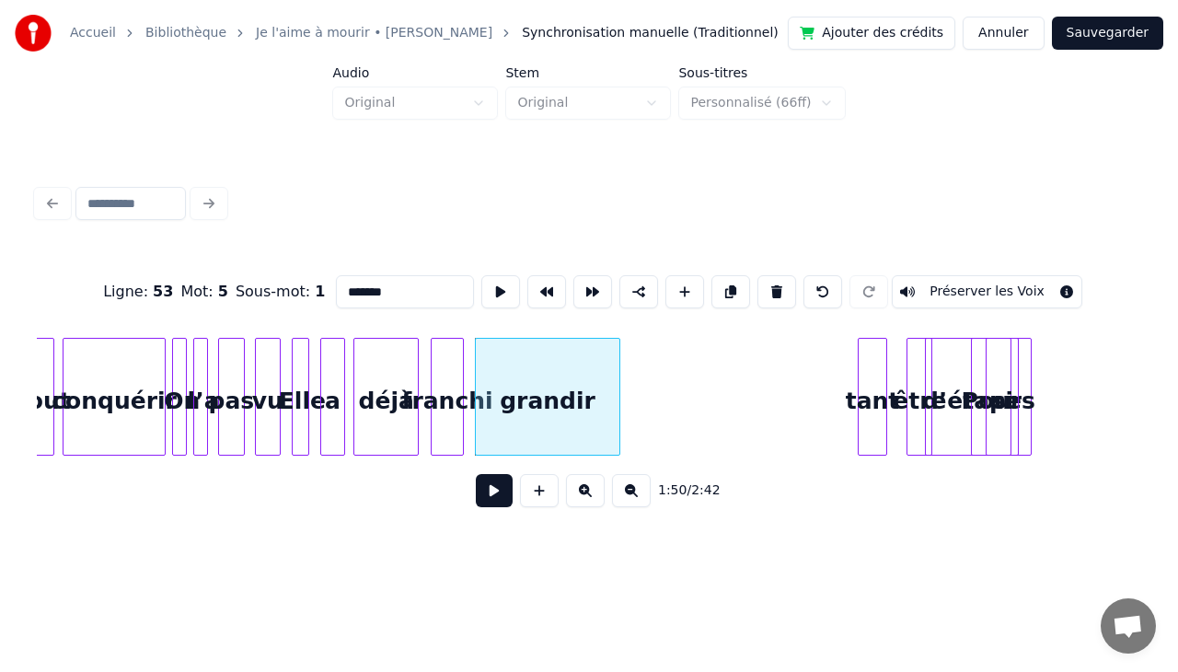
scroll to position [0, 19941]
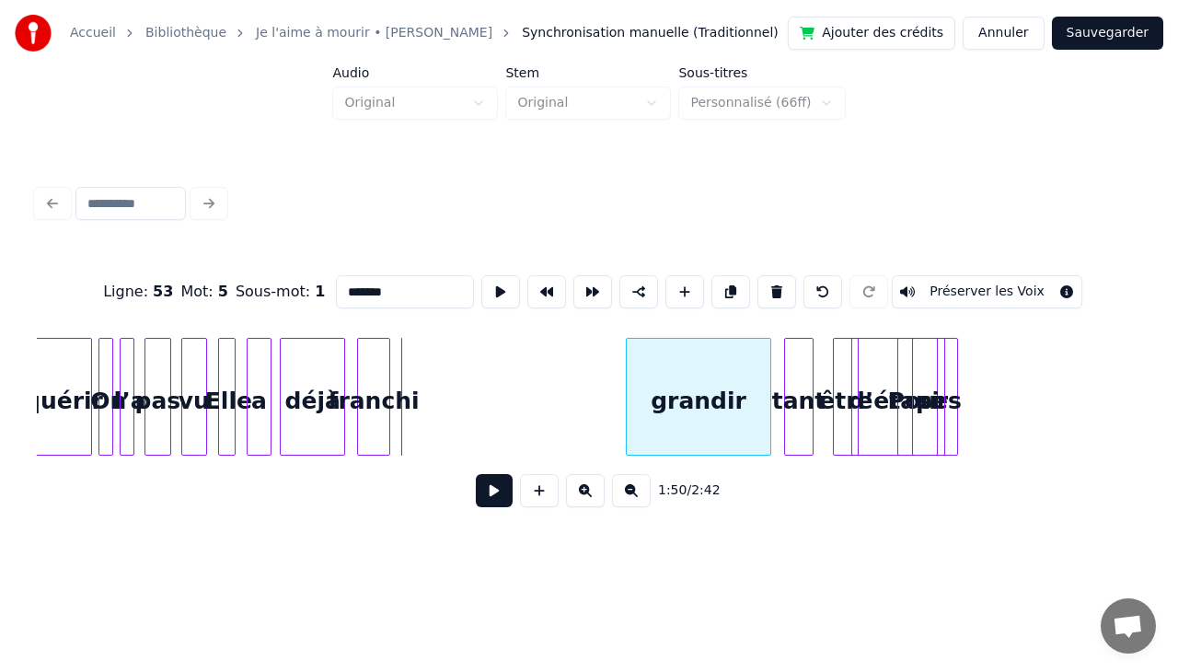
click at [725, 399] on div "grandir" at bounding box center [699, 401] width 144 height 125
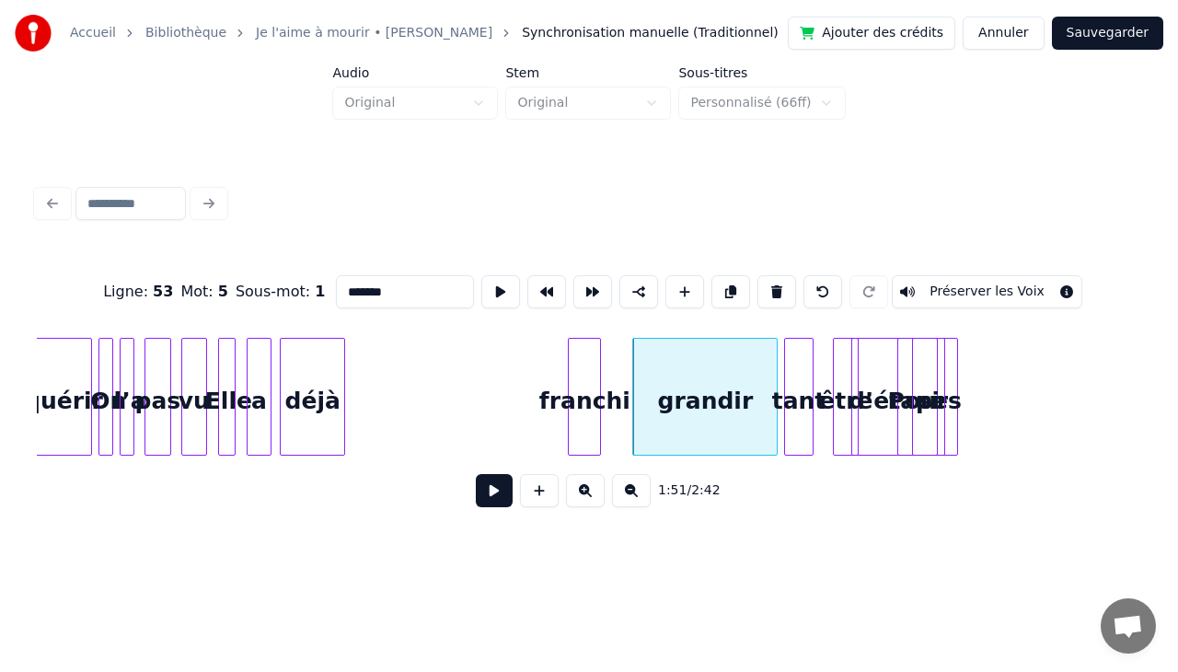
click at [600, 363] on div "franchi" at bounding box center [584, 401] width 31 height 125
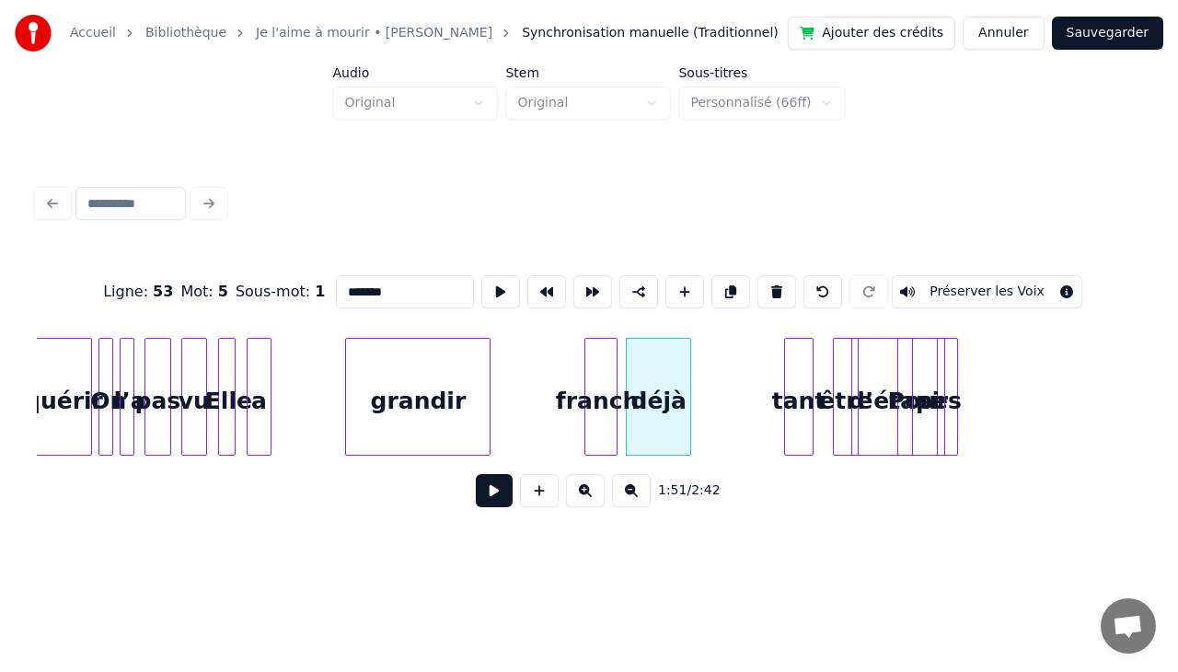
click at [357, 392] on div "grandir" at bounding box center [418, 401] width 144 height 125
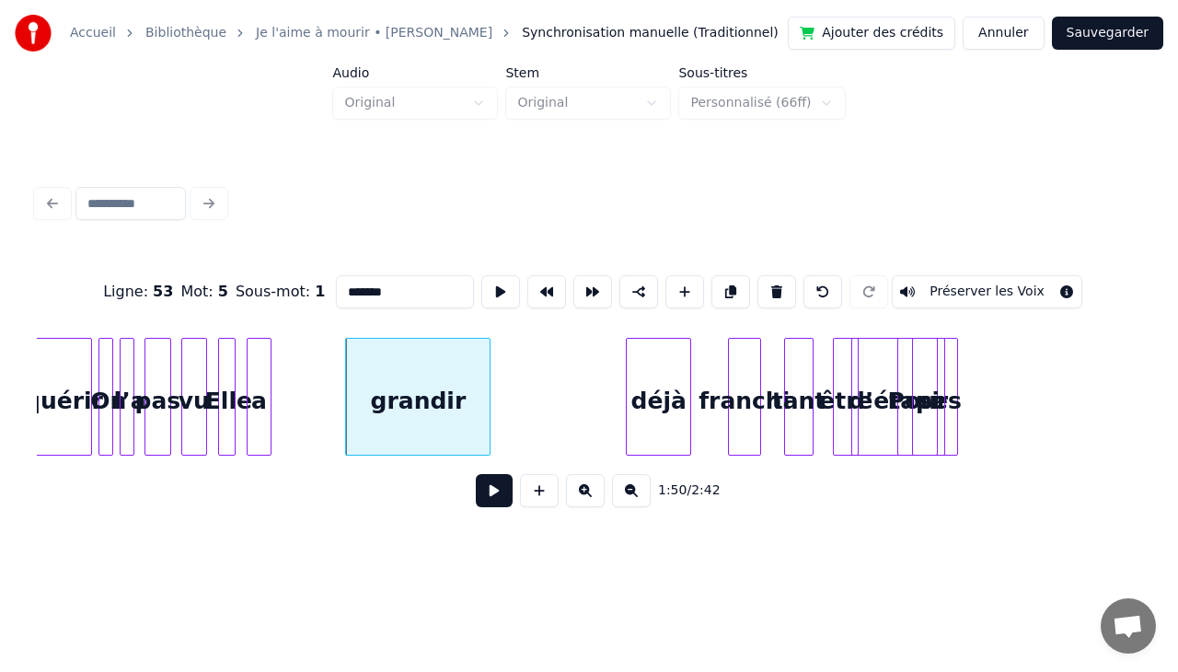
click at [740, 363] on div "franchi" at bounding box center [744, 401] width 31 height 125
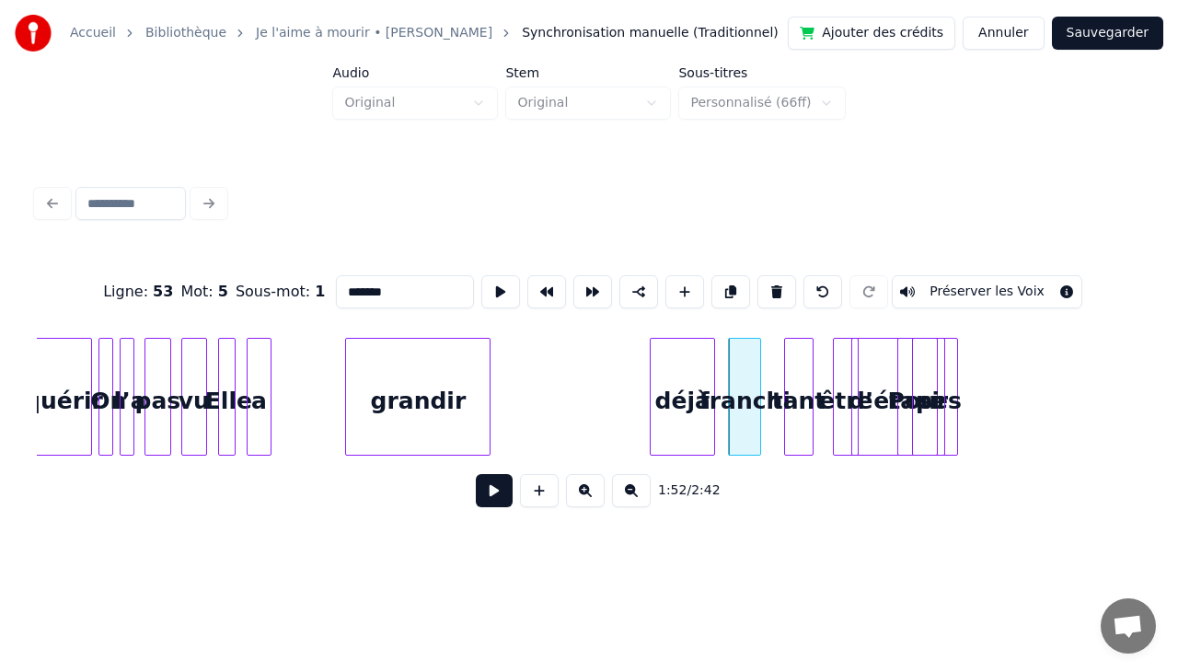
click at [681, 367] on div "déjà" at bounding box center [681, 401] width 63 height 125
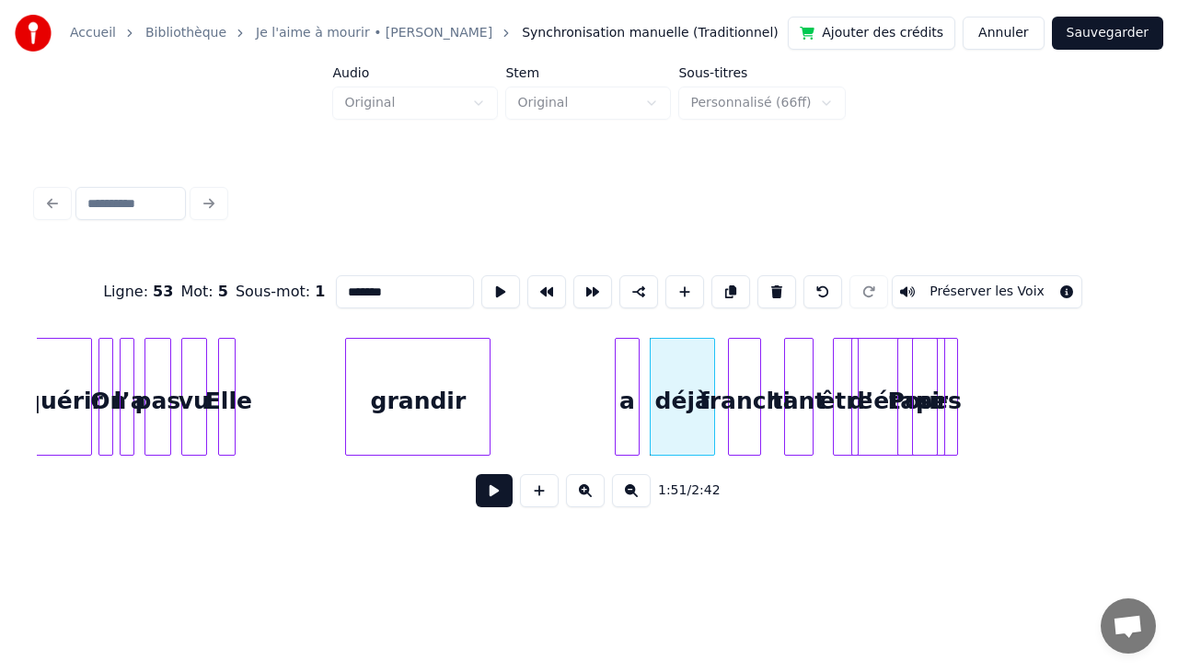
click at [631, 355] on div "a" at bounding box center [626, 401] width 23 height 125
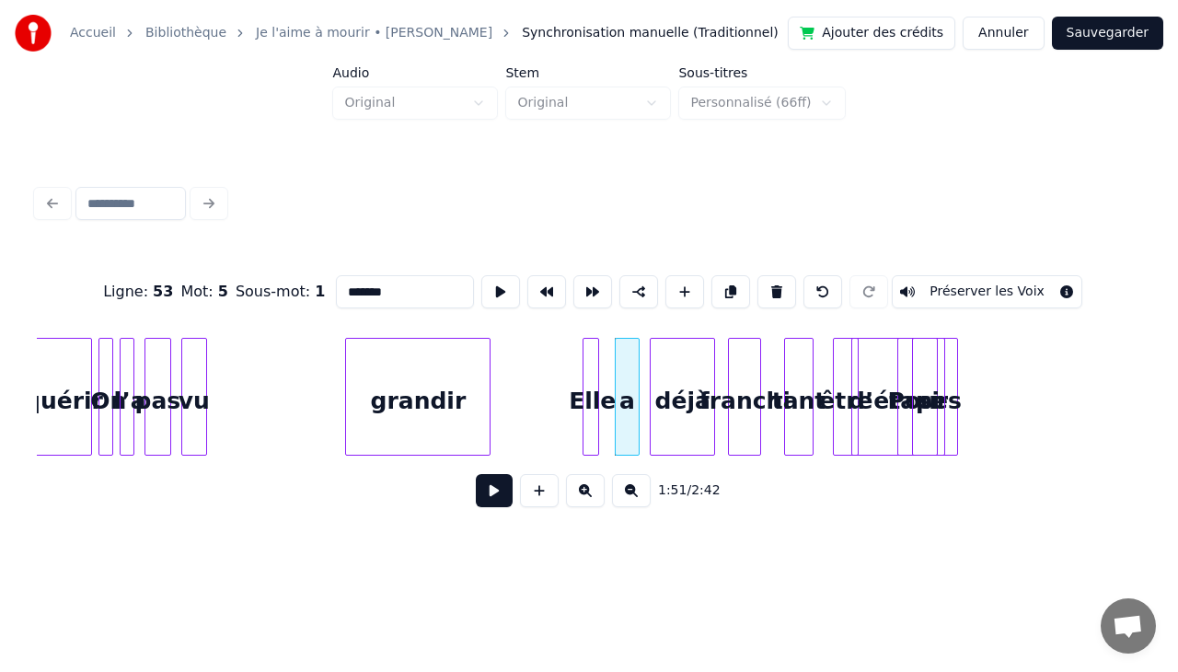
click at [591, 356] on div "Elle" at bounding box center [592, 401] width 18 height 125
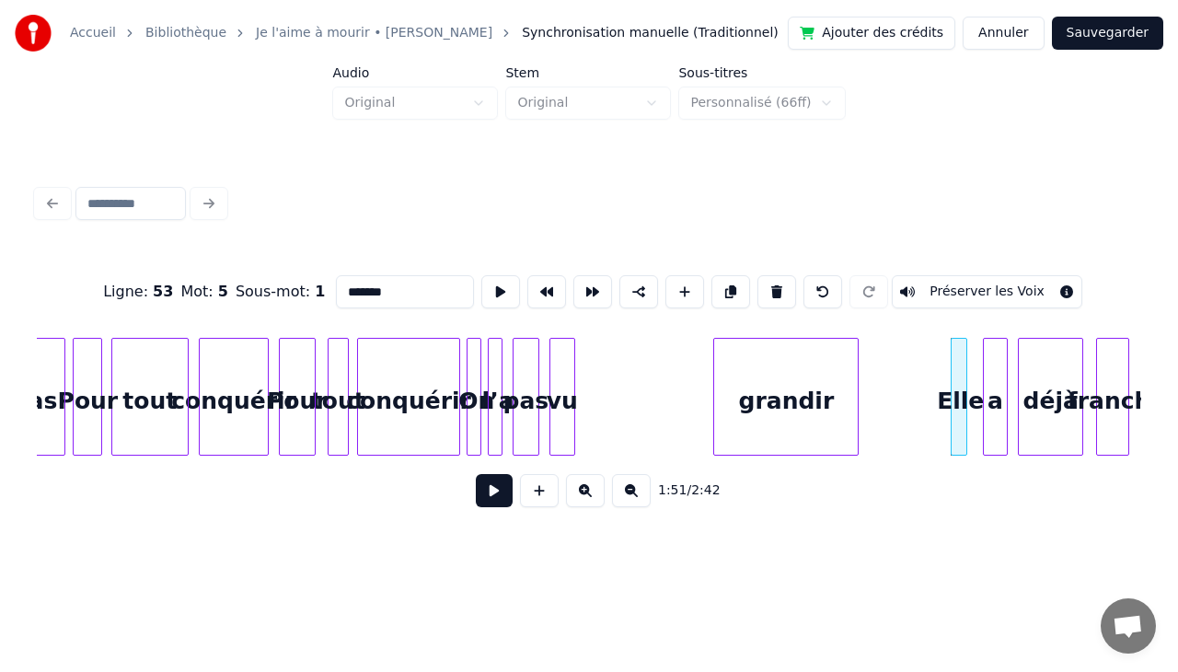
scroll to position [0, 19536]
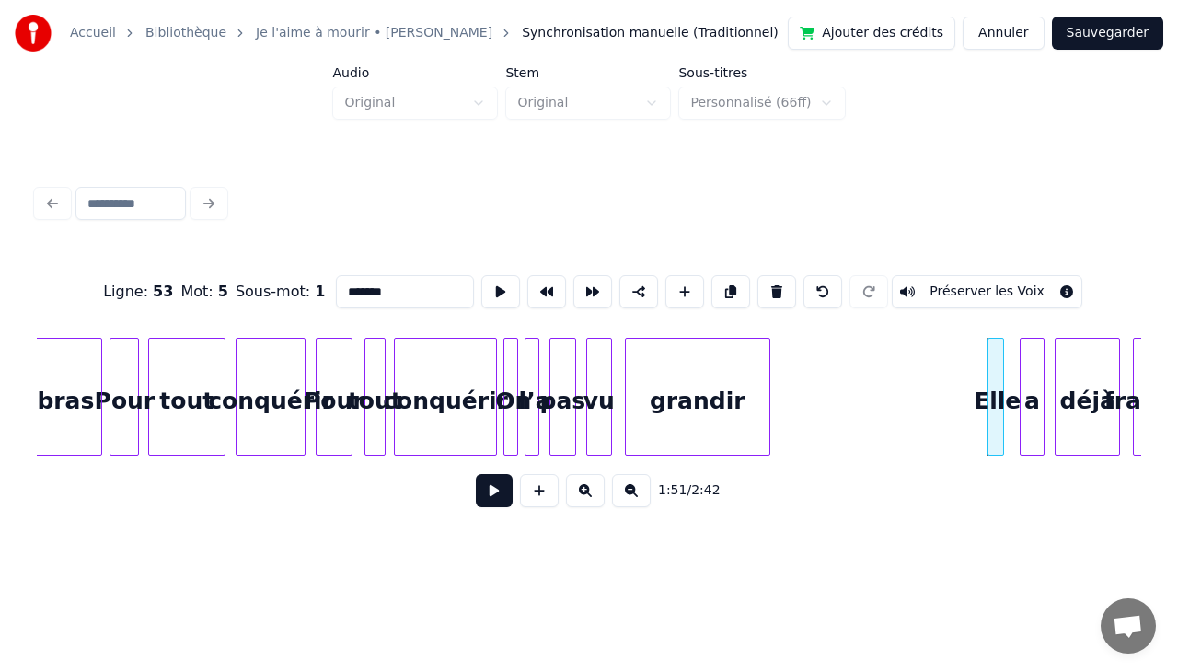
click at [696, 372] on div "grandir" at bounding box center [698, 401] width 144 height 125
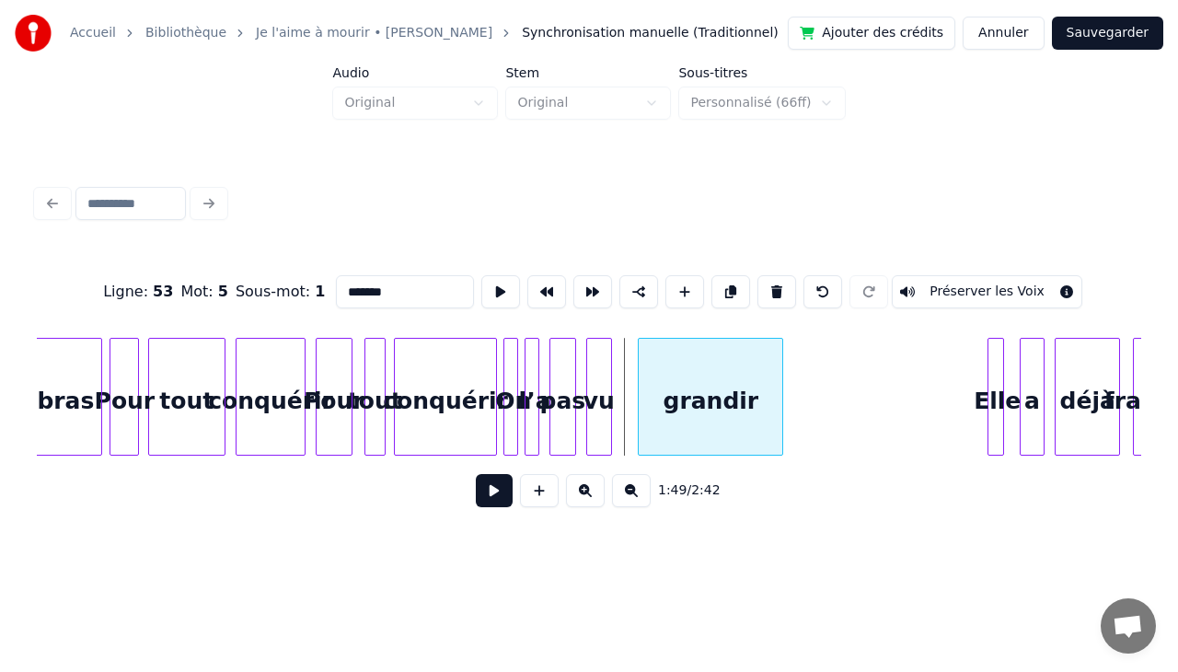
click at [746, 360] on div "grandir" at bounding box center [710, 401] width 144 height 125
click at [765, 365] on div "grandir" at bounding box center [736, 401] width 144 height 125
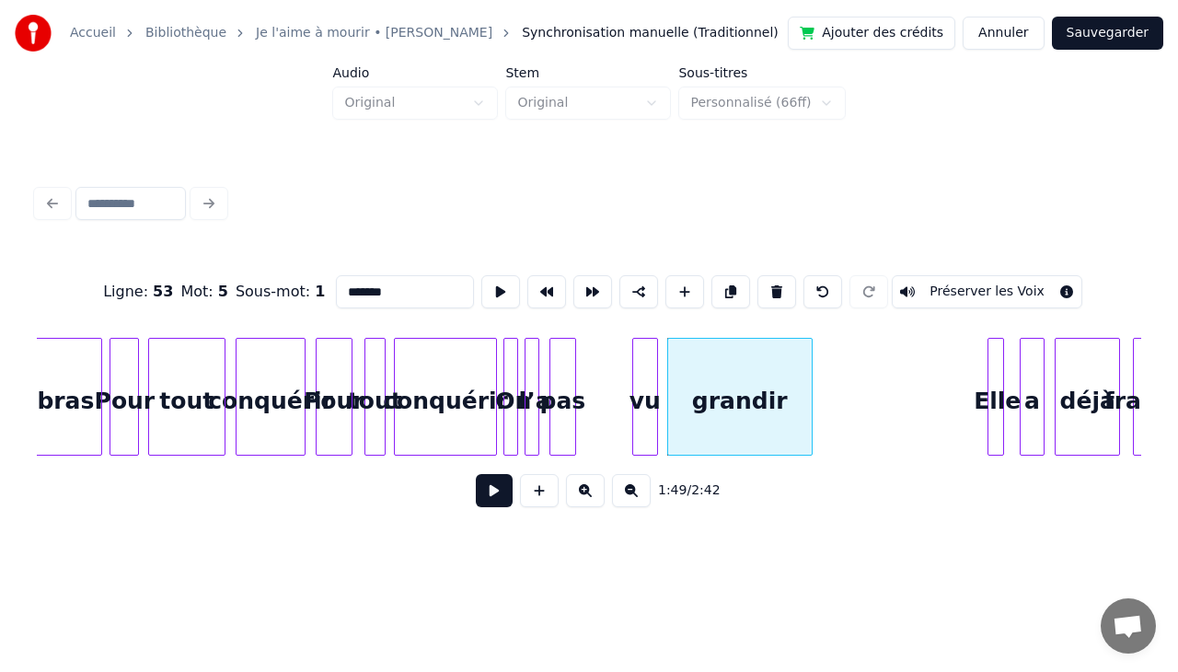
click at [649, 378] on div "vu" at bounding box center [645, 401] width 24 height 125
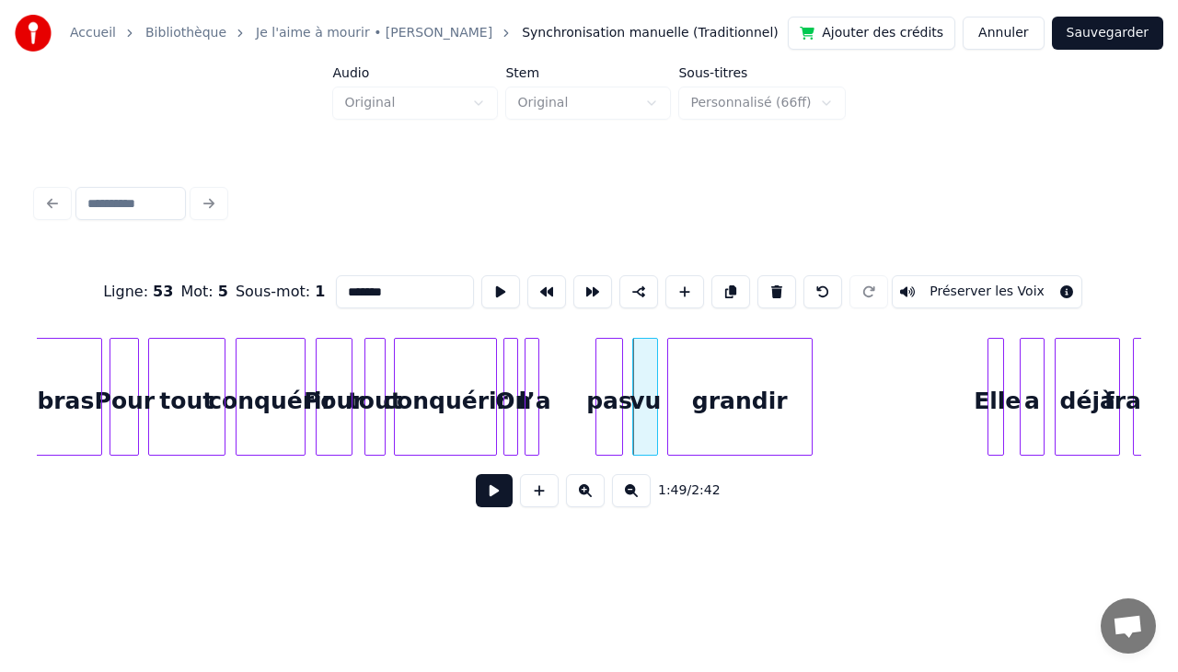
click at [608, 366] on div "pas" at bounding box center [608, 401] width 25 height 125
click at [531, 359] on div at bounding box center [528, 397] width 6 height 116
click at [587, 362] on div "l’a" at bounding box center [585, 401] width 18 height 125
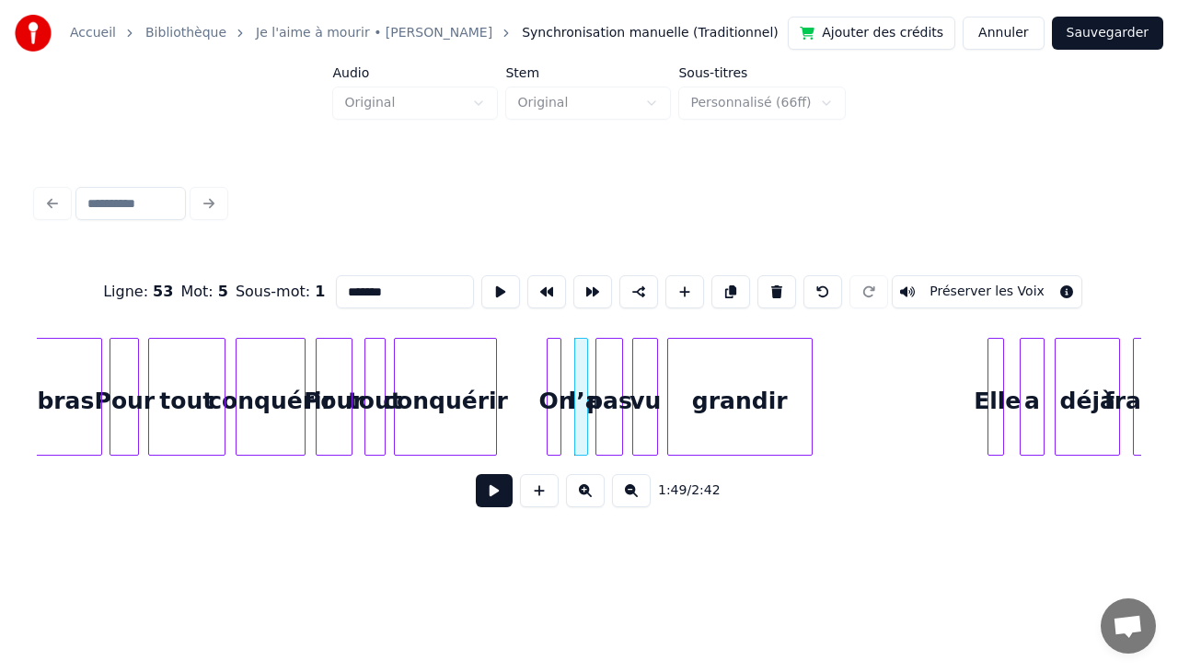
click at [561, 368] on div "On" at bounding box center [556, 401] width 18 height 125
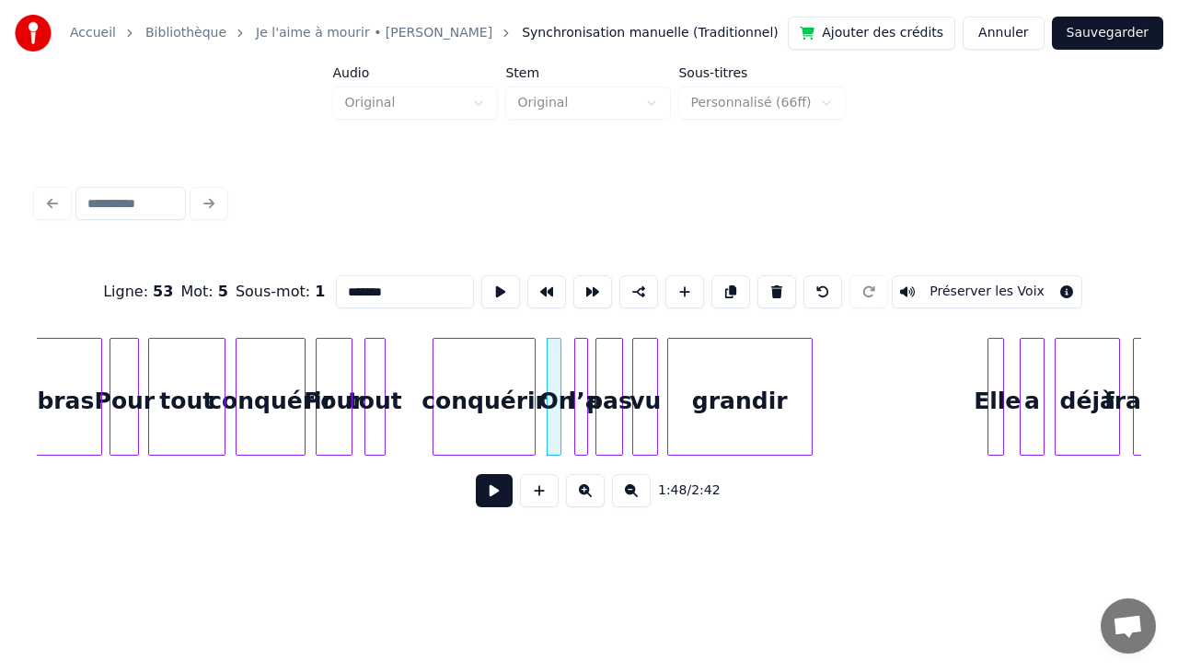
click at [519, 361] on div "conquérir" at bounding box center [483, 401] width 101 height 125
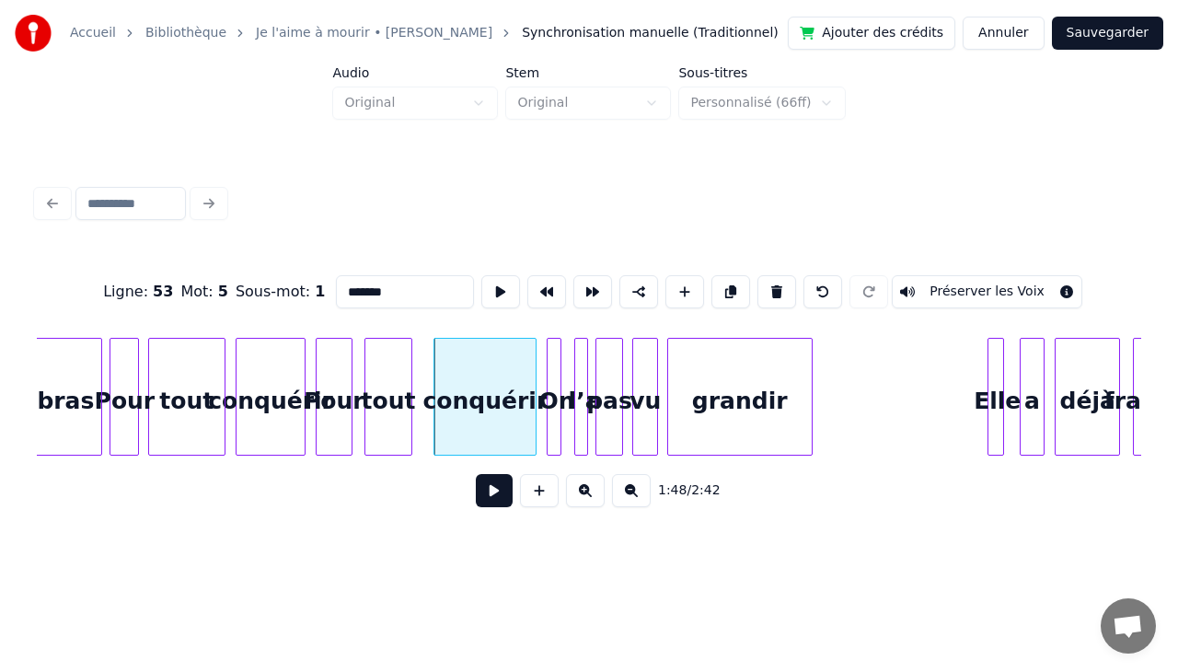
click at [411, 376] on div at bounding box center [409, 397] width 6 height 116
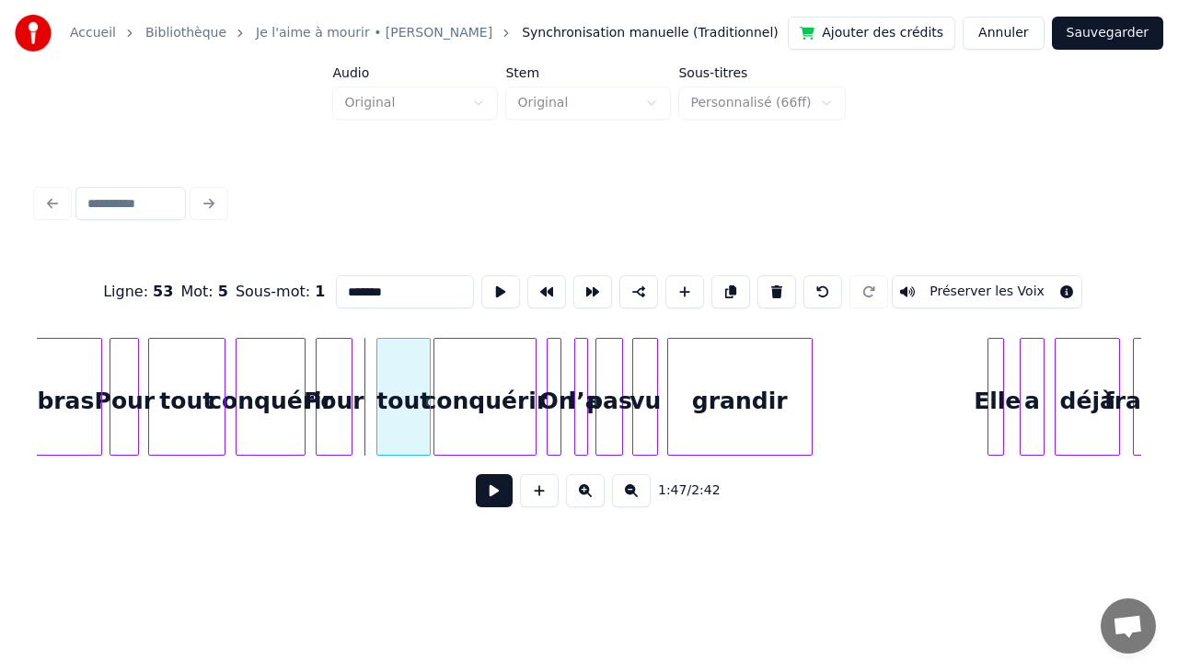
click at [408, 373] on div "tout" at bounding box center [403, 401] width 52 height 125
click at [363, 379] on div at bounding box center [361, 397] width 6 height 116
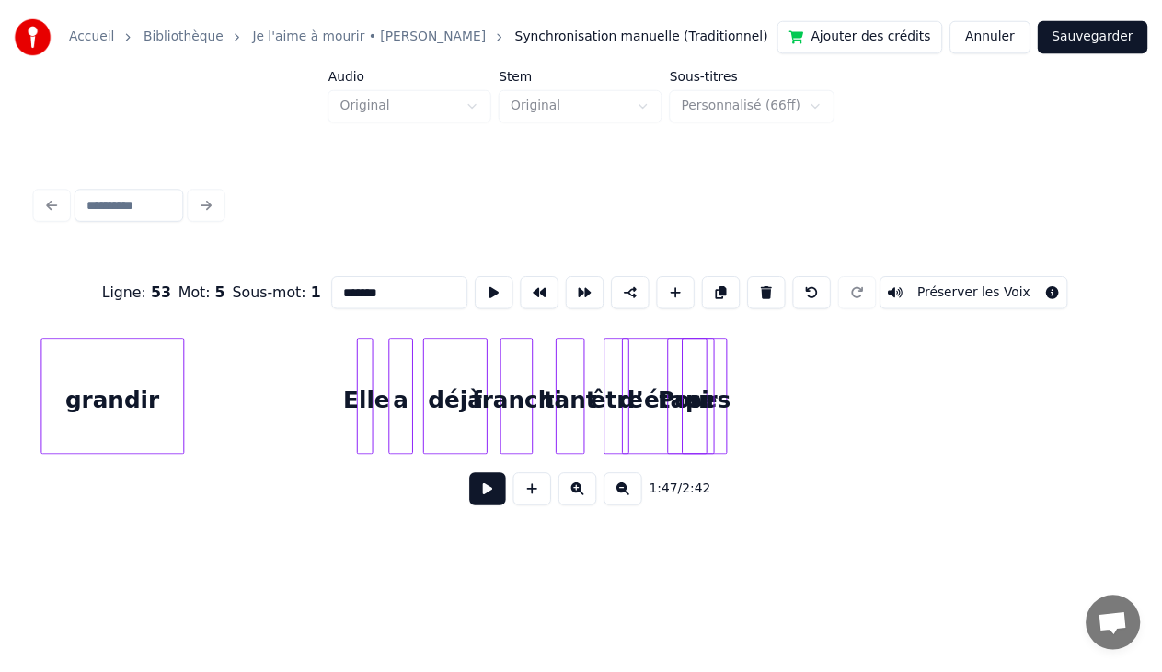
scroll to position [0, 20172]
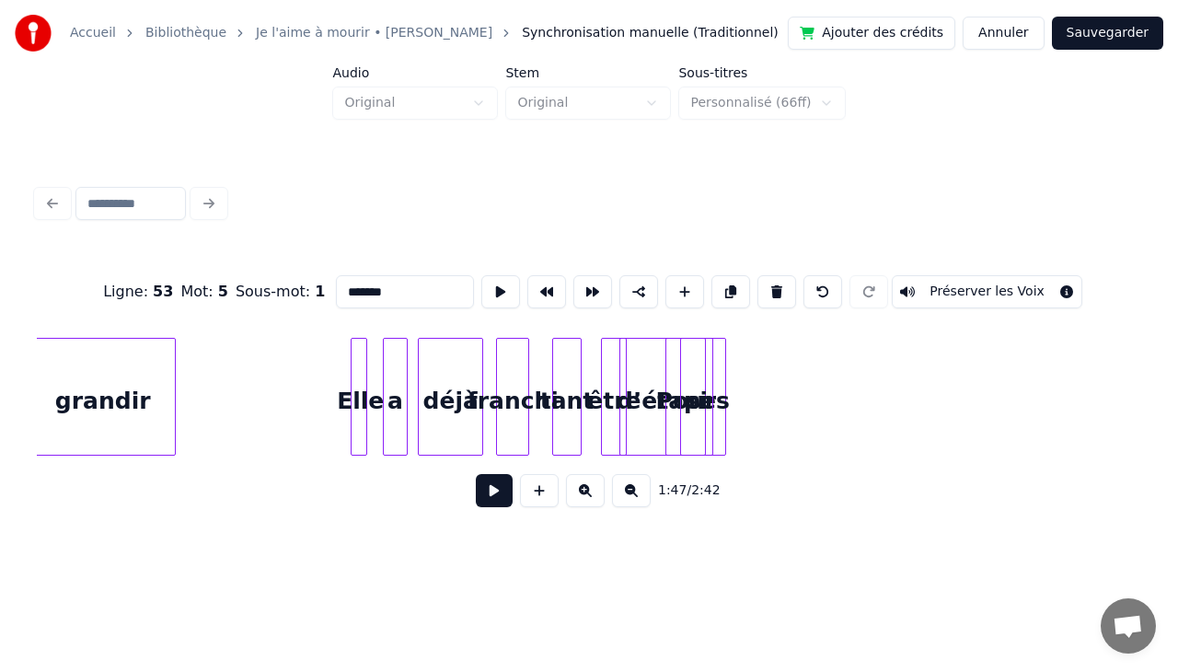
click at [361, 371] on div at bounding box center [364, 397] width 6 height 116
type input "****"
click at [359, 369] on div "Elle" at bounding box center [360, 401] width 18 height 125
click at [1110, 40] on button "Sauvegarder" at bounding box center [1107, 33] width 111 height 33
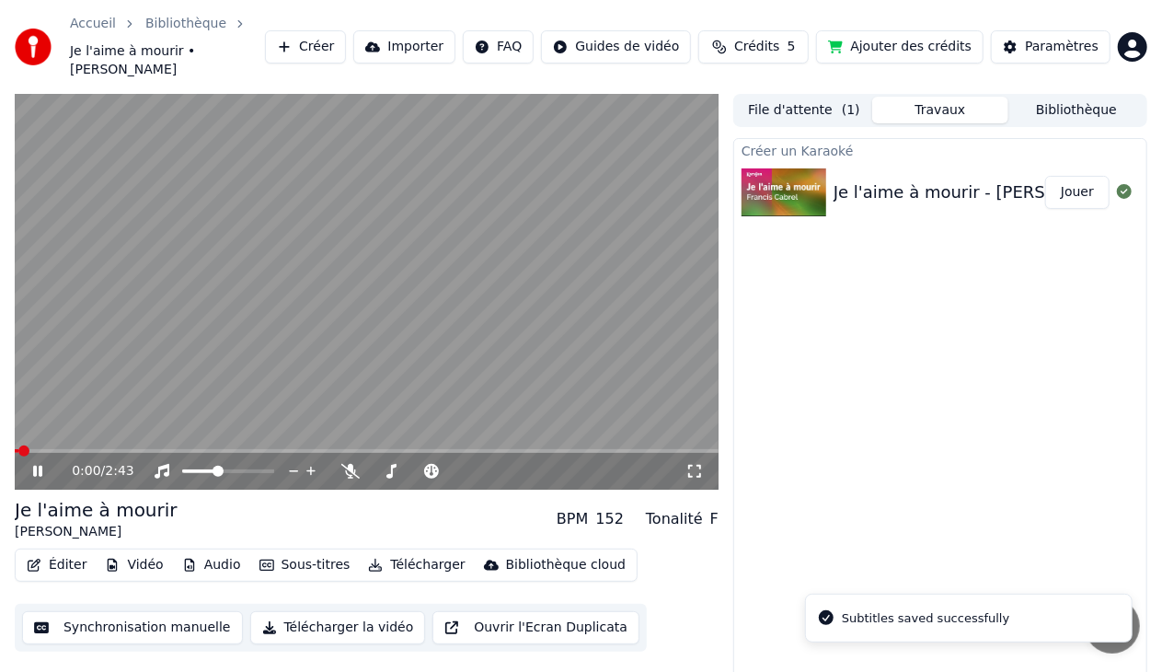
click at [41, 466] on icon at bounding box center [37, 471] width 9 height 11
click at [34, 465] on icon at bounding box center [37, 471] width 11 height 13
